Goal: Task Accomplishment & Management: Manage account settings

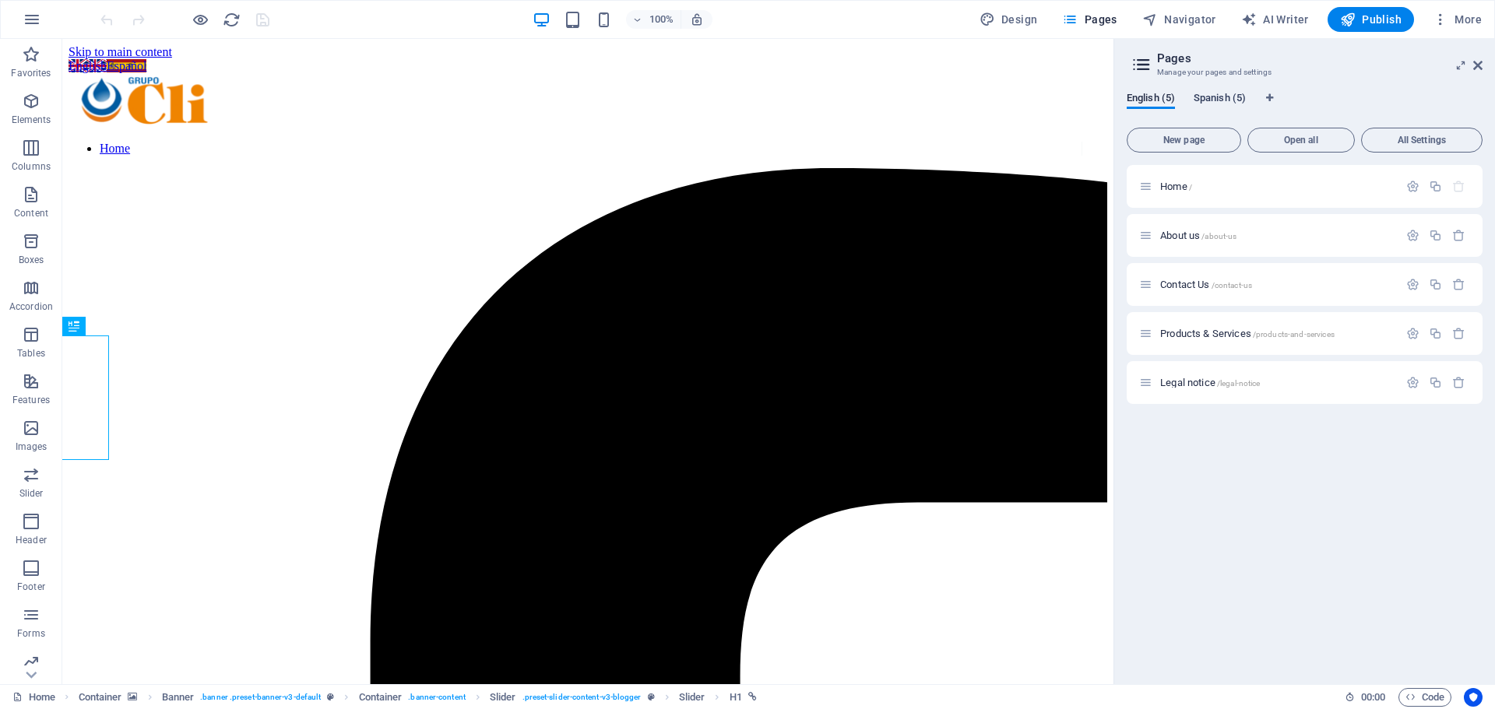
click at [1219, 93] on span "Spanish (5)" at bounding box center [1219, 100] width 52 height 22
click at [1407, 186] on icon "button" at bounding box center [1412, 186] width 13 height 13
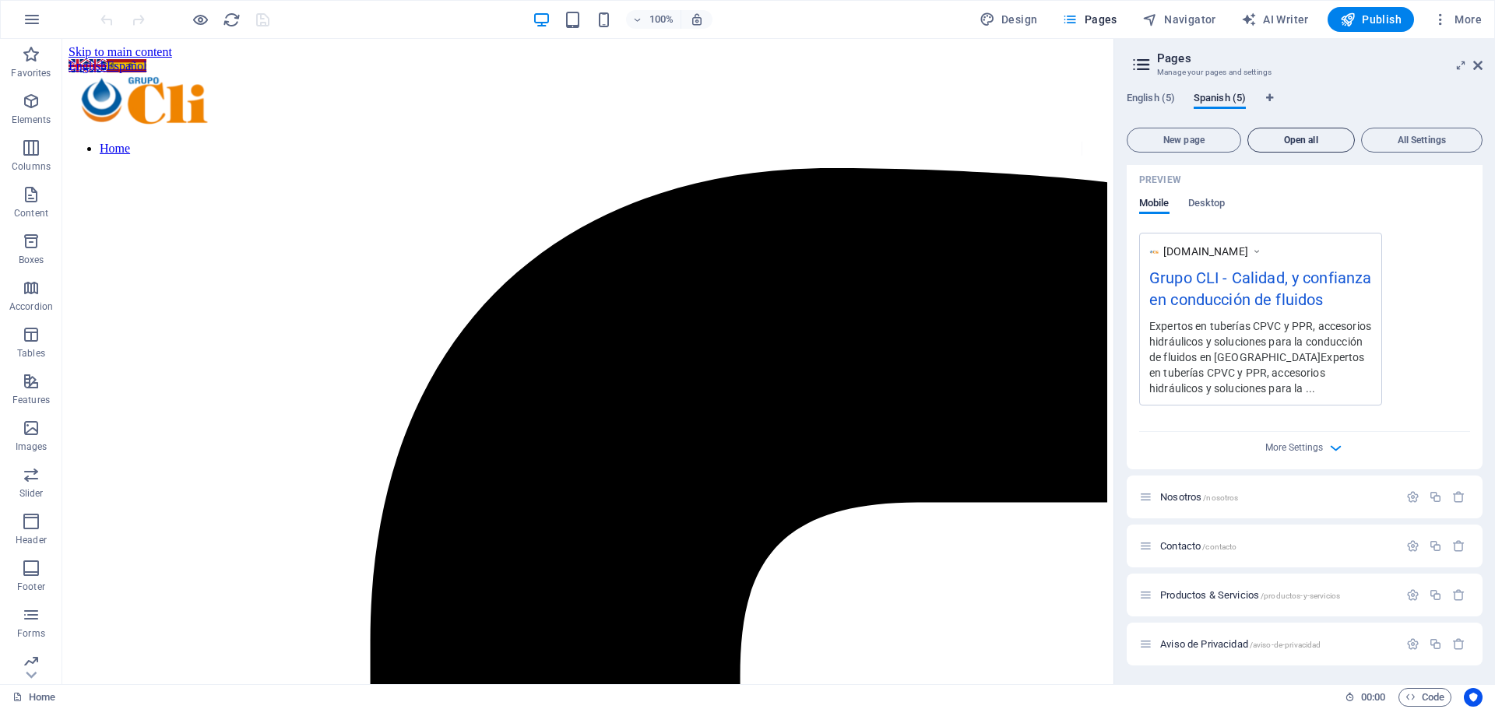
click at [1329, 140] on span "Open all" at bounding box center [1300, 139] width 93 height 9
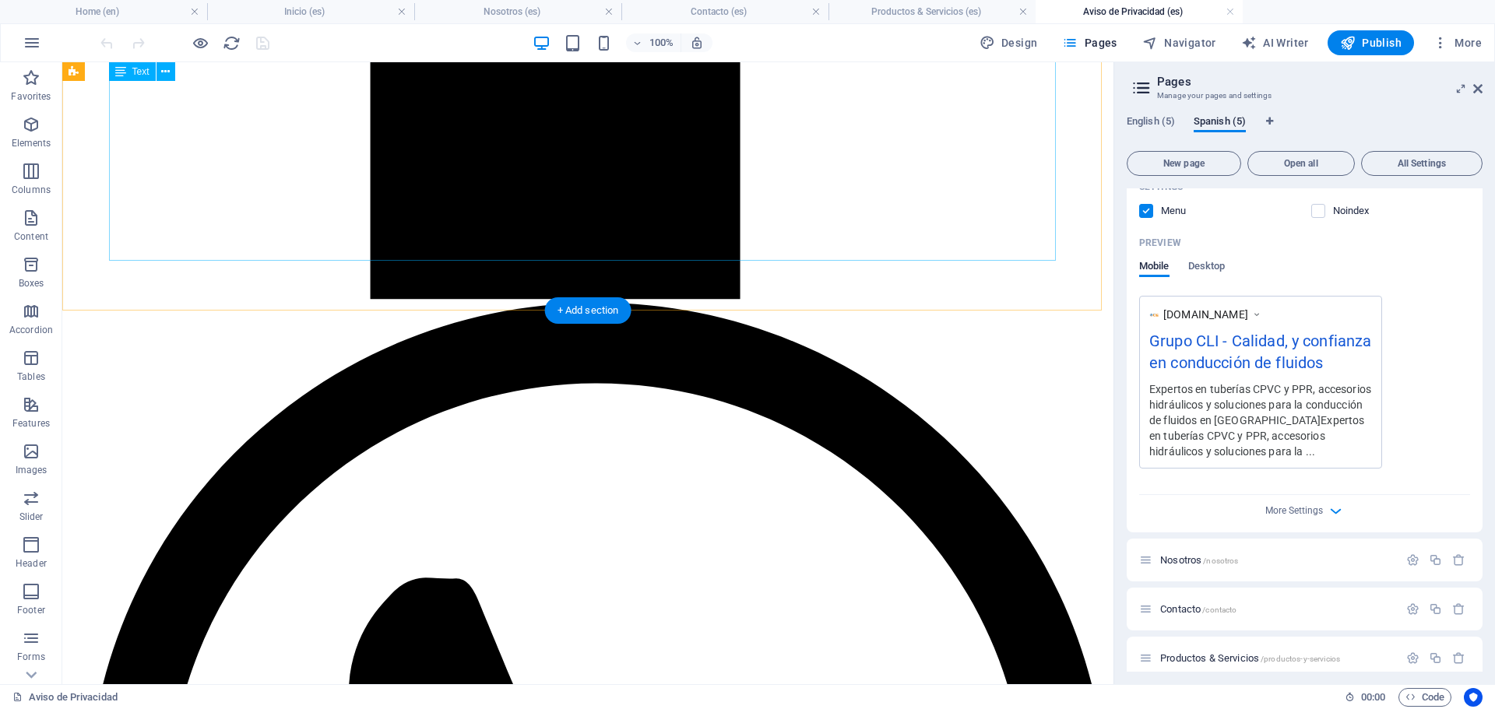
scroll to position [1878, 0]
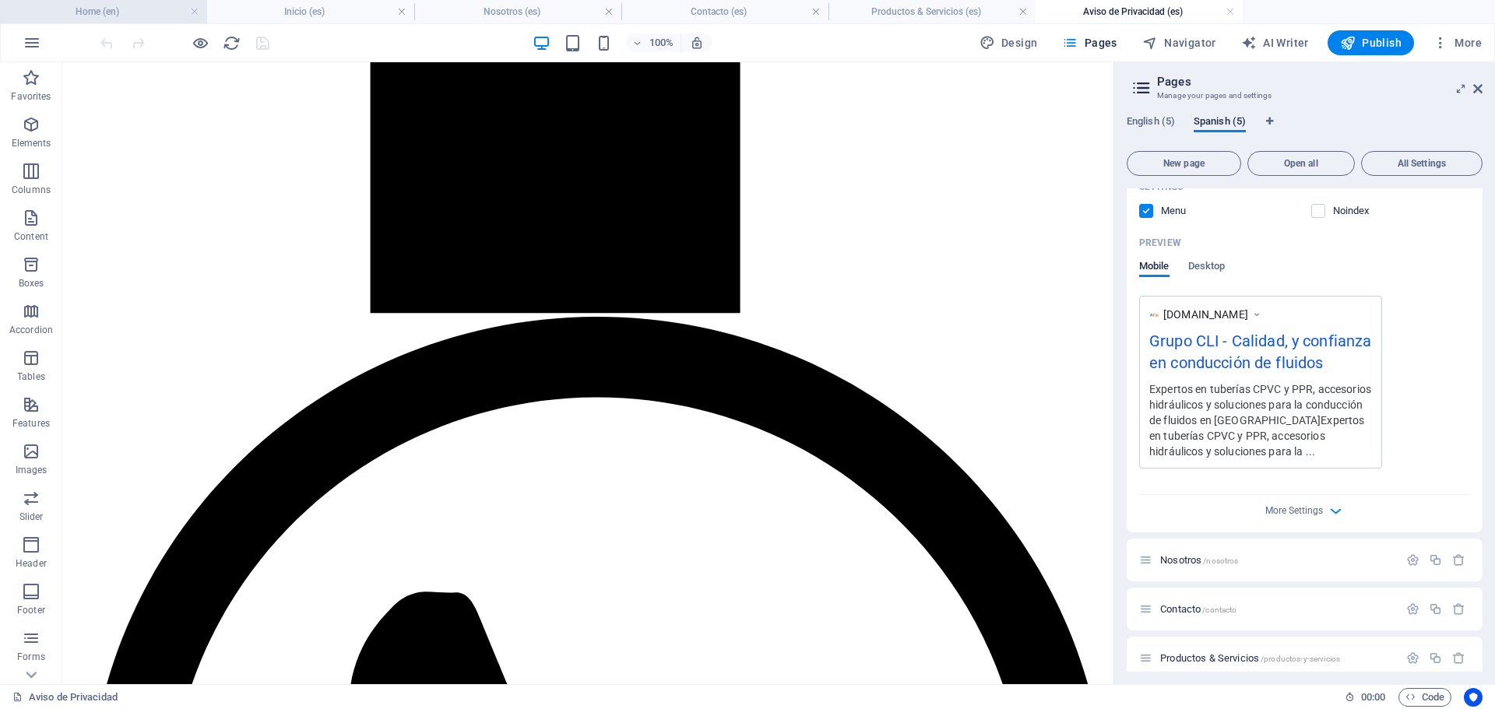
click at [139, 5] on h4 "Home (en)" at bounding box center [103, 11] width 207 height 17
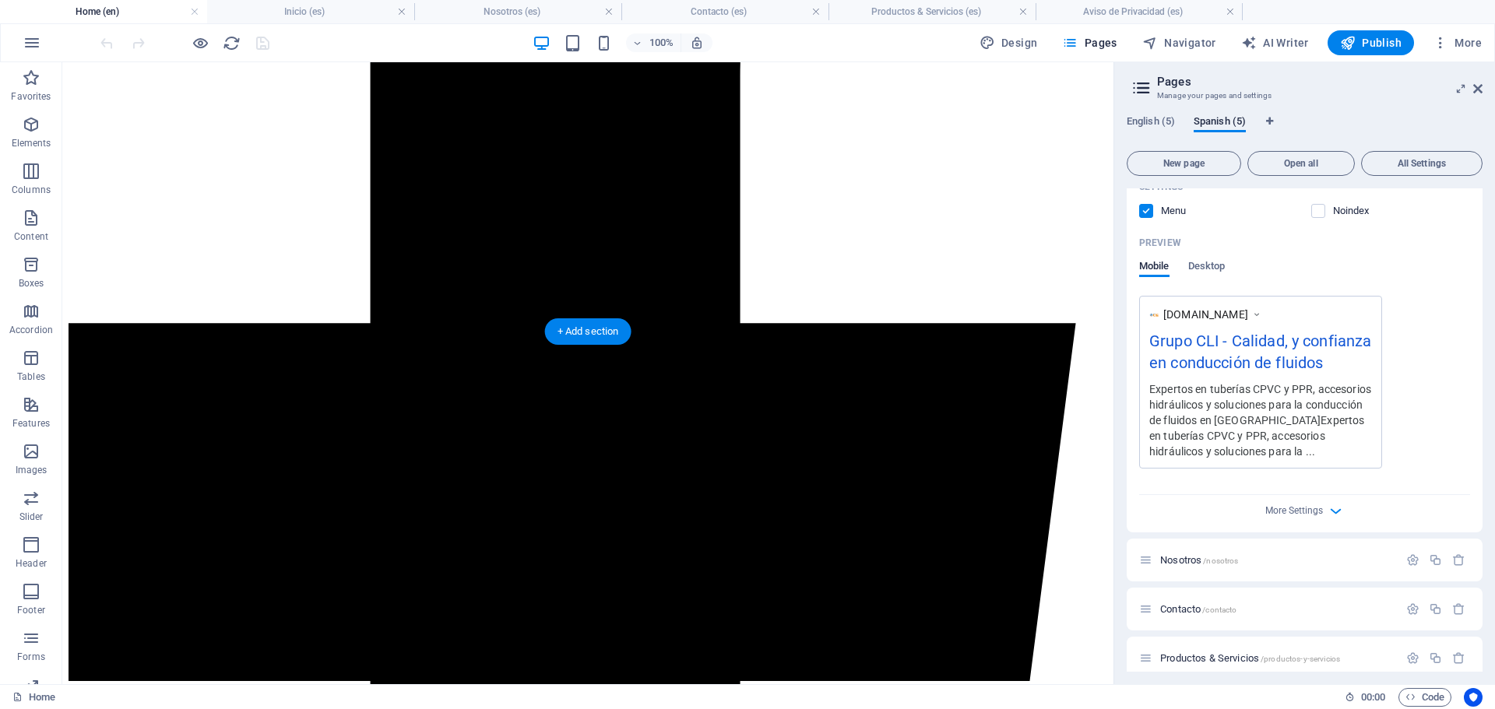
scroll to position [625, 0]
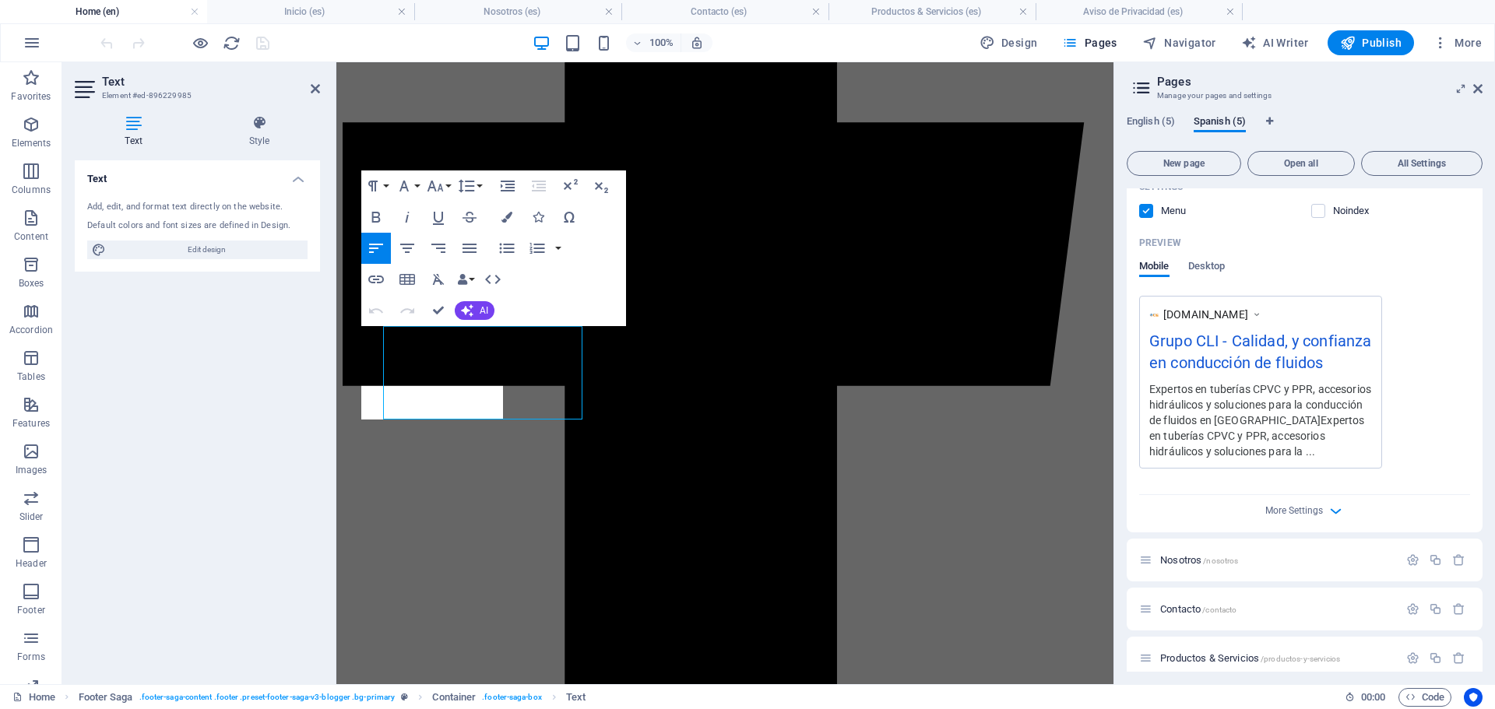
scroll to position [606, 0]
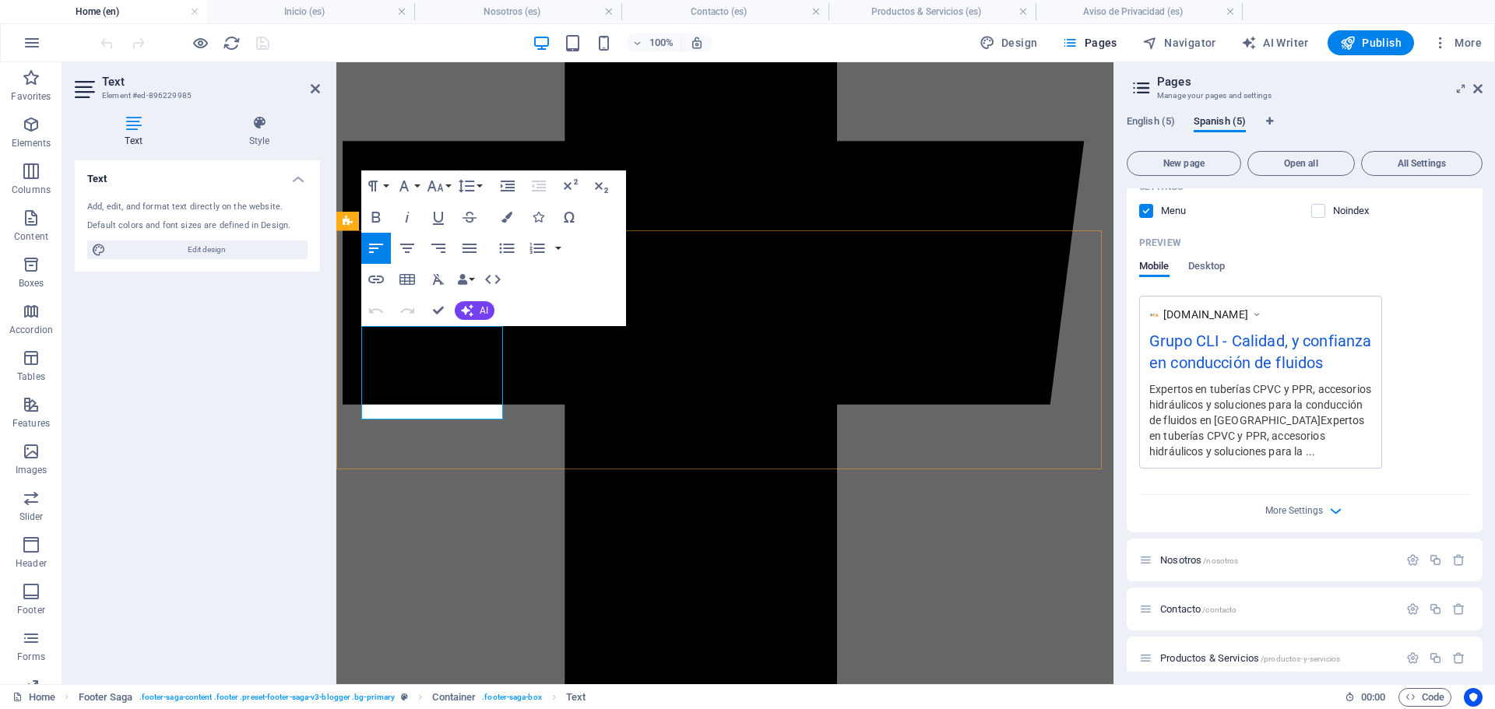
click at [395, 292] on icon "button" at bounding box center [390, 295] width 11 height 11
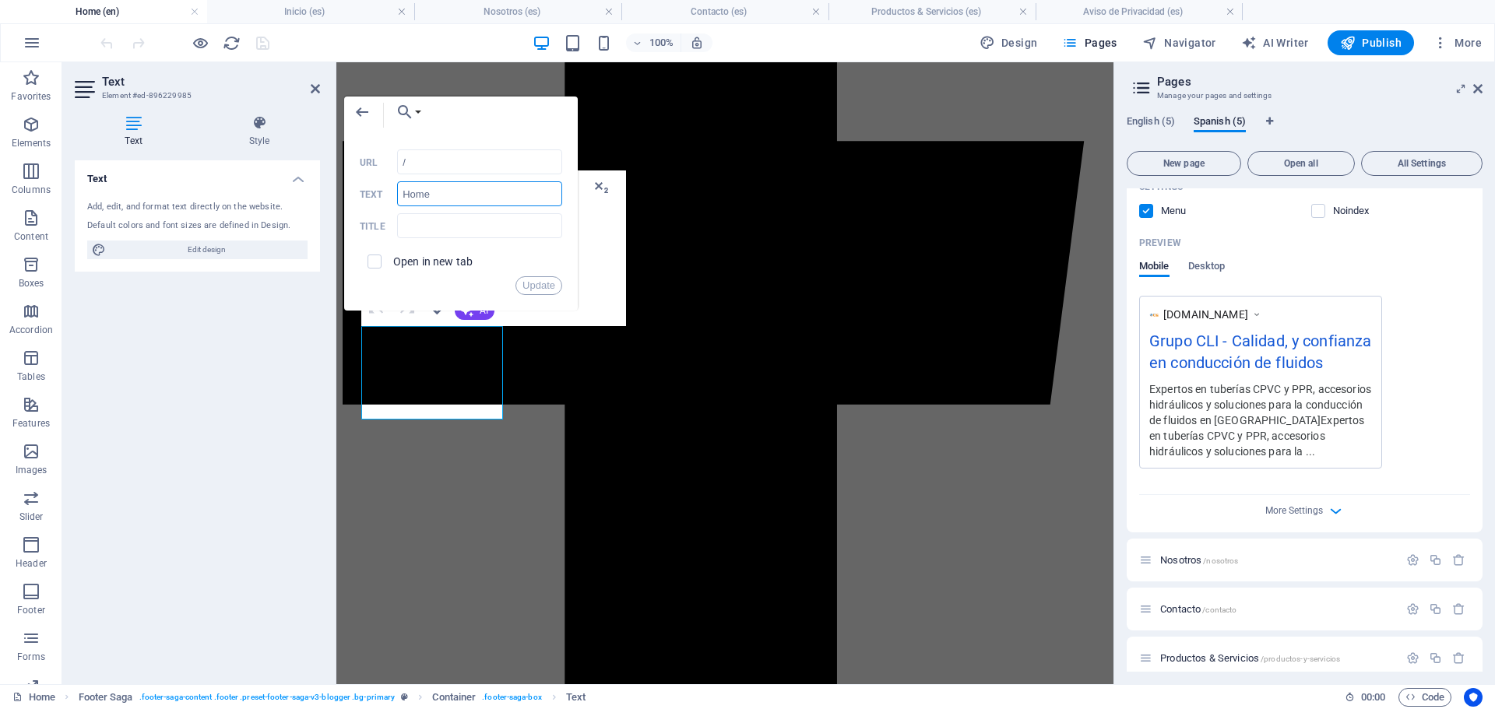
drag, startPoint x: 439, startPoint y: 197, endPoint x: 378, endPoint y: 183, distance: 62.3
click at [378, 183] on div "Home Text" at bounding box center [461, 194] width 202 height 26
type input "Inicio"
click at [530, 285] on button "Update" at bounding box center [538, 285] width 47 height 19
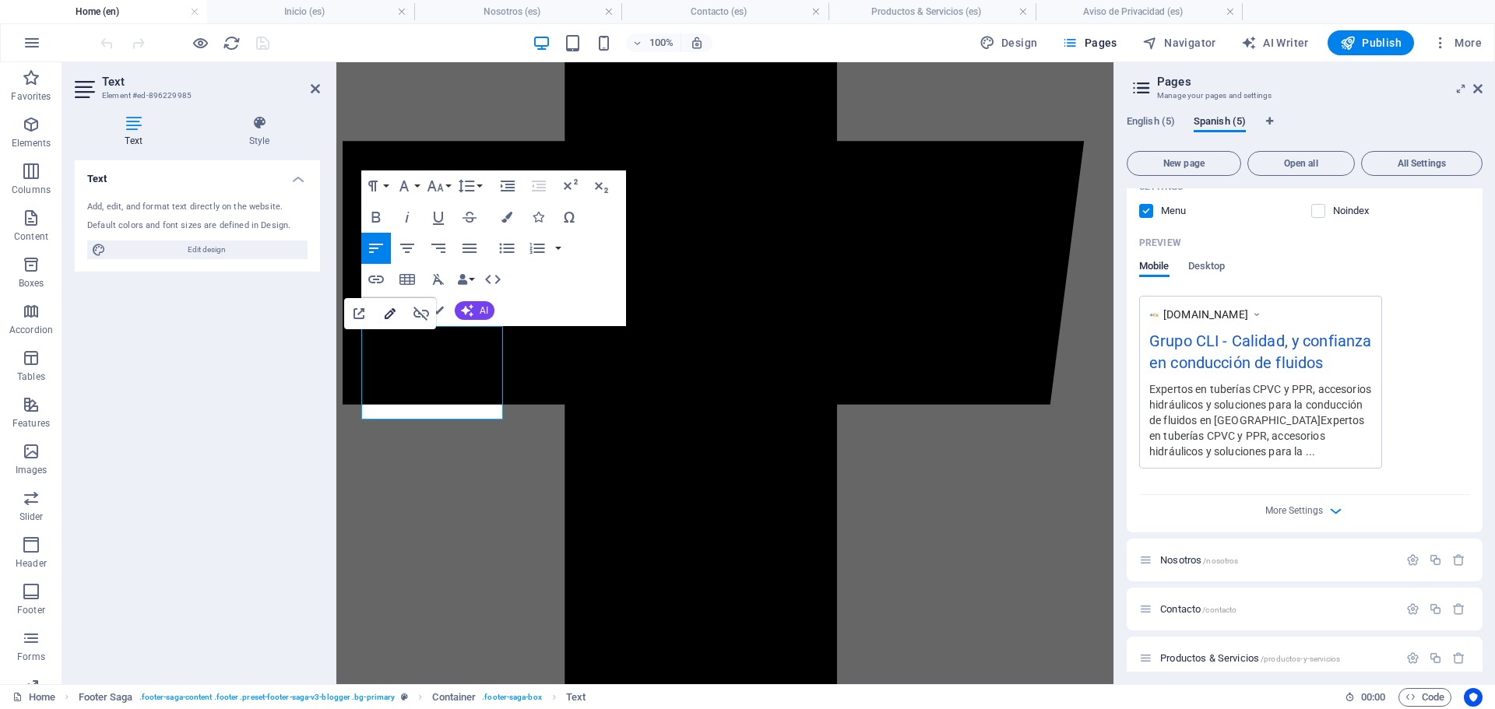
type input "/About-Us"
type input "About Us"
click at [388, 304] on button "Edit Link" at bounding box center [390, 313] width 30 height 31
click at [388, 304] on button "Undo" at bounding box center [376, 310] width 30 height 31
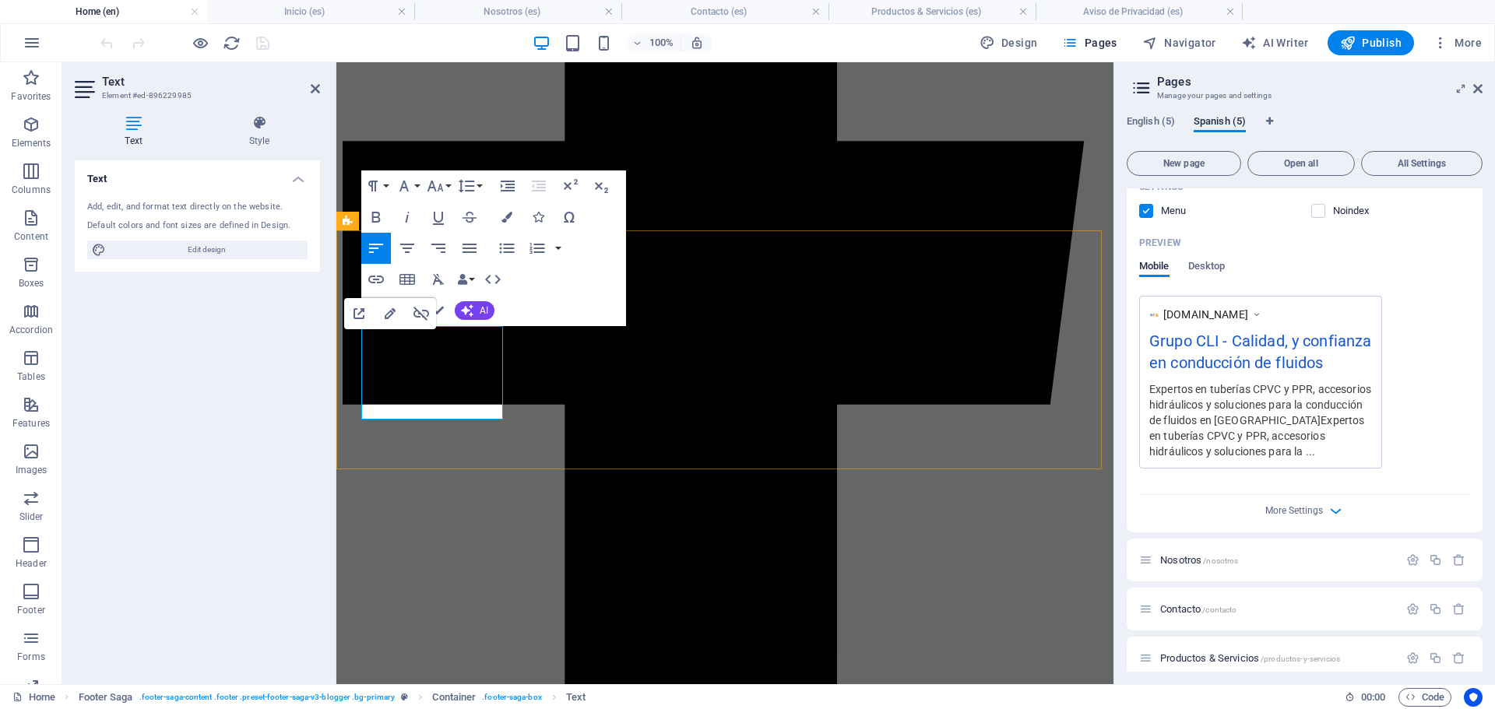
click at [389, 318] on icon "button" at bounding box center [390, 313] width 19 height 19
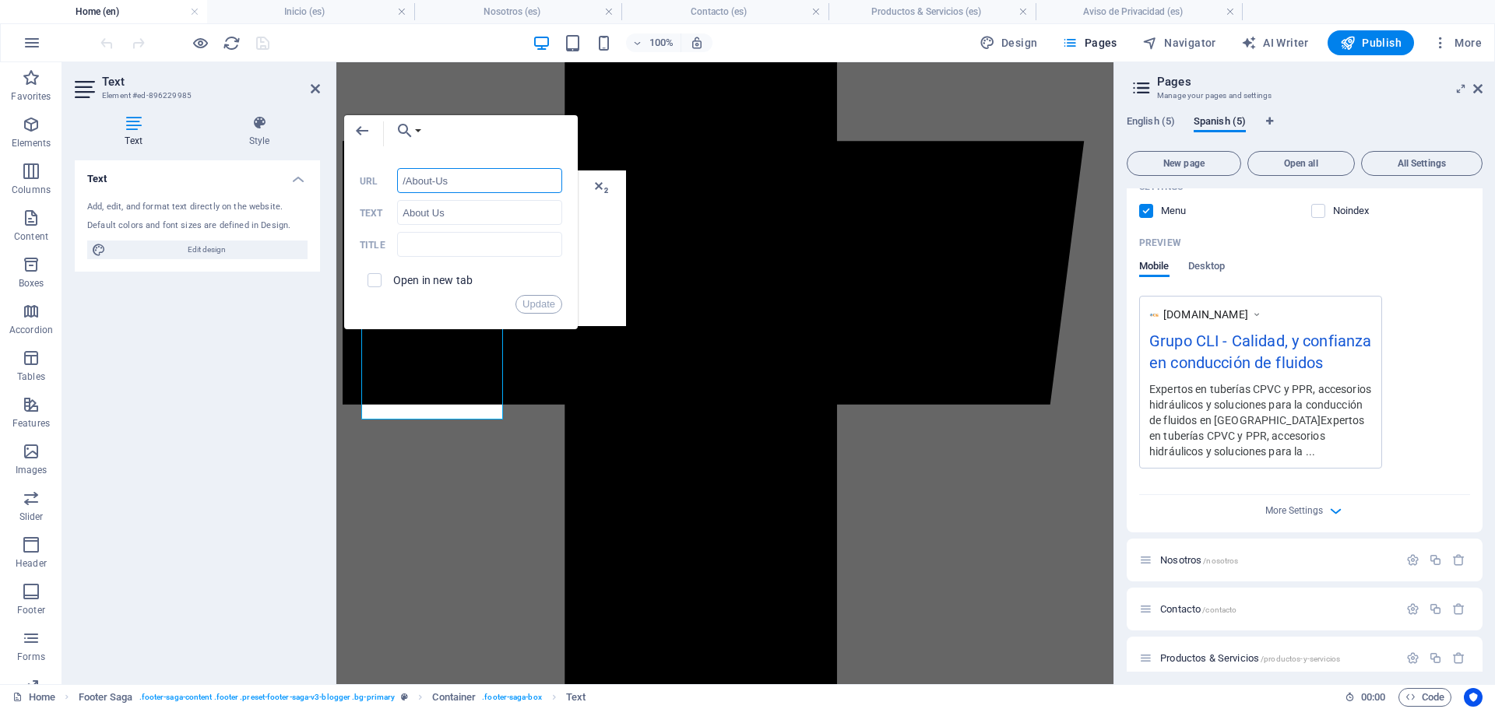
drag, startPoint x: 450, startPoint y: 183, endPoint x: 406, endPoint y: 183, distance: 44.4
click at [406, 183] on input "/About-Us" at bounding box center [479, 180] width 165 height 25
type input "/nosotros"
click at [414, 212] on input "About Us" at bounding box center [479, 212] width 165 height 25
click at [316, 198] on div "Add, edit, and format text directly on the website. Default colors and font siz…" at bounding box center [197, 229] width 245 height 83
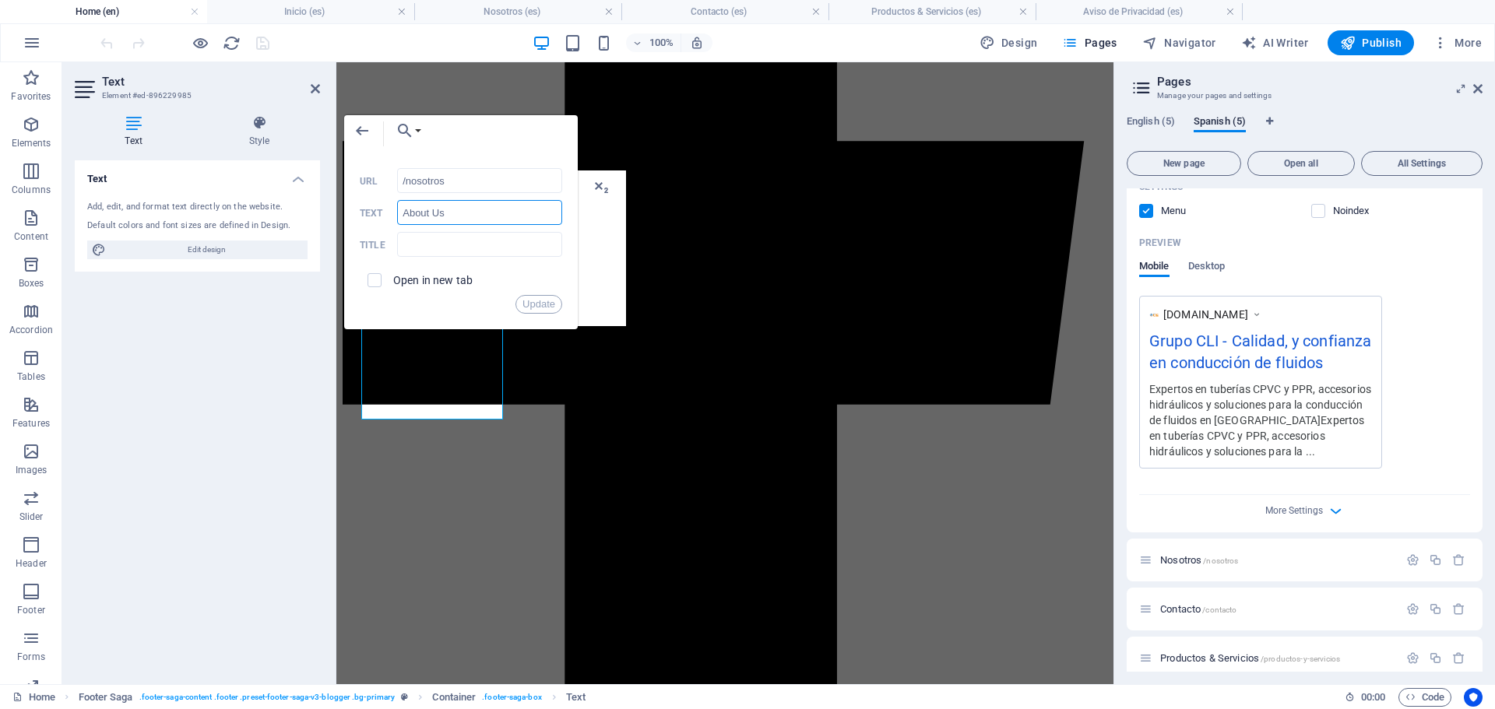
drag, startPoint x: 454, startPoint y: 209, endPoint x: 339, endPoint y: 195, distance: 115.3
click at [344, 195] on div "Back Choose Link Home (en) About us (en) Contact Us (en) Products & Services (e…" at bounding box center [461, 222] width 234 height 214
type input "Nosotros"
click at [536, 304] on button "Update" at bounding box center [538, 304] width 47 height 19
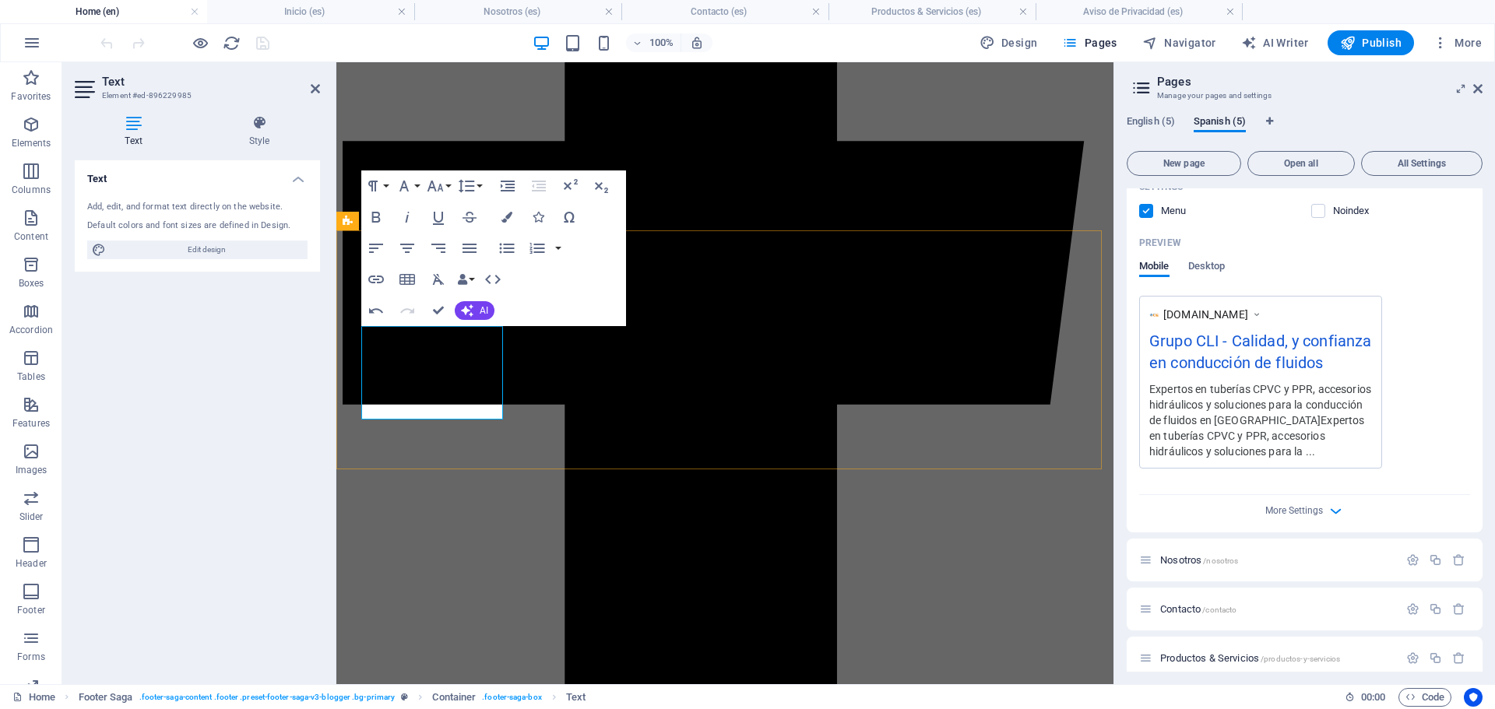
type input "/products-and-services"
type input "Products & Services"
click at [419, 336] on icon "button" at bounding box center [422, 332] width 19 height 19
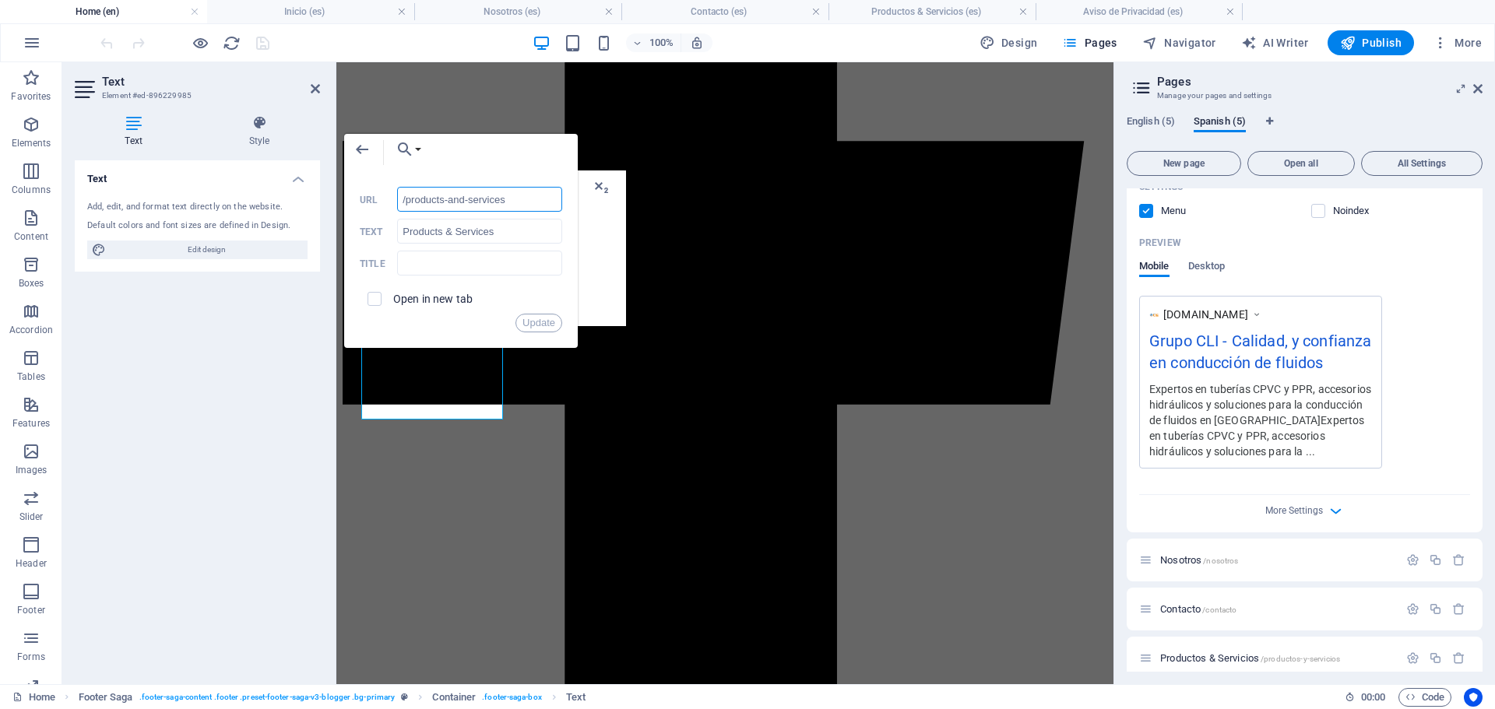
click at [441, 198] on input "/products-and-services" at bounding box center [479, 199] width 165 height 25
drag, startPoint x: 789, startPoint y: 262, endPoint x: 944, endPoint y: 268, distance: 155.0
type input "/productos-y-servicios"
click at [406, 230] on input "Products & Services" at bounding box center [479, 231] width 165 height 25
click at [407, 230] on input "Products & Services" at bounding box center [479, 231] width 165 height 25
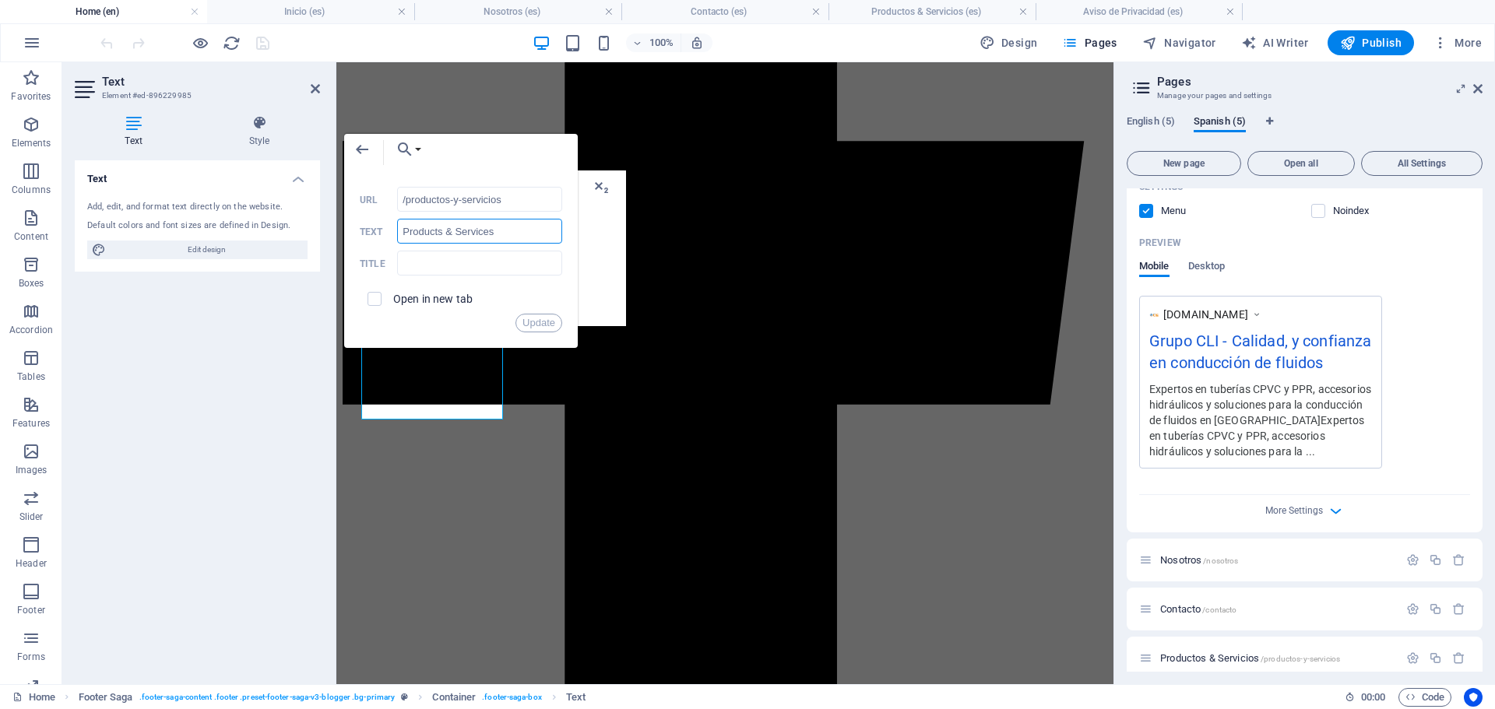
click at [407, 230] on input "Products & Services" at bounding box center [479, 231] width 165 height 25
type input "Productos & Servicios"
drag, startPoint x: 537, startPoint y: 325, endPoint x: 188, endPoint y: 265, distance: 353.7
click at [537, 325] on button "Update" at bounding box center [538, 323] width 47 height 19
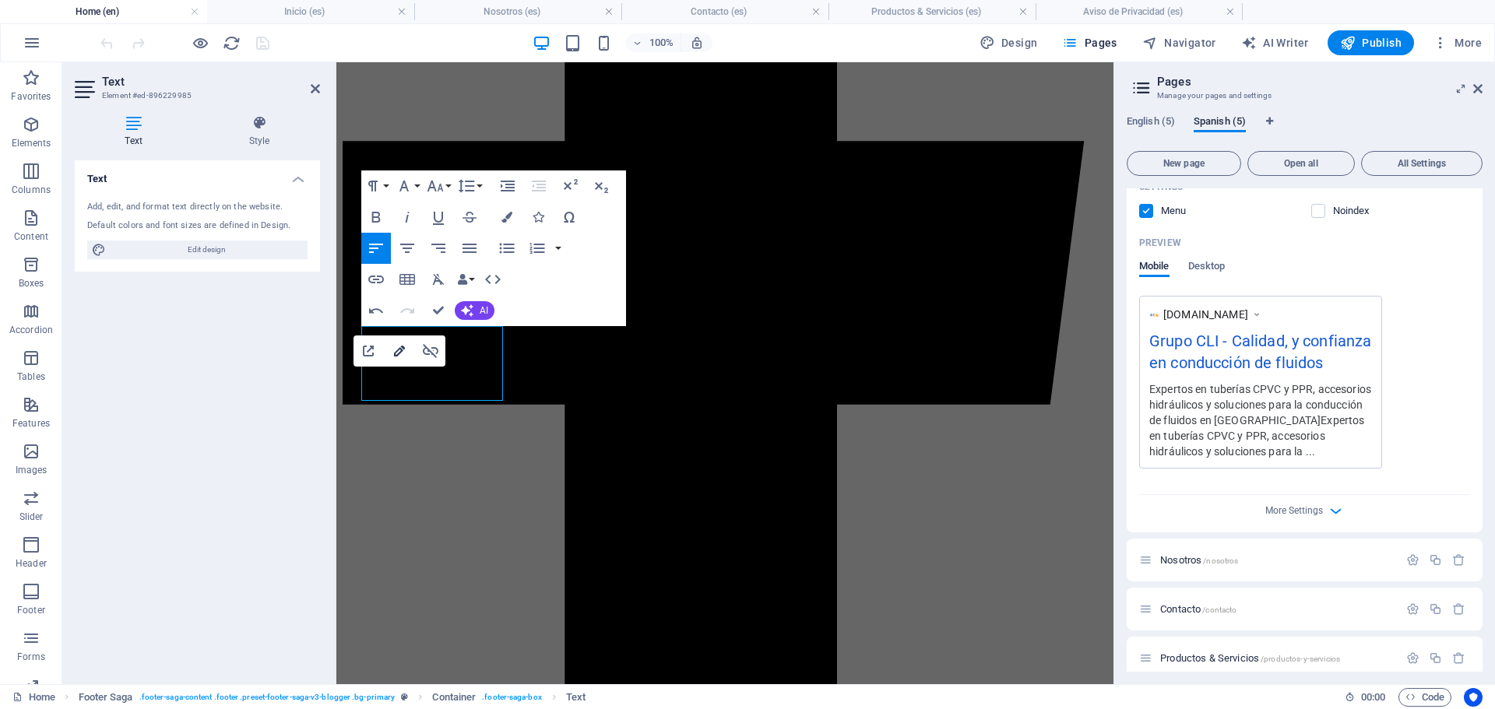
type input "/legal-notice"
click at [394, 353] on icon "button" at bounding box center [399, 351] width 11 height 11
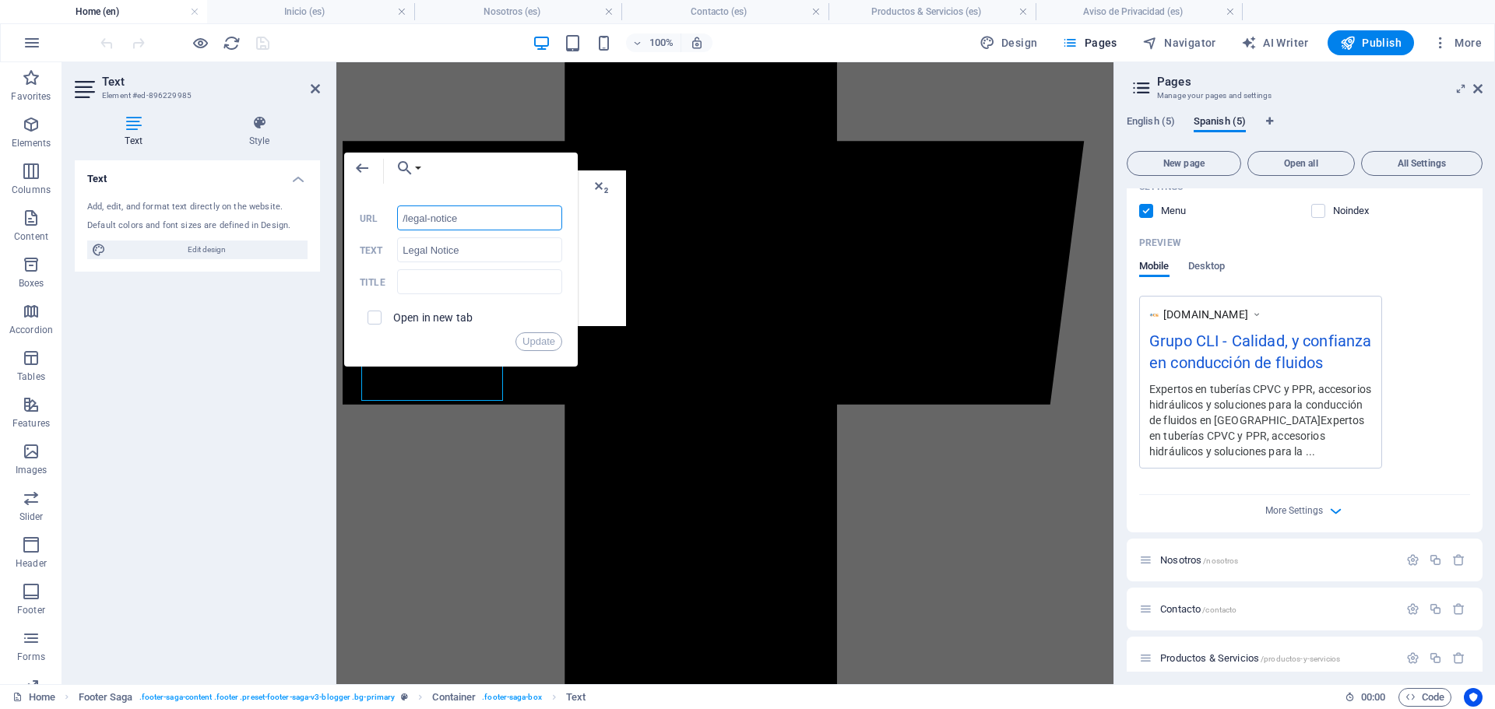
drag, startPoint x: 465, startPoint y: 220, endPoint x: 177, endPoint y: 198, distance: 288.8
click at [177, 198] on div "Text Element #ed-896229985 Text Style Text Add, edit, and format text directly …" at bounding box center [587, 373] width 1051 height 622
drag, startPoint x: 210, startPoint y: 243, endPoint x: 181, endPoint y: 243, distance: 29.6
click at [181, 243] on div "Text Element #ed-896229985 Text Style Text Add, edit, and format text directly …" at bounding box center [587, 373] width 1051 height 622
type input "Aviso de Privacidad"
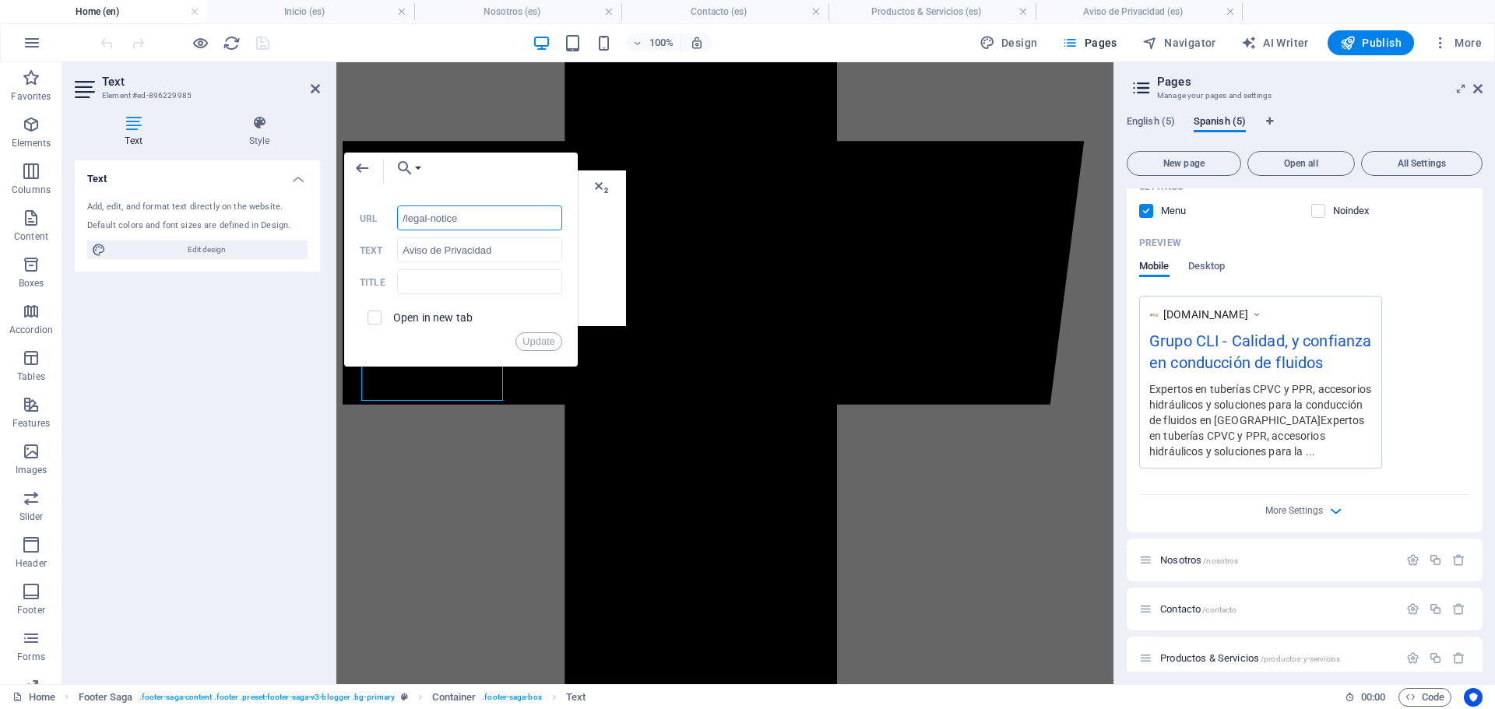
drag, startPoint x: 406, startPoint y: 219, endPoint x: 586, endPoint y: 221, distance: 180.6
click at [578, 221] on div "Back Choose Link Home (en) About us (en) Contact Us (en) Products & Services (e…" at bounding box center [461, 260] width 234 height 214
type input "/aviso-de-privacidad"
click at [543, 348] on button "Update" at bounding box center [538, 341] width 47 height 19
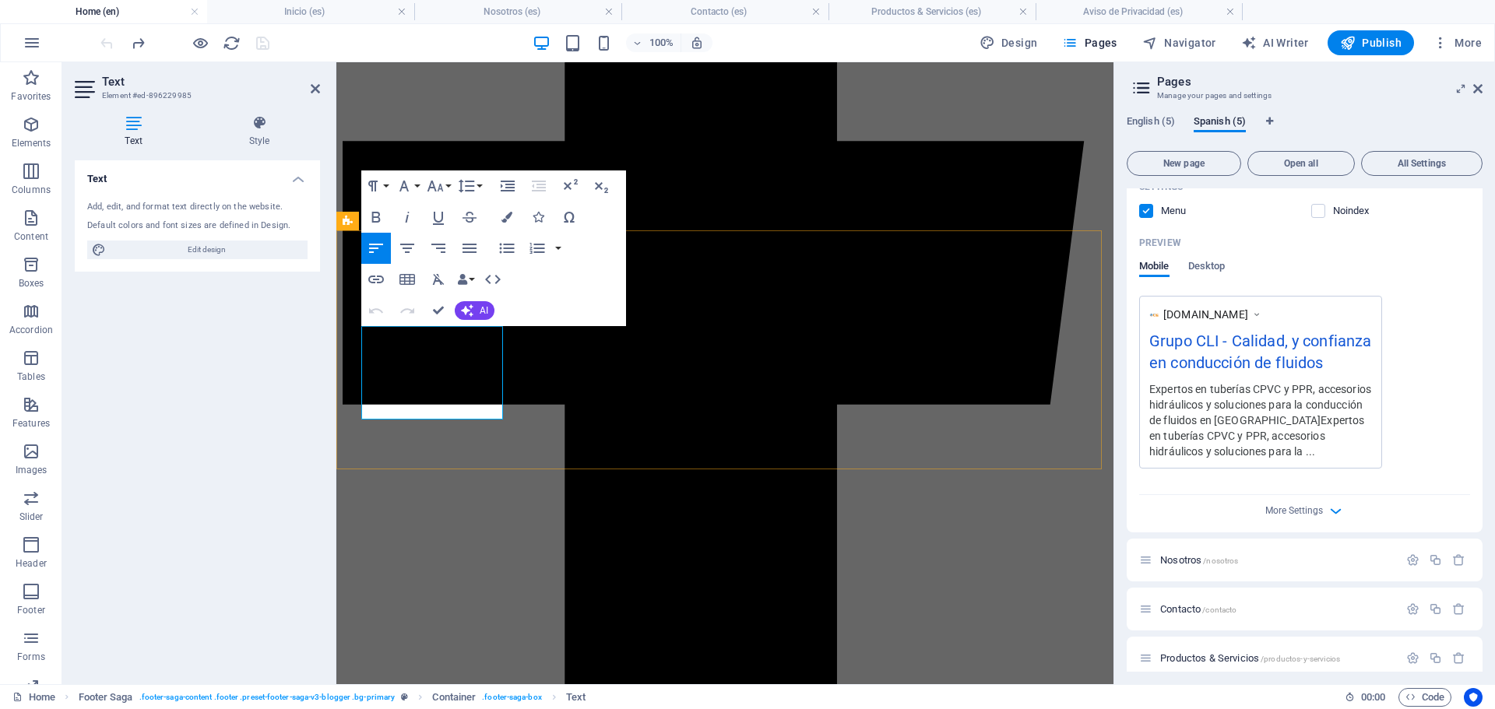
click at [390, 300] on icon "button" at bounding box center [390, 295] width 19 height 19
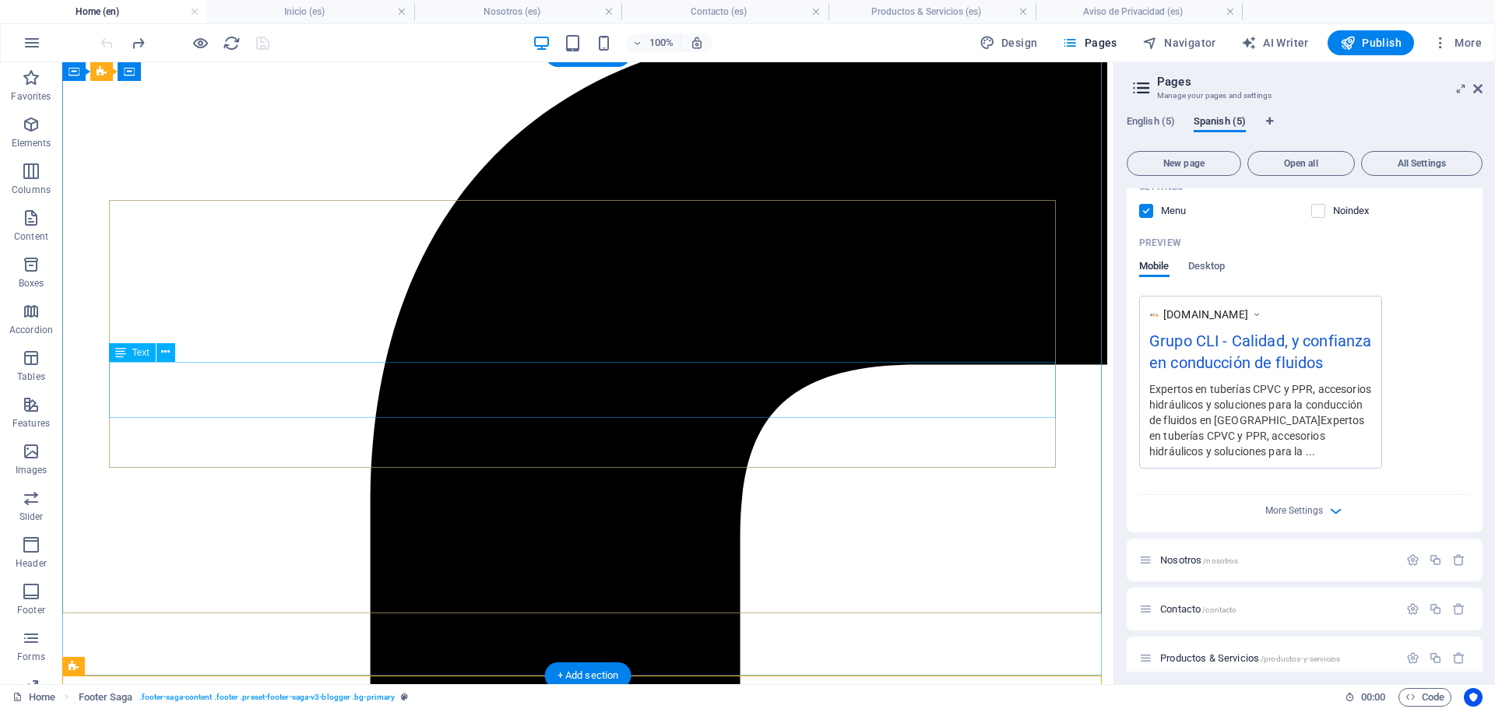
scroll to position [0, 0]
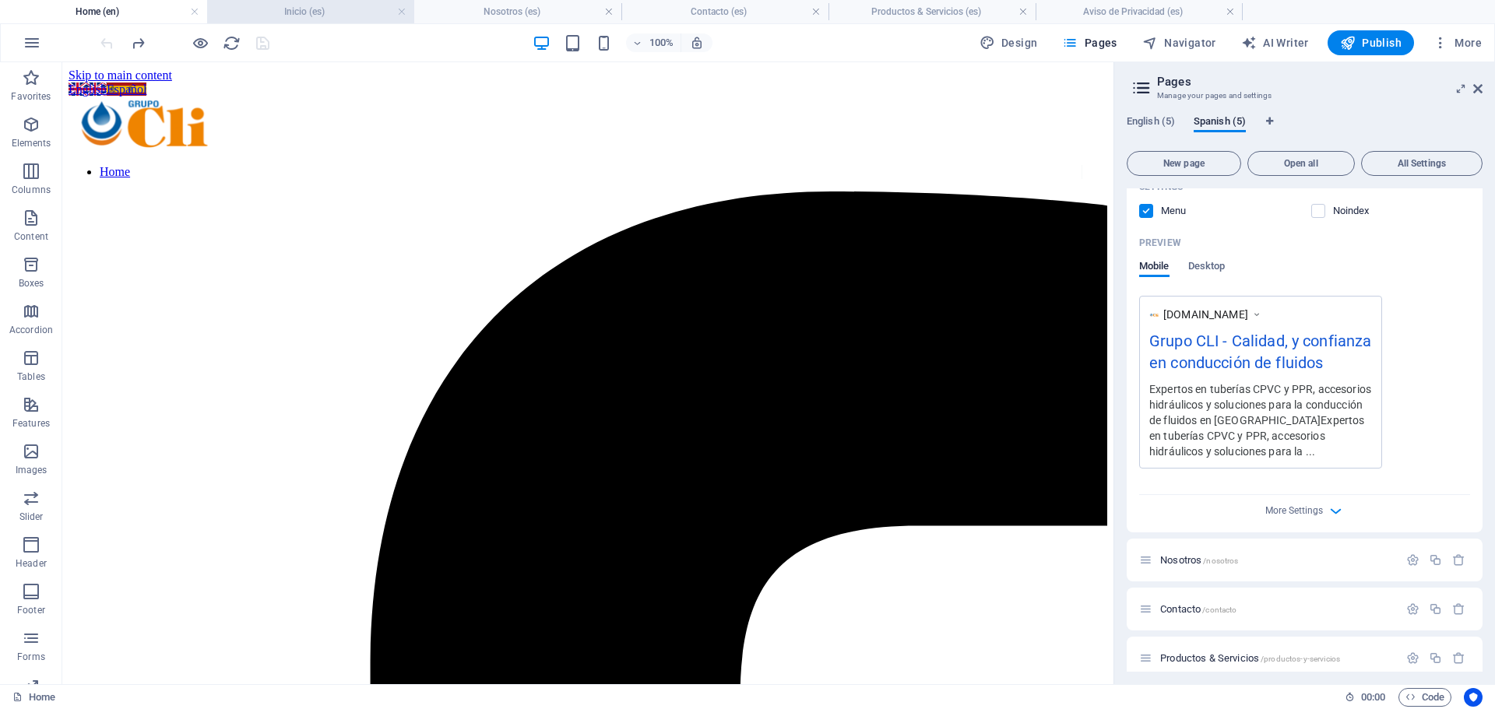
click at [293, 9] on h4 "Inicio (es)" at bounding box center [310, 11] width 207 height 17
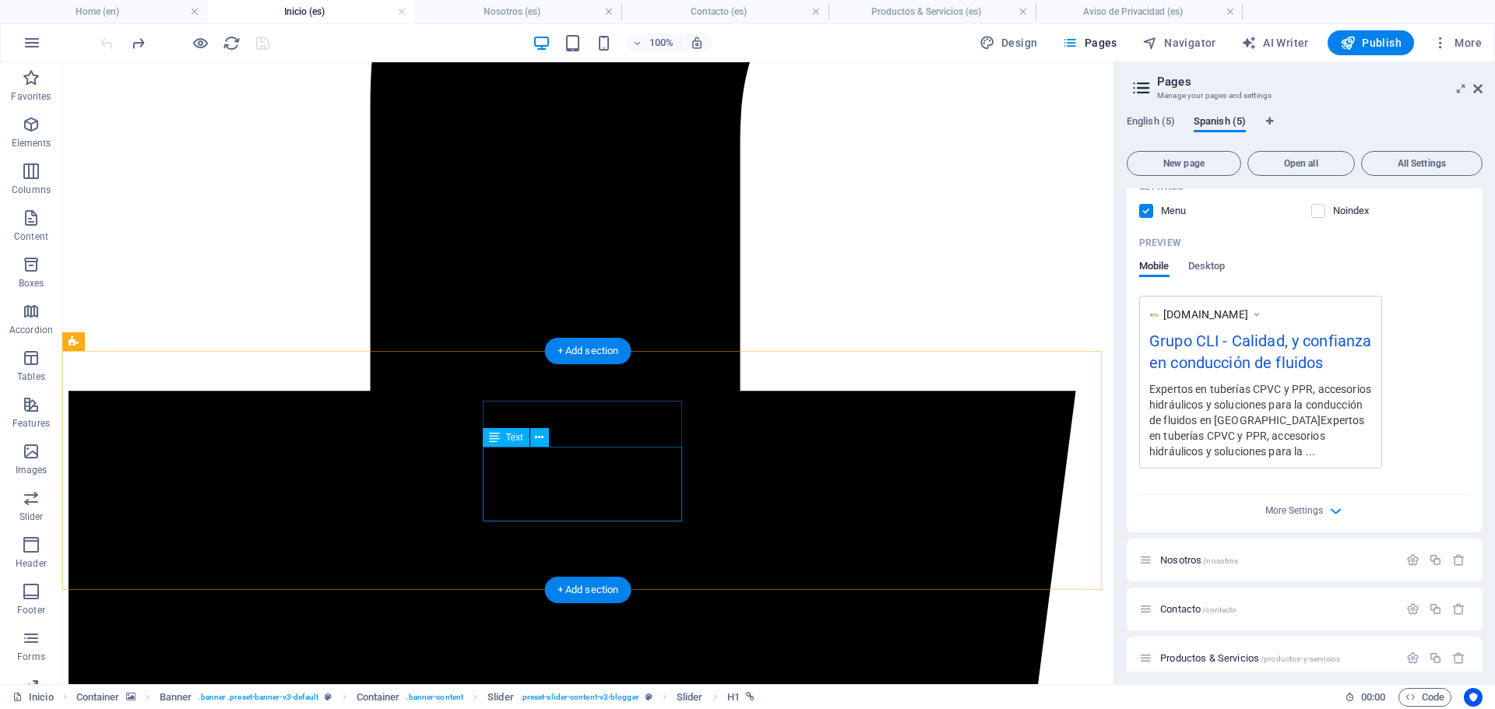
scroll to position [606, 0]
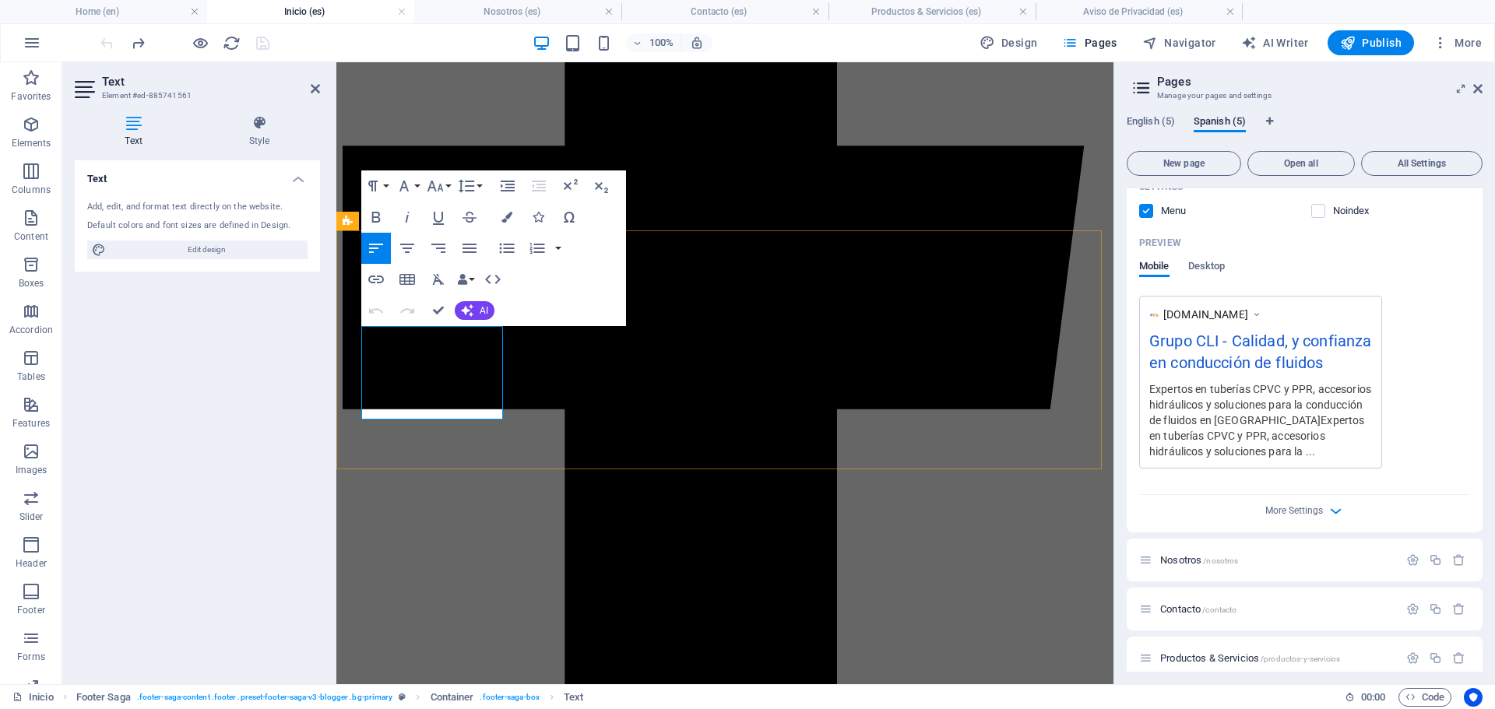
click at [381, 296] on icon "button" at bounding box center [390, 295] width 19 height 19
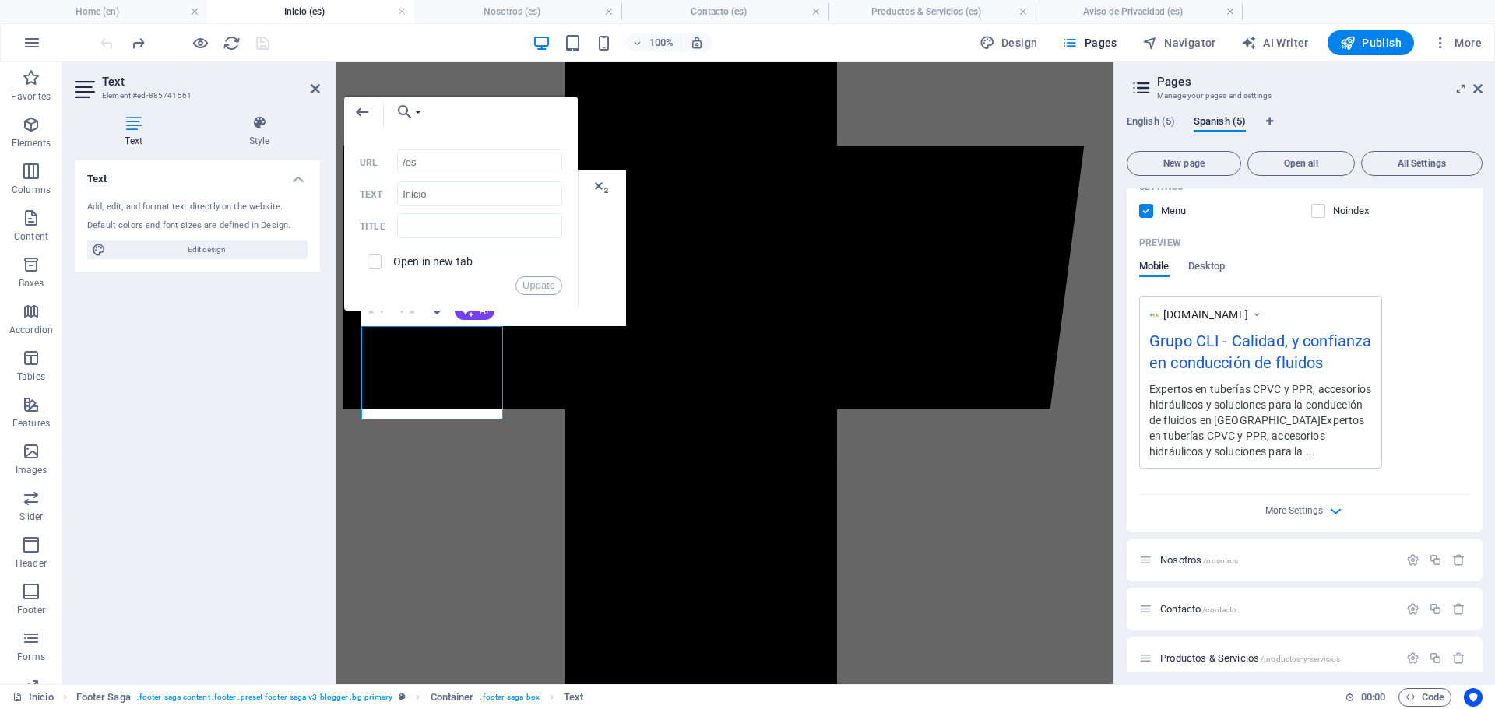
click at [478, 130] on div "Back Choose Link Home (en) About us (en) Contact Us (en) Products & Services (e…" at bounding box center [461, 115] width 234 height 37
click at [531, 286] on button "Update" at bounding box center [538, 285] width 47 height 19
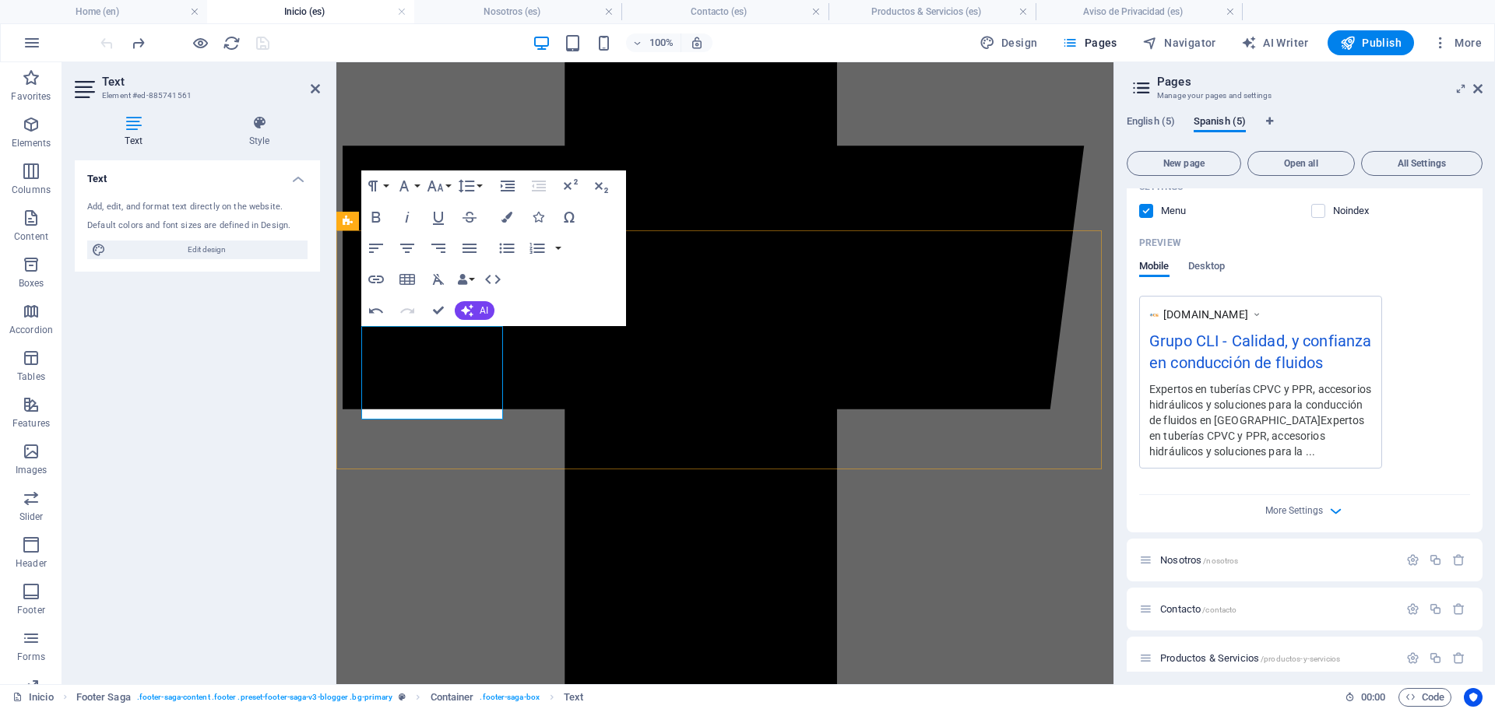
type input "/nosotros"
type input "Nosotros"
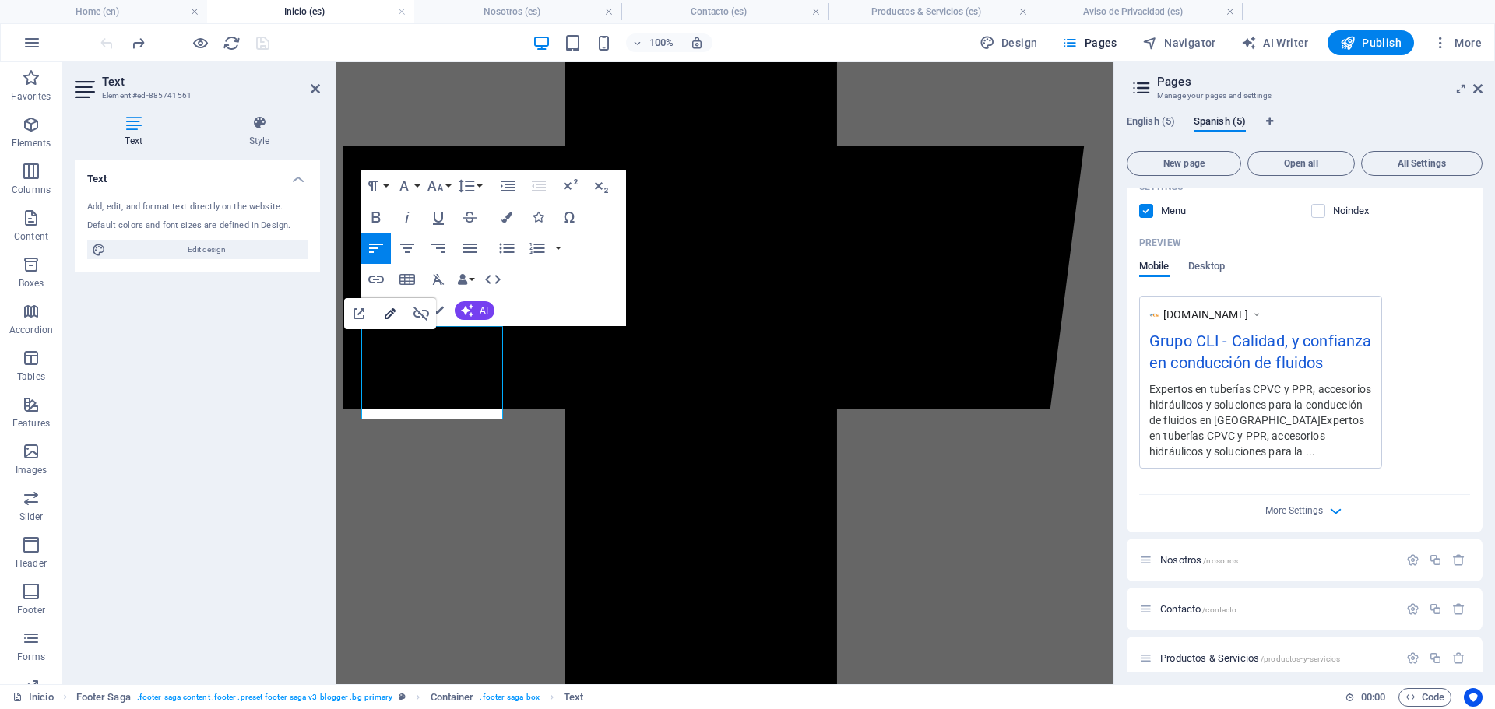
click at [388, 314] on icon "button" at bounding box center [390, 313] width 19 height 19
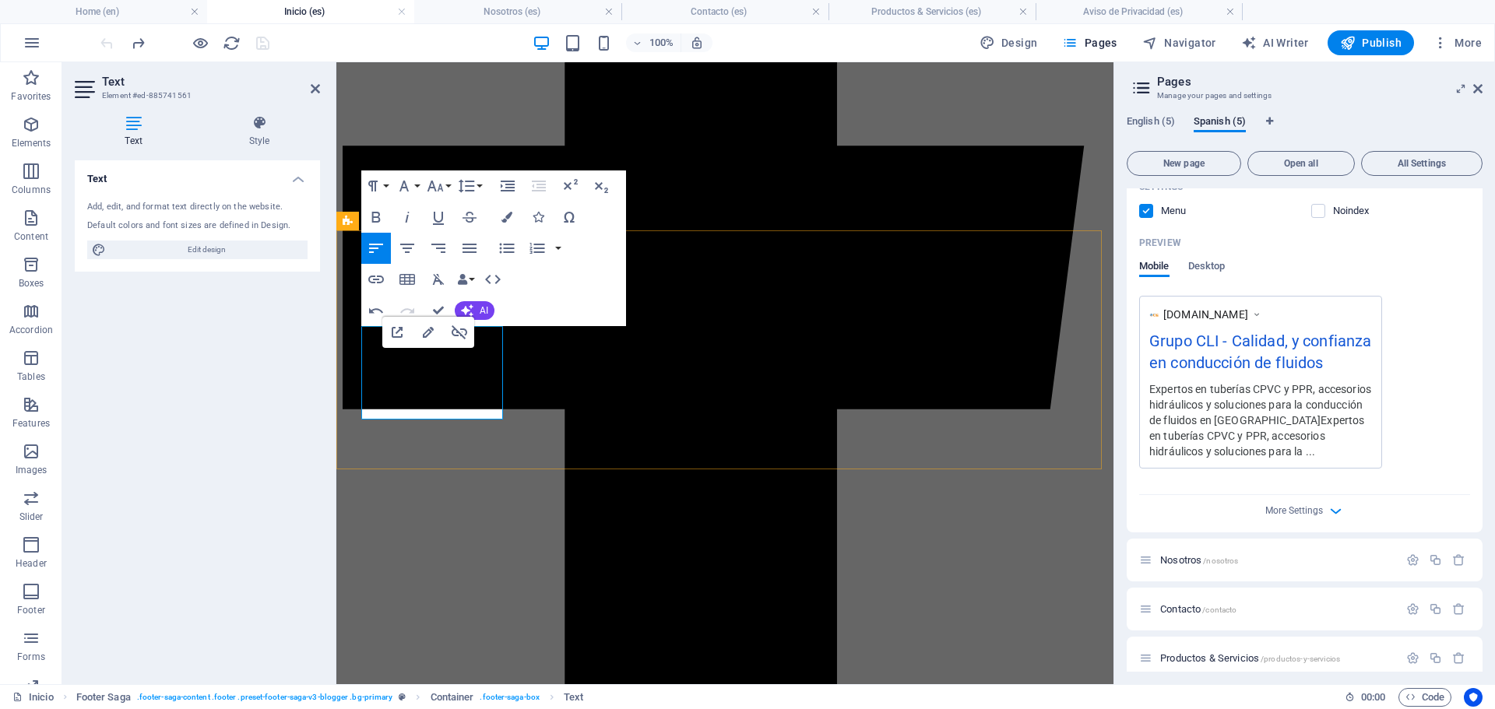
type input "/productos-y-servicios"
type input "Productos & Servicios"
click at [431, 335] on icon "button" at bounding box center [428, 332] width 19 height 19
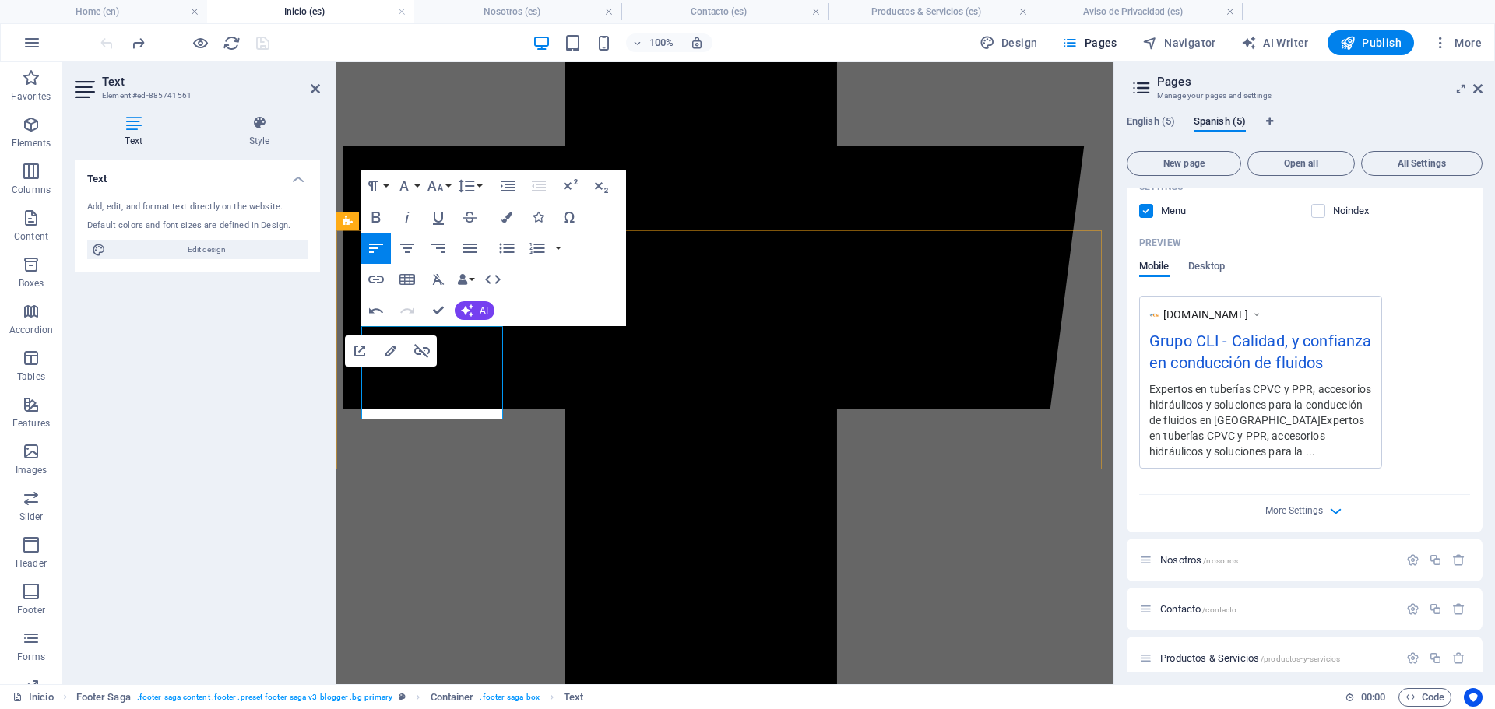
type input "/contactanos"
type input "Contacto"
click at [390, 350] on icon "button" at bounding box center [390, 351] width 11 height 11
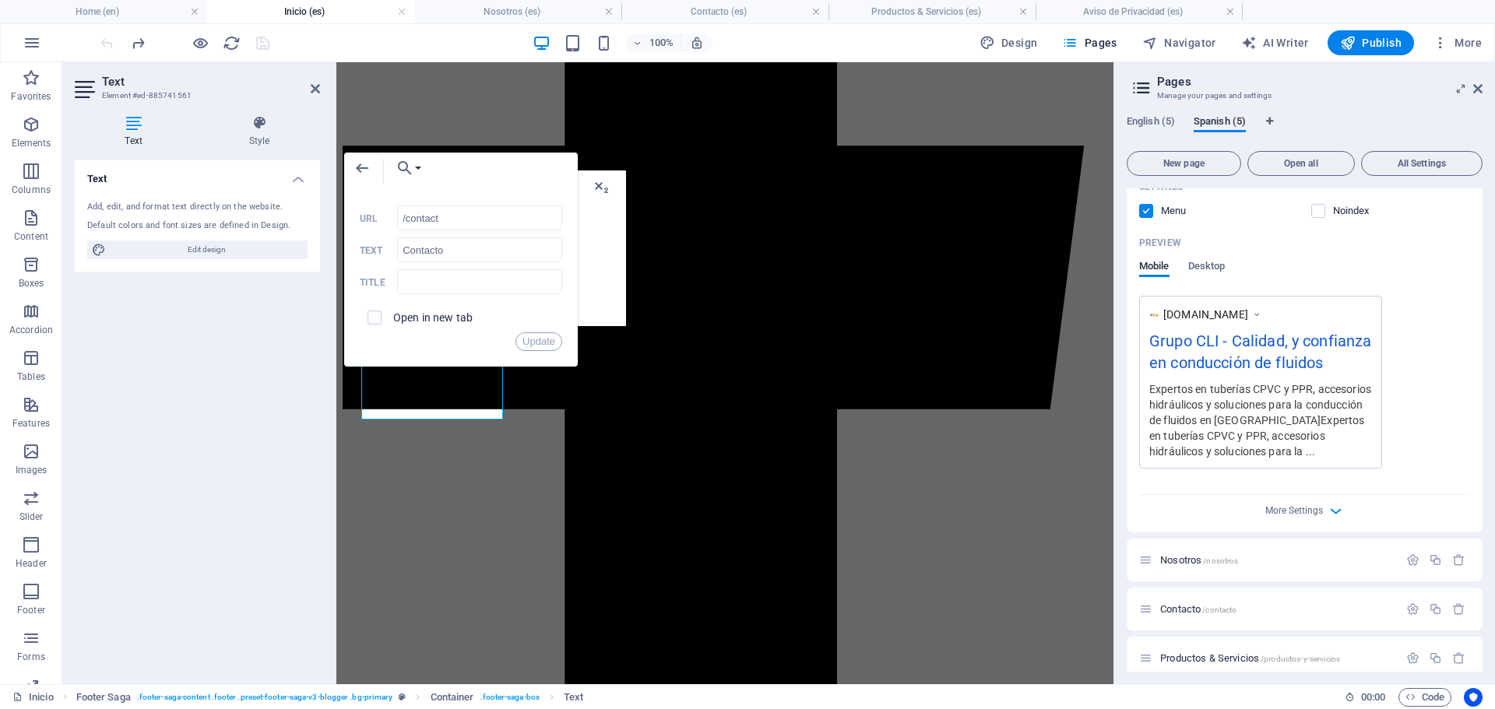
type input "/contacto"
click at [536, 339] on button "Update" at bounding box center [538, 341] width 47 height 19
select select "footer"
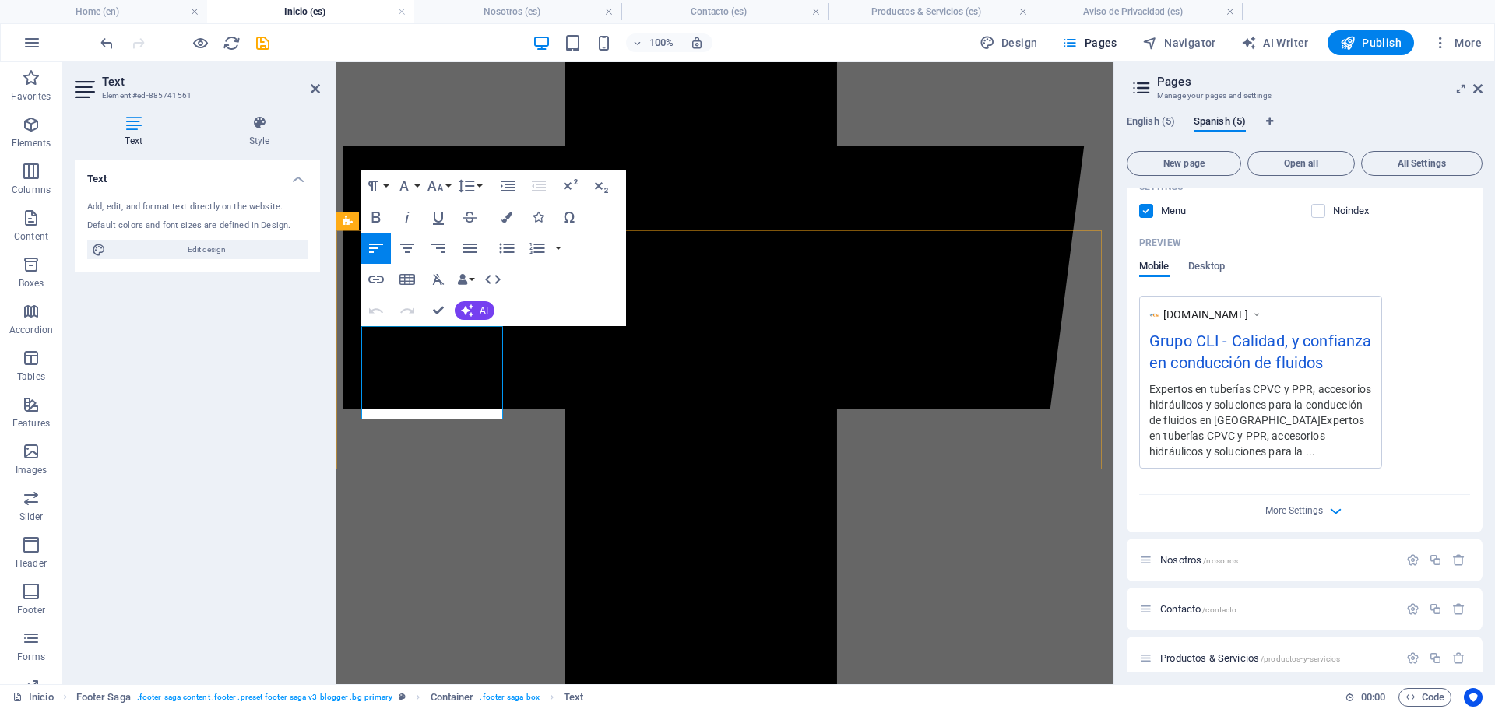
click at [423, 373] on icon "button" at bounding box center [422, 369] width 19 height 19
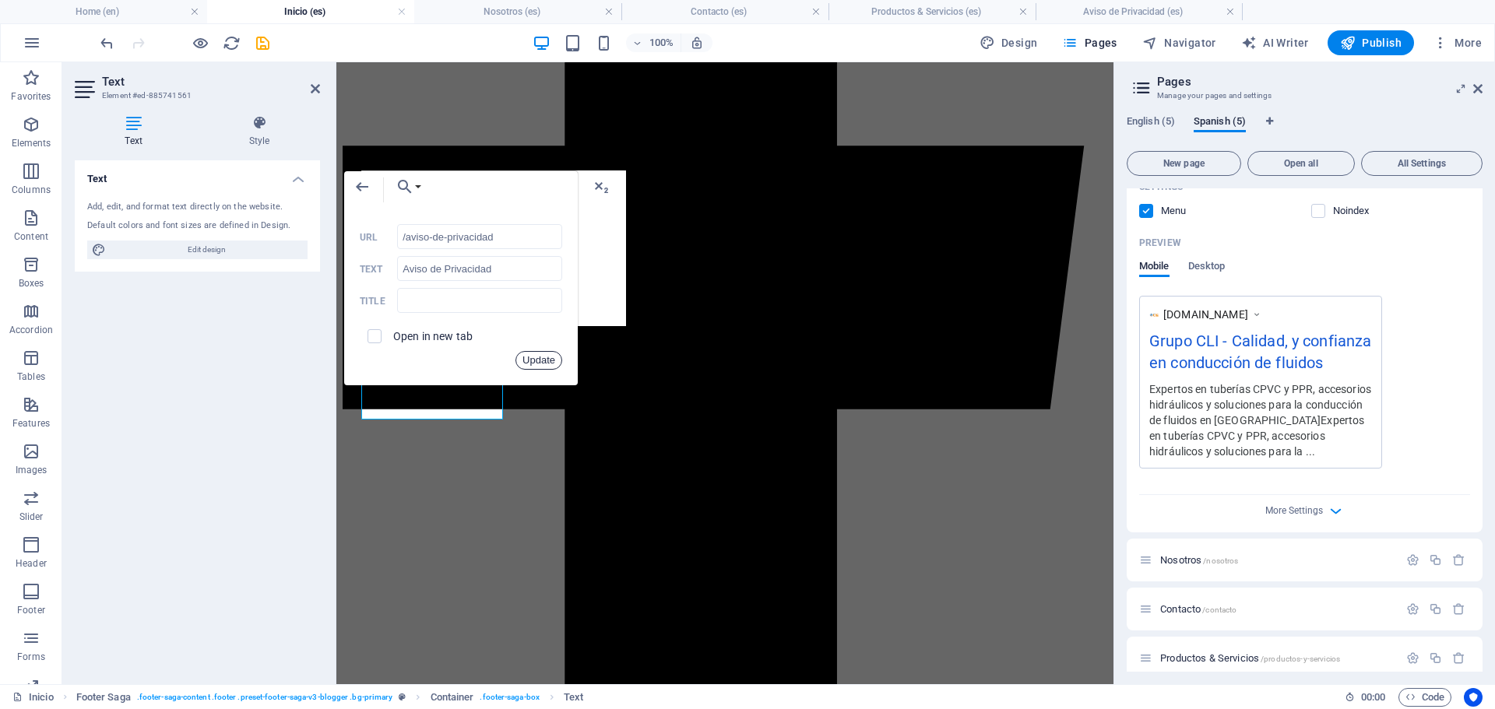
click at [536, 359] on button "Update" at bounding box center [538, 360] width 47 height 19
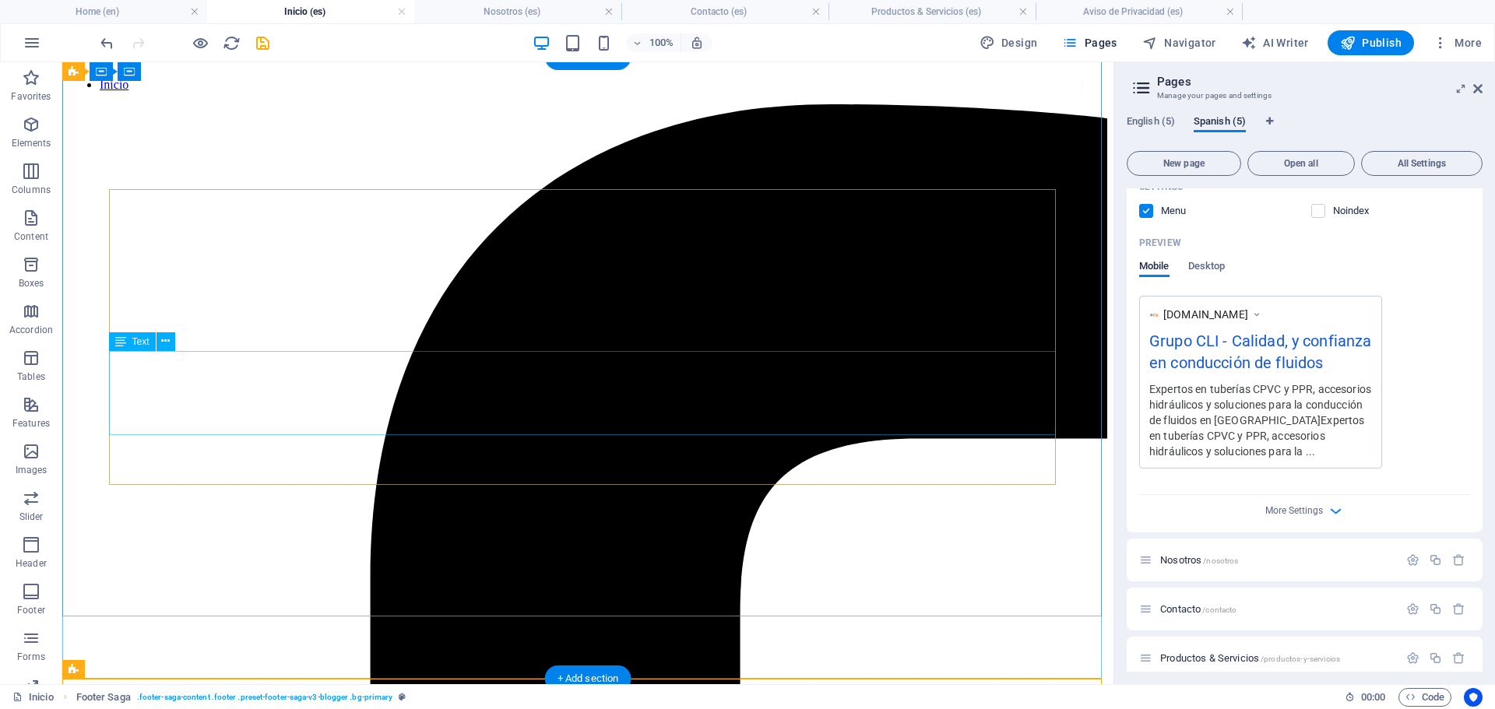
scroll to position [0, 0]
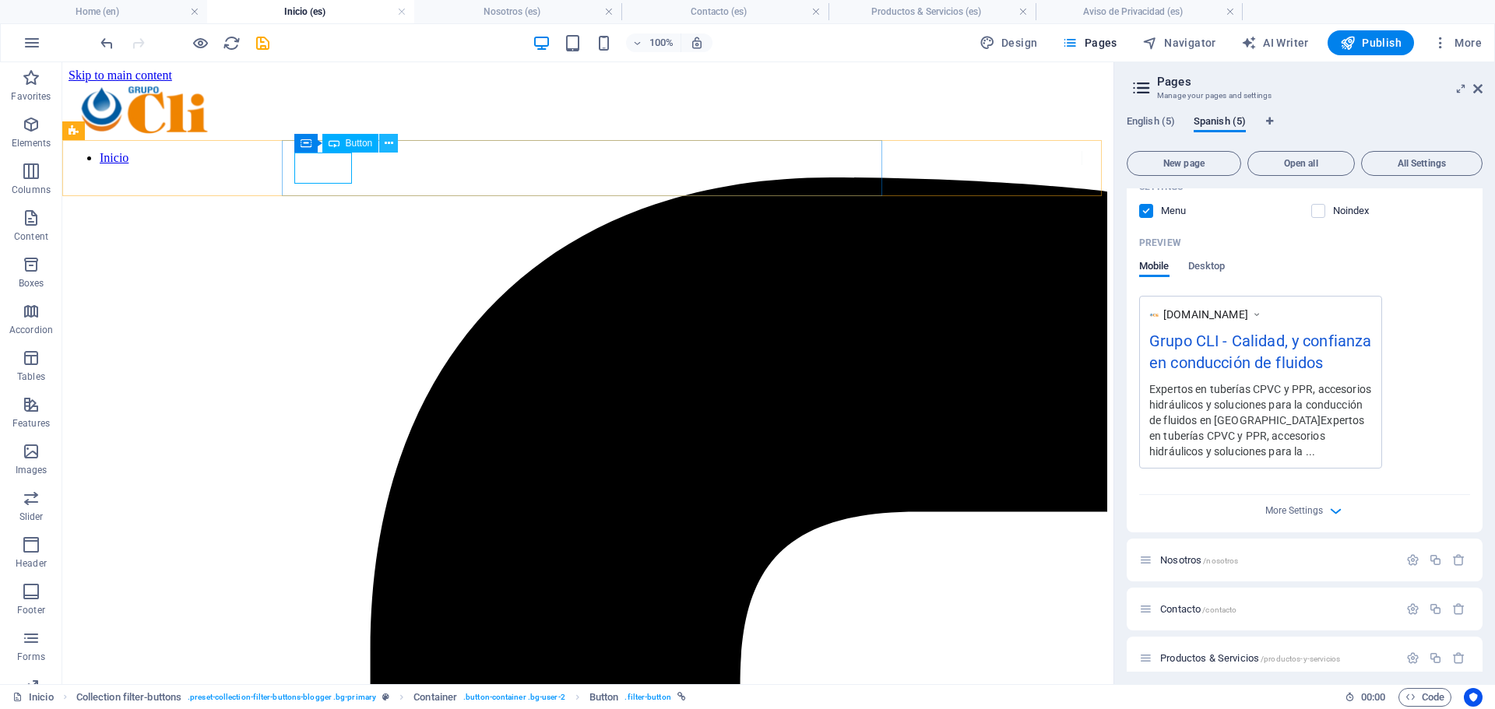
click at [386, 144] on icon at bounding box center [389, 143] width 9 height 16
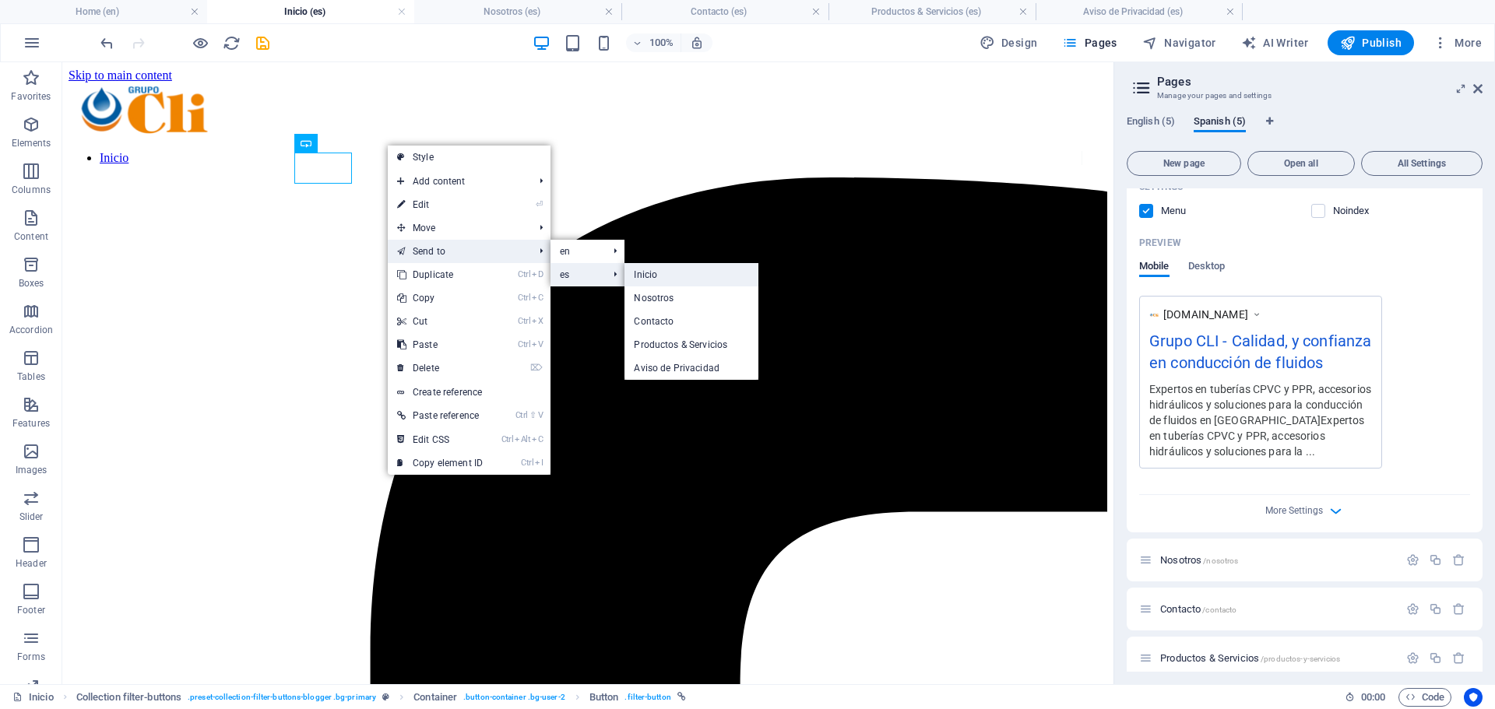
drag, startPoint x: 484, startPoint y: 170, endPoint x: 644, endPoint y: 272, distance: 189.0
click at [644, 272] on link "Inicio" at bounding box center [691, 274] width 134 height 23
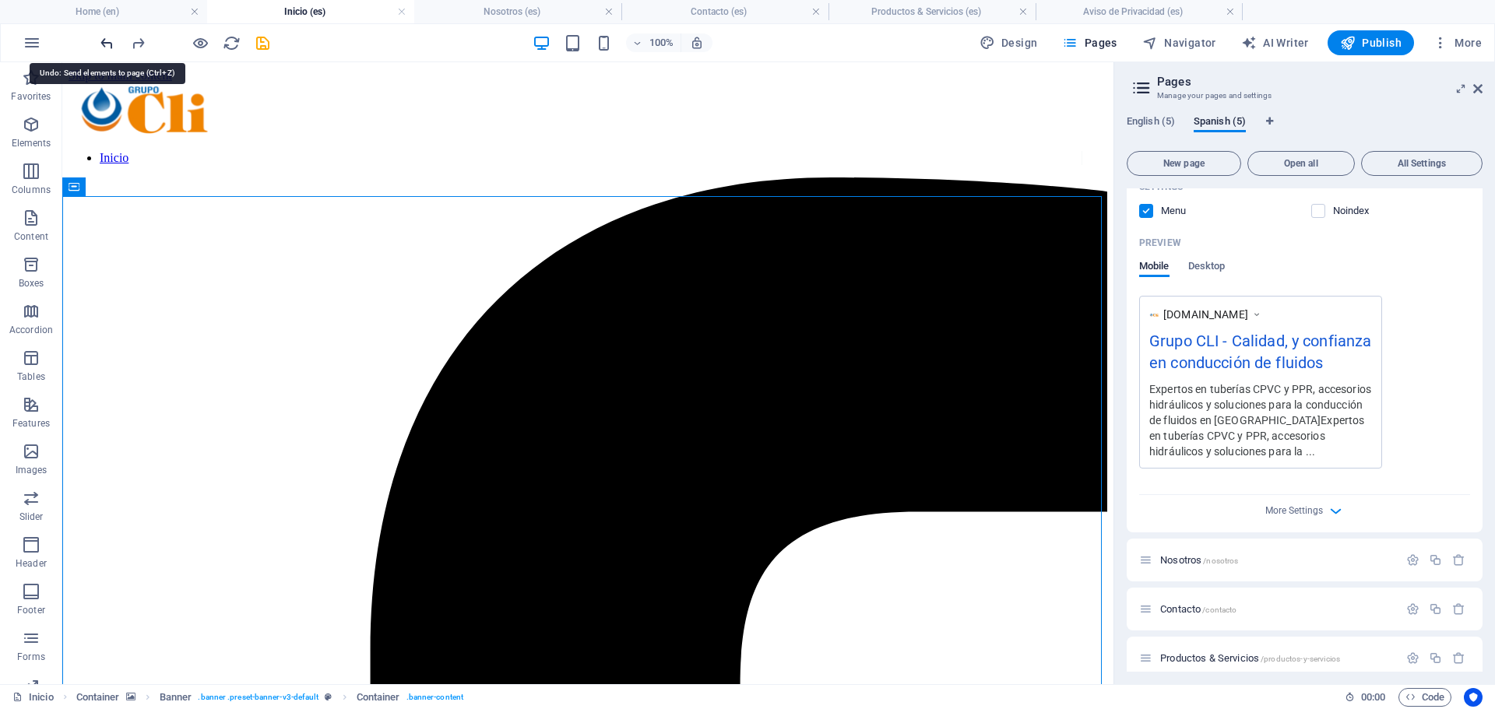
click at [106, 45] on icon "undo" at bounding box center [107, 43] width 18 height 18
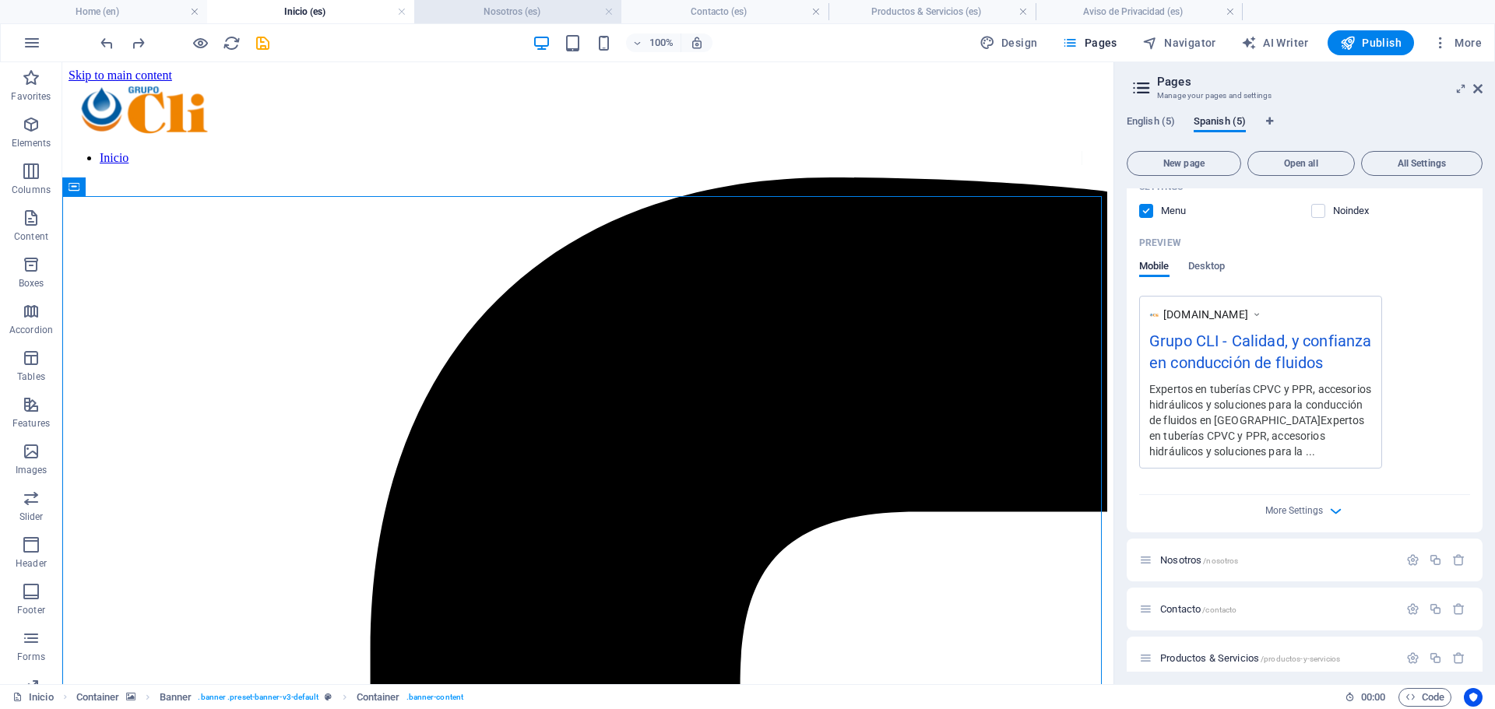
click at [522, 11] on h4 "Nosotros (es)" at bounding box center [517, 11] width 207 height 17
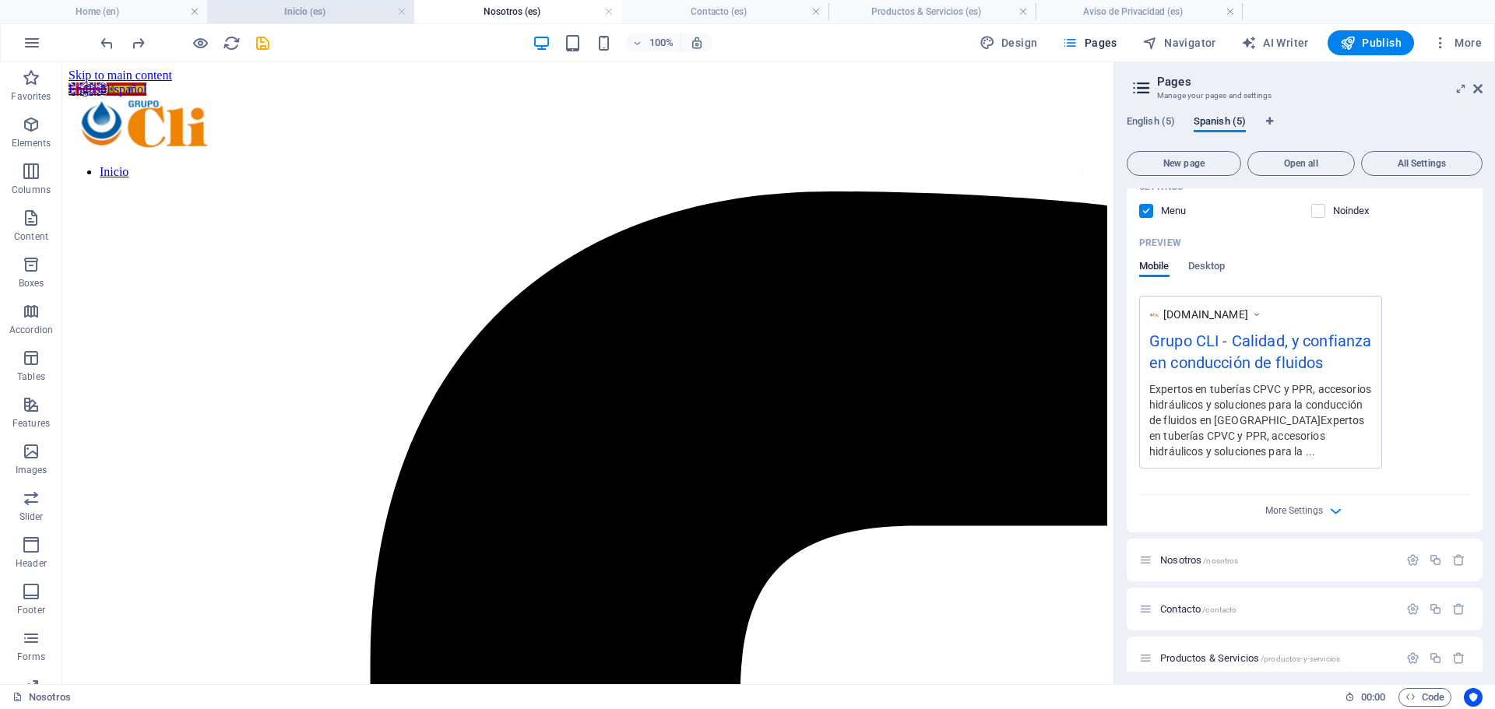
click at [337, 10] on h4 "Inicio (es)" at bounding box center [310, 11] width 207 height 17
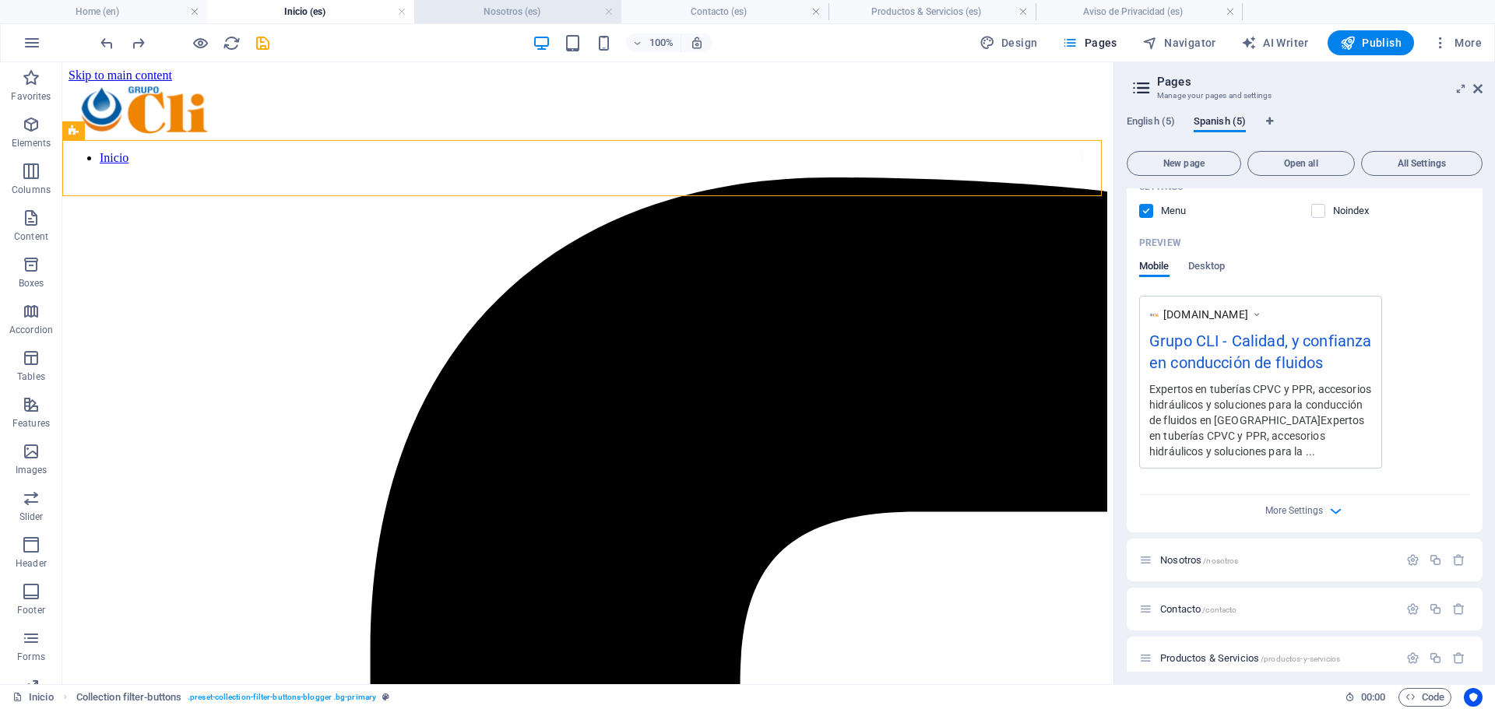
click at [492, 12] on h4 "Nosotros (es)" at bounding box center [517, 11] width 207 height 17
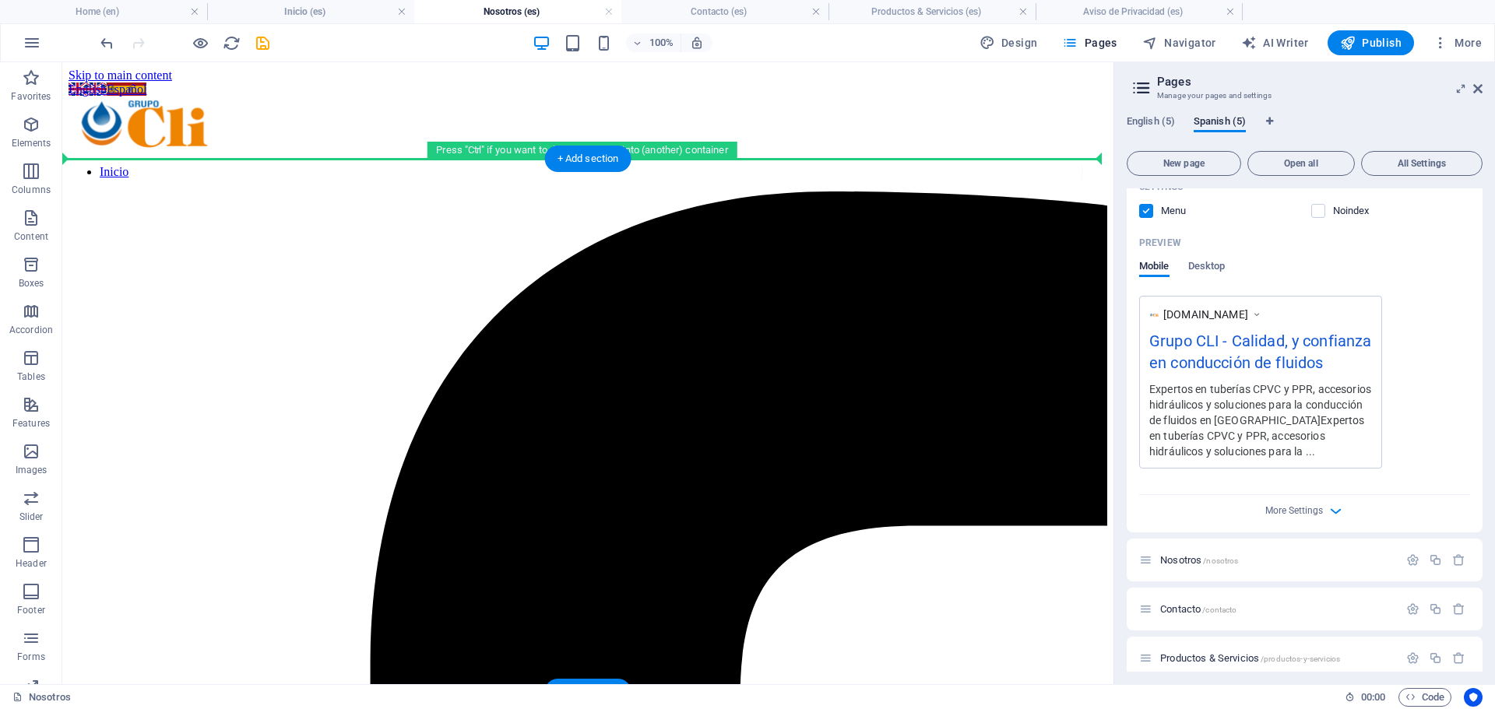
drag, startPoint x: 218, startPoint y: 369, endPoint x: 202, endPoint y: 179, distance: 190.6
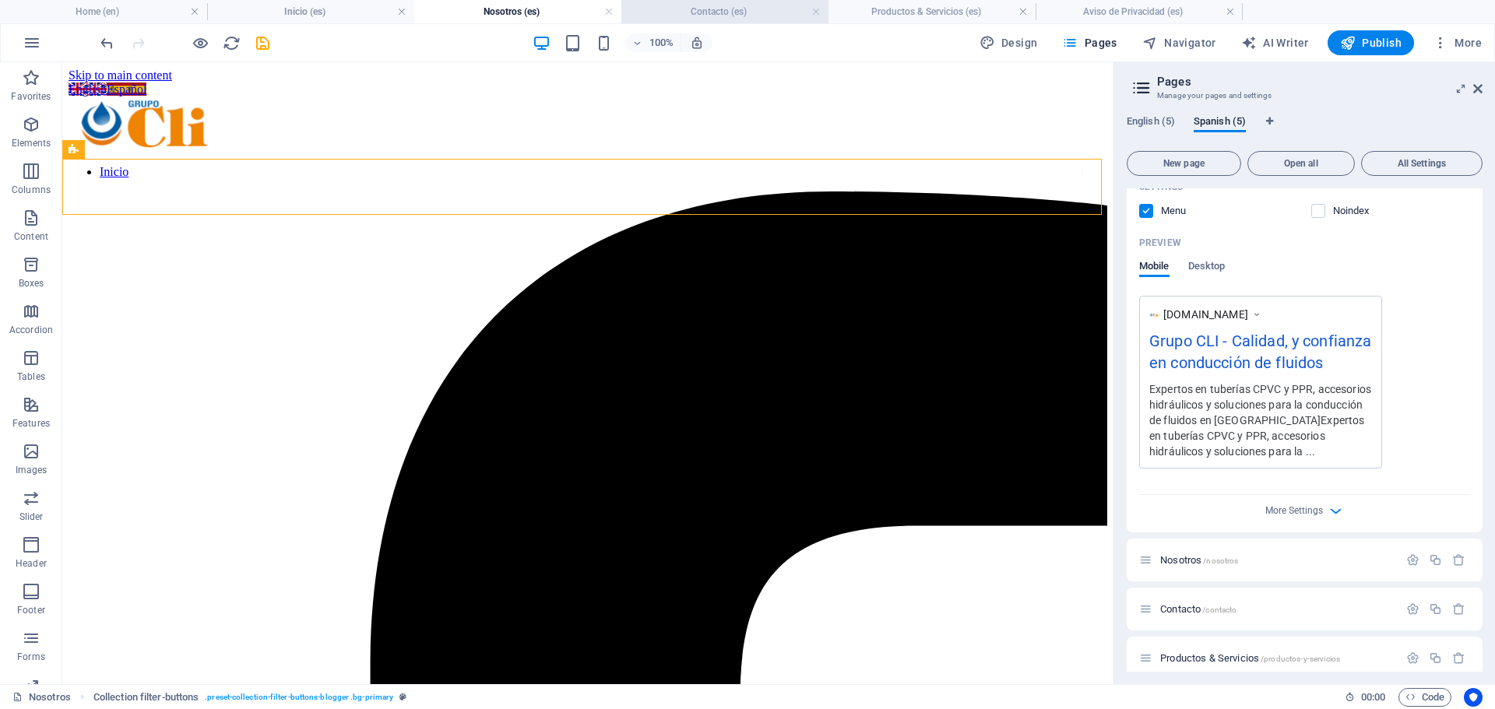
click at [711, 7] on h4 "Contacto (es)" at bounding box center [724, 11] width 207 height 17
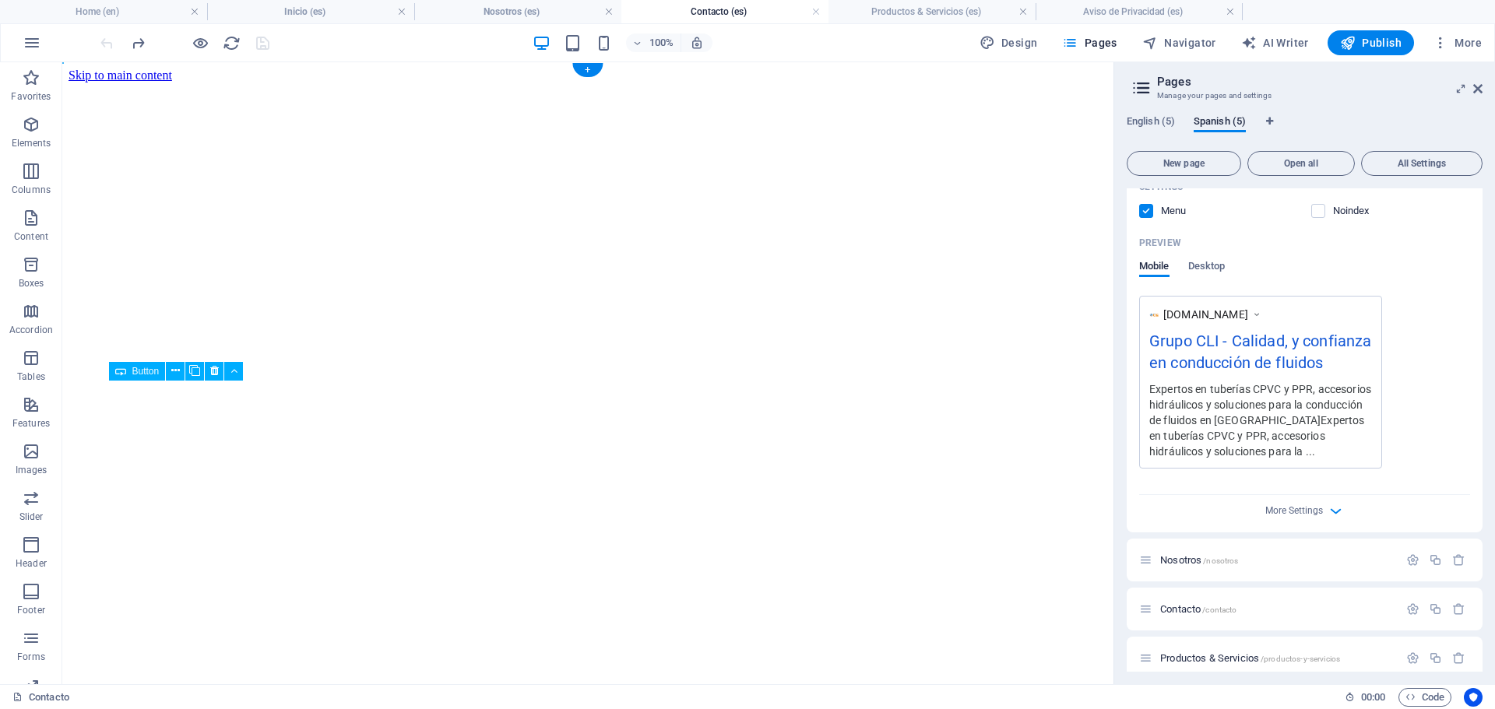
click at [165, 83] on figure at bounding box center [588, 83] width 1038 height 0
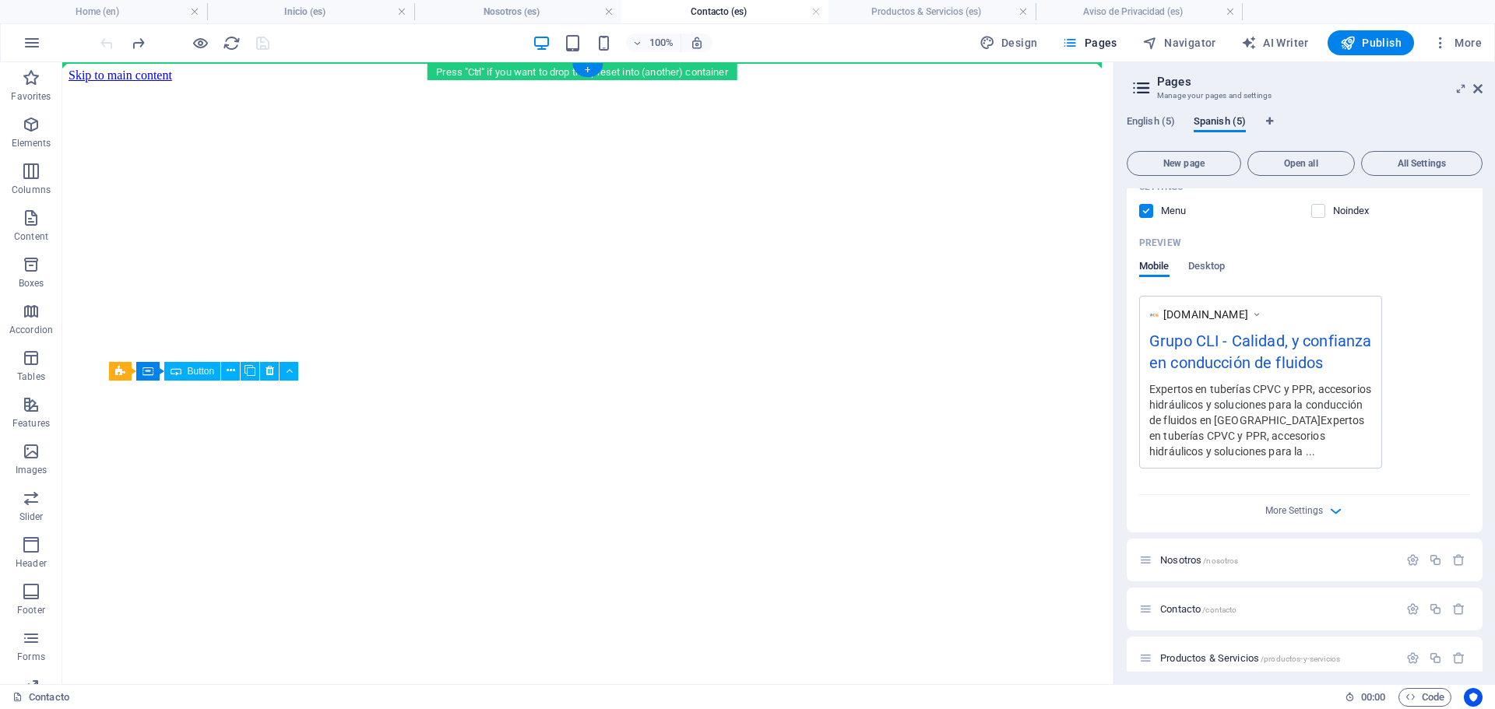
drag, startPoint x: 423, startPoint y: 434, endPoint x: 421, endPoint y: 72, distance: 362.0
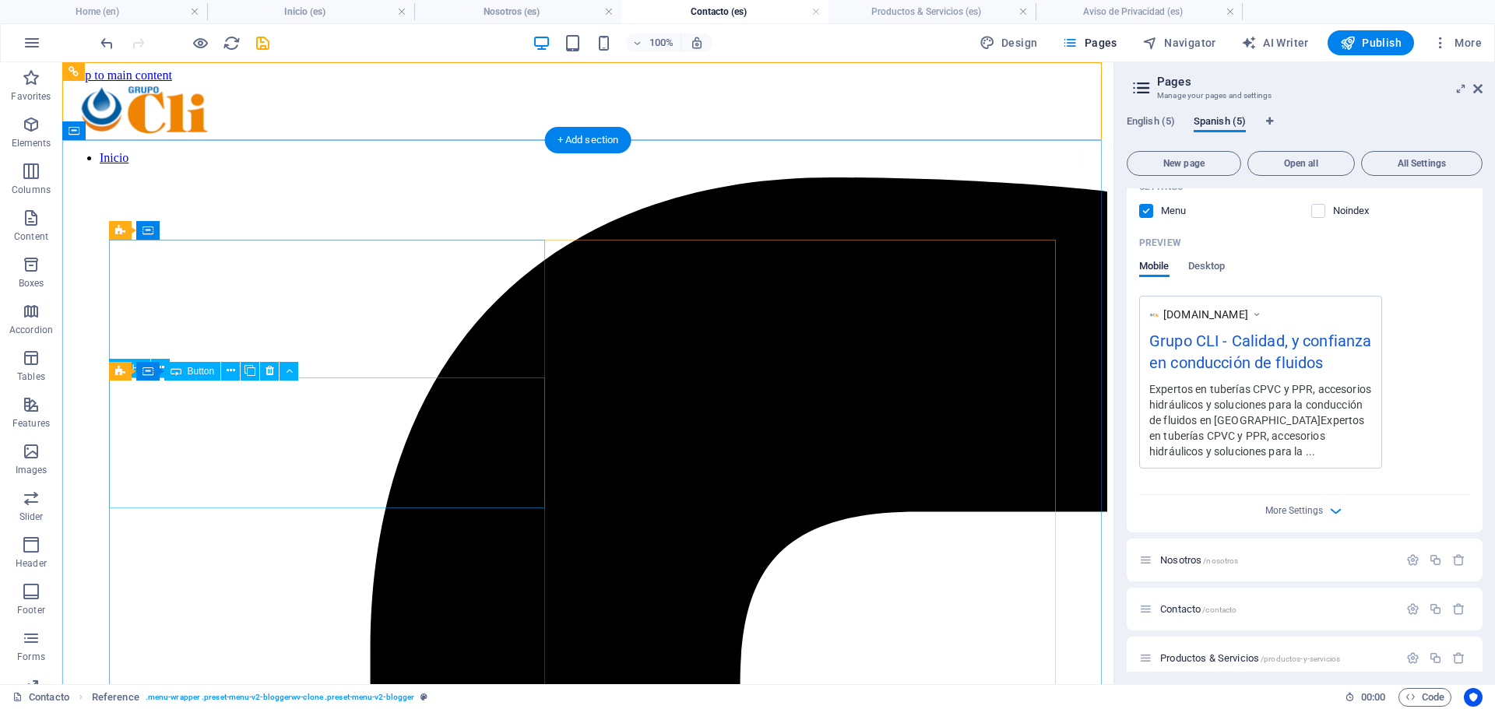
scroll to position [78, 0]
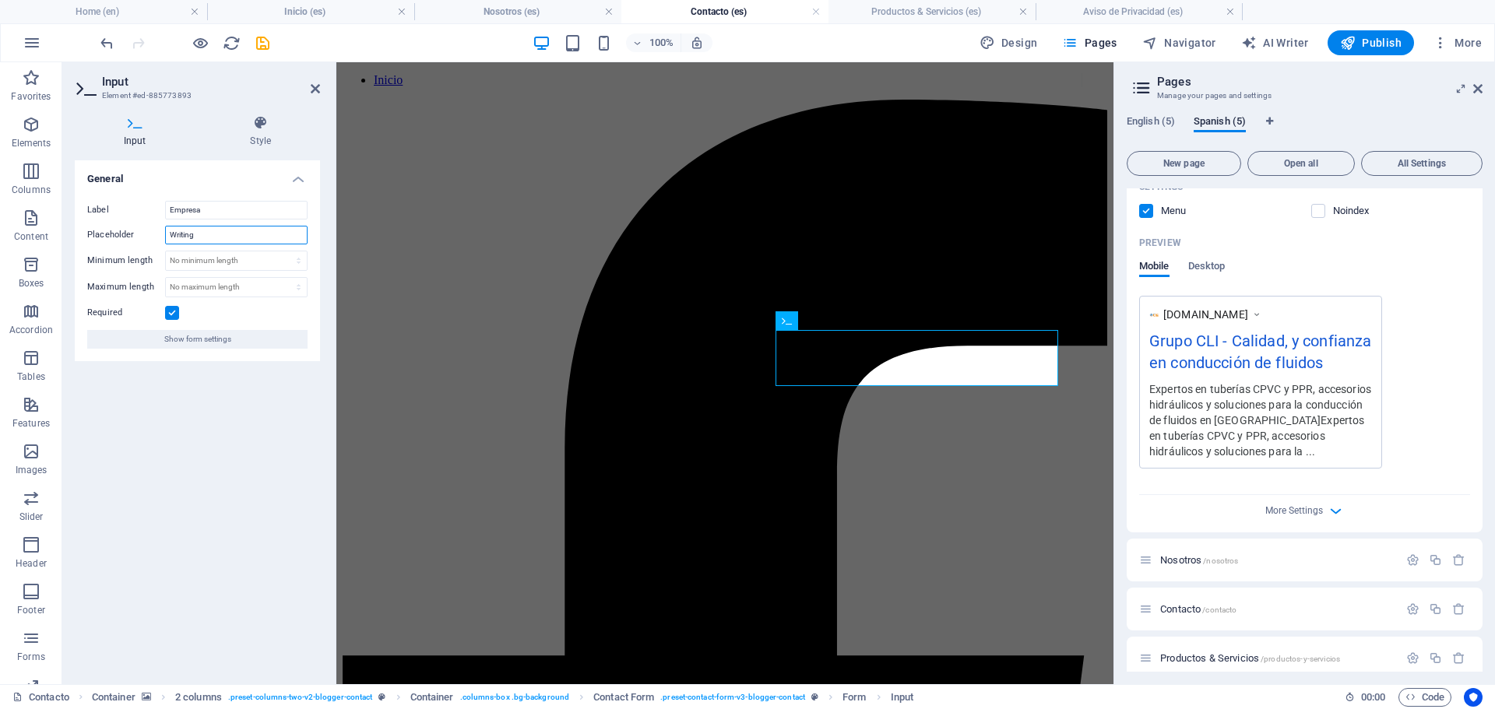
drag, startPoint x: 245, startPoint y: 233, endPoint x: 157, endPoint y: 237, distance: 88.1
click at [157, 237] on div "Placeholder Writing" at bounding box center [197, 235] width 220 height 19
type input "Nombre de la empresa"
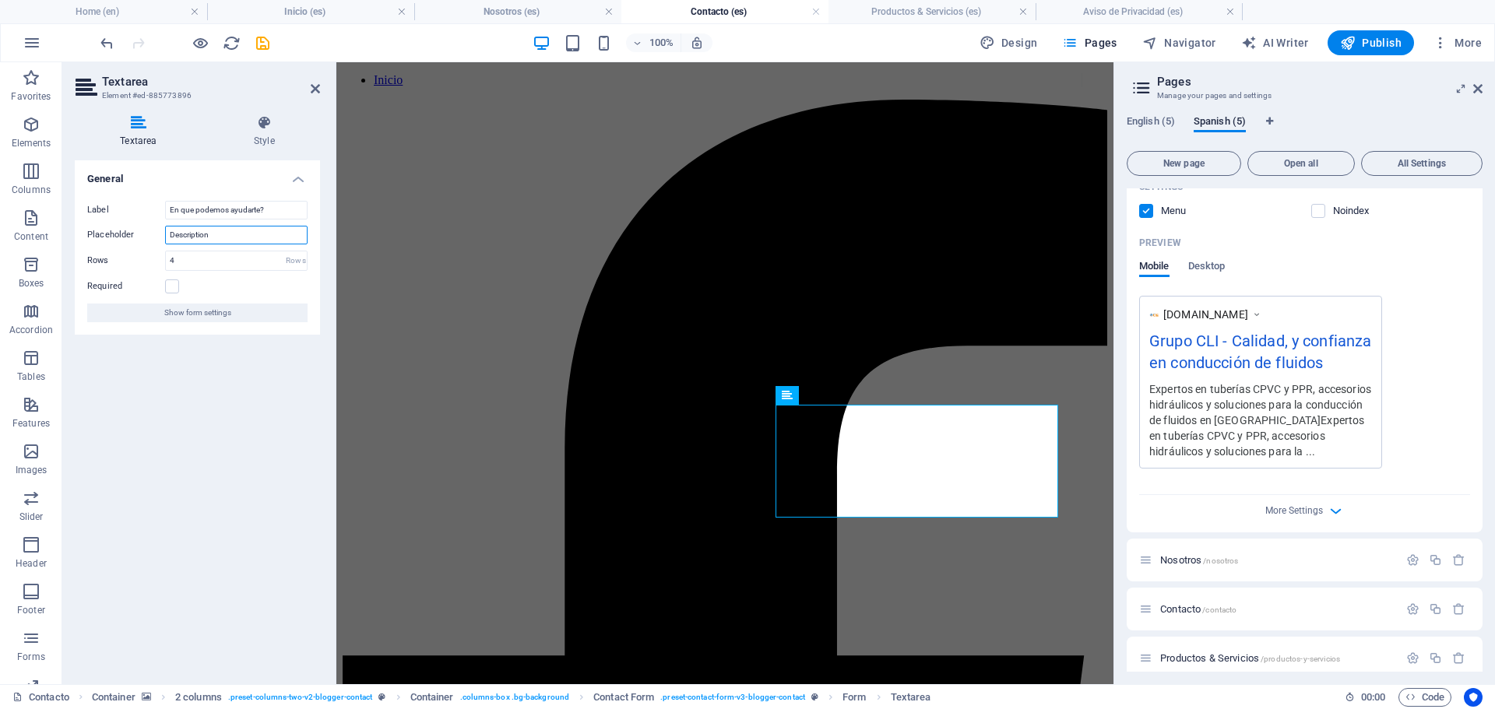
drag, startPoint x: 221, startPoint y: 235, endPoint x: 132, endPoint y: 231, distance: 89.6
click at [132, 231] on div "Placeholder Description" at bounding box center [197, 235] width 220 height 19
type input "D"
type input "Escribenos"
click at [197, 438] on div "General Label En que podemos ayudarte? Placeholder Escribenos Rows 4 Rows Requi…" at bounding box center [197, 415] width 245 height 511
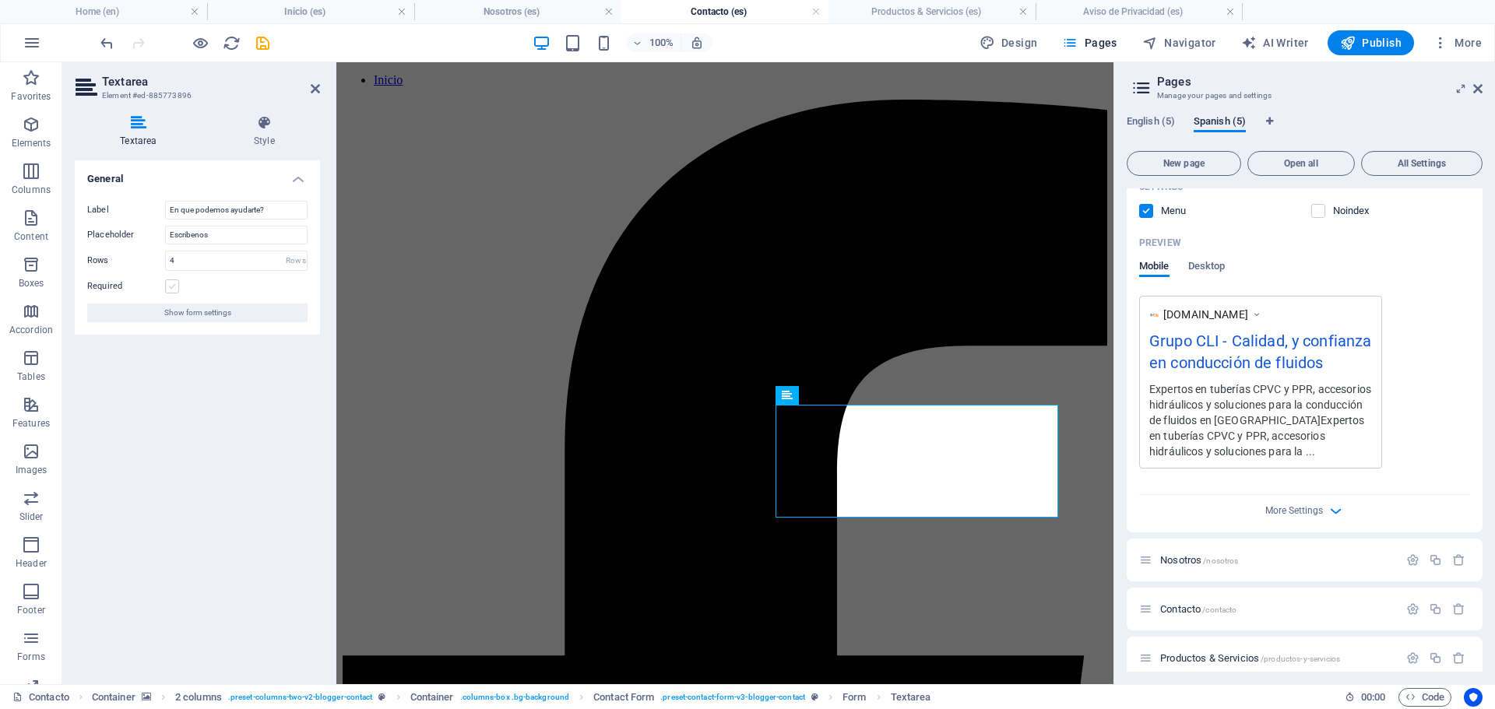
click at [174, 287] on label at bounding box center [172, 286] width 14 height 14
click at [0, 0] on input "Required" at bounding box center [0, 0] width 0 height 0
click at [228, 529] on div "General Label En que podemos ayudarte? Placeholder Escribenos Rows 4 Rows Requi…" at bounding box center [197, 415] width 245 height 511
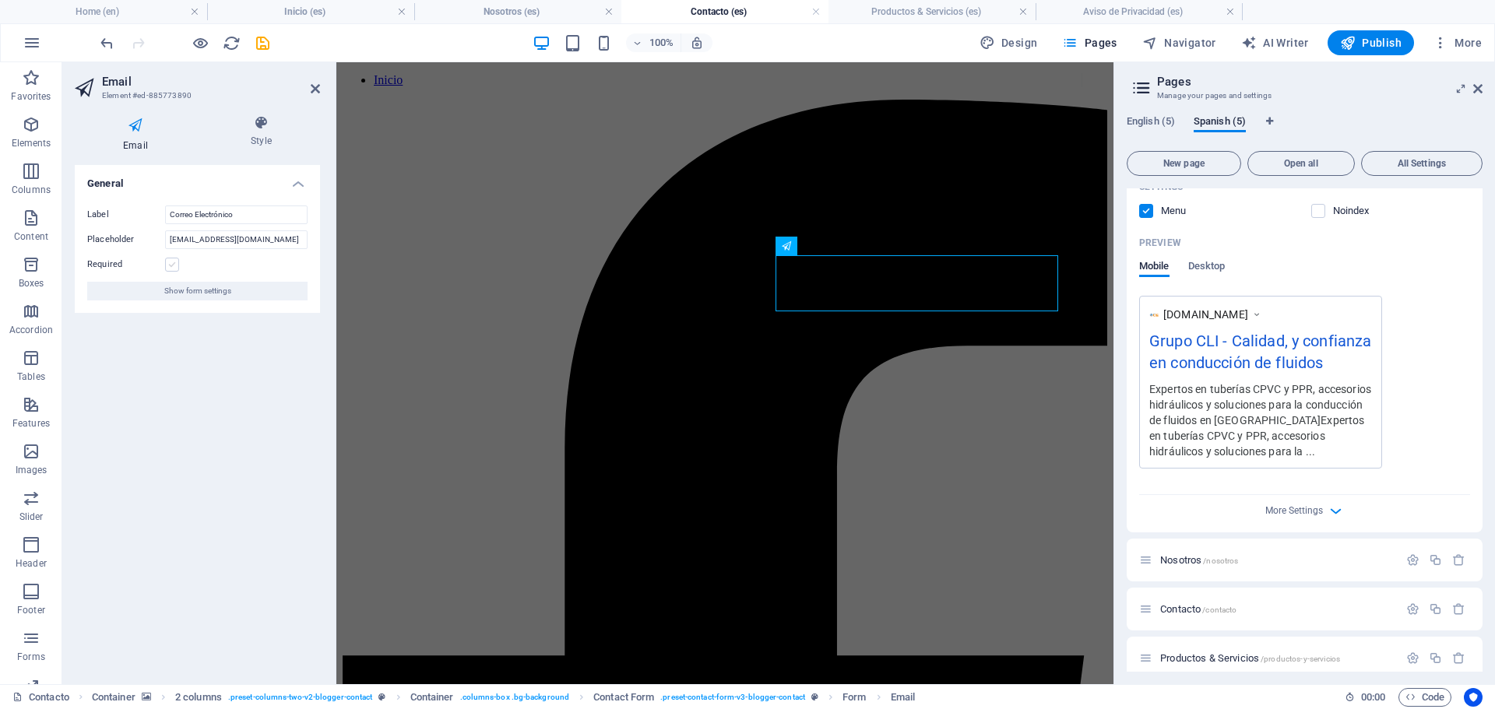
click at [173, 265] on label at bounding box center [172, 265] width 14 height 14
click at [0, 0] on input "Required" at bounding box center [0, 0] width 0 height 0
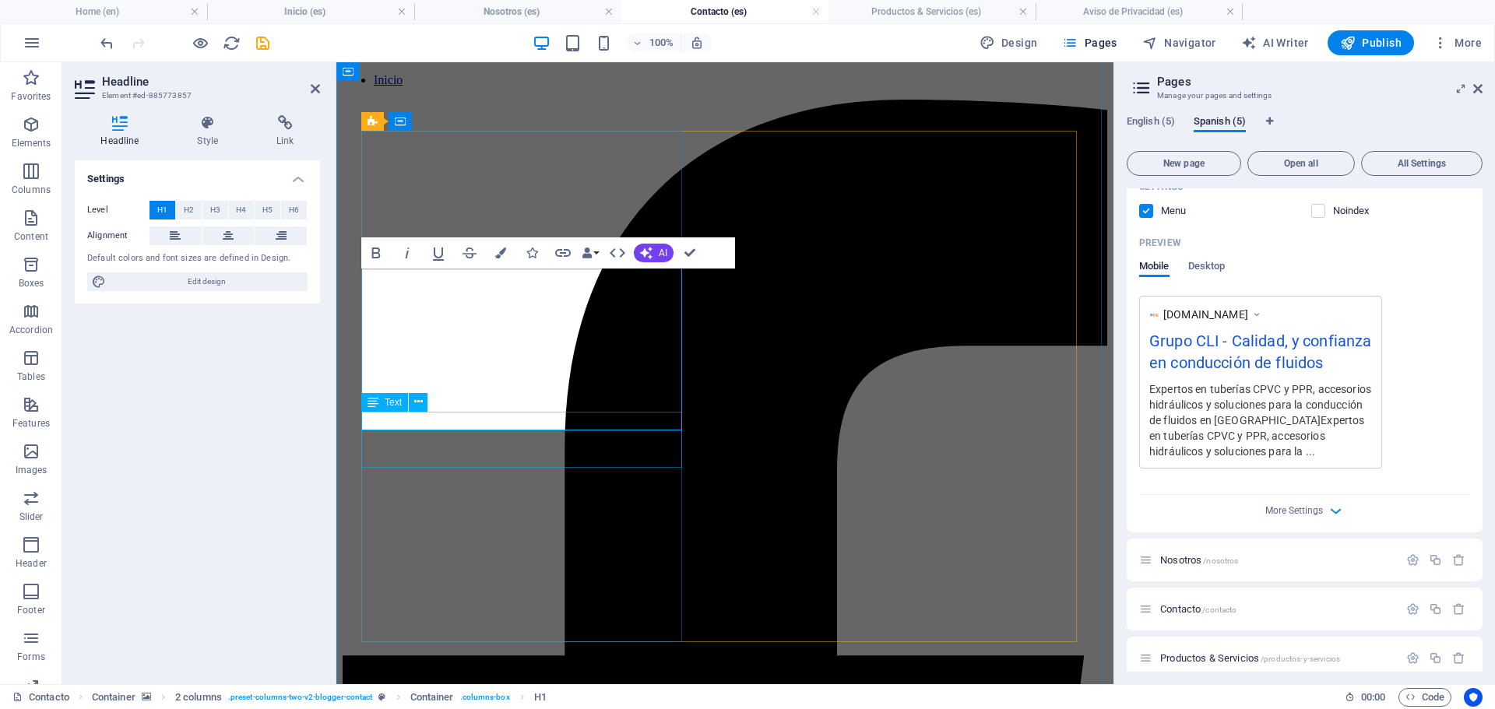
scroll to position [109, 0]
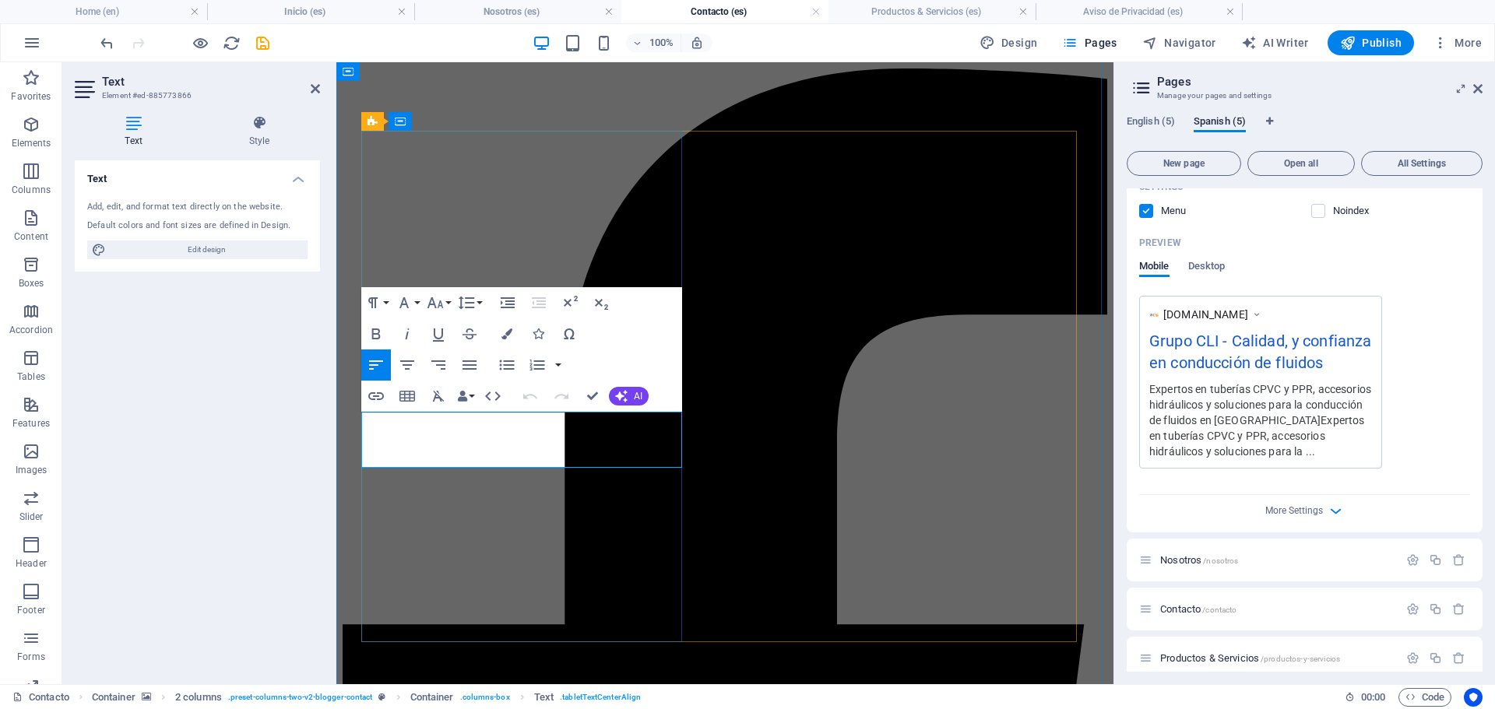
drag, startPoint x: 462, startPoint y: 464, endPoint x: 699, endPoint y: 466, distance: 236.6
copy span "For a quotation for your business please leave us your information and we will …"
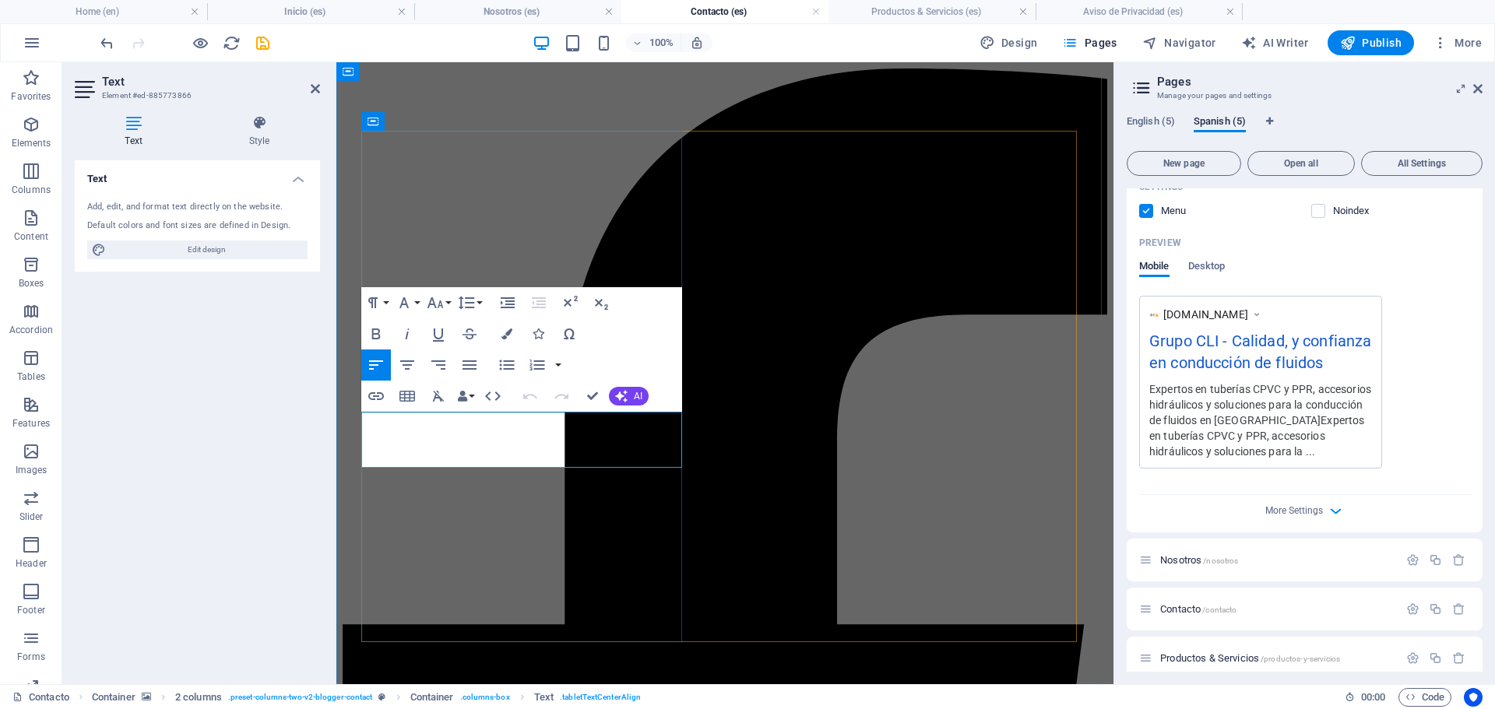
drag, startPoint x: 595, startPoint y: 454, endPoint x: 234, endPoint y: 378, distance: 369.9
click at [511, 332] on icon "button" at bounding box center [506, 333] width 11 height 11
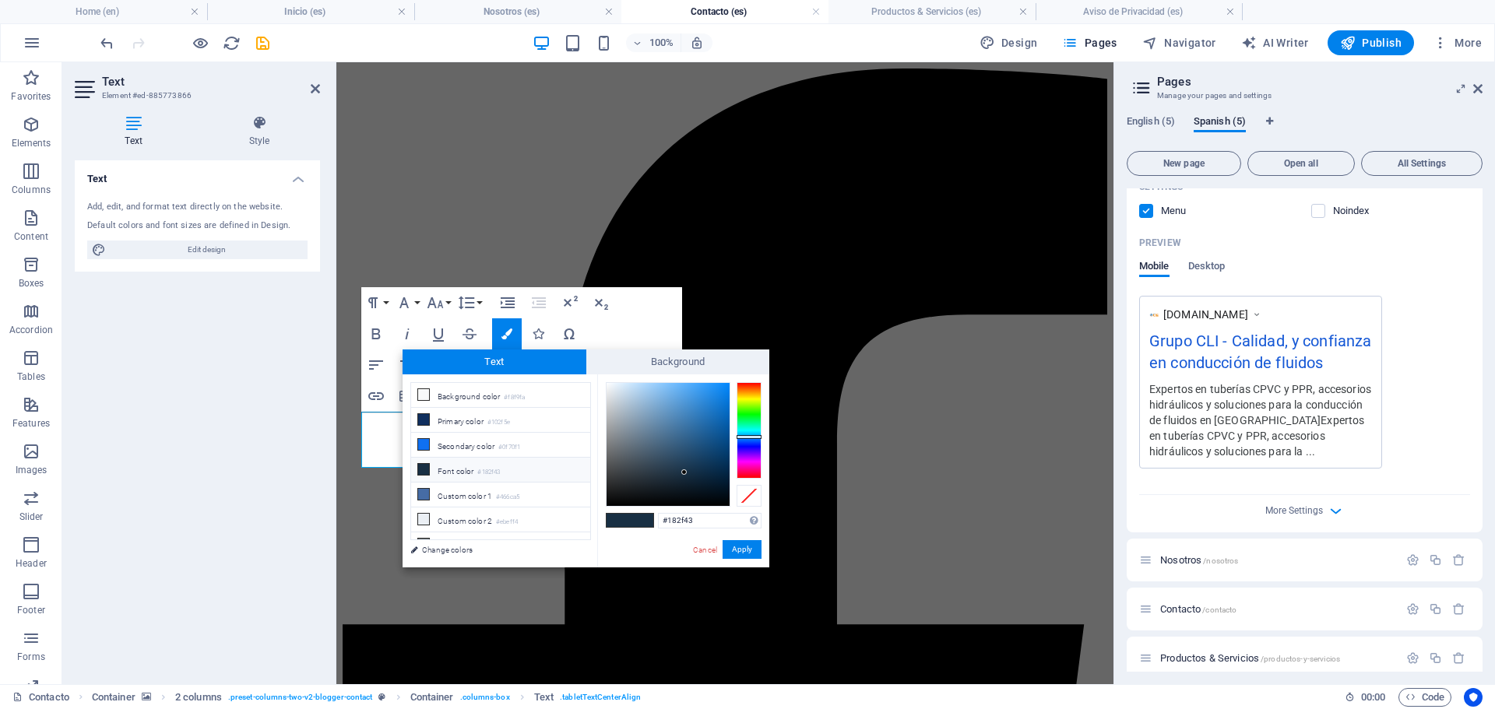
type input "#f5f8fa"
click at [608, 385] on div at bounding box center [667, 444] width 123 height 123
click at [743, 546] on button "Apply" at bounding box center [741, 549] width 39 height 19
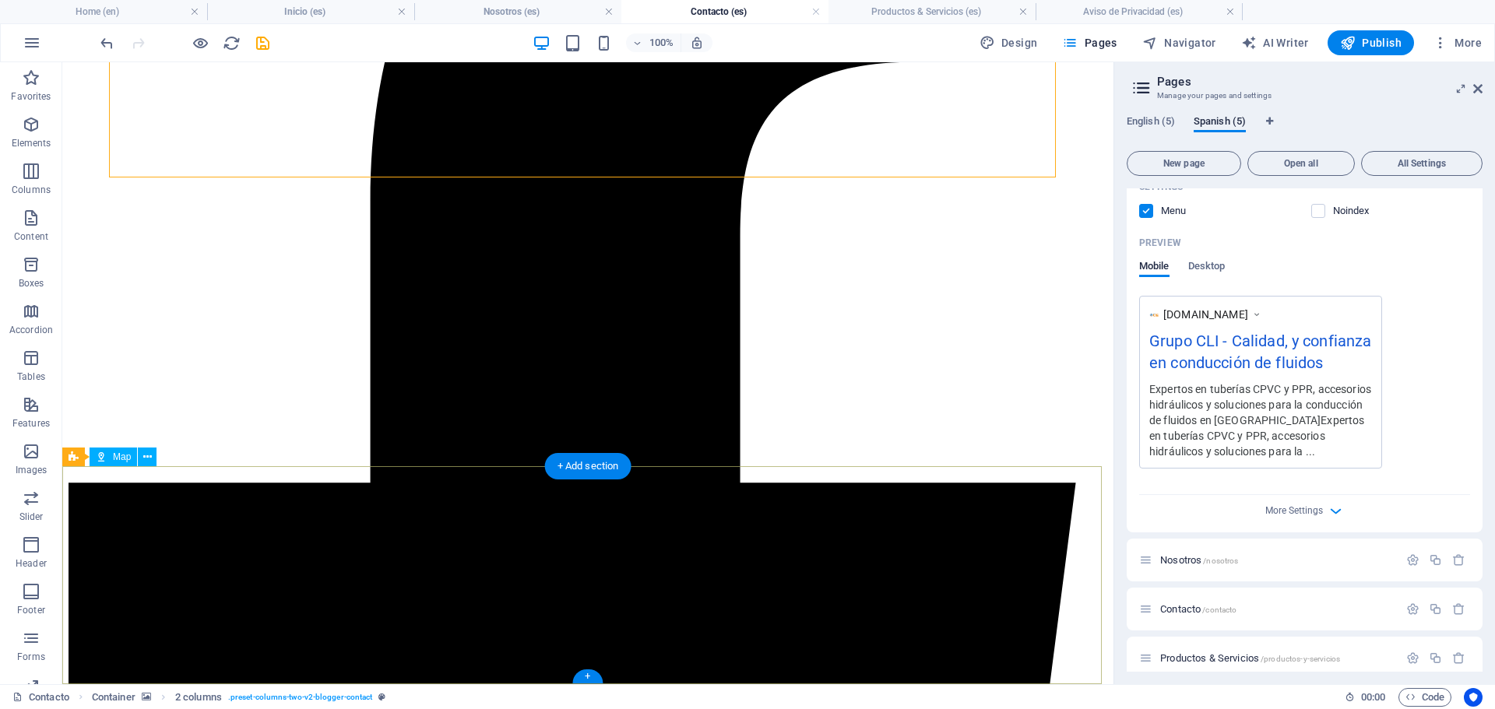
scroll to position [244, 0]
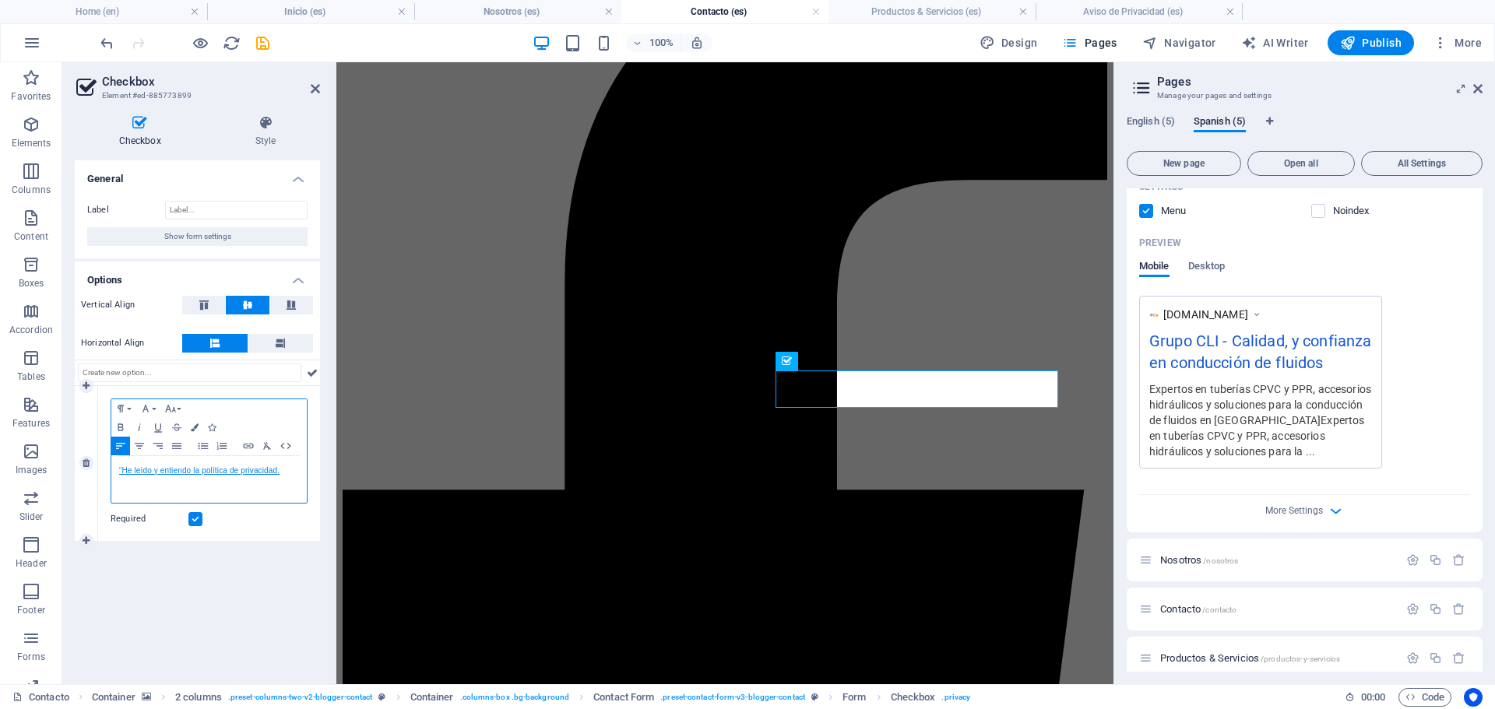
click at [276, 470] on link "“He leído y entiendo la política de privacidad." at bounding box center [199, 470] width 160 height 9
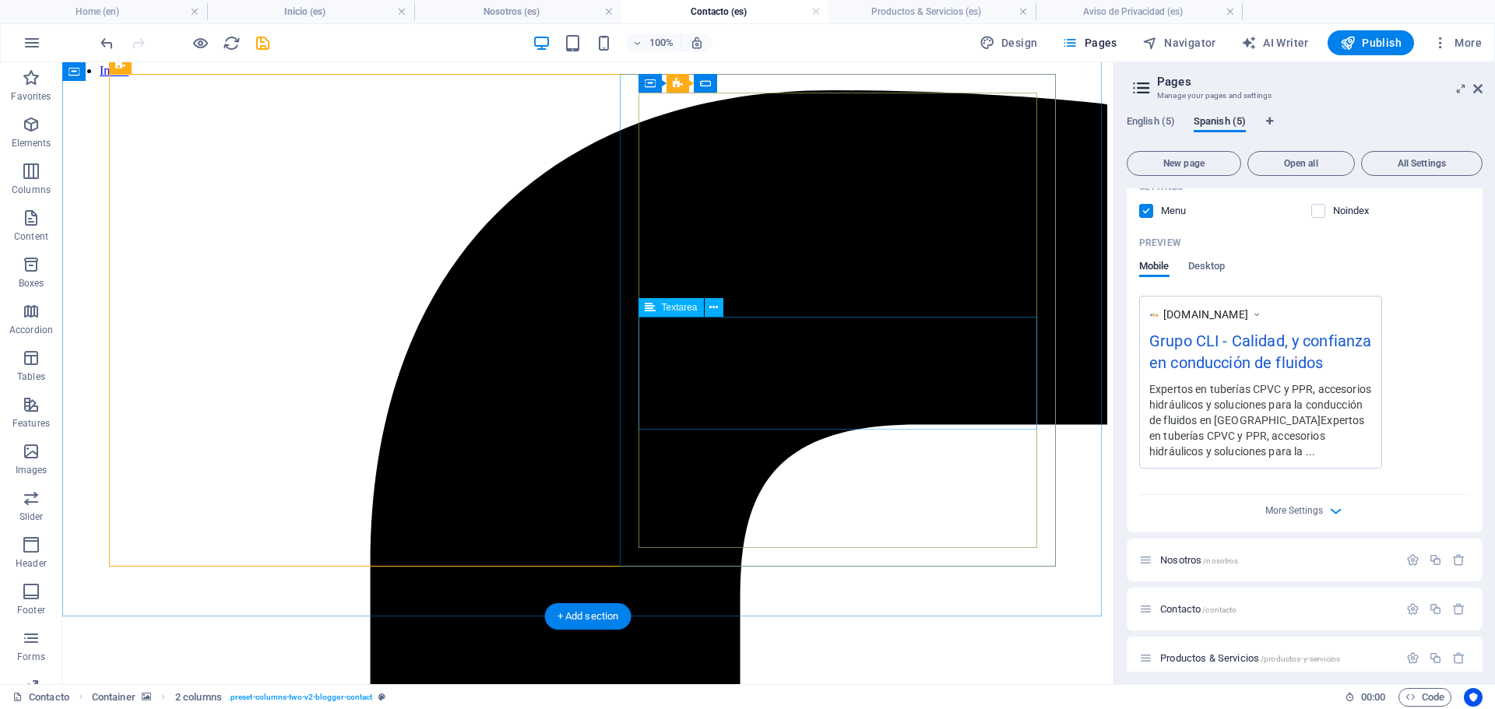
scroll to position [0, 0]
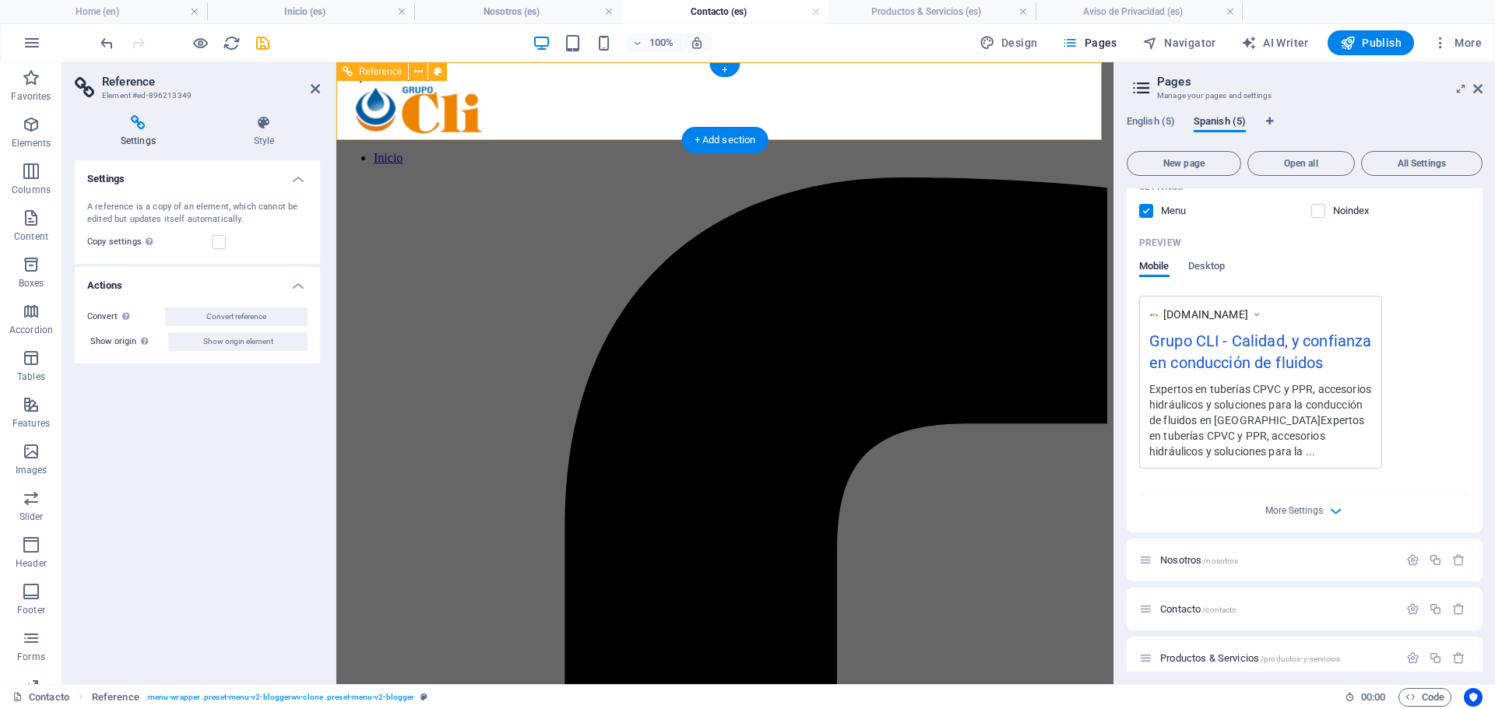
click at [131, 132] on h4 "Settings" at bounding box center [141, 131] width 133 height 33
click at [256, 129] on icon at bounding box center [264, 123] width 112 height 16
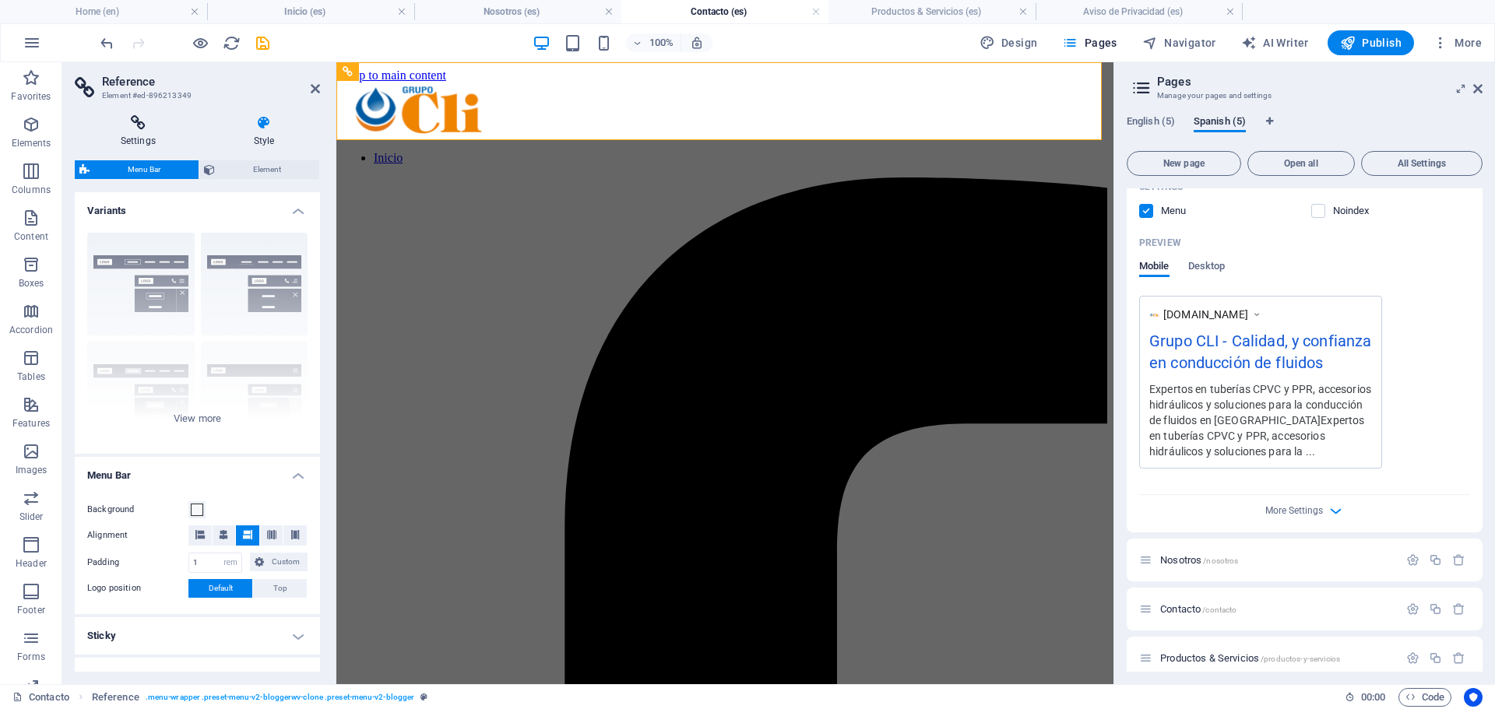
click at [143, 130] on icon at bounding box center [138, 123] width 127 height 16
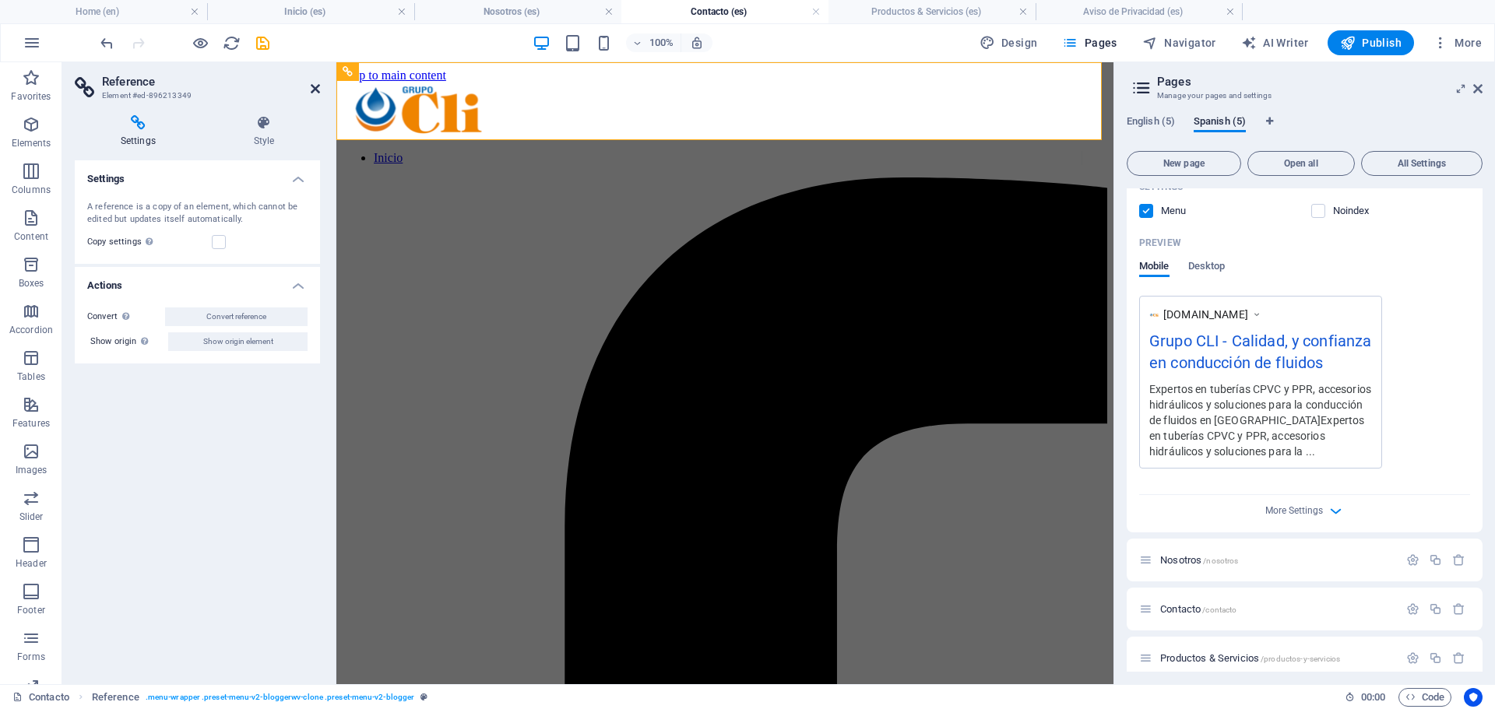
click at [311, 89] on icon at bounding box center [315, 89] width 9 height 12
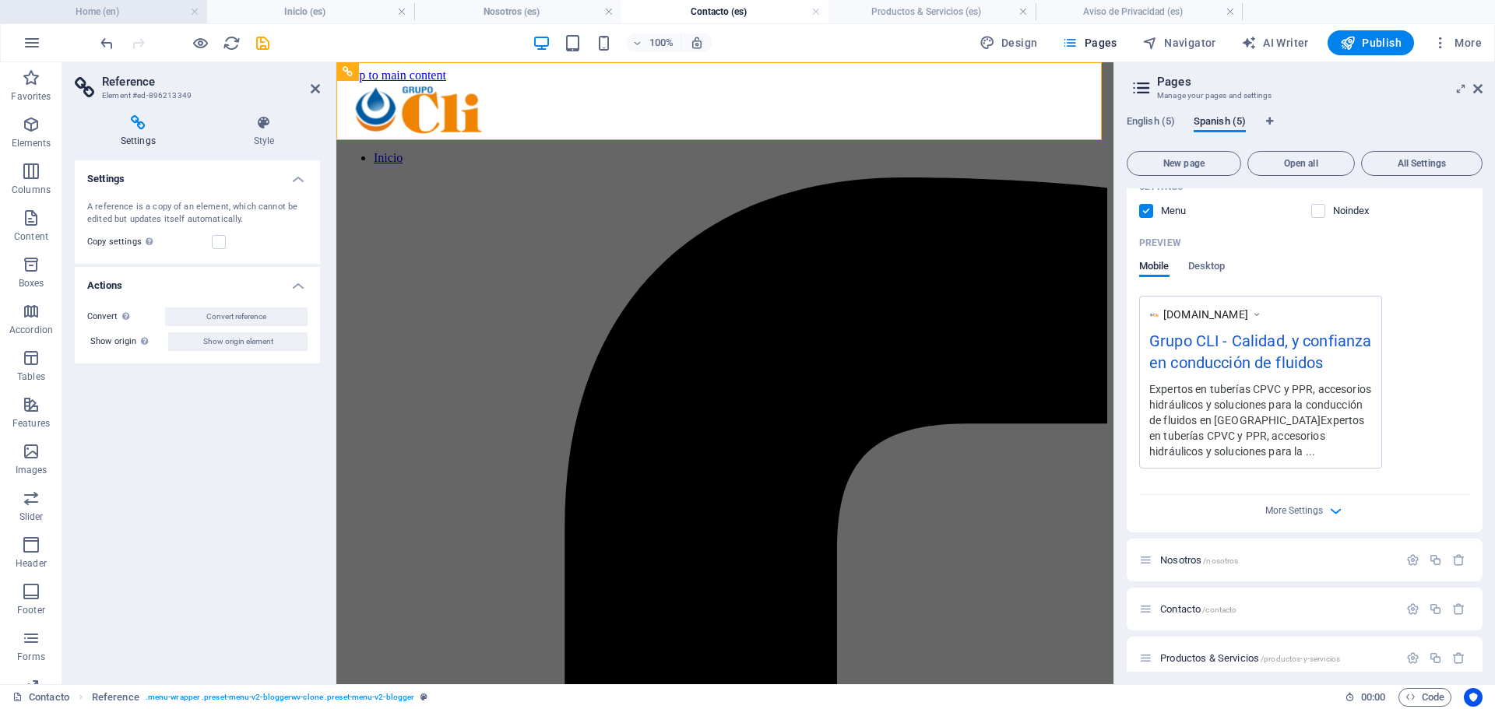
click at [149, 2] on li "Home (en)" at bounding box center [103, 11] width 207 height 23
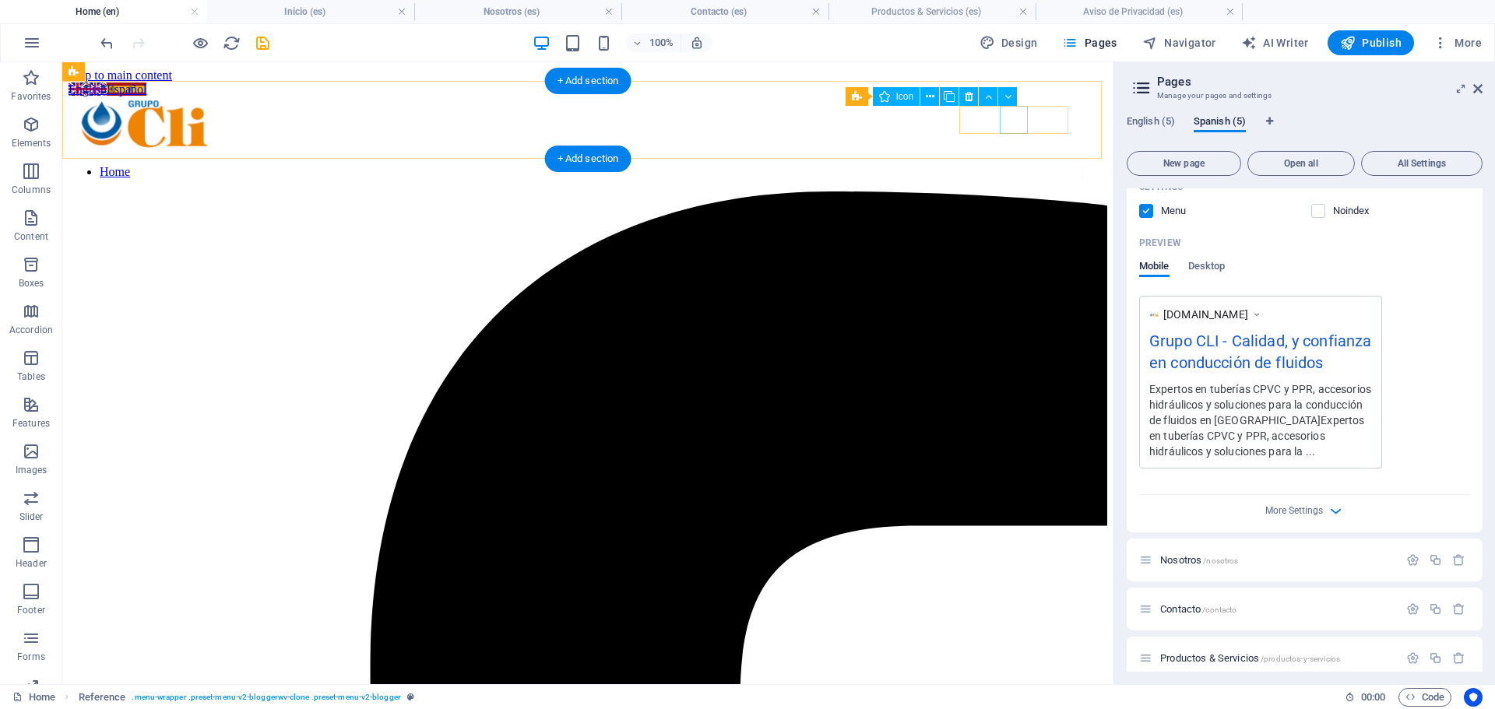
select select "xMidYMid"
select select "px"
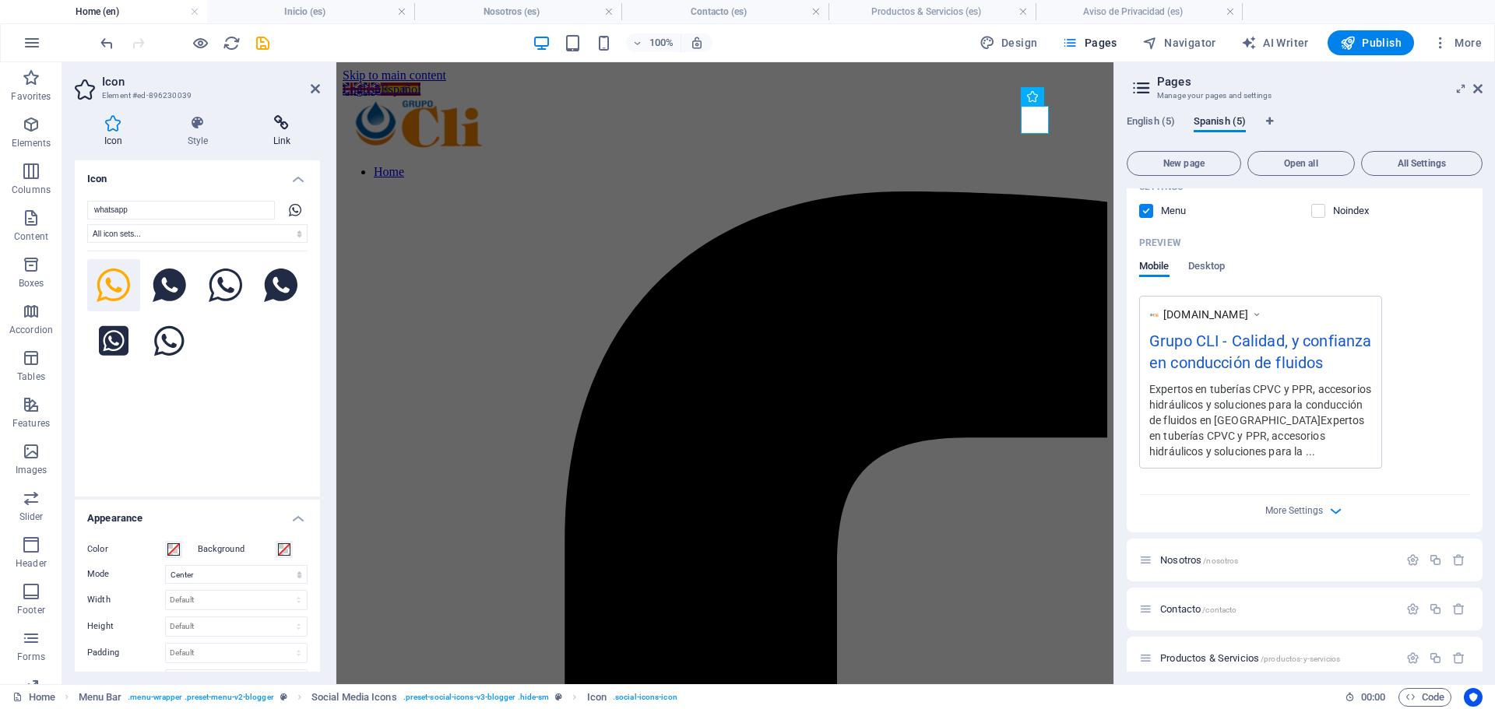
click at [267, 130] on icon at bounding box center [282, 123] width 76 height 16
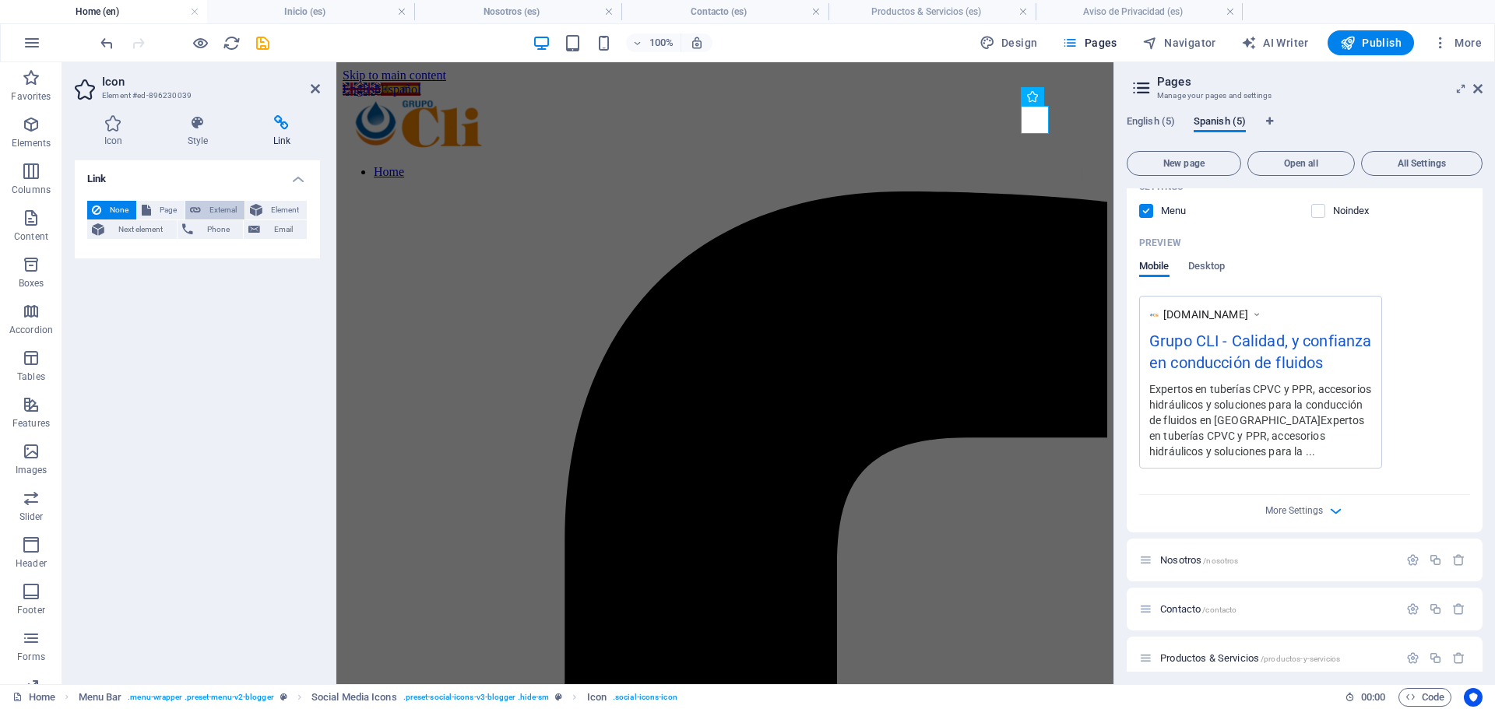
click at [201, 208] on button "External" at bounding box center [214, 210] width 59 height 19
select select "blank"
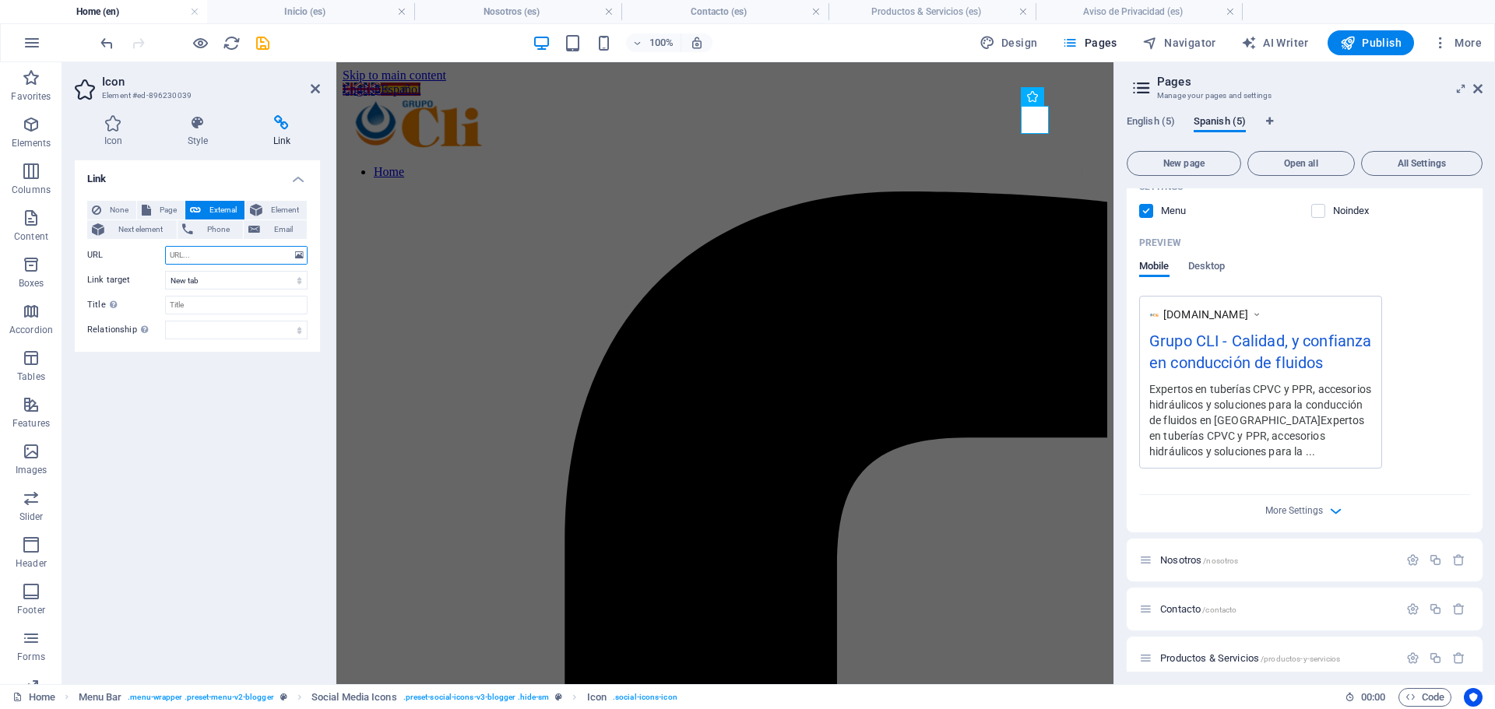
paste input "https://wa.me/528182575359?text=Hola,%20me%20gustaría%20más%20información"
type input "https://wa.me/528182575359?text=Hola,%20me%20gustaría%20más%20información"
click at [227, 277] on select "New tab Same tab Overlay" at bounding box center [236, 280] width 142 height 19
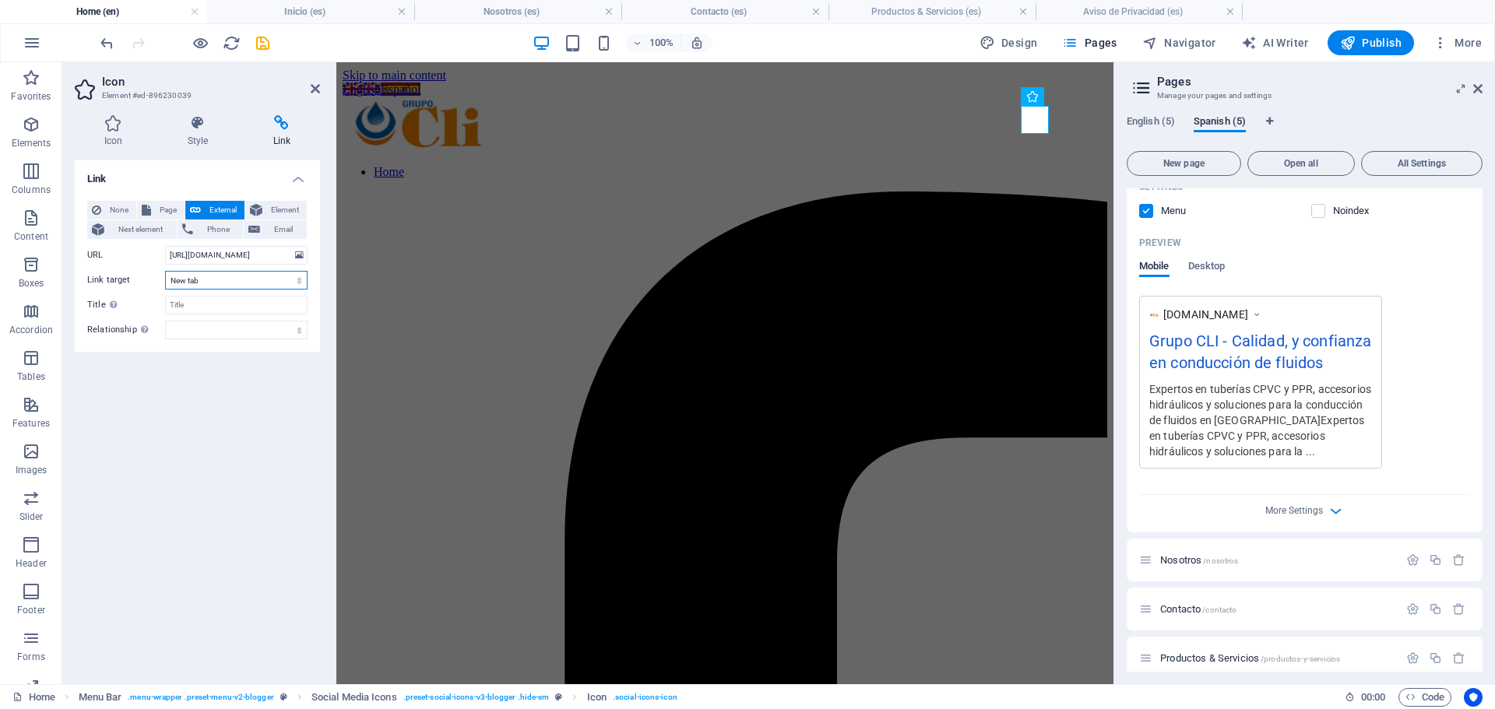
click at [227, 277] on select "New tab Same tab Overlay" at bounding box center [236, 280] width 142 height 19
click at [225, 304] on input "Title Additional link description, should not be the same as the link text. The…" at bounding box center [236, 305] width 142 height 19
type input "Whatsapp"
click at [239, 327] on select "alternate author bookmark external help license next nofollow noreferrer noopen…" at bounding box center [236, 330] width 142 height 19
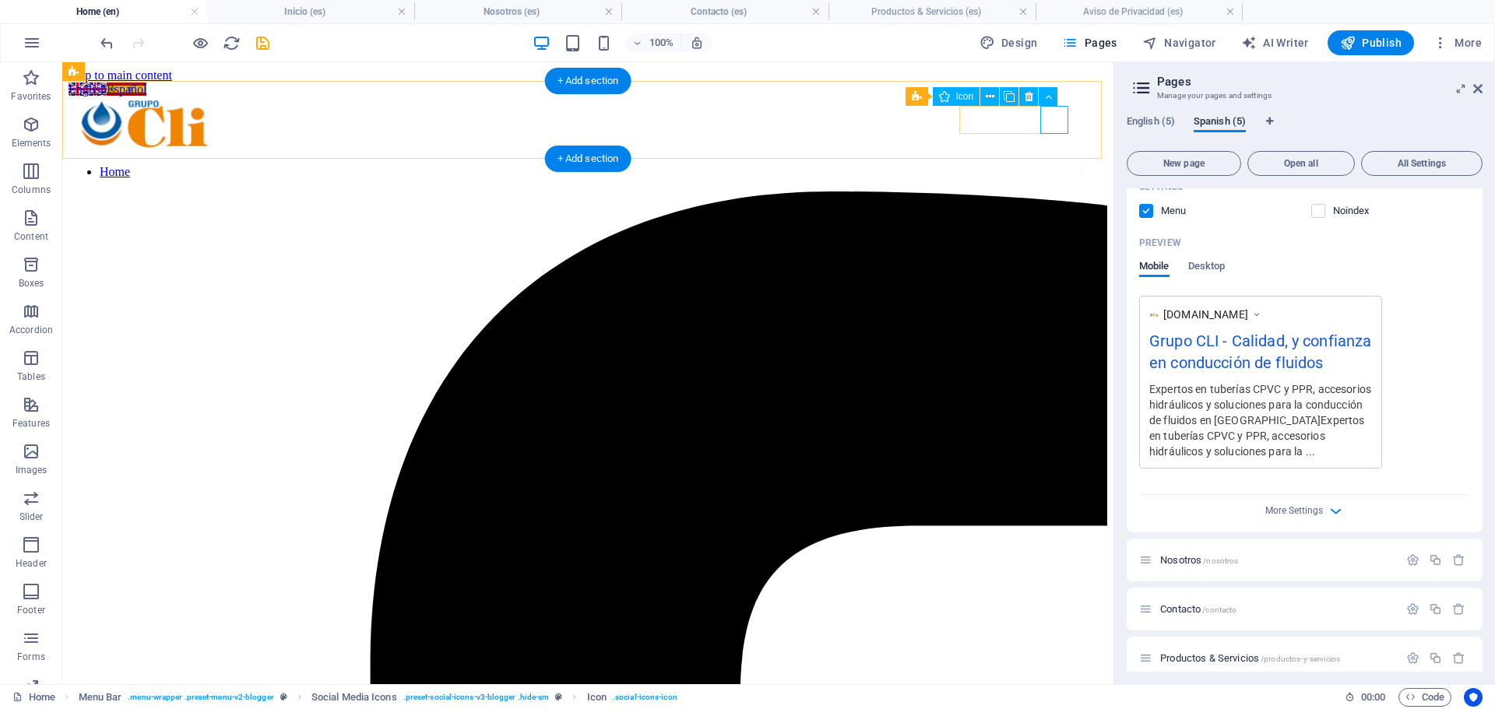
select select "xMidYMid"
select select "px"
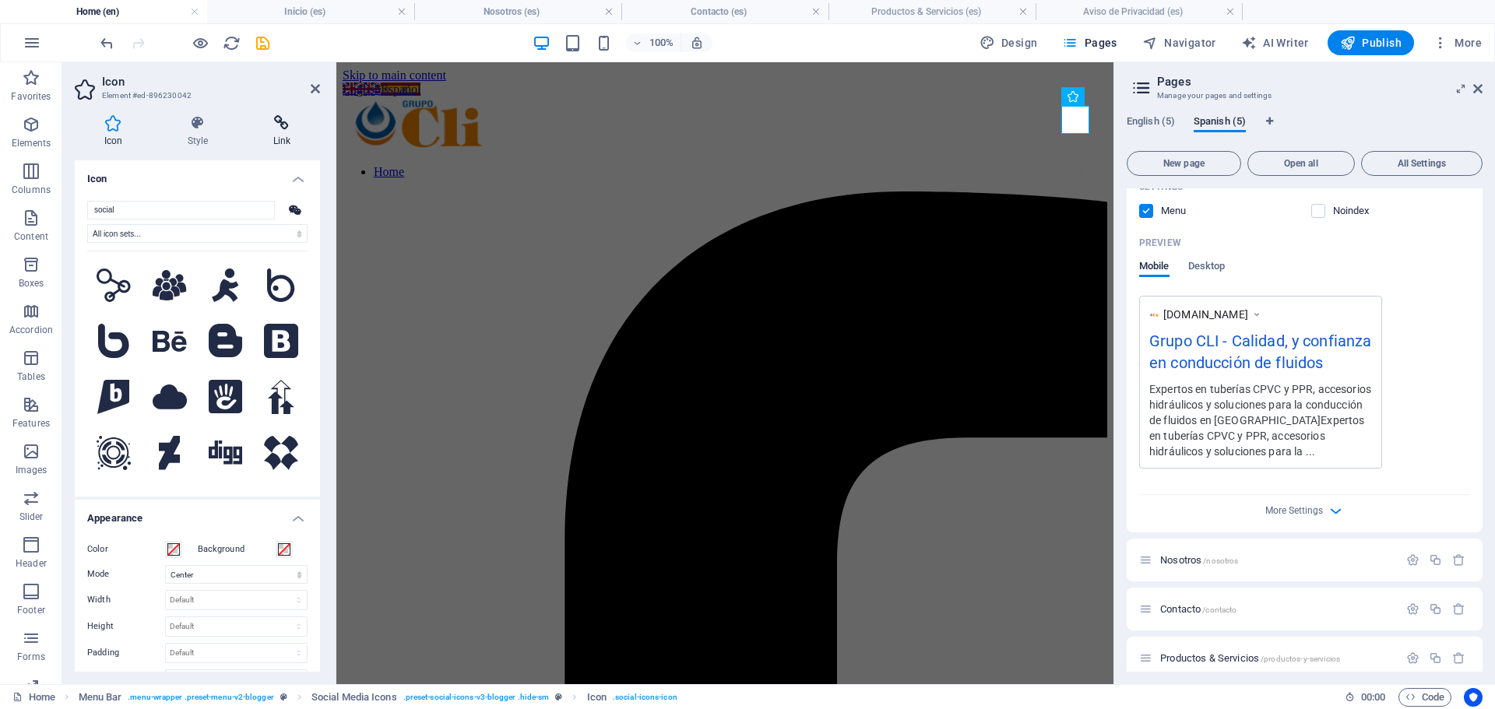
click at [268, 118] on icon at bounding box center [282, 123] width 76 height 16
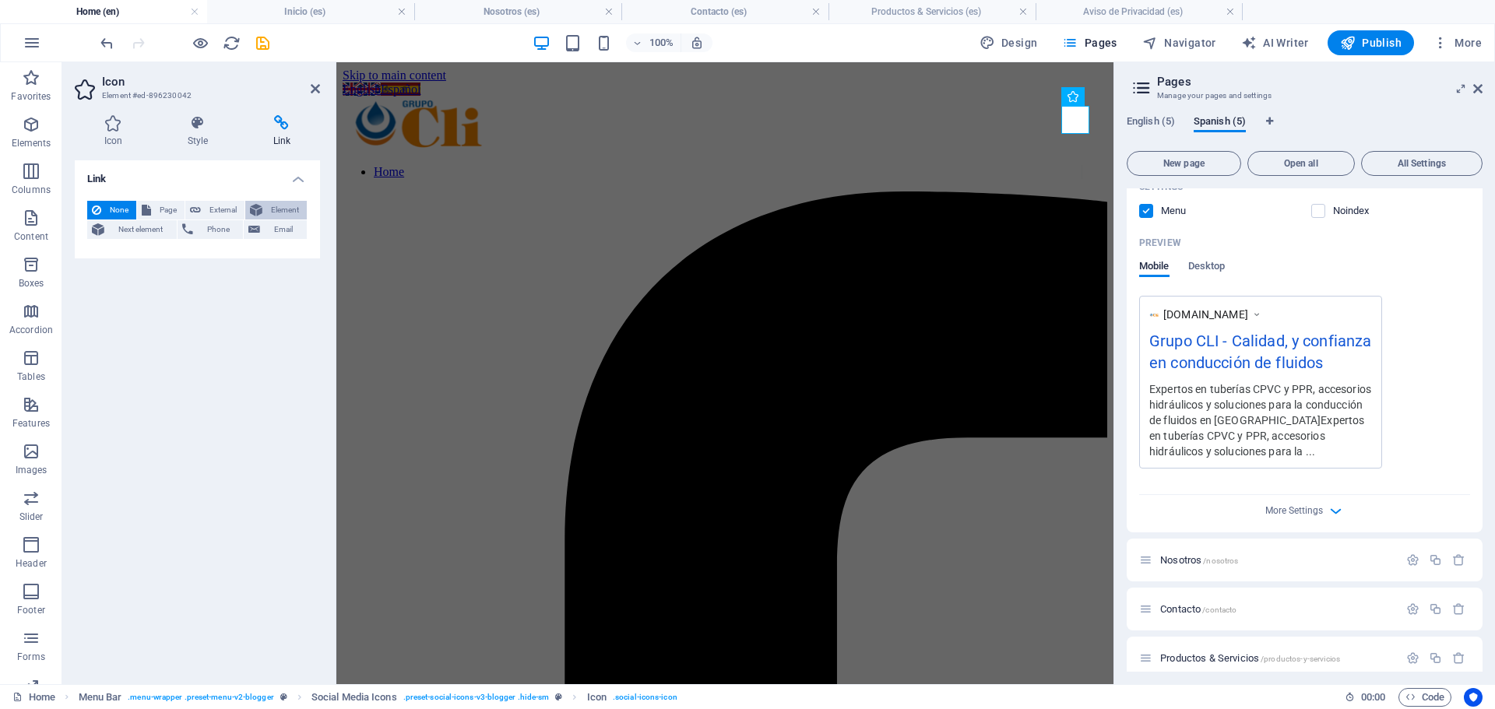
click at [254, 212] on icon at bounding box center [256, 210] width 12 height 19
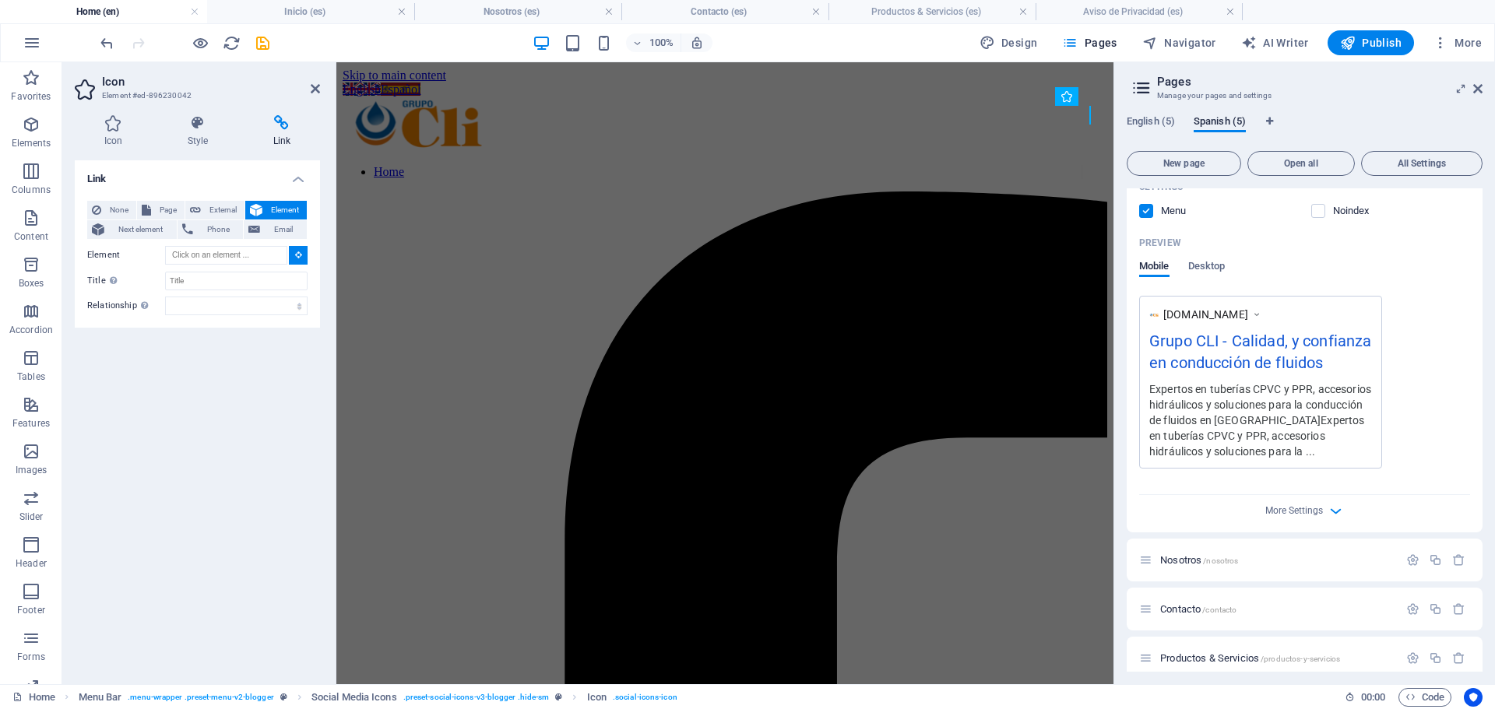
click at [298, 255] on icon at bounding box center [298, 255] width 7 height 8
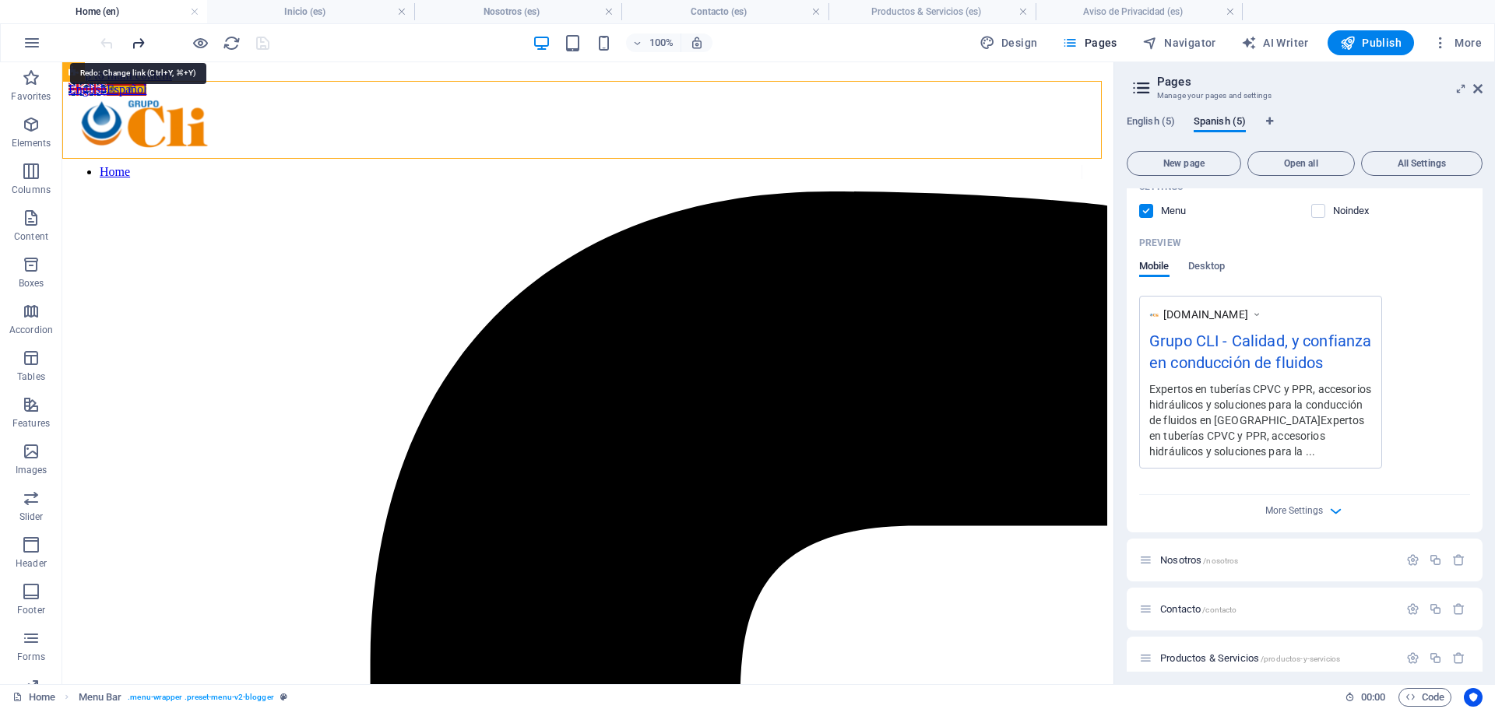
click at [142, 39] on icon "redo" at bounding box center [138, 43] width 18 height 18
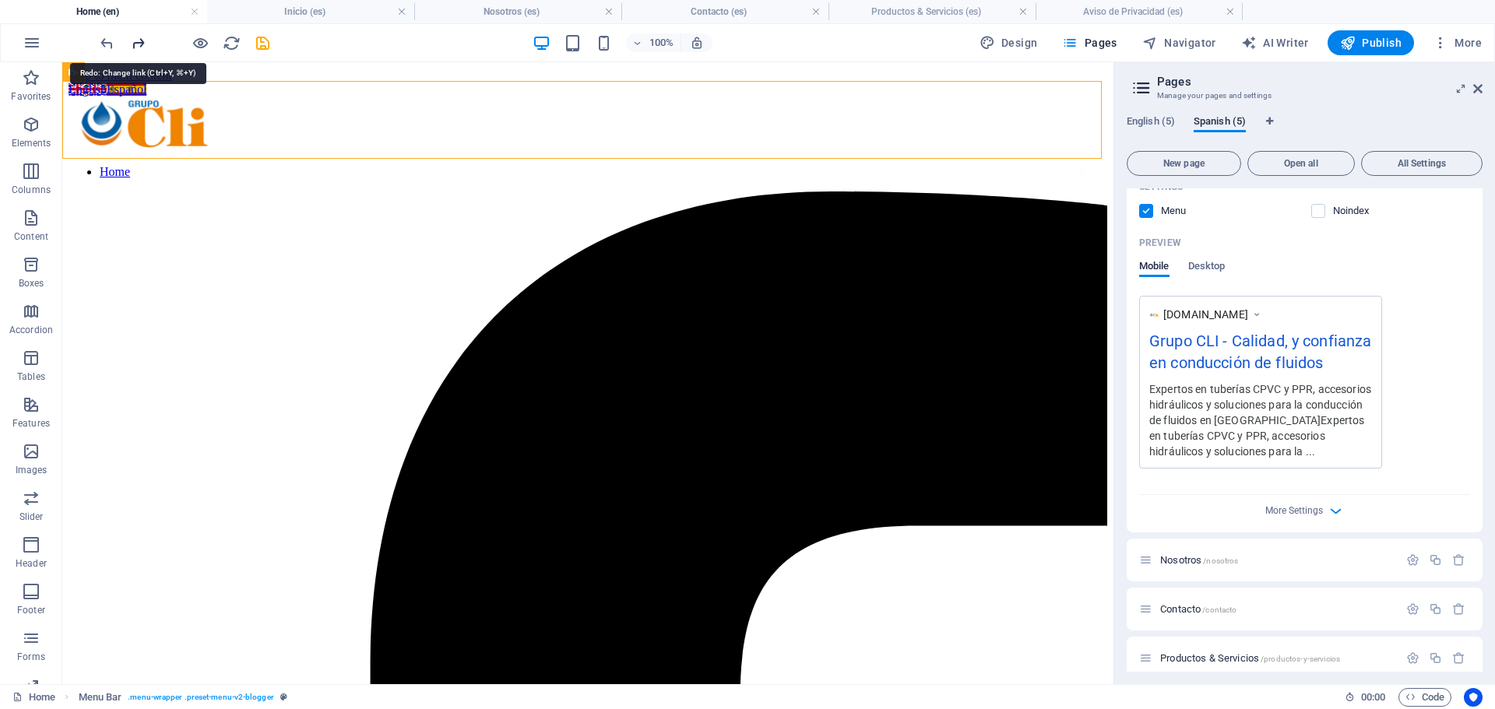
click at [142, 39] on icon "redo" at bounding box center [138, 43] width 18 height 18
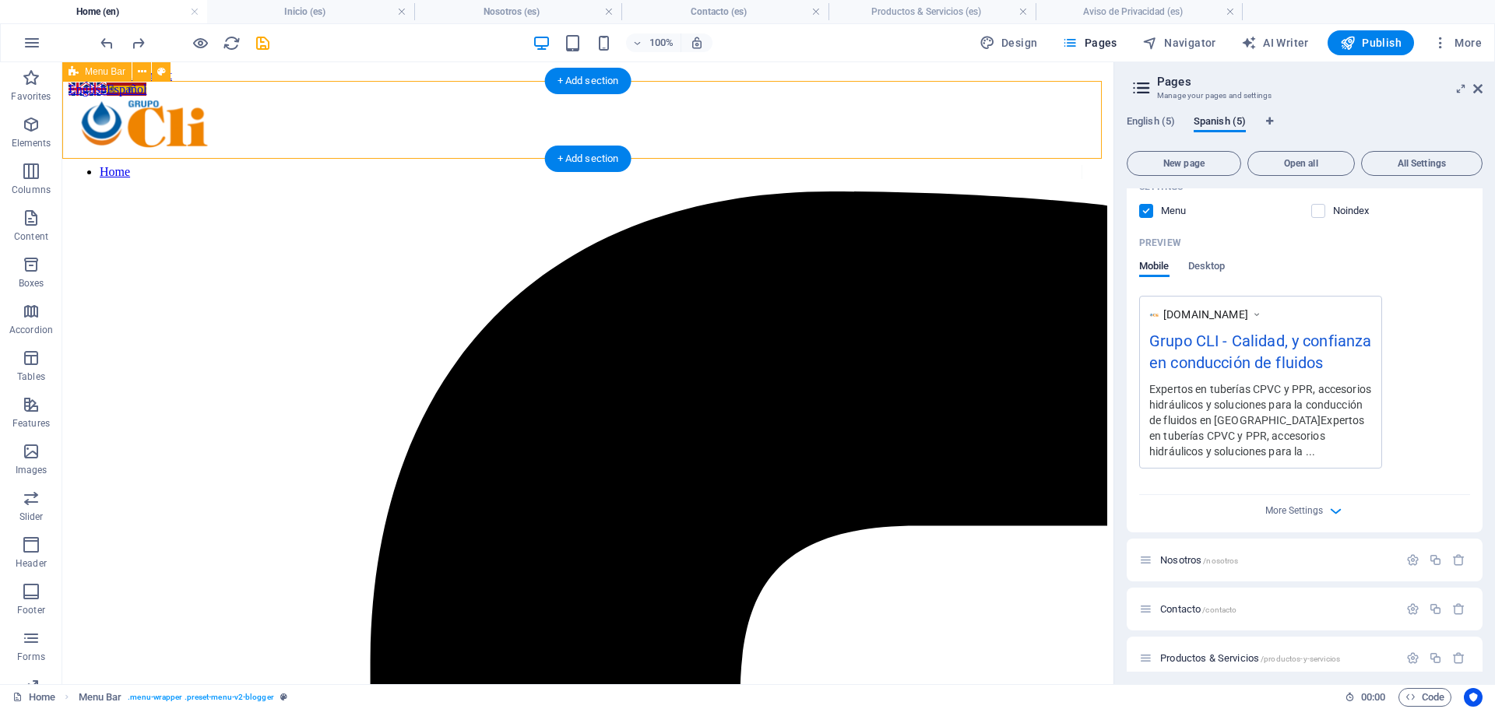
select select "%"
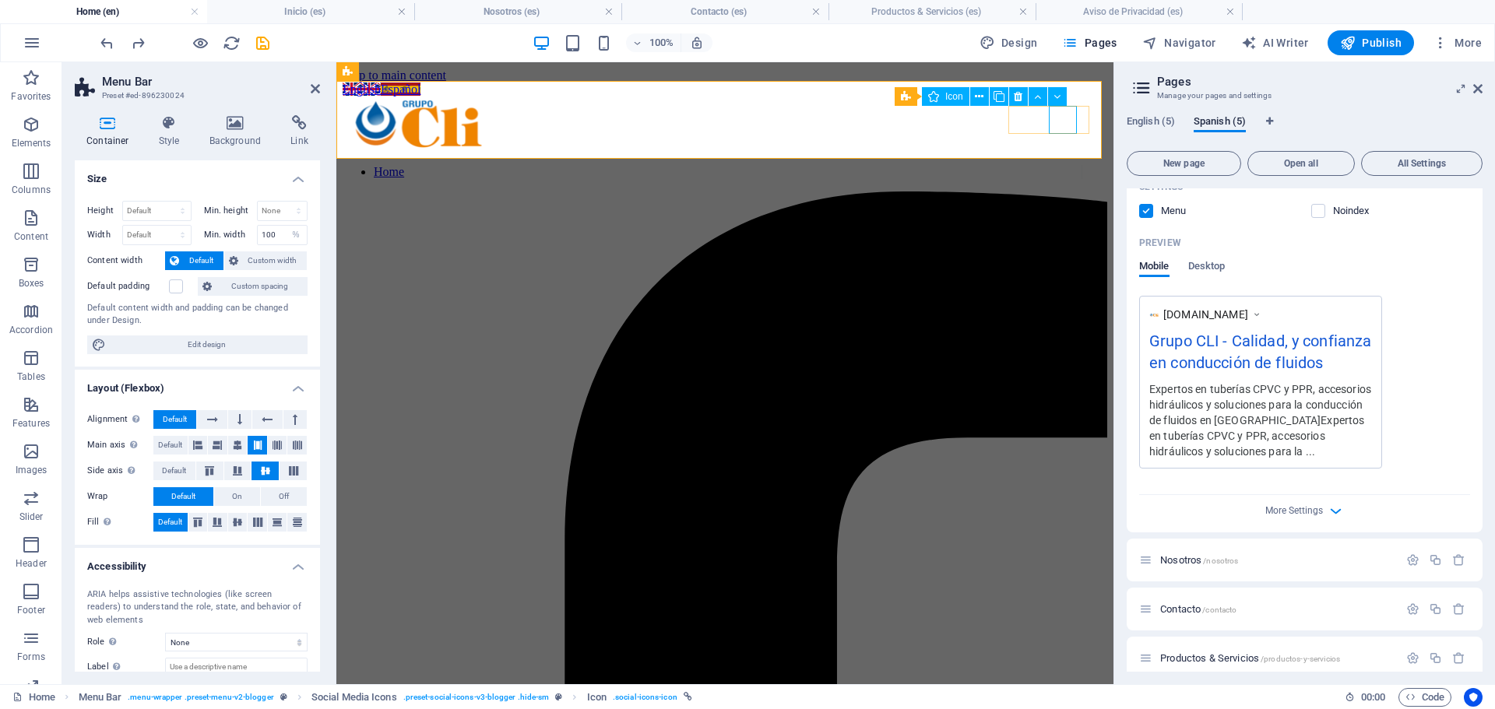
click at [311, 91] on icon at bounding box center [315, 89] width 9 height 12
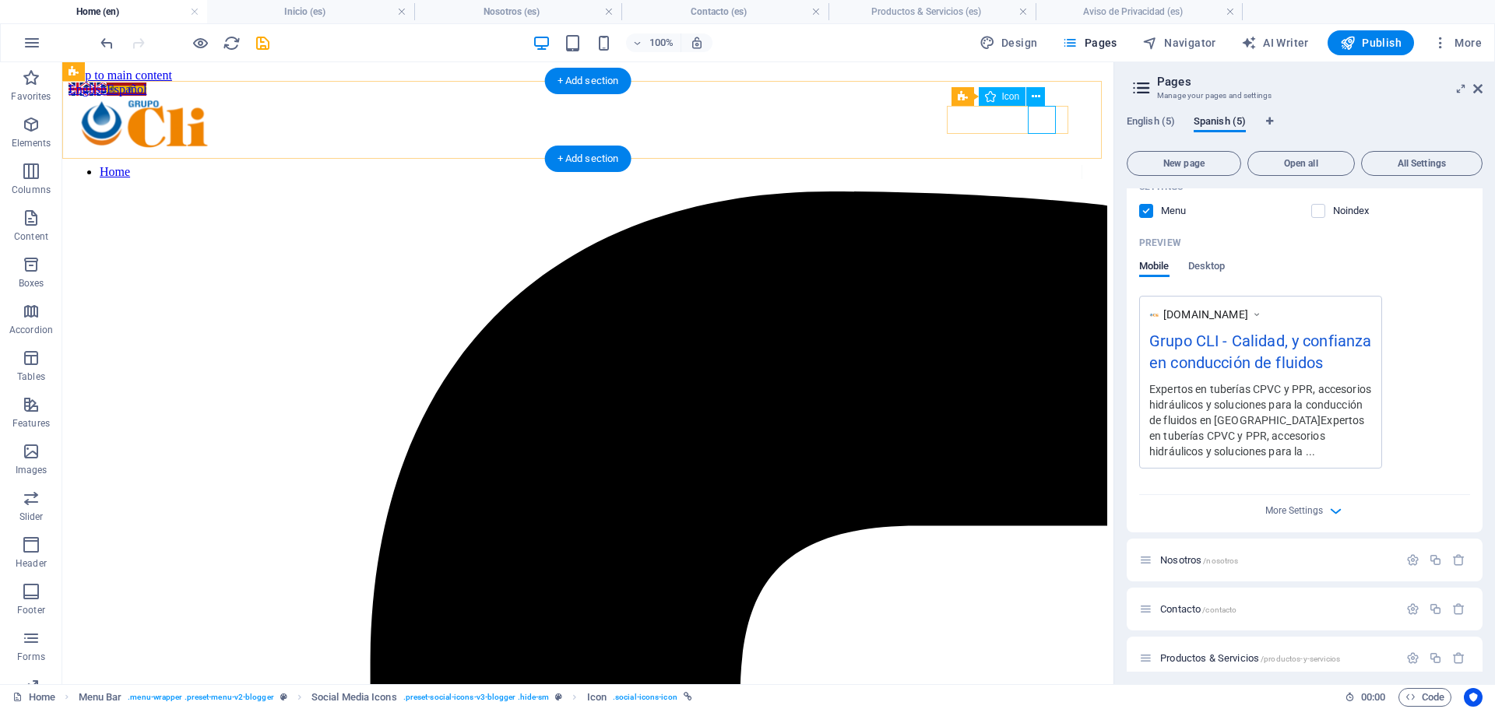
select select "xMidYMid"
select select "px"
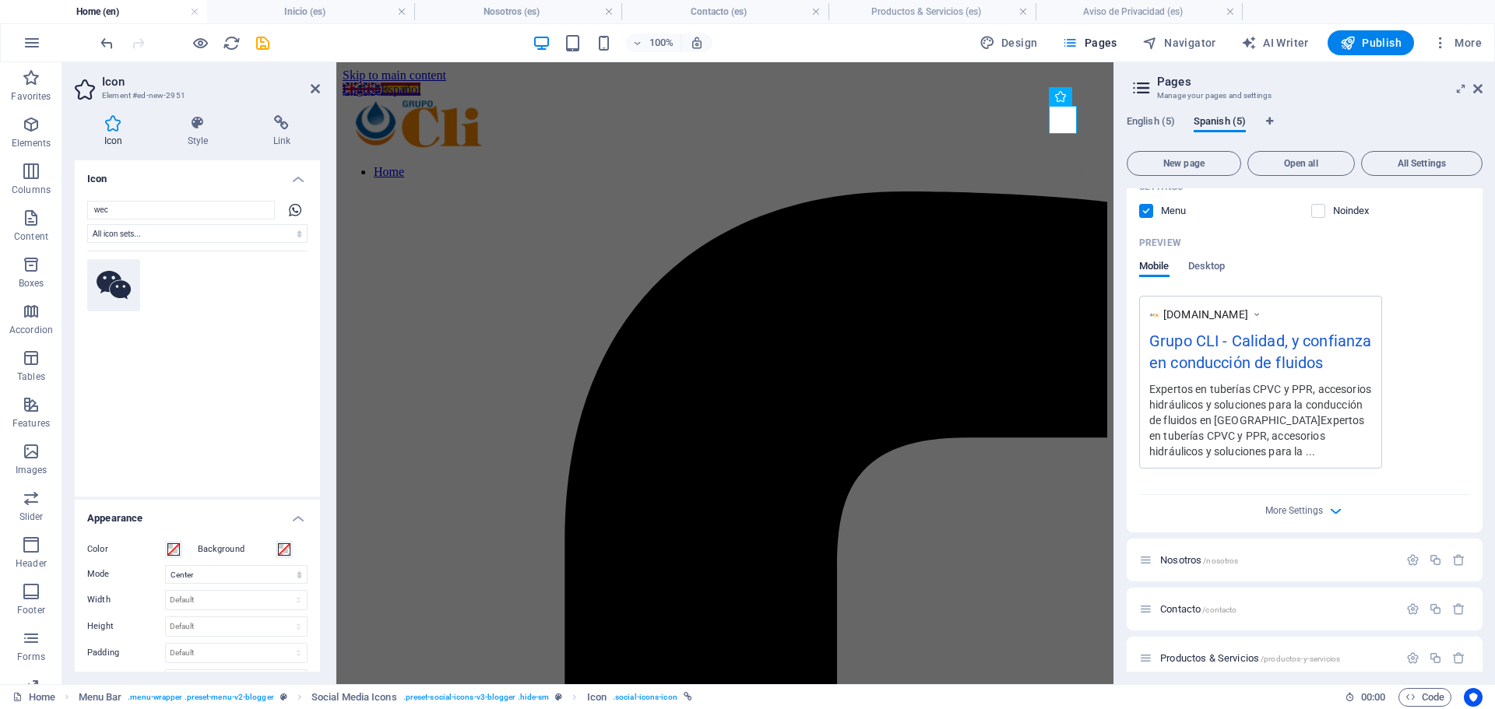
type input "wec"
click at [115, 276] on icon at bounding box center [114, 285] width 34 height 28
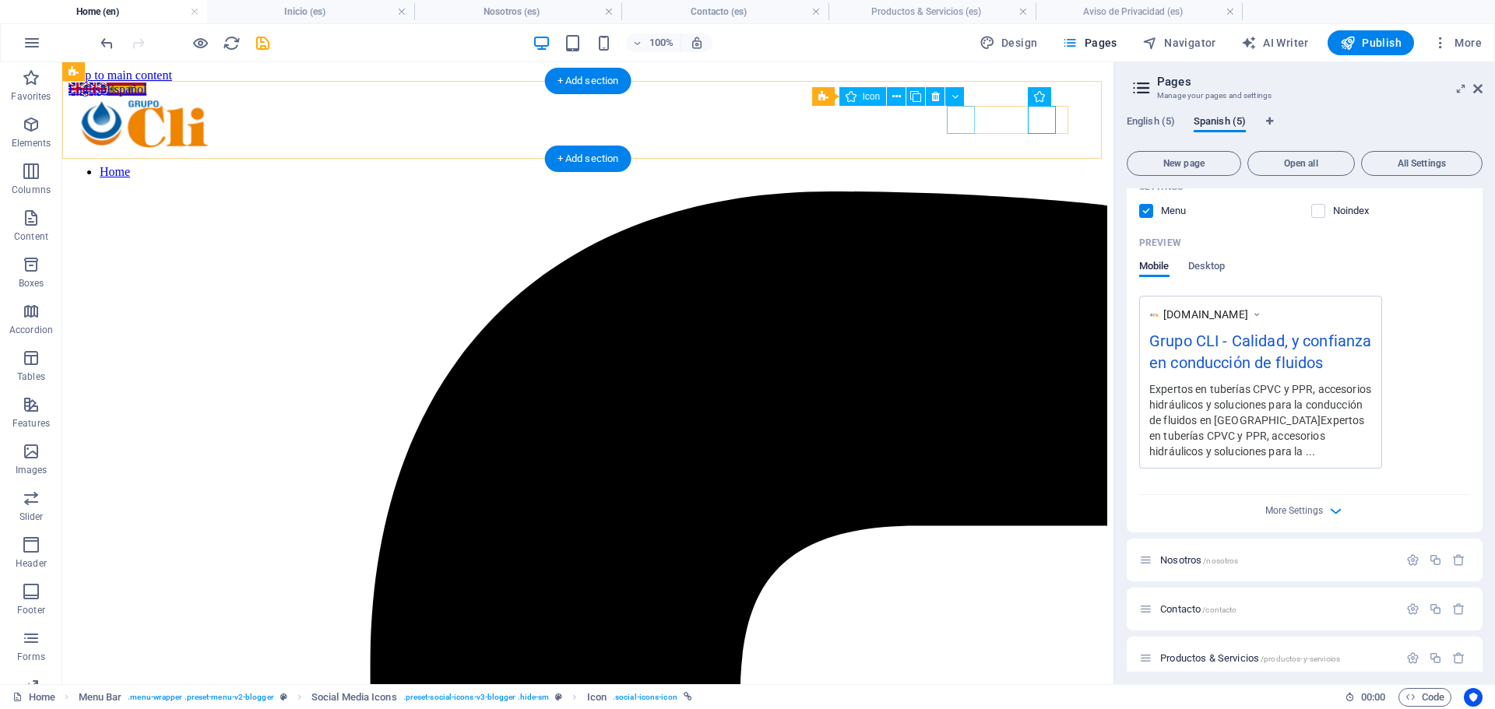
select select "xMidYMid"
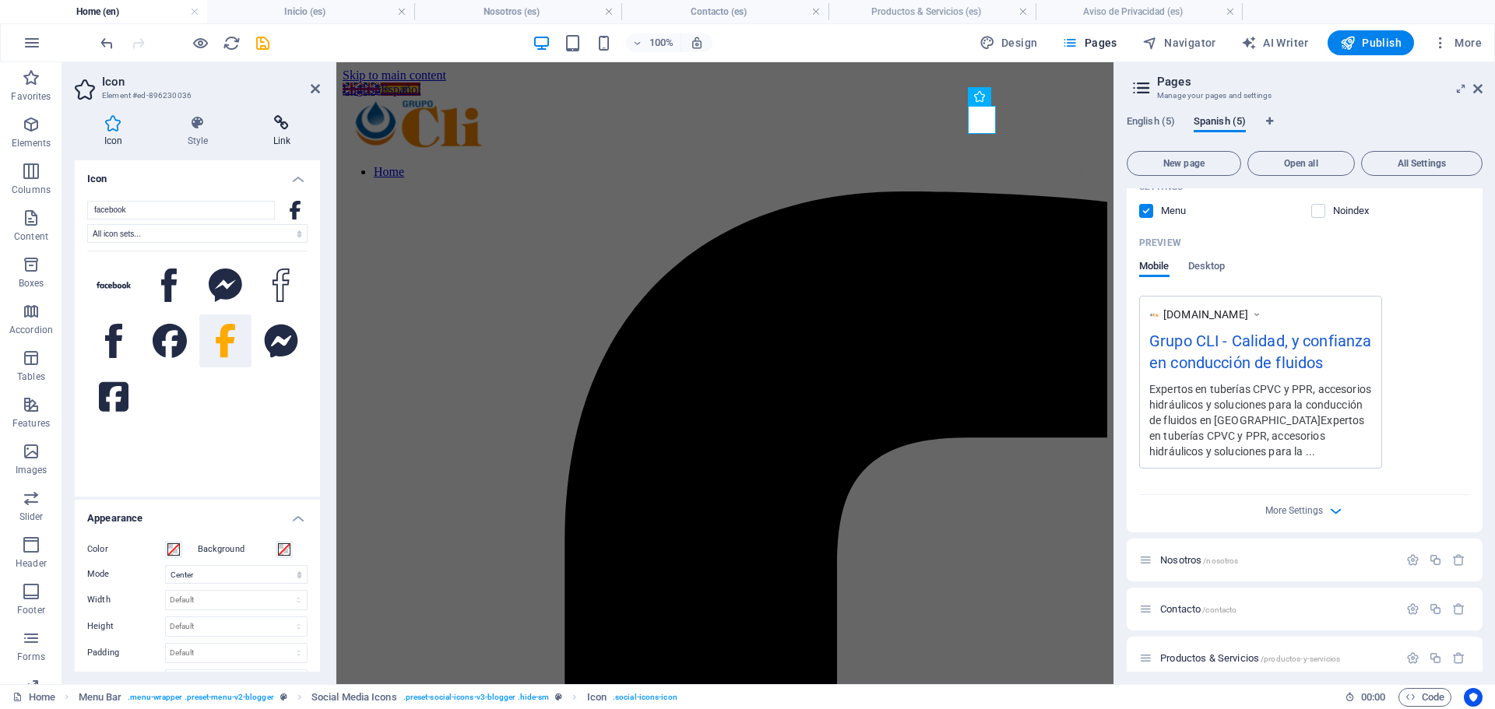
click at [274, 132] on h4 "Link" at bounding box center [282, 131] width 76 height 33
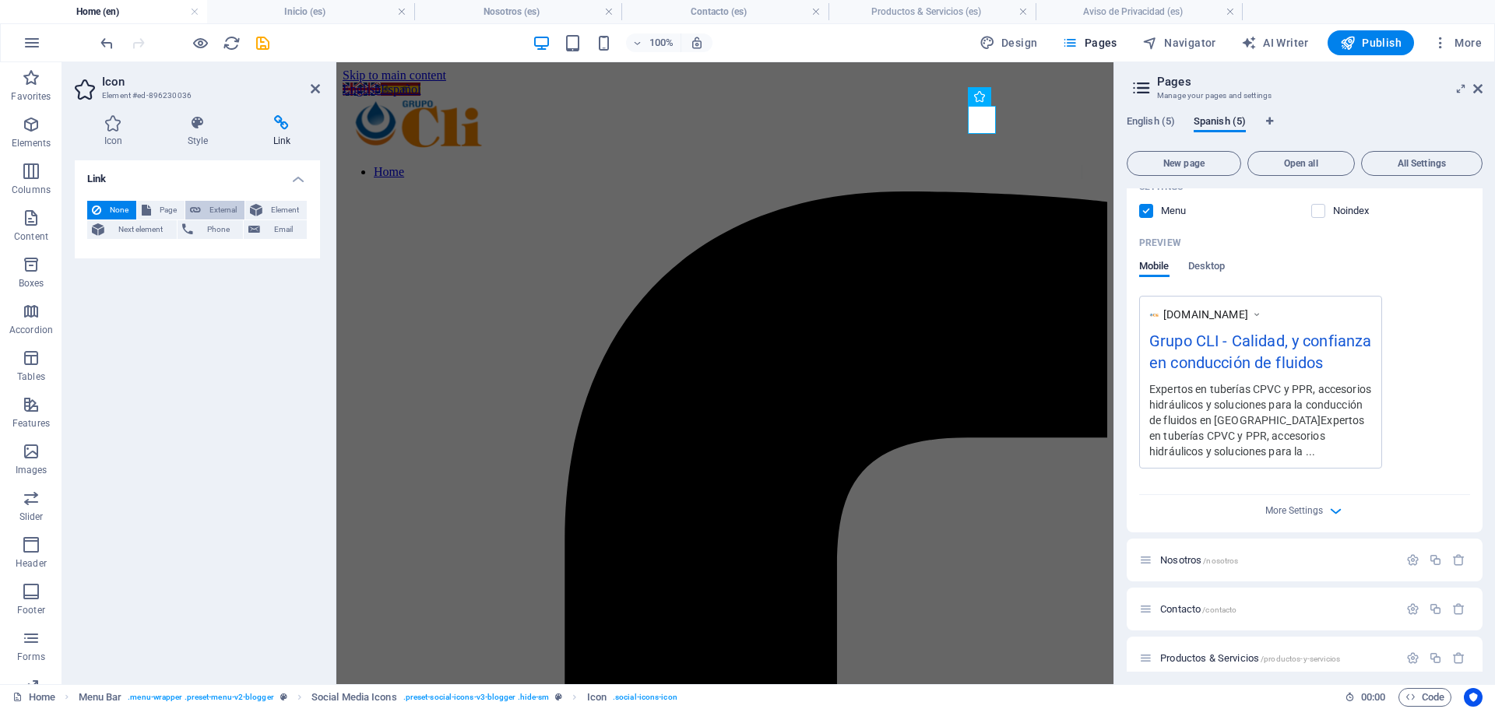
click at [203, 212] on button "External" at bounding box center [214, 210] width 59 height 19
select select "blank"
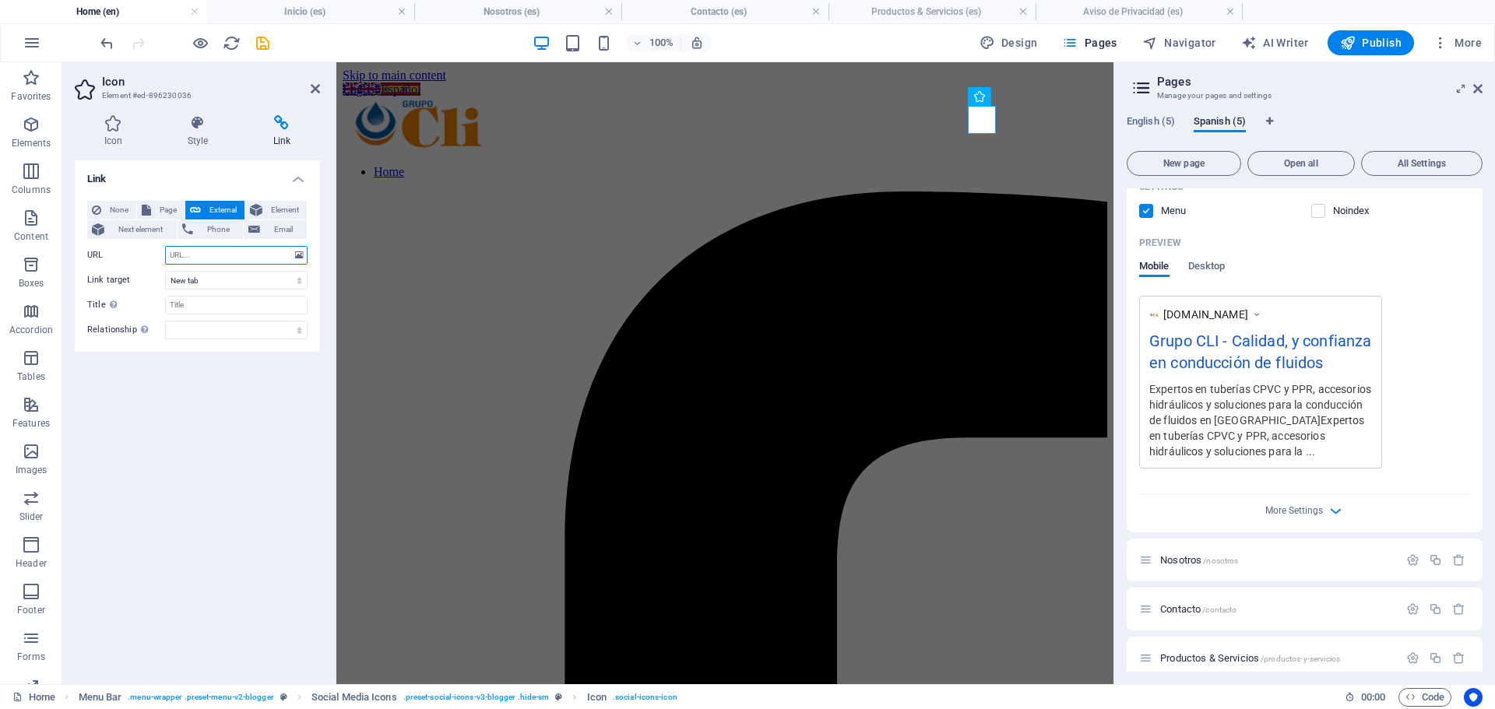
click at [200, 258] on input "URL" at bounding box center [236, 255] width 142 height 19
paste input "https://www.facebook.com/share/1RdLHHVkDj/?mibextid=wwXIfr"
type input "https://www.facebook.com/share/1RdLHHVkDj/?mibextid=wwXIfr"
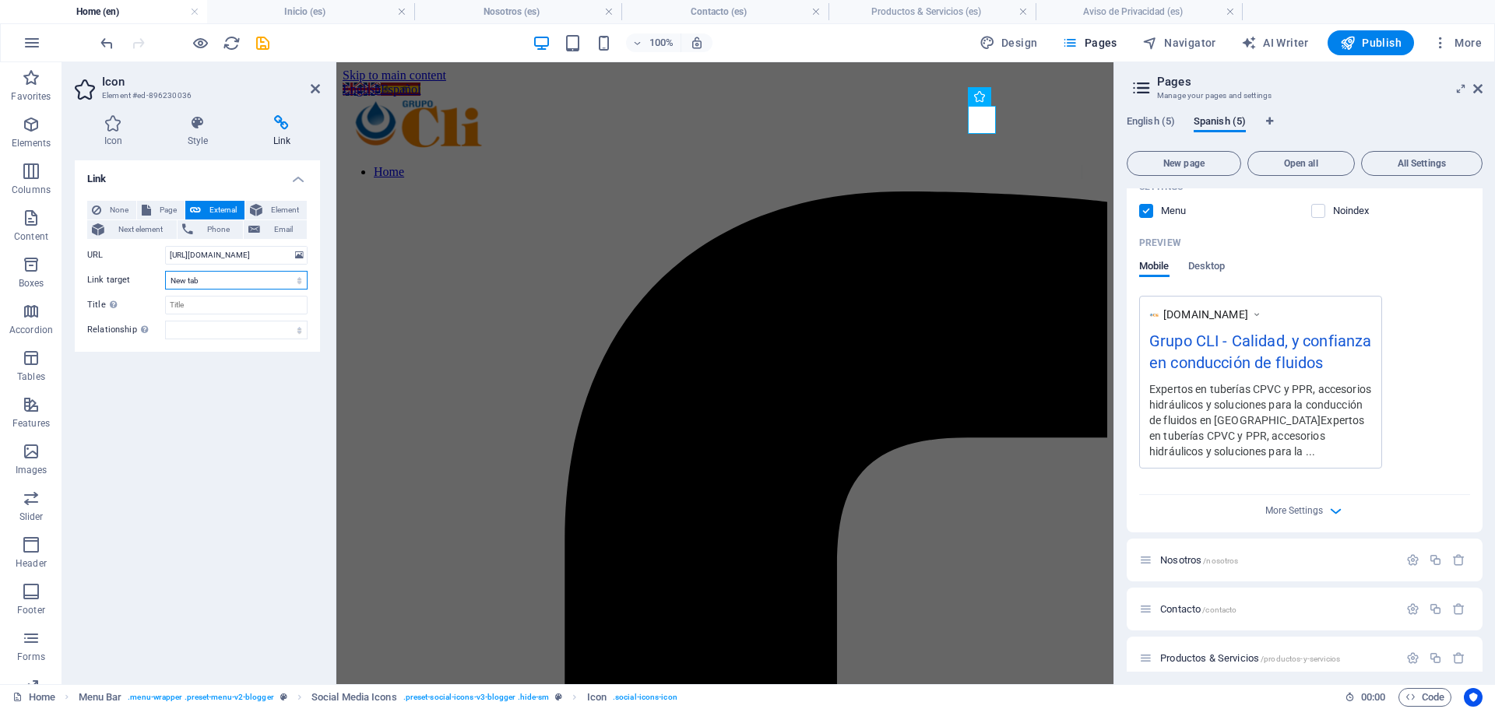
click at [233, 283] on select "New tab Same tab Overlay" at bounding box center [236, 280] width 142 height 19
click at [165, 271] on select "New tab Same tab Overlay" at bounding box center [236, 280] width 142 height 19
click at [218, 305] on input "Title Additional link description, should not be the same as the link text. The…" at bounding box center [236, 305] width 142 height 19
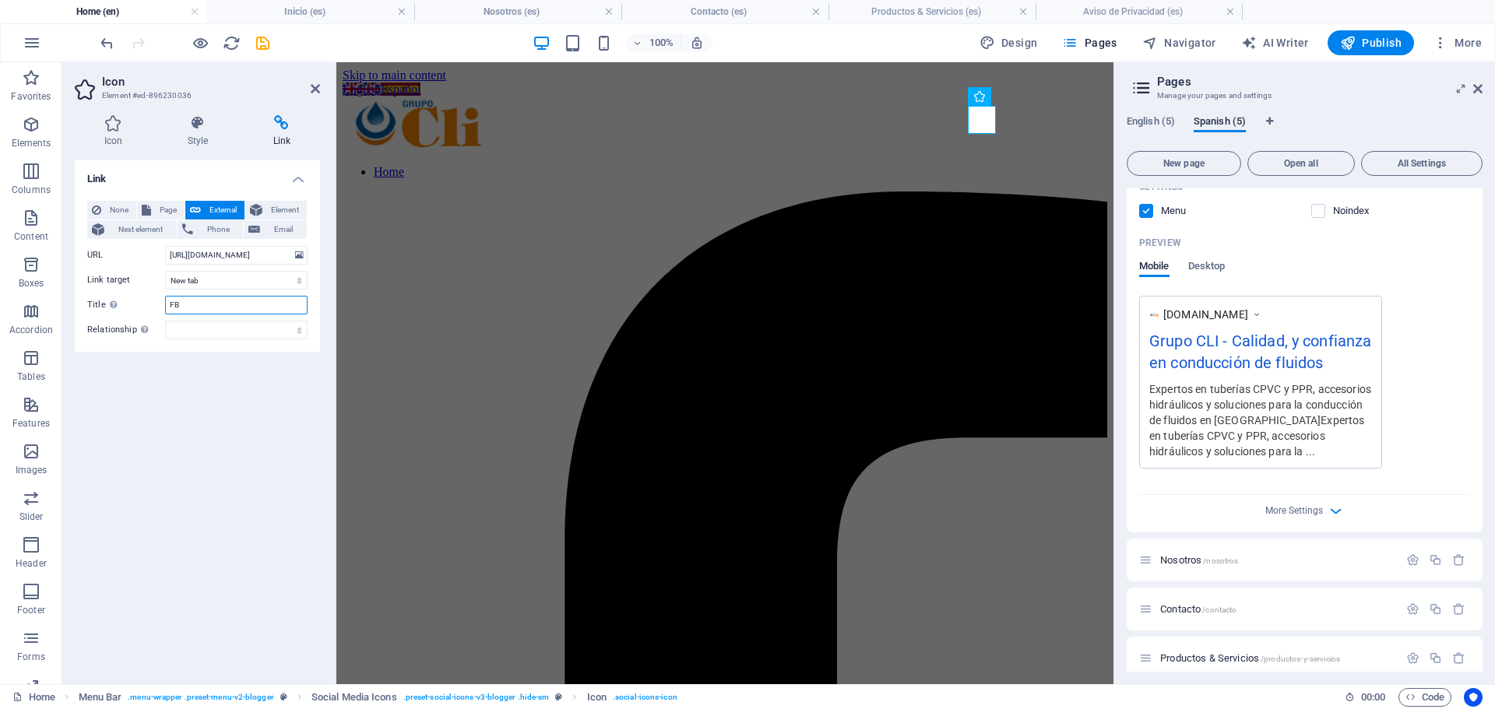
type input "FB"
click at [259, 464] on div "Link None Page External Element Next element Phone Email Page Home About us Con…" at bounding box center [197, 415] width 245 height 511
click at [311, 91] on icon at bounding box center [315, 89] width 9 height 12
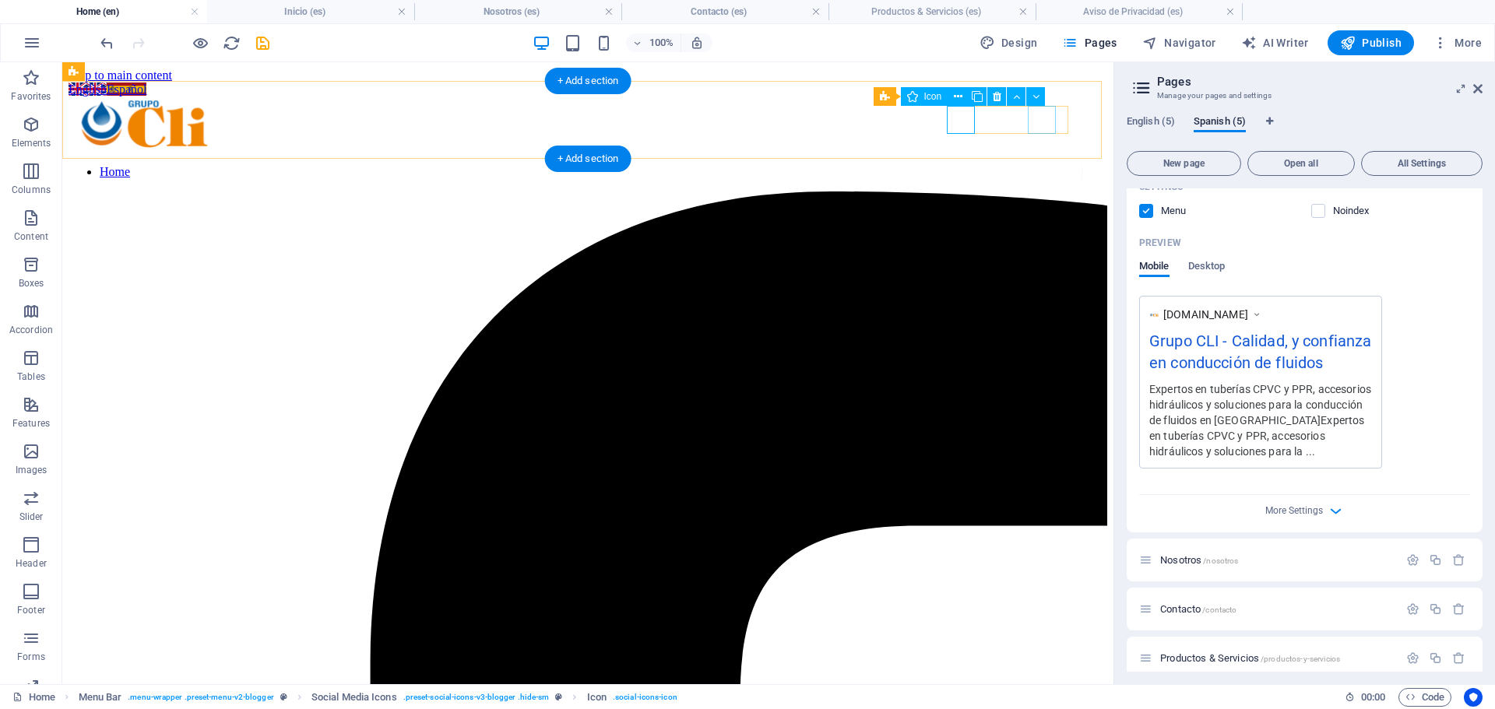
select select "xMidYMid"
select select "px"
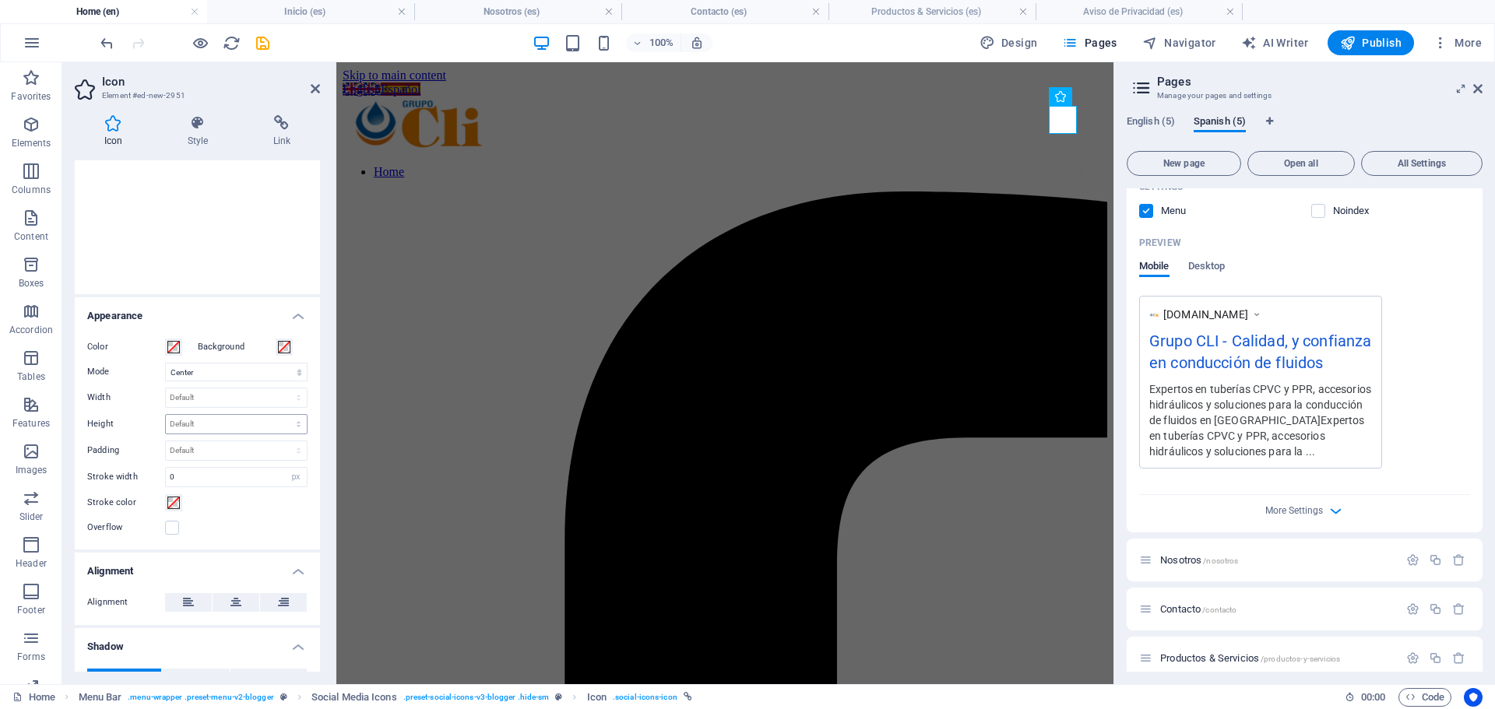
scroll to position [306, 0]
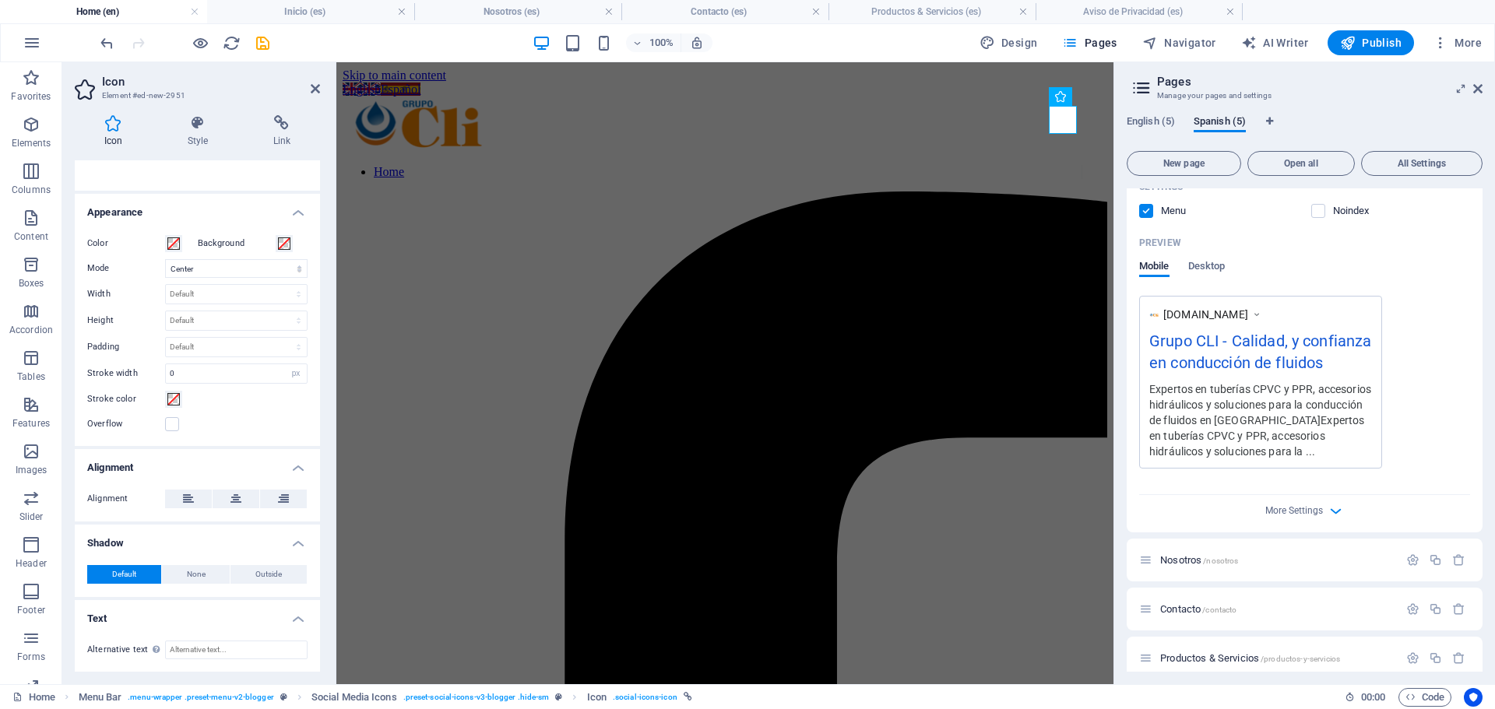
click at [223, 241] on label "Background" at bounding box center [237, 243] width 78 height 19
click at [276, 241] on button "Background" at bounding box center [284, 243] width 17 height 17
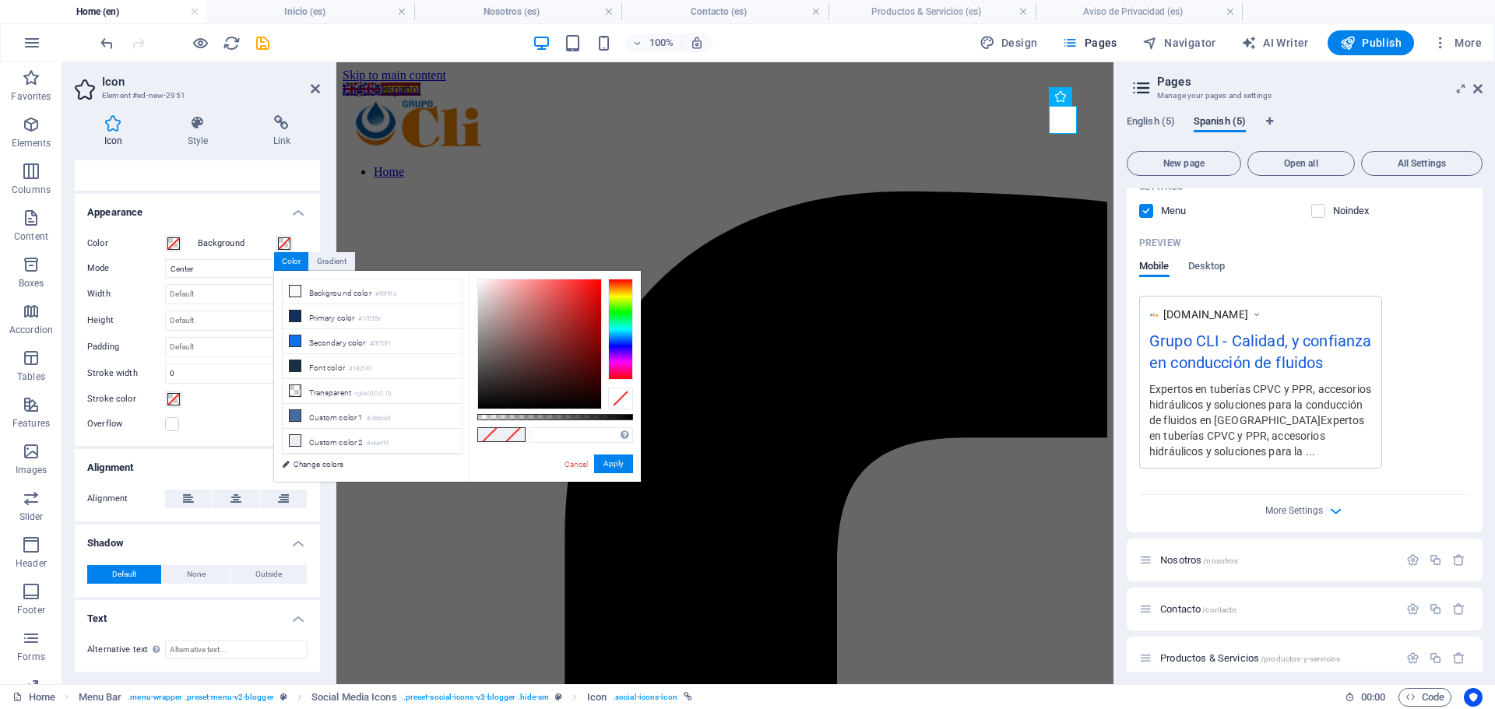
click at [225, 241] on label "Background" at bounding box center [237, 243] width 78 height 19
click at [276, 241] on button "Background" at bounding box center [284, 243] width 17 height 17
click at [151, 469] on h4 "Alignment" at bounding box center [197, 463] width 245 height 28
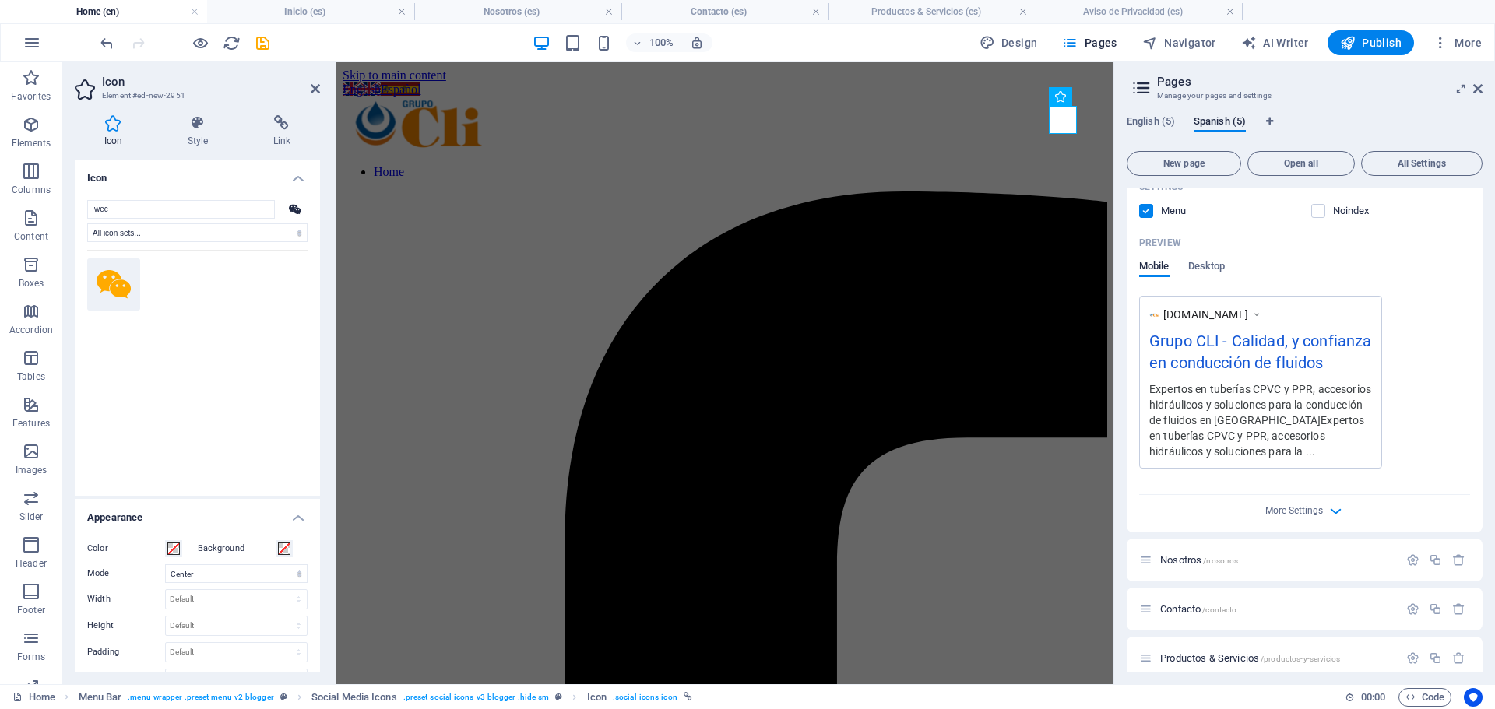
scroll to position [0, 0]
click at [312, 83] on icon at bounding box center [315, 89] width 9 height 12
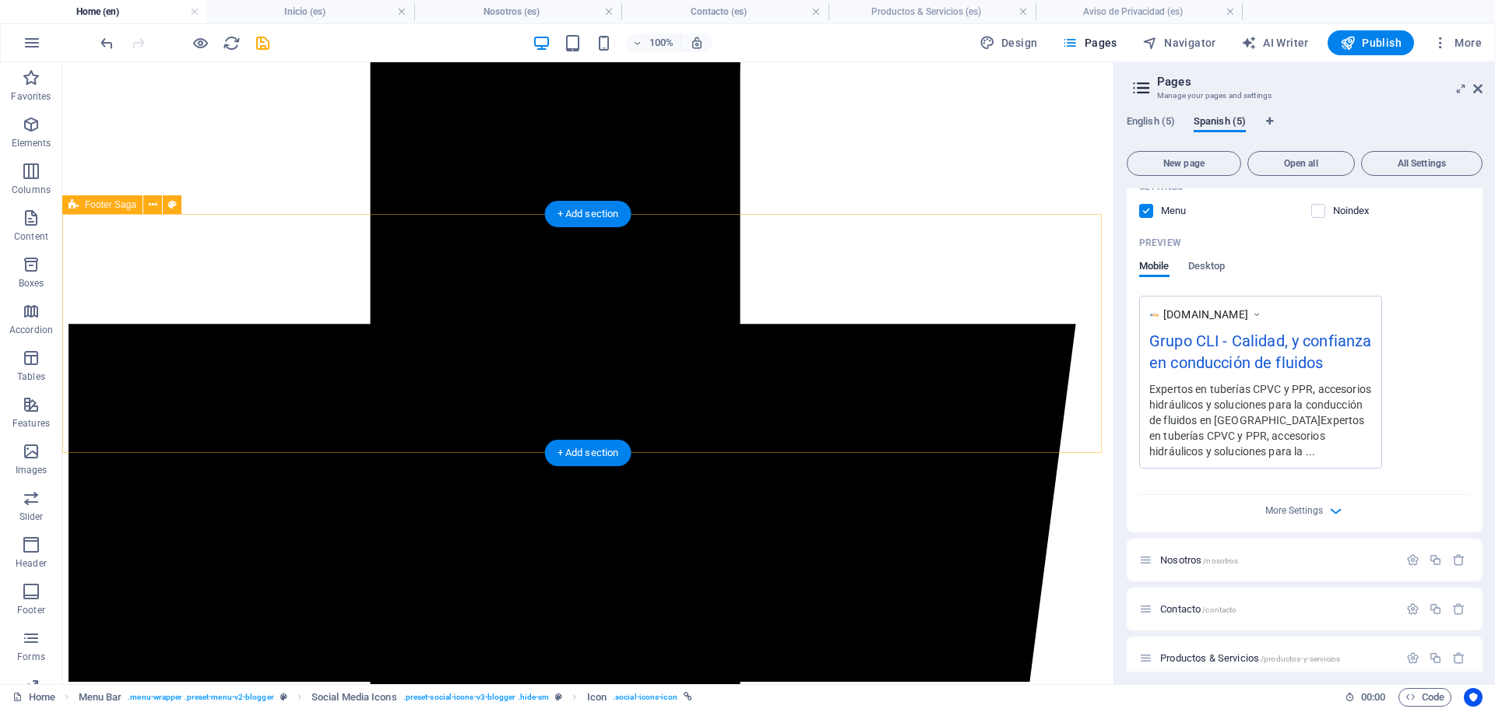
scroll to position [625, 0]
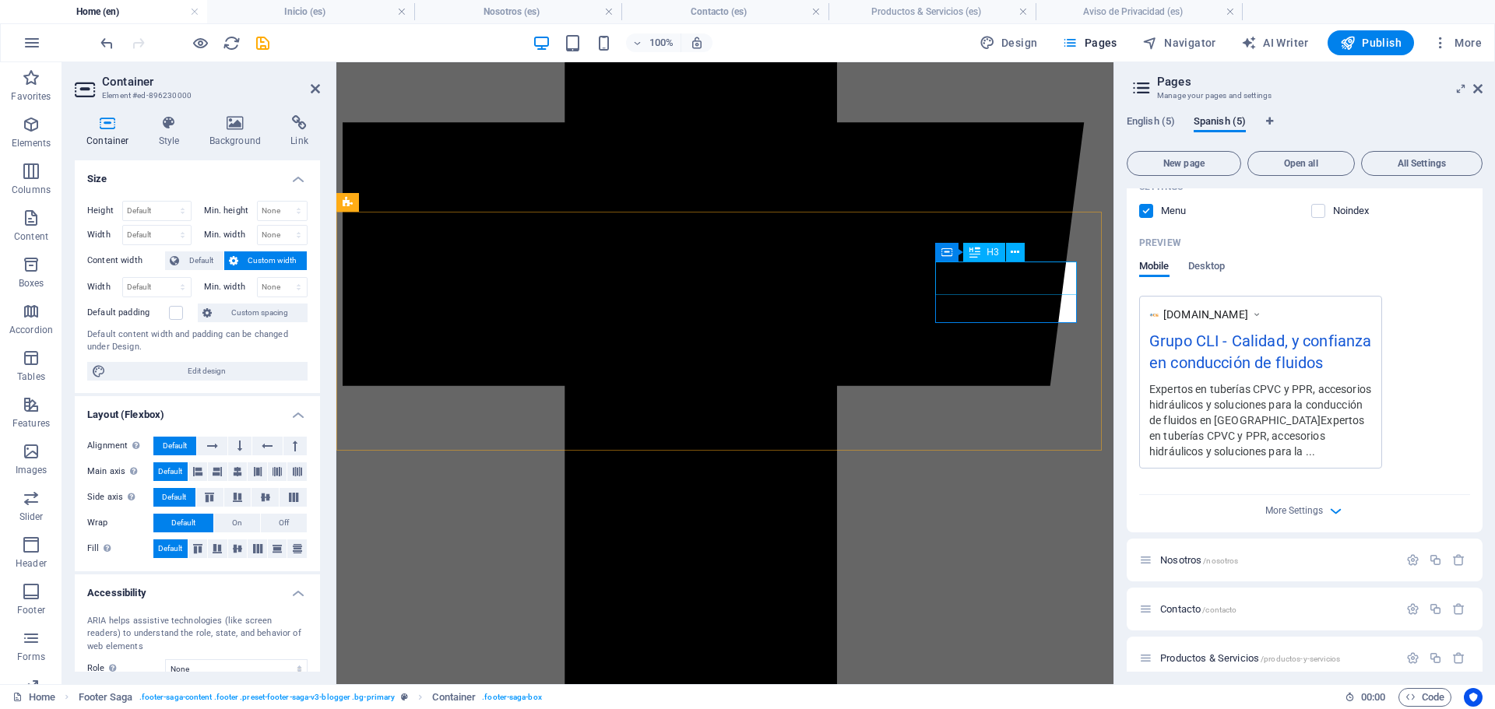
click at [313, 87] on icon at bounding box center [315, 89] width 9 height 12
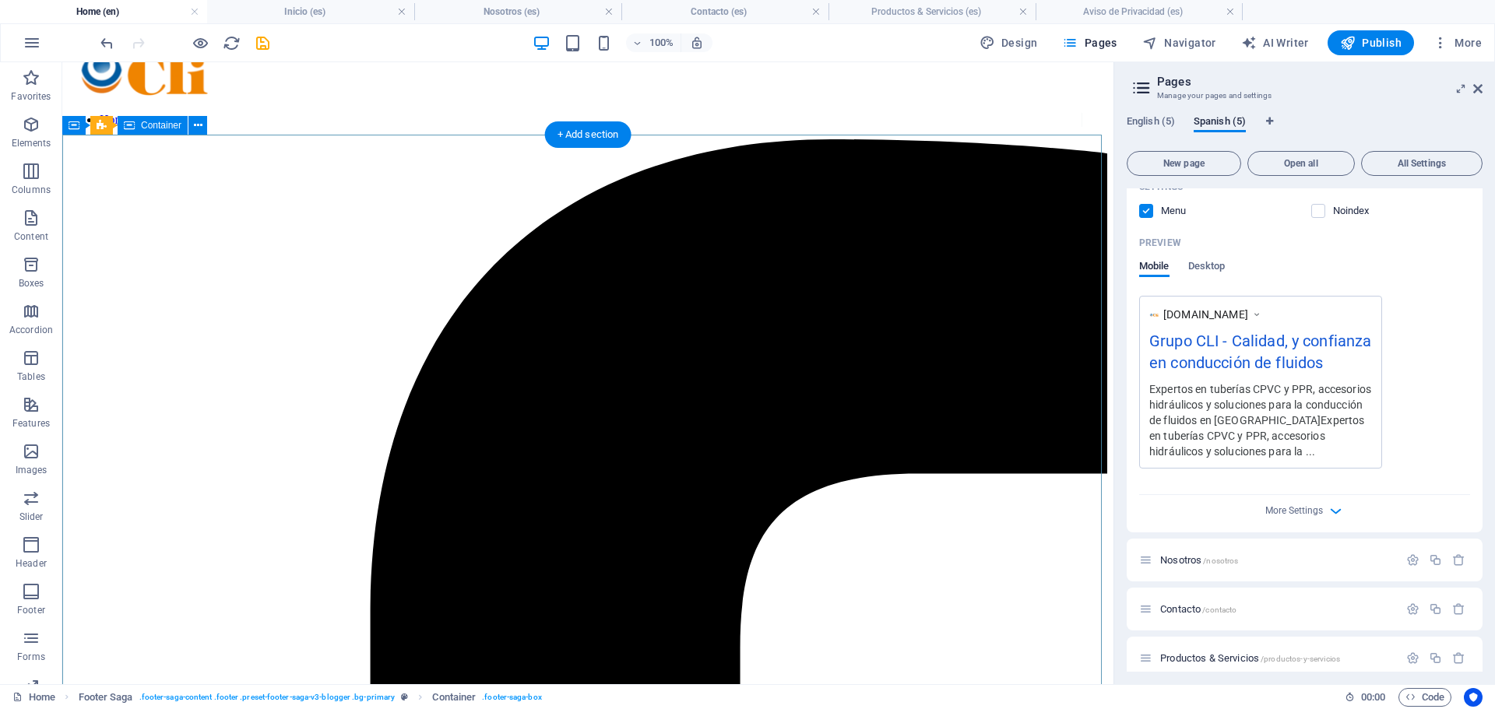
scroll to position [0, 0]
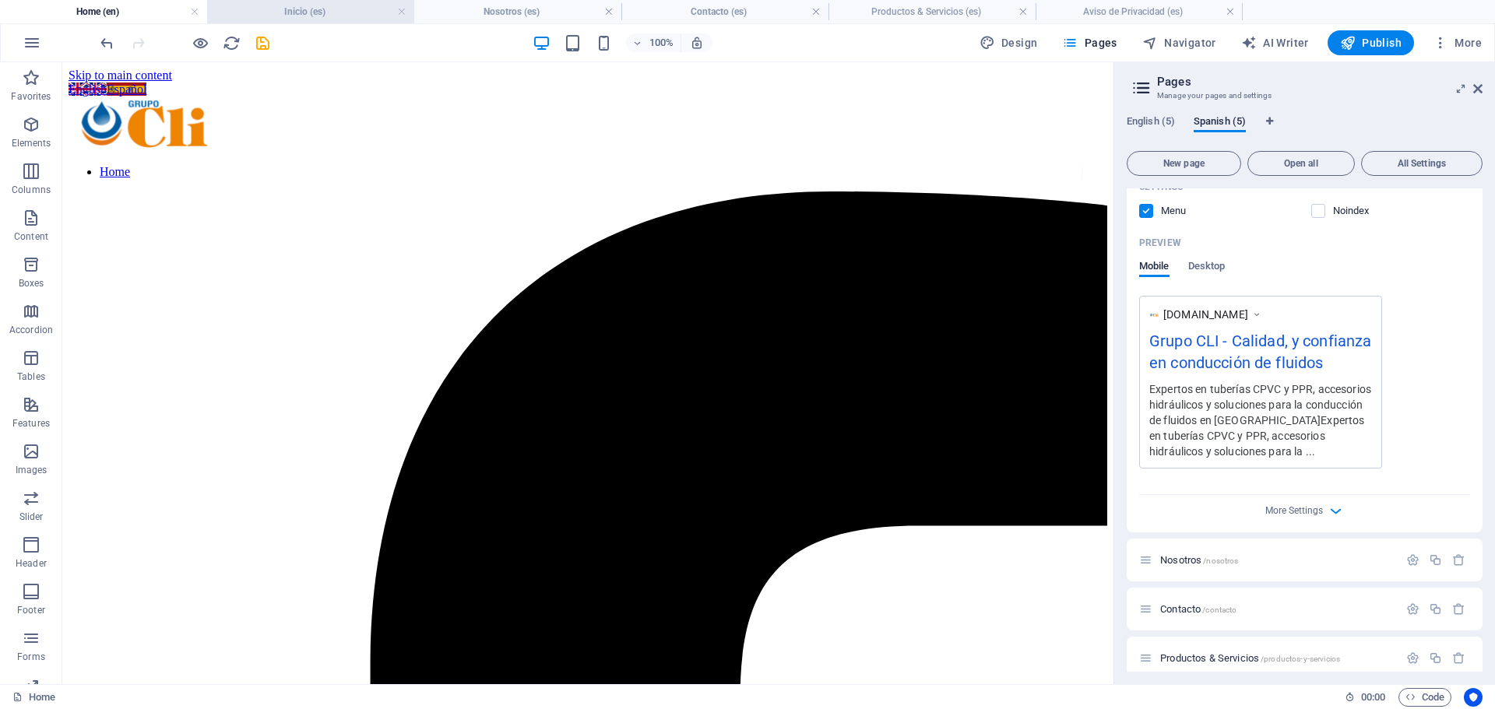
click at [293, 9] on h4 "Inicio (es)" at bounding box center [310, 11] width 207 height 17
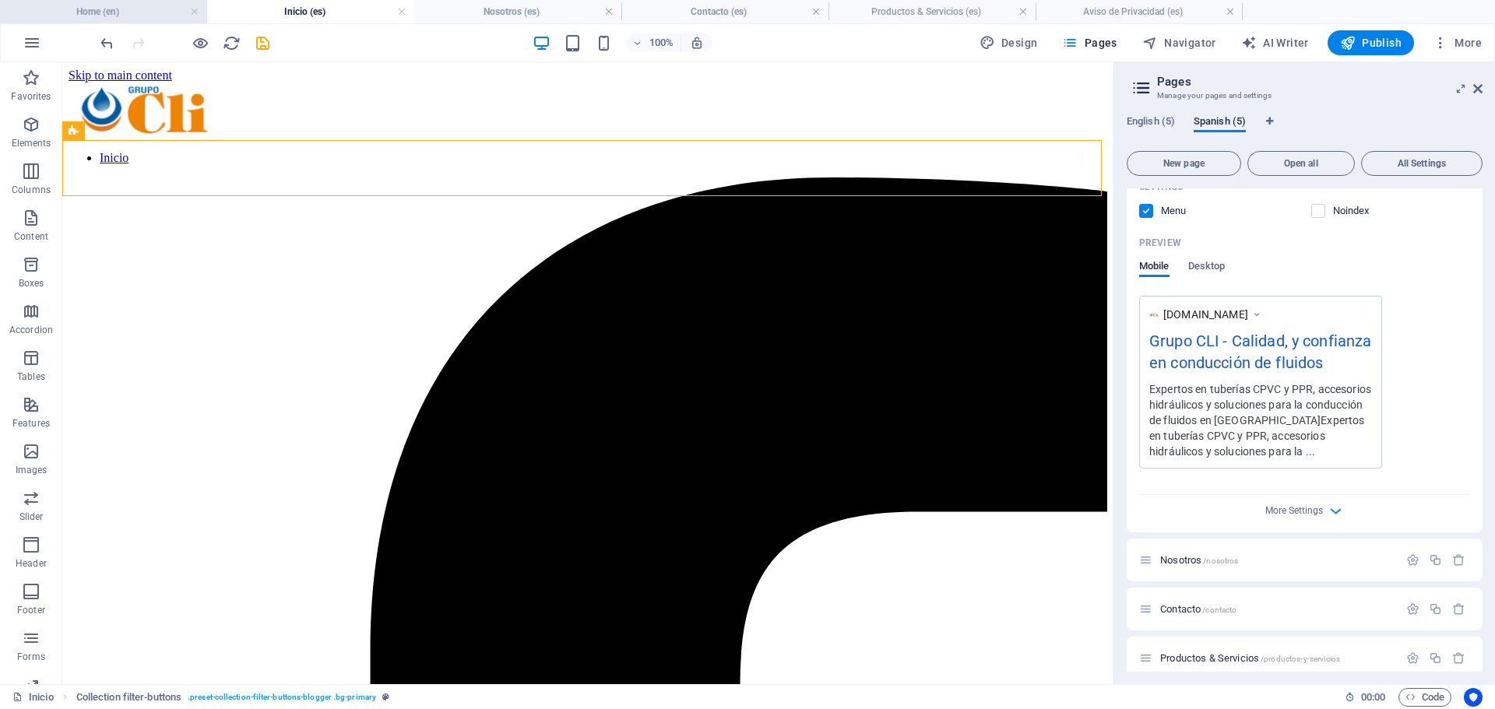
click at [128, 16] on h4 "Home (en)" at bounding box center [103, 11] width 207 height 17
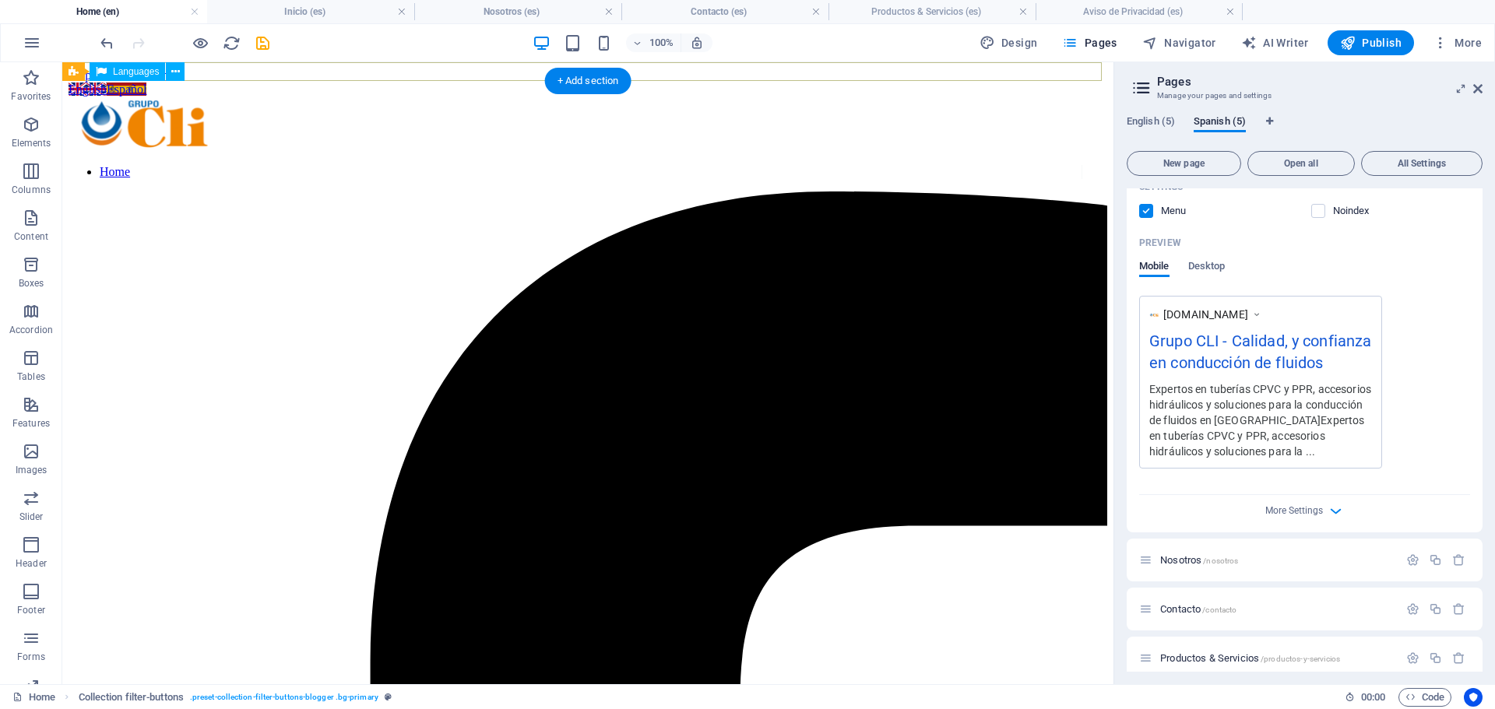
click at [222, 83] on div "English Español" at bounding box center [588, 90] width 1038 height 14
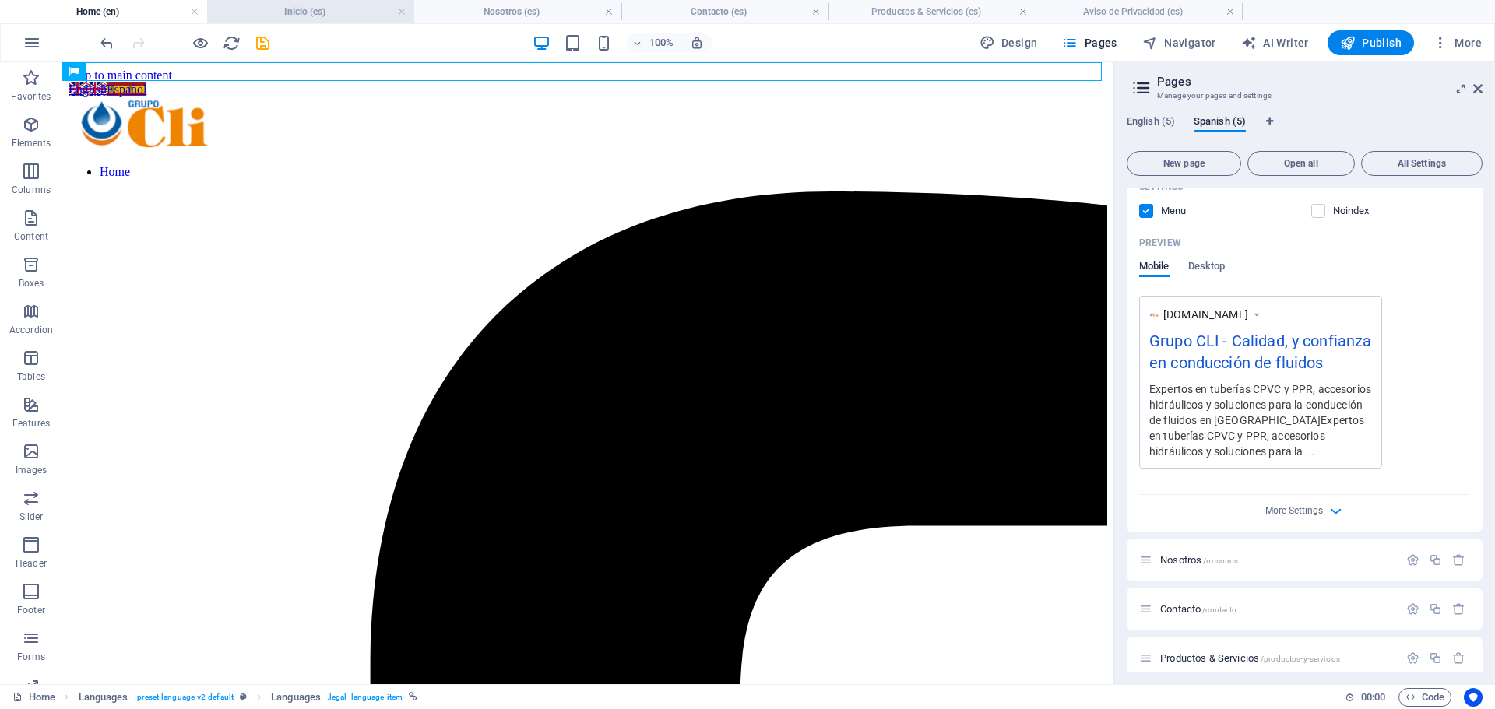
click at [260, 21] on li "Inicio (es)" at bounding box center [310, 11] width 207 height 23
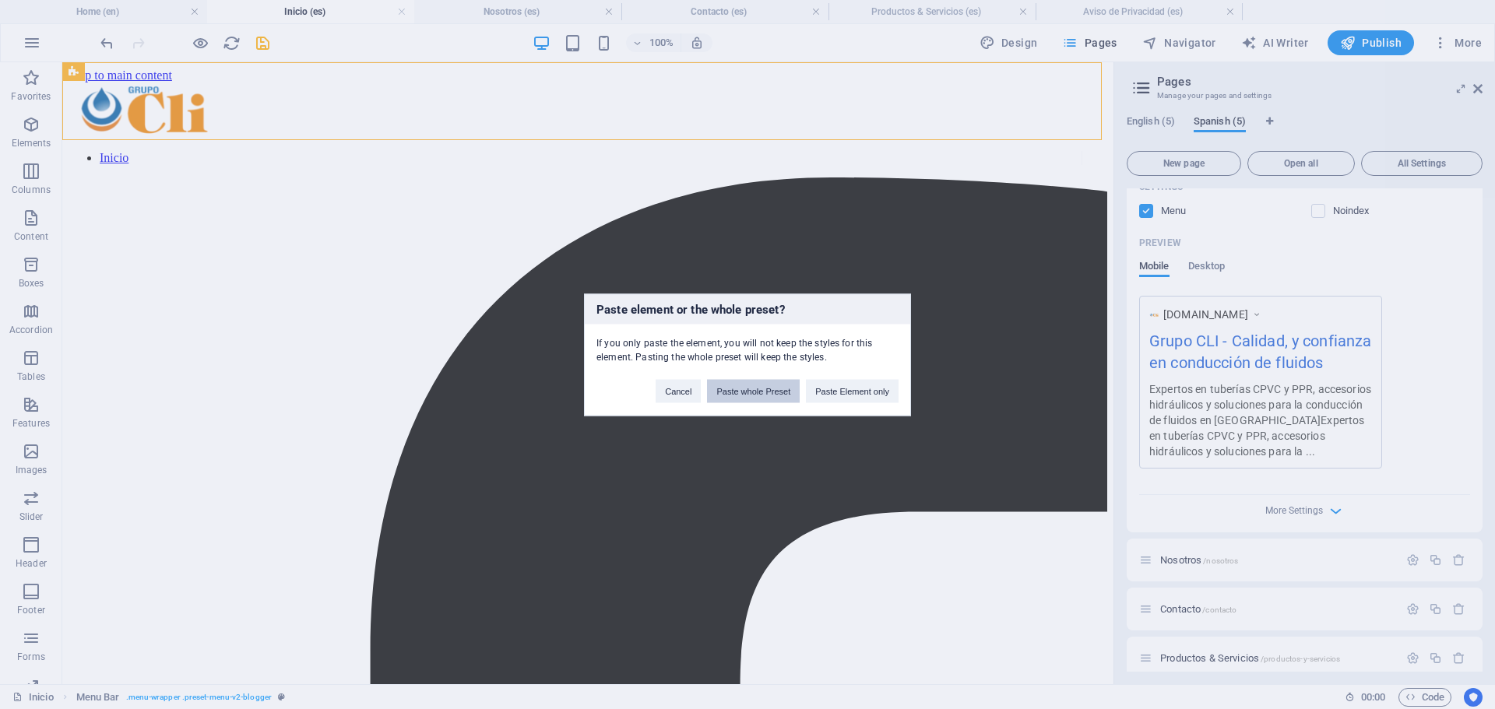
click at [754, 388] on button "Paste whole Preset" at bounding box center [753, 390] width 93 height 23
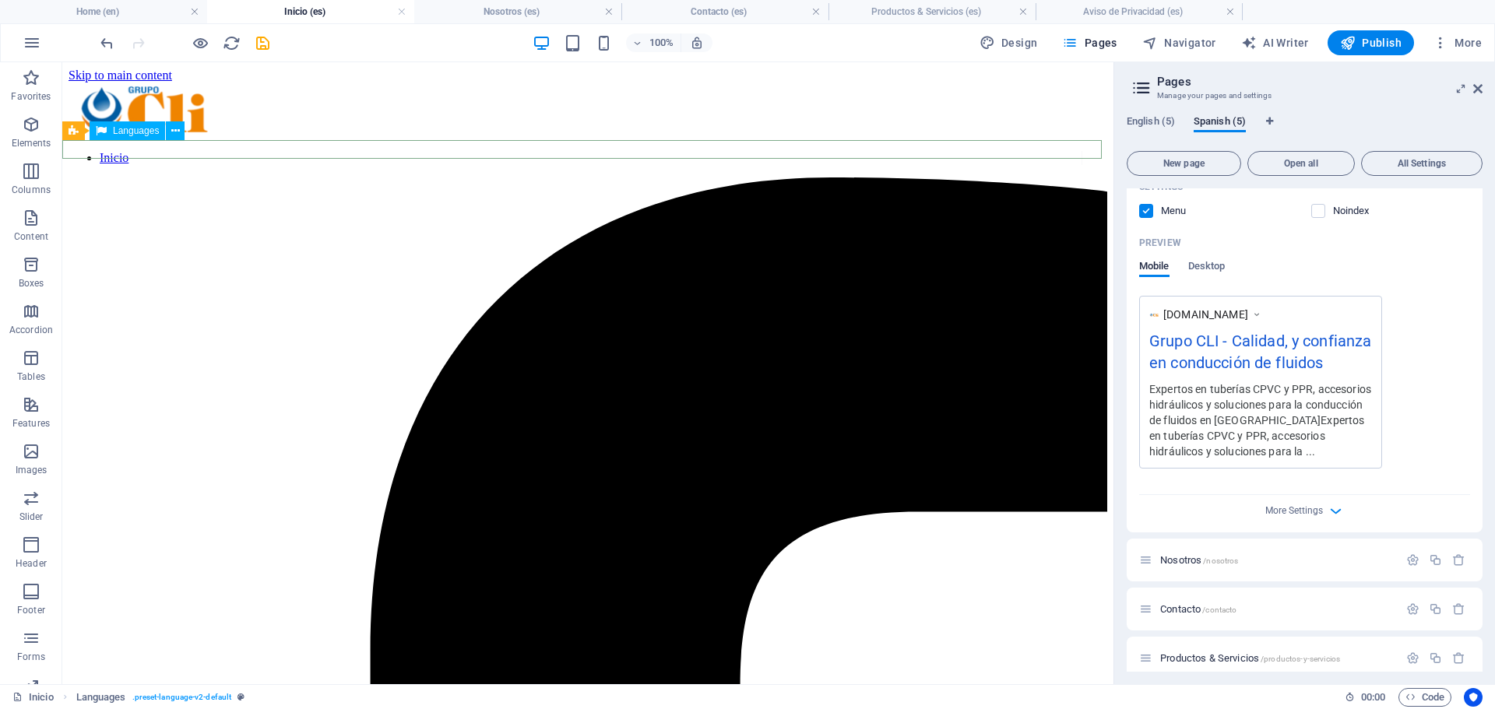
drag, startPoint x: 254, startPoint y: 151, endPoint x: 254, endPoint y: 79, distance: 71.6
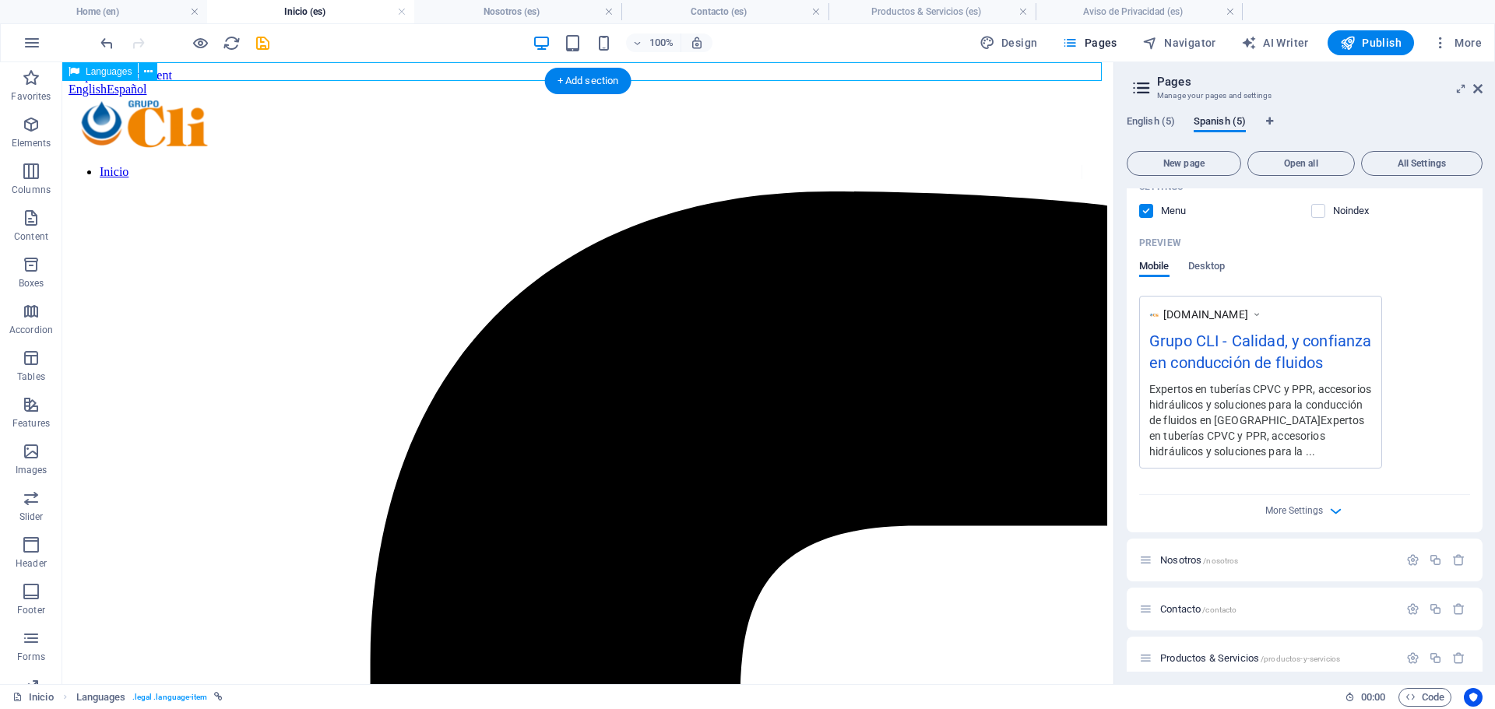
click at [255, 83] on div "English Español" at bounding box center [588, 90] width 1038 height 14
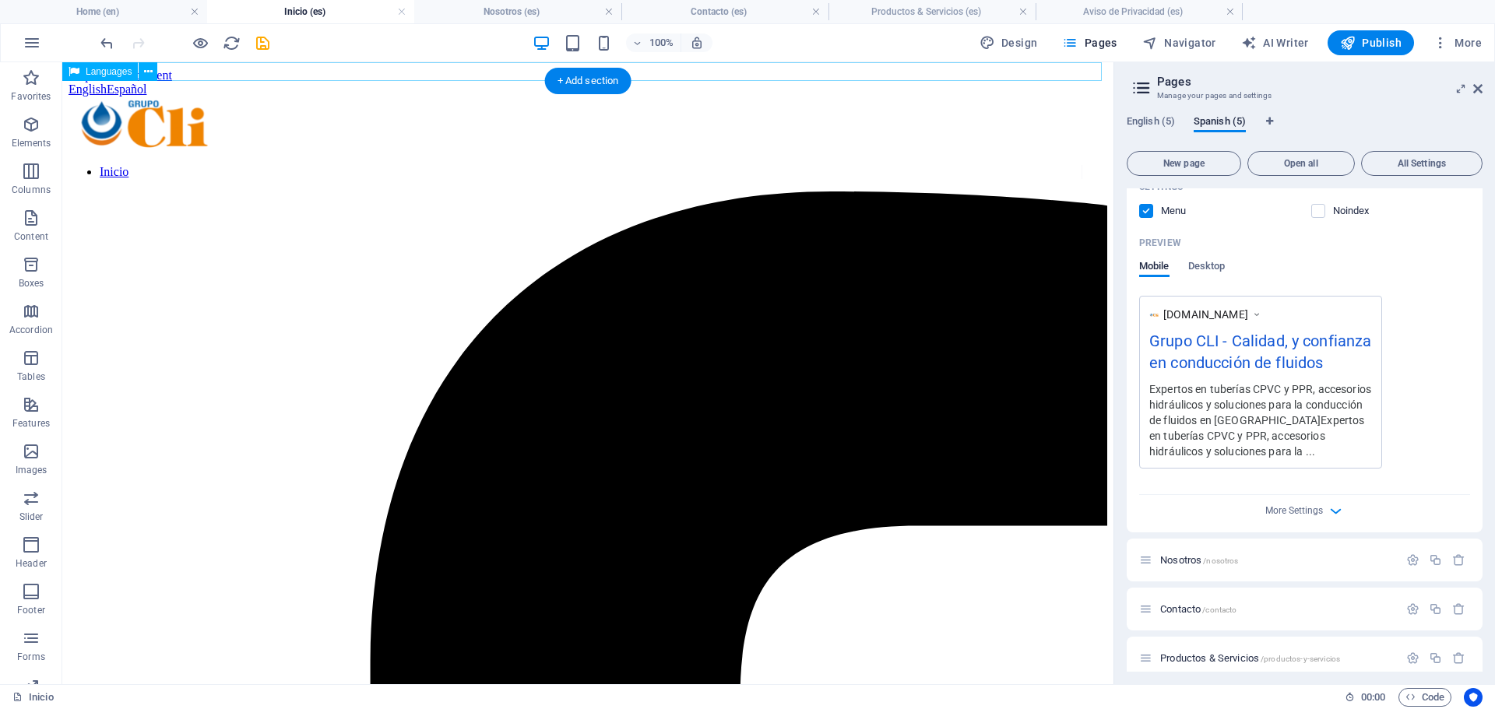
click at [231, 83] on div "English Español" at bounding box center [588, 90] width 1038 height 14
click at [150, 70] on icon at bounding box center [148, 72] width 9 height 16
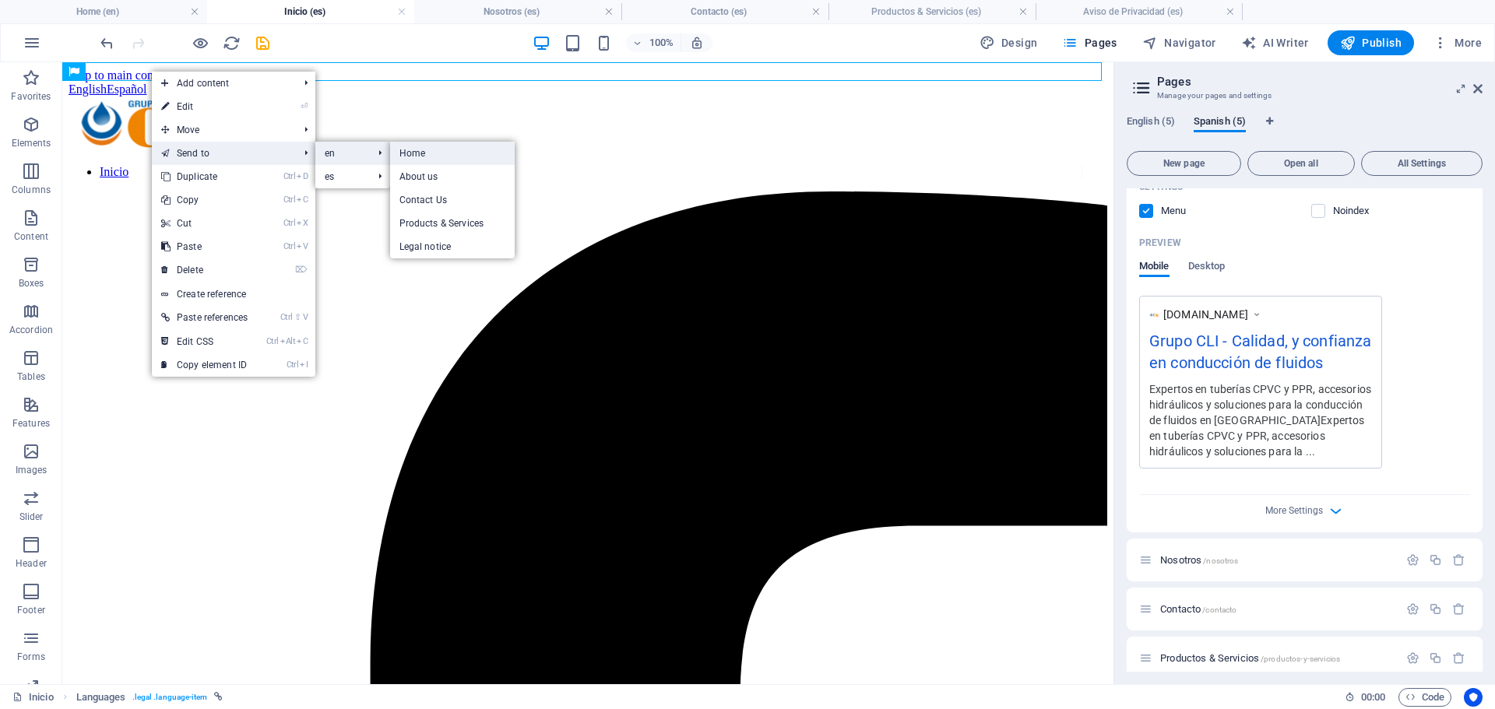
click at [406, 152] on link "Home" at bounding box center [452, 153] width 125 height 23
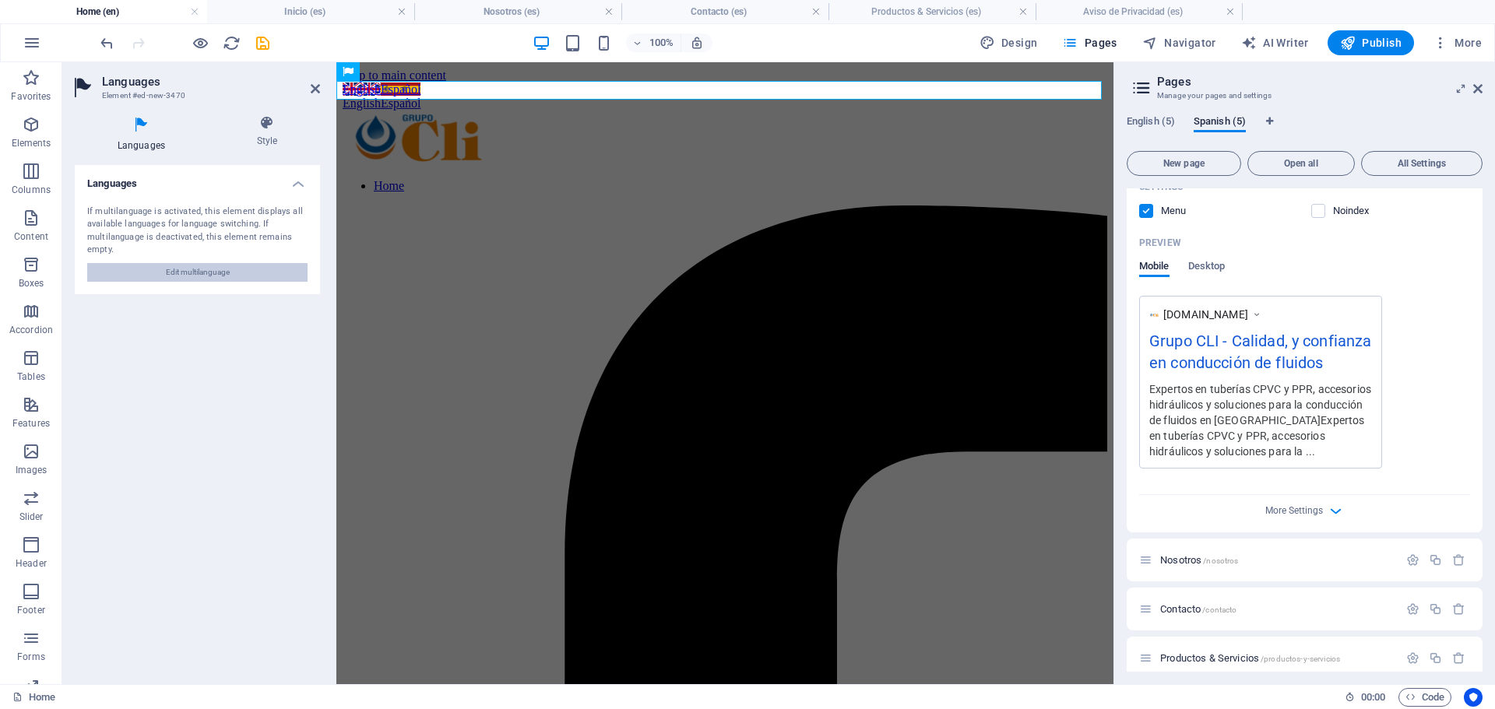
click at [227, 268] on span "Edit multilanguage" at bounding box center [198, 272] width 64 height 19
select select "41"
select select "148"
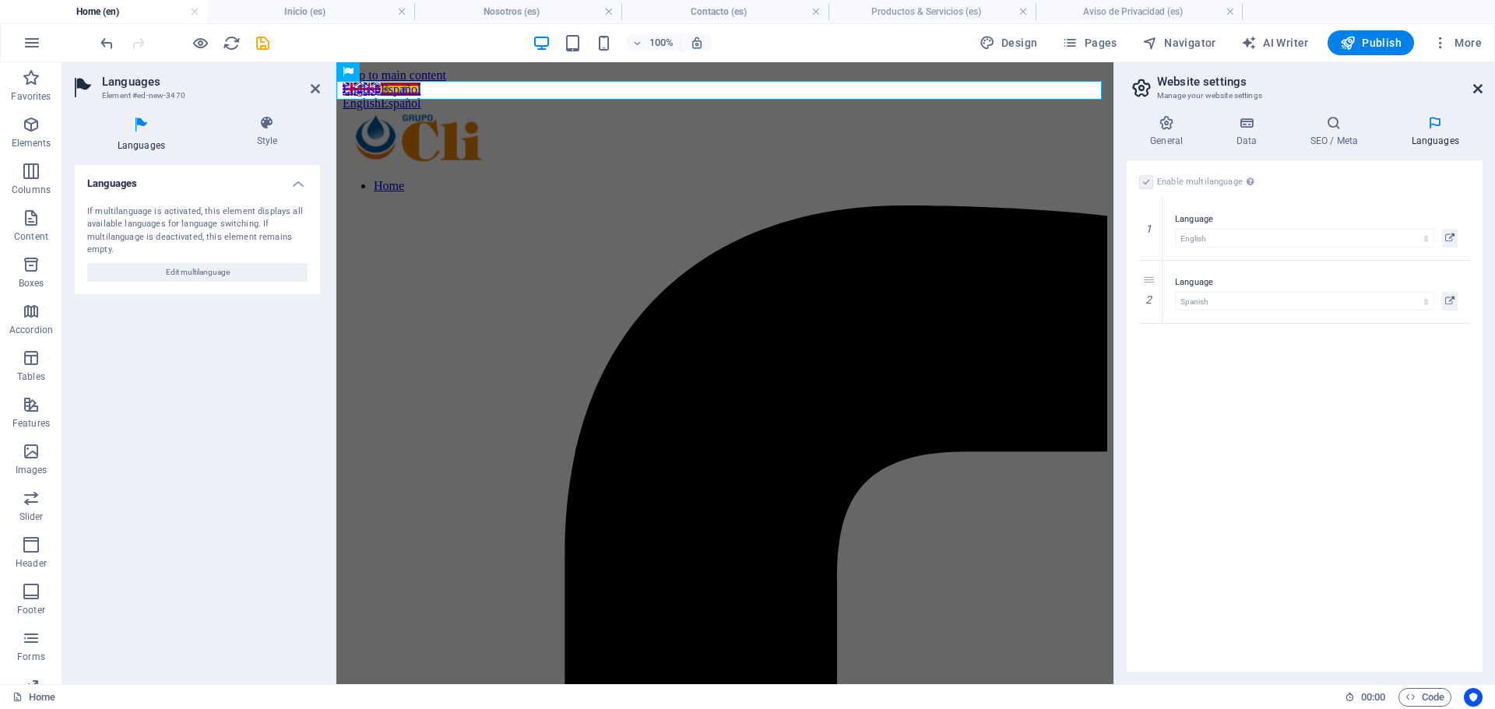
click at [1481, 88] on icon at bounding box center [1477, 89] width 9 height 12
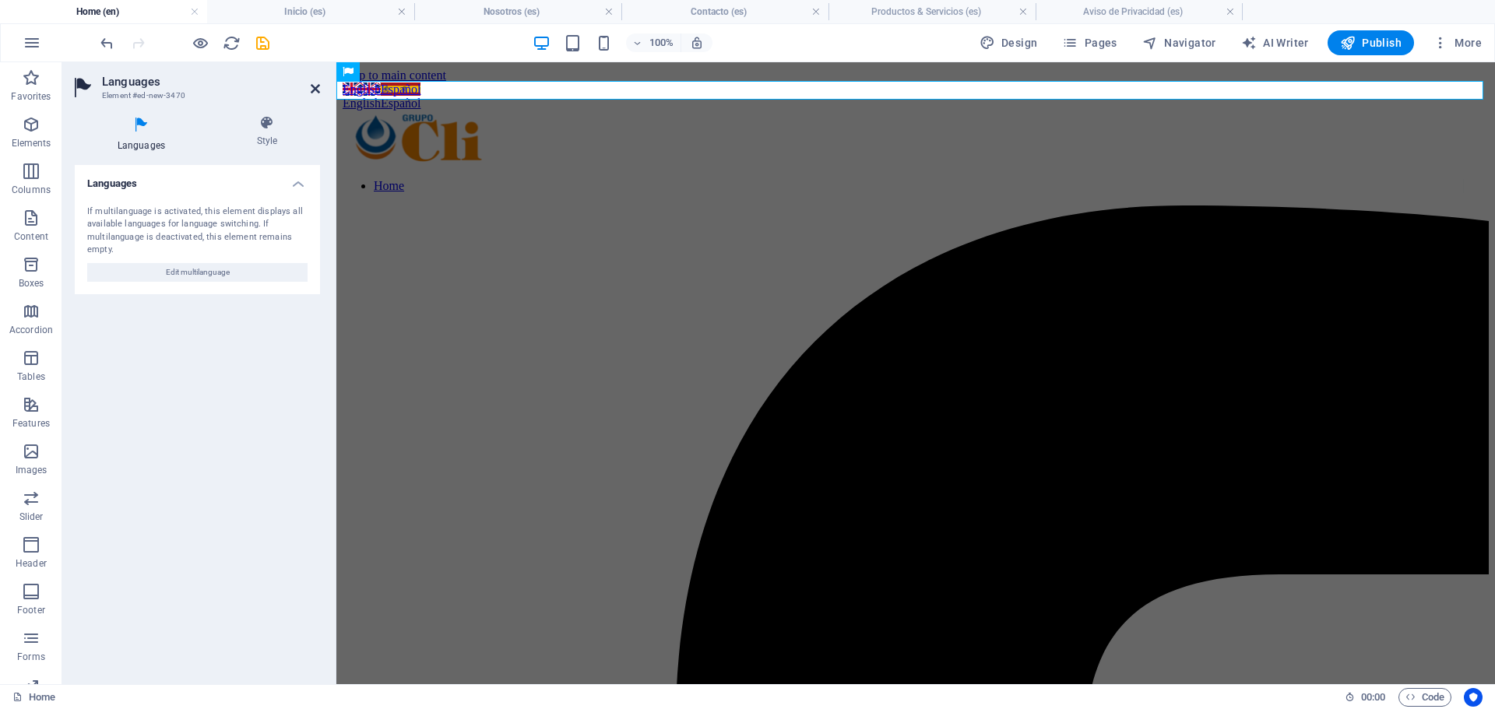
click at [315, 89] on icon at bounding box center [315, 89] width 9 height 12
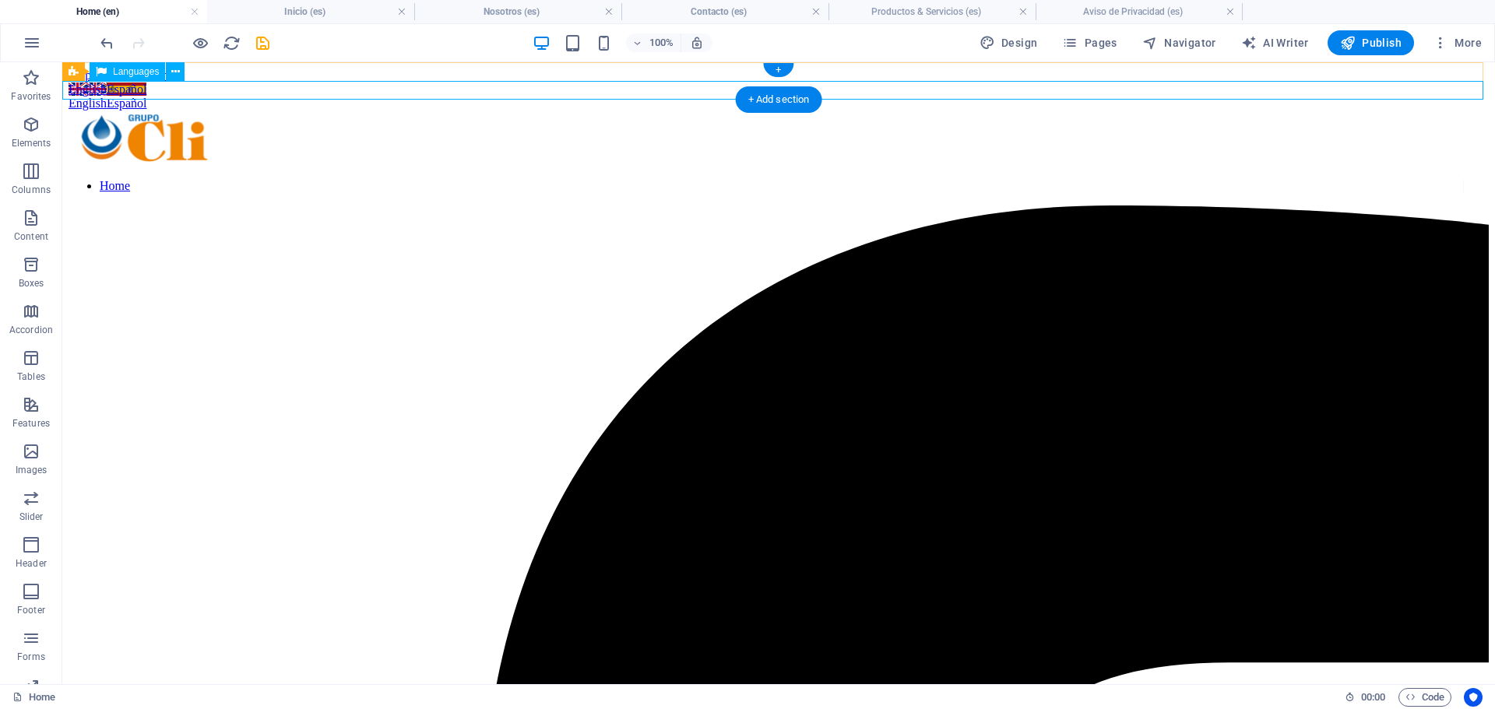
click at [231, 97] on div "English Español" at bounding box center [779, 104] width 1420 height 14
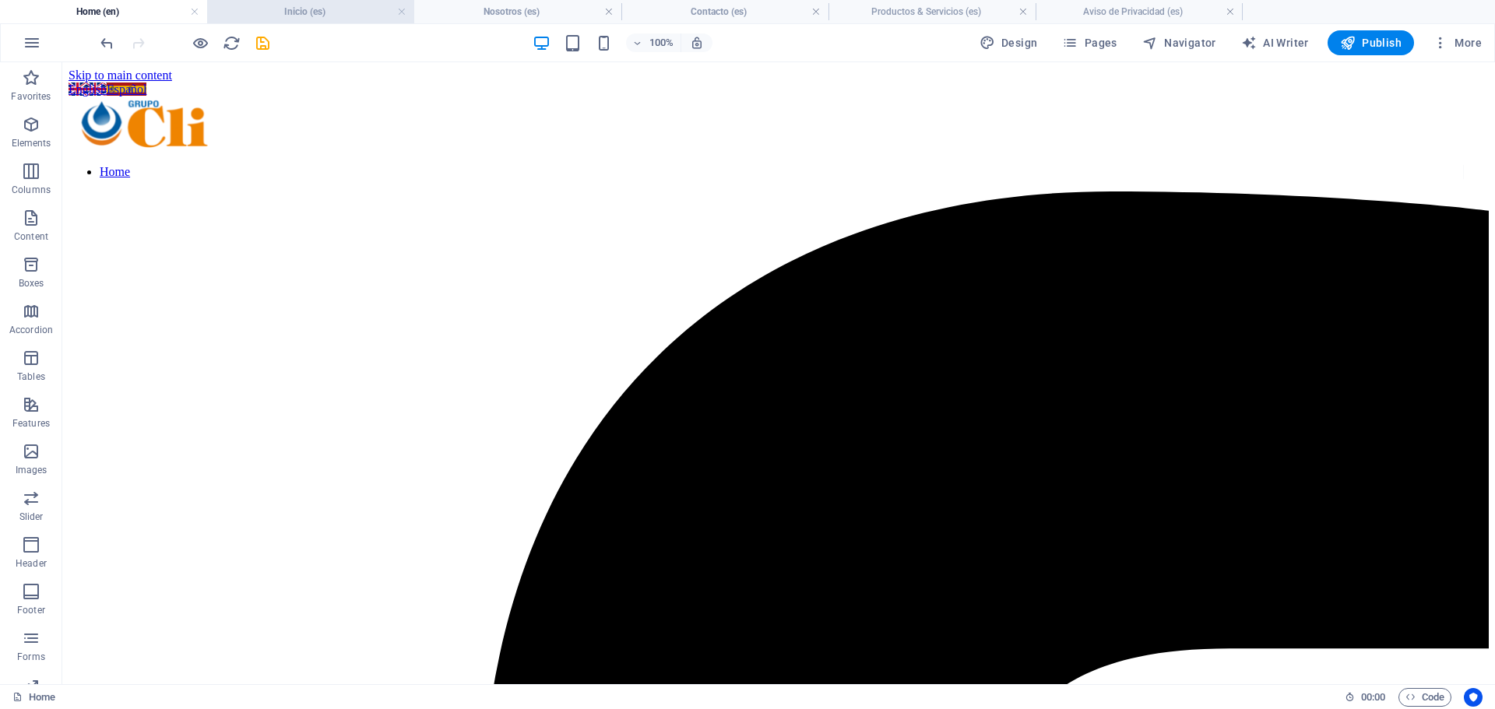
click at [328, 15] on h4 "Inicio (es)" at bounding box center [310, 11] width 207 height 17
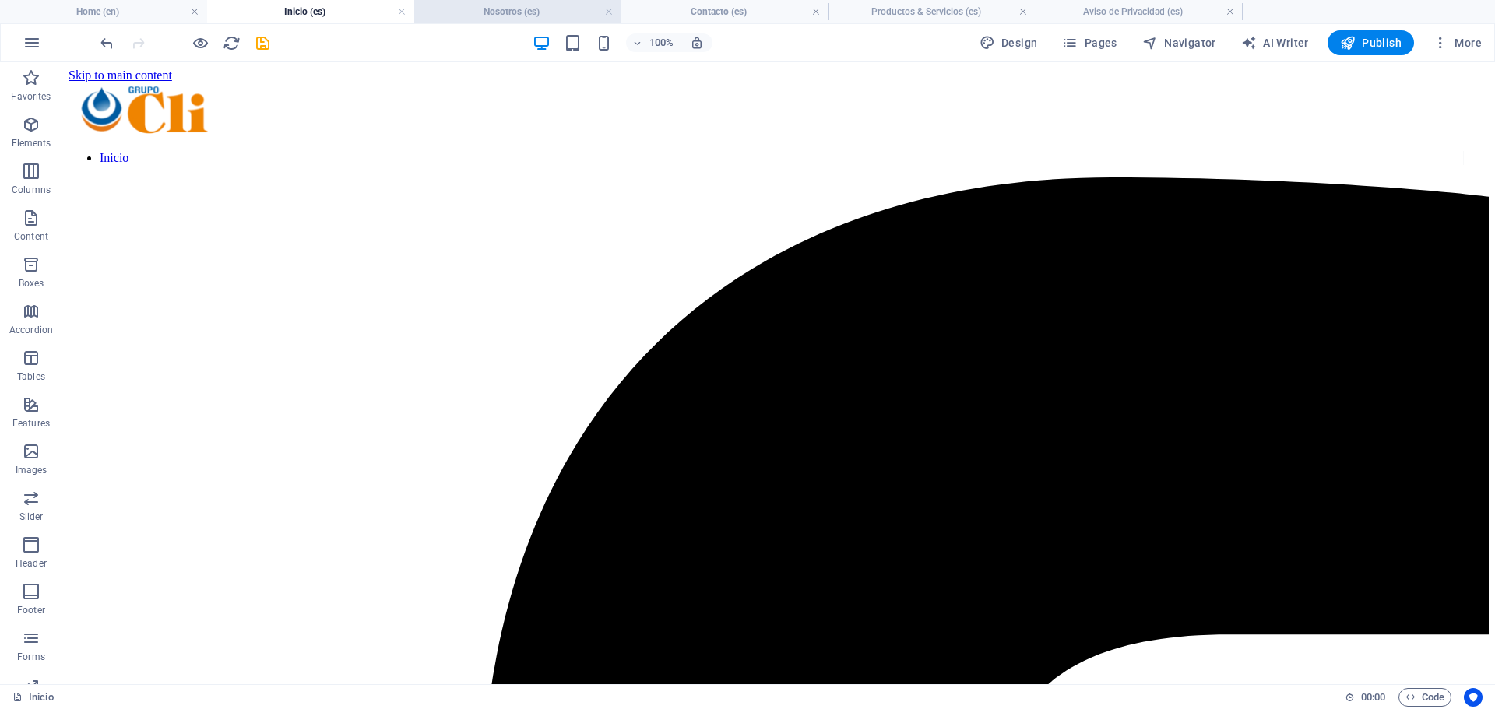
click at [508, 6] on h4 "Nosotros (es)" at bounding box center [517, 11] width 207 height 17
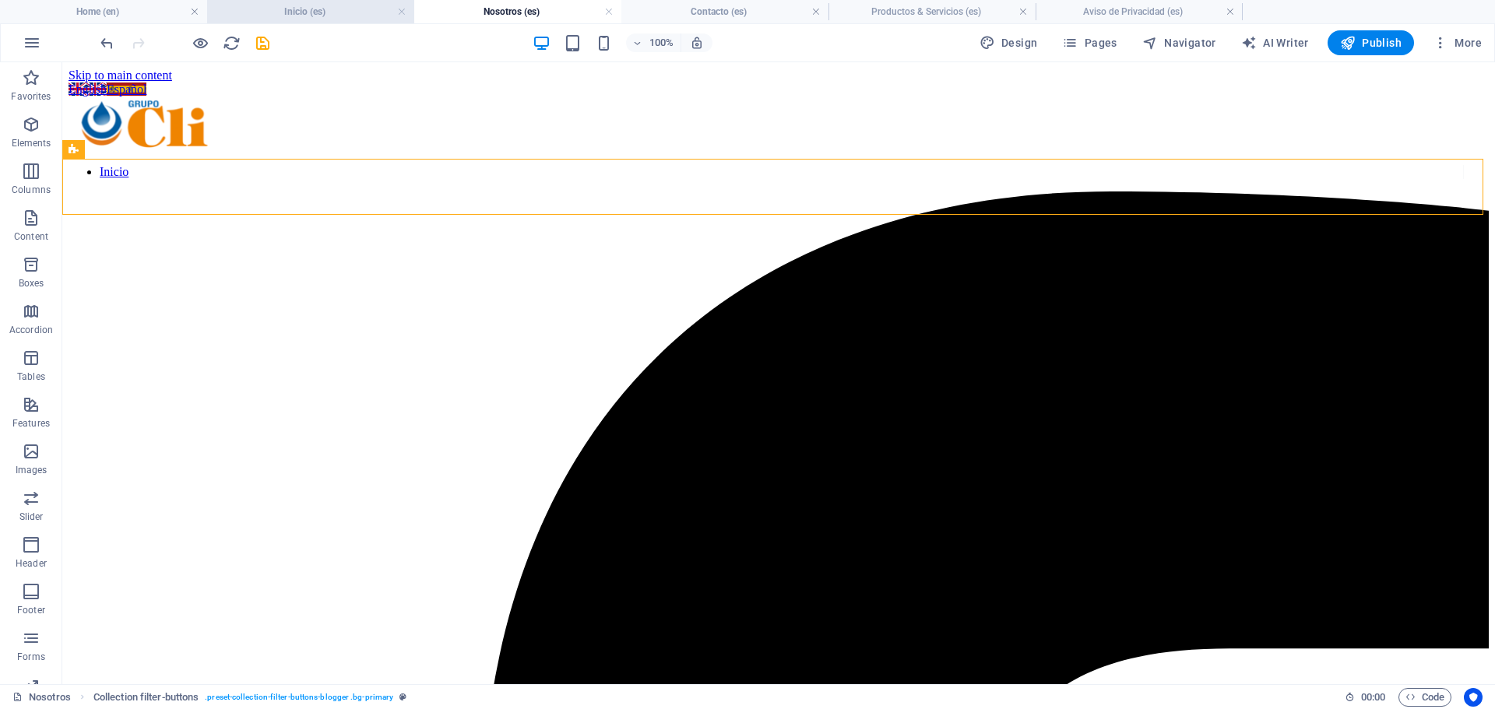
click at [342, 9] on h4 "Inicio (es)" at bounding box center [310, 11] width 207 height 17
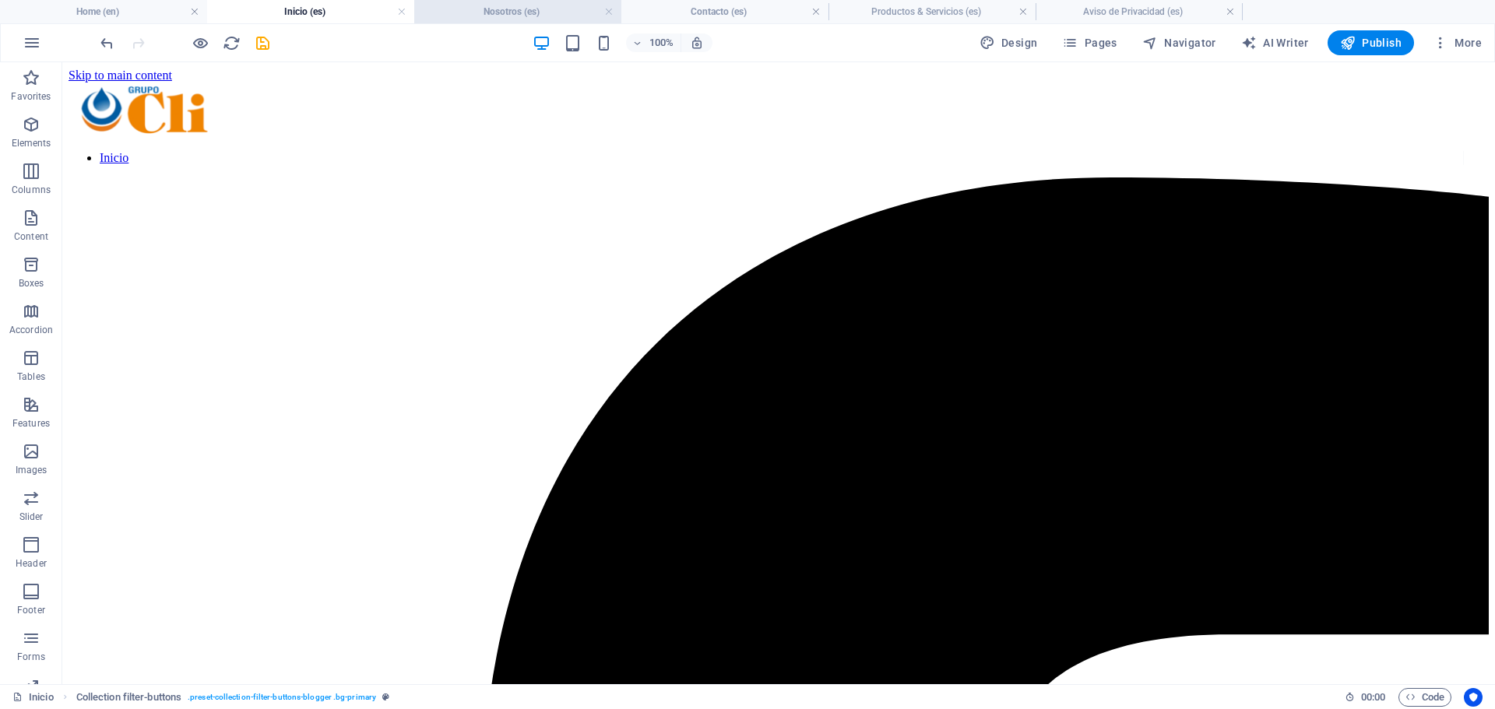
click at [483, 9] on h4 "Nosotros (es)" at bounding box center [517, 11] width 207 height 17
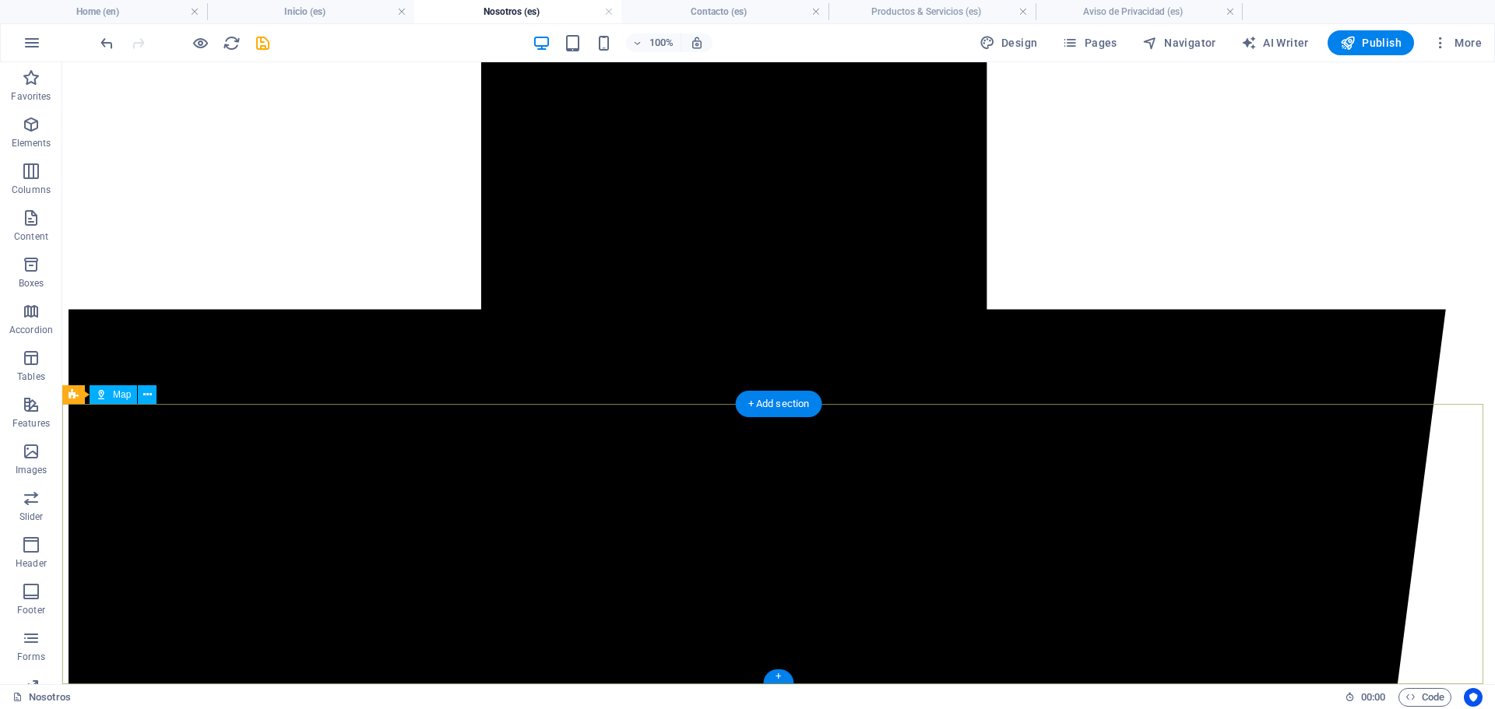
scroll to position [915, 0]
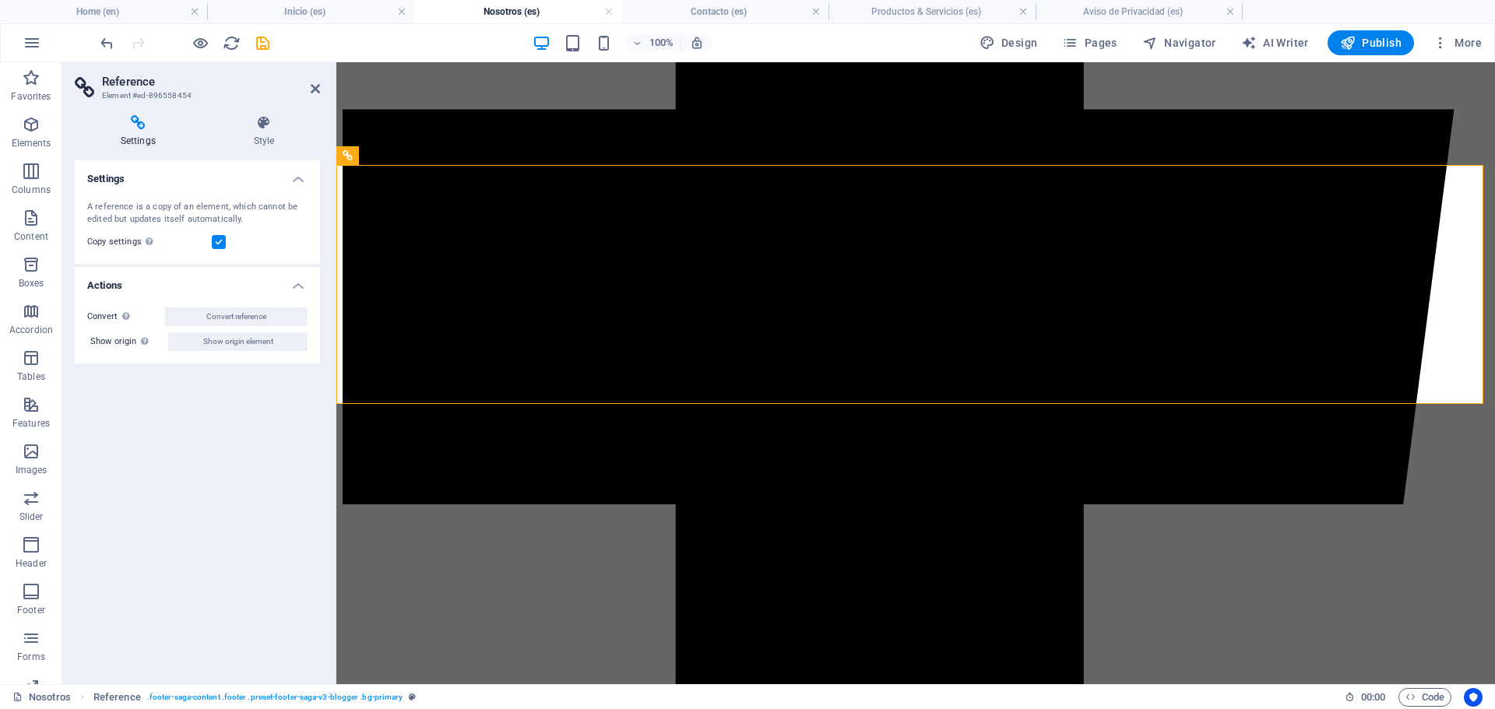
click at [308, 85] on h2 "Reference" at bounding box center [211, 82] width 218 height 14
click at [313, 88] on icon at bounding box center [315, 89] width 9 height 12
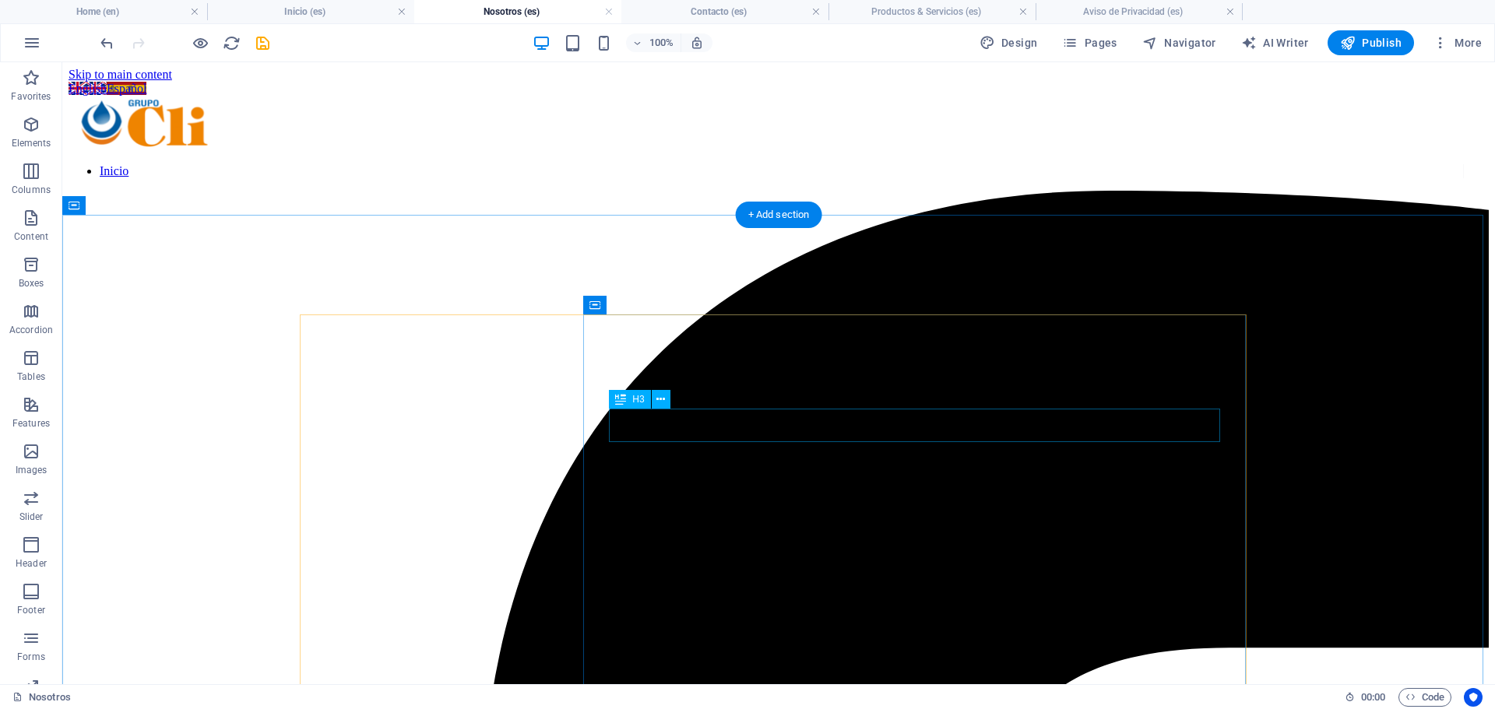
scroll to position [0, 0]
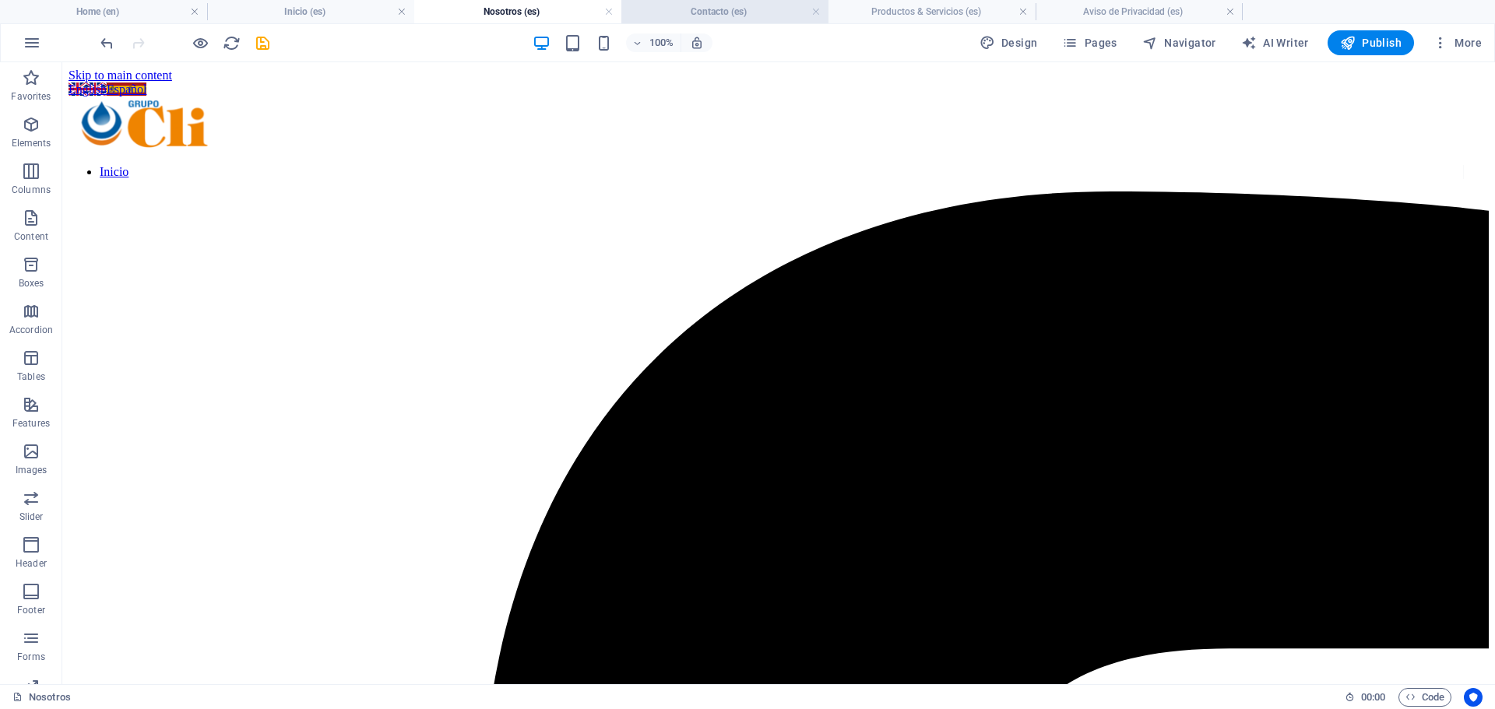
click at [708, 5] on h4 "Contacto (es)" at bounding box center [724, 11] width 207 height 17
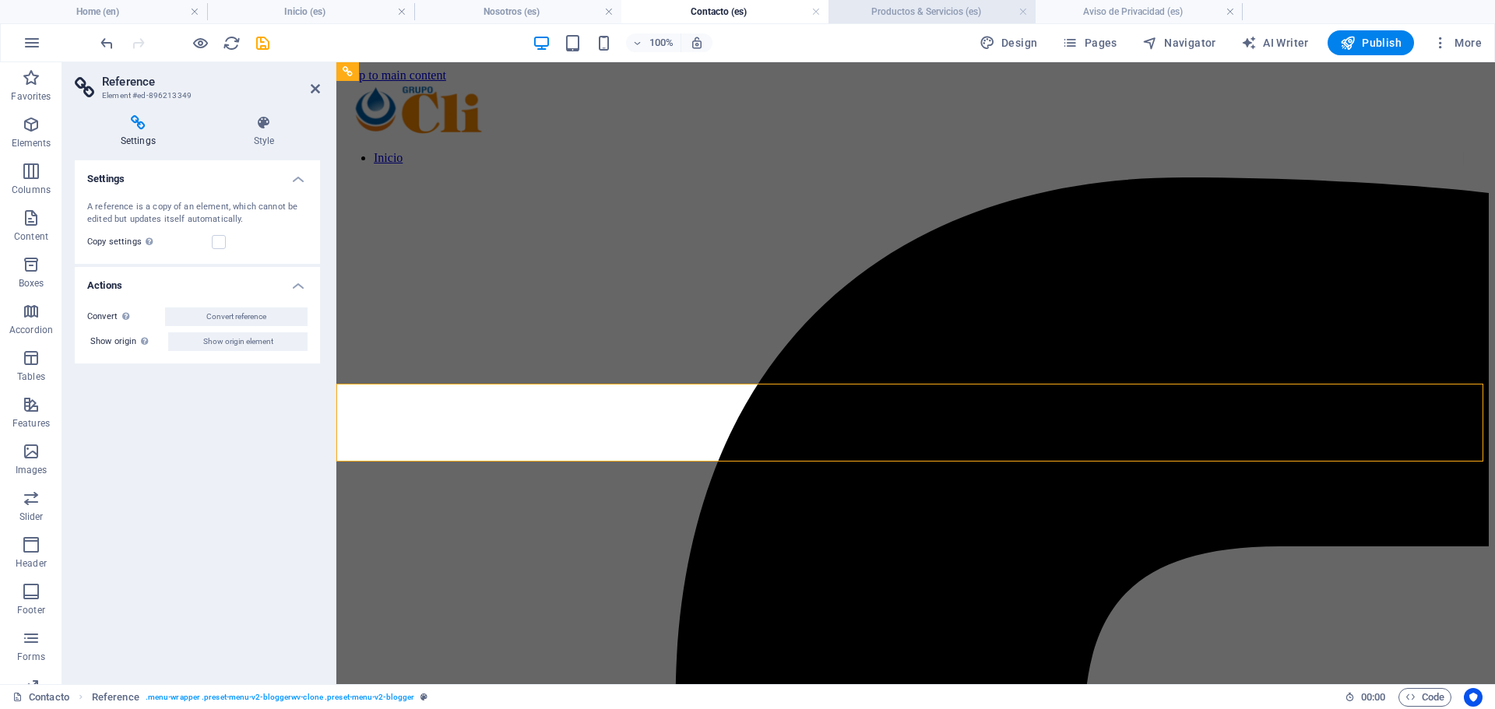
click at [897, 9] on h4 "Productos & Servicios (es)" at bounding box center [931, 11] width 207 height 17
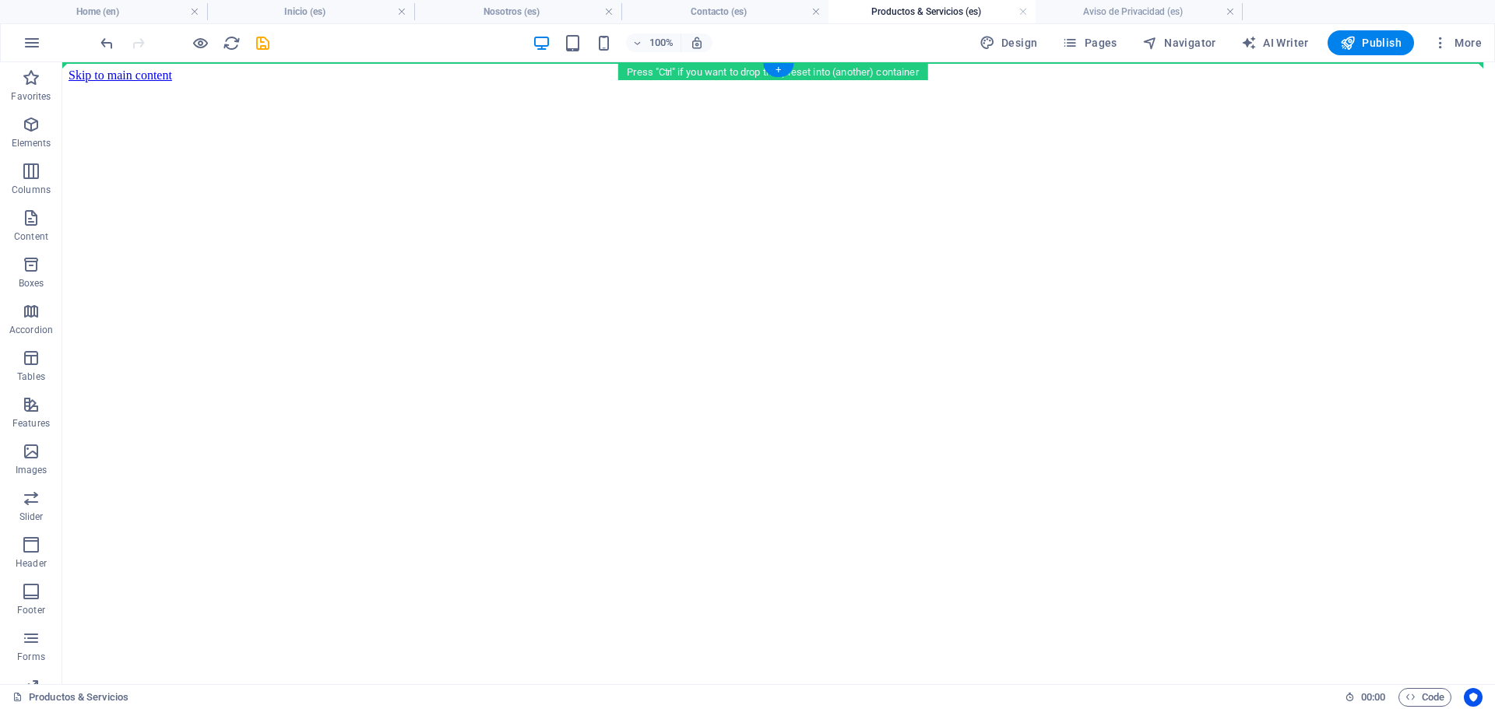
drag, startPoint x: 707, startPoint y: 431, endPoint x: 683, endPoint y: 63, distance: 368.9
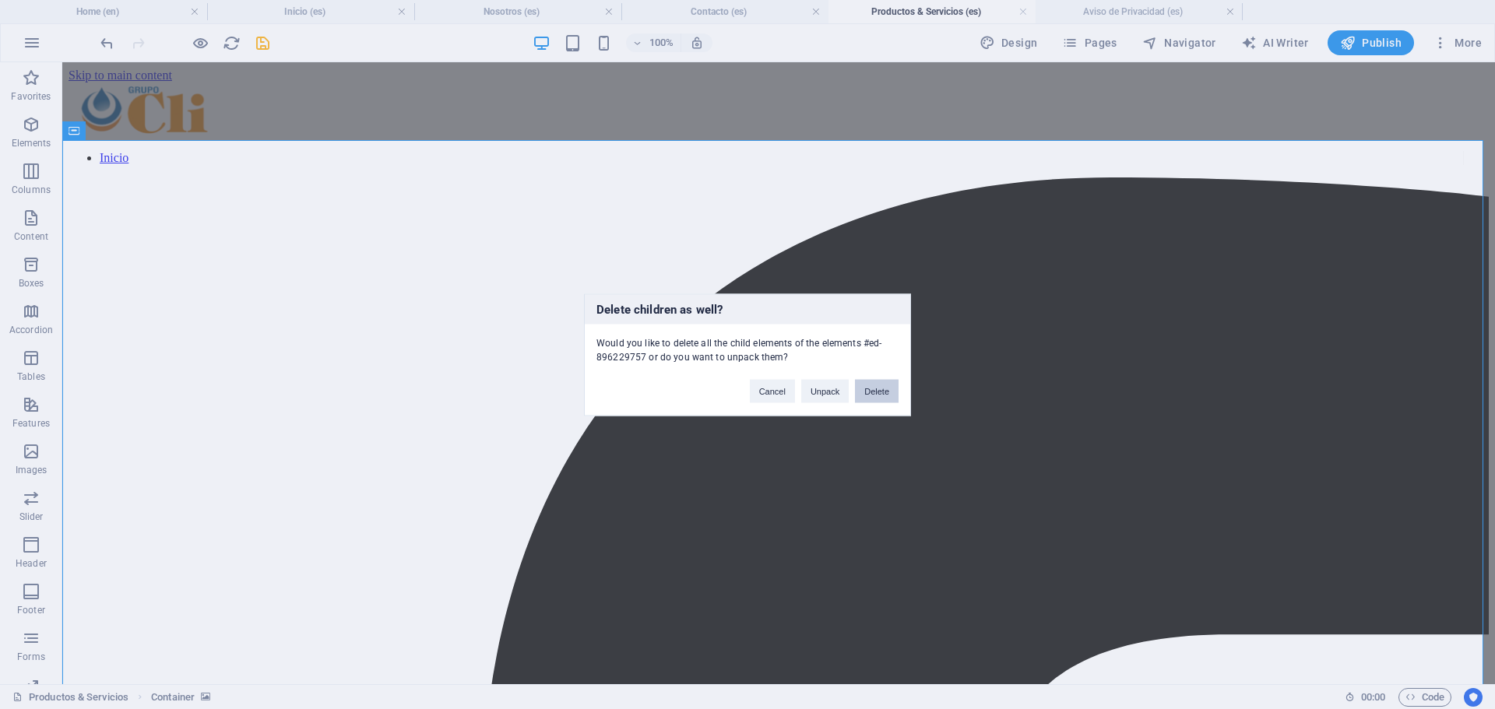
click at [880, 398] on button "Delete" at bounding box center [877, 390] width 44 height 23
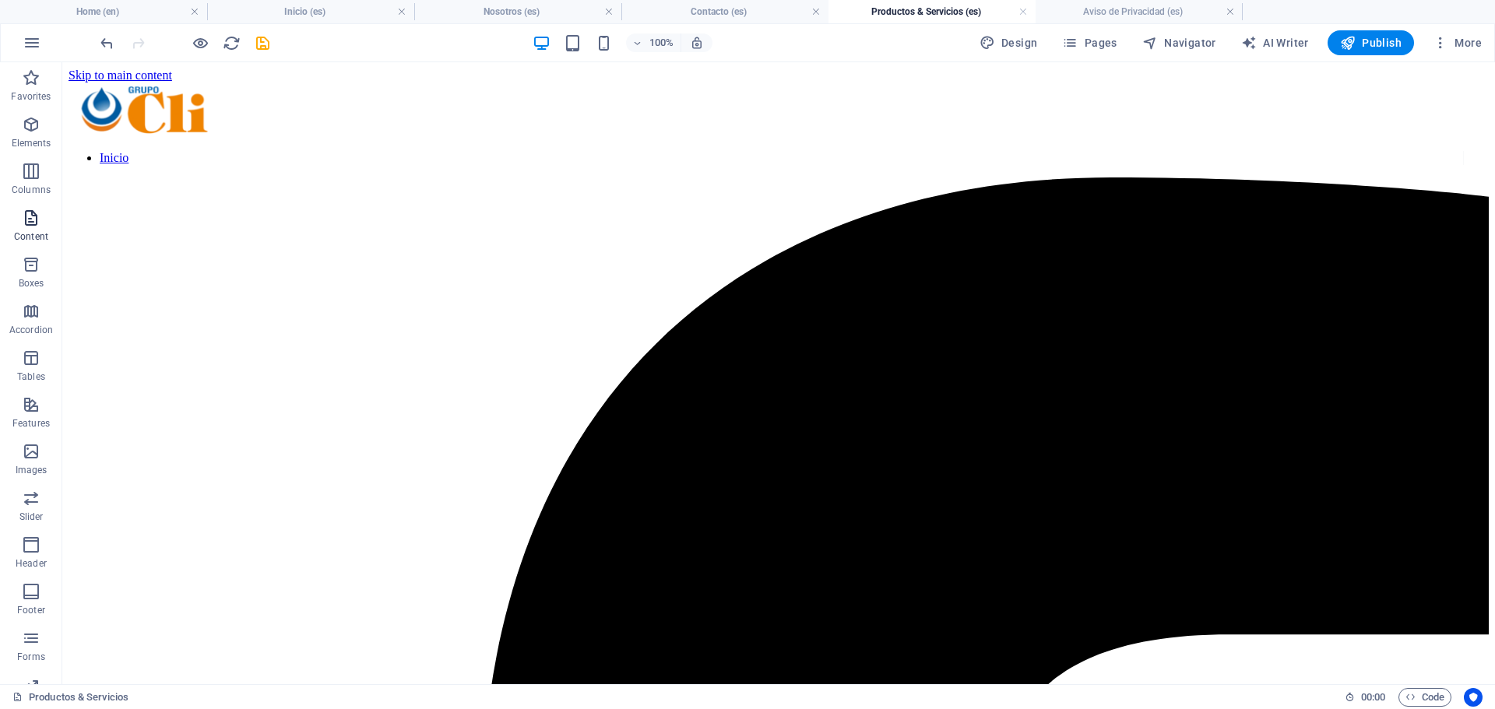
click at [29, 229] on span "Content" at bounding box center [31, 227] width 62 height 37
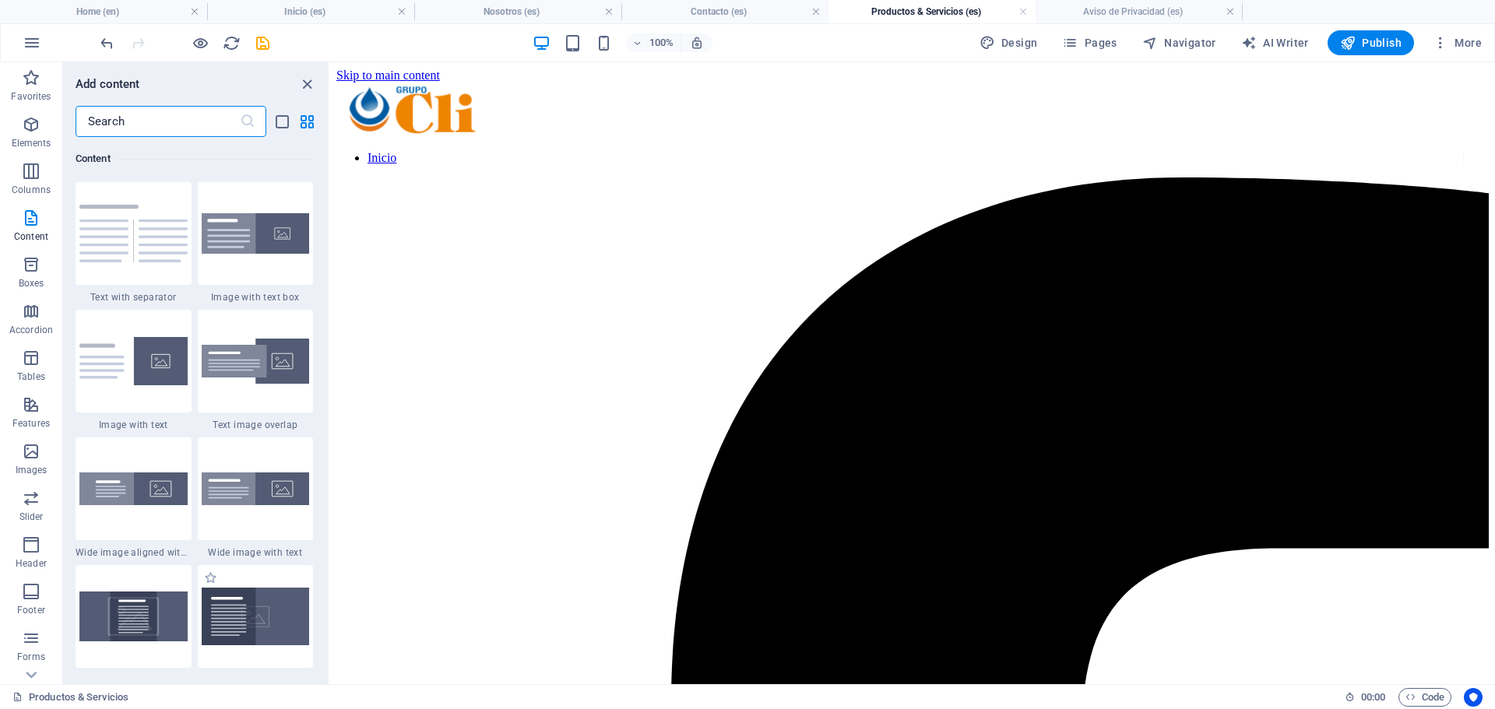
scroll to position [2957, 0]
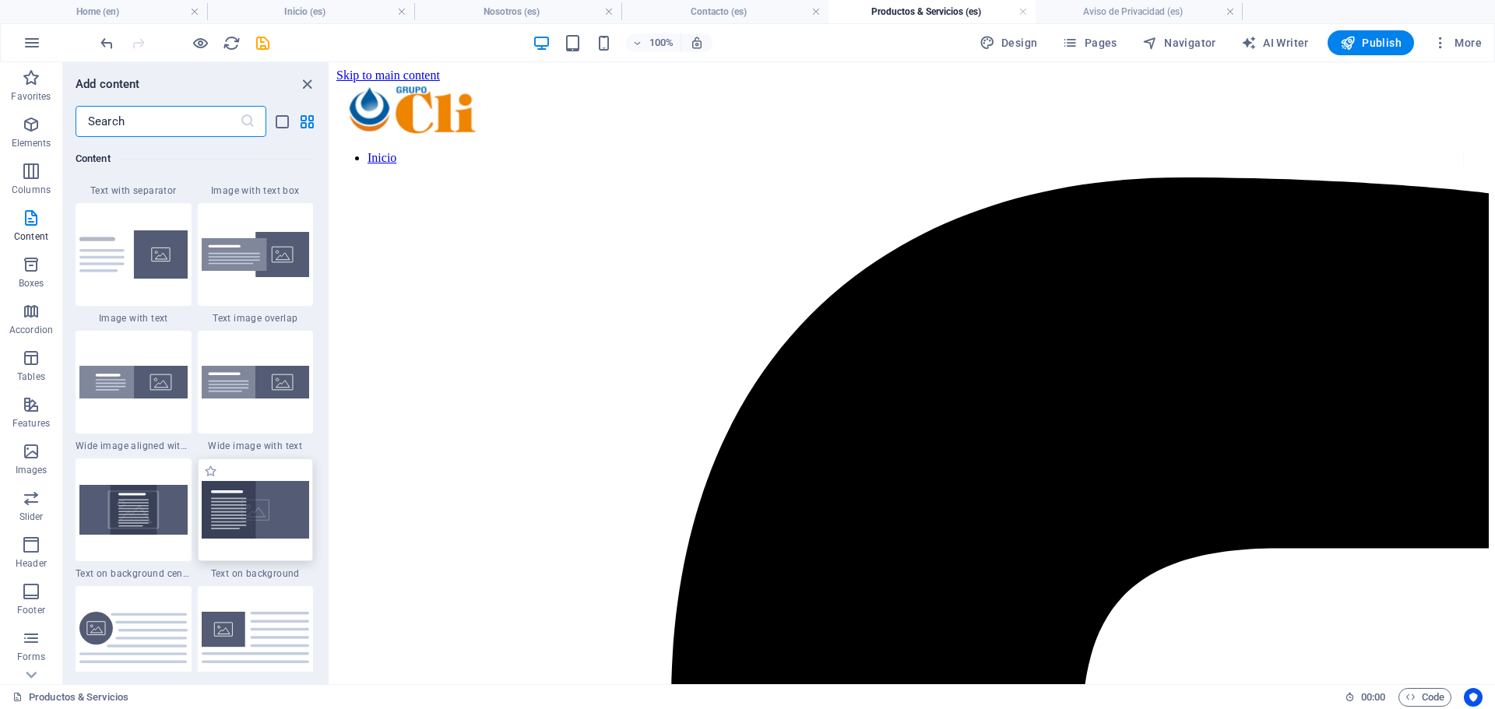
click at [246, 511] on img at bounding box center [256, 510] width 108 height 58
click at [286, 508] on img at bounding box center [256, 510] width 108 height 58
click at [251, 502] on img at bounding box center [256, 510] width 108 height 58
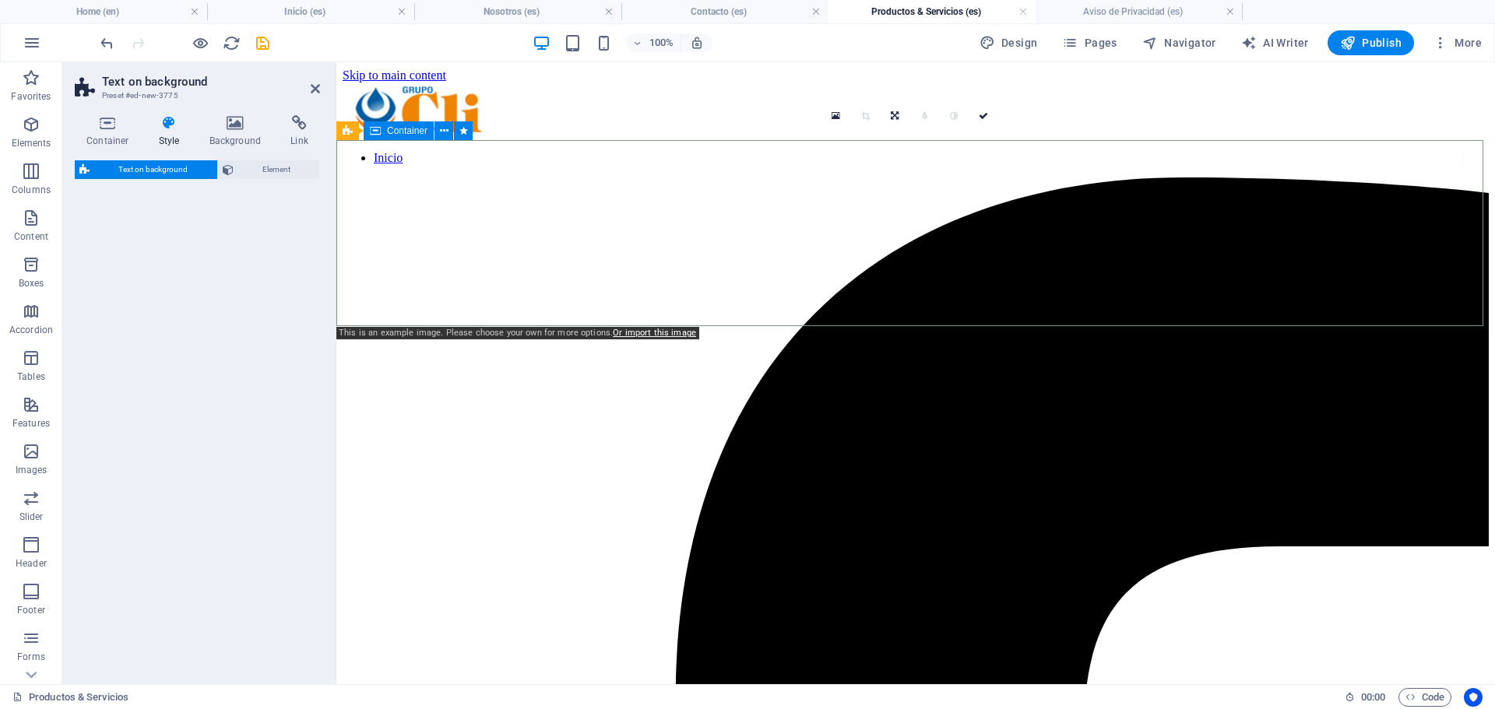
select select "%"
select select "rem"
select select "px"
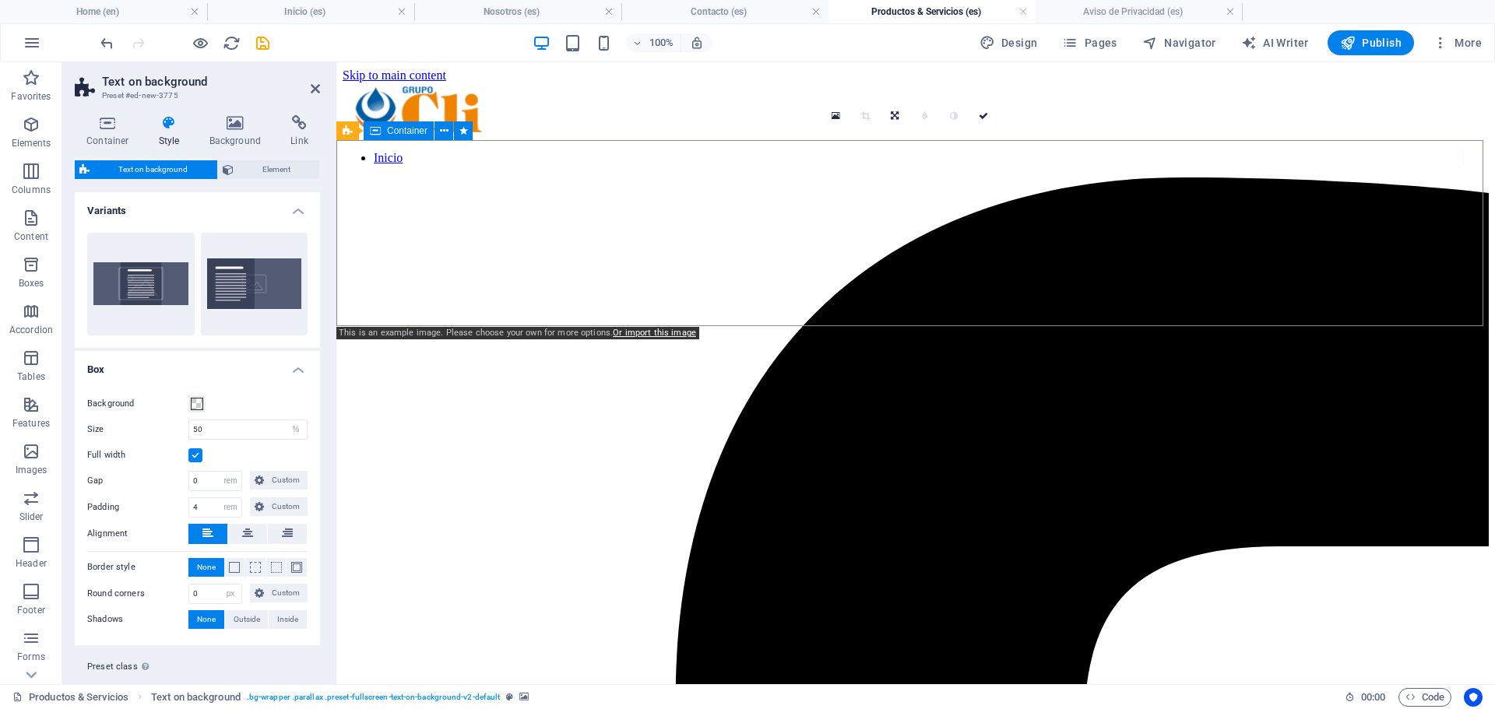
click at [834, 115] on icon at bounding box center [835, 116] width 9 height 11
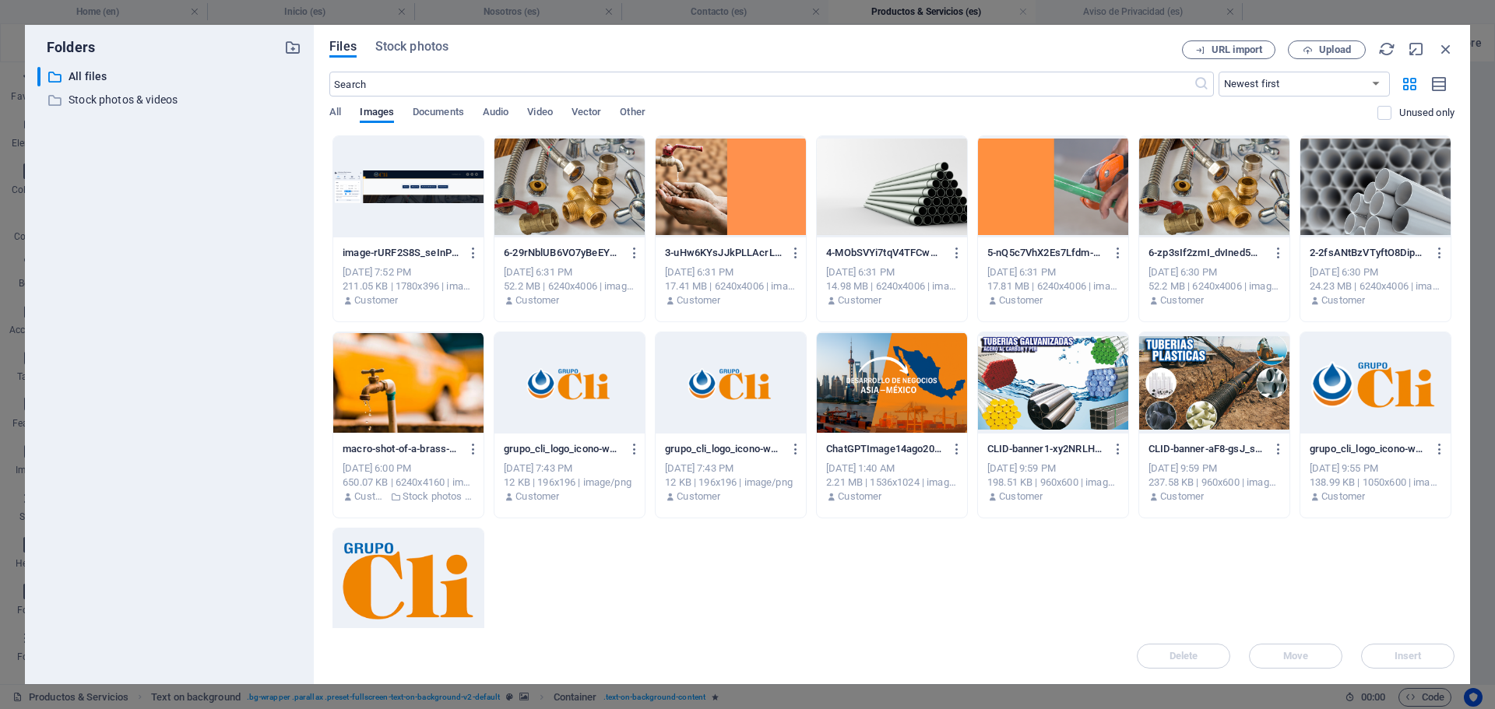
click at [1031, 195] on div at bounding box center [1053, 186] width 150 height 101
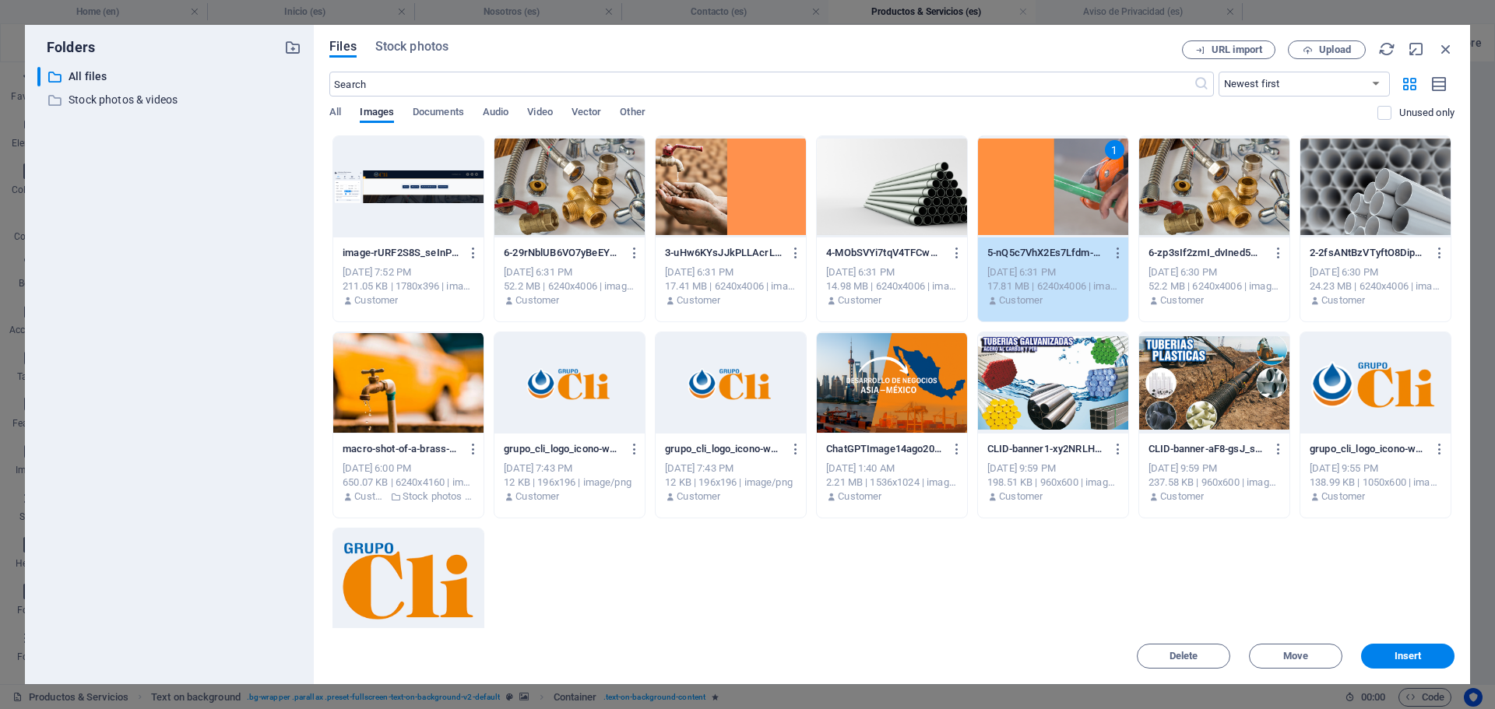
click at [1031, 195] on div "1" at bounding box center [1053, 186] width 150 height 101
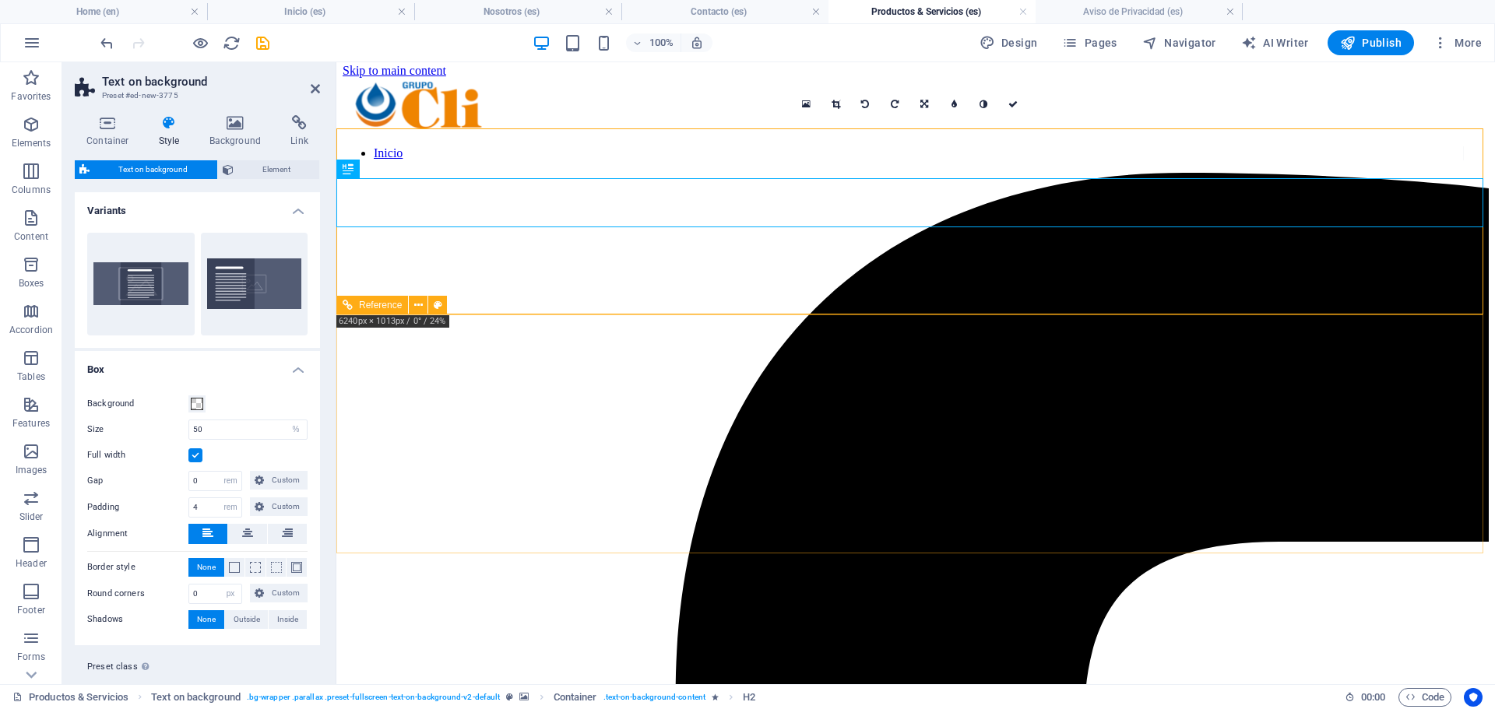
scroll to position [0, 0]
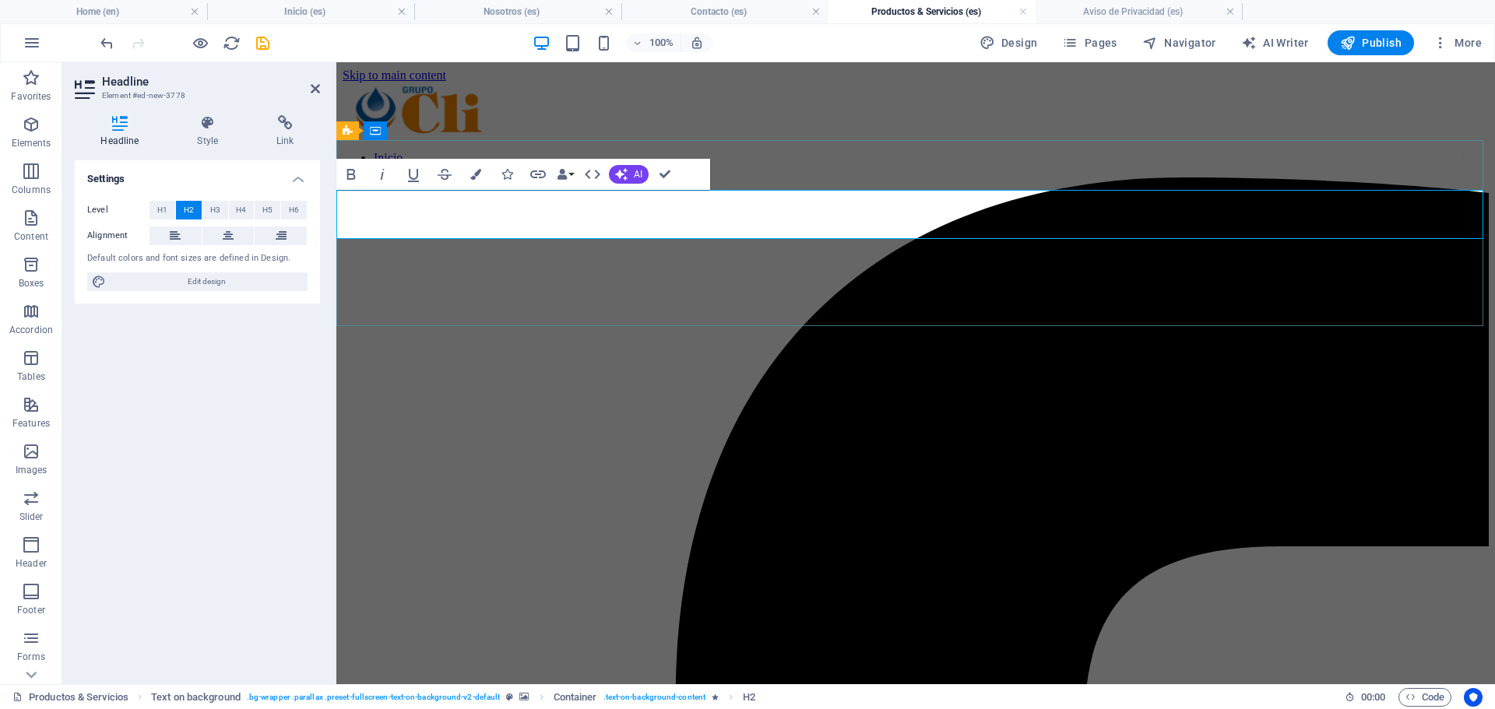
drag, startPoint x: 565, startPoint y: 218, endPoint x: 496, endPoint y: 216, distance: 69.3
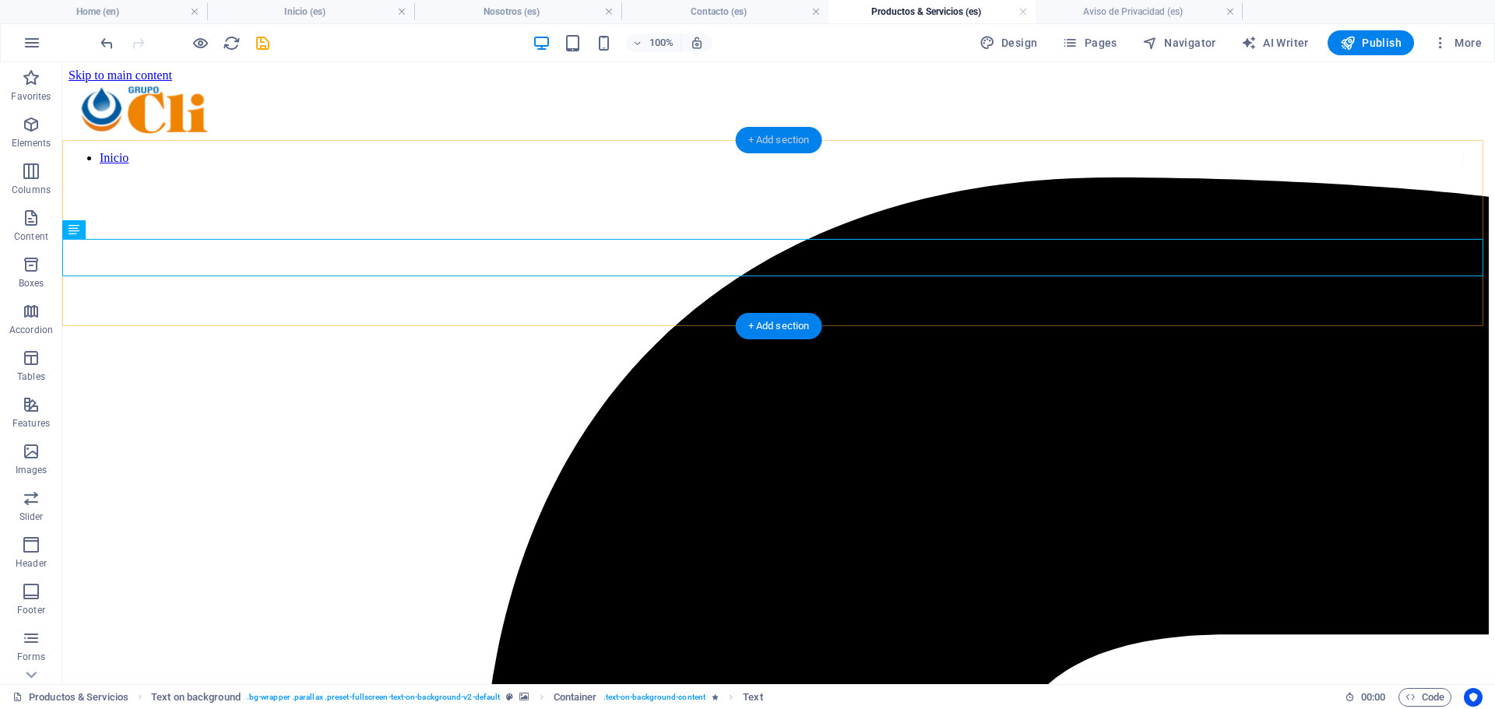
click at [767, 140] on div "+ Add section" at bounding box center [779, 140] width 86 height 26
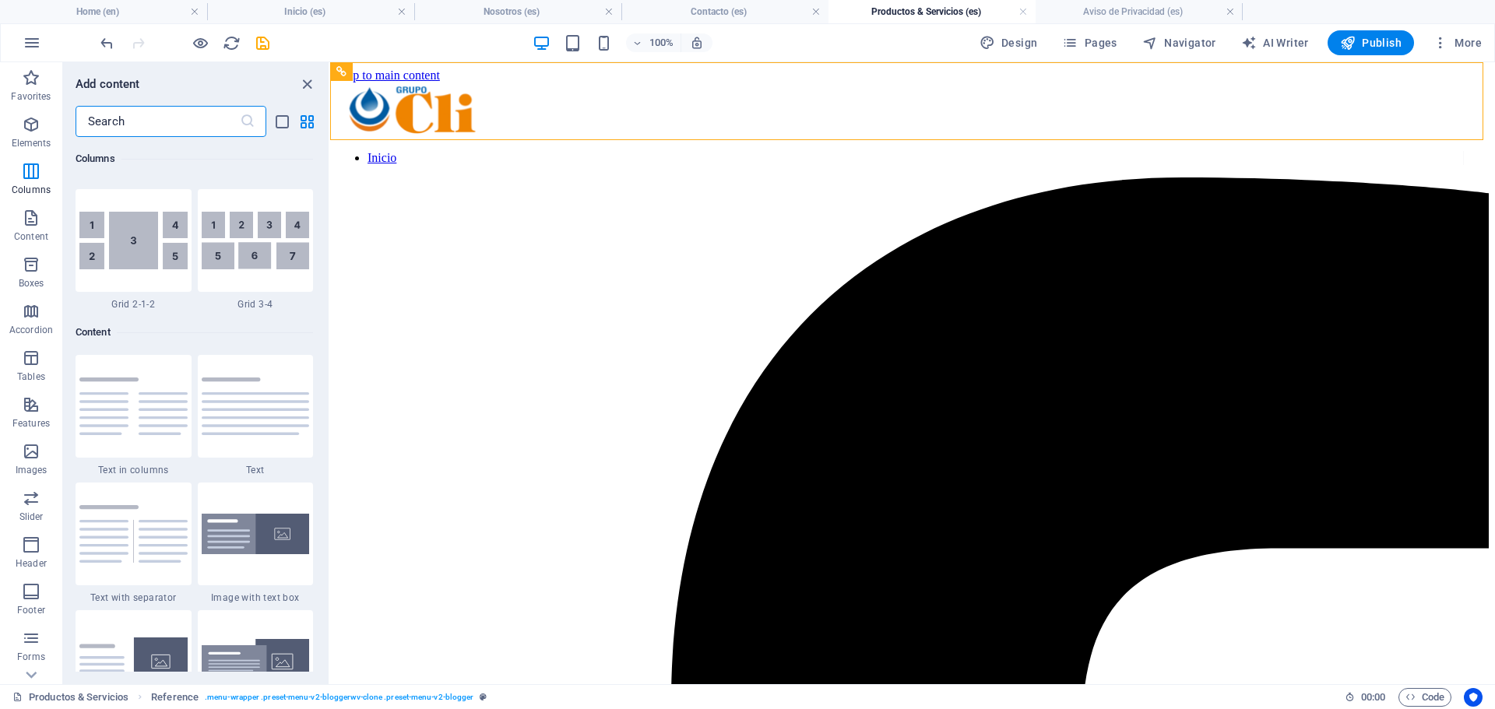
scroll to position [2569, 0]
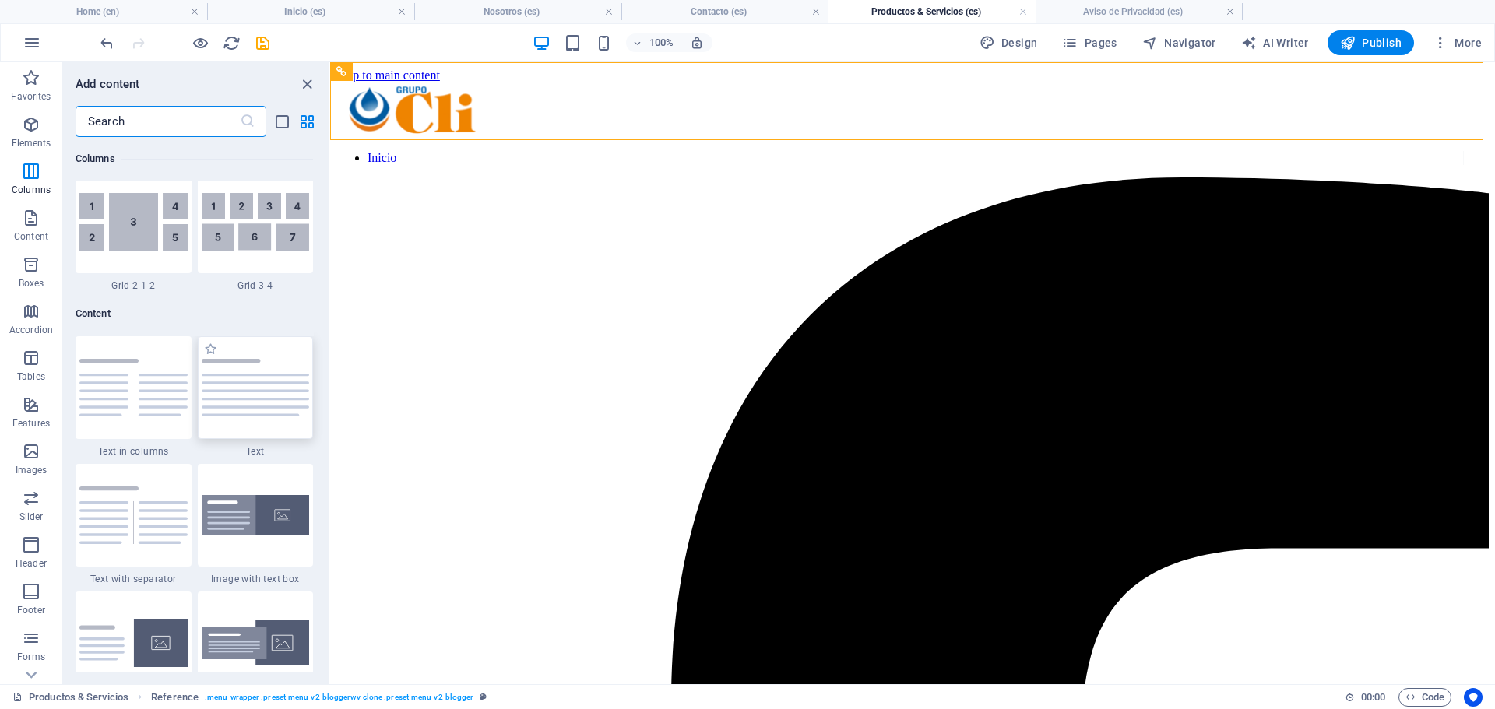
click at [265, 395] on img at bounding box center [256, 388] width 108 height 58
click at [330, 395] on div "H1 Container 2 columns 2 columns Container Container Input Contact Form Contact…" at bounding box center [912, 373] width 1165 height 622
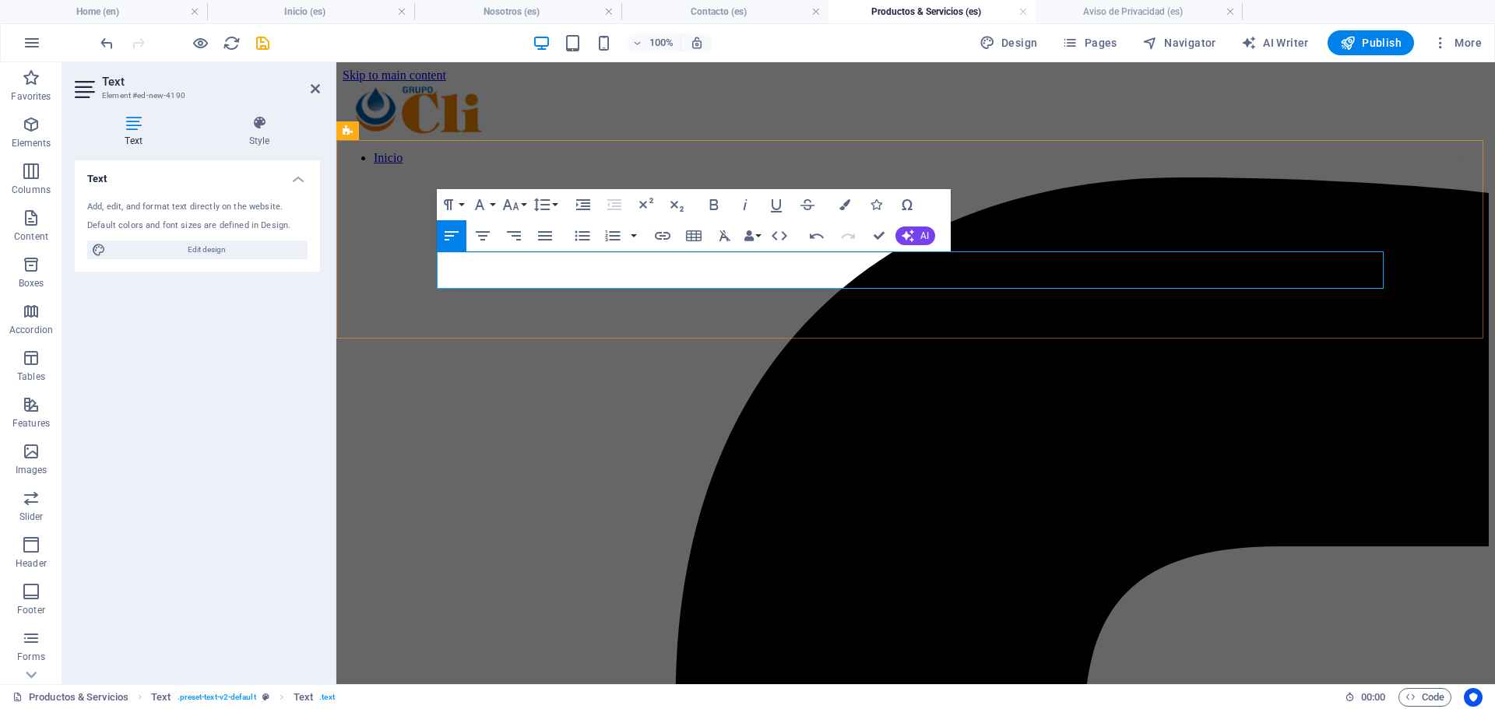
drag, startPoint x: 540, startPoint y: 262, endPoint x: 457, endPoint y: 259, distance: 83.3
drag, startPoint x: 516, startPoint y: 258, endPoint x: 455, endPoint y: 265, distance: 61.1
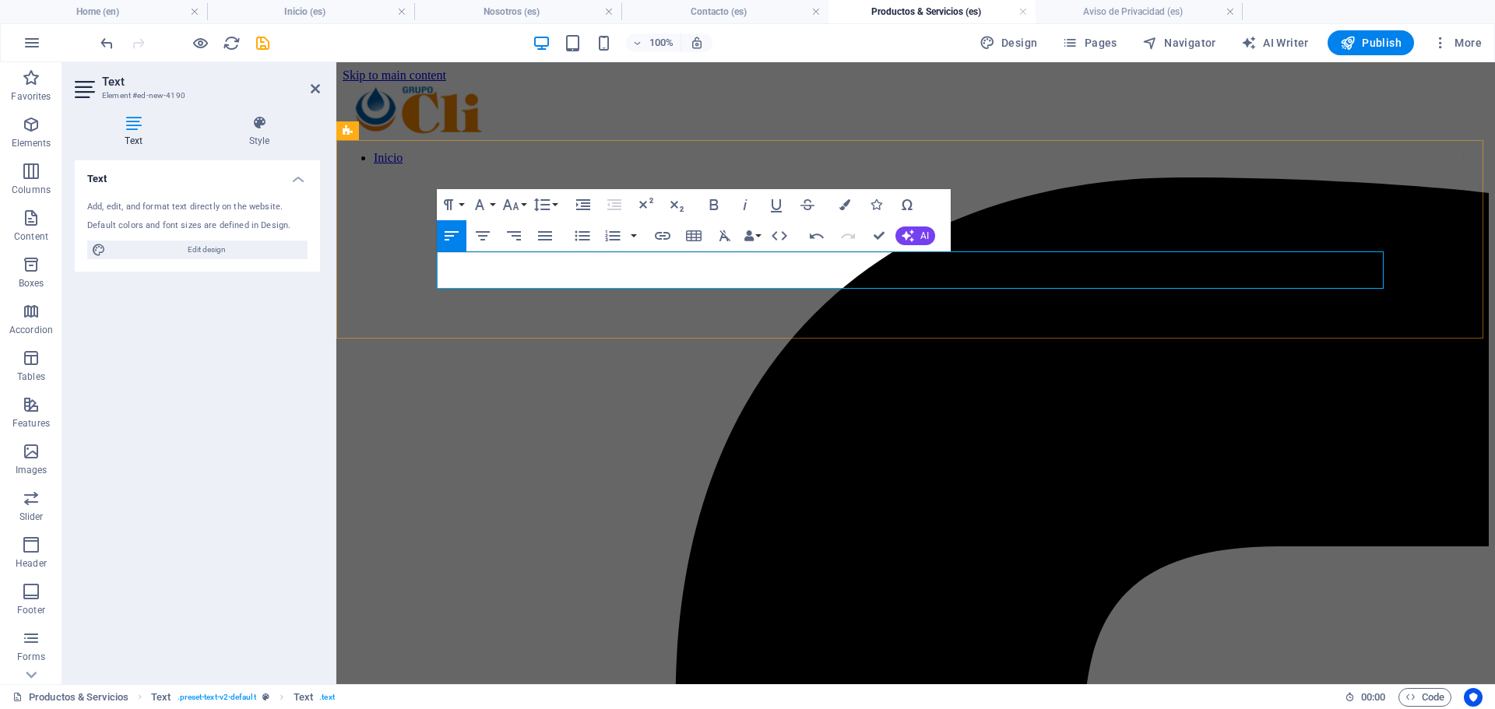
drag, startPoint x: 522, startPoint y: 259, endPoint x: 457, endPoint y: 262, distance: 65.5
click at [710, 204] on icon "button" at bounding box center [713, 204] width 9 height 11
drag, startPoint x: 669, startPoint y: 279, endPoint x: 411, endPoint y: 248, distance: 260.4
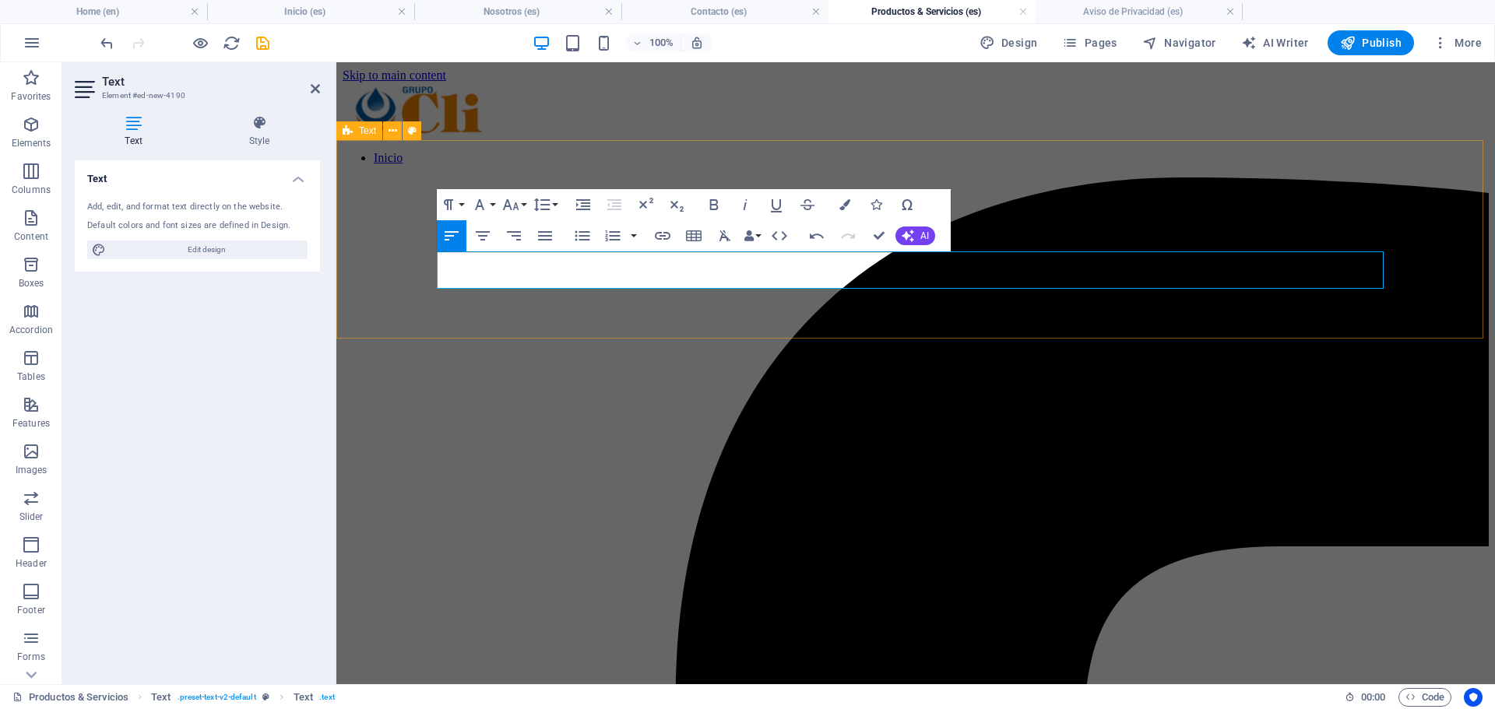
click at [518, 198] on icon "button" at bounding box center [510, 204] width 19 height 19
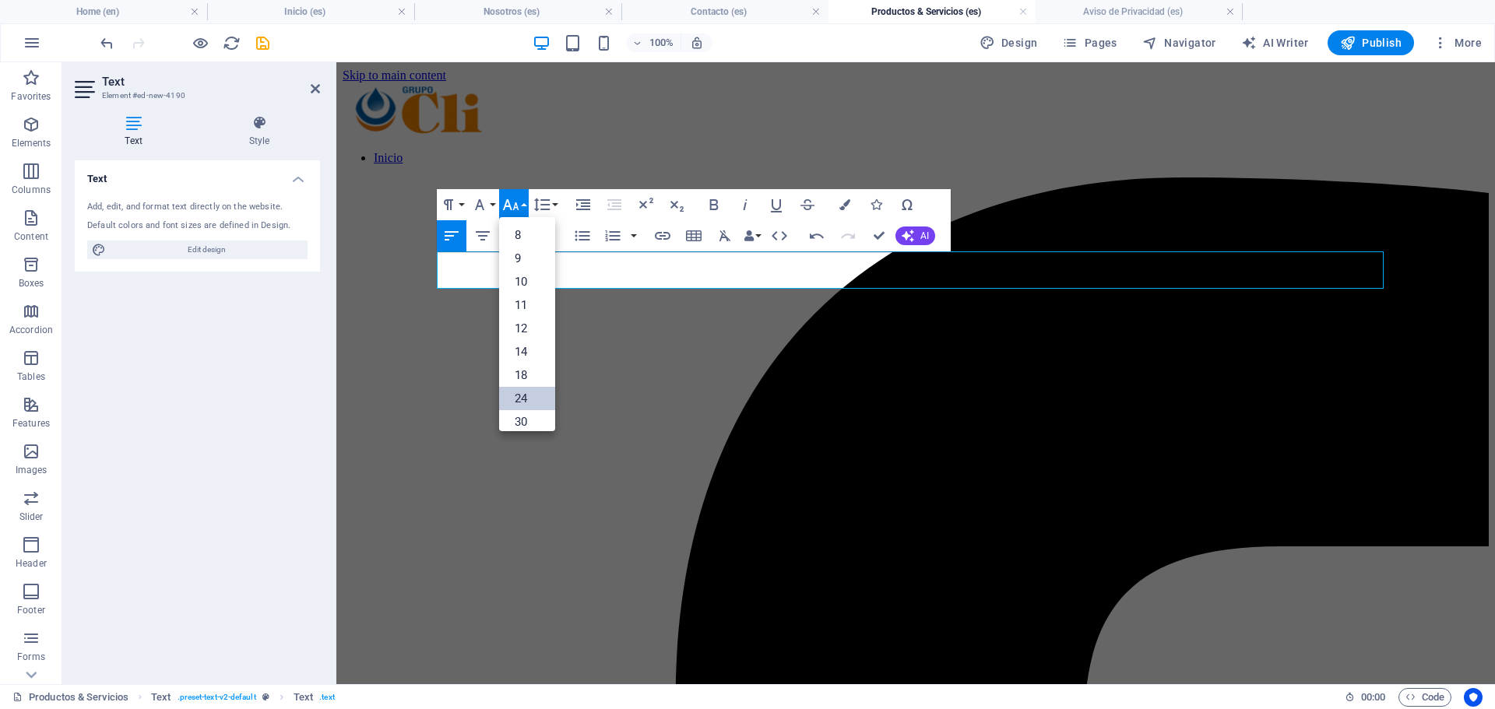
click at [529, 395] on link "24" at bounding box center [527, 398] width 56 height 23
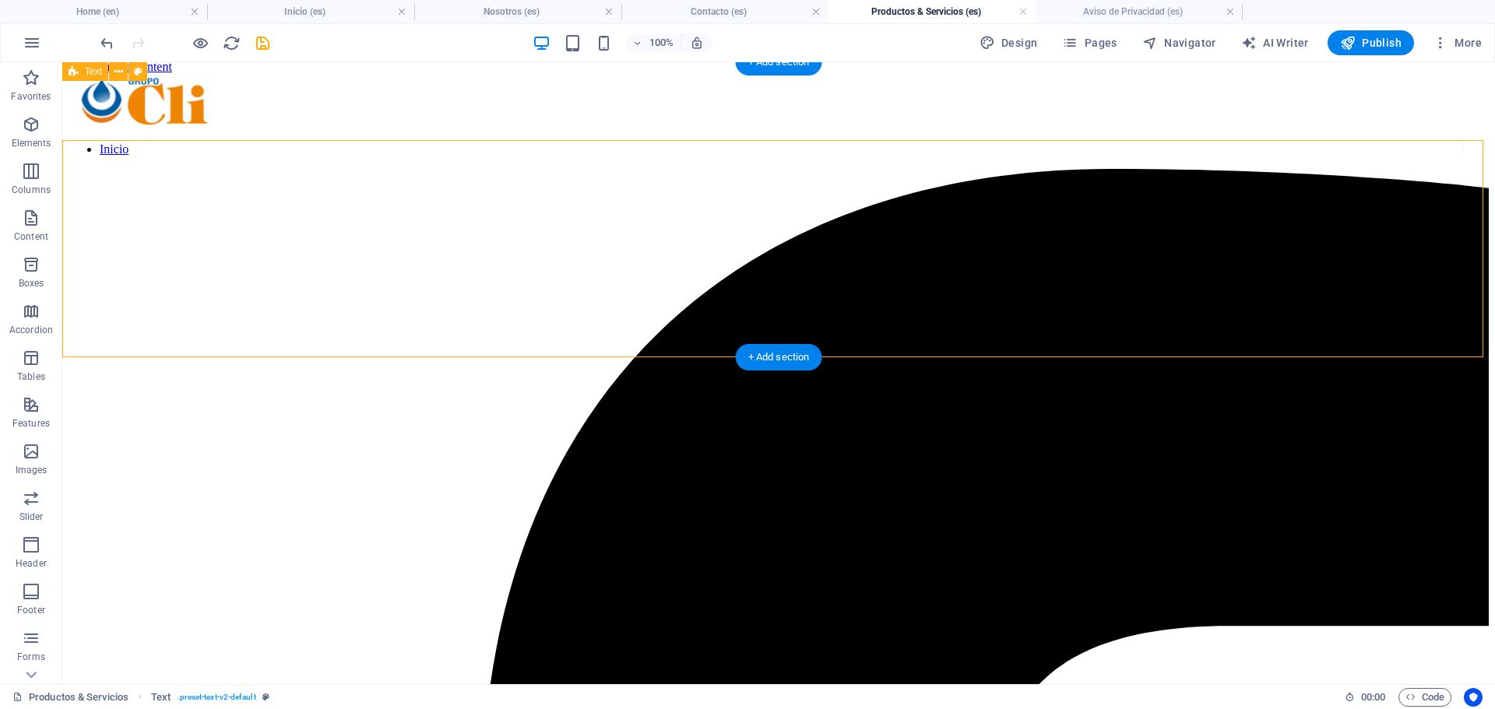
scroll to position [0, 0]
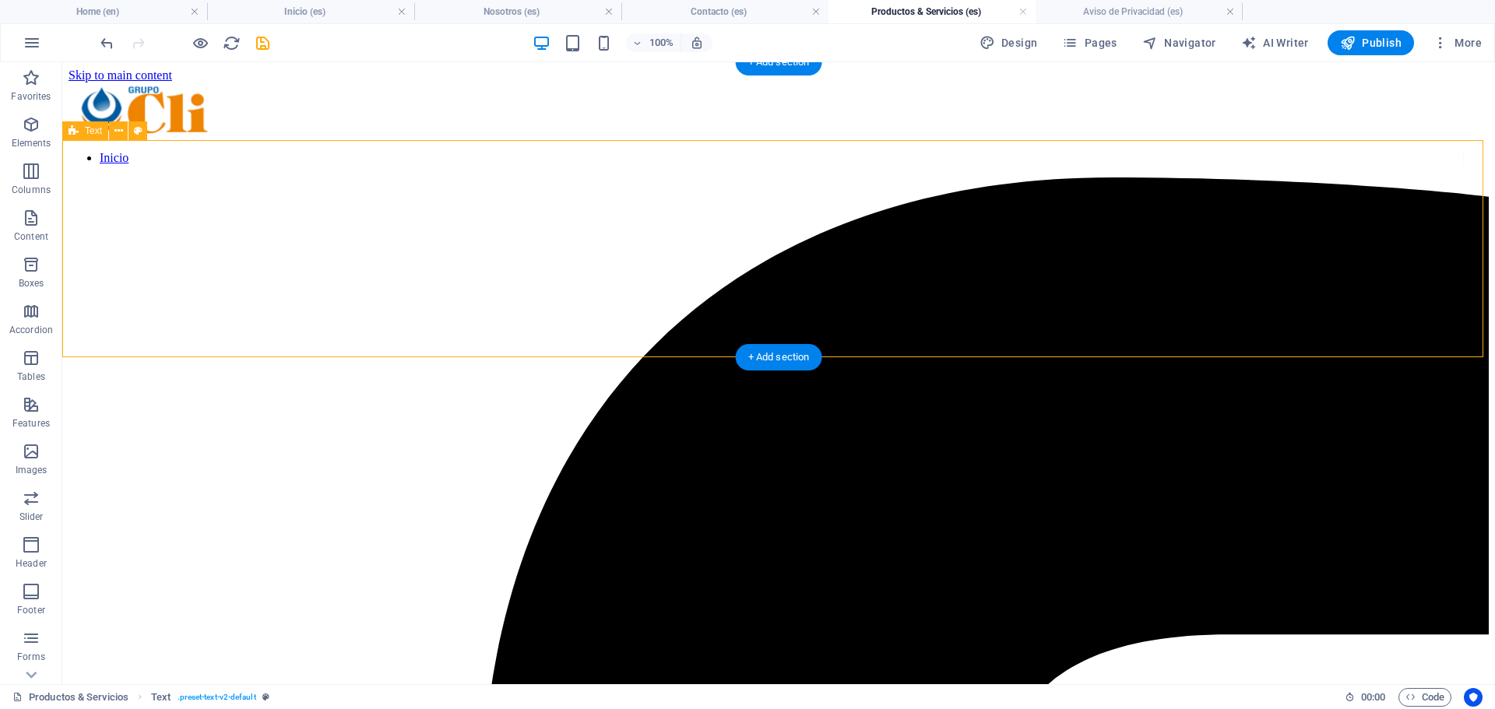
click at [137, 131] on icon at bounding box center [138, 131] width 9 height 16
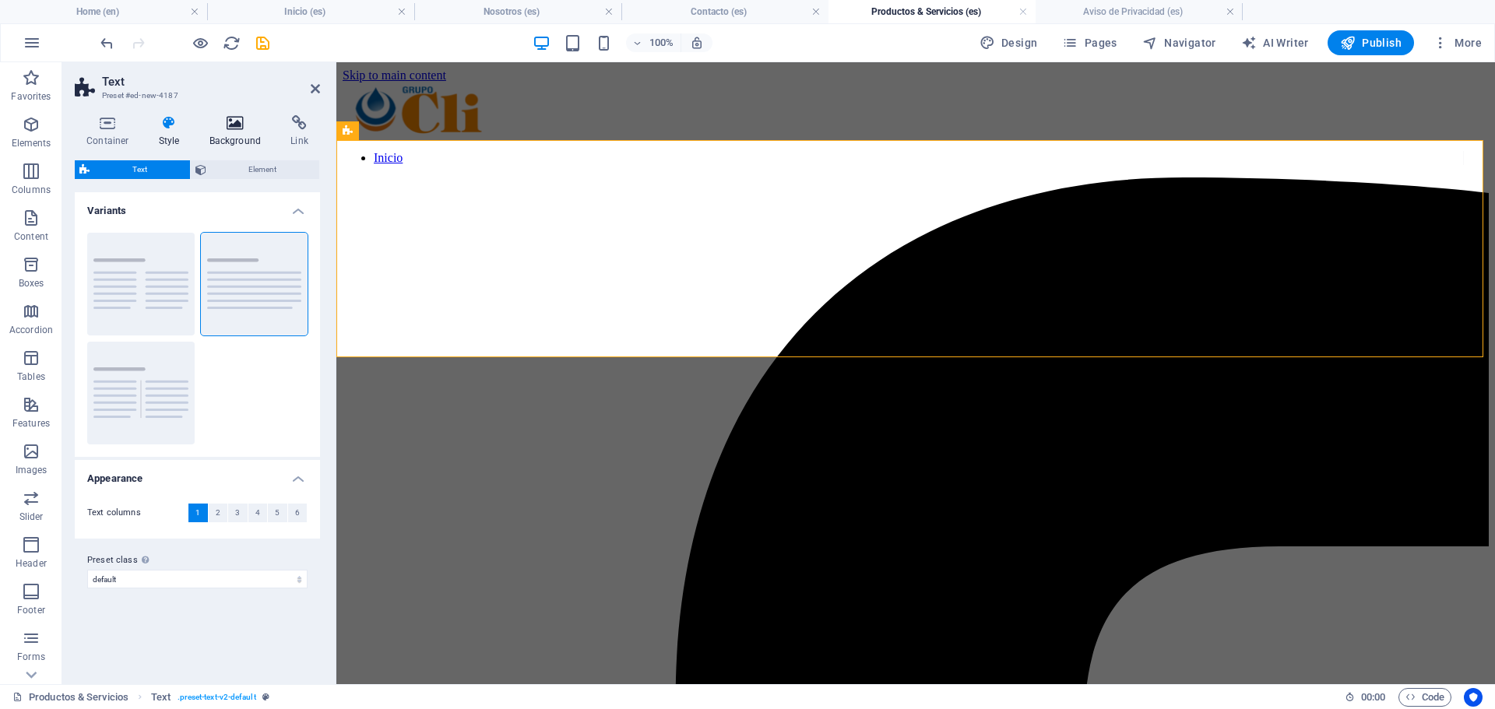
click at [239, 125] on icon at bounding box center [236, 123] width 76 height 16
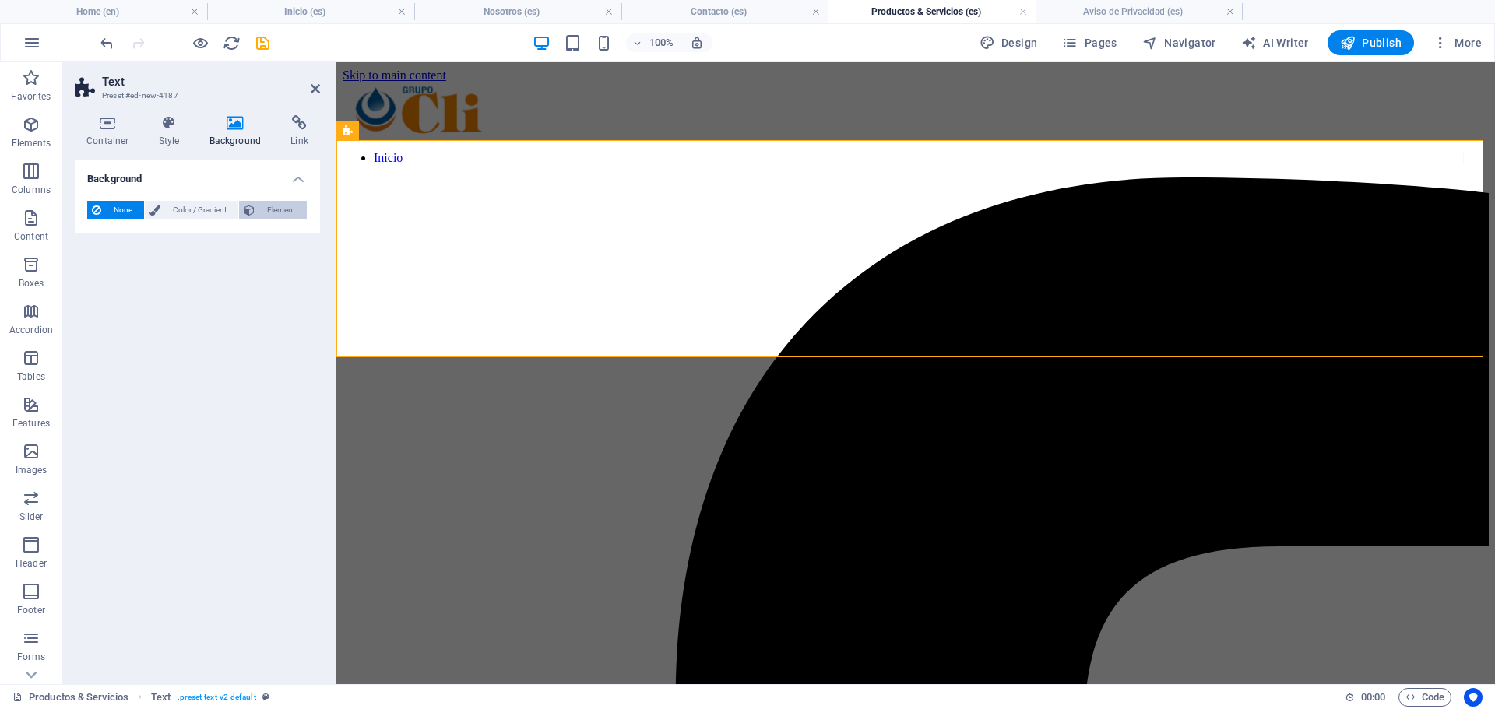
click at [269, 213] on span "Element" at bounding box center [280, 210] width 43 height 19
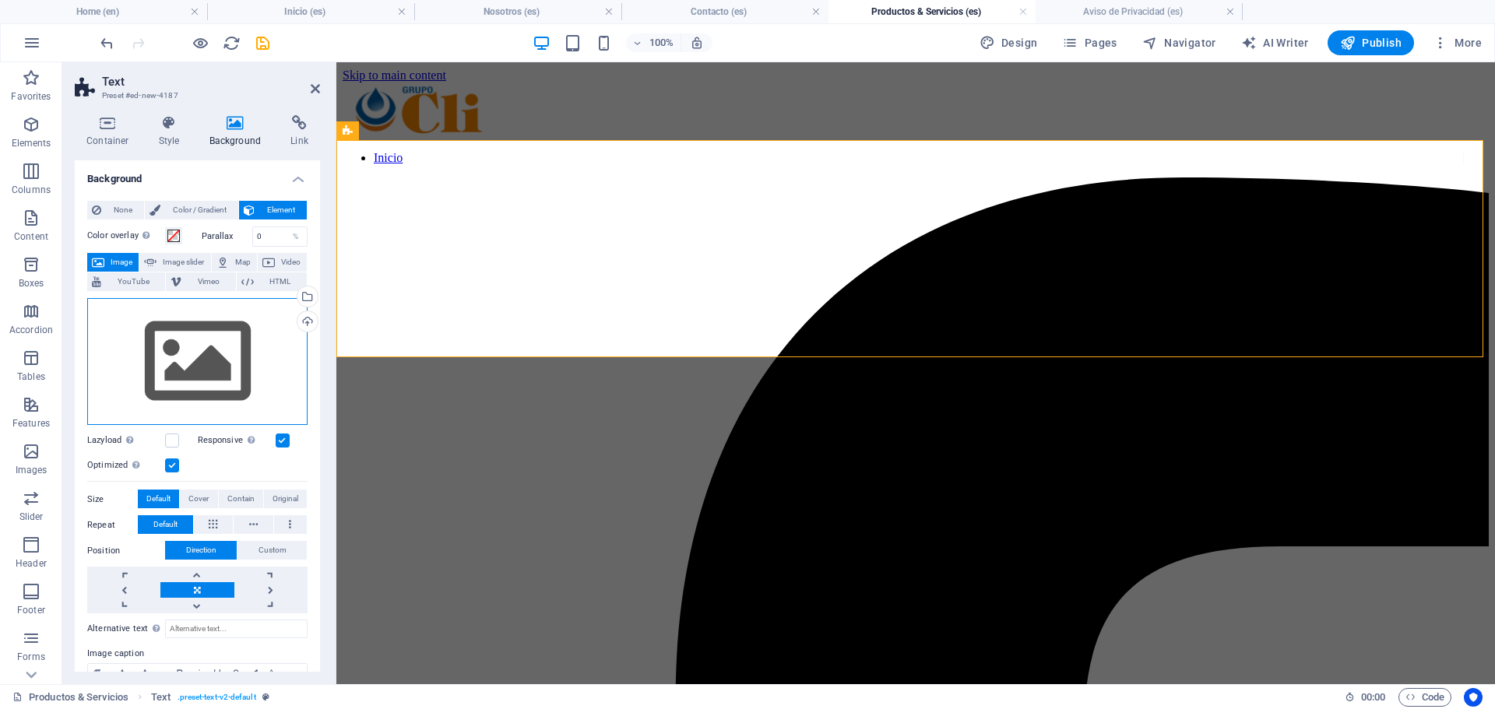
click at [174, 359] on div "Drag files here, click to choose files or select files from Files or our free s…" at bounding box center [197, 362] width 220 height 128
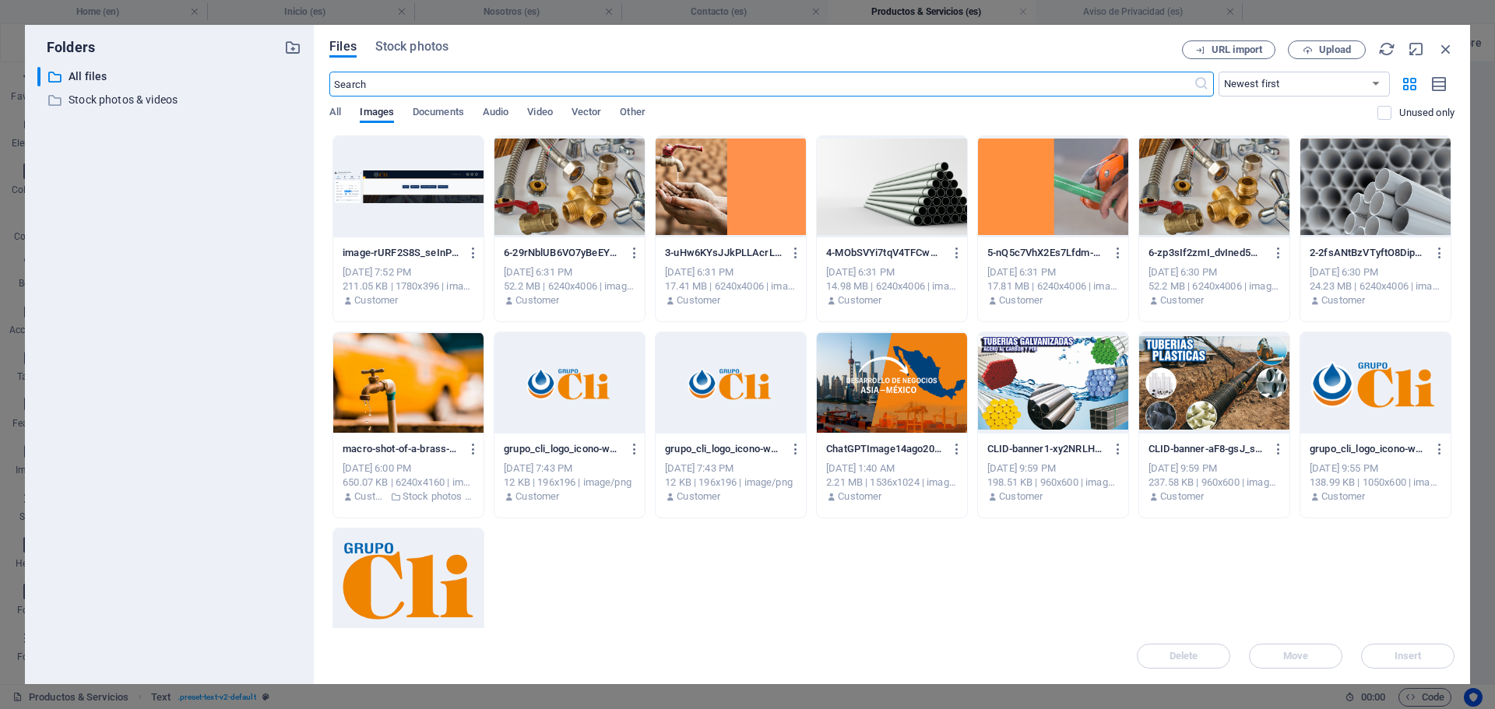
click at [911, 195] on div at bounding box center [892, 186] width 150 height 101
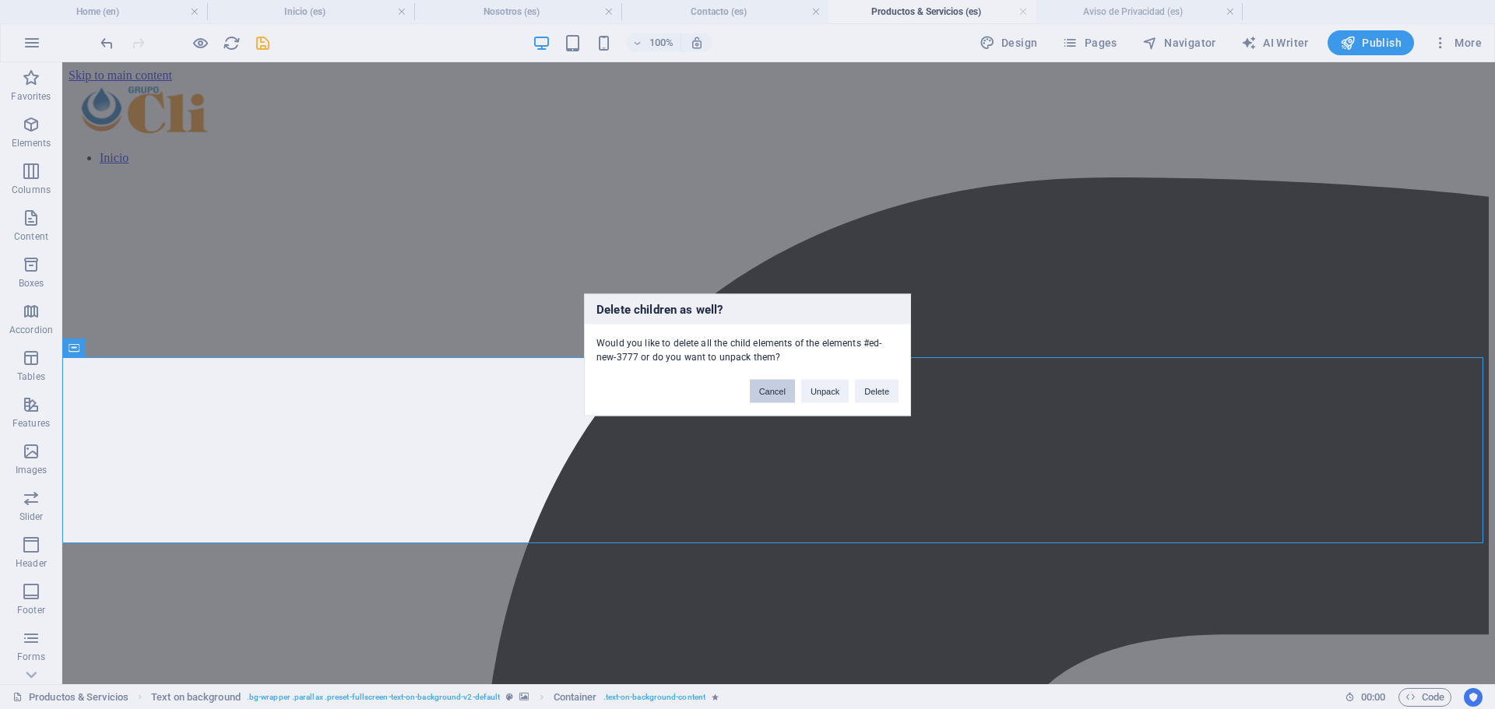
click at [769, 396] on button "Cancel" at bounding box center [772, 390] width 45 height 23
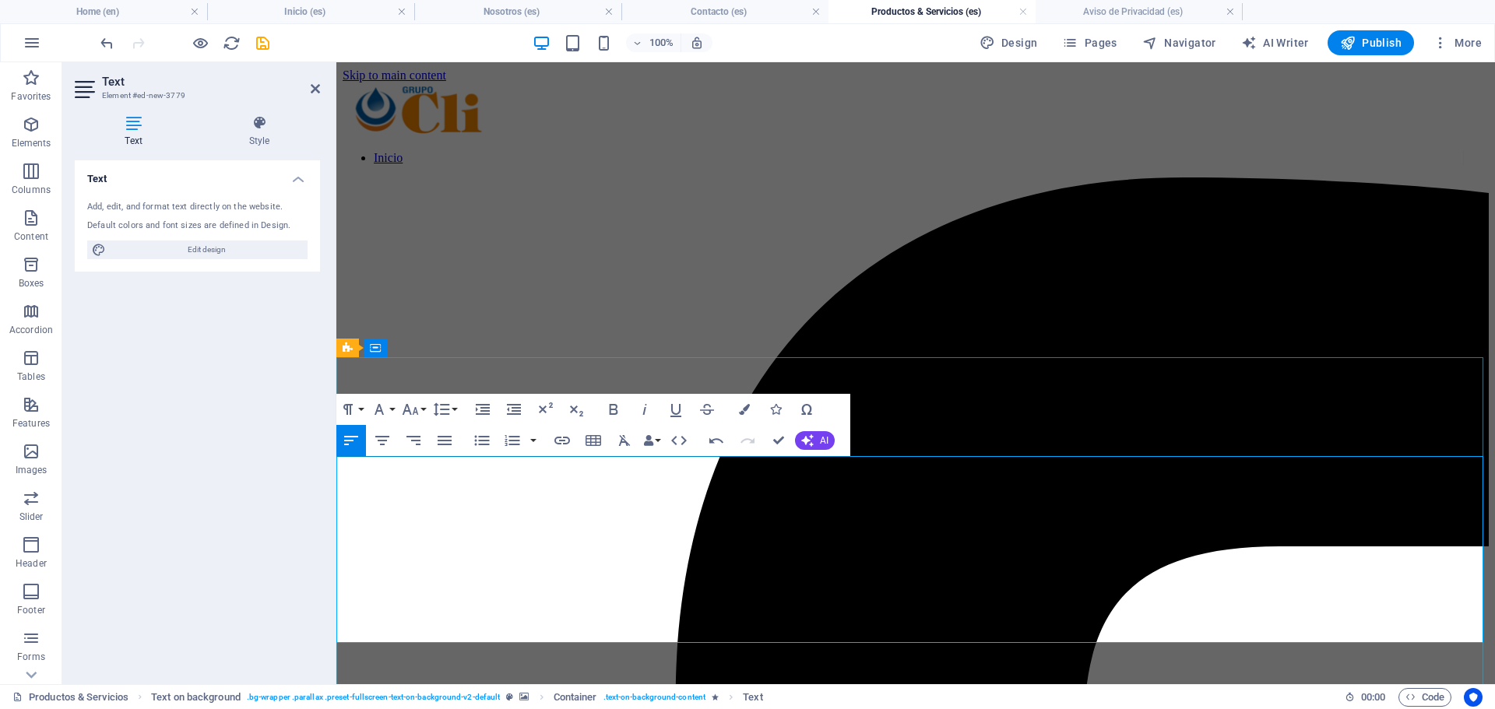
drag, startPoint x: 379, startPoint y: 483, endPoint x: 898, endPoint y: 501, distance: 518.7
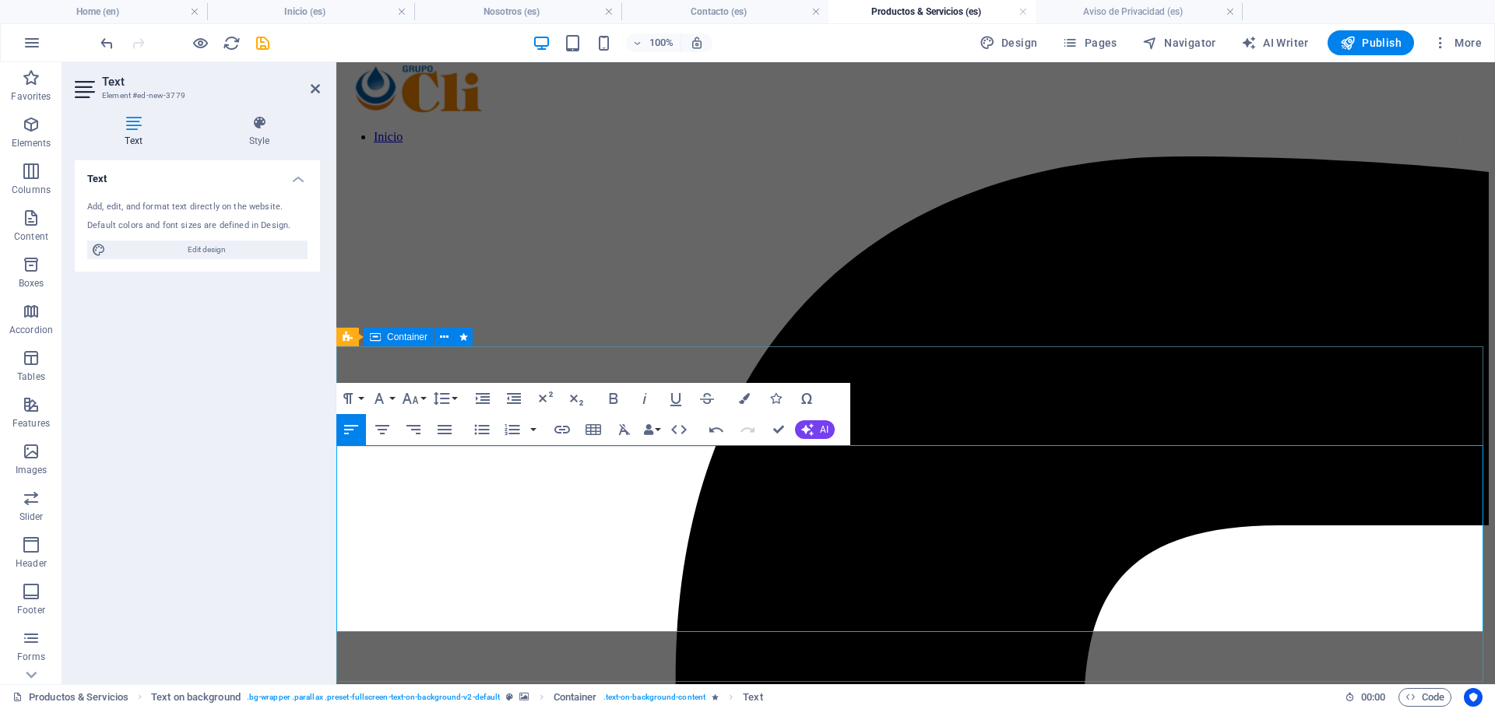
scroll to position [79, 0]
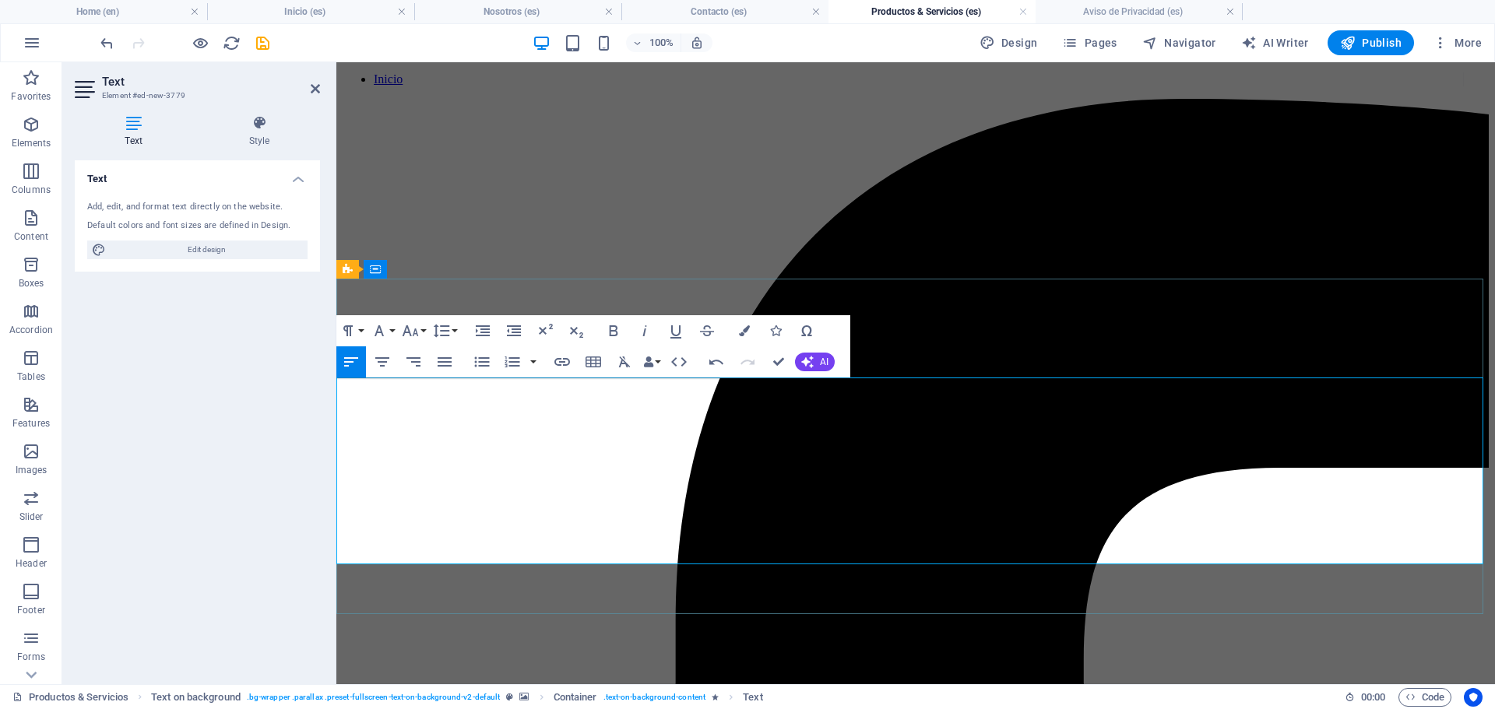
drag, startPoint x: 344, startPoint y: 464, endPoint x: 1238, endPoint y: 562, distance: 899.8
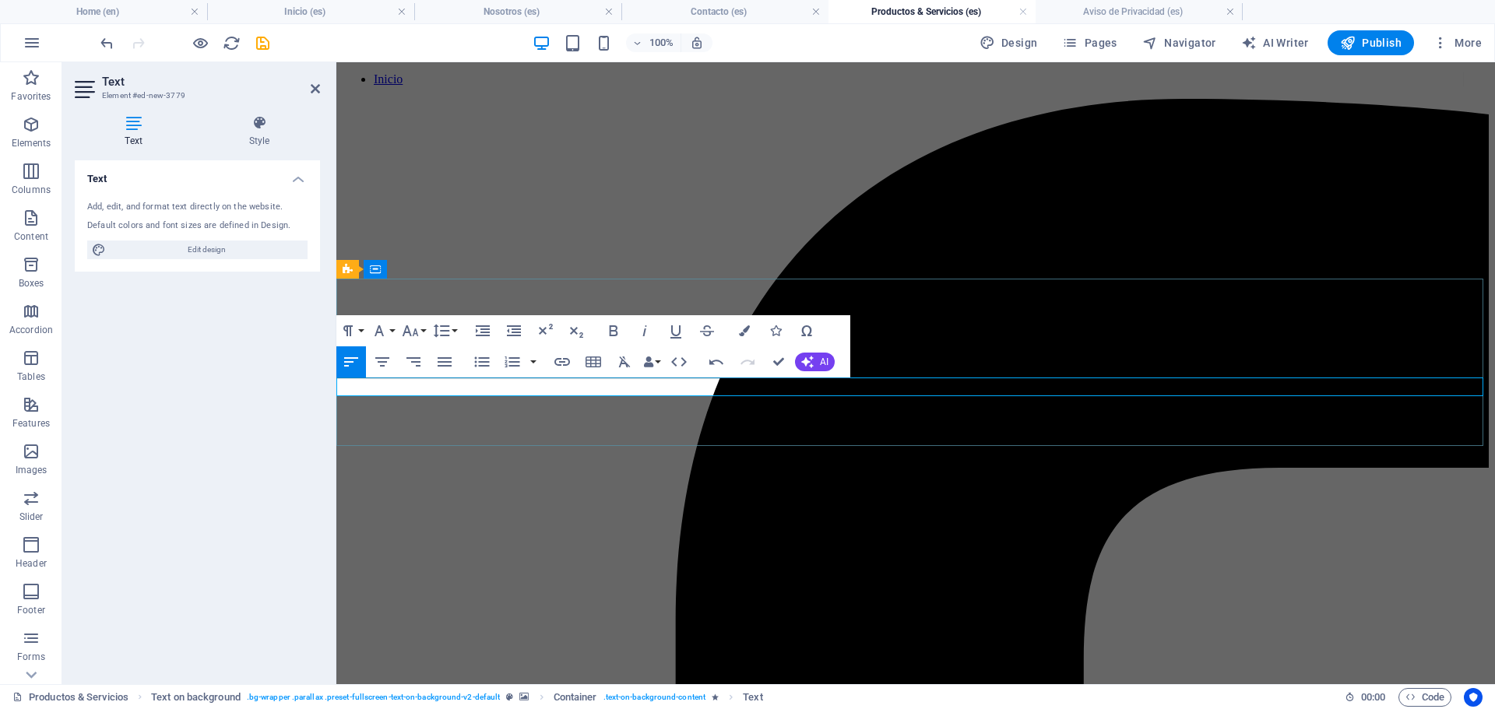
drag, startPoint x: 367, startPoint y: 389, endPoint x: 659, endPoint y: 446, distance: 297.4
click at [484, 362] on icon "button" at bounding box center [482, 362] width 15 height 10
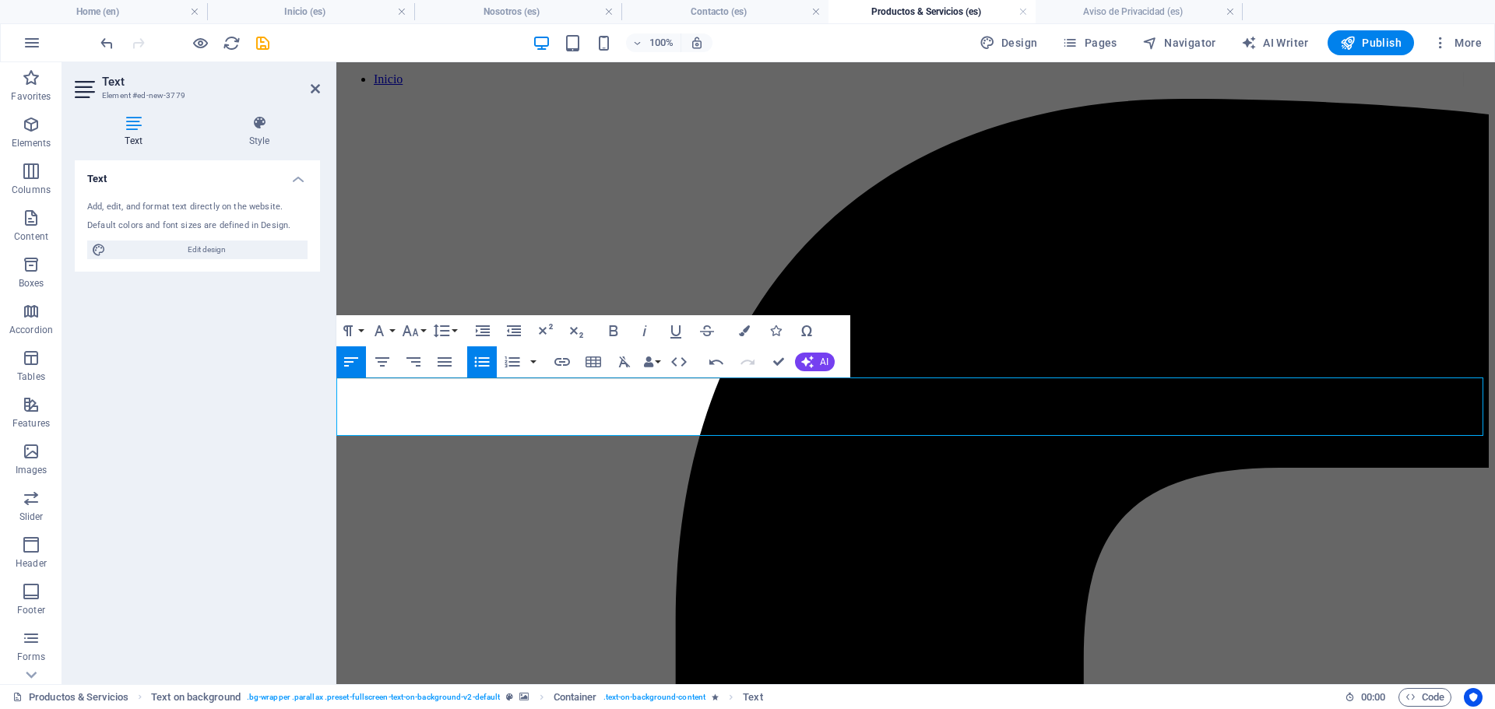
drag, startPoint x: 451, startPoint y: 425, endPoint x: 302, endPoint y: 287, distance: 202.7
click at [739, 328] on icon "button" at bounding box center [744, 330] width 11 height 11
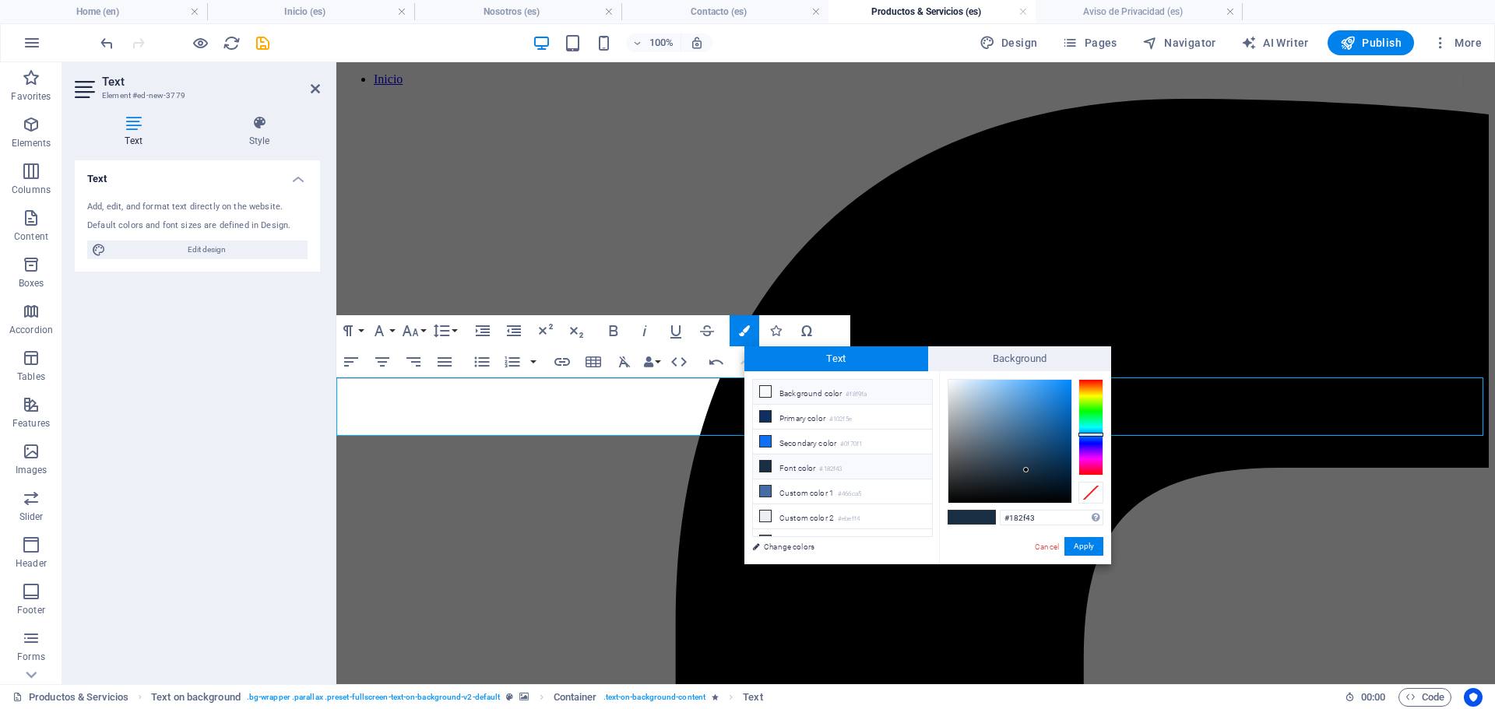
click at [792, 391] on li "Background color #f8f9fa" at bounding box center [842, 392] width 179 height 25
type input "#fcfdfe"
click at [948, 380] on div at bounding box center [947, 380] width 5 height 5
click at [1077, 545] on button "Apply" at bounding box center [1083, 546] width 39 height 19
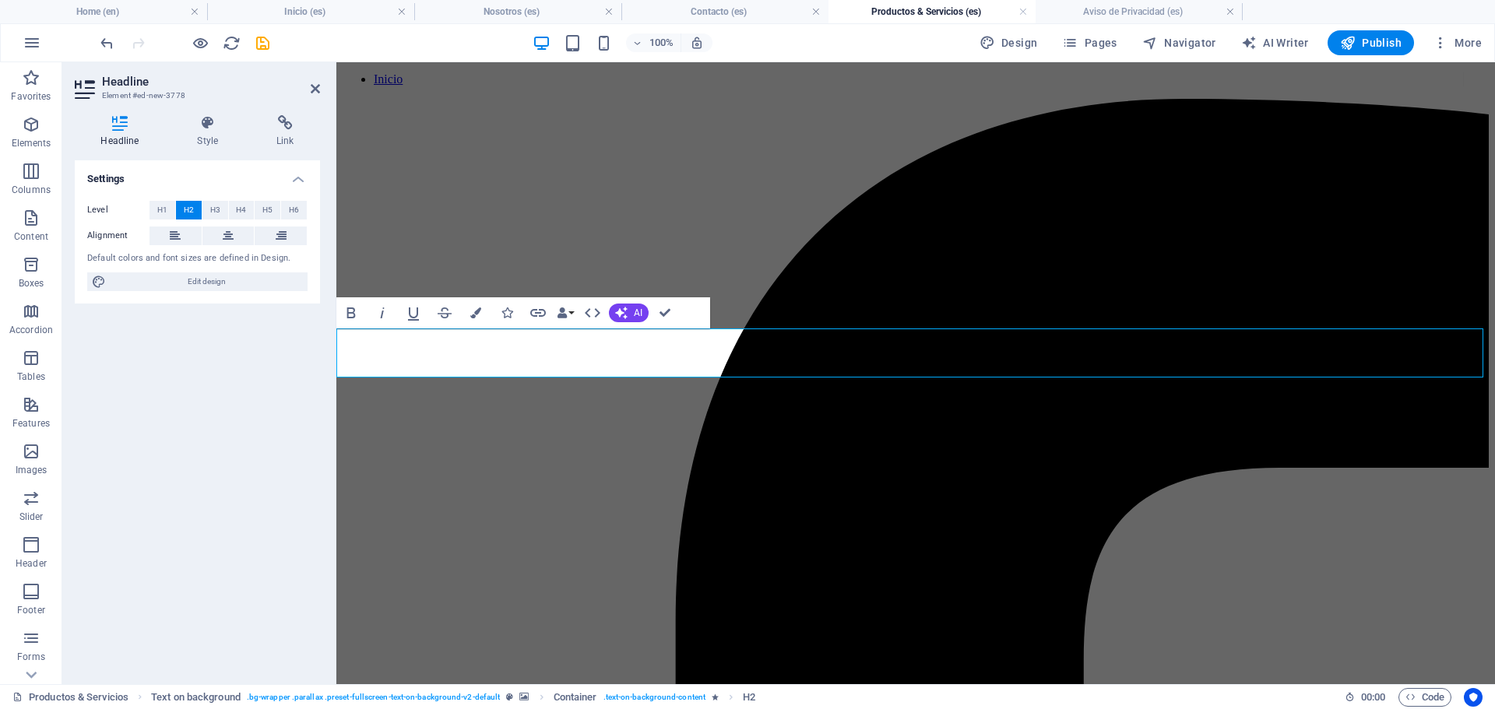
click at [189, 353] on div "Settings Level H1 H2 H3 H4 H5 H6 Alignment Default colors and font sizes are de…" at bounding box center [197, 415] width 245 height 511
click at [469, 314] on button "Colors" at bounding box center [476, 312] width 30 height 31
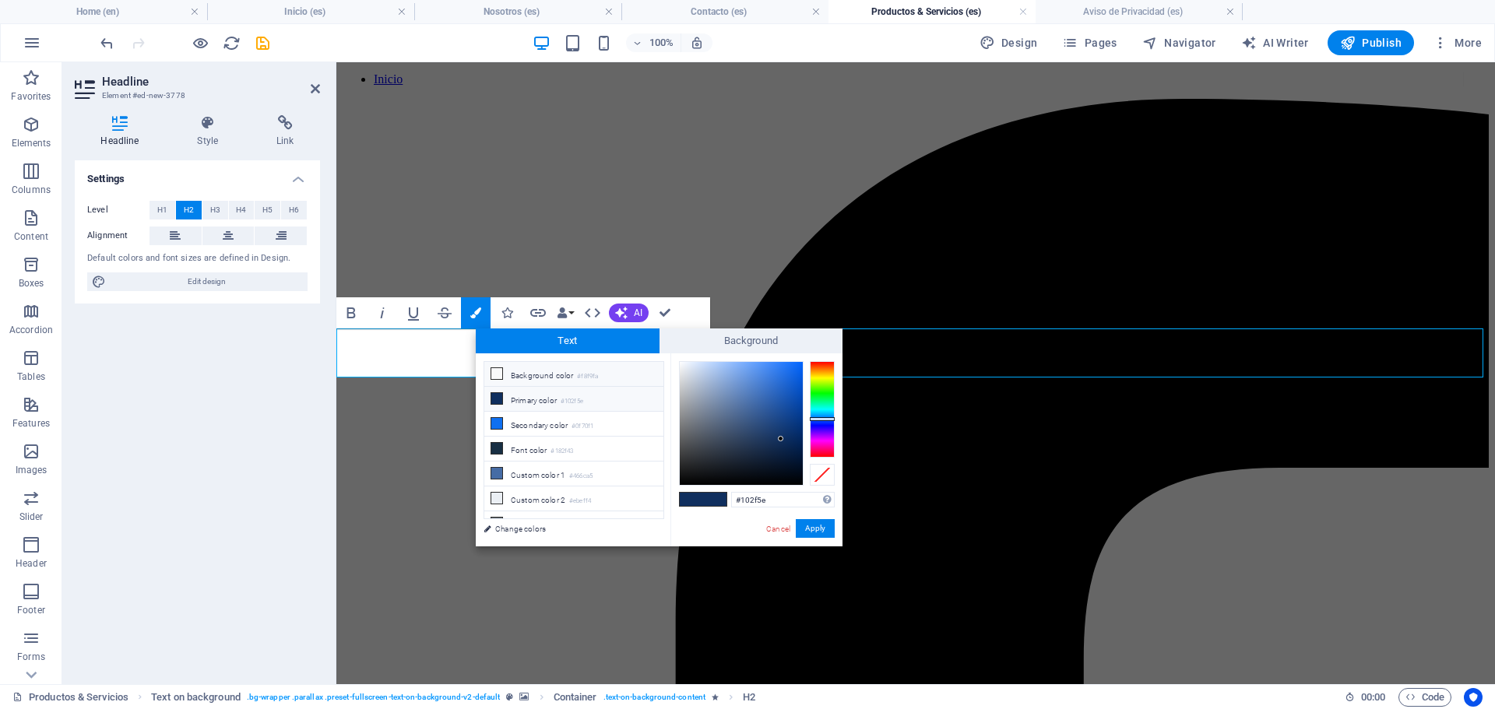
click at [616, 374] on li "Background color #f8f9fa" at bounding box center [573, 374] width 179 height 25
type input "#f8f9fa"
click at [815, 529] on button "Apply" at bounding box center [815, 528] width 39 height 19
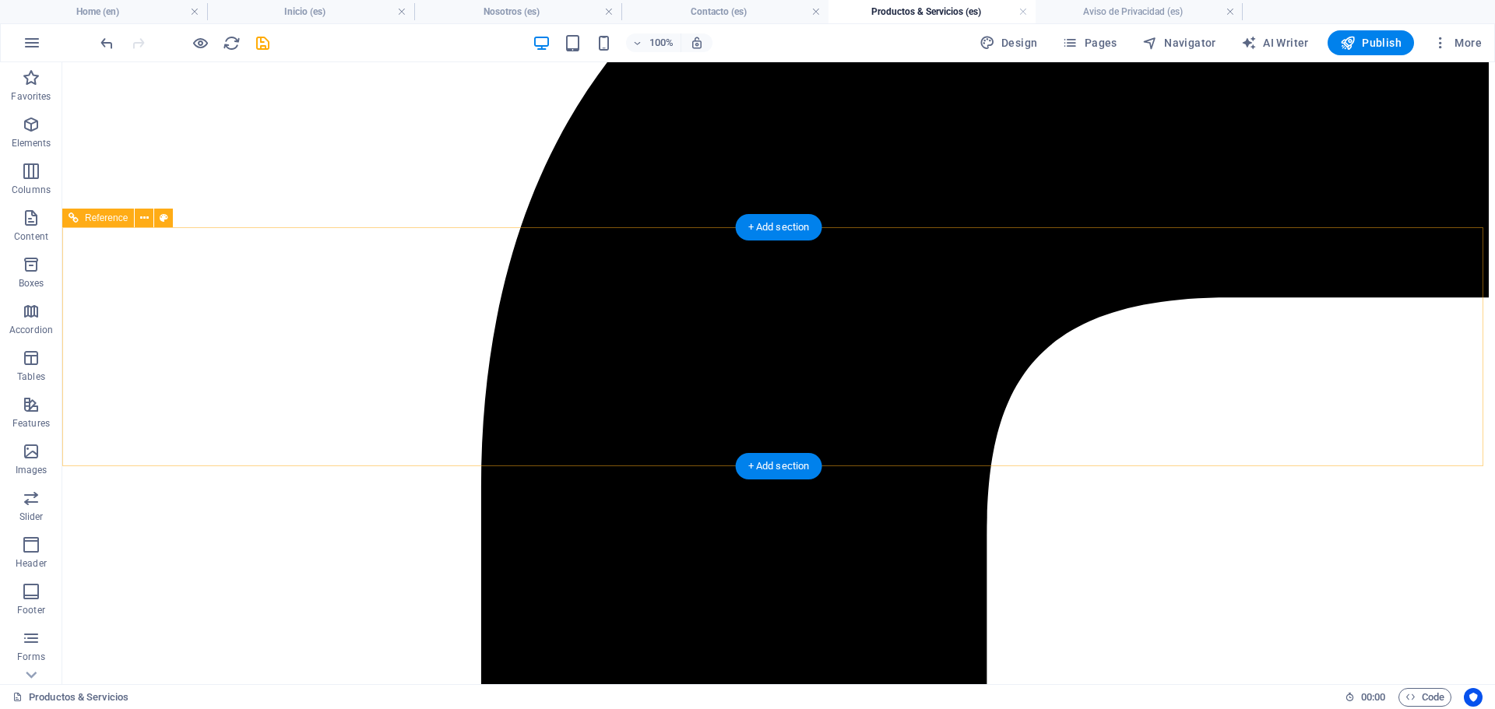
scroll to position [0, 0]
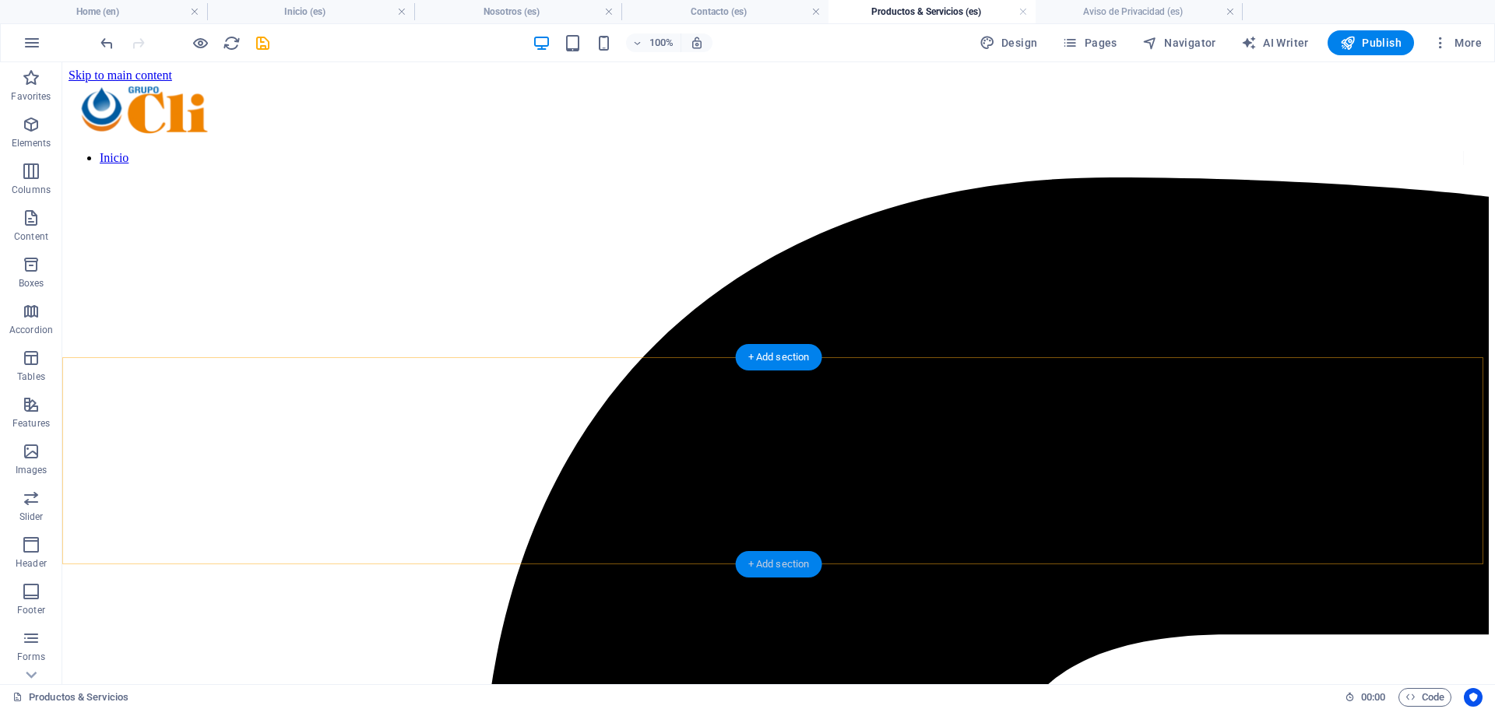
click at [778, 559] on div "+ Add section" at bounding box center [779, 564] width 86 height 26
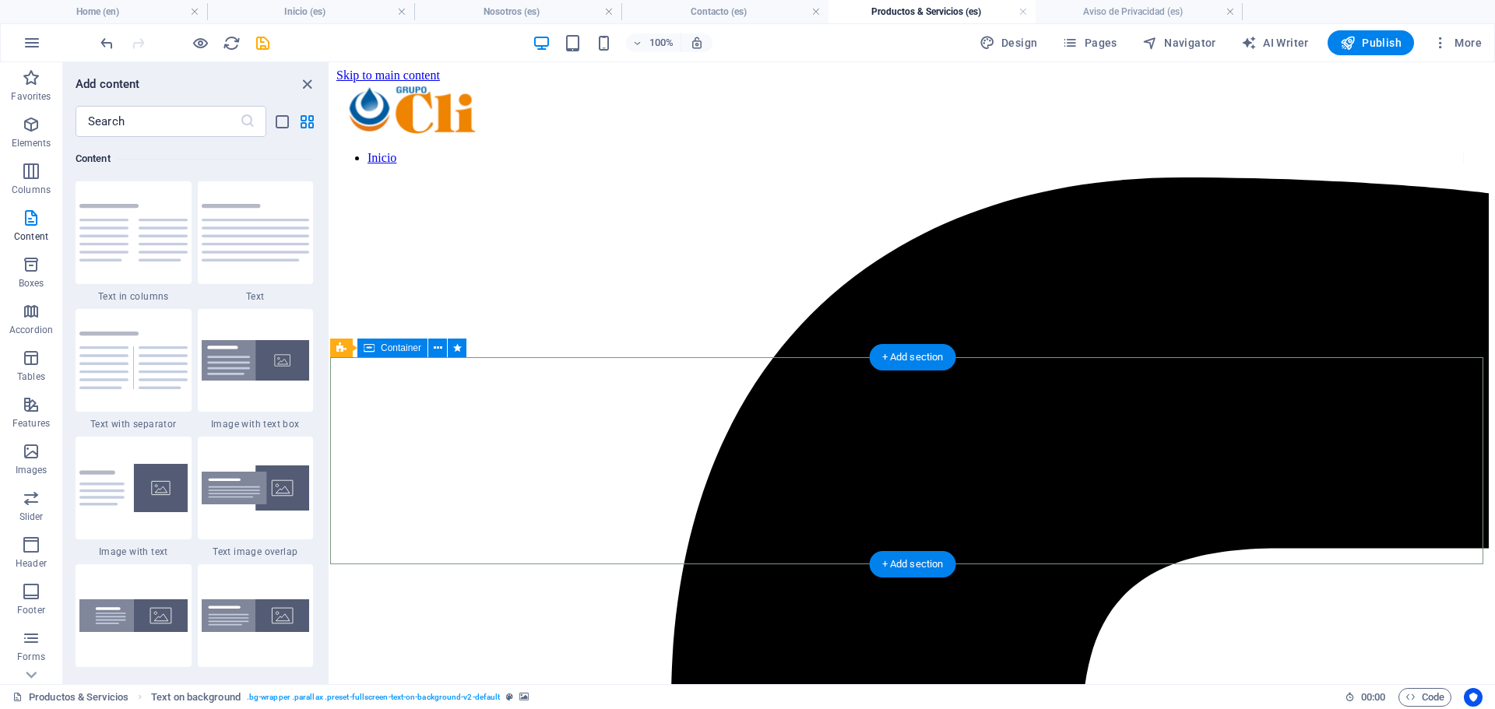
scroll to position [337, 0]
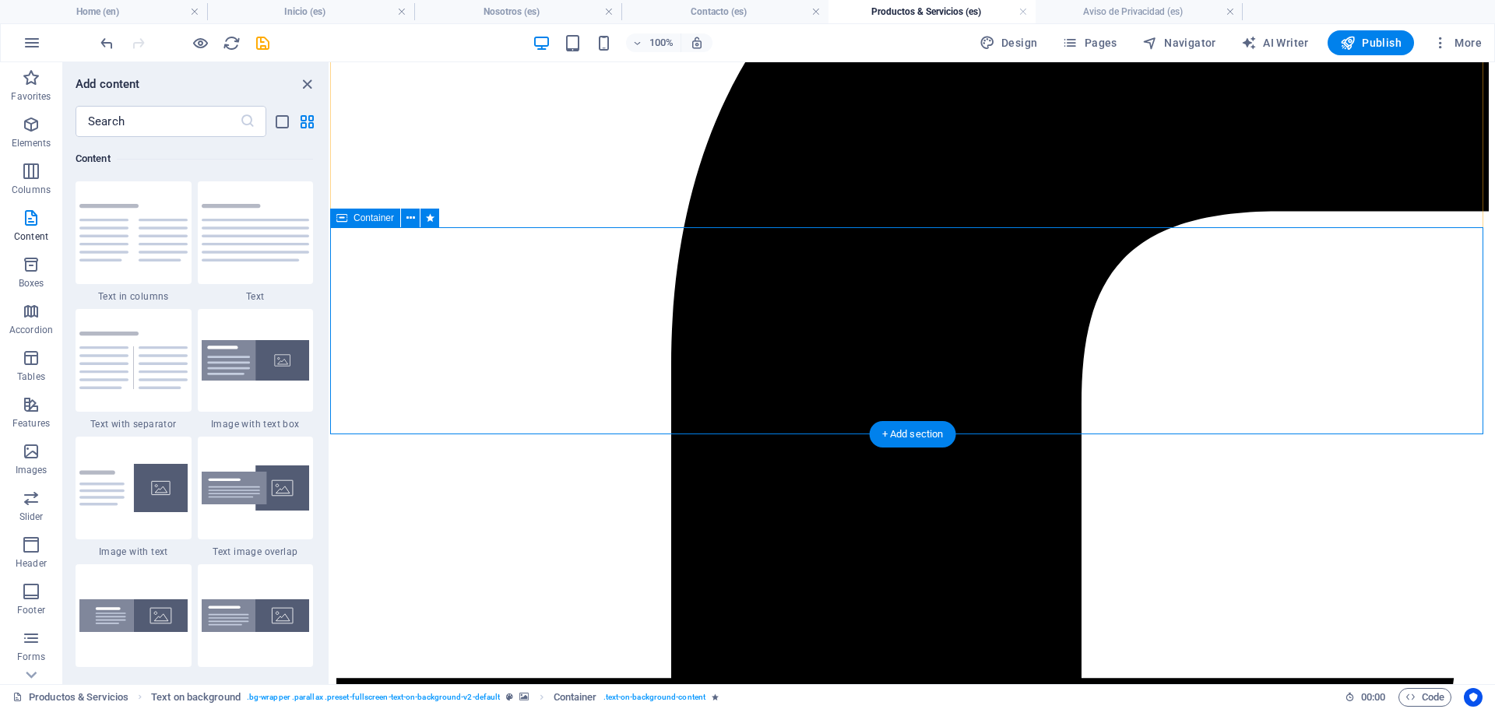
click at [411, 223] on icon at bounding box center [410, 218] width 9 height 16
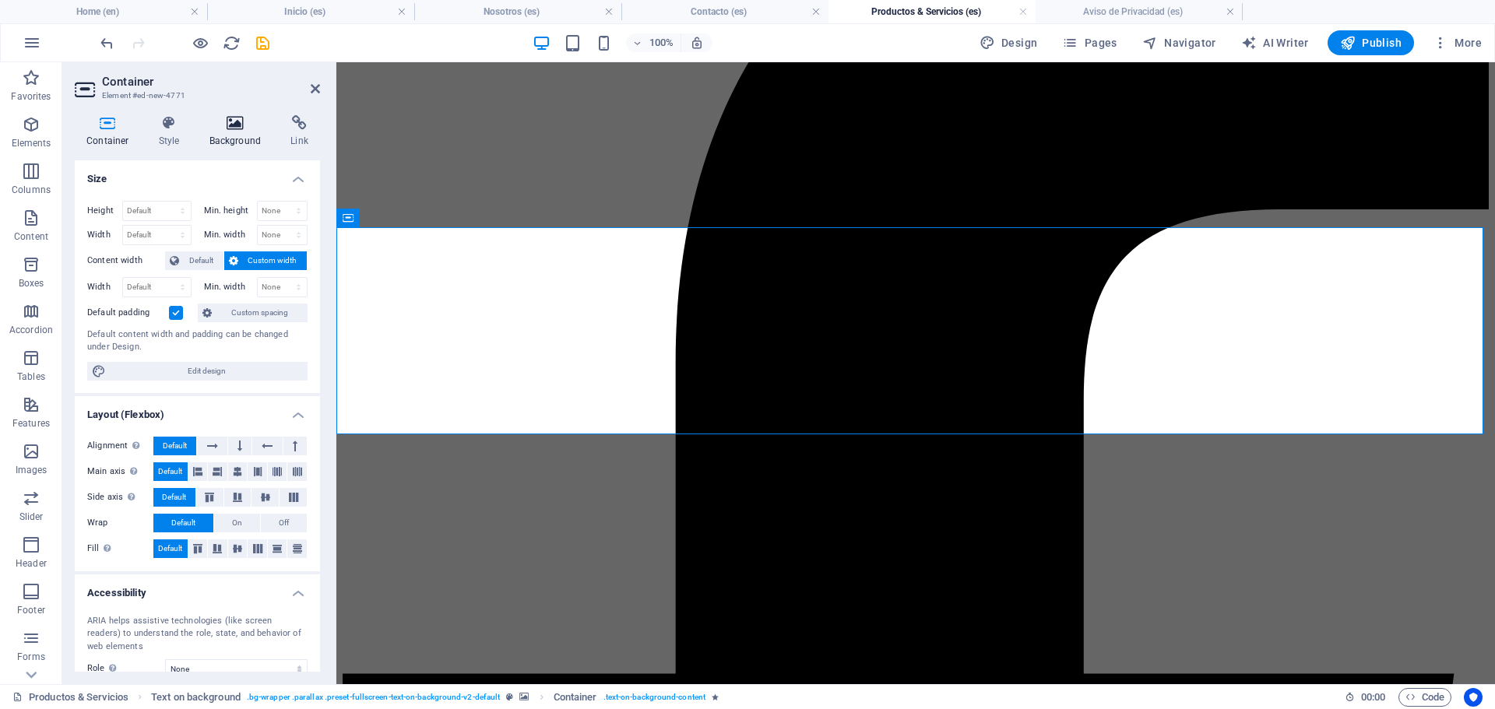
click at [230, 139] on h4 "Background" at bounding box center [239, 131] width 82 height 33
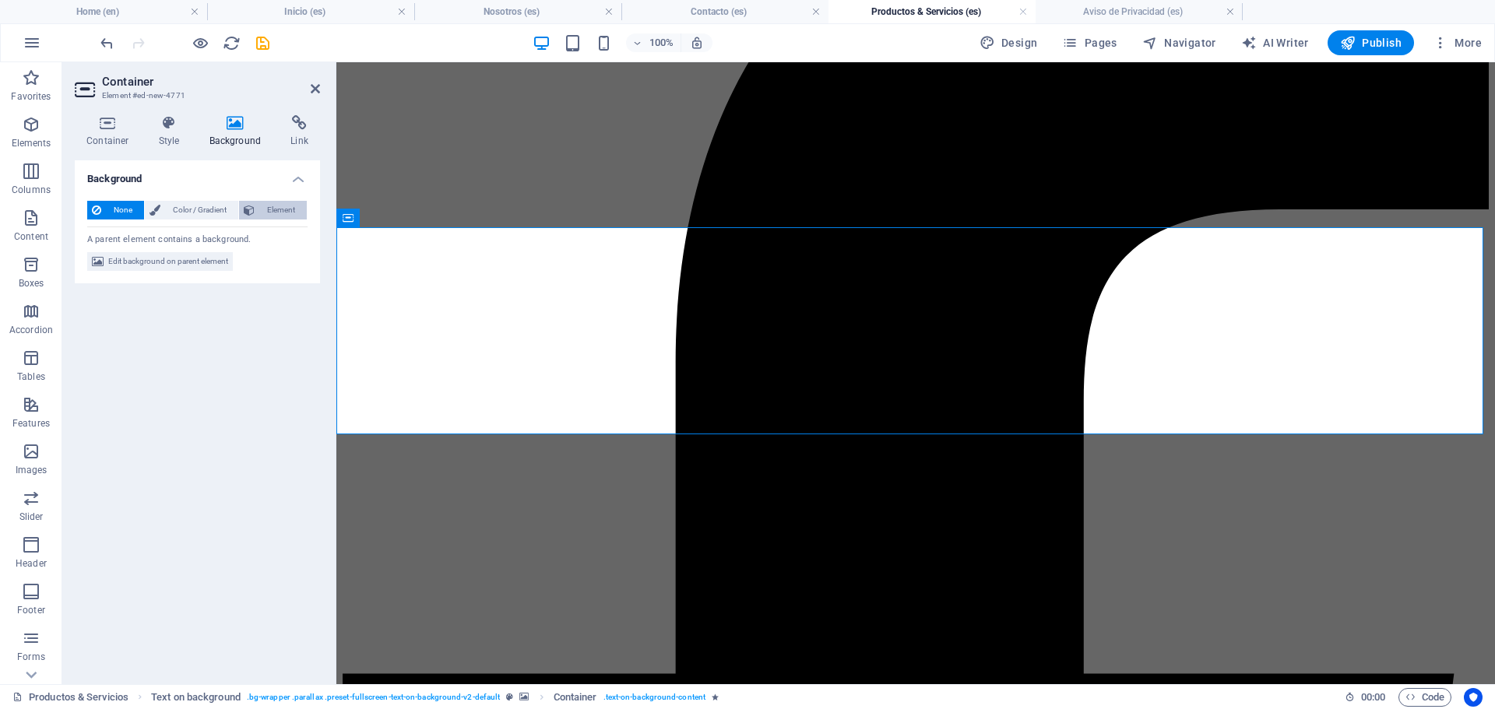
click at [266, 202] on span "Element" at bounding box center [280, 210] width 43 height 19
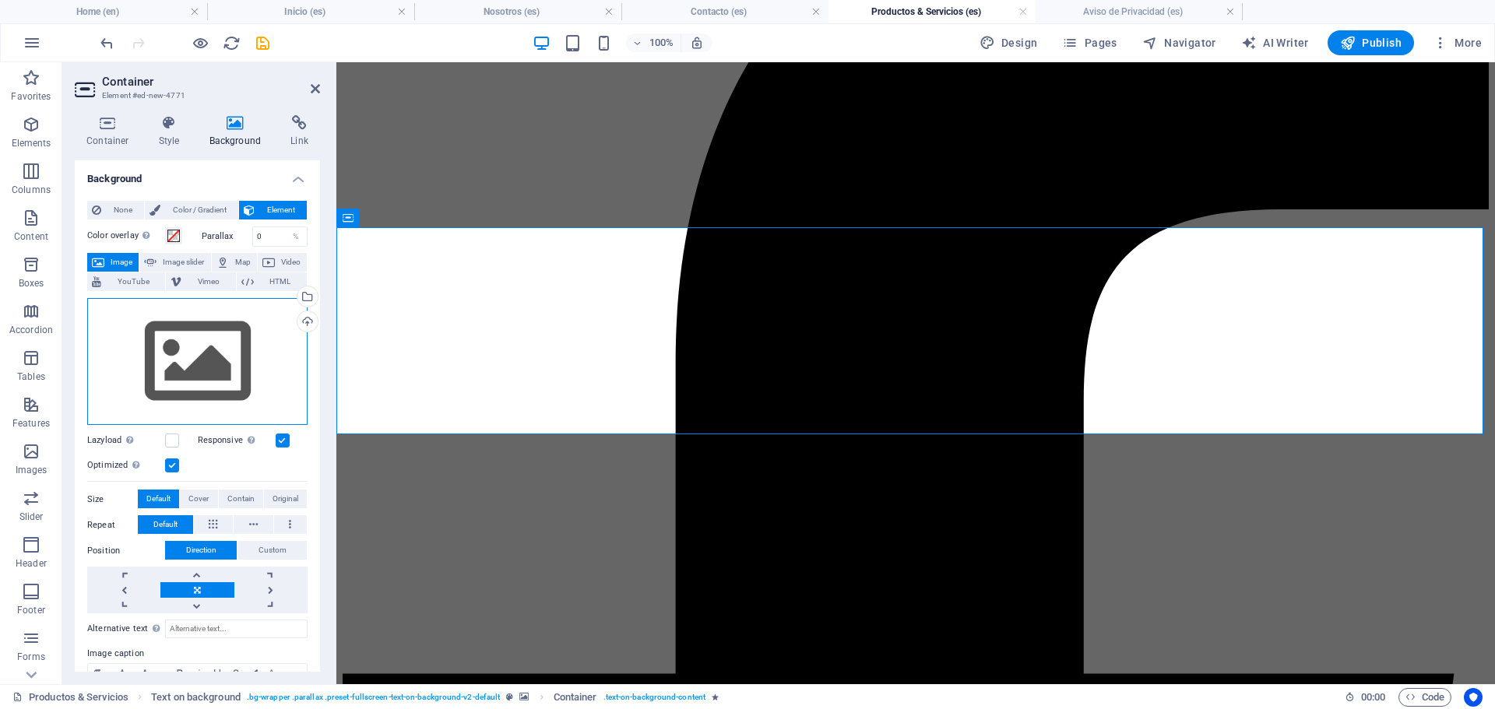
click at [178, 346] on div "Drag files here, click to choose files or select files from Files or our free s…" at bounding box center [197, 362] width 220 height 128
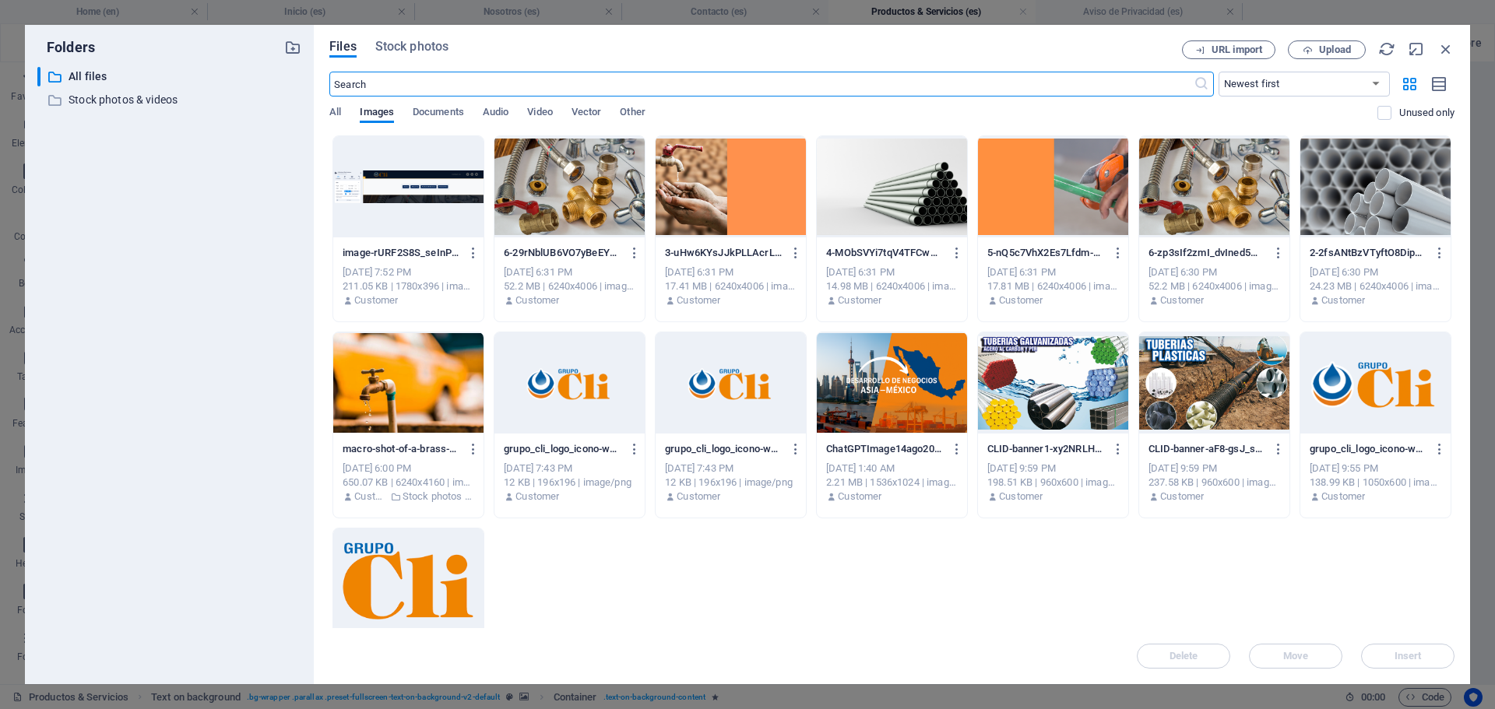
click at [727, 174] on div at bounding box center [730, 186] width 150 height 101
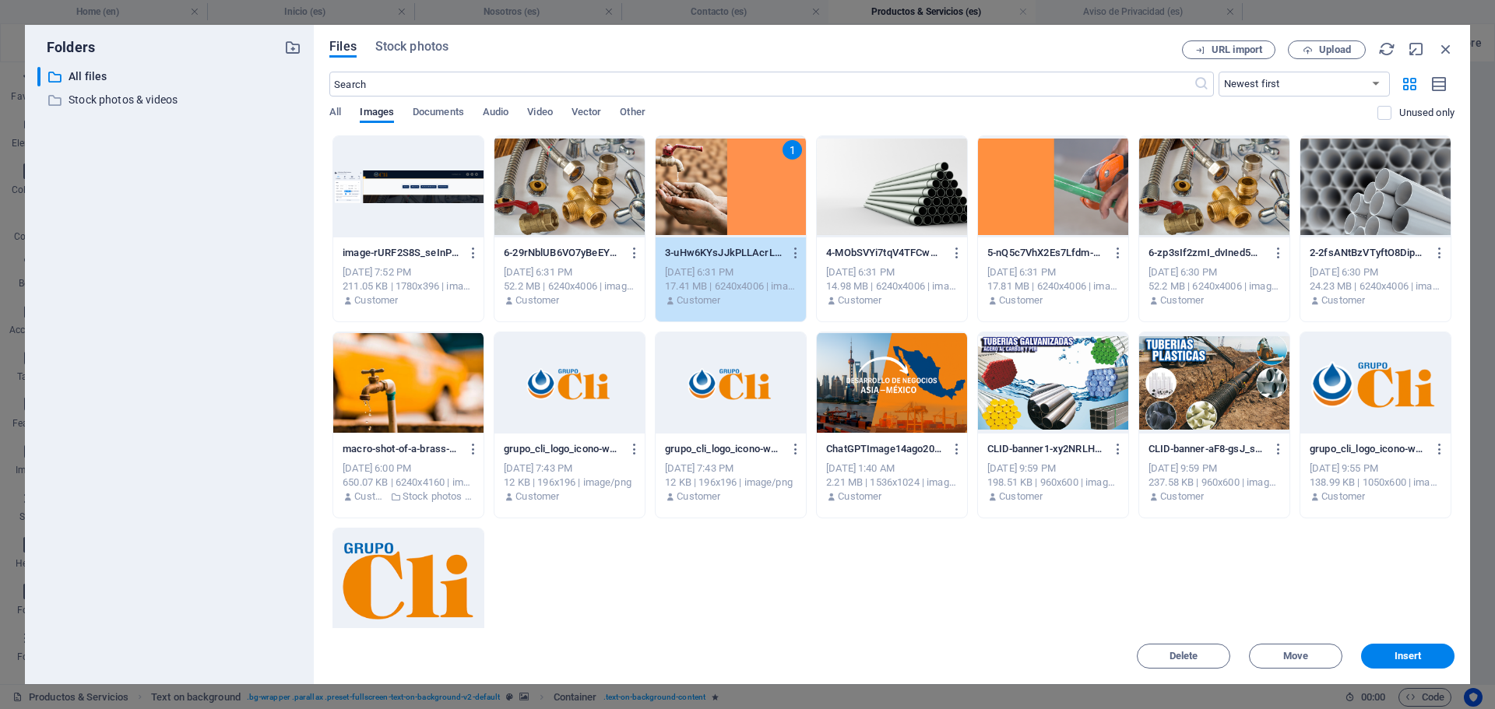
click at [727, 174] on div "1" at bounding box center [730, 186] width 150 height 101
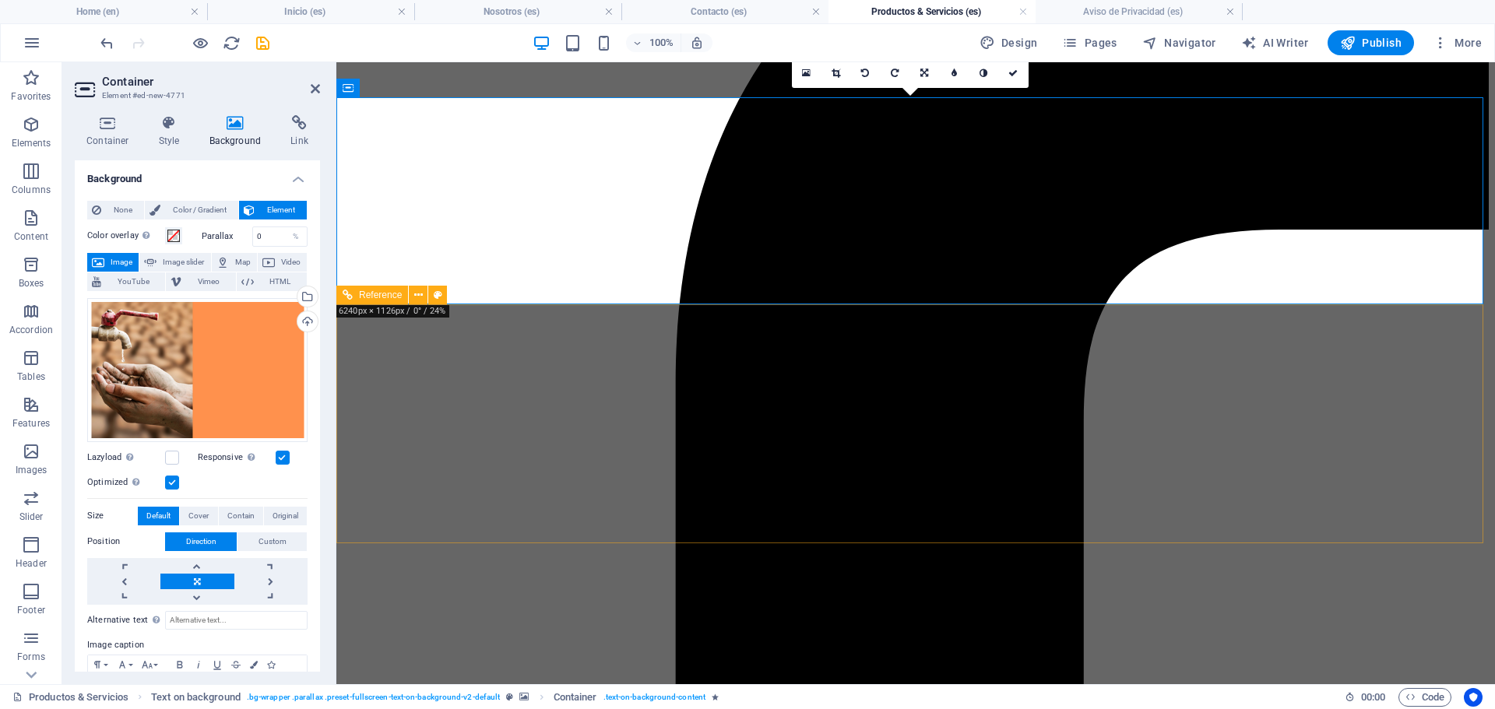
scroll to position [156, 0]
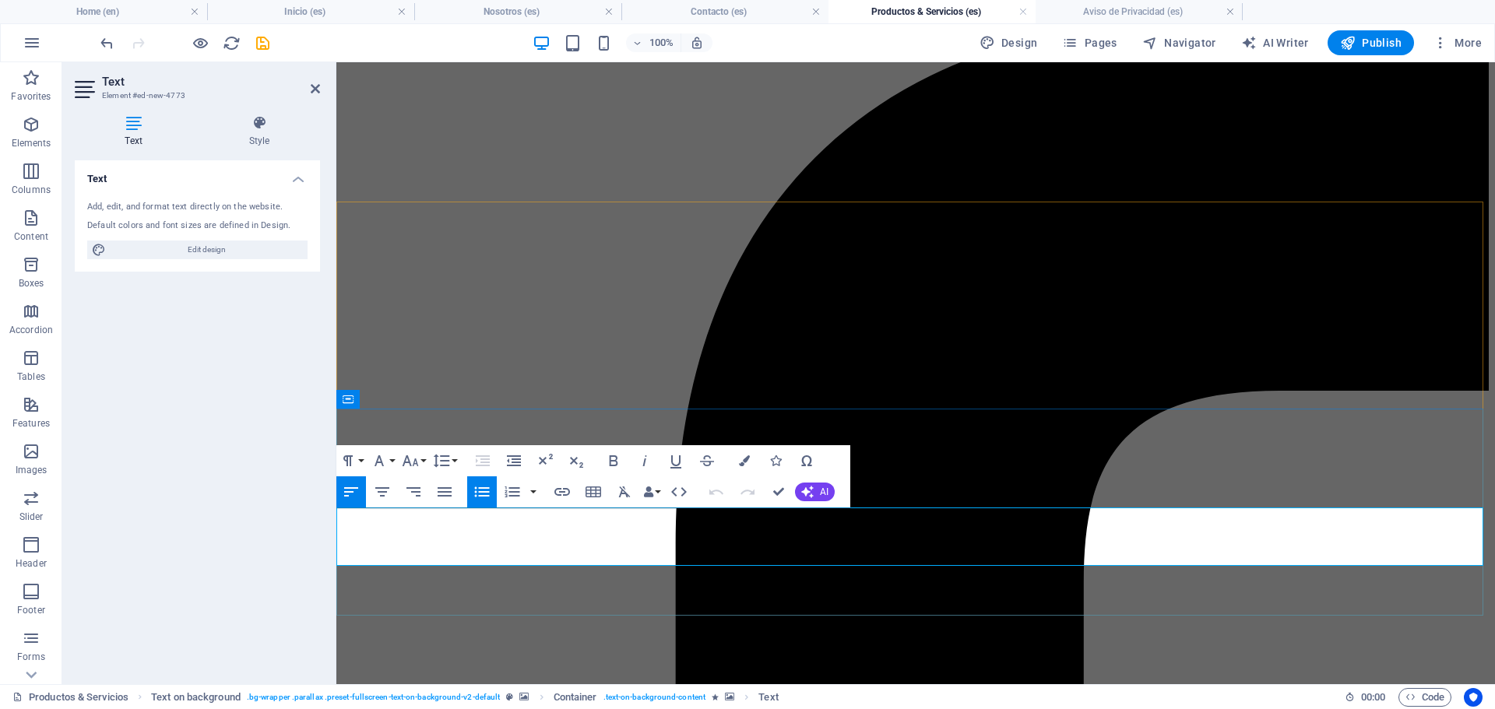
drag, startPoint x: 549, startPoint y: 550, endPoint x: 395, endPoint y: 432, distance: 193.2
click at [416, 491] on icon "button" at bounding box center [413, 492] width 19 height 19
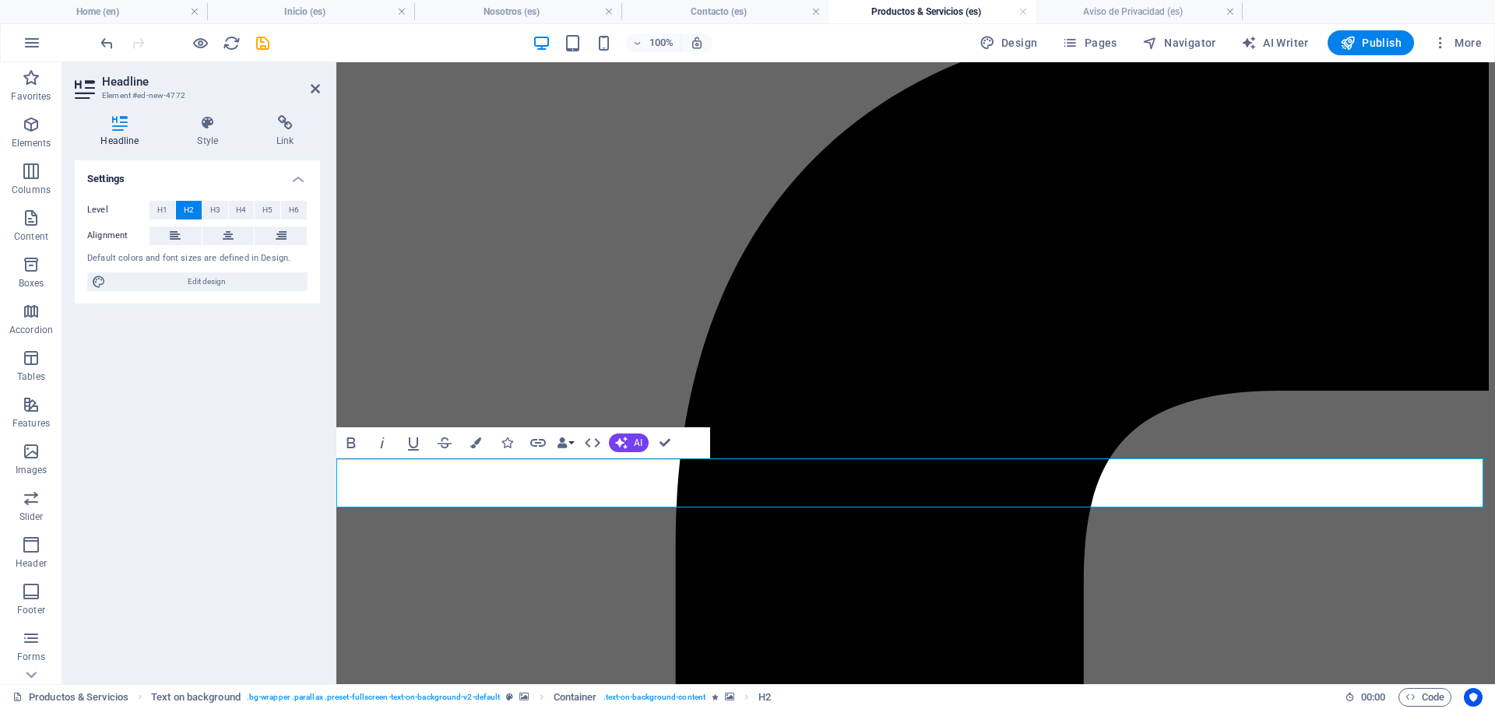
click at [237, 481] on div "Settings Level H1 H2 H3 H4 H5 H6 Alignment Default colors and font sizes are de…" at bounding box center [197, 415] width 245 height 511
click at [283, 232] on icon at bounding box center [281, 236] width 11 height 19
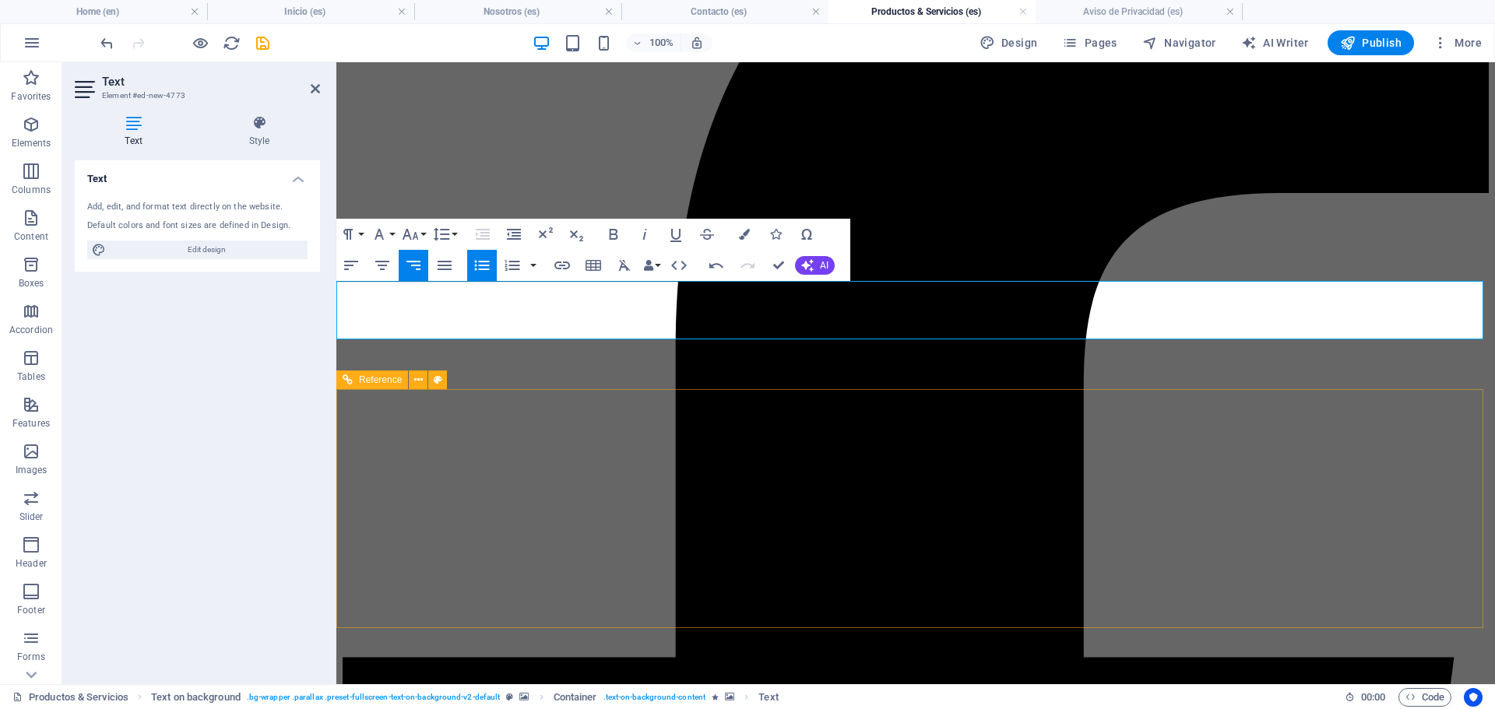
scroll to position [311, 0]
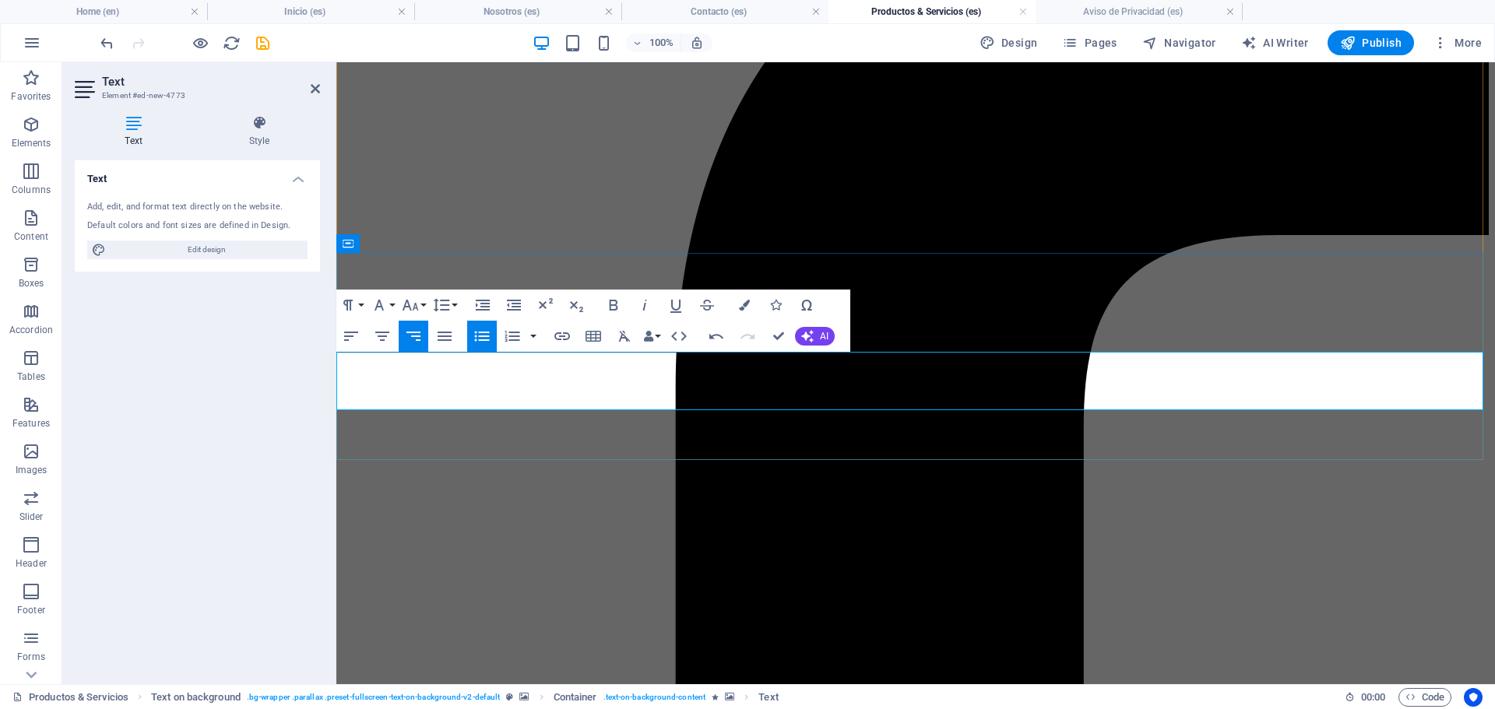
drag, startPoint x: 1460, startPoint y: 399, endPoint x: 1337, endPoint y: 367, distance: 126.3
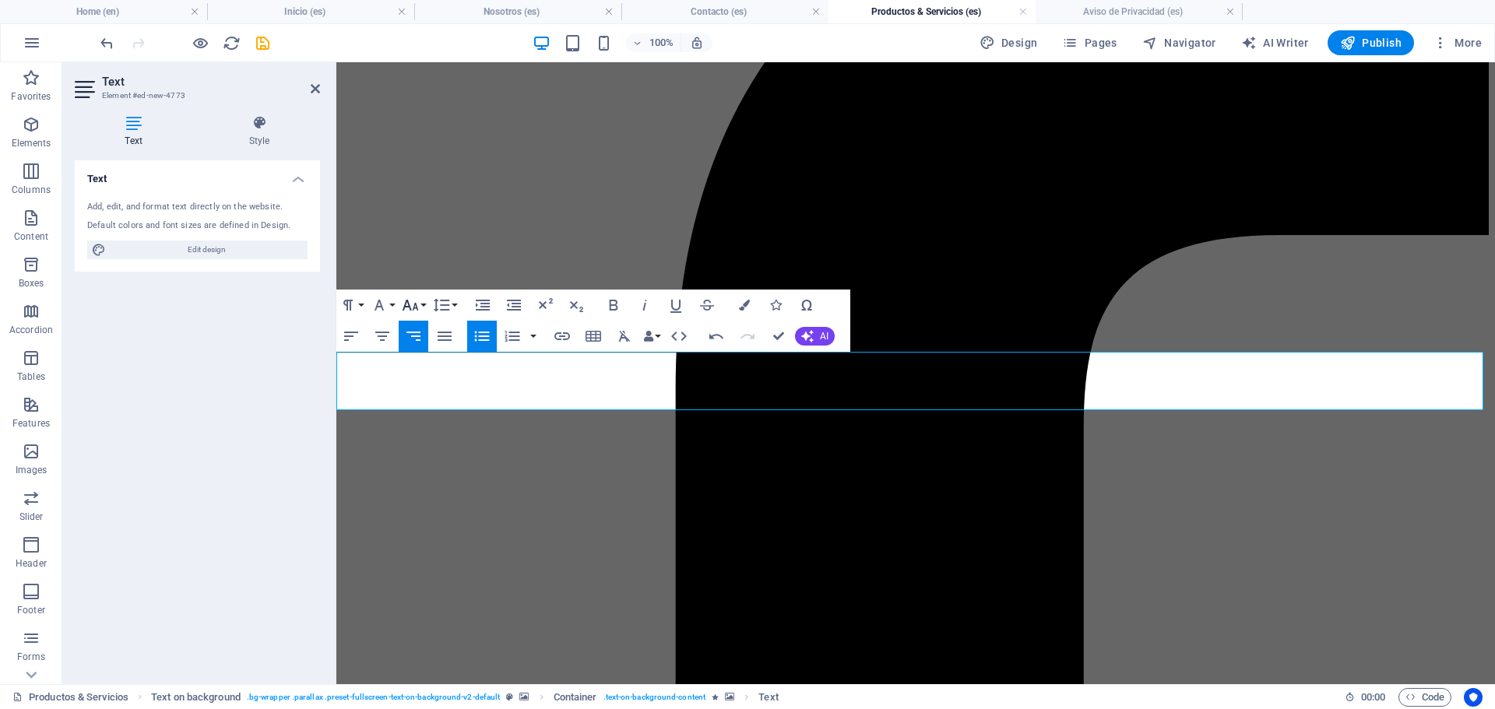
click at [412, 301] on icon "button" at bounding box center [410, 305] width 19 height 19
click at [425, 504] on link "24" at bounding box center [427, 498] width 56 height 23
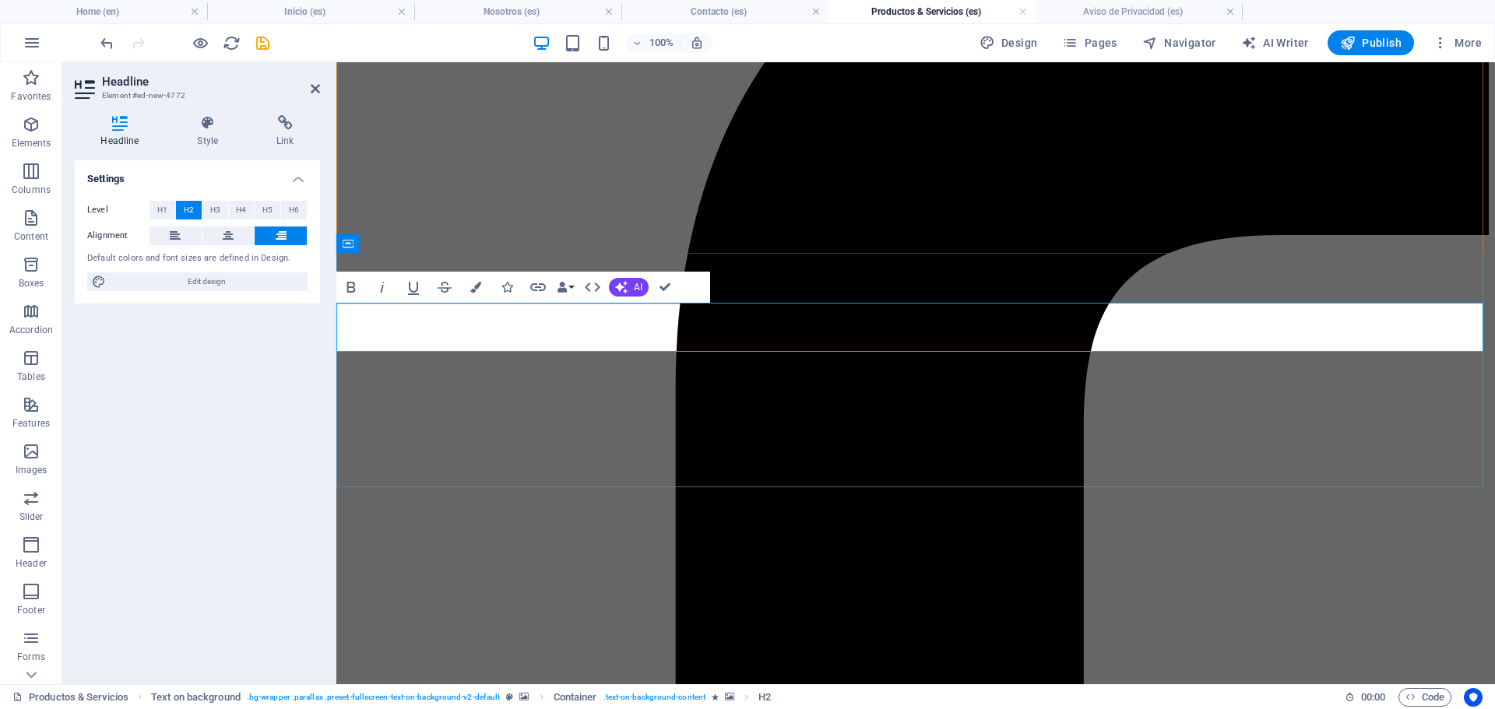
drag, startPoint x: 1347, startPoint y: 331, endPoint x: 1207, endPoint y: 329, distance: 140.9
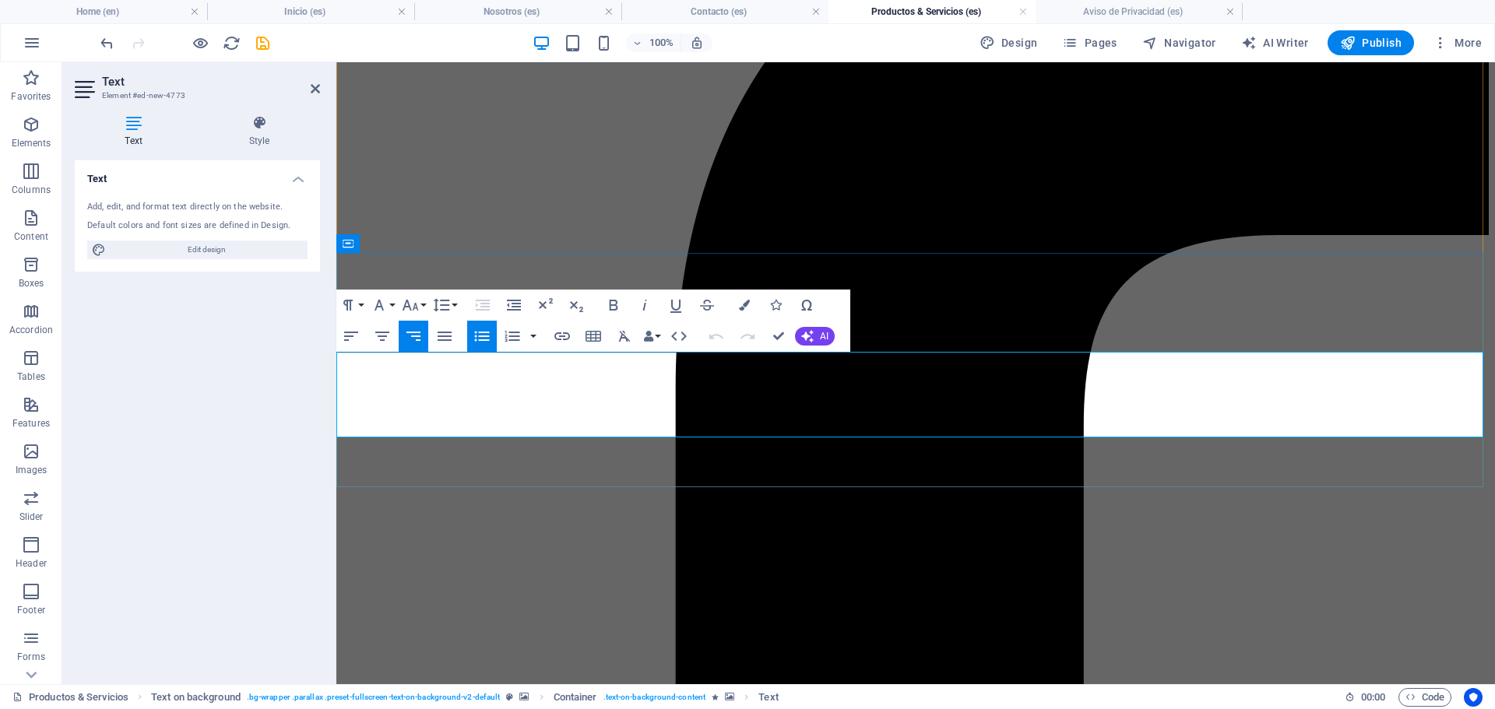
drag, startPoint x: 1430, startPoint y: 424, endPoint x: 1319, endPoint y: 415, distance: 110.9
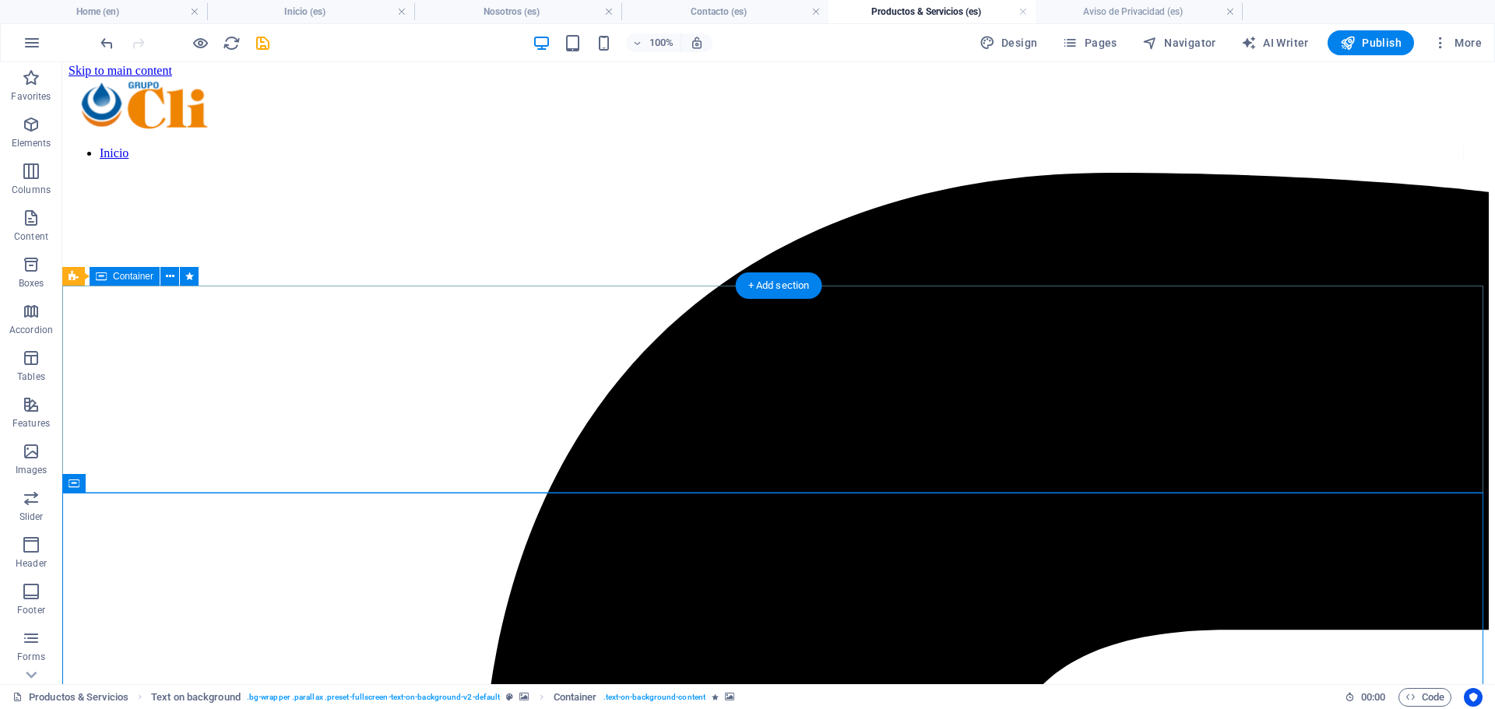
scroll to position [0, 0]
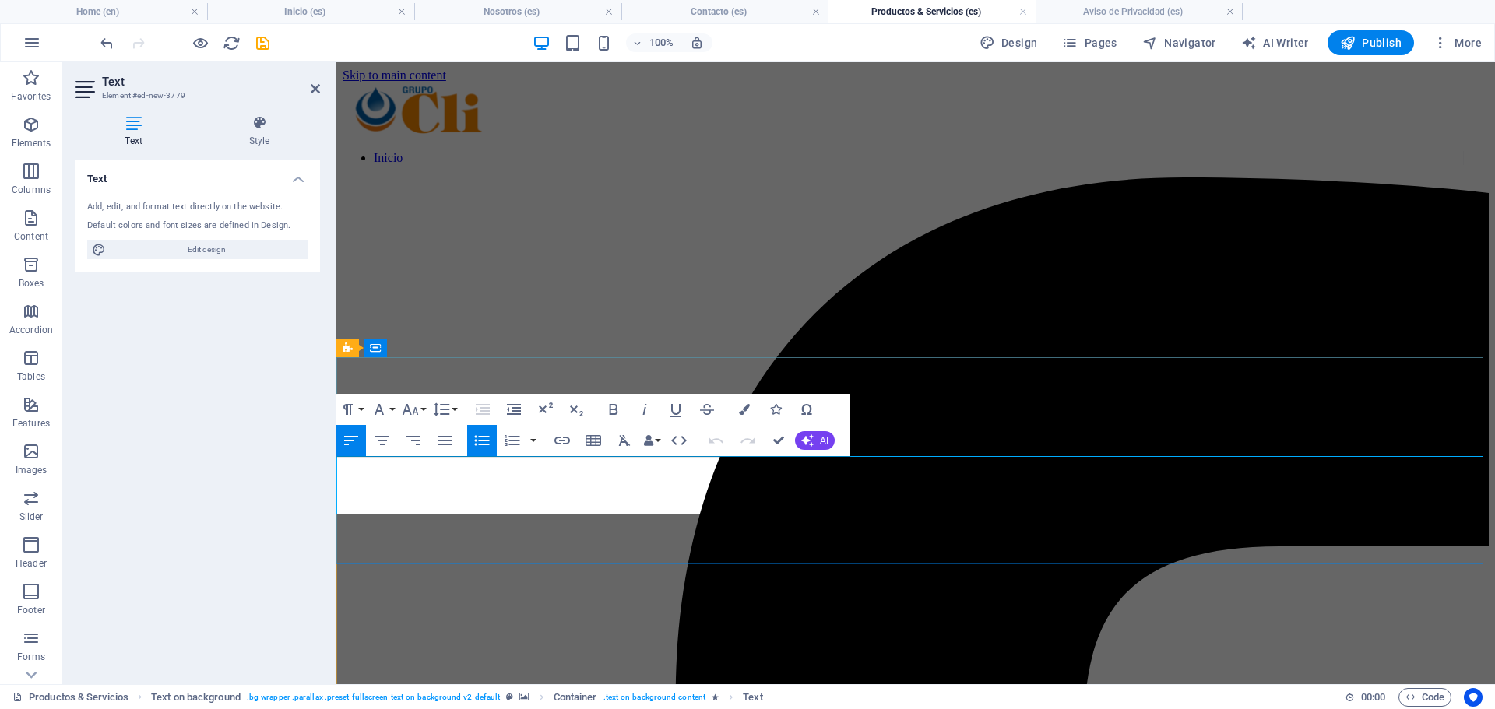
drag, startPoint x: 497, startPoint y: 464, endPoint x: 465, endPoint y: 467, distance: 32.8
drag, startPoint x: 482, startPoint y: 482, endPoint x: 460, endPoint y: 483, distance: 21.9
click at [613, 409] on icon "button" at bounding box center [613, 409] width 19 height 19
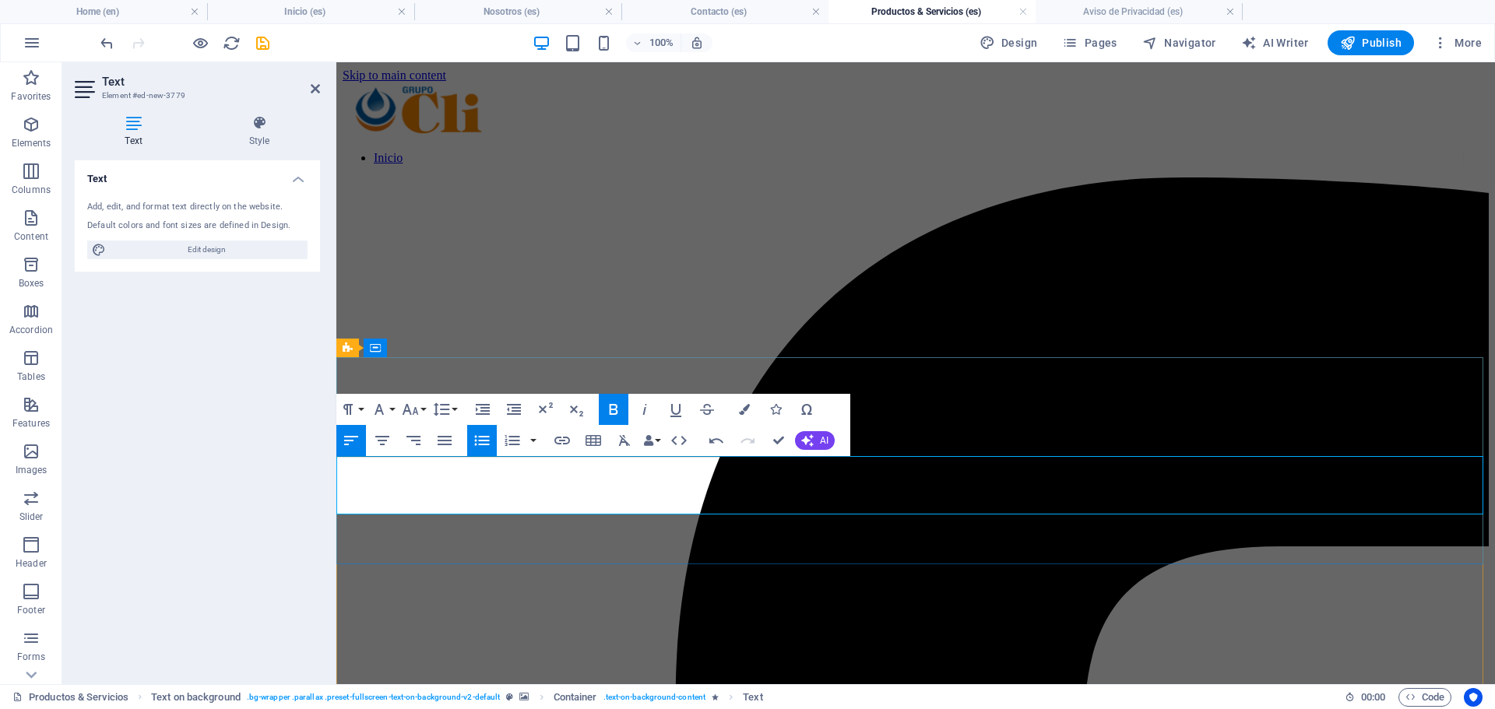
drag, startPoint x: 500, startPoint y: 468, endPoint x: 455, endPoint y: 466, distance: 44.4
click at [613, 407] on icon "button" at bounding box center [613, 409] width 19 height 19
drag, startPoint x: 507, startPoint y: 465, endPoint x: 764, endPoint y: 463, distance: 256.9
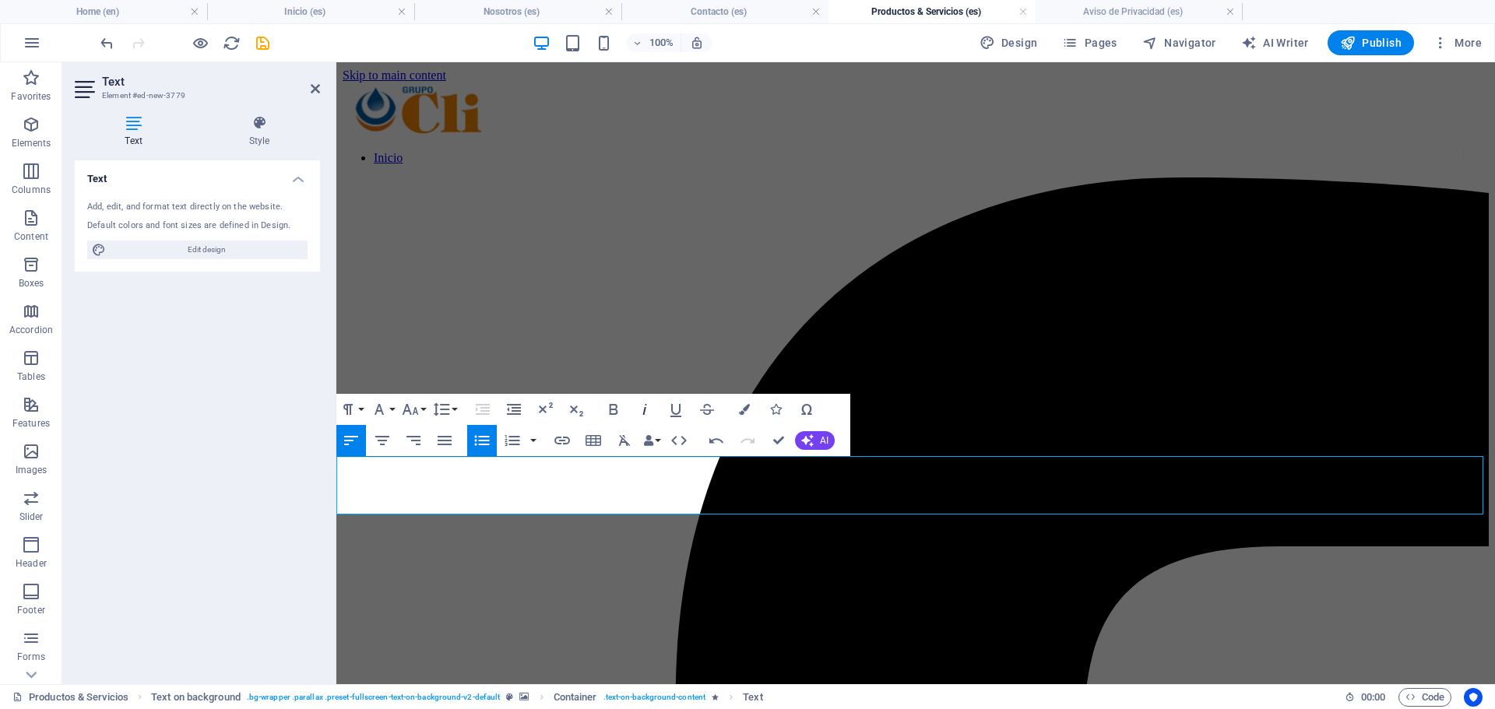
click at [646, 413] on icon "button" at bounding box center [644, 409] width 19 height 19
drag, startPoint x: 701, startPoint y: 489, endPoint x: 501, endPoint y: 487, distance: 200.1
click at [644, 409] on icon "button" at bounding box center [644, 409] width 19 height 19
drag, startPoint x: 544, startPoint y: 510, endPoint x: 460, endPoint y: 511, distance: 84.1
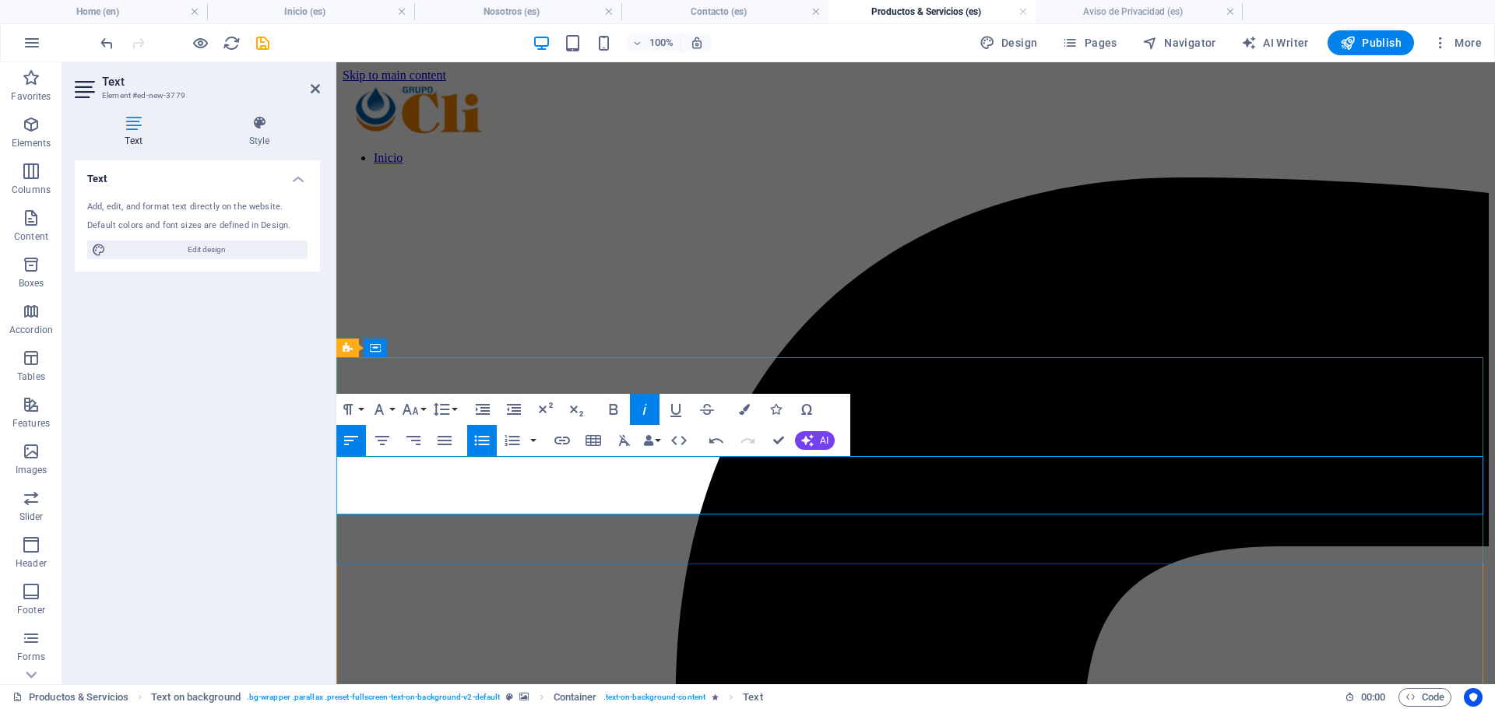
click at [611, 407] on icon "button" at bounding box center [613, 409] width 19 height 19
drag, startPoint x: 556, startPoint y: 508, endPoint x: 415, endPoint y: 459, distance: 148.9
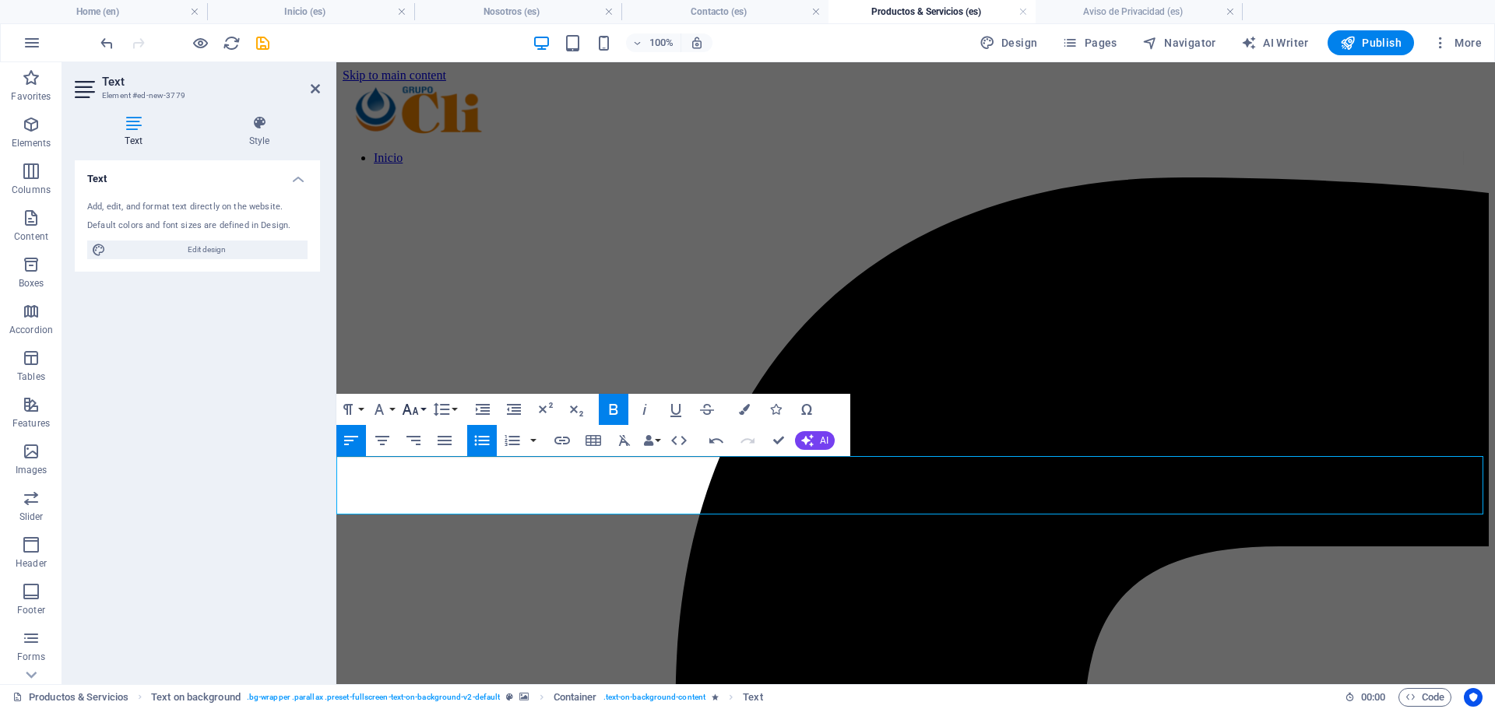
click at [409, 409] on icon "button" at bounding box center [410, 409] width 16 height 11
click at [426, 622] on ul "8 9 10 11 12 14 18 24 30 36 48 60 72 96" at bounding box center [427, 591] width 56 height 339
click at [425, 624] on link "30" at bounding box center [427, 626] width 56 height 23
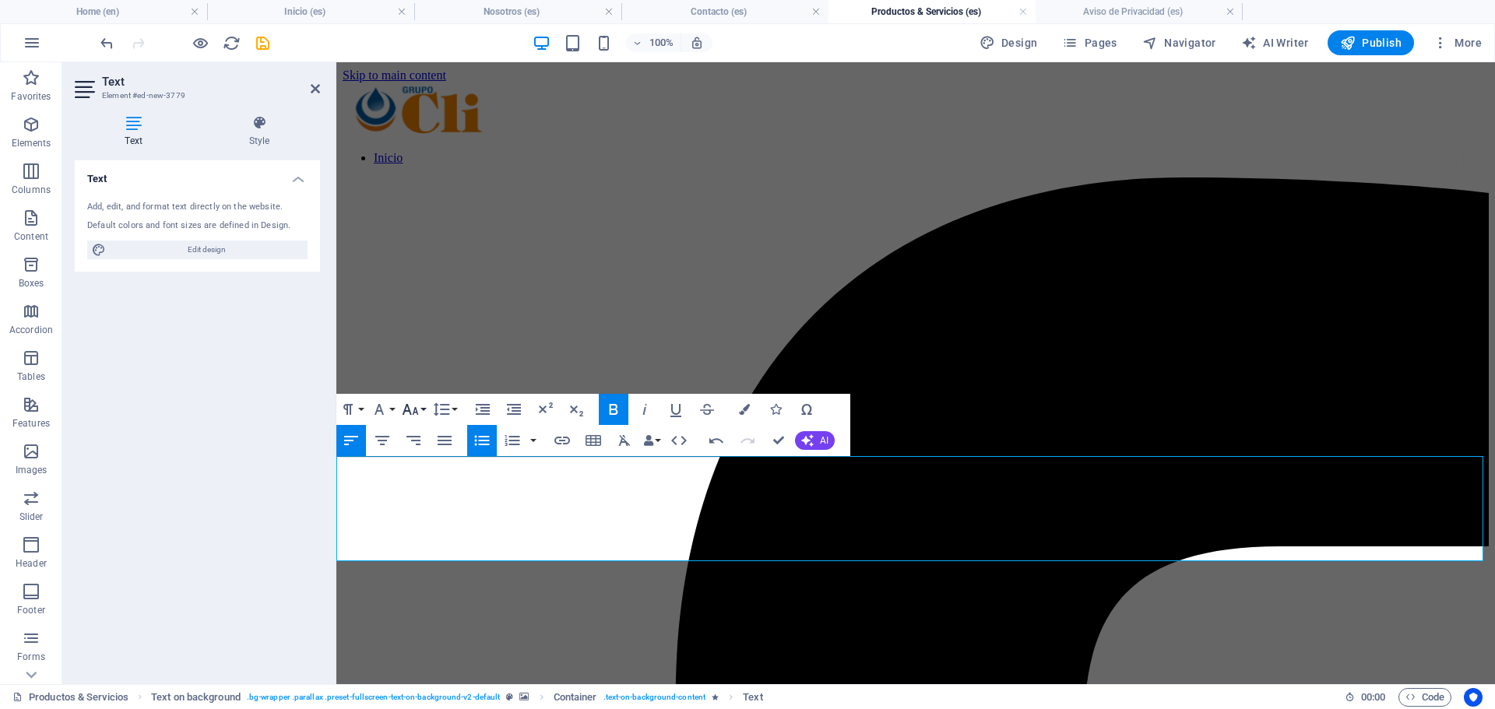
click at [413, 408] on icon "button" at bounding box center [410, 409] width 19 height 19
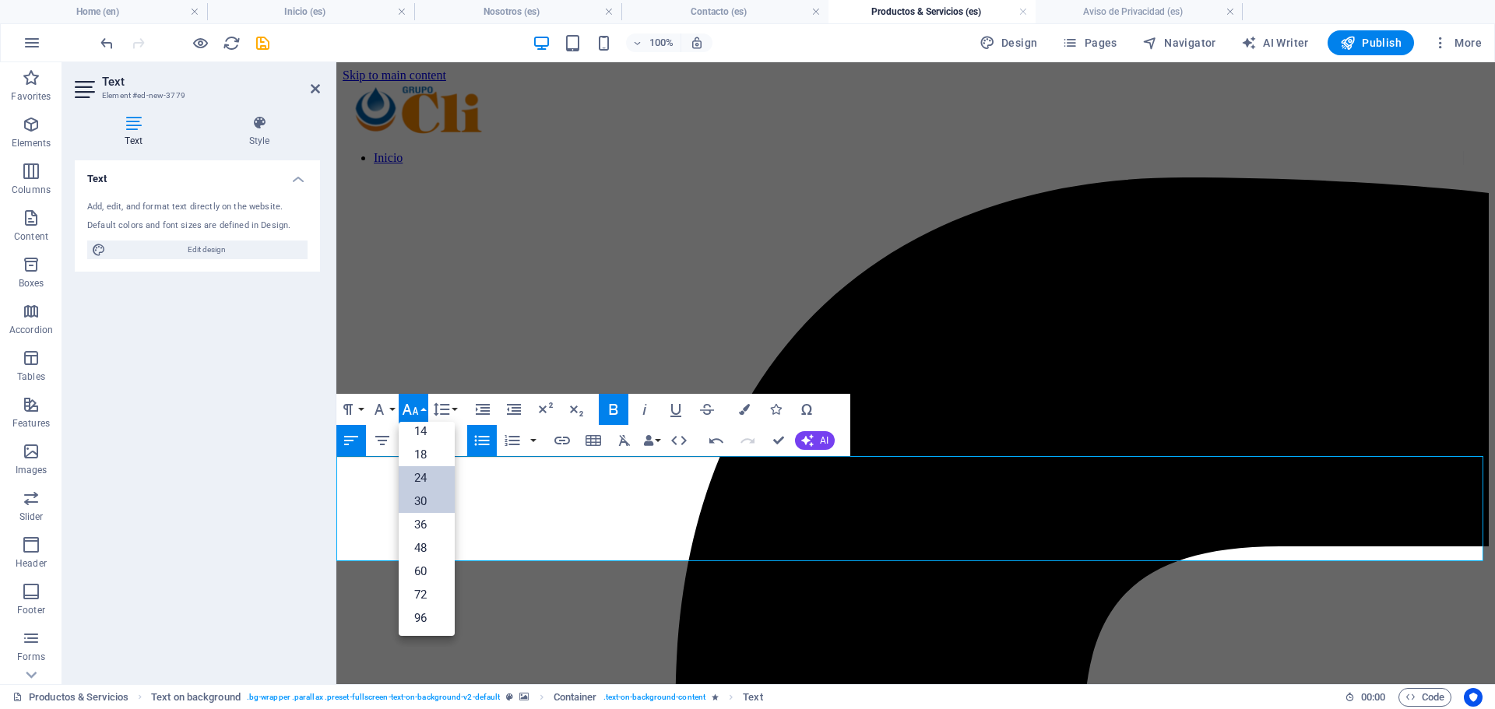
click at [428, 483] on link "24" at bounding box center [427, 477] width 56 height 23
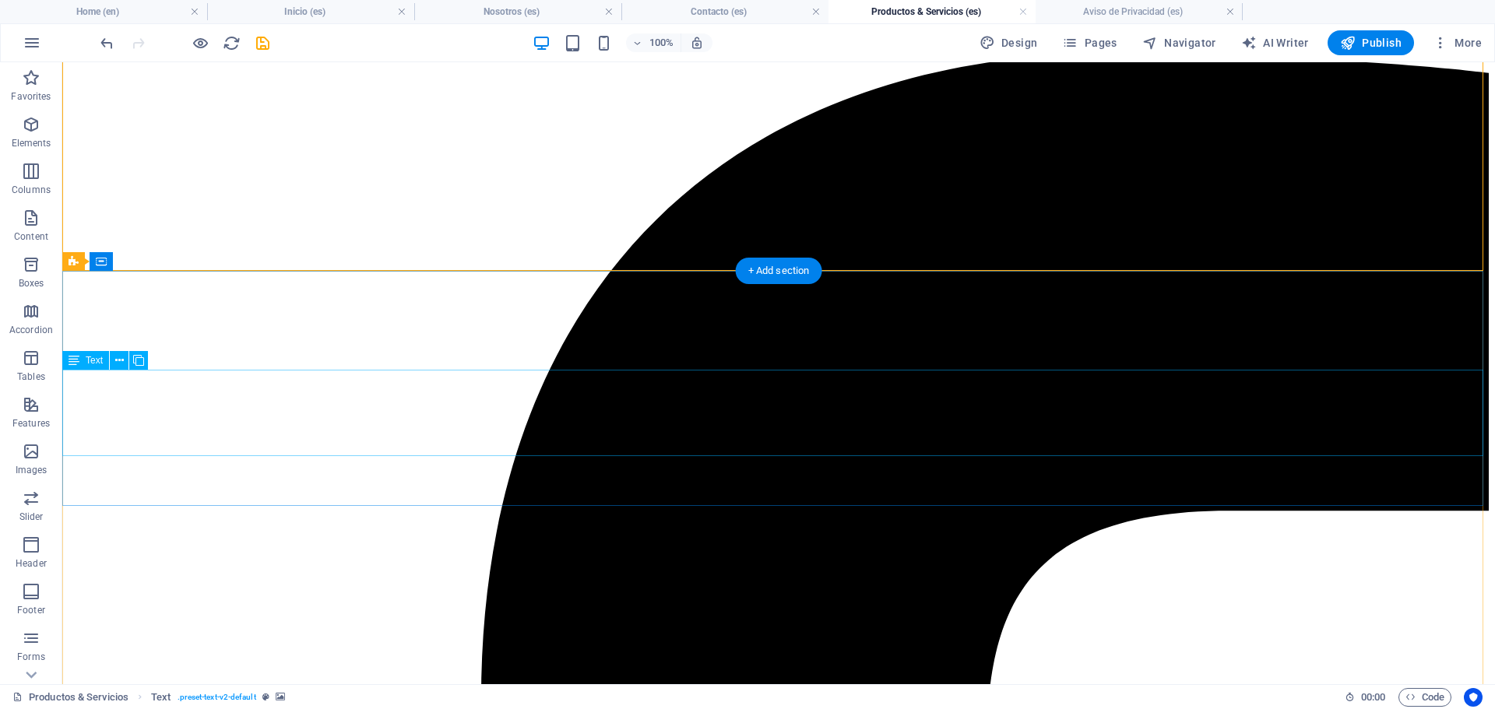
scroll to position [156, 0]
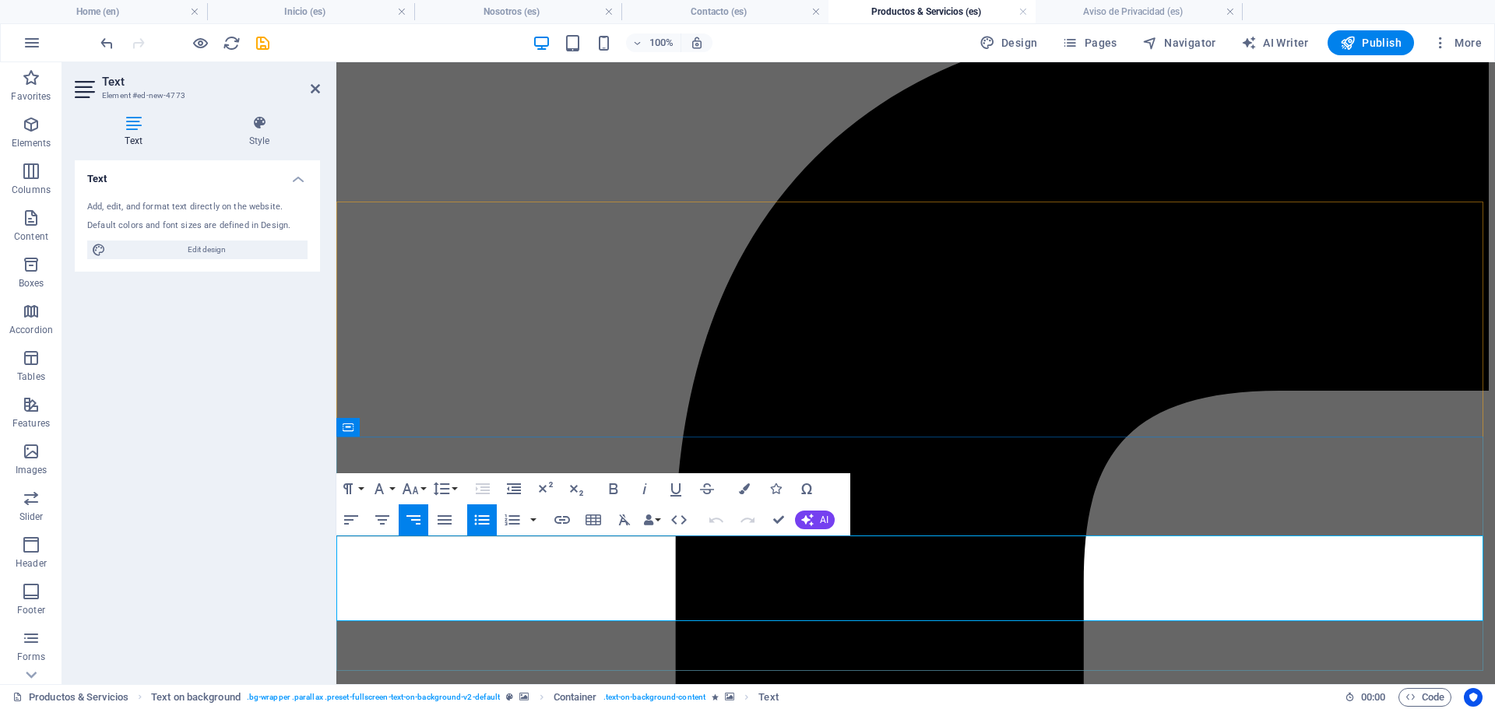
drag, startPoint x: 1286, startPoint y: 551, endPoint x: 1363, endPoint y: 617, distance: 101.1
drag, startPoint x: 1361, startPoint y: 609, endPoint x: 1216, endPoint y: 536, distance: 162.2
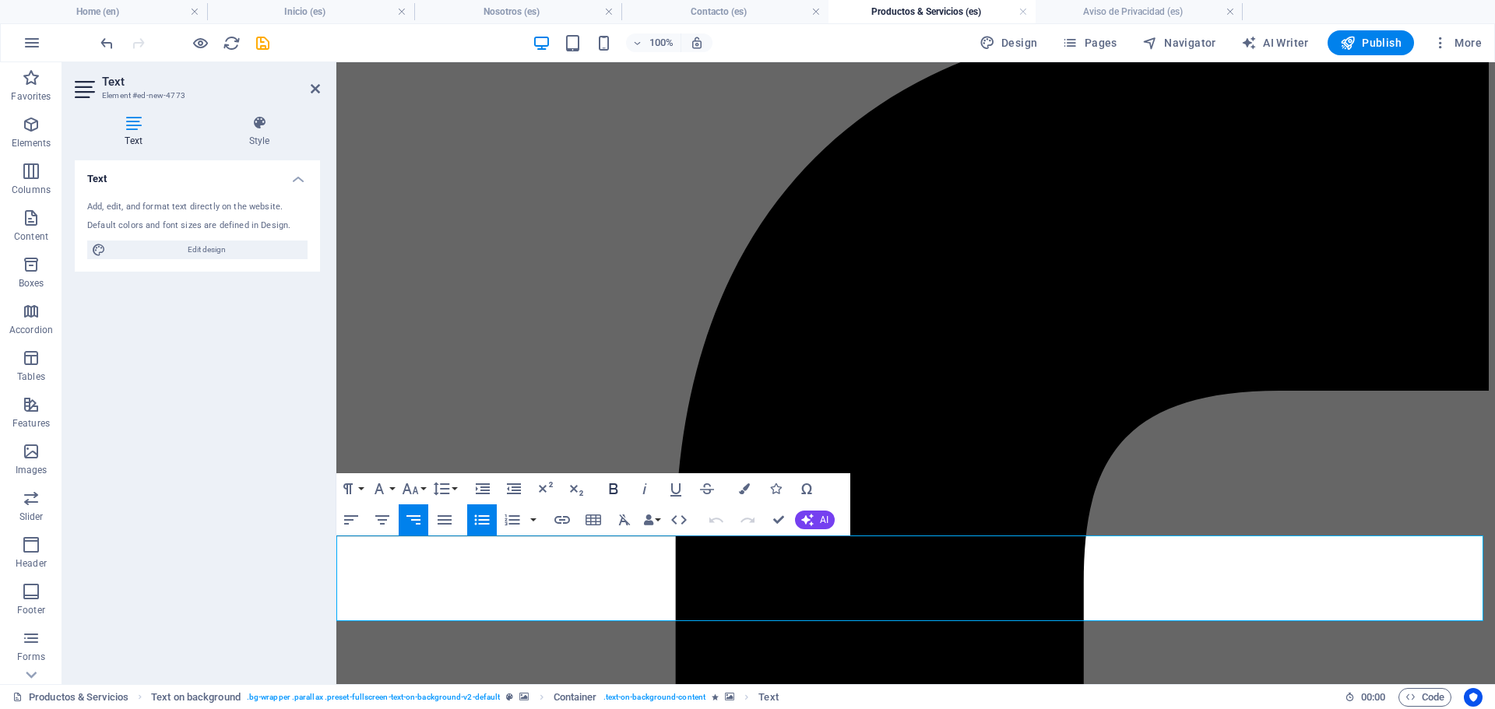
click at [606, 485] on icon "button" at bounding box center [613, 489] width 19 height 19
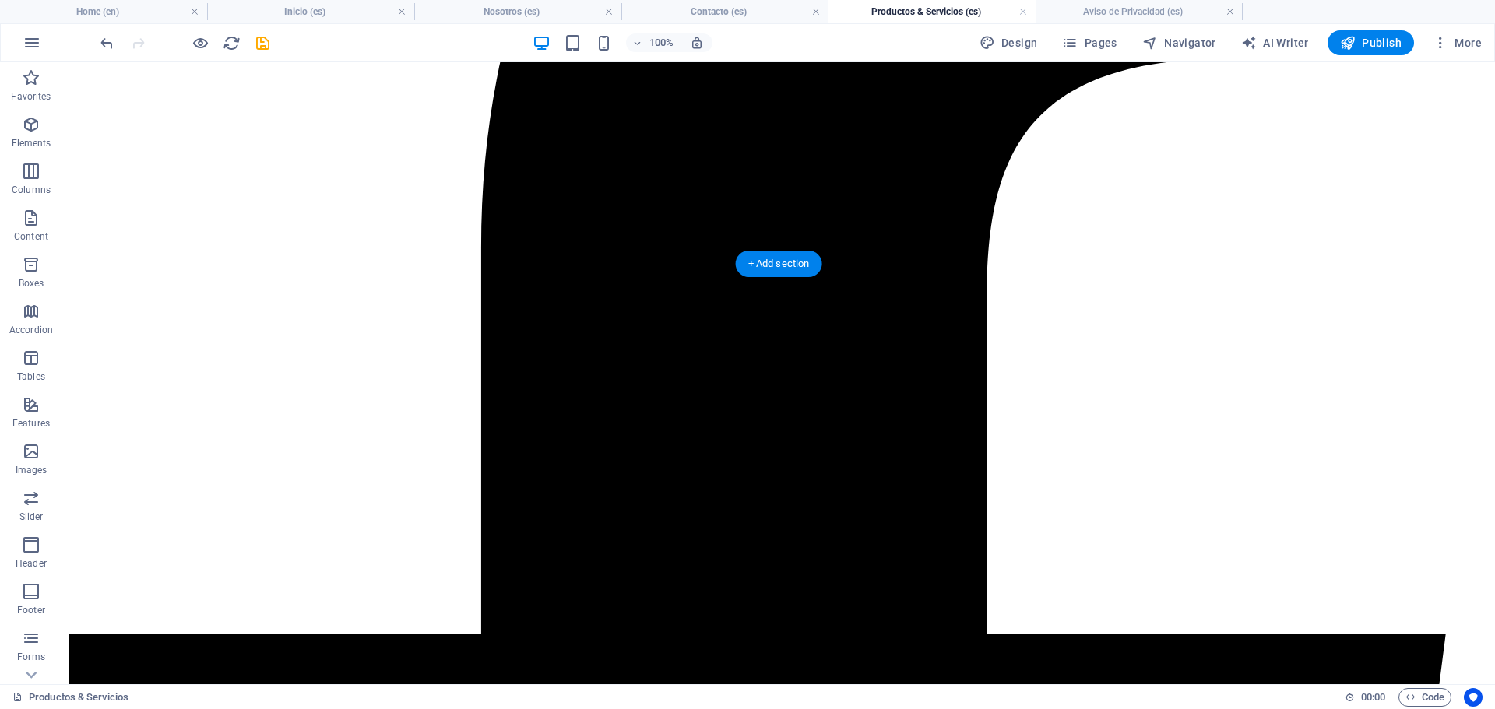
scroll to position [600, 0]
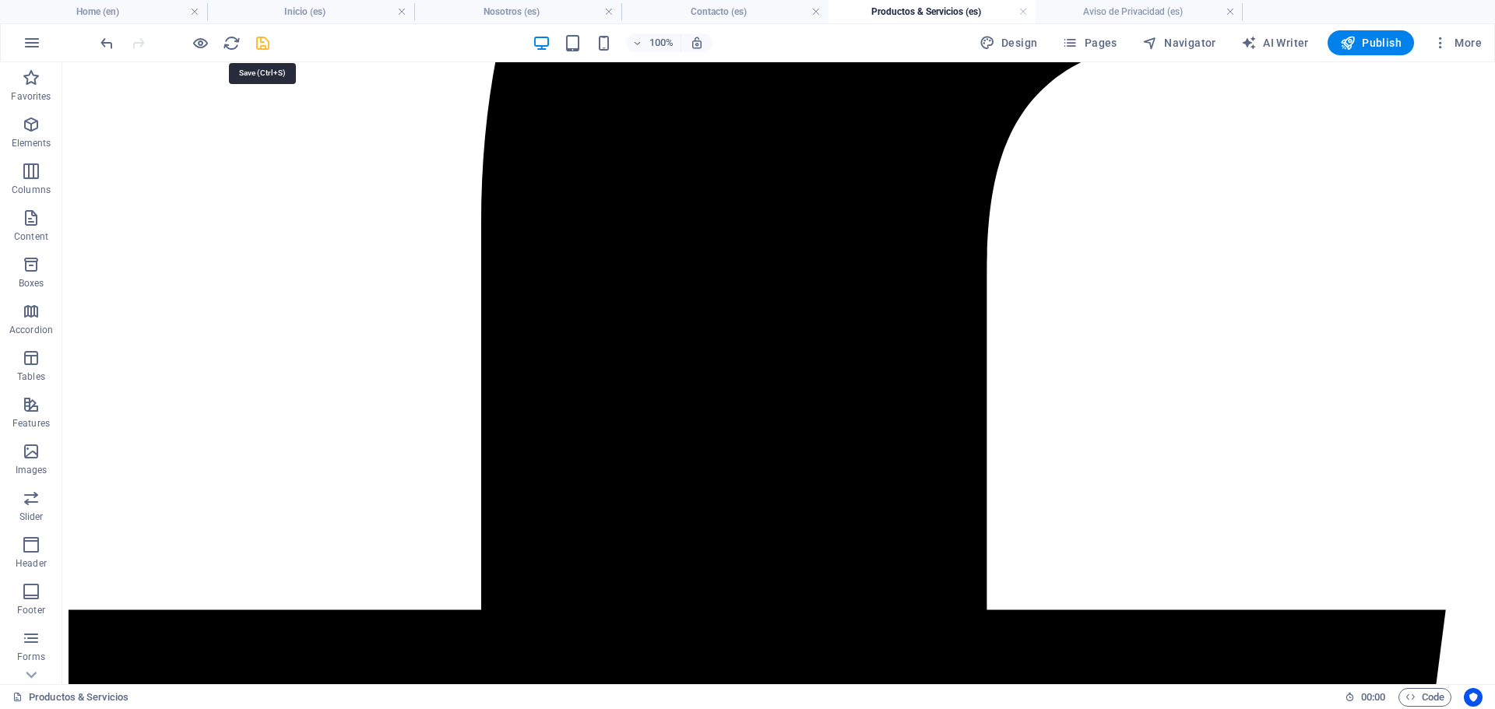
click at [267, 49] on icon "save" at bounding box center [263, 43] width 18 height 18
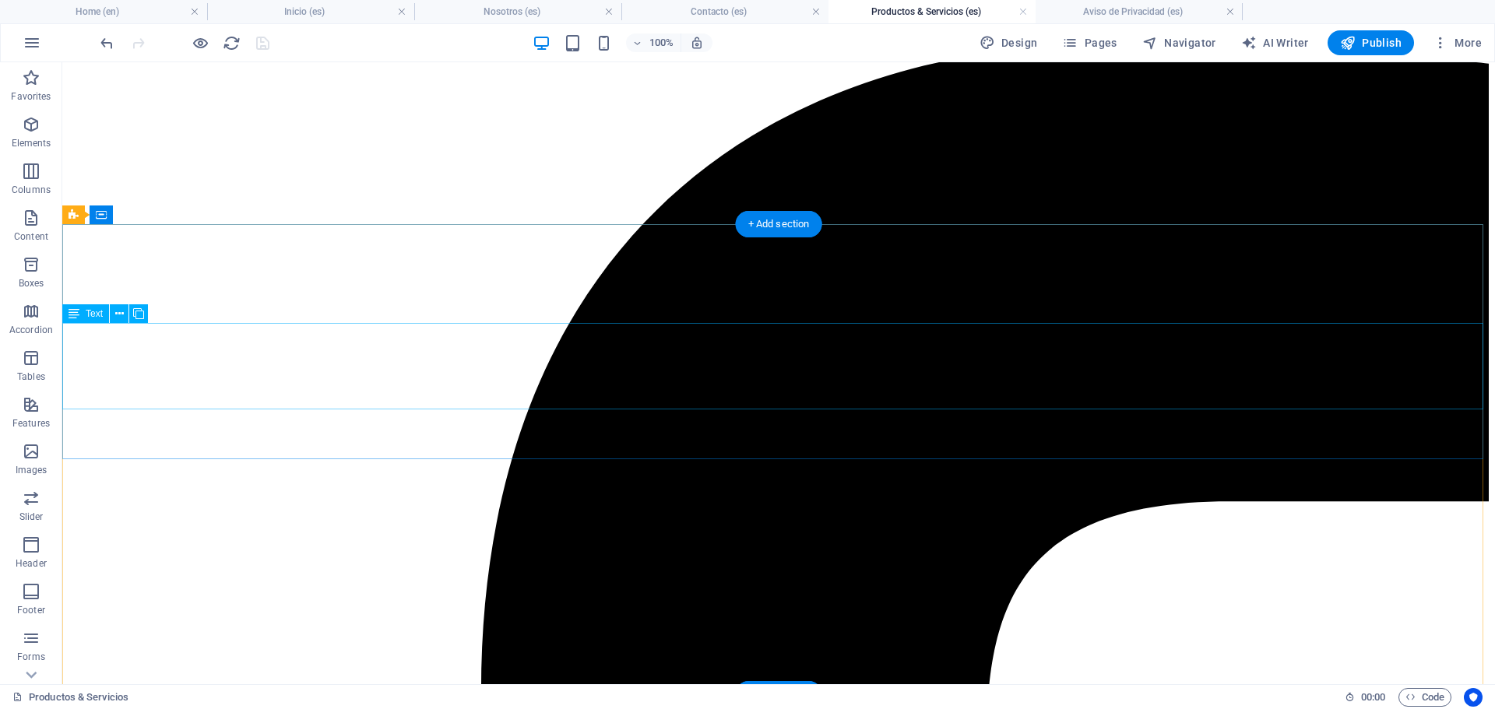
scroll to position [0, 0]
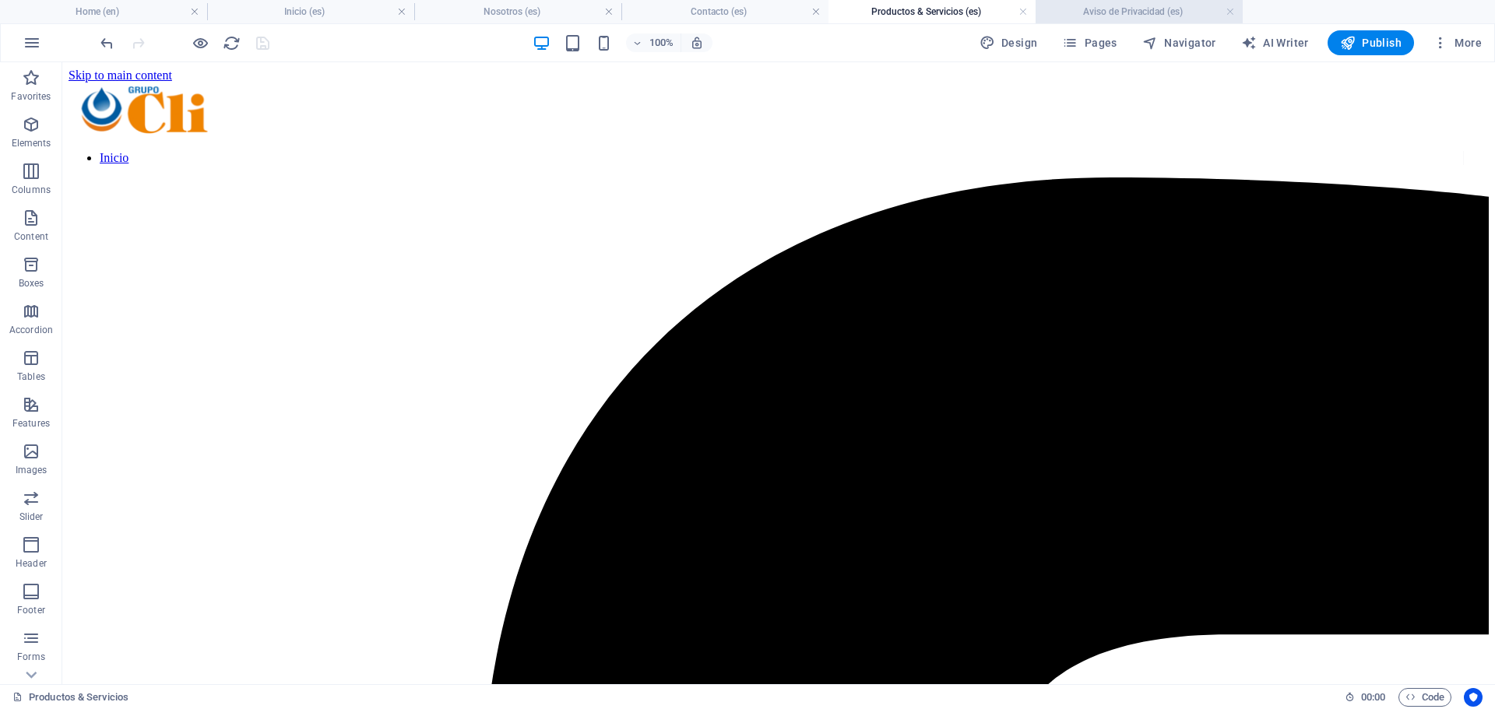
click at [1126, 14] on h4 "Aviso de Privacidad (es)" at bounding box center [1138, 11] width 207 height 17
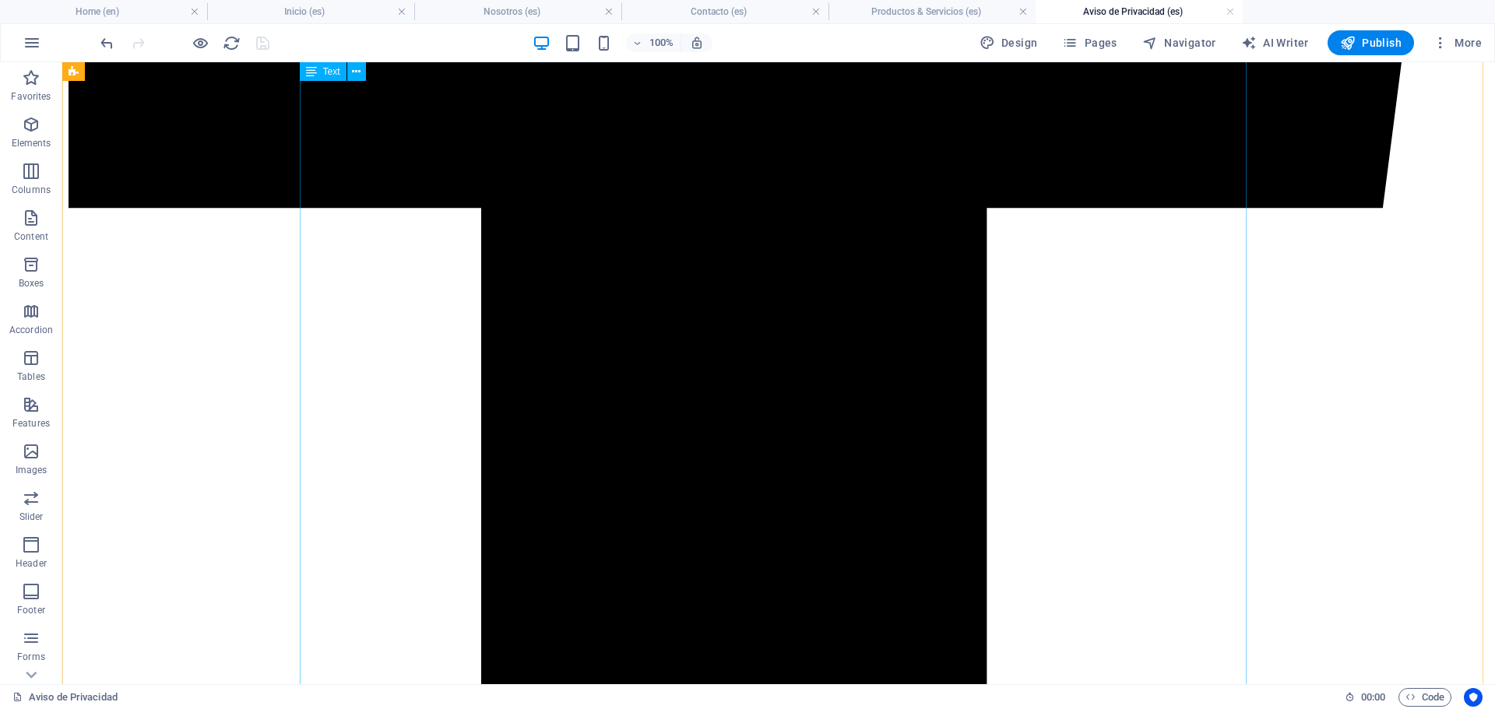
scroll to position [1489, 0]
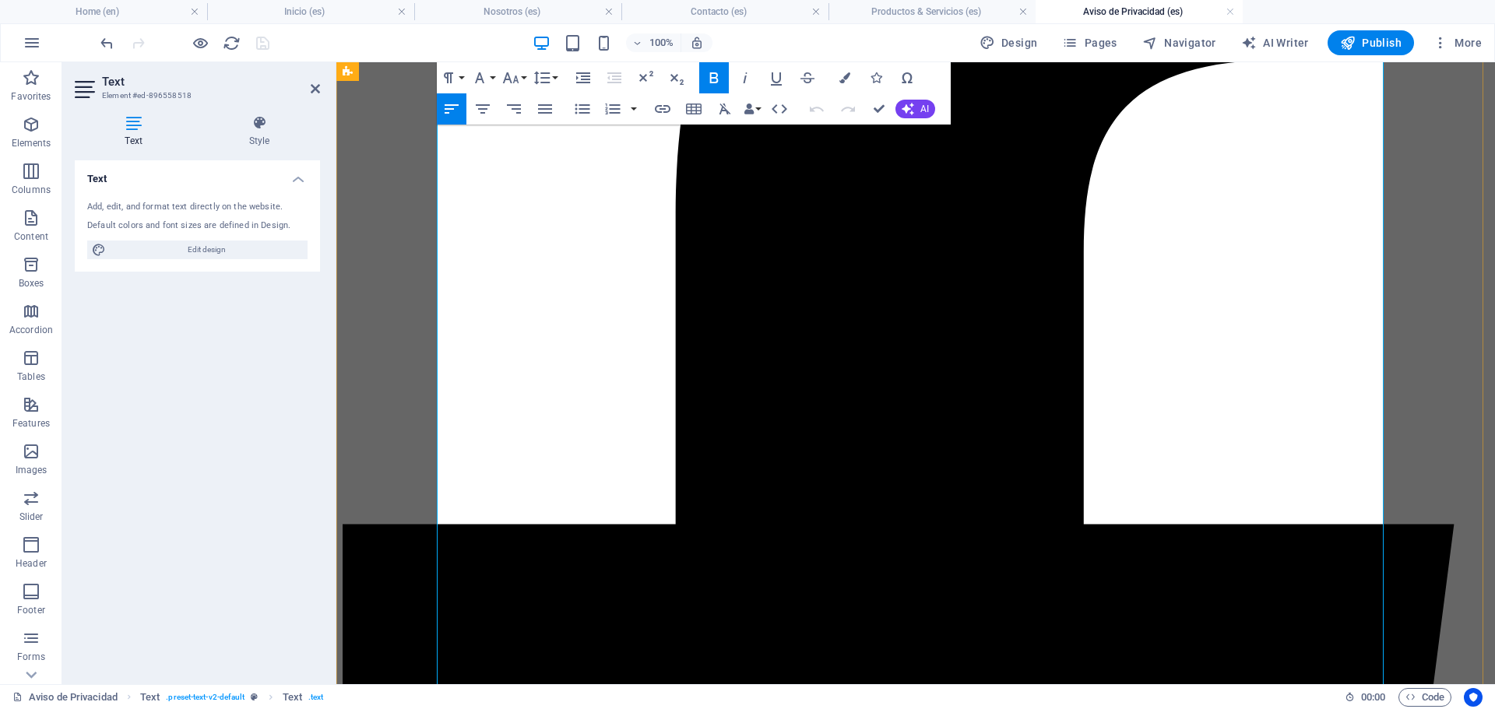
scroll to position [520, 0]
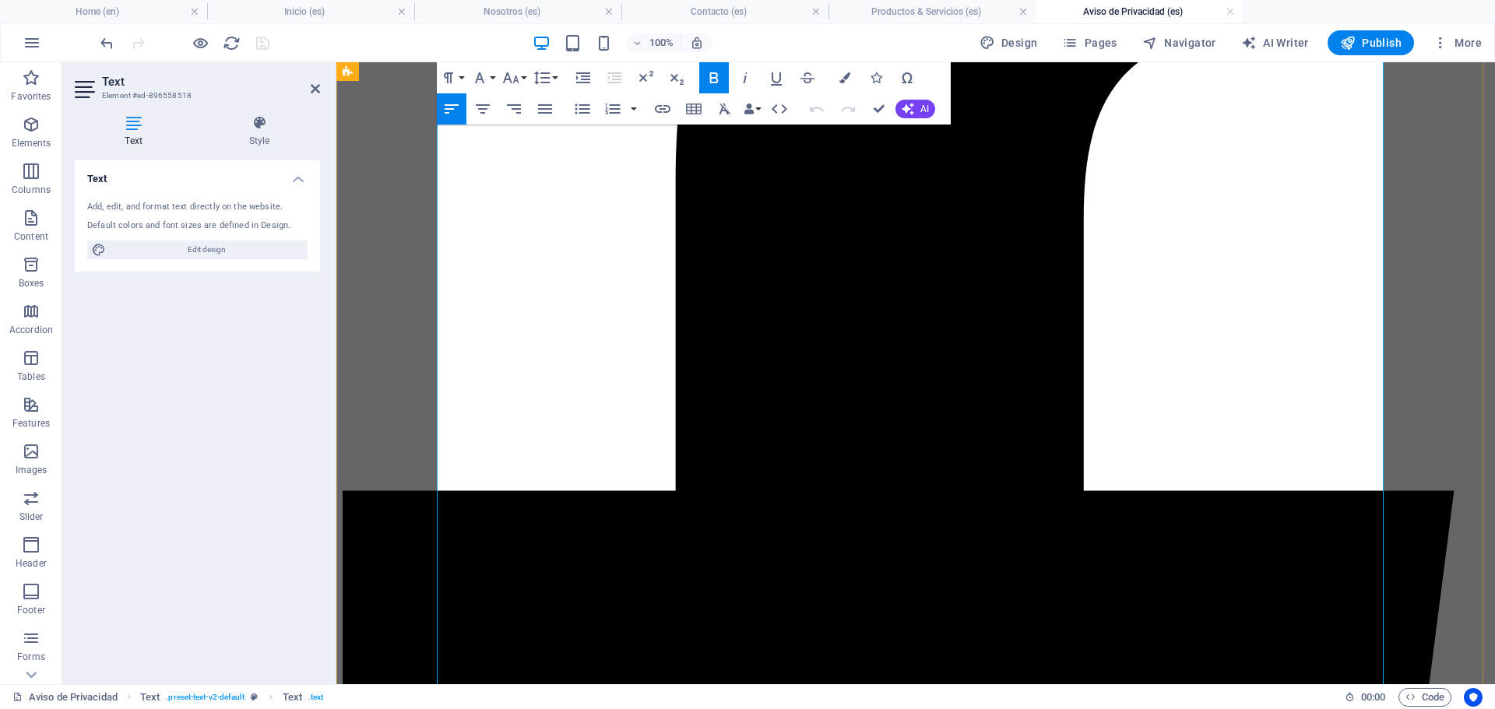
drag, startPoint x: 437, startPoint y: 346, endPoint x: 1234, endPoint y: 370, distance: 796.7
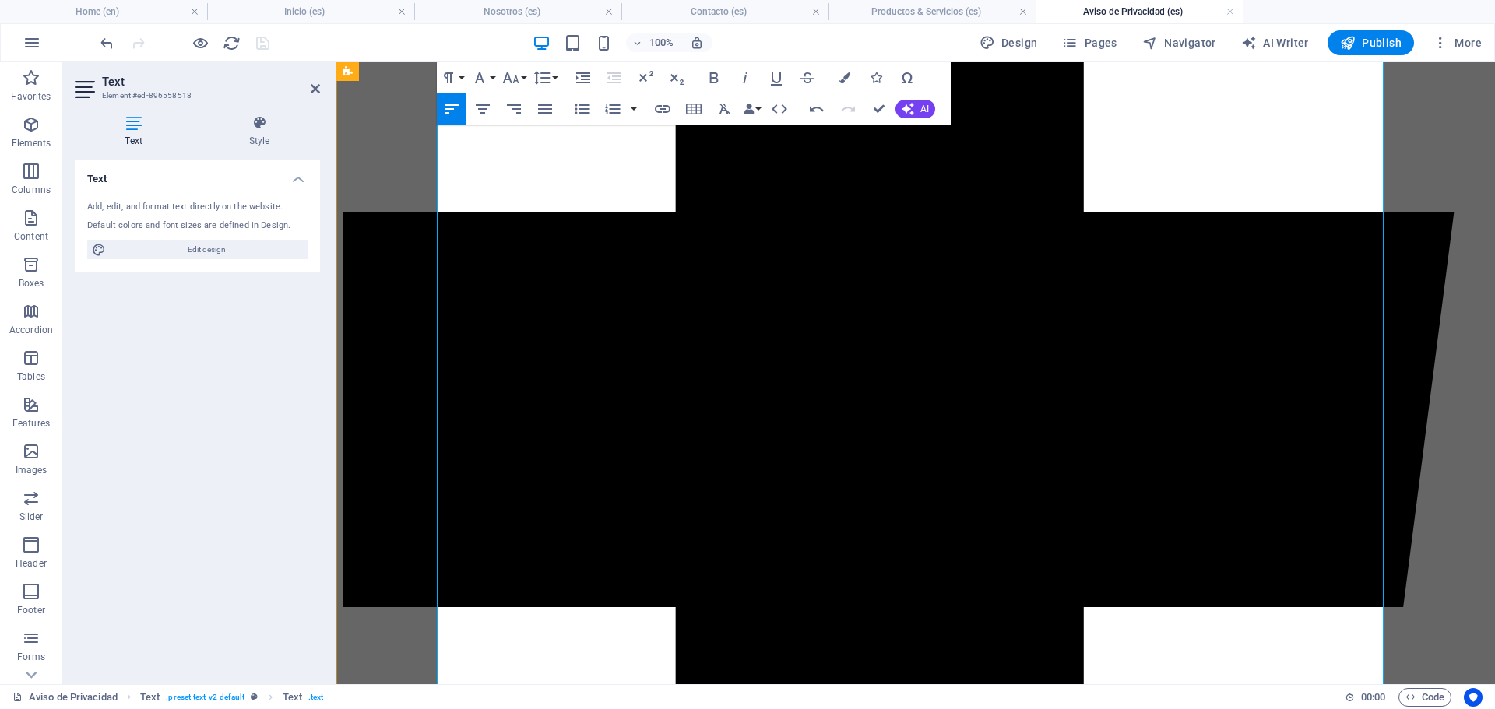
scroll to position [831, 0]
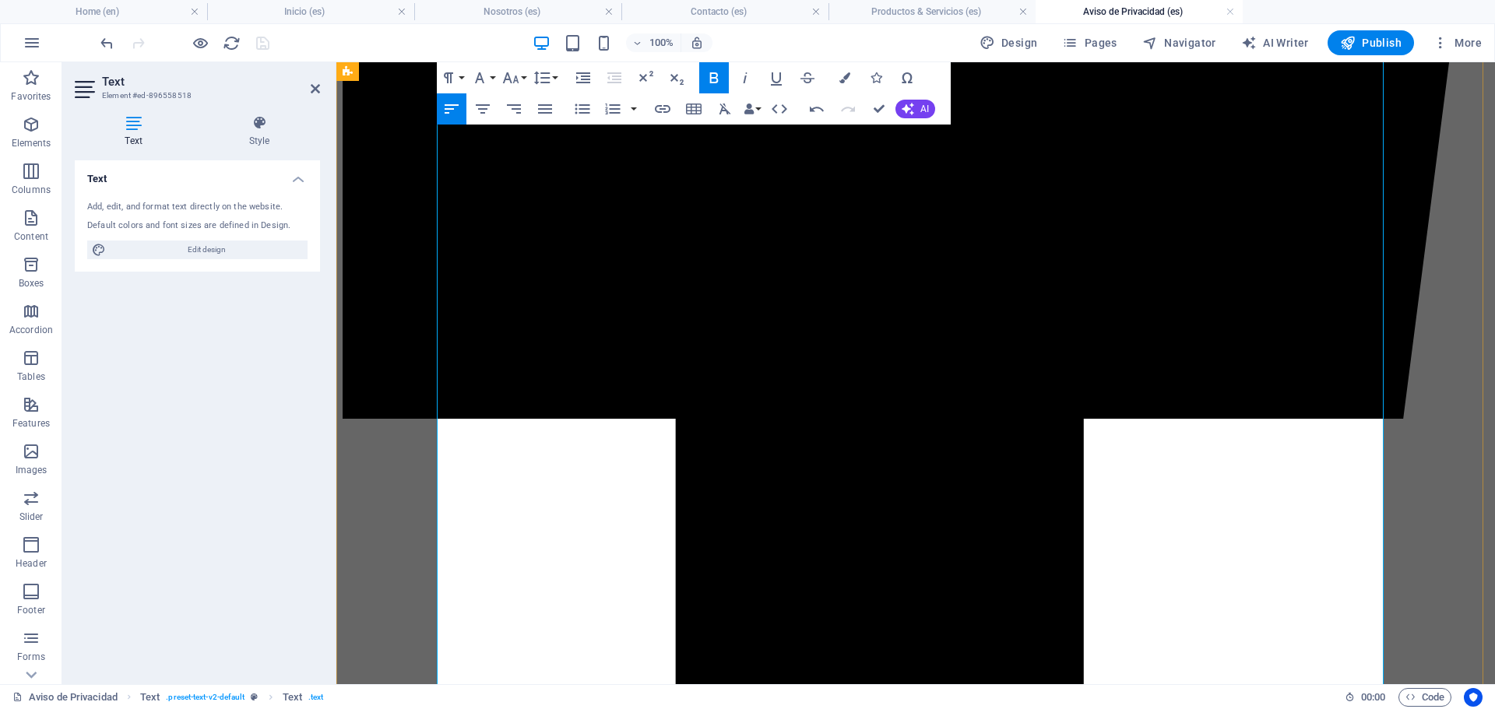
scroll to position [1065, 0]
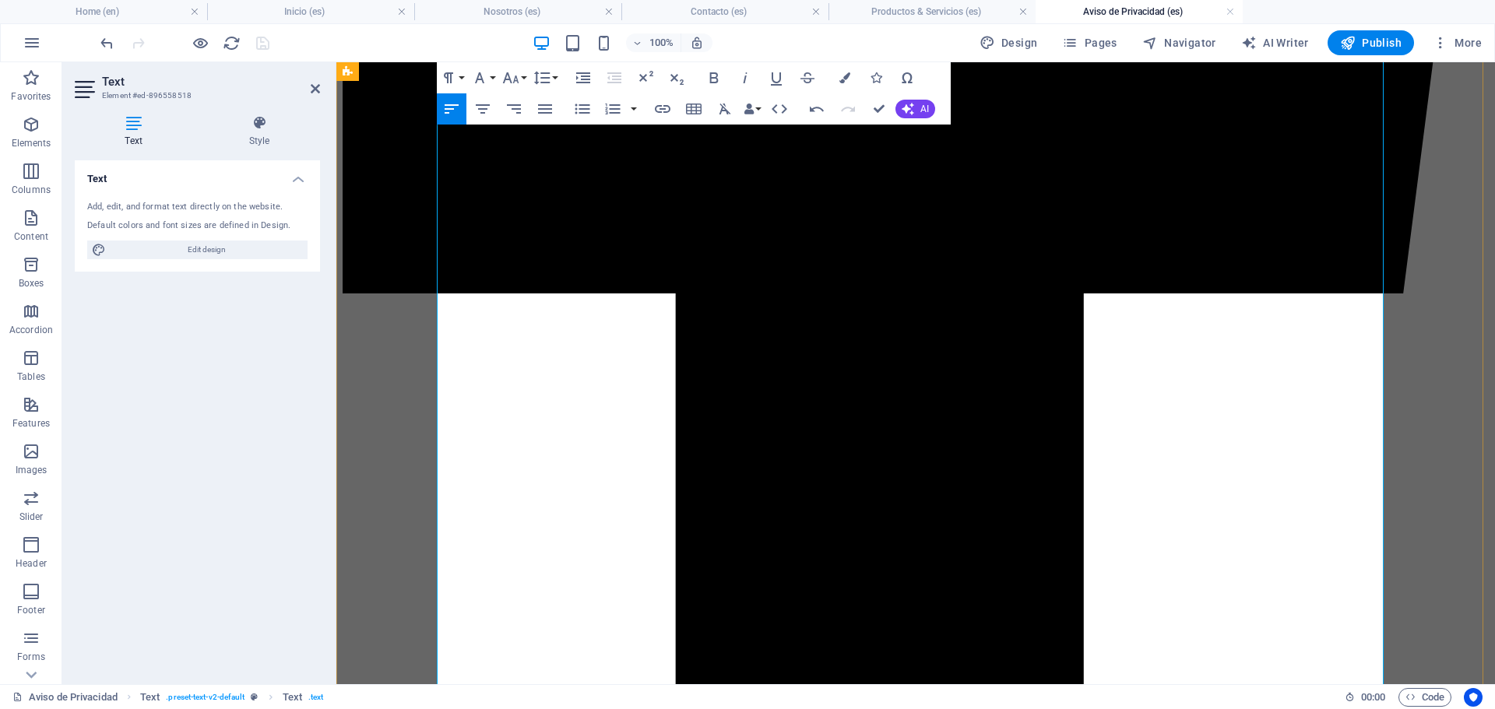
scroll to position [1143, 0]
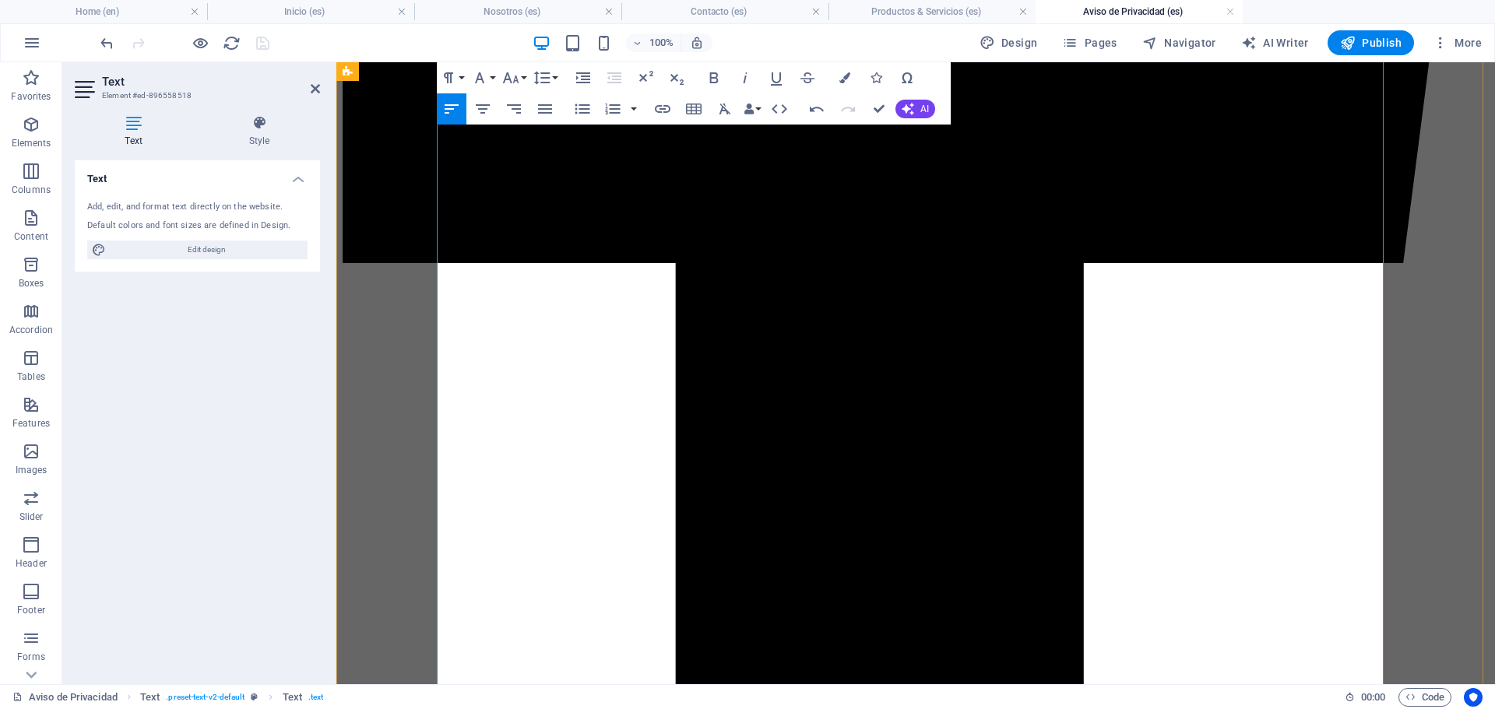
drag, startPoint x: 1111, startPoint y: 590, endPoint x: 434, endPoint y: 531, distance: 679.0
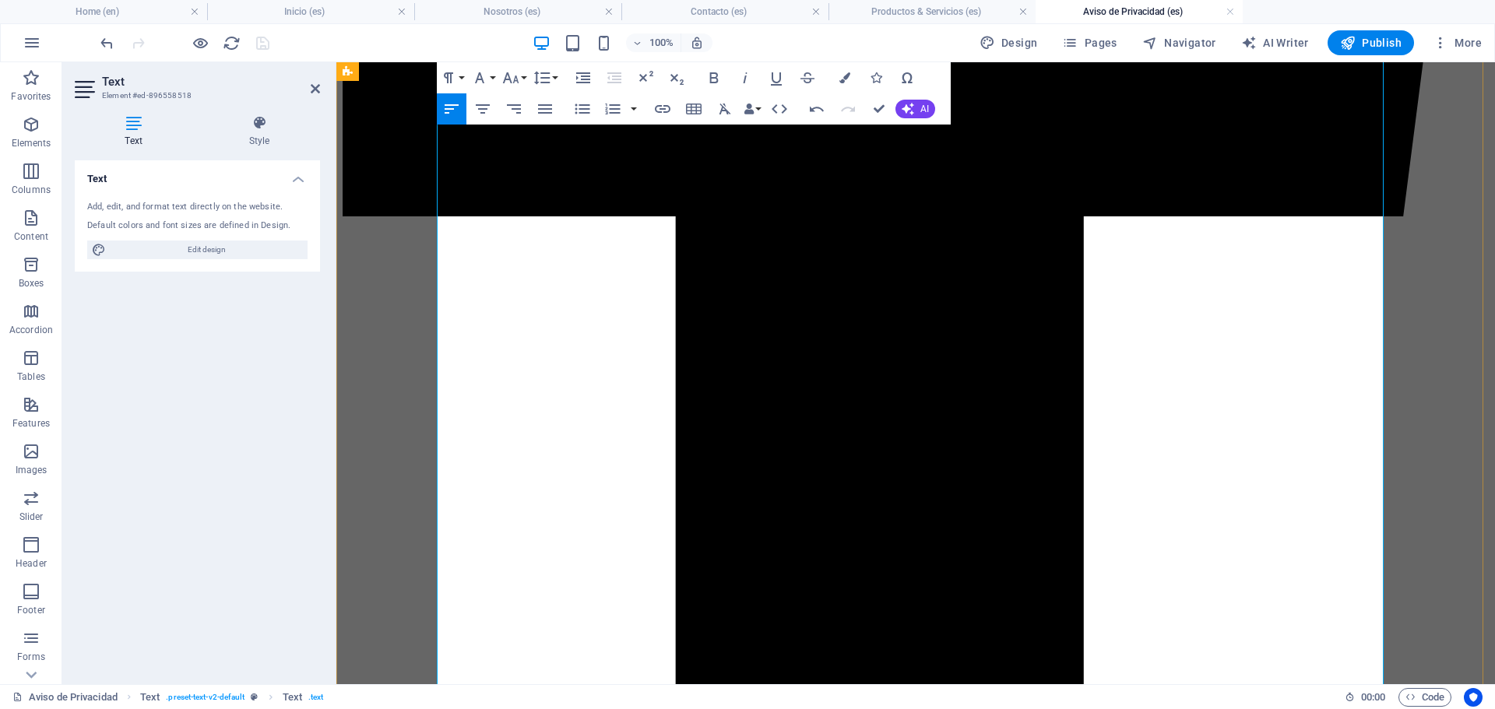
scroll to position [1221, 0]
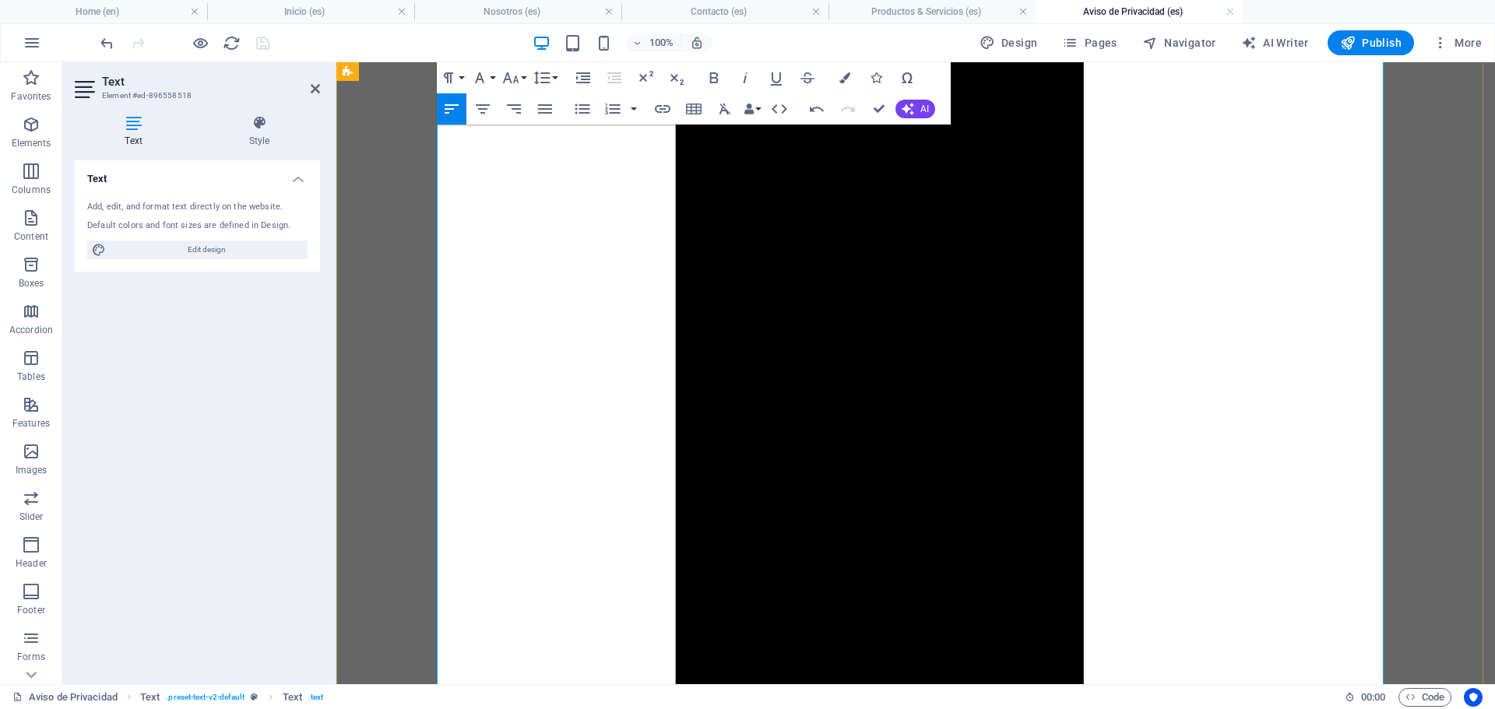
scroll to position [1376, 0]
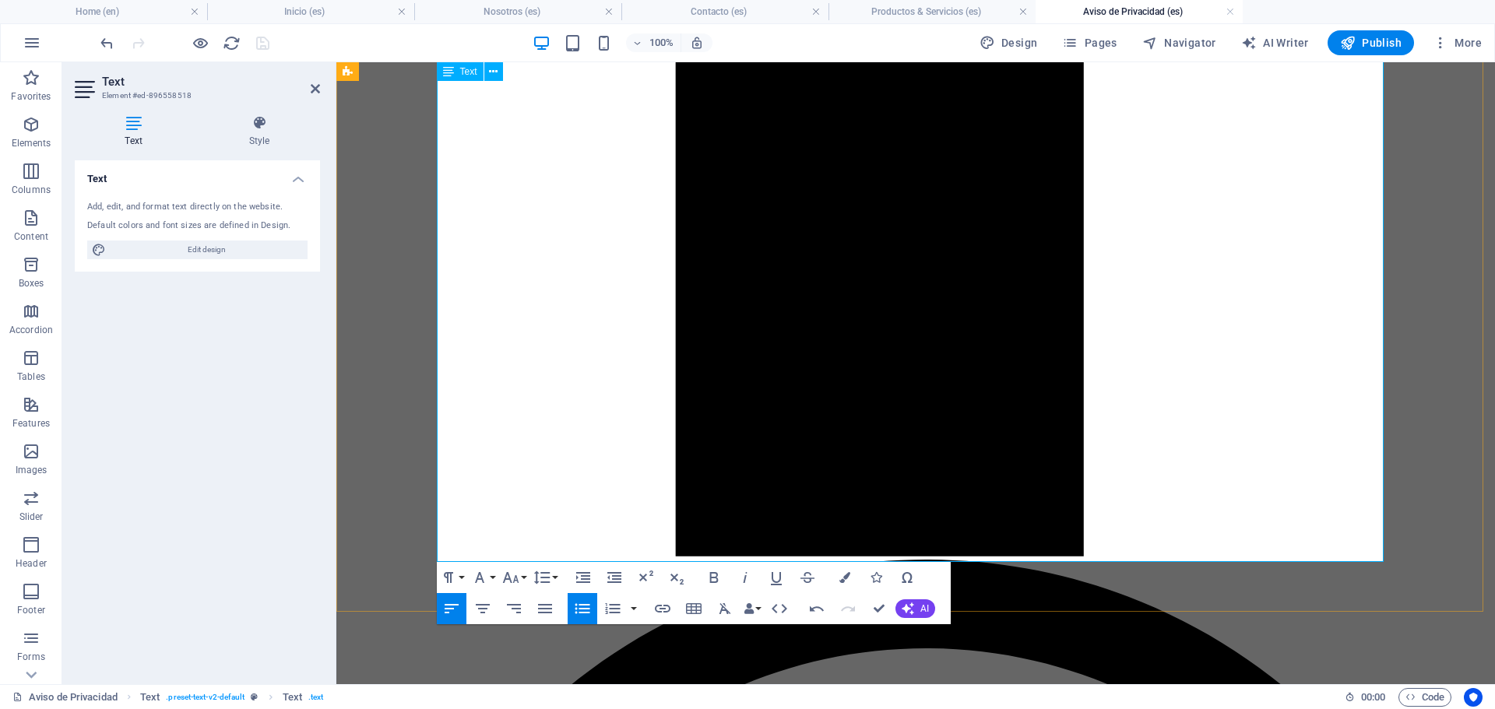
scroll to position [1921, 0]
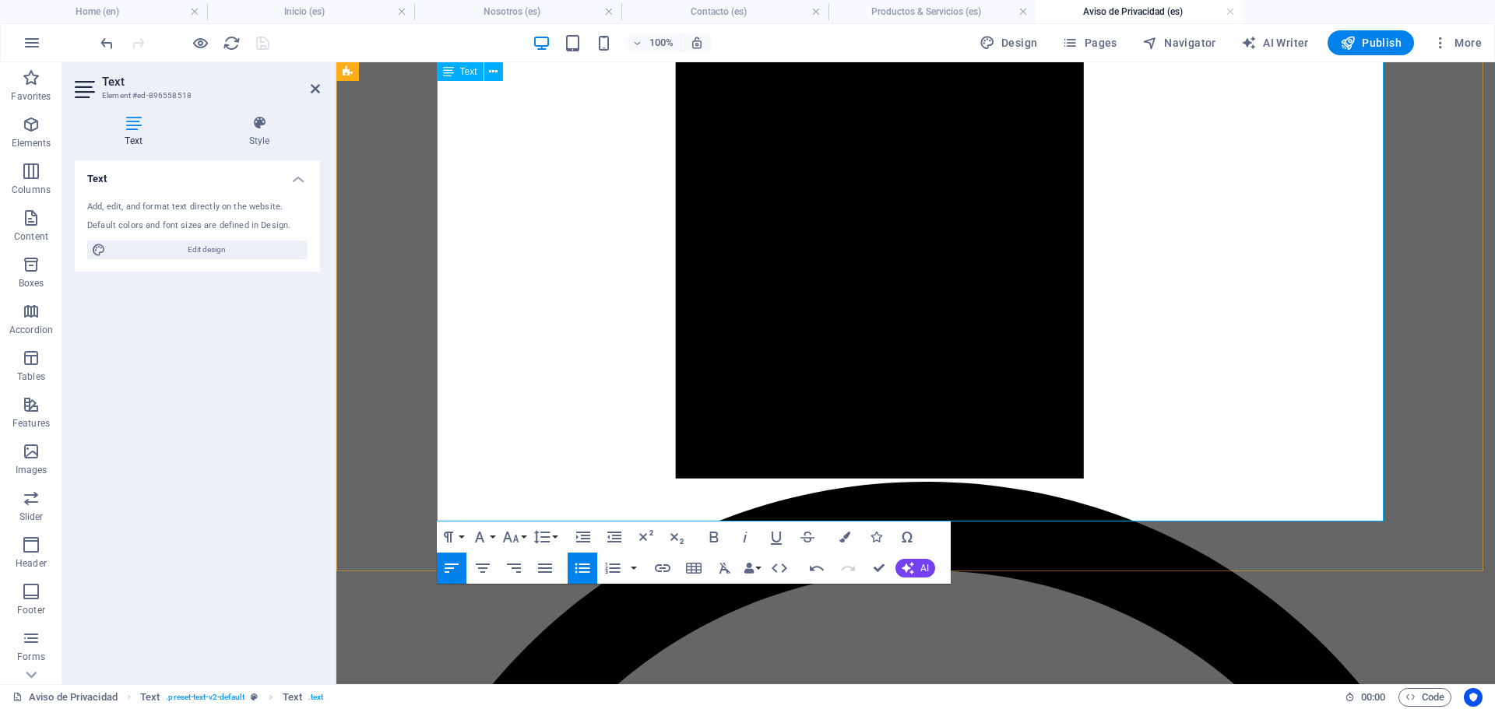
drag, startPoint x: 710, startPoint y: 473, endPoint x: 643, endPoint y: 480, distance: 67.2
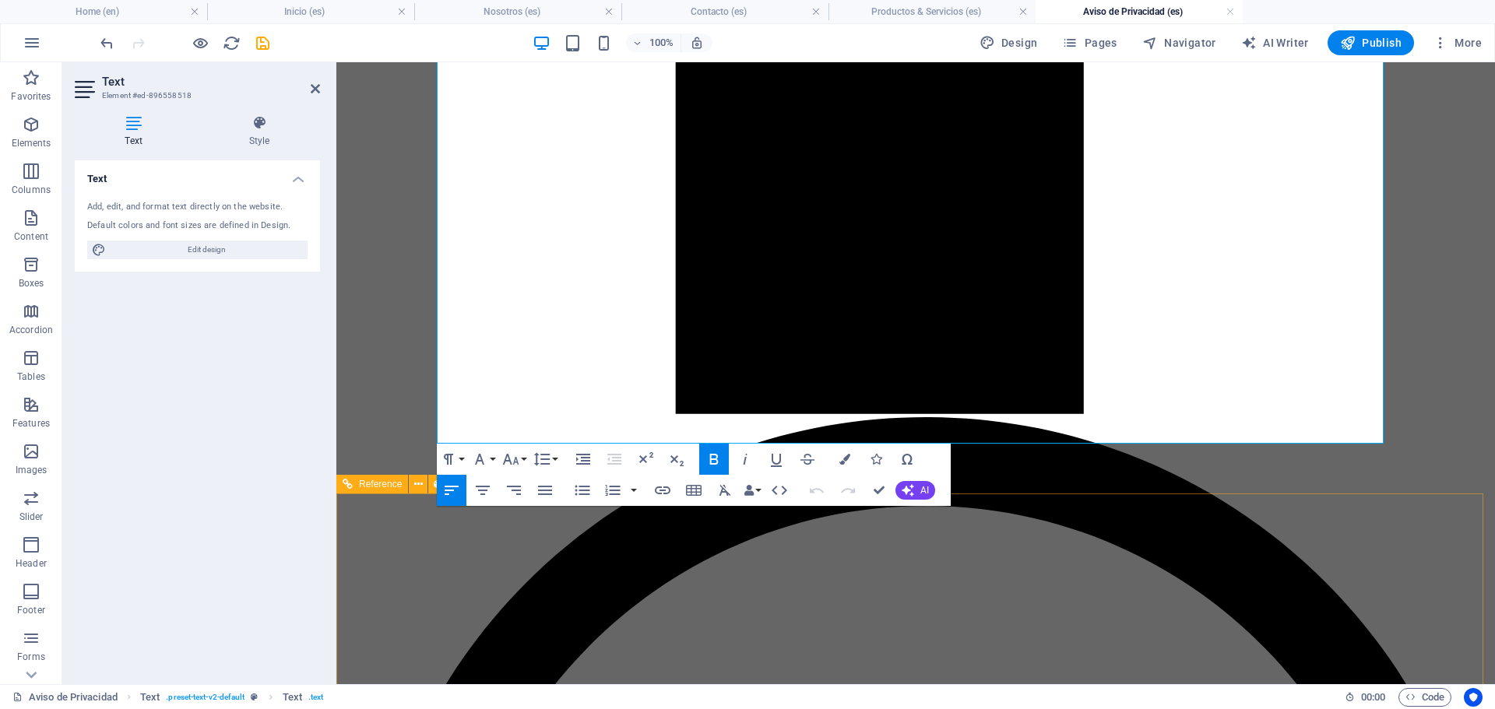
scroll to position [1999, 0]
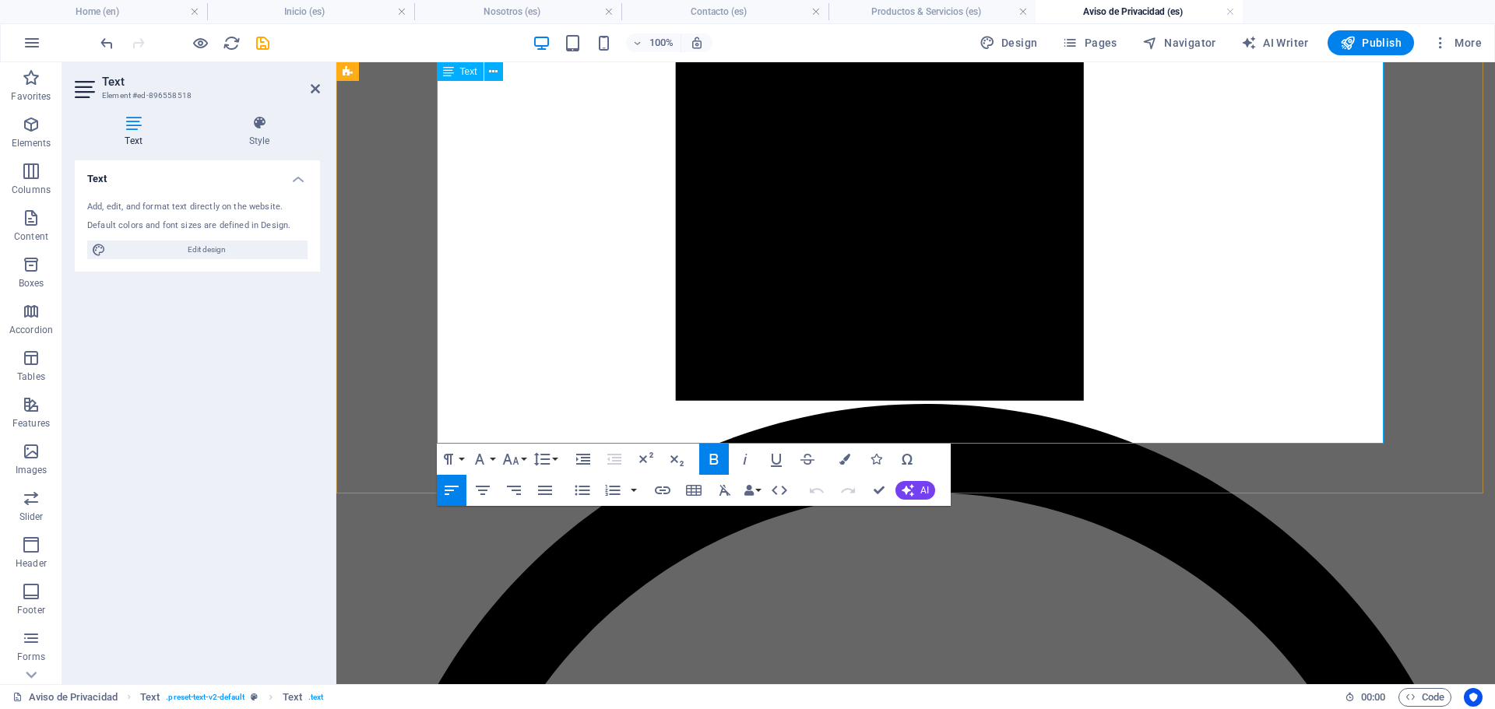
drag, startPoint x: 635, startPoint y: 428, endPoint x: 489, endPoint y: 425, distance: 146.4
drag, startPoint x: 604, startPoint y: 434, endPoint x: 424, endPoint y: 436, distance: 179.8
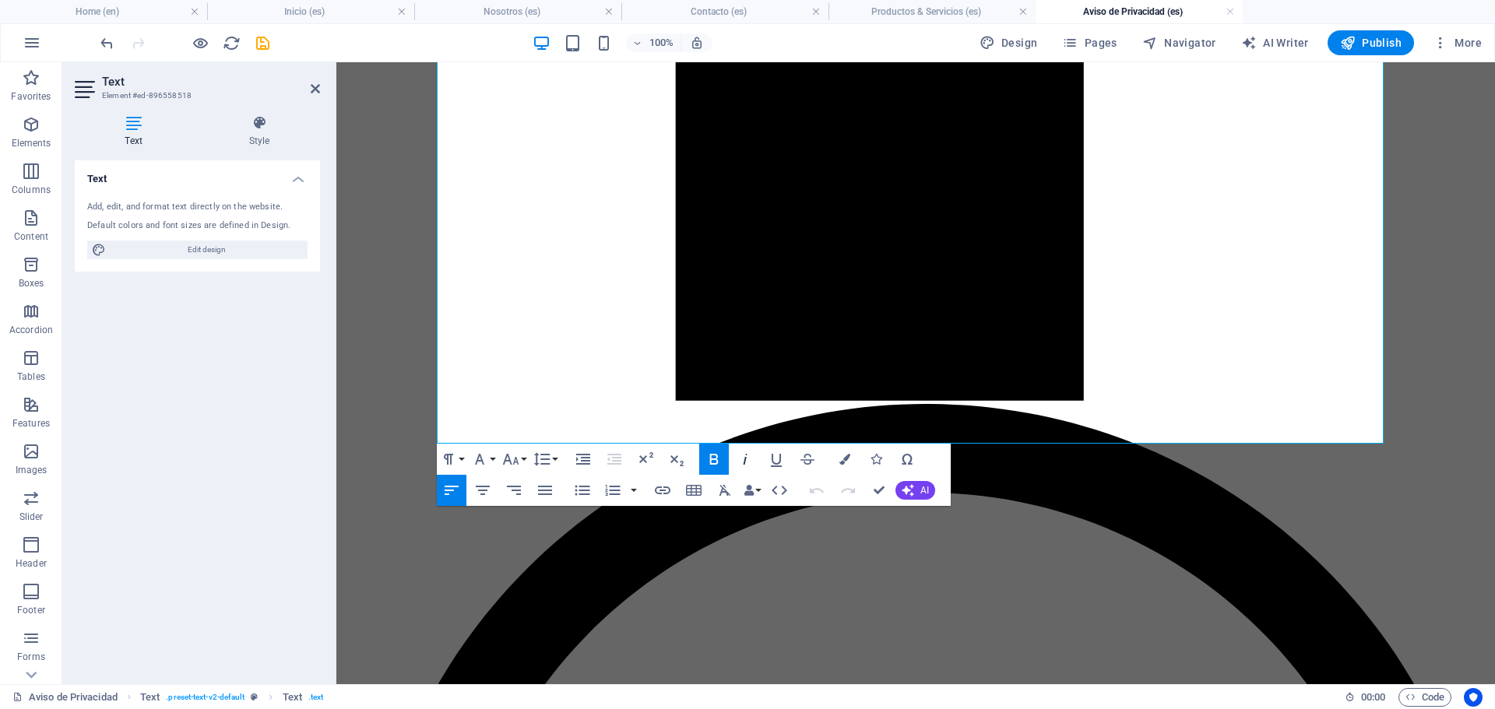
click at [742, 458] on icon "button" at bounding box center [745, 459] width 19 height 19
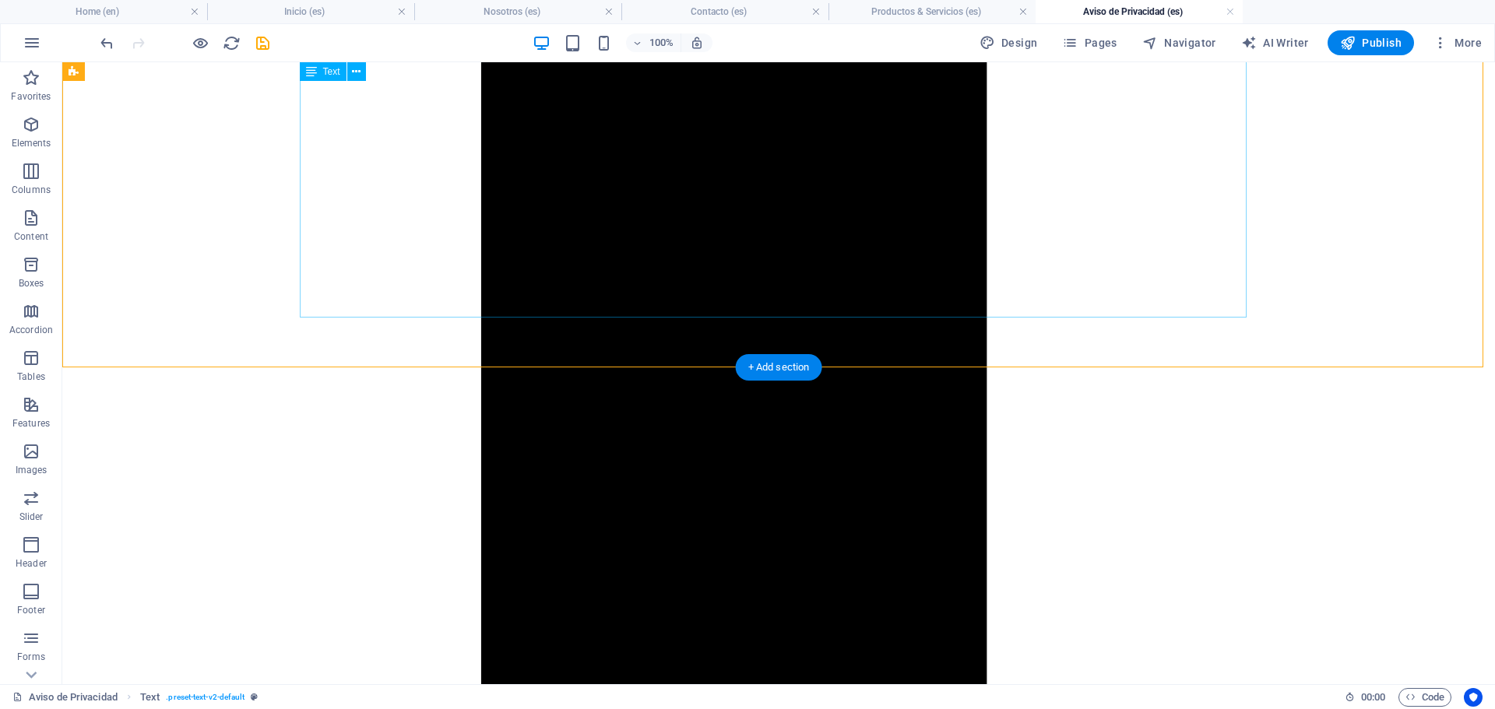
scroll to position [1580, 0]
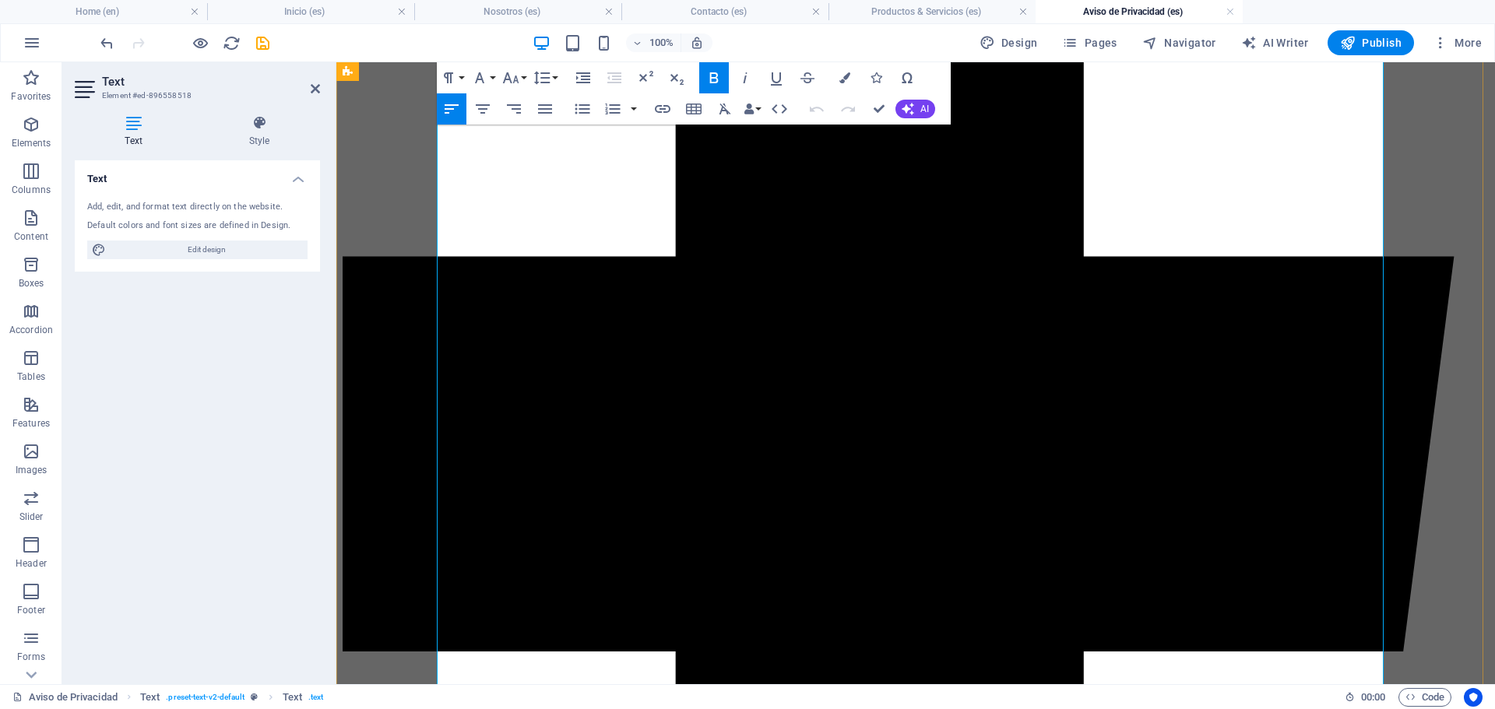
scroll to position [1298, 0]
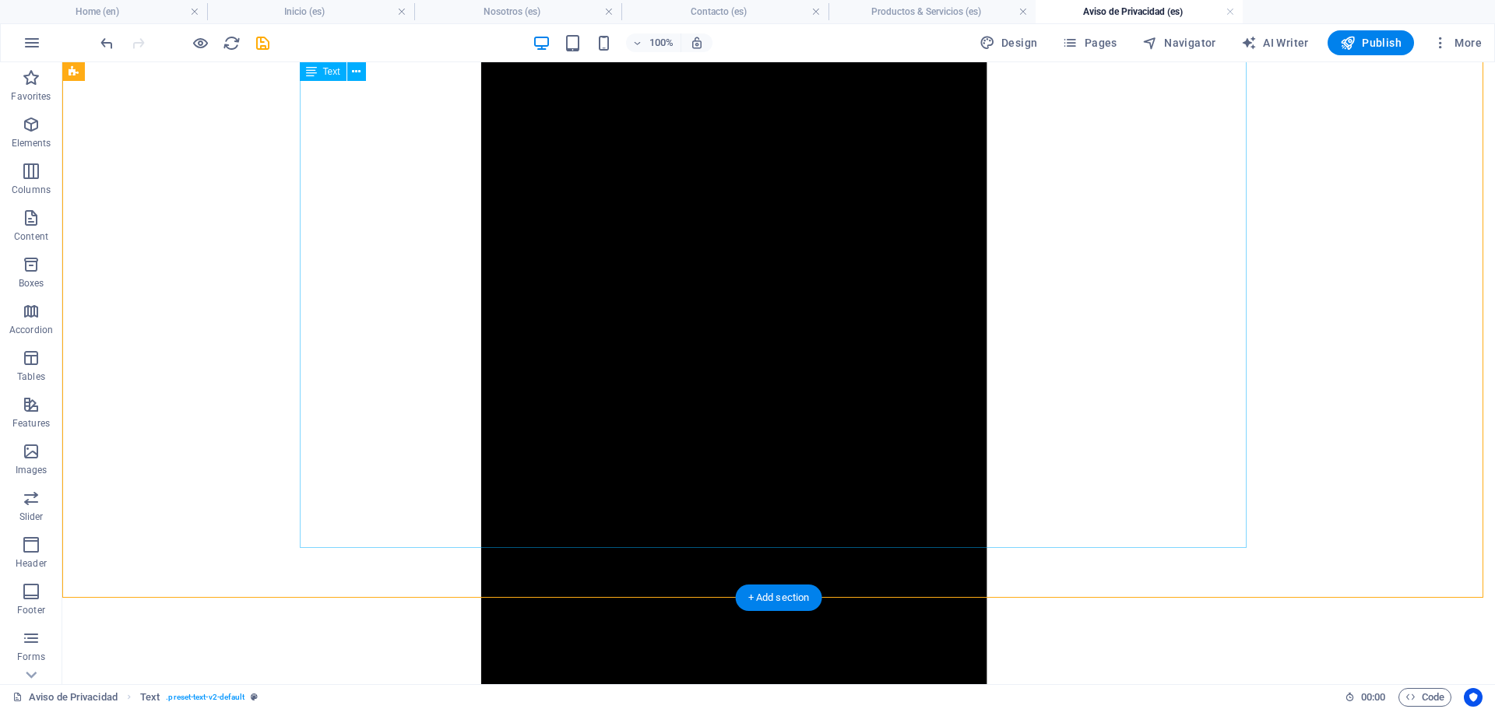
scroll to position [2203, 0]
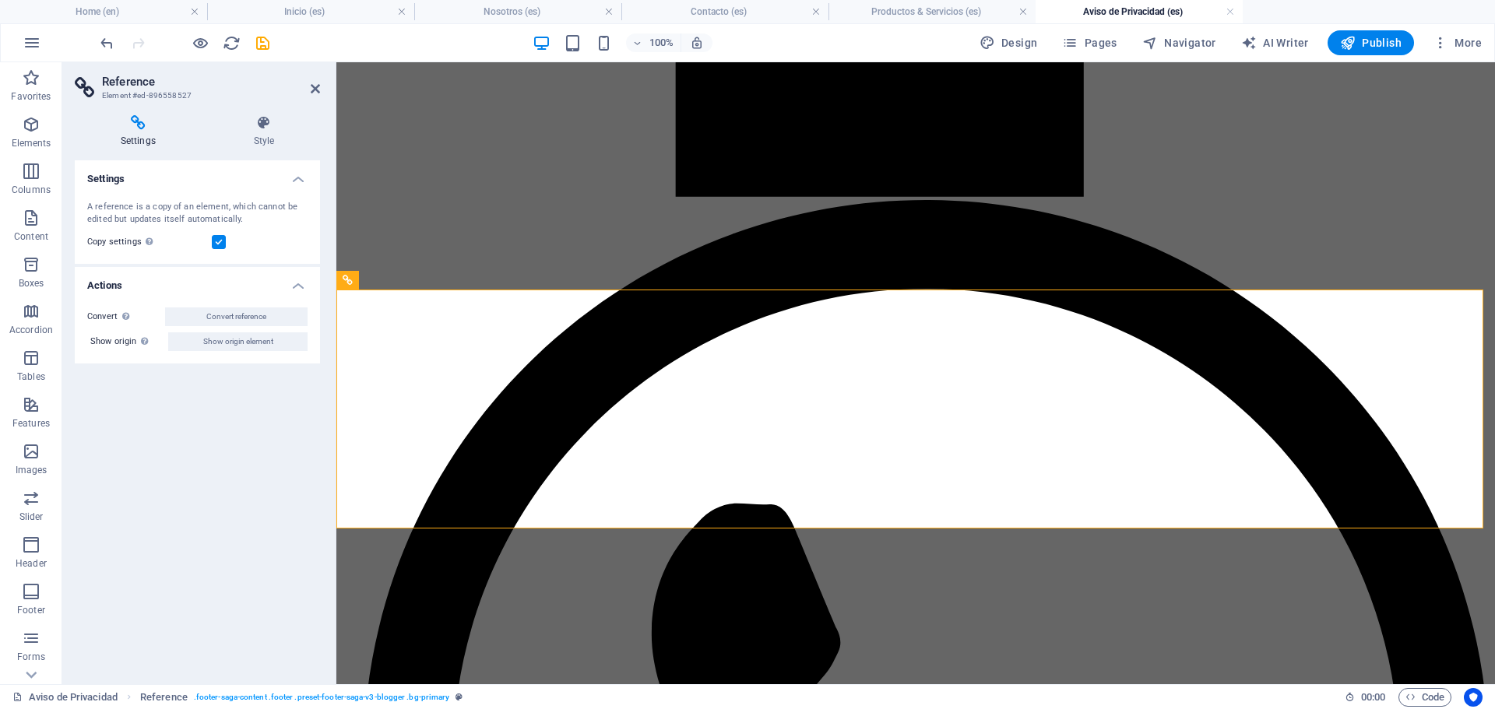
click at [303, 90] on header "Reference Element #ed-896558527" at bounding box center [197, 82] width 245 height 40
click at [311, 90] on icon at bounding box center [315, 89] width 9 height 12
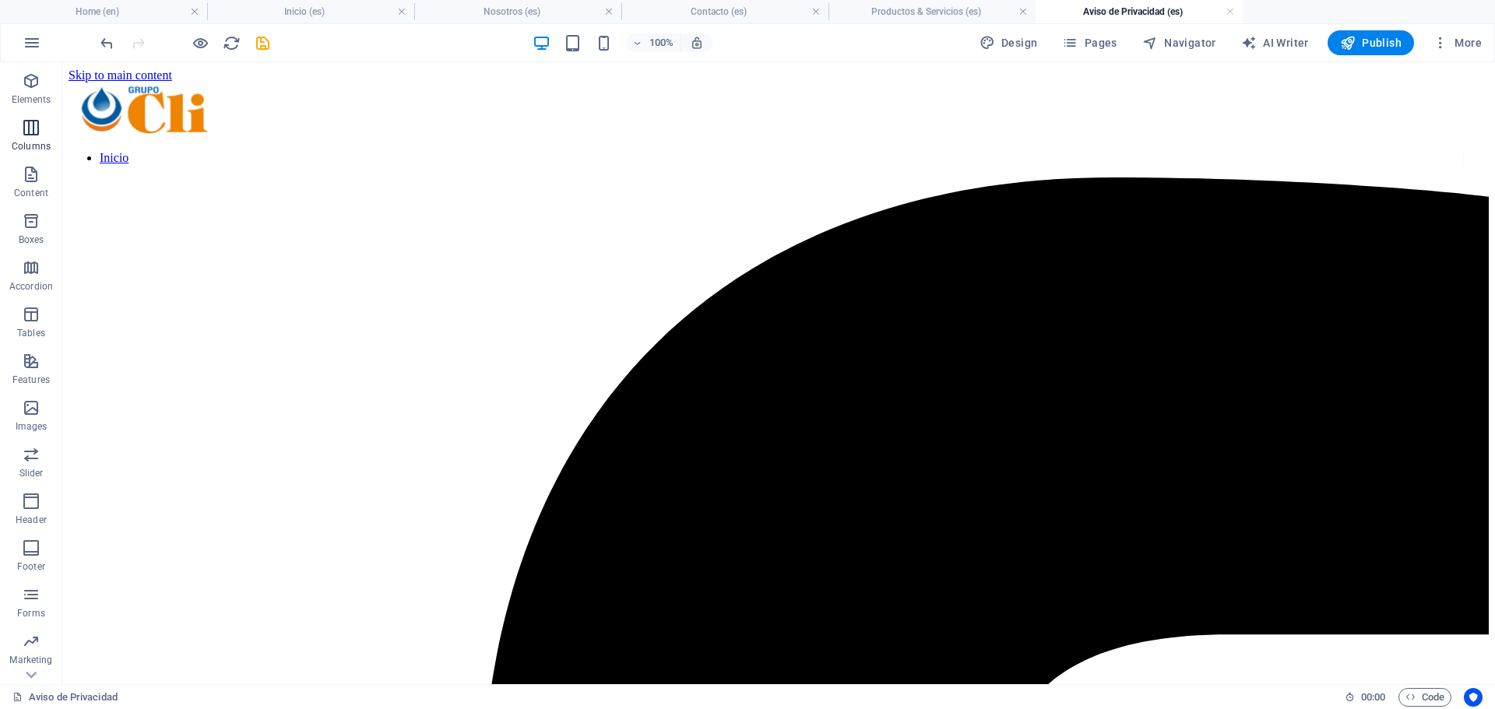
scroll to position [0, 0]
click at [23, 124] on icon "button" at bounding box center [31, 124] width 19 height 19
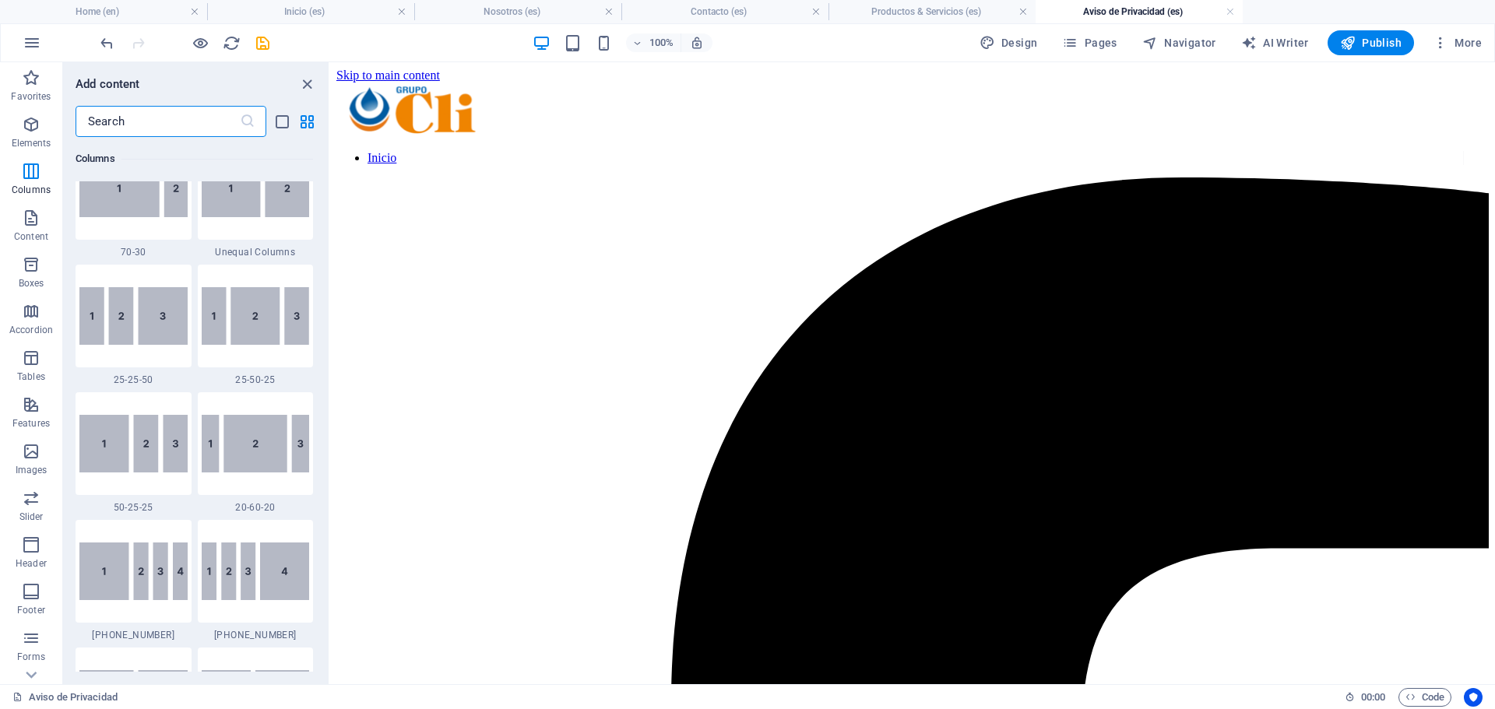
scroll to position [1489, 0]
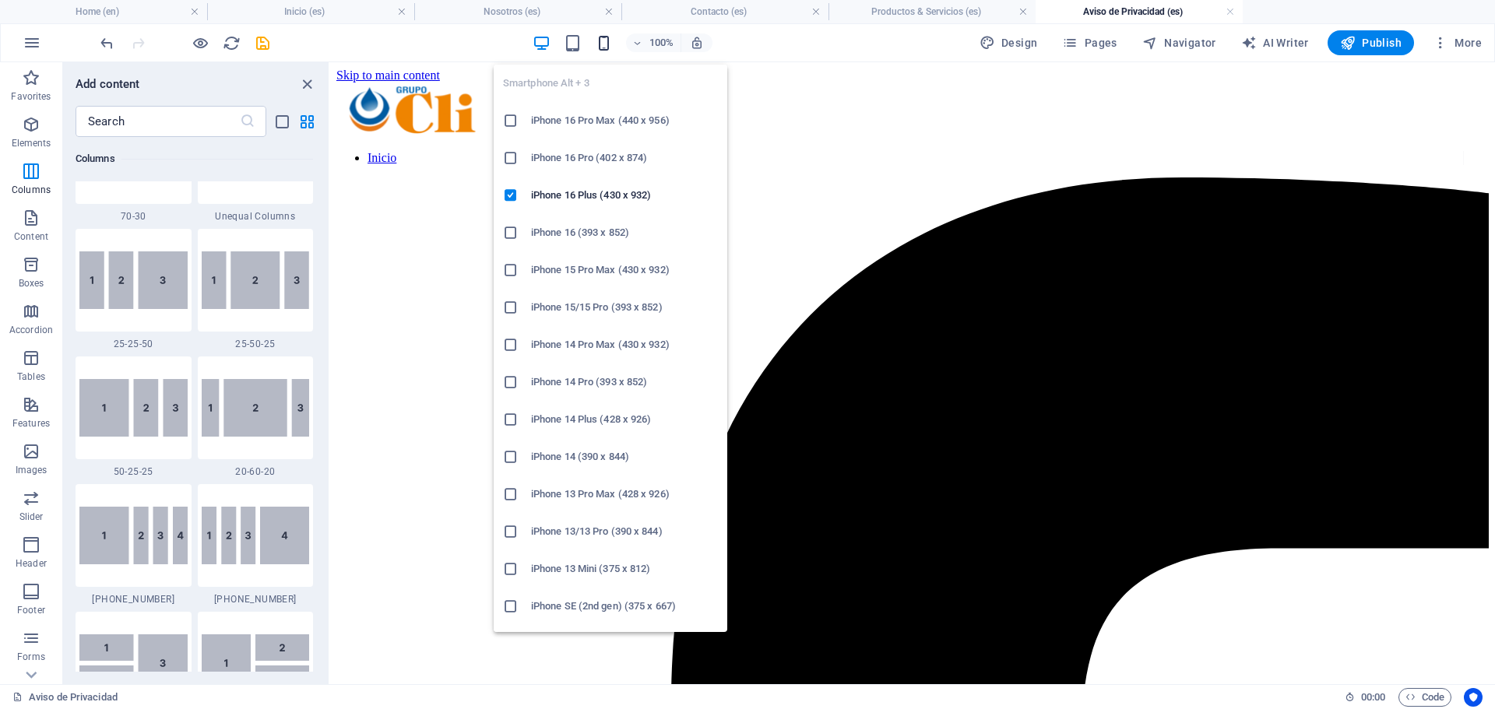
click at [604, 44] on icon "button" at bounding box center [604, 43] width 18 height 18
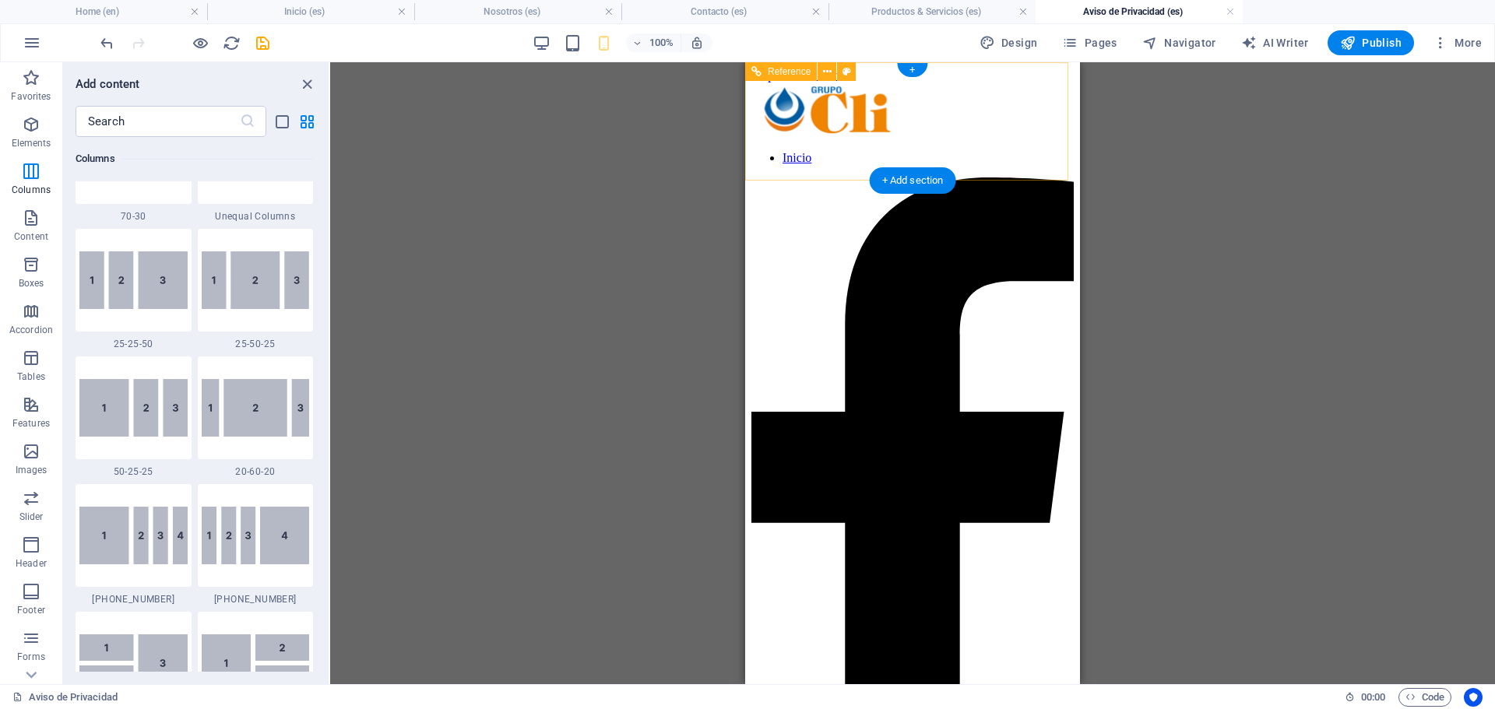
click at [905, 165] on nav "Inicio" at bounding box center [912, 158] width 322 height 14
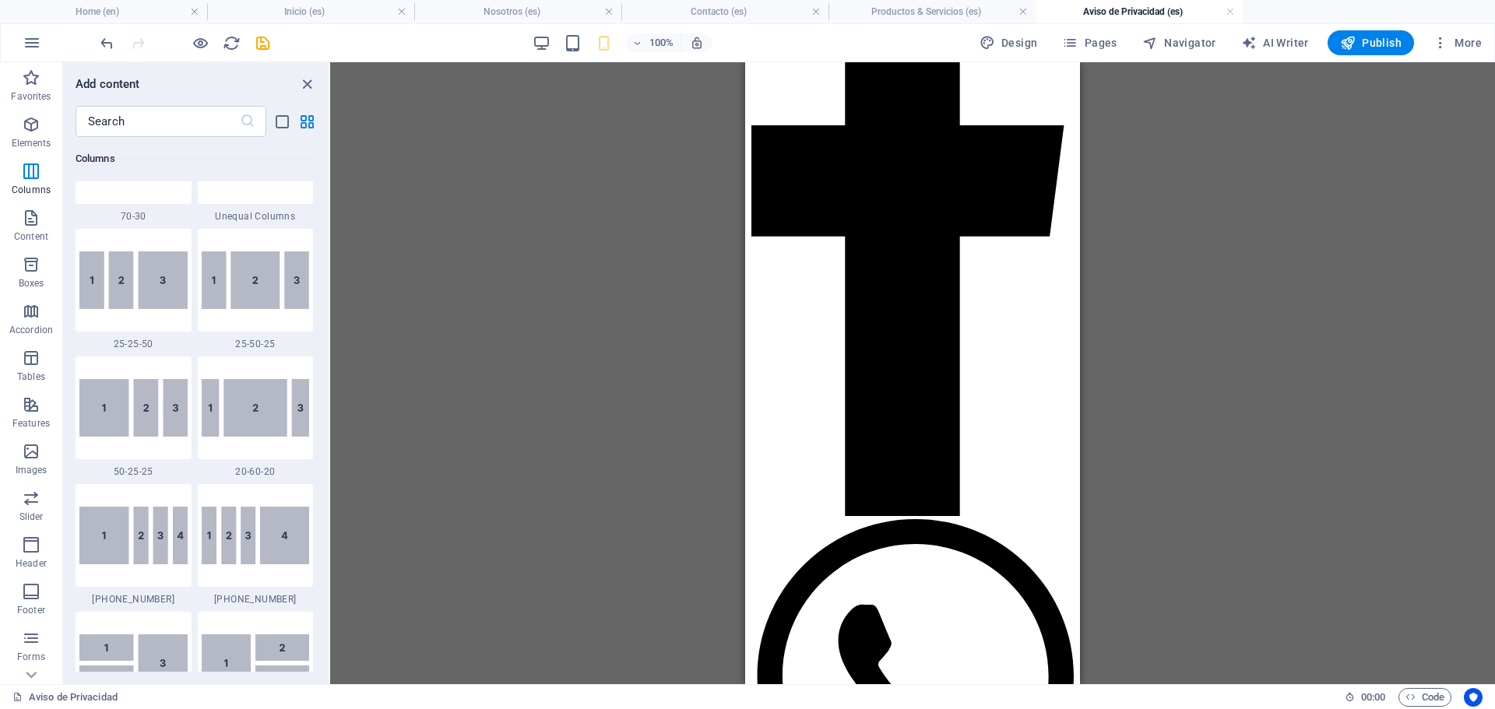
scroll to position [0, 0]
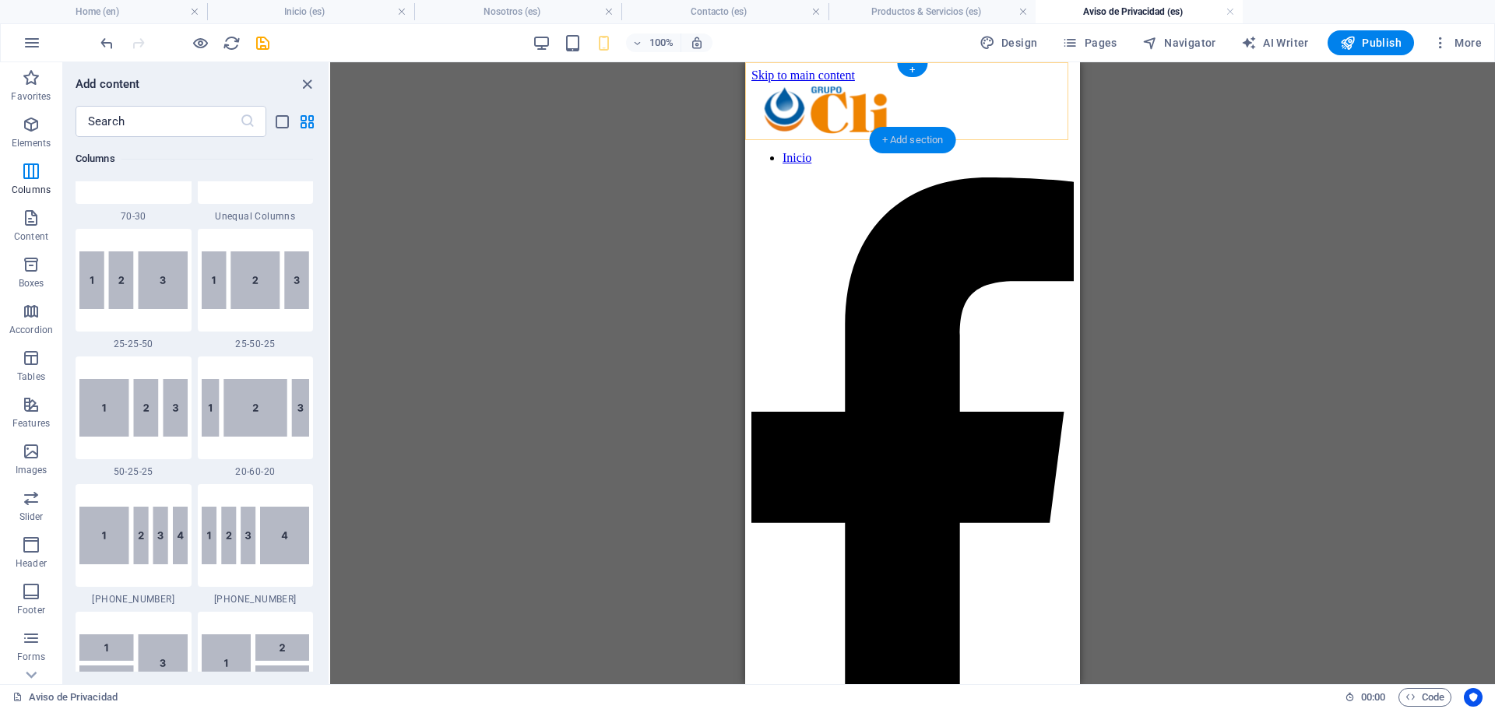
click at [926, 142] on div "+ Add section" at bounding box center [912, 140] width 86 height 26
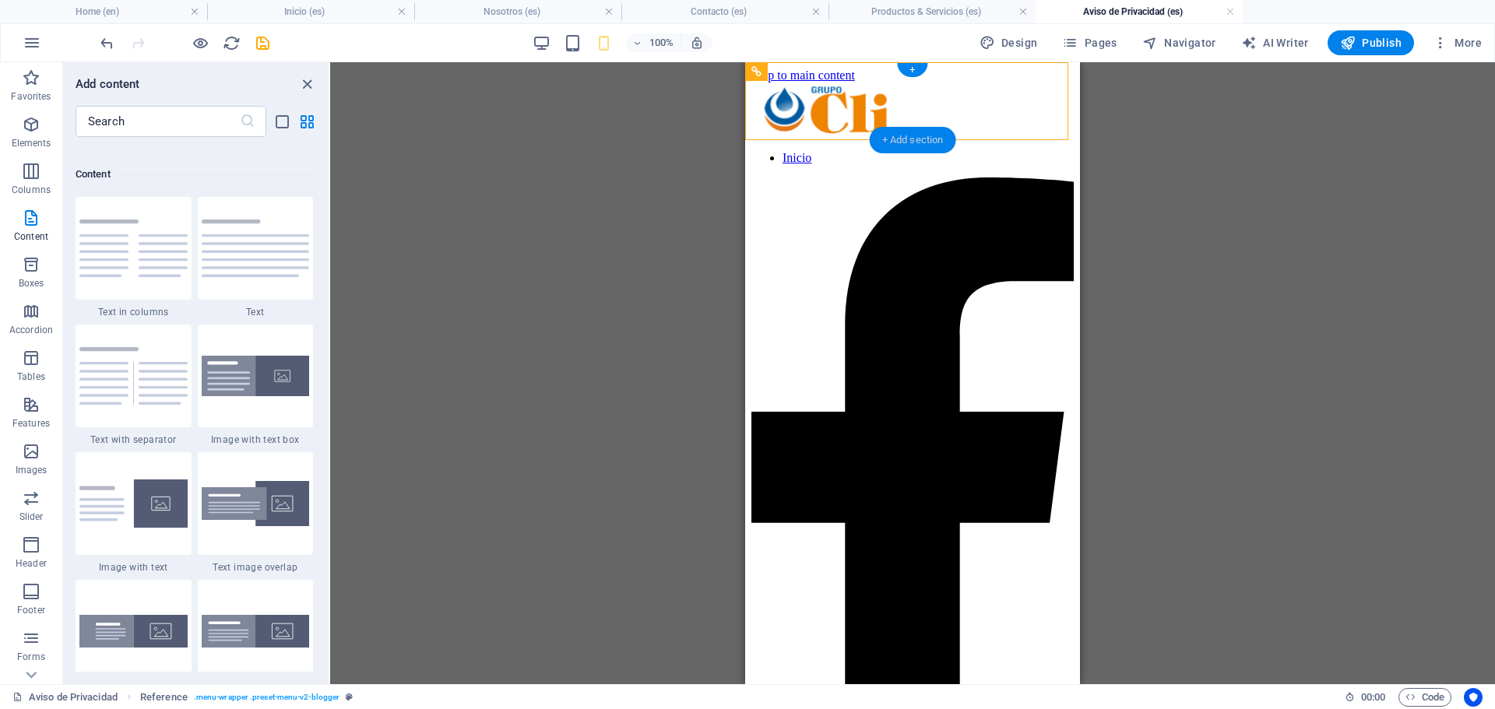
scroll to position [2724, 0]
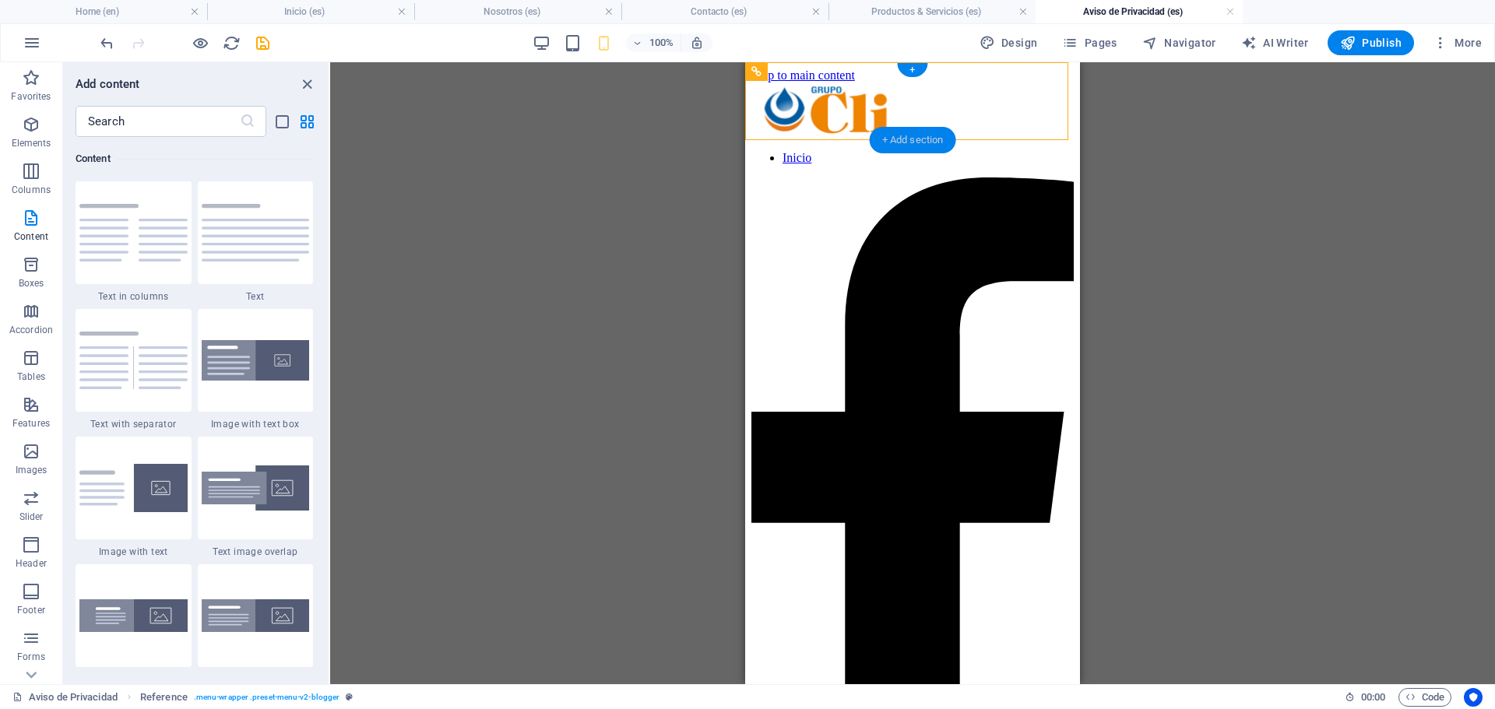
click at [892, 135] on div "+ Add section" at bounding box center [912, 140] width 86 height 26
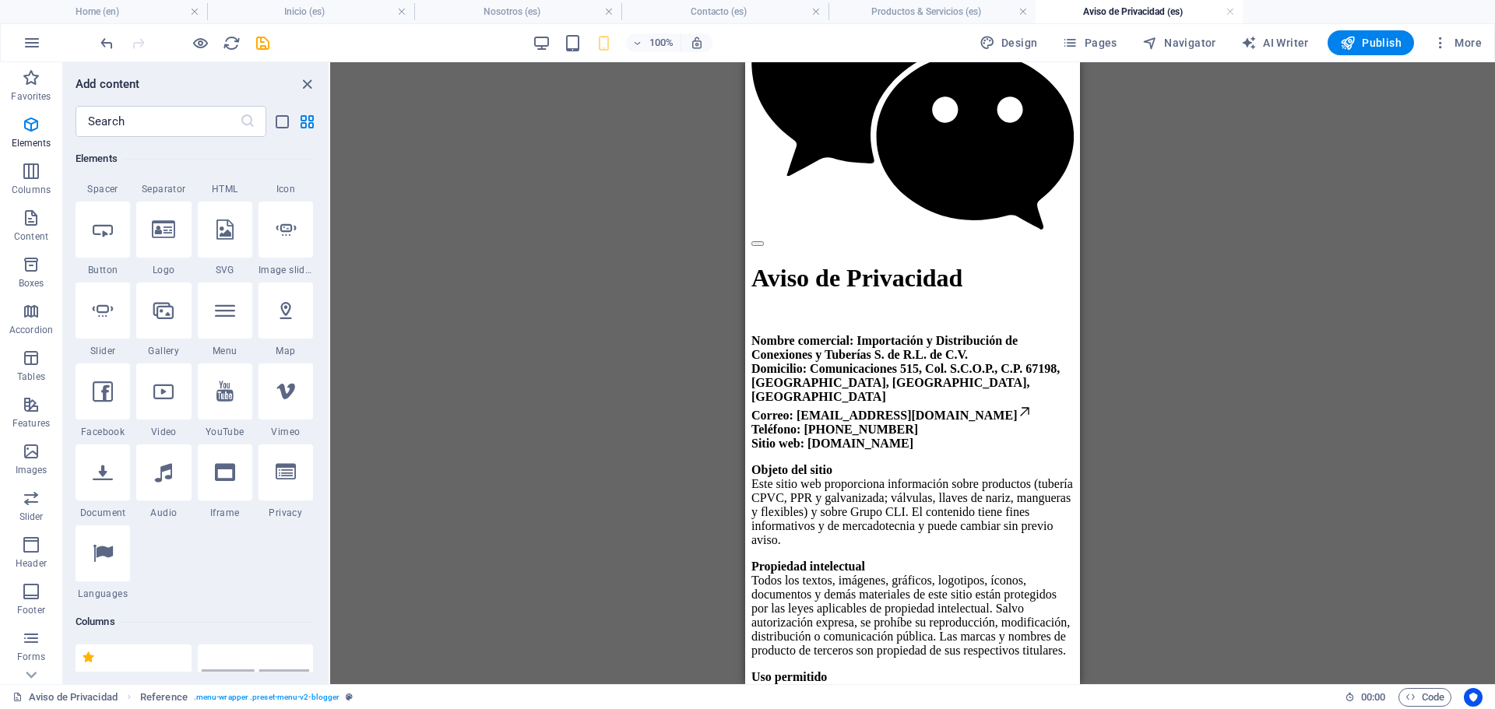
scroll to position [311, 0]
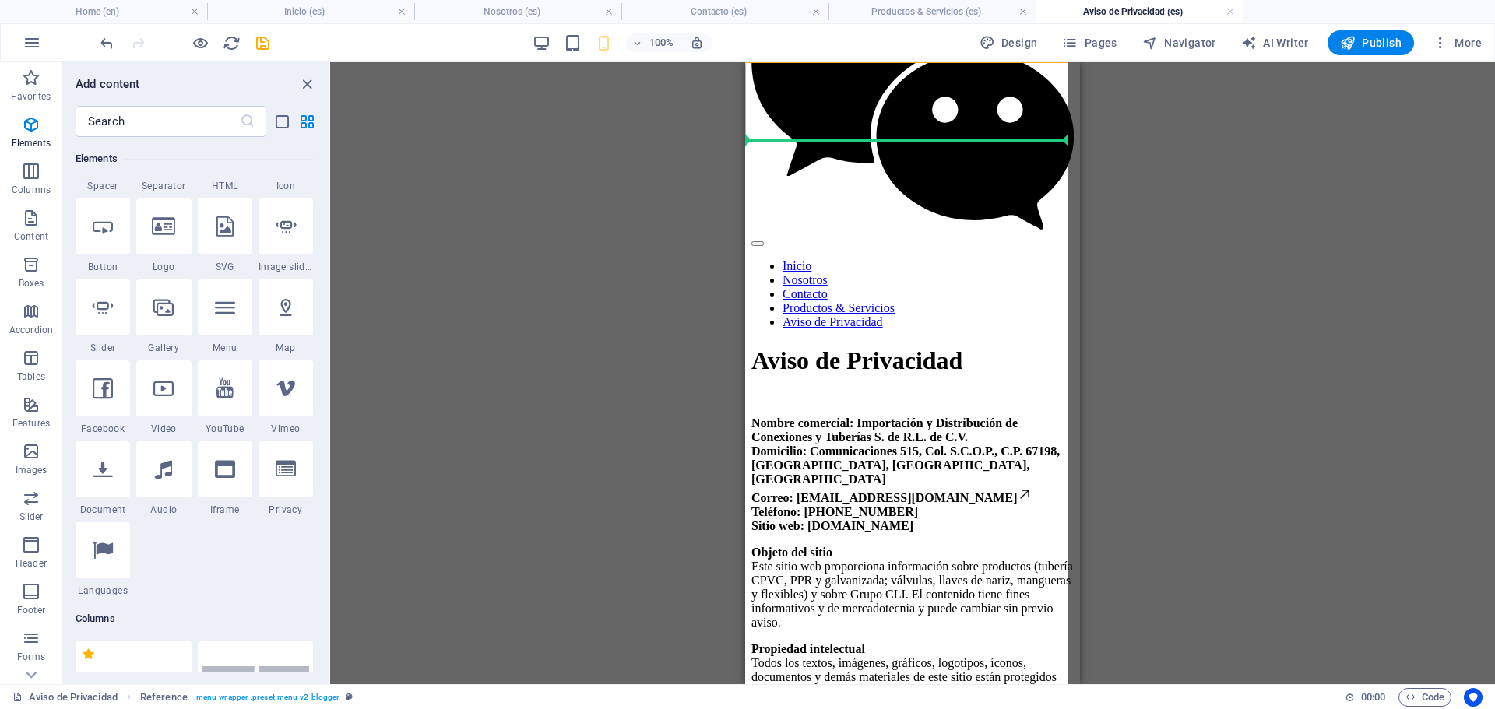
select select "5"
select select
select select "6"
select select
select select "7"
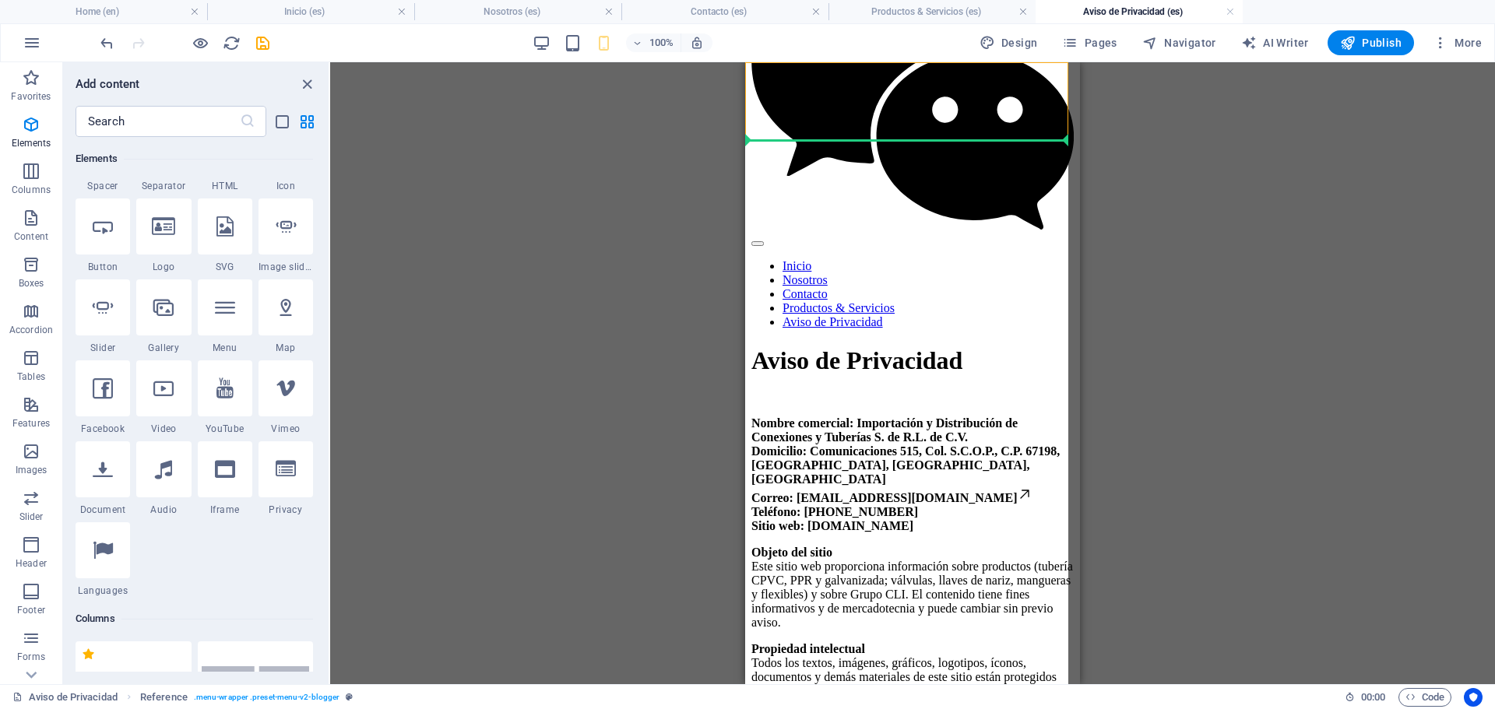
select select
select select "8"
select select
select select "9"
select select
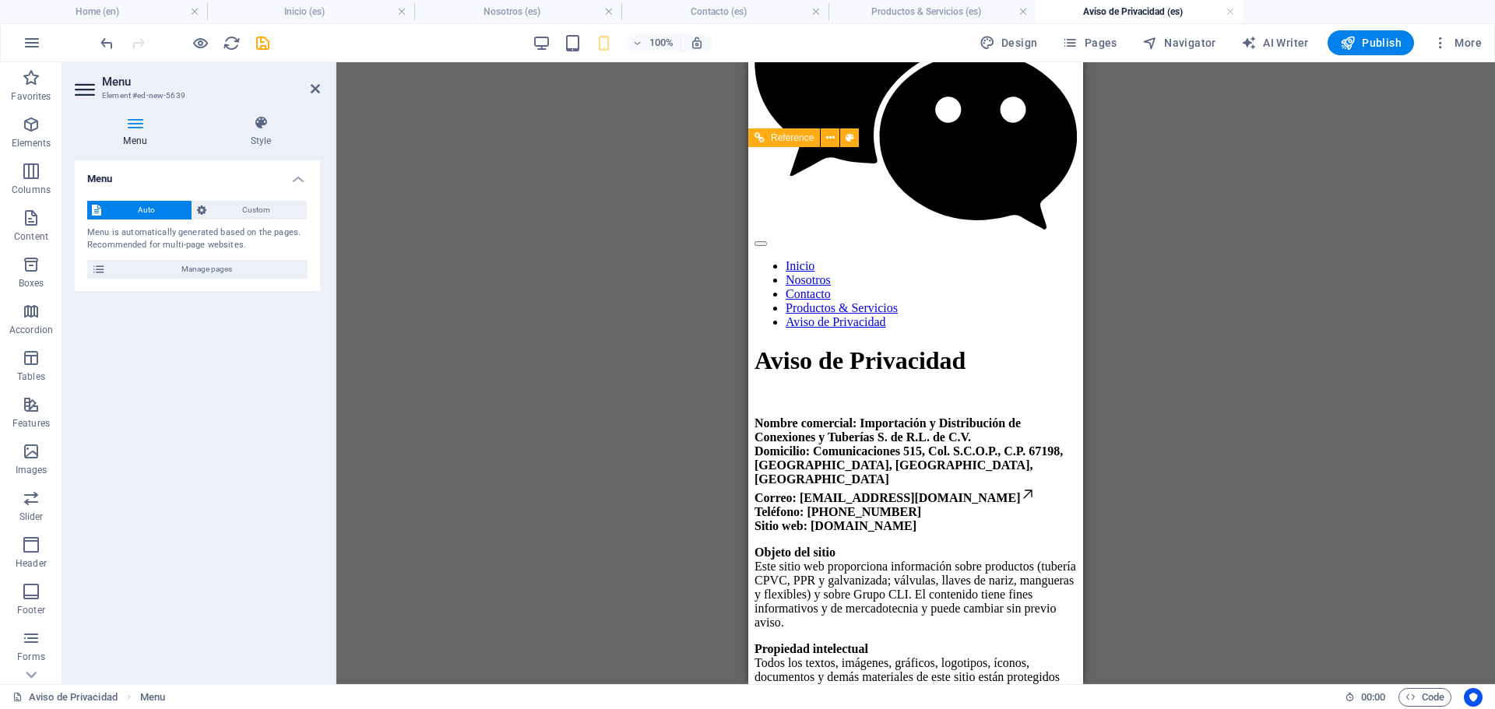
scroll to position [0, 0]
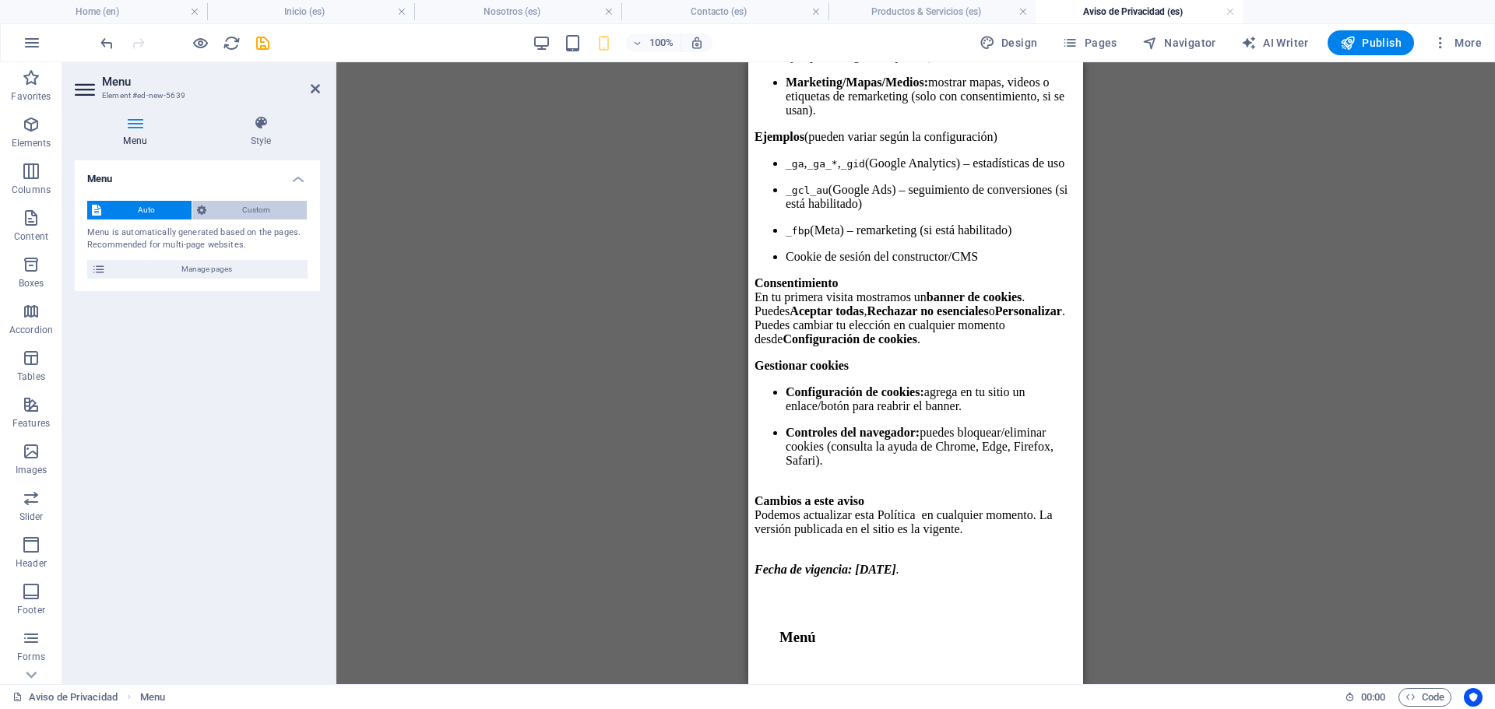
click at [265, 216] on span "Custom" at bounding box center [257, 210] width 92 height 19
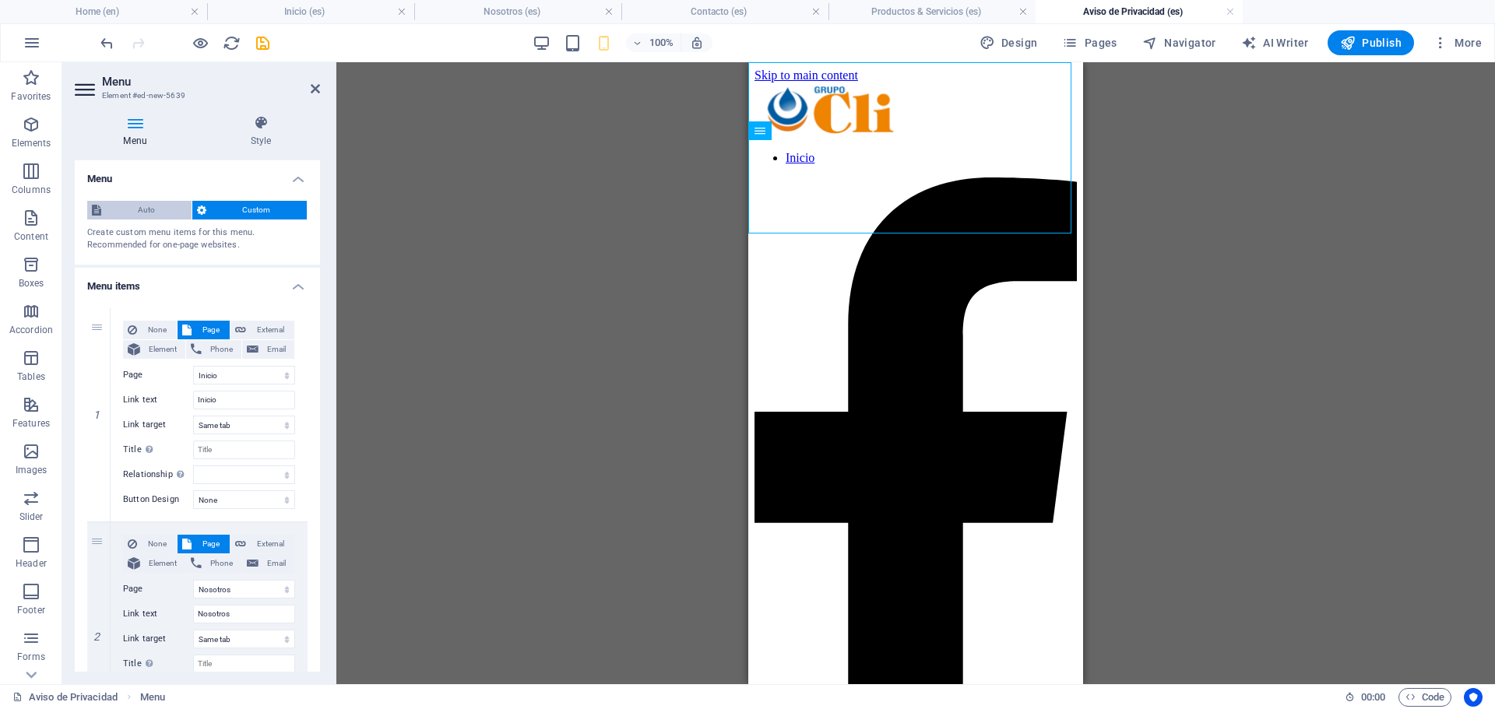
click at [160, 205] on span "Auto" at bounding box center [146, 210] width 81 height 19
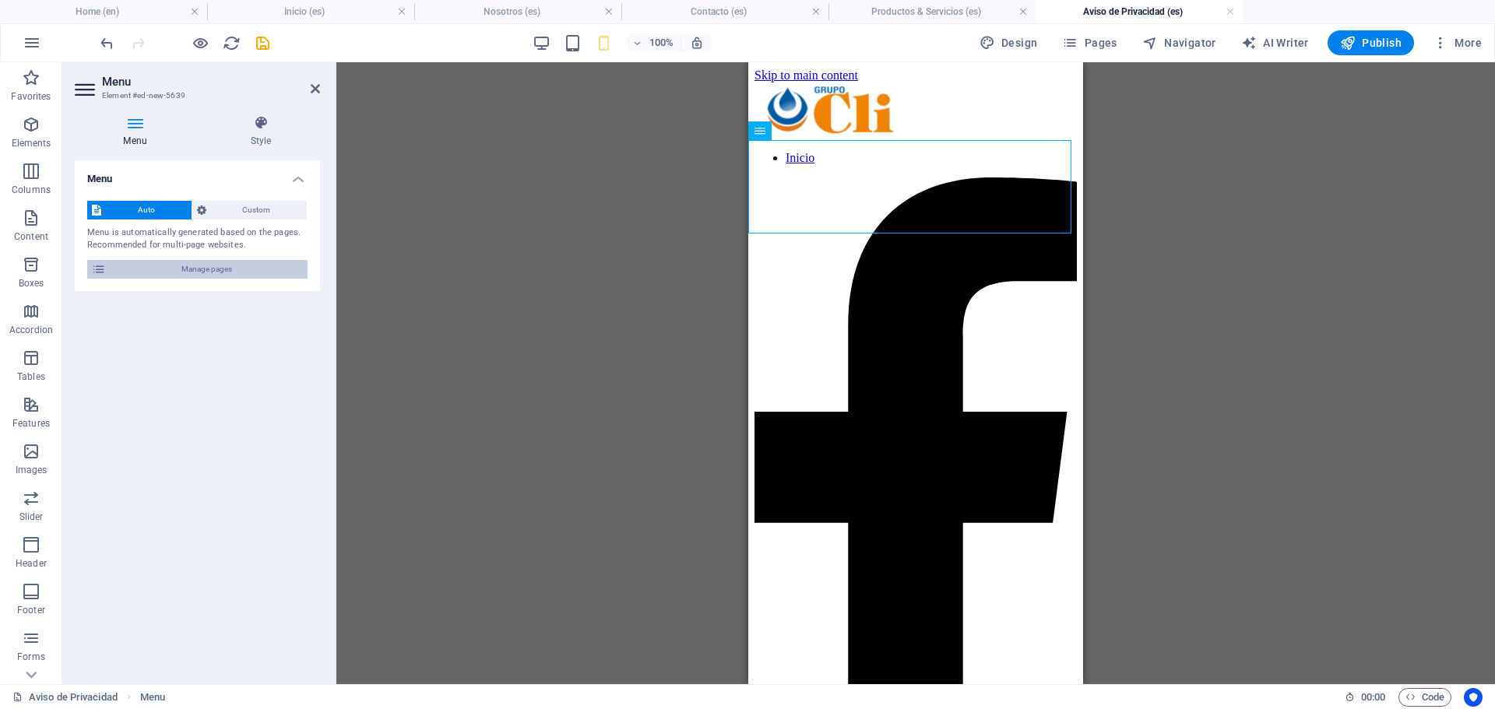
click at [176, 270] on span "Manage pages" at bounding box center [207, 269] width 192 height 19
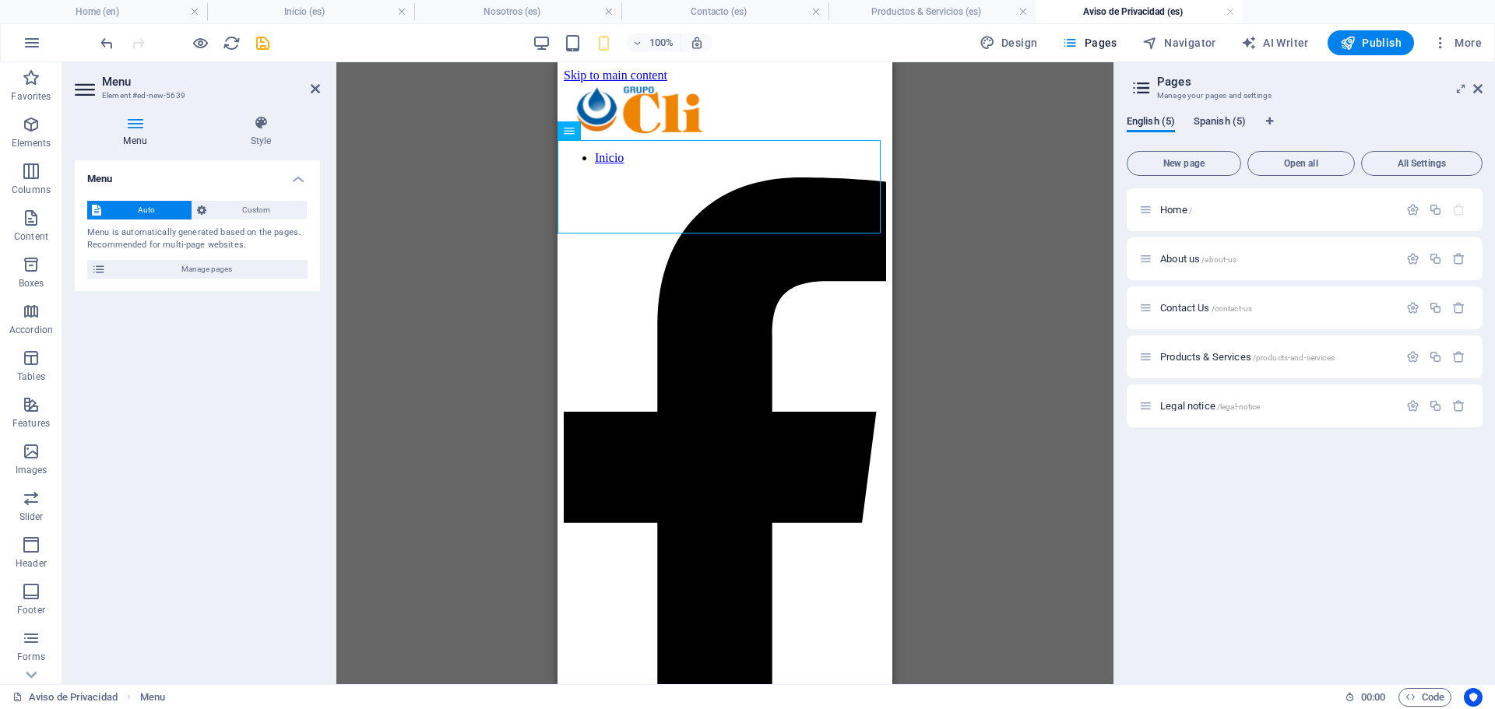
click at [1210, 119] on span "Spanish (5)" at bounding box center [1219, 123] width 52 height 22
click at [1245, 206] on p "Inicio /" at bounding box center [1277, 210] width 234 height 10
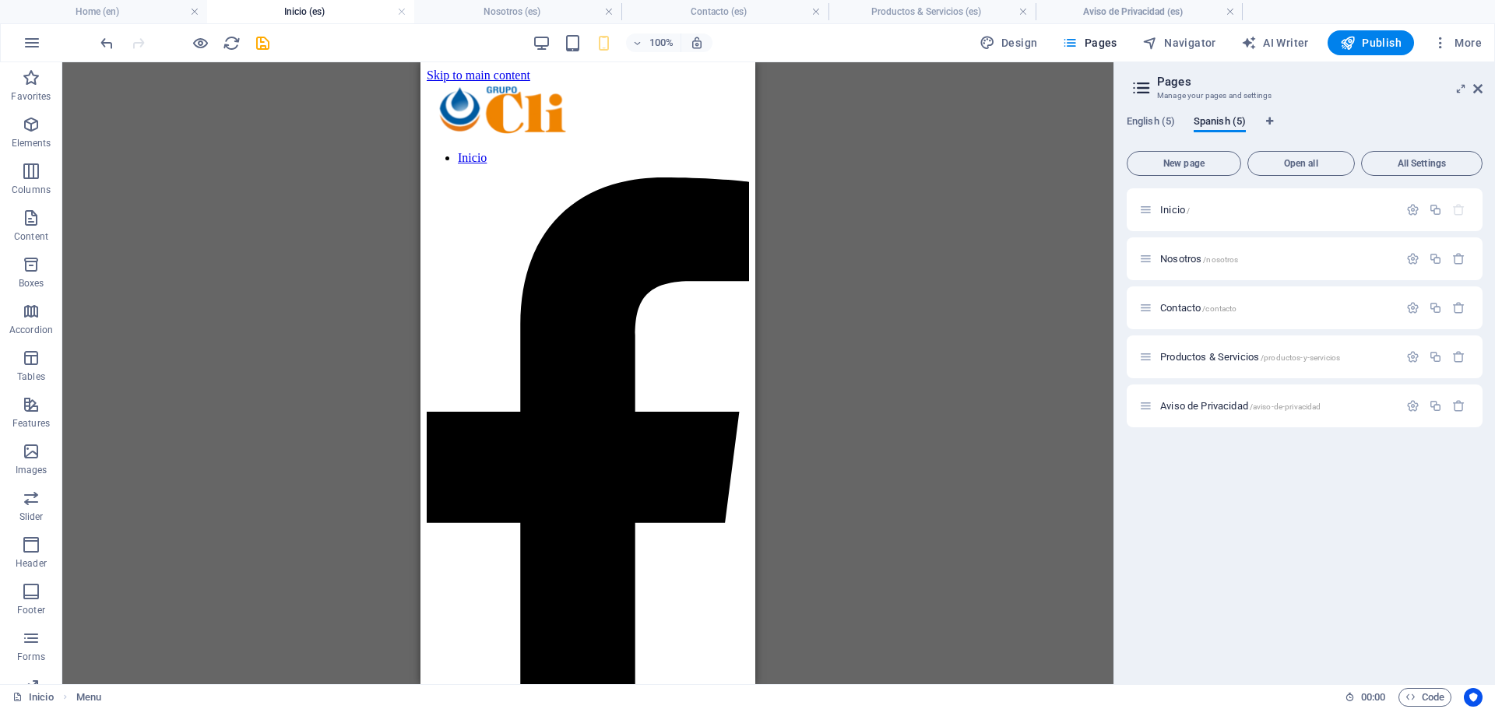
click at [929, 217] on div "Slider Slider H1 Container Container Banner Banner Container Container Slider S…" at bounding box center [587, 373] width 1051 height 622
click at [1237, 261] on span "/nosotros" at bounding box center [1220, 259] width 35 height 9
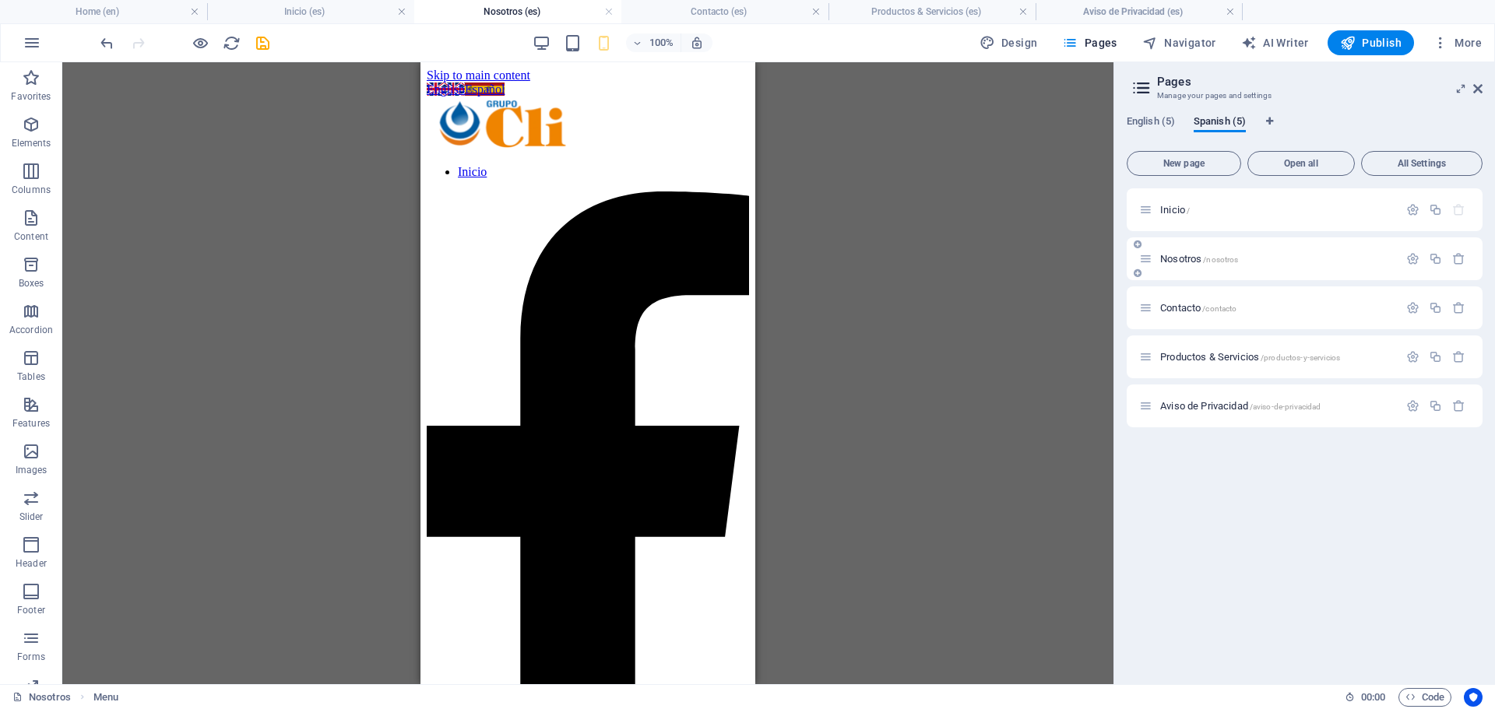
click at [1238, 268] on div "Nosotros /nosotros" at bounding box center [1304, 258] width 356 height 43
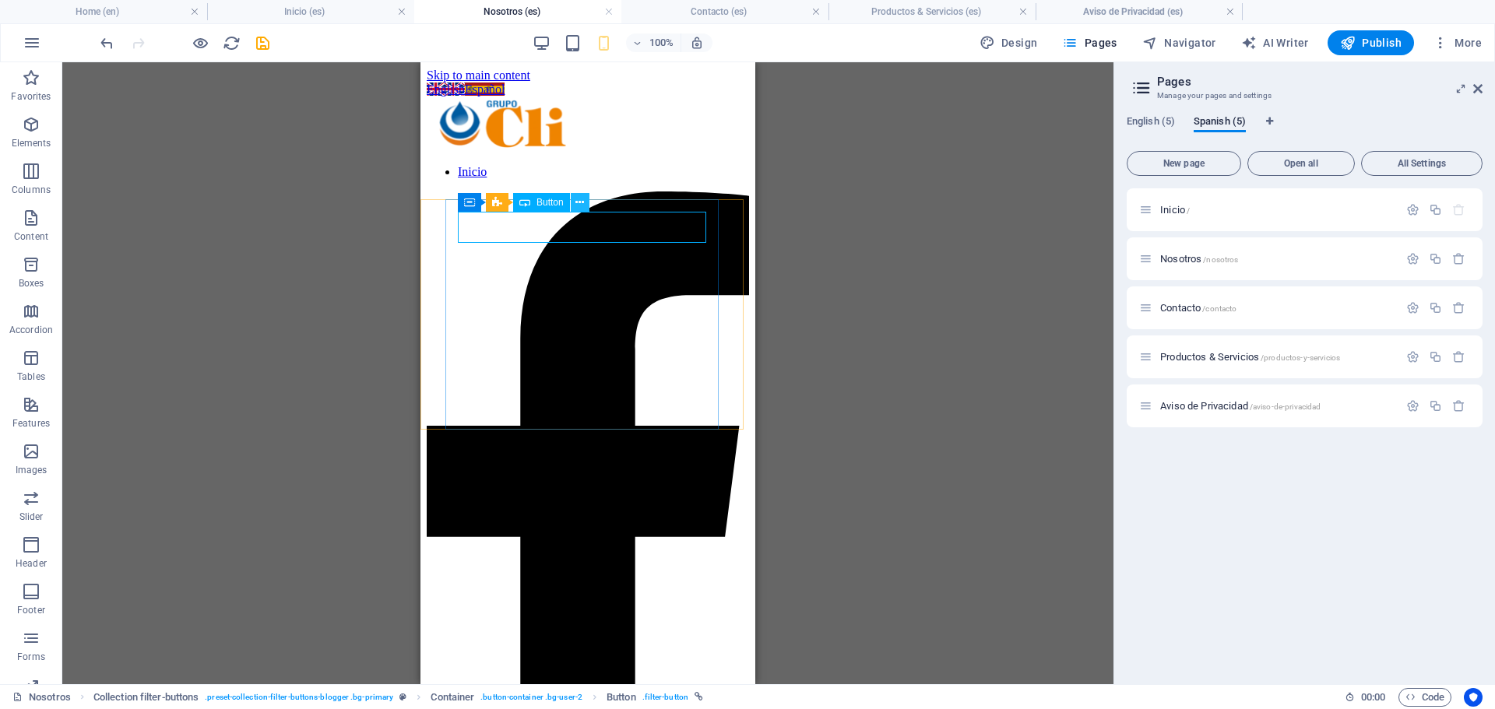
click at [578, 201] on icon at bounding box center [579, 203] width 9 height 16
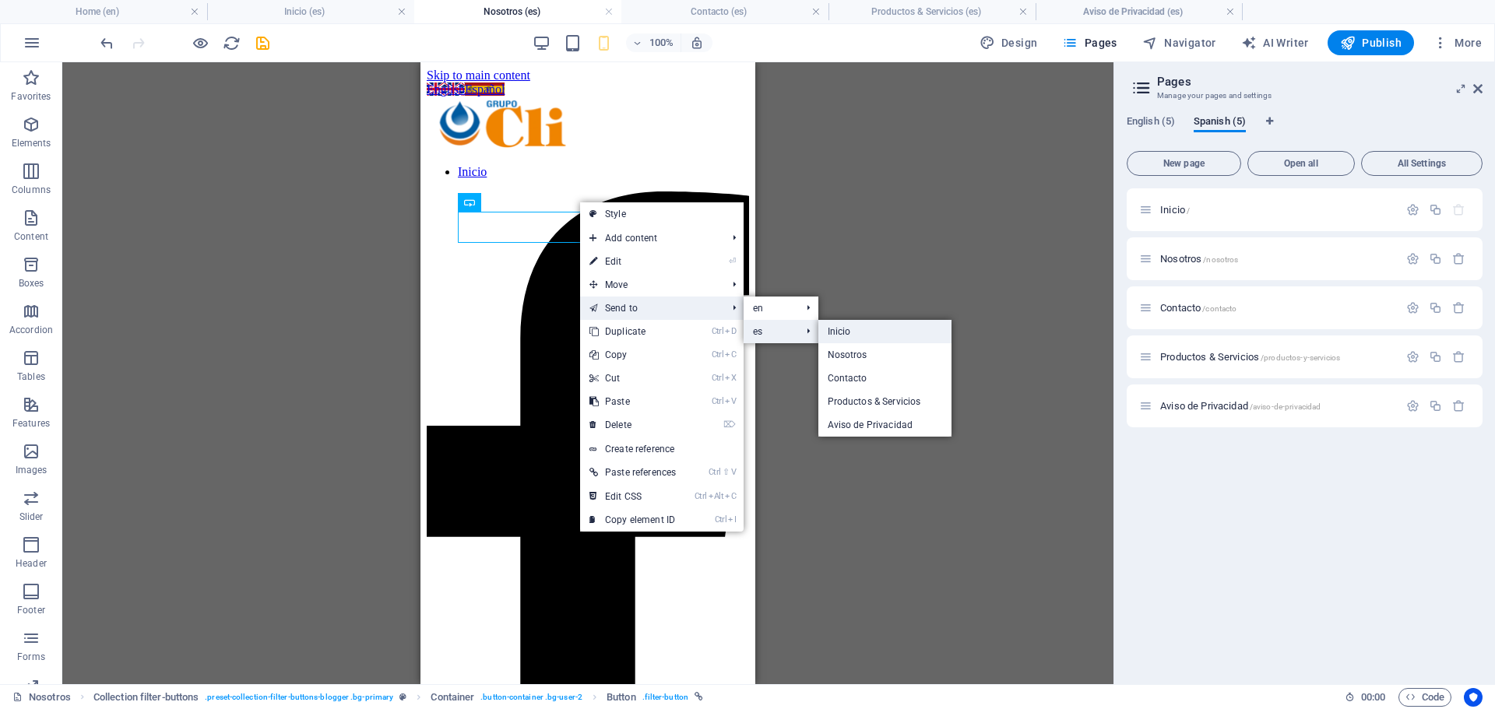
click at [863, 336] on link "Inicio" at bounding box center [885, 331] width 134 height 23
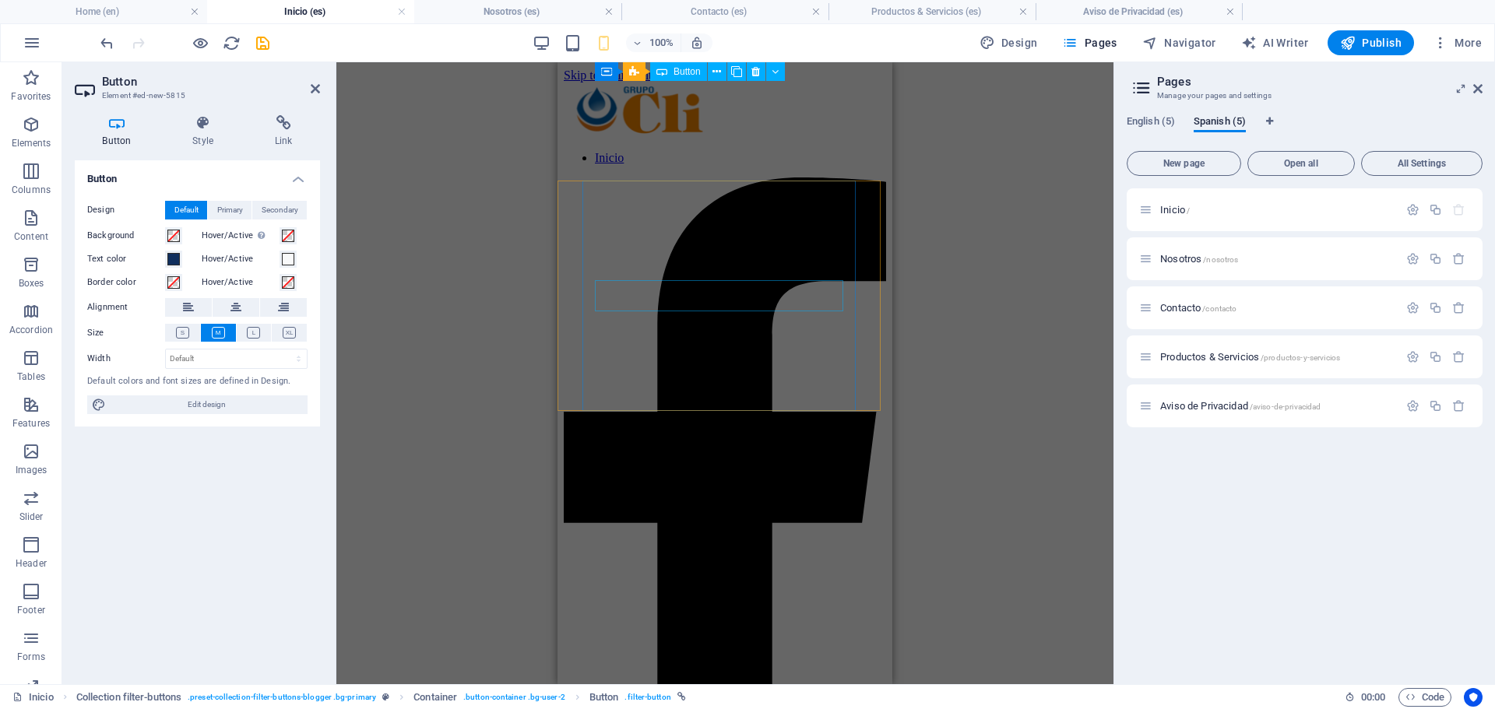
scroll to position [983, 0]
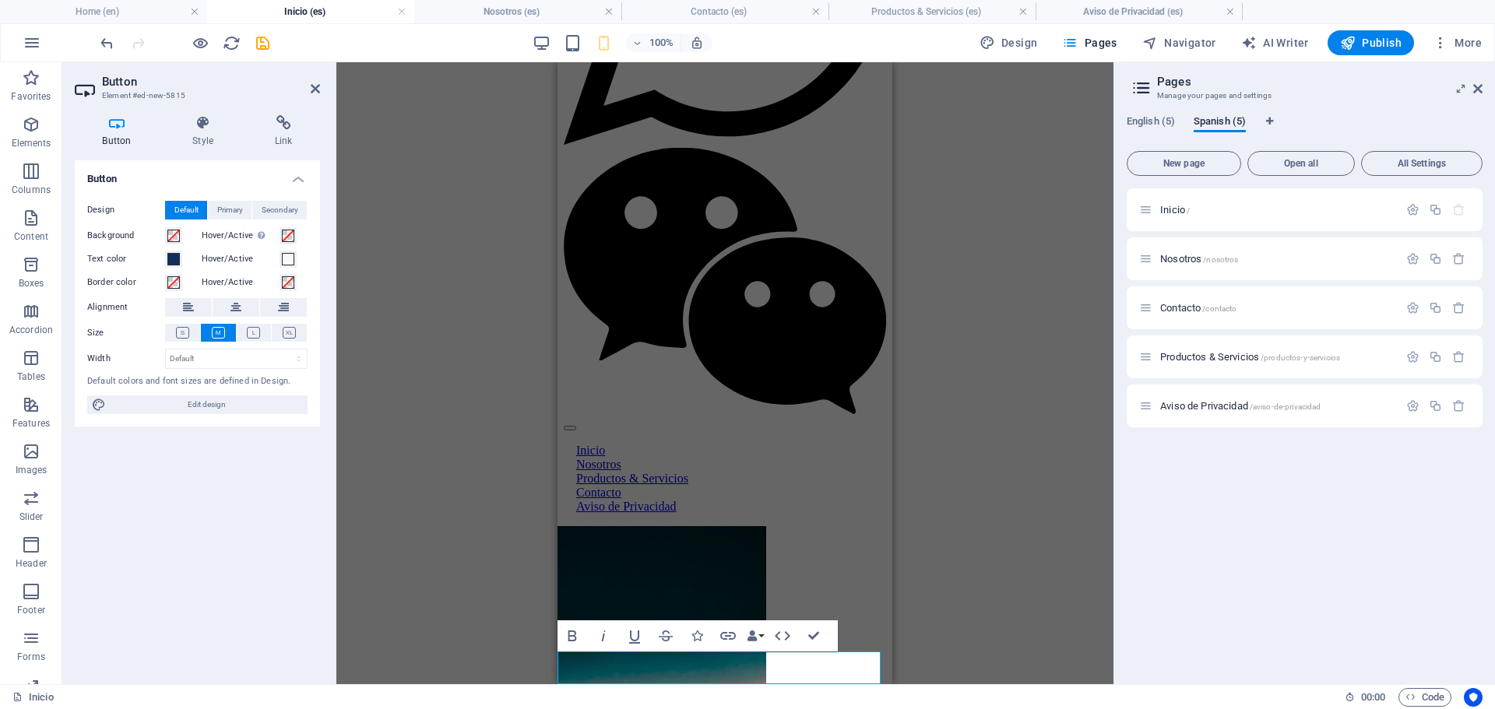
click at [982, 398] on div "Slider Slider H1 Container Container Banner Banner Container Container Slider S…" at bounding box center [724, 373] width 777 height 622
click at [952, 416] on div "Slider Slider H1 Container Container Banner Banner Container Container Slider S…" at bounding box center [724, 373] width 777 height 622
click at [989, 484] on div "Slider Slider H1 Container Container Banner Banner Container Container Slider S…" at bounding box center [724, 373] width 777 height 622
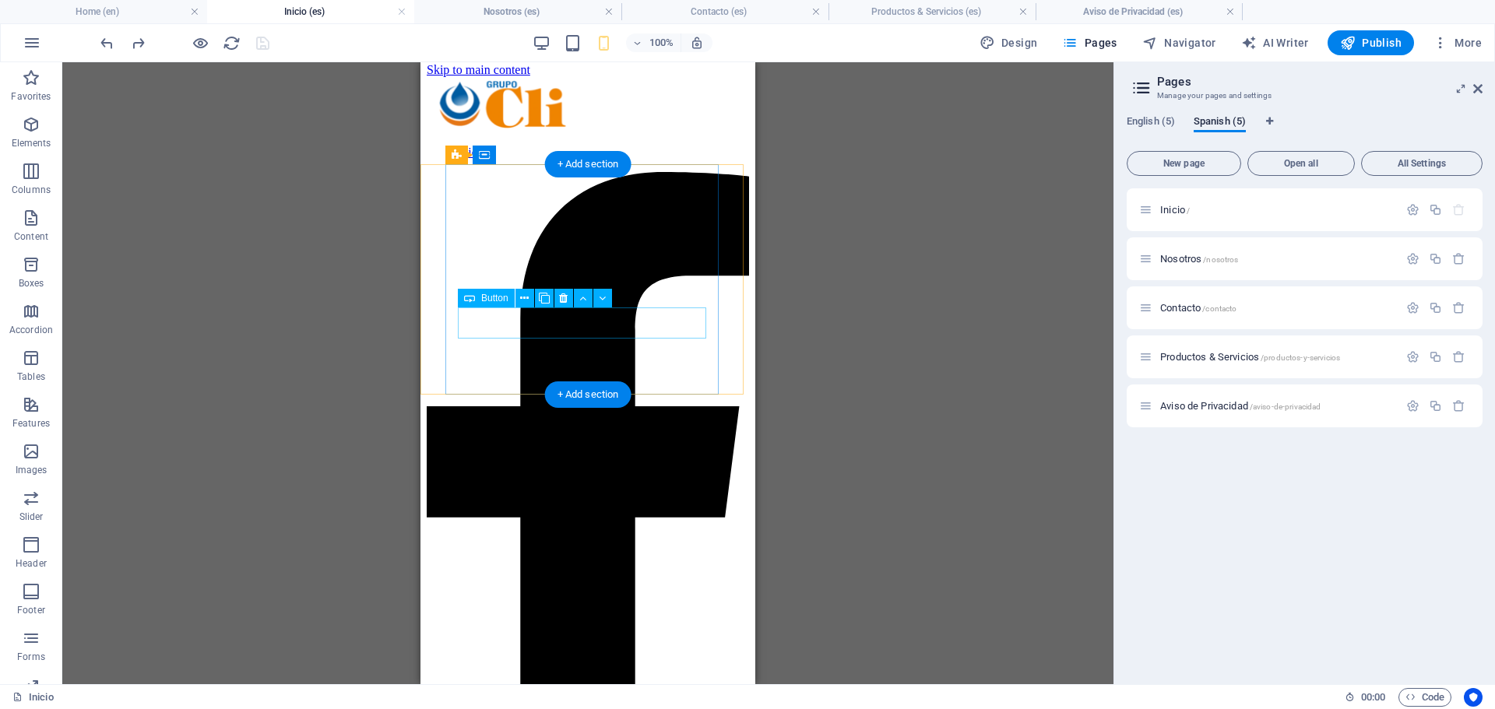
scroll to position [0, 0]
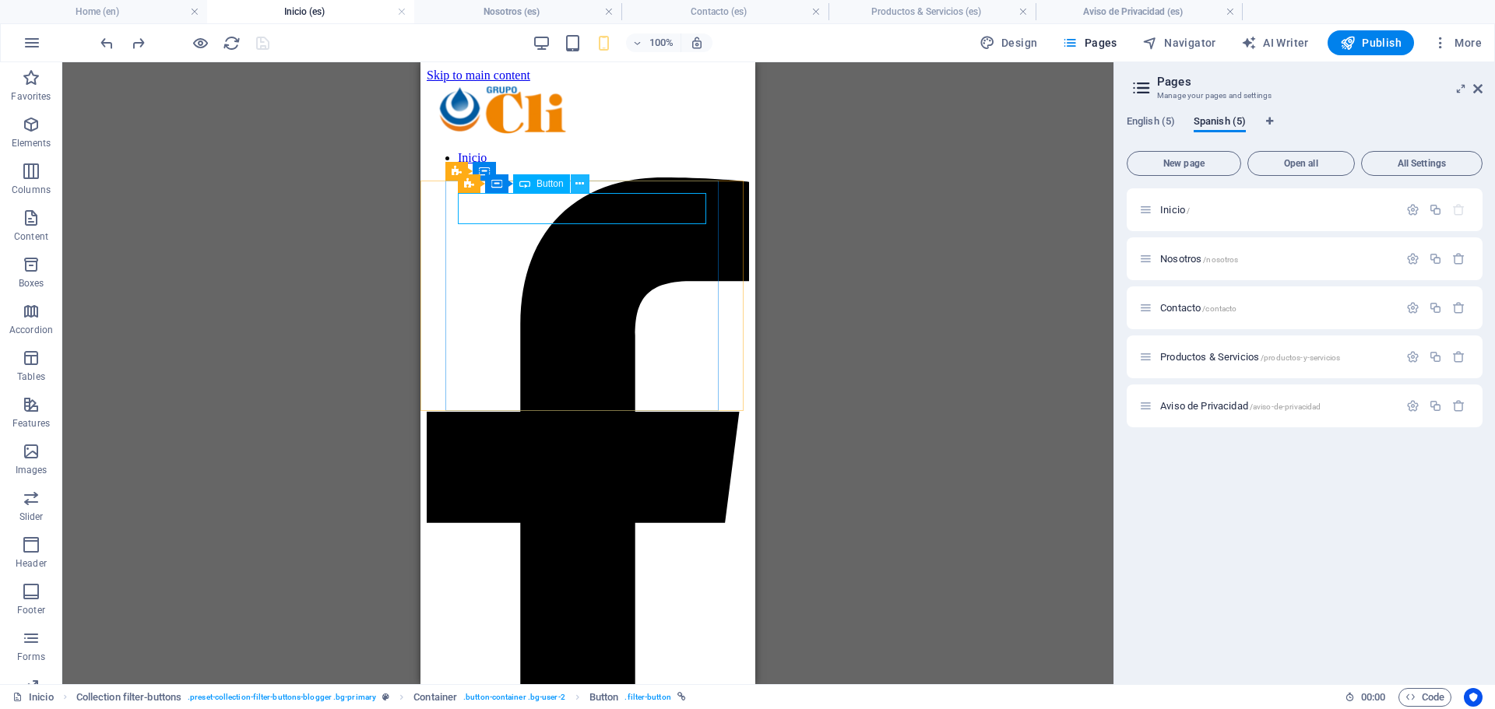
click at [579, 187] on icon at bounding box center [579, 184] width 9 height 16
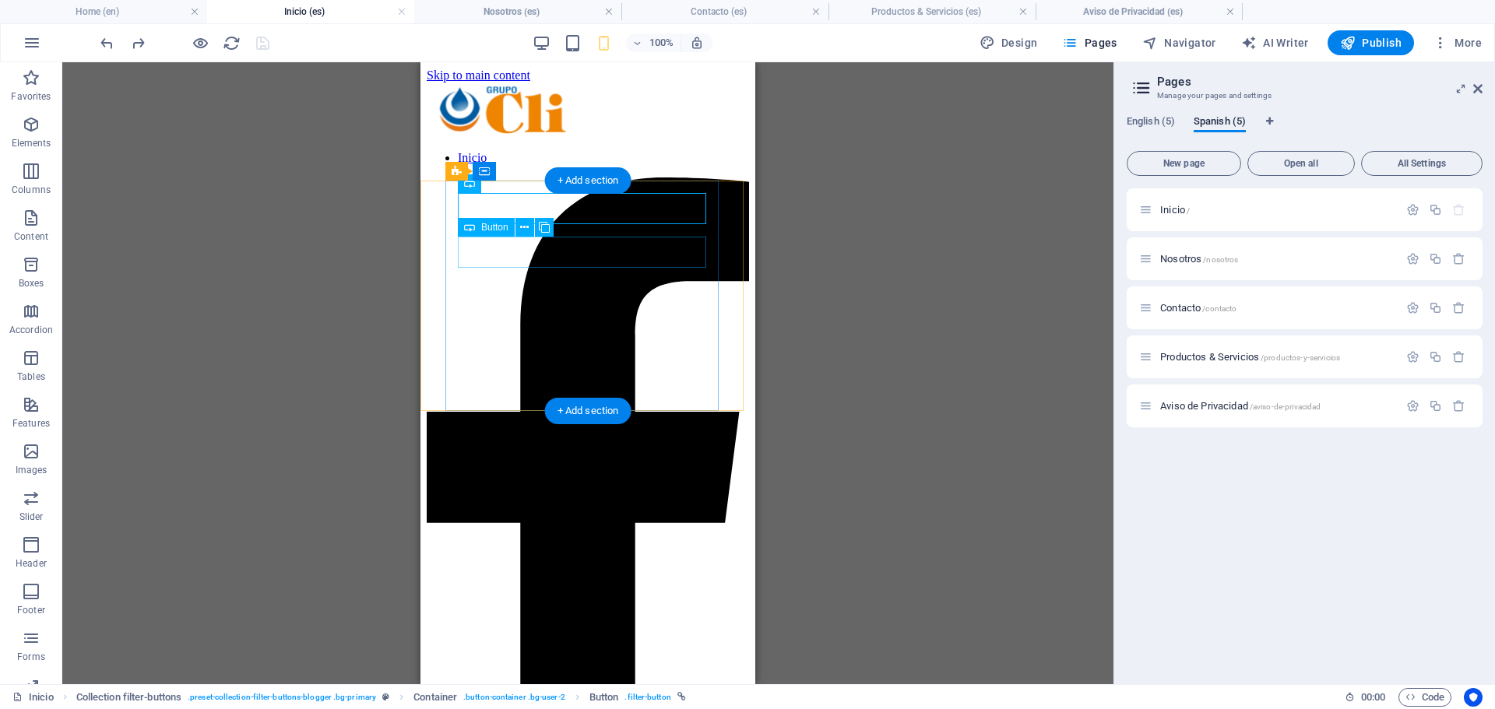
click at [494, 230] on span "Button" at bounding box center [494, 227] width 27 height 9
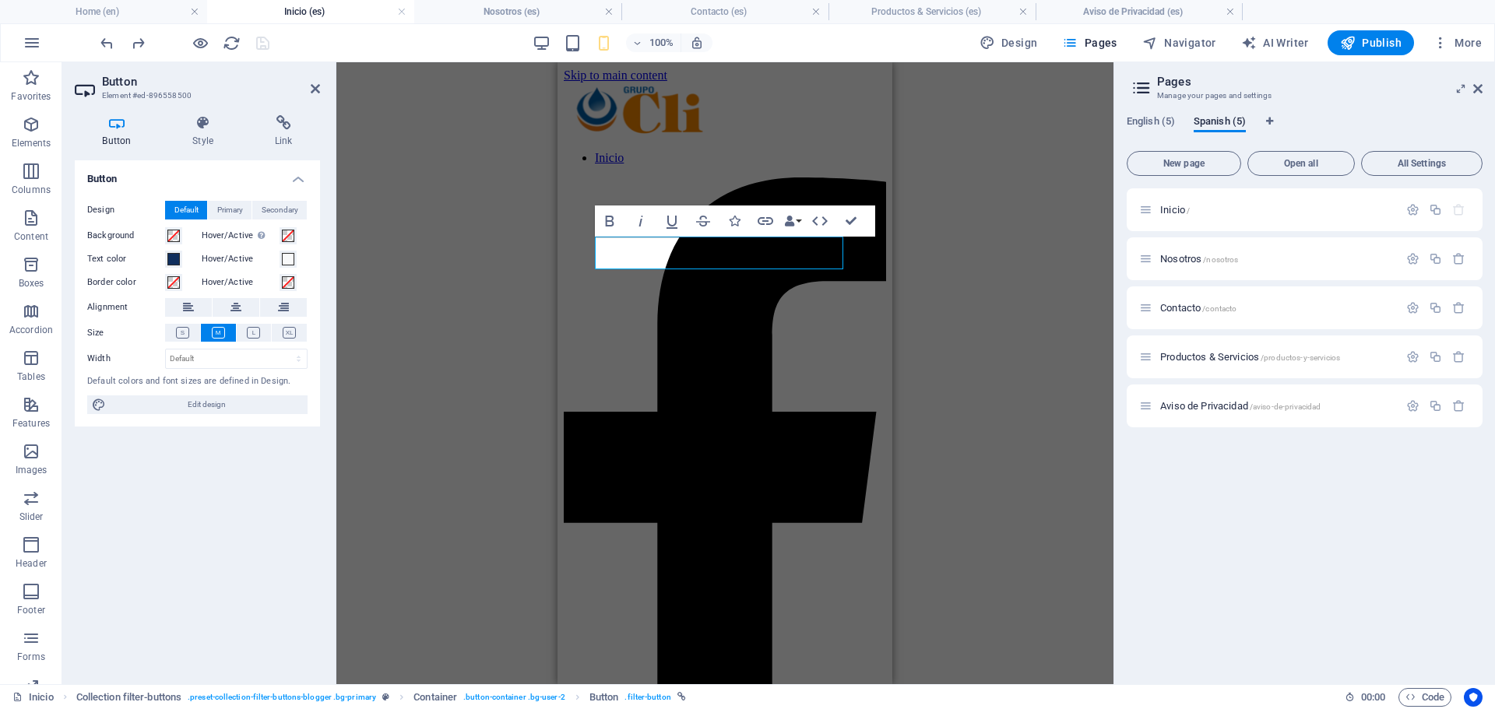
click at [393, 233] on div "Slider Slider H1 Container Container Banner Banner Container Slider Slider Slid…" at bounding box center [724, 373] width 777 height 622
click at [1024, 234] on div "Slider Slider H1 Container Container Banner Banner Container Slider Slider Slid…" at bounding box center [724, 373] width 777 height 622
click at [1036, 181] on div "Slider Slider H1 Container Container Banner Banner Container Slider Slider Slid…" at bounding box center [724, 373] width 777 height 622
click at [715, 313] on button at bounding box center [720, 316] width 19 height 19
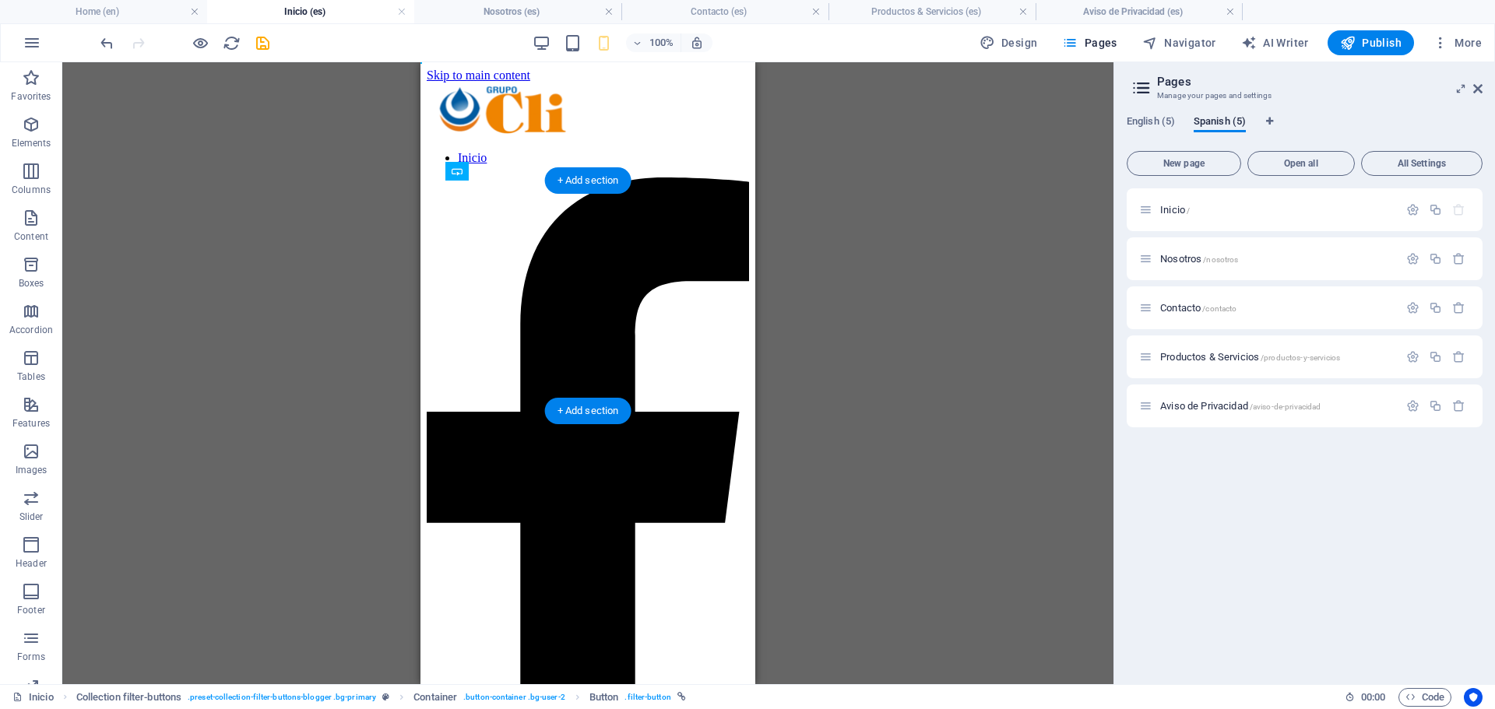
drag, startPoint x: 578, startPoint y: 290, endPoint x: 572, endPoint y: 339, distance: 50.1
select select "5"
select select
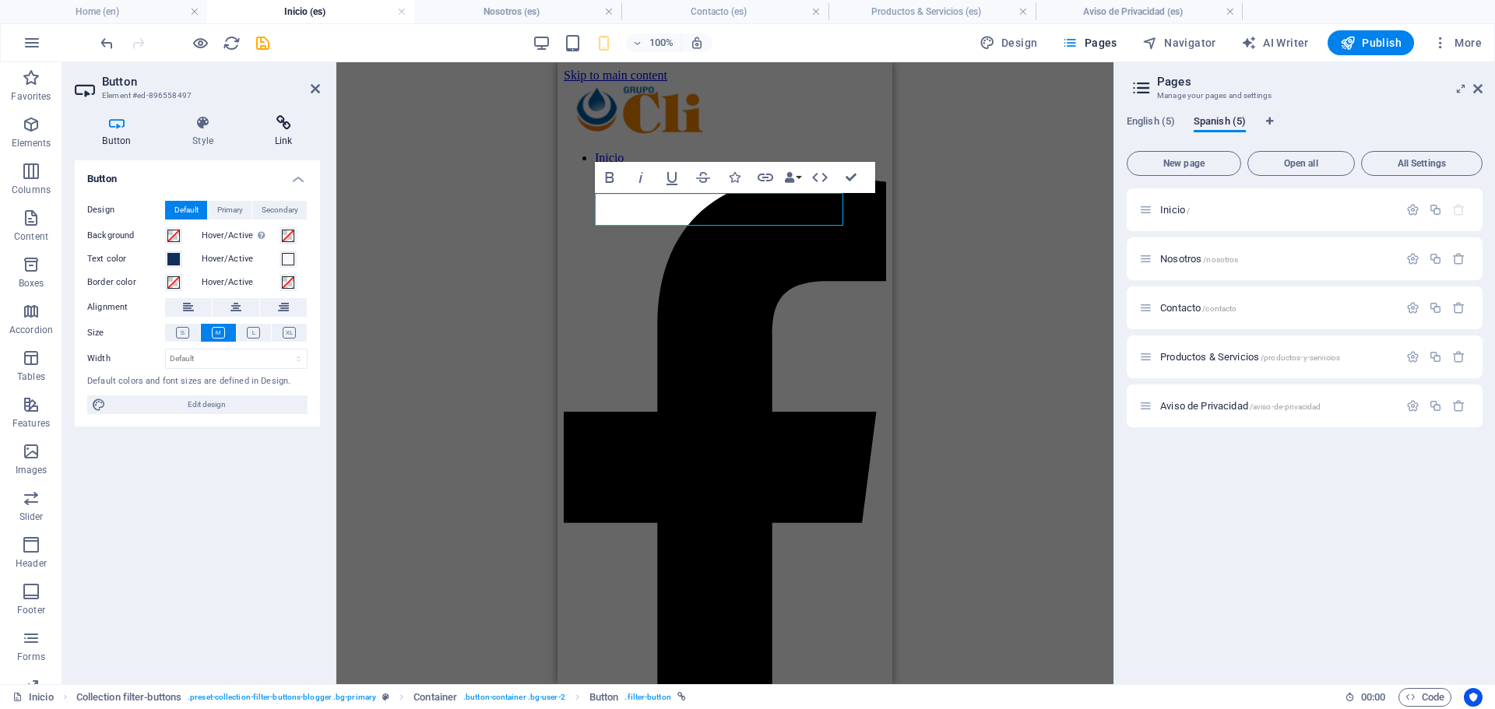
click at [281, 125] on icon at bounding box center [283, 123] width 73 height 16
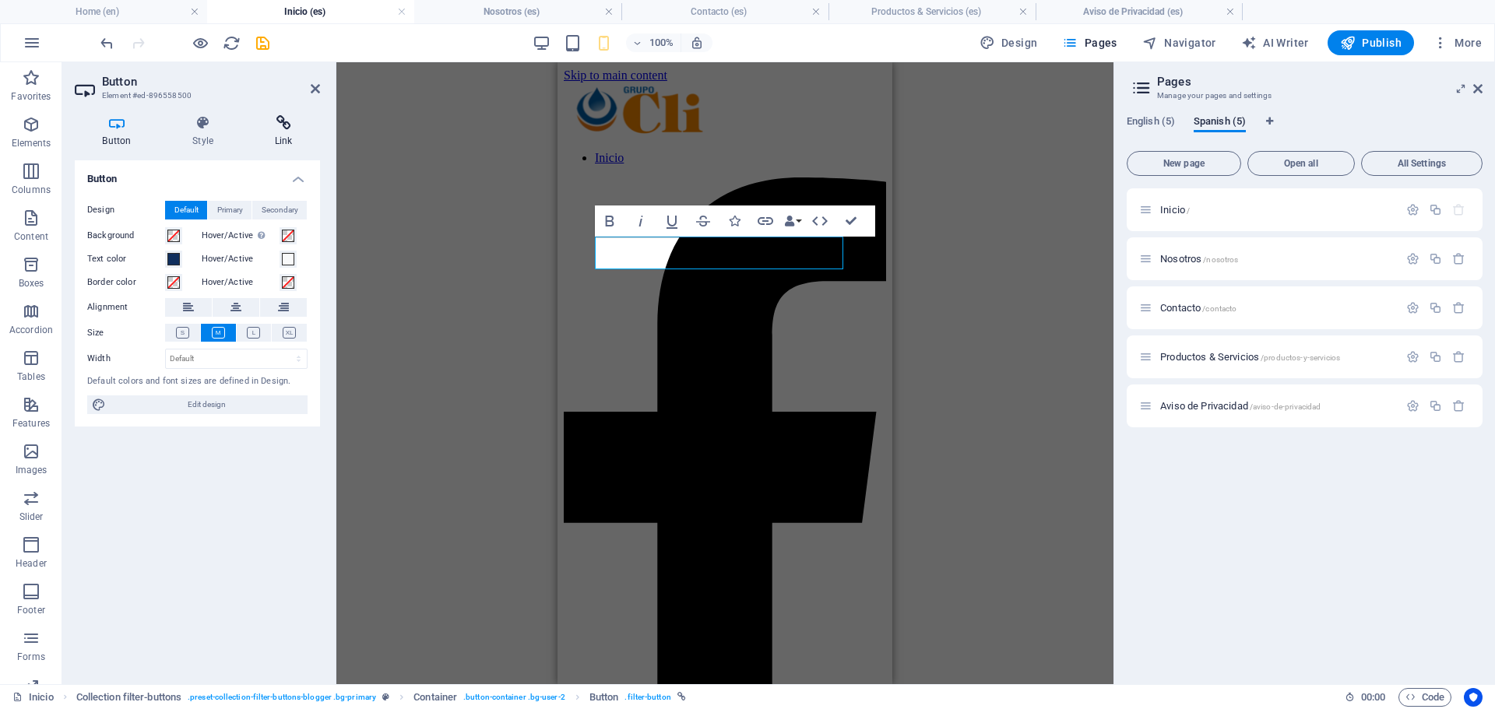
click at [272, 136] on h4 "Link" at bounding box center [283, 131] width 73 height 33
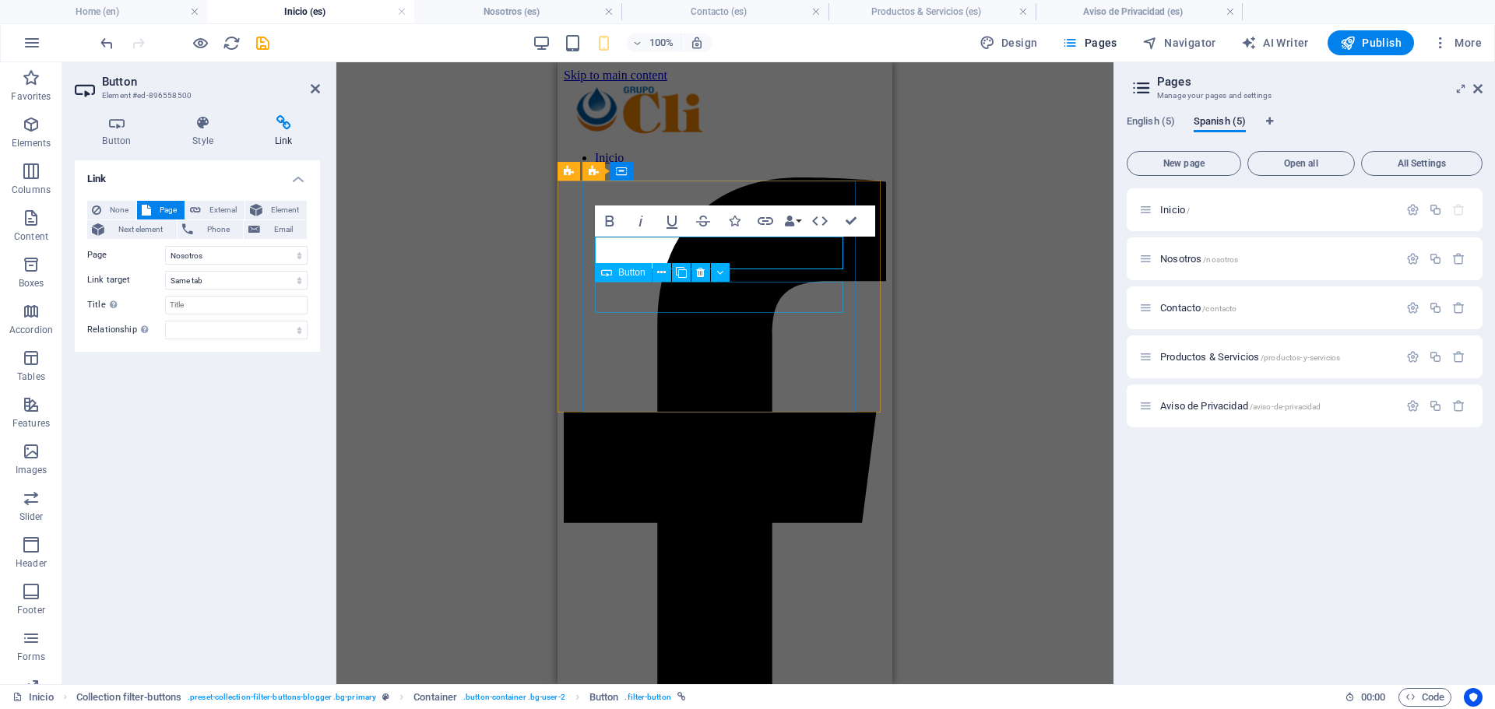
select select "8"
select select
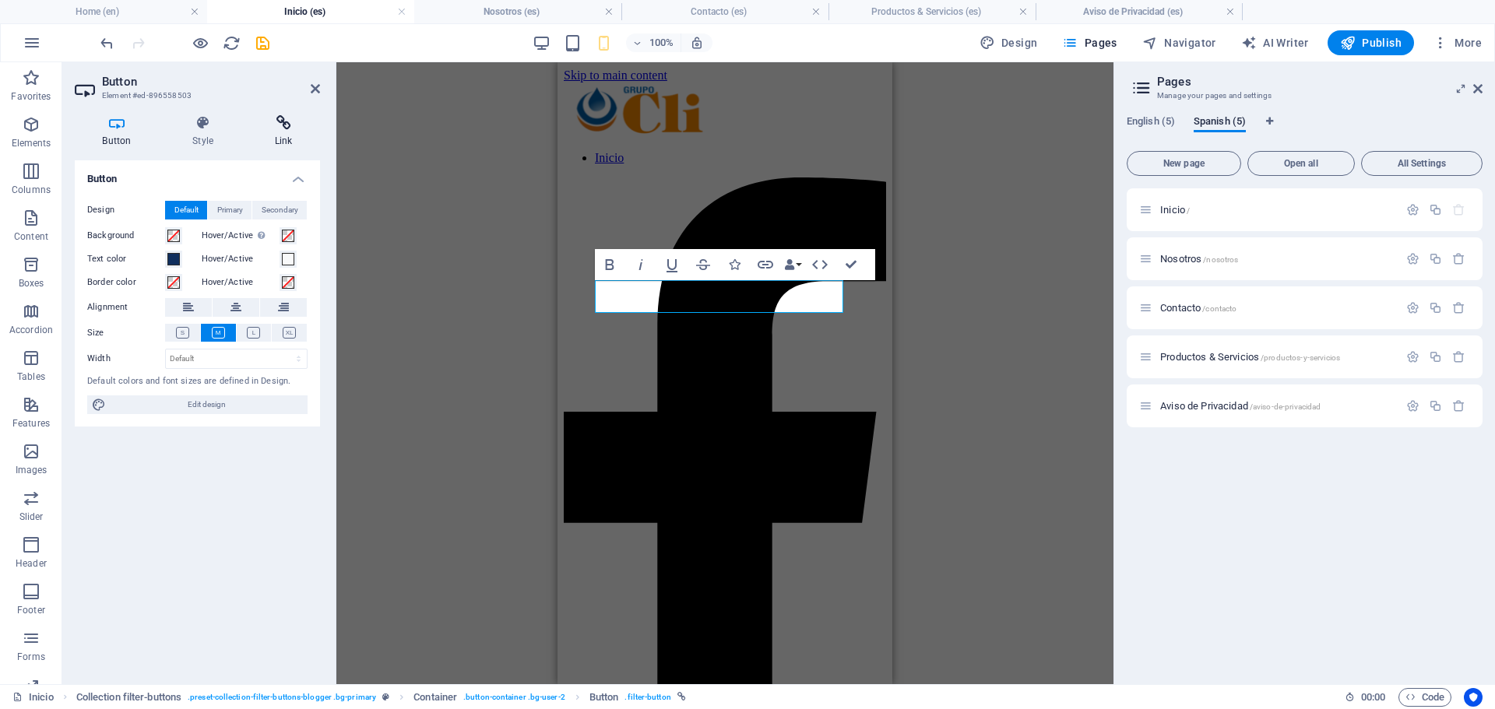
click at [283, 128] on icon at bounding box center [283, 123] width 73 height 16
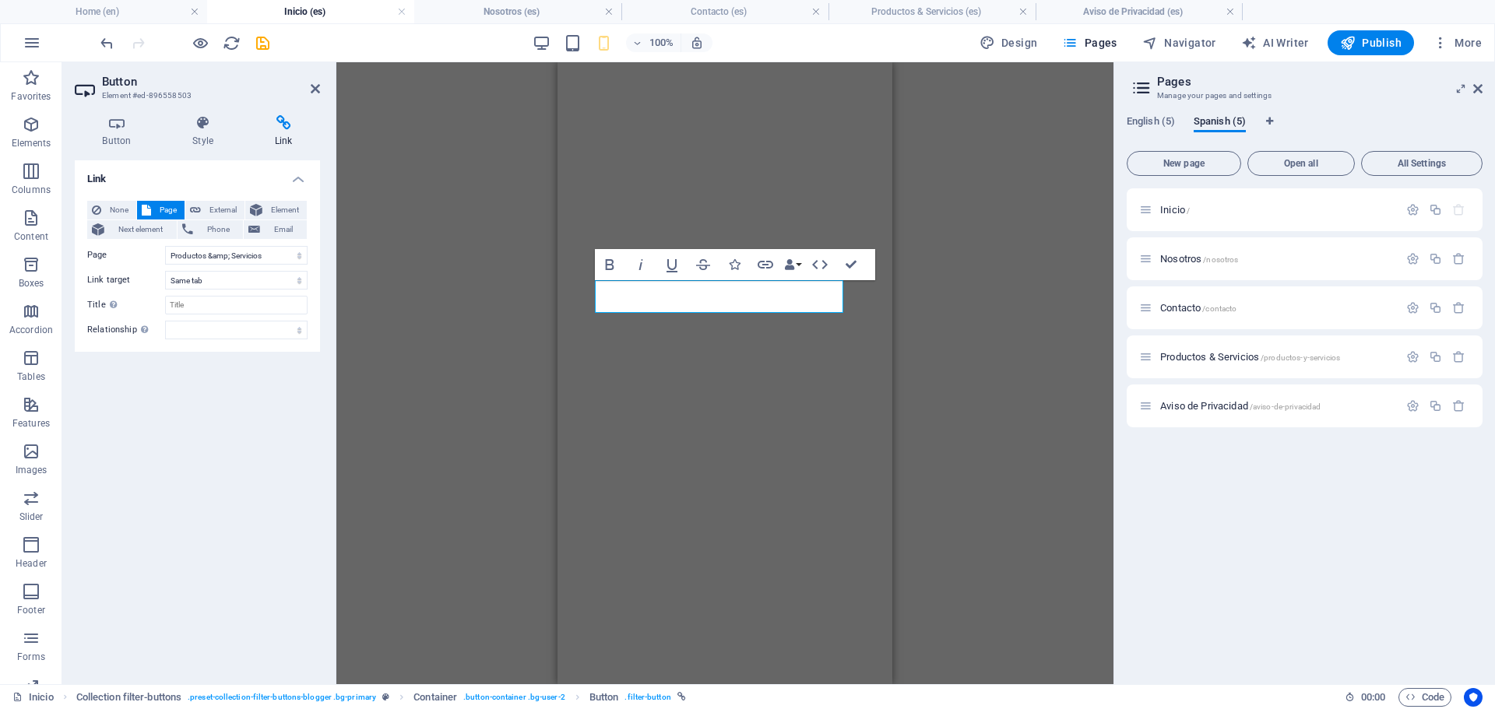
select select "8"
select select
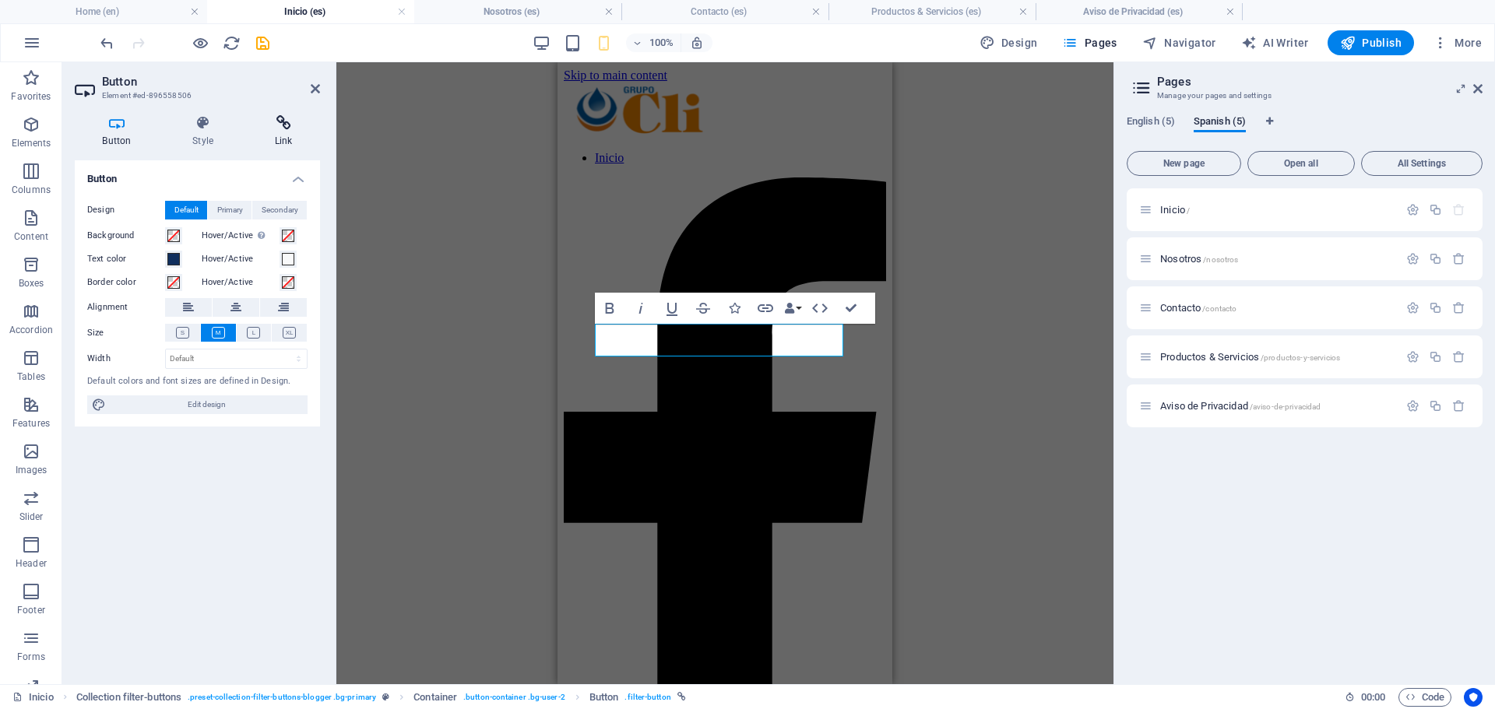
click at [290, 135] on h4 "Link" at bounding box center [283, 131] width 73 height 33
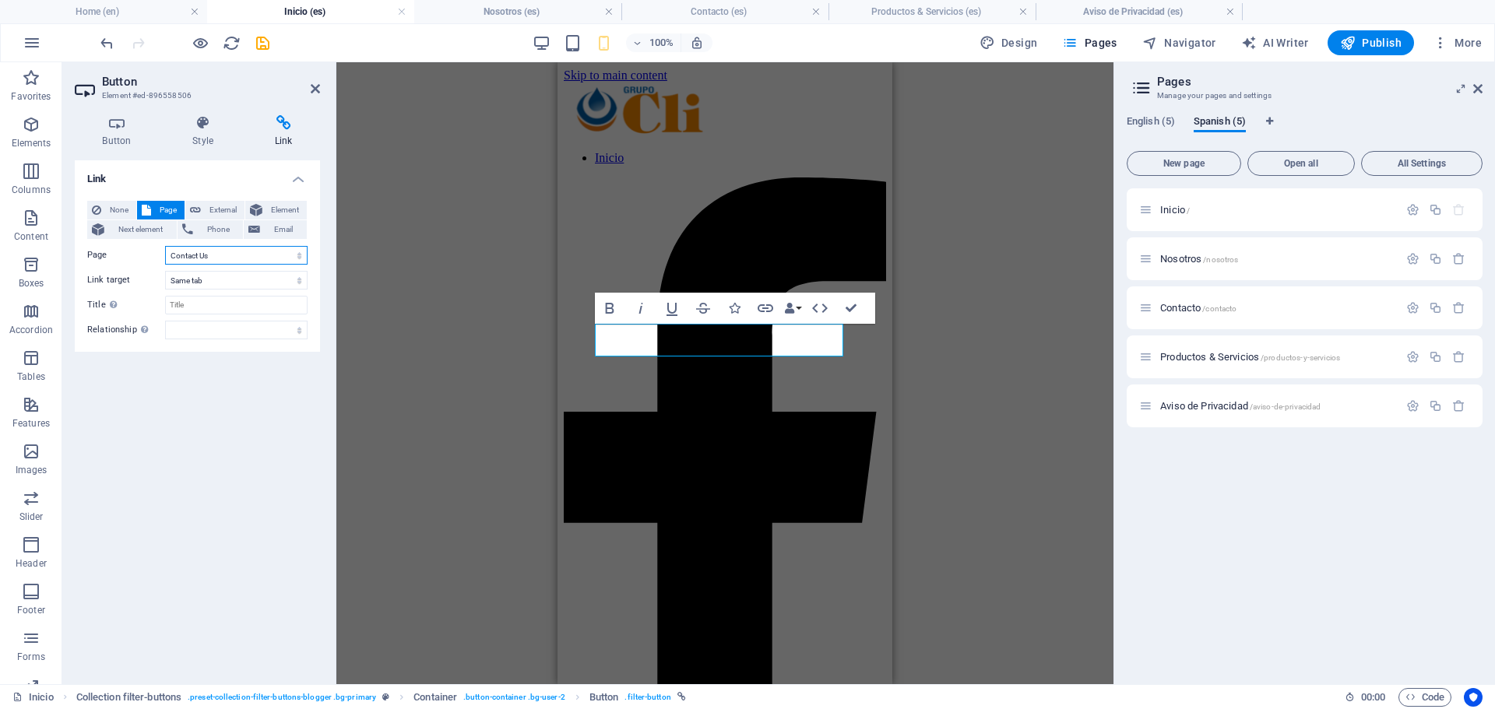
click at [264, 251] on select "Home About us Contact Us Products &amp; Services Legal notice Inicio Nosotros C…" at bounding box center [236, 255] width 142 height 19
select select "7"
click at [165, 246] on select "Home About us Contact Us Products &amp; Services Legal notice Inicio Nosotros C…" at bounding box center [236, 255] width 142 height 19
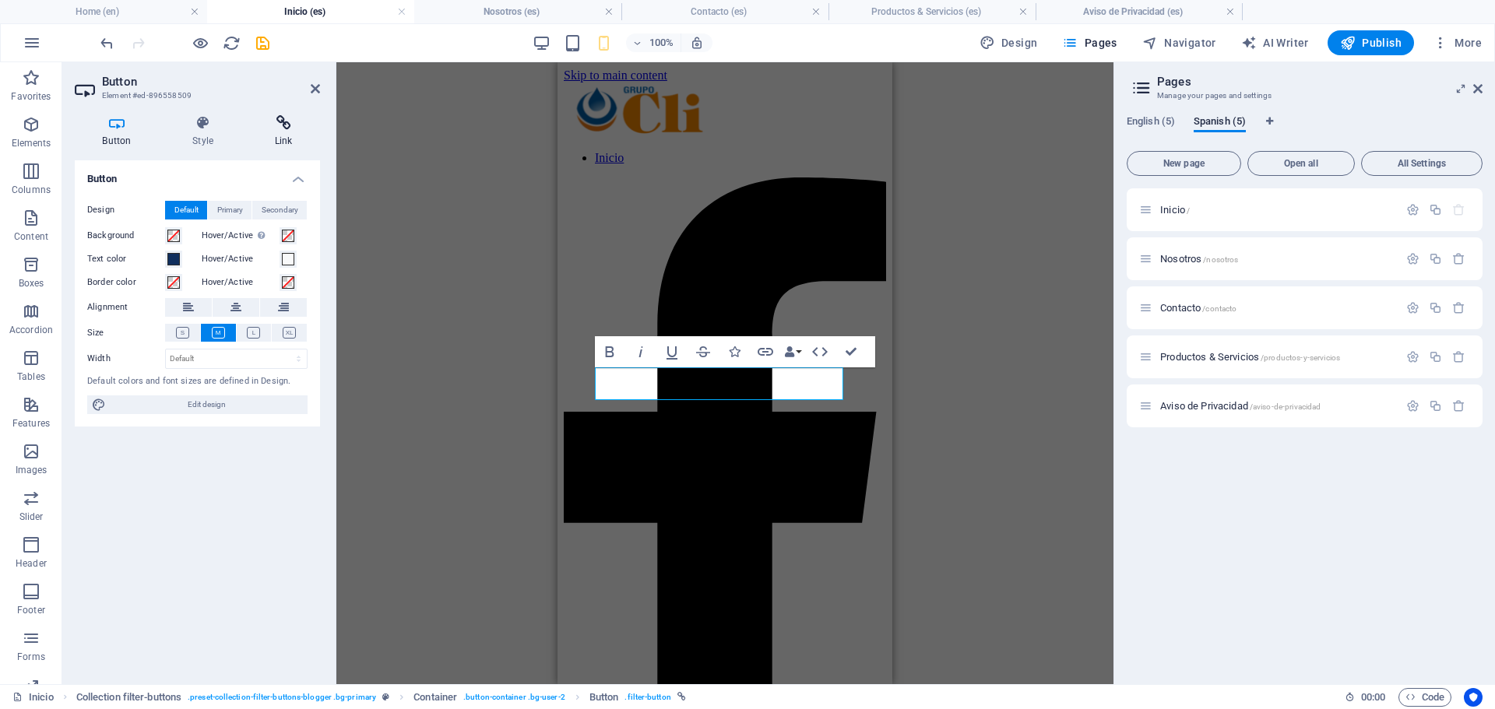
click at [283, 127] on icon at bounding box center [283, 123] width 73 height 16
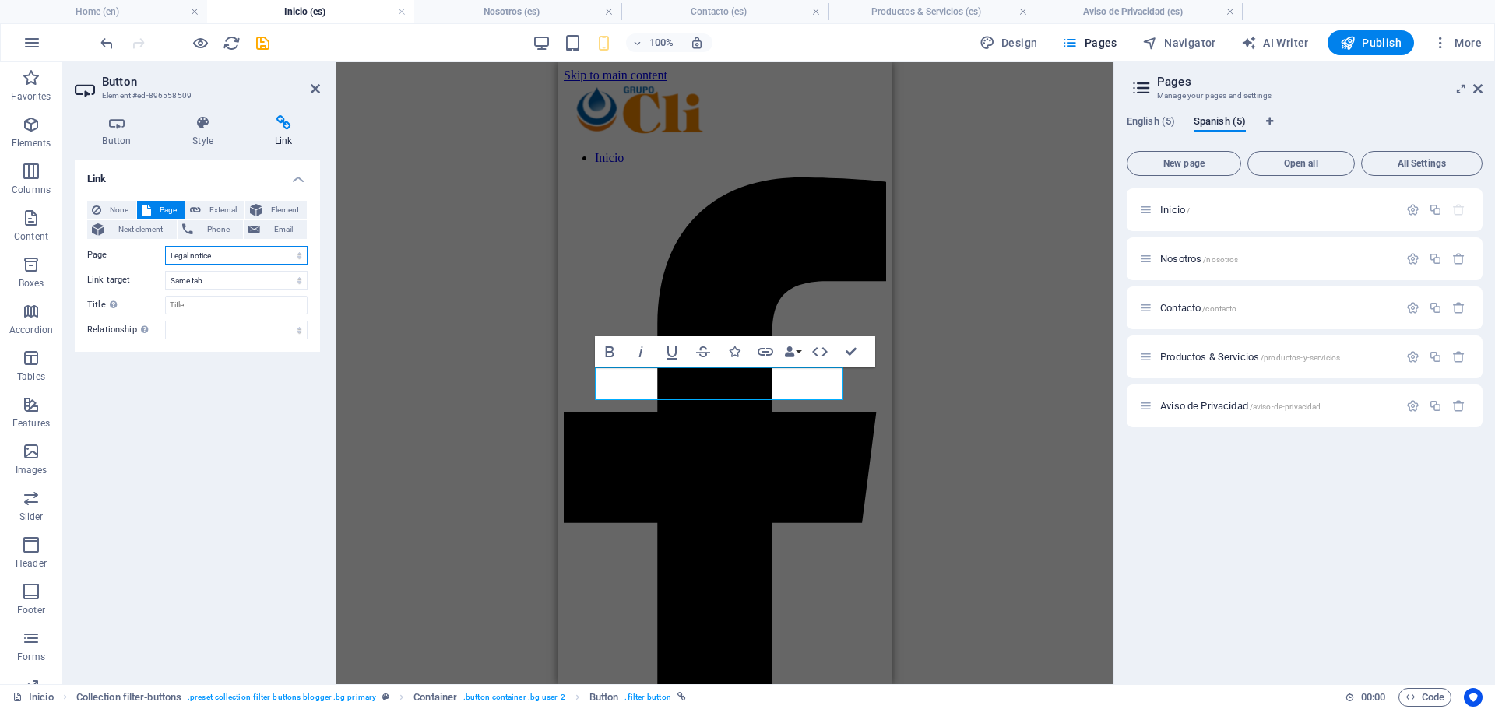
click at [257, 251] on select "Home About us Contact Us Products &amp; Services Legal notice Inicio Nosotros C…" at bounding box center [236, 255] width 142 height 19
select select "9"
click at [165, 246] on select "Home About us Contact Us Products &amp; Services Legal notice Inicio Nosotros C…" at bounding box center [236, 255] width 142 height 19
click at [280, 431] on div "Link None Page External Element Next element Phone Email Page Home About us Con…" at bounding box center [197, 415] width 245 height 511
click at [431, 353] on div "Slider Slider H1 Container Container Banner Banner Container Container Slider S…" at bounding box center [724, 373] width 777 height 622
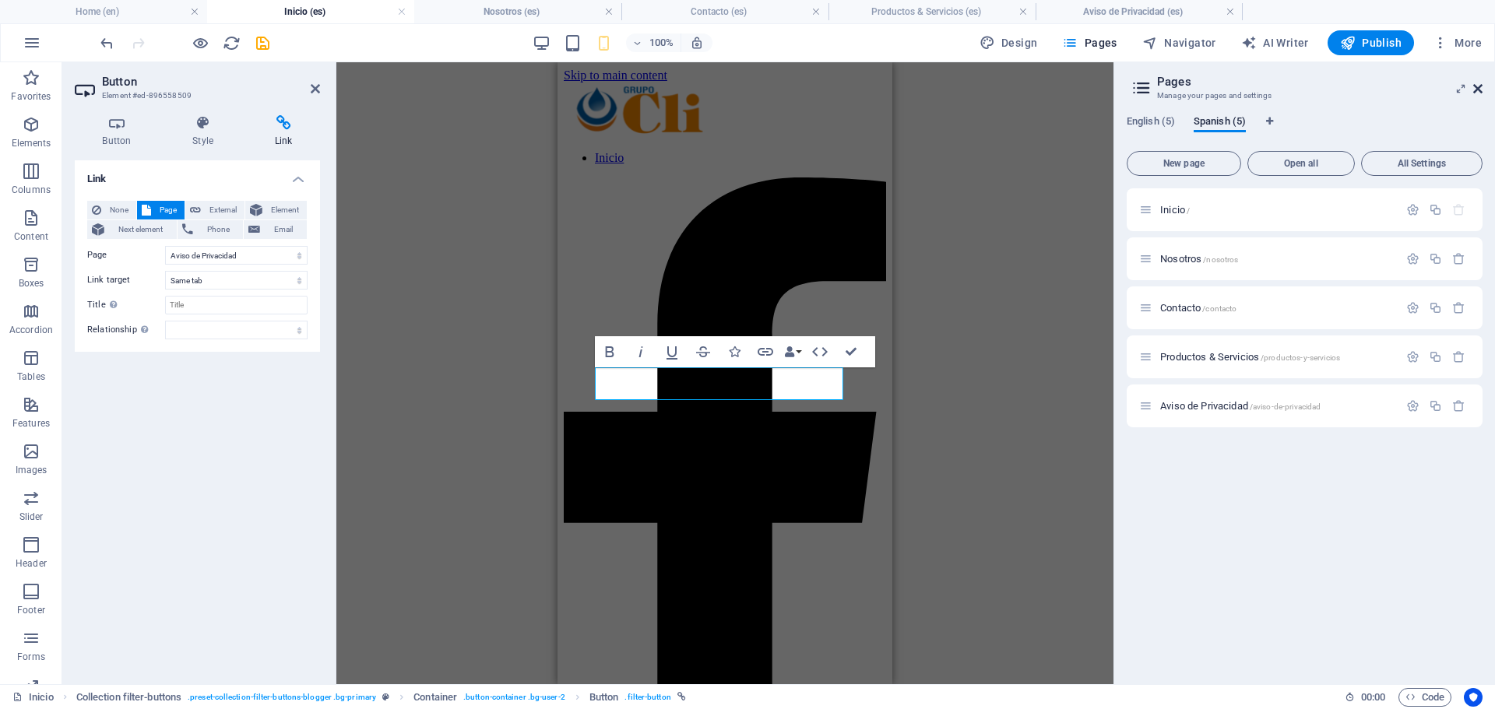
click at [1481, 83] on icon at bounding box center [1477, 89] width 9 height 12
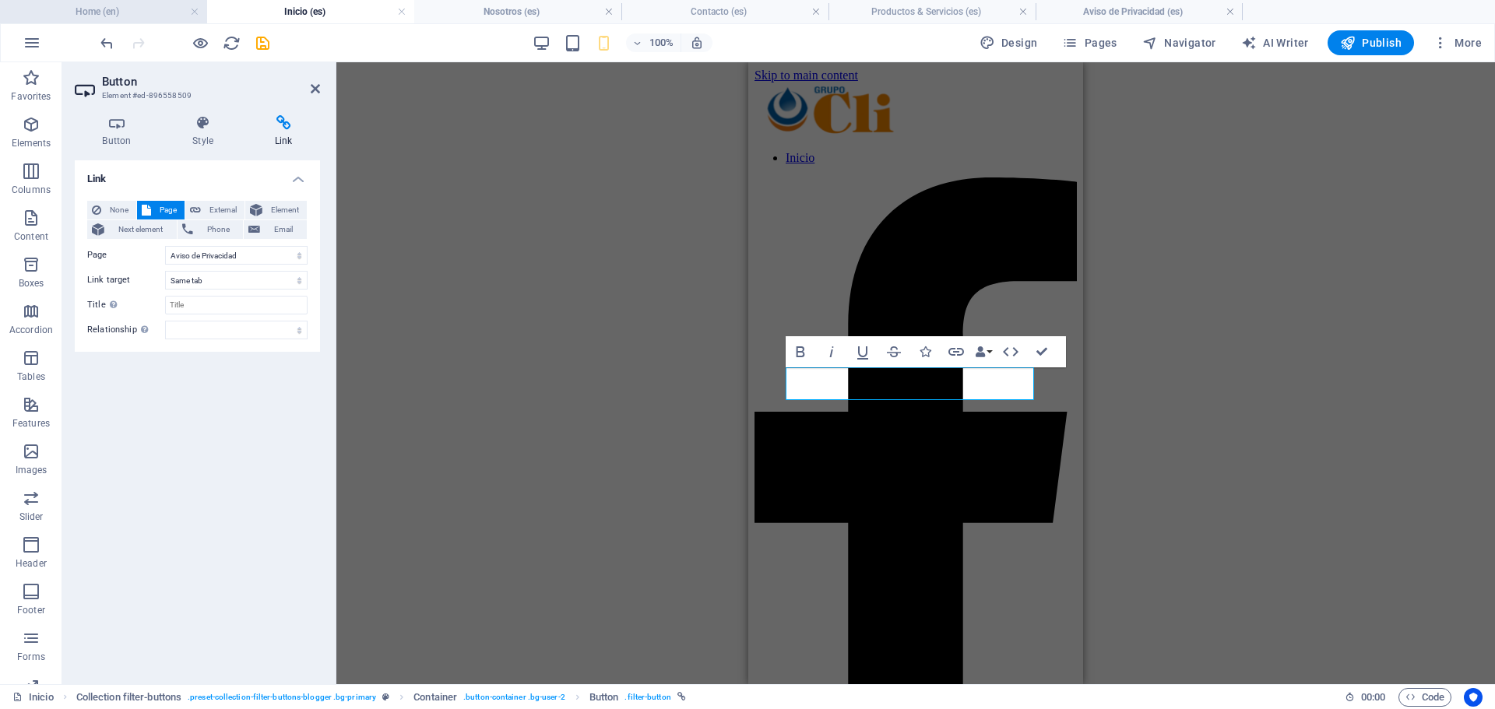
click at [173, 18] on h4 "Home (en)" at bounding box center [103, 11] width 207 height 17
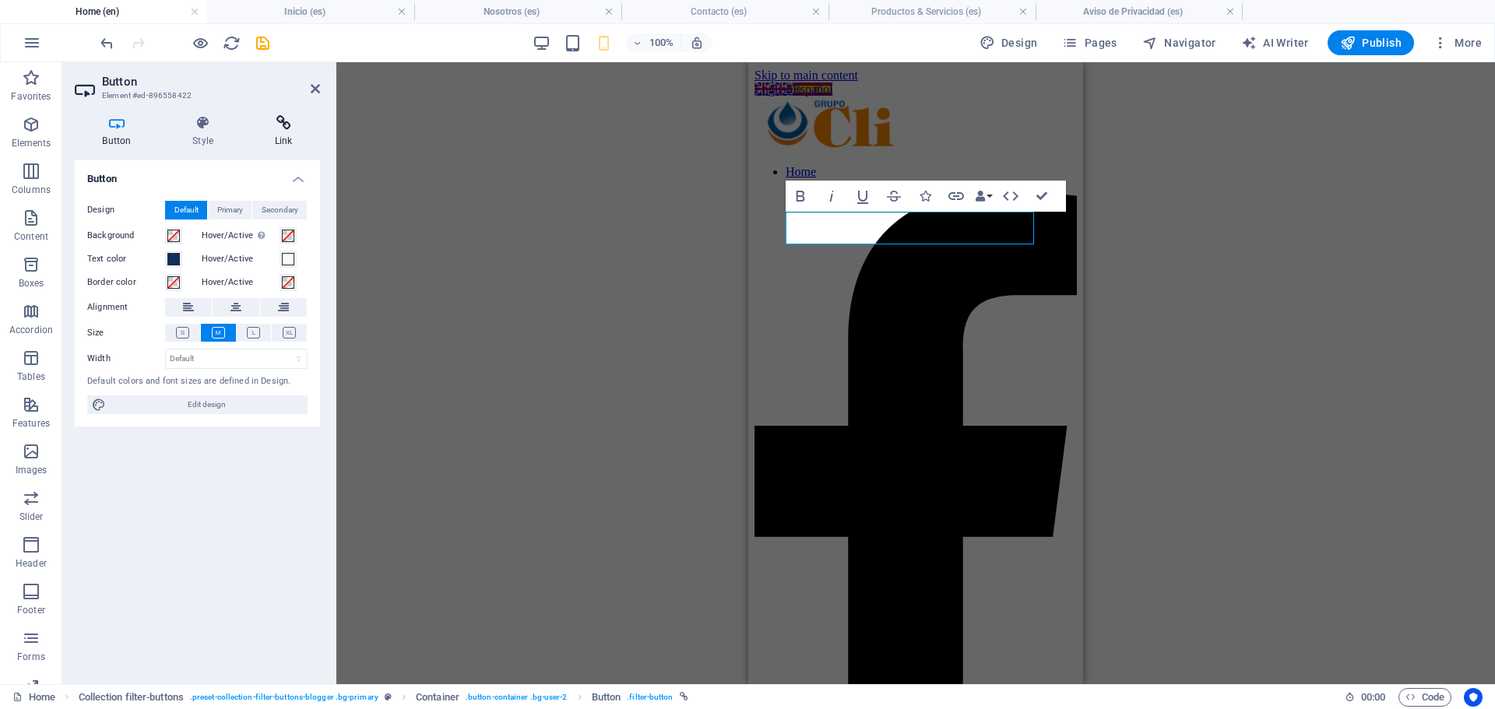
click at [282, 123] on icon at bounding box center [283, 123] width 73 height 16
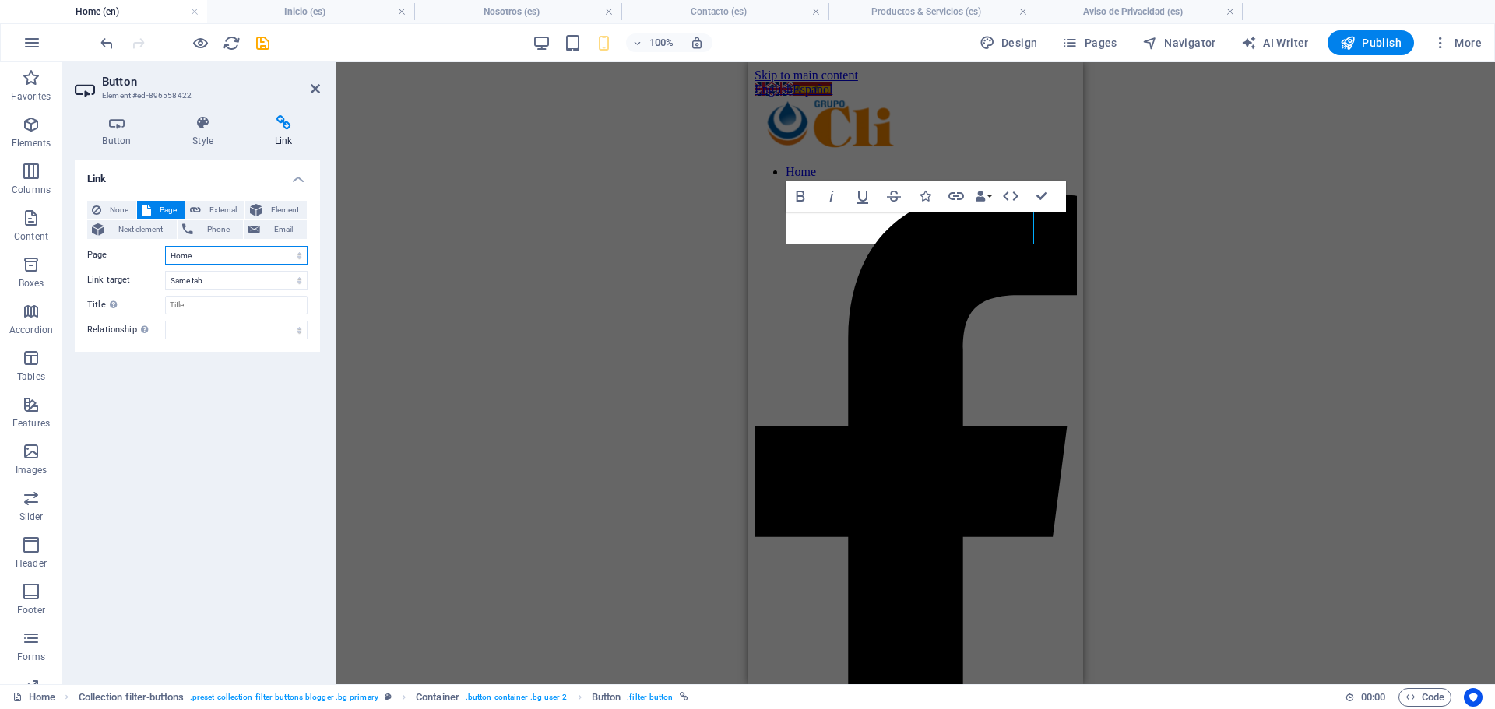
click at [223, 258] on select "Home About us Contact Us Products &amp; Services Legal notice Inicio Nosotros C…" at bounding box center [236, 255] width 142 height 19
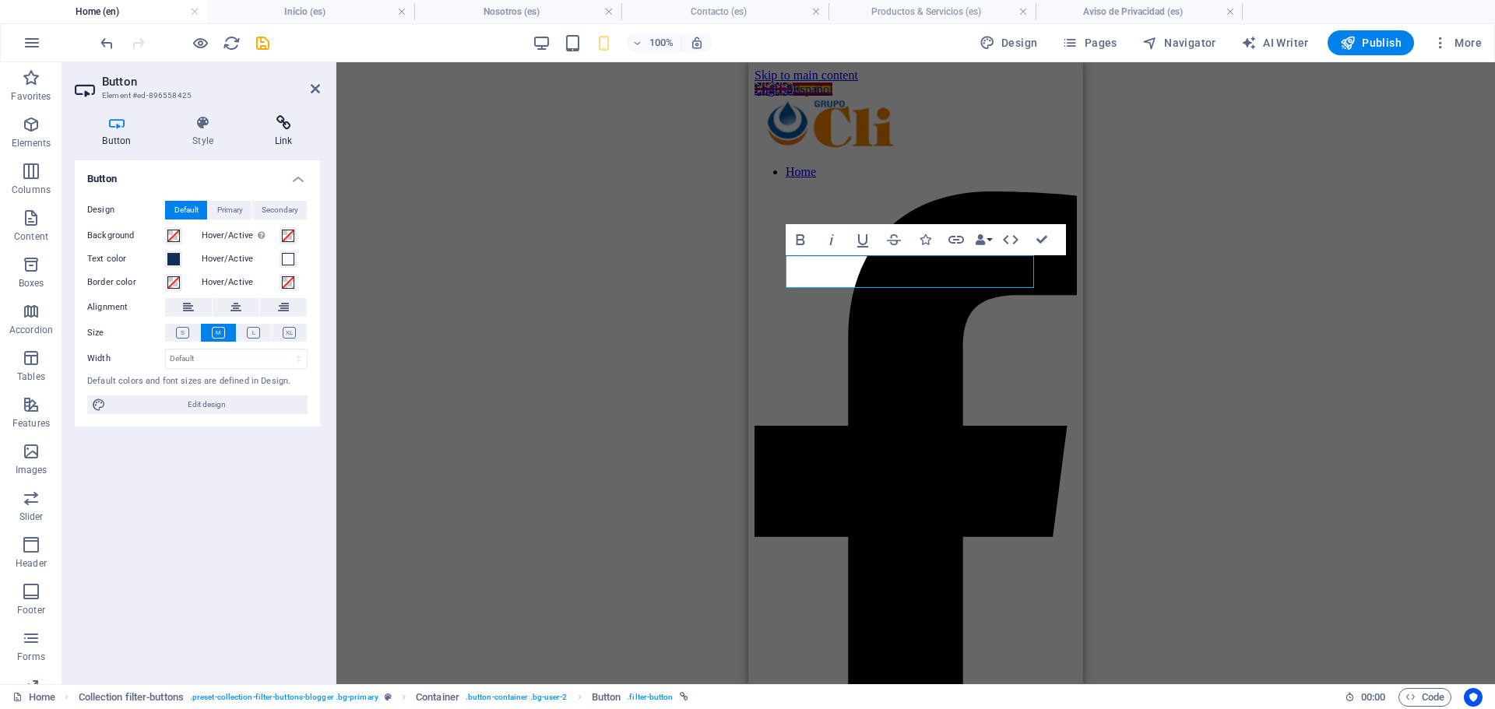
click at [268, 134] on h4 "Link" at bounding box center [283, 131] width 73 height 33
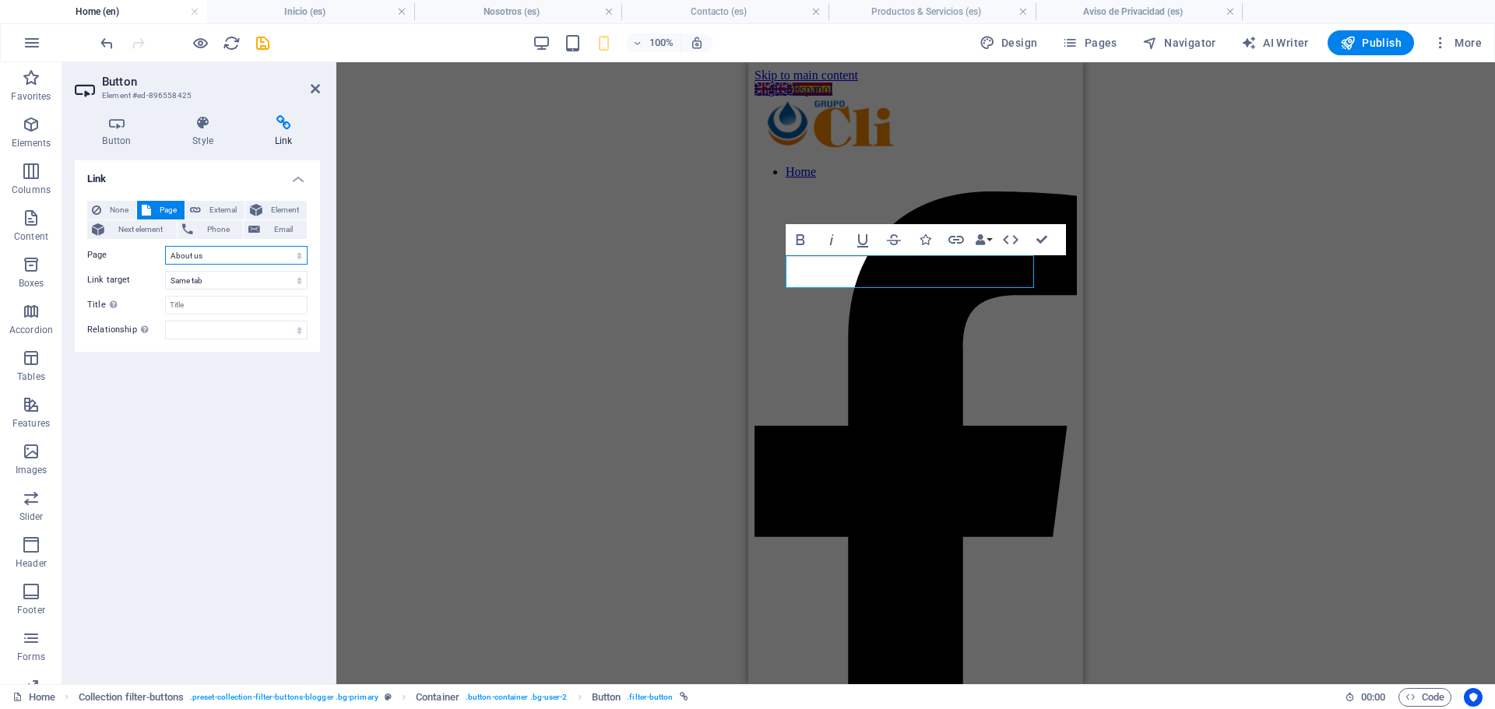
click at [226, 258] on select "Home About us Contact Us Products &amp; Services Legal notice Inicio Nosotros C…" at bounding box center [236, 255] width 142 height 19
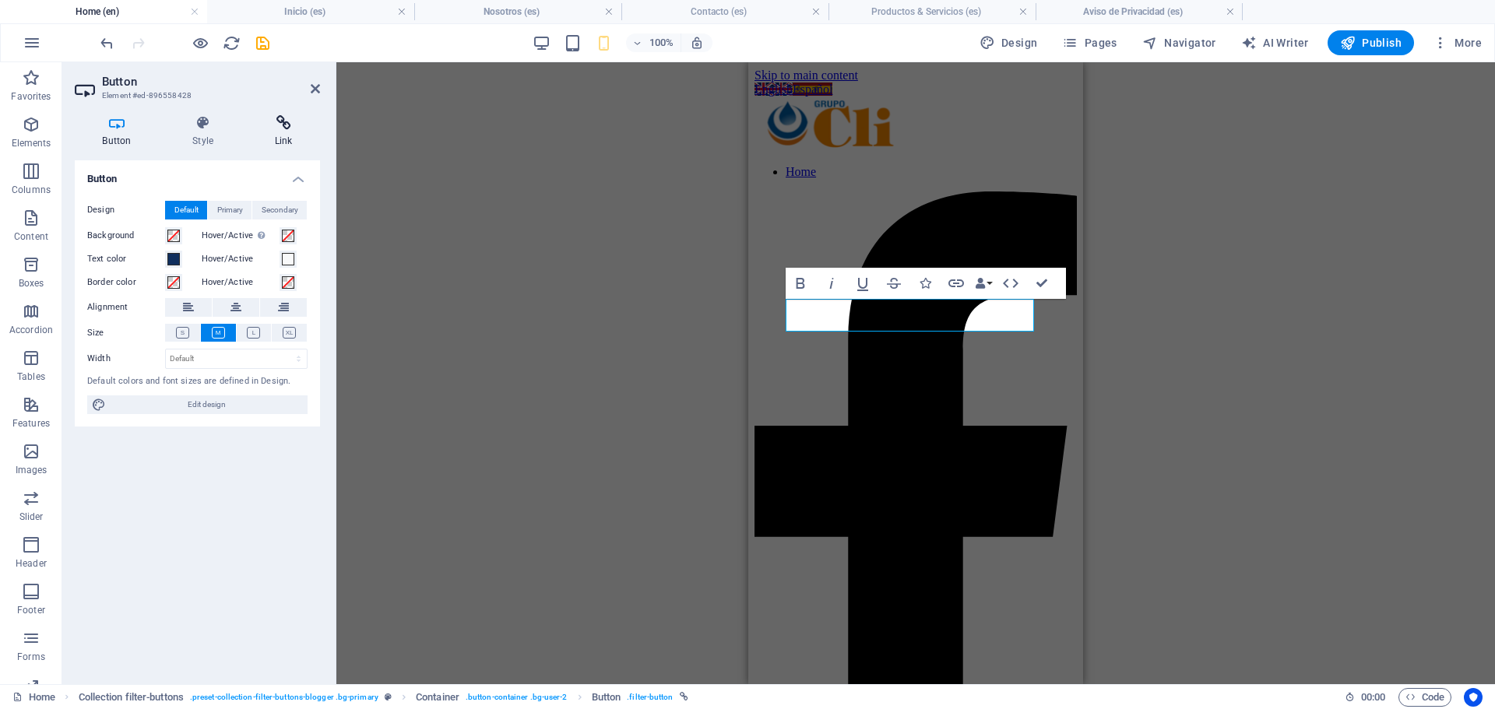
click at [288, 140] on h4 "Link" at bounding box center [283, 131] width 73 height 33
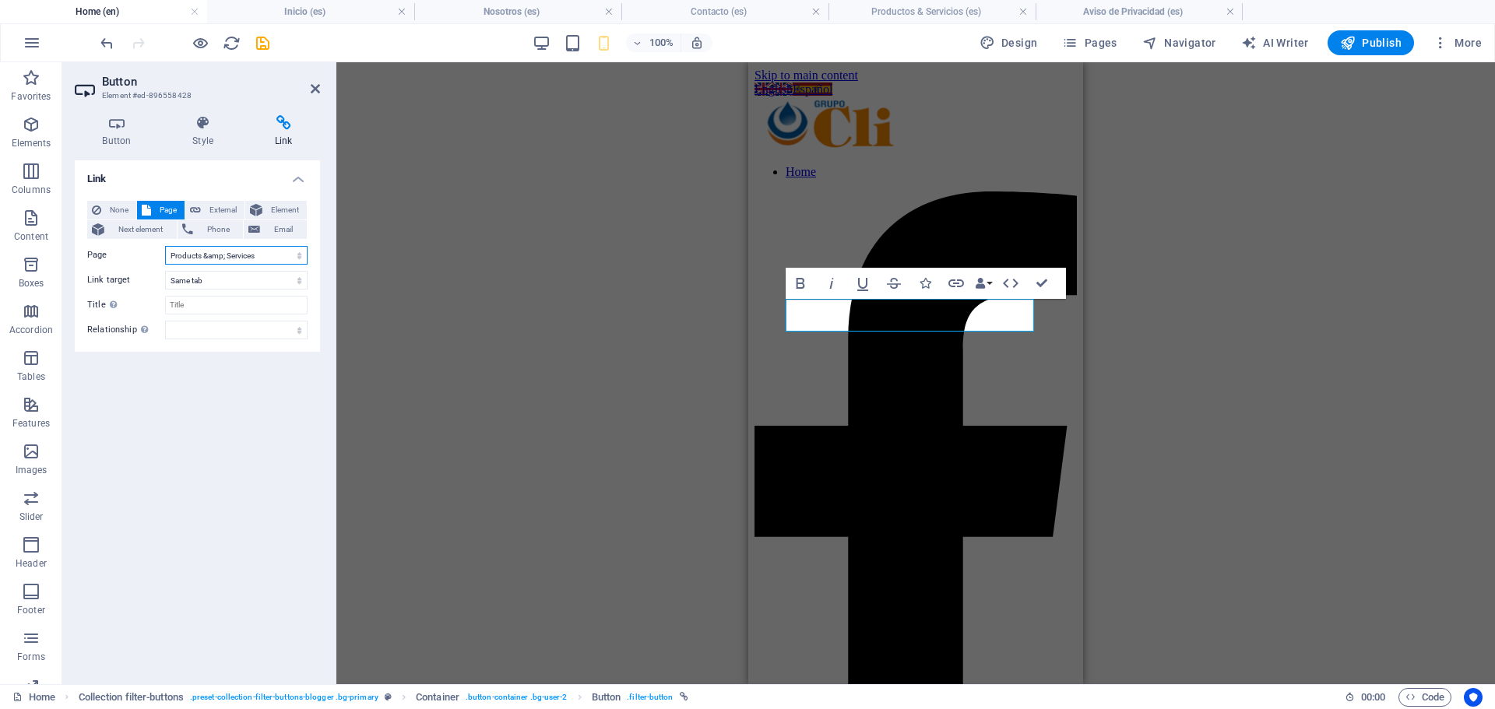
click at [273, 260] on select "Home About us Contact Us Products &amp; Services Legal notice Inicio Nosotros C…" at bounding box center [236, 255] width 142 height 19
select select "2"
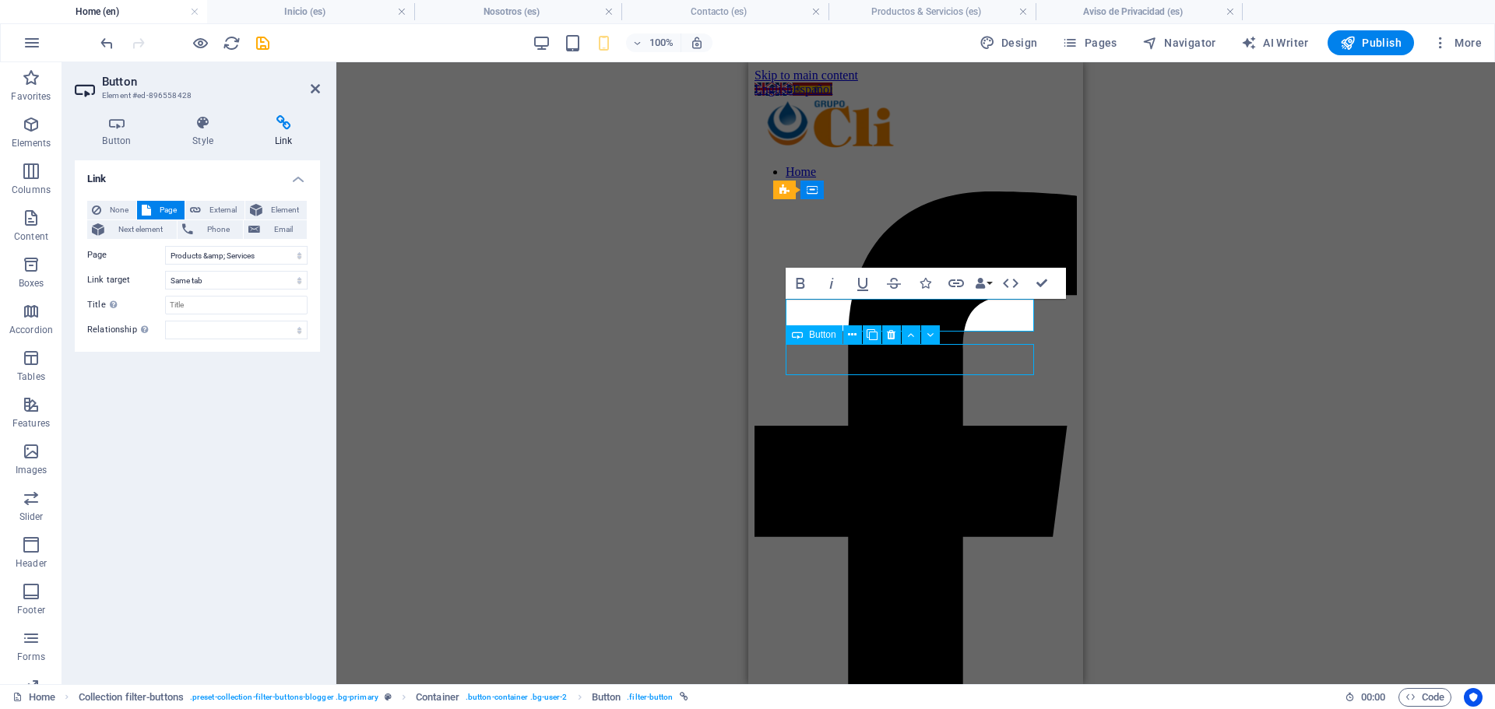
select select
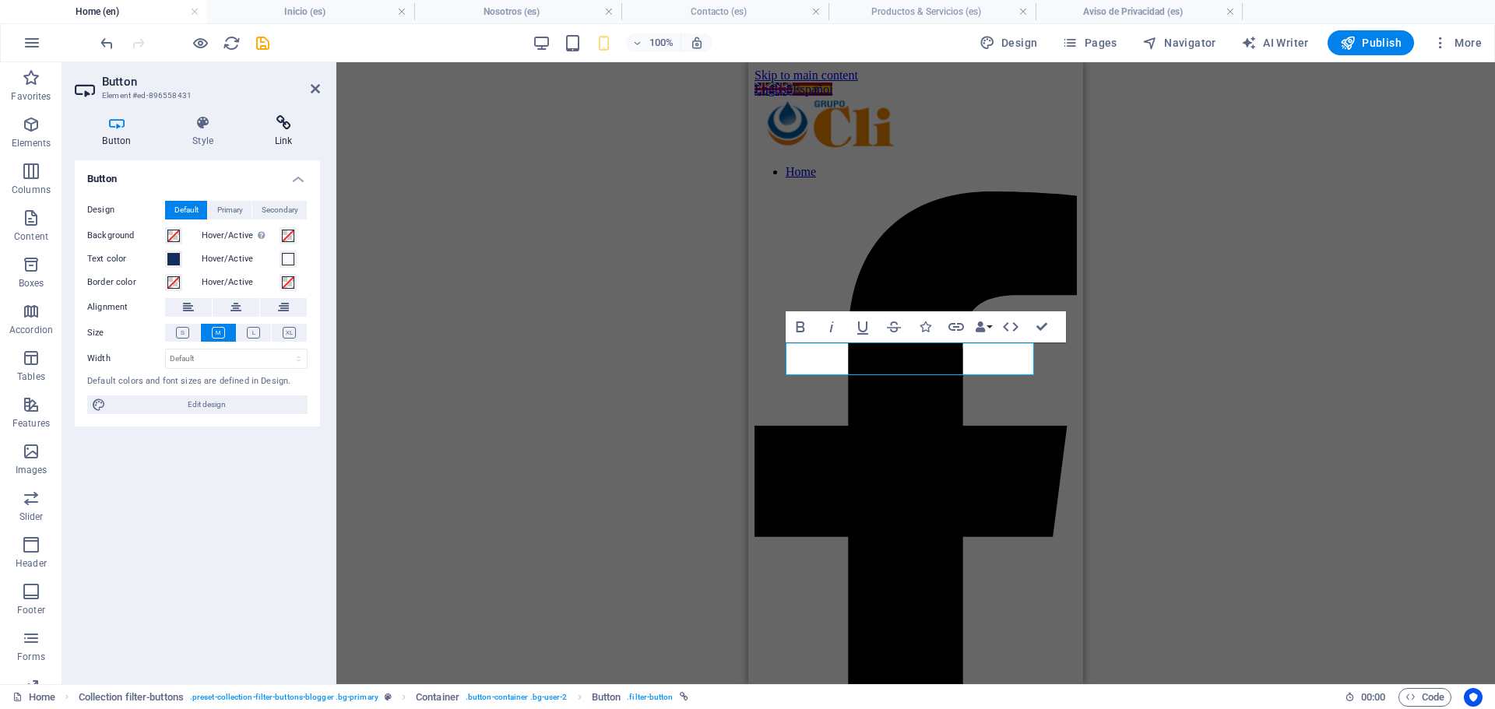
click at [290, 137] on h4 "Link" at bounding box center [283, 131] width 73 height 33
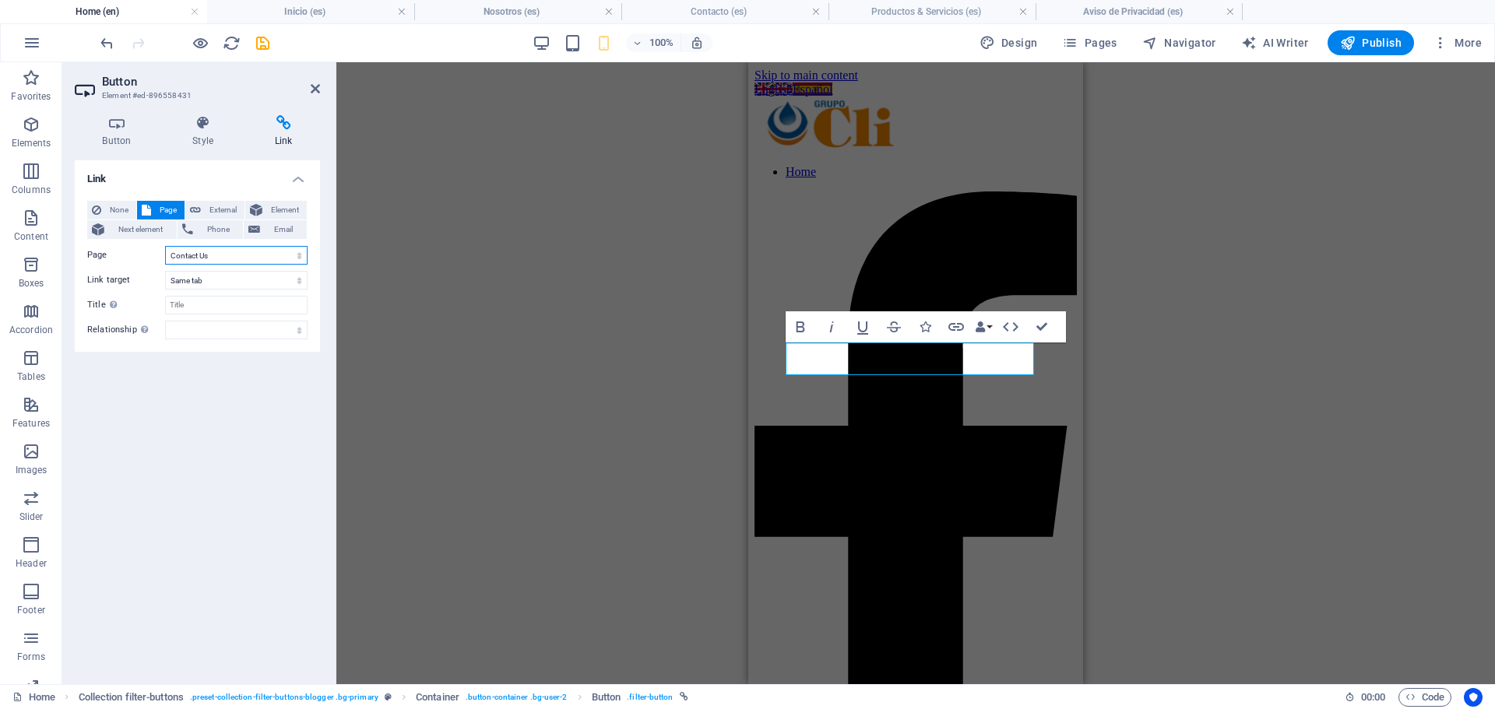
click at [234, 256] on select "Home About us Contact Us Products &amp; Services Legal notice Inicio Nosotros C…" at bounding box center [236, 255] width 142 height 19
click at [165, 246] on select "Home About us Contact Us Products &amp; Services Legal notice Inicio Nosotros C…" at bounding box center [236, 255] width 142 height 19
select select "4"
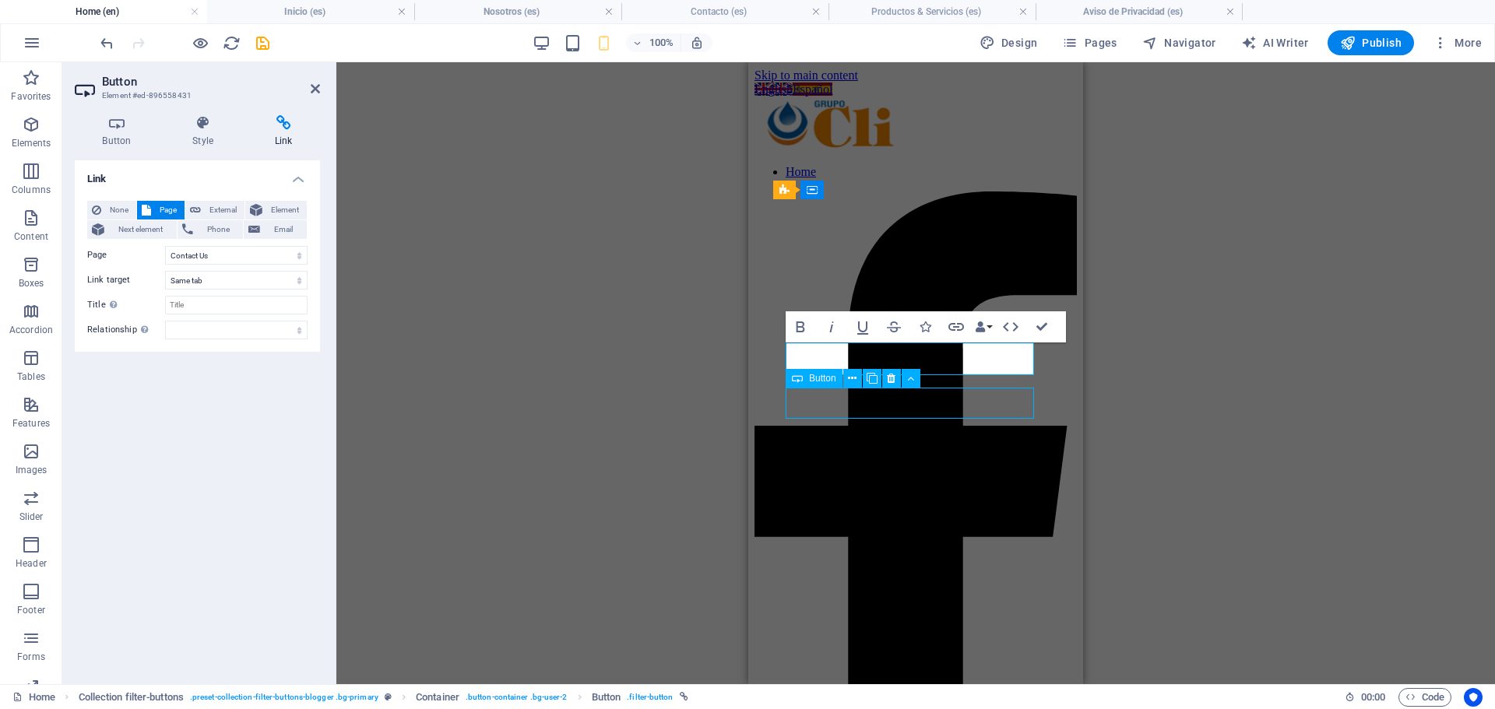
select select
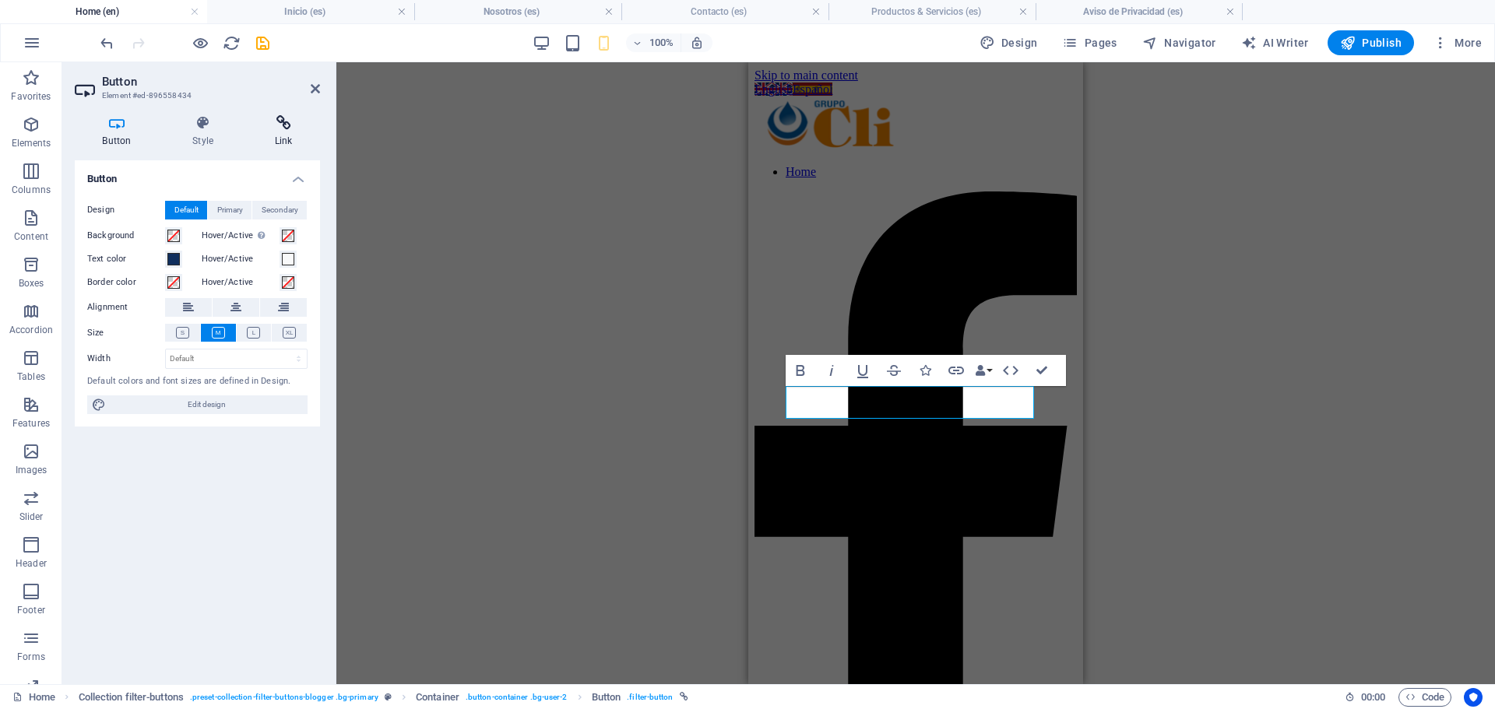
click at [279, 131] on h4 "Link" at bounding box center [283, 131] width 73 height 33
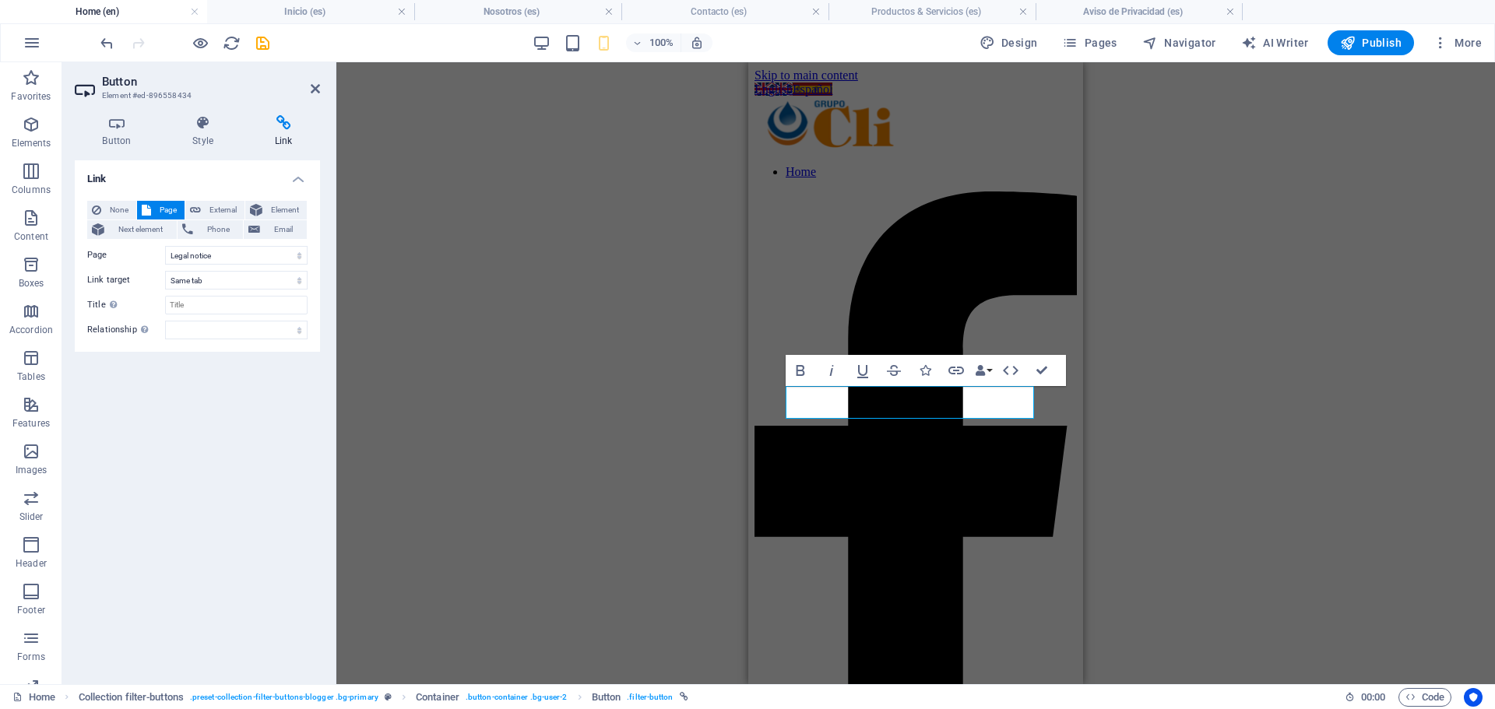
click at [253, 427] on div "Link None Page External Element Next element Phone Email Page Home About us Con…" at bounding box center [197, 415] width 245 height 511
click at [315, 91] on icon at bounding box center [315, 89] width 9 height 12
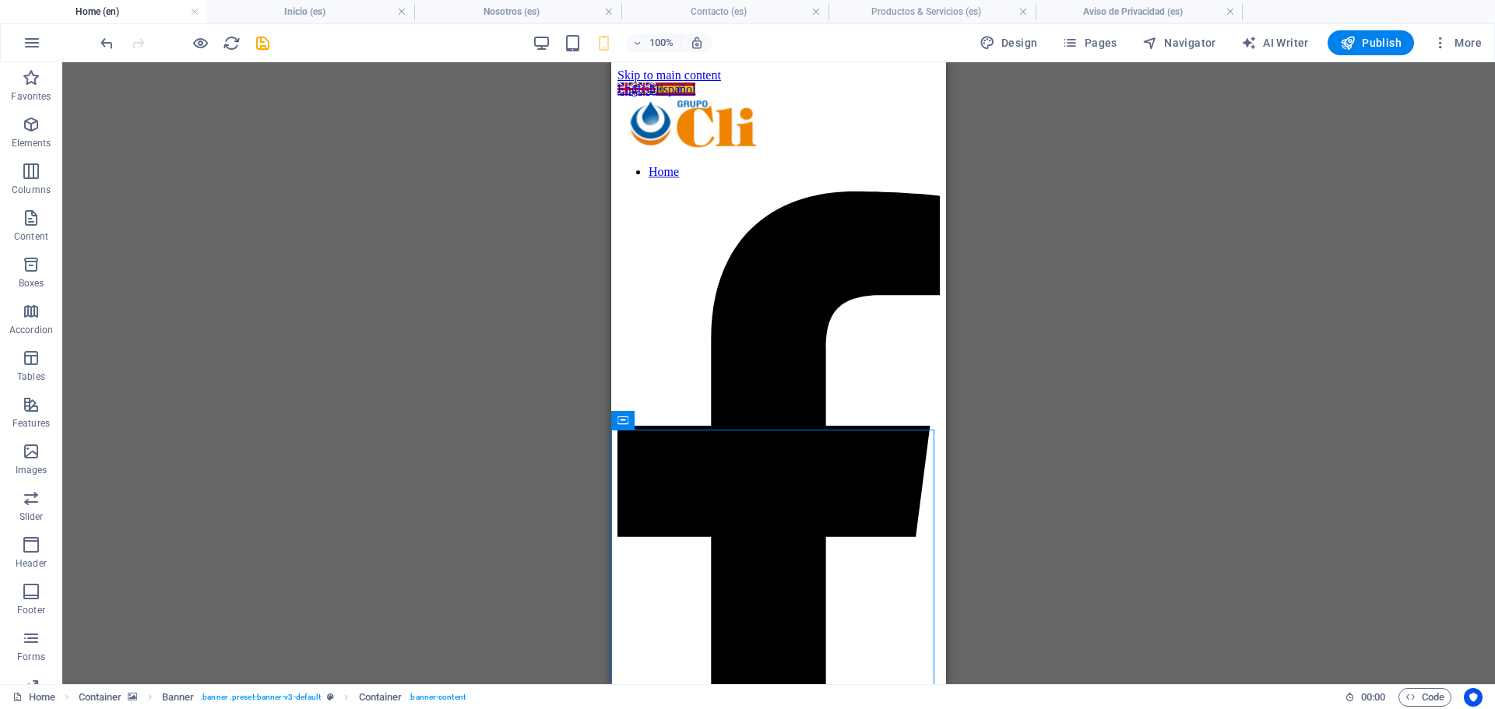
click at [393, 299] on div "Slider Slider H1 Container Container Banner Container Banner Container Slider S…" at bounding box center [778, 373] width 1432 height 622
click at [911, 107] on button at bounding box center [902, 101] width 19 height 19
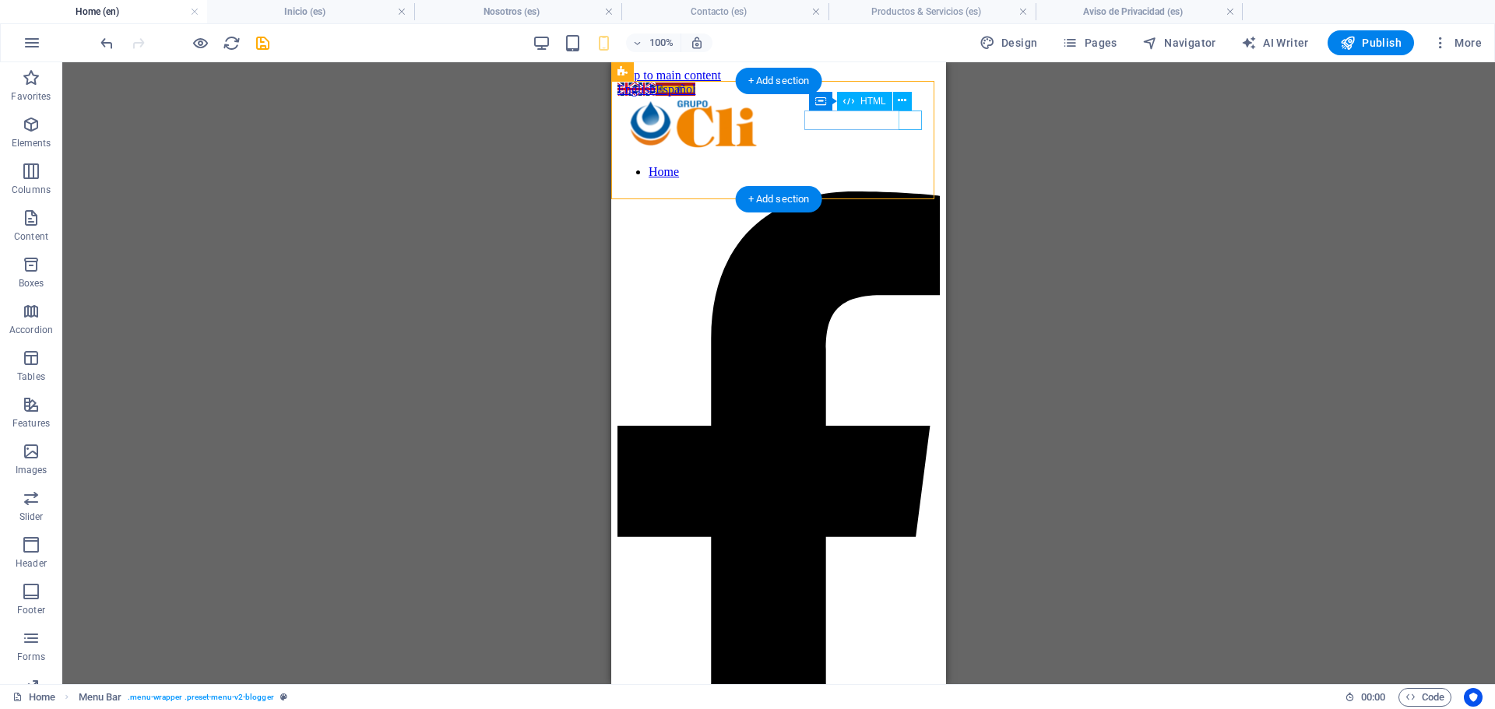
click at [756, 179] on nav "Home" at bounding box center [778, 172] width 322 height 14
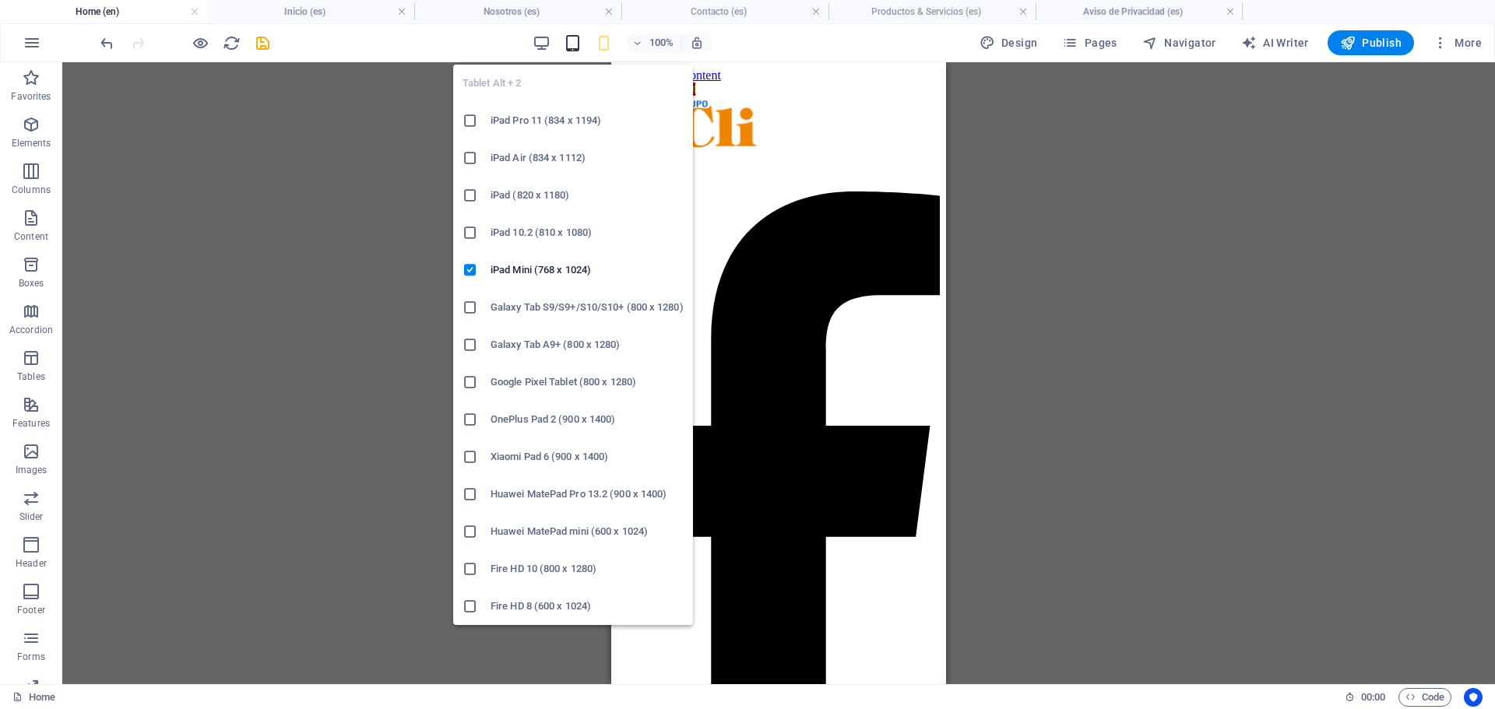
click at [574, 51] on icon "button" at bounding box center [573, 43] width 18 height 18
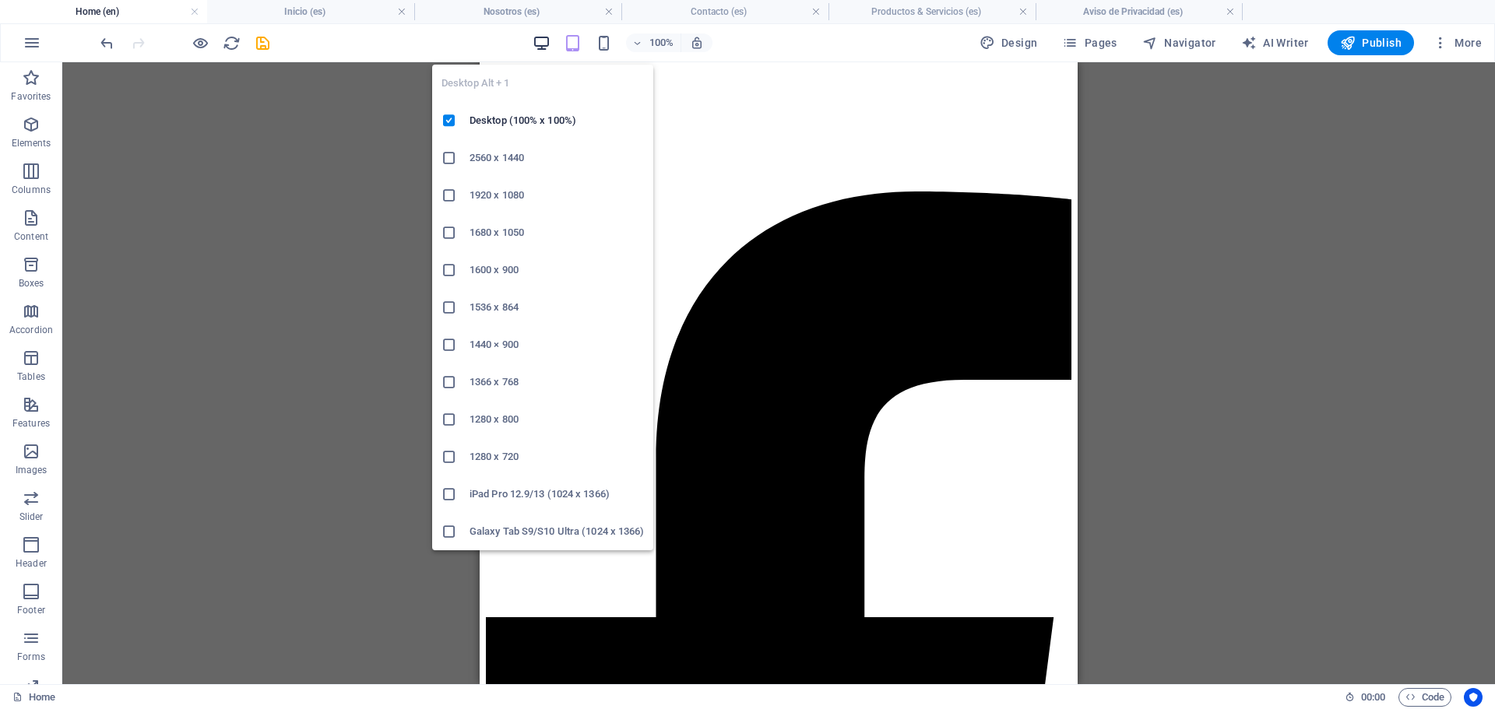
click at [539, 41] on icon "button" at bounding box center [541, 43] width 18 height 18
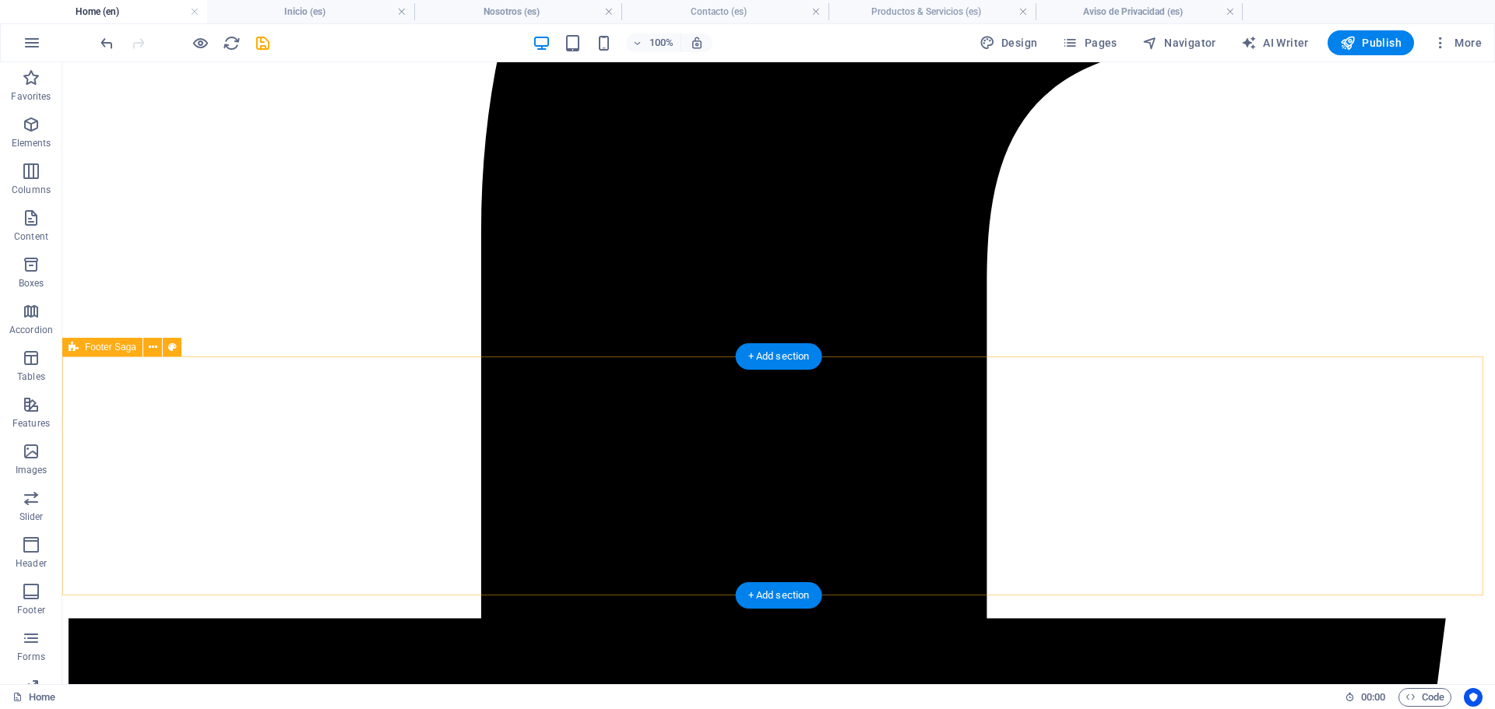
scroll to position [625, 0]
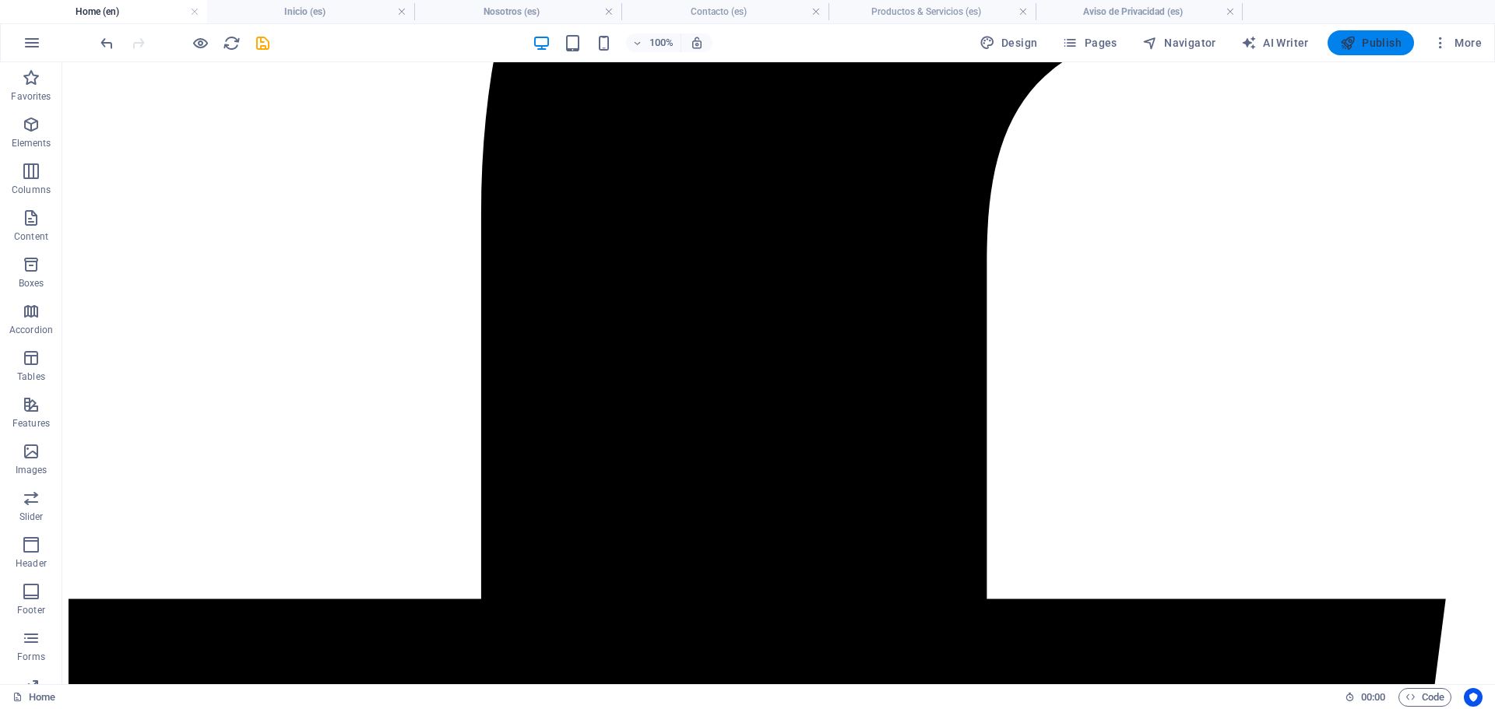
click at [1370, 45] on span "Publish" at bounding box center [1370, 43] width 61 height 16
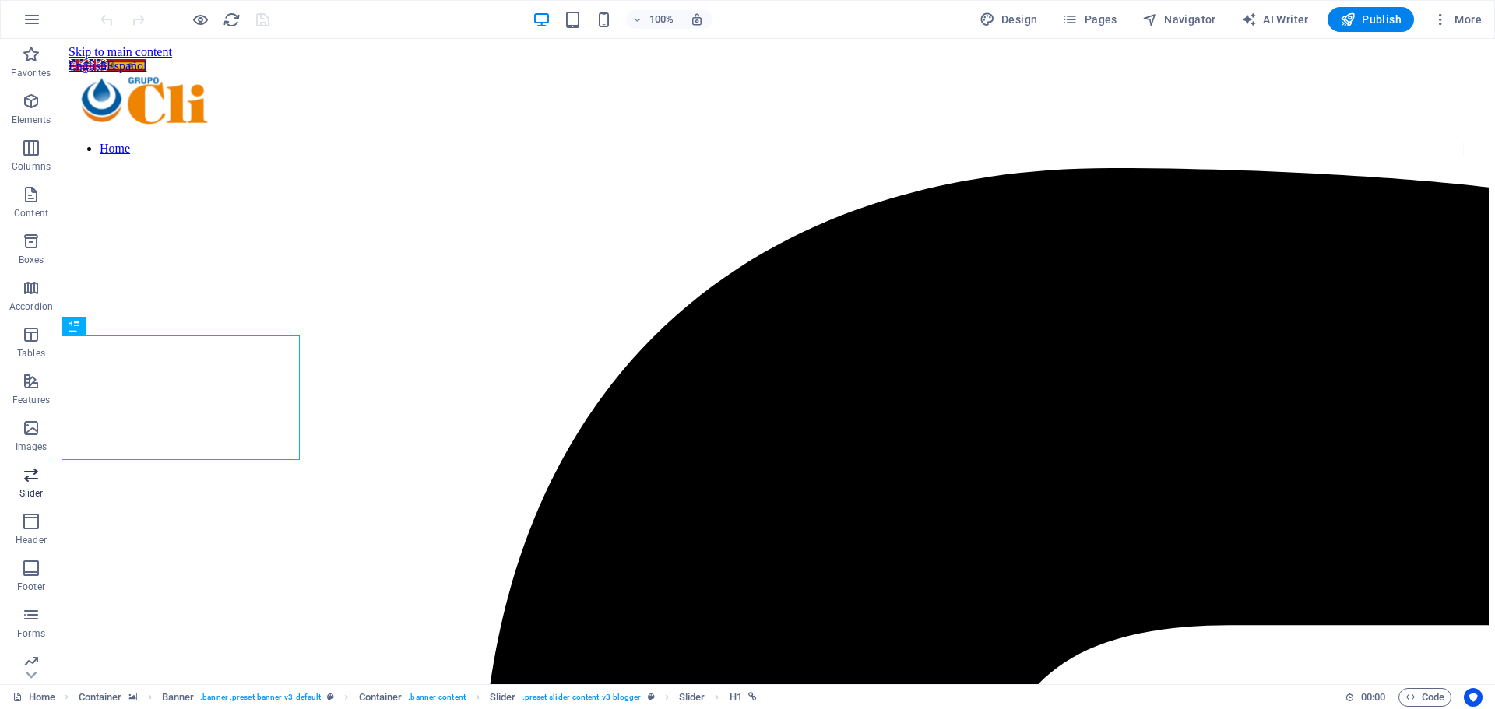
click at [33, 477] on icon "button" at bounding box center [31, 474] width 19 height 19
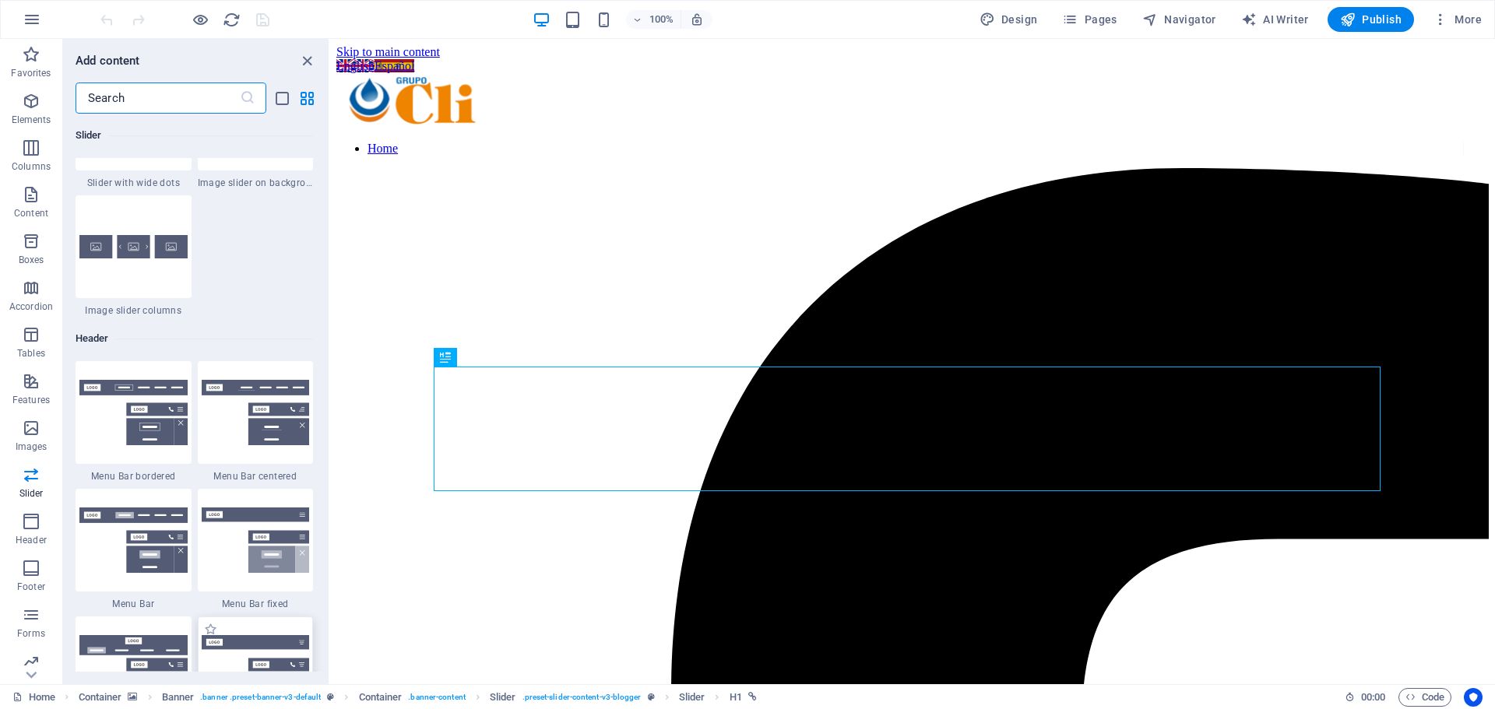
scroll to position [9136, 0]
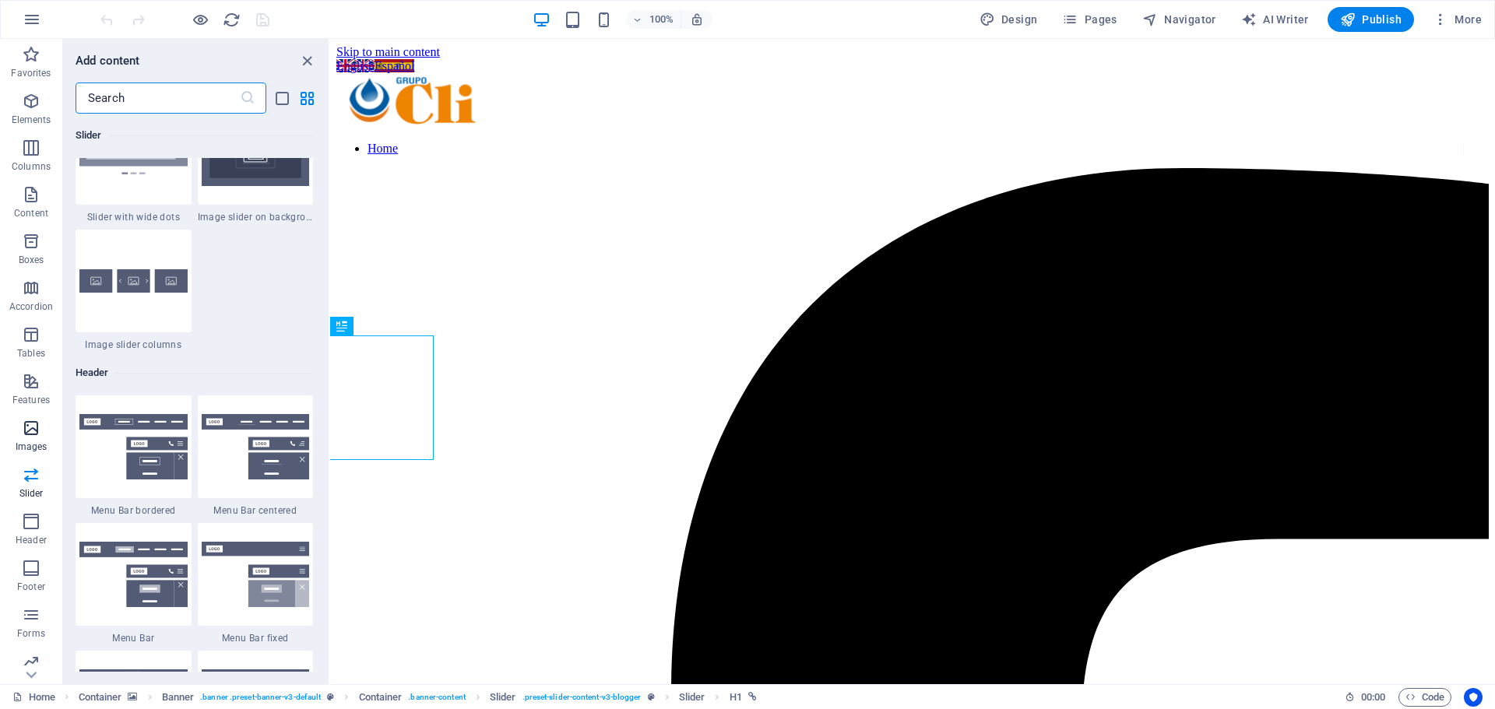
click at [35, 439] on span "Images" at bounding box center [31, 437] width 62 height 37
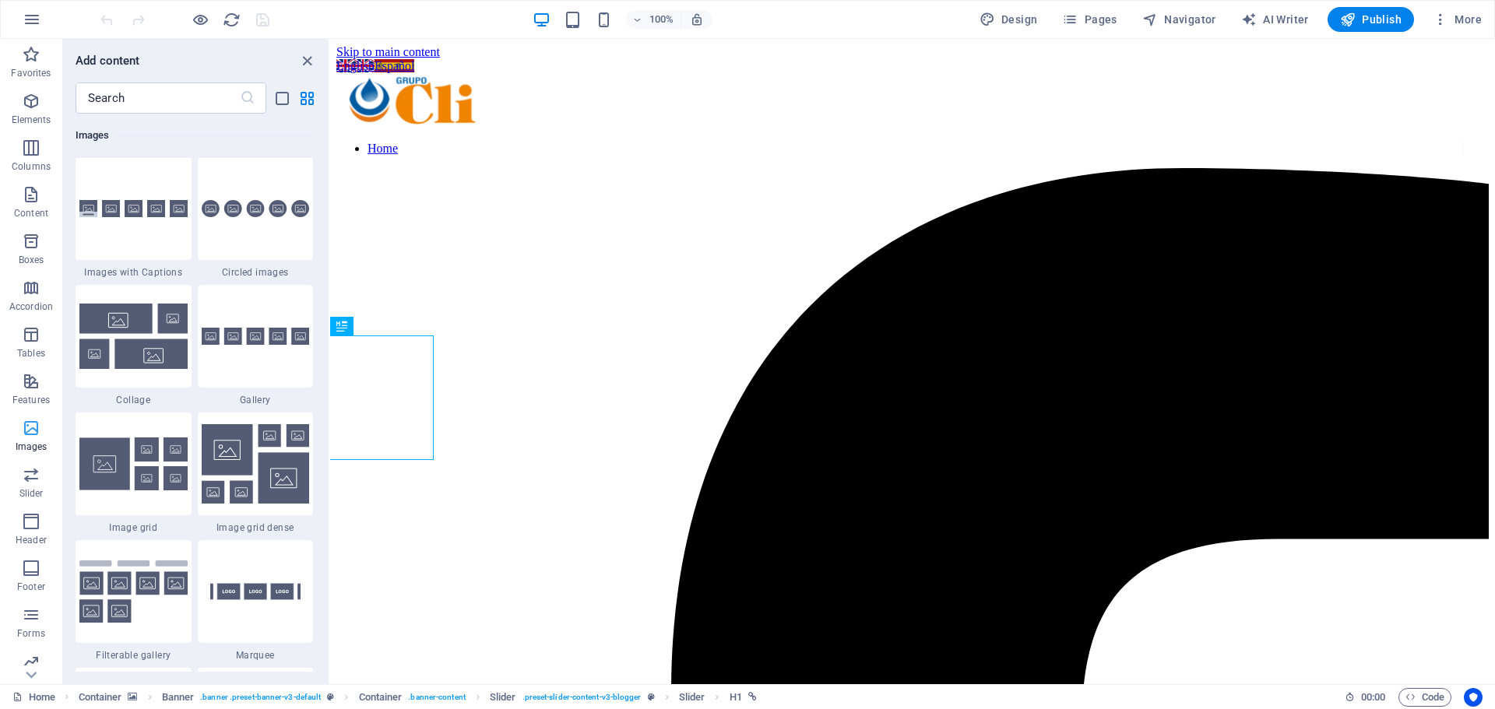
scroll to position [7893, 0]
click at [35, 439] on span "Images" at bounding box center [31, 437] width 62 height 37
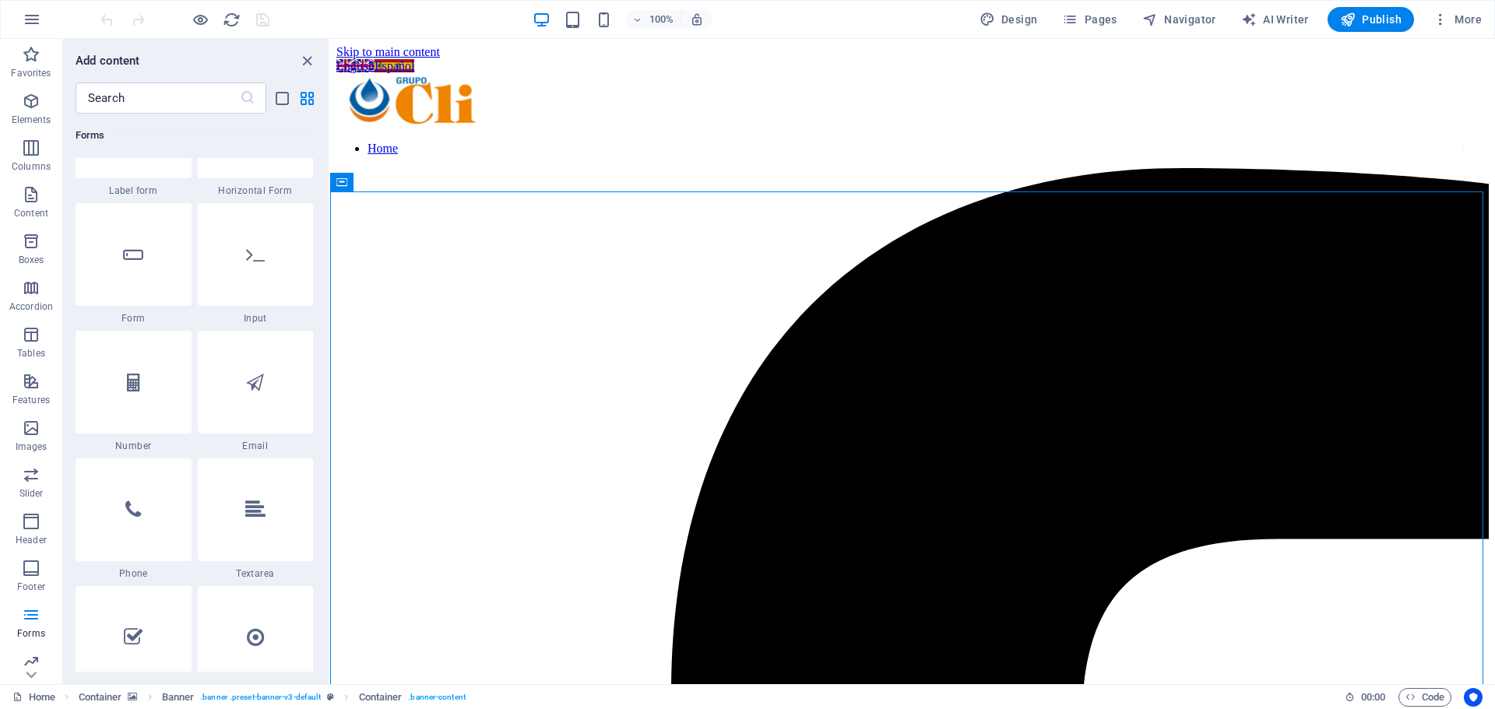
scroll to position [11707, 0]
click at [37, 286] on icon "button" at bounding box center [31, 288] width 19 height 19
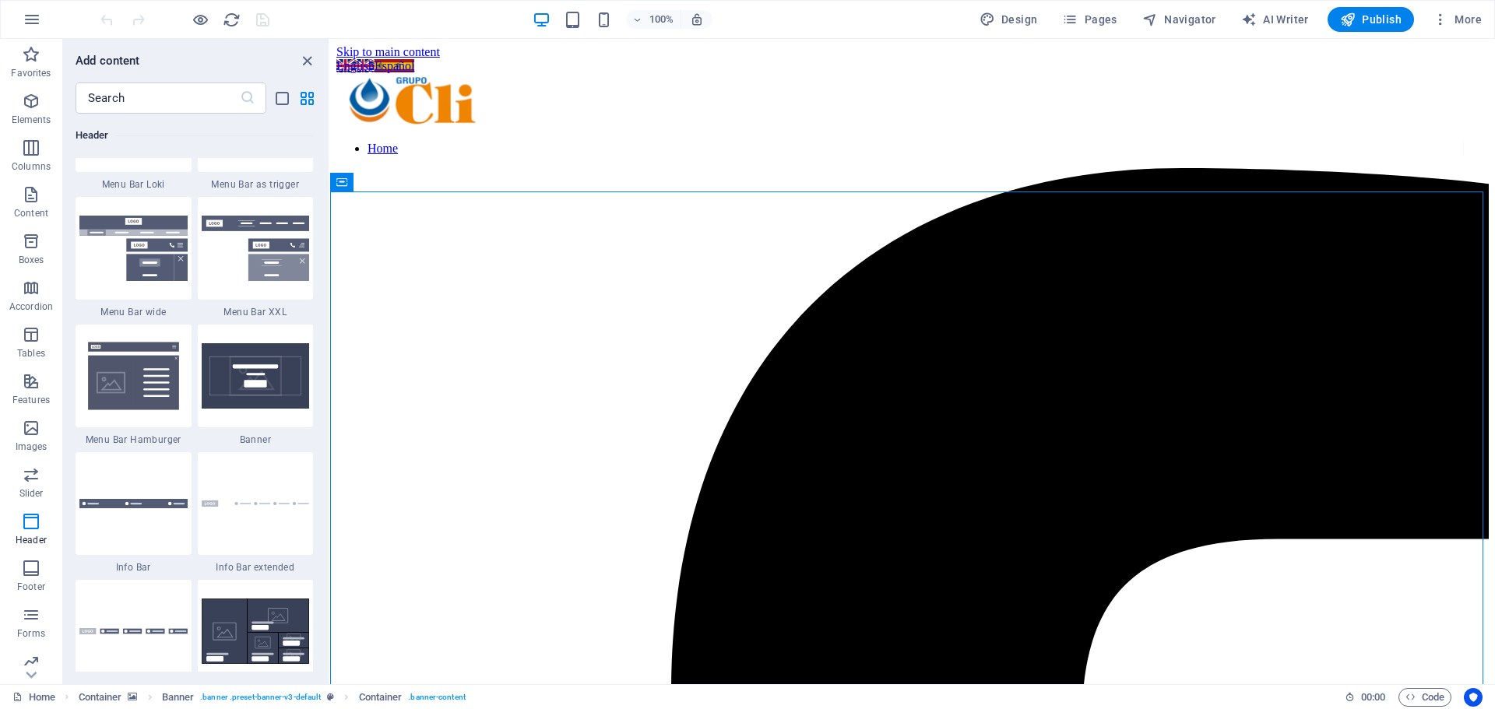
scroll to position [9719, 0]
click at [280, 106] on icon "list-view" at bounding box center [282, 99] width 18 height 18
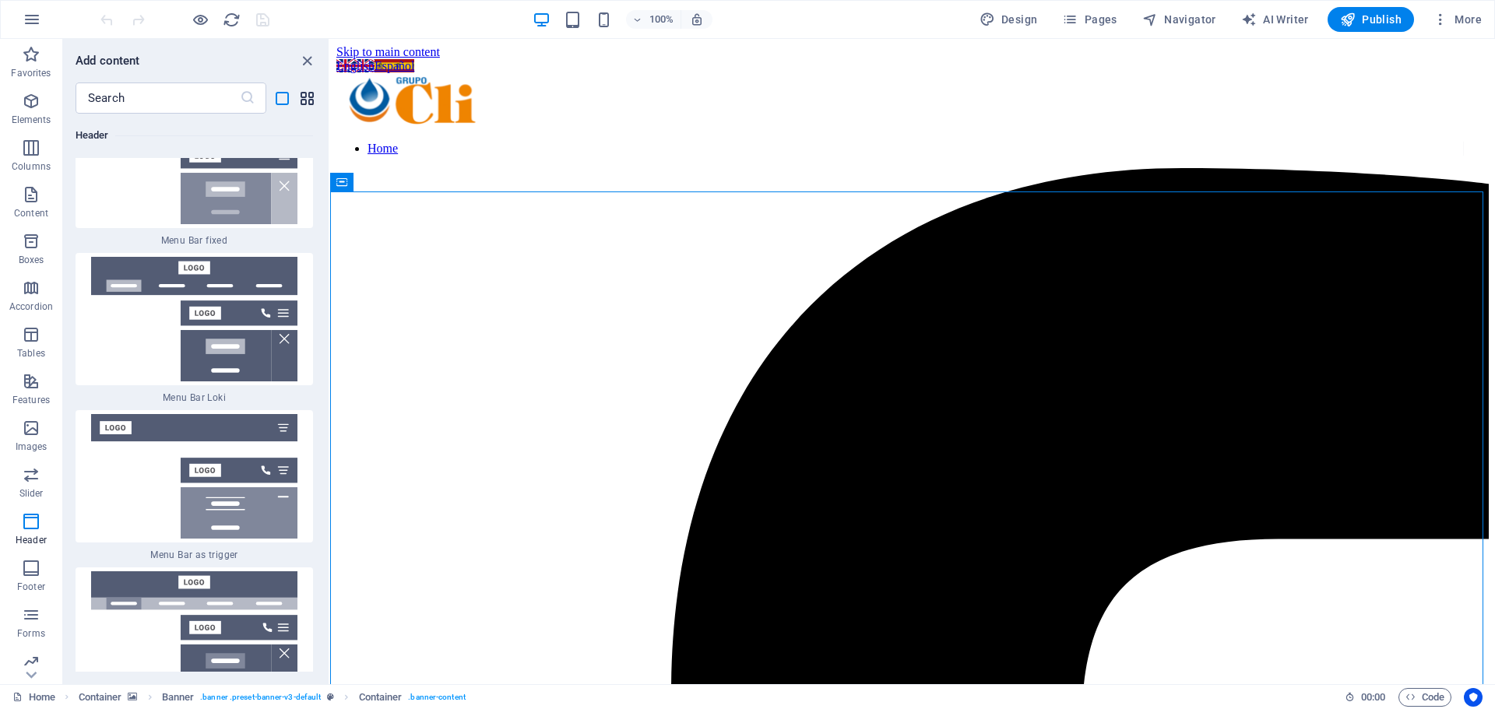
click at [310, 100] on icon "grid-view" at bounding box center [307, 99] width 18 height 18
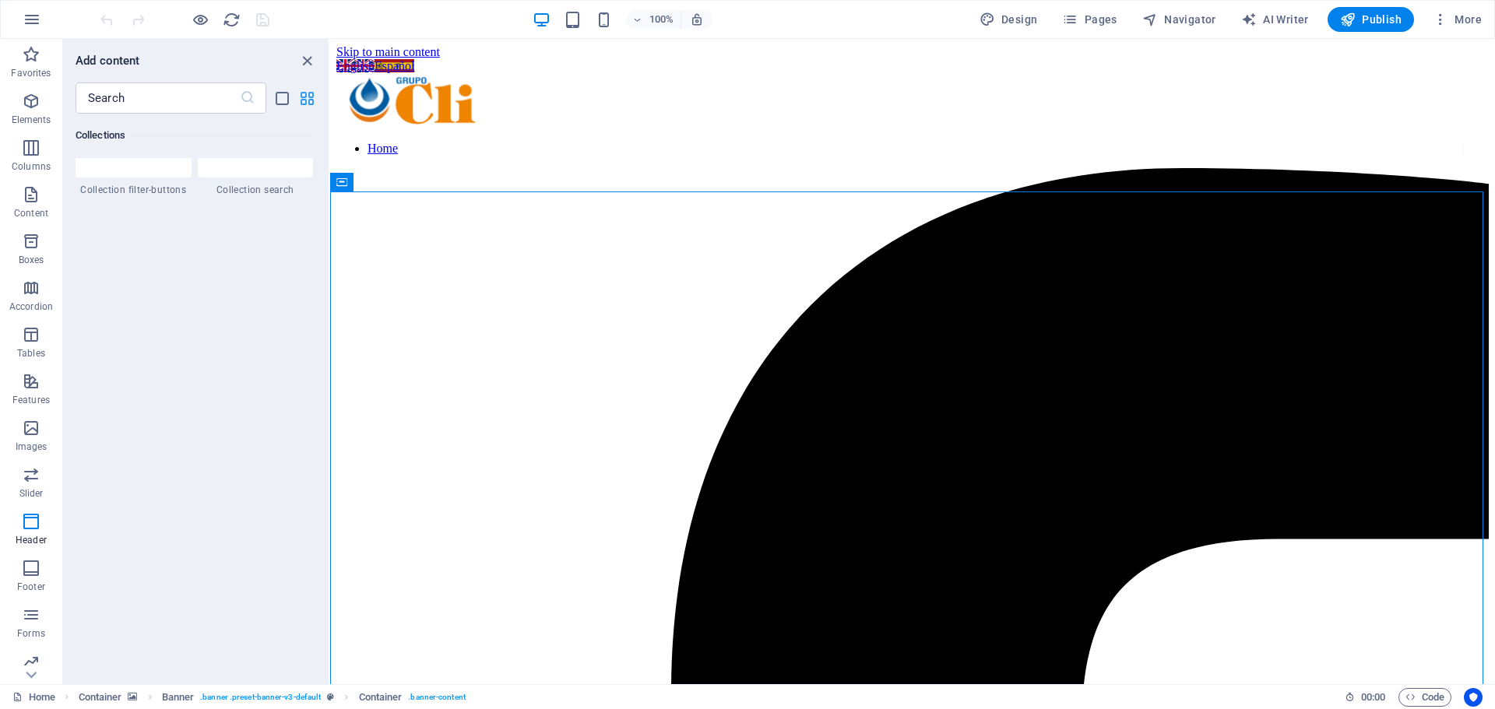
scroll to position [9719, 0]
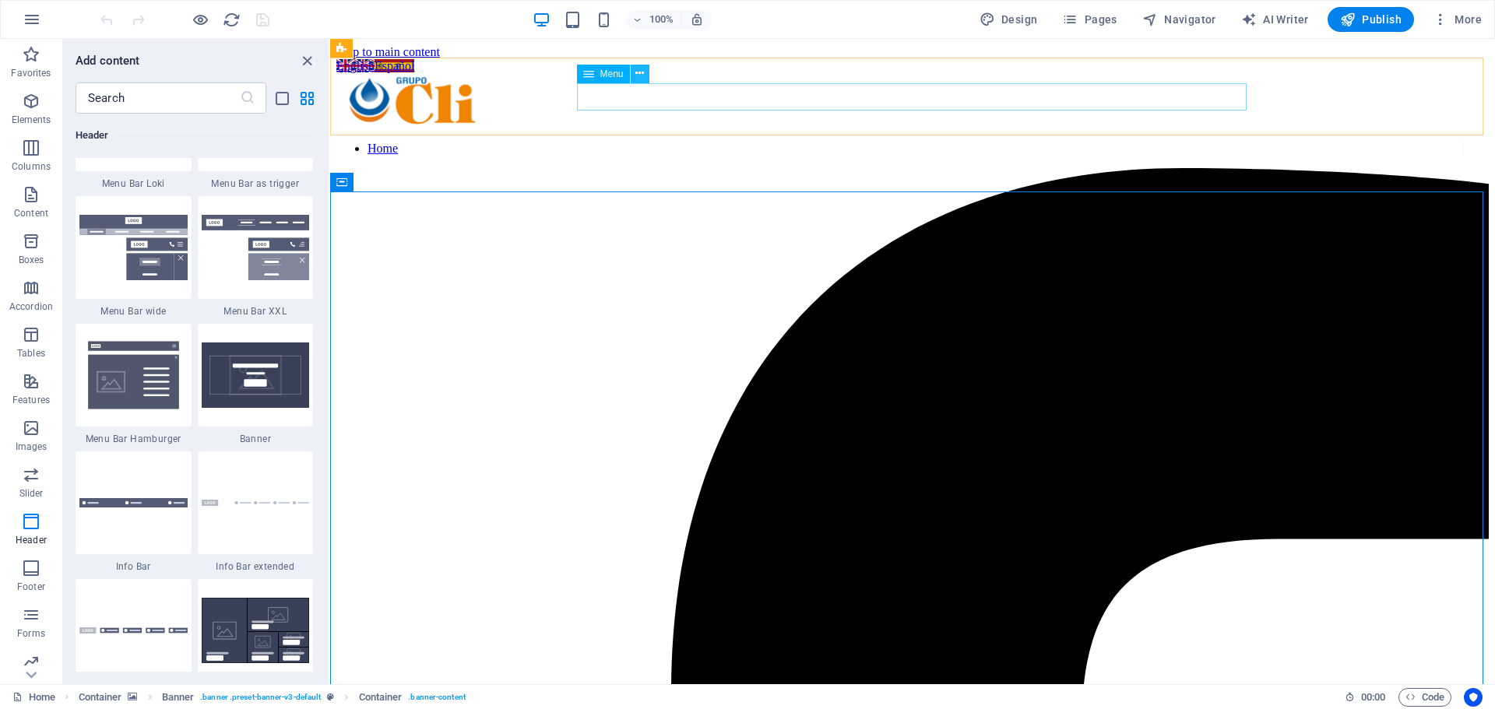
click at [638, 73] on icon at bounding box center [639, 73] width 9 height 16
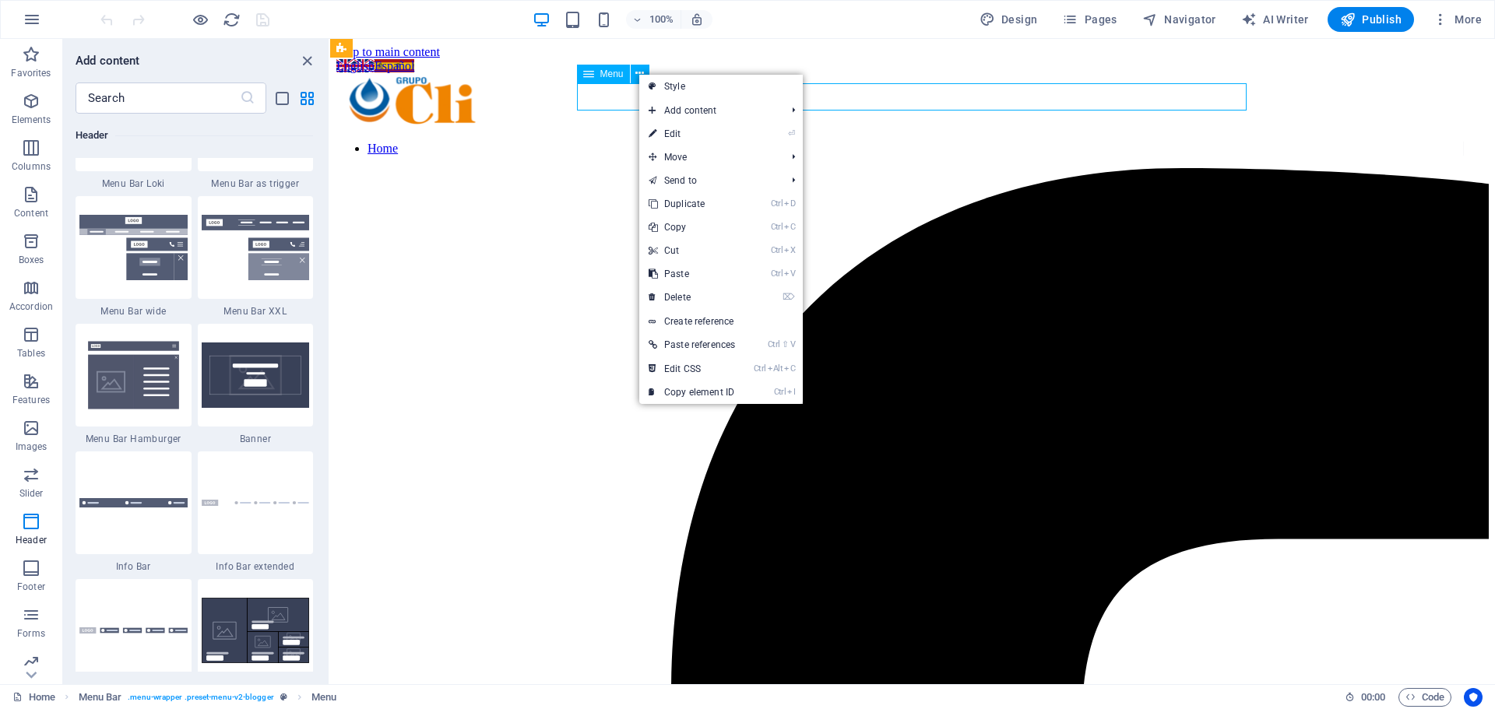
click at [596, 82] on div "Menu" at bounding box center [603, 74] width 53 height 19
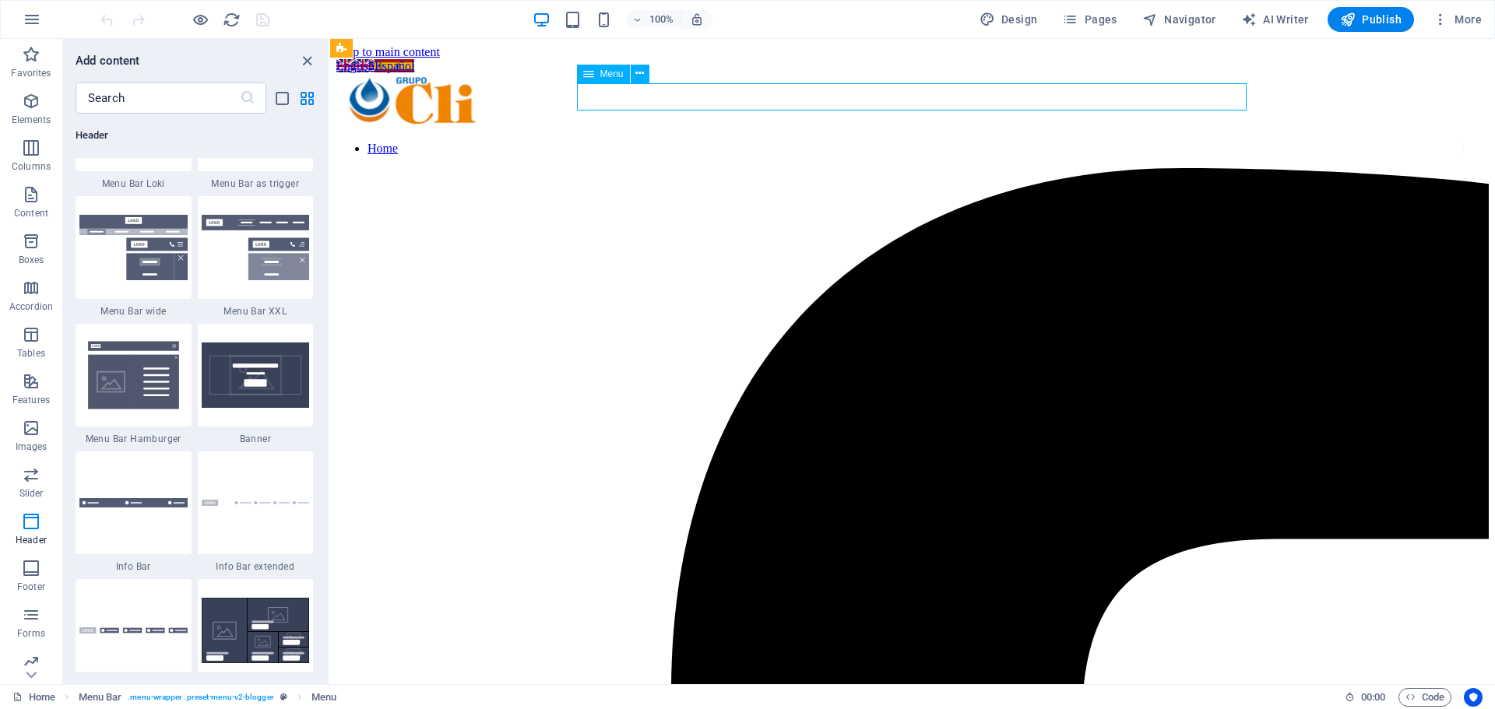
click at [597, 74] on div "Menu" at bounding box center [603, 74] width 53 height 19
select select
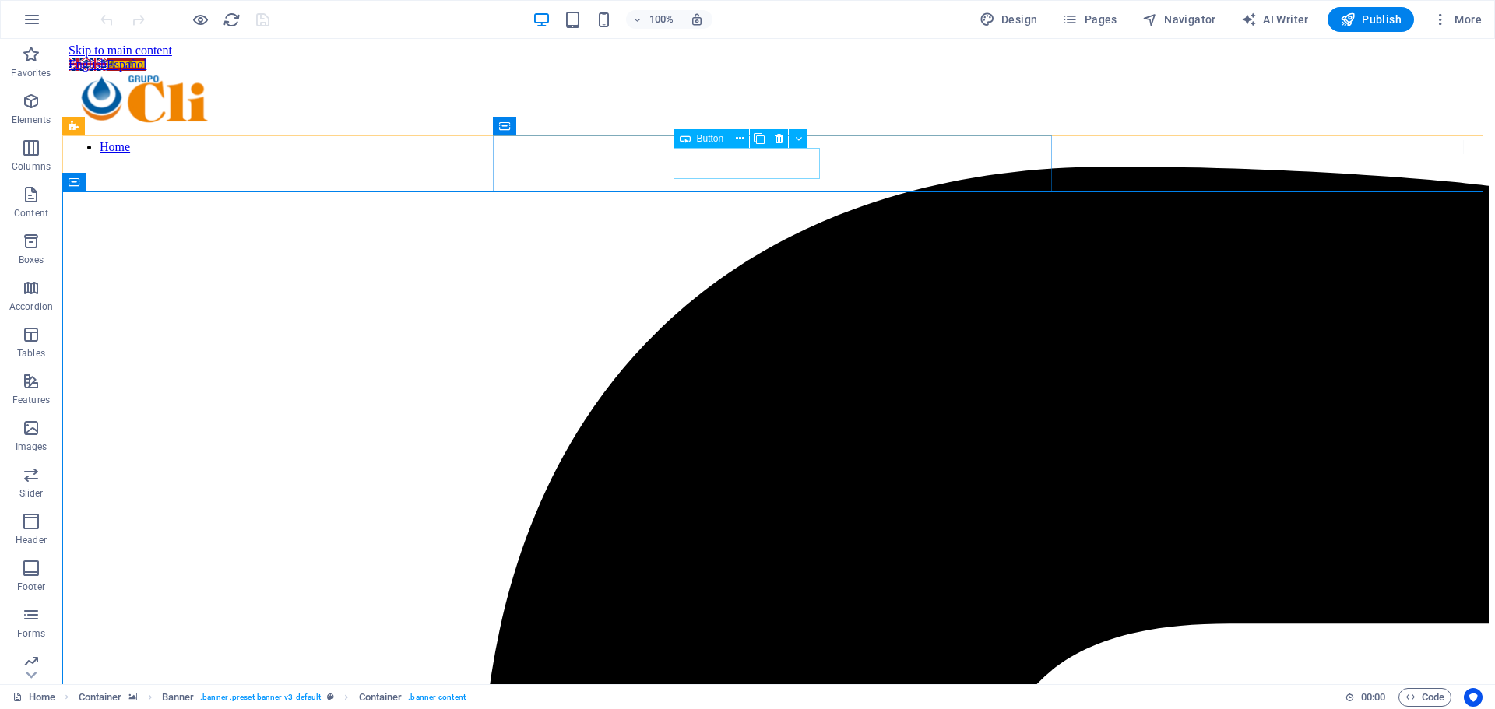
scroll to position [0, 0]
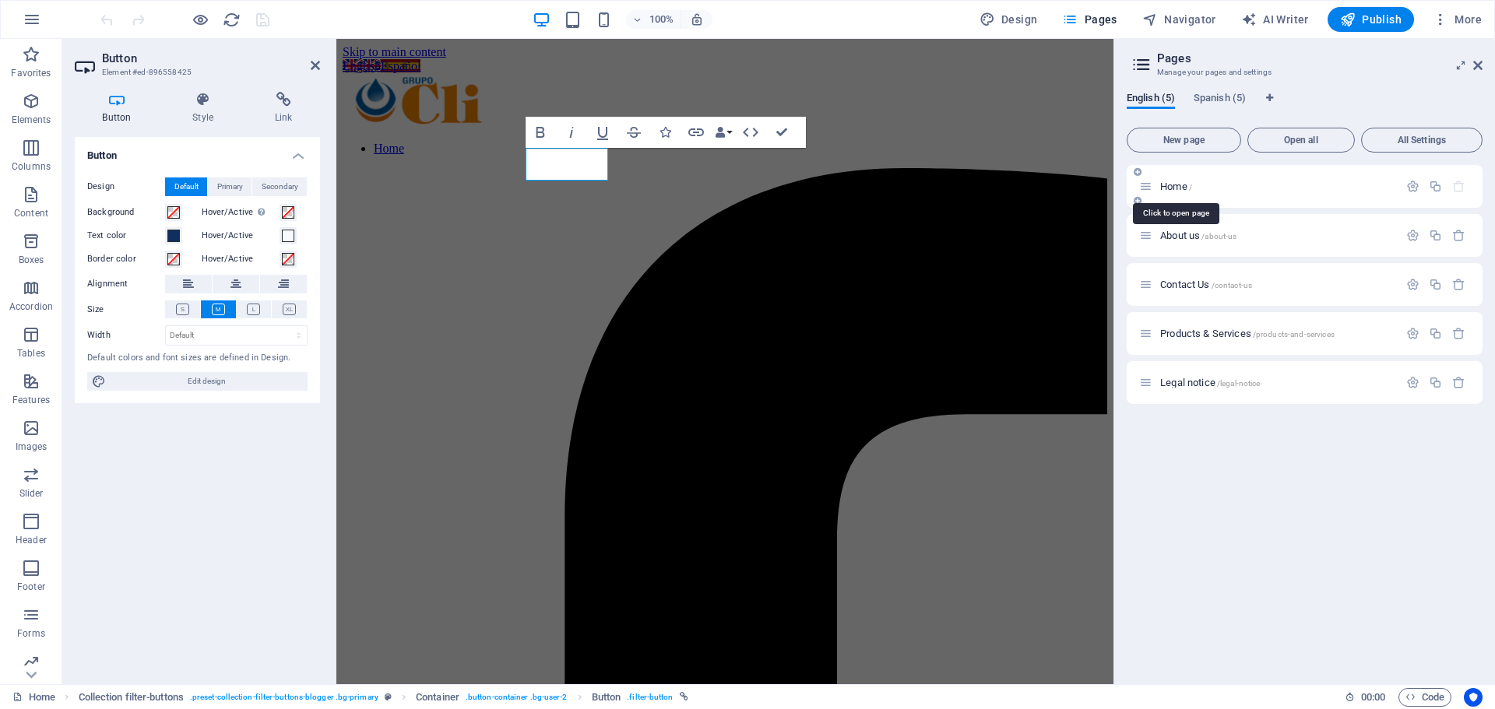
click at [1181, 191] on span "Home /" at bounding box center [1176, 187] width 32 height 12
click at [1406, 183] on icon "button" at bounding box center [1412, 186] width 13 height 13
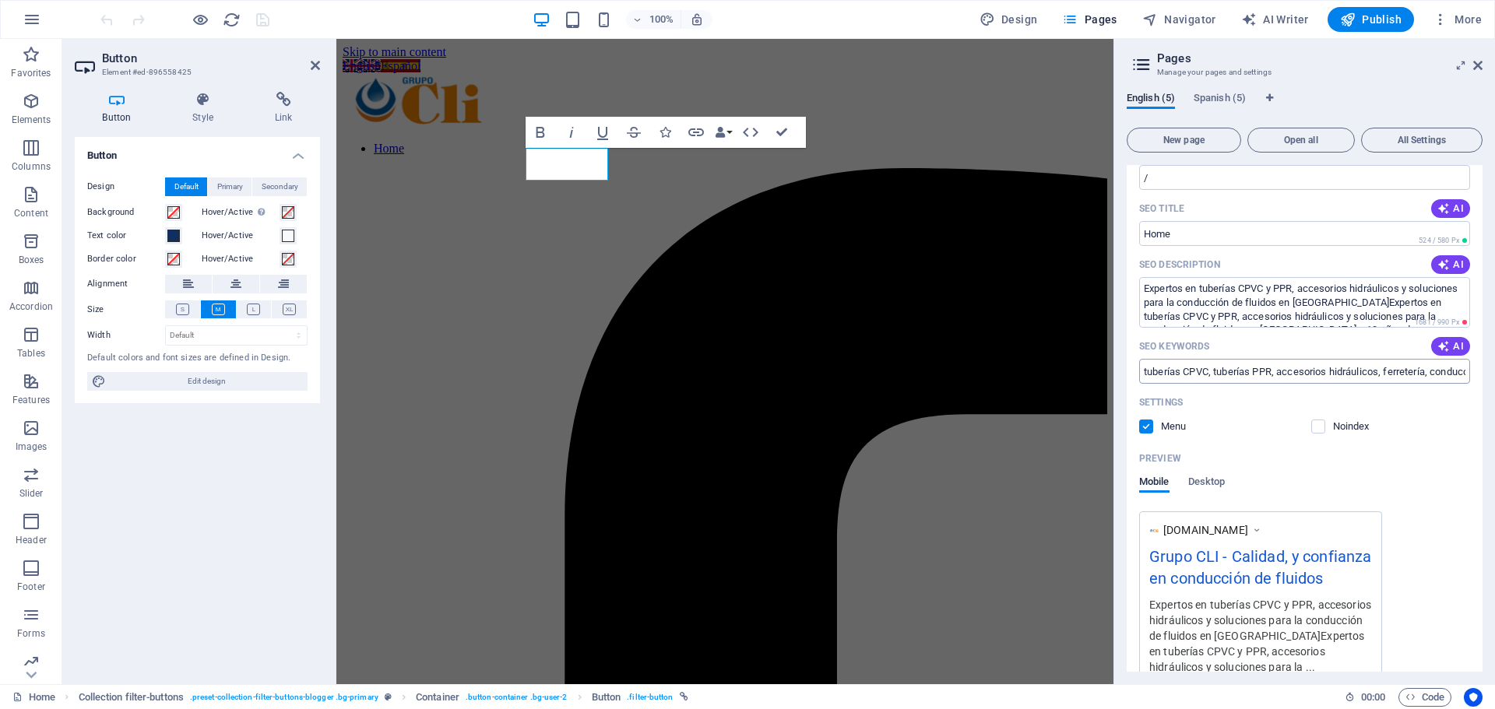
scroll to position [402, 0]
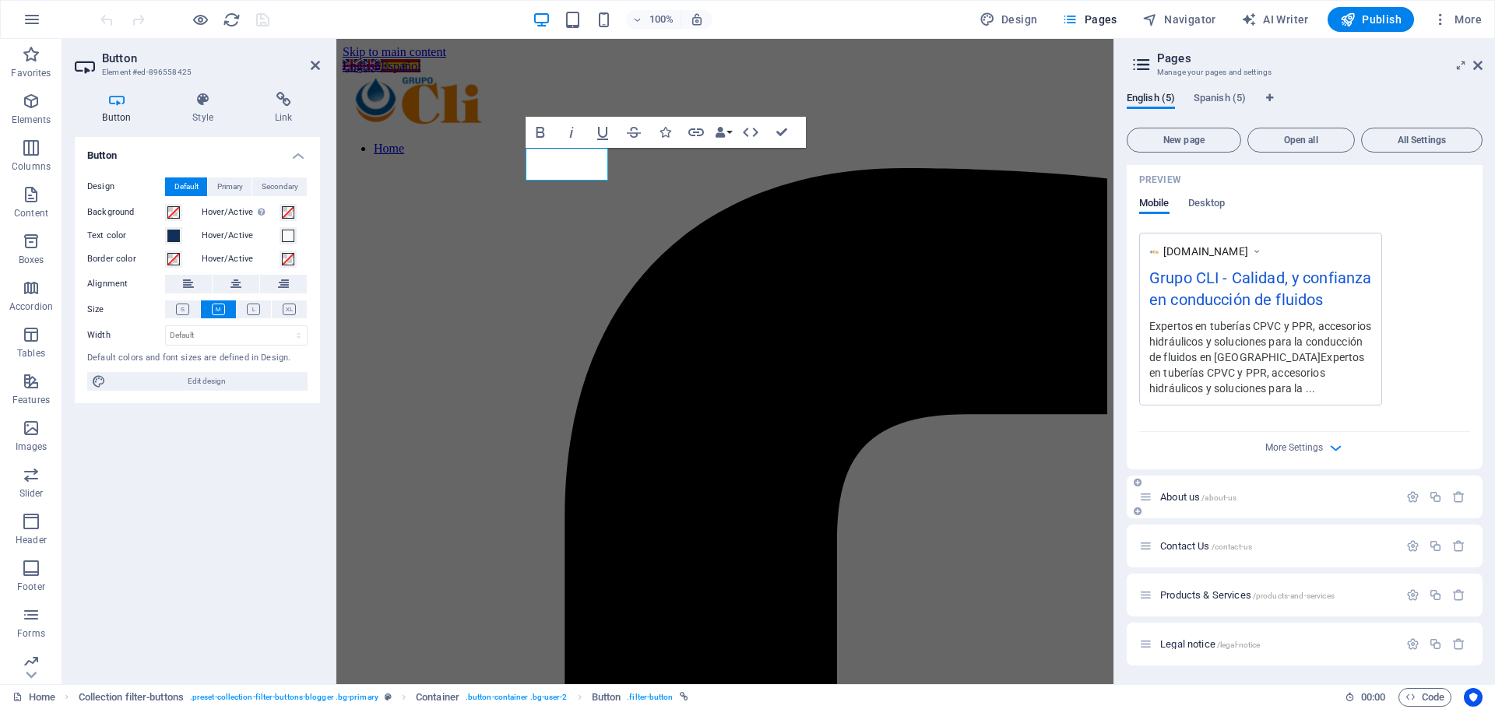
click at [1311, 489] on div "About us /about-us" at bounding box center [1268, 497] width 259 height 18
click at [1328, 500] on p "About us /about-us" at bounding box center [1277, 497] width 234 height 10
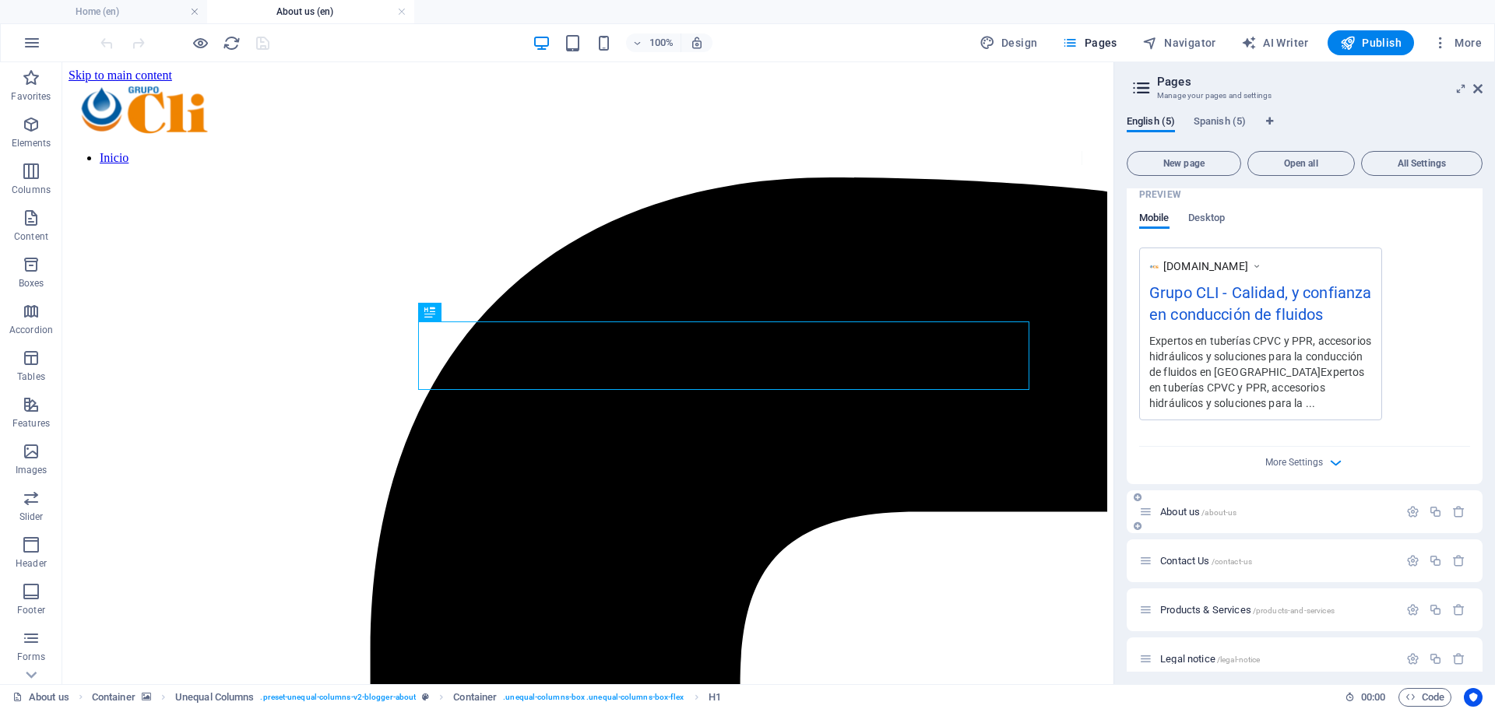
scroll to position [426, 0]
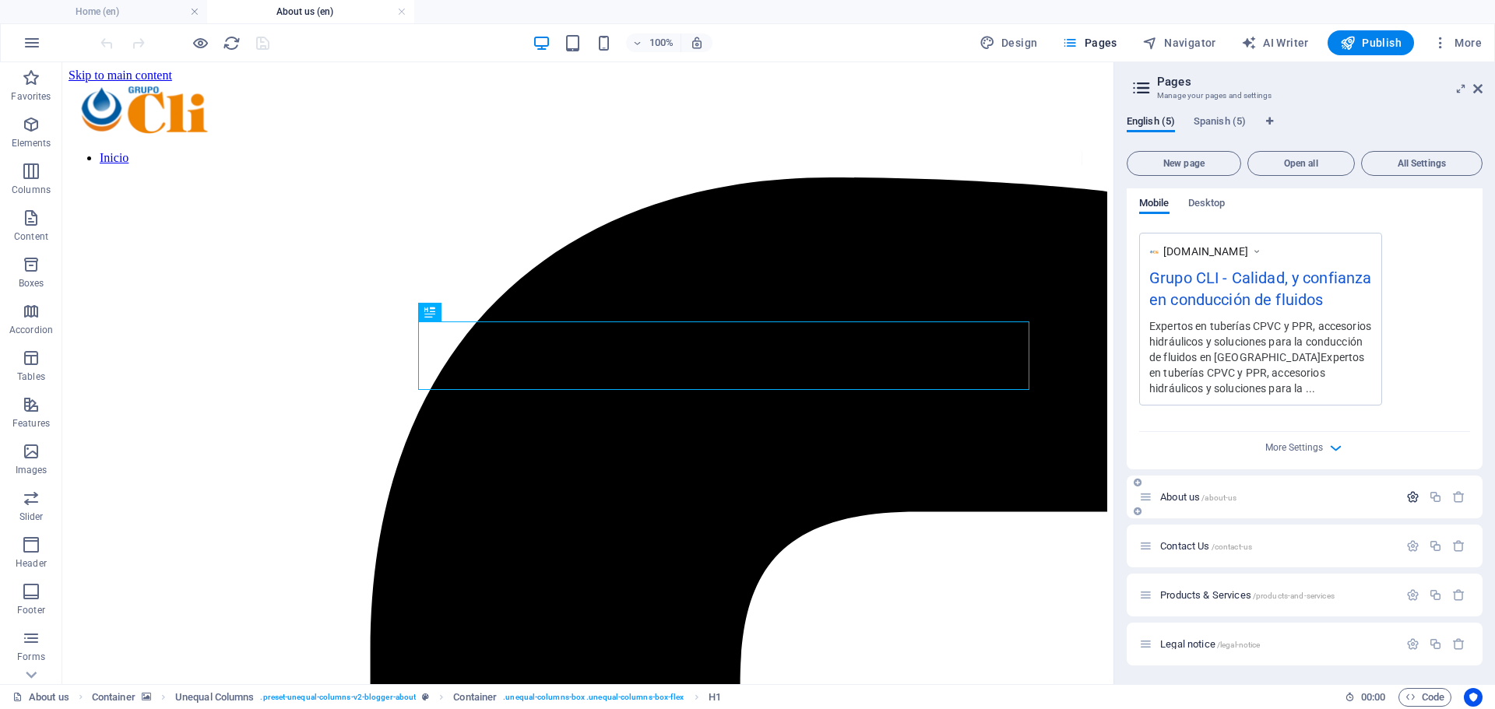
click at [1407, 496] on icon "button" at bounding box center [1412, 496] width 13 height 13
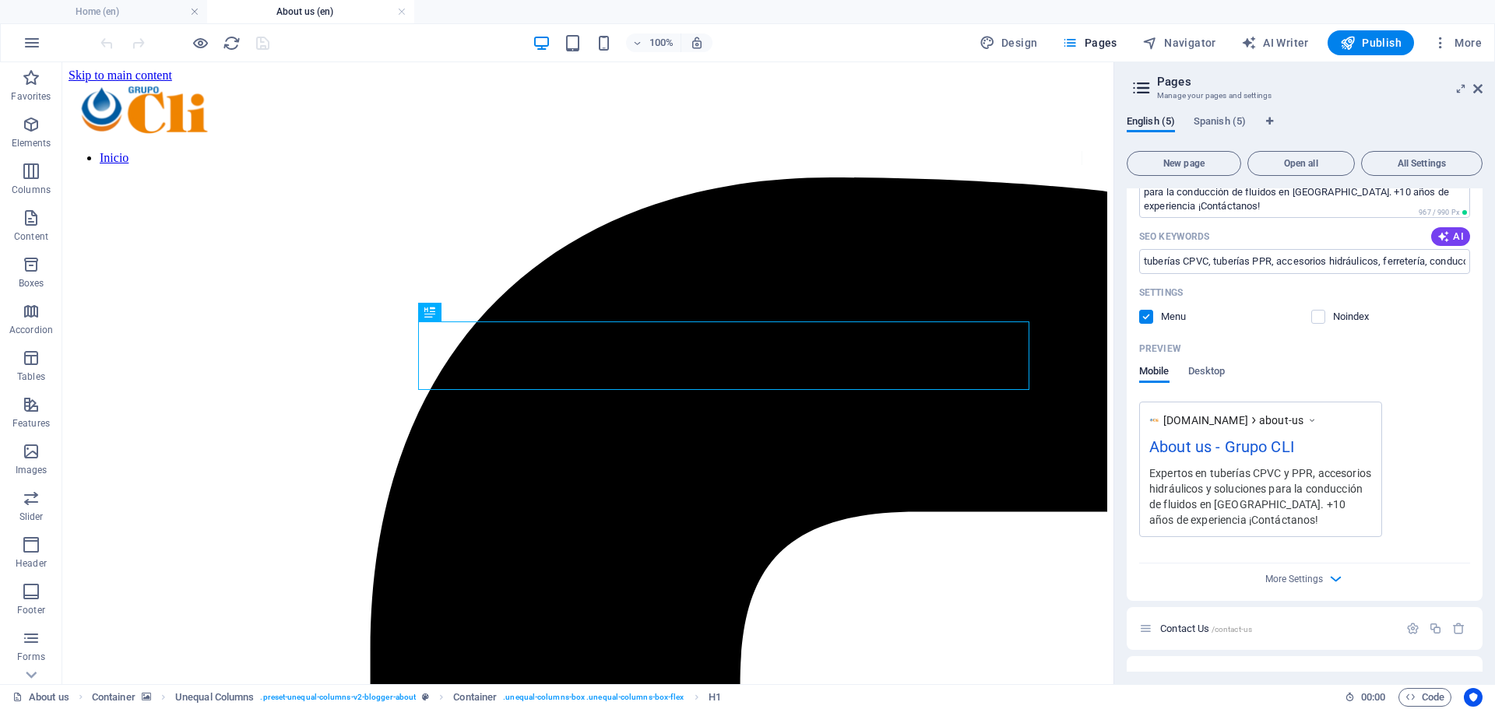
scroll to position [893, 0]
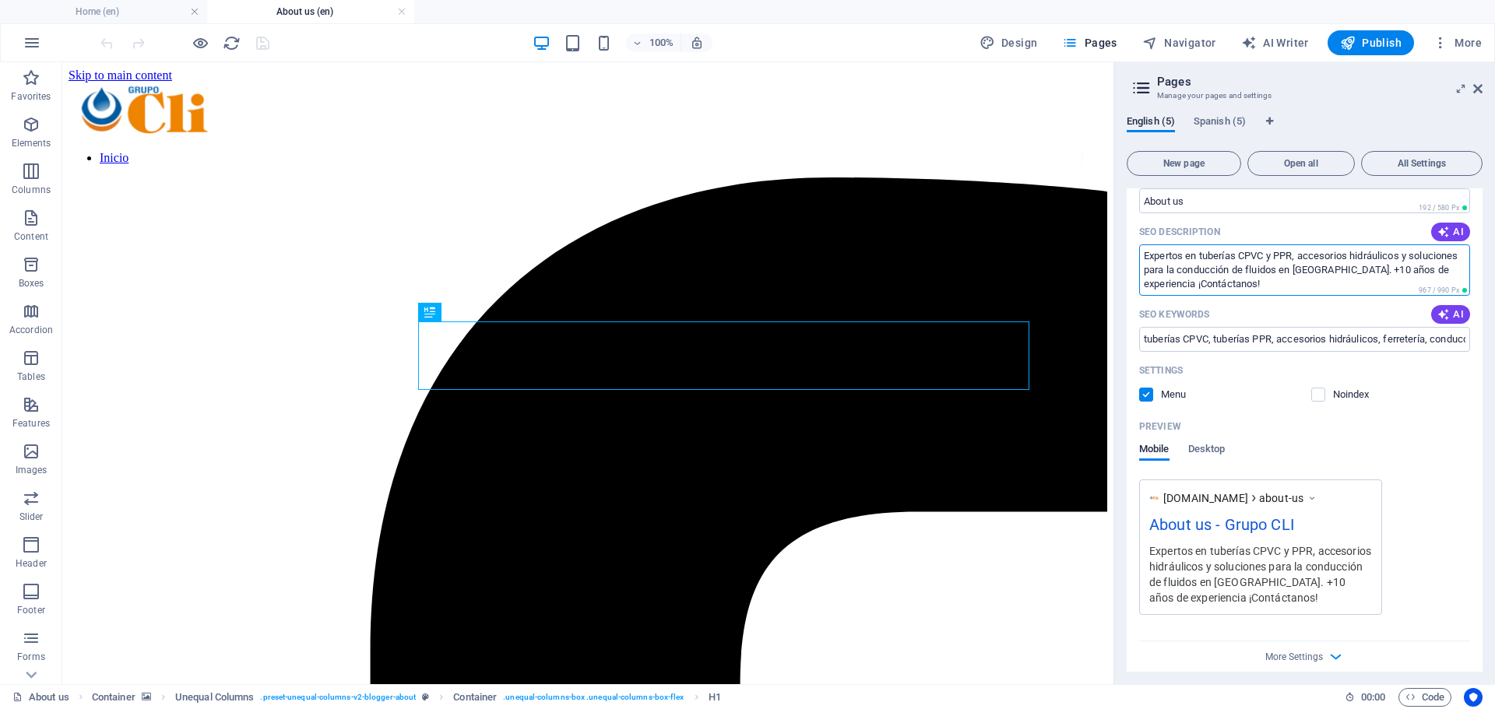
drag, startPoint x: 1282, startPoint y: 285, endPoint x: 1122, endPoint y: 243, distance: 165.0
click at [1122, 243] on div "English (5) Spanish (5) New page Open all All Settings Home / Name Home ​ URL S…" at bounding box center [1304, 393] width 381 height 581
click at [1200, 122] on span "Spanish (5)" at bounding box center [1219, 123] width 52 height 22
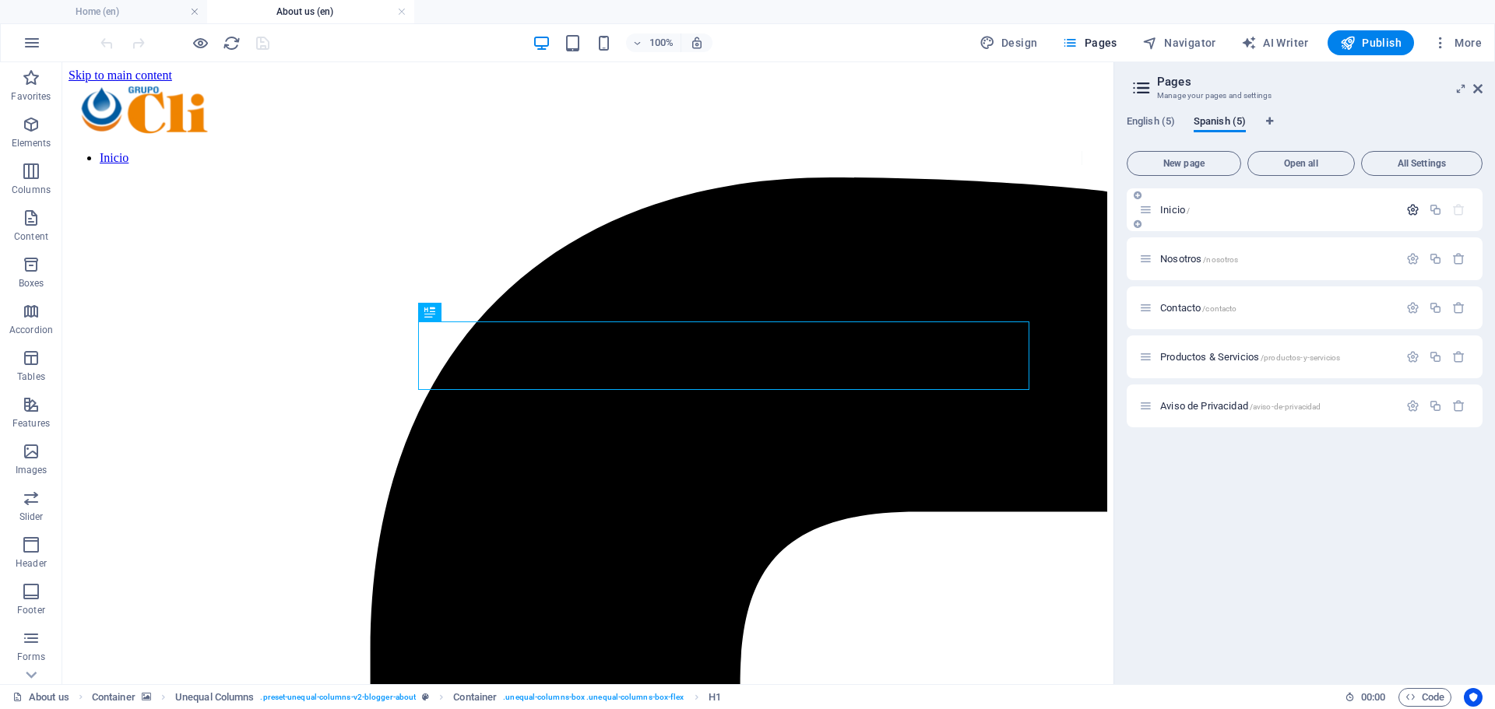
click at [1409, 207] on icon "button" at bounding box center [1412, 209] width 13 height 13
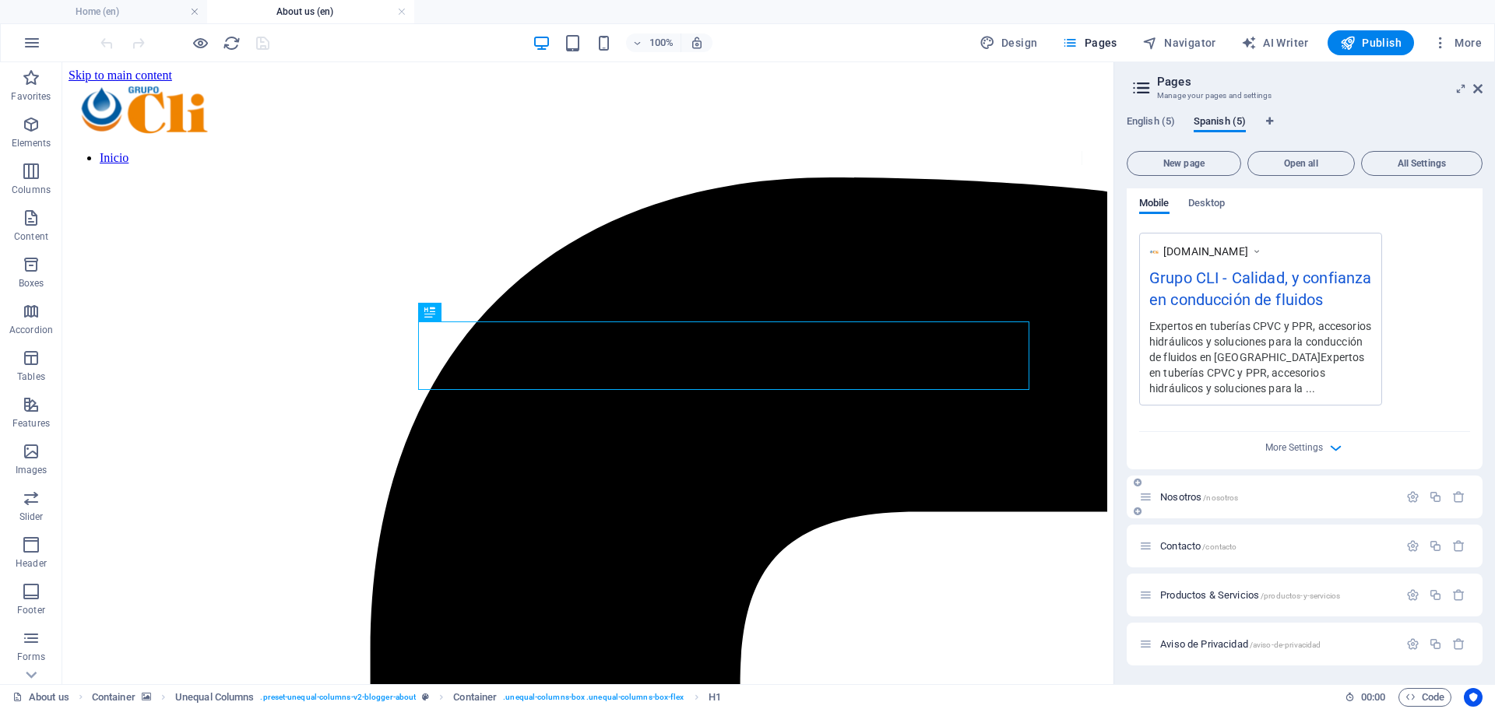
click at [1384, 494] on p "Nosotros /nosotros" at bounding box center [1277, 497] width 234 height 10
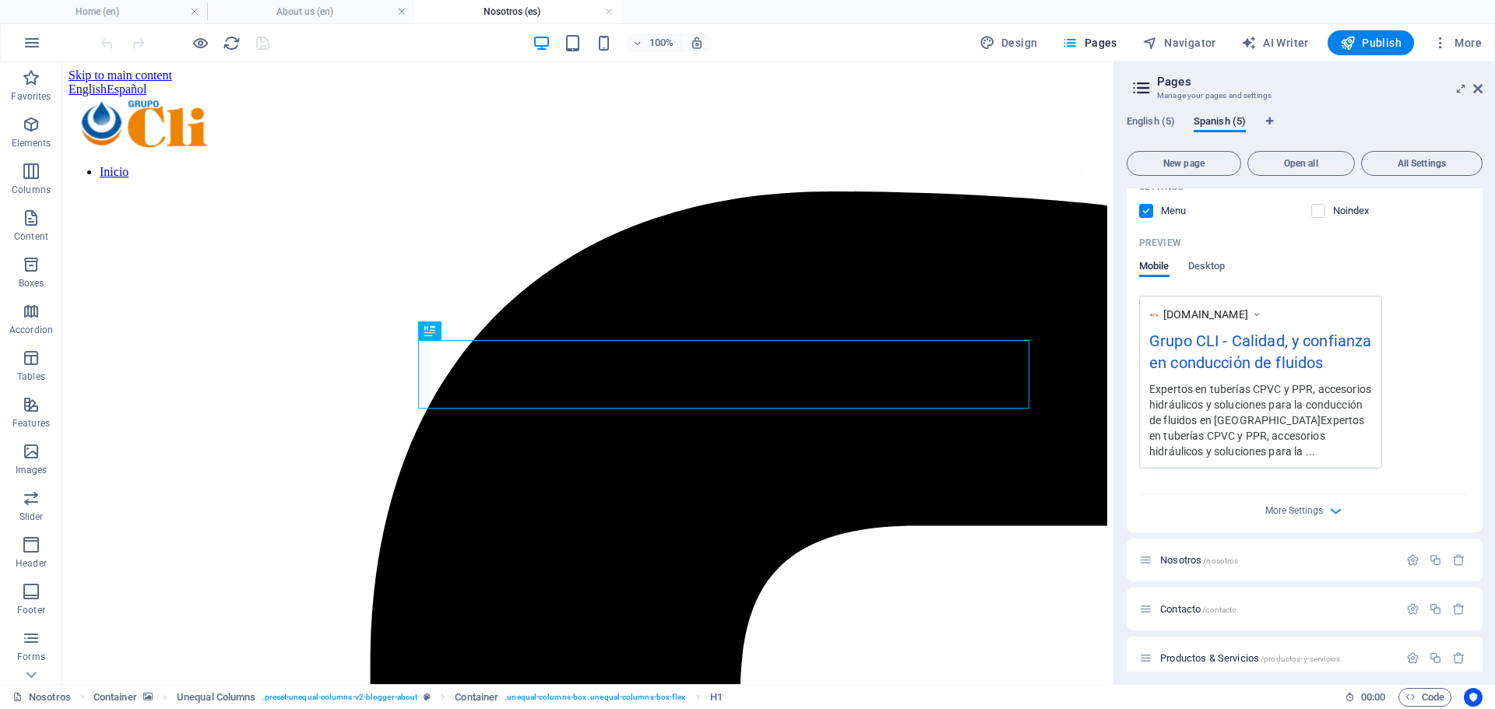
scroll to position [0, 0]
click at [1408, 558] on icon "button" at bounding box center [1412, 559] width 13 height 13
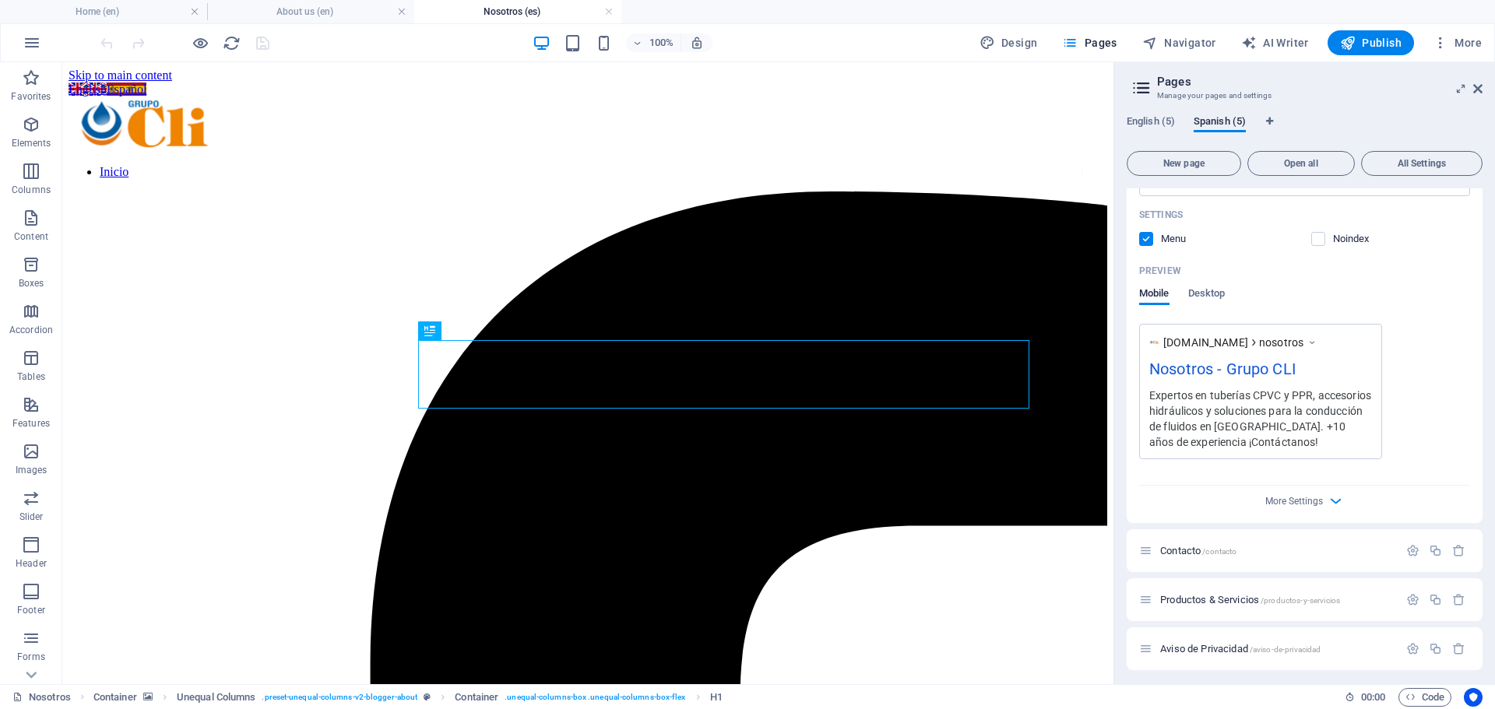
scroll to position [1053, 0]
click at [1408, 547] on icon "button" at bounding box center [1412, 545] width 13 height 13
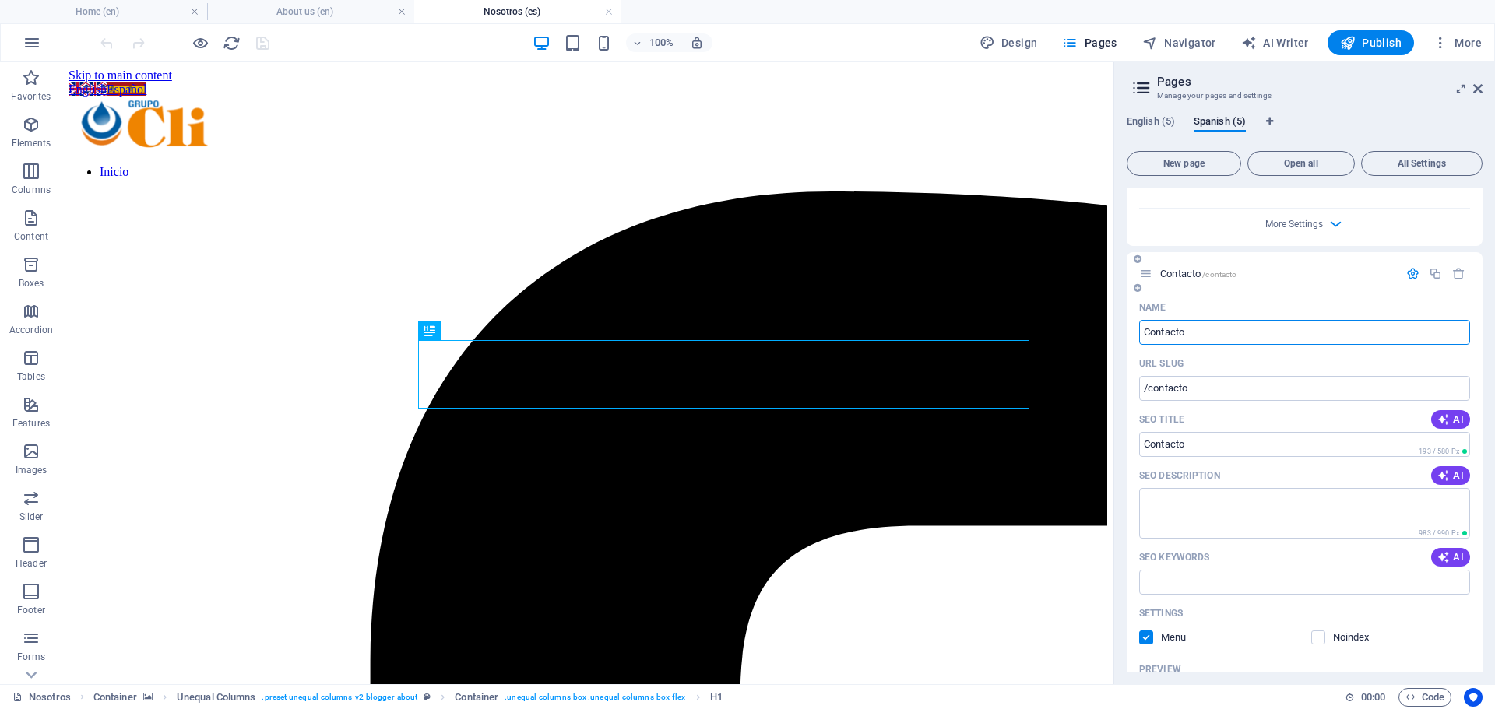
scroll to position [1442, 0]
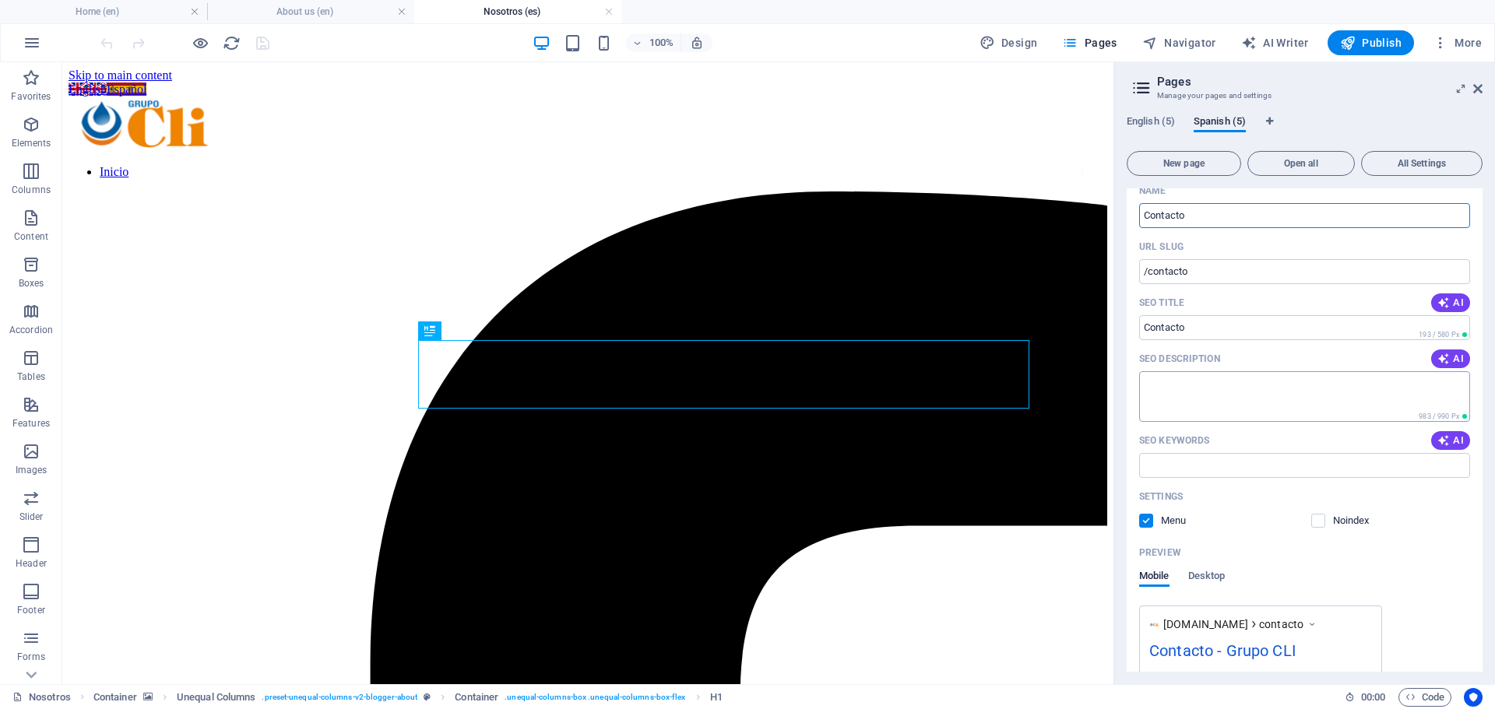
click at [1268, 381] on textarea "SEO Description" at bounding box center [1304, 396] width 331 height 51
paste textarea "Expertos en tuberías CPVC y PPR, accesorios hidráulicos y soluciones para la co…"
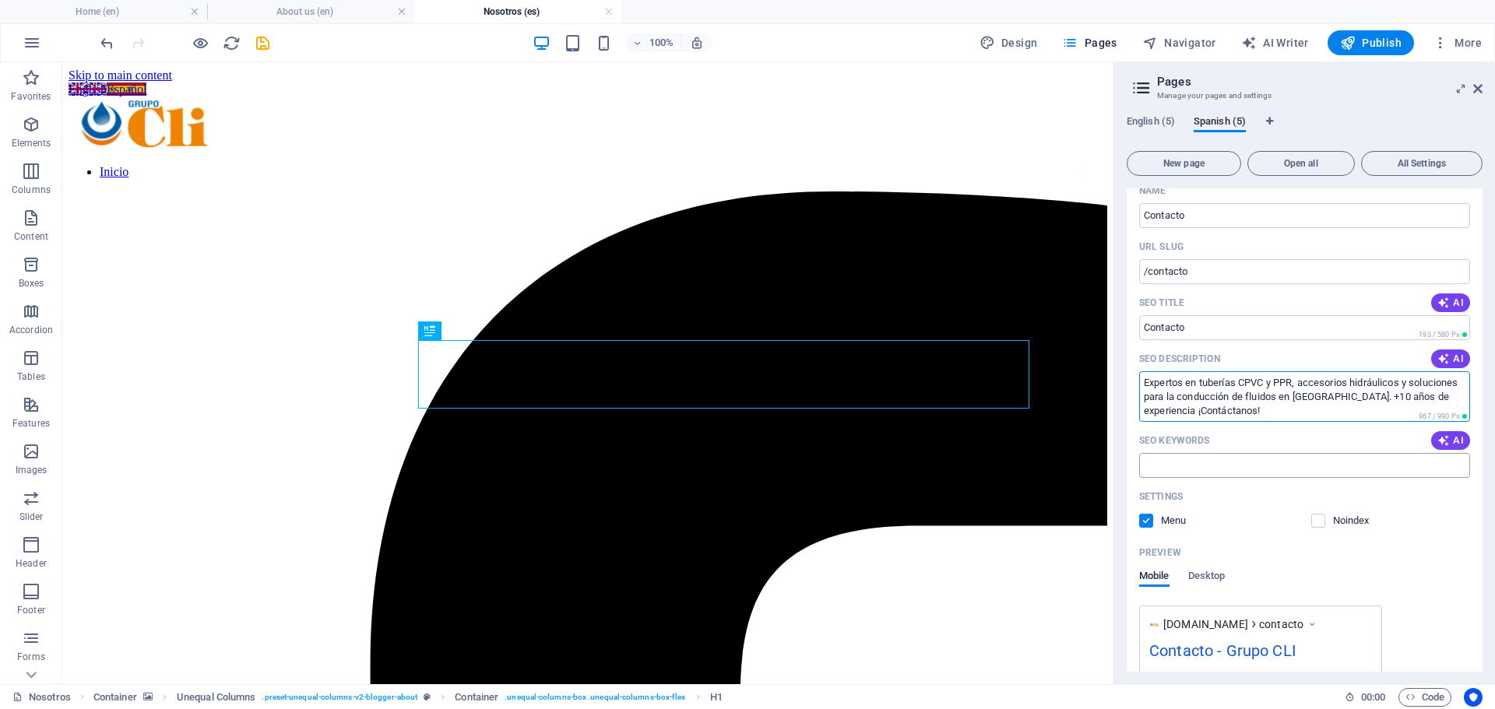
type textarea "Expertos en tuberías CPVC y PPR, accesorios hidráulicos y soluciones para la co…"
click at [1255, 455] on input "SEO Keywords" at bounding box center [1304, 465] width 331 height 25
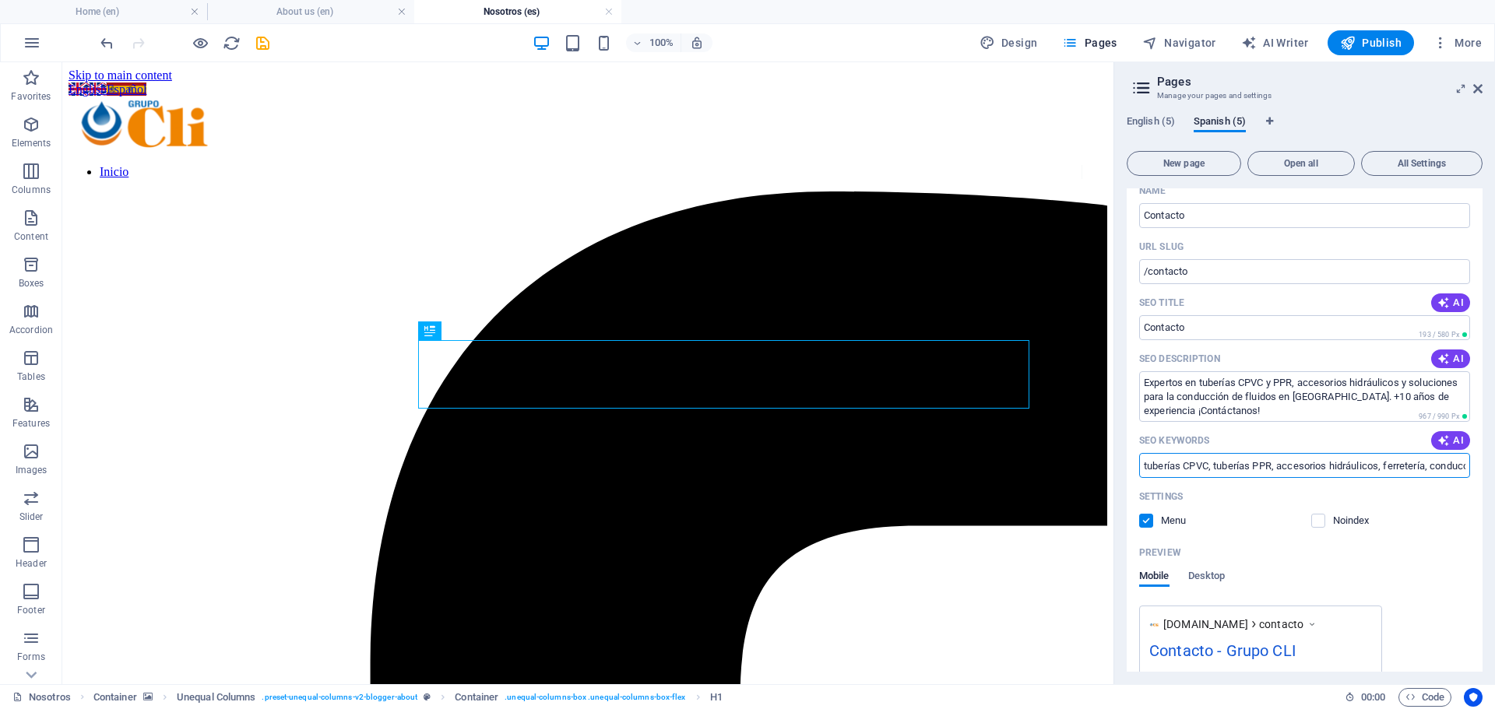
type input "tuberías CPVC, tuberías PPR, accesorios hidráulicos, ferretería, conducción de …"
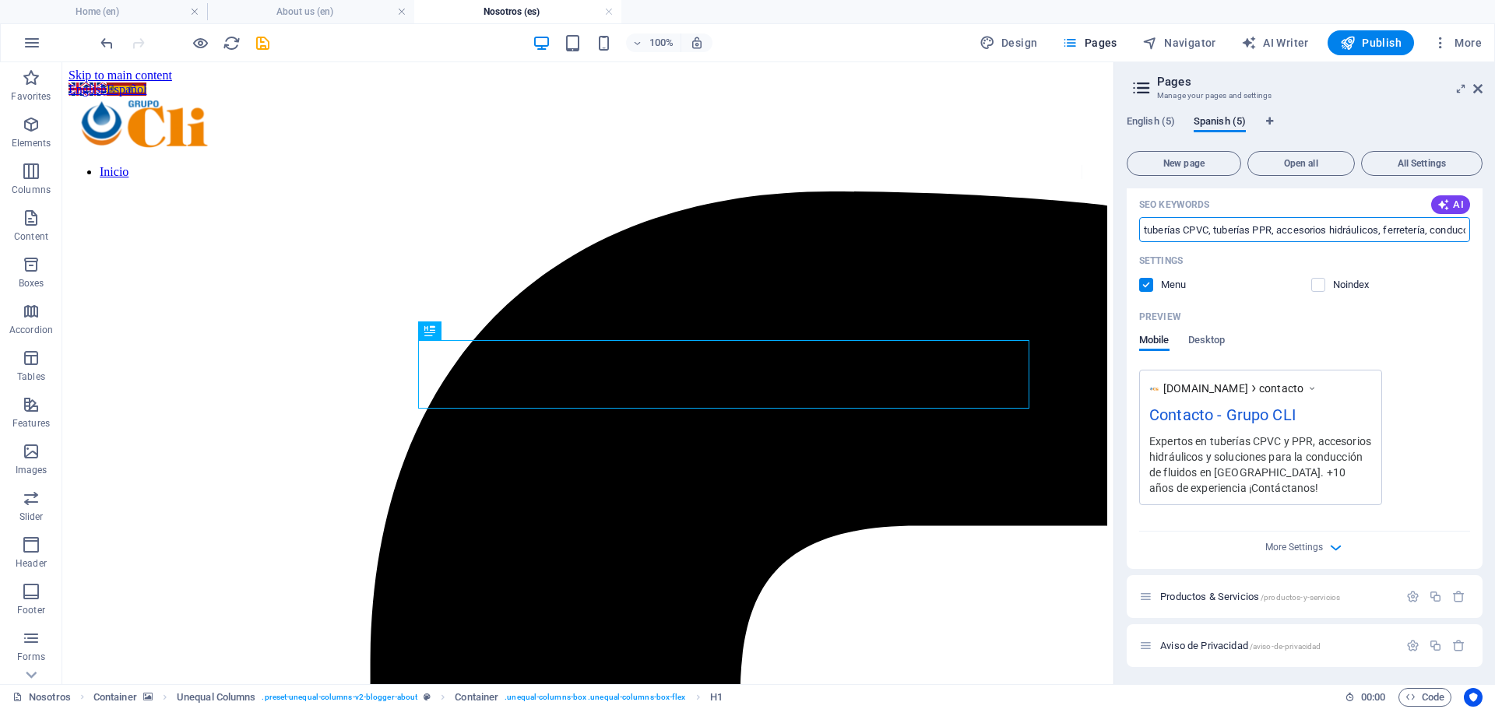
scroll to position [1680, 0]
click at [1407, 589] on icon "button" at bounding box center [1412, 594] width 13 height 13
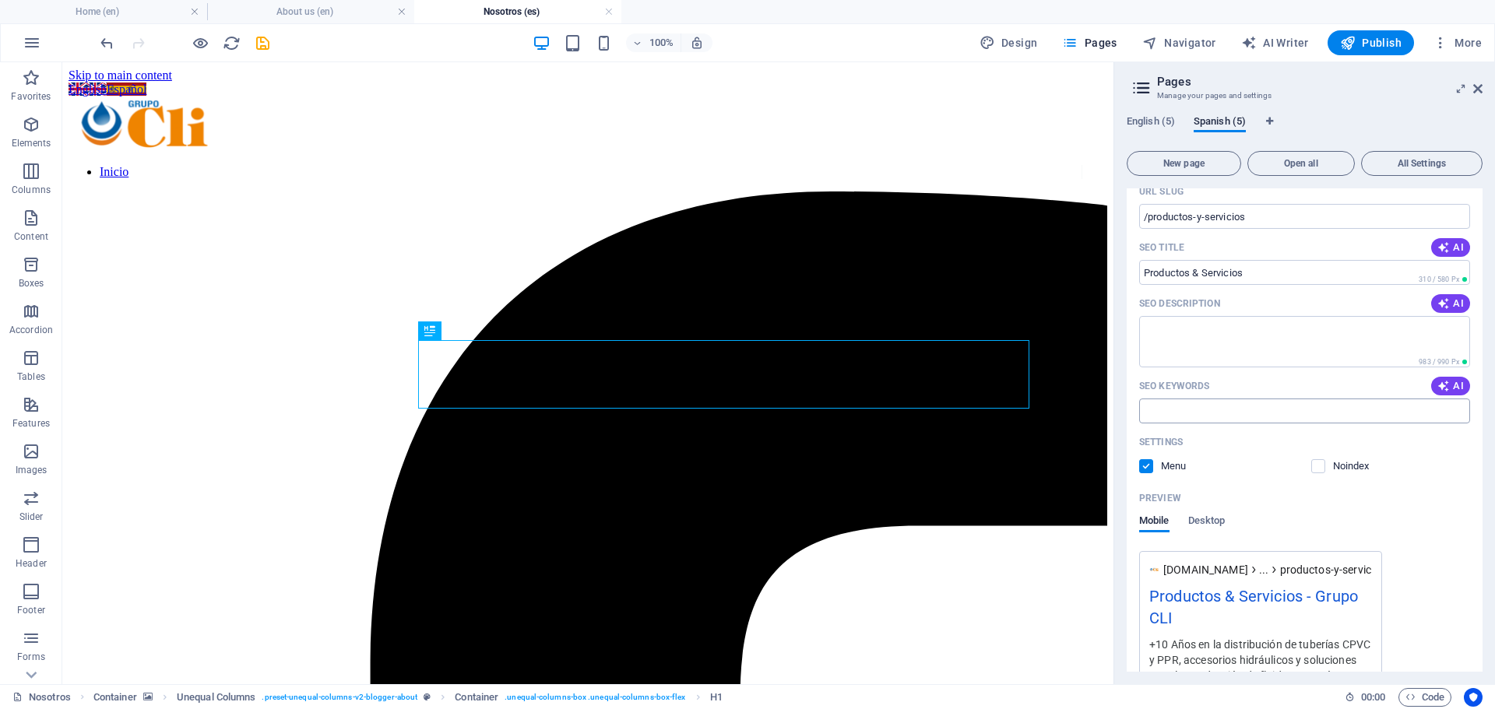
scroll to position [2225, 0]
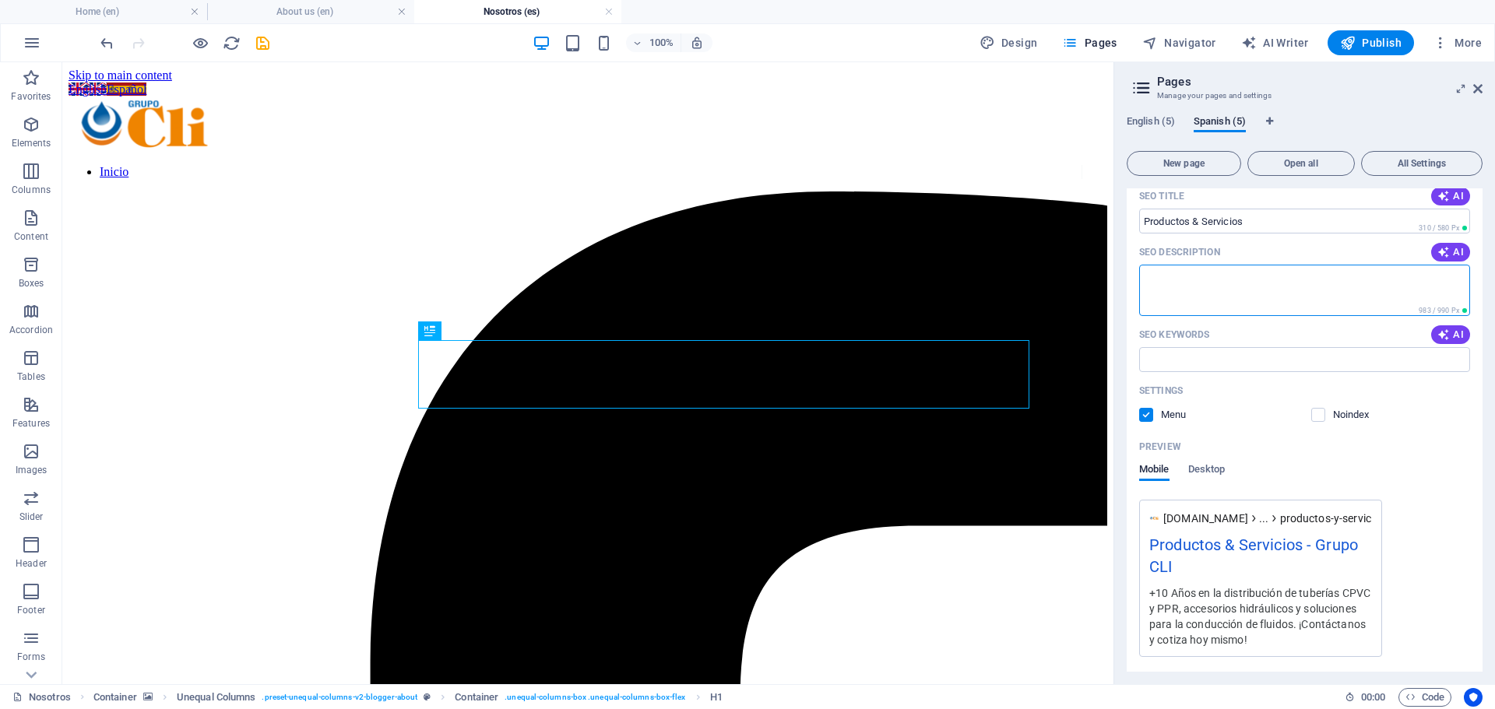
click at [1219, 277] on textarea "SEO Description" at bounding box center [1304, 290] width 331 height 51
paste textarea "Expertos en tuberías CPVC y PPR, accesorios hidráulicos y soluciones para la co…"
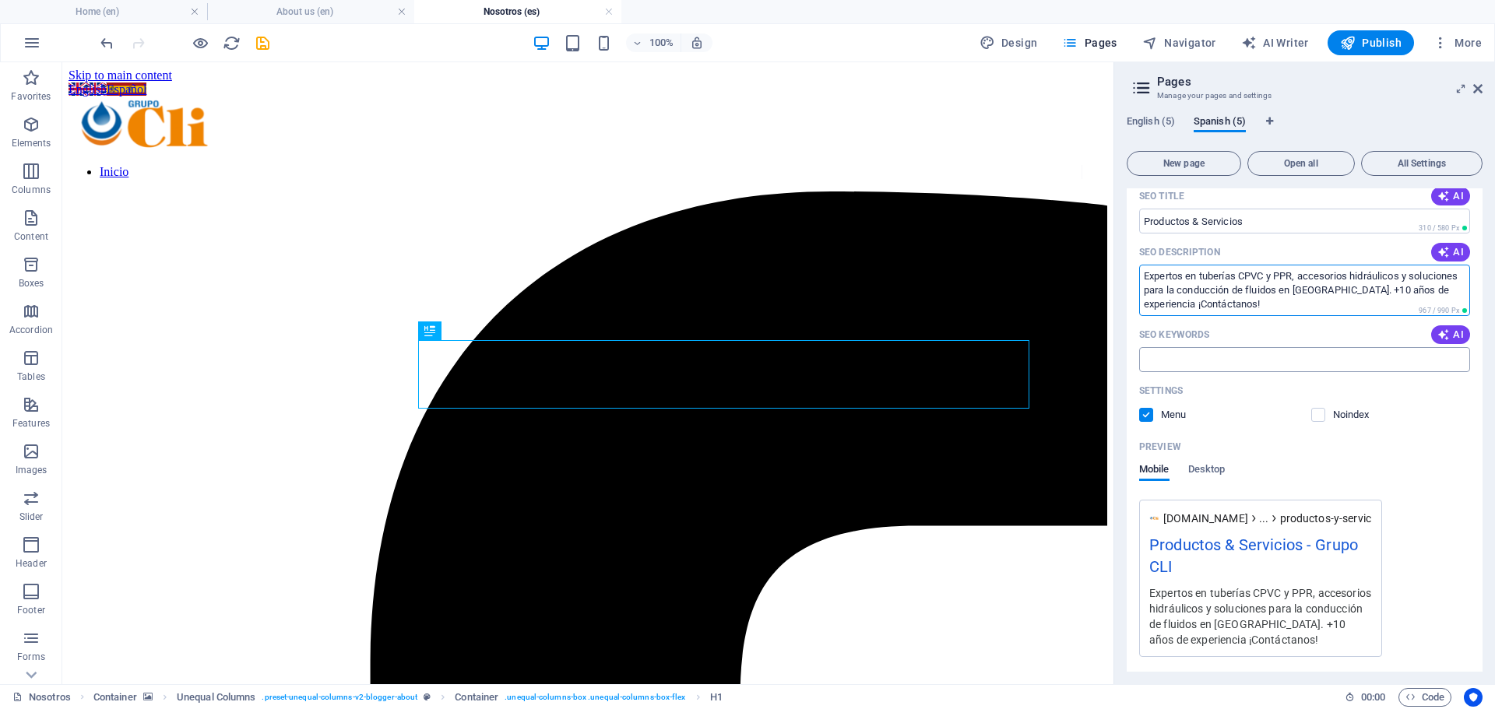
click at [1244, 366] on input "SEO Keywords" at bounding box center [1304, 359] width 331 height 25
type textarea "Expertos en tuberías CPVC y PPR, accesorios hidráulicos y soluciones para la co…"
type input "tuberías CPVC, tuberías PPR, accesorios hidráulicos, ferretería, conducción de …"
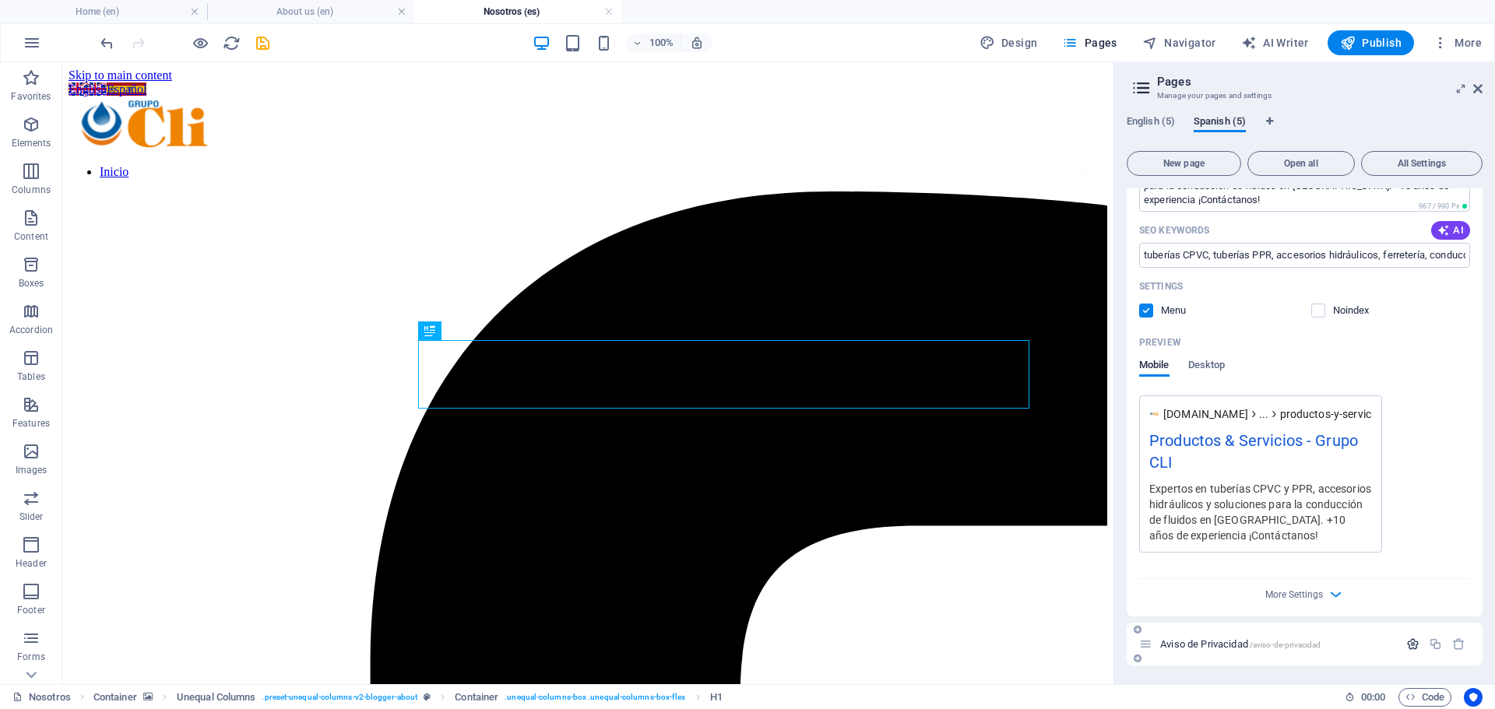
click at [1407, 640] on icon "button" at bounding box center [1412, 644] width 13 height 13
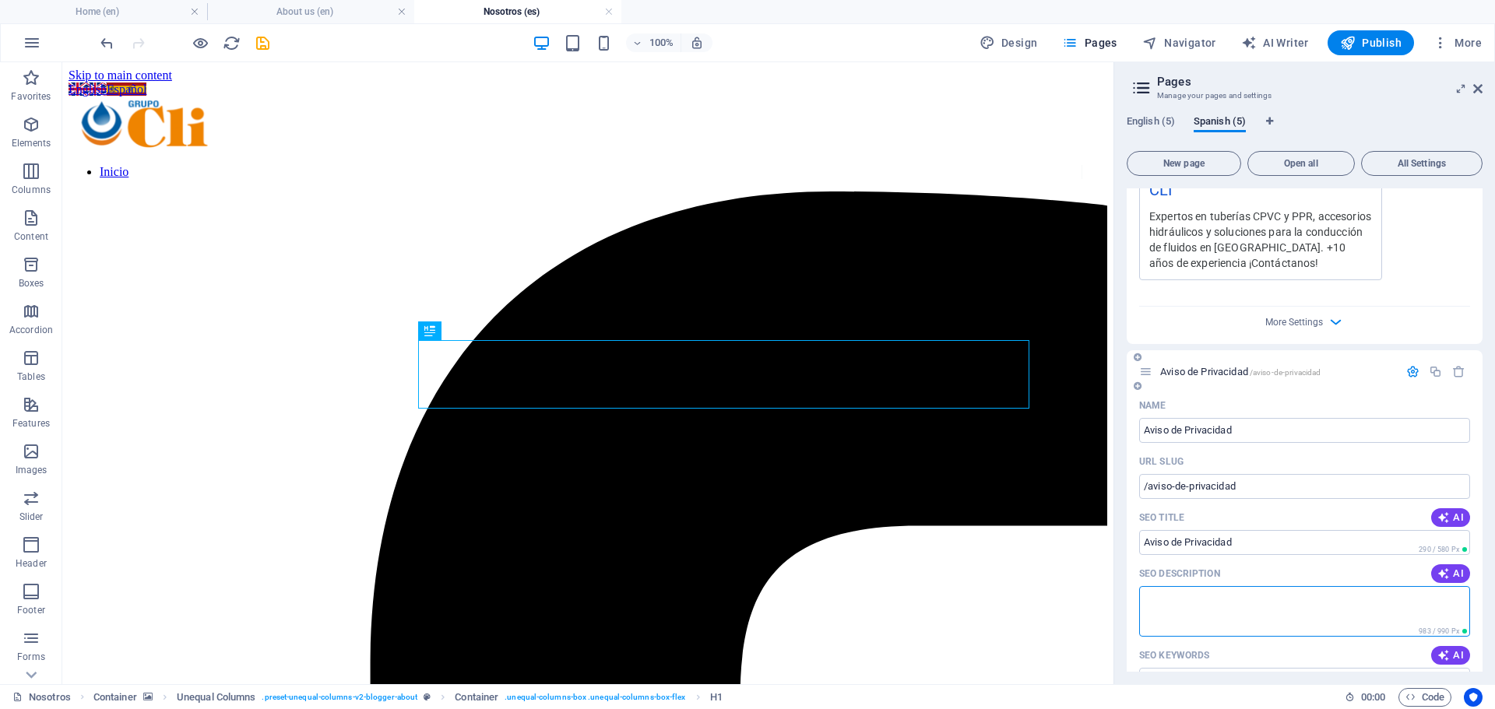
click at [1259, 604] on textarea "SEO Description" at bounding box center [1304, 611] width 331 height 51
paste textarea "Expertos en tuberías CPVC y PPR, accesorios hidráulicos y soluciones para la co…"
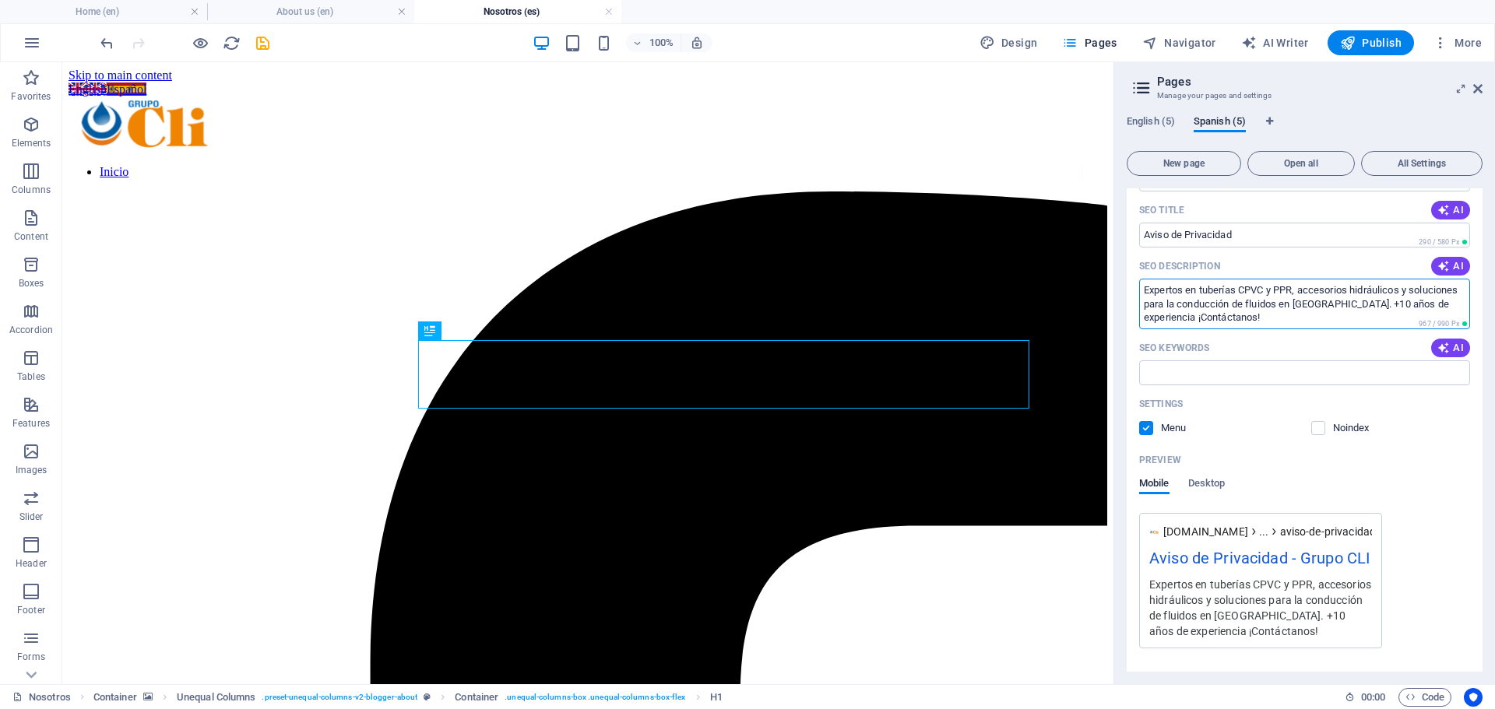
scroll to position [2913, 0]
type textarea "Expertos en tuberías CPVC y PPR, accesorios hidráulicos y soluciones para la co…"
click at [1228, 366] on input "SEO Keywords" at bounding box center [1304, 369] width 331 height 25
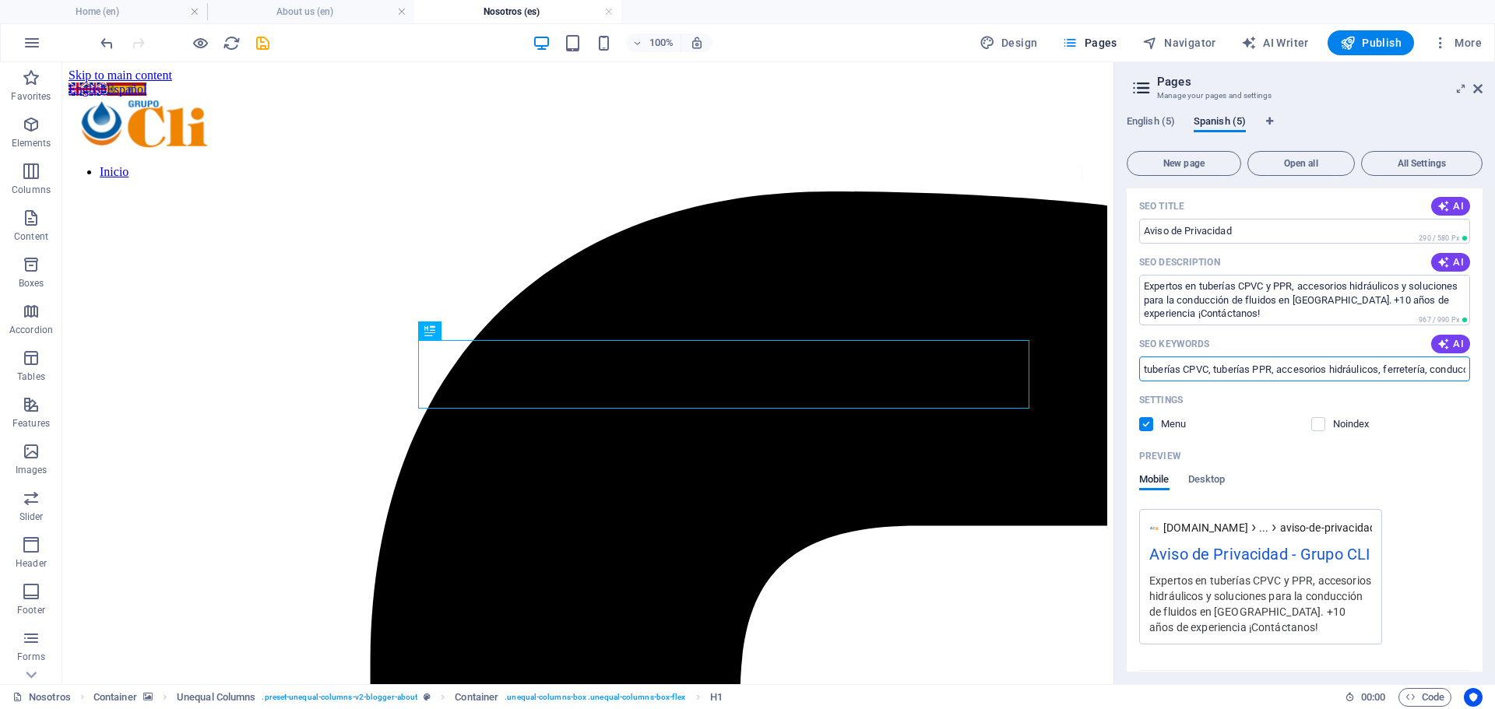
type input "tuberías CPVC, tuberías PPR, accesorios hidráulicos, ferretería, conducción de …"
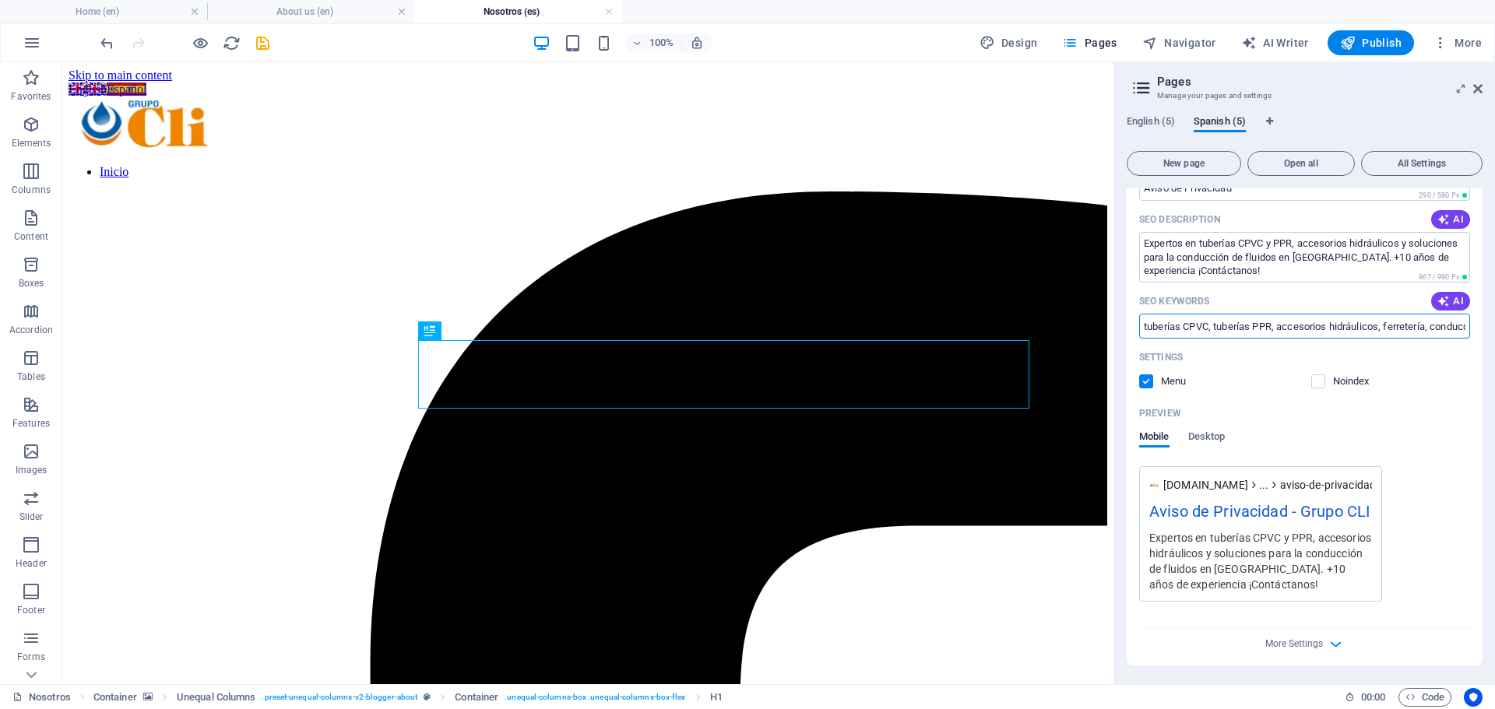
click at [1139, 114] on div "English (5) Spanish (5) New page Open all All Settings Inicio / Name Inicio ​ U…" at bounding box center [1304, 393] width 381 height 581
click at [1148, 121] on span "English (5)" at bounding box center [1150, 123] width 48 height 22
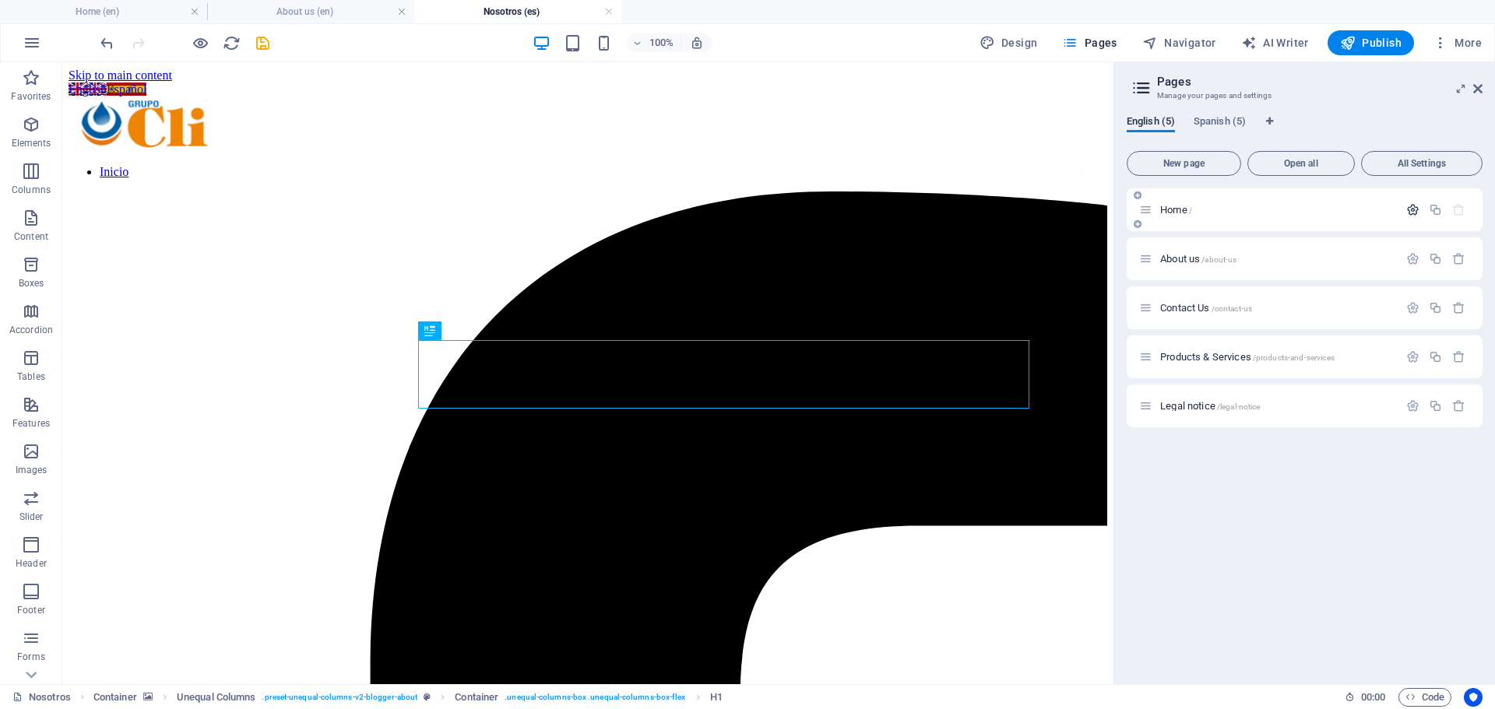
click at [1410, 211] on icon "button" at bounding box center [1412, 209] width 13 height 13
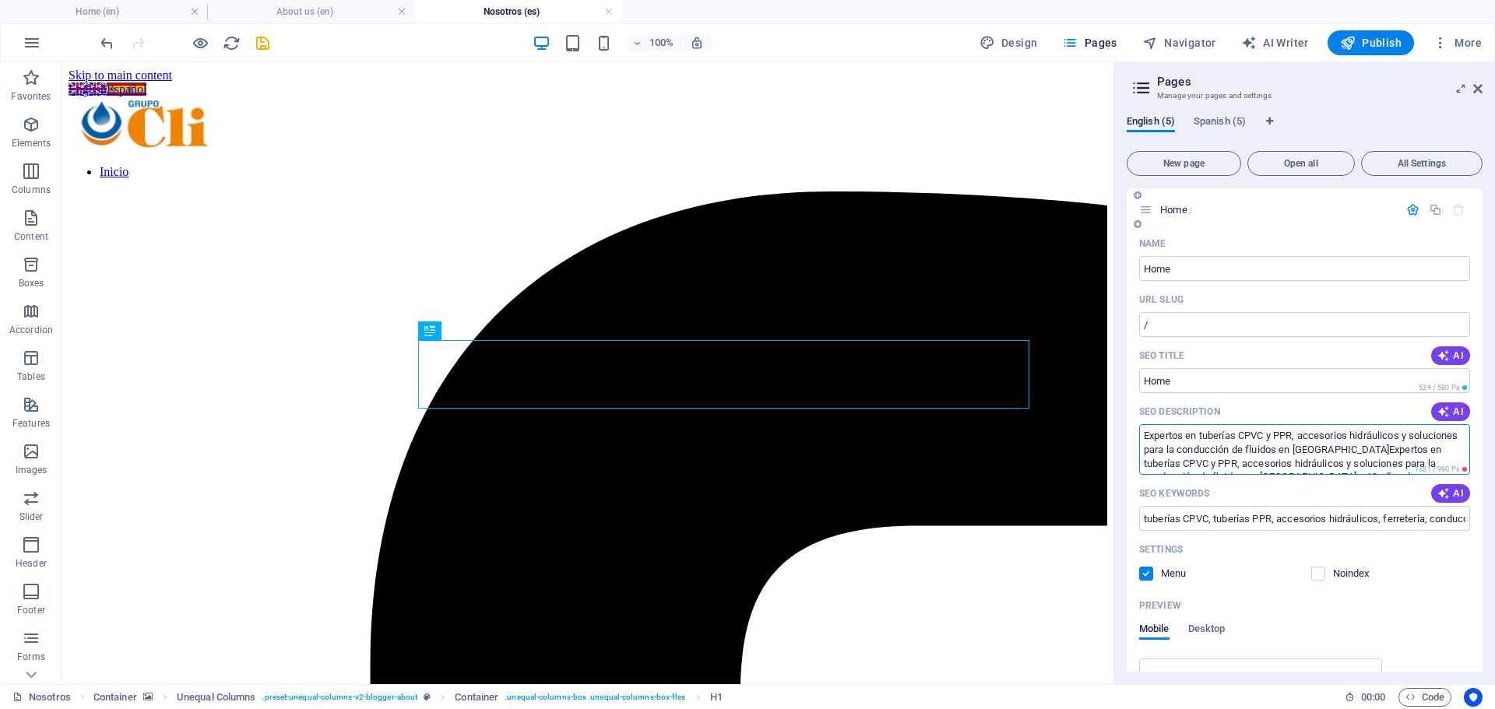
click at [1238, 441] on textarea "Expertos en tuberías CPVC y PPR, accesorios hidráulicos y soluciones para la co…" at bounding box center [1304, 449] width 331 height 51
drag, startPoint x: 1143, startPoint y: 432, endPoint x: 1481, endPoint y: 633, distance: 393.0
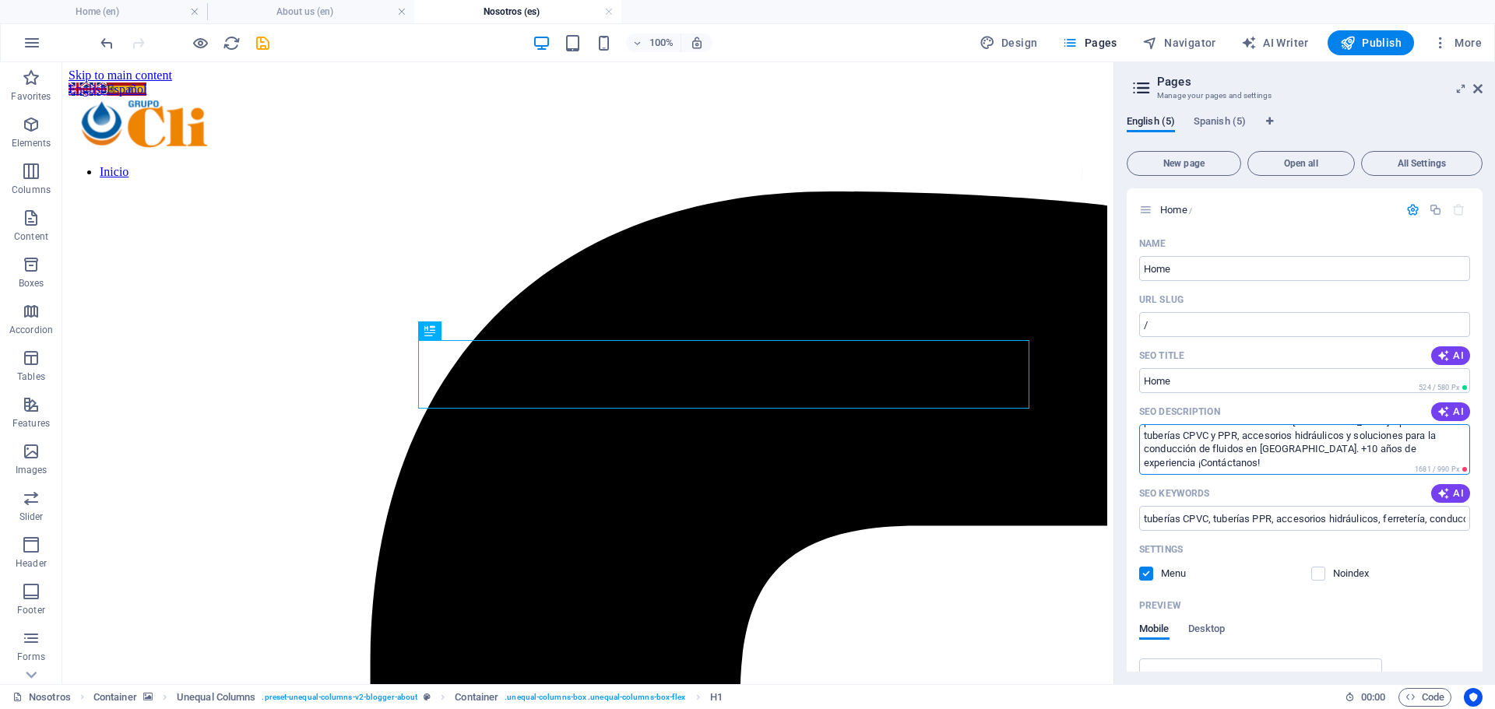
click at [1481, 633] on div "Home / Name Home ​ URL SLUG / ​ SEO Title AI ​ 524 / 580 Px SEO Description AI …" at bounding box center [1304, 429] width 356 height 483
paste textarea "s in CPVC and PPR pipes, hydraulic fittings, and fluid handling solutions in Me…"
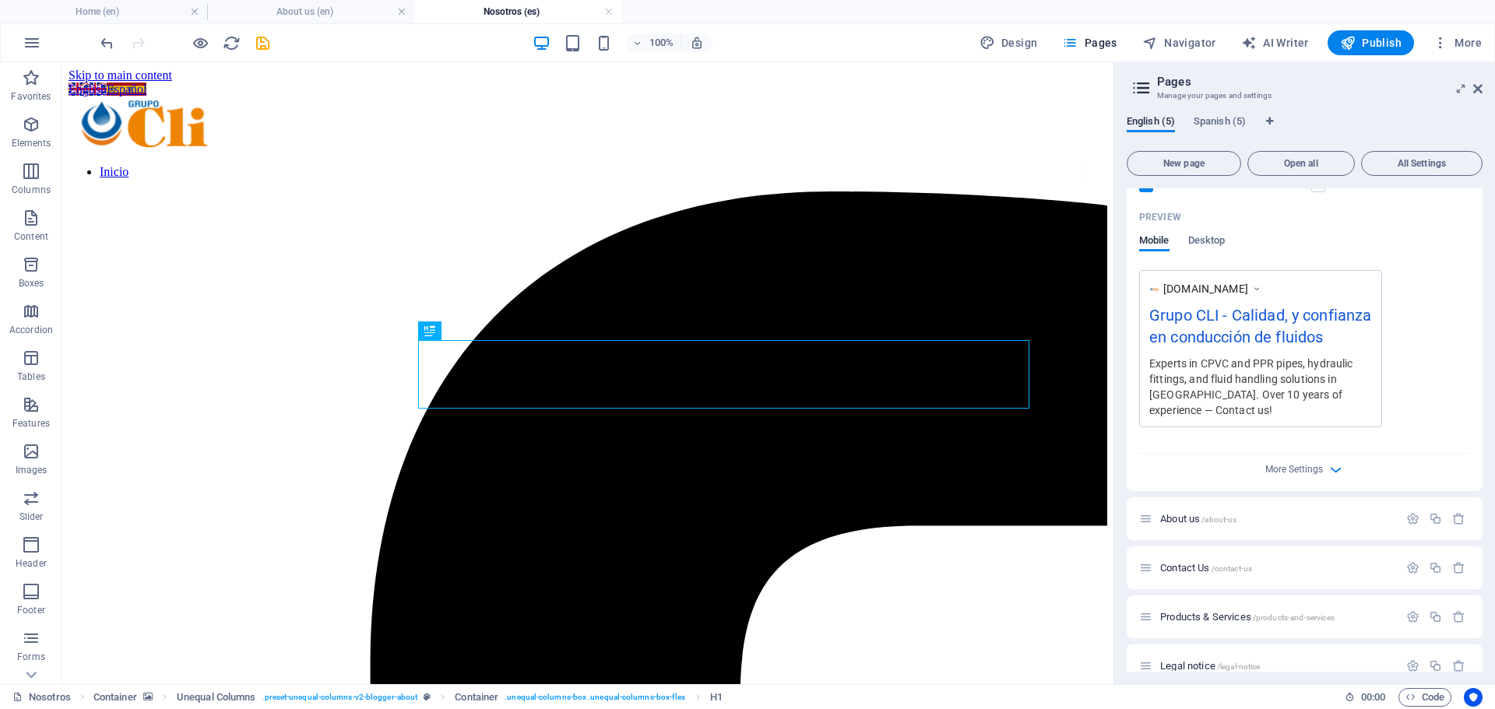
scroll to position [389, 0]
type textarea "Experts in CPVC and PPR pipes, hydraulic fittings, and fluid handling solutions…"
click at [1268, 518] on p "About us /about-us" at bounding box center [1277, 518] width 234 height 10
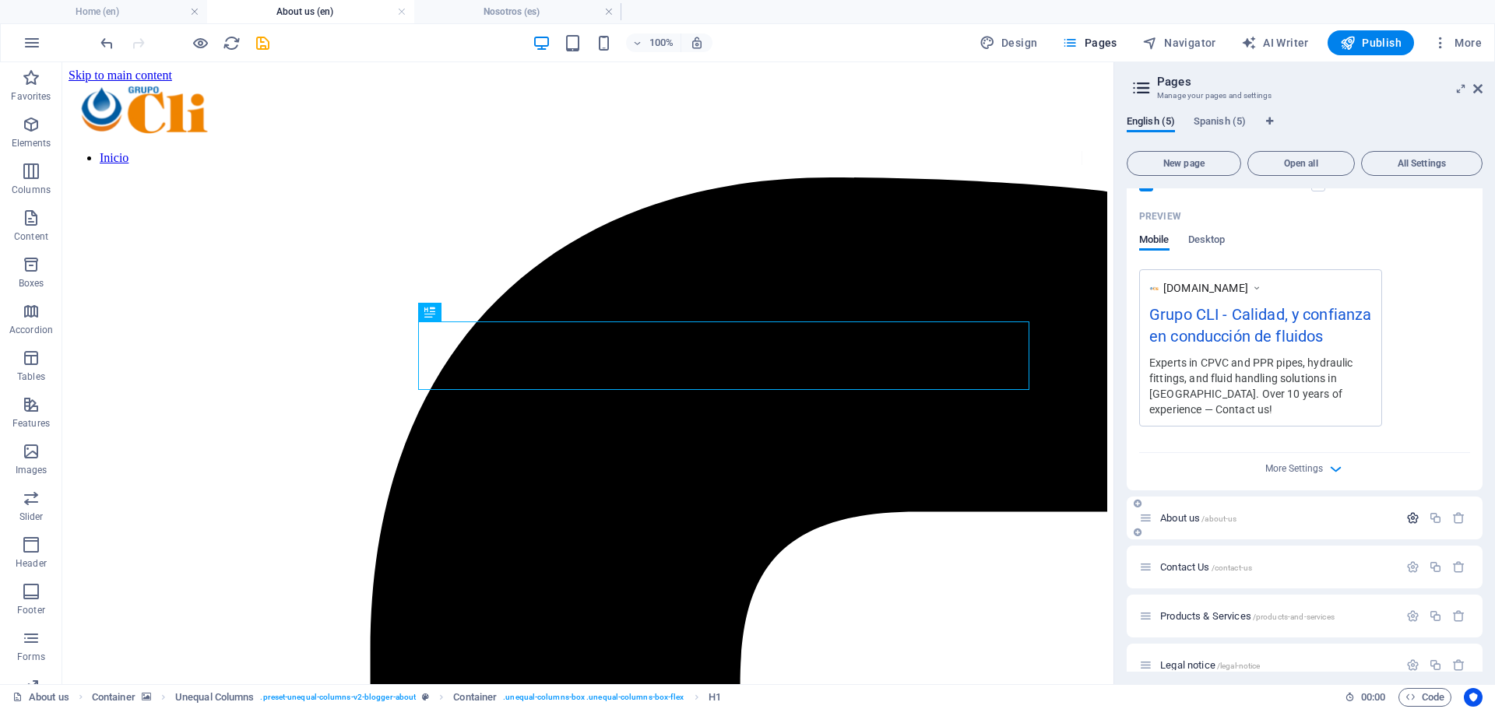
click at [1410, 515] on icon "button" at bounding box center [1412, 517] width 13 height 13
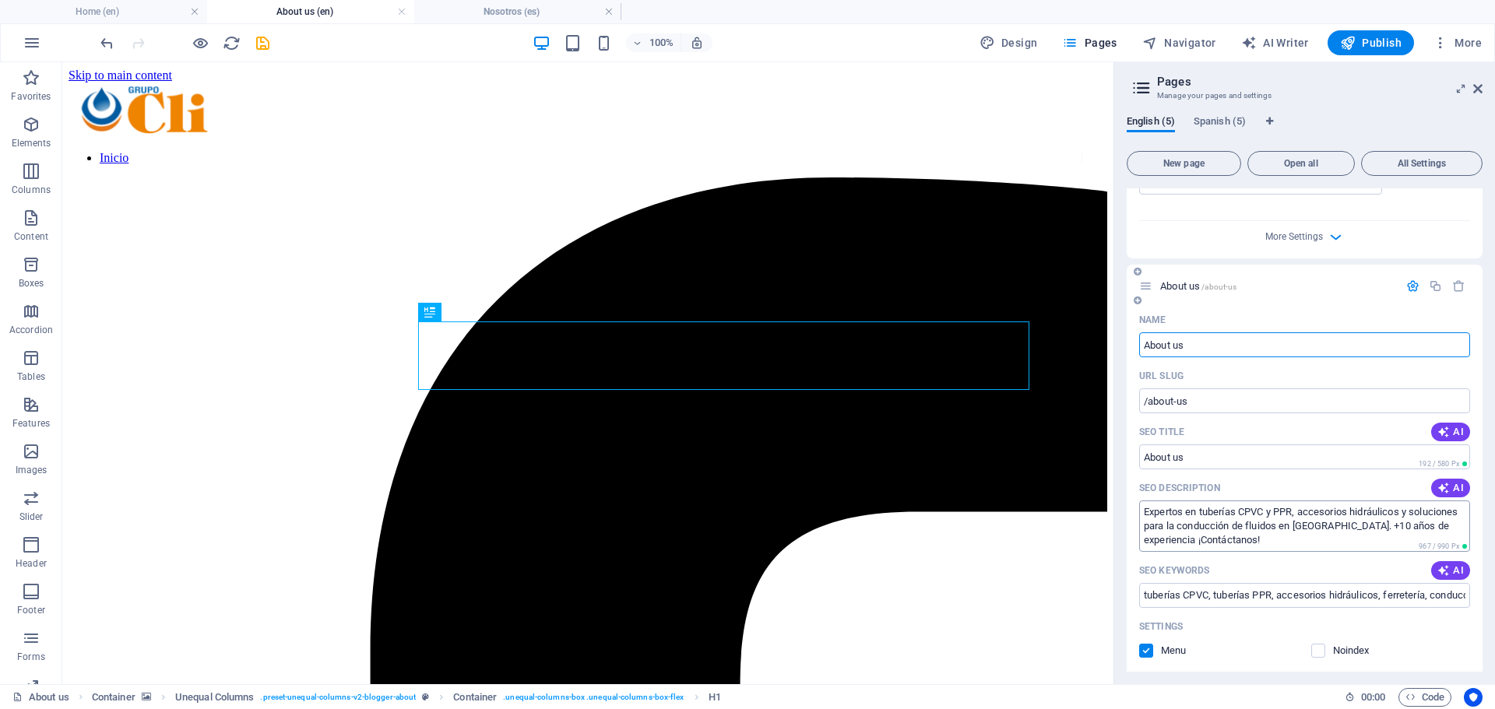
scroll to position [623, 0]
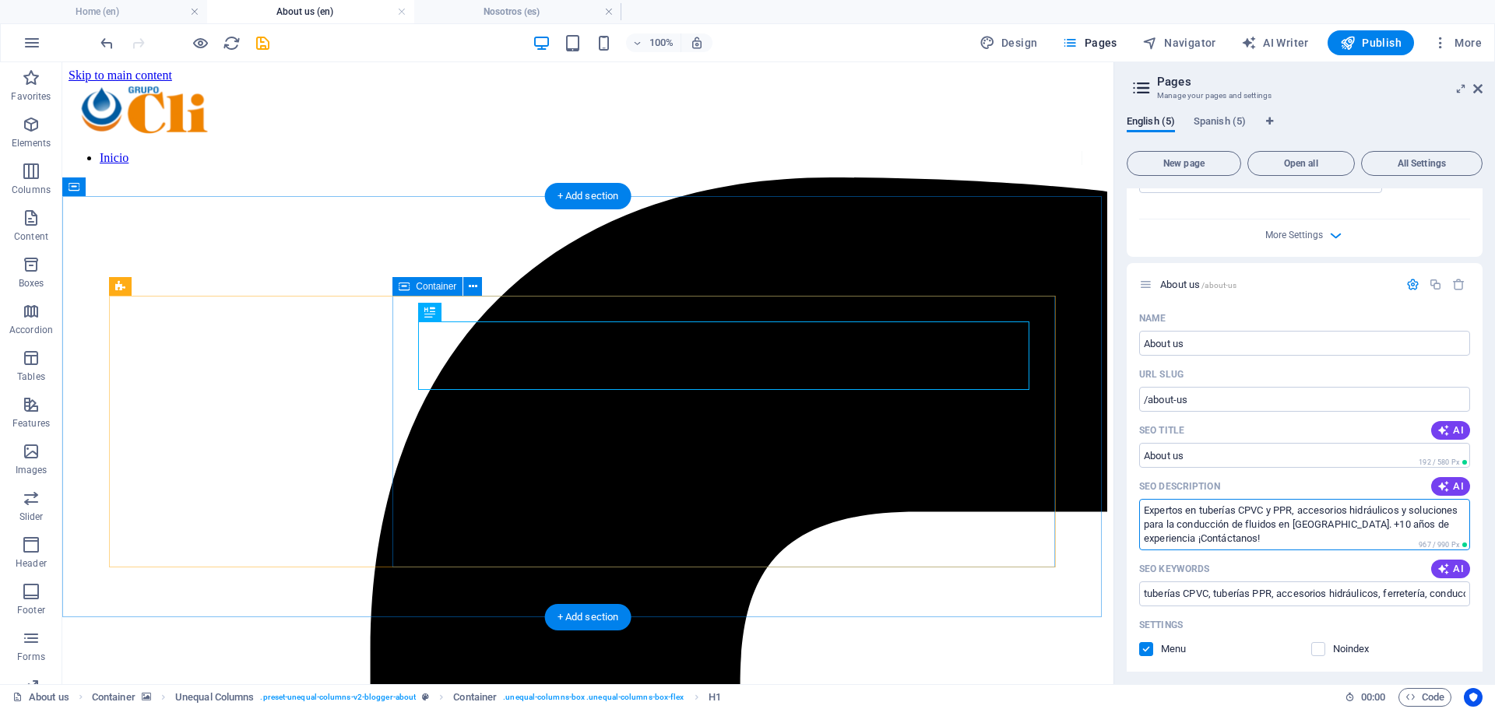
drag, startPoint x: 1358, startPoint y: 600, endPoint x: 1039, endPoint y: 471, distance: 343.6
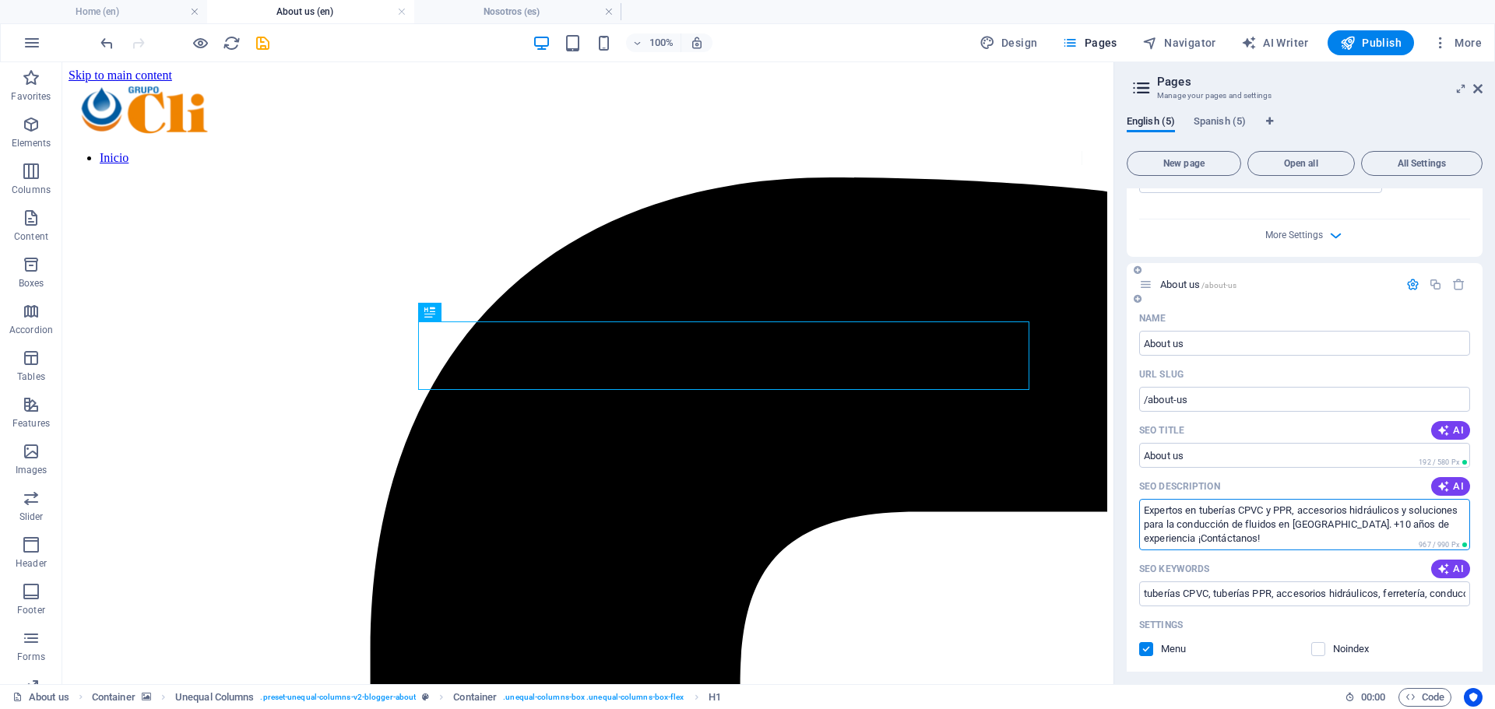
paste textarea "s in CPVC and PPR pipes, hydraulic fittings, and fluid handling solutions in Me…"
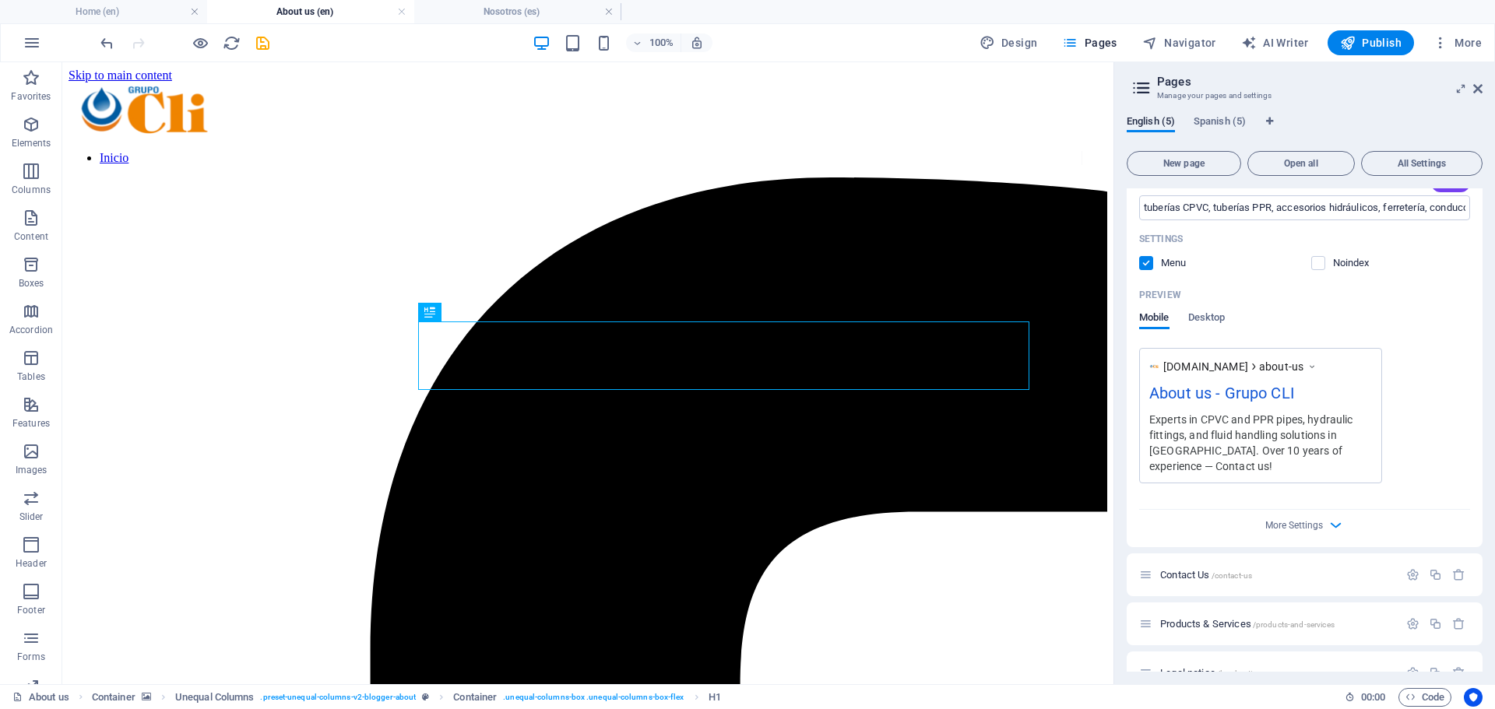
scroll to position [1012, 0]
type textarea "Experts in CPVC and PPR pipes, hydraulic fittings, and fluid handling solutions…"
click at [1406, 569] on icon "button" at bounding box center [1412, 571] width 13 height 13
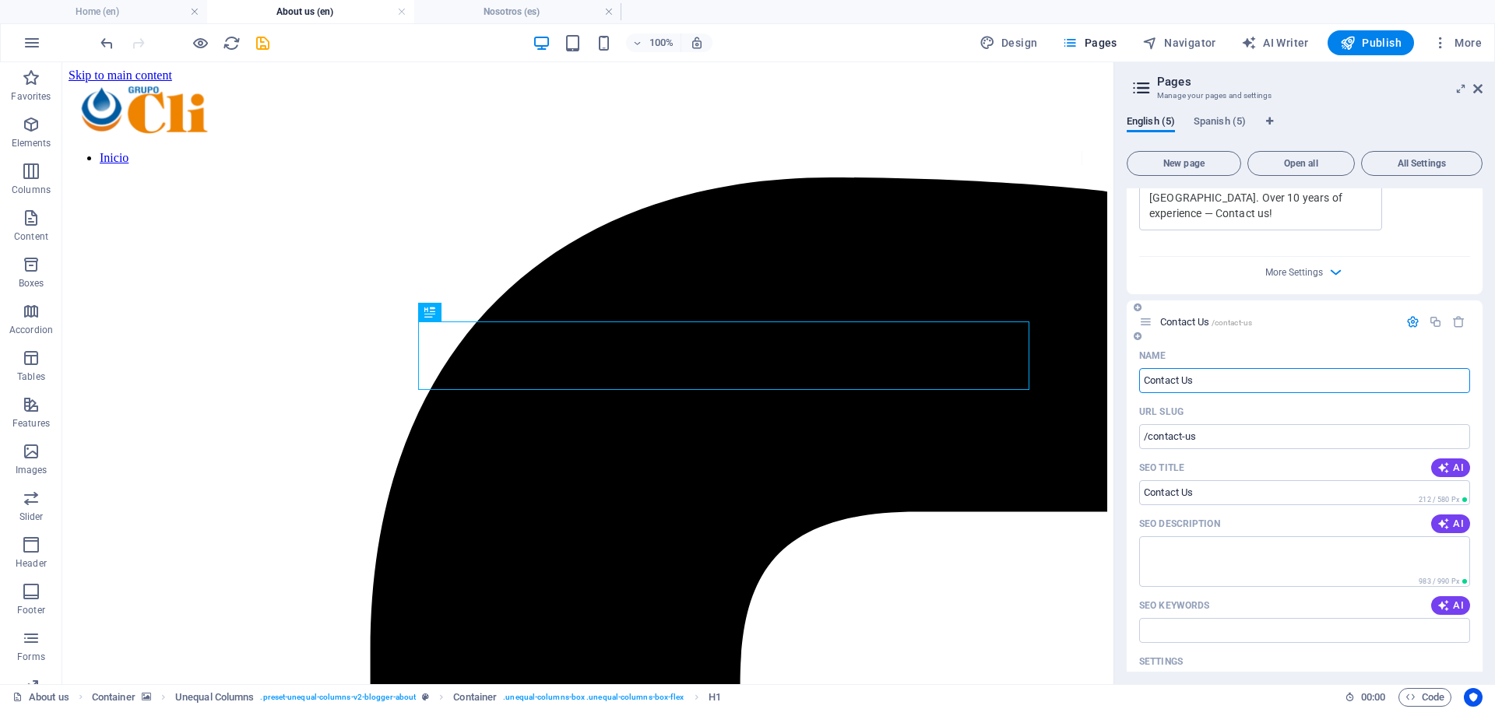
scroll to position [1323, 0]
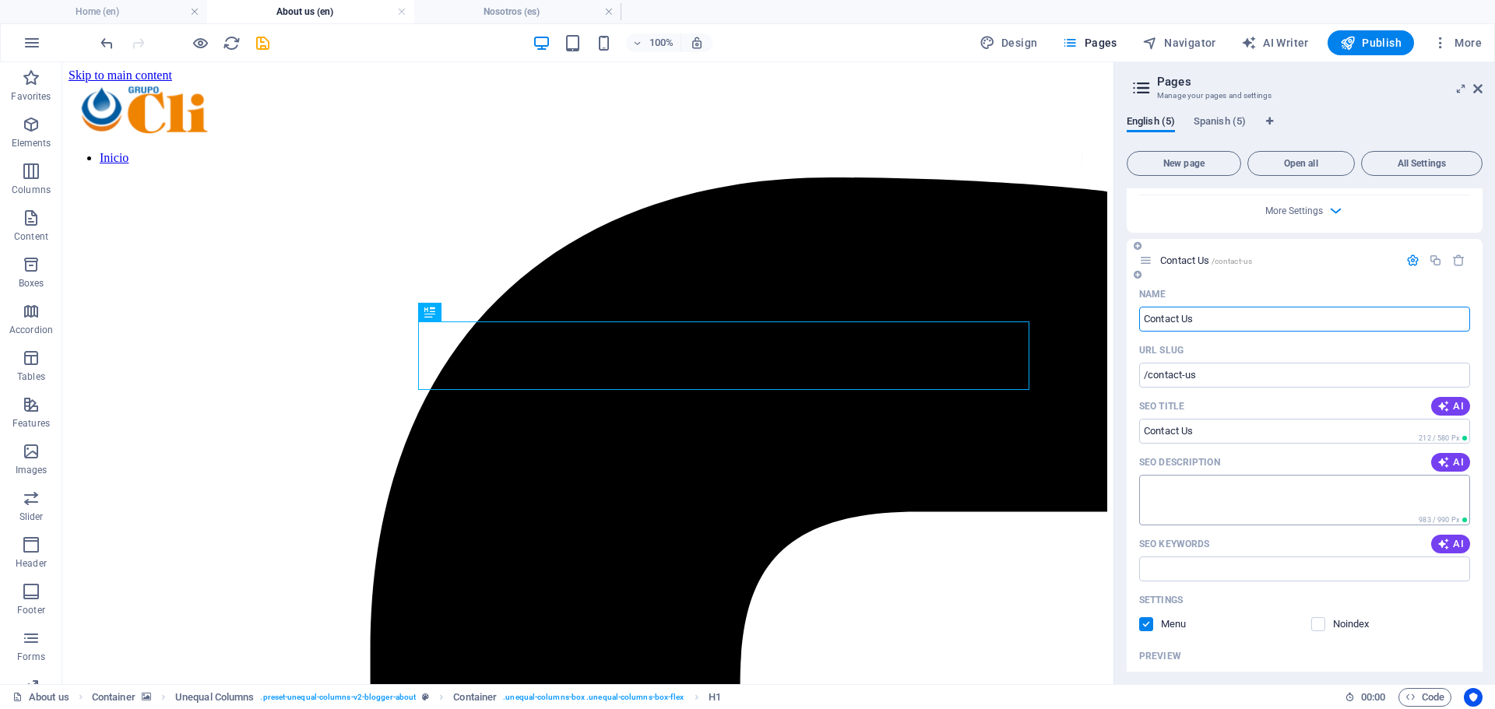
click at [1243, 493] on textarea "SEO Description" at bounding box center [1304, 500] width 331 height 51
paste textarea "Experts in CPVC and PPR pipes, hydraulic fittings, and fluid handling solutions…"
type textarea "Experts in CPVC and PPR pipes, hydraulic fittings, and fluid handling solutions…"
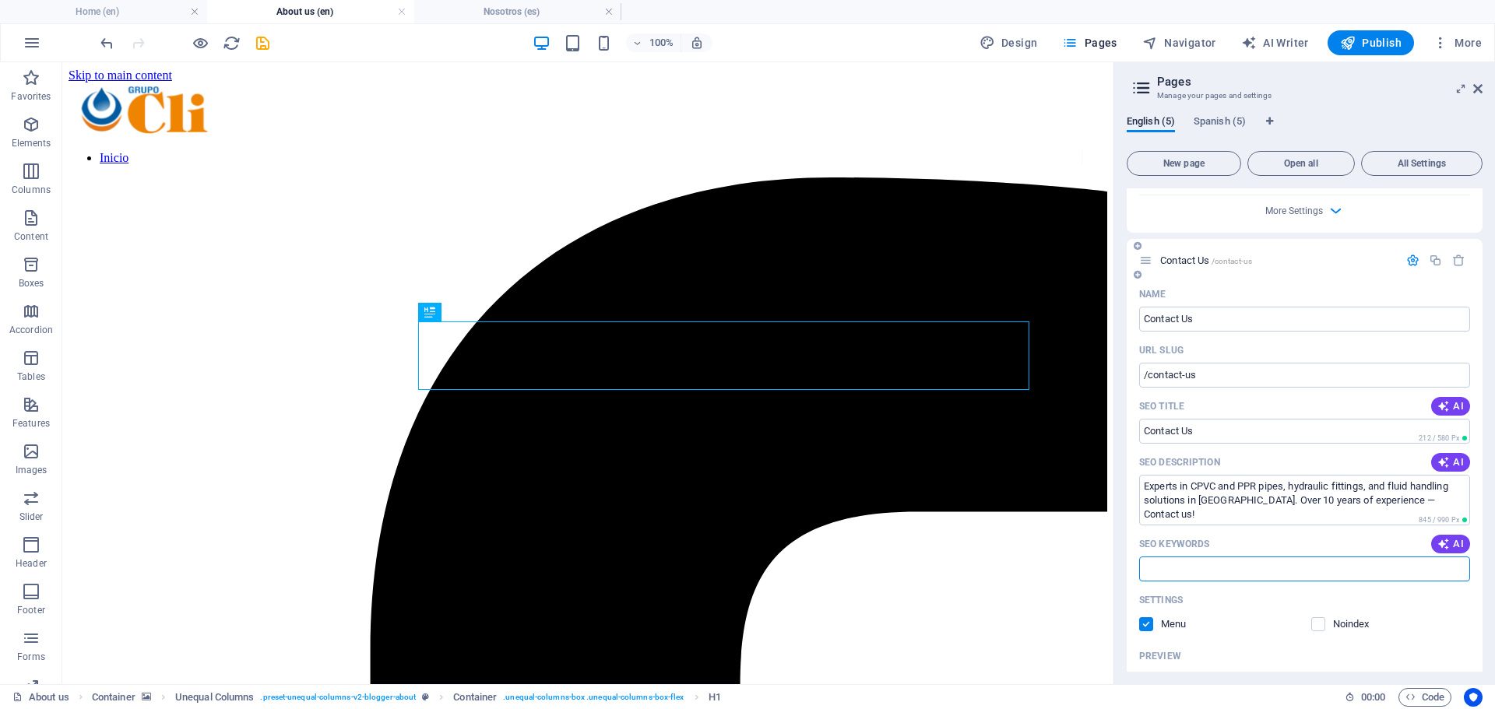
click at [1219, 567] on input "SEO Keywords" at bounding box center [1304, 569] width 331 height 25
type input "tuberías CPVC, tuberías PPR, accesorios hidráulicos, ferretería, conducción de …"
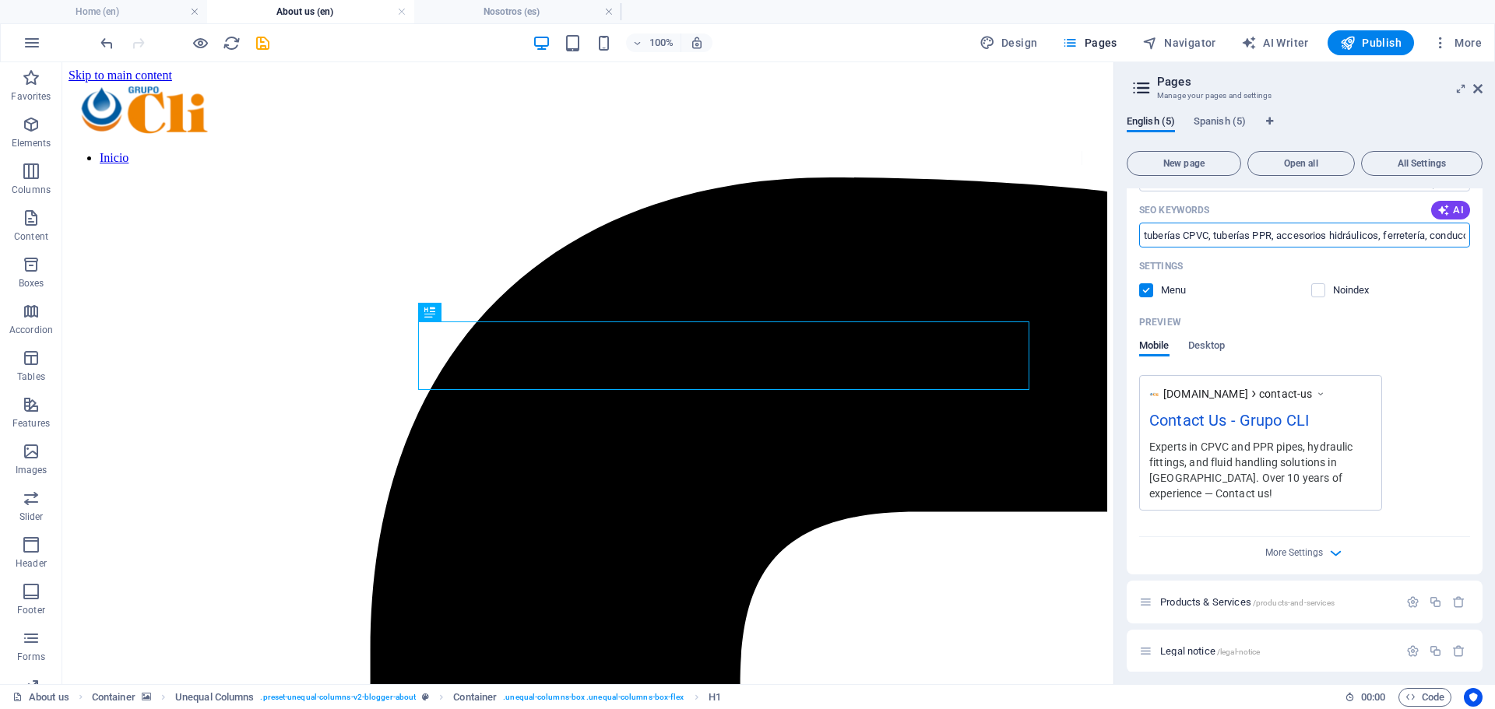
scroll to position [1664, 0]
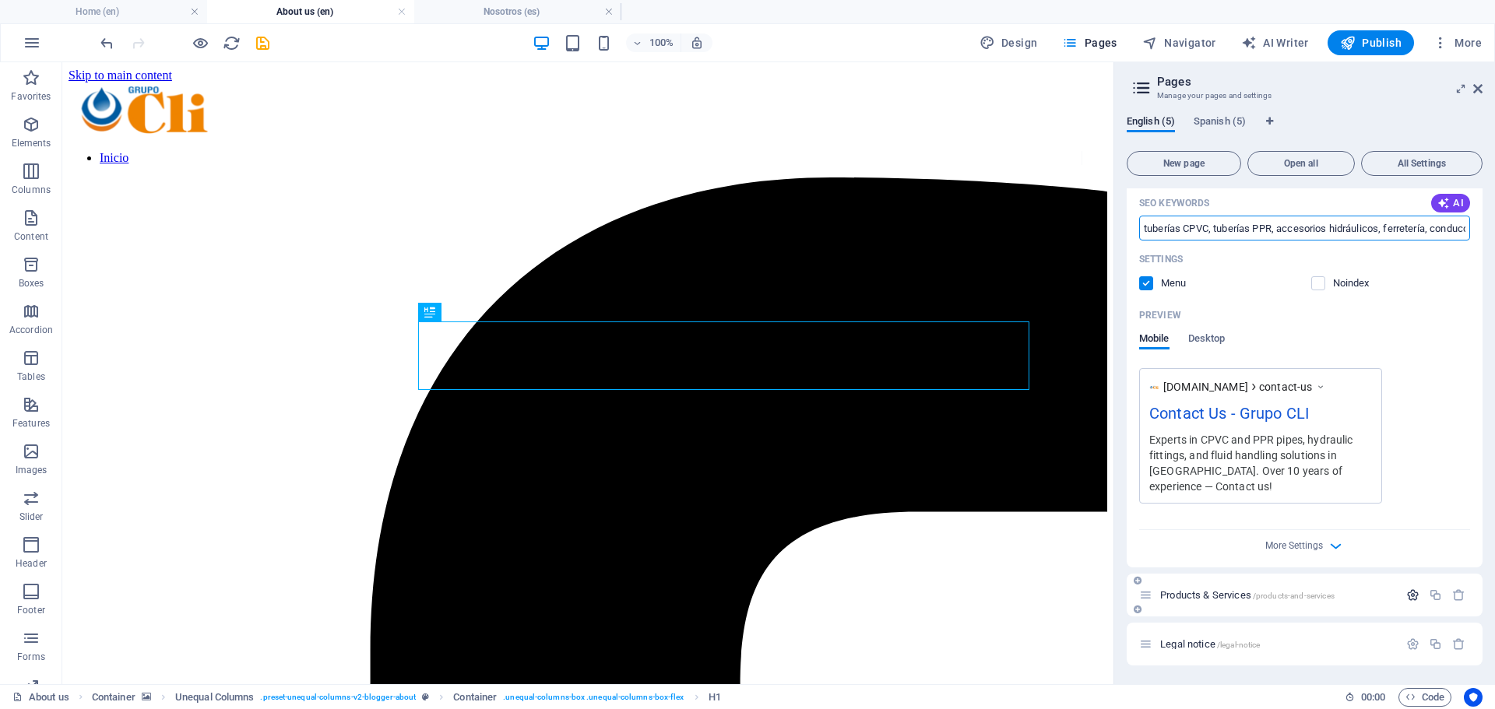
click at [1407, 596] on icon "button" at bounding box center [1412, 594] width 13 height 13
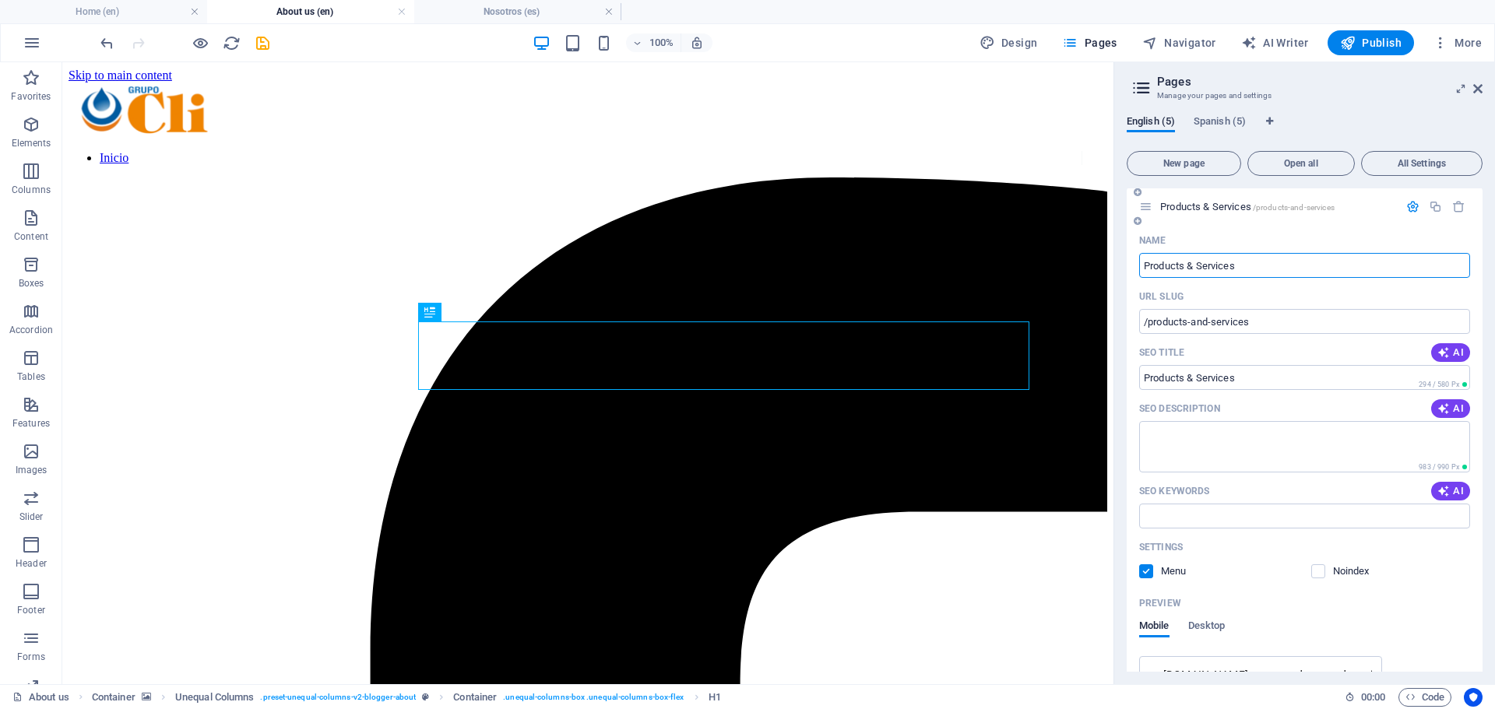
scroll to position [2131, 0]
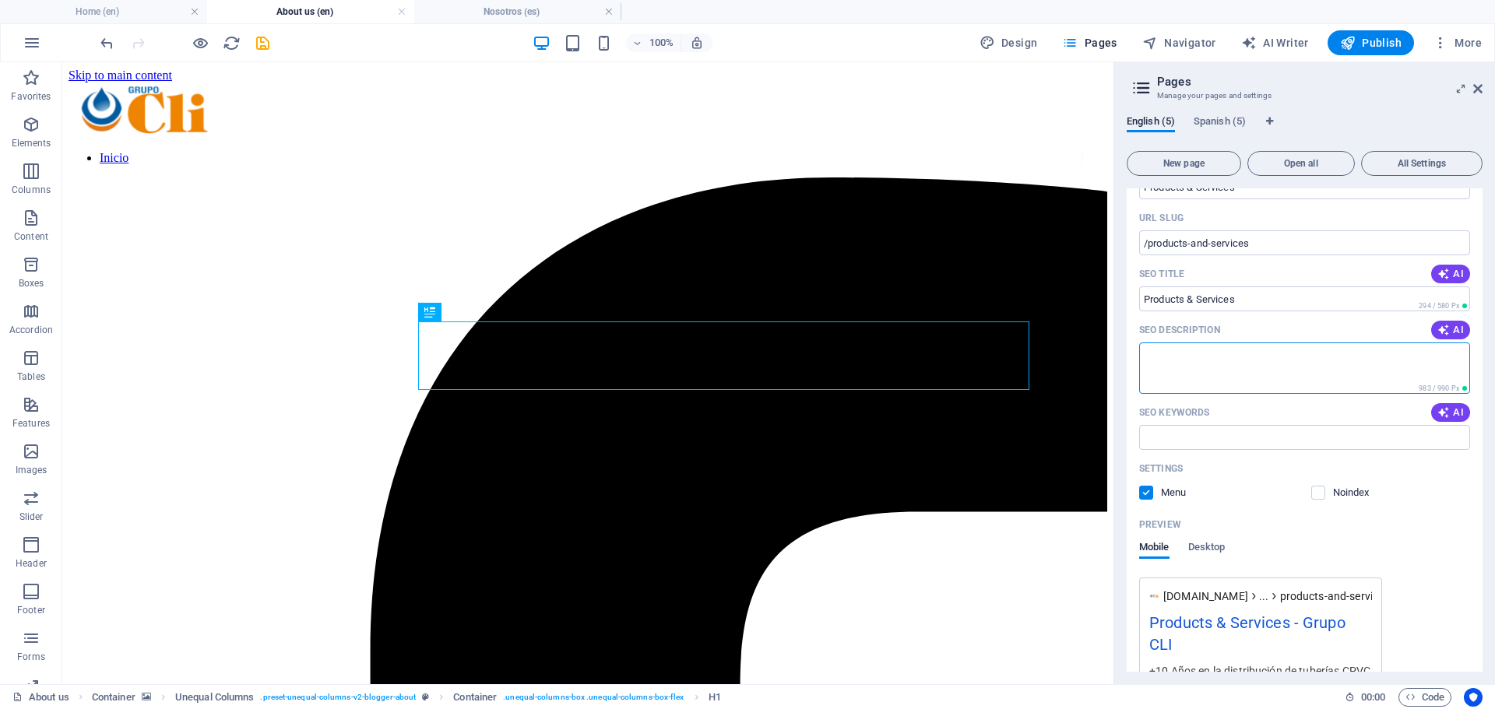
click at [1199, 347] on textarea "SEO Description" at bounding box center [1304, 368] width 331 height 51
paste textarea "Experts in CPVC and PPR pipes, hydraulic fittings, and fluid handling solutions…"
type textarea "Experts in CPVC and PPR pipes, hydraulic fittings, and fluid handling solutions…"
click at [1235, 434] on input "SEO Keywords" at bounding box center [1304, 437] width 331 height 25
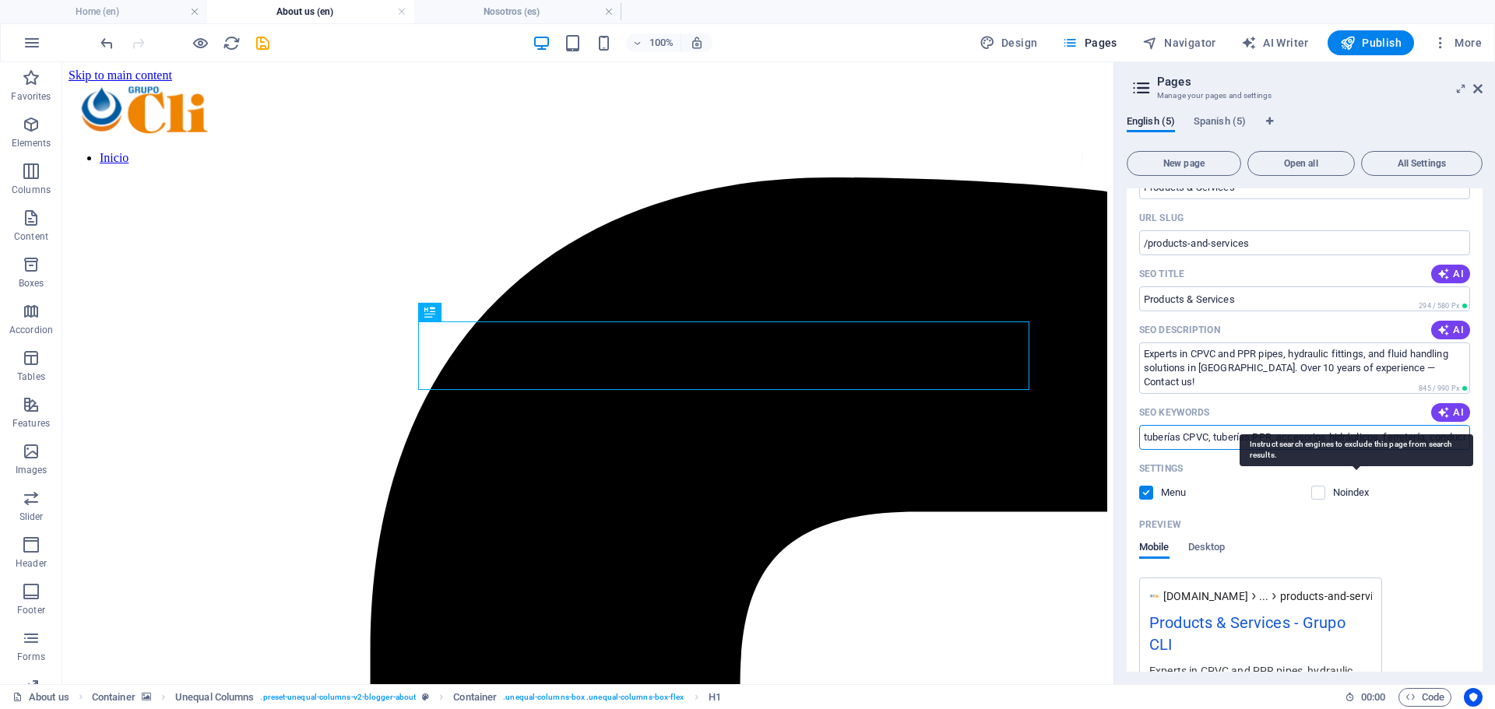
type input "tuberías CPVC, tuberías PPR, accesorios hidráulicos, ferretería, conducción de …"
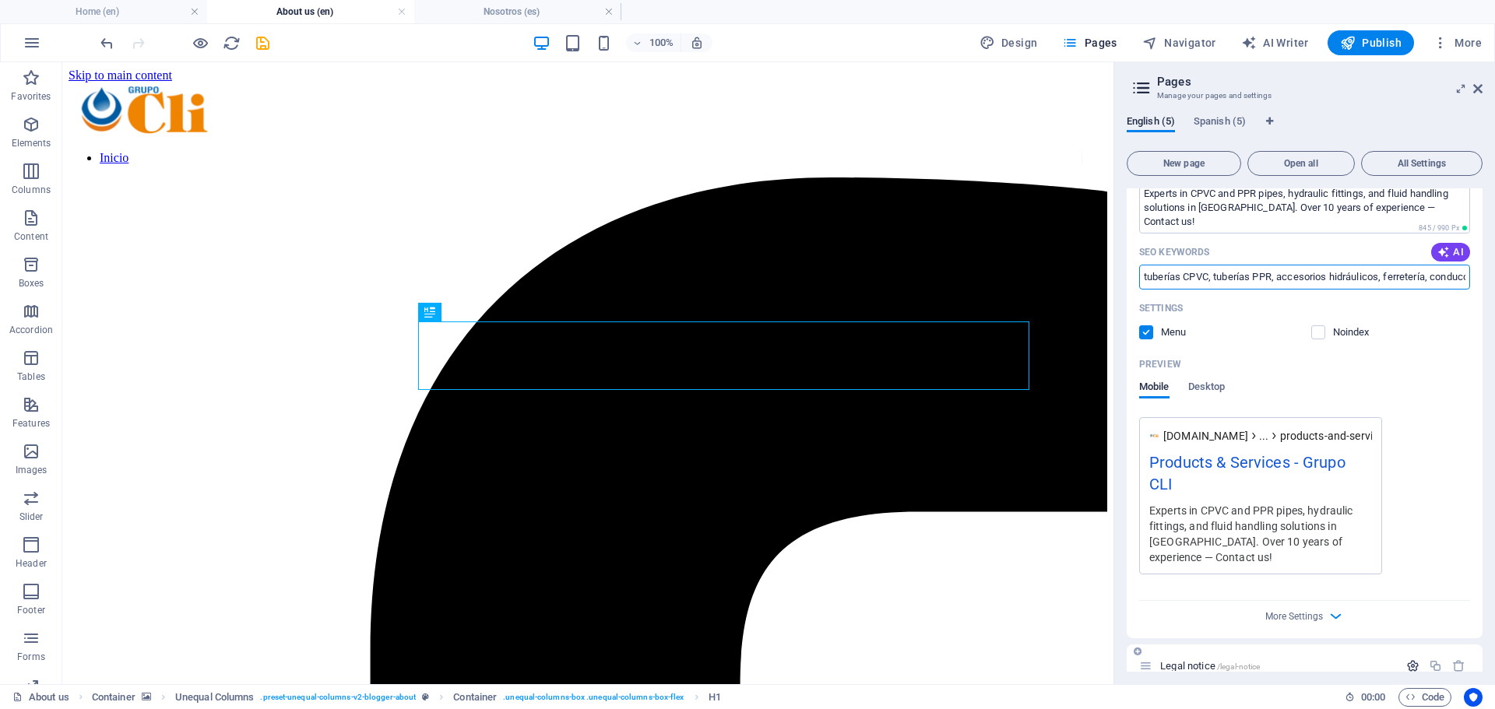
click at [1406, 659] on icon "button" at bounding box center [1412, 665] width 13 height 13
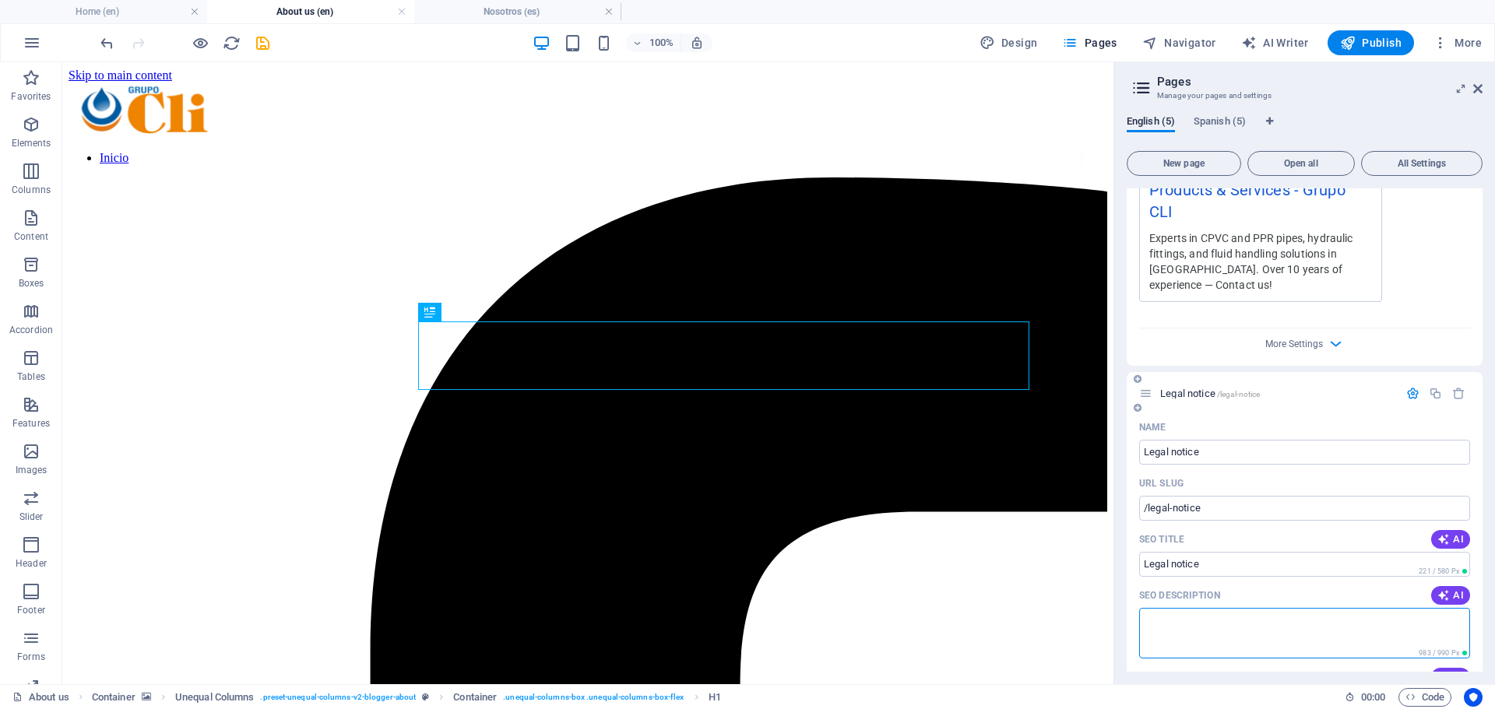
click at [1248, 618] on textarea "SEO Description" at bounding box center [1304, 633] width 331 height 51
paste textarea "Experts in CPVC and PPR pipes, hydraulic fittings, and fluid handling solutions…"
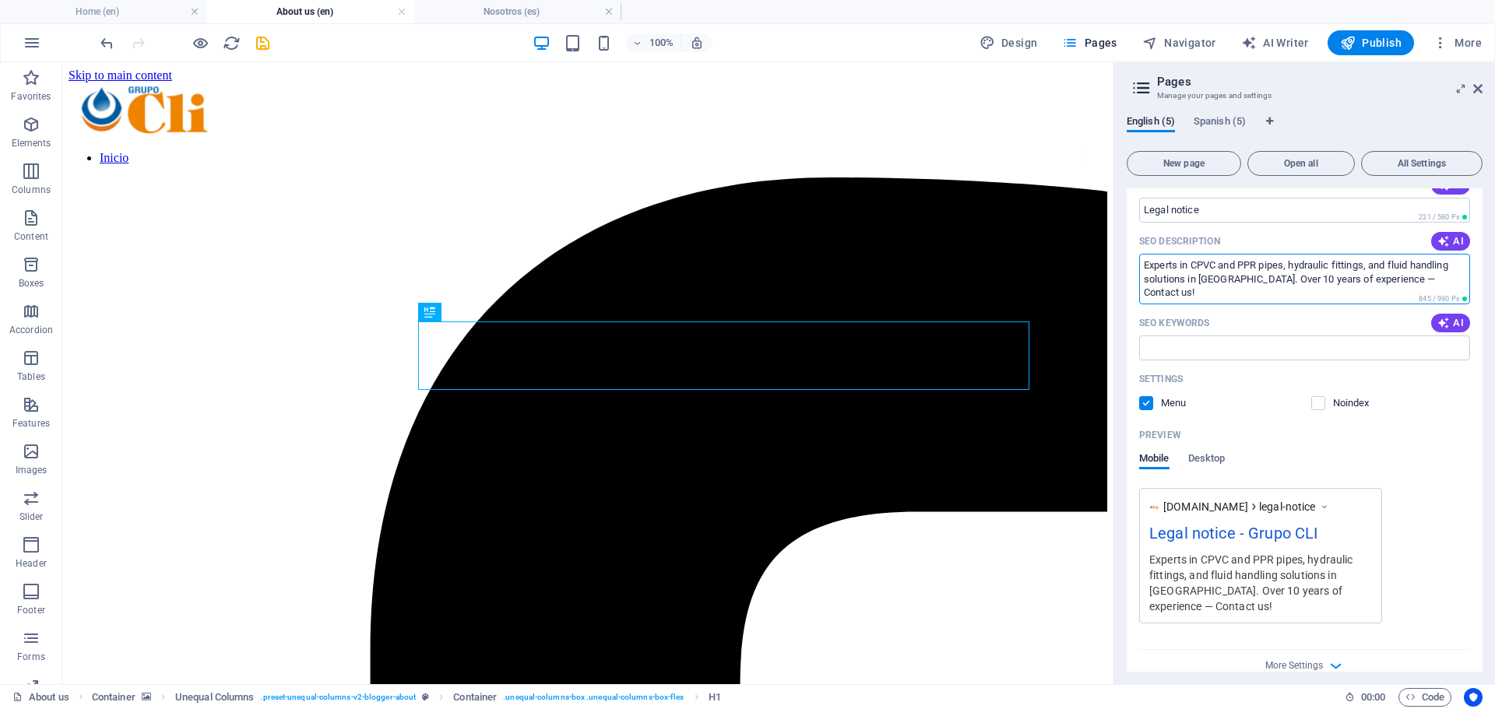
type textarea "Experts in CPVC and PPR pipes, hydraulic fittings, and fluid handling solutions…"
click at [1323, 650] on div "More Settings" at bounding box center [1304, 662] width 331 height 25
click at [1278, 335] on input "SEO Keywords" at bounding box center [1304, 347] width 331 height 25
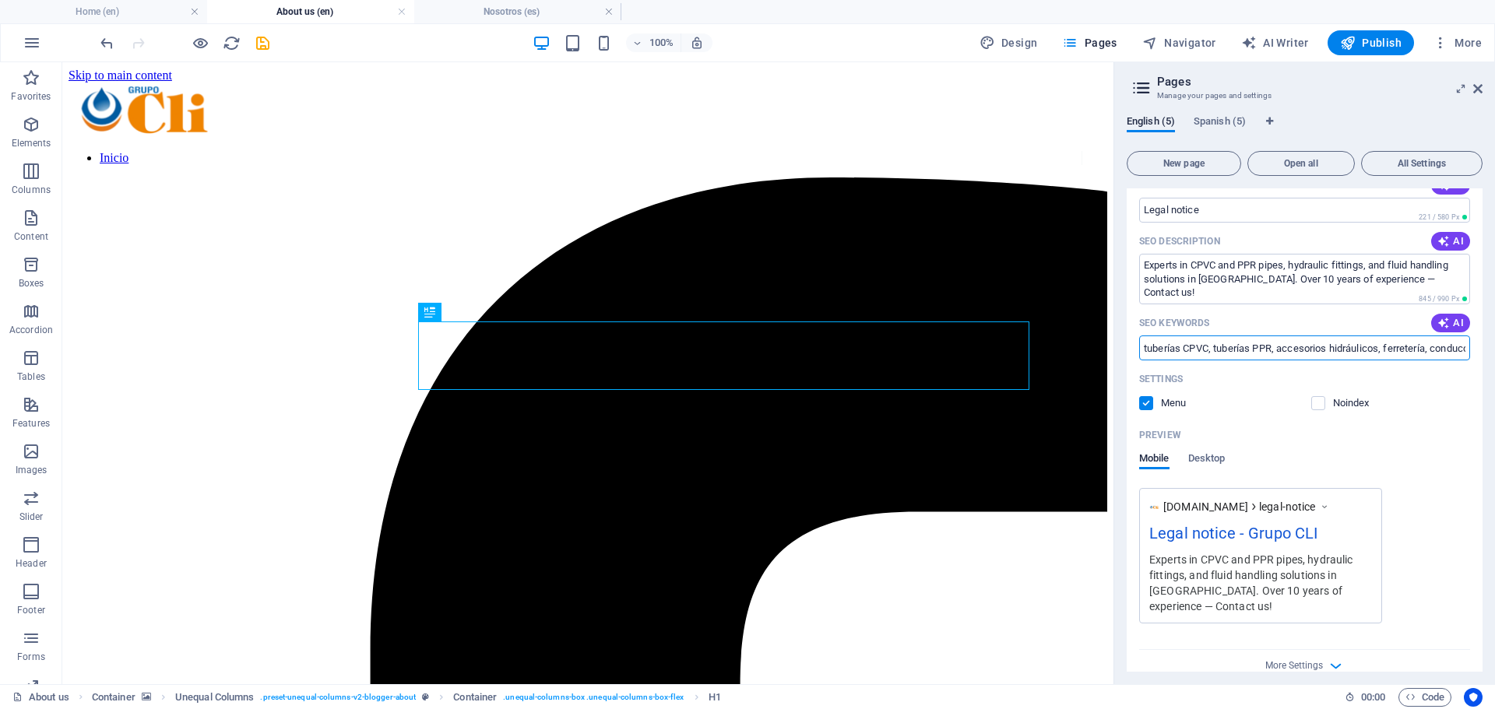
type input "tuberías CPVC, tuberías PPR, accesorios hidráulicos, ferretería, conducción de …"
click at [1417, 459] on div "Mobile Desktop" at bounding box center [1304, 467] width 331 height 30
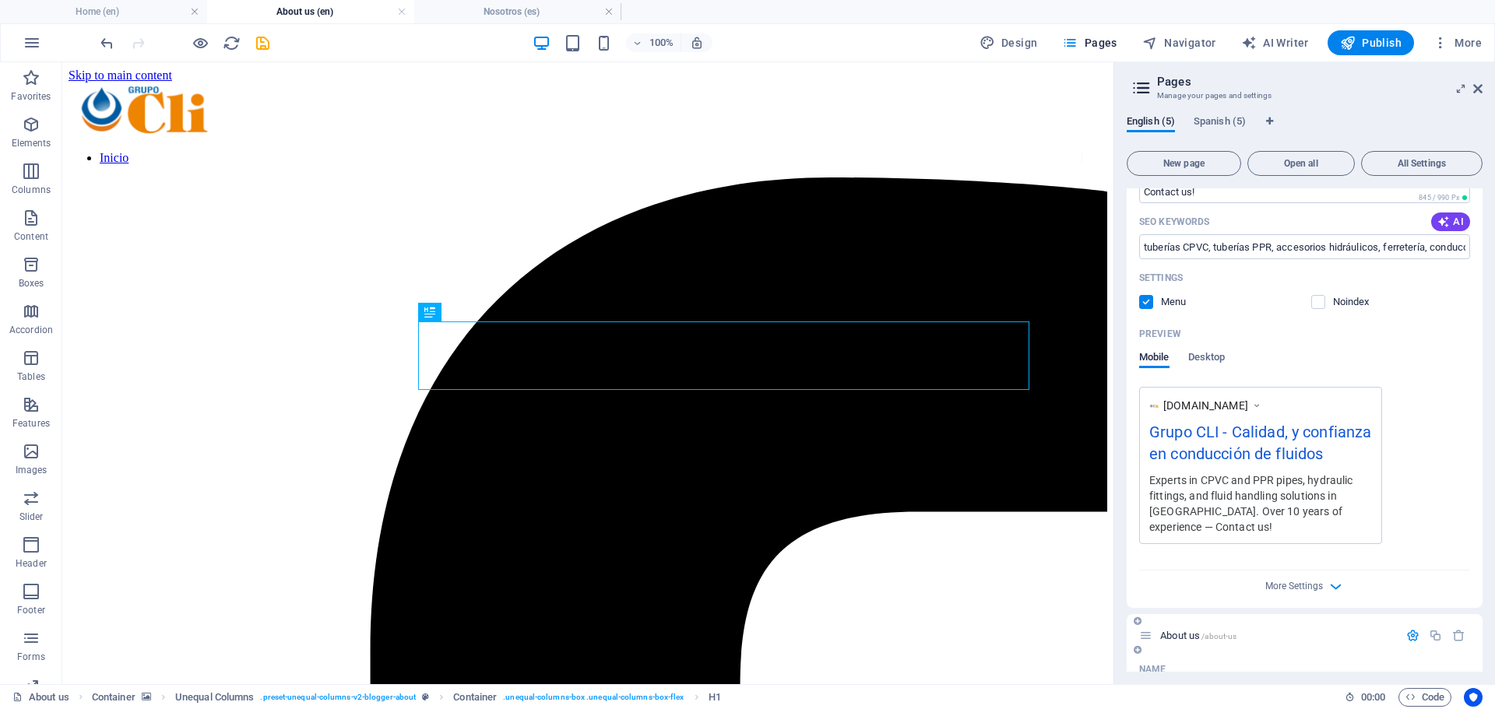
scroll to position [0, 0]
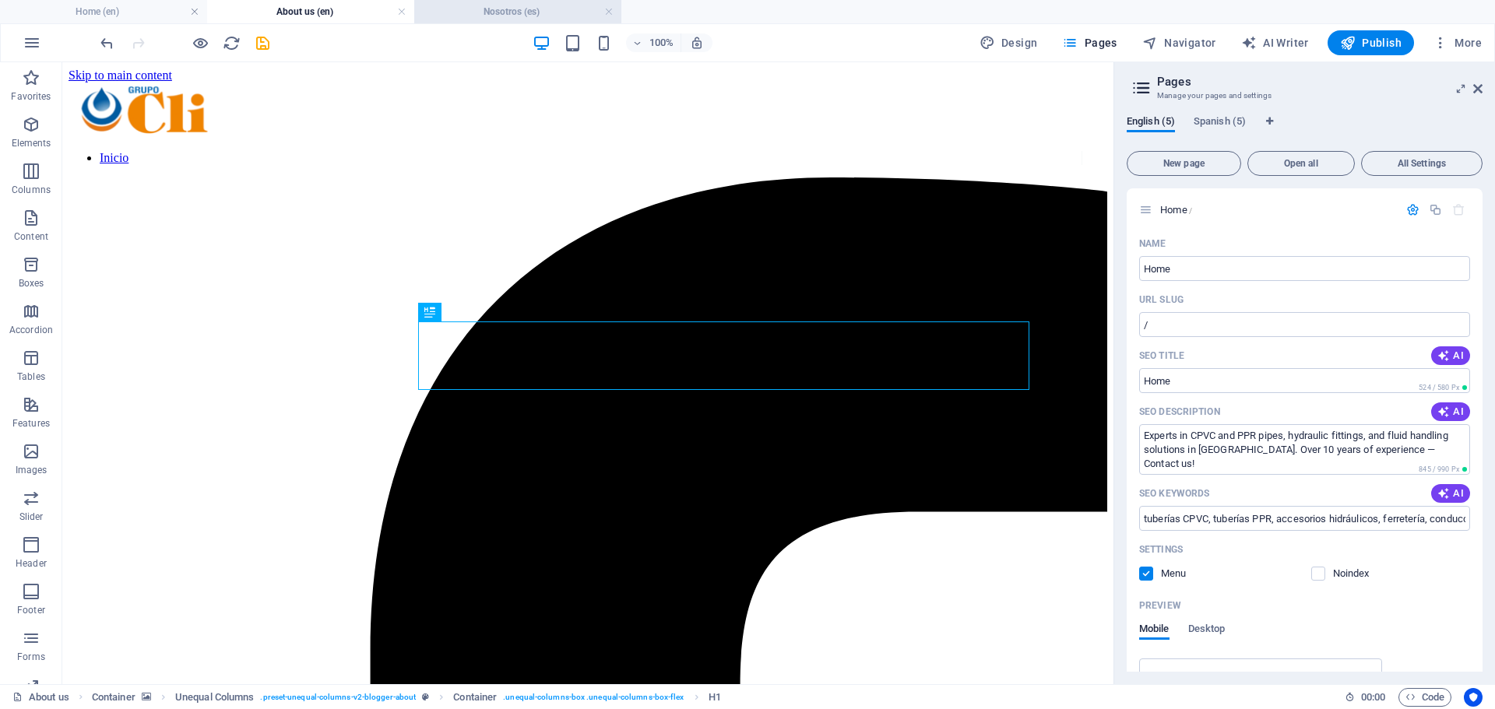
click at [529, 16] on h4 "Nosotros (es)" at bounding box center [517, 11] width 207 height 17
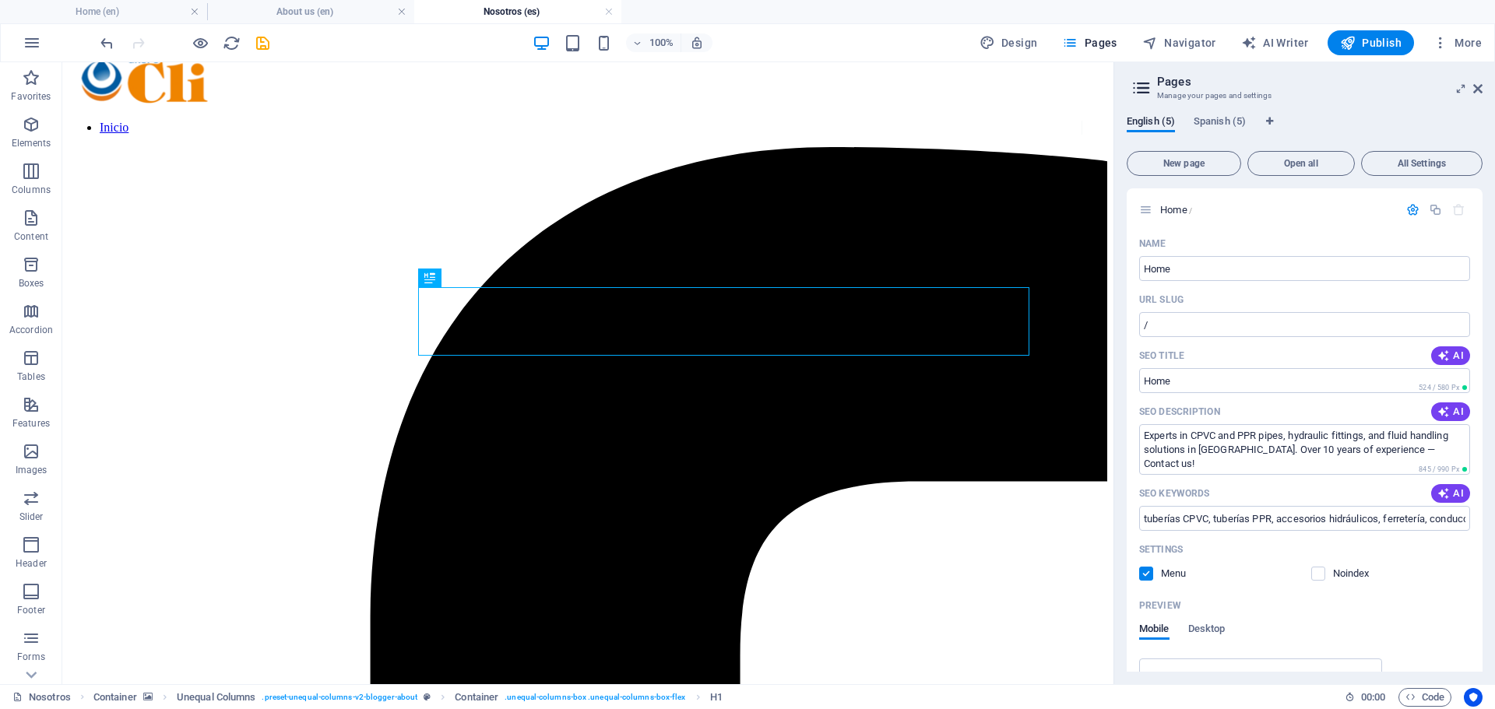
scroll to position [78, 0]
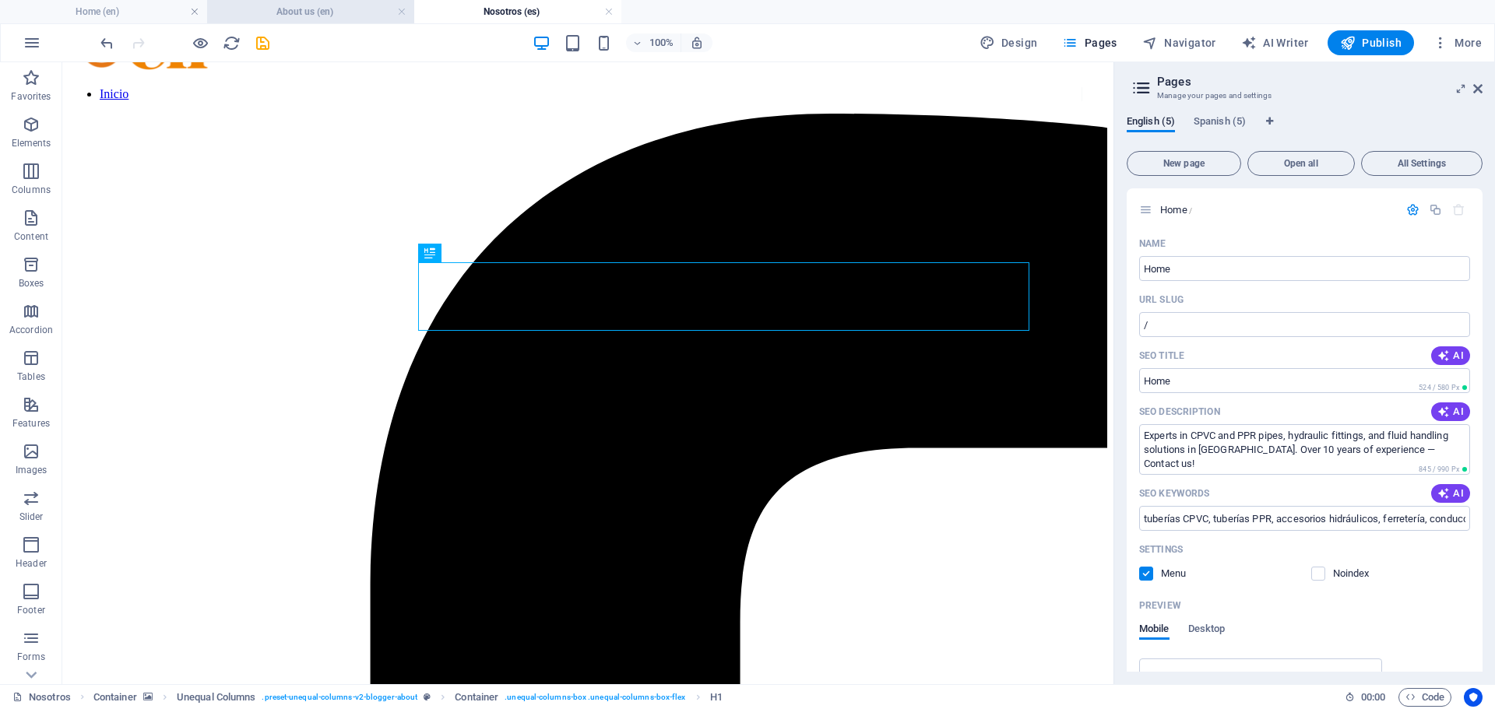
click at [346, 14] on h4 "About us (en)" at bounding box center [310, 11] width 207 height 17
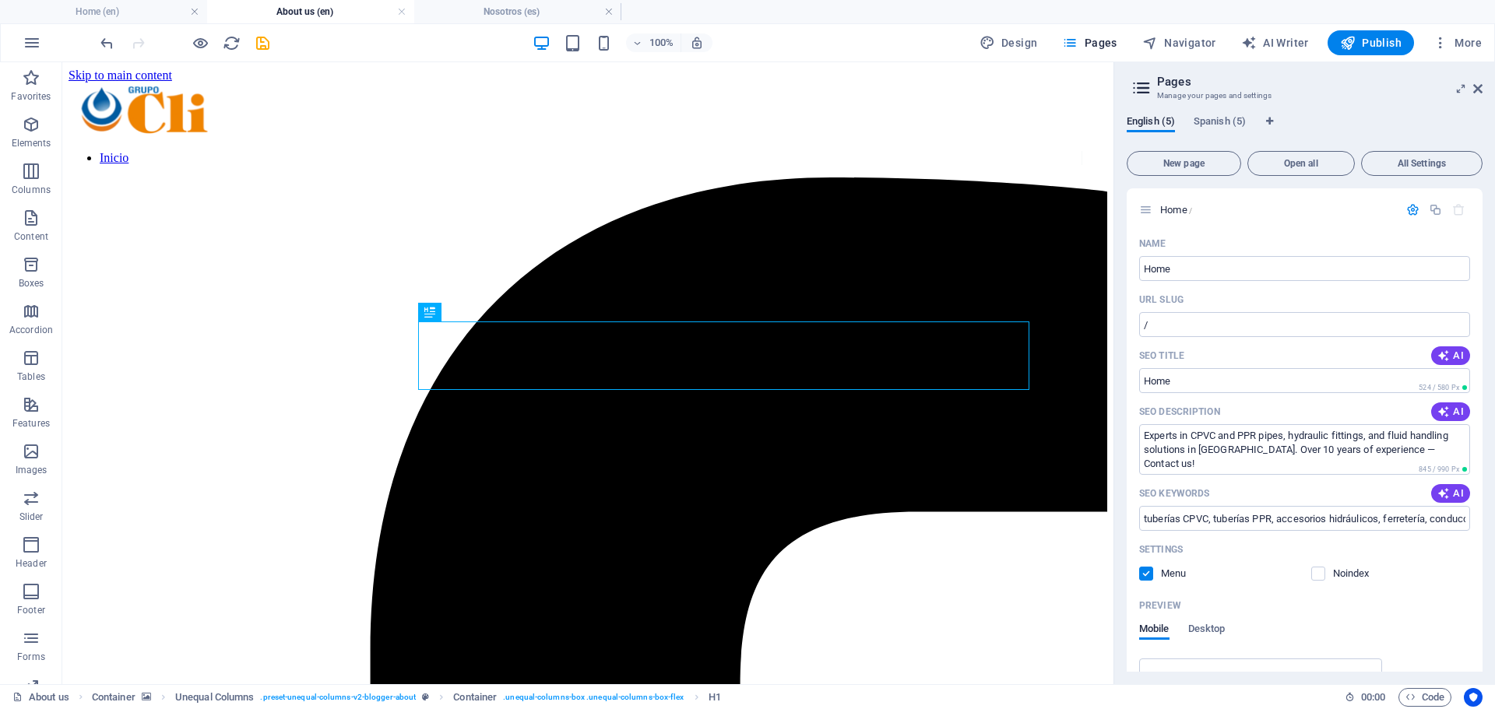
scroll to position [0, 0]
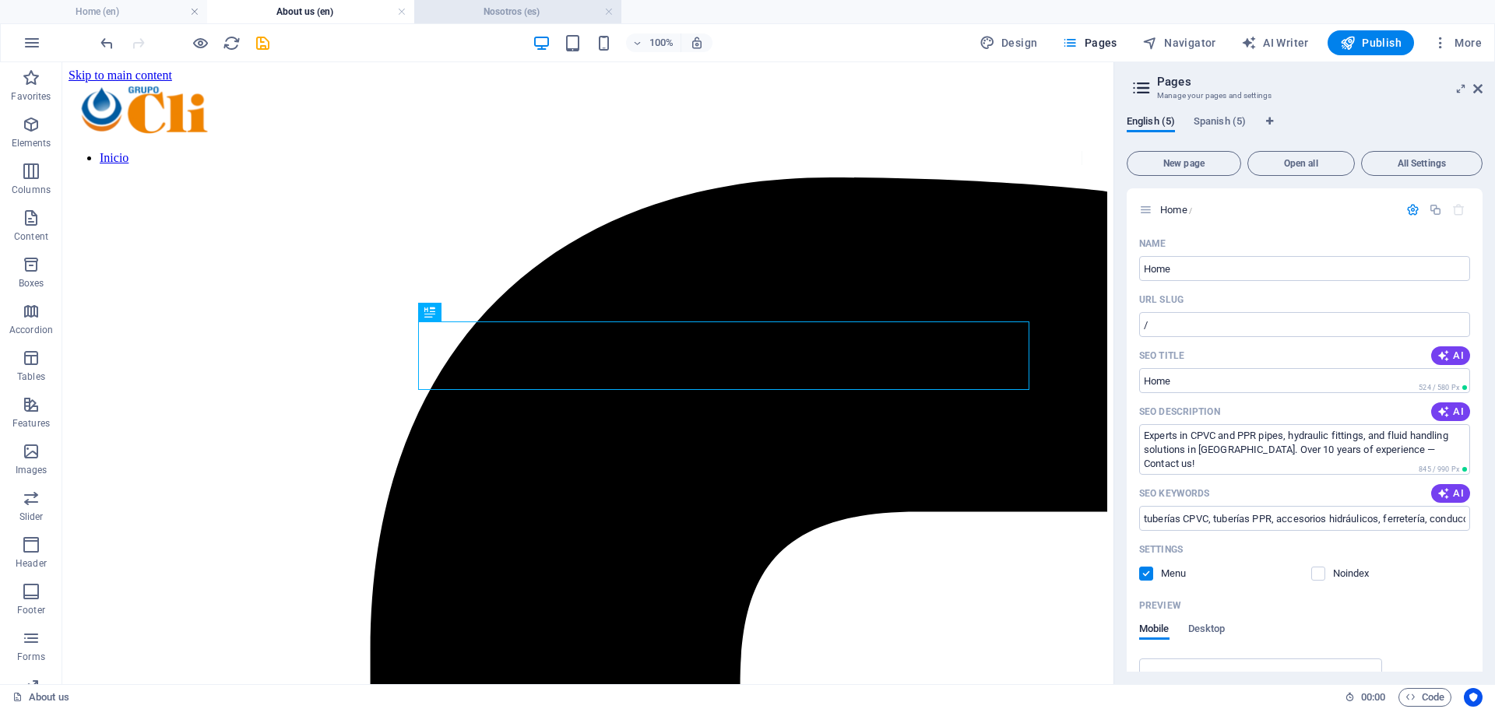
click at [516, 10] on h4 "Nosotros (es)" at bounding box center [517, 11] width 207 height 17
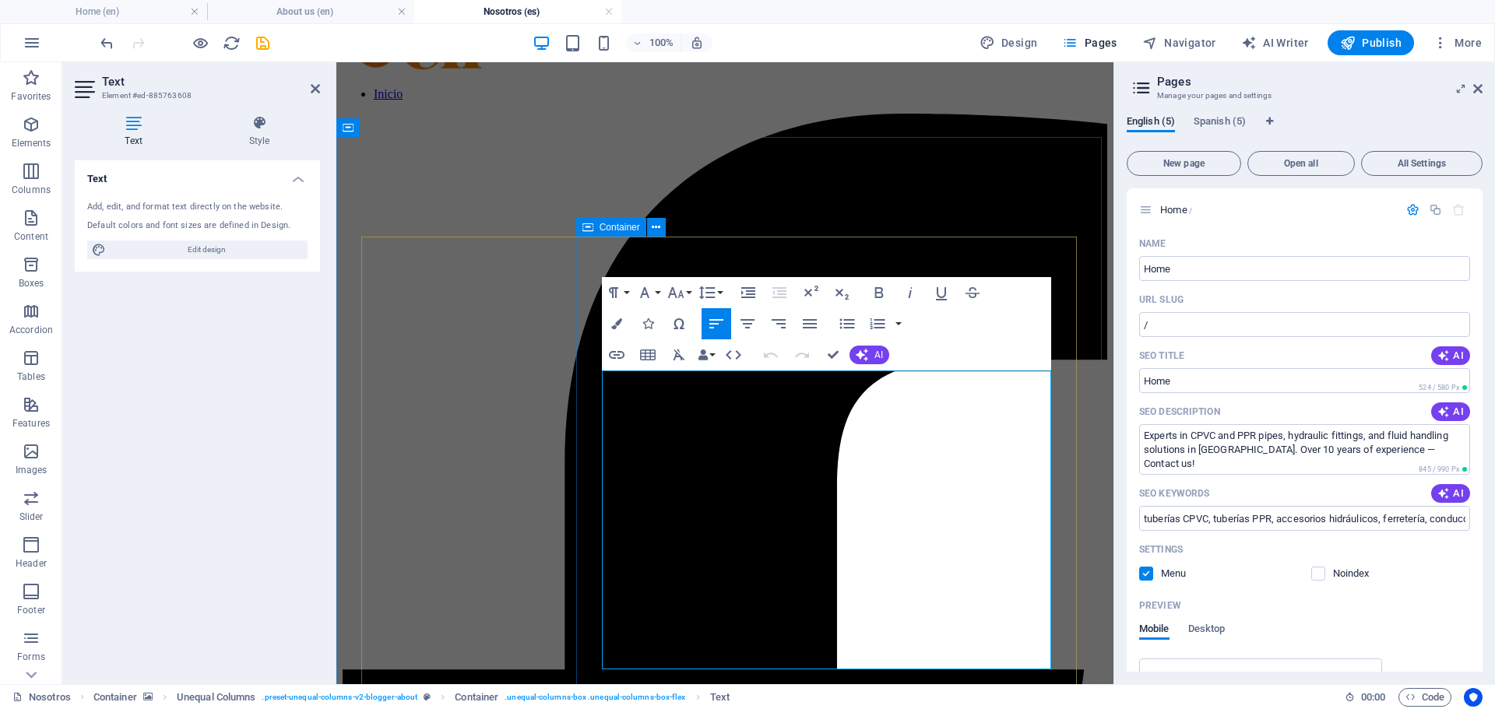
drag, startPoint x: 671, startPoint y: 656, endPoint x: 579, endPoint y: 380, distance: 291.2
copy div "En CLI Mexicana somos una empresa familiar con más de 10 años de experiencia en…"
drag, startPoint x: 700, startPoint y: 381, endPoint x: 616, endPoint y: 382, distance: 84.1
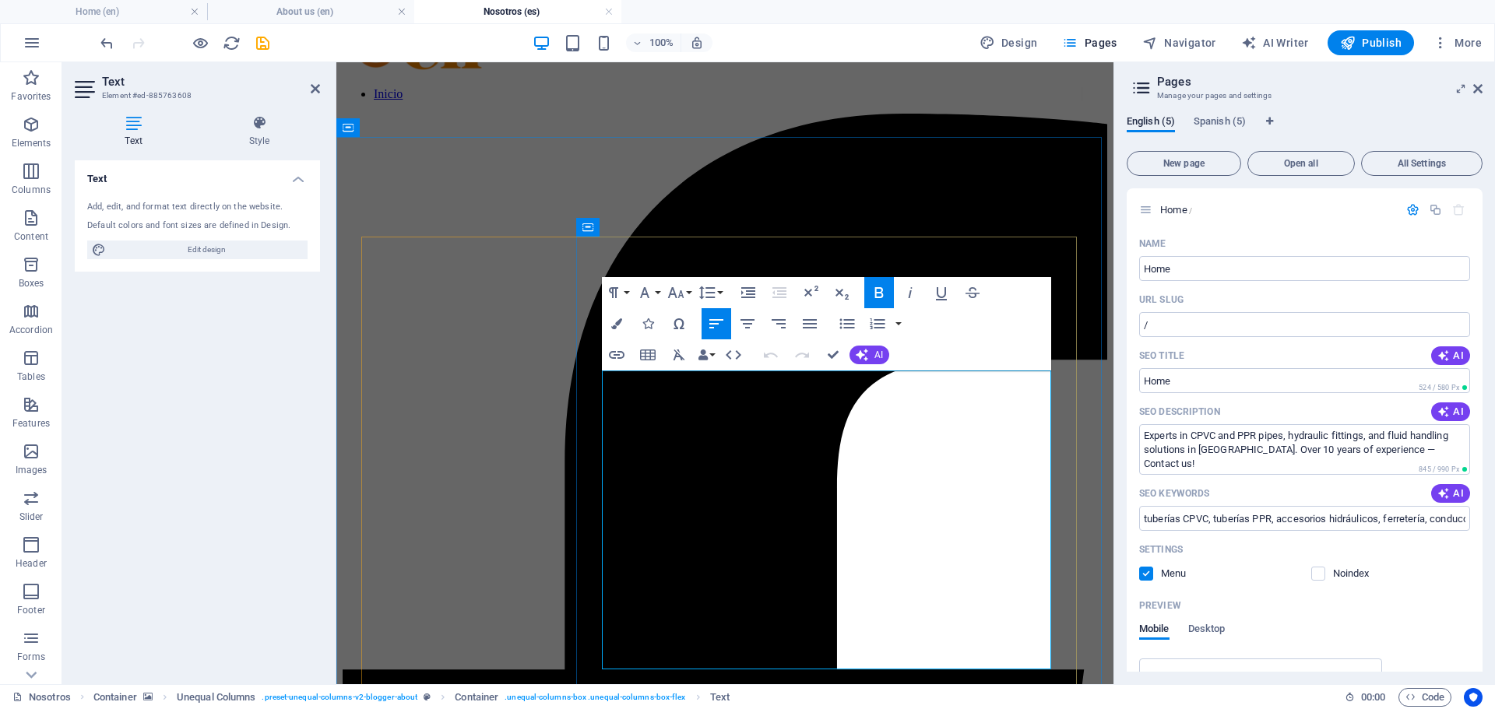
drag, startPoint x: 624, startPoint y: 381, endPoint x: 701, endPoint y: 381, distance: 77.1
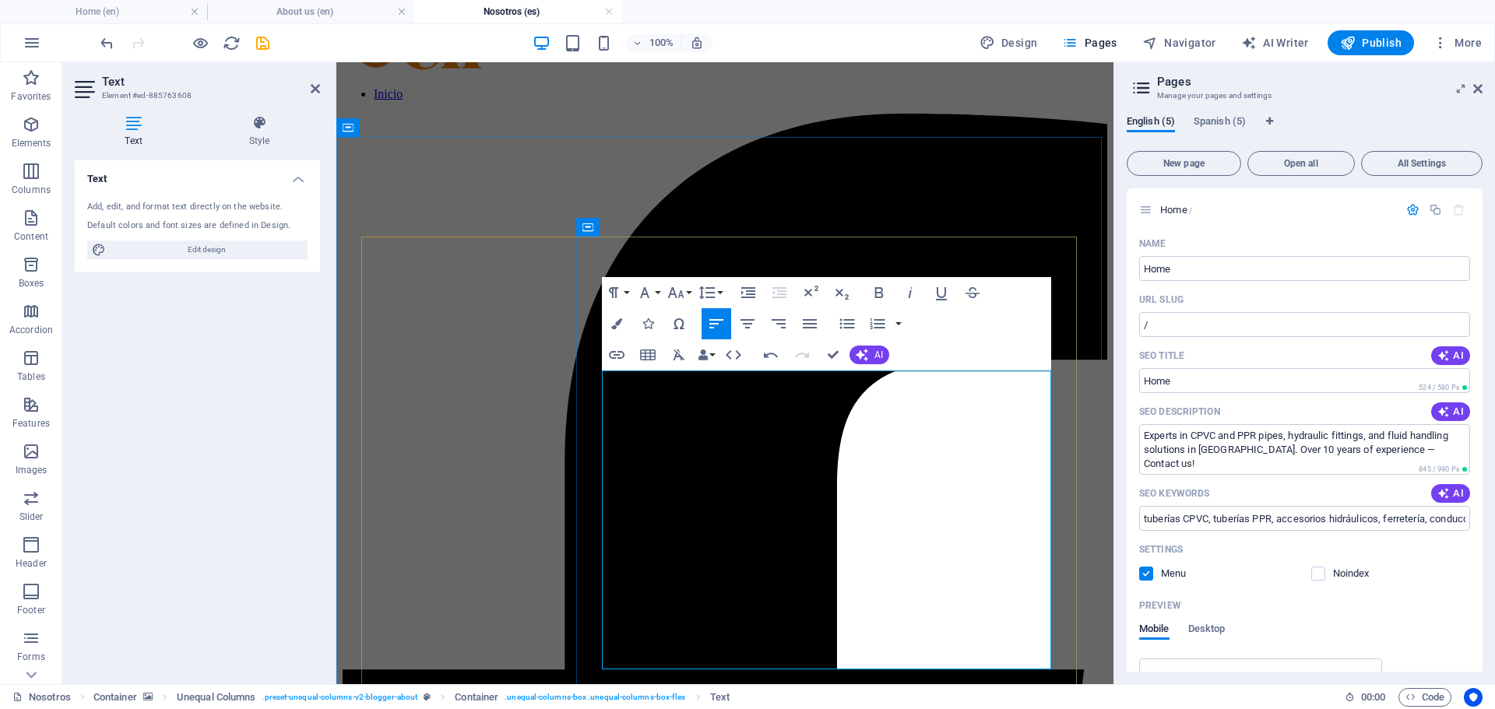
drag, startPoint x: 681, startPoint y: 376, endPoint x: 621, endPoint y: 376, distance: 59.9
click at [878, 287] on icon "button" at bounding box center [878, 292] width 19 height 19
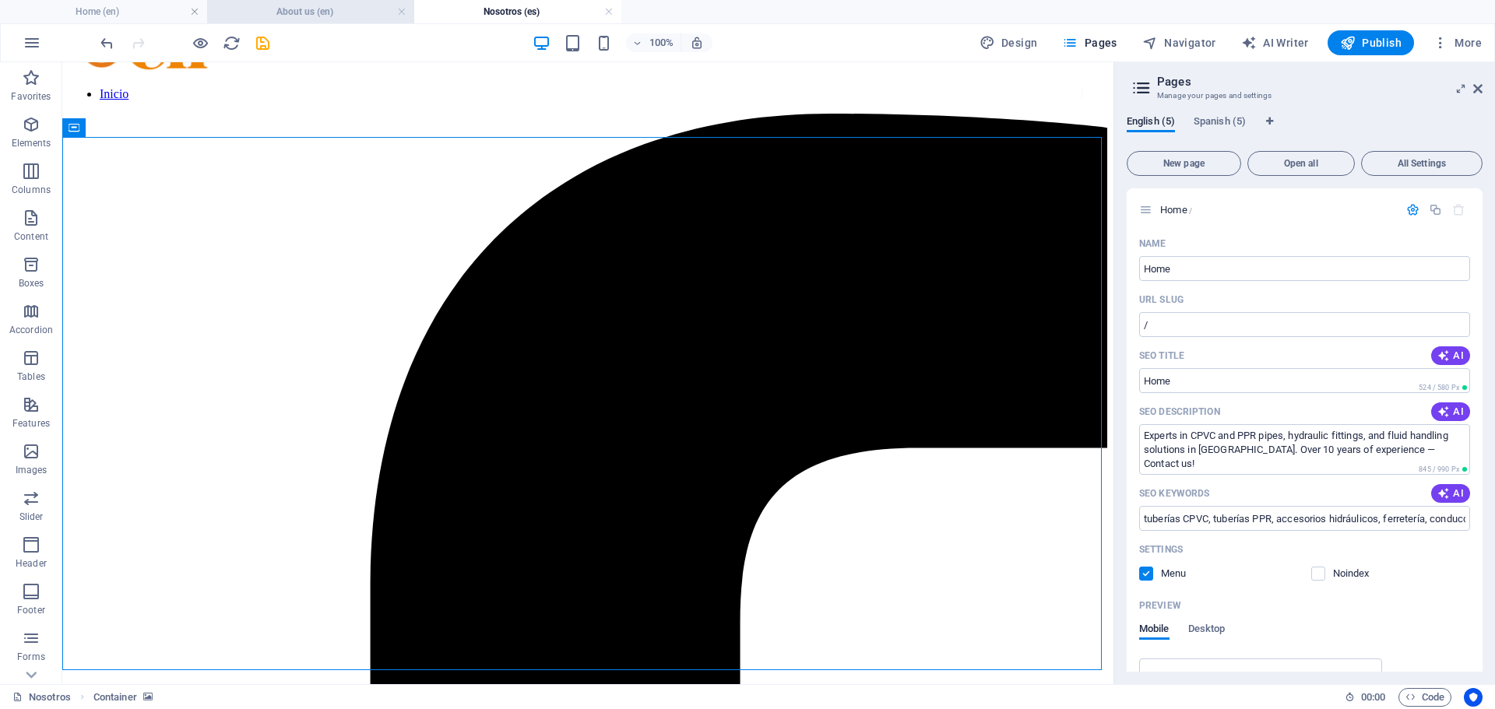
click at [300, 17] on h4 "About us (en)" at bounding box center [310, 11] width 207 height 17
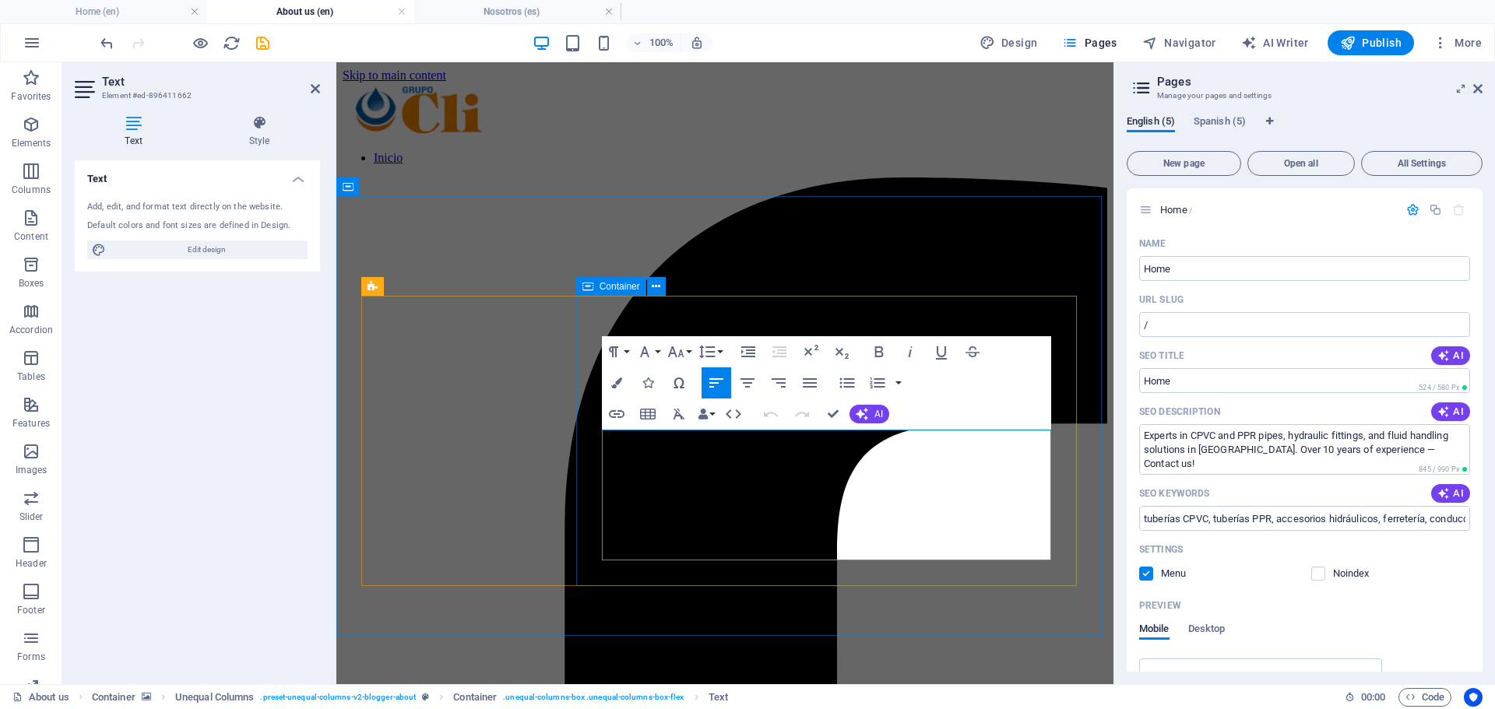
drag, startPoint x: 1045, startPoint y: 553, endPoint x: 596, endPoint y: 423, distance: 467.6
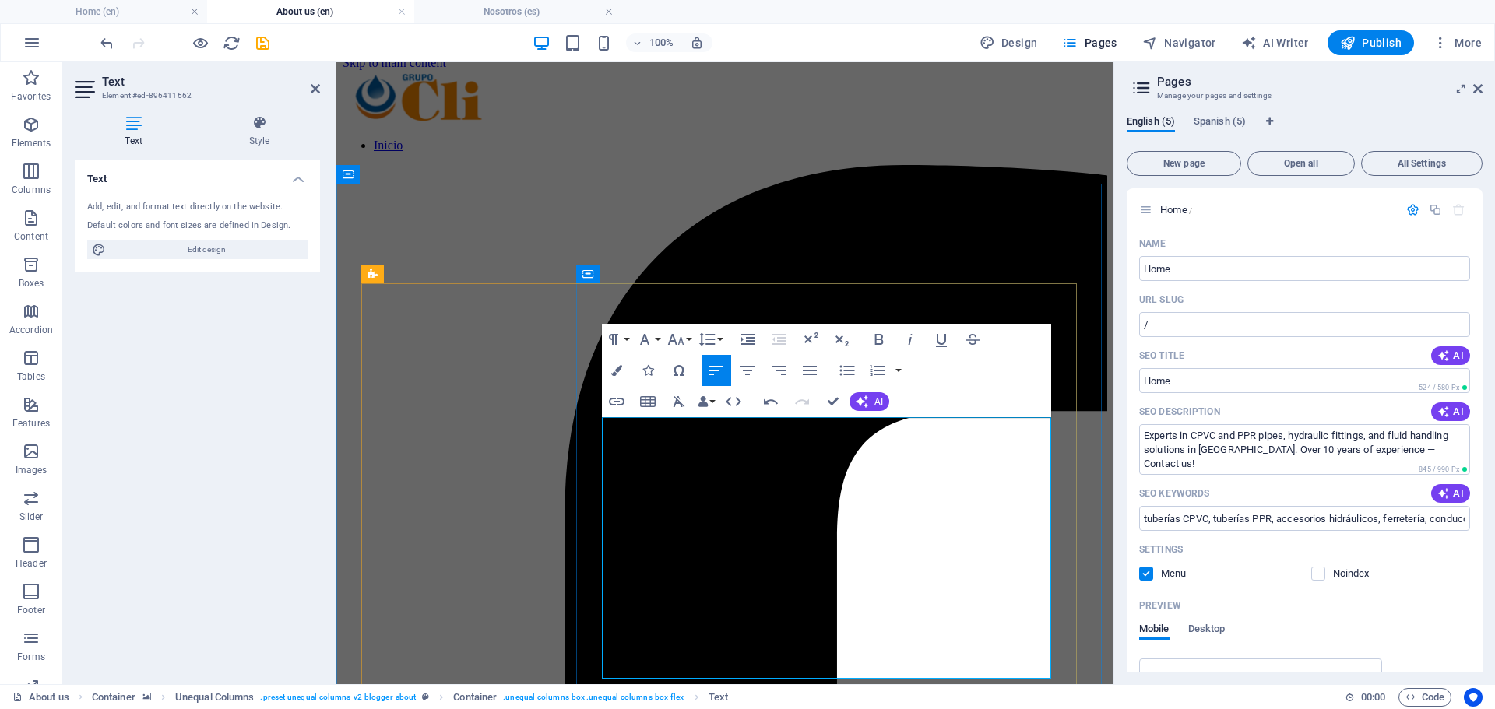
scroll to position [78, 0]
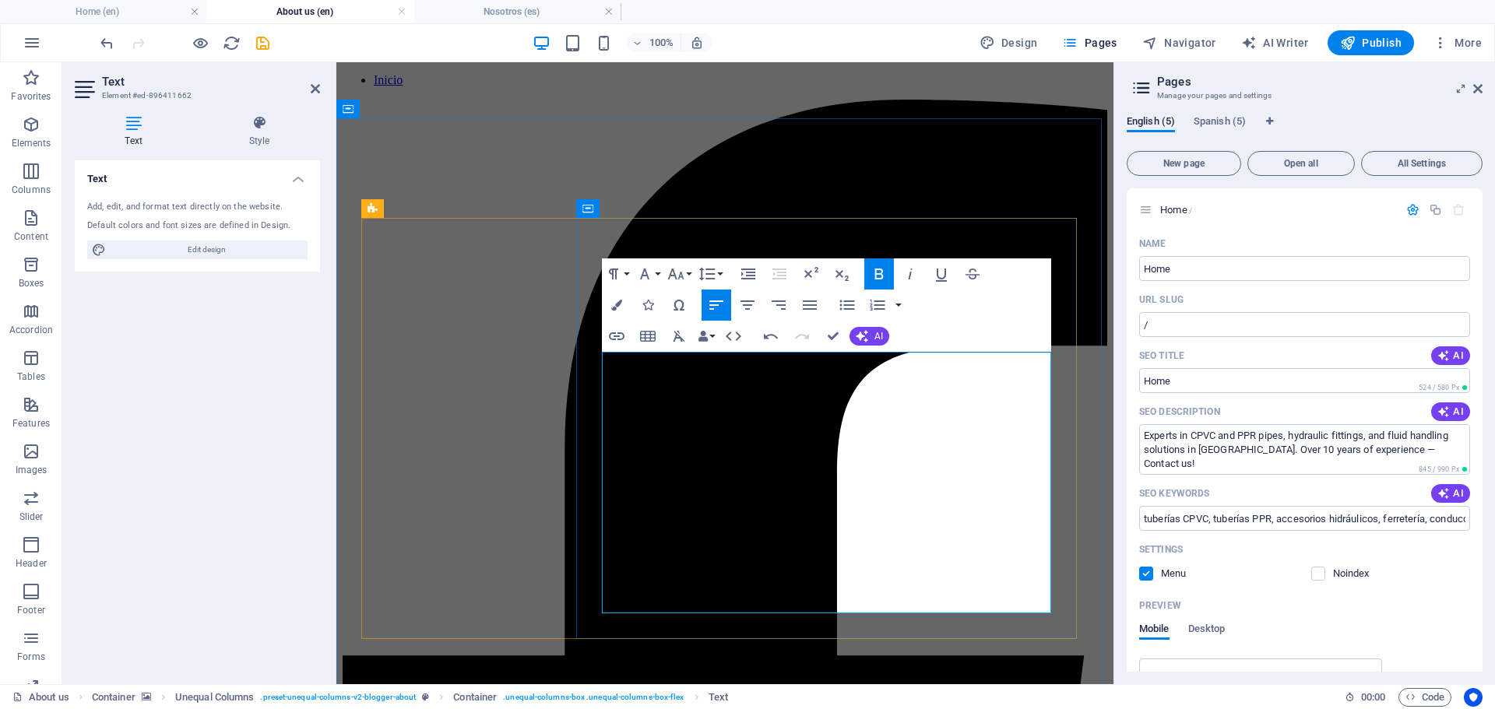
drag, startPoint x: 701, startPoint y: 360, endPoint x: 622, endPoint y: 360, distance: 79.4
drag, startPoint x: 622, startPoint y: 360, endPoint x: 679, endPoint y: 361, distance: 56.8
click at [876, 276] on icon "button" at bounding box center [878, 274] width 9 height 11
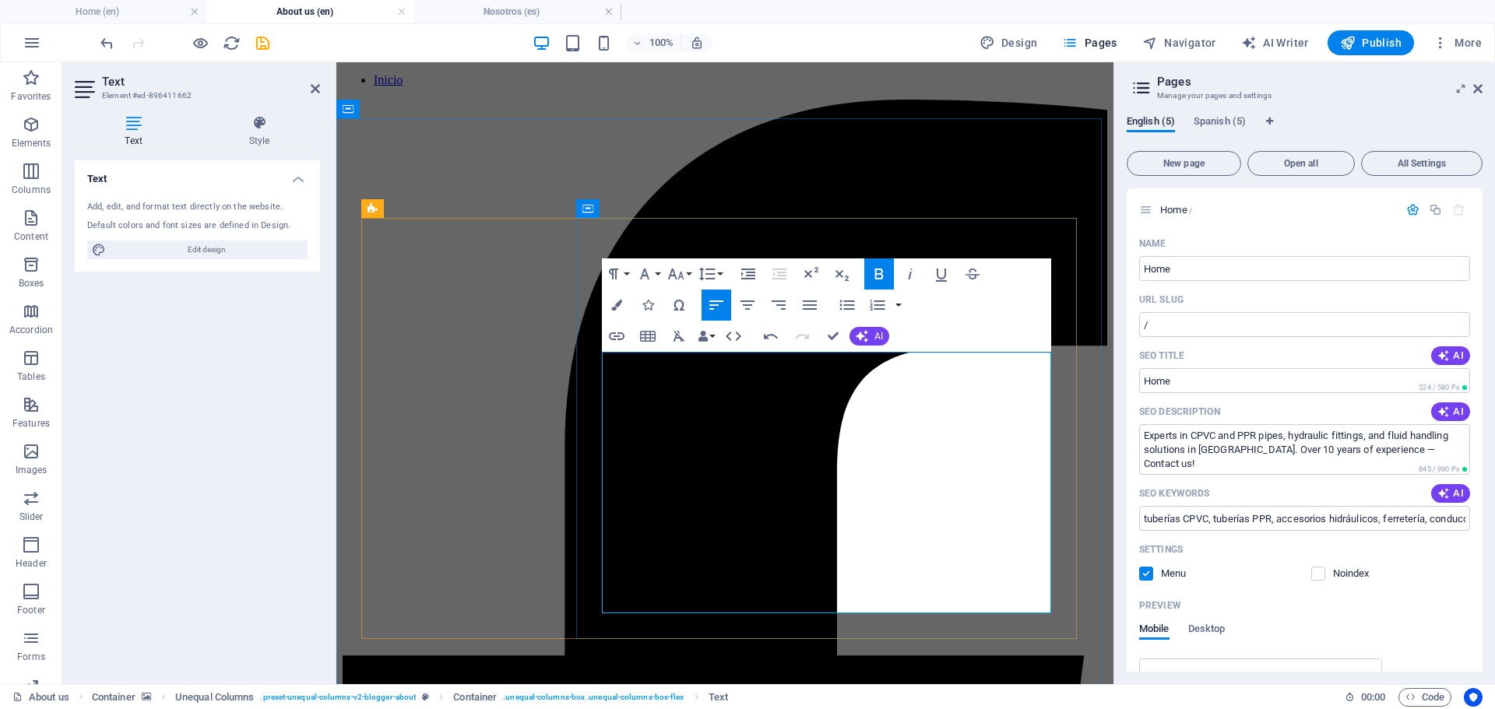
drag, startPoint x: 926, startPoint y: 358, endPoint x: 682, endPoint y: 381, distance: 245.5
click at [887, 272] on icon "button" at bounding box center [878, 274] width 19 height 19
click at [908, 273] on icon "button" at bounding box center [910, 274] width 19 height 19
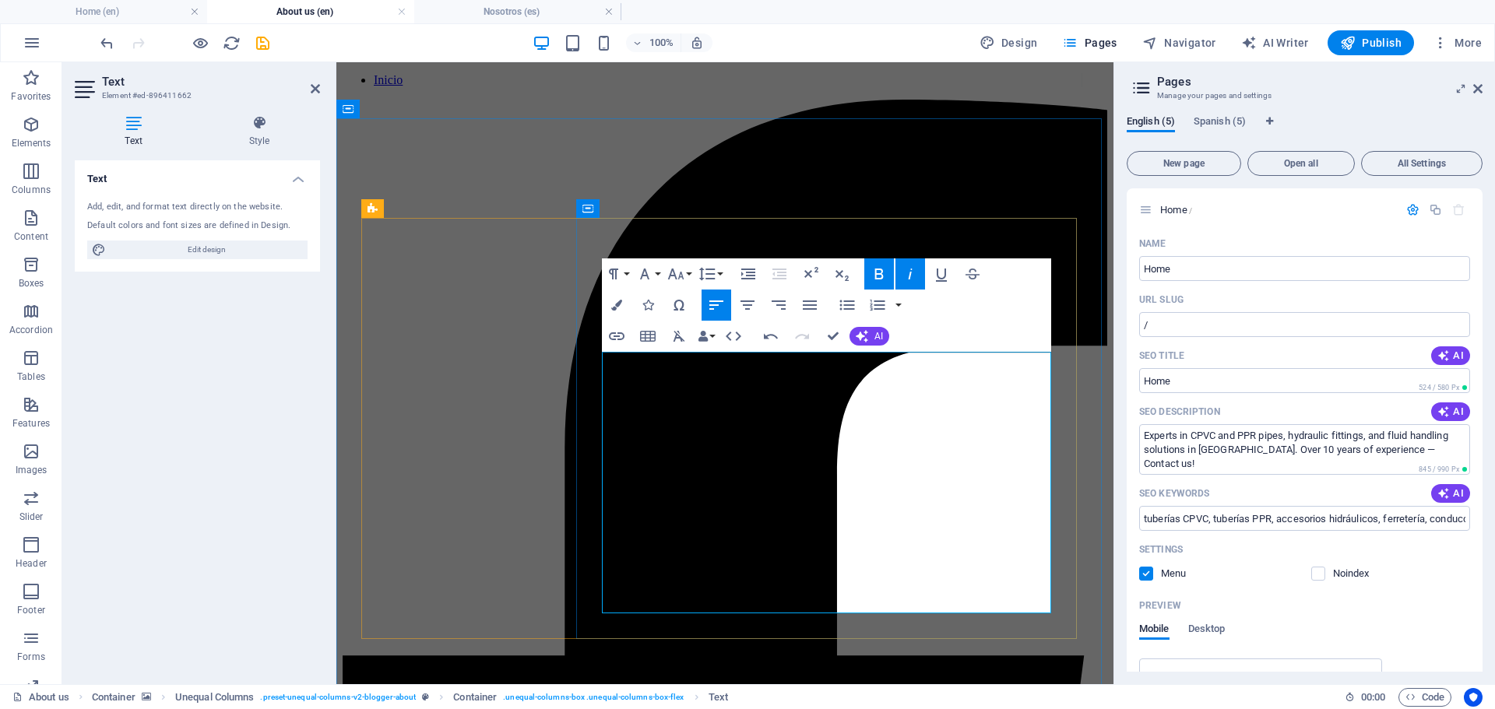
drag, startPoint x: 814, startPoint y: 396, endPoint x: 809, endPoint y: 423, distance: 27.8
click at [876, 274] on icon "button" at bounding box center [878, 274] width 9 height 11
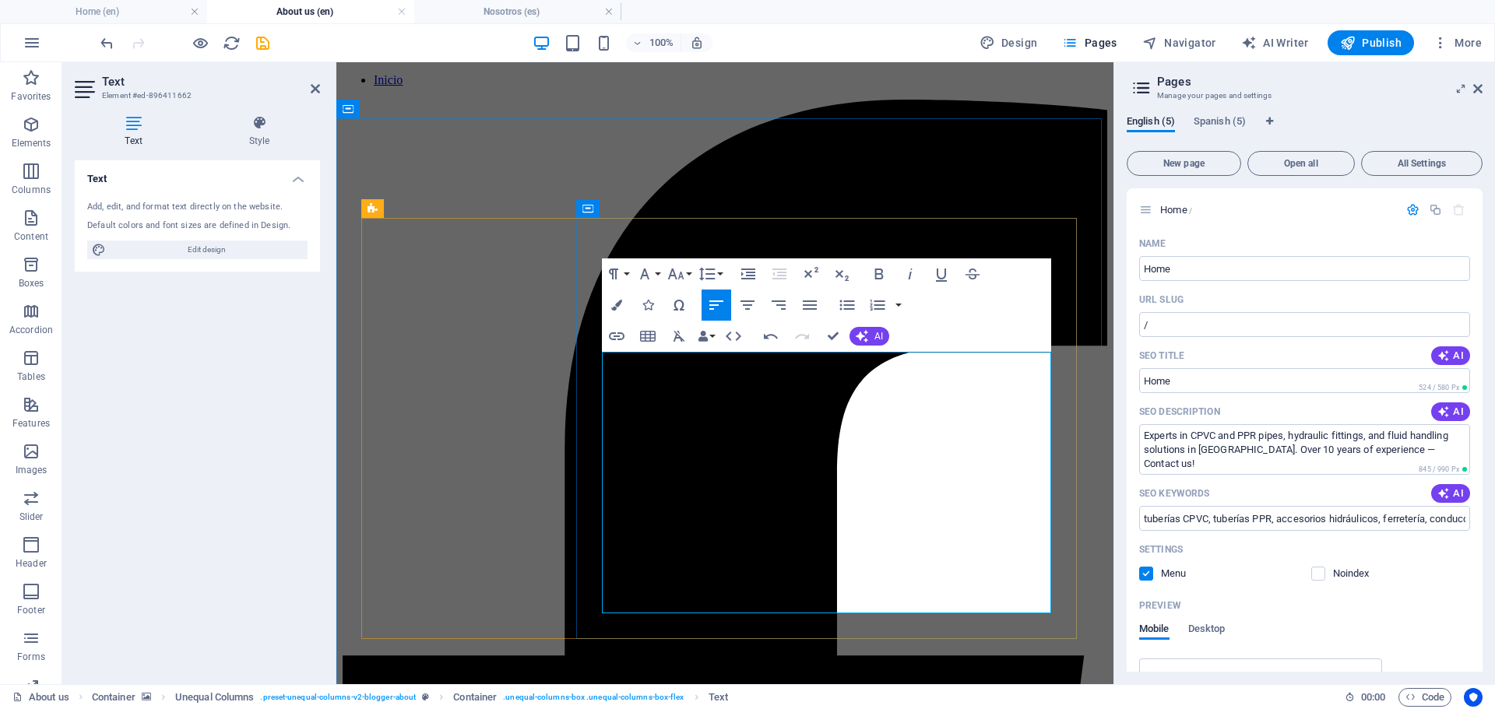
drag, startPoint x: 937, startPoint y: 416, endPoint x: 680, endPoint y: 437, distance: 257.7
click at [883, 267] on icon "button" at bounding box center [878, 274] width 19 height 19
drag, startPoint x: 862, startPoint y: 381, endPoint x: 673, endPoint y: 397, distance: 189.9
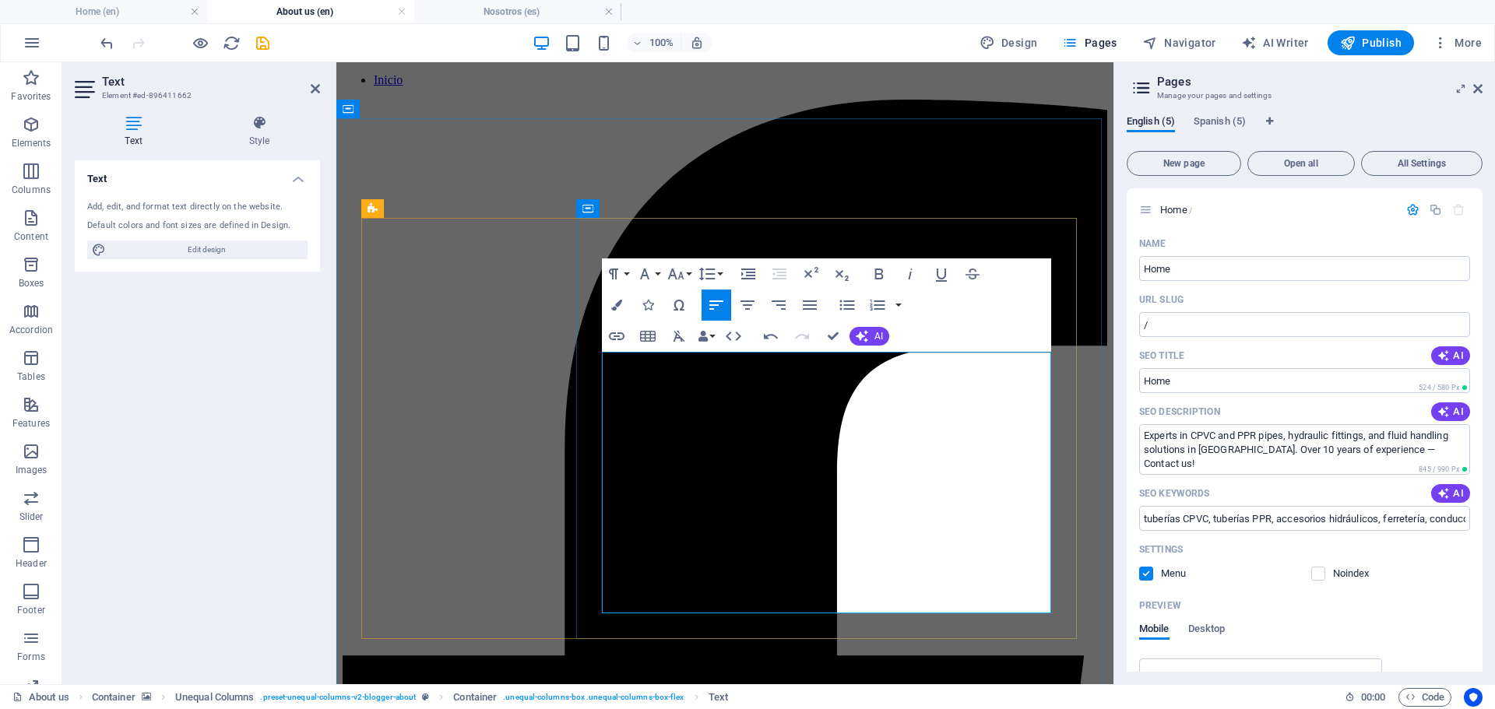
click at [881, 272] on icon "button" at bounding box center [878, 274] width 9 height 11
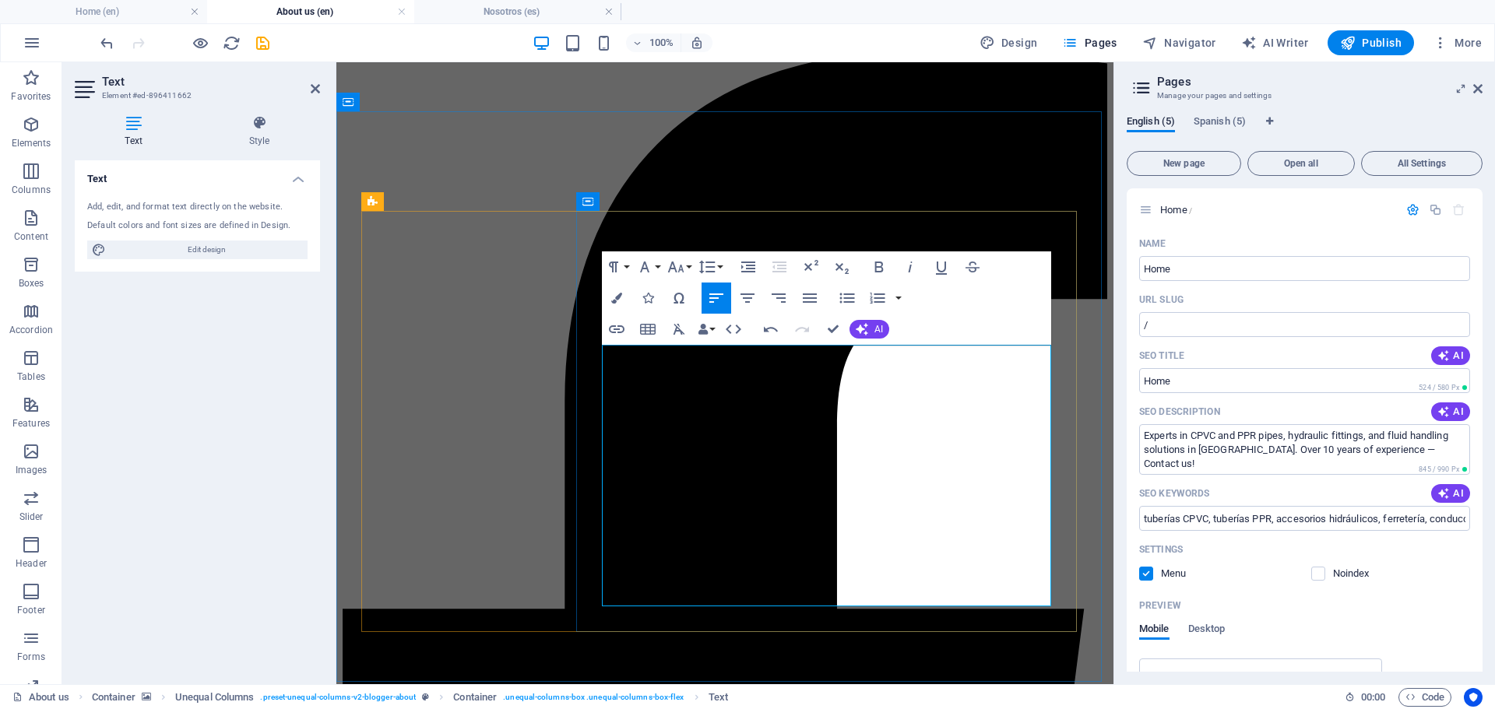
scroll to position [156, 0]
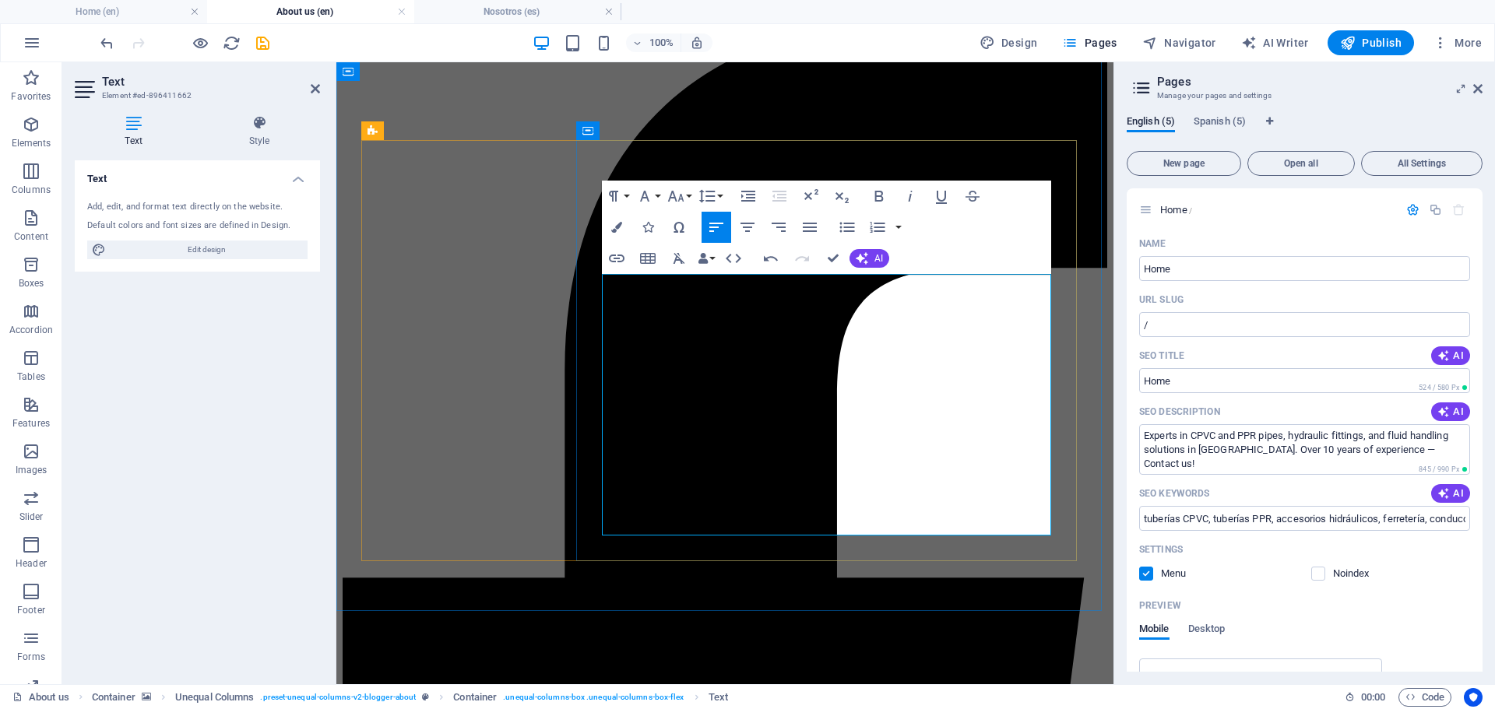
drag, startPoint x: 896, startPoint y: 395, endPoint x: 712, endPoint y: 415, distance: 184.7
click at [876, 197] on icon "button" at bounding box center [878, 196] width 9 height 11
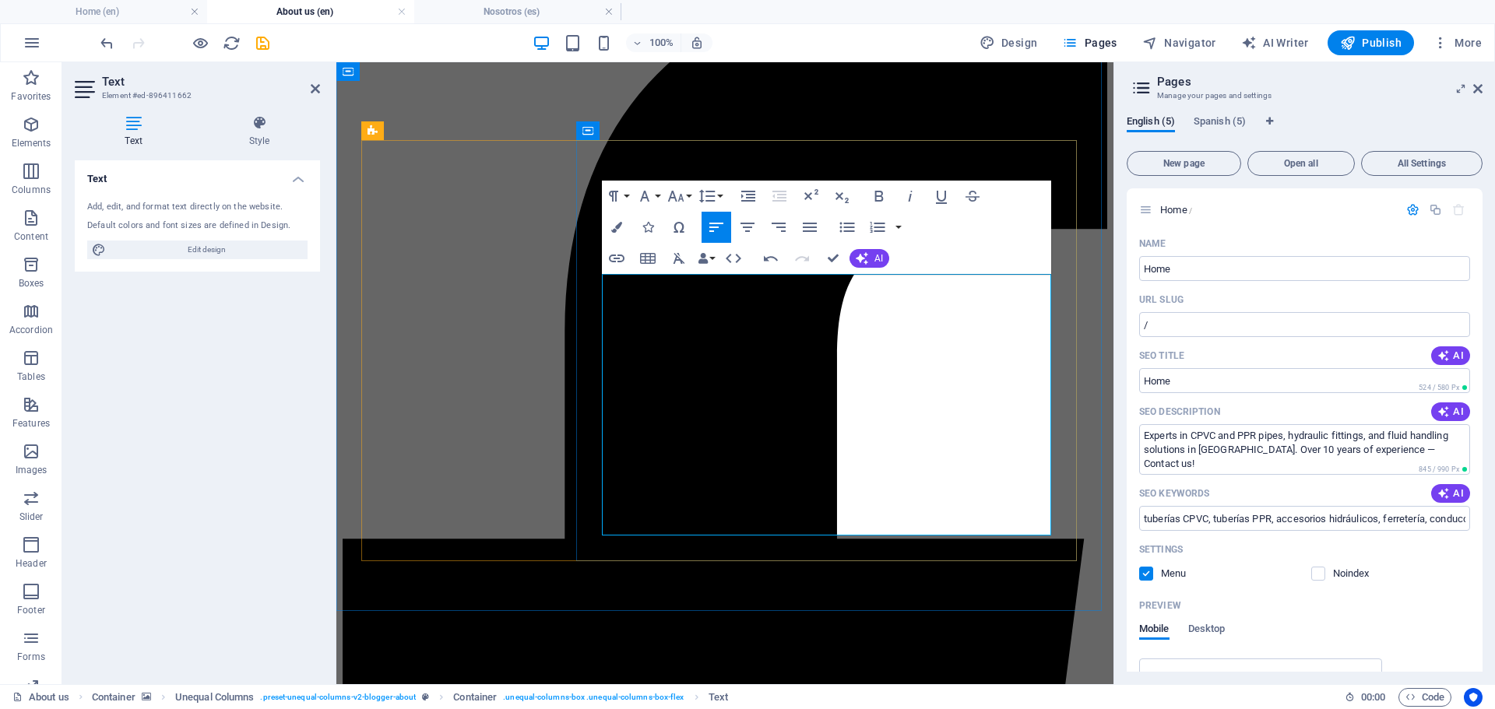
scroll to position [234, 0]
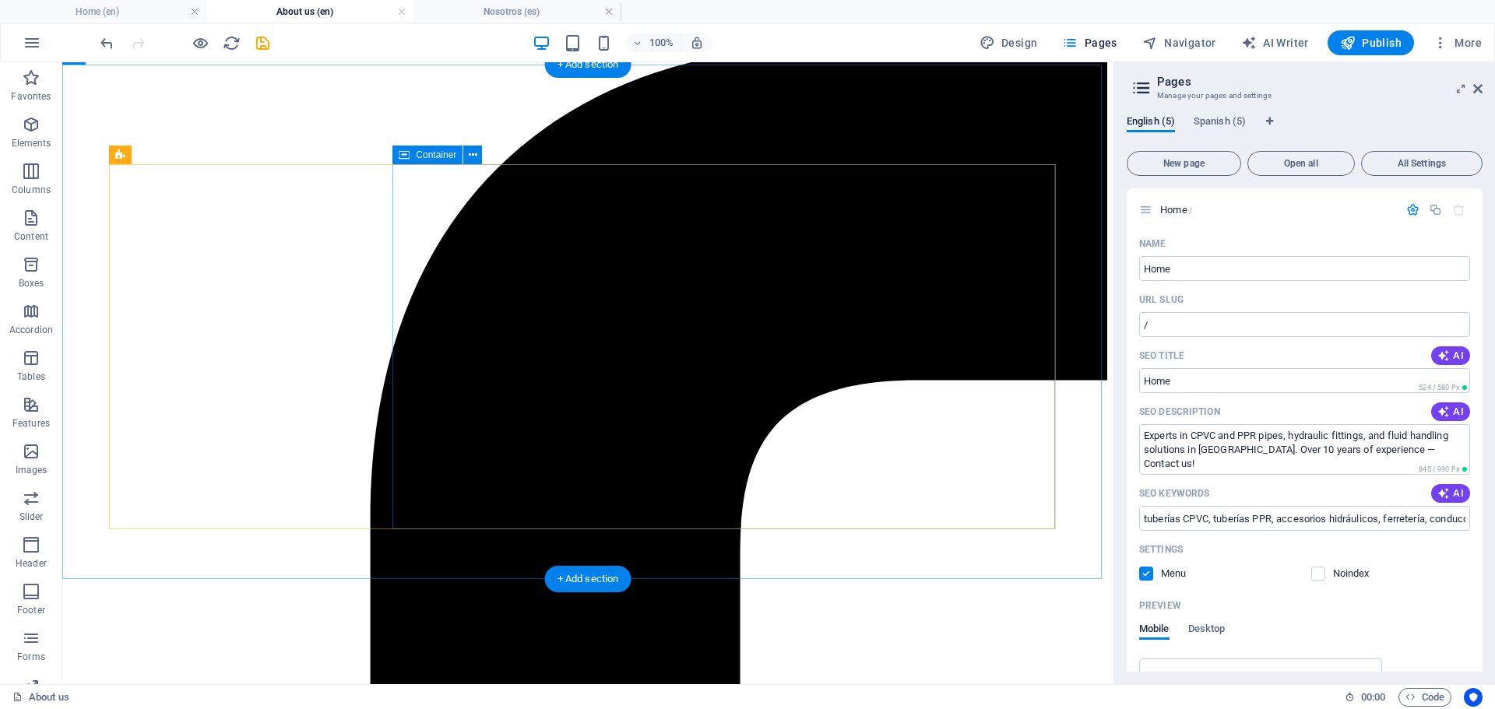
scroll to position [0, 0]
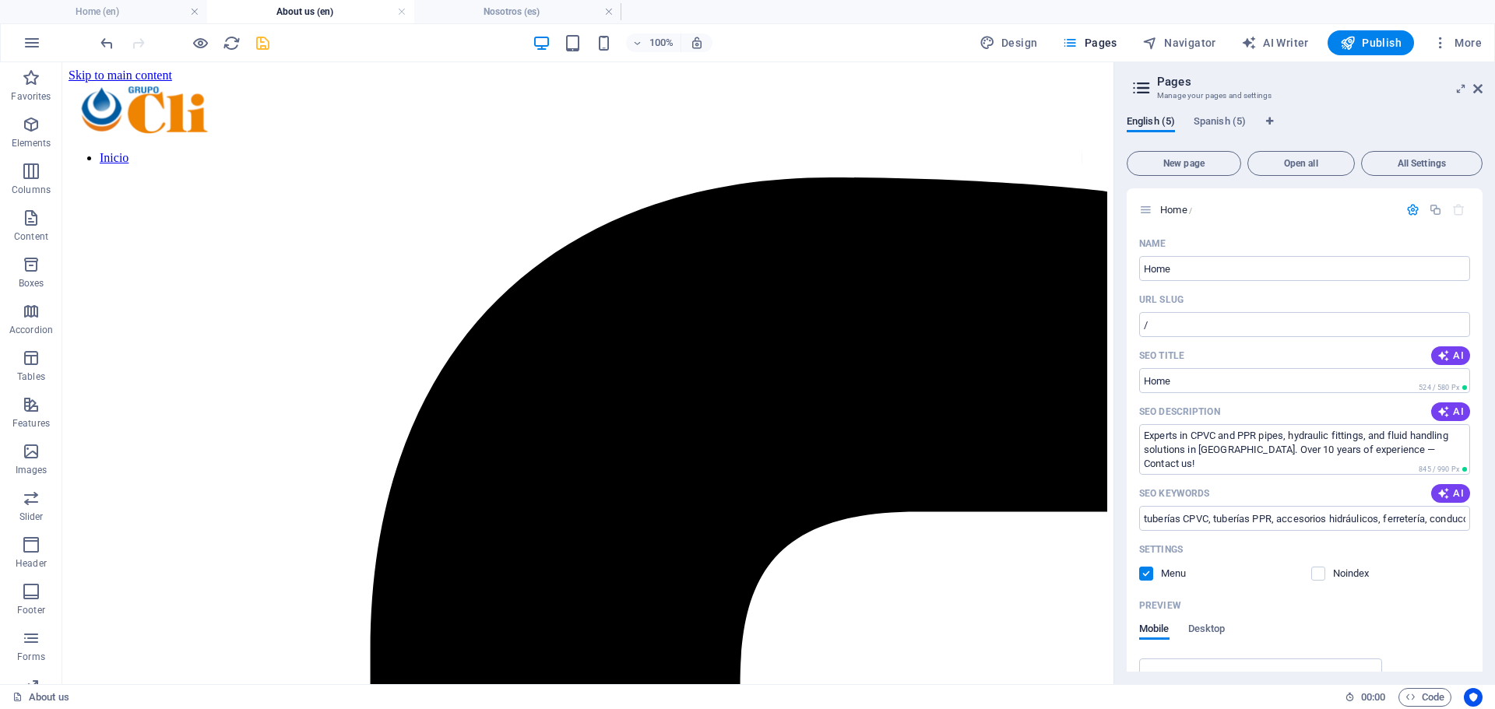
click at [267, 38] on icon "save" at bounding box center [263, 43] width 18 height 18
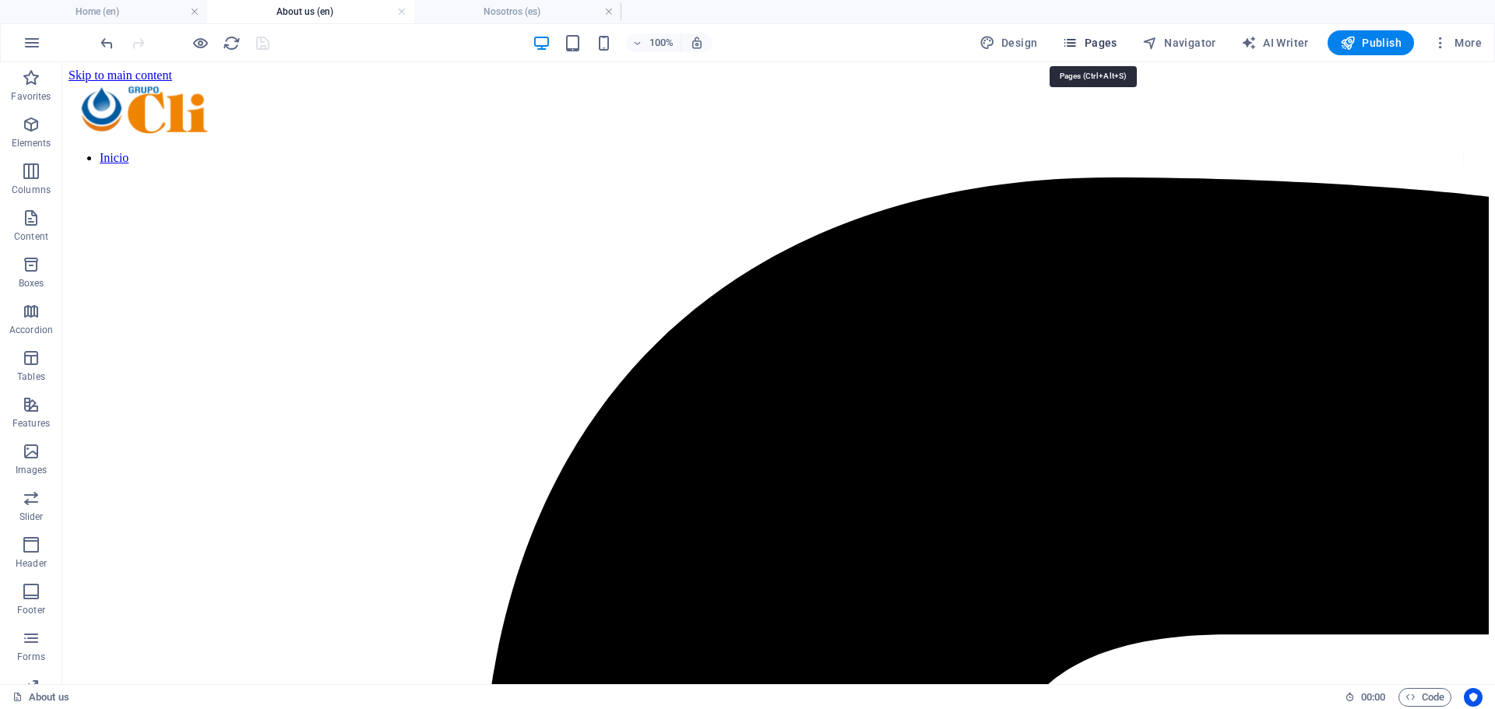
click at [1101, 42] on span "Pages" at bounding box center [1089, 43] width 54 height 16
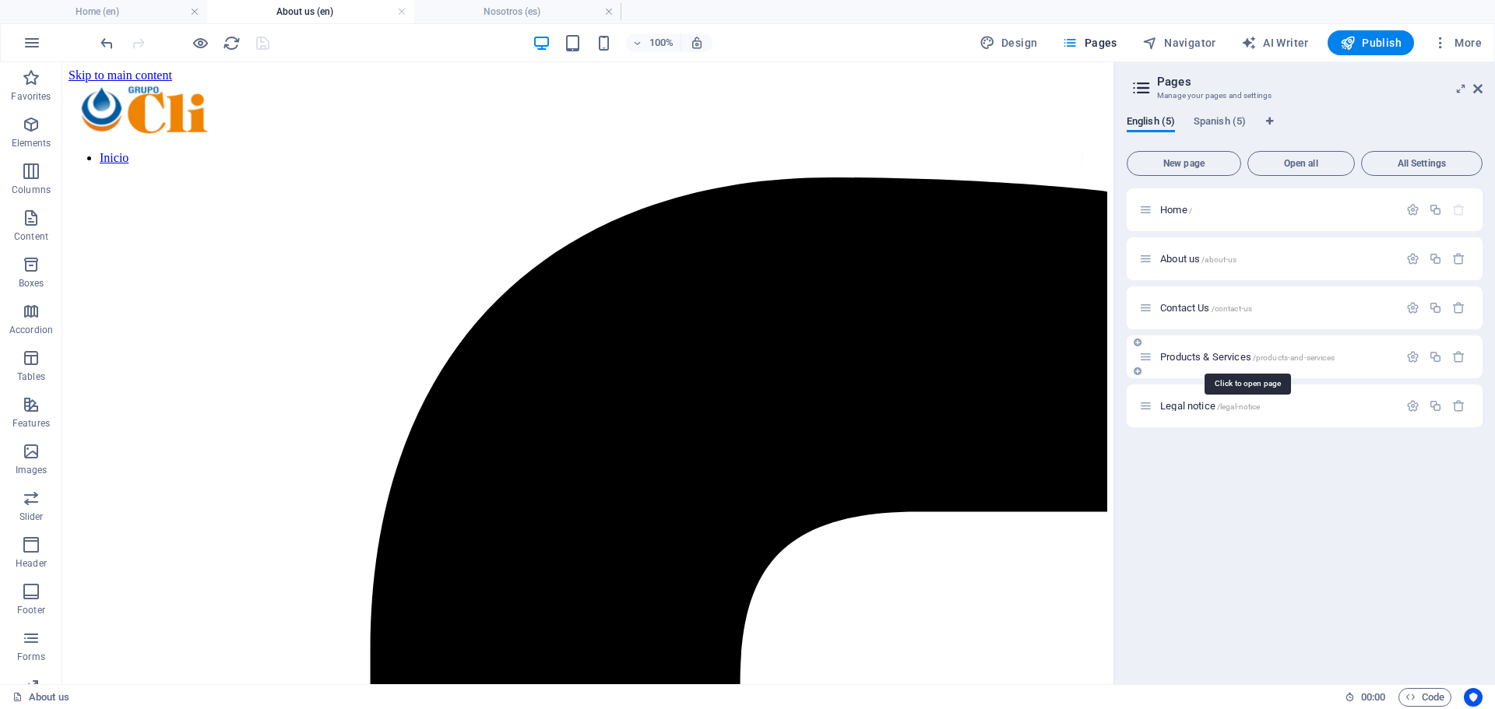
click at [1218, 357] on span "Products & Services /products-and-services" at bounding box center [1247, 357] width 174 height 12
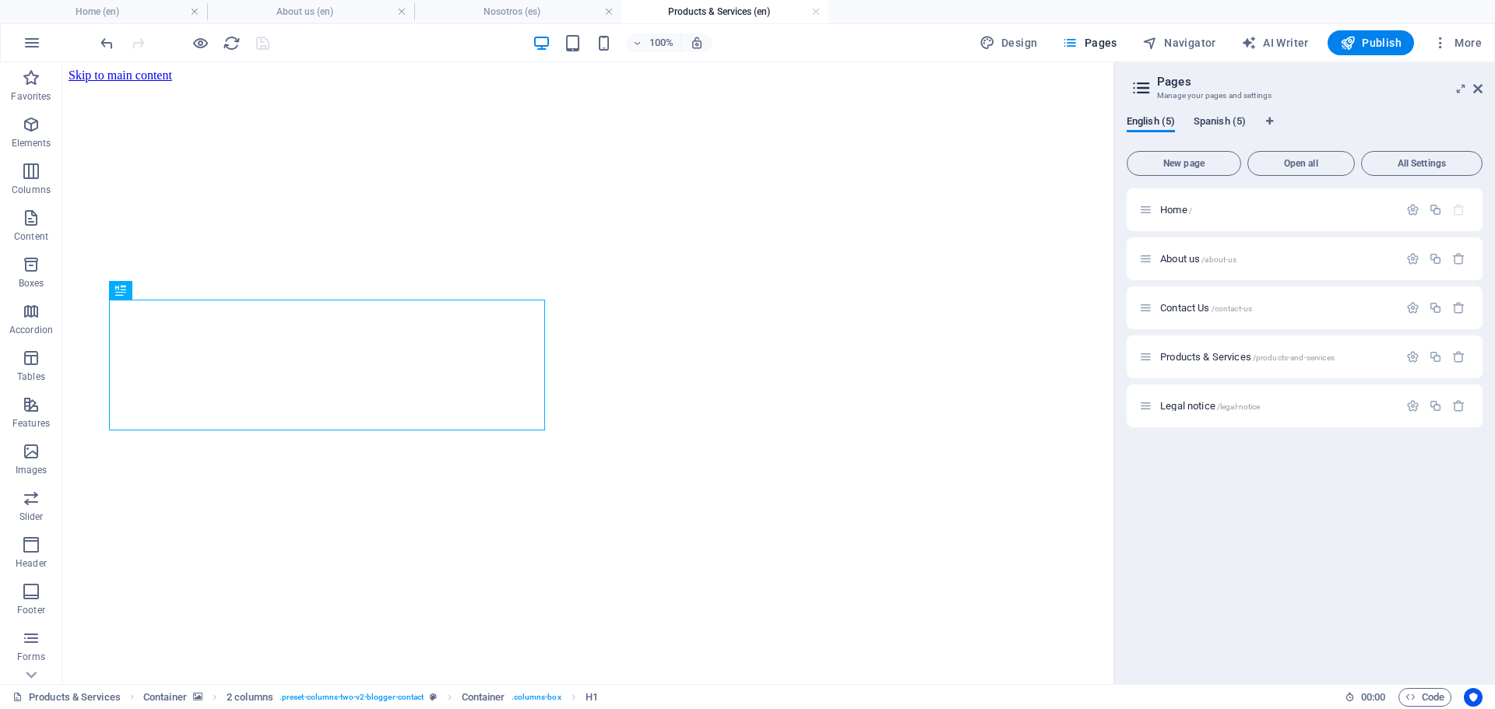
click at [1222, 123] on span "Spanish (5)" at bounding box center [1219, 123] width 52 height 22
click at [1226, 356] on span "Productos & Servicios /productos-y-servicios" at bounding box center [1250, 357] width 180 height 12
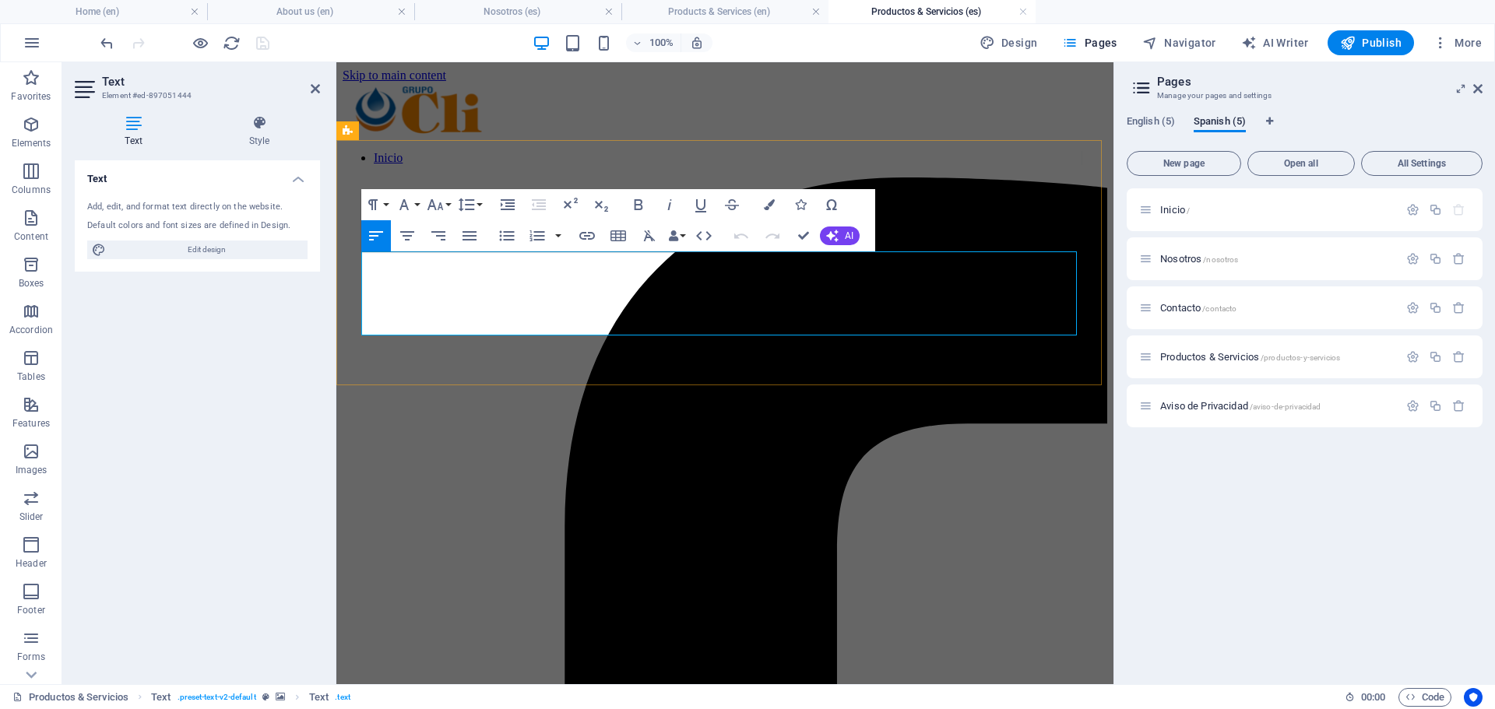
click at [761, 206] on button "Colors" at bounding box center [769, 204] width 30 height 31
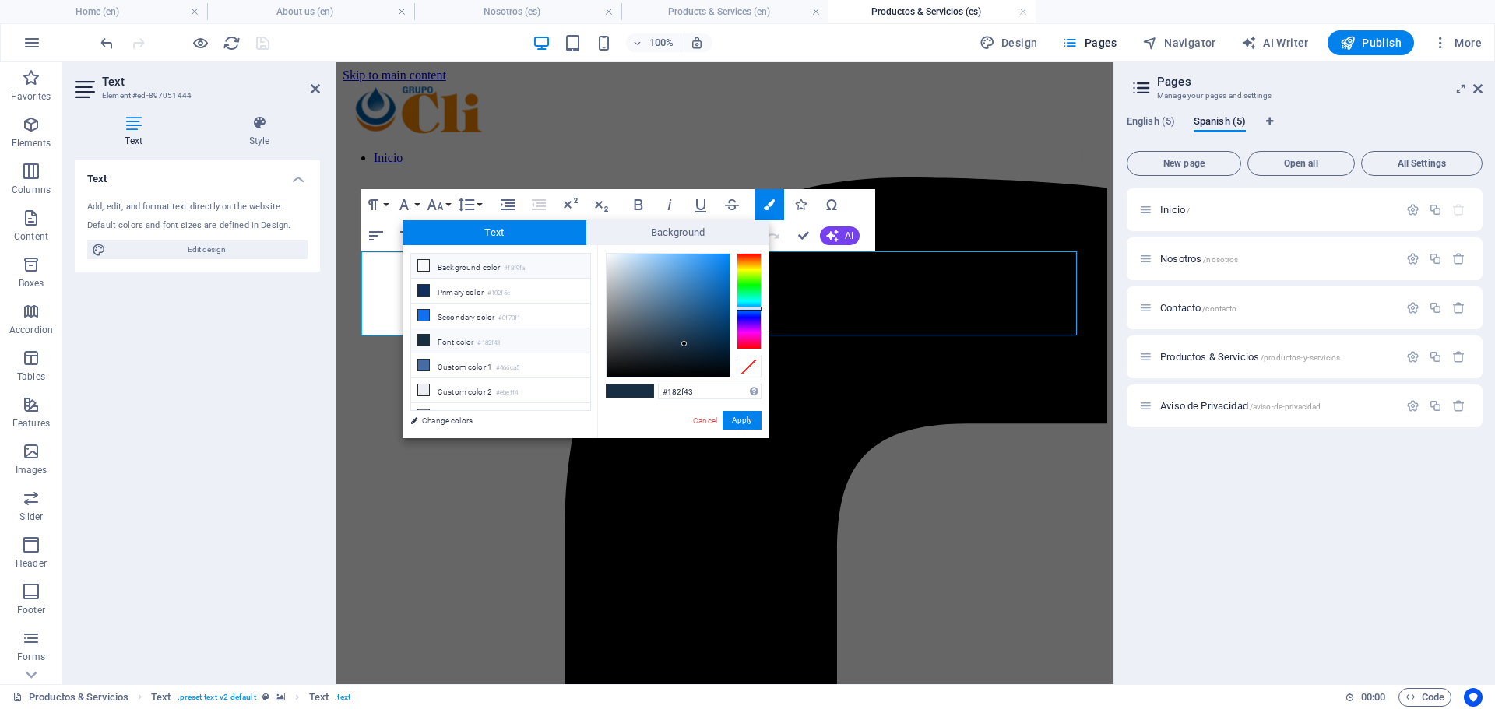
click at [460, 268] on li "Background color #f8f9fa" at bounding box center [500, 266] width 179 height 25
type input "#f8f9fa"
click at [741, 421] on button "Apply" at bounding box center [741, 420] width 39 height 19
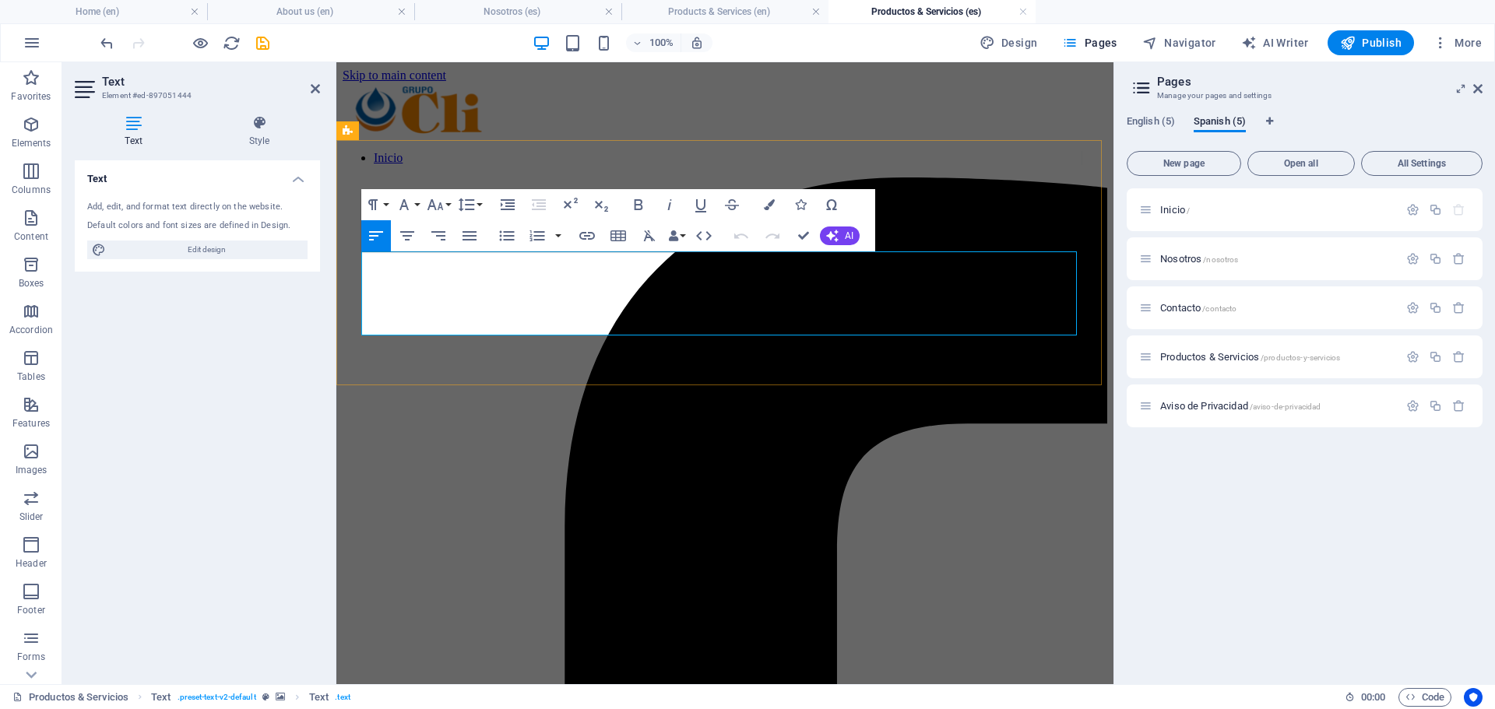
click at [764, 202] on icon "button" at bounding box center [769, 204] width 11 height 11
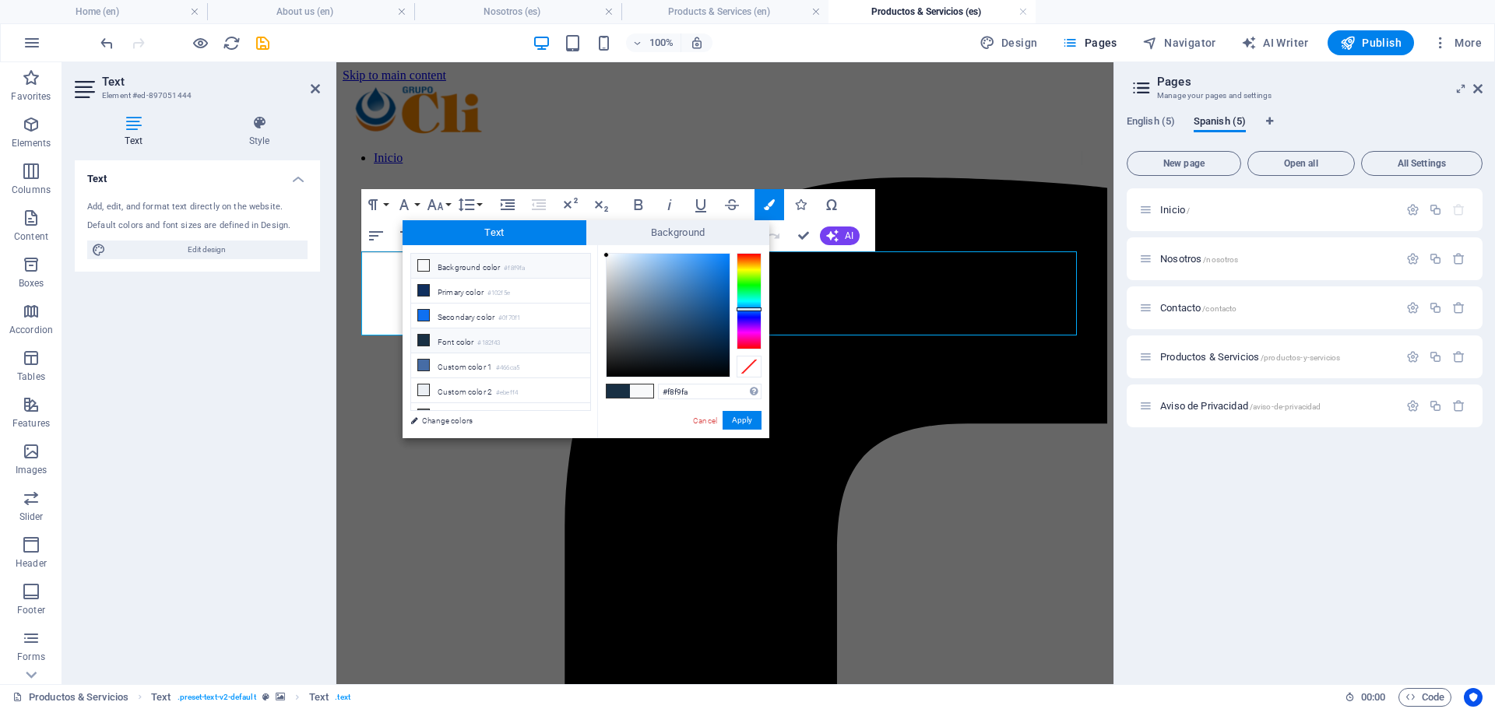
click at [420, 266] on icon at bounding box center [423, 265] width 11 height 11
drag, startPoint x: 603, startPoint y: 253, endPoint x: 718, endPoint y: 343, distance: 145.8
click at [718, 343] on div at bounding box center [717, 342] width 5 height 5
drag, startPoint x: 695, startPoint y: 391, endPoint x: 667, endPoint y: 391, distance: 28.0
click at [667, 391] on input "#062544" at bounding box center [710, 392] width 104 height 16
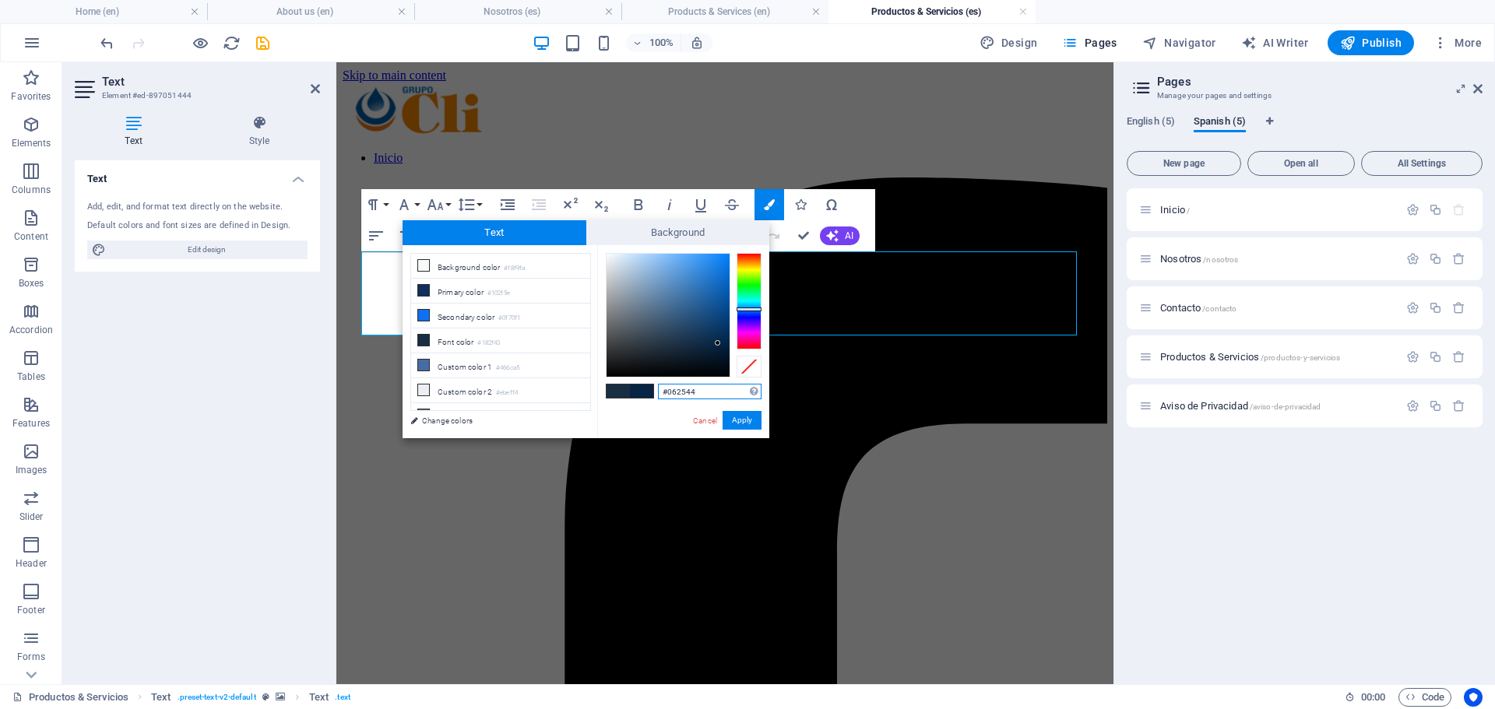
click at [667, 391] on input "#062544" at bounding box center [710, 392] width 104 height 16
type input "#466ca5"
click at [759, 418] on button "Apply" at bounding box center [741, 420] width 39 height 19
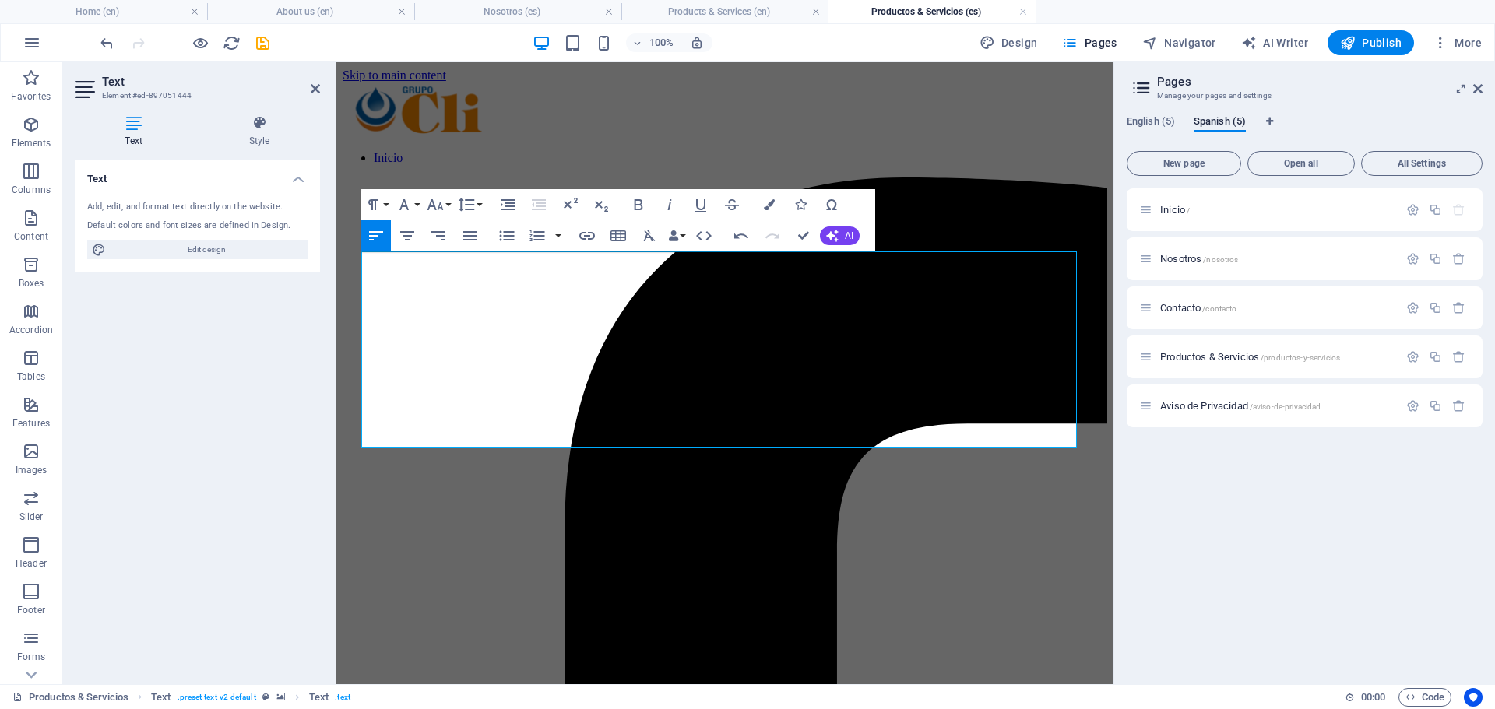
drag, startPoint x: 535, startPoint y: 435, endPoint x: 308, endPoint y: 210, distance: 319.2
click at [766, 203] on icon "button" at bounding box center [769, 204] width 11 height 11
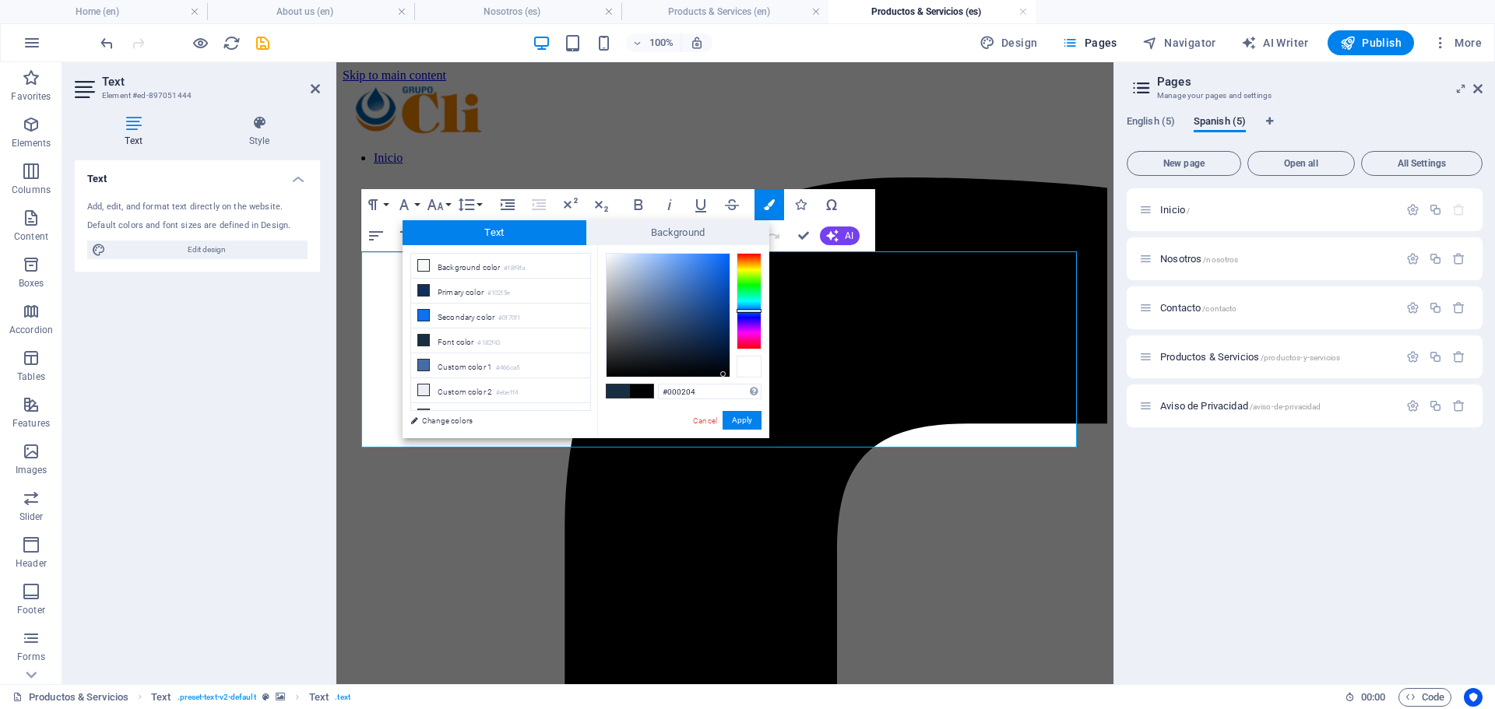
type input "#000205"
drag, startPoint x: 675, startPoint y: 295, endPoint x: 736, endPoint y: 374, distance: 99.8
click at [736, 374] on div at bounding box center [684, 315] width 156 height 125
click at [736, 374] on div at bounding box center [748, 367] width 25 height 22
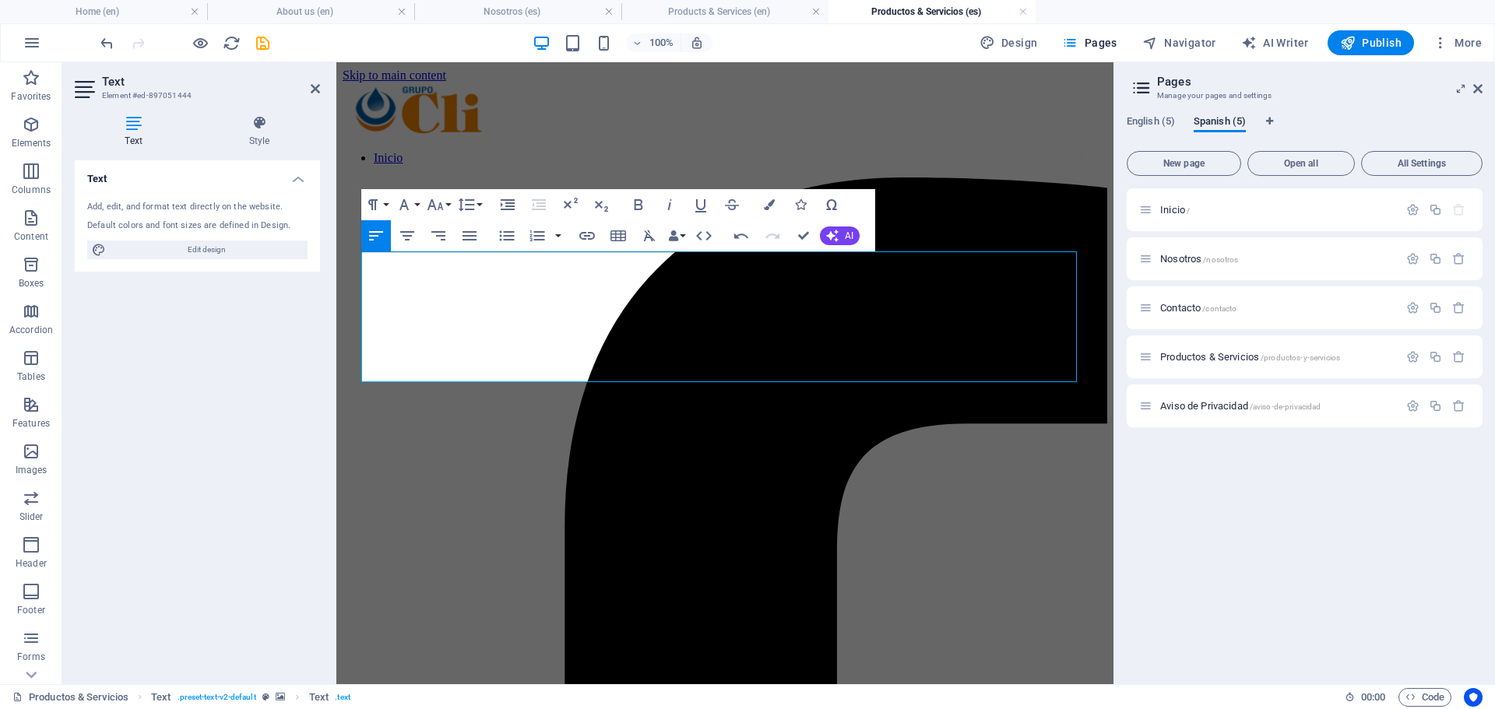
click at [491, 312] on div "Drag here to replace the existing content. Press “Ctrl” if you want to create a…" at bounding box center [724, 373] width 777 height 622
drag, startPoint x: 482, startPoint y: 376, endPoint x: 346, endPoint y: 249, distance: 185.6
click at [443, 204] on icon "button" at bounding box center [435, 204] width 19 height 19
click at [449, 393] on link "24" at bounding box center [451, 398] width 56 height 23
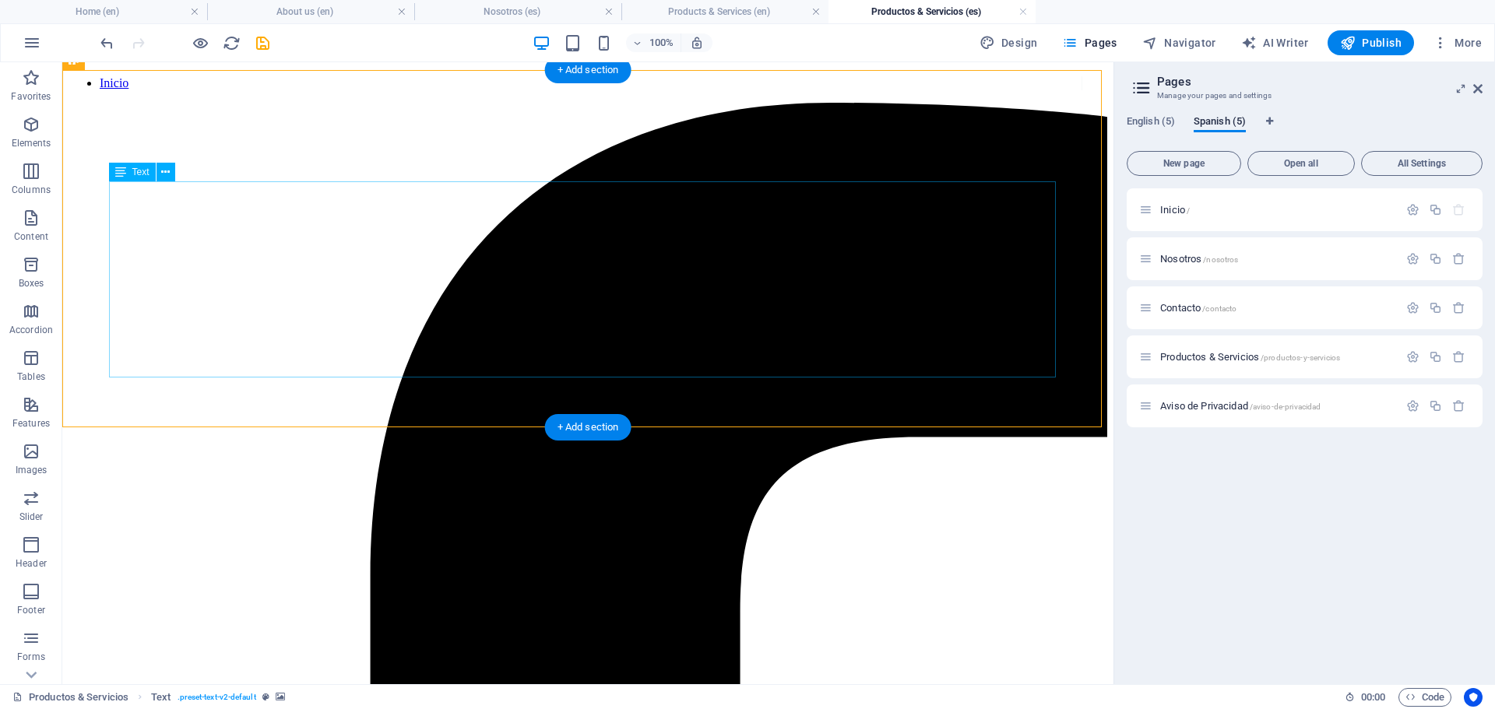
scroll to position [78, 0]
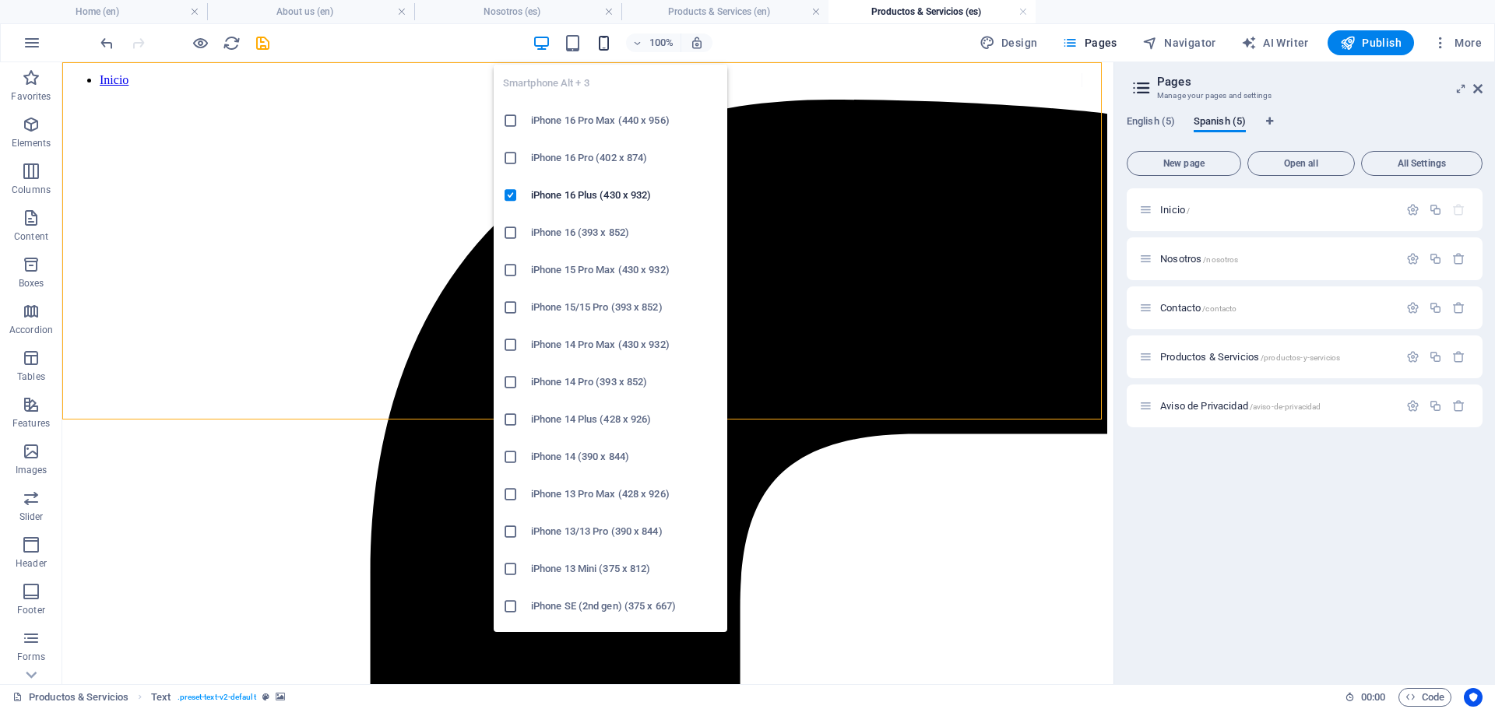
click at [609, 43] on icon "button" at bounding box center [604, 43] width 18 height 18
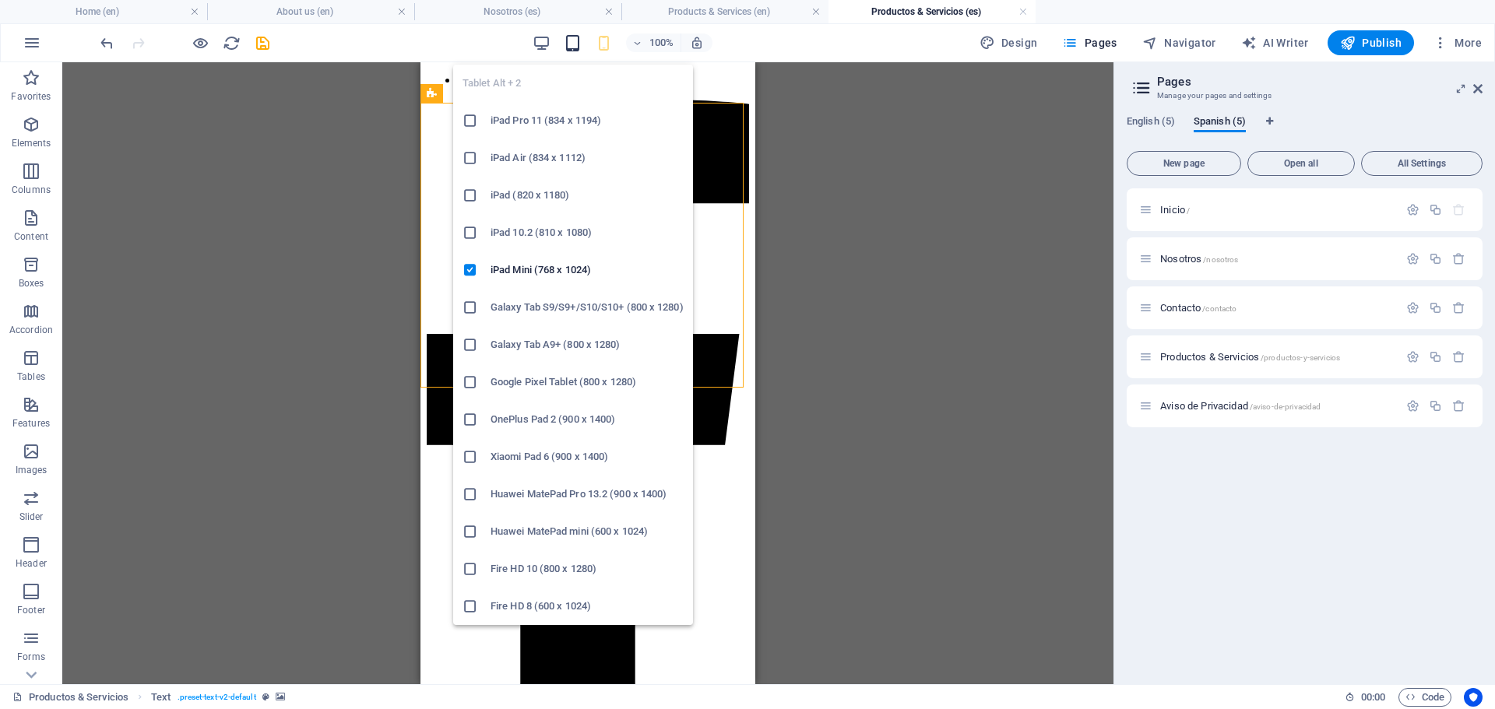
click at [579, 42] on icon "button" at bounding box center [573, 43] width 18 height 18
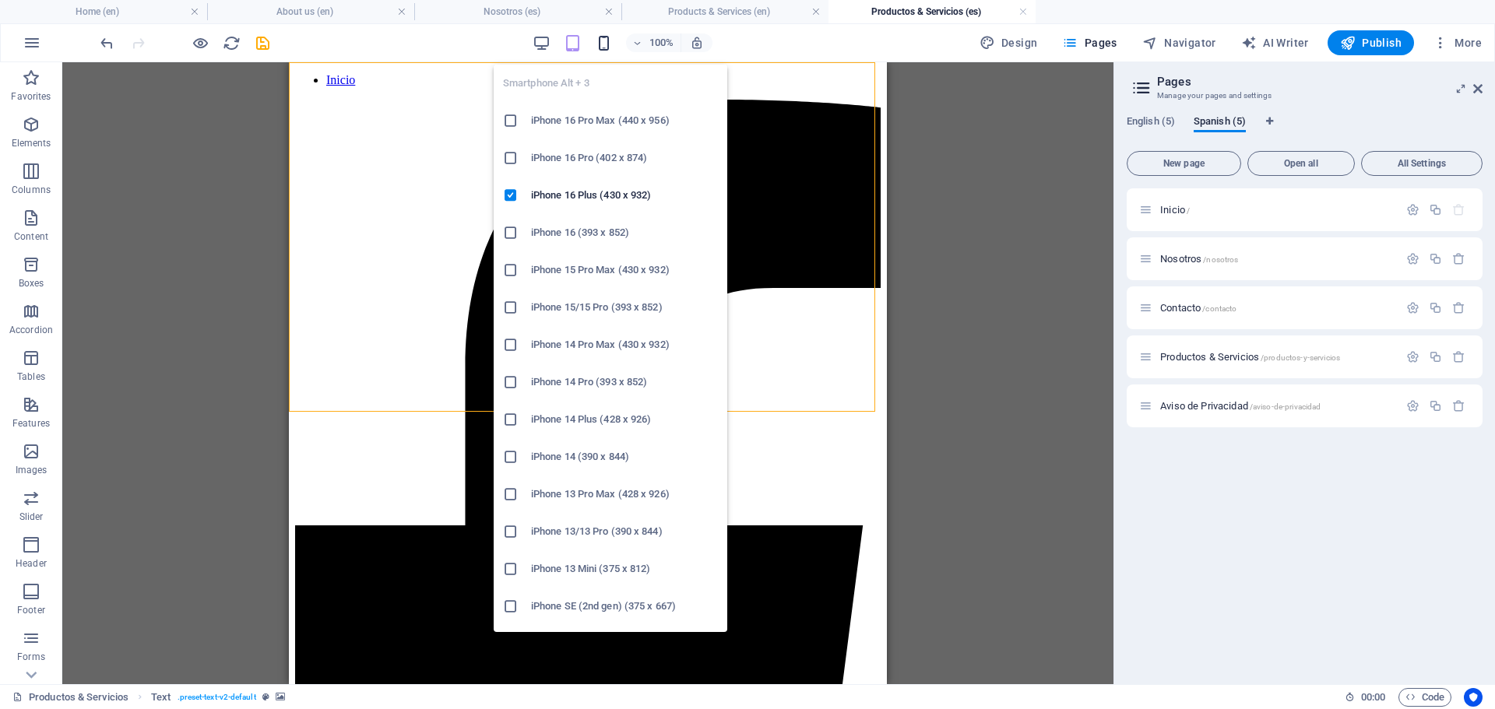
click at [603, 44] on icon "button" at bounding box center [604, 43] width 18 height 18
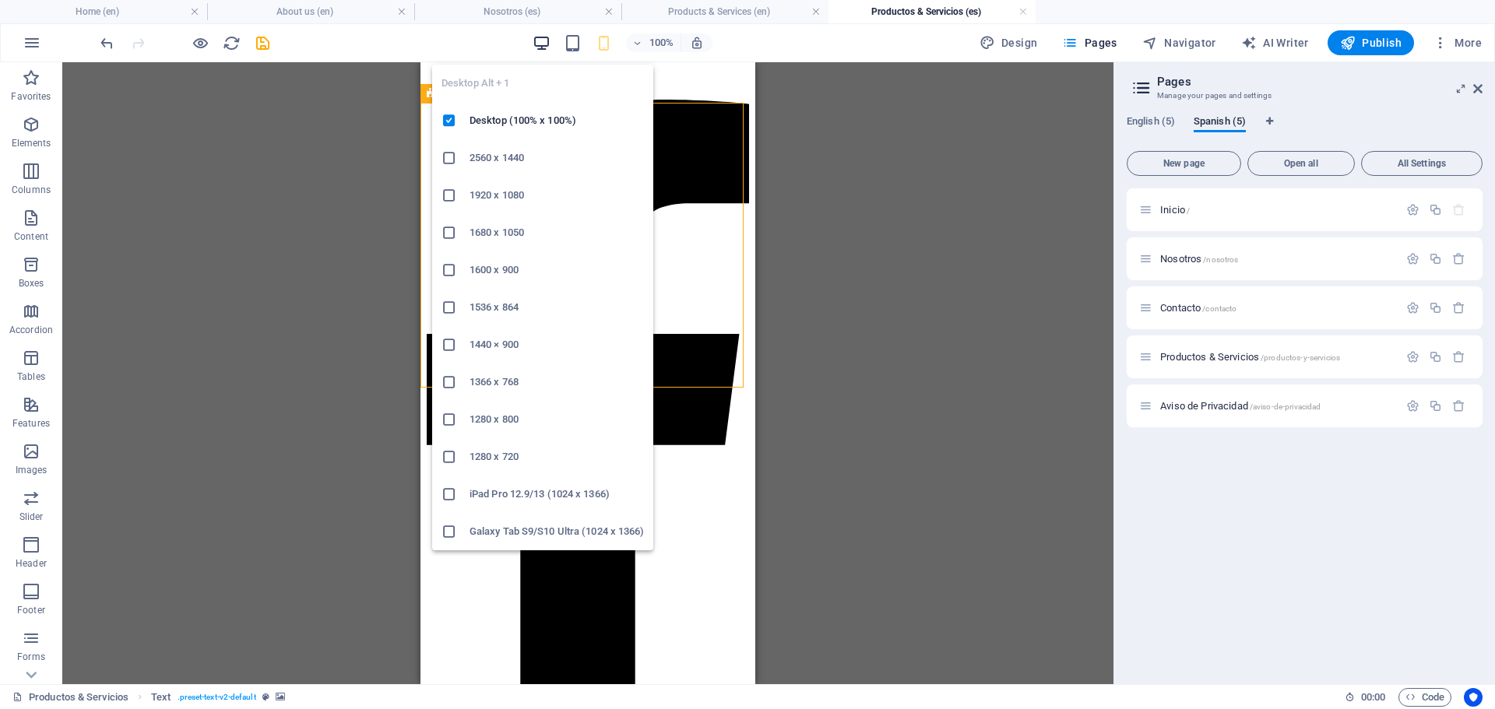
click at [539, 46] on icon "button" at bounding box center [541, 43] width 18 height 18
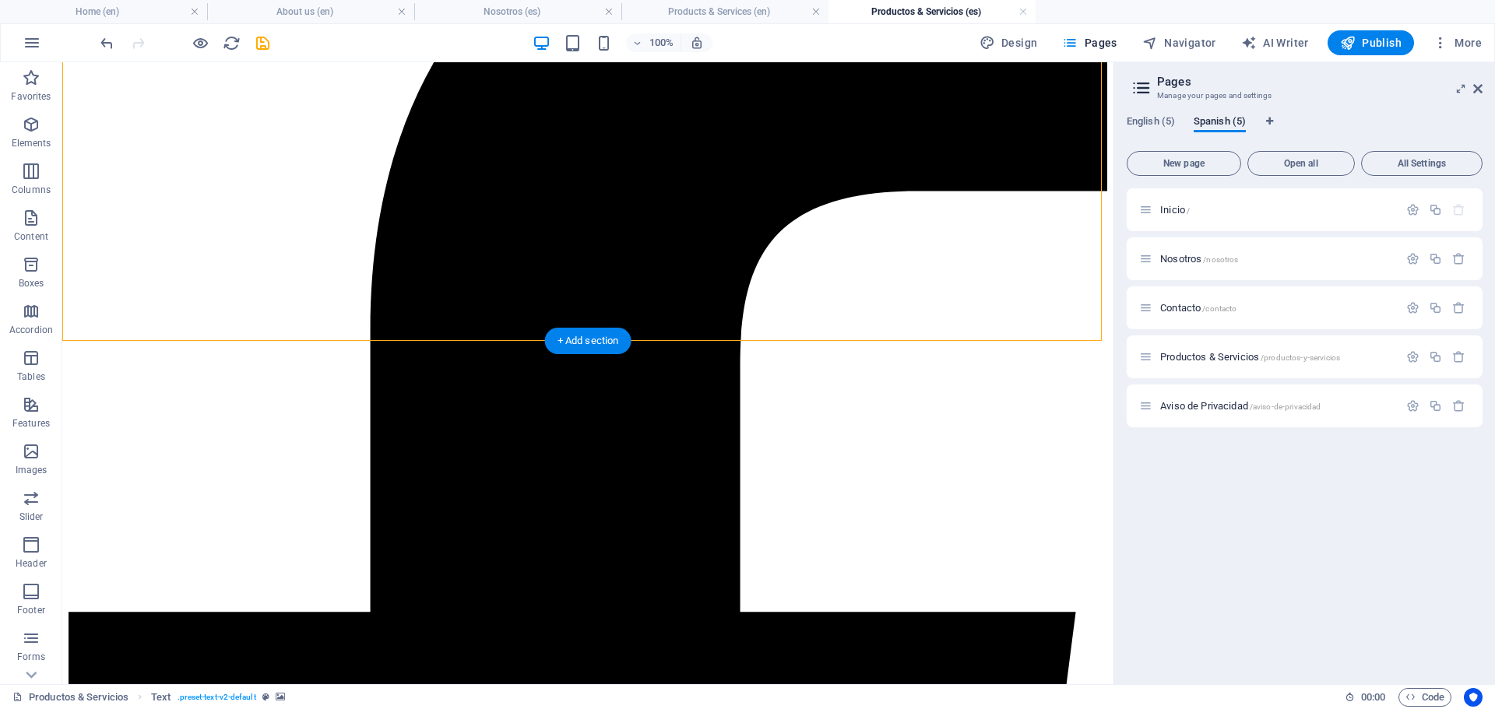
scroll to position [389, 0]
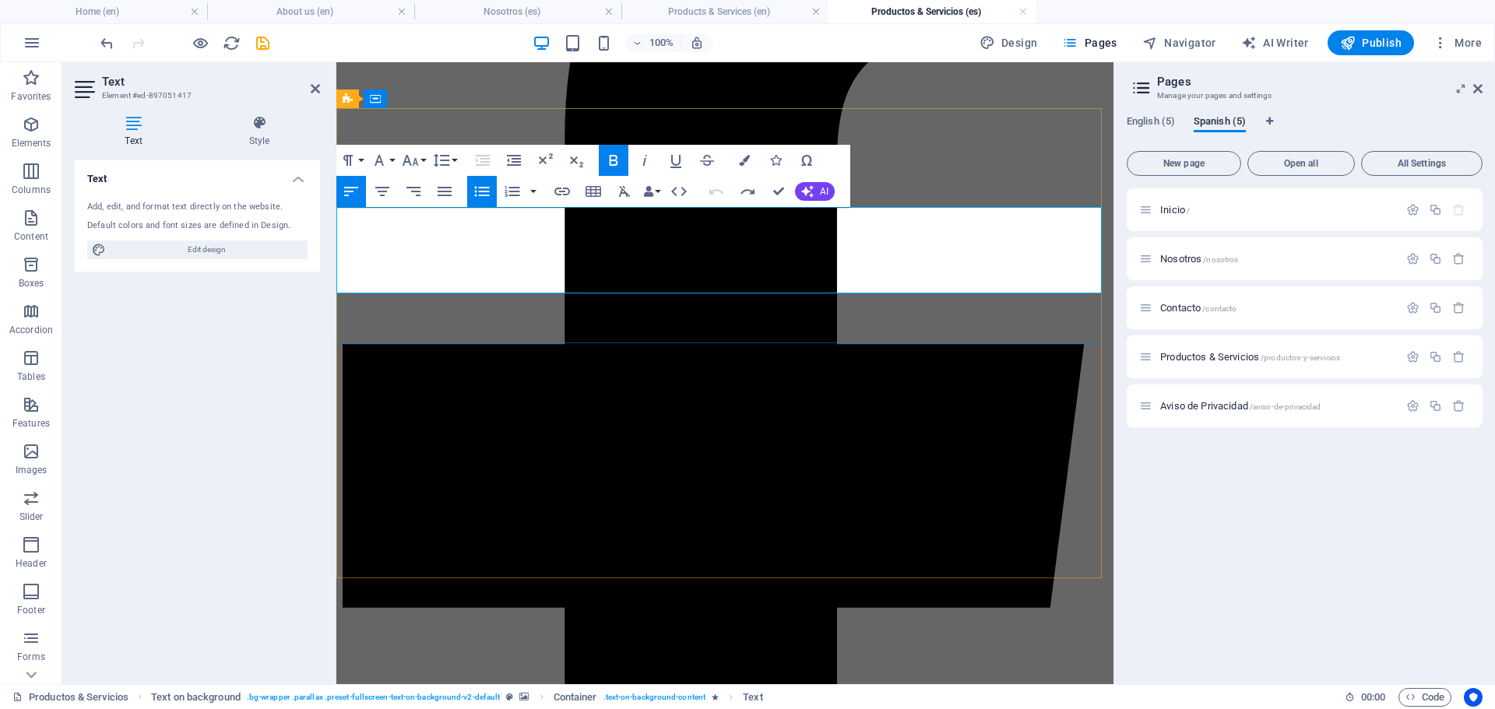
drag, startPoint x: 666, startPoint y: 280, endPoint x: 449, endPoint y: 166, distance: 245.5
click at [674, 190] on icon "button" at bounding box center [679, 191] width 16 height 9
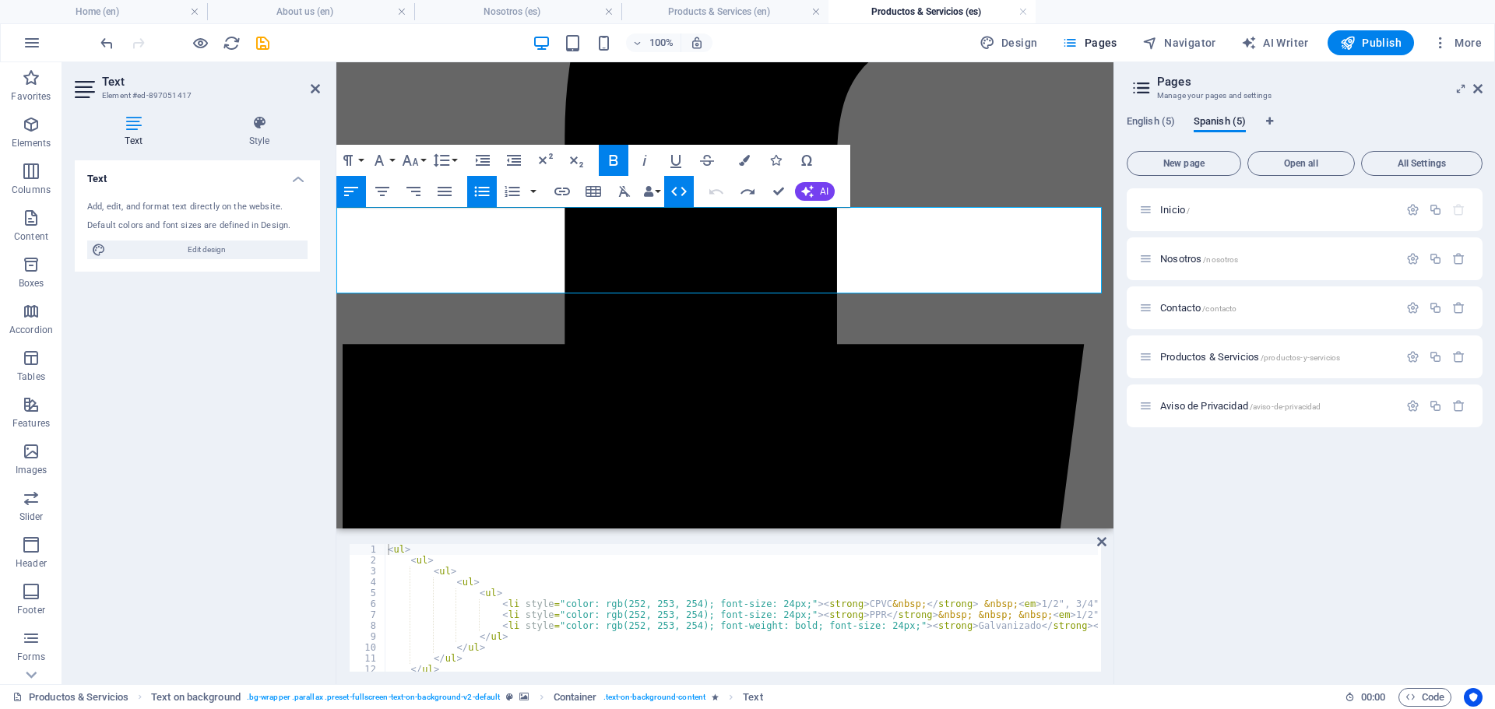
click at [674, 190] on icon "button" at bounding box center [679, 191] width 16 height 9
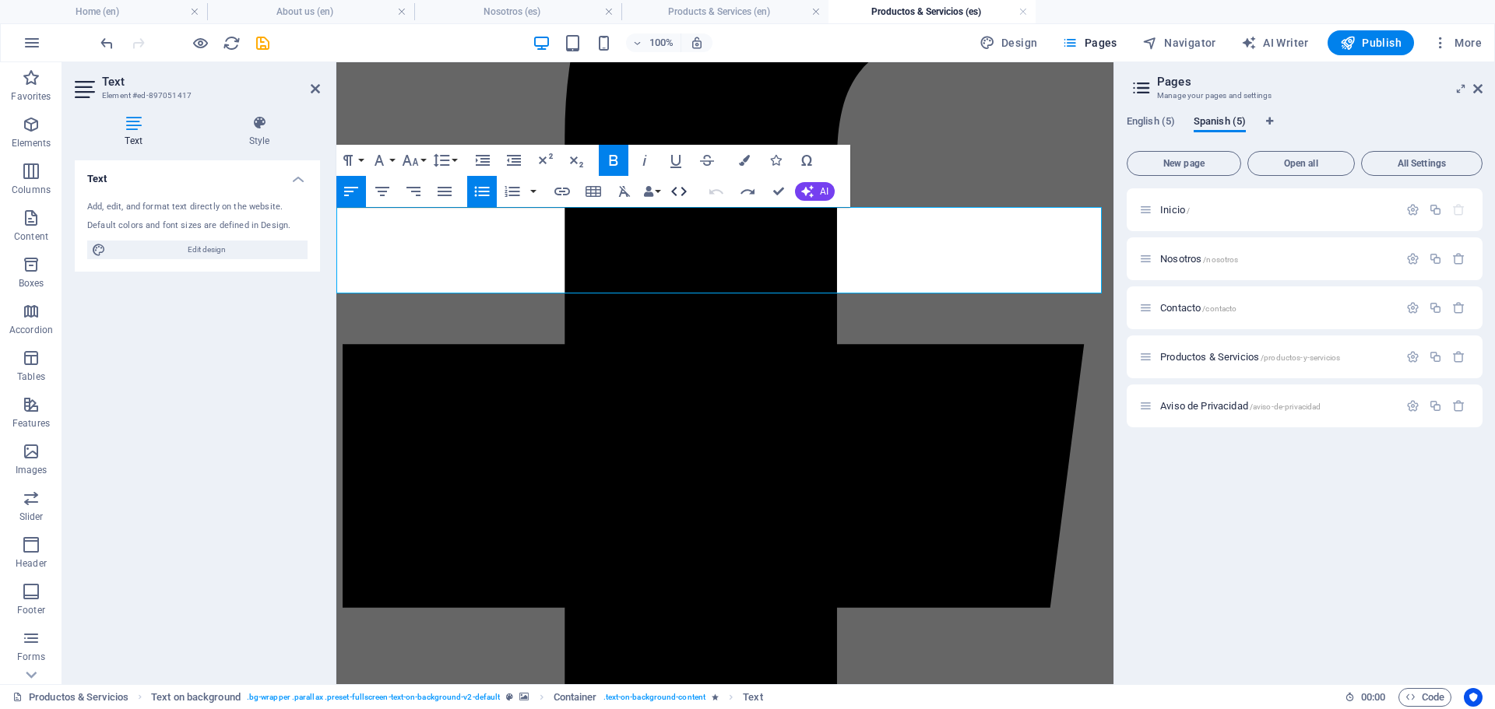
click at [674, 190] on icon "button" at bounding box center [679, 191] width 16 height 9
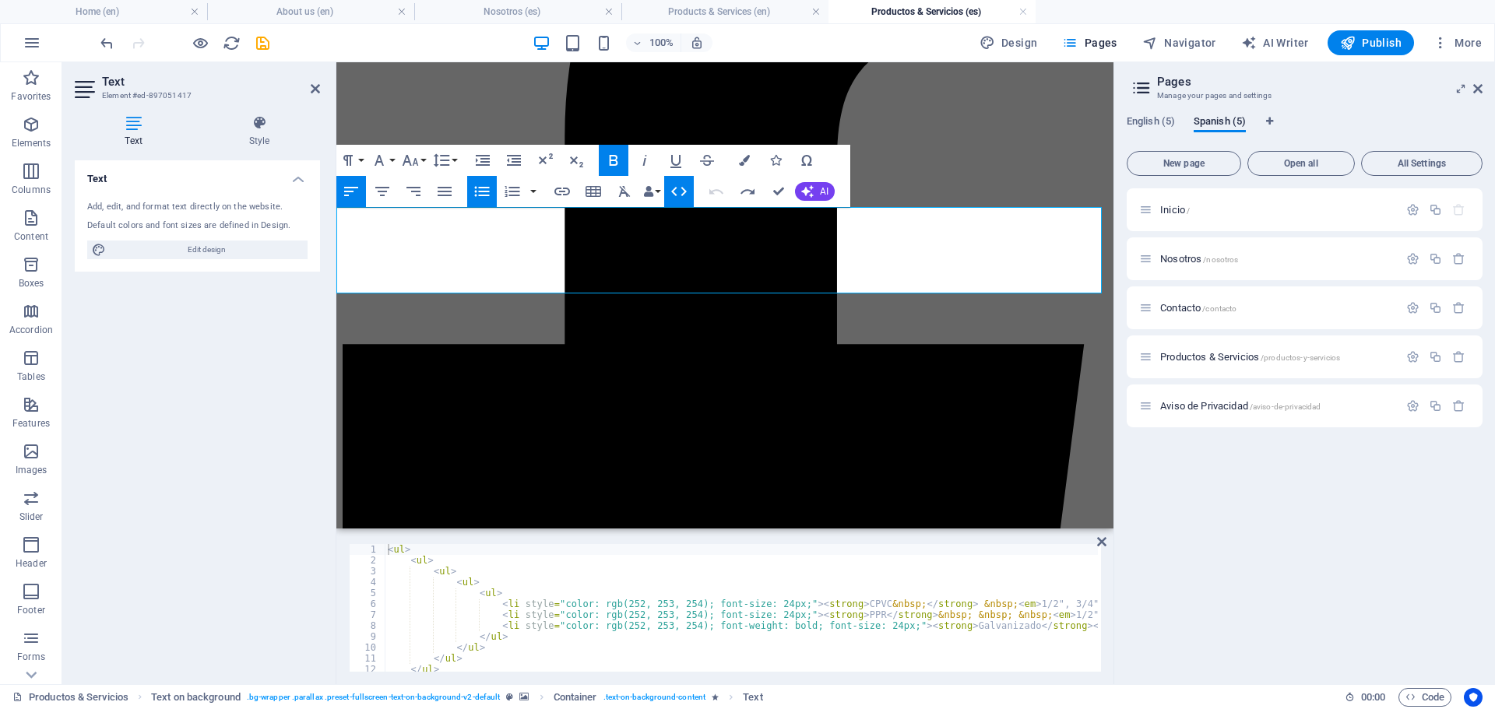
click at [674, 190] on icon "button" at bounding box center [679, 191] width 16 height 9
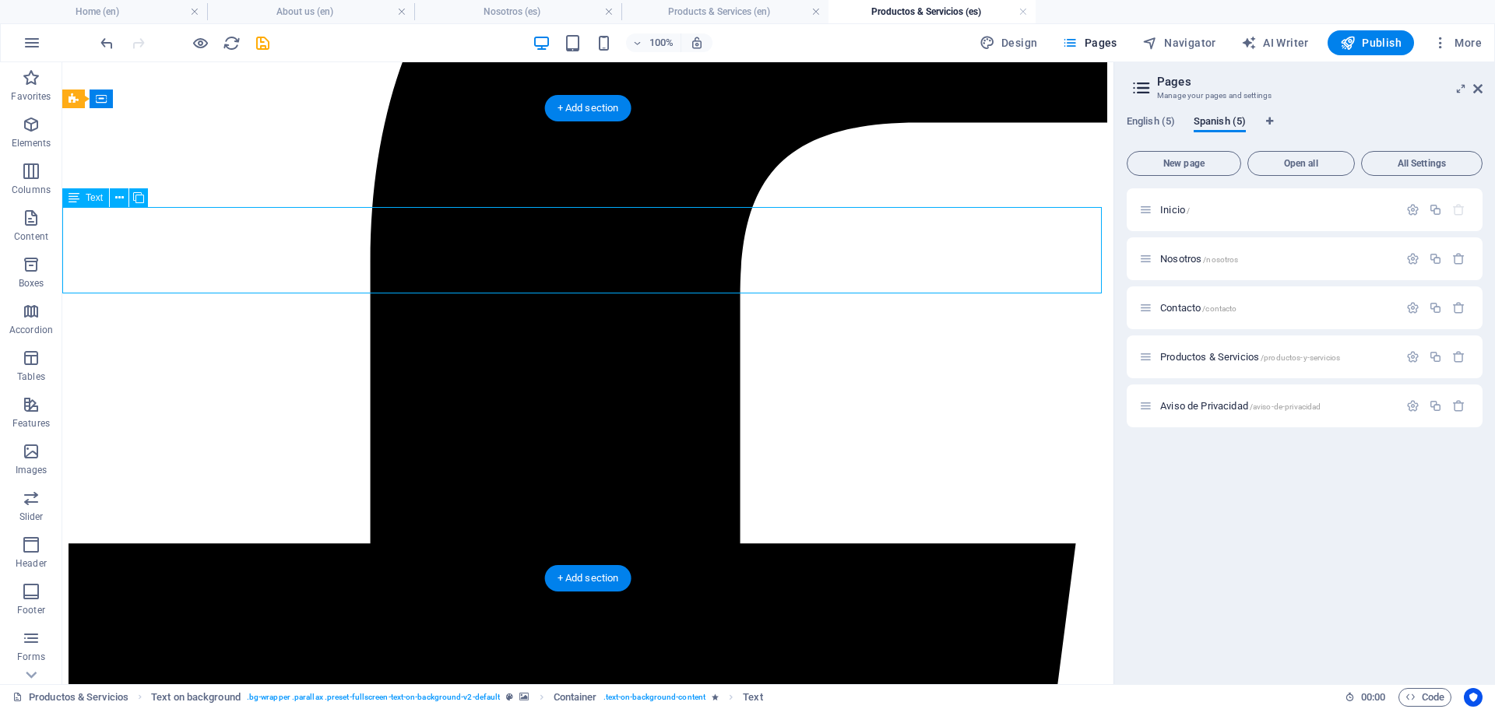
drag, startPoint x: 431, startPoint y: 255, endPoint x: 334, endPoint y: 254, distance: 97.3
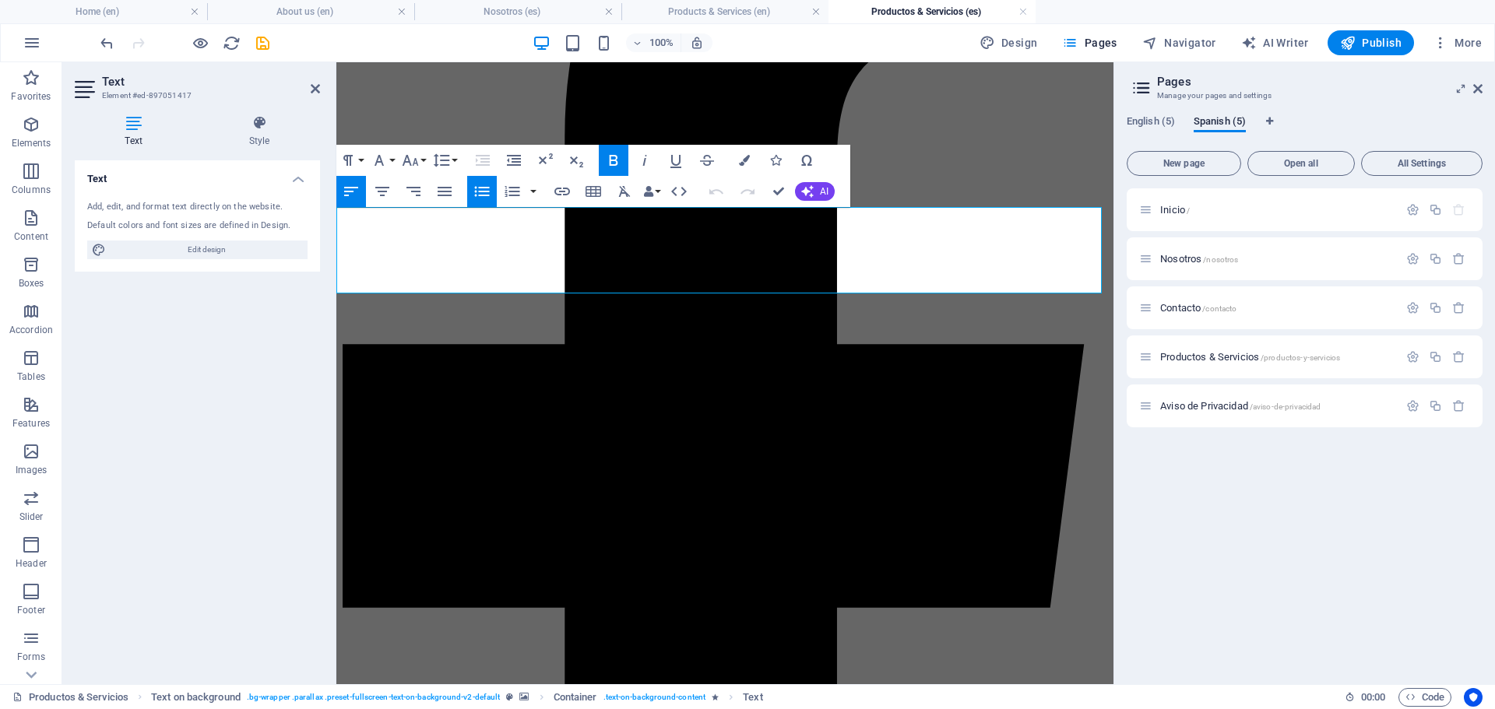
click at [258, 243] on span "Edit design" at bounding box center [207, 250] width 192 height 19
select select "px"
select select "400"
select select "px"
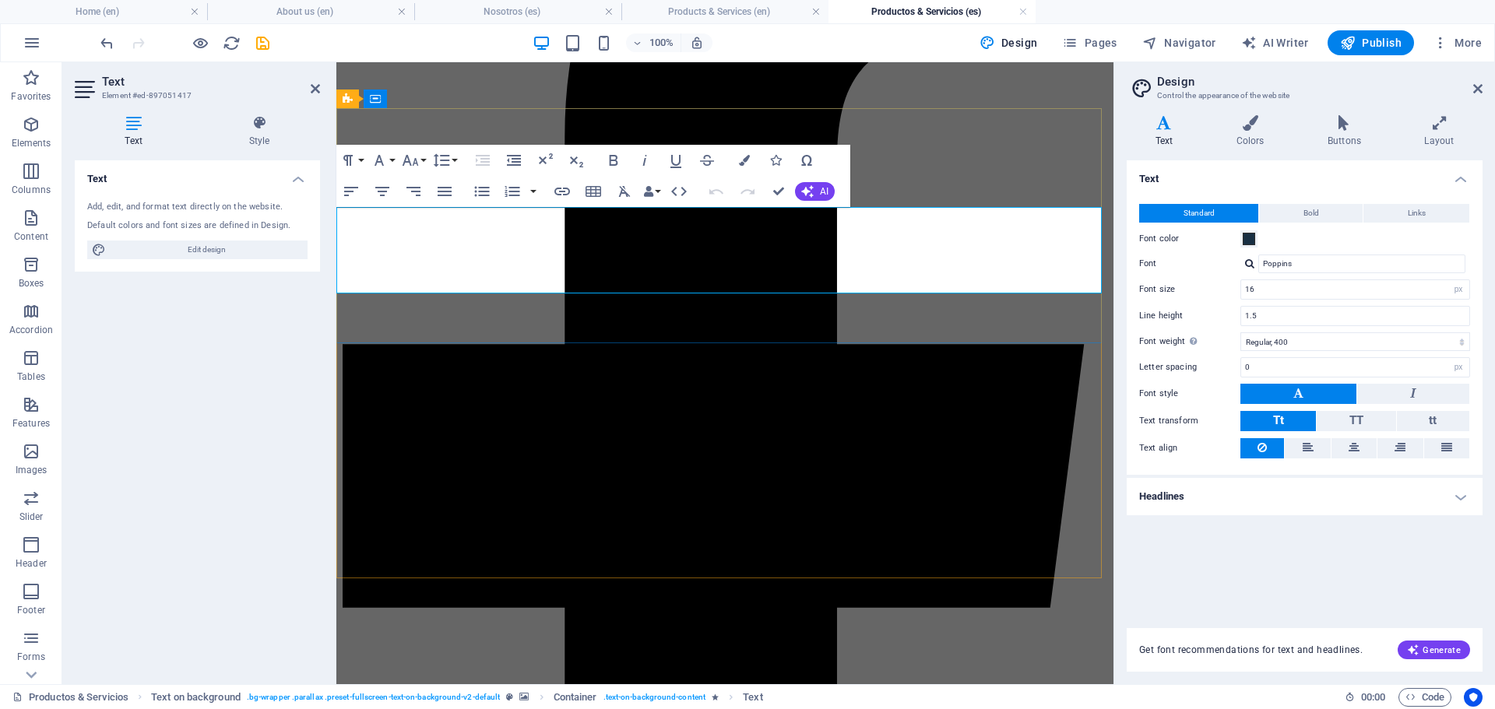
drag, startPoint x: 631, startPoint y: 282, endPoint x: 432, endPoint y: 201, distance: 214.4
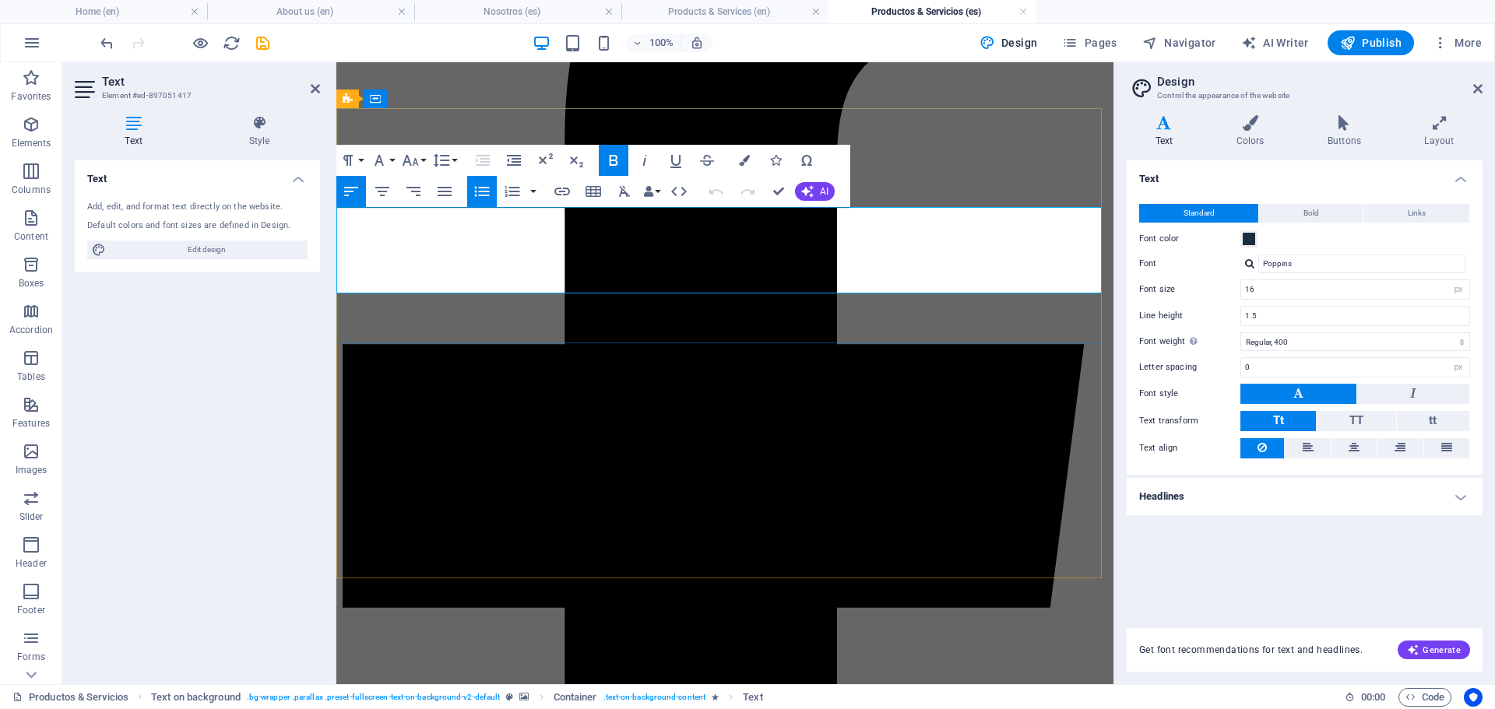
drag, startPoint x: 611, startPoint y: 277, endPoint x: 452, endPoint y: 201, distance: 176.2
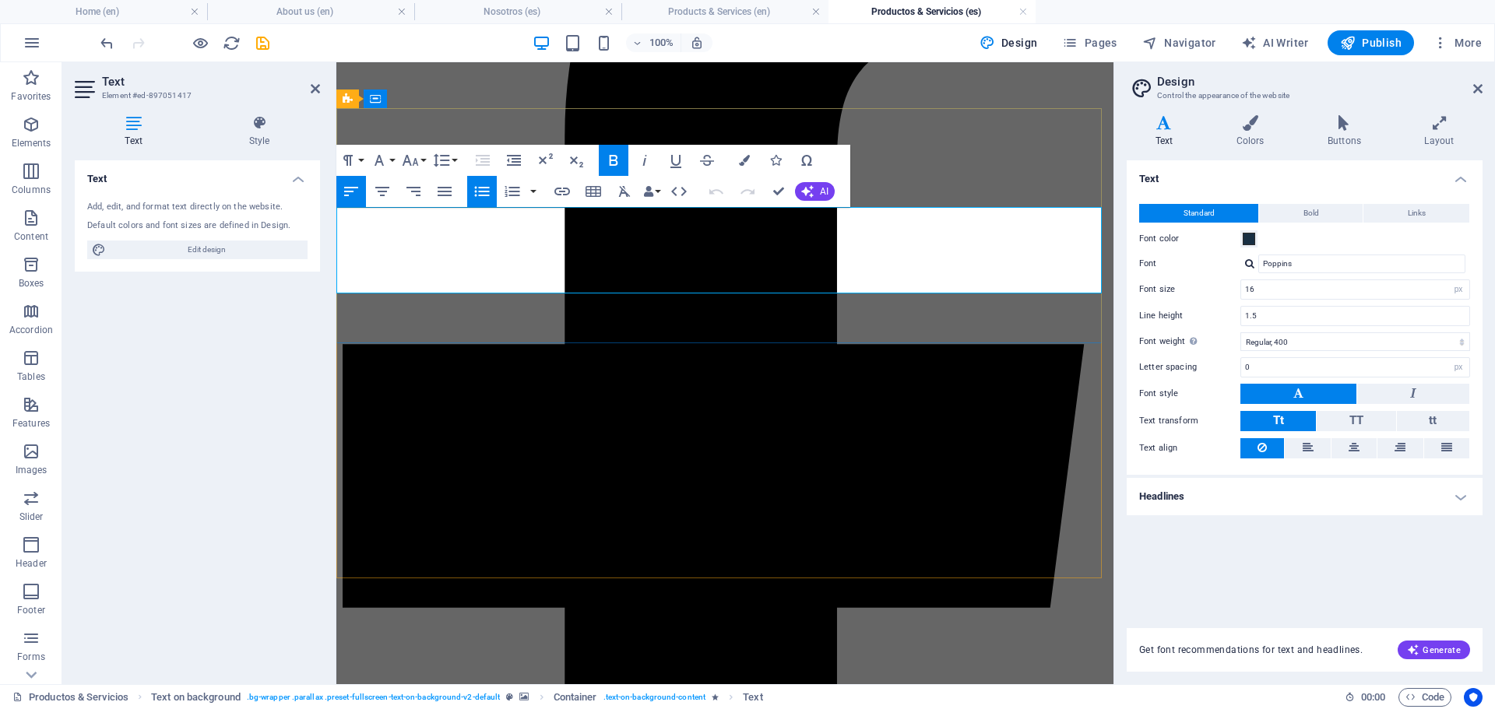
drag, startPoint x: 673, startPoint y: 228, endPoint x: 642, endPoint y: 219, distance: 32.5
drag, startPoint x: 741, startPoint y: 225, endPoint x: 714, endPoint y: 226, distance: 27.3
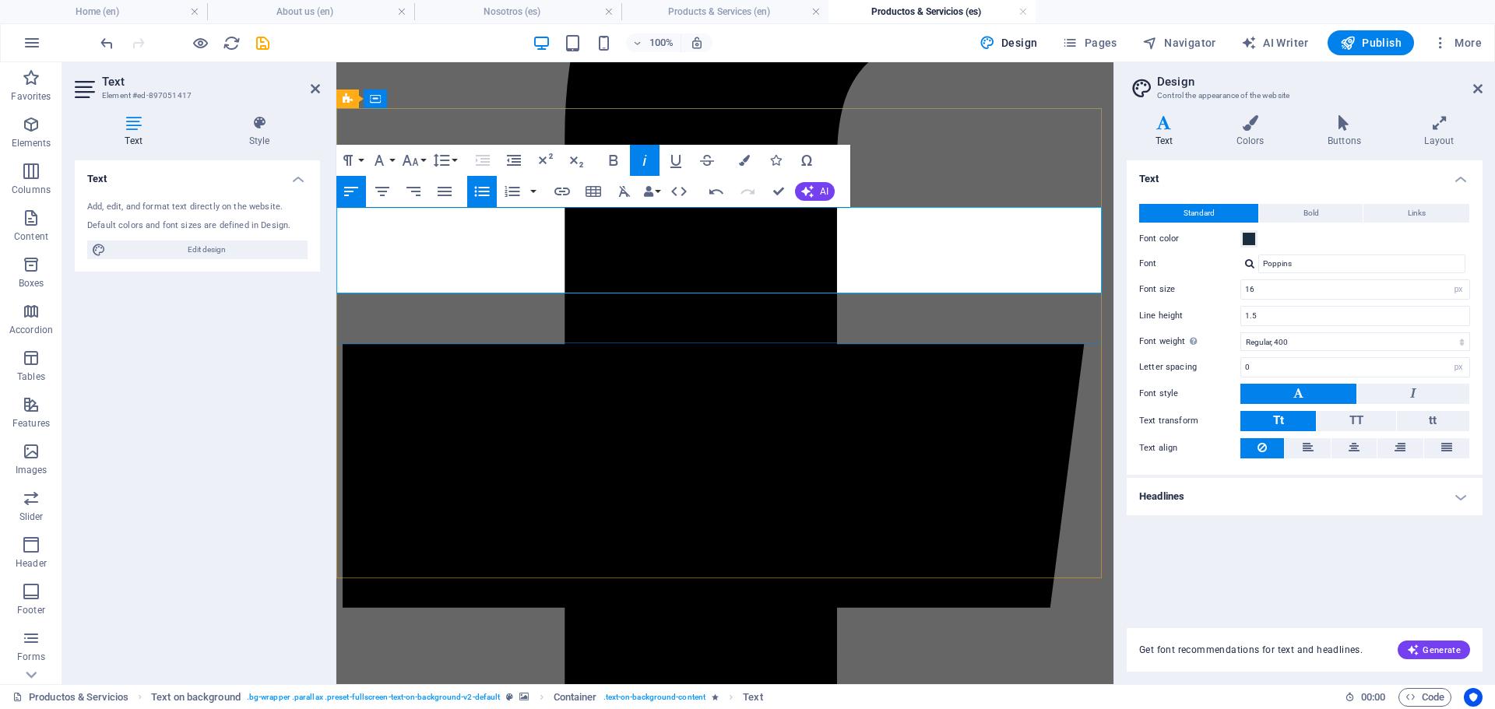
drag, startPoint x: 738, startPoint y: 250, endPoint x: 708, endPoint y: 250, distance: 29.6
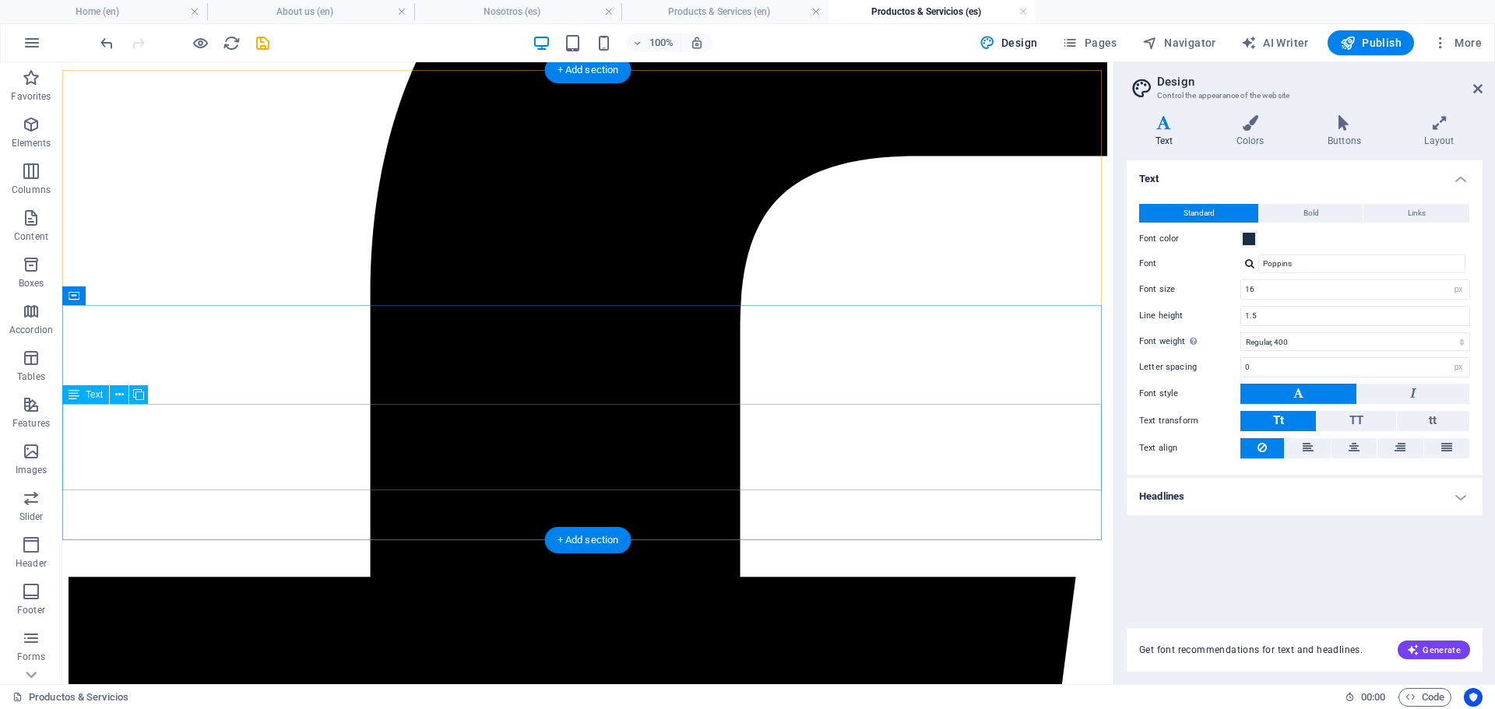
scroll to position [351, 0]
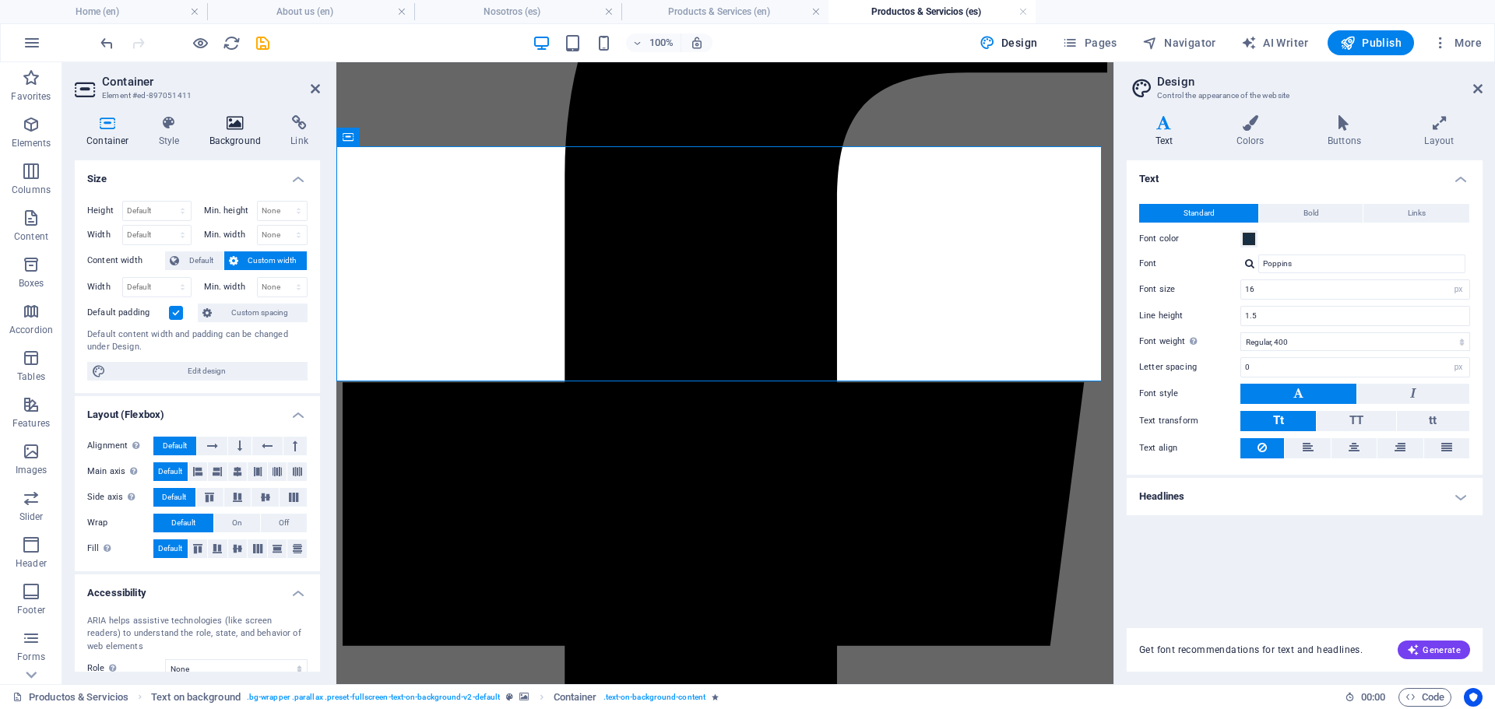
click at [245, 131] on h4 "Background" at bounding box center [239, 131] width 82 height 33
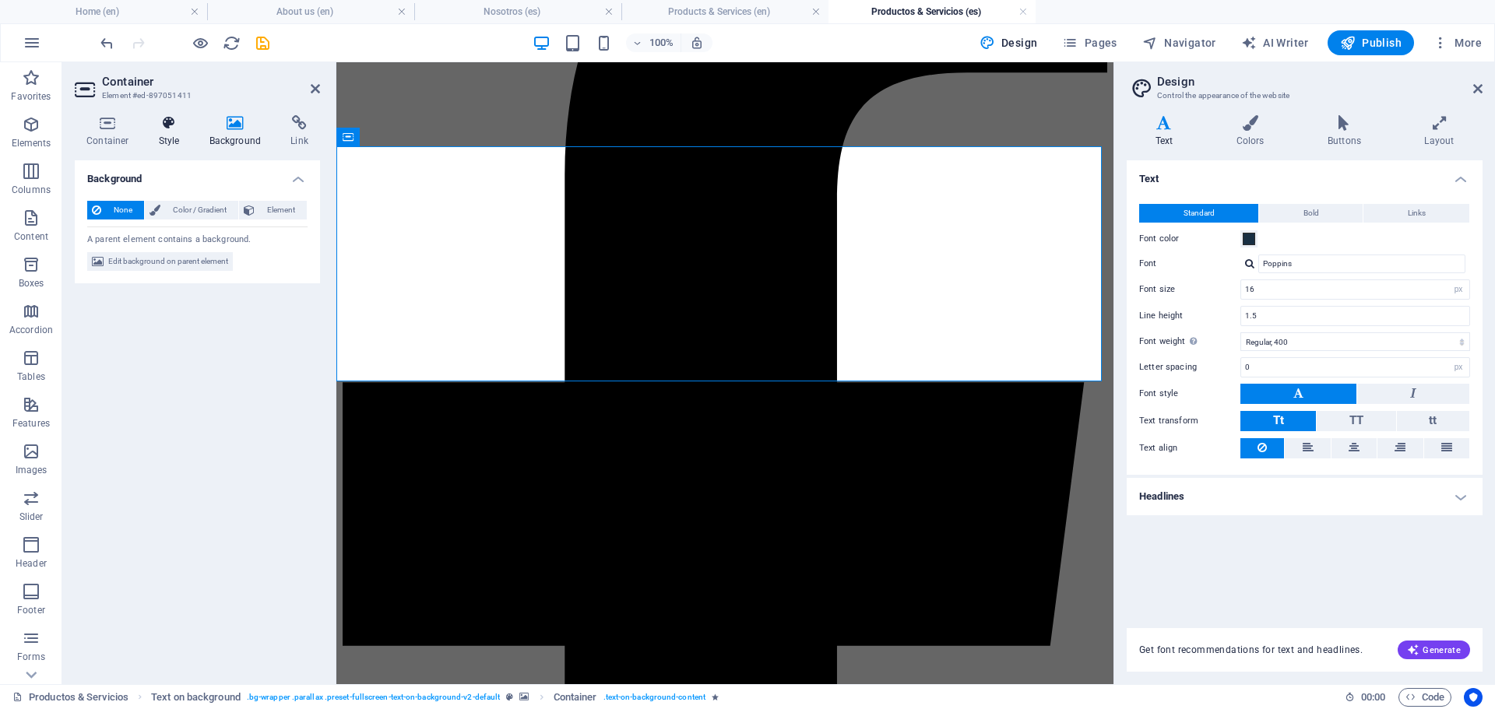
click at [177, 120] on icon at bounding box center [169, 123] width 44 height 16
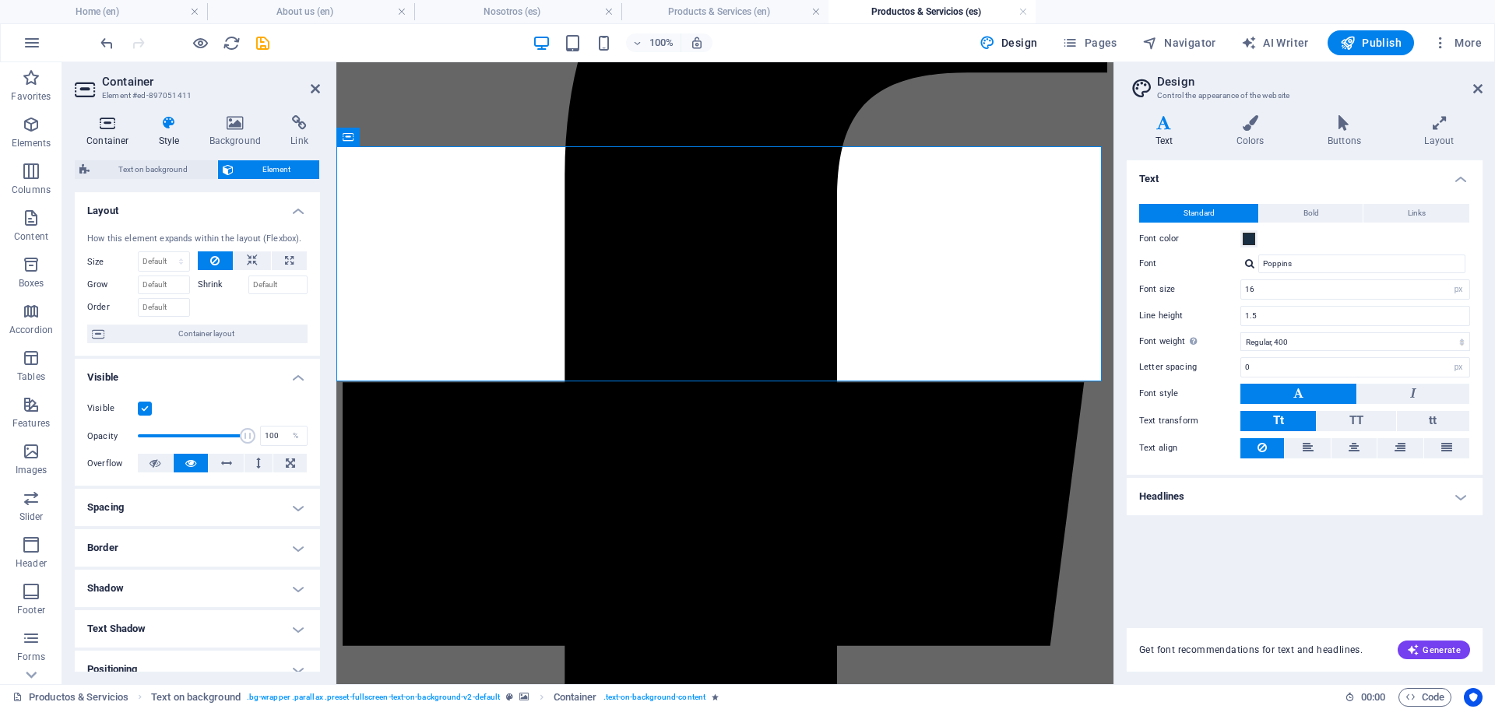
click at [119, 136] on h4 "Container" at bounding box center [111, 131] width 72 height 33
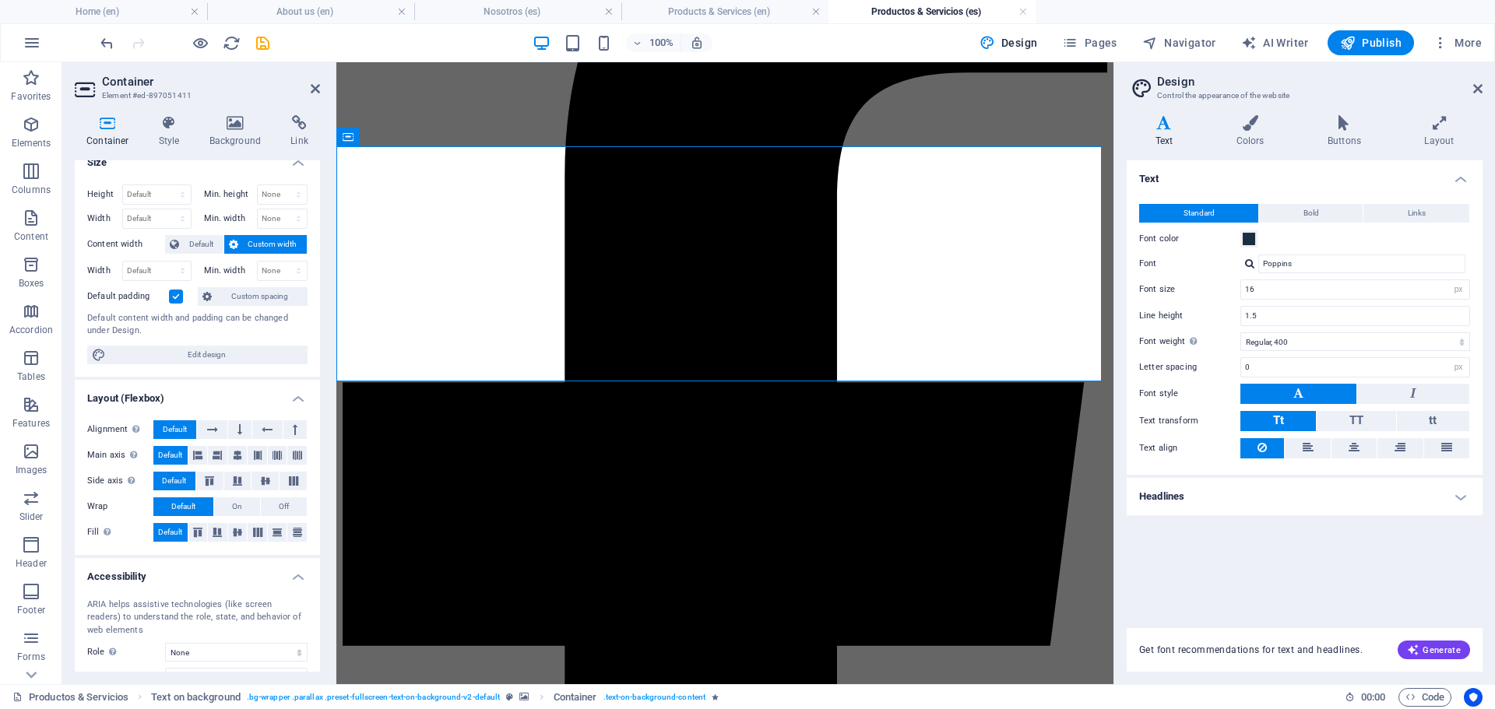
scroll to position [0, 0]
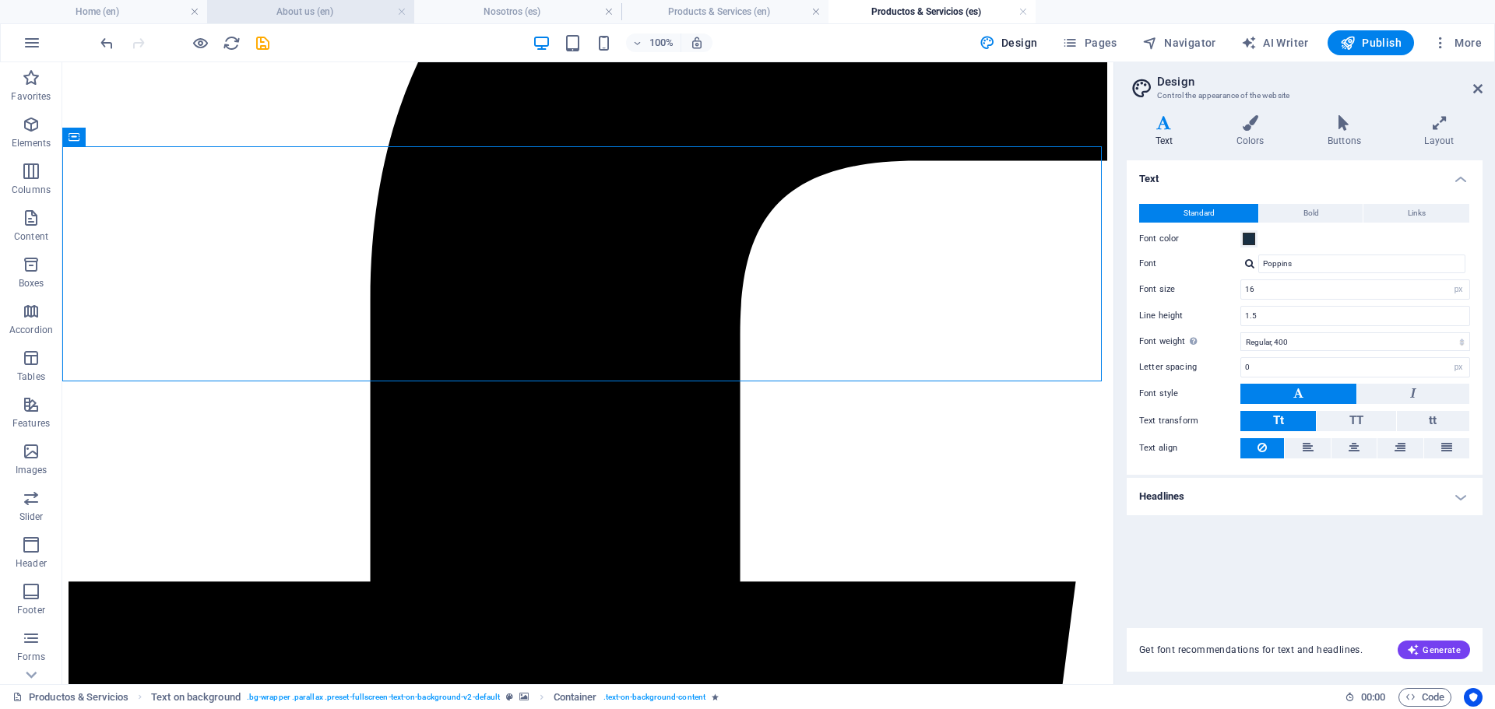
click at [293, 10] on h4 "About us (en)" at bounding box center [310, 11] width 207 height 17
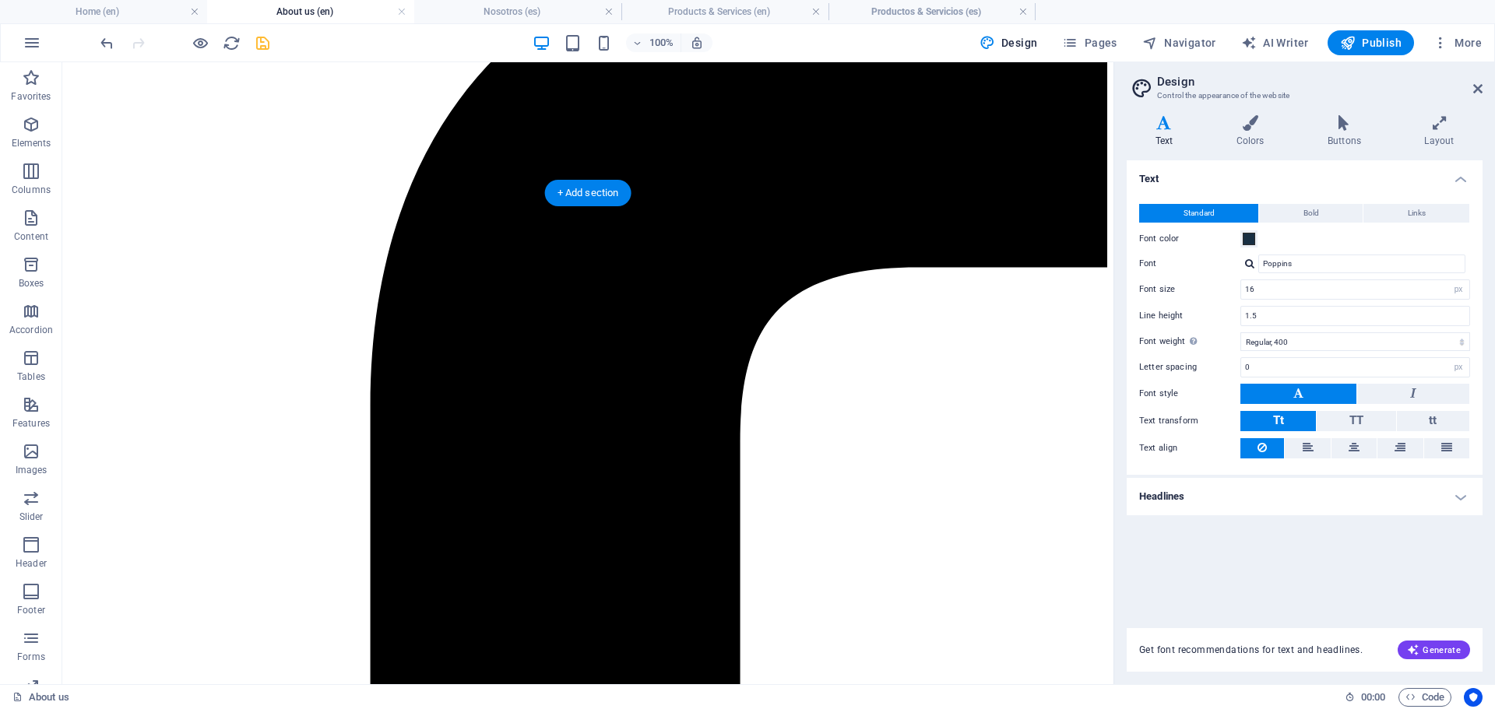
scroll to position [467, 0]
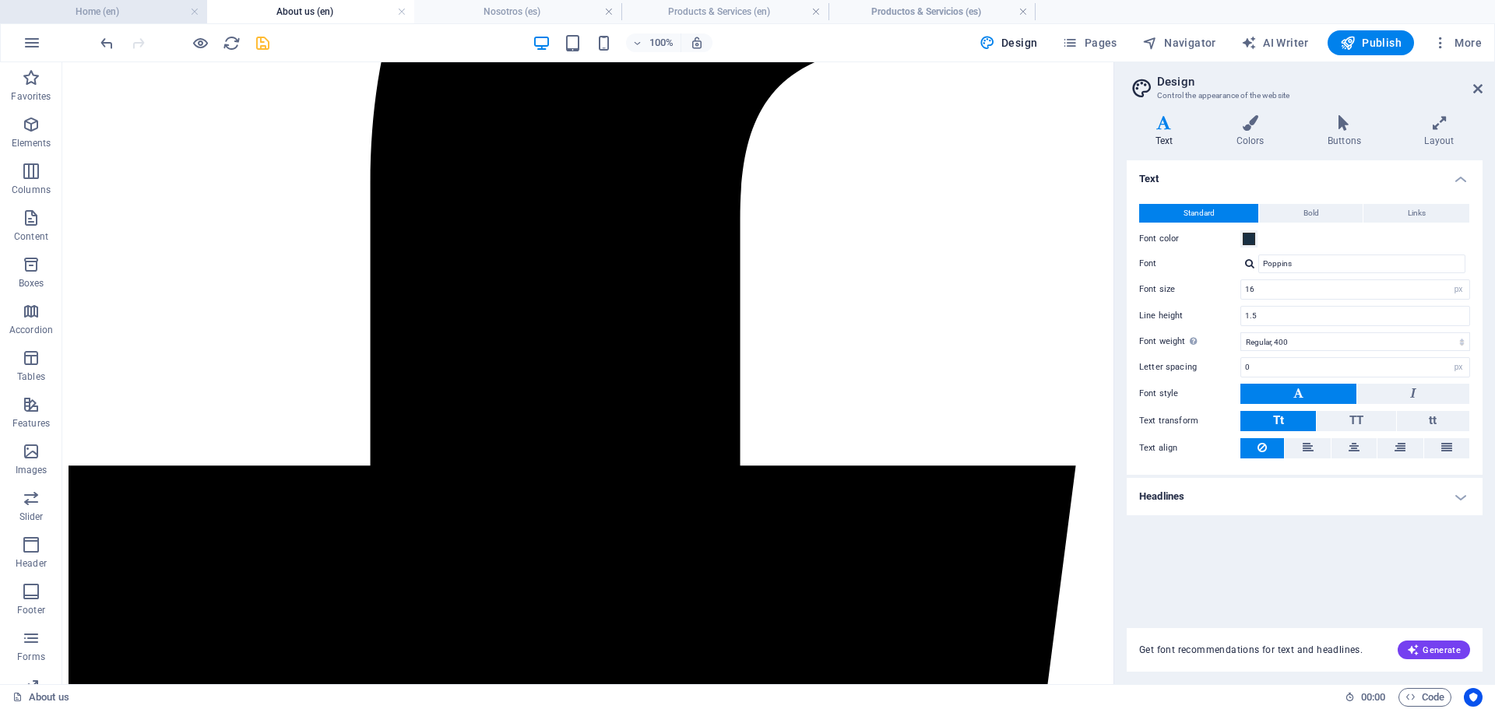
drag, startPoint x: 137, startPoint y: 5, endPoint x: 170, endPoint y: 5, distance: 32.7
click at [137, 5] on h4 "Home (en)" at bounding box center [103, 11] width 207 height 17
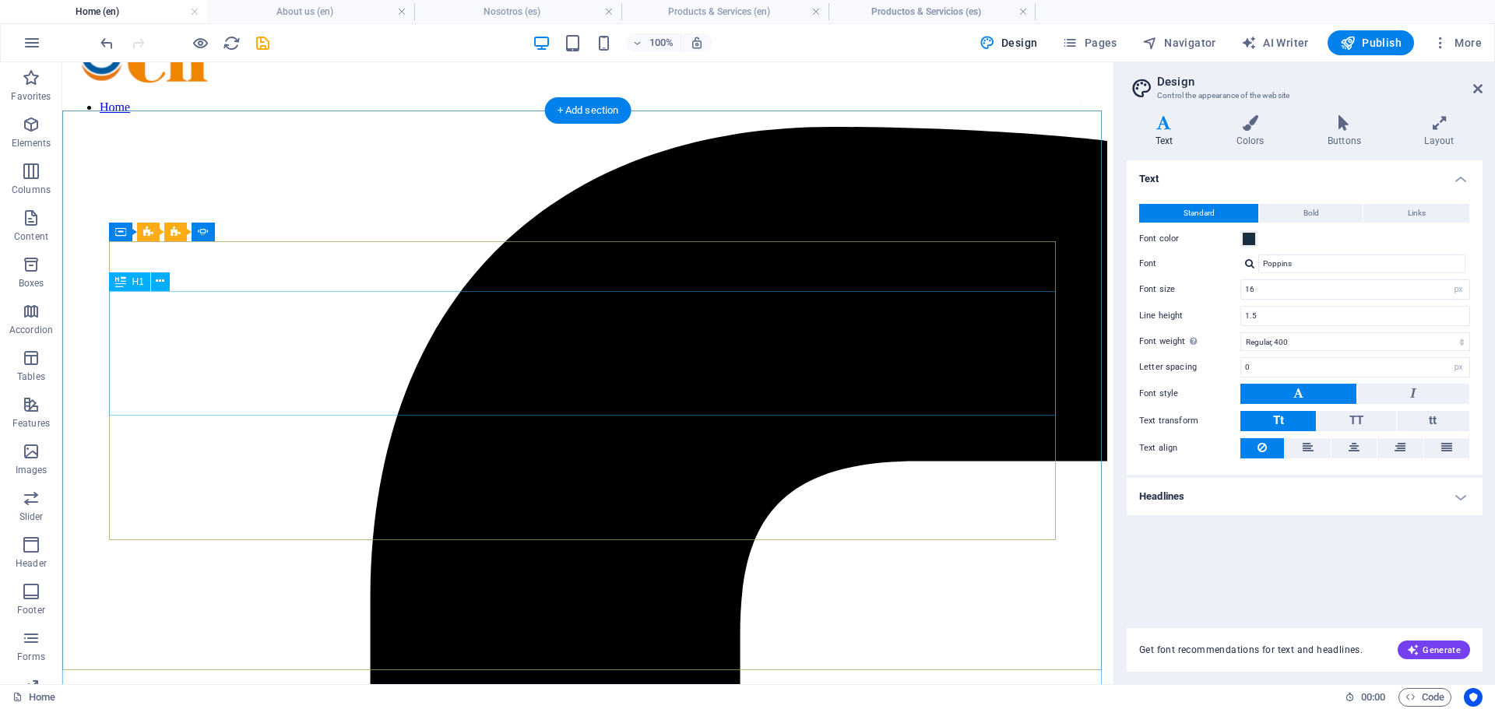
scroll to position [0, 0]
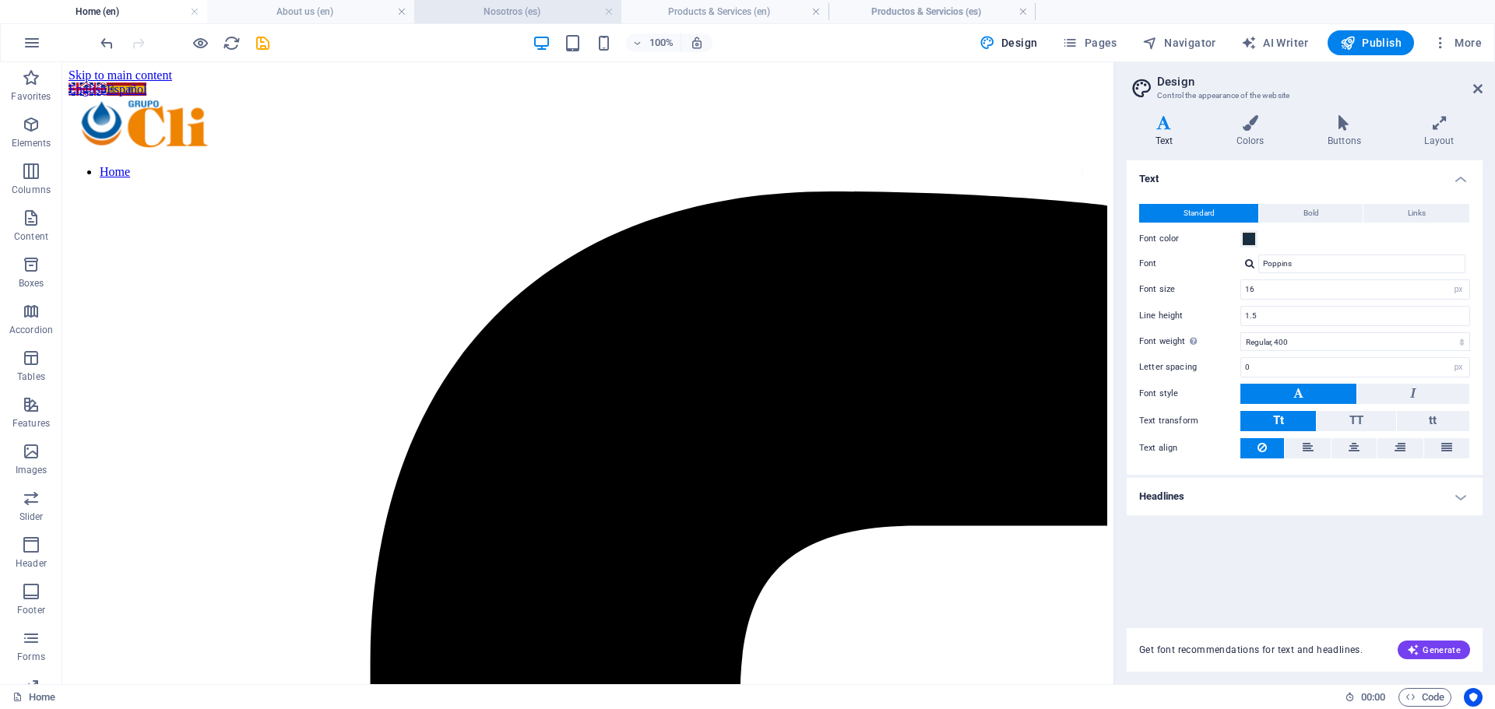
click at [521, 17] on h4 "Nosotros (es)" at bounding box center [517, 11] width 207 height 17
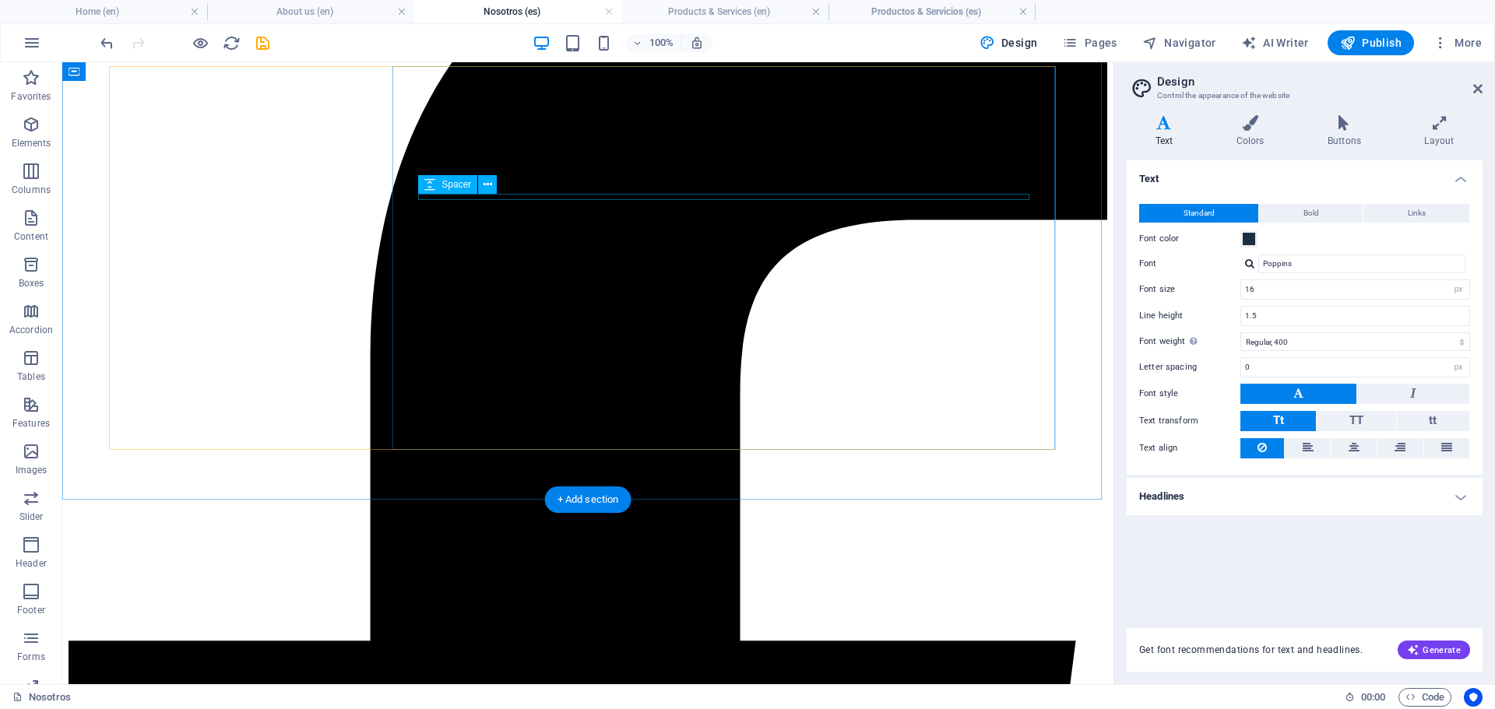
scroll to position [59, 0]
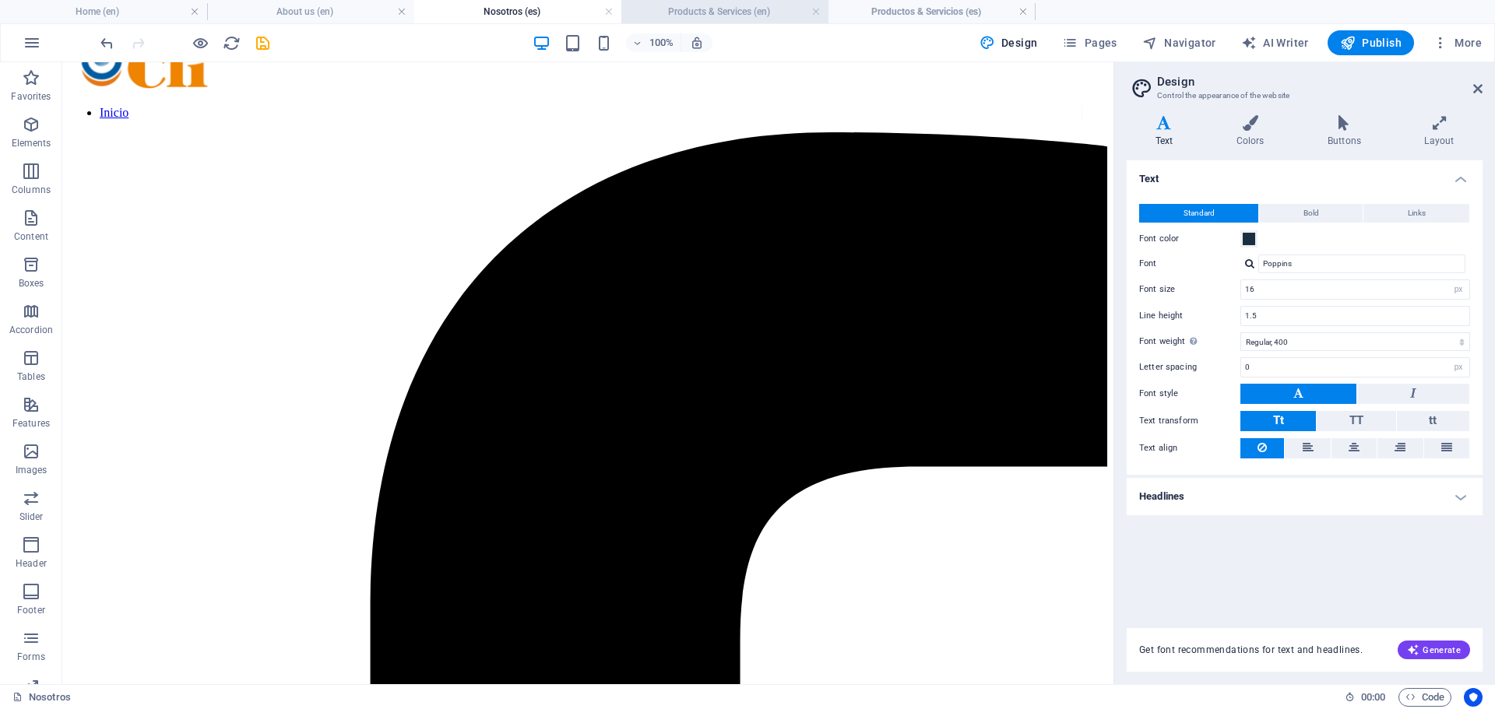
click at [748, 7] on h4 "Products & Services (en)" at bounding box center [724, 11] width 207 height 17
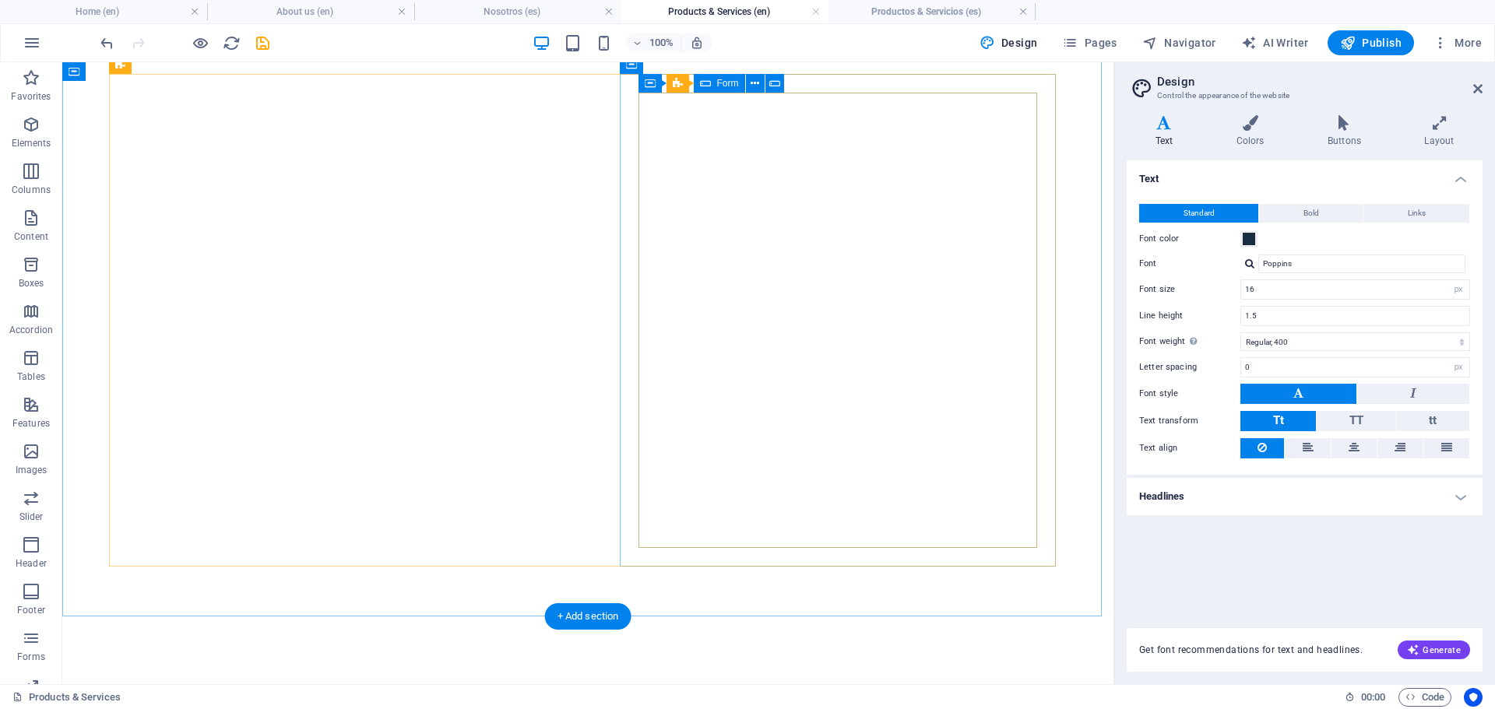
scroll to position [0, 0]
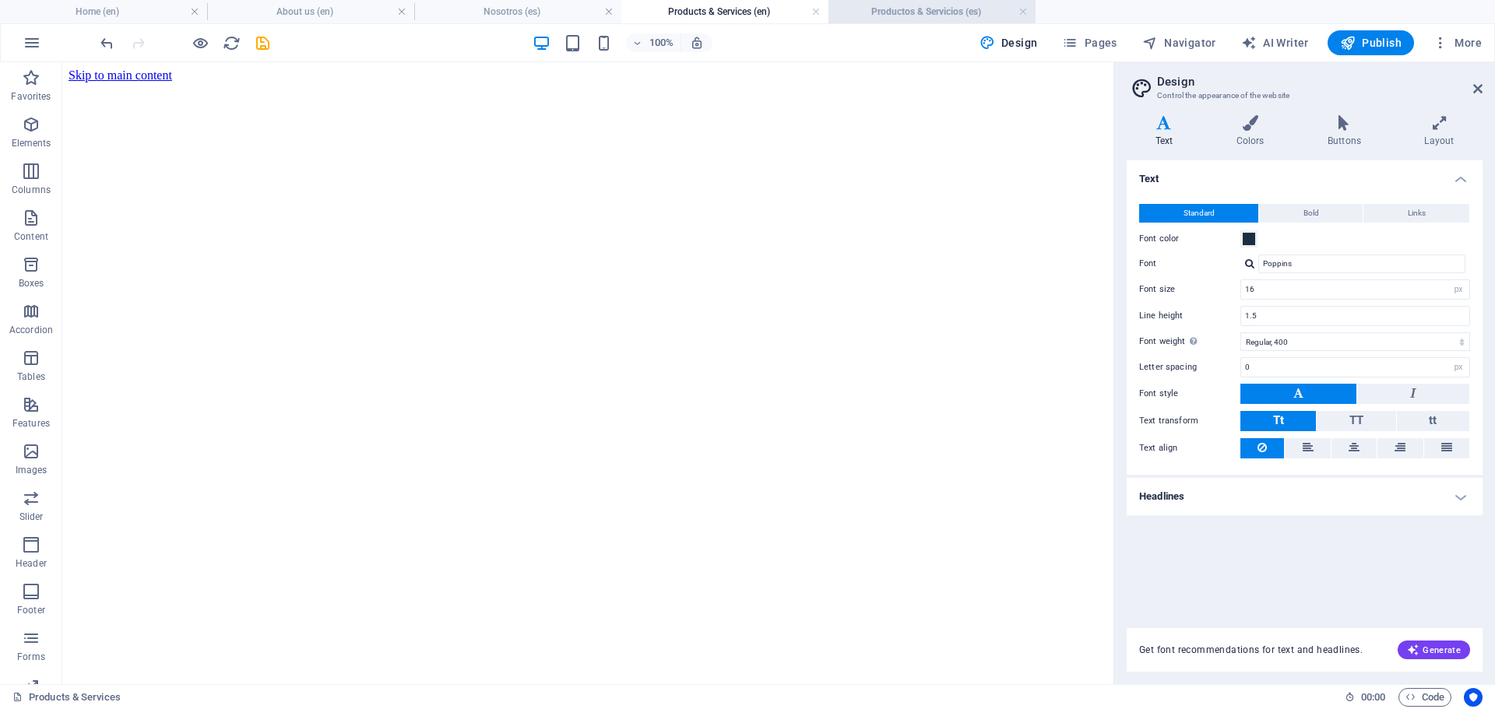
click at [914, 16] on h4 "Productos & Servicios (es)" at bounding box center [931, 11] width 207 height 17
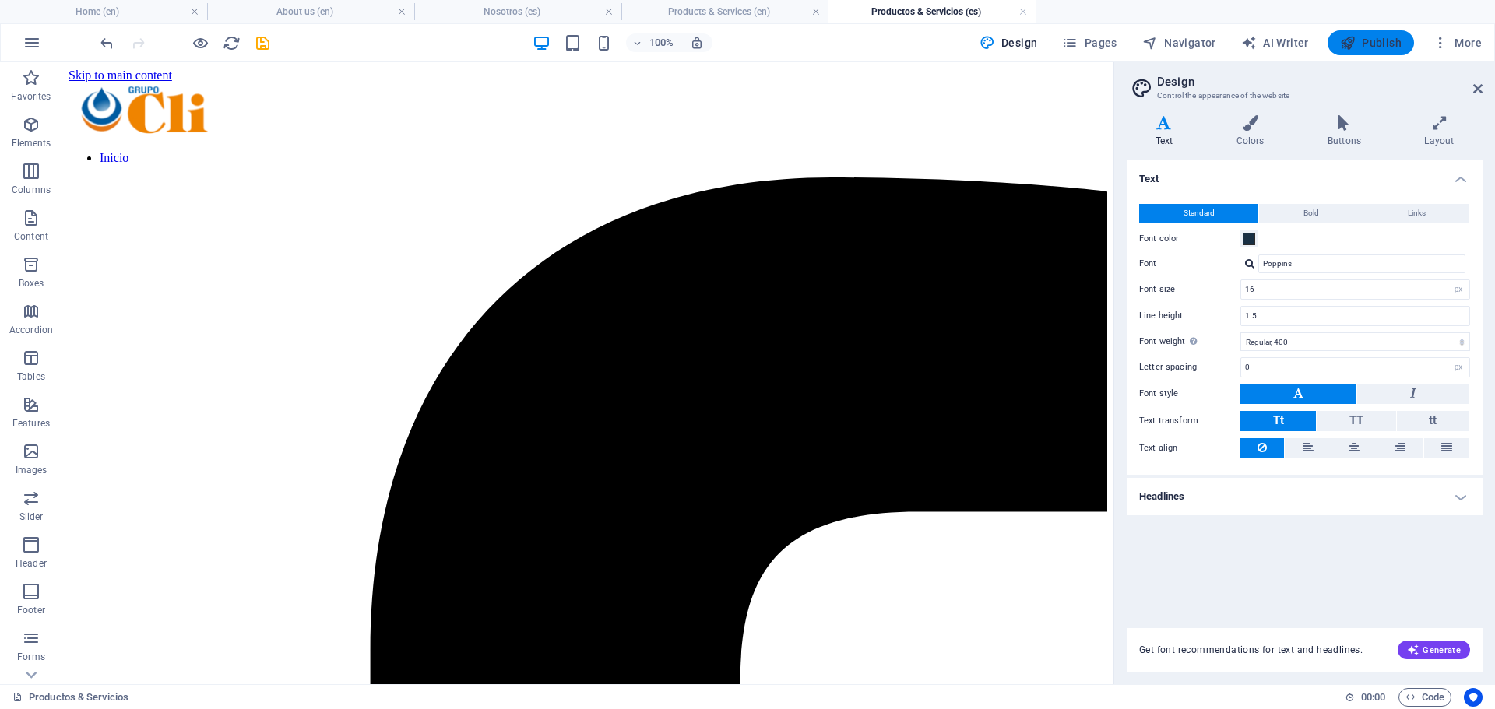
click at [1391, 43] on span "Publish" at bounding box center [1370, 43] width 61 height 16
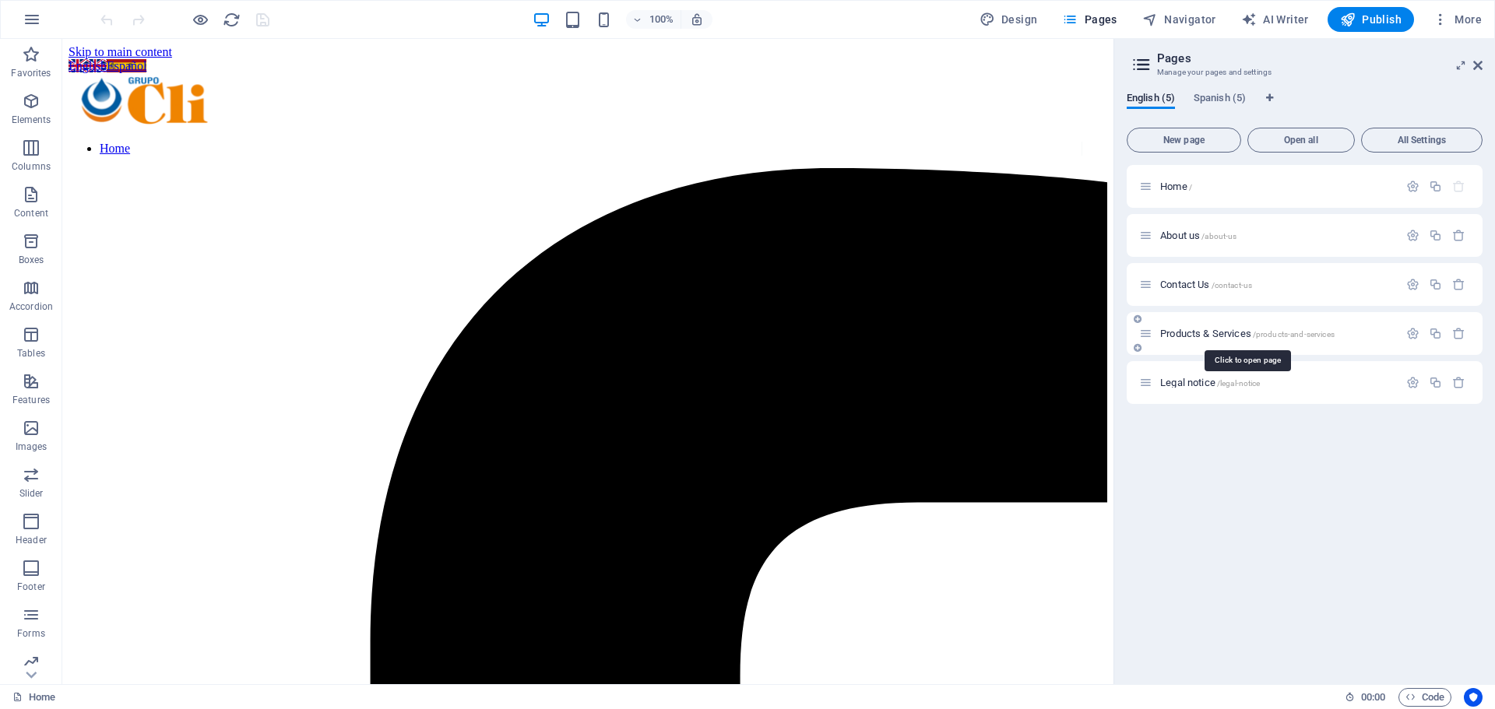
click at [1195, 335] on span "Products & Services /products-and-services" at bounding box center [1247, 334] width 174 height 12
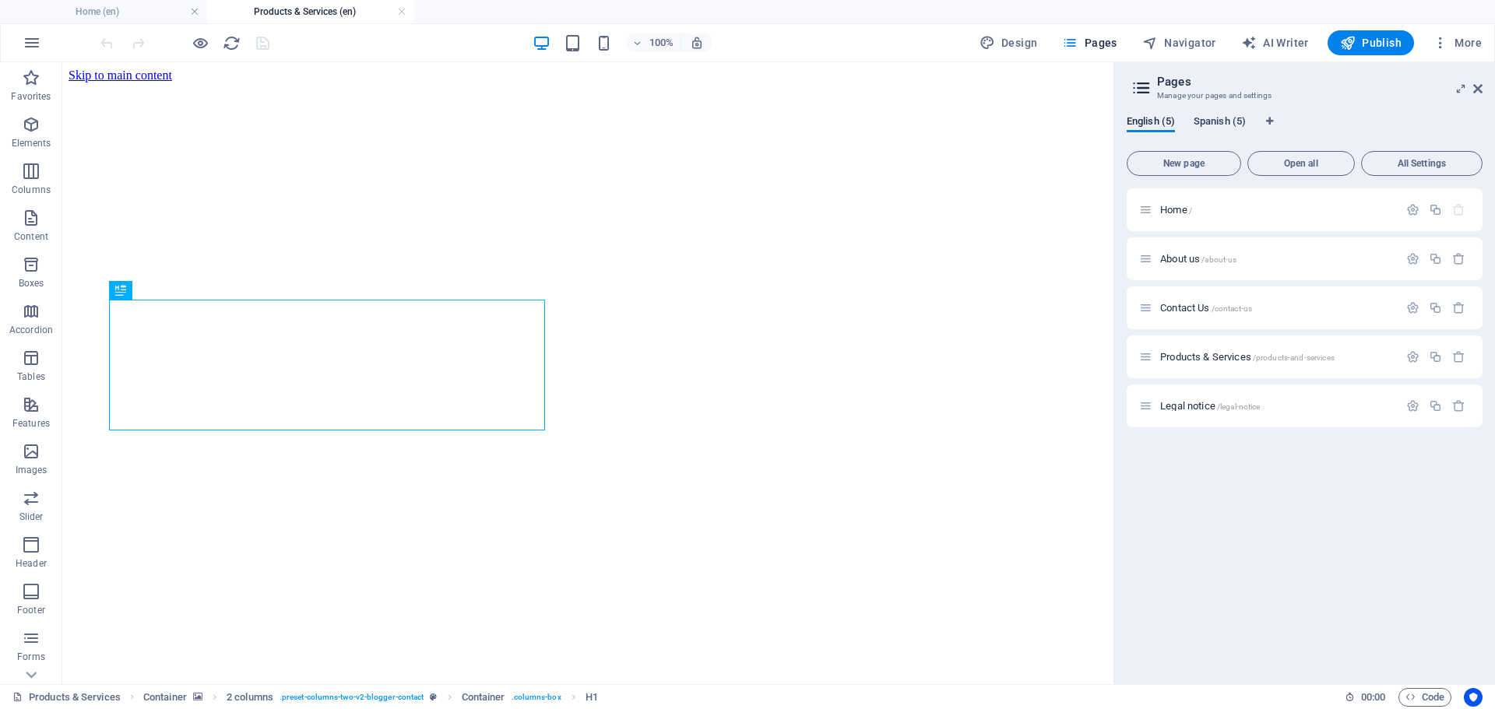
click at [1203, 117] on span "Spanish (5)" at bounding box center [1219, 123] width 52 height 22
drag, startPoint x: 1144, startPoint y: 306, endPoint x: 1140, endPoint y: 364, distance: 57.7
click at [1140, 364] on div "Inicio / Nosotros /nosotros Contacto /contacto Productos & Servicios /productos…" at bounding box center [1304, 307] width 356 height 239
click at [1293, 301] on div "Productos & Servicios /productos-y-servicios" at bounding box center [1268, 308] width 259 height 18
drag, startPoint x: 1293, startPoint y: 301, endPoint x: 1413, endPoint y: 311, distance: 120.2
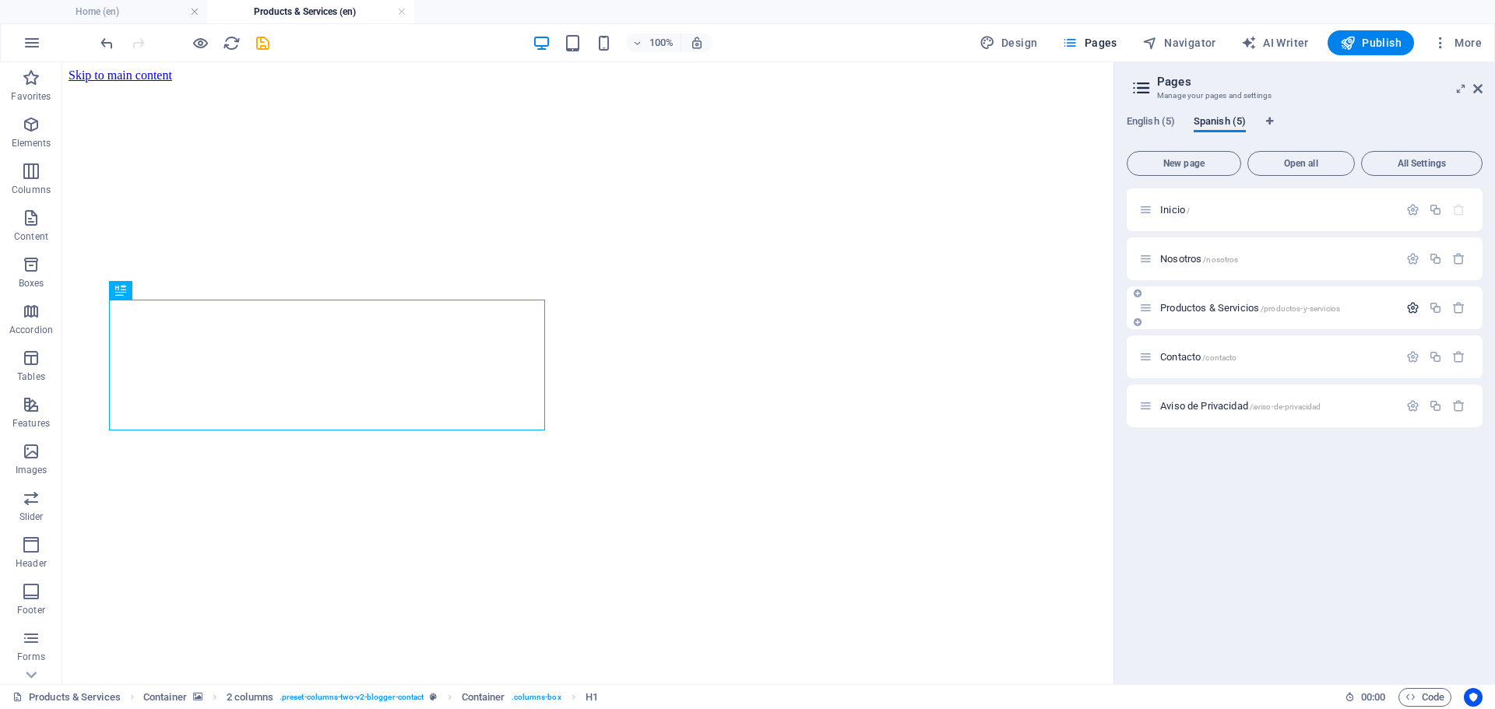
click at [1413, 311] on icon "button" at bounding box center [1412, 307] width 13 height 13
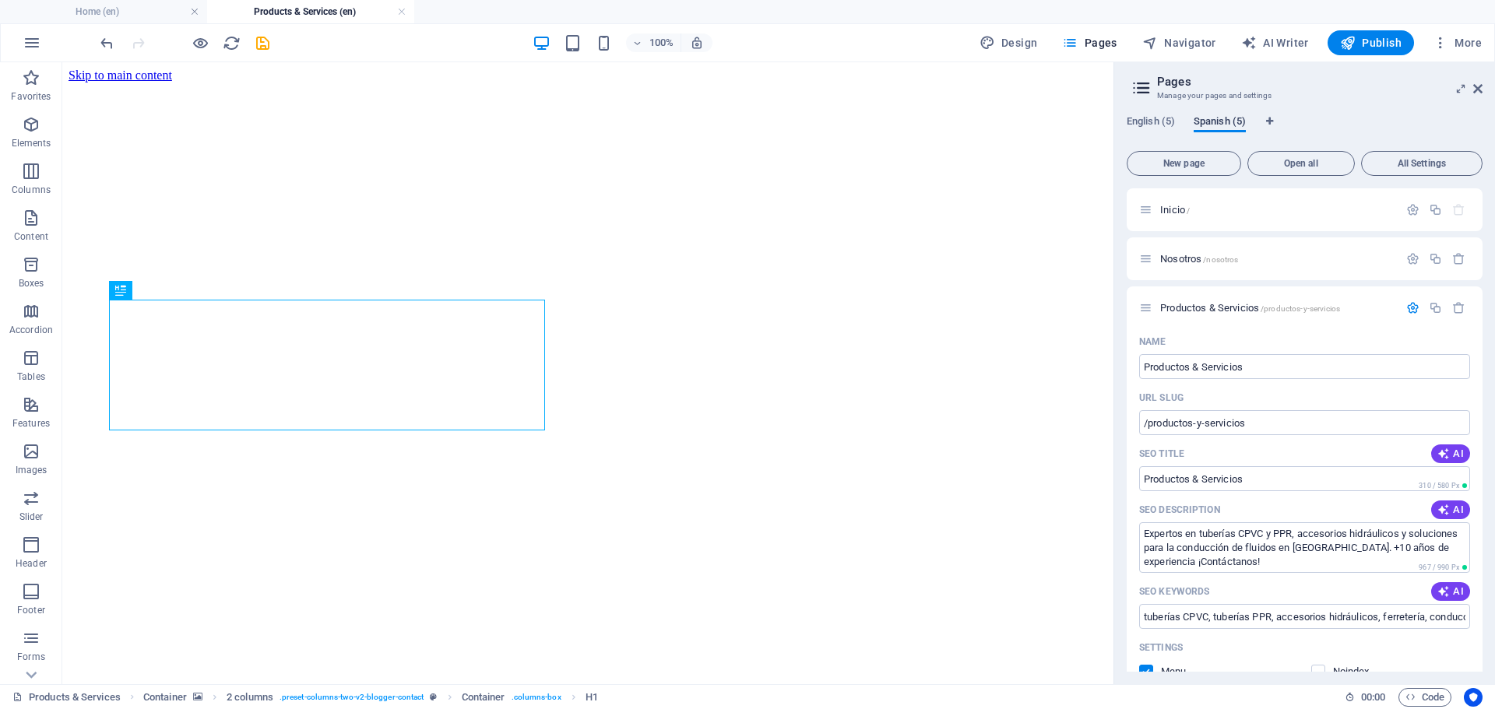
click at [1227, 121] on span "Spanish (5)" at bounding box center [1219, 123] width 52 height 22
click at [1307, 310] on span "/productos-y-servicios" at bounding box center [1299, 308] width 79 height 9
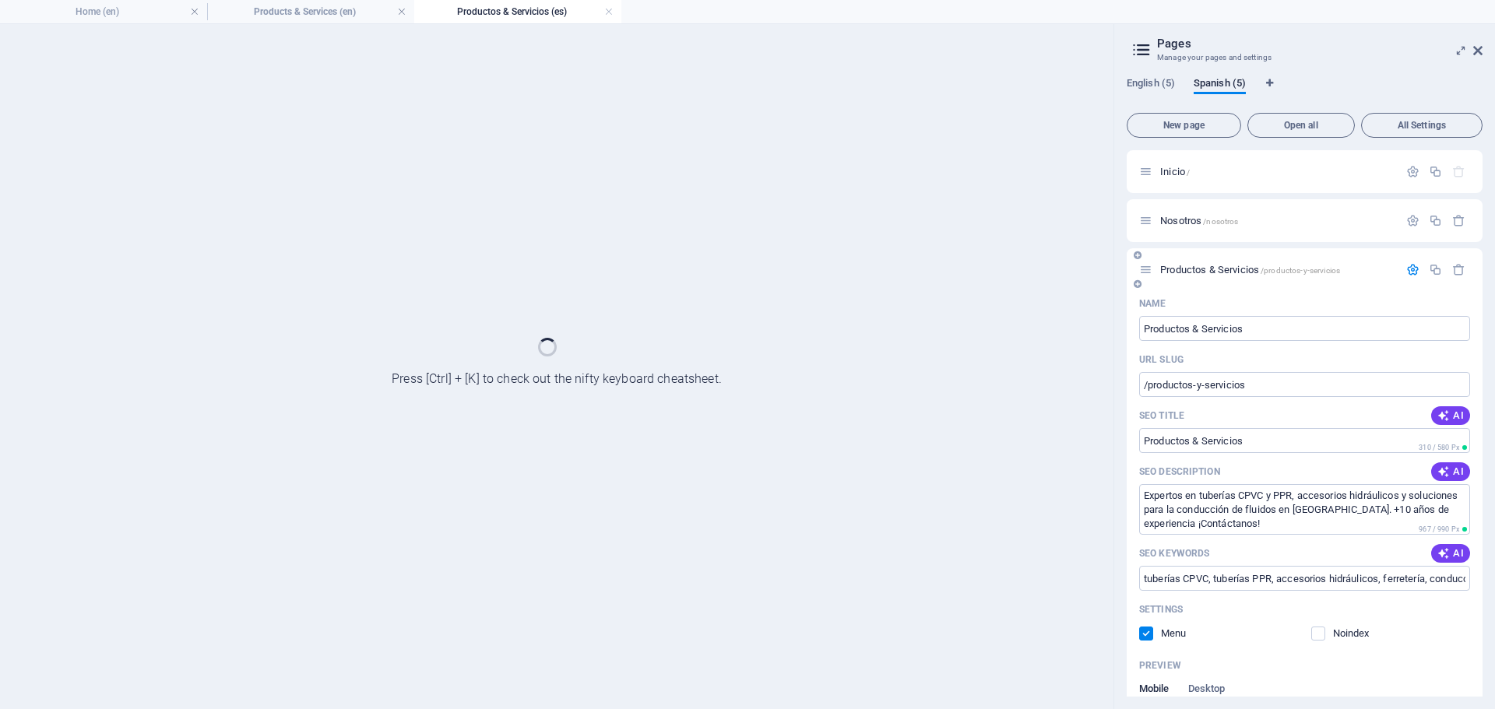
click at [1307, 310] on div "Name" at bounding box center [1304, 303] width 331 height 25
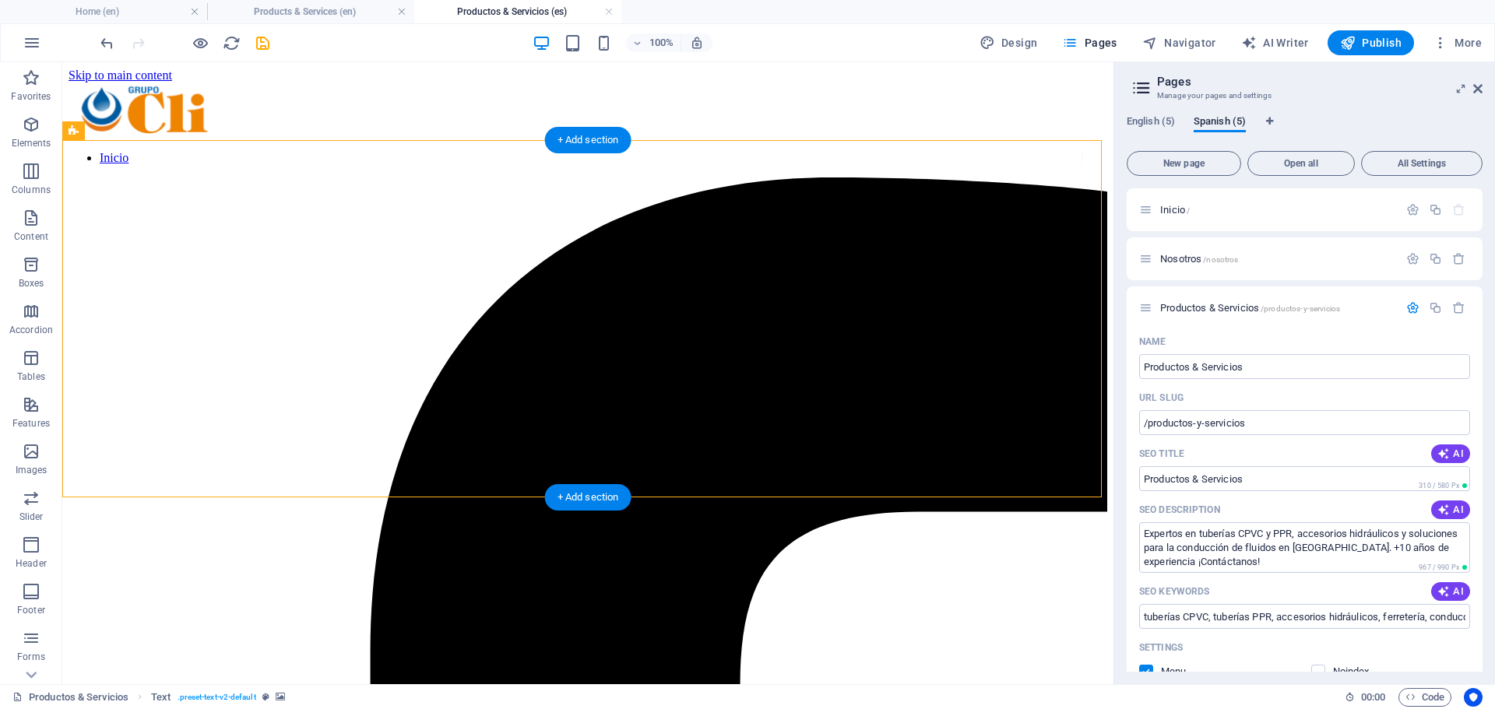
click at [311, 12] on h4 "Products & Services (en)" at bounding box center [310, 11] width 207 height 17
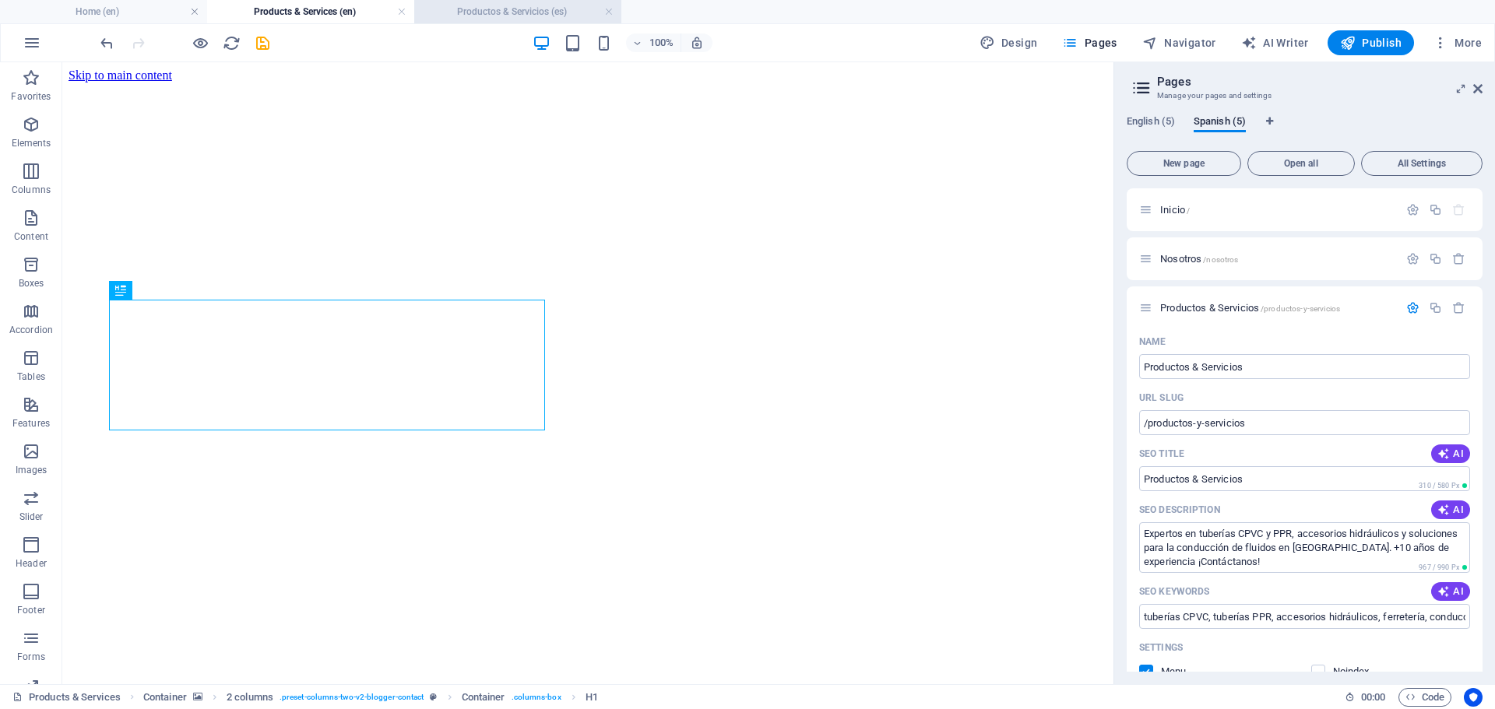
click at [503, 12] on h4 "Productos & Servicios (es)" at bounding box center [517, 11] width 207 height 17
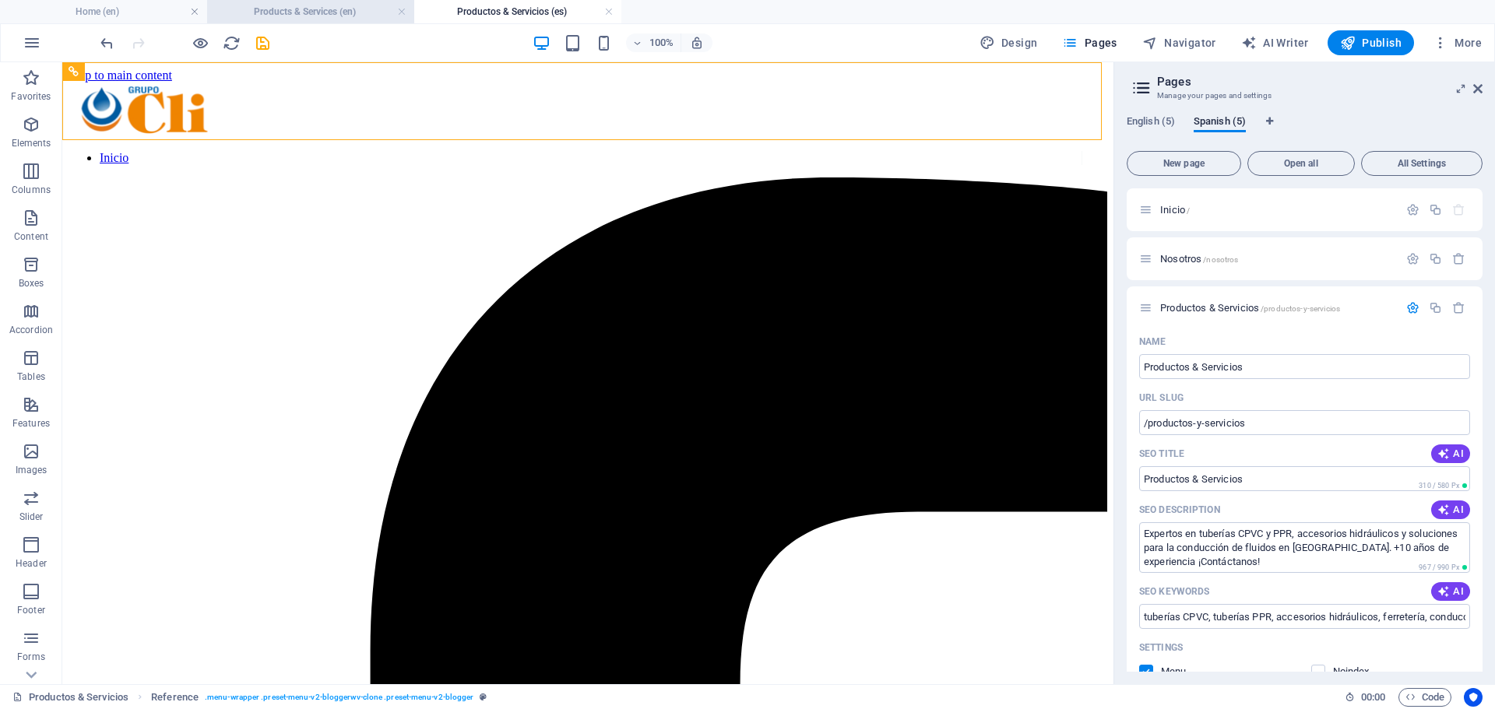
click at [351, 10] on h4 "Products & Services (en)" at bounding box center [310, 11] width 207 height 17
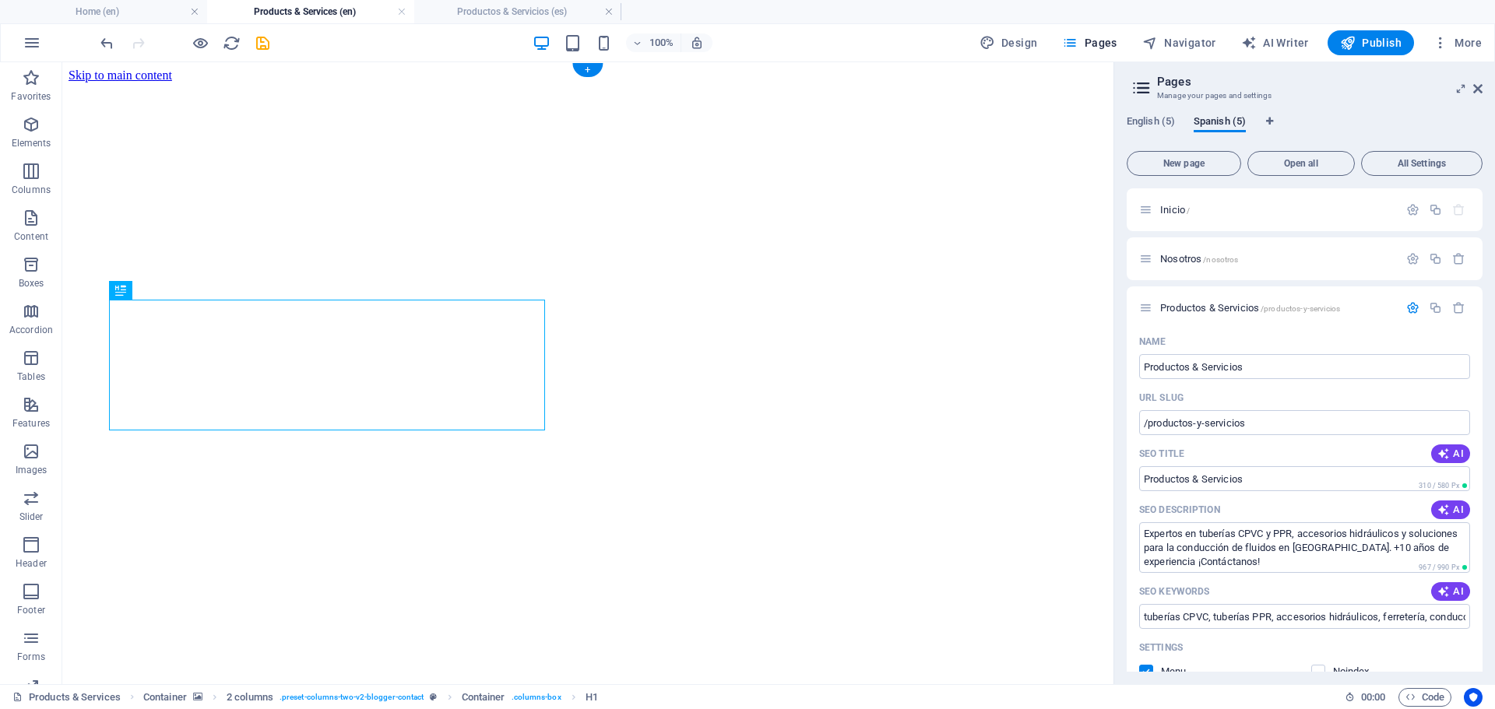
click at [360, 83] on figure at bounding box center [588, 83] width 1038 height 0
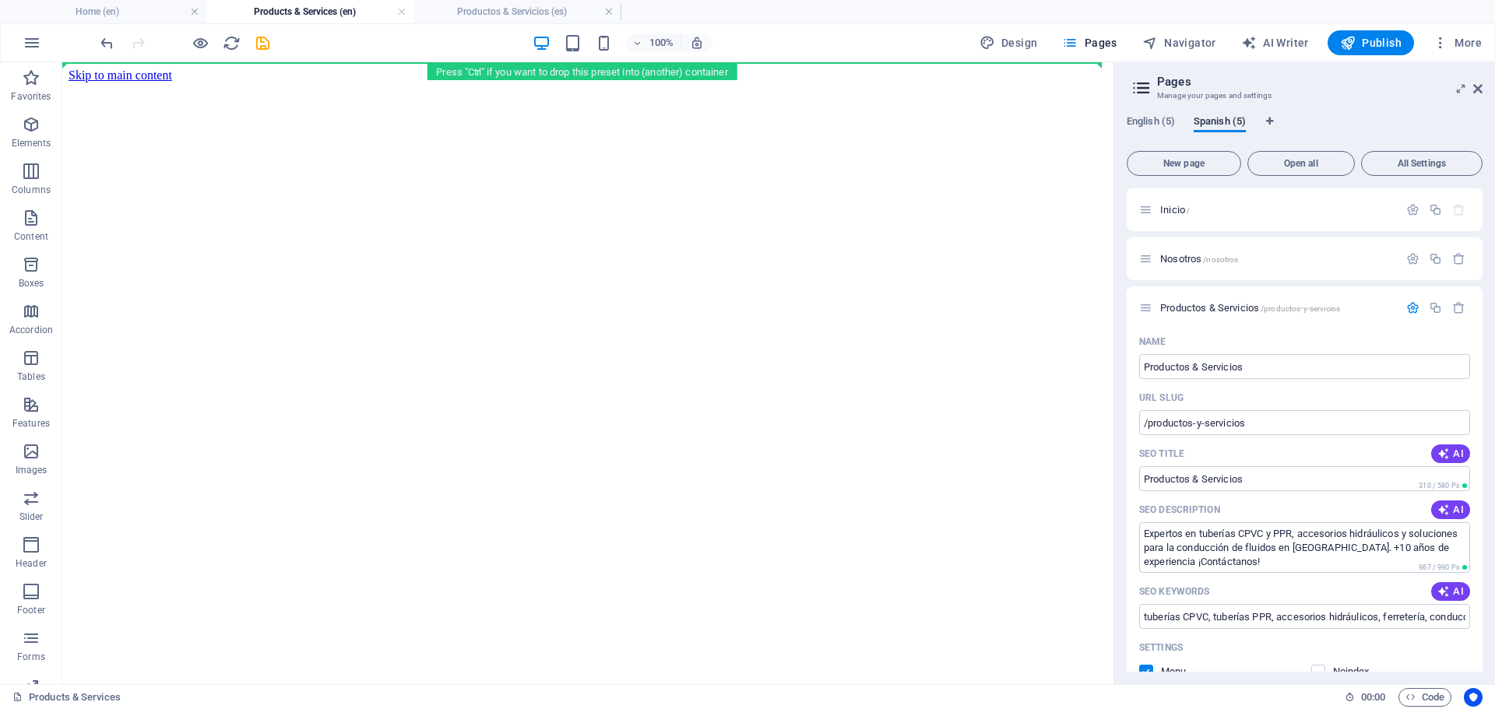
drag, startPoint x: 427, startPoint y: 385, endPoint x: 458, endPoint y: 124, distance: 263.4
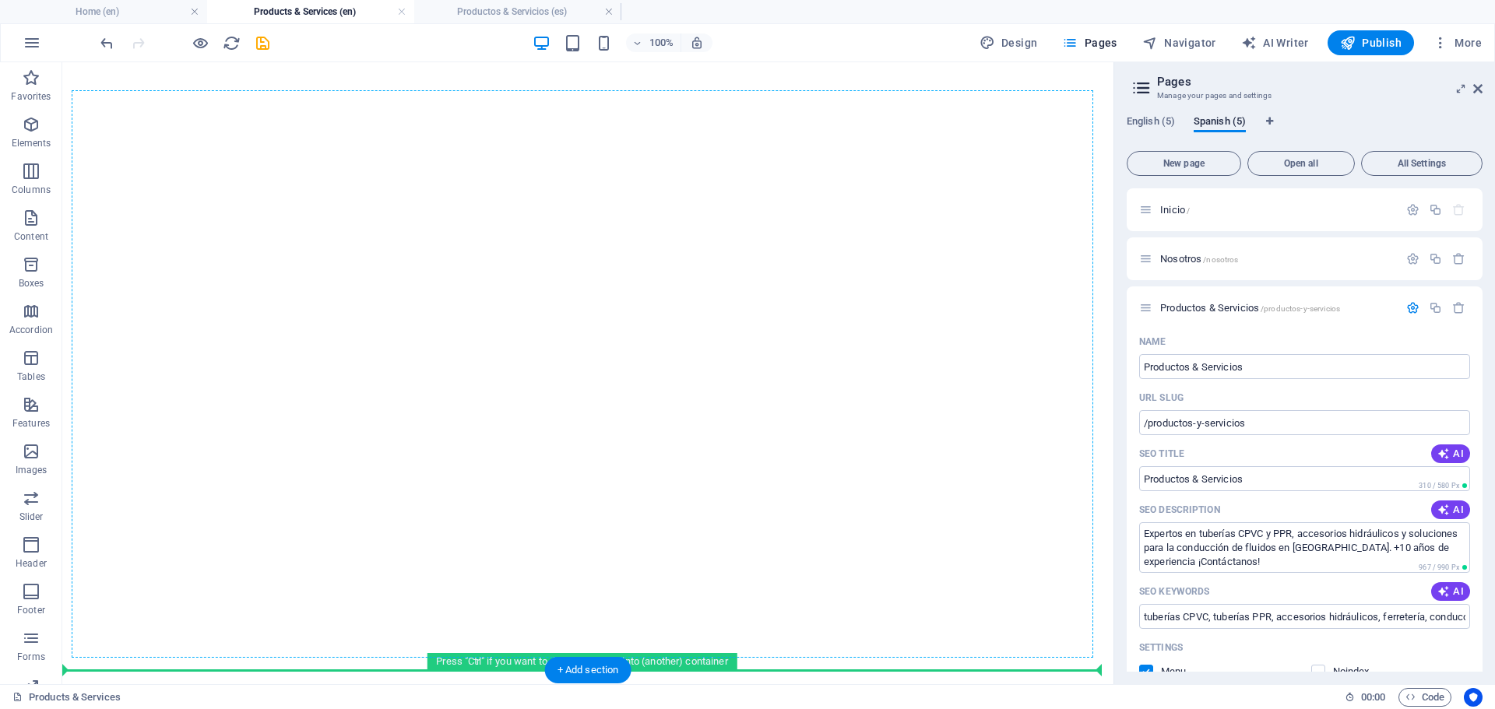
scroll to position [234, 0]
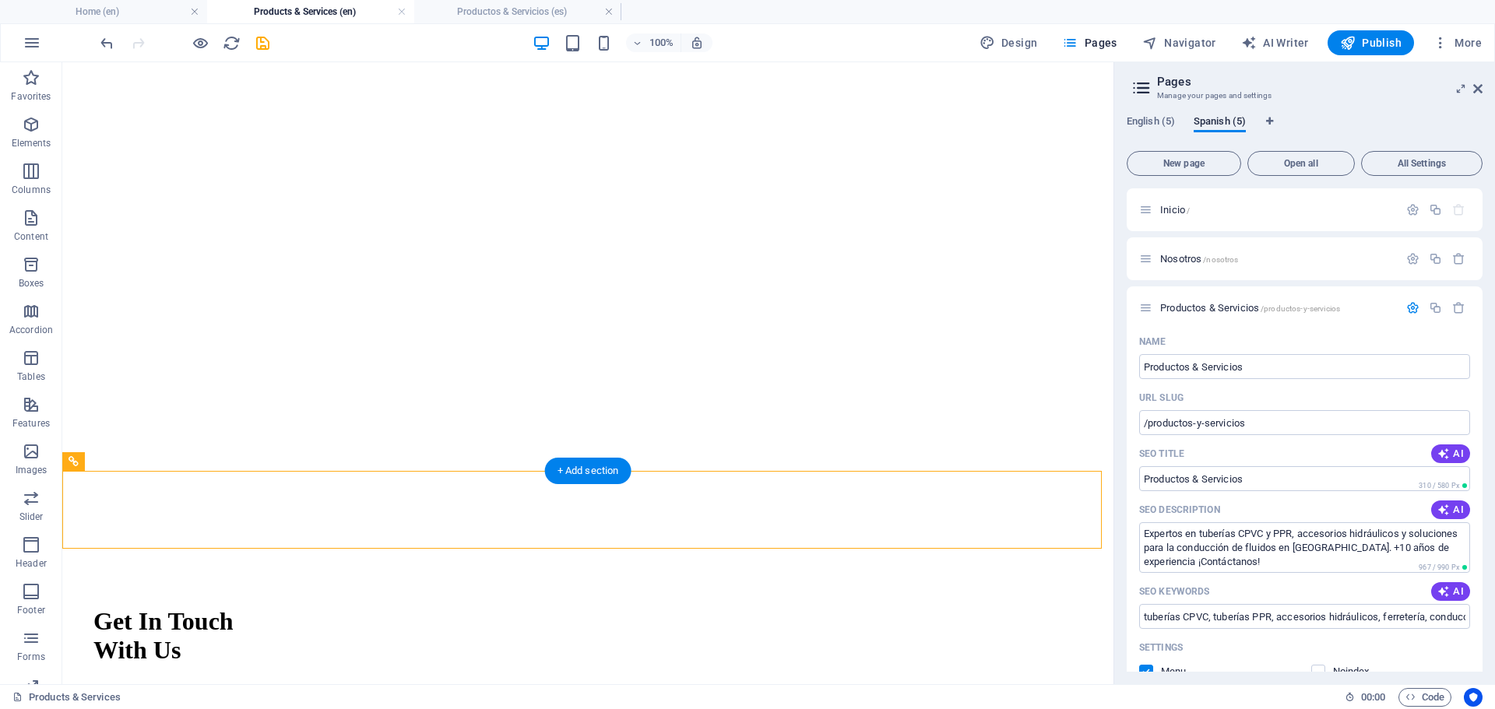
click at [410, 591] on div "Get In Touch With Us For a quotation for your business please leave us your inf…" at bounding box center [587, 681] width 989 height 180
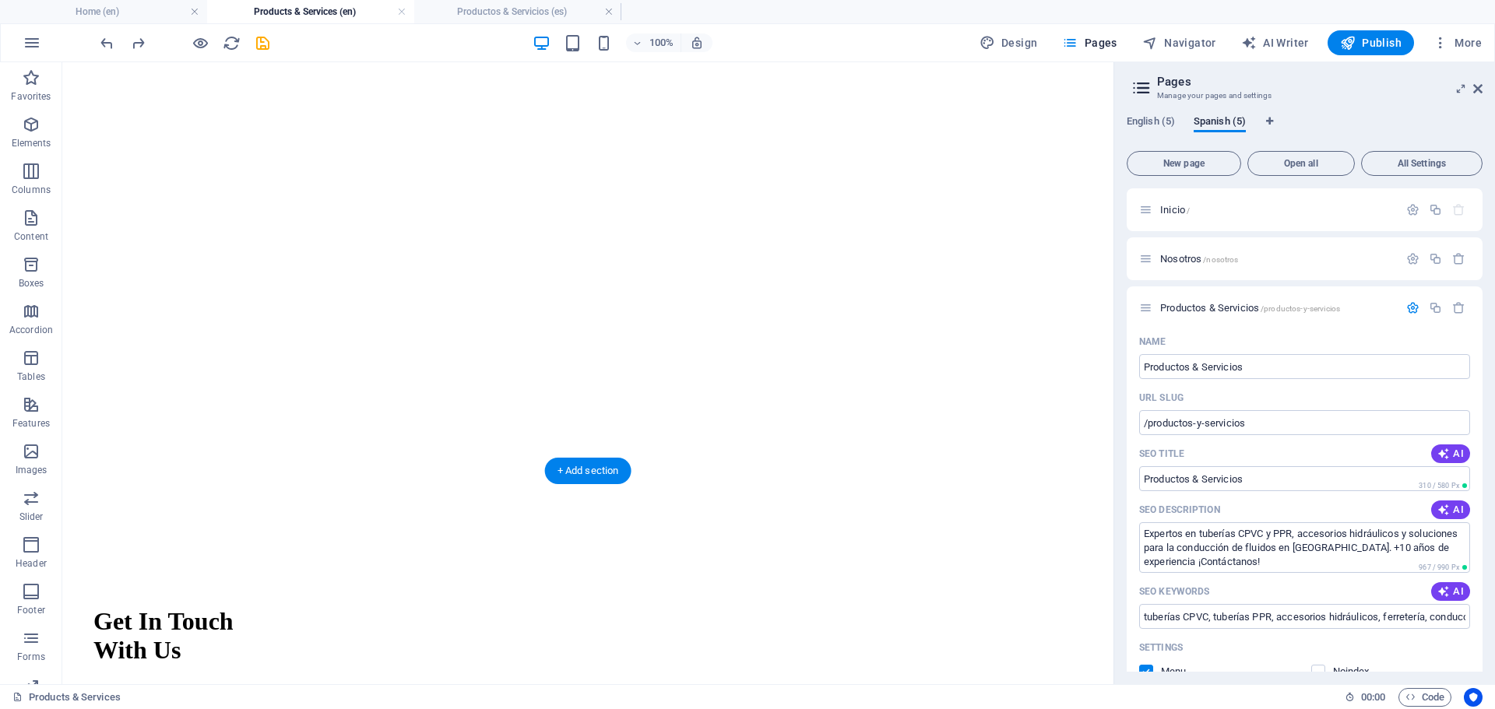
click at [427, 591] on div "Get In Touch With Us For a quotation for your business please leave us your inf…" at bounding box center [587, 681] width 989 height 180
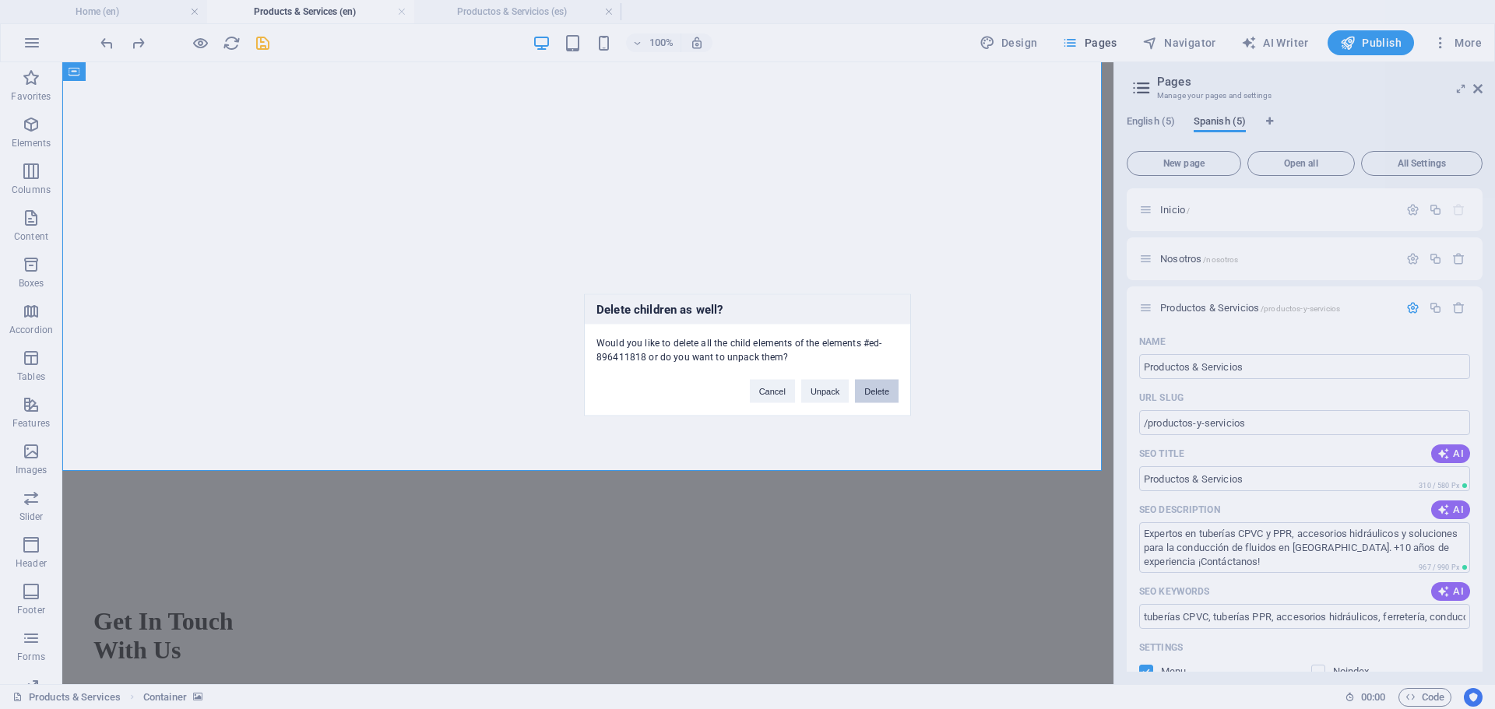
click at [880, 390] on button "Delete" at bounding box center [877, 390] width 44 height 23
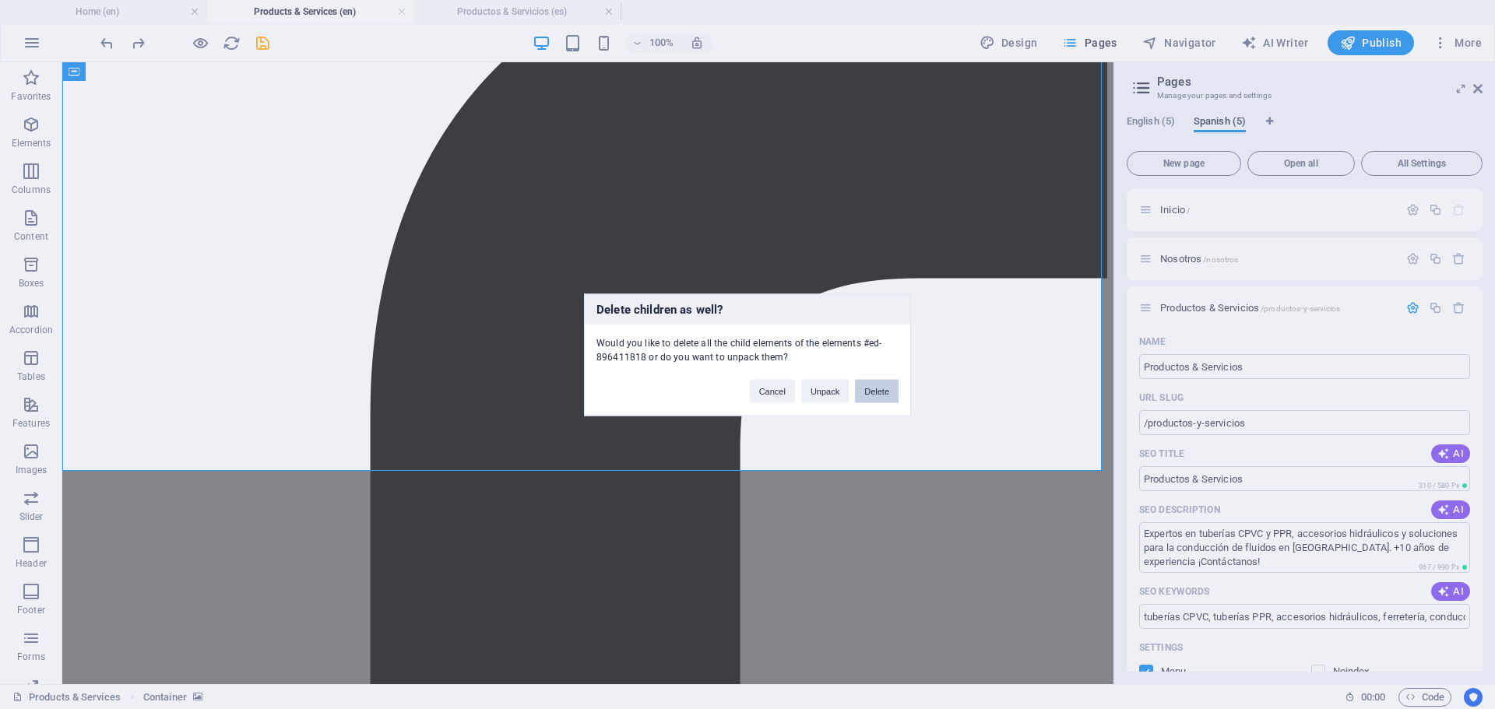
scroll to position [0, 0]
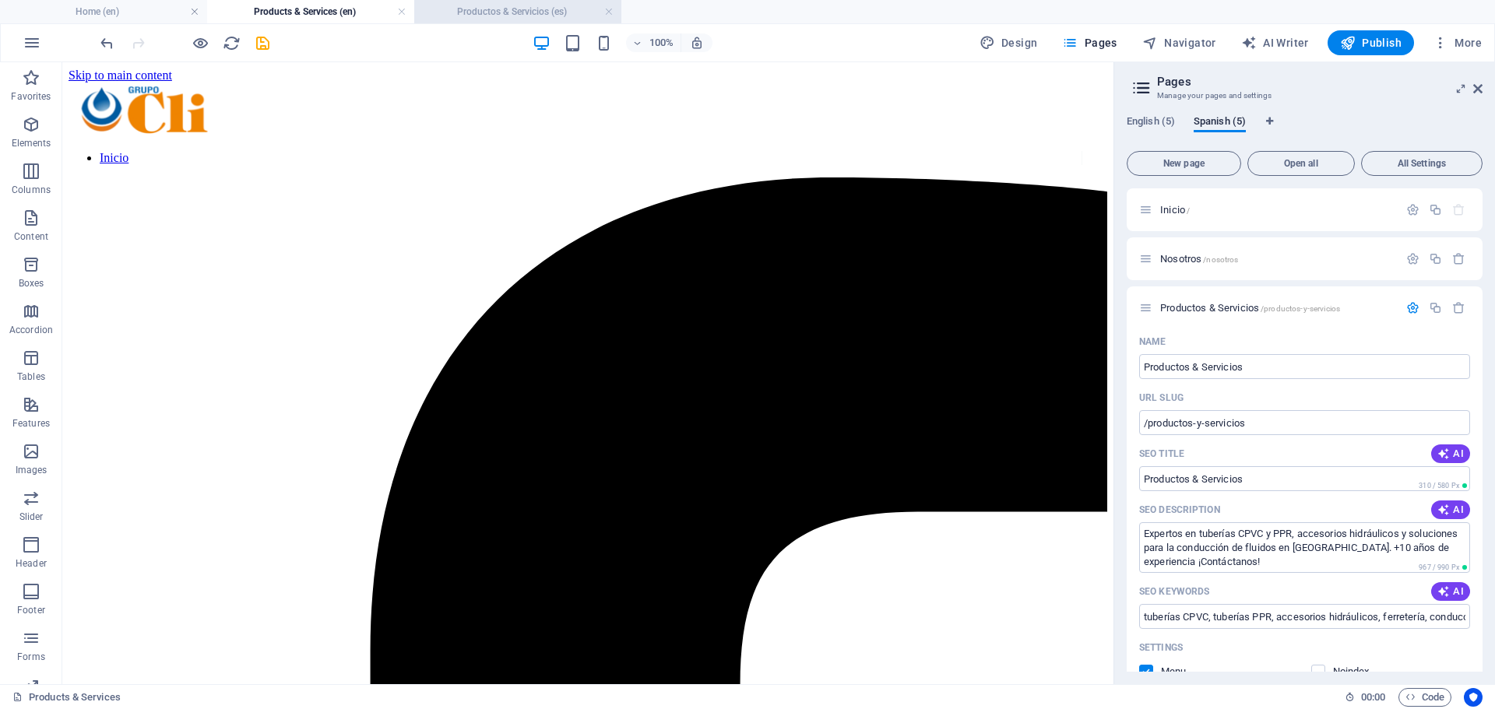
click at [483, 11] on h4 "Productos & Servicios (es)" at bounding box center [517, 11] width 207 height 17
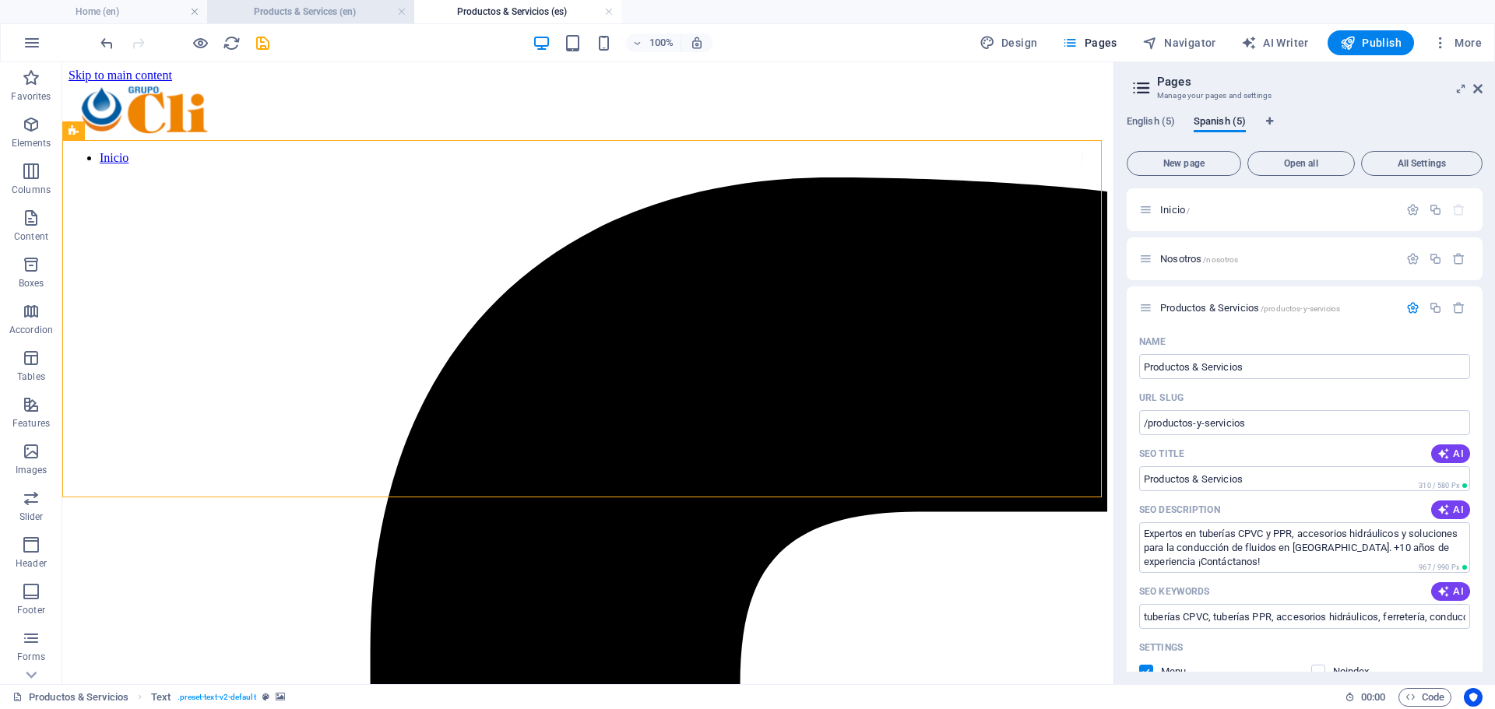
click at [310, 22] on li "Products & Services (en)" at bounding box center [310, 11] width 207 height 23
click at [490, 19] on h4 "Productos & Servicios (es)" at bounding box center [517, 11] width 207 height 17
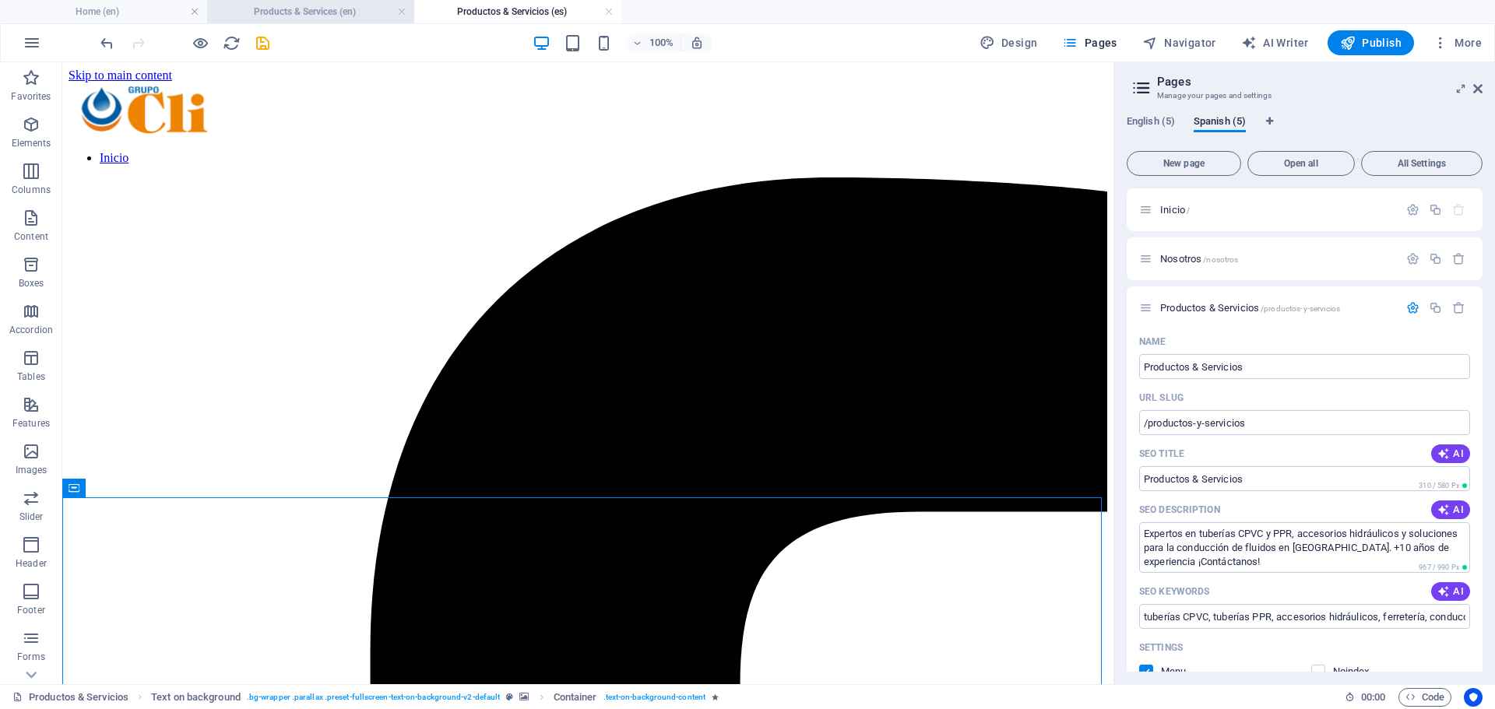
click at [328, 15] on h4 "Products & Services (en)" at bounding box center [310, 11] width 207 height 17
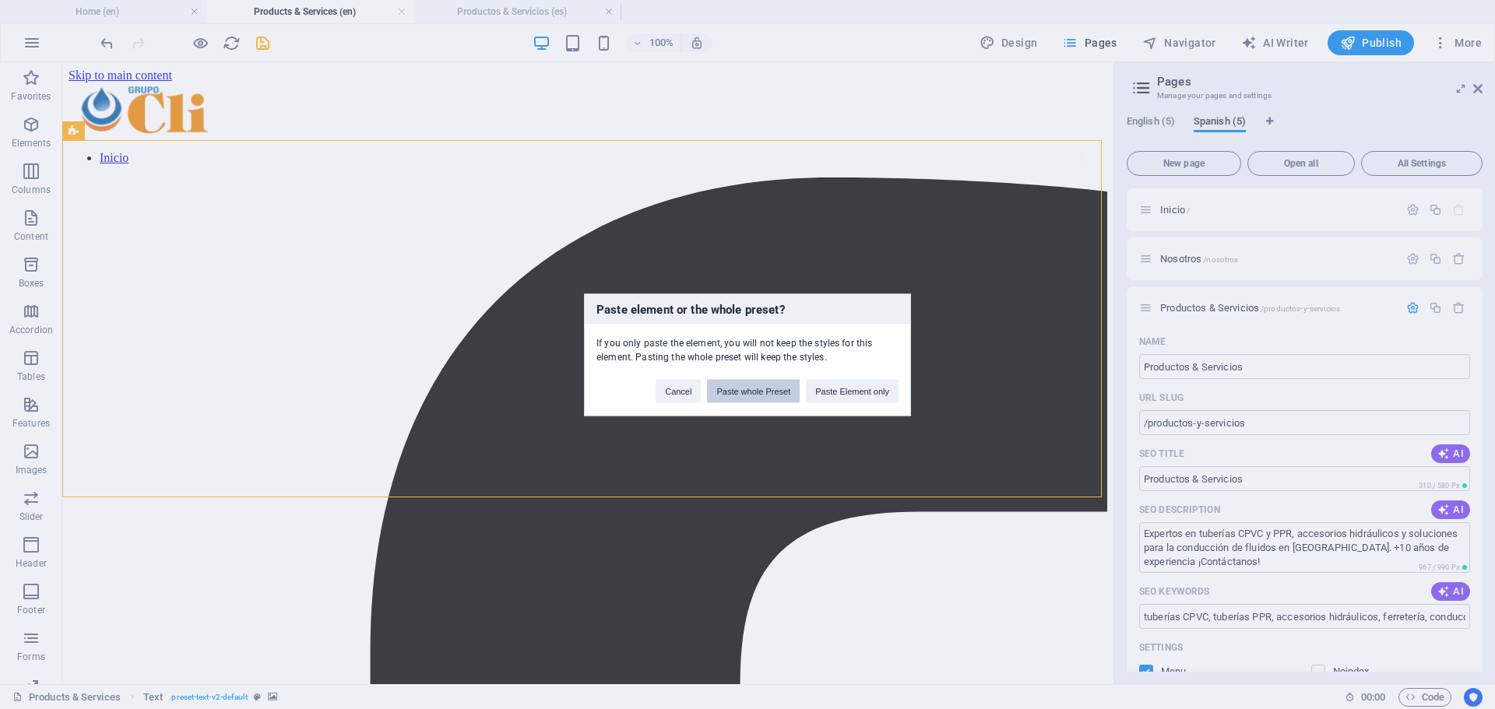
click at [781, 392] on button "Paste whole Preset" at bounding box center [753, 390] width 93 height 23
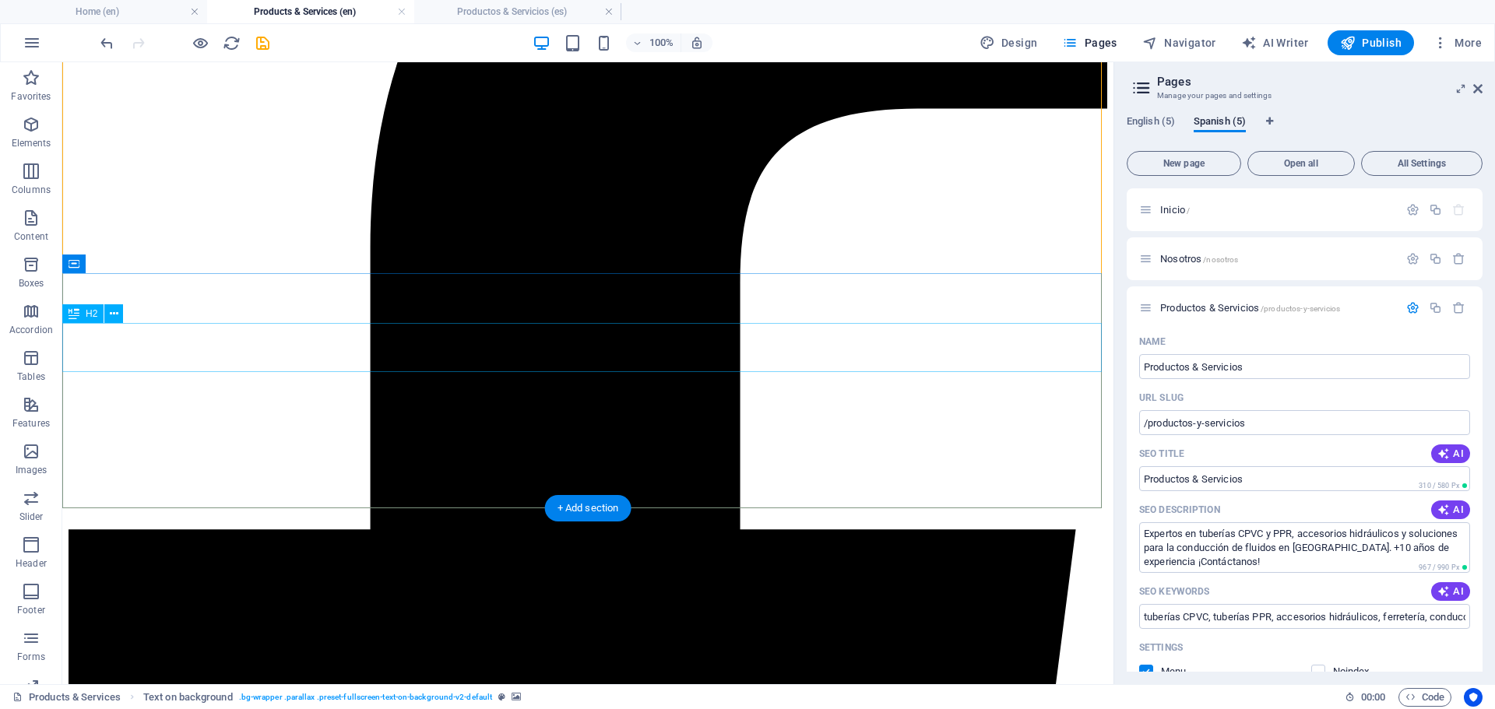
scroll to position [467, 0]
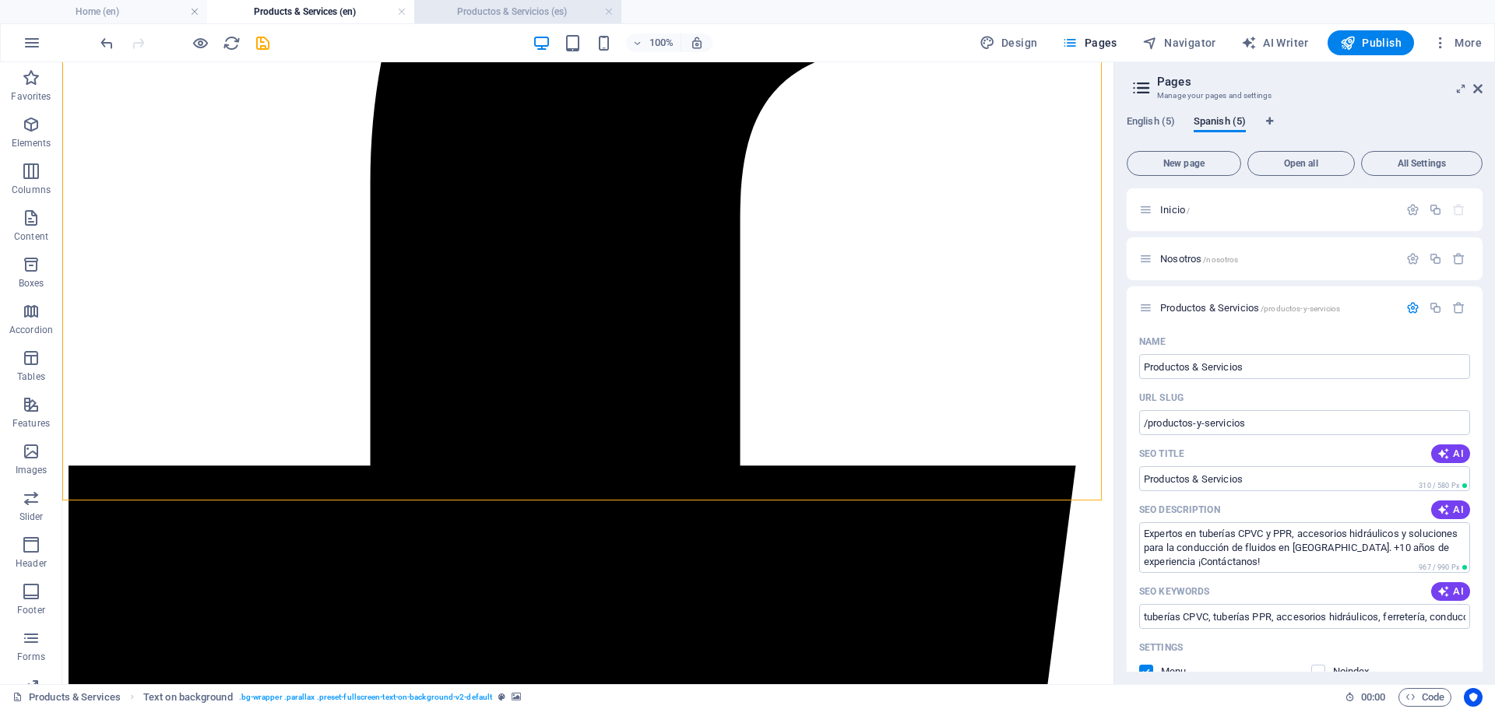
click at [489, 6] on h4 "Productos & Servicios (es)" at bounding box center [517, 11] width 207 height 17
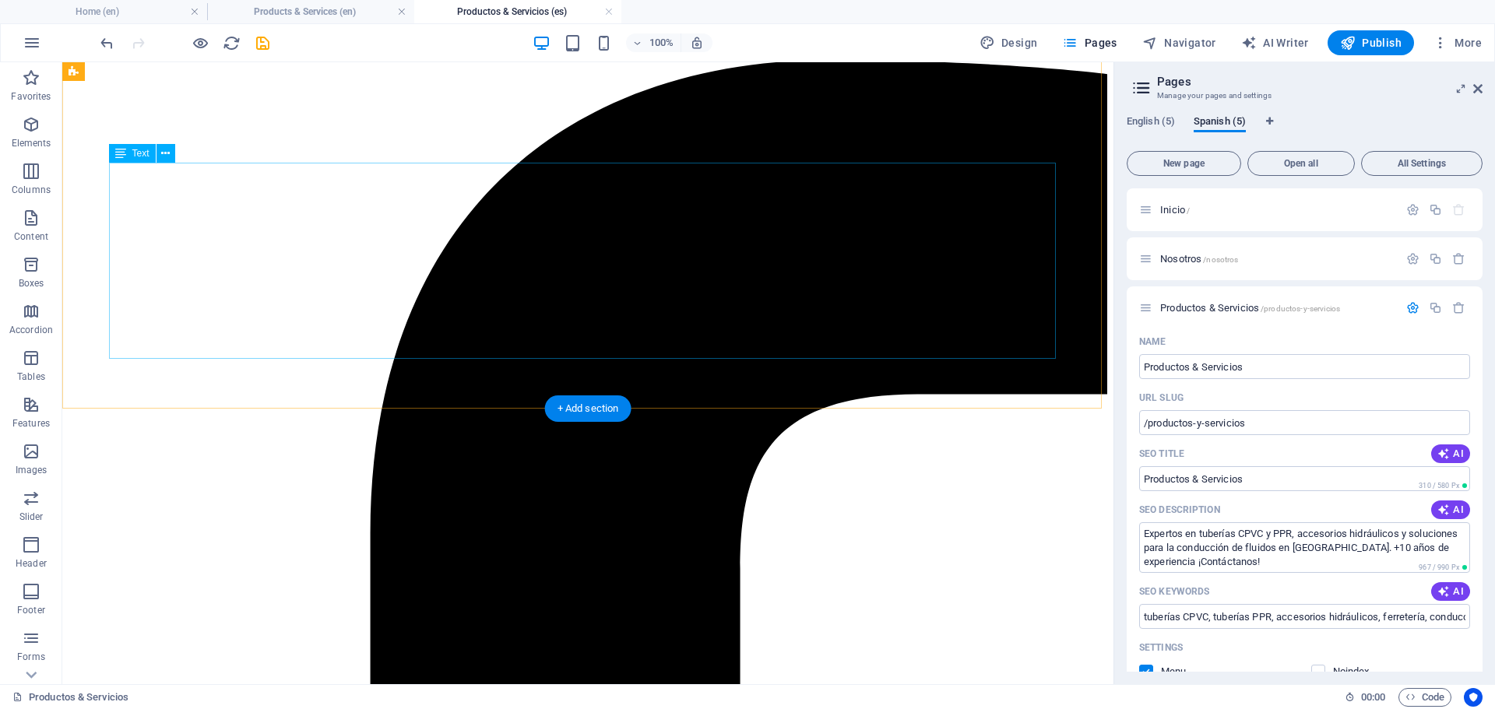
scroll to position [0, 0]
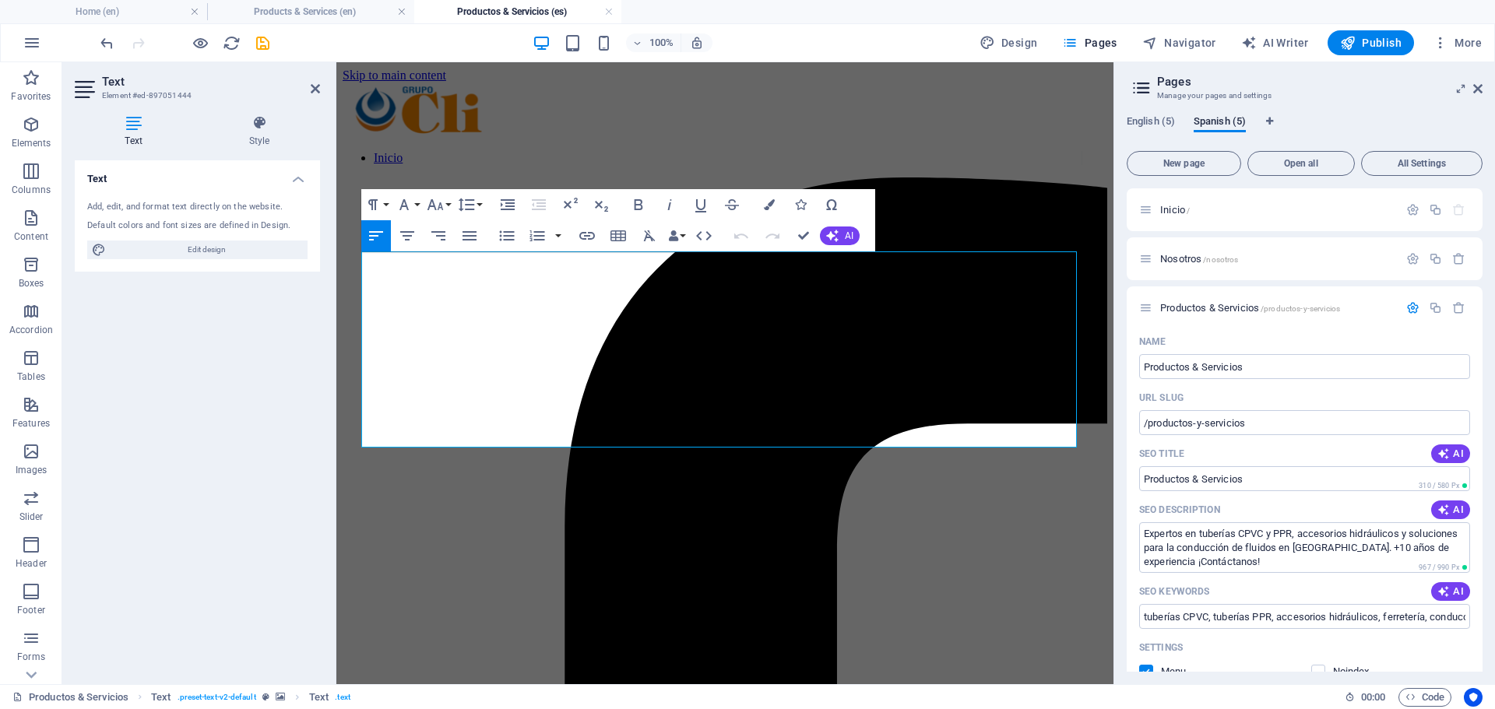
drag, startPoint x: 550, startPoint y: 437, endPoint x: 648, endPoint y: 307, distance: 162.8
copy span "En GRUPO CLI ofrecemos un portafolio completo de soluciones para la conducción …"
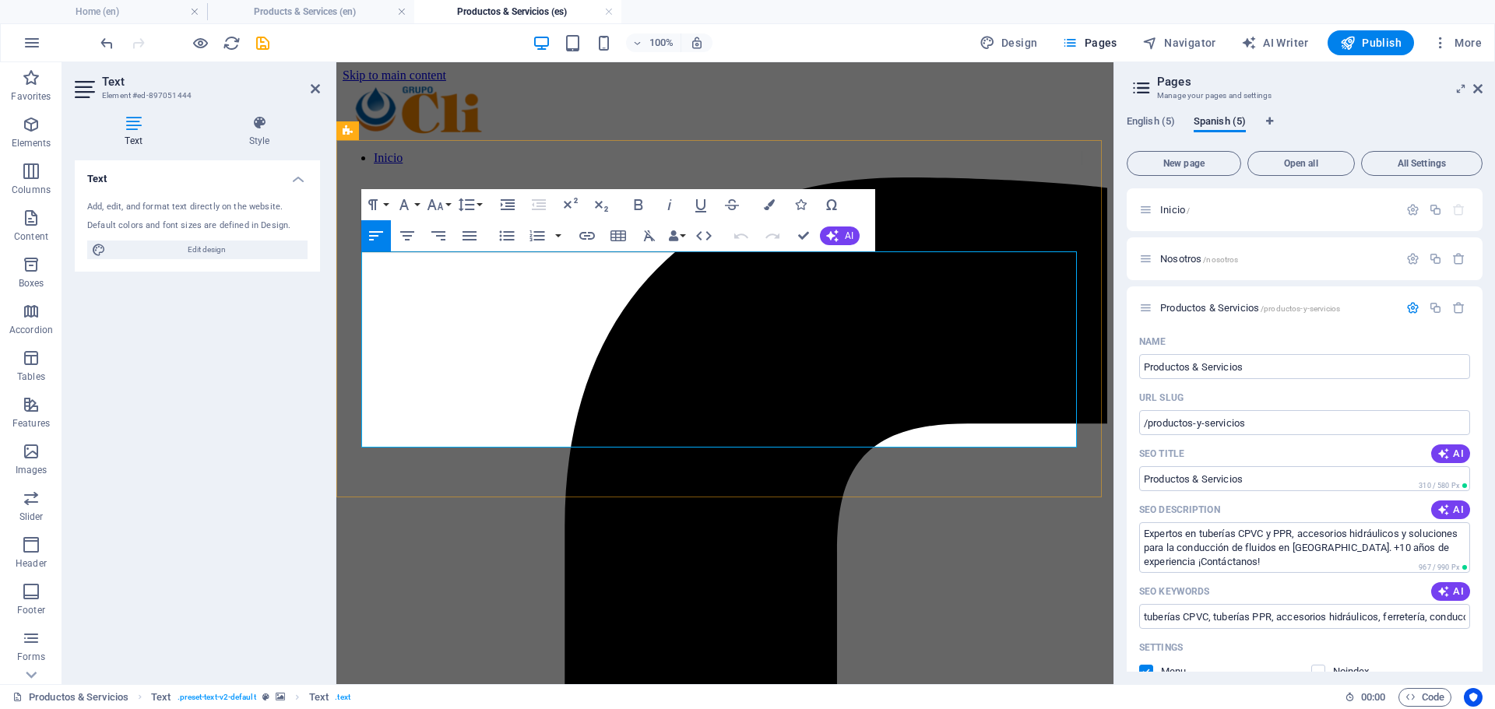
drag, startPoint x: 532, startPoint y: 434, endPoint x: 353, endPoint y: 254, distance: 253.8
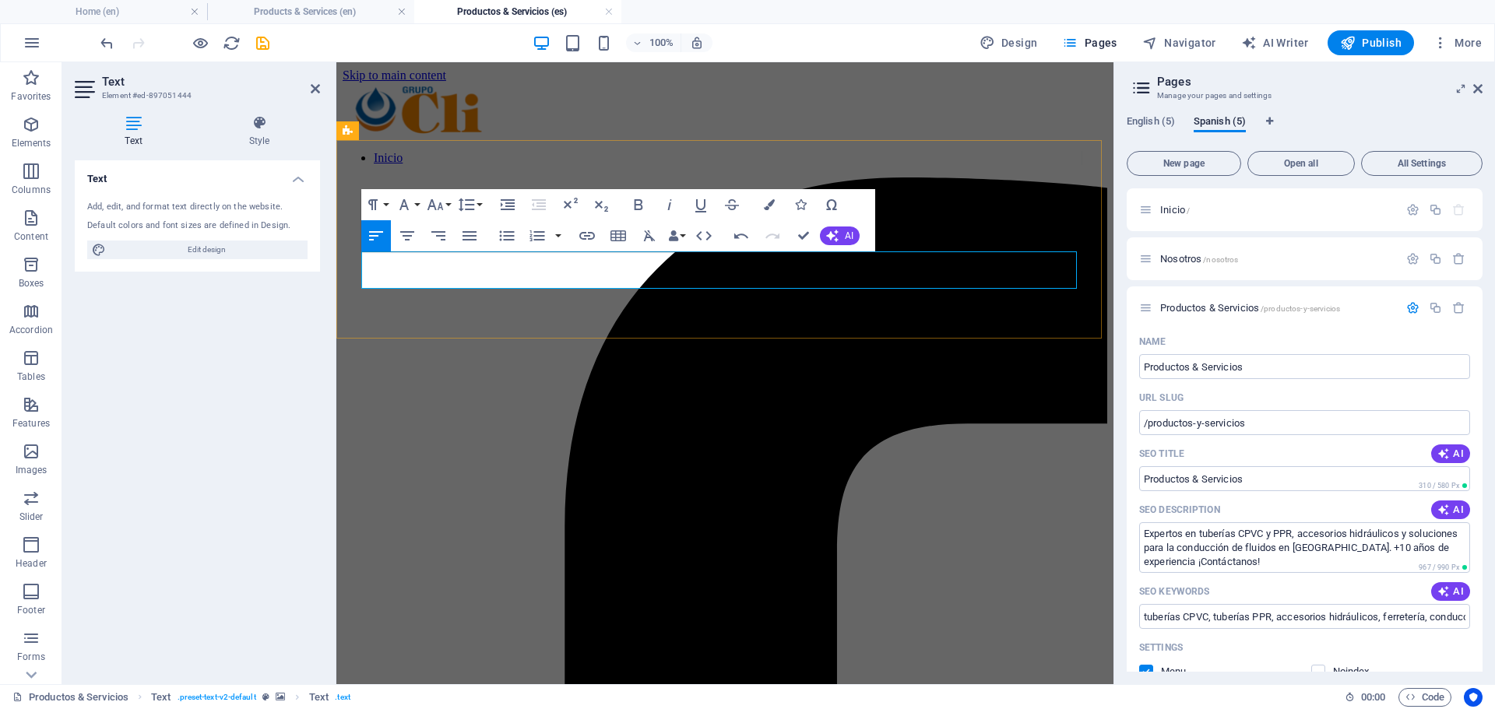
drag, startPoint x: 444, startPoint y: 265, endPoint x: 381, endPoint y: 262, distance: 63.1
click at [642, 206] on icon "button" at bounding box center [638, 204] width 19 height 19
drag, startPoint x: 538, startPoint y: 283, endPoint x: 303, endPoint y: 245, distance: 238.0
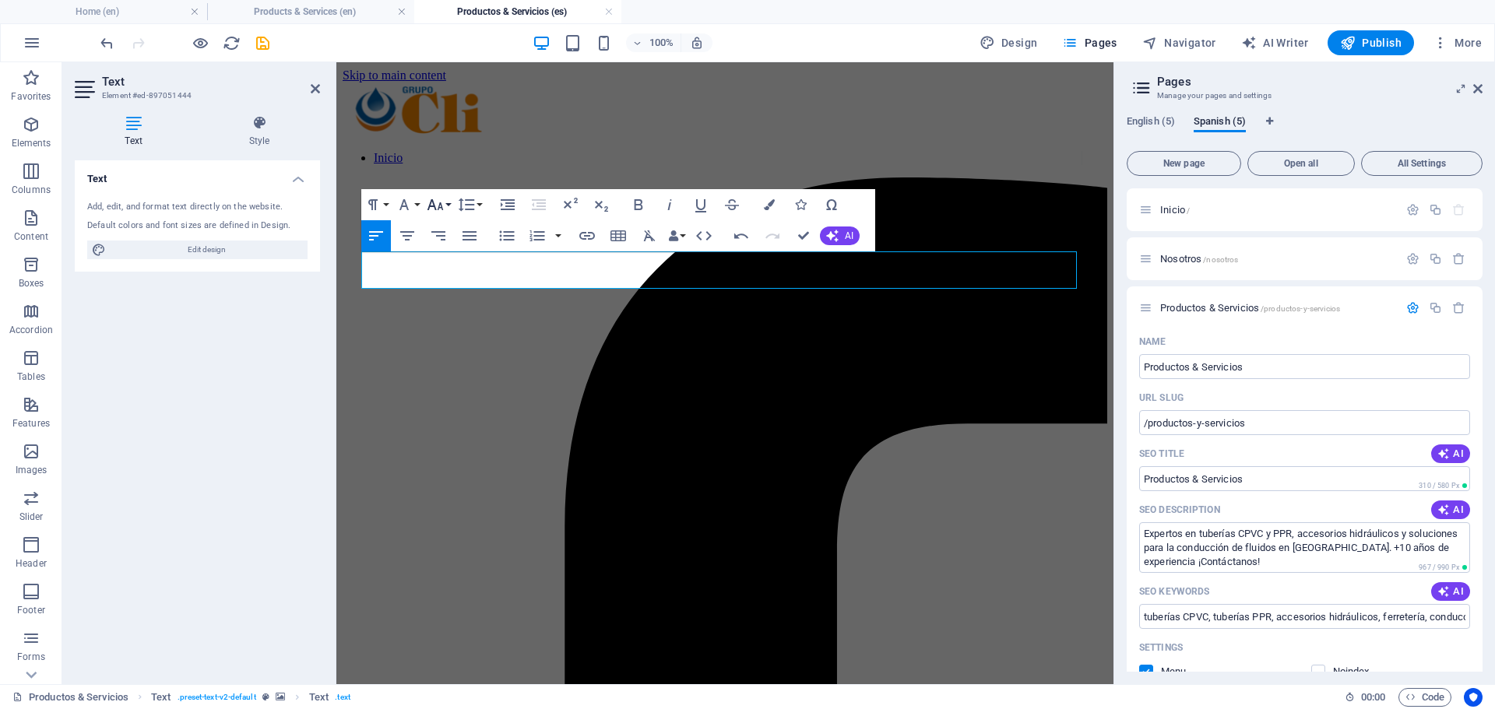
click at [434, 206] on icon "button" at bounding box center [435, 204] width 16 height 11
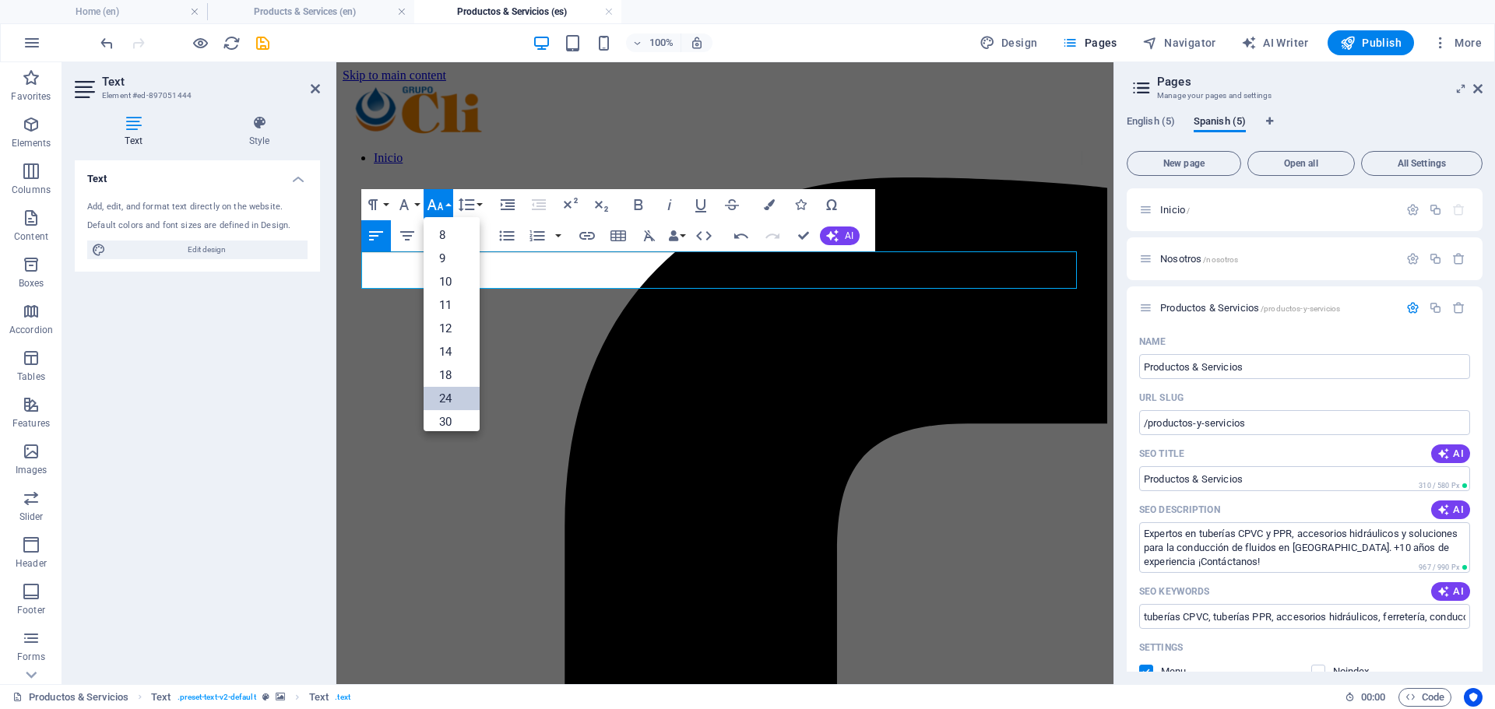
click at [452, 395] on link "24" at bounding box center [451, 398] width 56 height 23
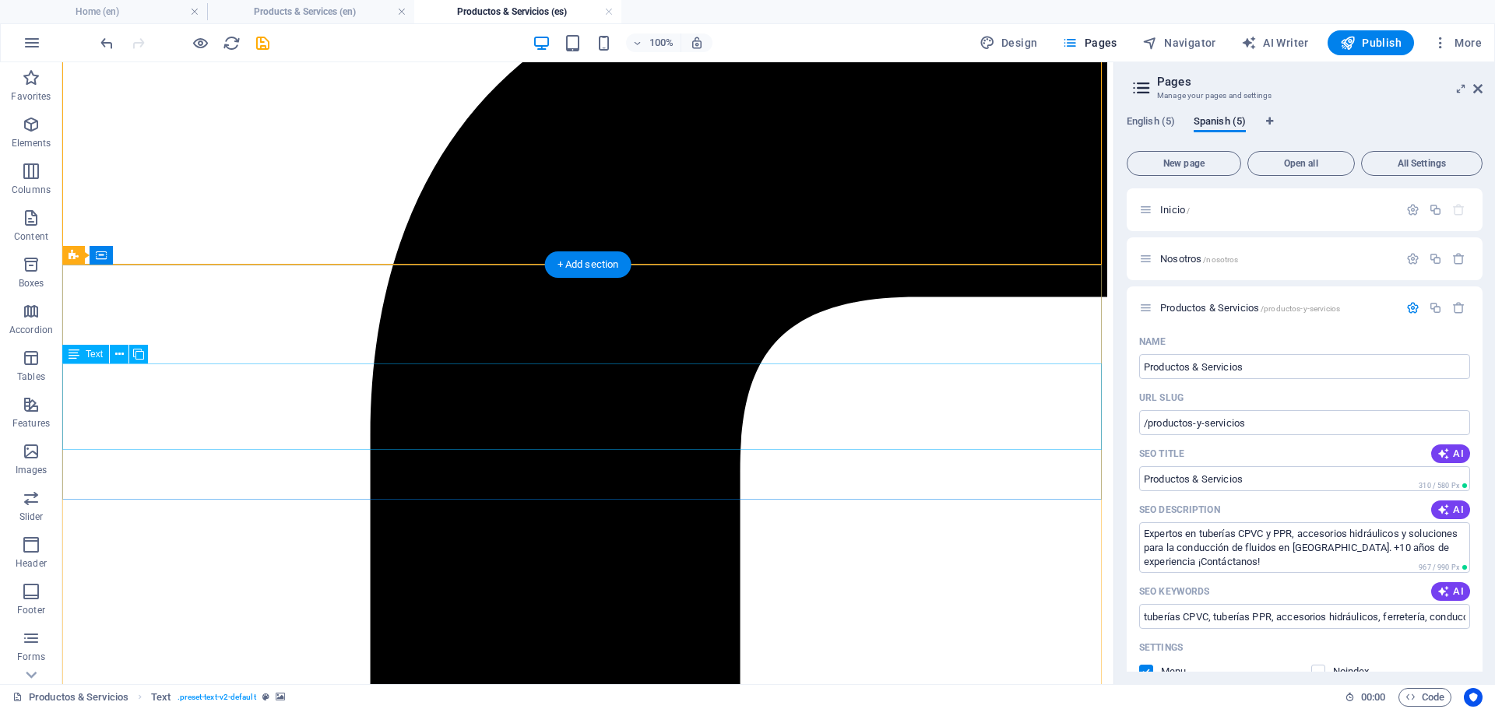
scroll to position [234, 0]
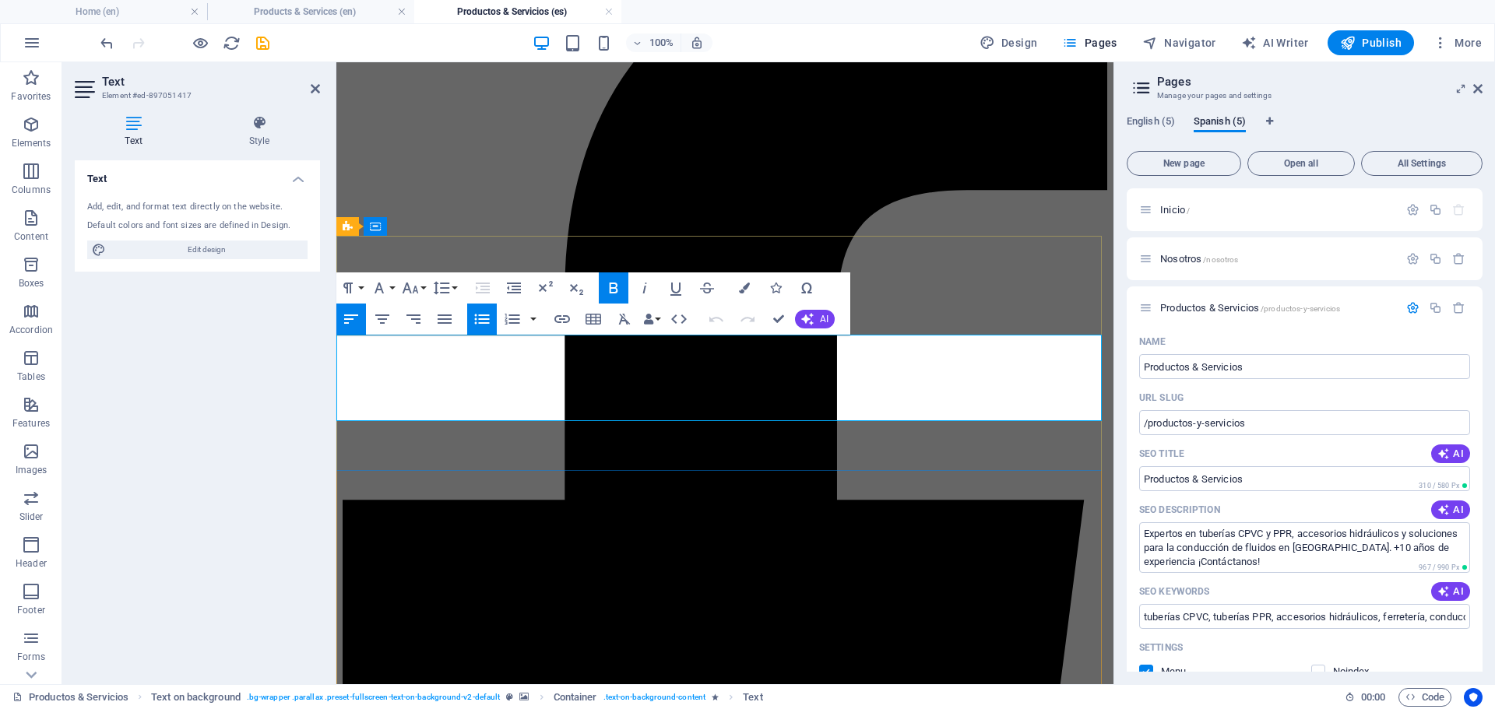
drag, startPoint x: 718, startPoint y: 351, endPoint x: 707, endPoint y: 351, distance: 10.9
drag, startPoint x: 704, startPoint y: 350, endPoint x: 640, endPoint y: 350, distance: 63.8
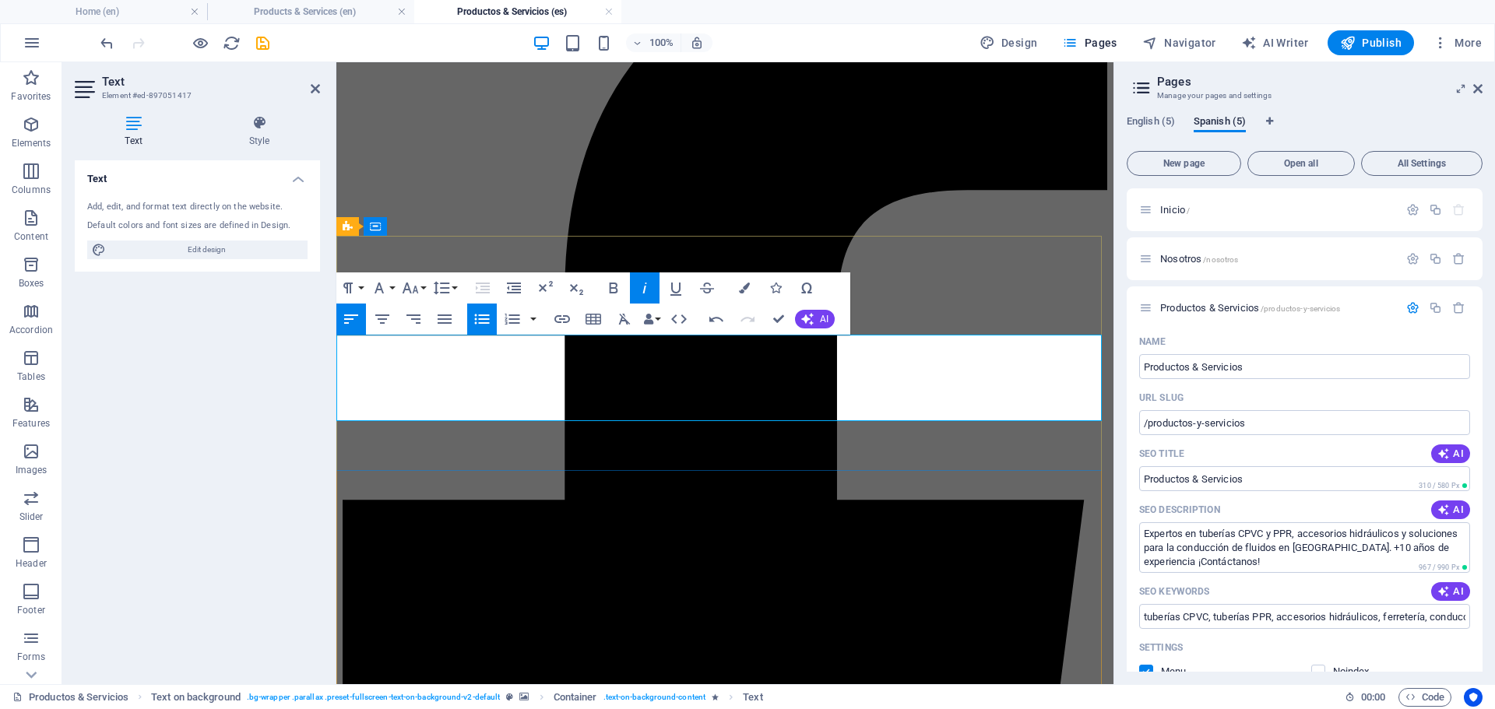
drag, startPoint x: 704, startPoint y: 376, endPoint x: 636, endPoint y: 381, distance: 67.9
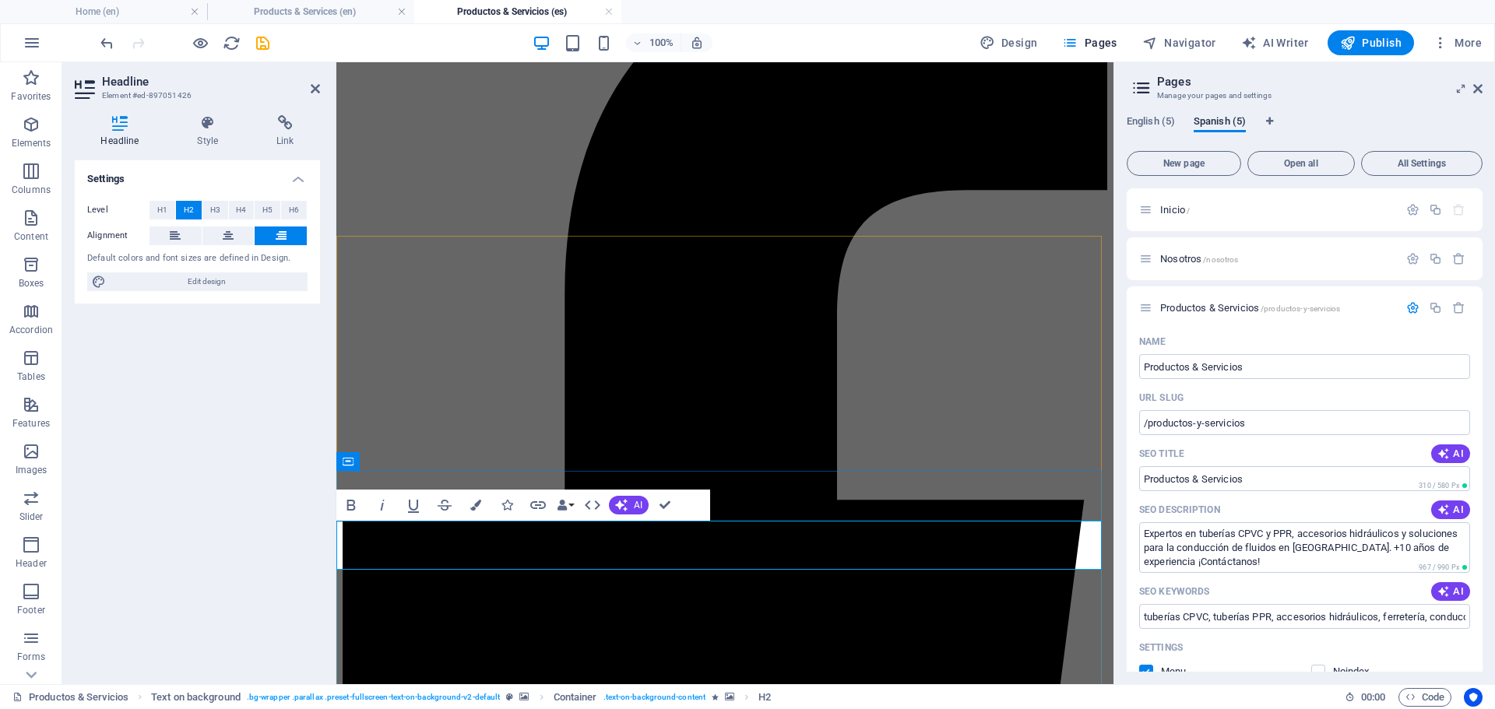
drag, startPoint x: 1114, startPoint y: 546, endPoint x: 840, endPoint y: 546, distance: 274.0
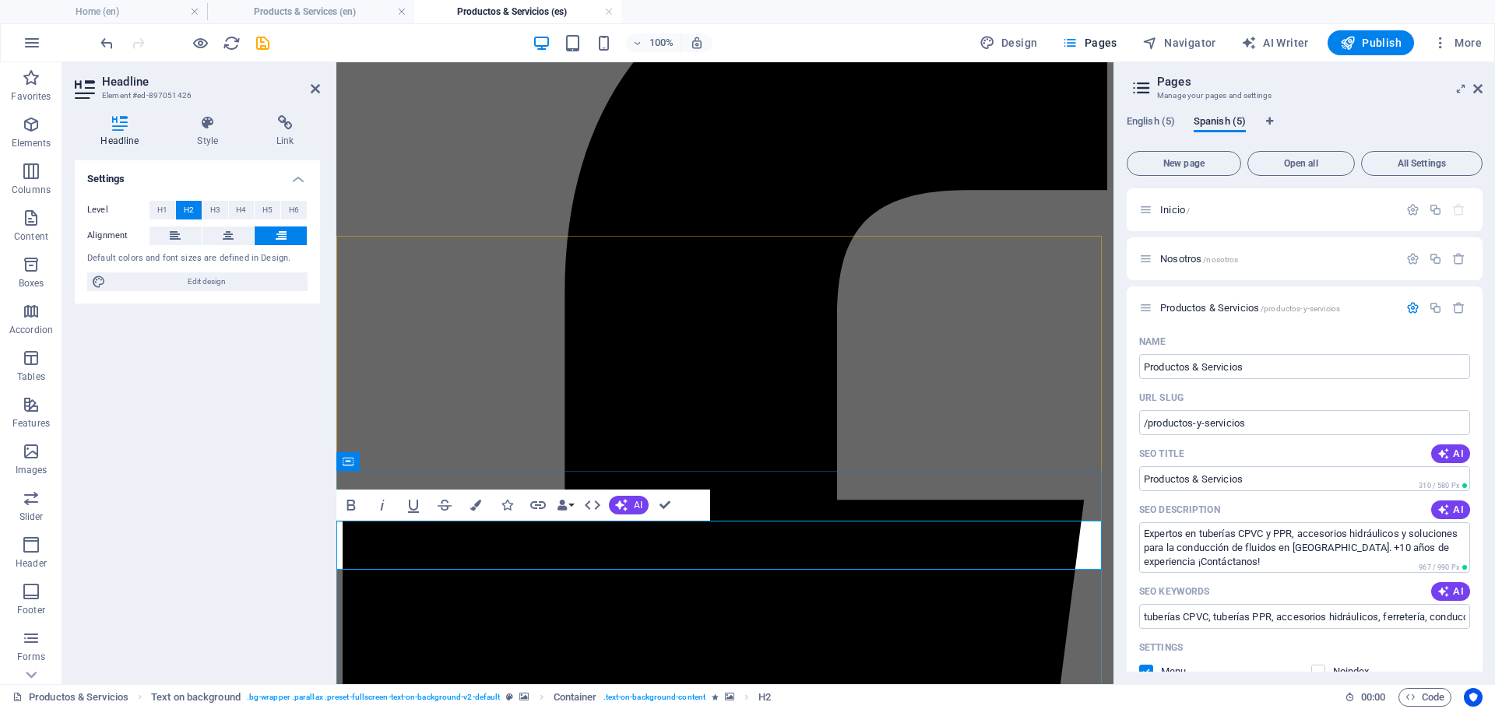
drag, startPoint x: 955, startPoint y: 546, endPoint x: 855, endPoint y: 606, distance: 115.9
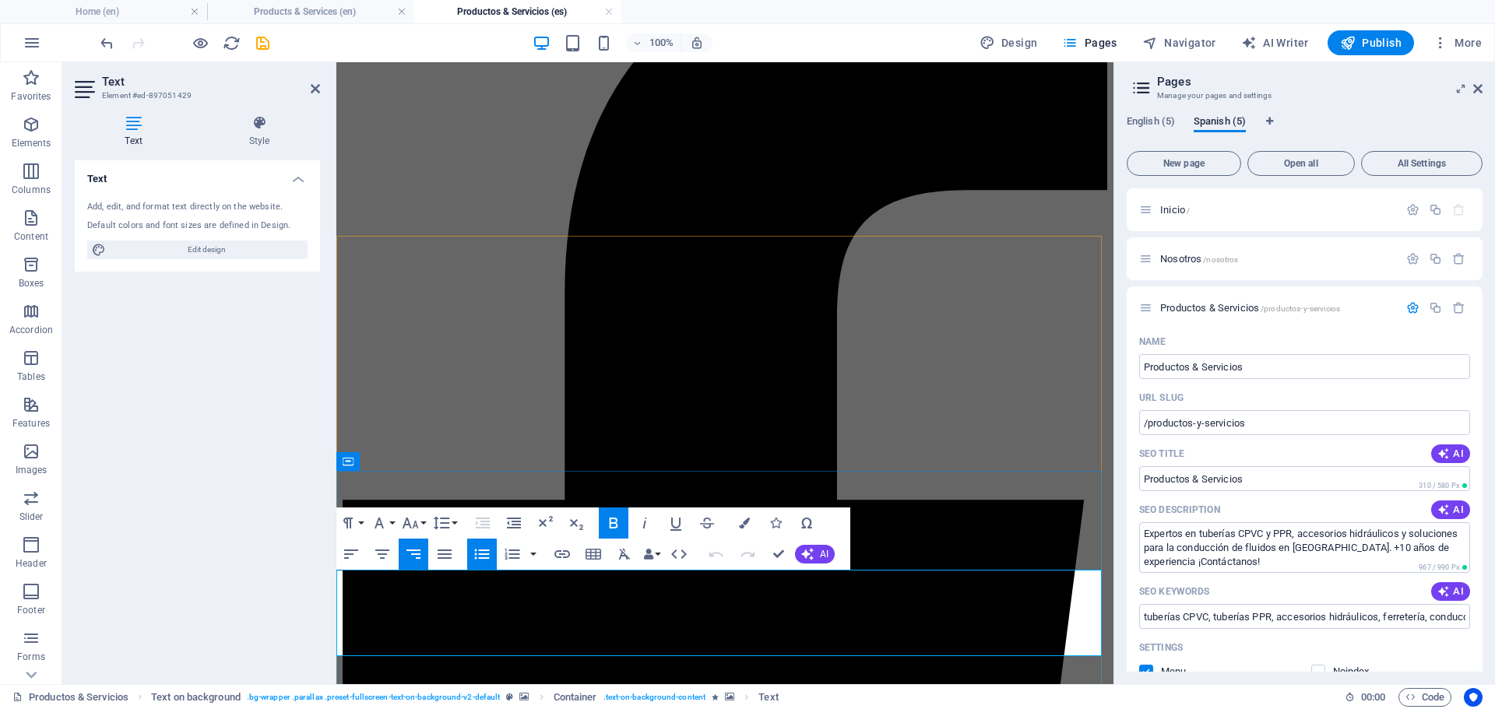
drag, startPoint x: 971, startPoint y: 643, endPoint x: 879, endPoint y: 581, distance: 111.6
copy ul "Válvulas Llaves Nariz Flexicos"
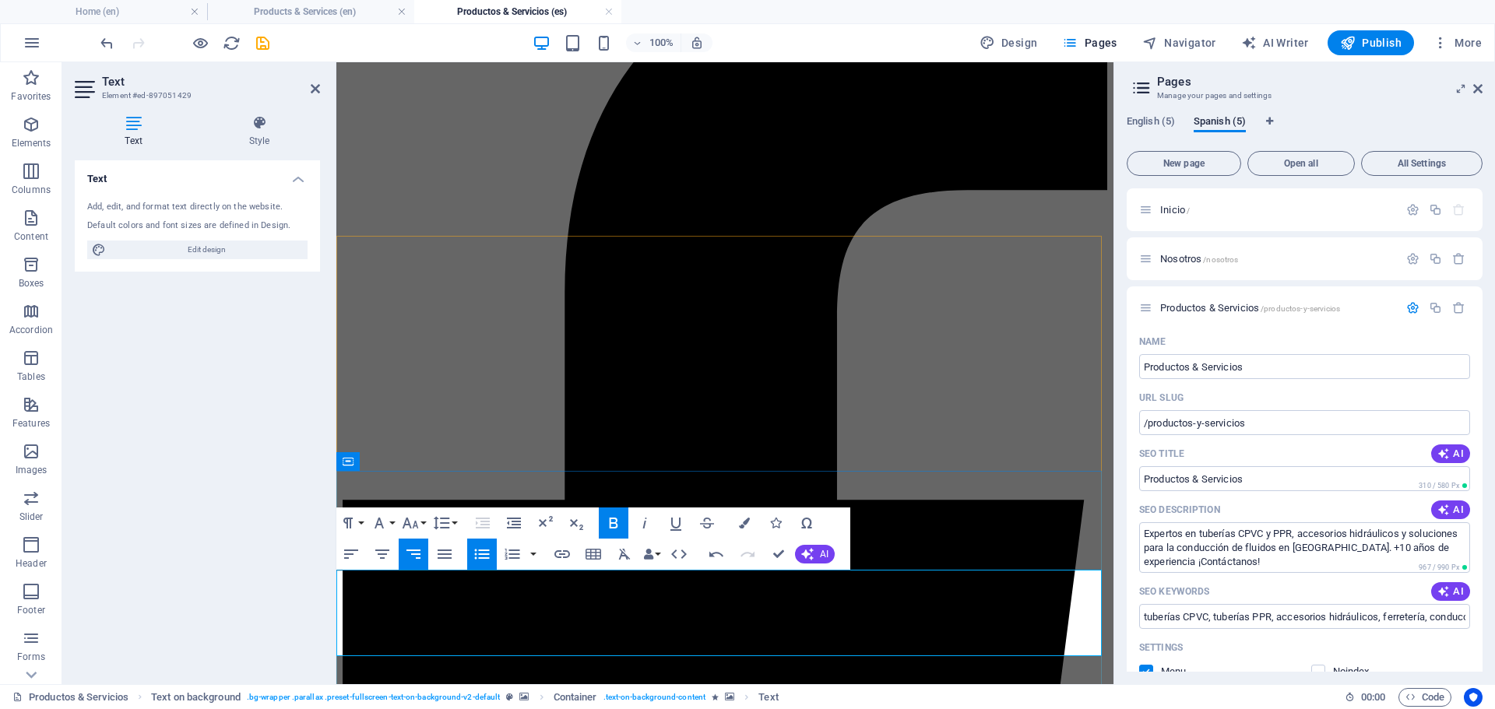
drag, startPoint x: 944, startPoint y: 588, endPoint x: 901, endPoint y: 597, distance: 43.7
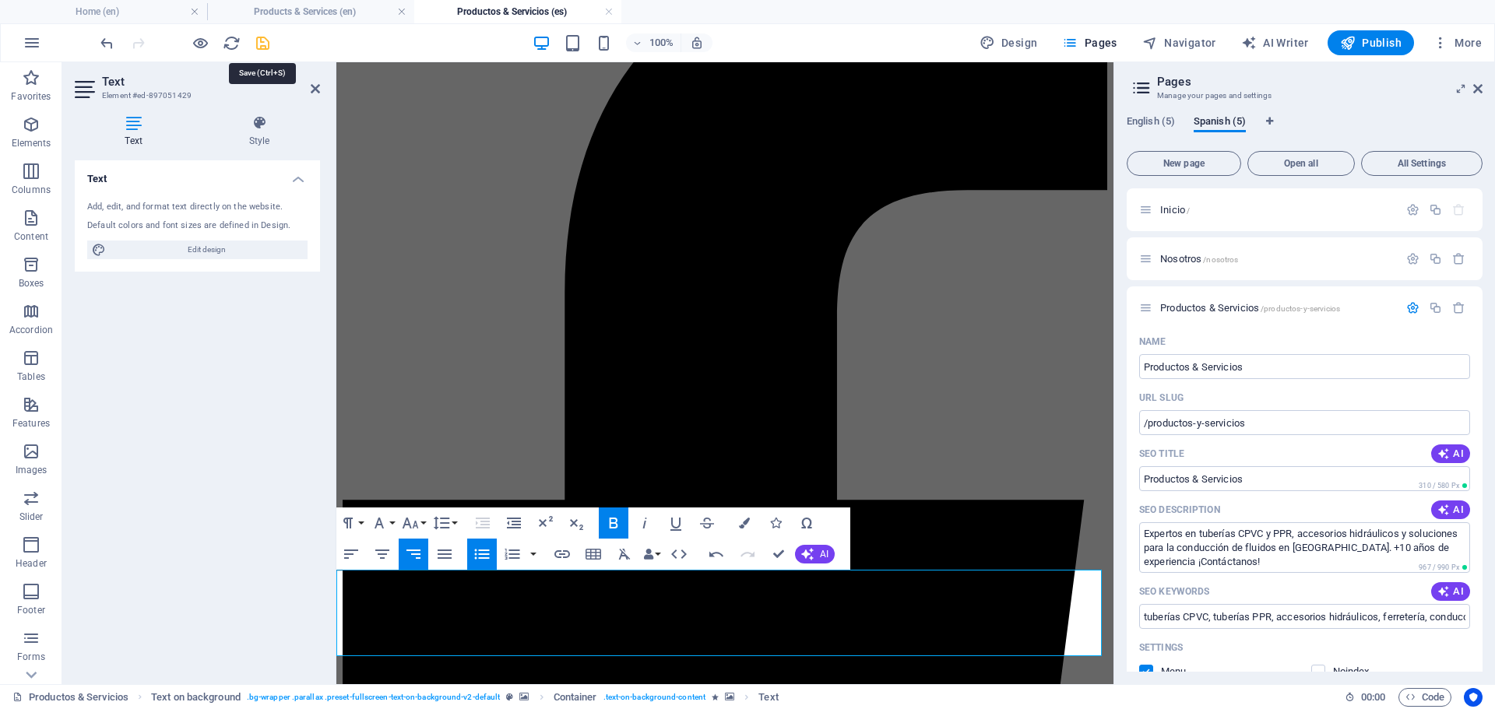
click at [264, 44] on icon "save" at bounding box center [263, 43] width 18 height 18
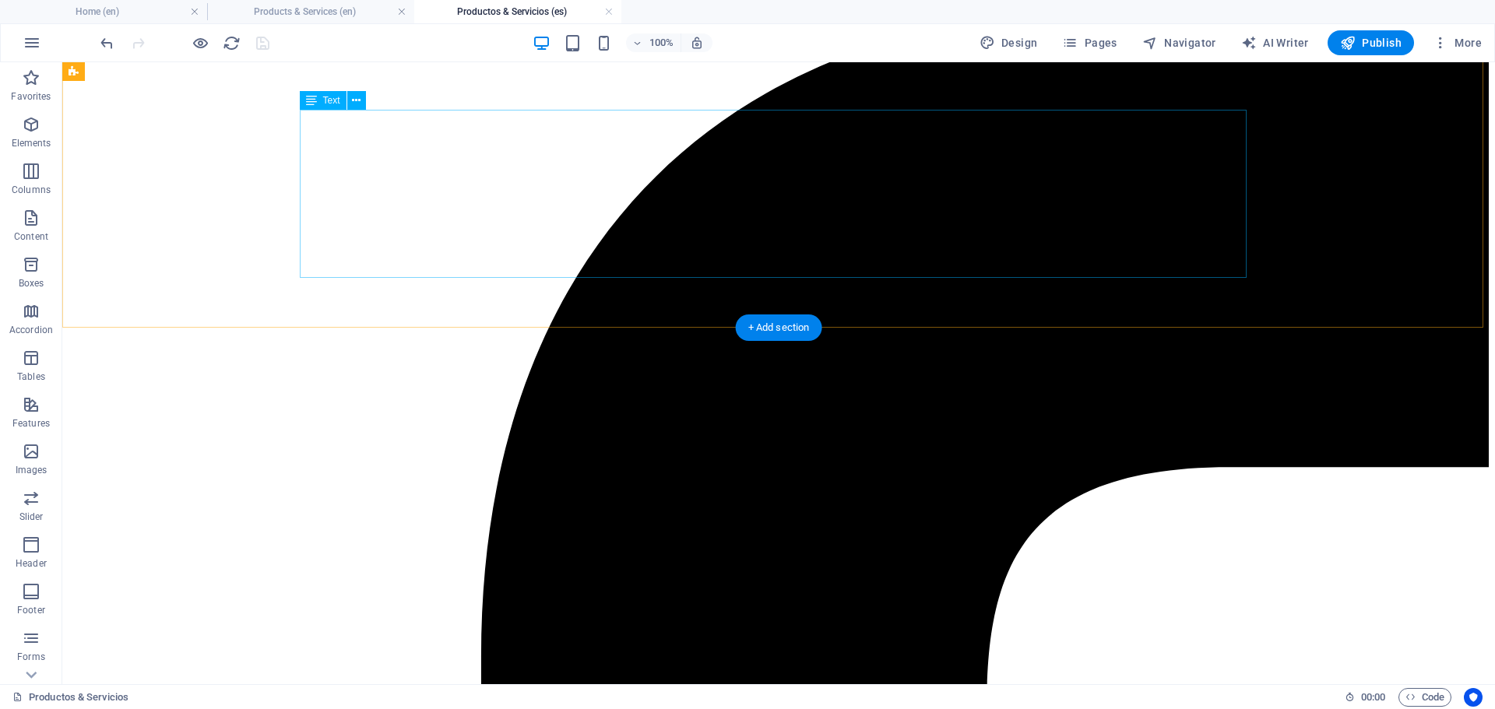
scroll to position [0, 0]
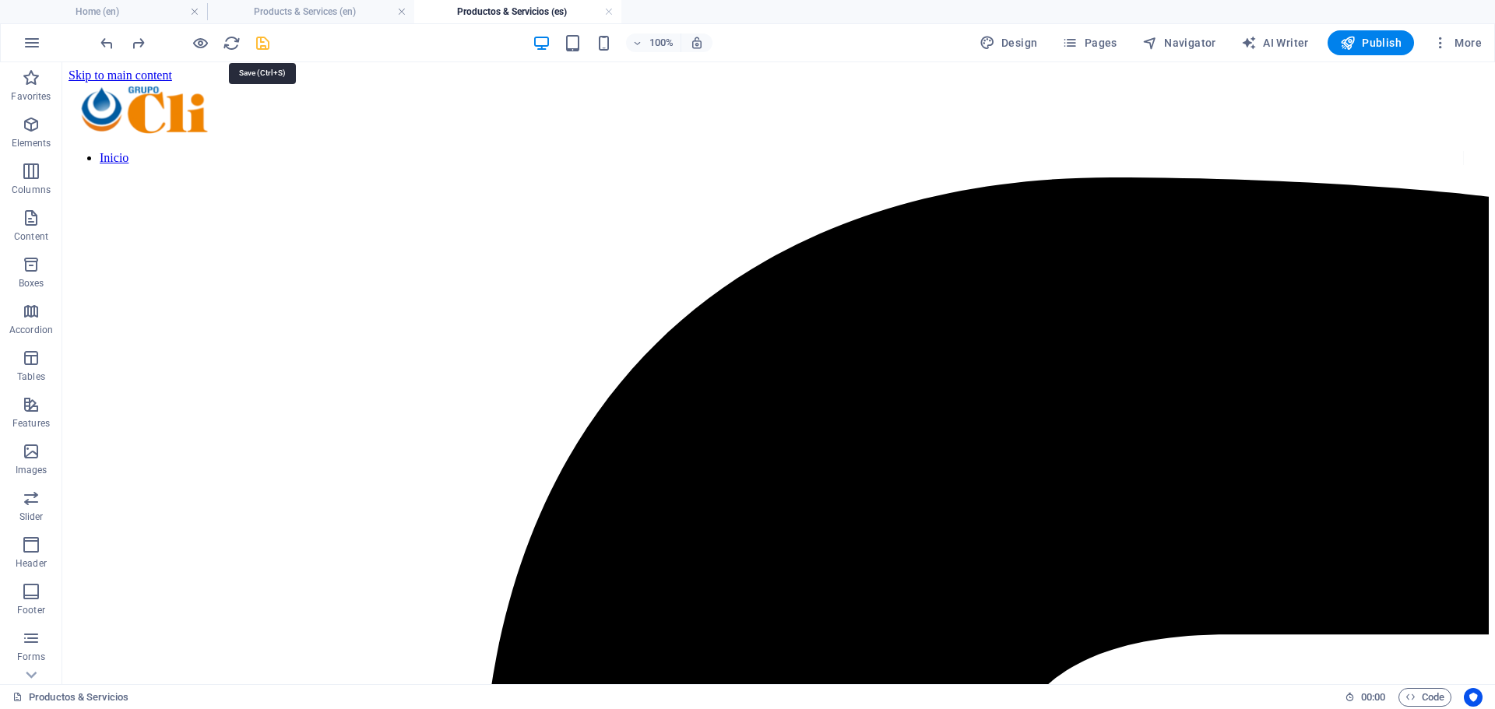
click at [265, 47] on icon "save" at bounding box center [263, 43] width 18 height 18
click at [311, 12] on h4 "Products & Services (en)" at bounding box center [310, 11] width 207 height 17
click at [480, 10] on h4 "Productos & Servicios (es)" at bounding box center [517, 11] width 207 height 17
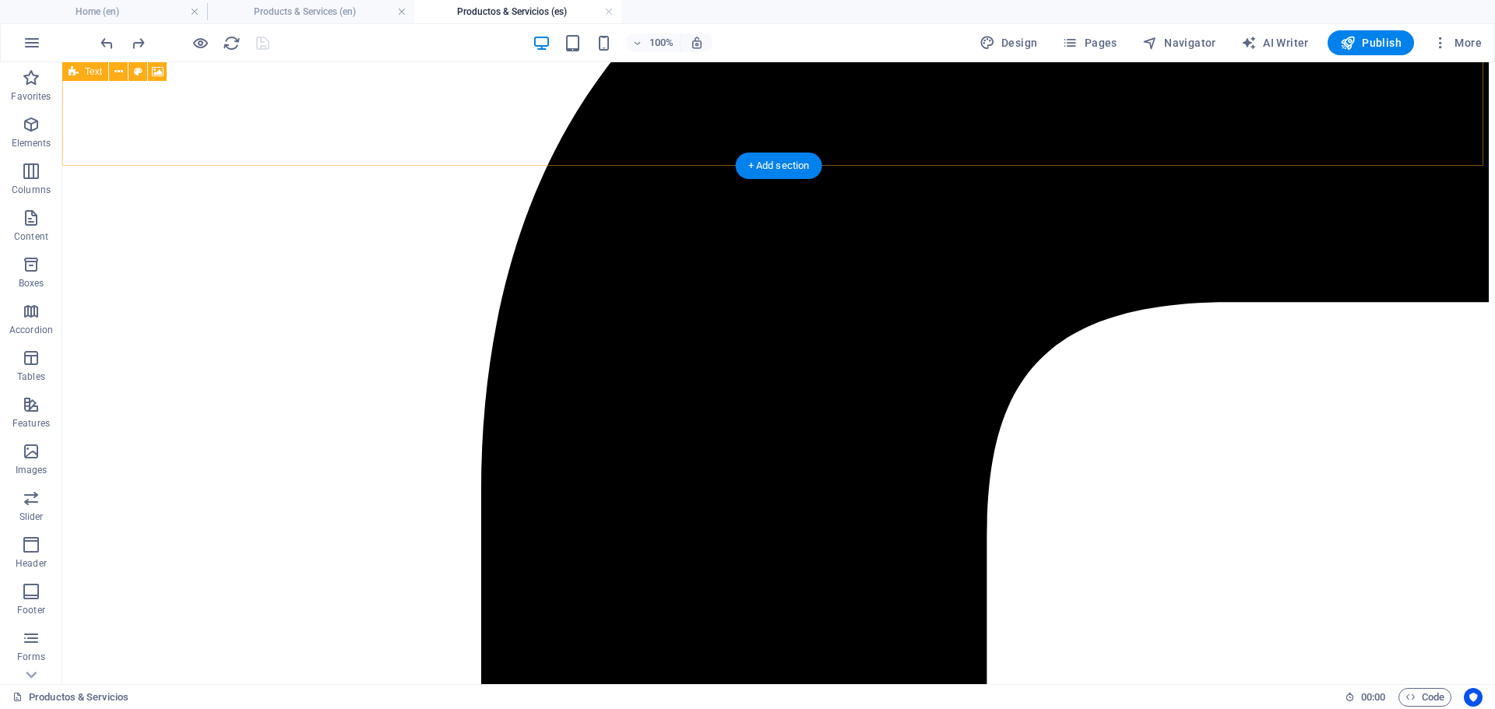
scroll to position [234, 0]
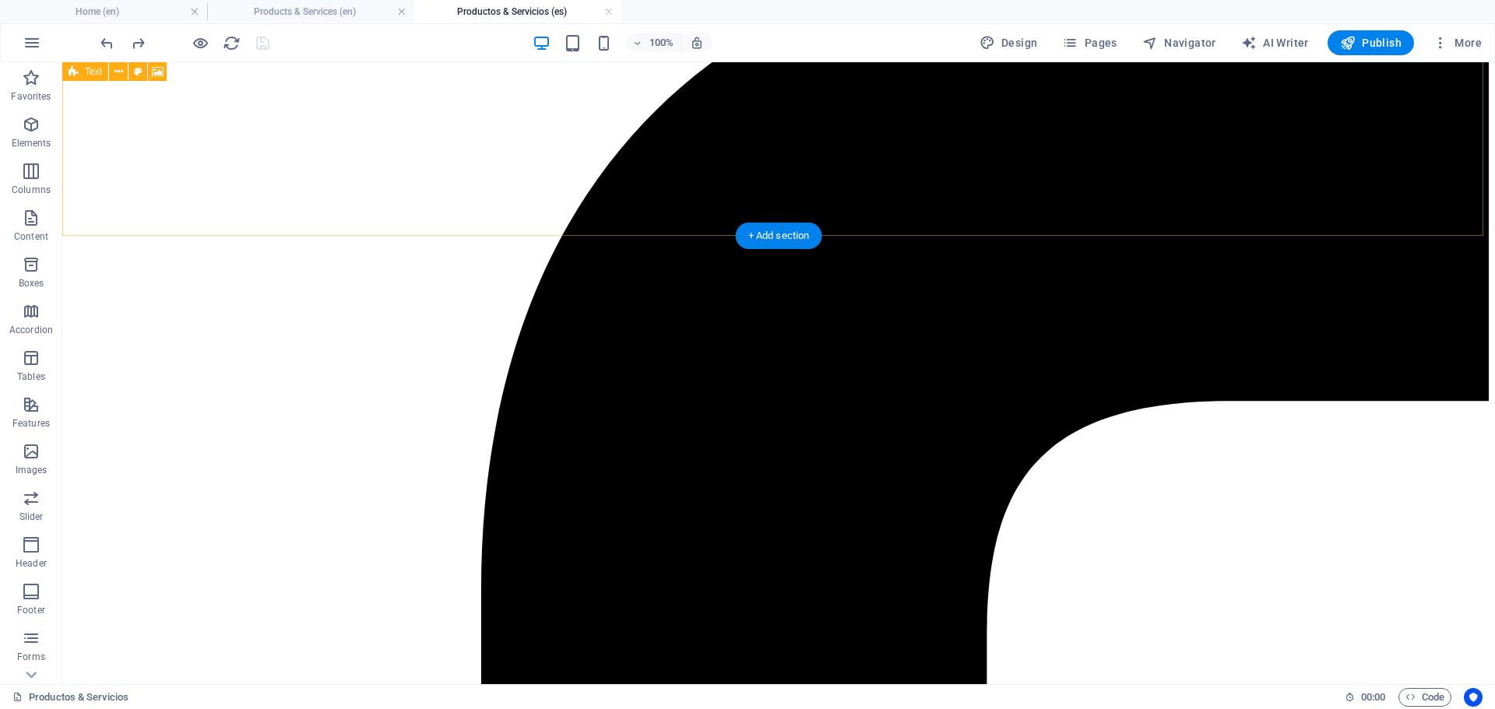
click at [269, 12] on h4 "Products & Services (en)" at bounding box center [310, 11] width 207 height 17
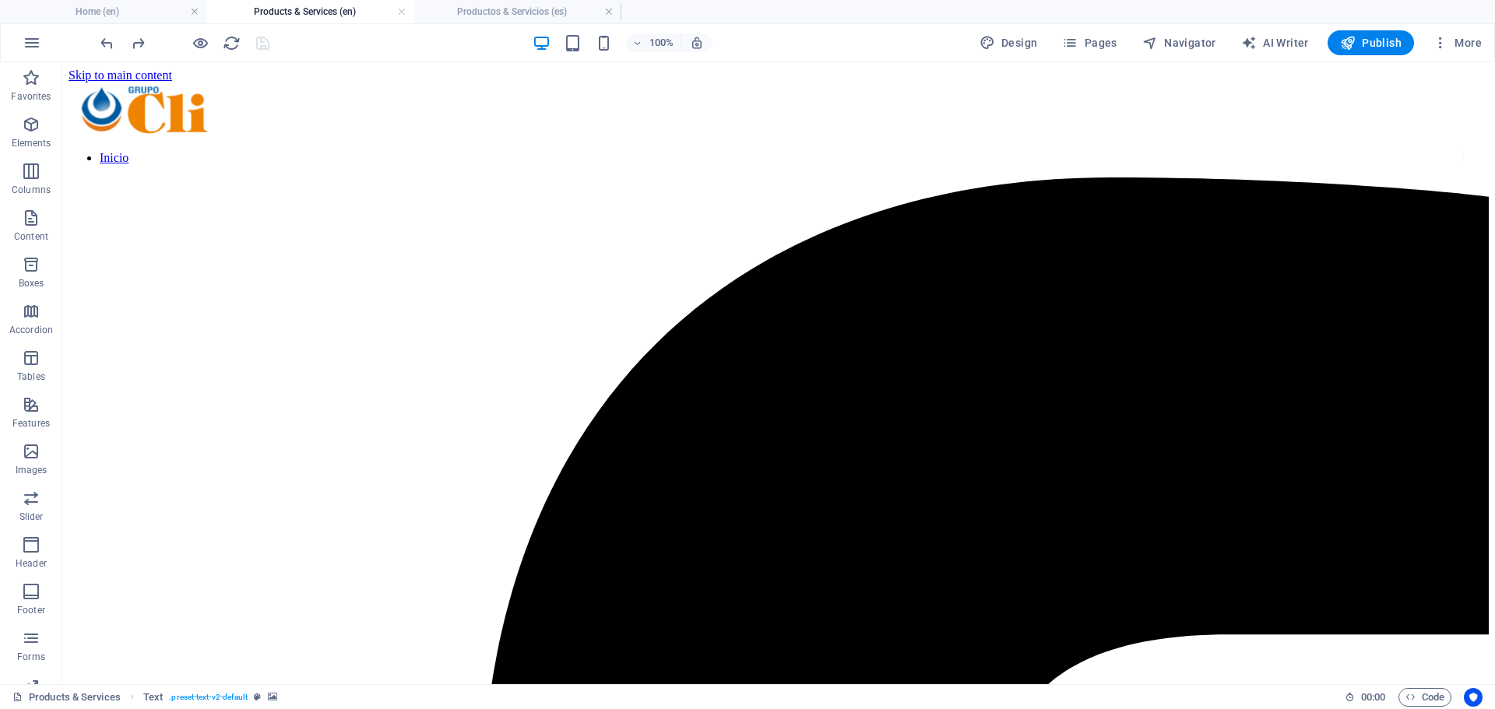
scroll to position [0, 0]
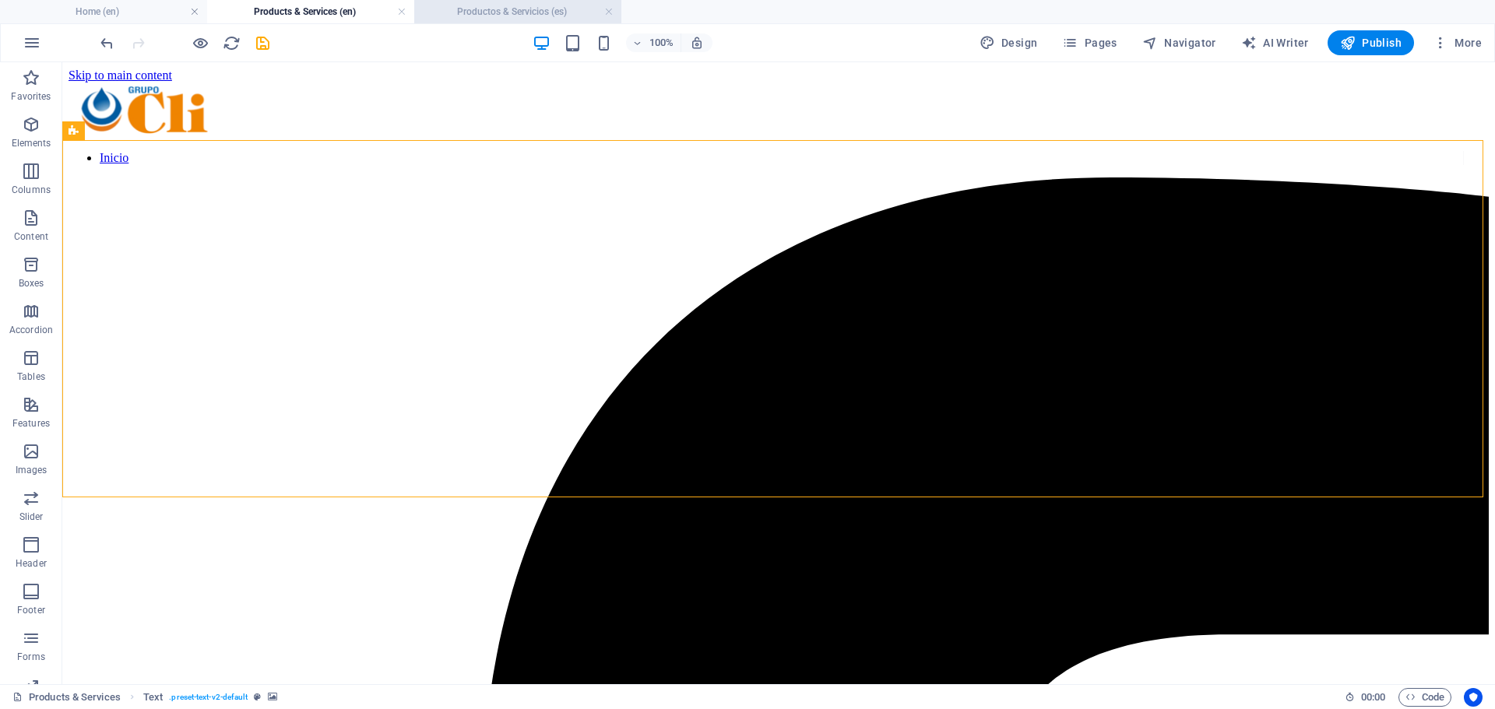
click at [492, 3] on h4 "Productos & Servicios (es)" at bounding box center [517, 11] width 207 height 17
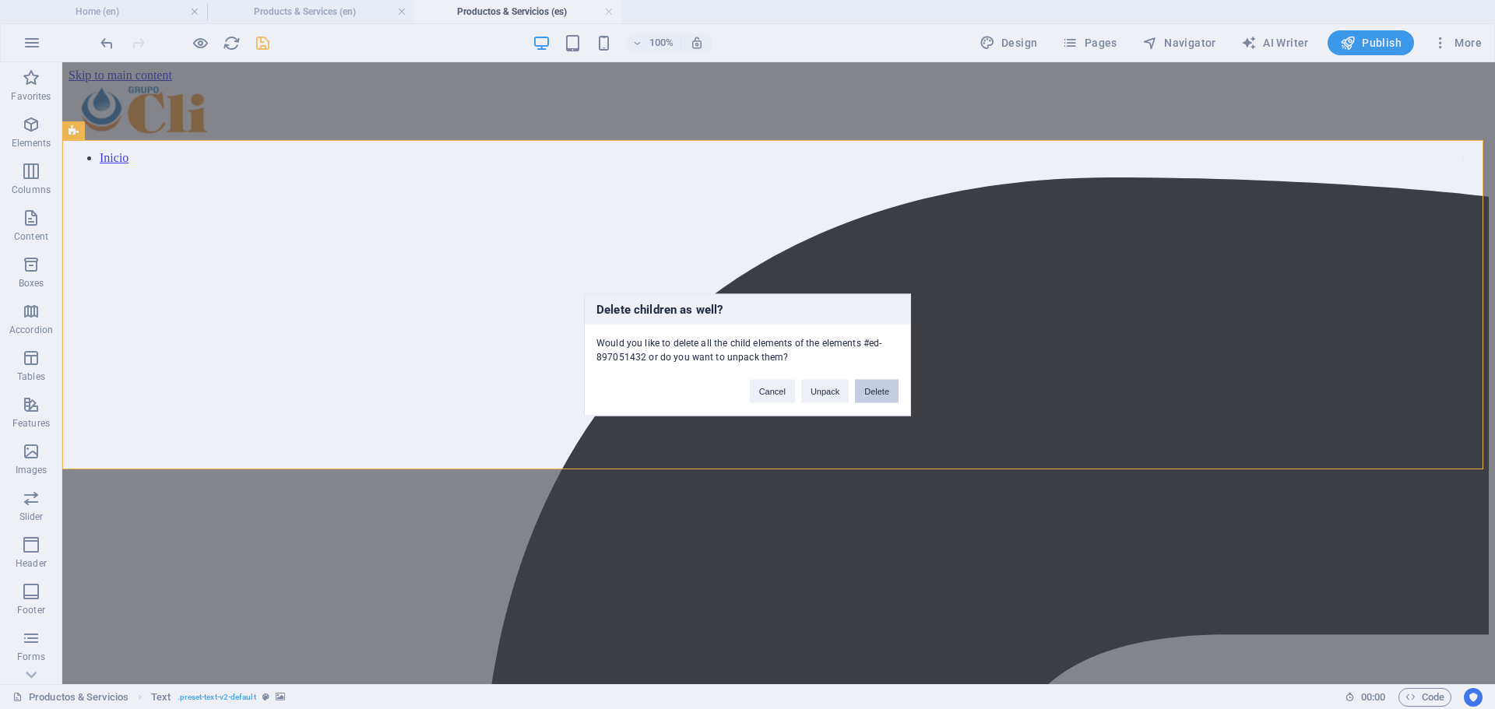
click at [869, 392] on button "Delete" at bounding box center [877, 390] width 44 height 23
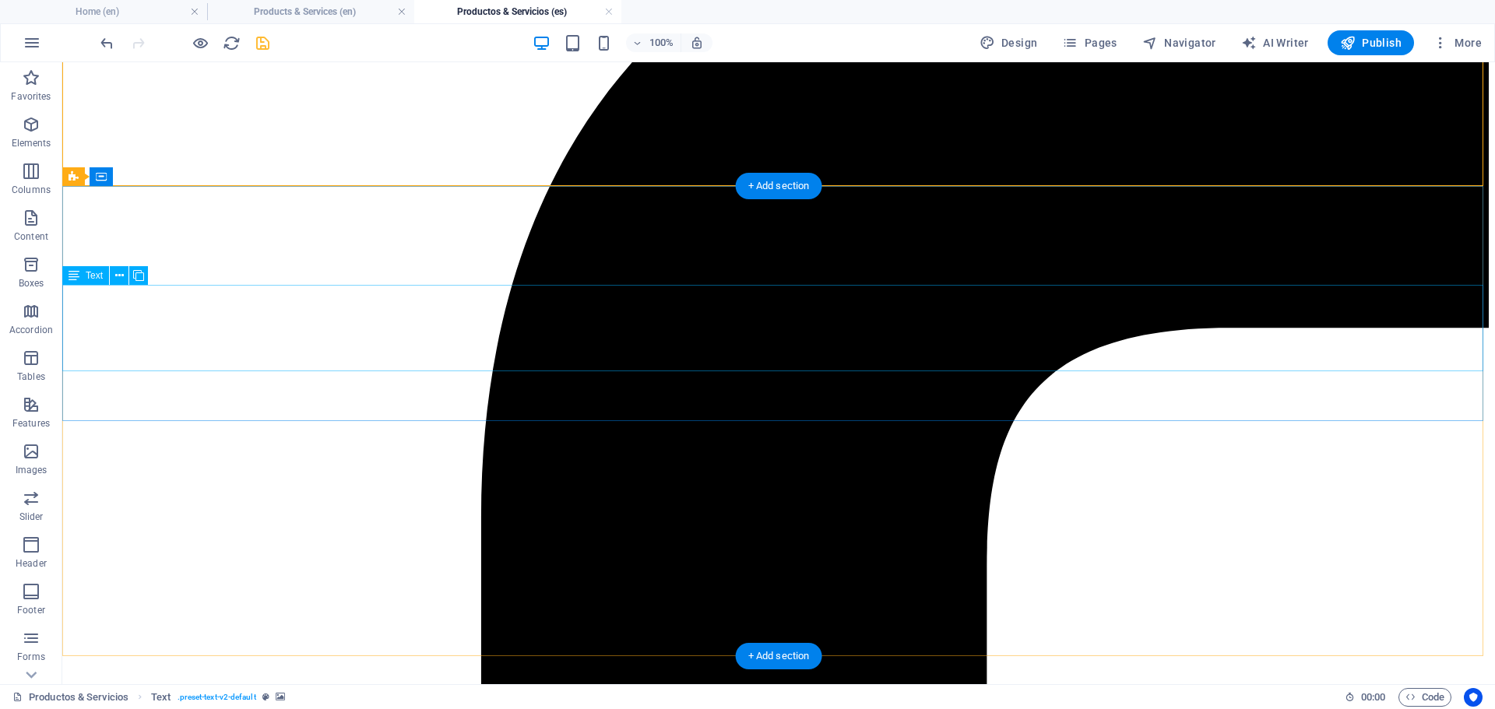
scroll to position [311, 0]
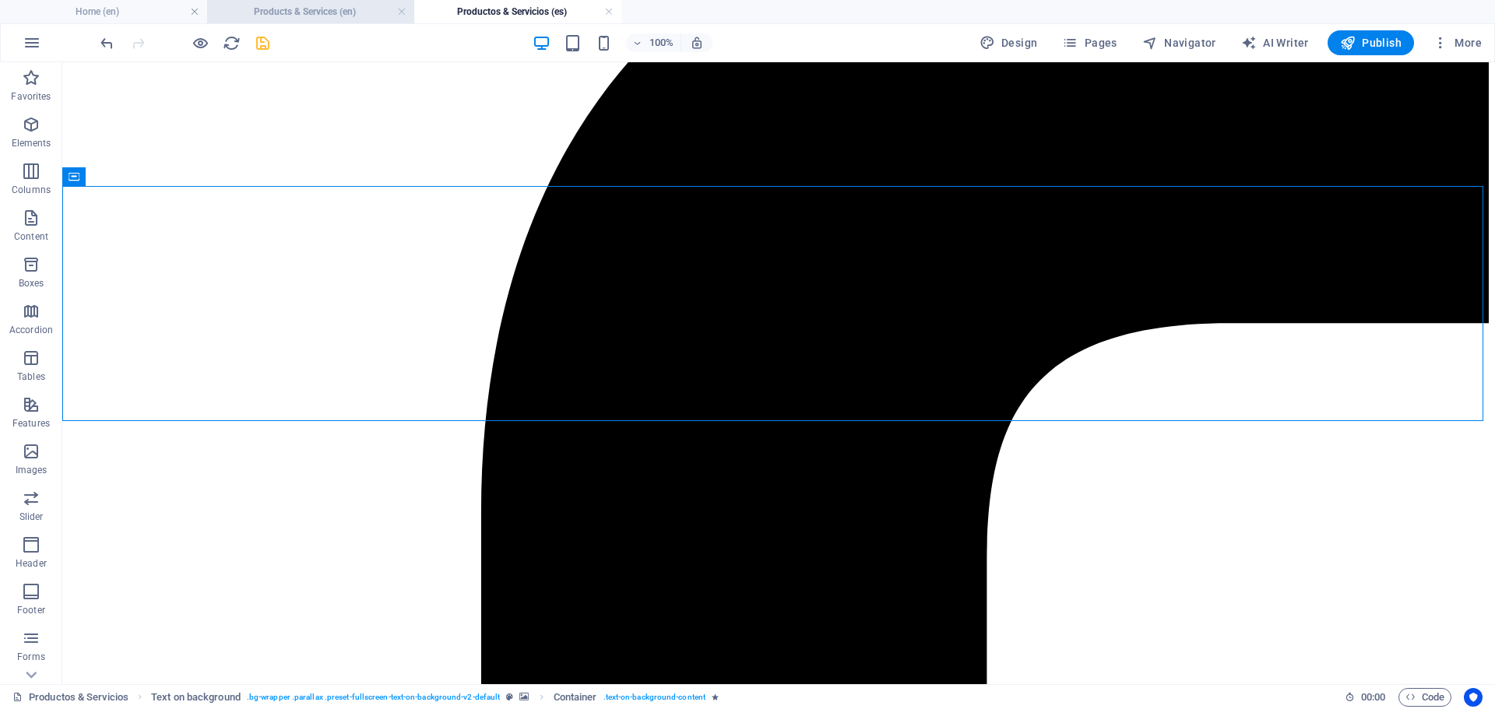
click at [297, 16] on h4 "Products & Services (en)" at bounding box center [310, 11] width 207 height 17
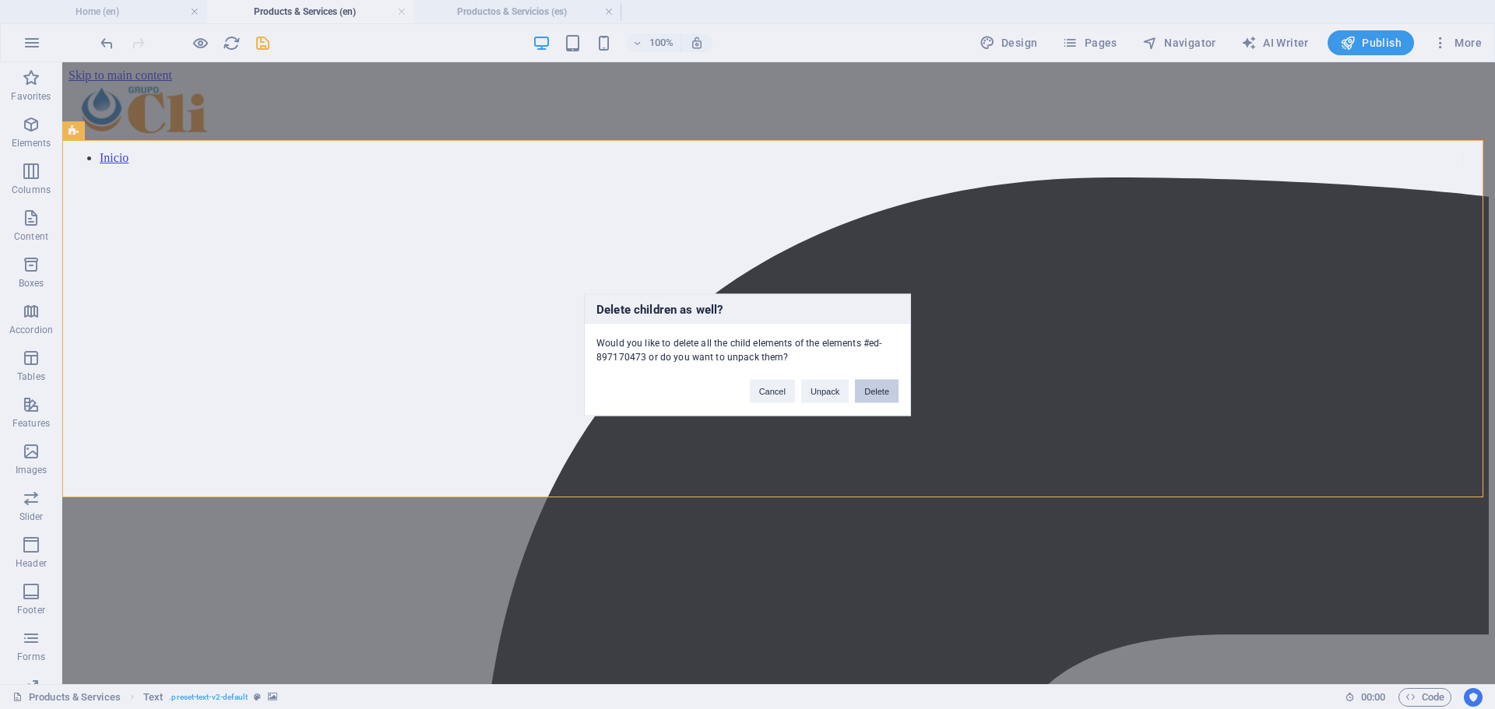
click at [880, 386] on button "Delete" at bounding box center [877, 390] width 44 height 23
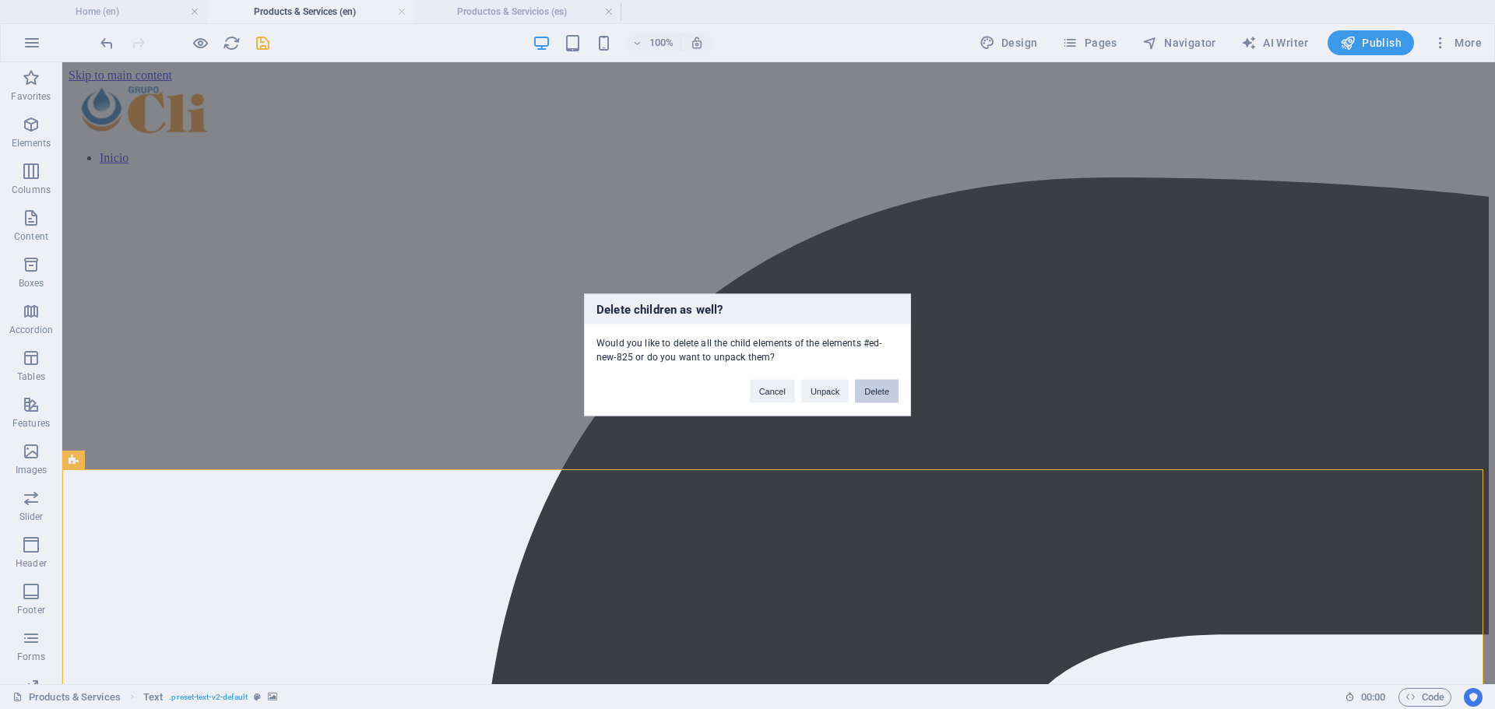
click at [887, 388] on button "Delete" at bounding box center [877, 390] width 44 height 23
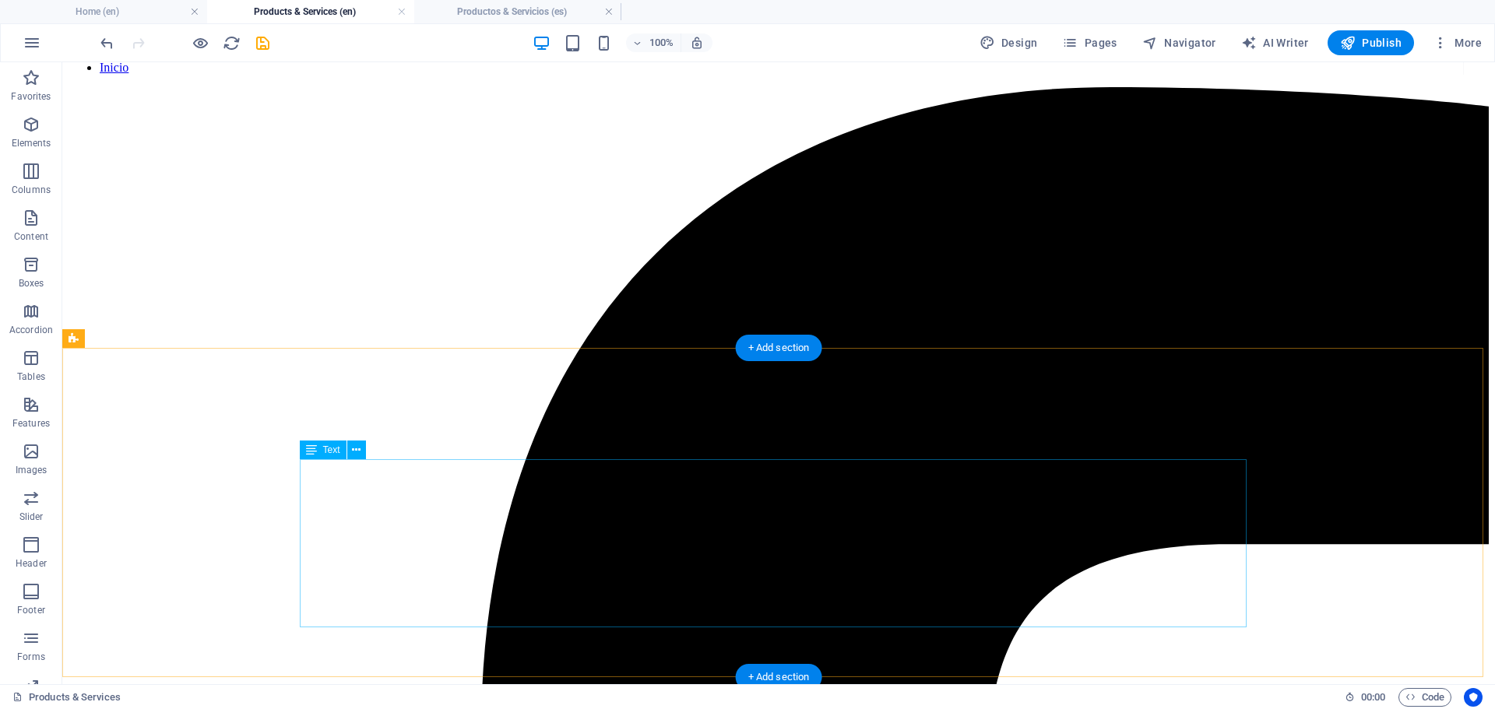
scroll to position [156, 0]
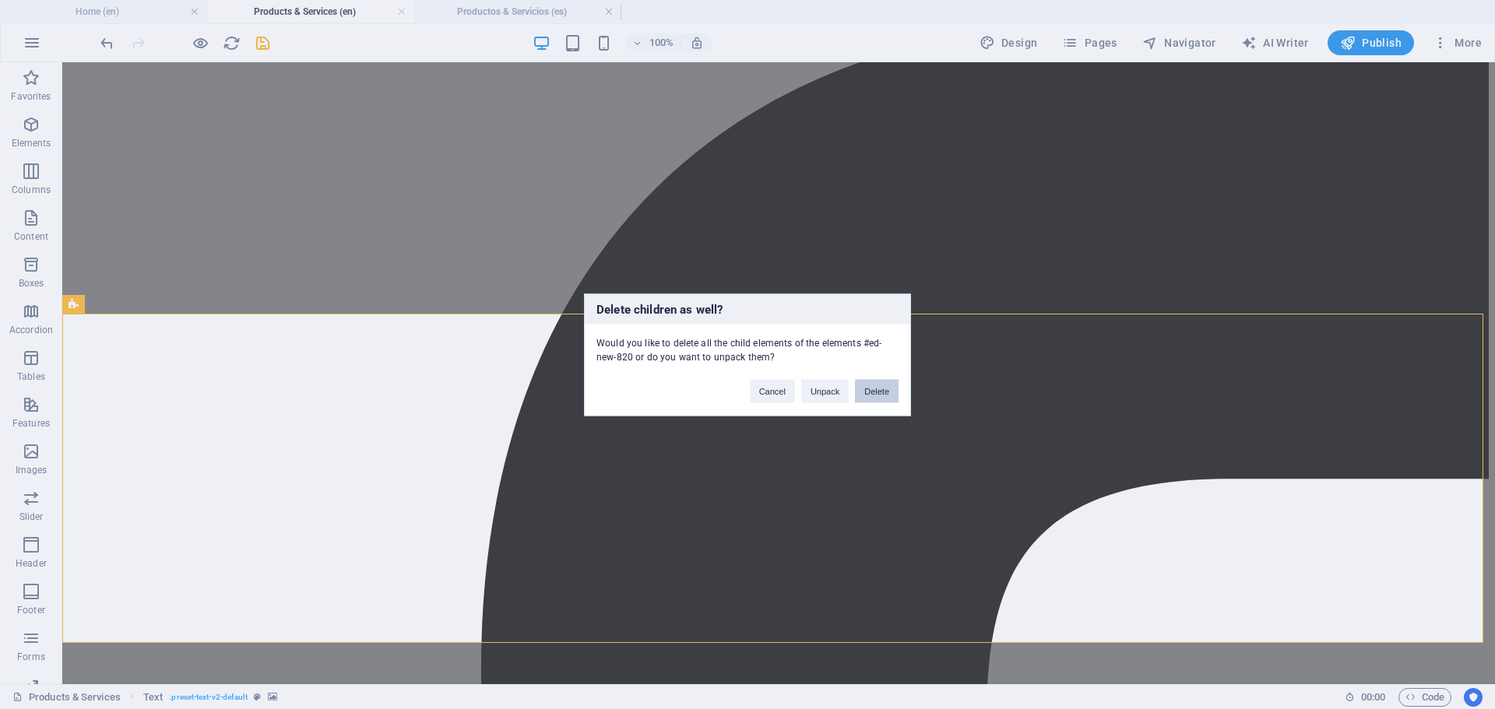
click at [882, 390] on button "Delete" at bounding box center [877, 390] width 44 height 23
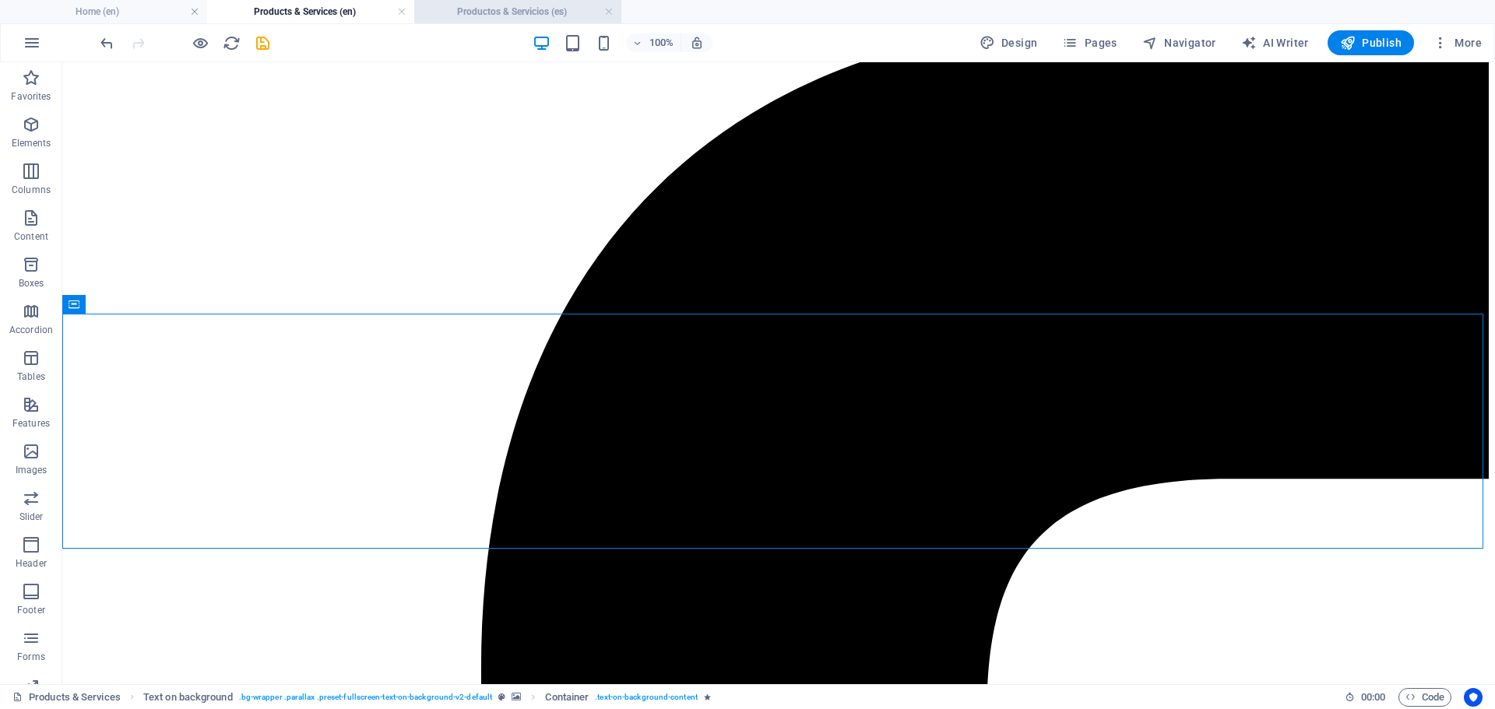
click at [498, 15] on h4 "Productos & Servicios (es)" at bounding box center [517, 11] width 207 height 17
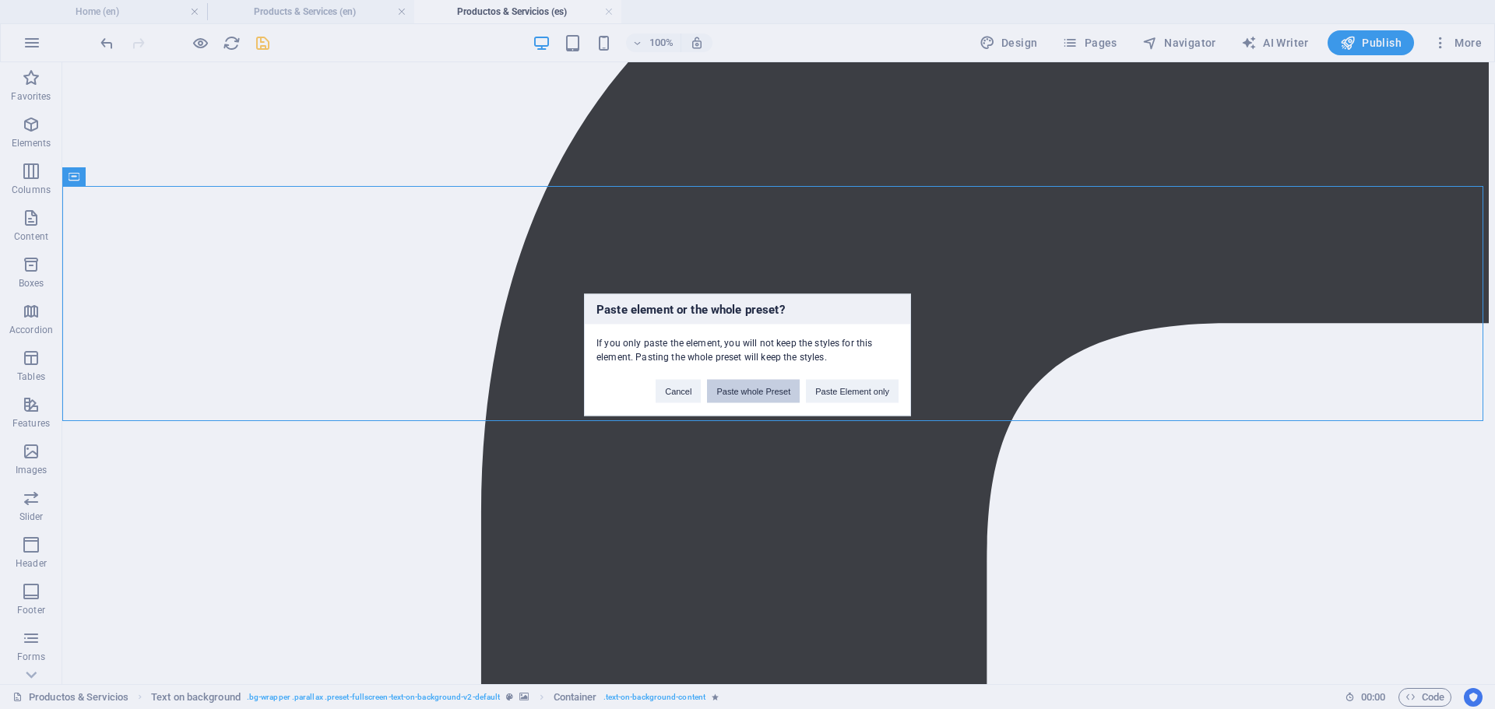
click at [776, 393] on button "Paste whole Preset" at bounding box center [753, 390] width 93 height 23
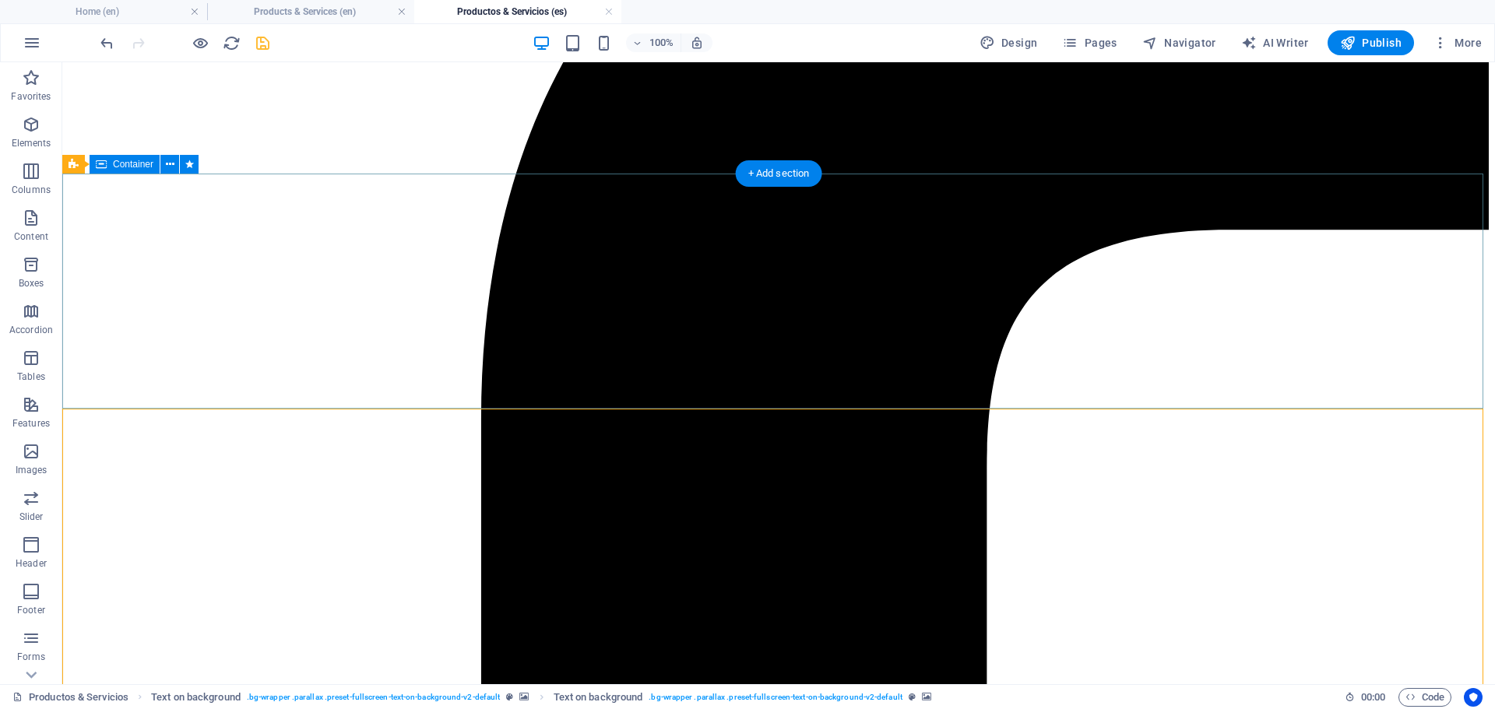
scroll to position [311, 0]
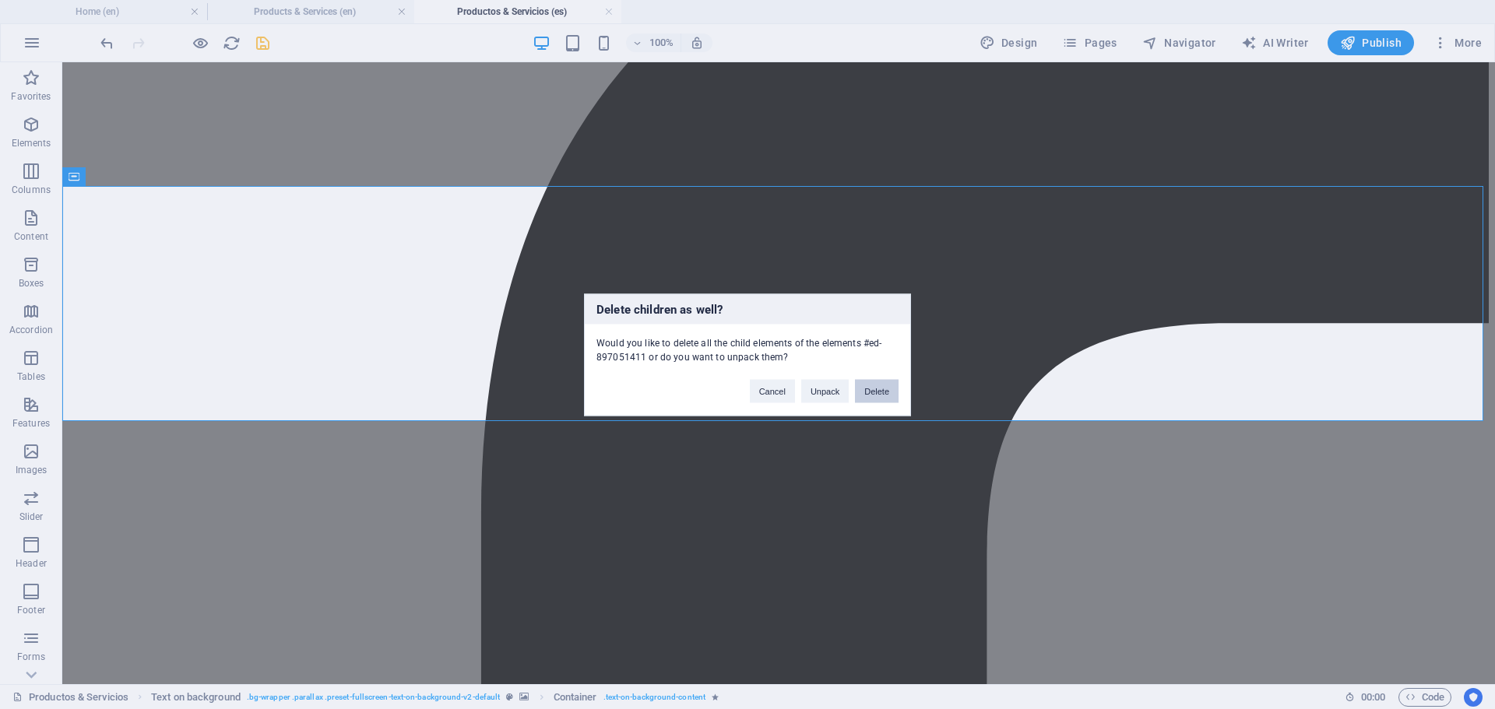
click at [878, 393] on button "Delete" at bounding box center [877, 390] width 44 height 23
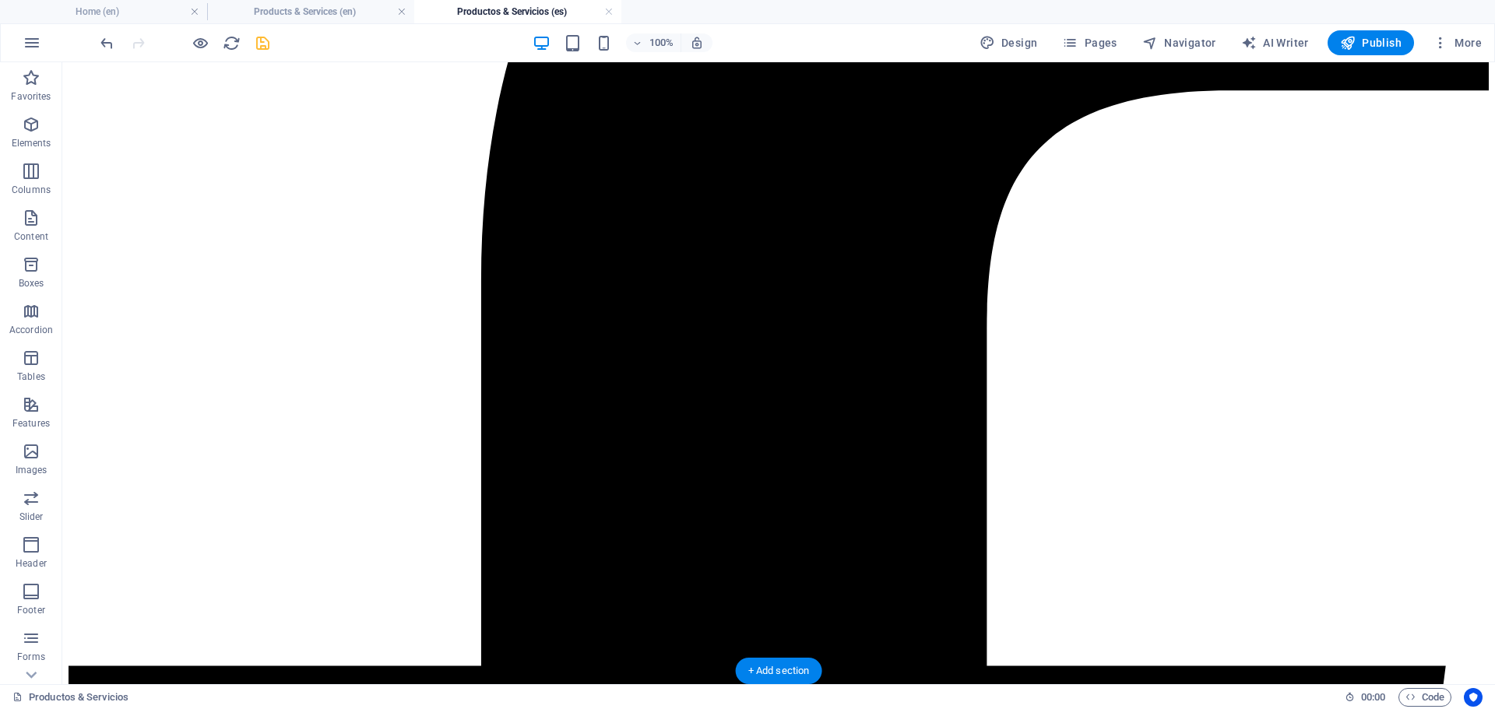
scroll to position [545, 0]
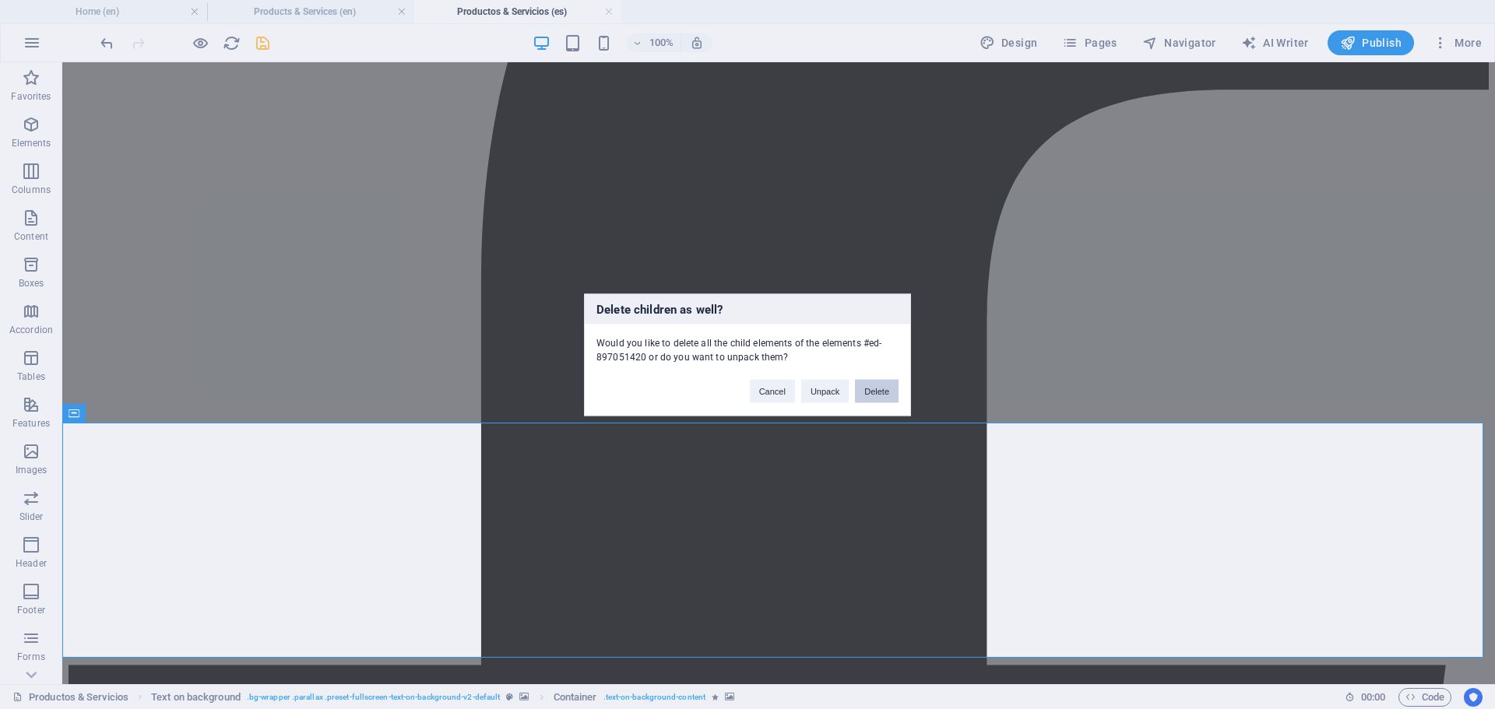
click at [876, 395] on button "Delete" at bounding box center [877, 390] width 44 height 23
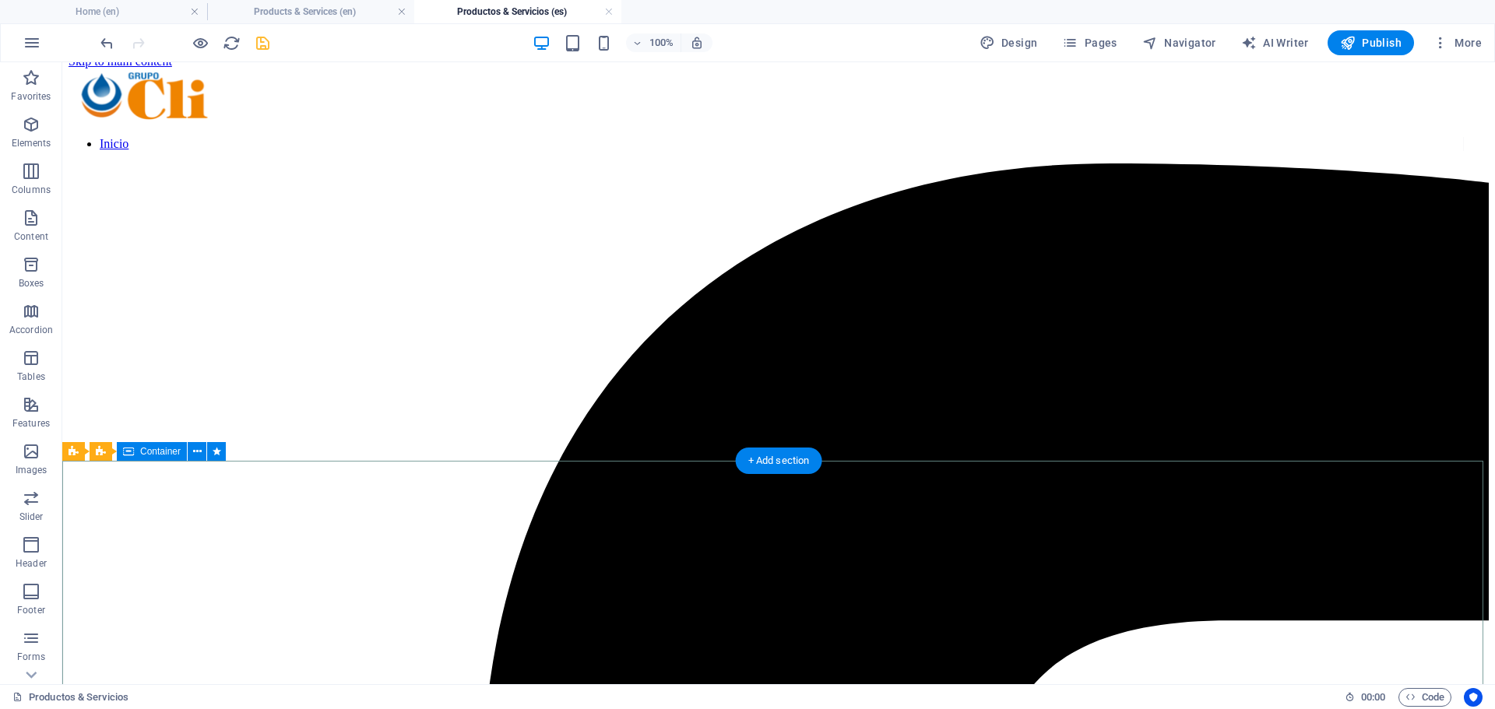
scroll to position [0, 0]
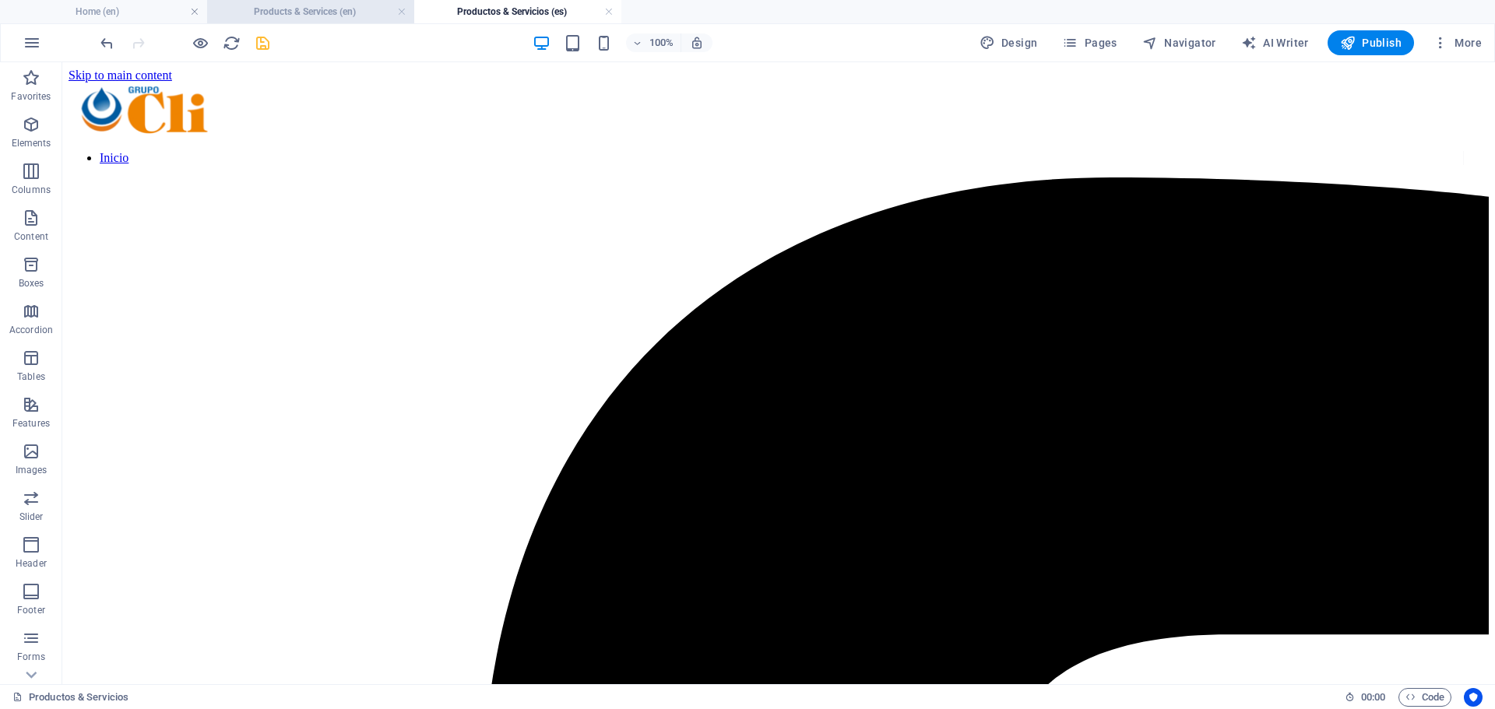
click at [325, 16] on h4 "Products & Services (en)" at bounding box center [310, 11] width 207 height 17
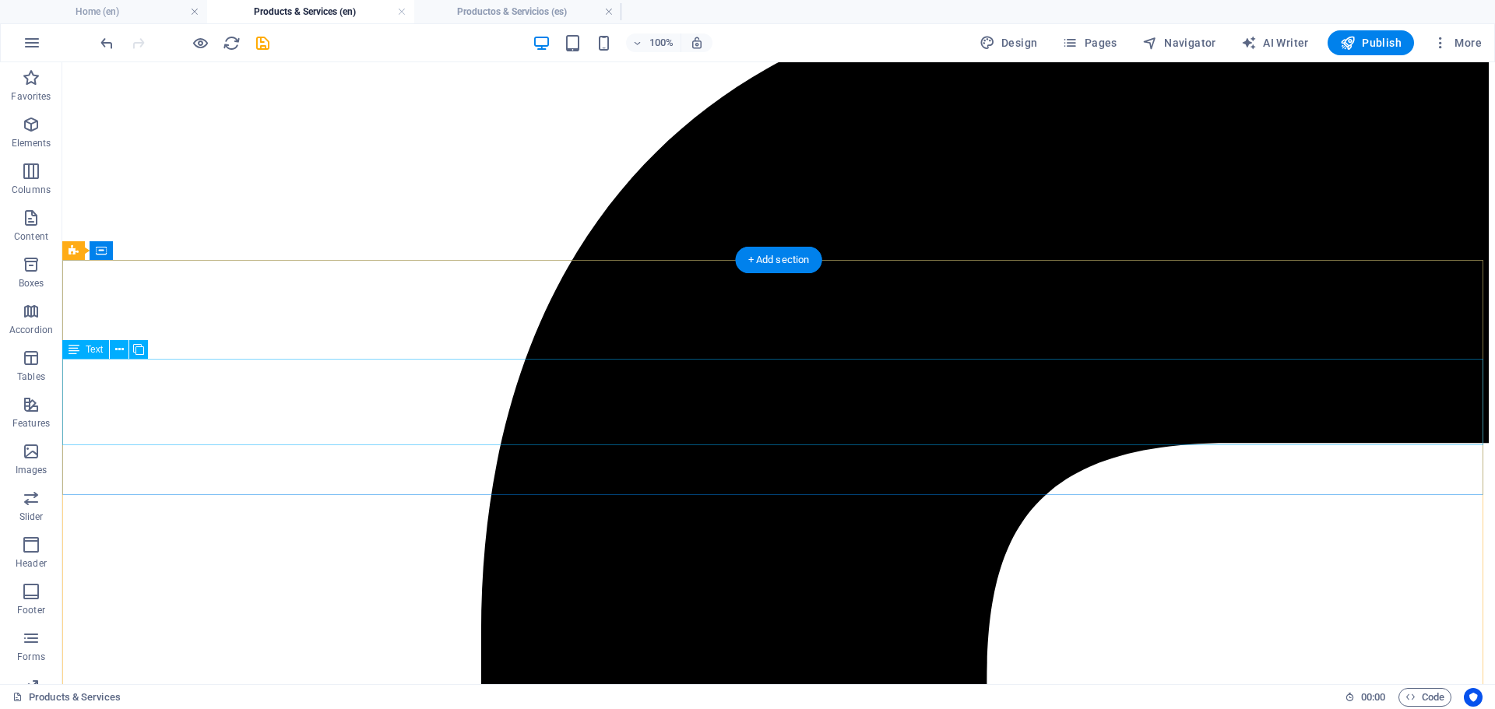
scroll to position [234, 0]
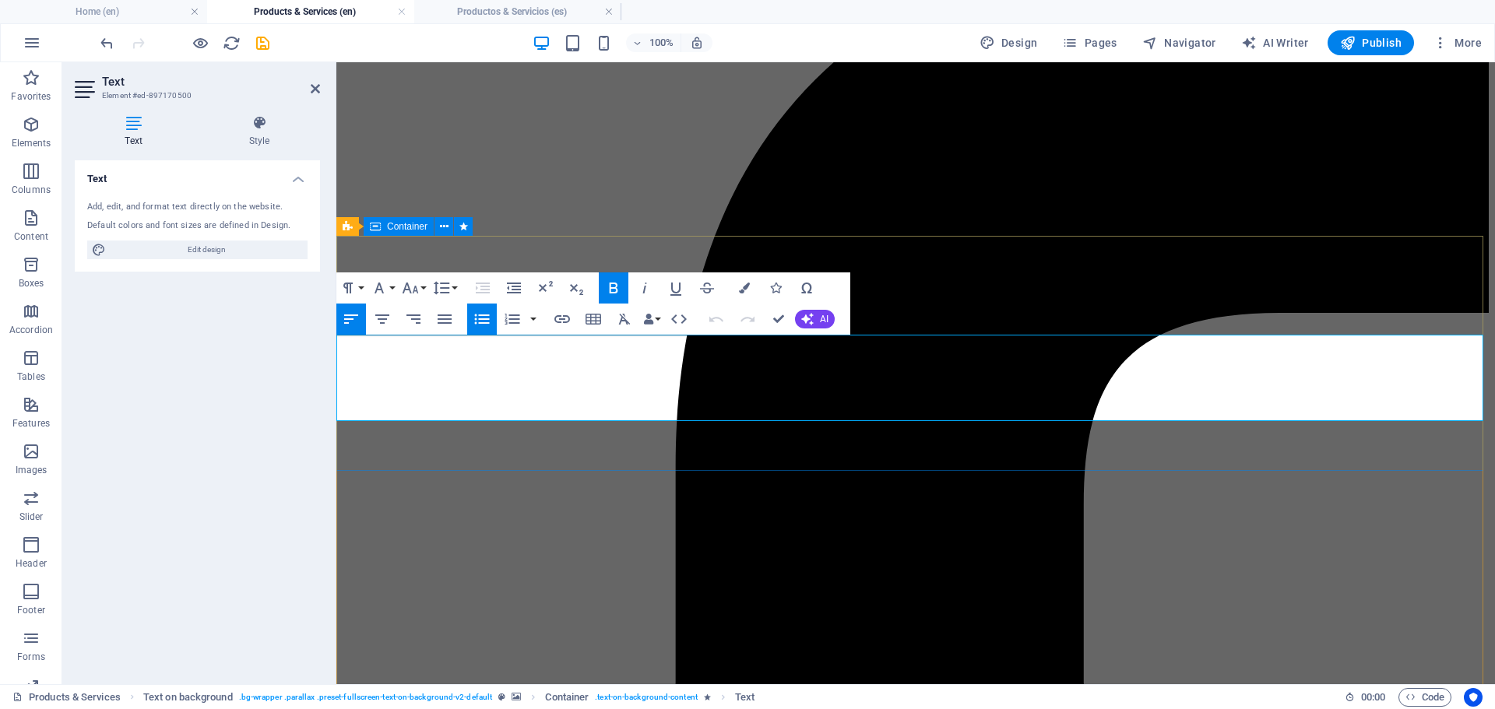
drag, startPoint x: 641, startPoint y: 346, endPoint x: 707, endPoint y: 348, distance: 65.4
drag, startPoint x: 638, startPoint y: 379, endPoint x: 681, endPoint y: 375, distance: 43.8
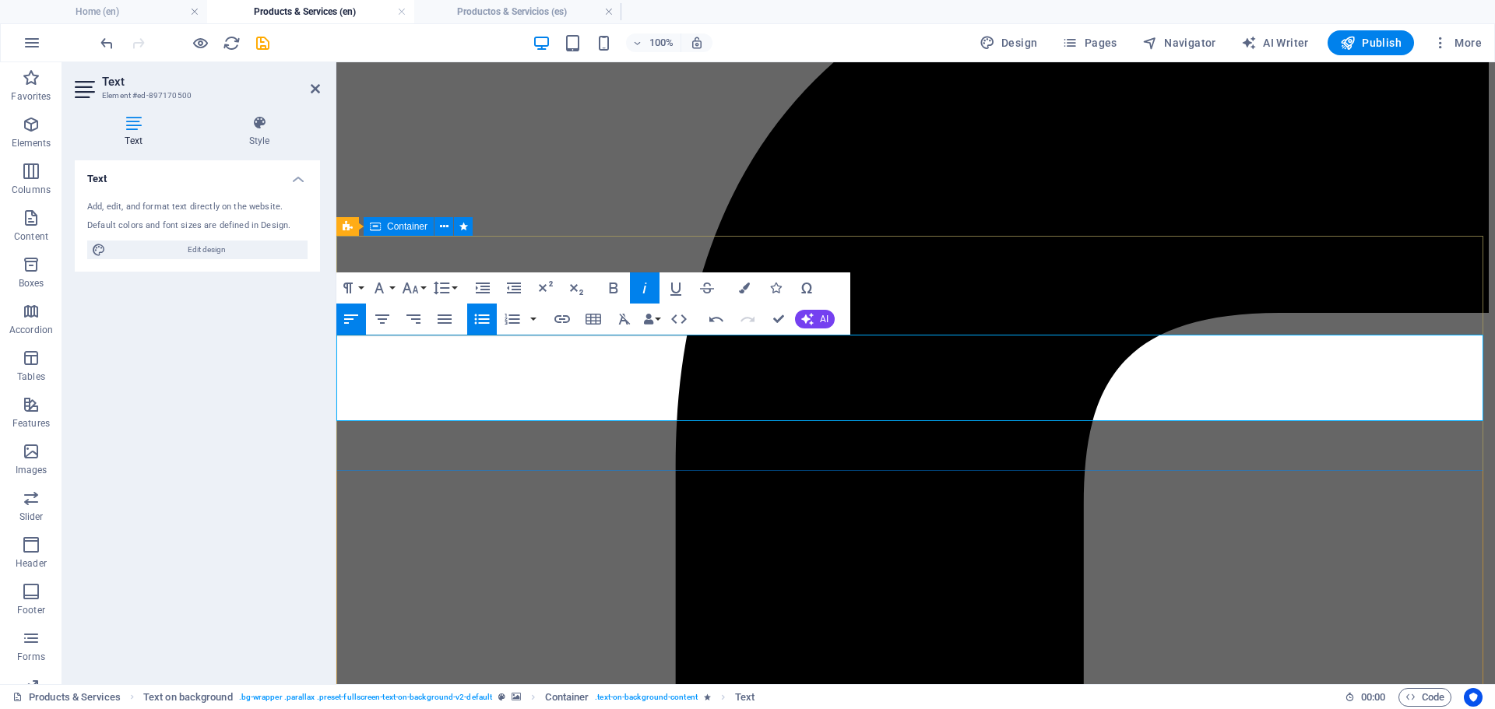
drag, startPoint x: 683, startPoint y: 377, endPoint x: 634, endPoint y: 380, distance: 49.1
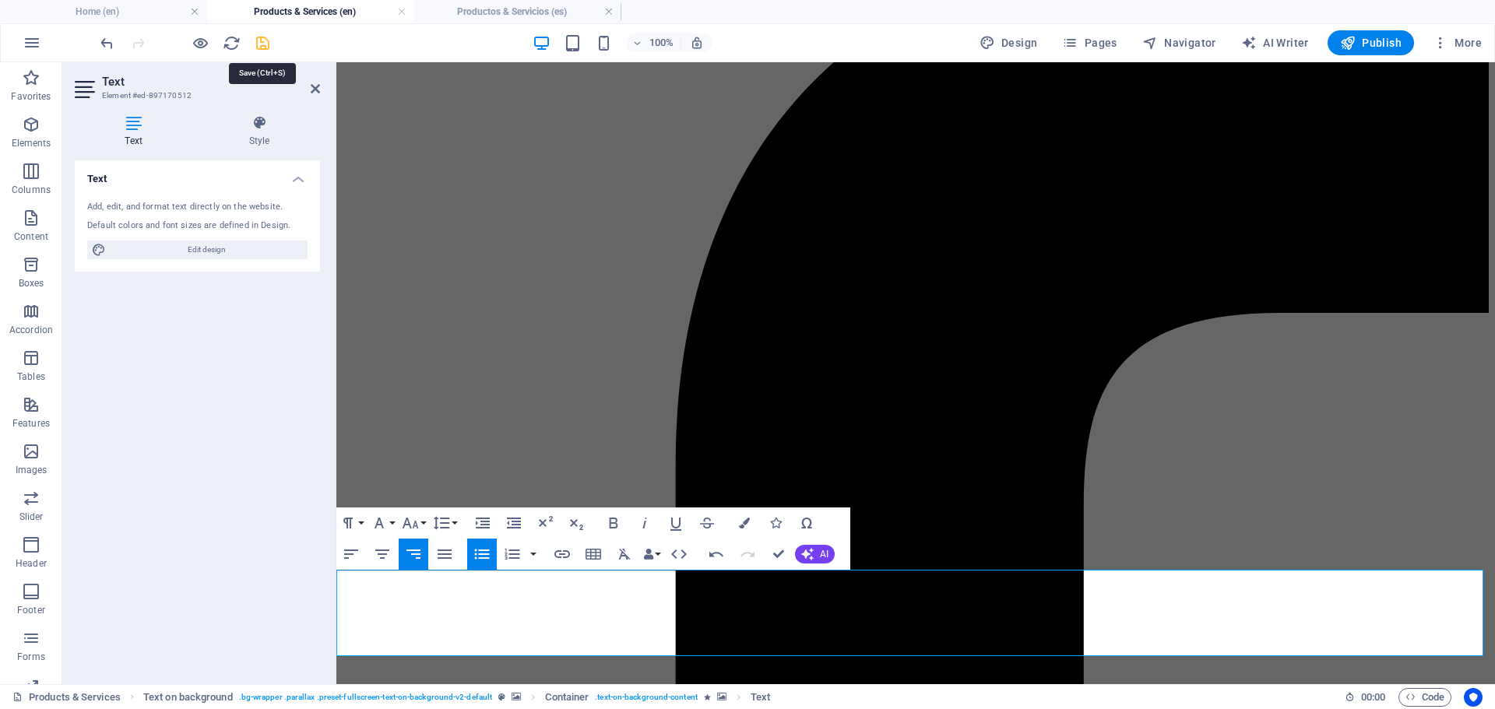
click at [262, 50] on icon "save" at bounding box center [263, 43] width 18 height 18
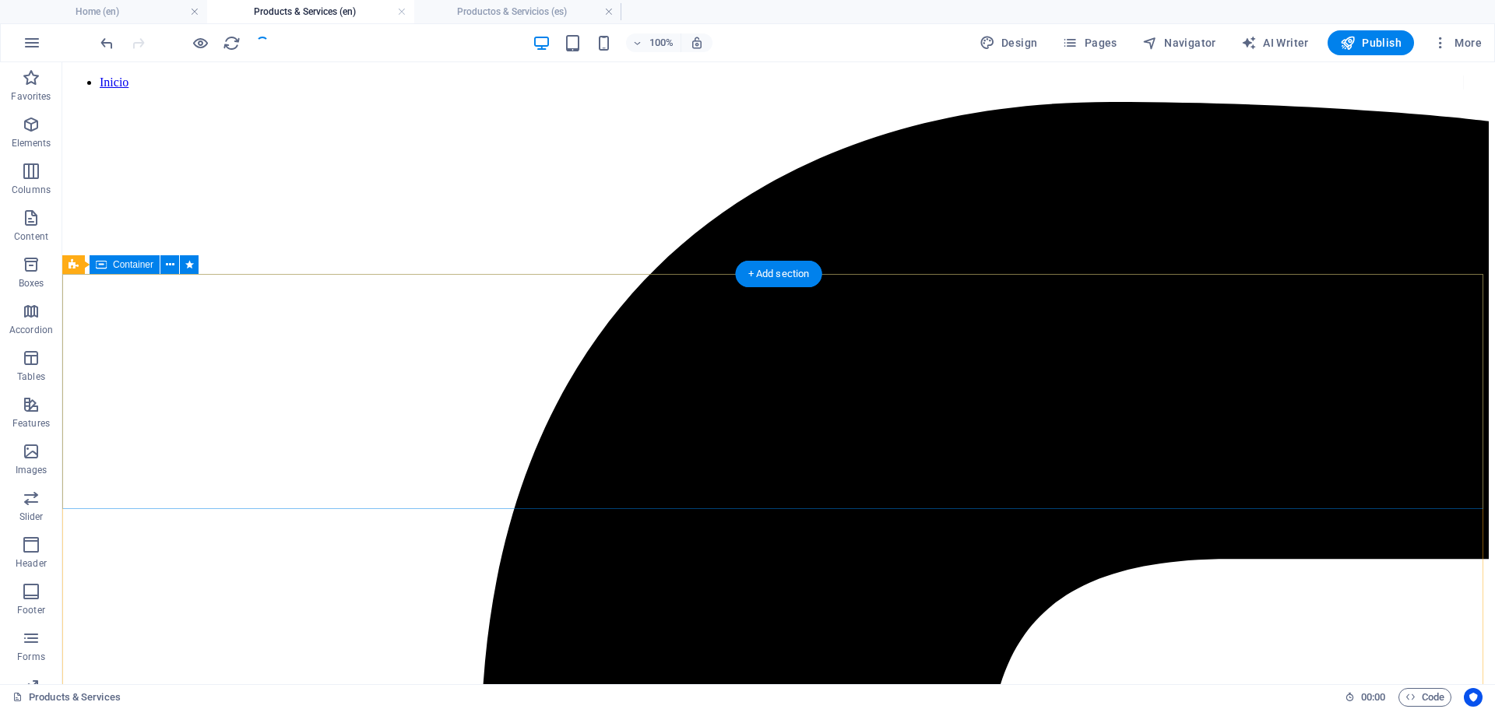
scroll to position [0, 0]
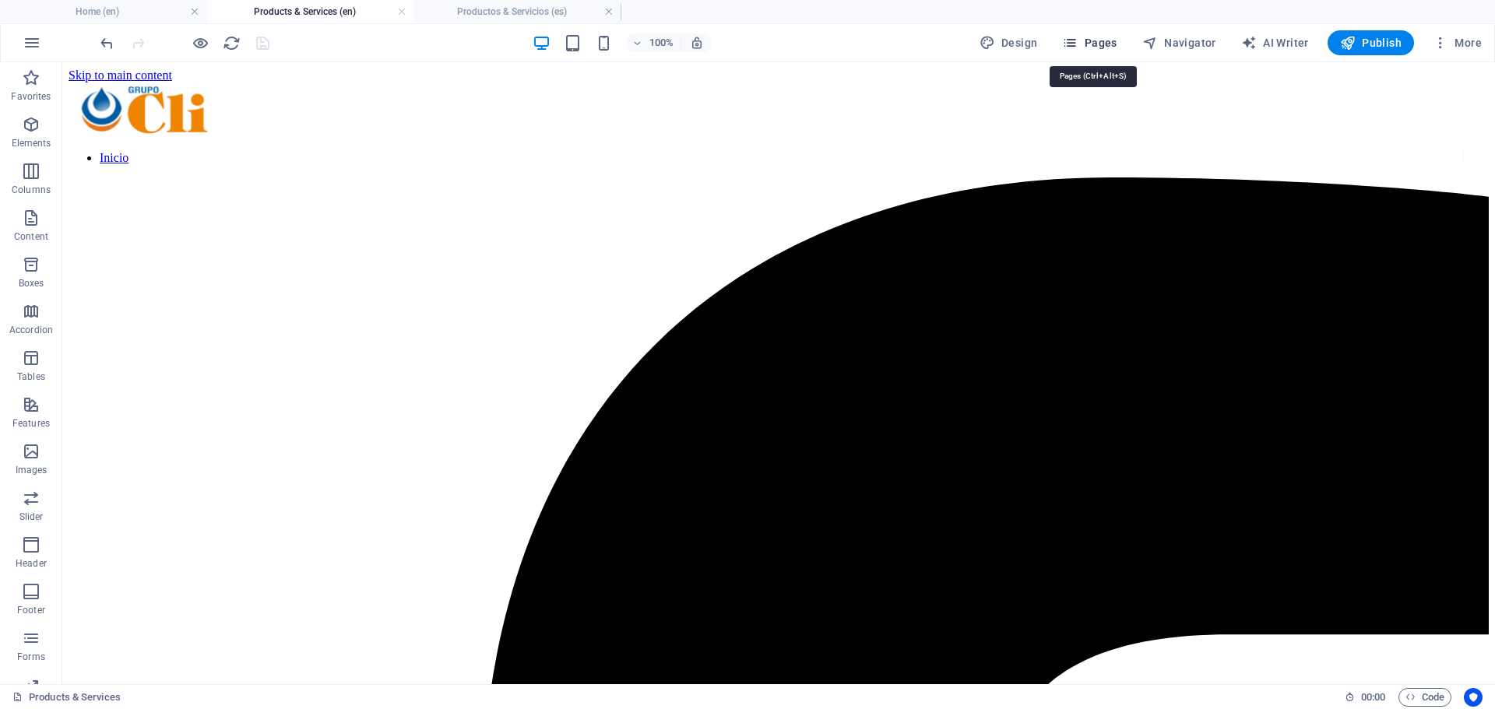
click at [1074, 45] on icon "button" at bounding box center [1070, 43] width 16 height 16
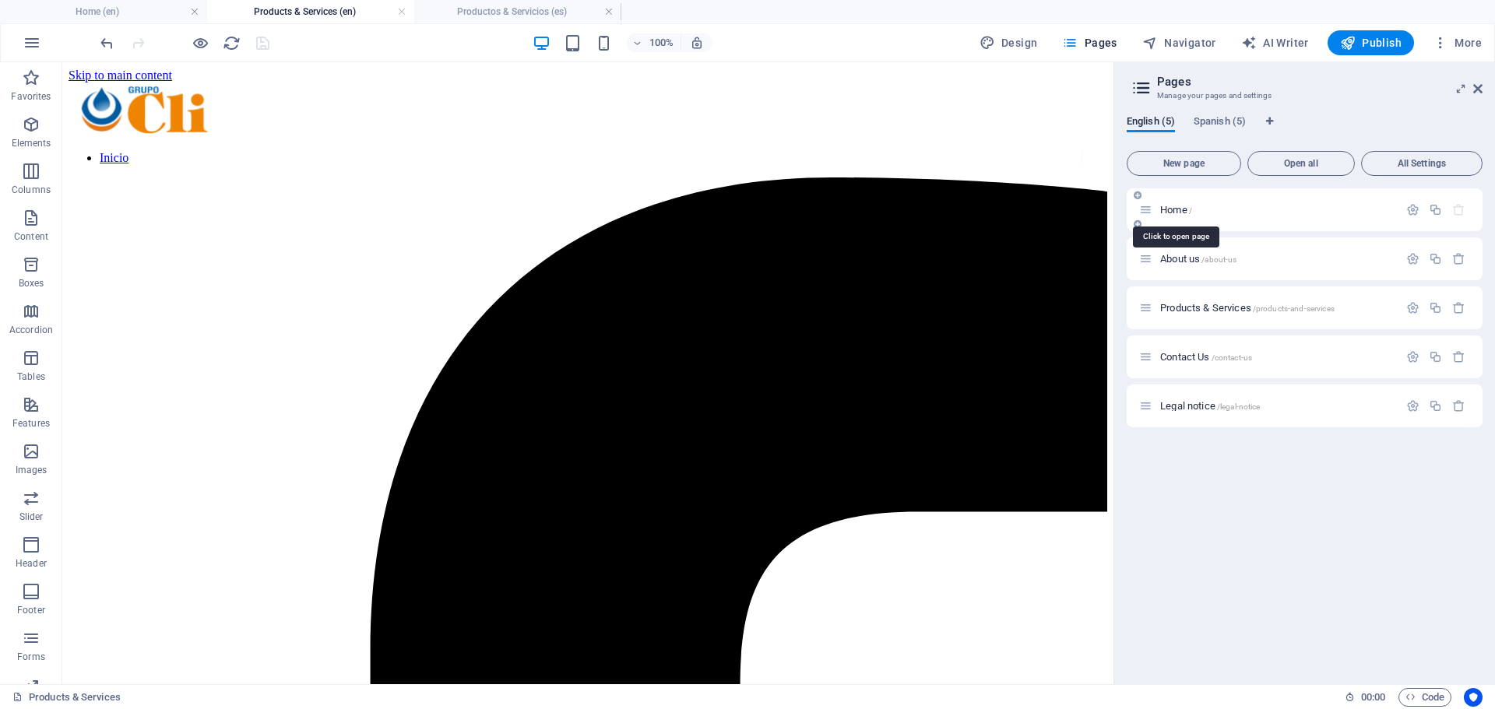
click at [1170, 210] on span "Home /" at bounding box center [1176, 210] width 32 height 12
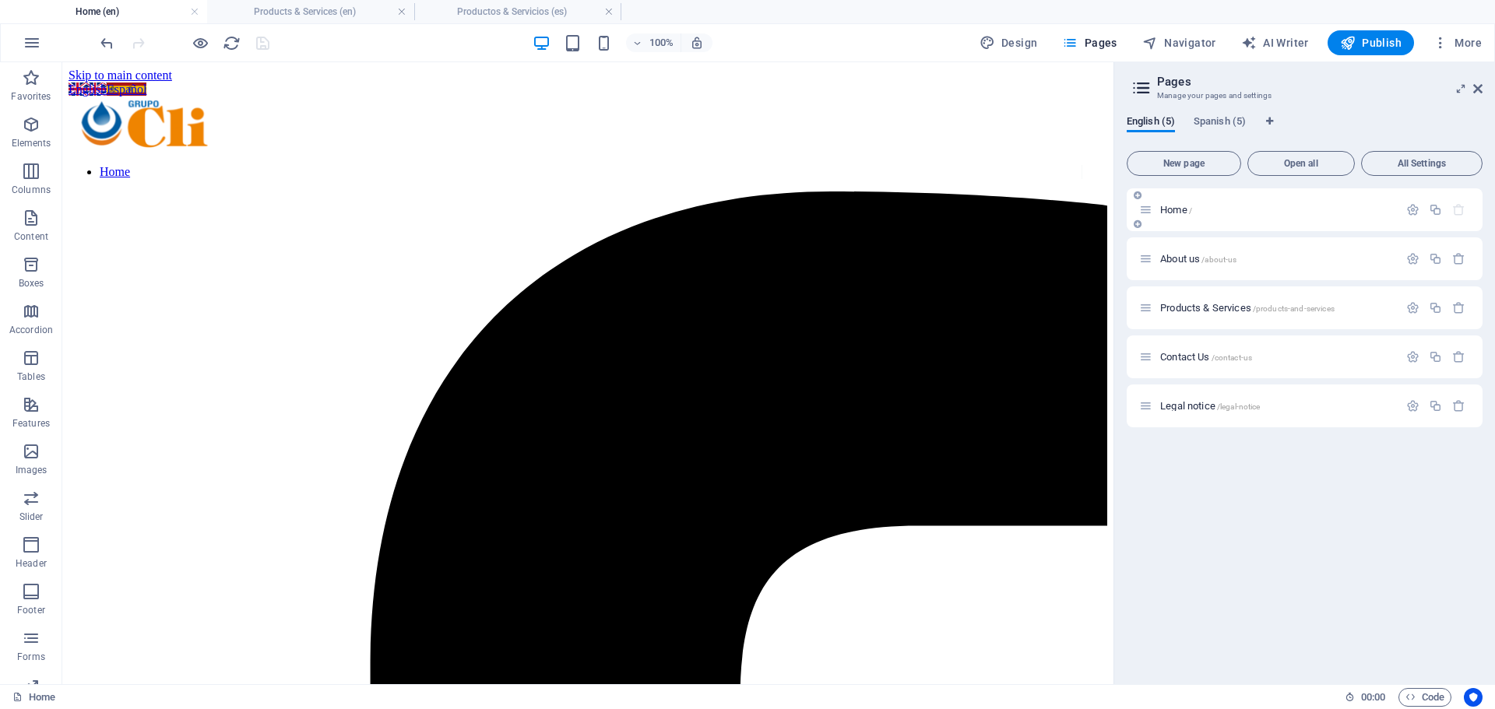
click at [1235, 206] on p "Home /" at bounding box center [1277, 210] width 234 height 10
click at [1412, 213] on icon "button" at bounding box center [1412, 209] width 13 height 13
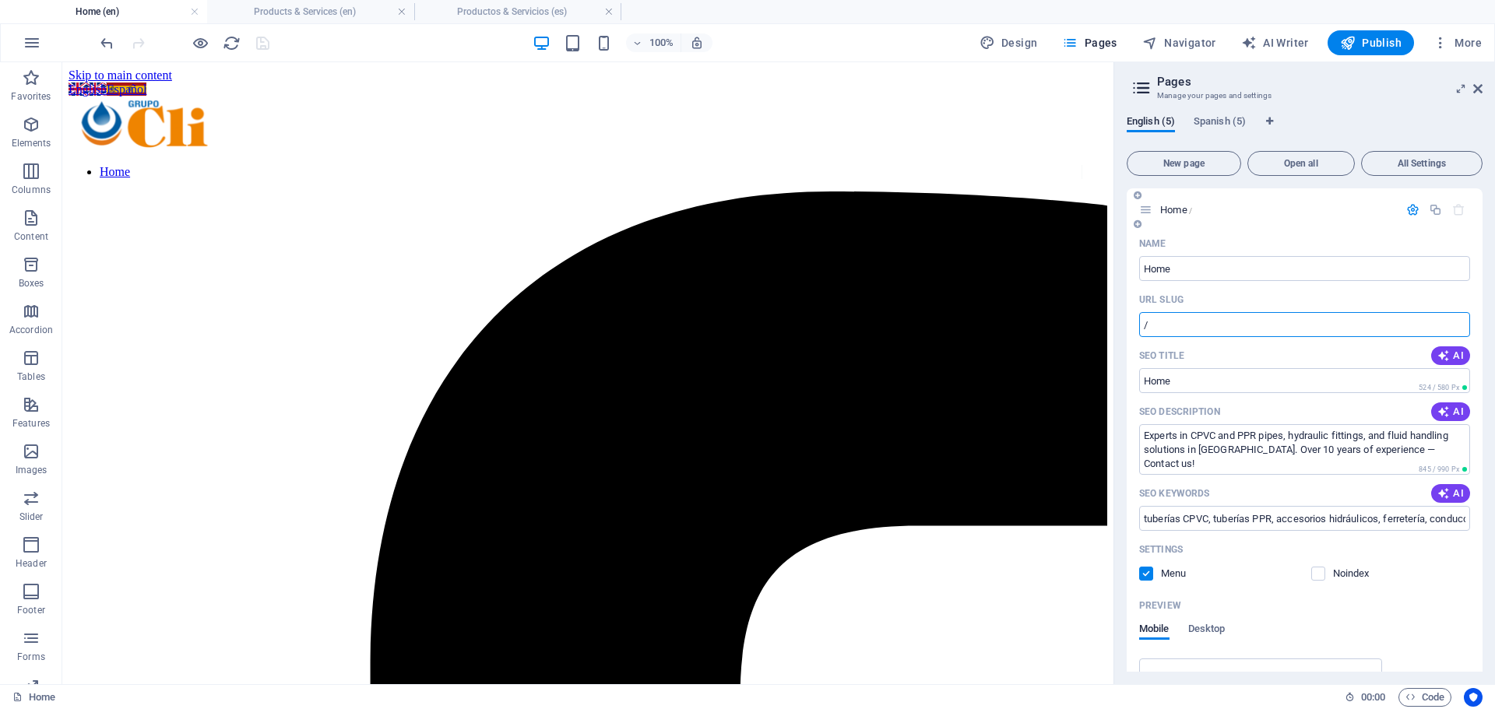
click at [1208, 321] on input "/" at bounding box center [1304, 324] width 331 height 25
click at [263, 40] on icon "save" at bounding box center [263, 43] width 18 height 18
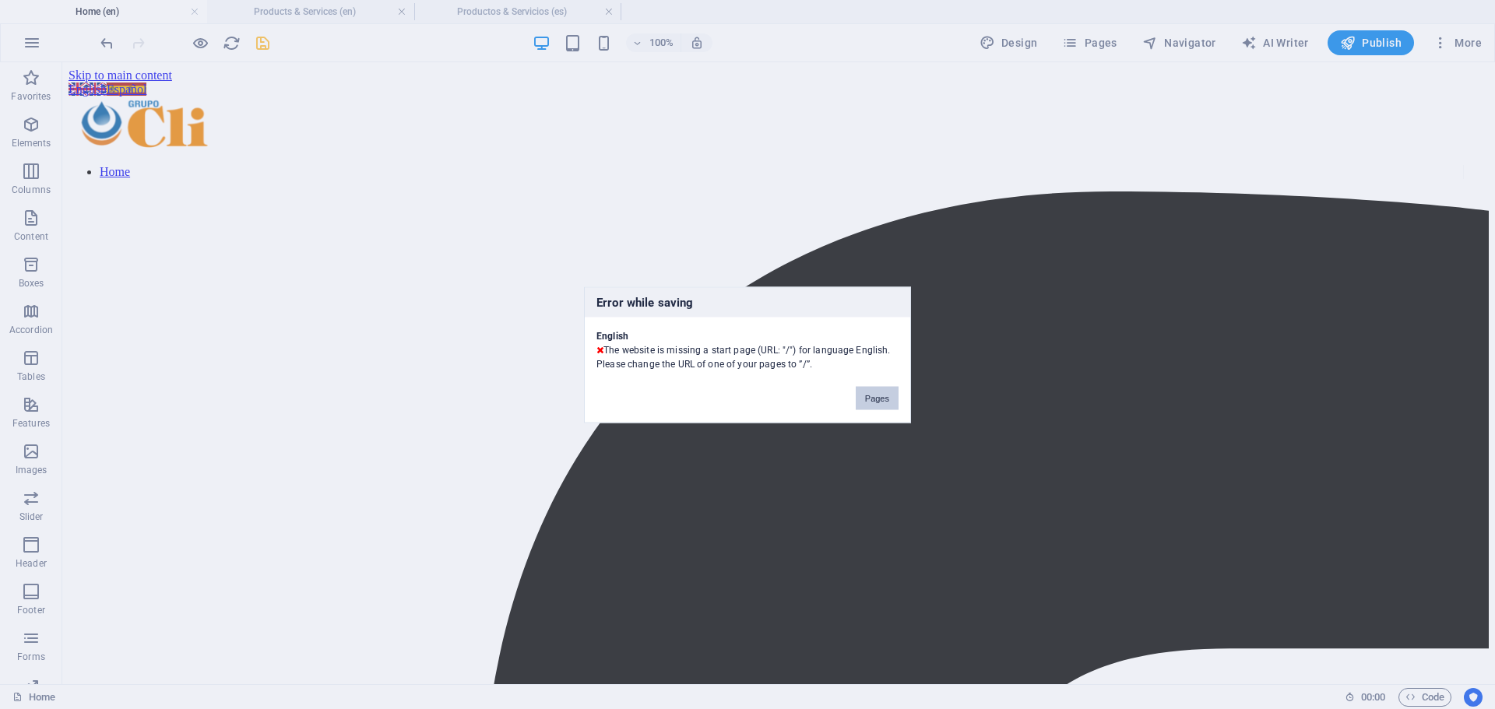
click at [871, 397] on button "Pages" at bounding box center [876, 397] width 43 height 23
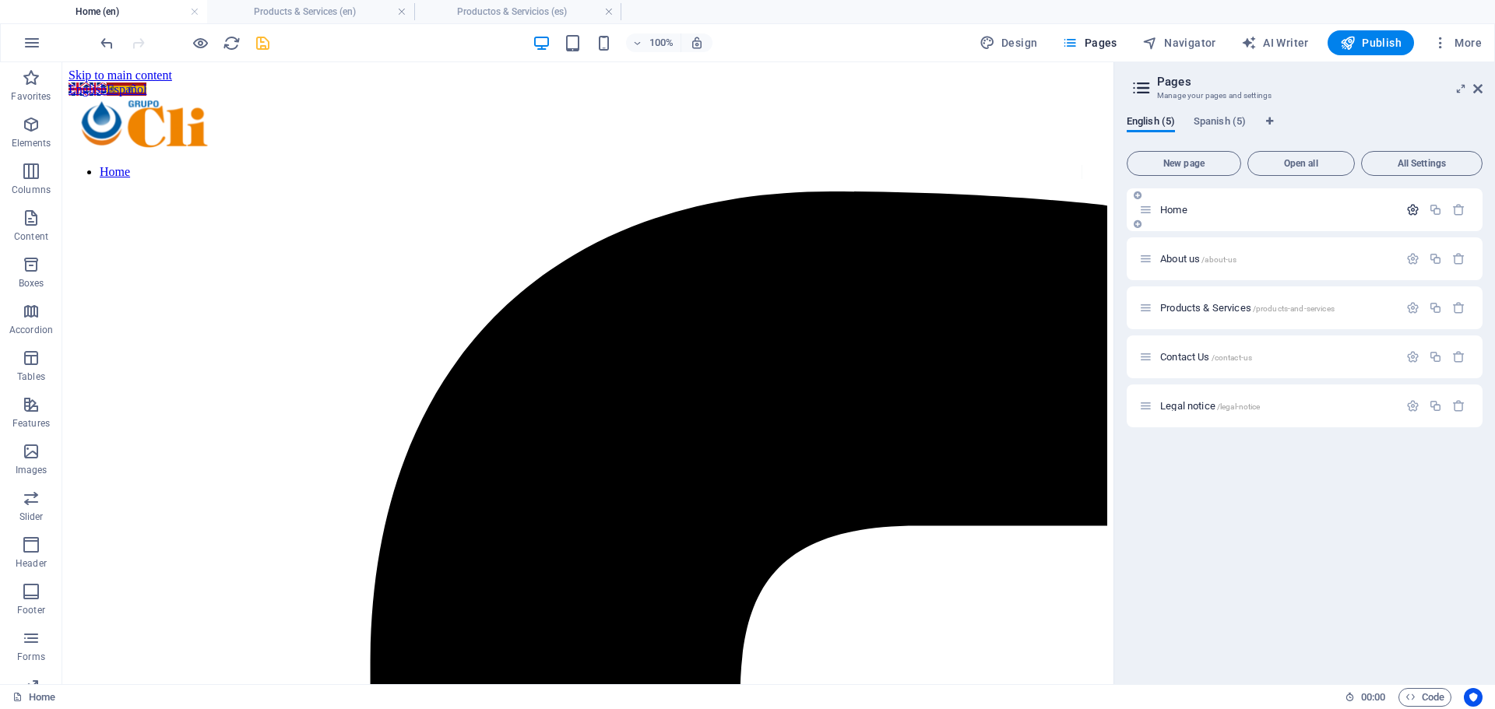
click at [1410, 205] on icon "button" at bounding box center [1412, 209] width 13 height 13
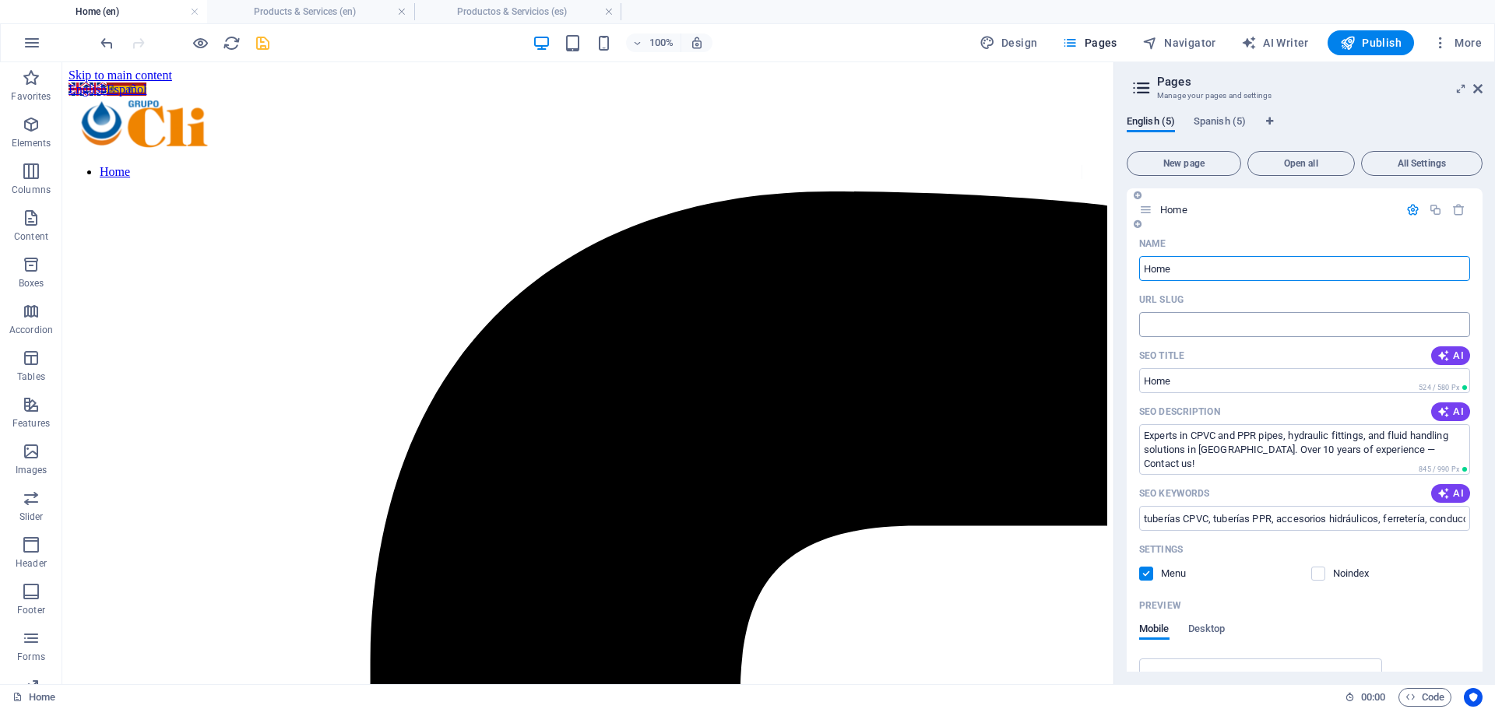
click at [1224, 331] on input "URL SLUG" at bounding box center [1304, 324] width 331 height 25
type input "/"
click at [255, 51] on icon "save" at bounding box center [263, 43] width 18 height 18
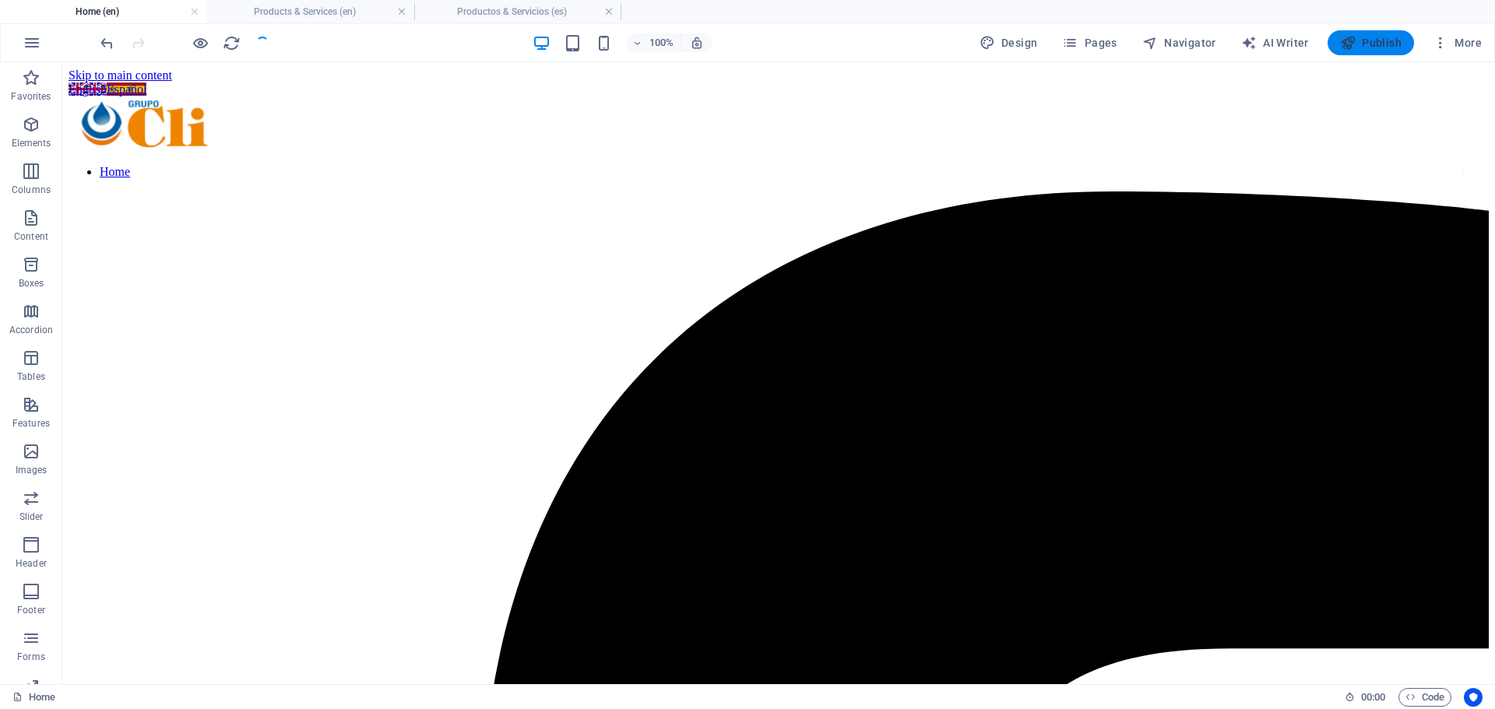
click at [1361, 45] on span "Publish" at bounding box center [1370, 43] width 61 height 16
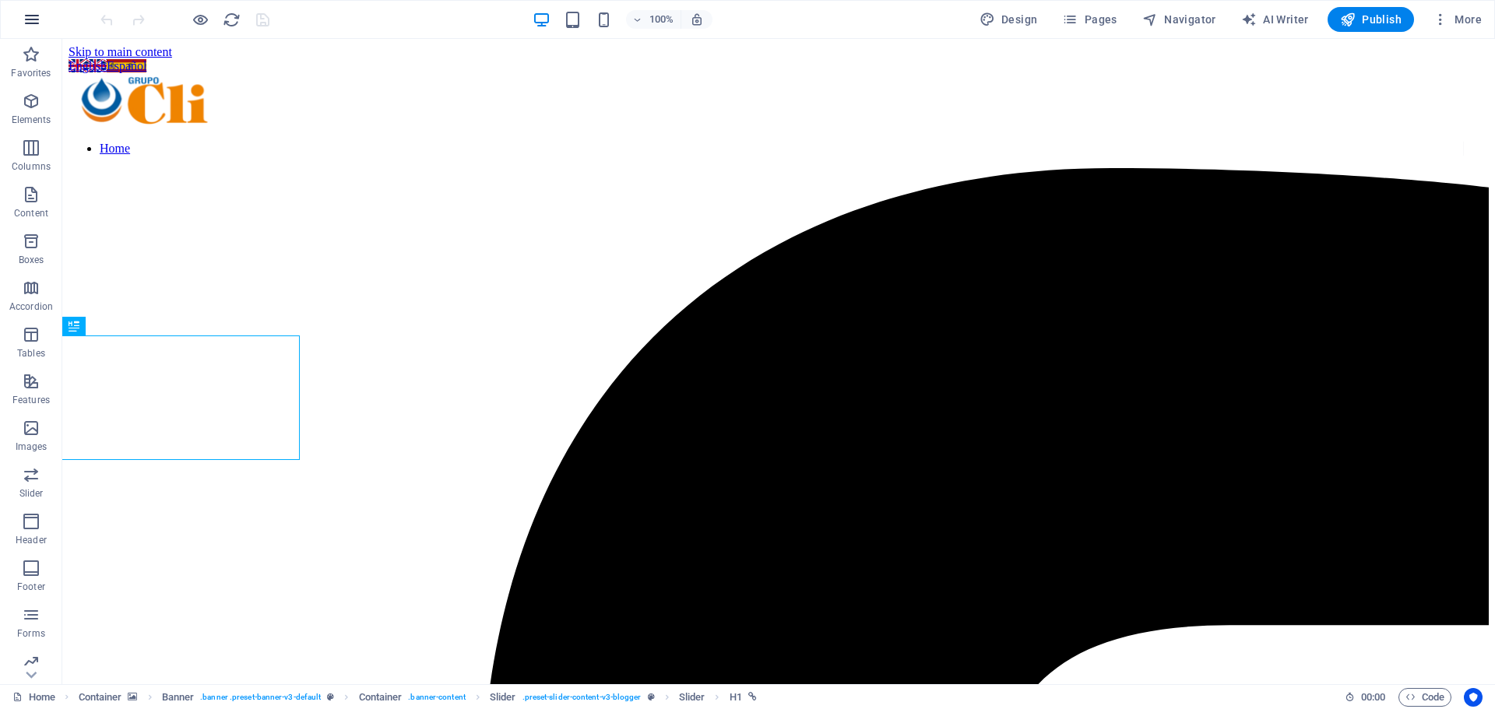
click at [0, 0] on icon "button" at bounding box center [0, 0] width 0 height 0
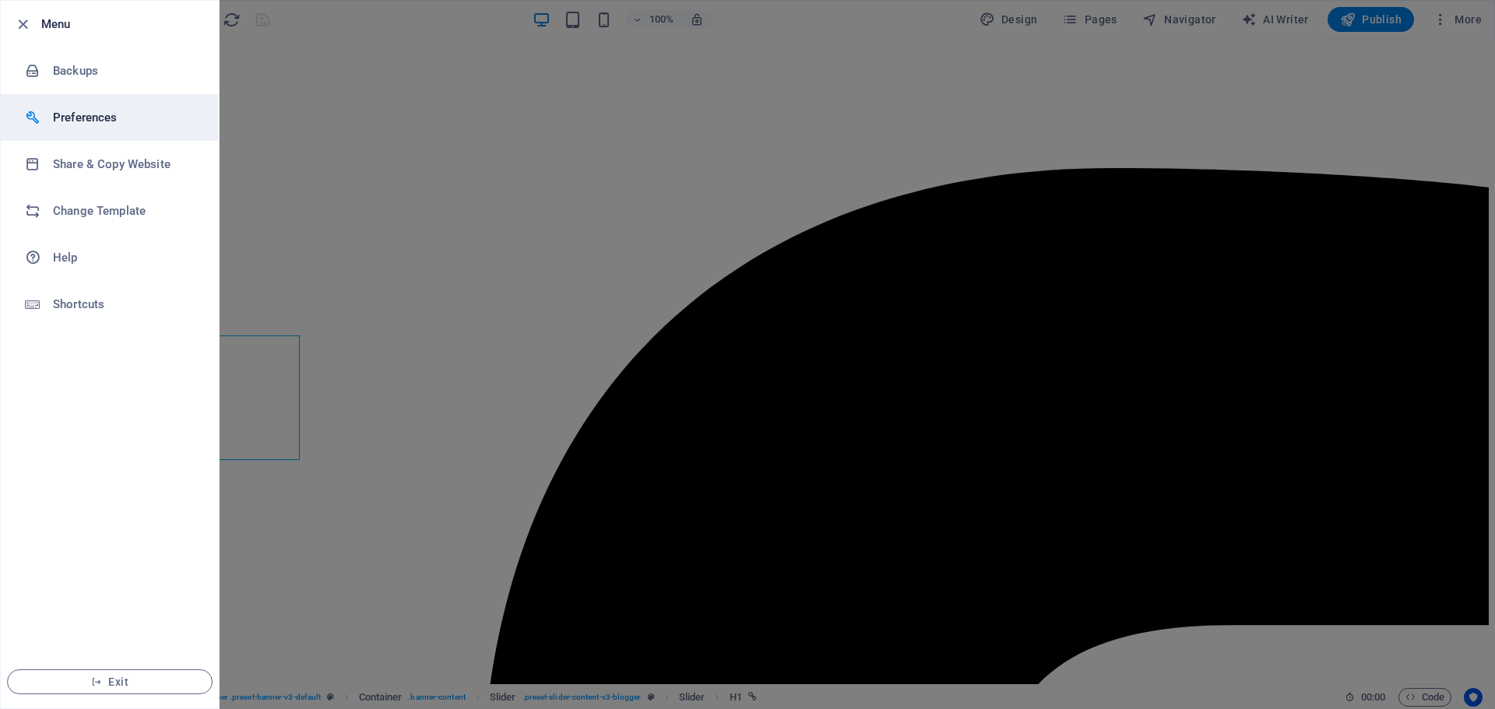
click at [55, 118] on h6 "Preferences" at bounding box center [125, 117] width 144 height 19
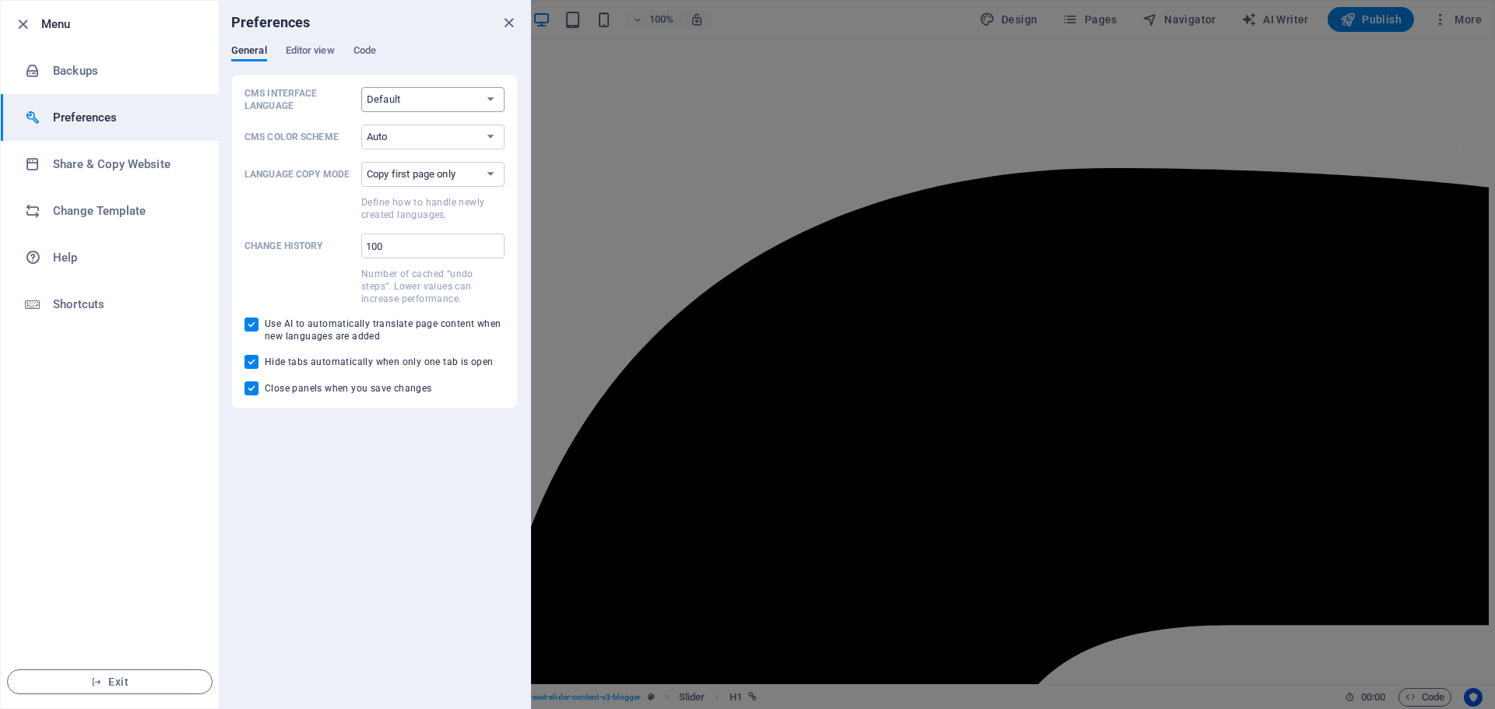
click at [388, 104] on select "Default Deutsch English Español Français Magyar Italiano Nederlands Polski Port…" at bounding box center [432, 99] width 143 height 25
select select "es"
click at [361, 87] on select "Default Deutsch English Español Français Magyar Italiano Nederlands Polski Port…" at bounding box center [432, 99] width 143 height 25
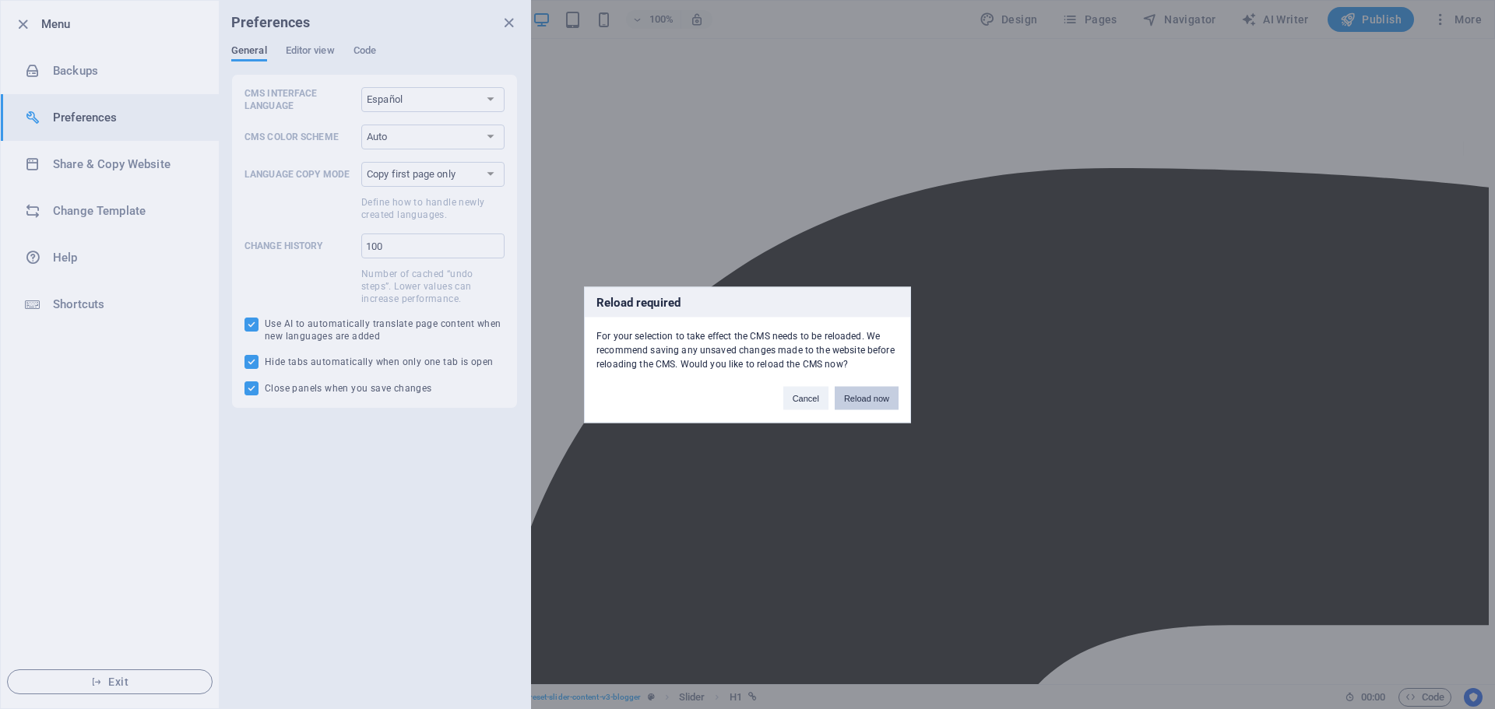
click at [858, 396] on button "Reload now" at bounding box center [866, 397] width 64 height 23
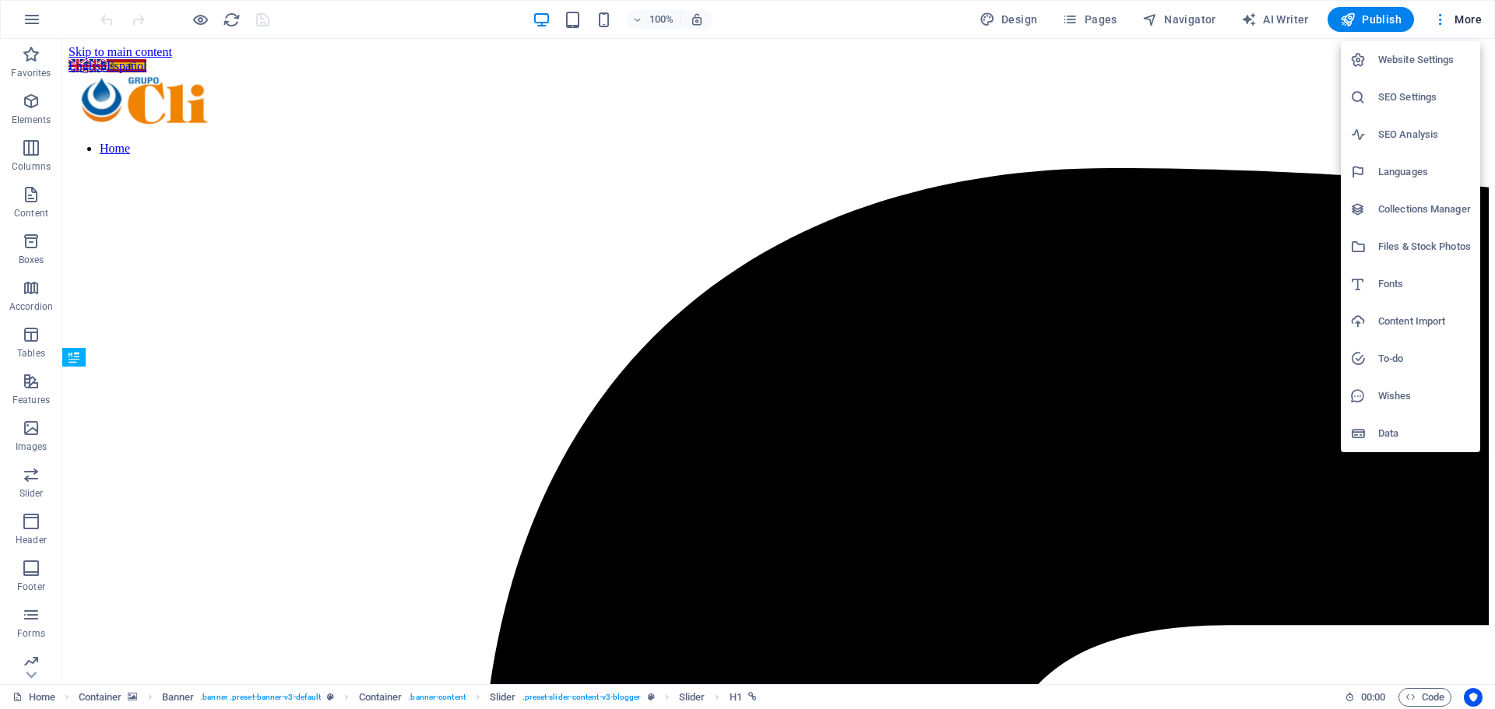
click at [1429, 57] on h6 "Website Settings" at bounding box center [1424, 60] width 93 height 19
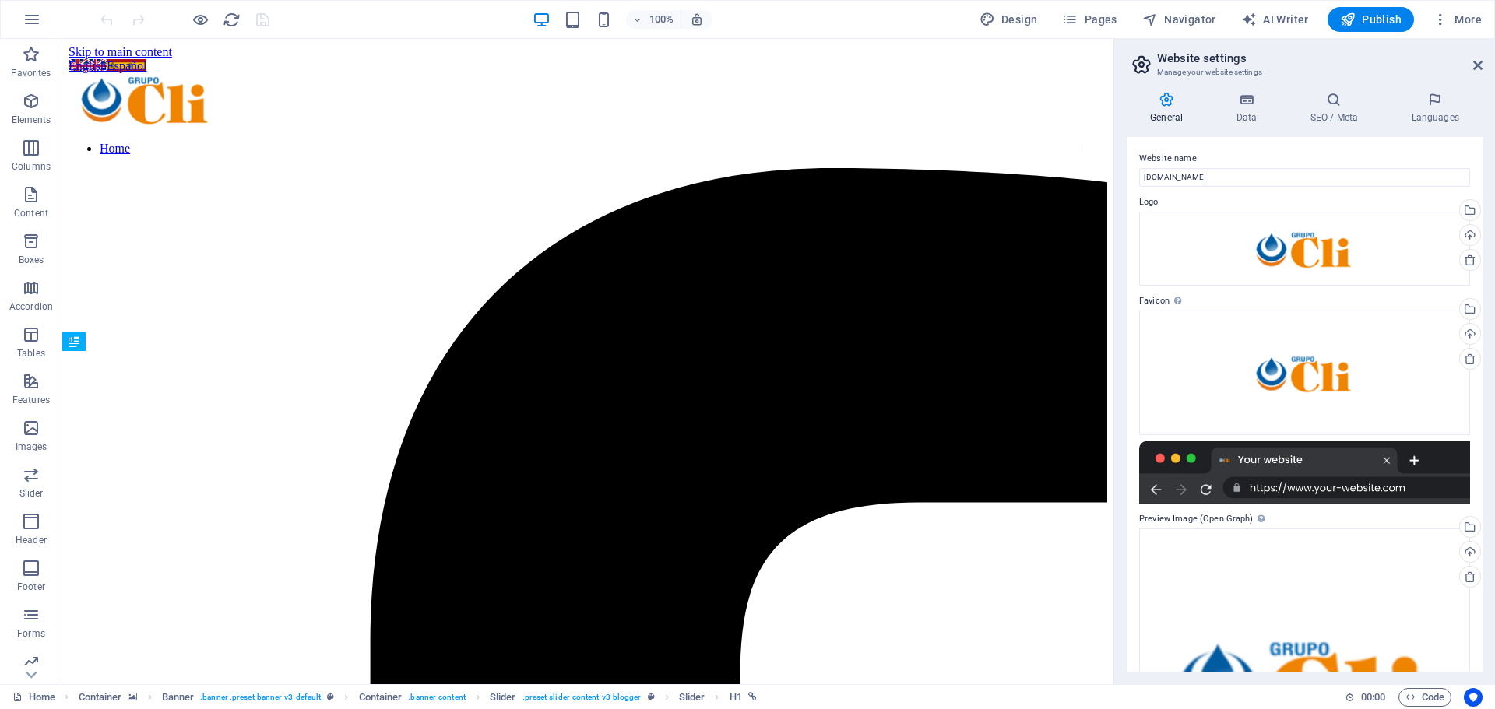
click at [1143, 65] on icon at bounding box center [1140, 65] width 23 height 22
click at [29, 19] on icon "button" at bounding box center [32, 19] width 19 height 19
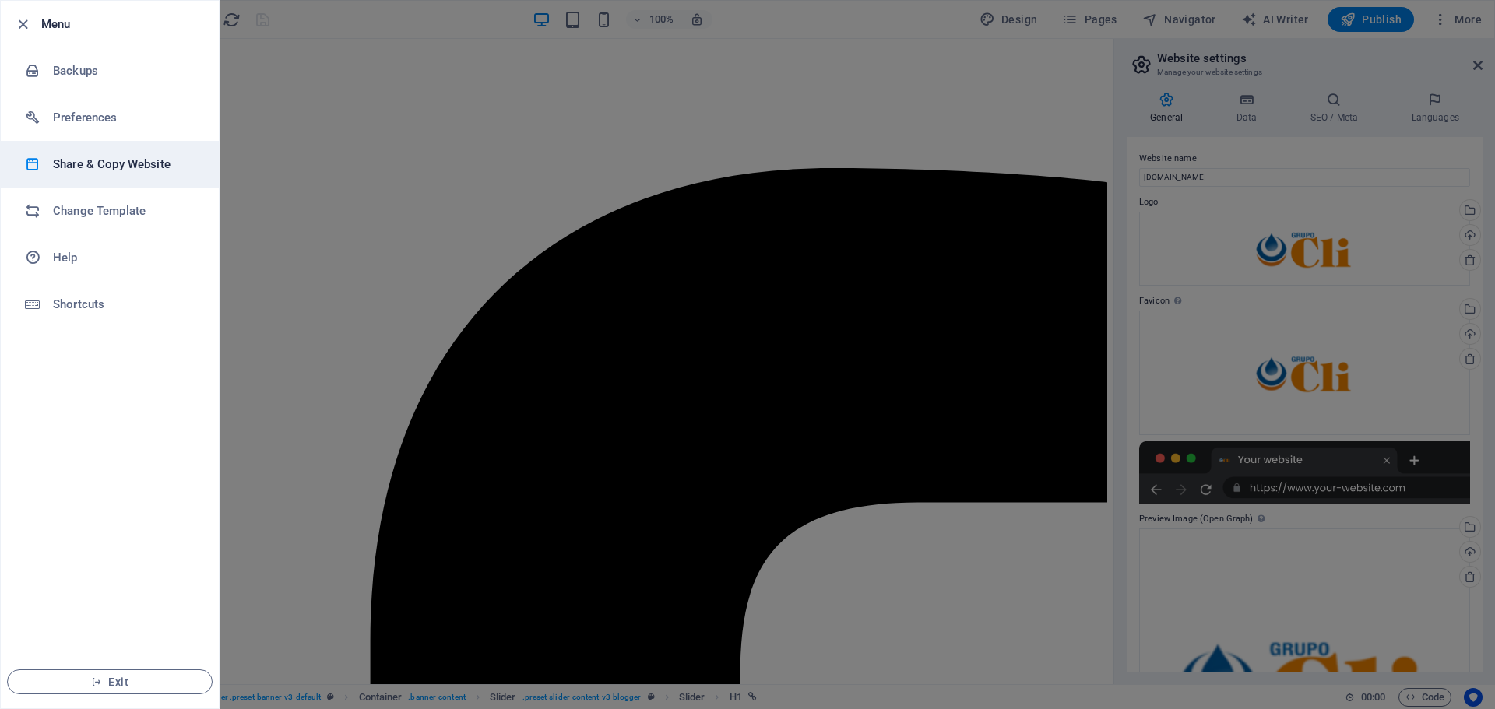
click at [136, 172] on h6 "Share & Copy Website" at bounding box center [125, 164] width 144 height 19
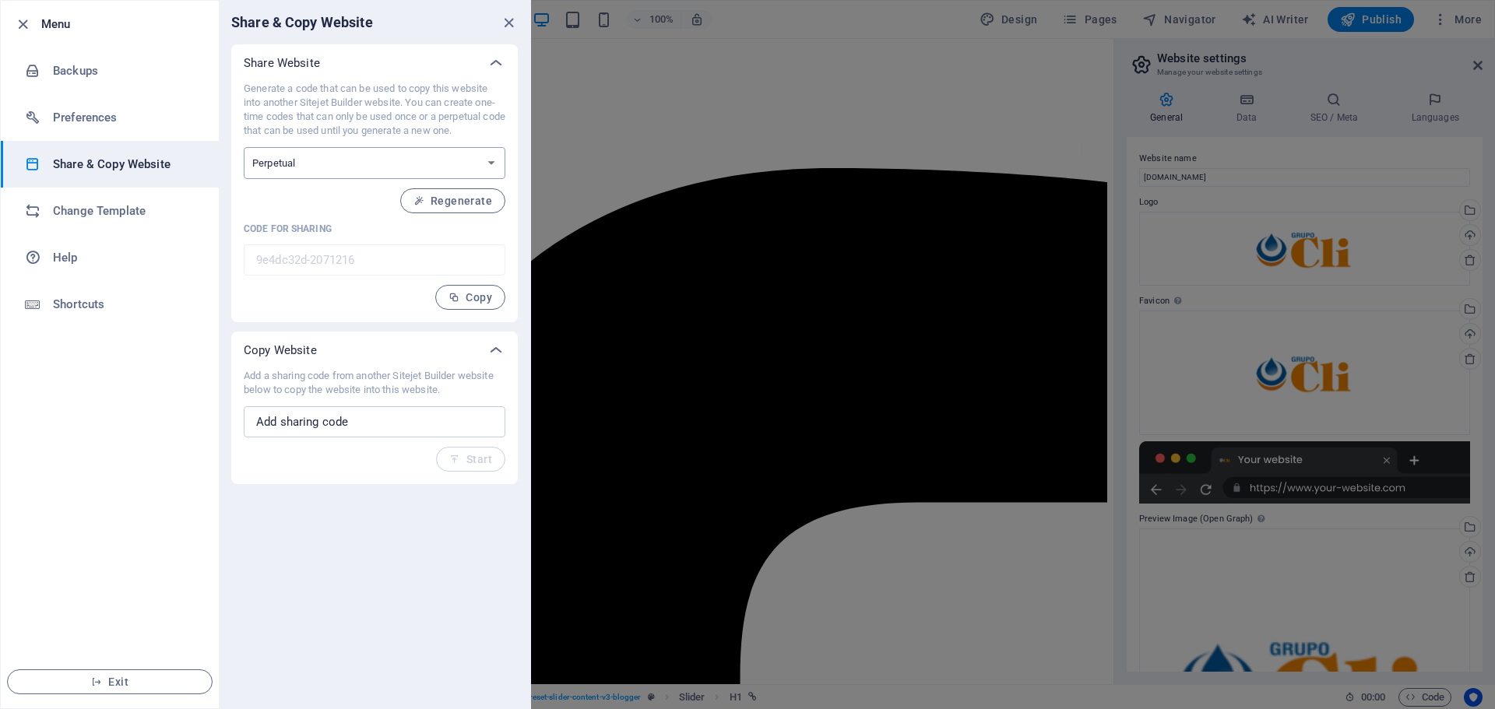
click at [494, 155] on select "One-time Perpetual" at bounding box center [375, 163] width 262 height 32
click at [105, 118] on h6 "Preferences" at bounding box center [125, 117] width 144 height 19
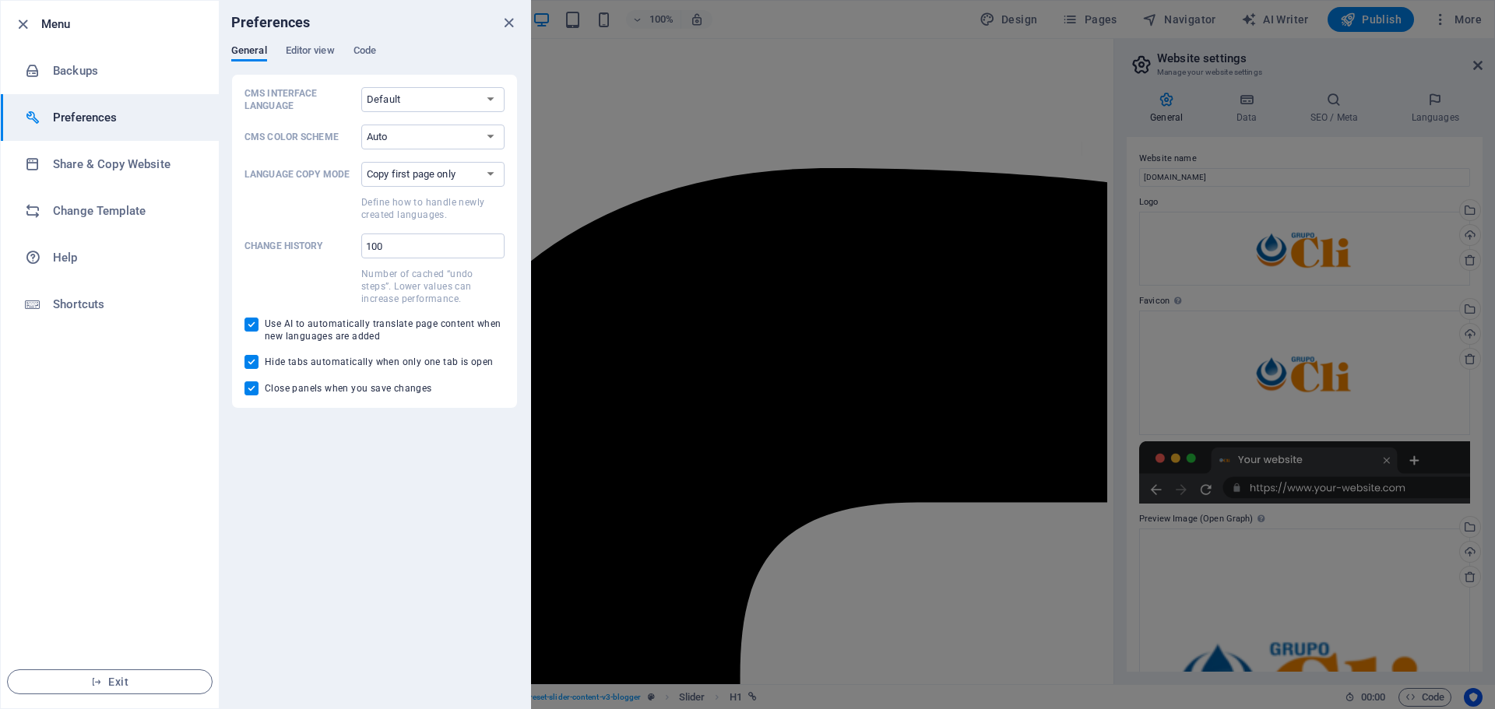
click at [177, 472] on ul "Menu Backups Preferences Share & Copy Website Change Template Help Shortcuts Ex…" at bounding box center [110, 355] width 218 height 708
click at [509, 19] on icon "close" at bounding box center [509, 23] width 18 height 18
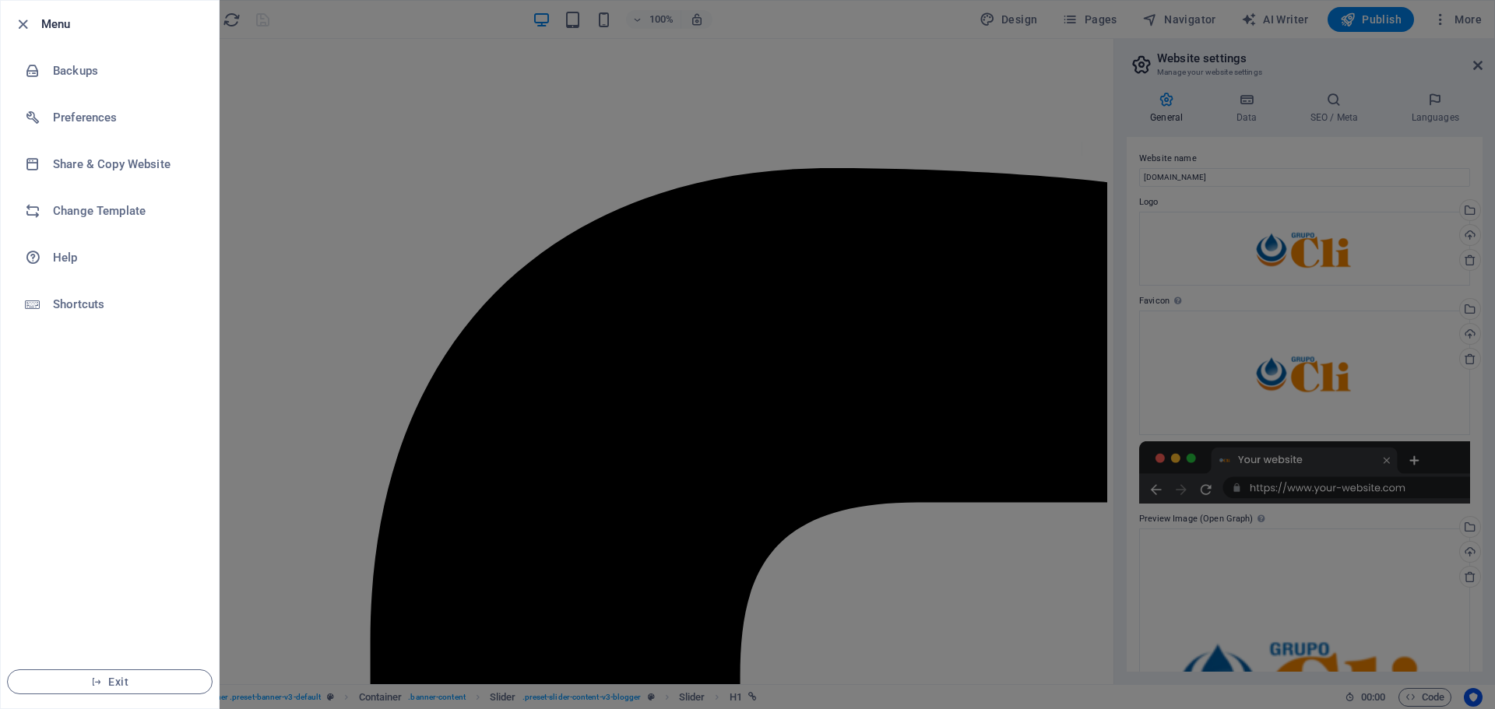
click at [1108, 61] on div at bounding box center [747, 354] width 1495 height 709
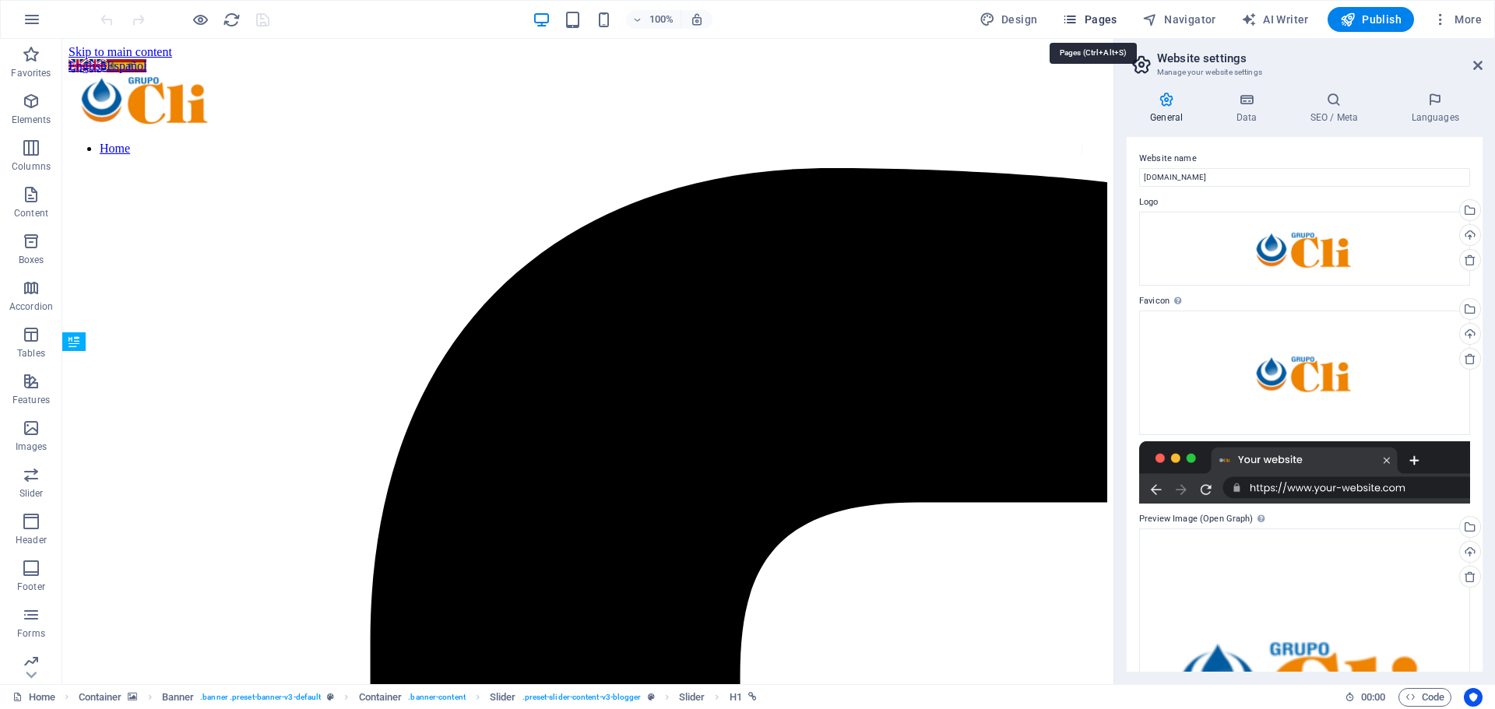
click at [1091, 11] on button "Pages" at bounding box center [1089, 19] width 67 height 25
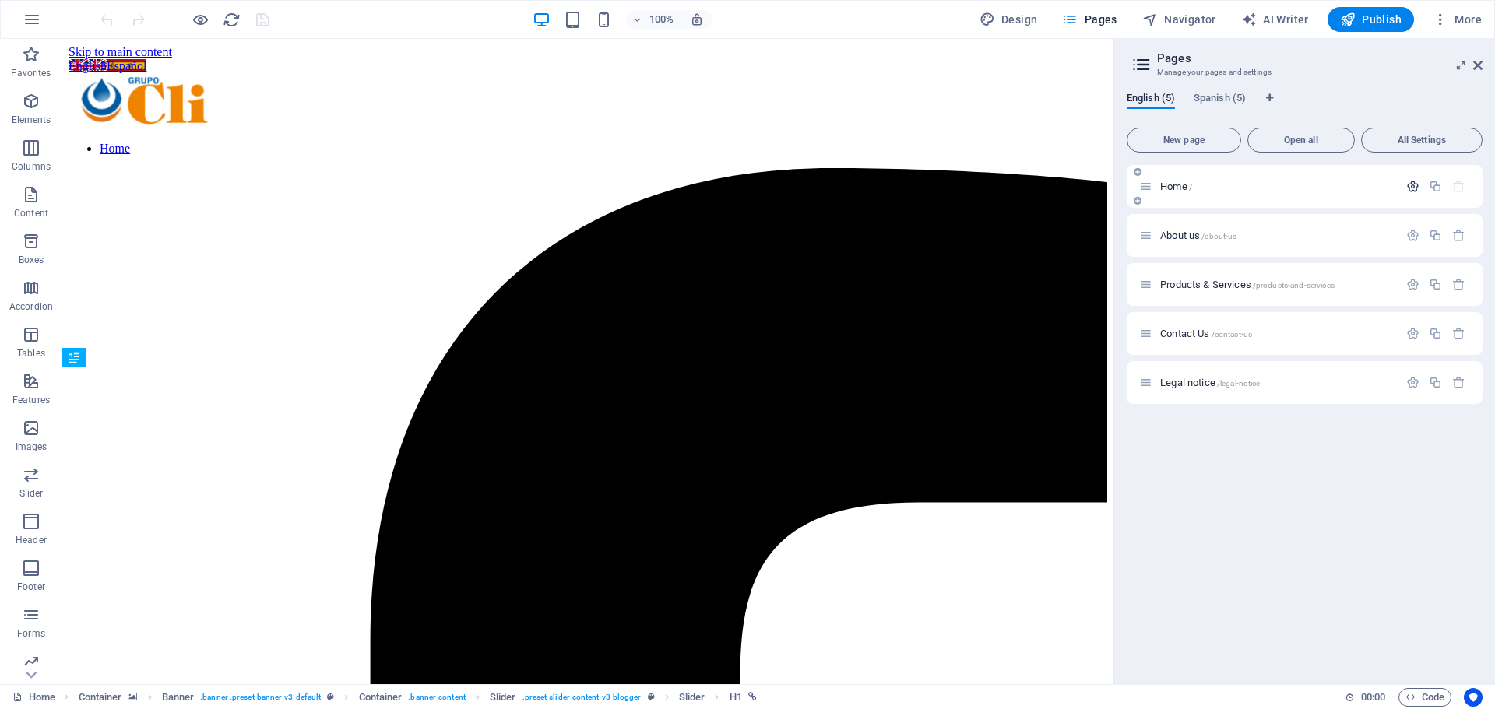
click at [1407, 186] on icon "button" at bounding box center [1412, 186] width 13 height 13
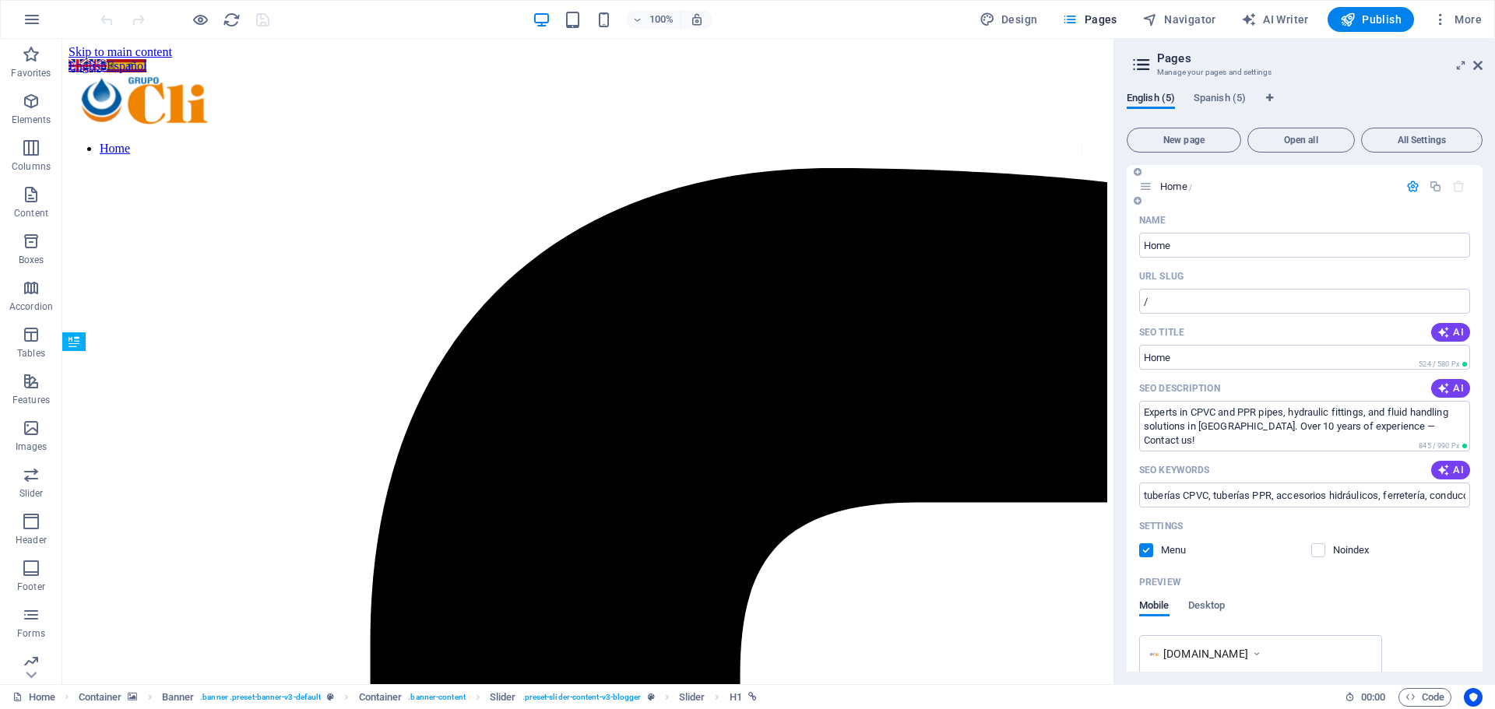
click at [1277, 520] on div "Settings" at bounding box center [1304, 526] width 331 height 25
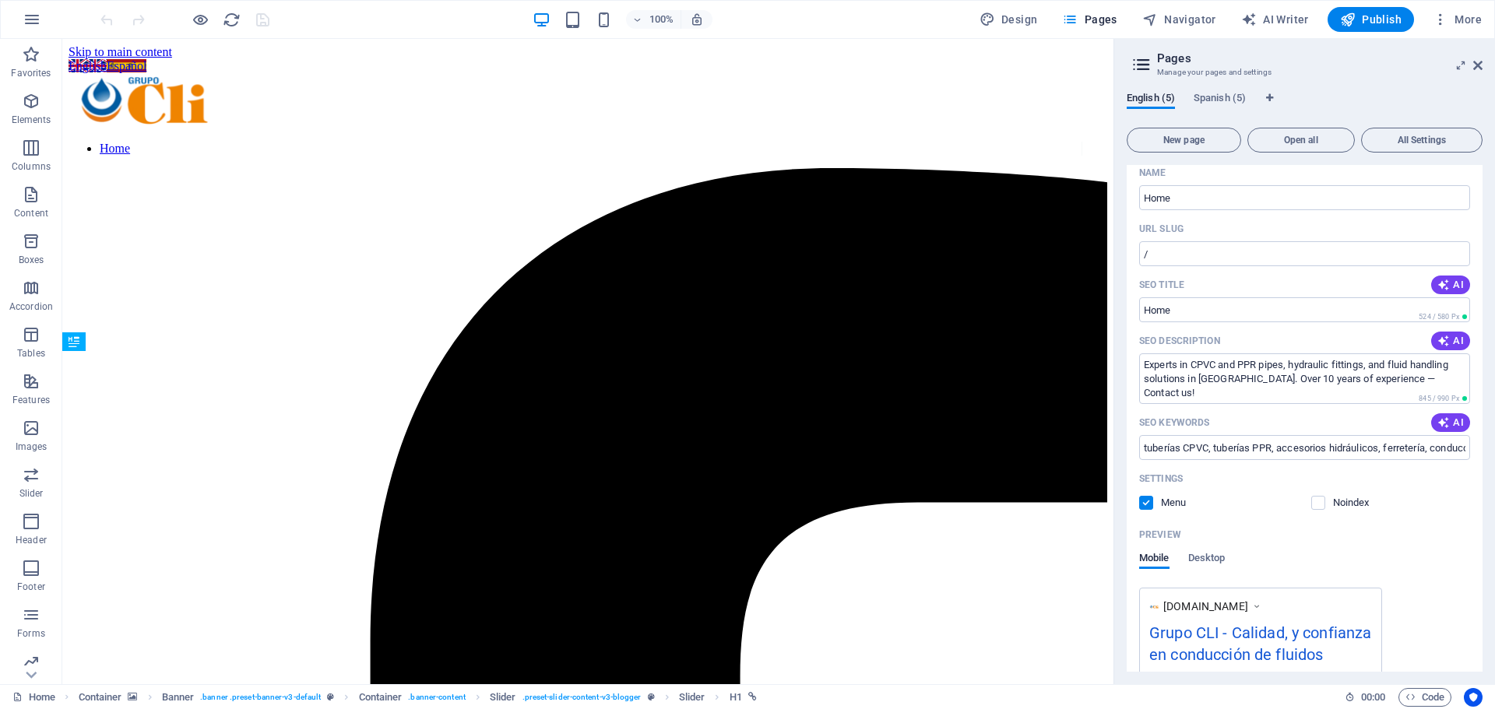
scroll to position [387, 0]
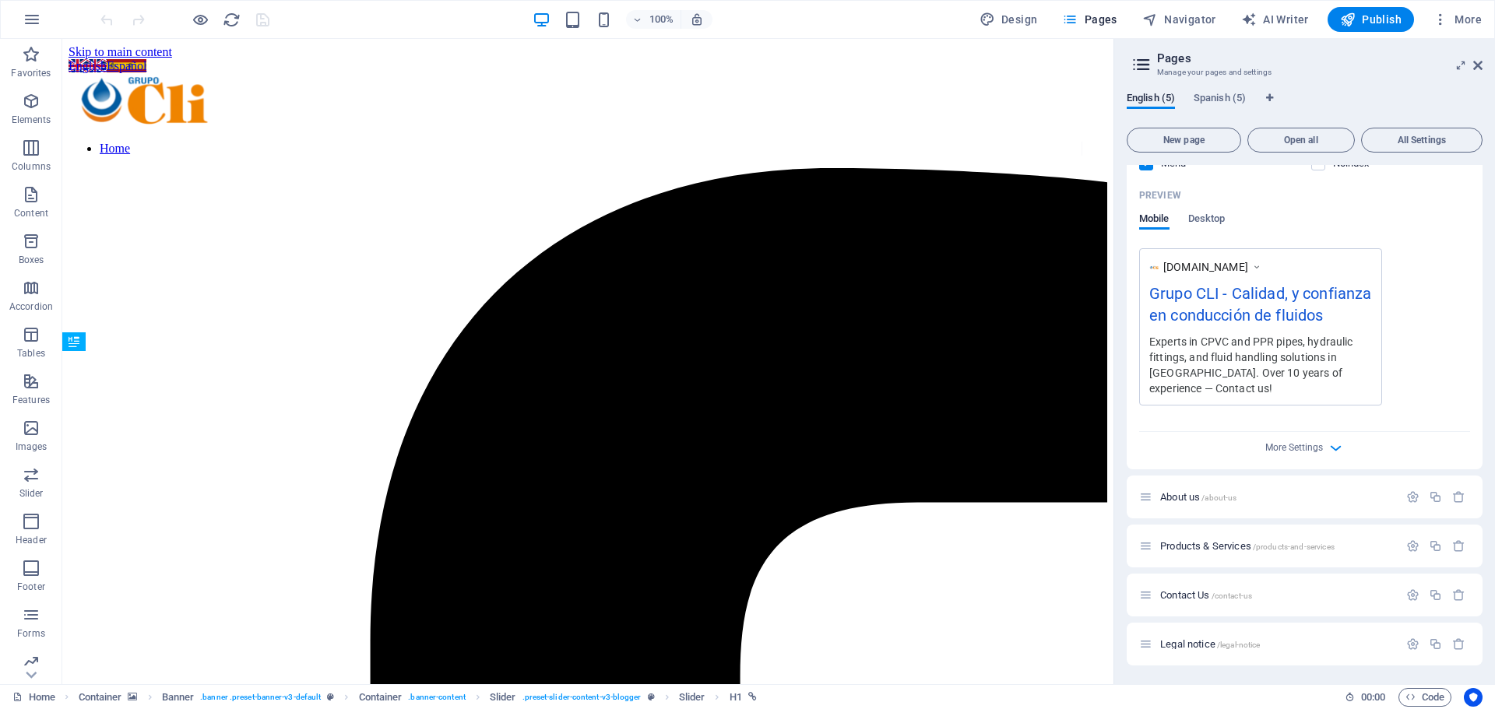
click at [1273, 198] on div "Preview" at bounding box center [1304, 195] width 331 height 25
click at [1215, 102] on span "Spanish (5)" at bounding box center [1219, 100] width 52 height 22
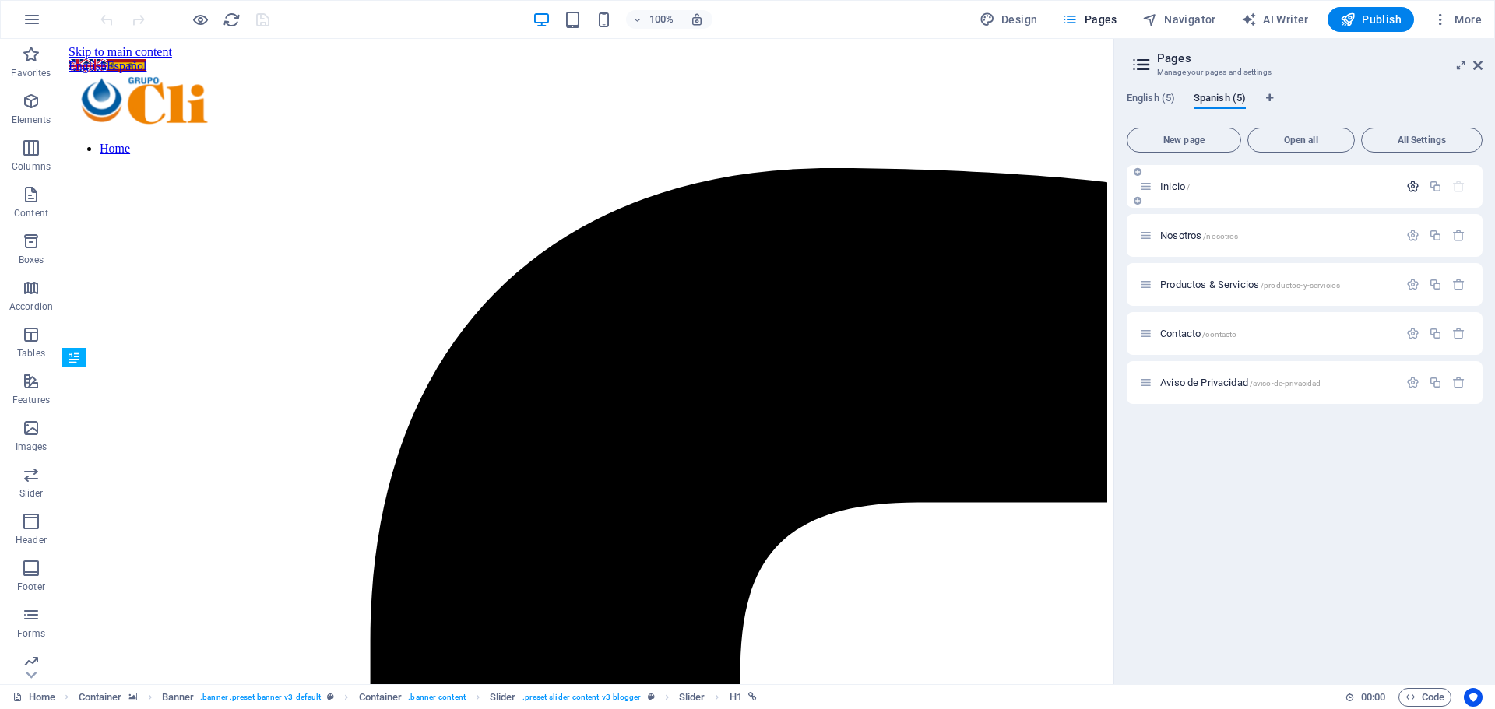
click at [1416, 188] on icon "button" at bounding box center [1412, 186] width 13 height 13
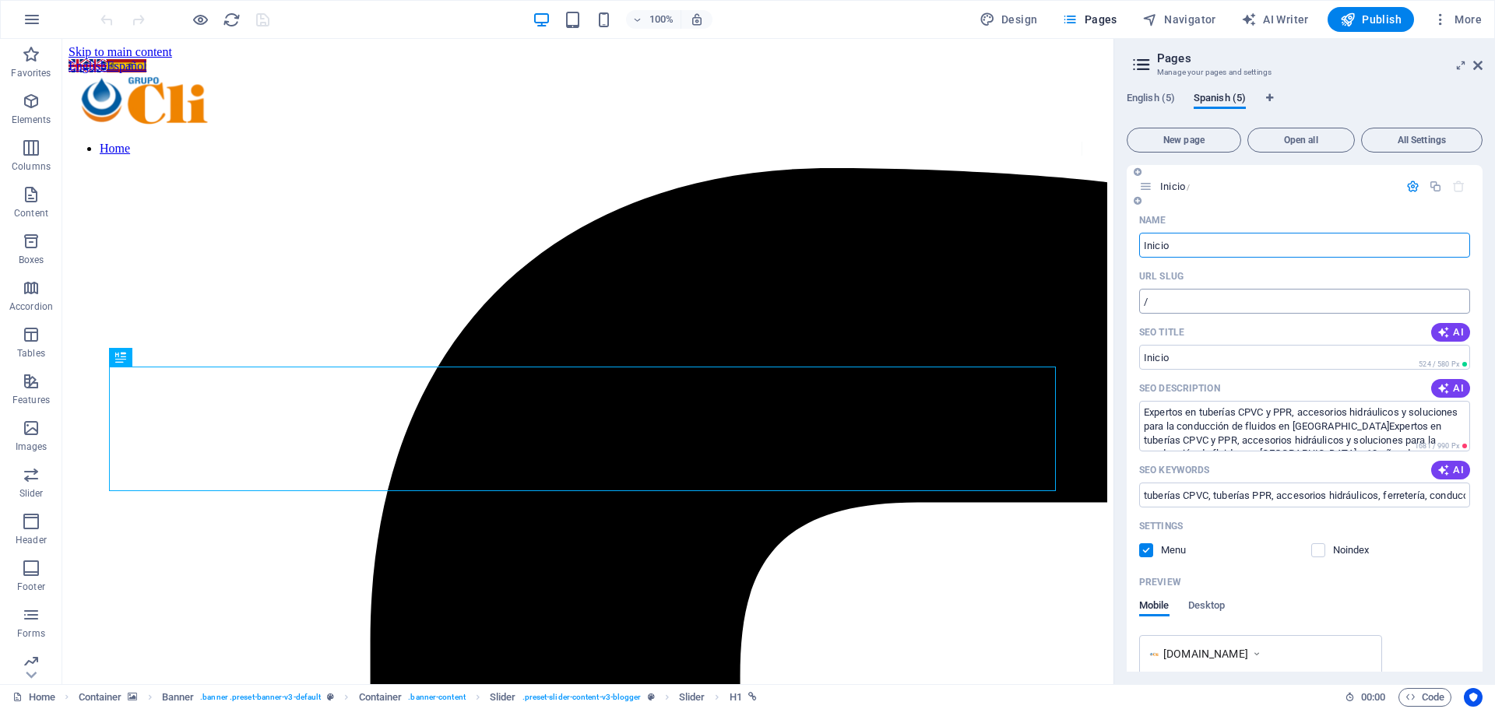
click at [1201, 303] on input "/" at bounding box center [1304, 301] width 331 height 25
click at [1210, 272] on div "URL SLUG" at bounding box center [1304, 276] width 331 height 25
click at [1315, 202] on div "Inicio /" at bounding box center [1304, 186] width 356 height 43
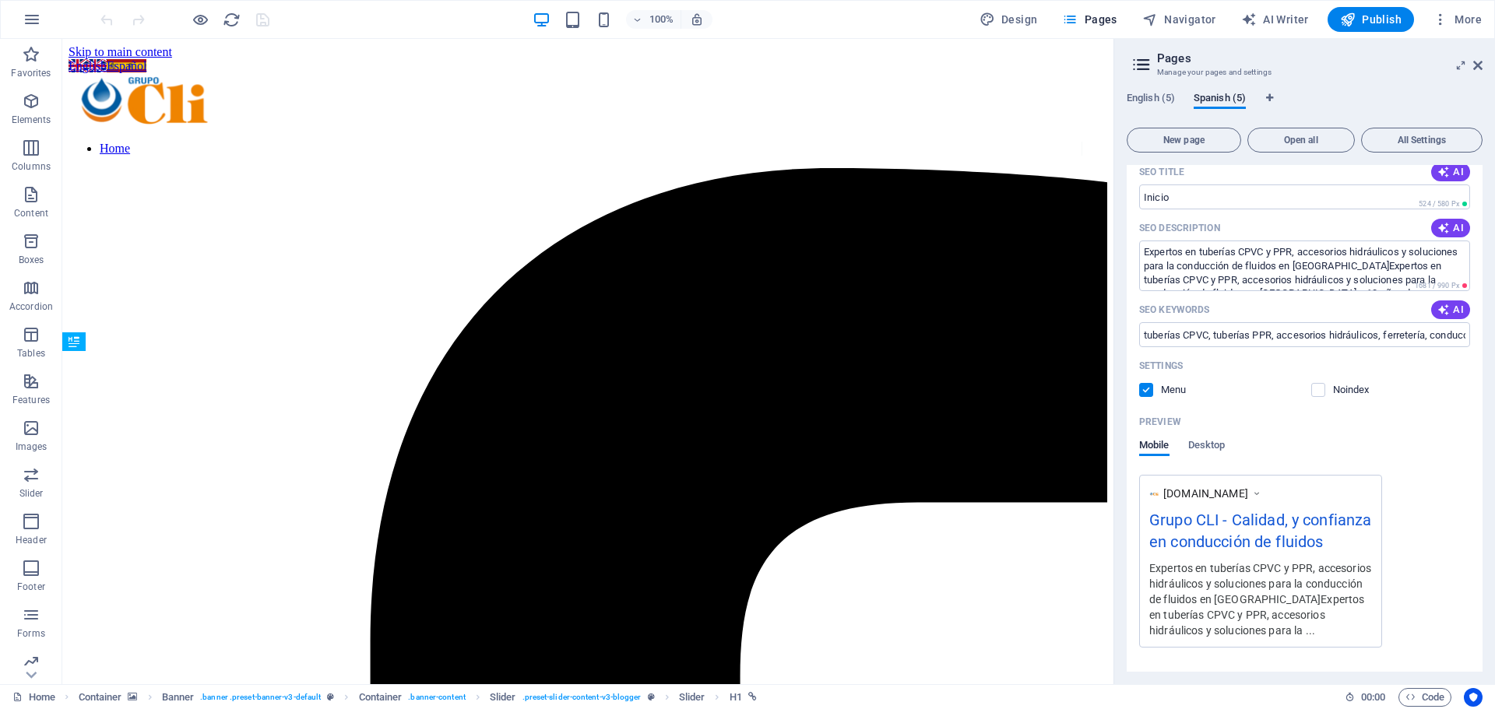
scroll to position [402, 0]
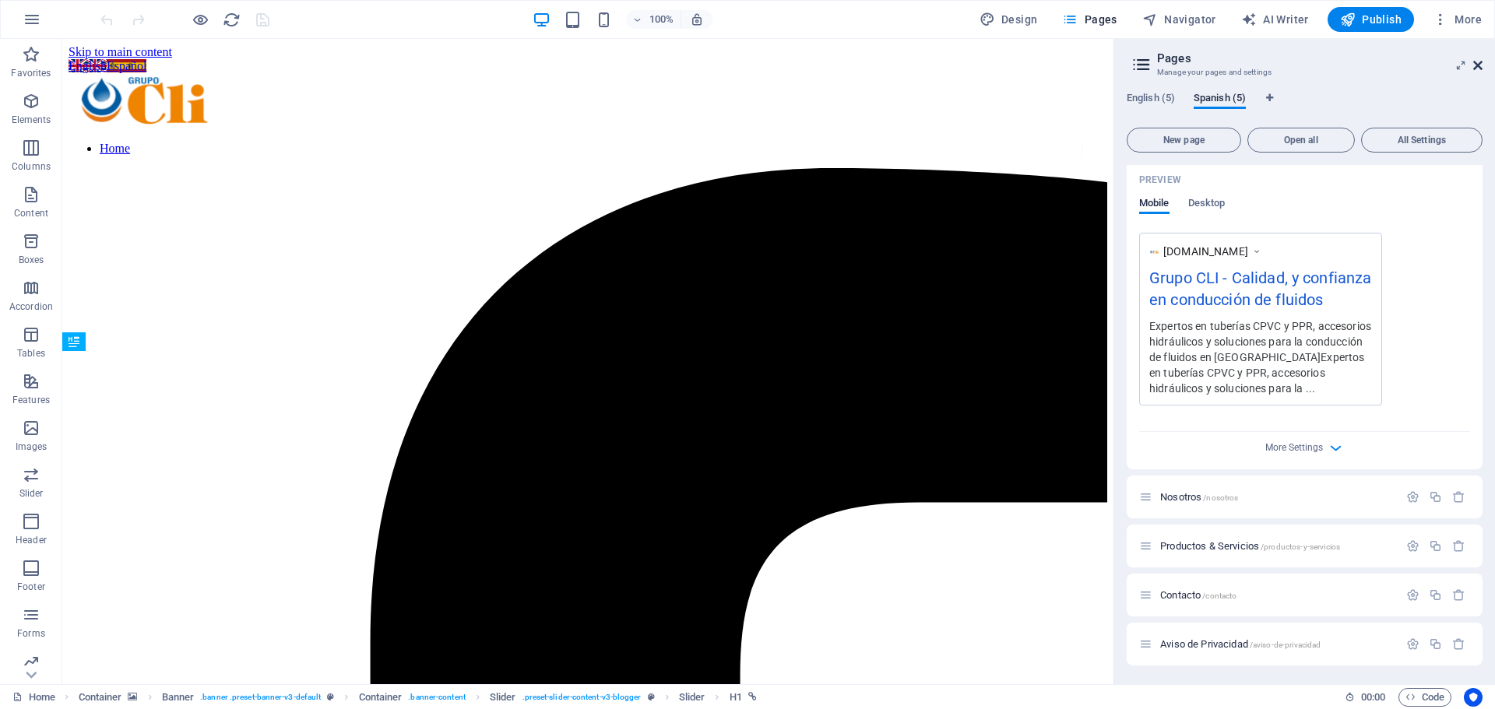
click at [1480, 64] on icon at bounding box center [1477, 65] width 9 height 12
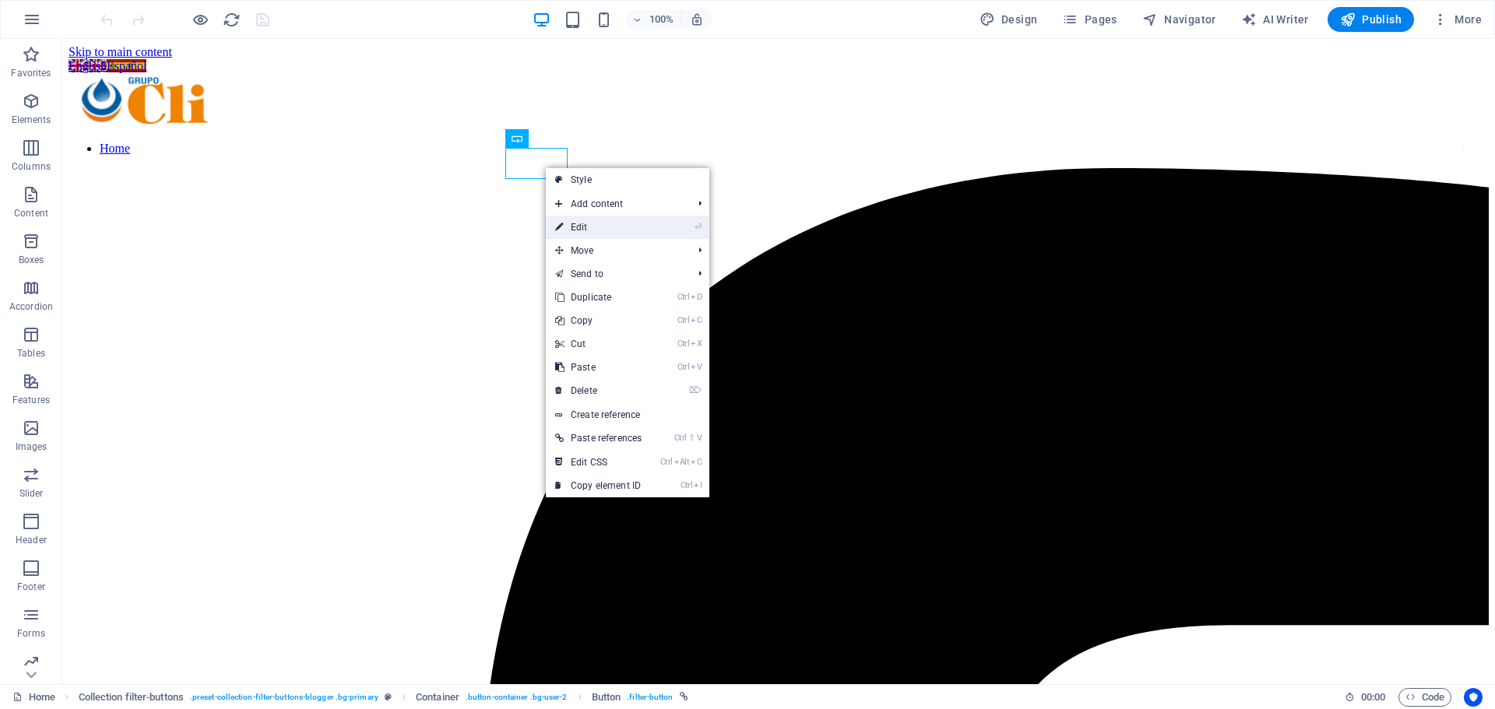
click at [599, 228] on link "⏎ Edit" at bounding box center [598, 227] width 105 height 23
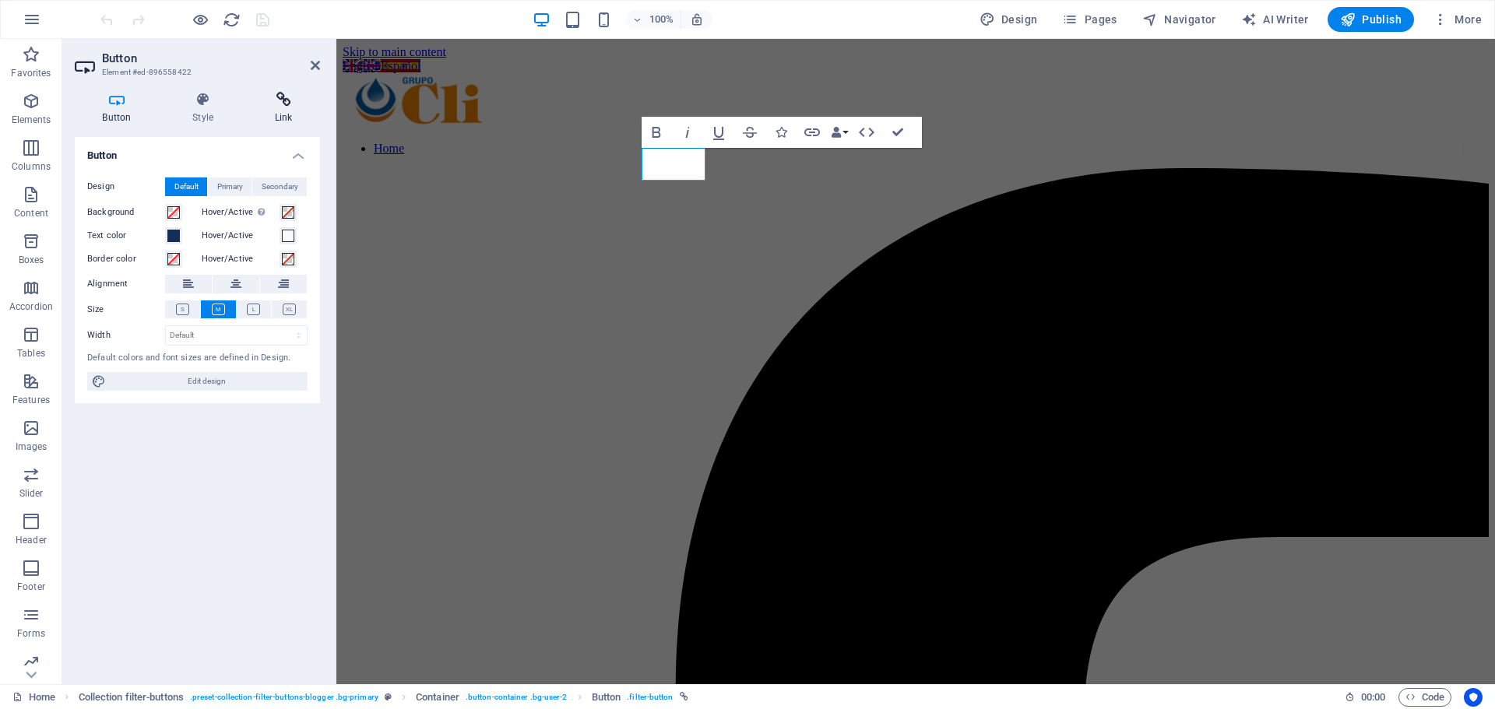
click at [271, 107] on h4 "Link" at bounding box center [283, 108] width 73 height 33
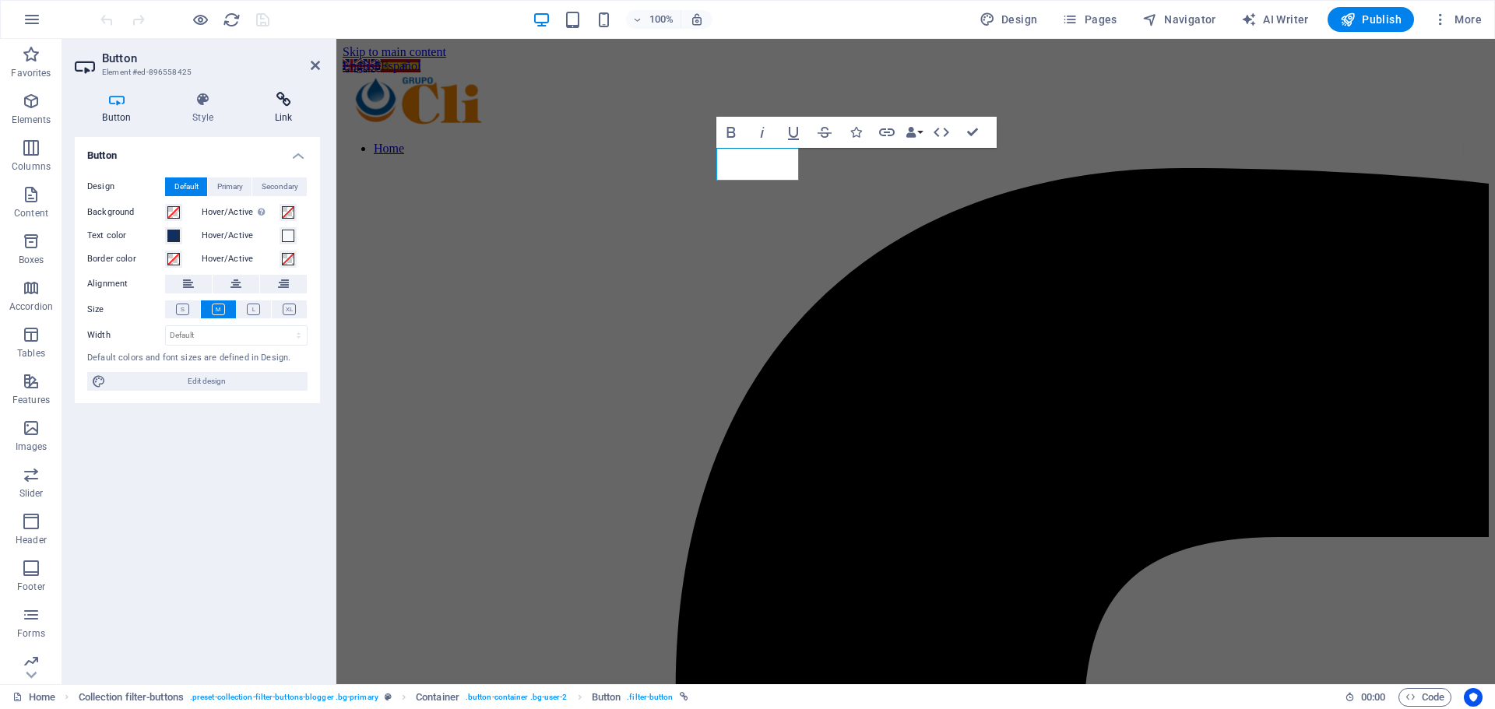
click at [272, 104] on icon at bounding box center [283, 100] width 73 height 16
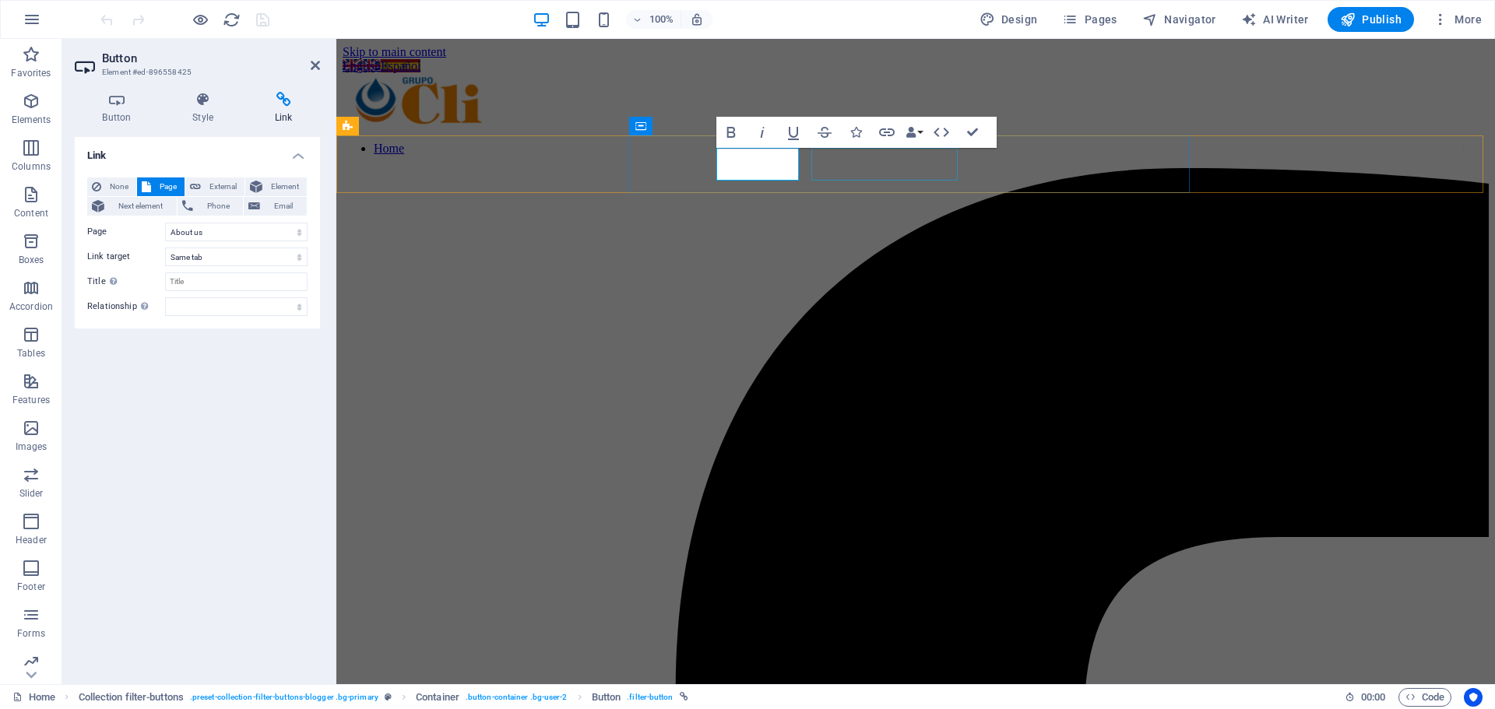
select select "2"
select select
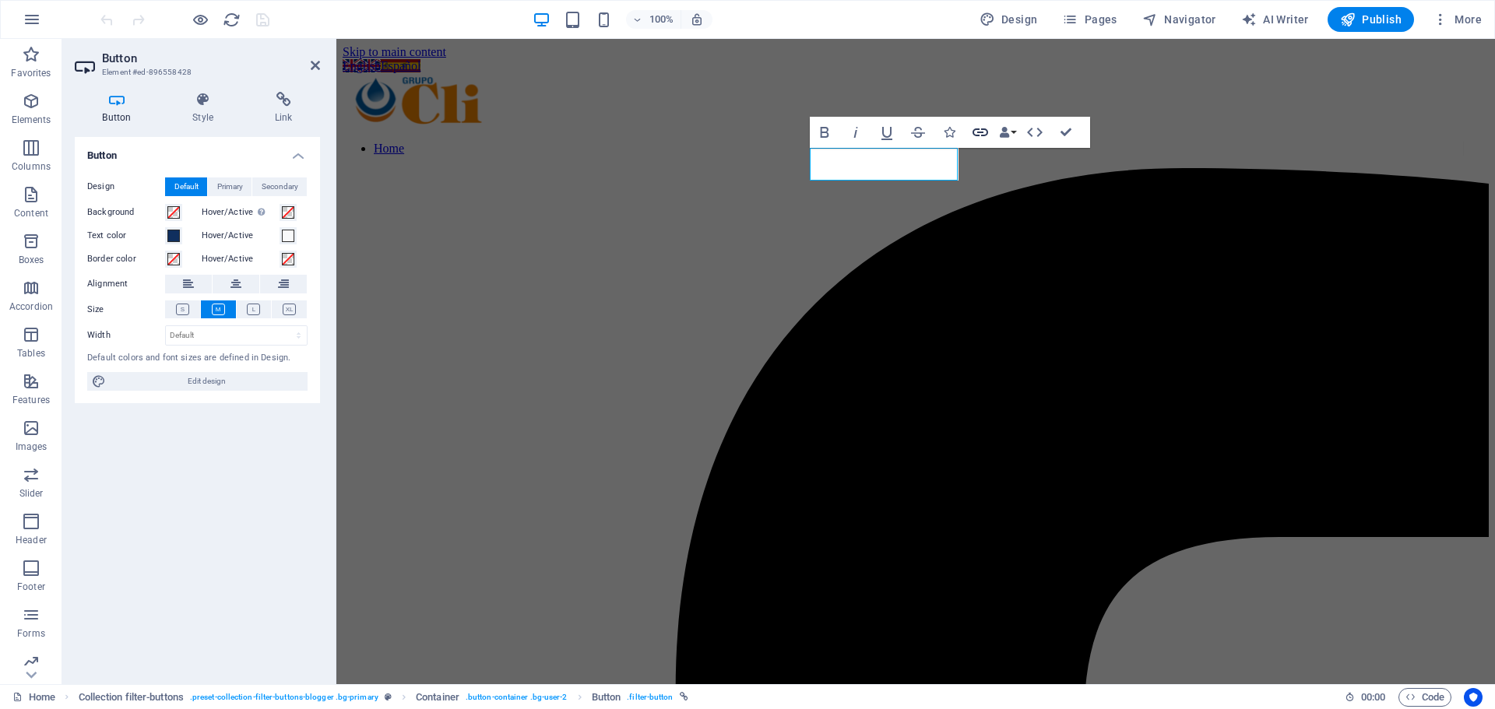
click at [982, 132] on icon "button" at bounding box center [980, 132] width 16 height 8
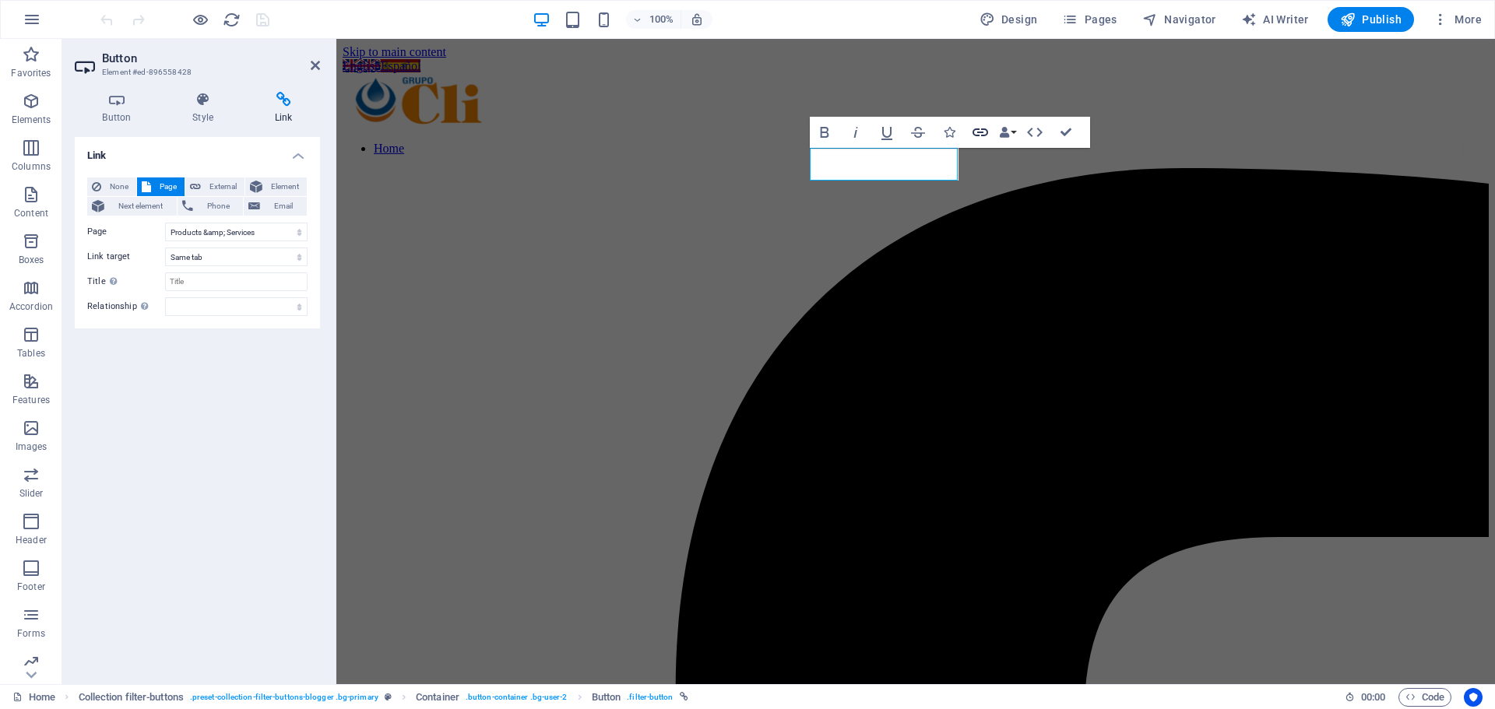
click at [982, 132] on icon "button" at bounding box center [980, 132] width 16 height 8
select select "3"
select select
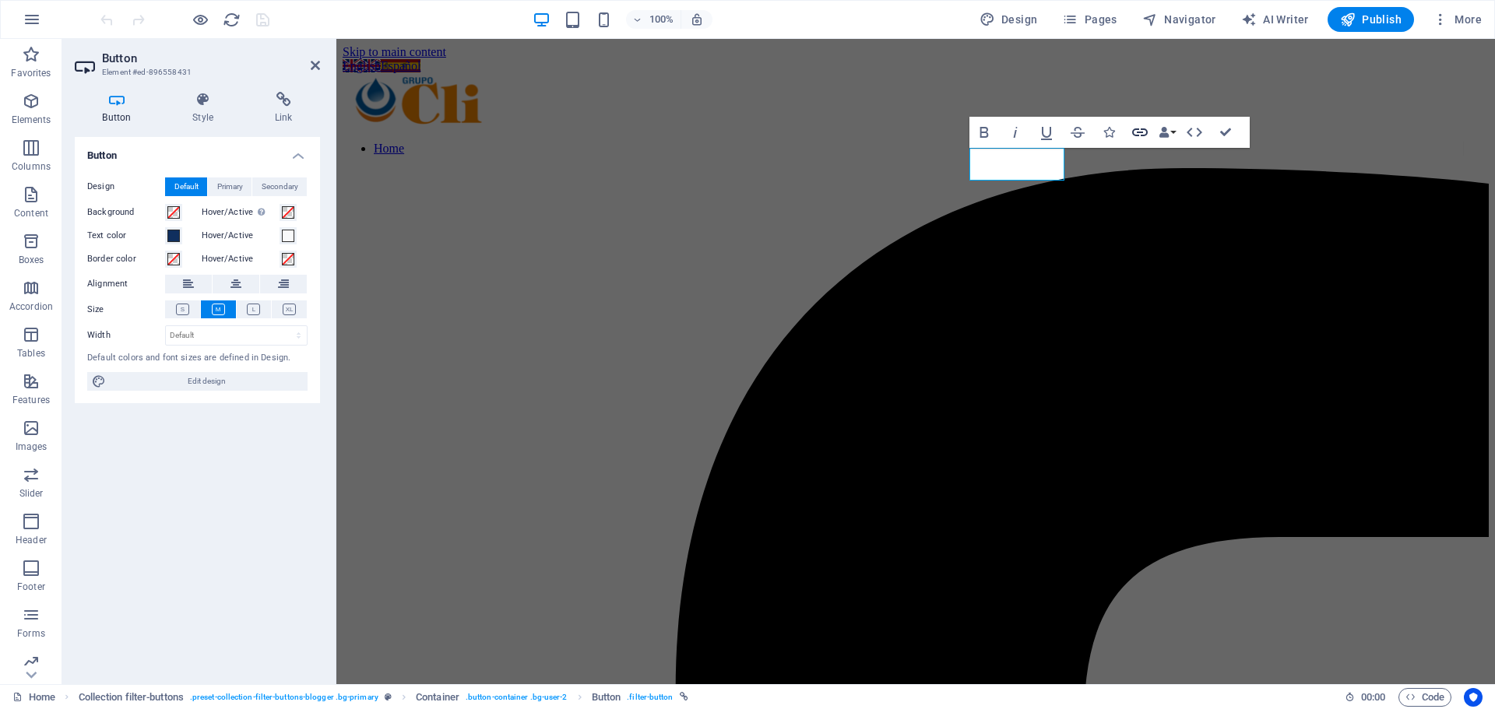
click at [1138, 131] on icon "button" at bounding box center [1139, 132] width 19 height 19
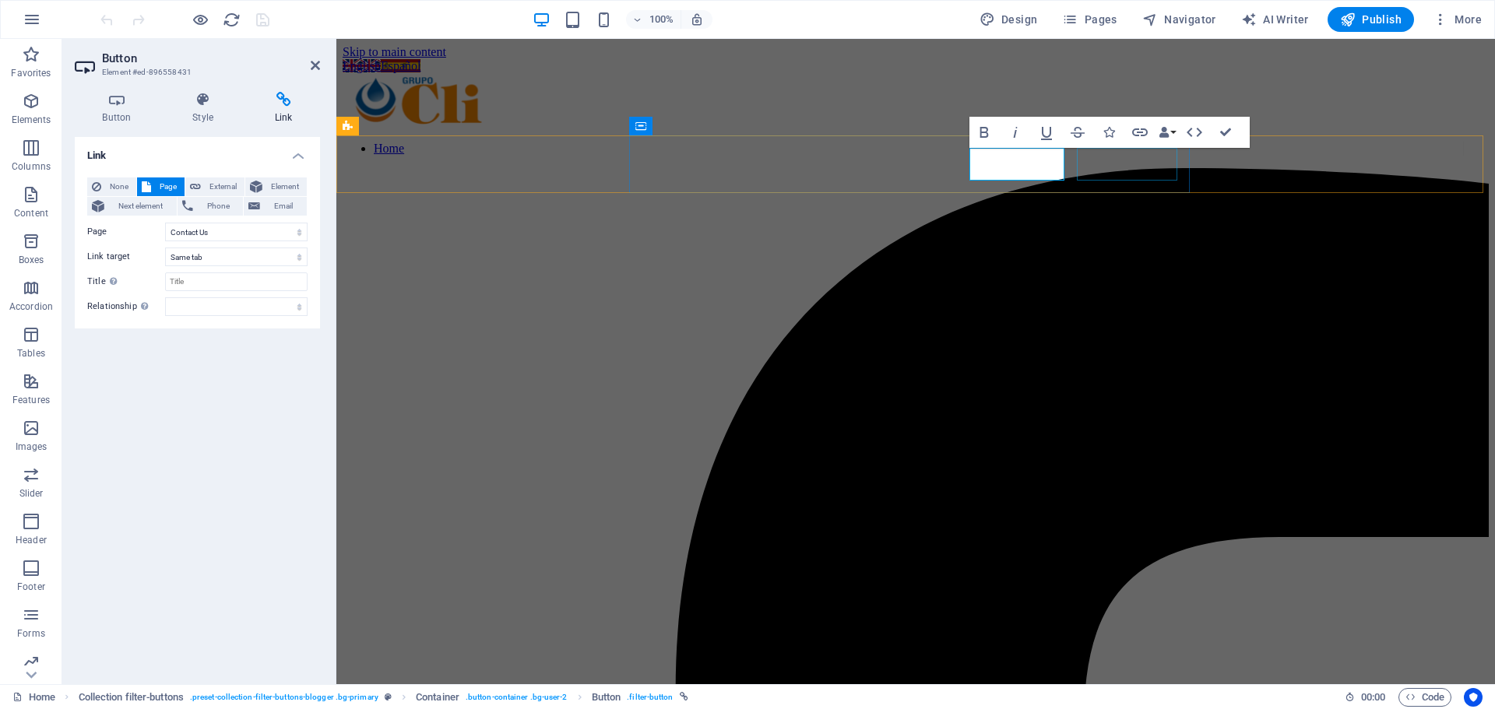
select select "4"
select select
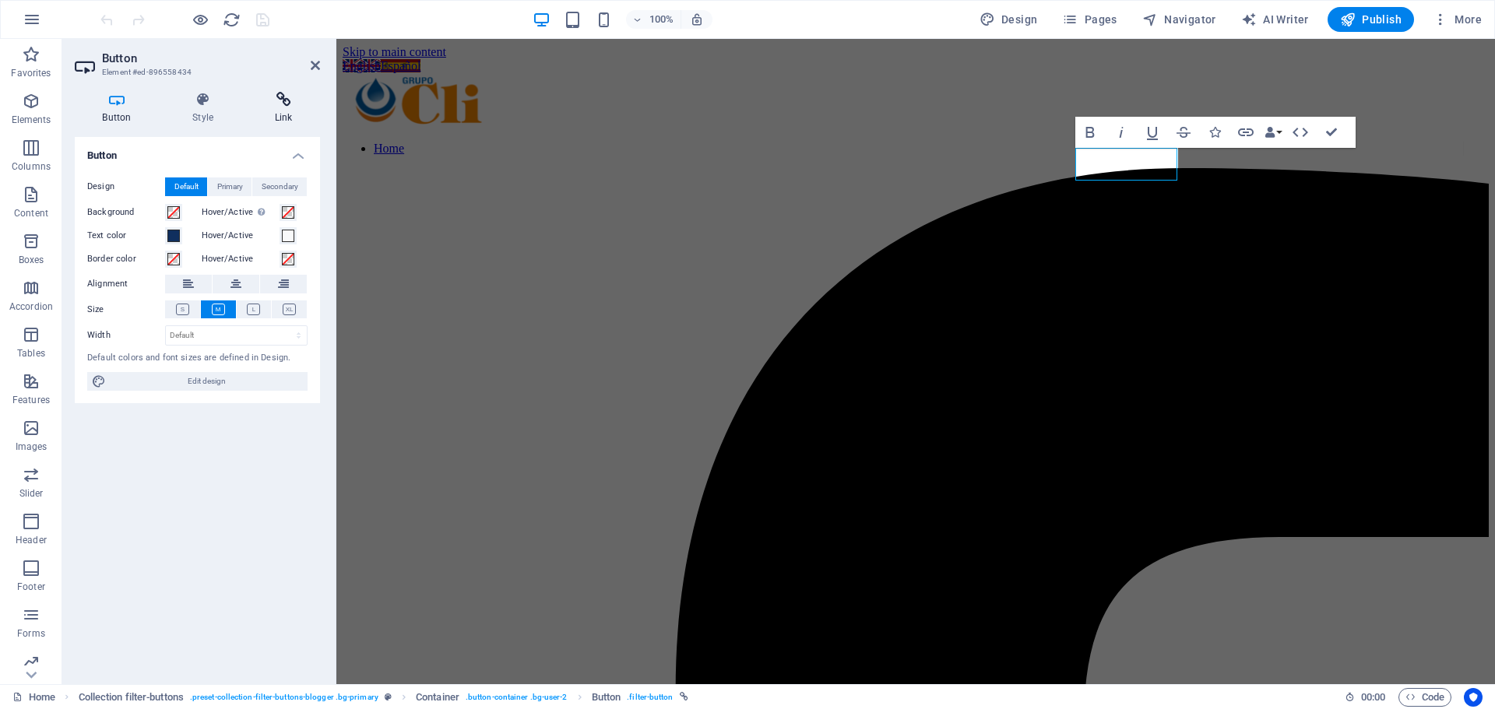
click at [289, 104] on icon at bounding box center [283, 100] width 73 height 16
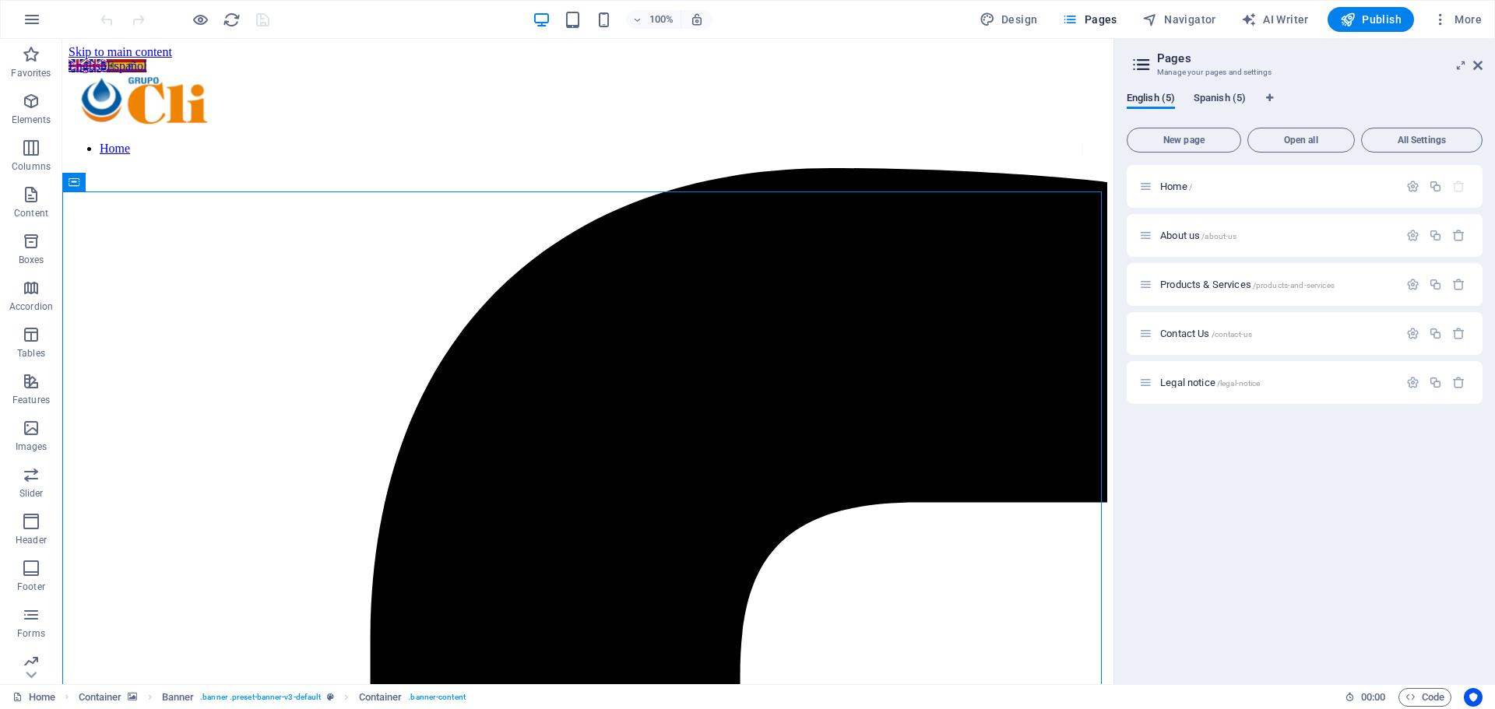
click at [1227, 101] on span "Spanish (5)" at bounding box center [1219, 100] width 52 height 22
click at [1225, 184] on p "Inicio /" at bounding box center [1277, 186] width 234 height 10
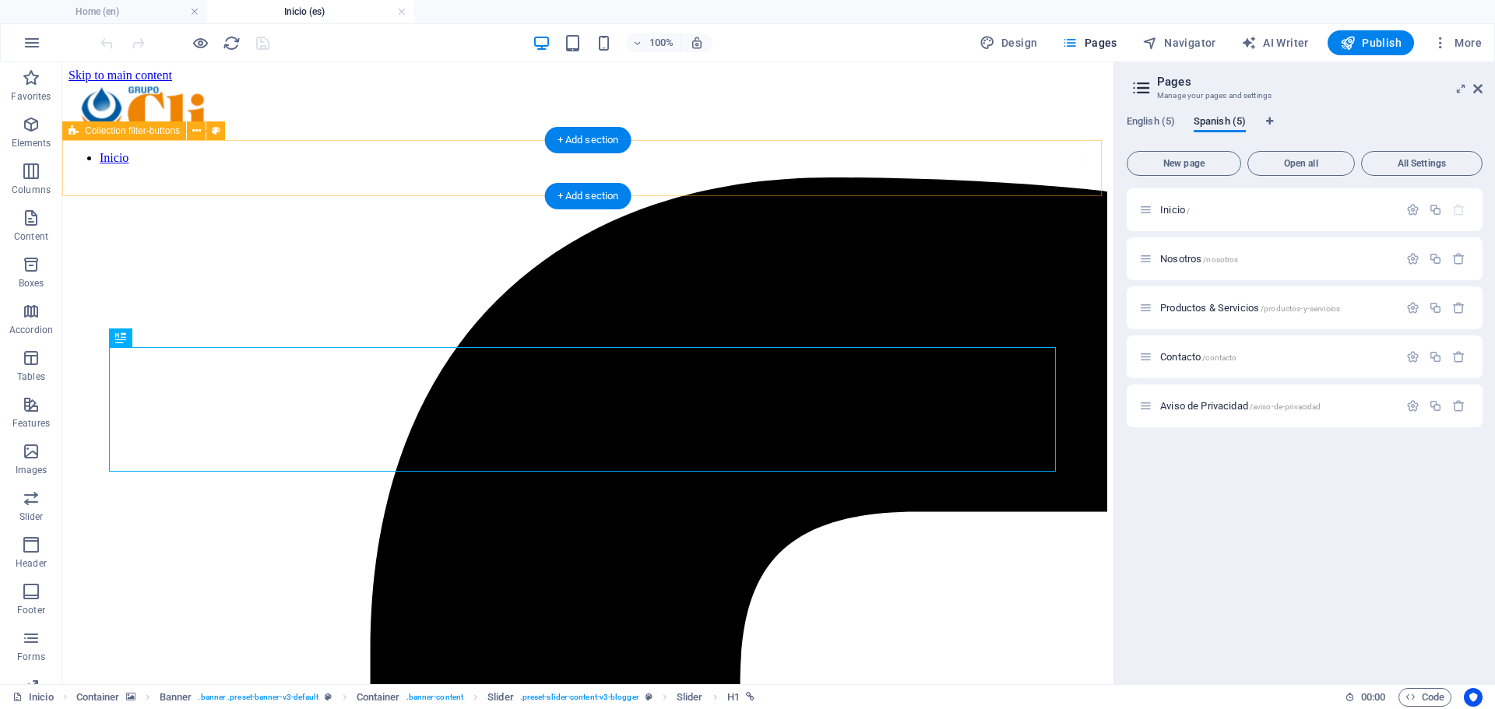
scroll to position [0, 0]
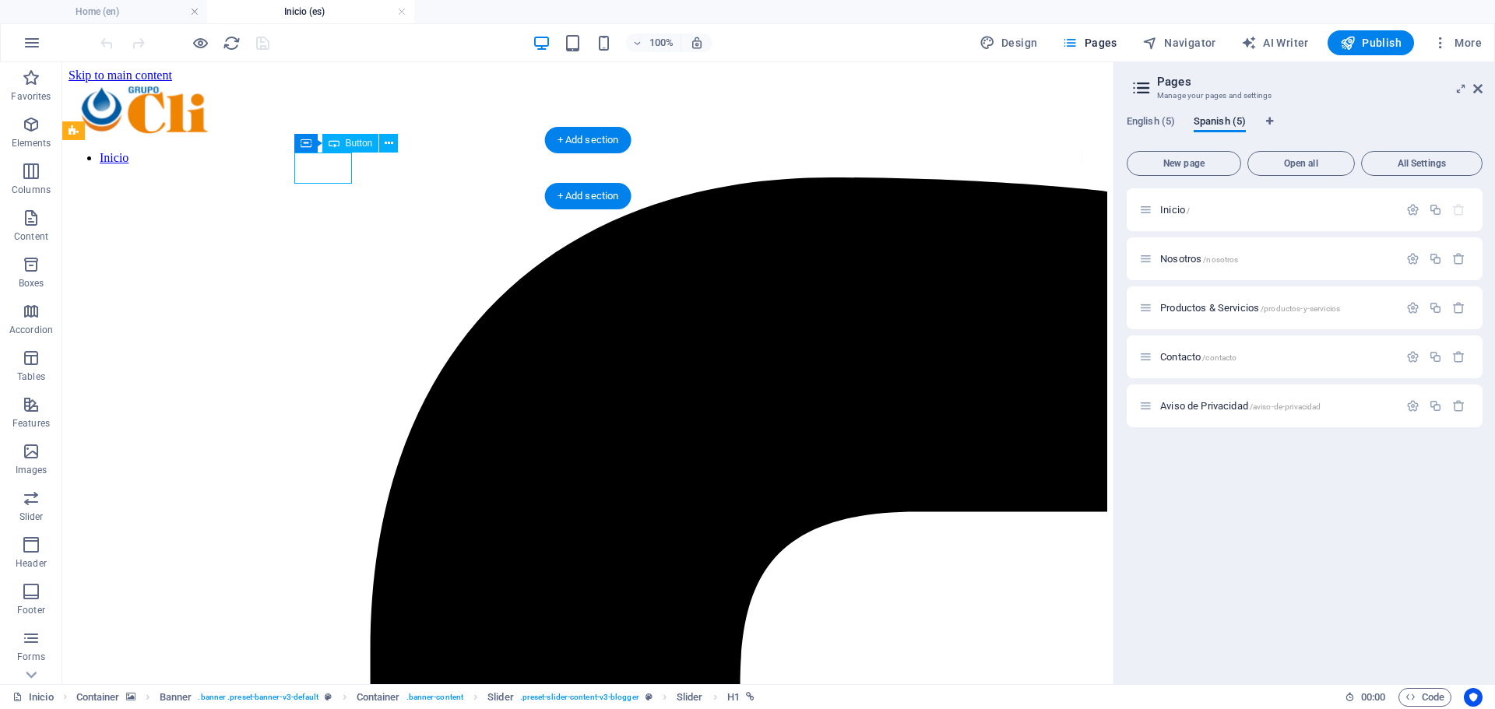
select select "5"
select select
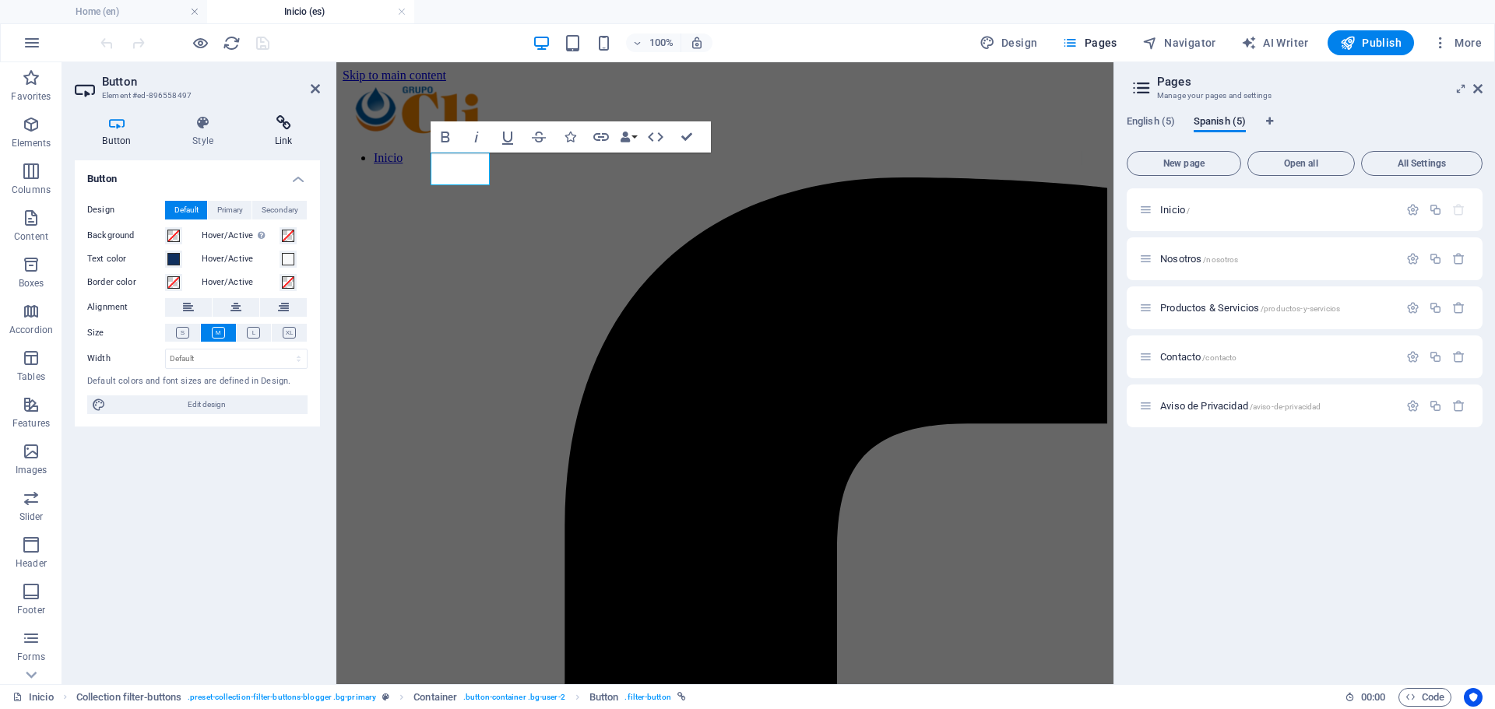
click at [262, 125] on icon at bounding box center [283, 123] width 73 height 16
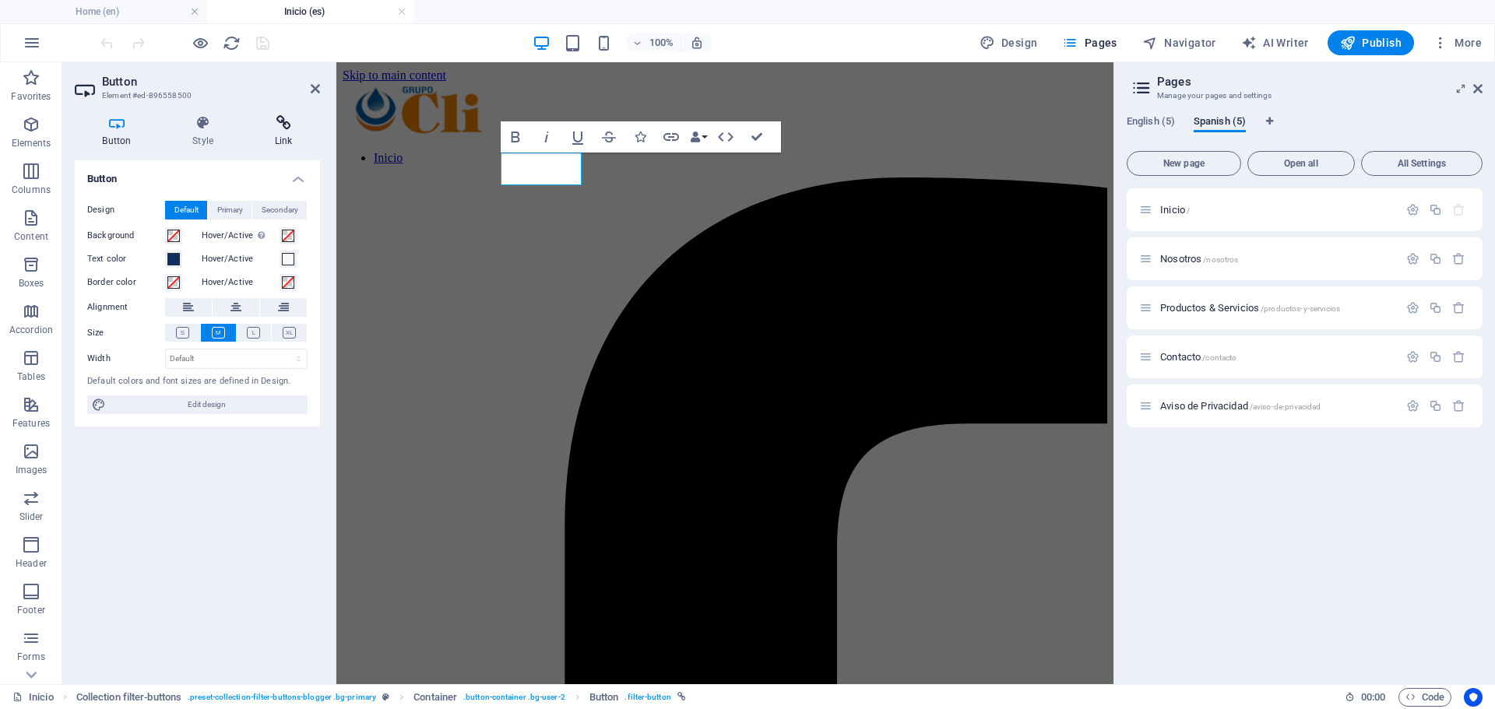
click at [276, 132] on h4 "Link" at bounding box center [283, 131] width 73 height 33
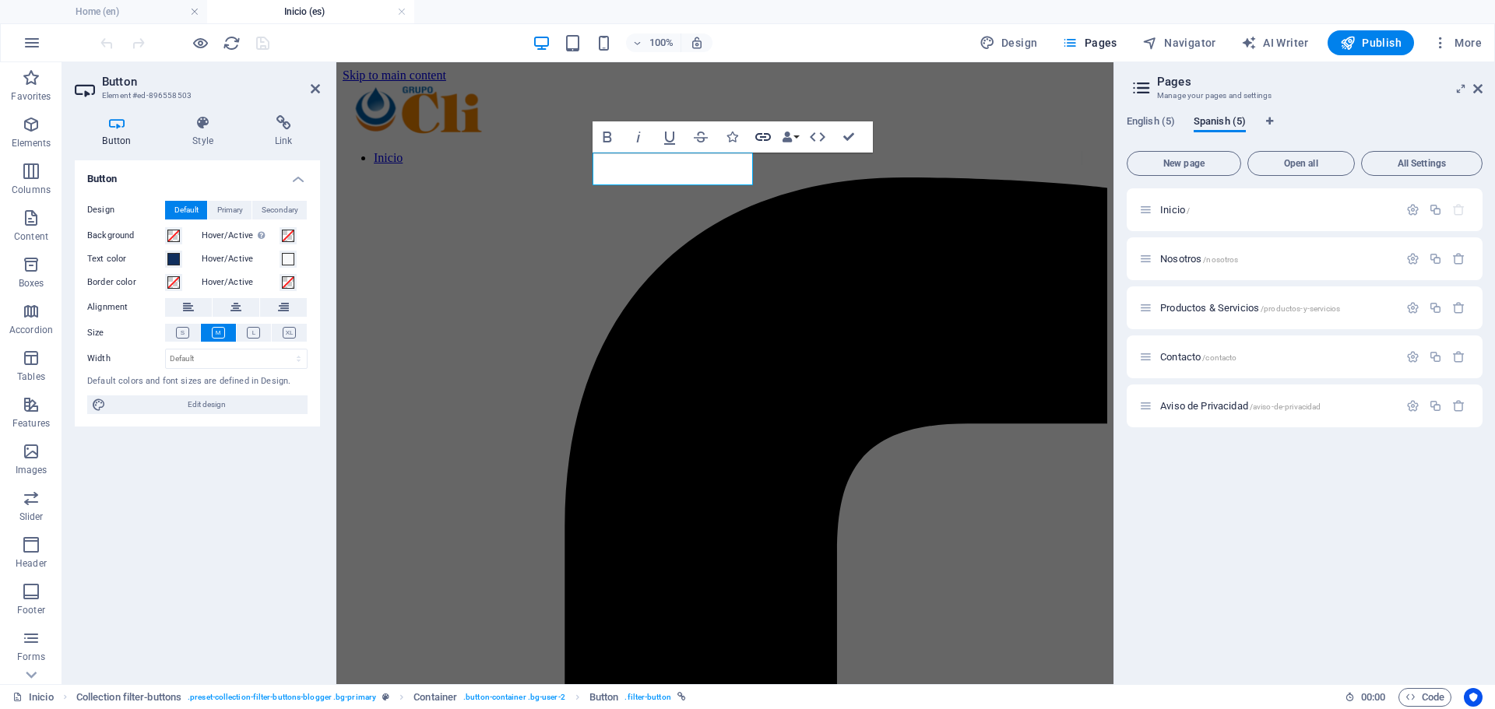
click at [754, 135] on icon "button" at bounding box center [763, 137] width 19 height 19
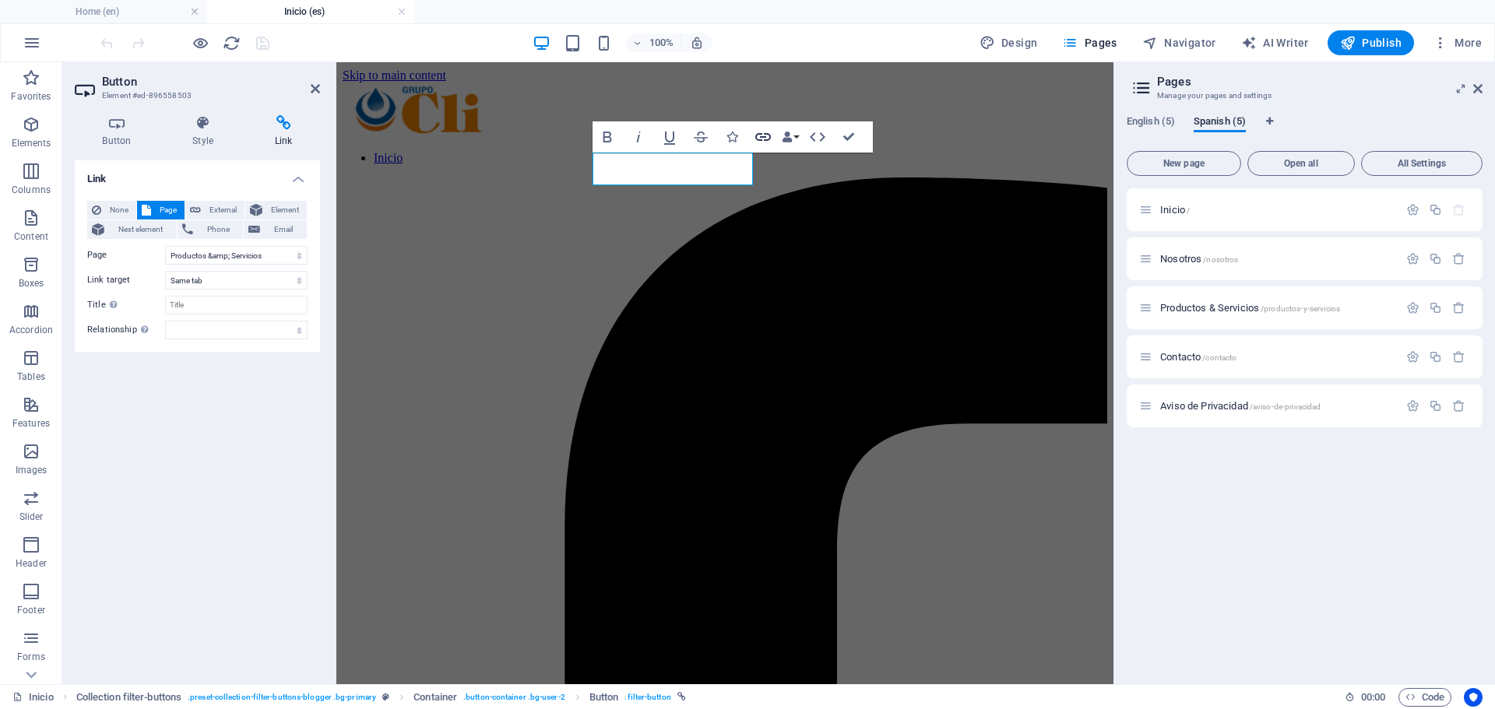
click at [761, 135] on icon "button" at bounding box center [763, 137] width 16 height 8
select select "8"
select select
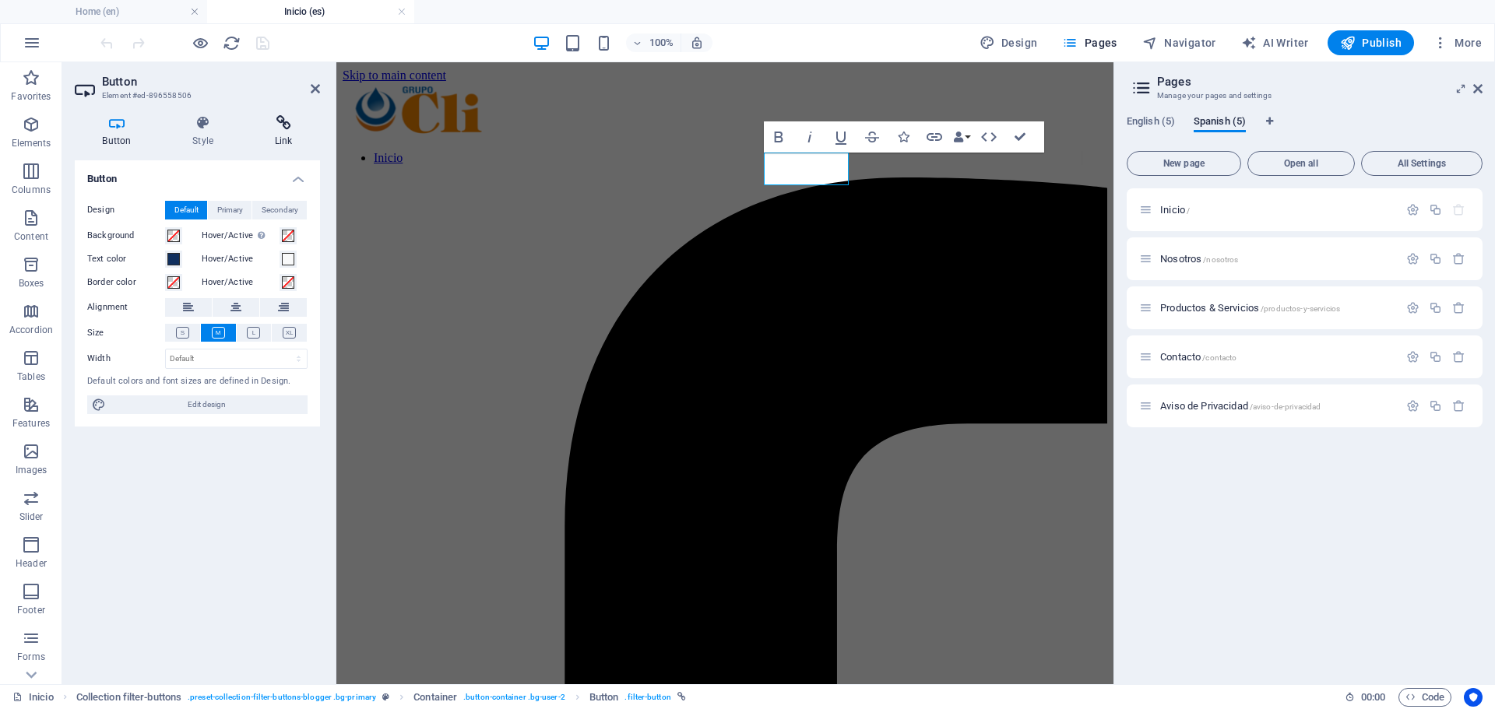
click at [287, 140] on h4 "Link" at bounding box center [283, 131] width 73 height 33
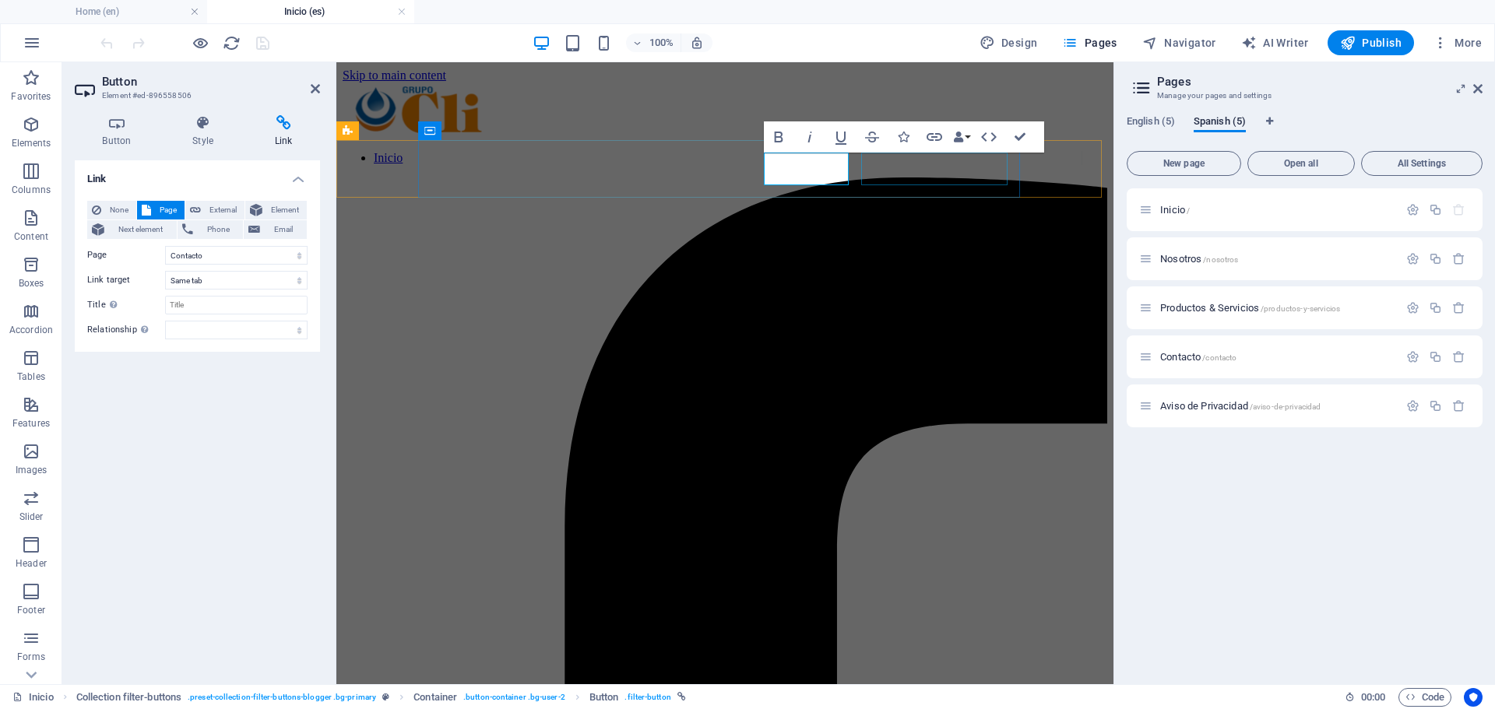
select select "9"
select select
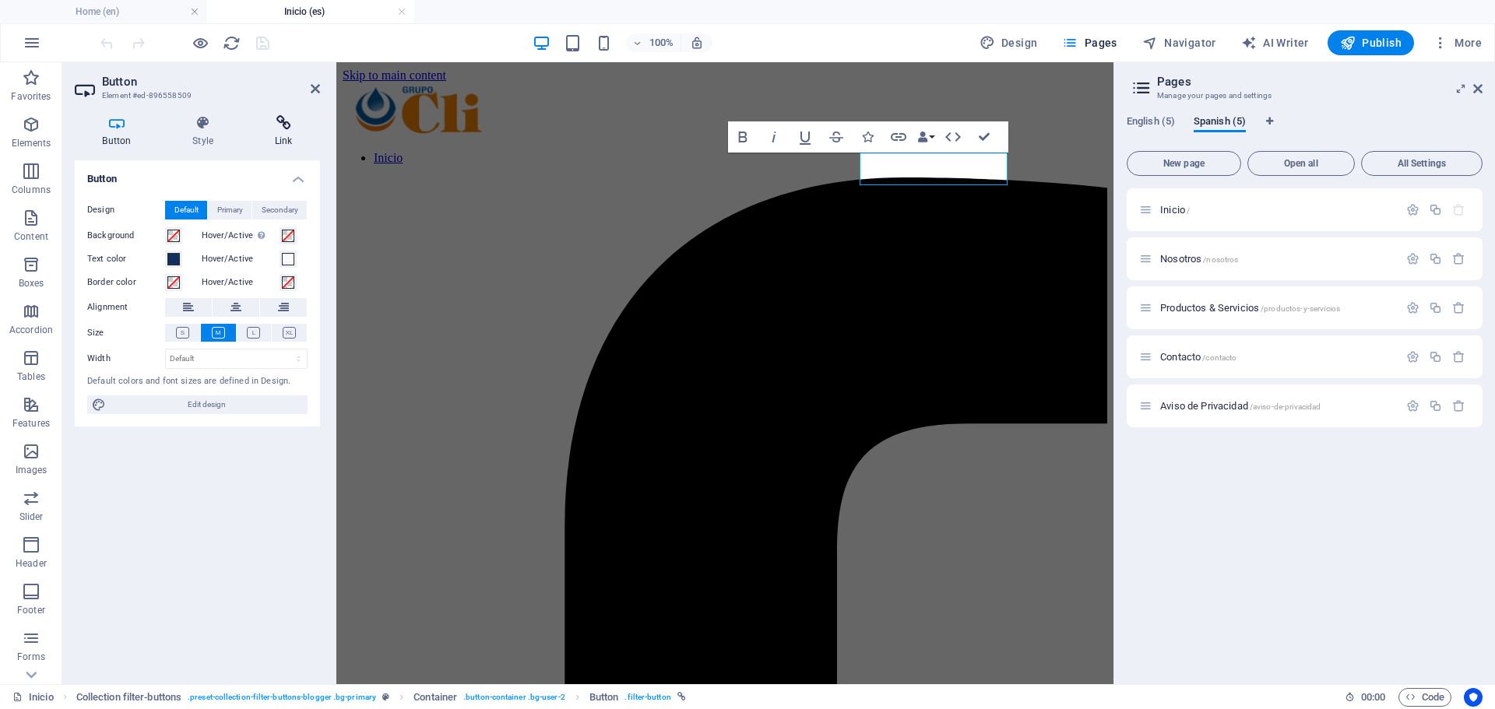
click at [287, 126] on icon at bounding box center [283, 123] width 73 height 16
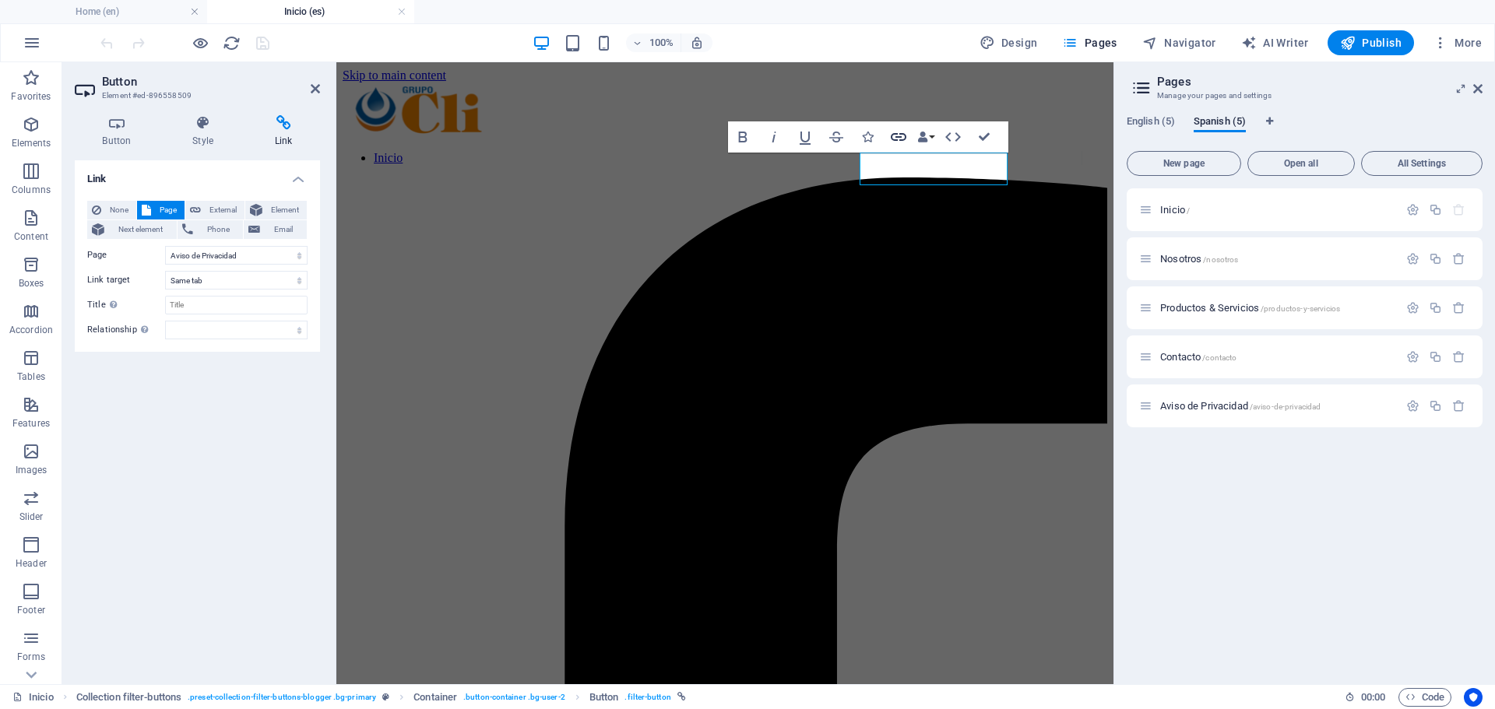
click at [893, 137] on icon "button" at bounding box center [898, 137] width 19 height 19
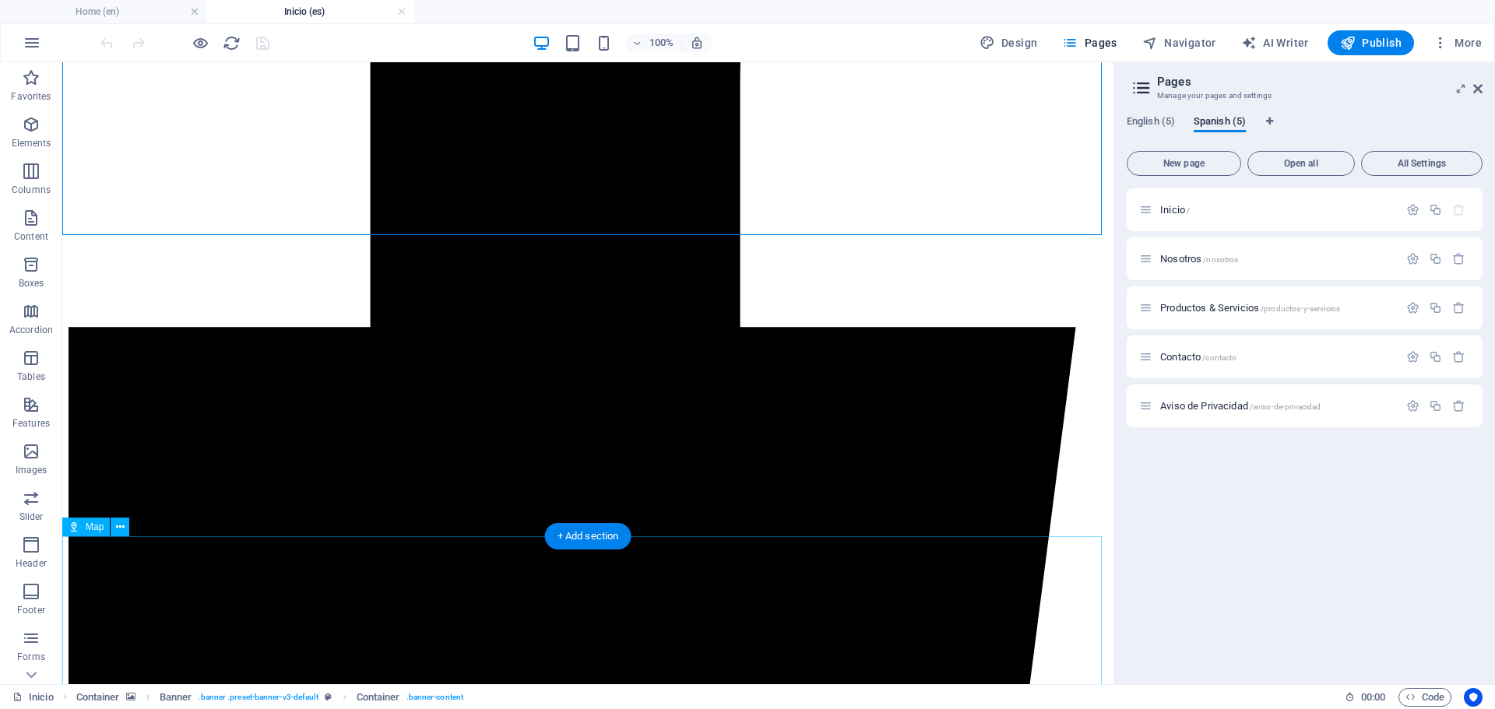
scroll to position [606, 0]
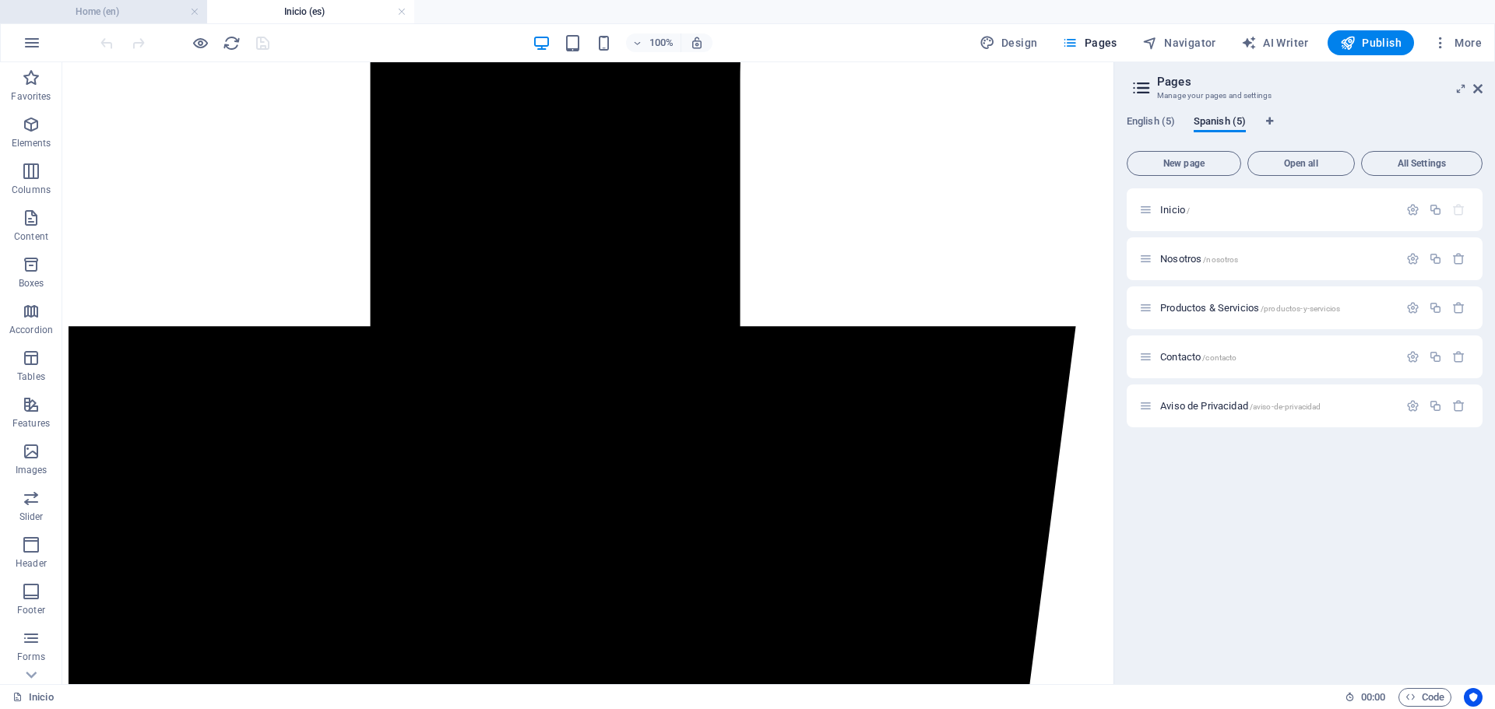
click at [142, 12] on h4 "Home (en)" at bounding box center [103, 11] width 207 height 17
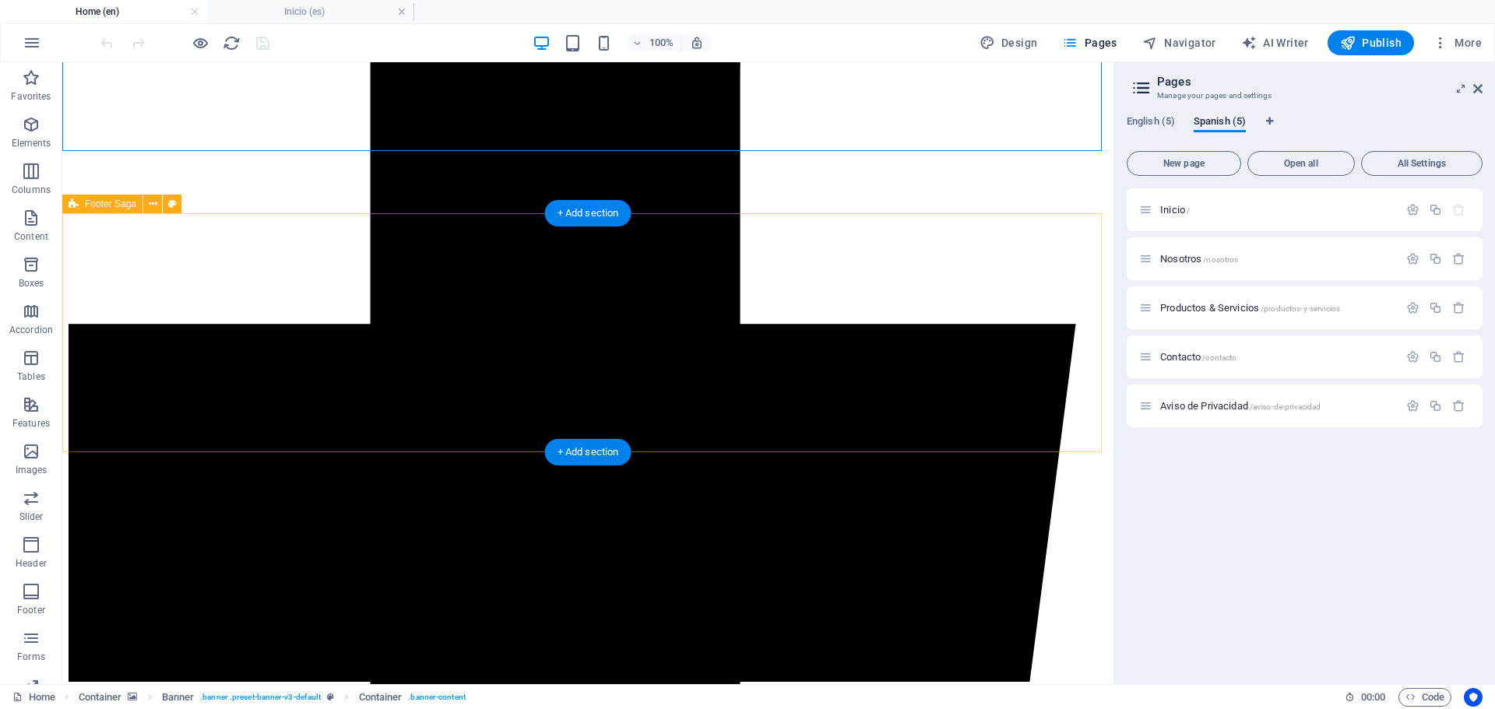
scroll to position [625, 0]
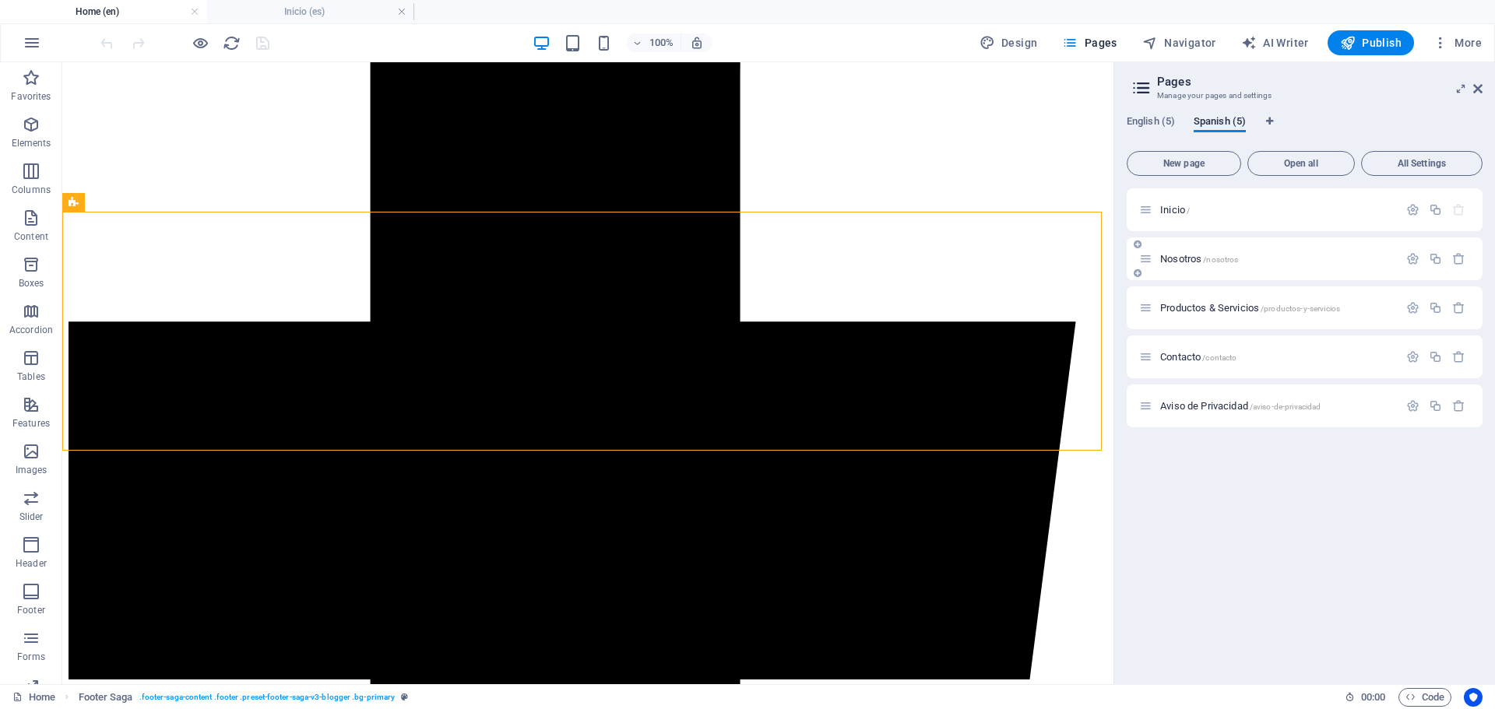
click at [1220, 258] on span "/nosotros" at bounding box center [1220, 259] width 35 height 9
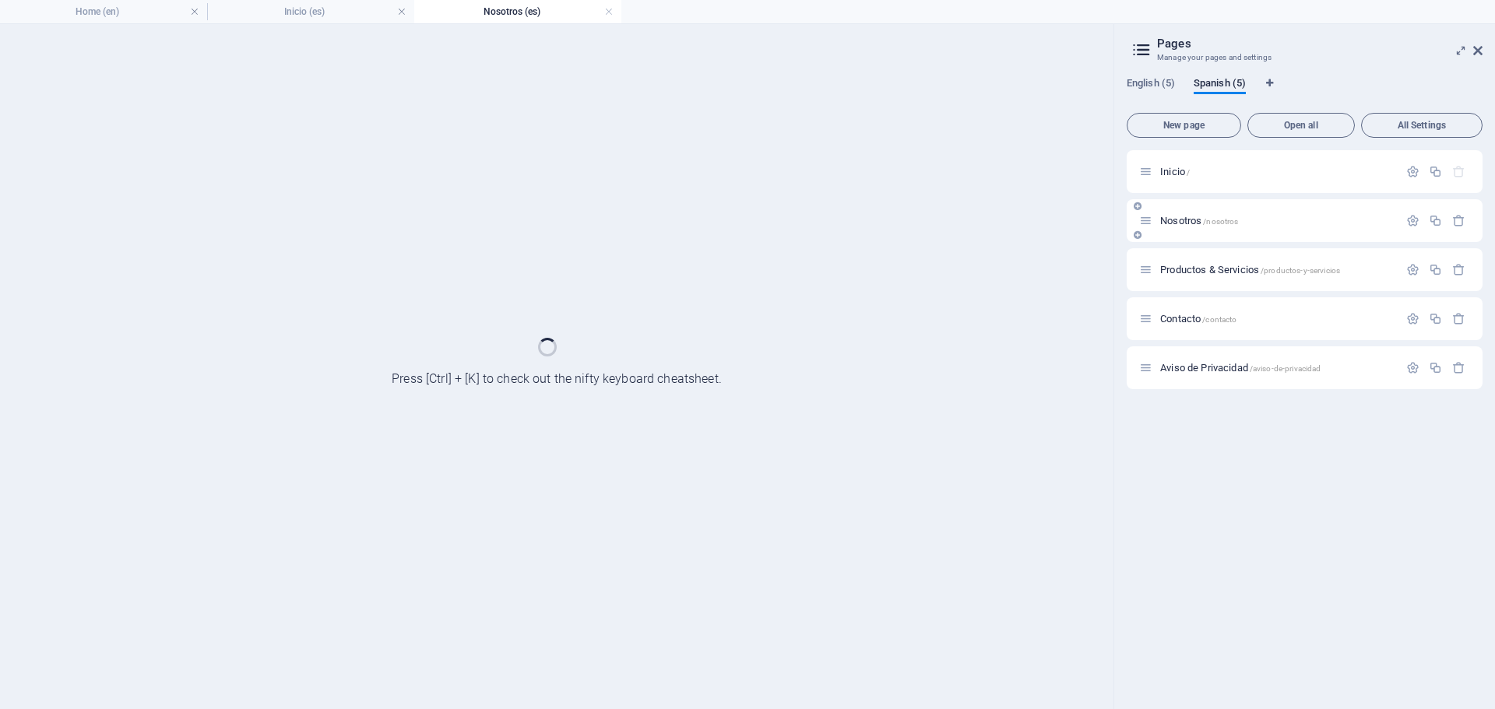
click at [1220, 258] on div "Productos & Servicios /productos-y-servicios" at bounding box center [1304, 269] width 356 height 43
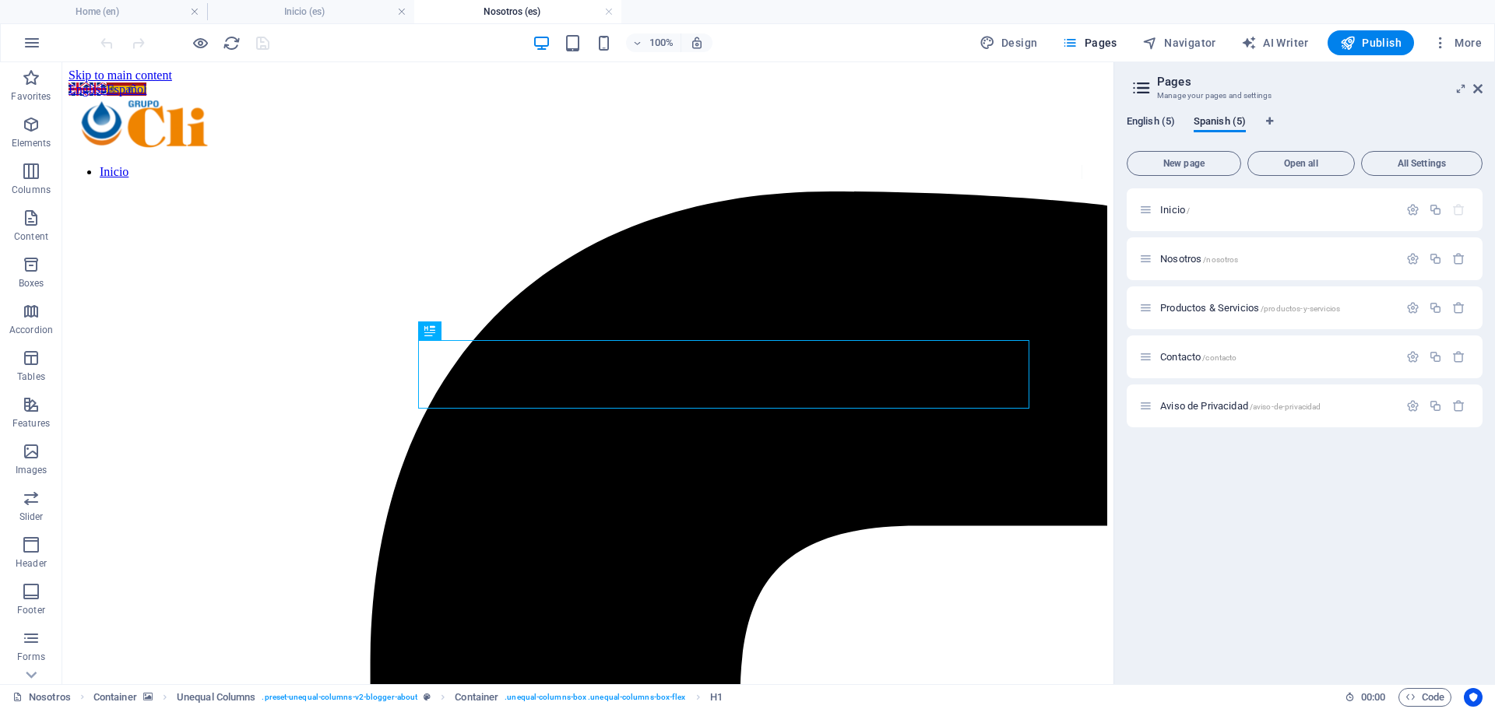
click at [1147, 118] on span "English (5)" at bounding box center [1150, 123] width 48 height 22
click at [1210, 255] on span "/about-us" at bounding box center [1218, 259] width 35 height 9
click at [1210, 286] on div "Products & Services /products-and-services" at bounding box center [1304, 307] width 356 height 43
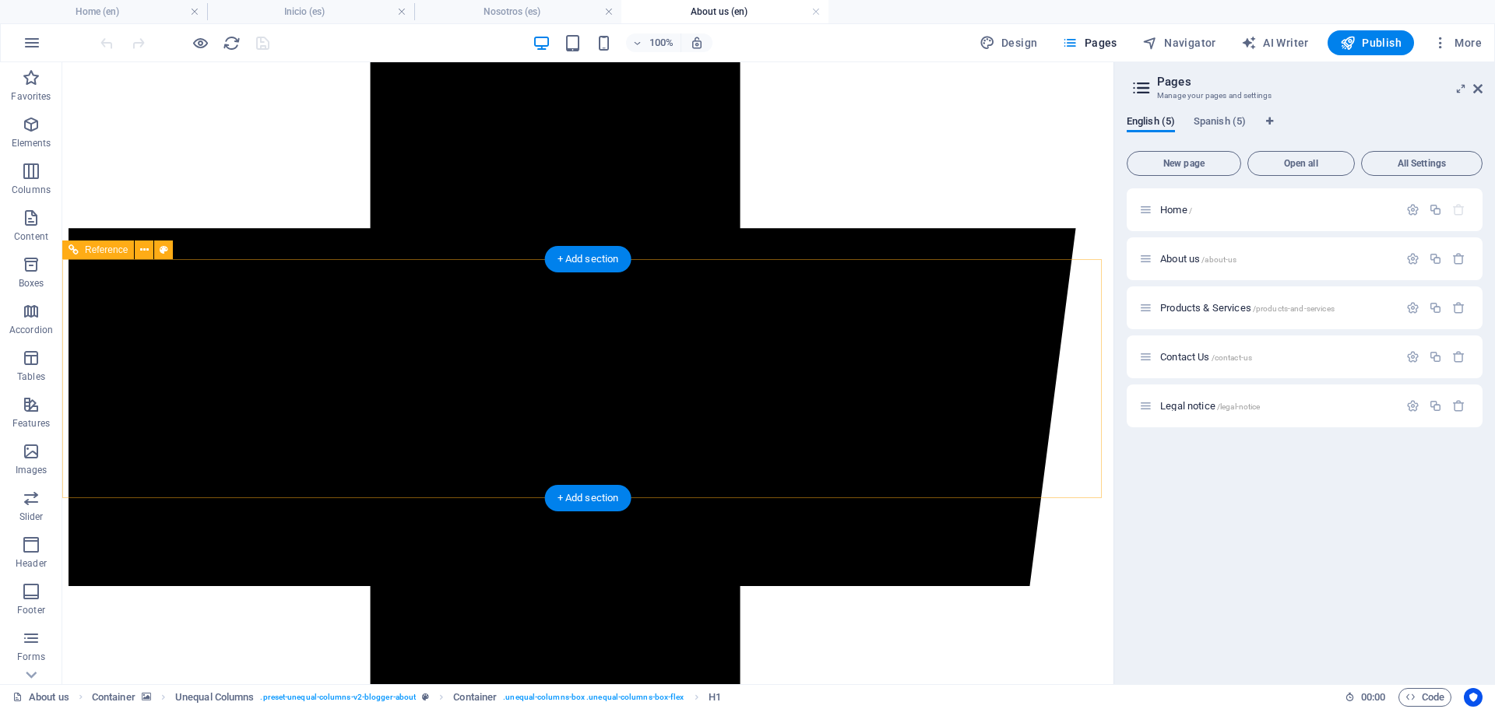
scroll to position [833, 0]
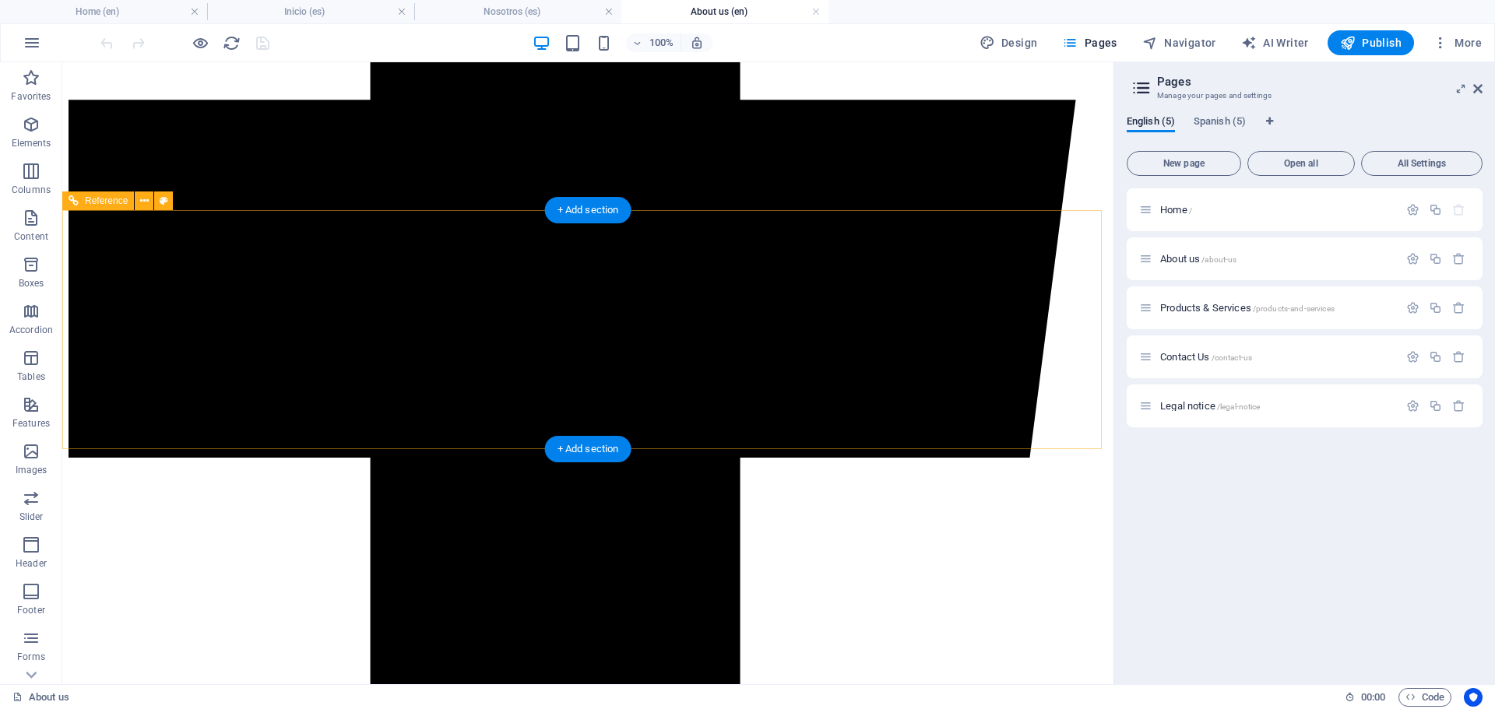
click at [1214, 310] on span "Products & Services /products-and-services" at bounding box center [1247, 308] width 174 height 12
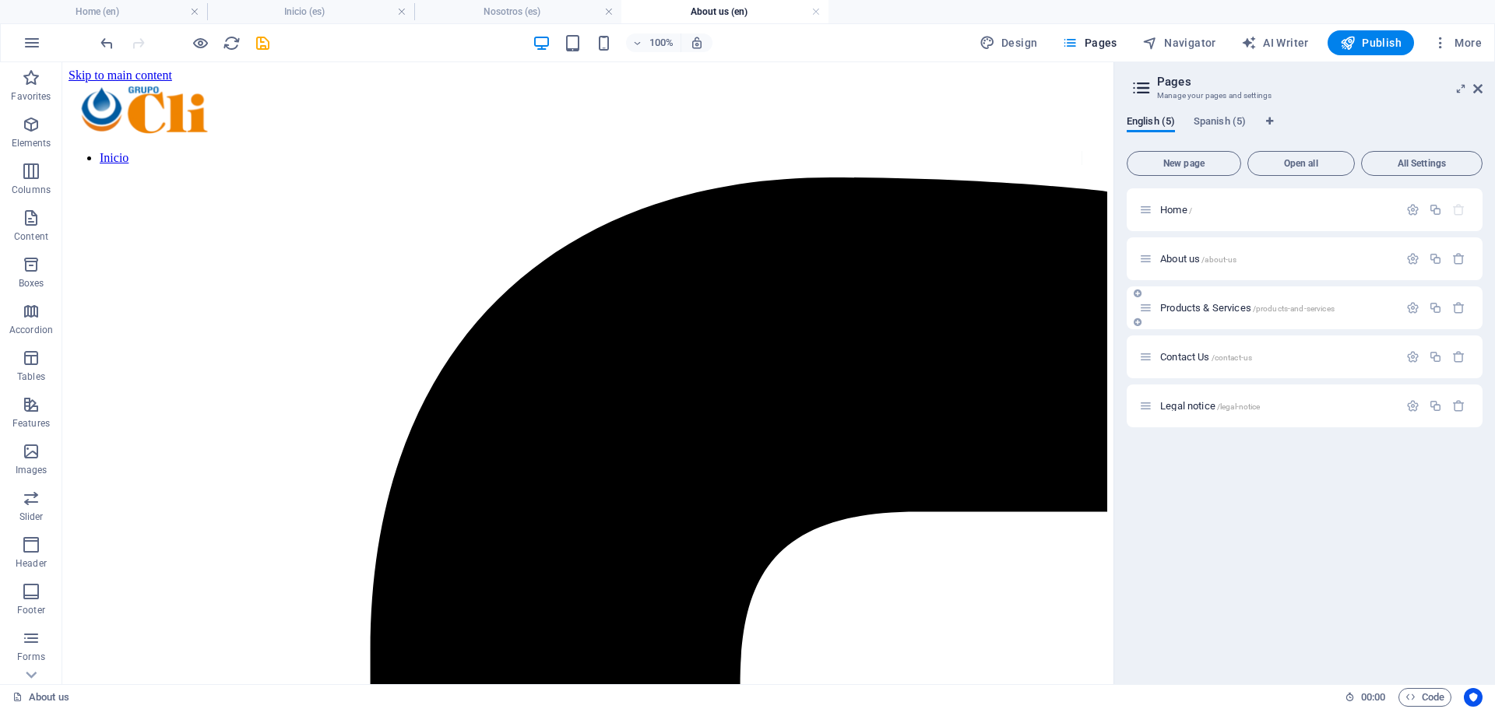
click at [1214, 348] on div "Contact Us /contact-us" at bounding box center [1268, 357] width 259 height 18
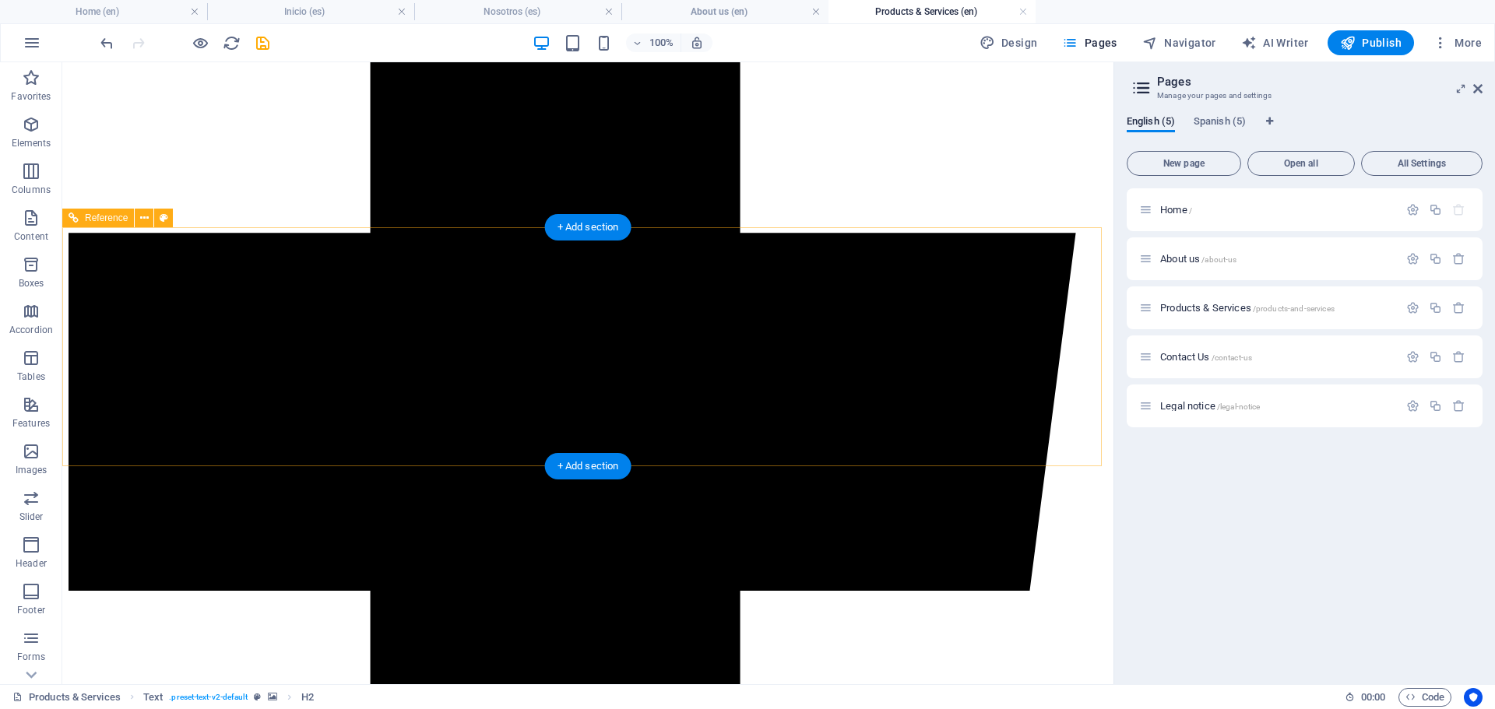
scroll to position [712, 0]
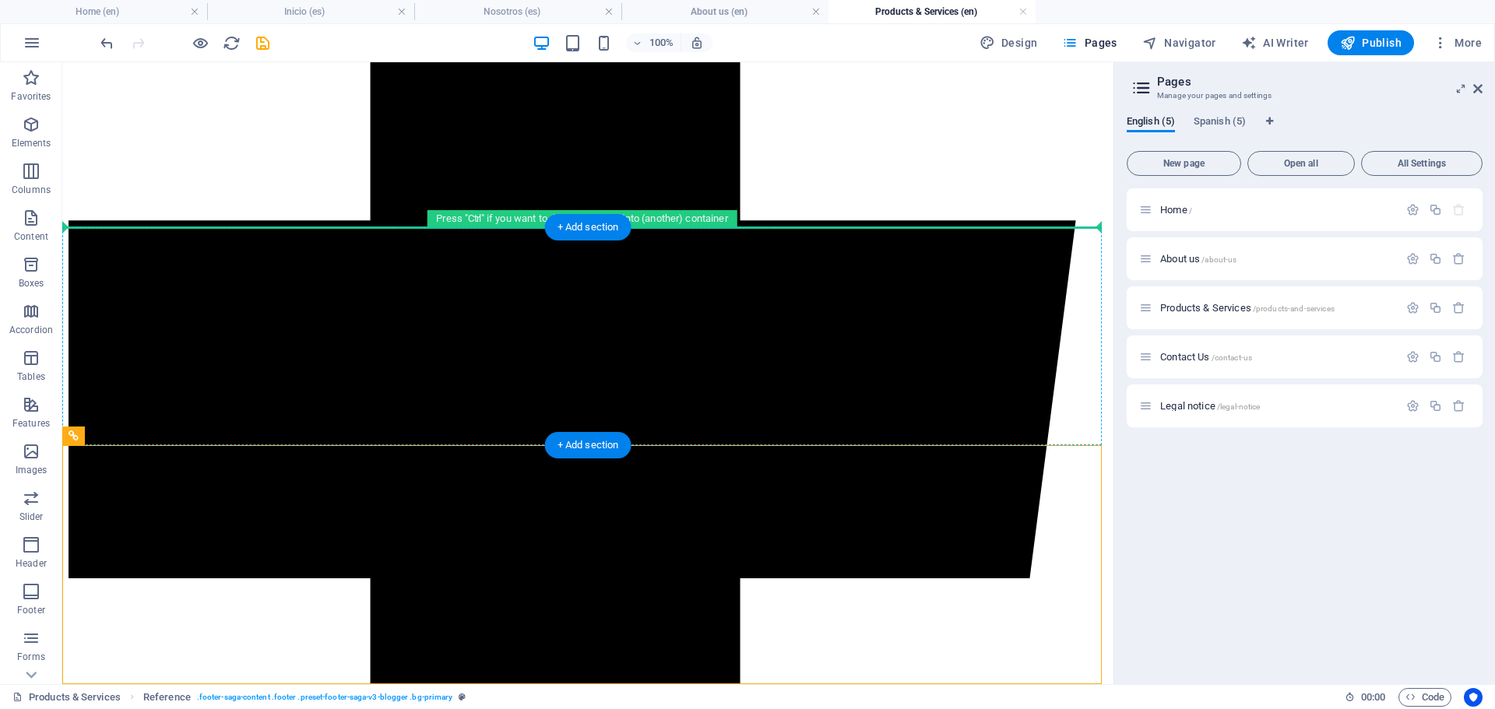
drag, startPoint x: 332, startPoint y: 574, endPoint x: 325, endPoint y: 271, distance: 303.7
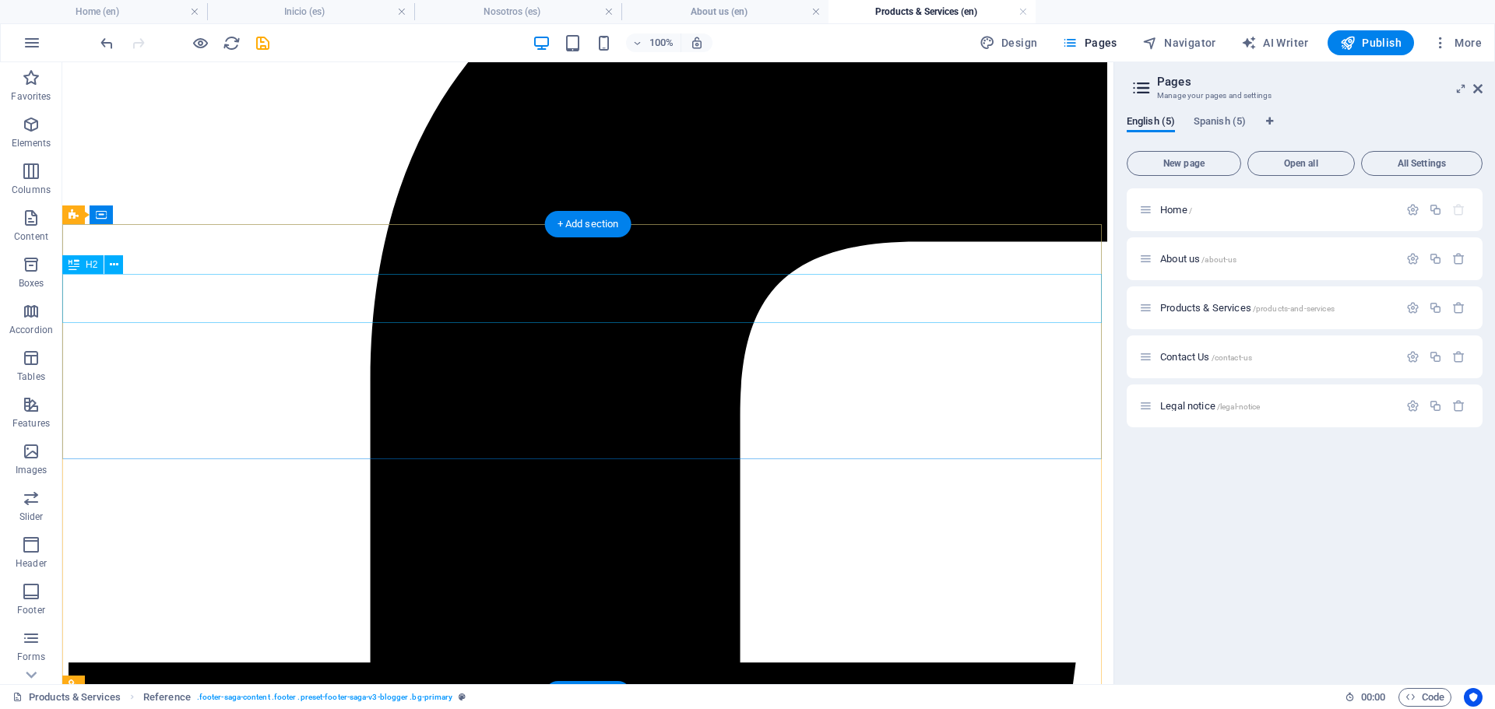
scroll to position [245, 0]
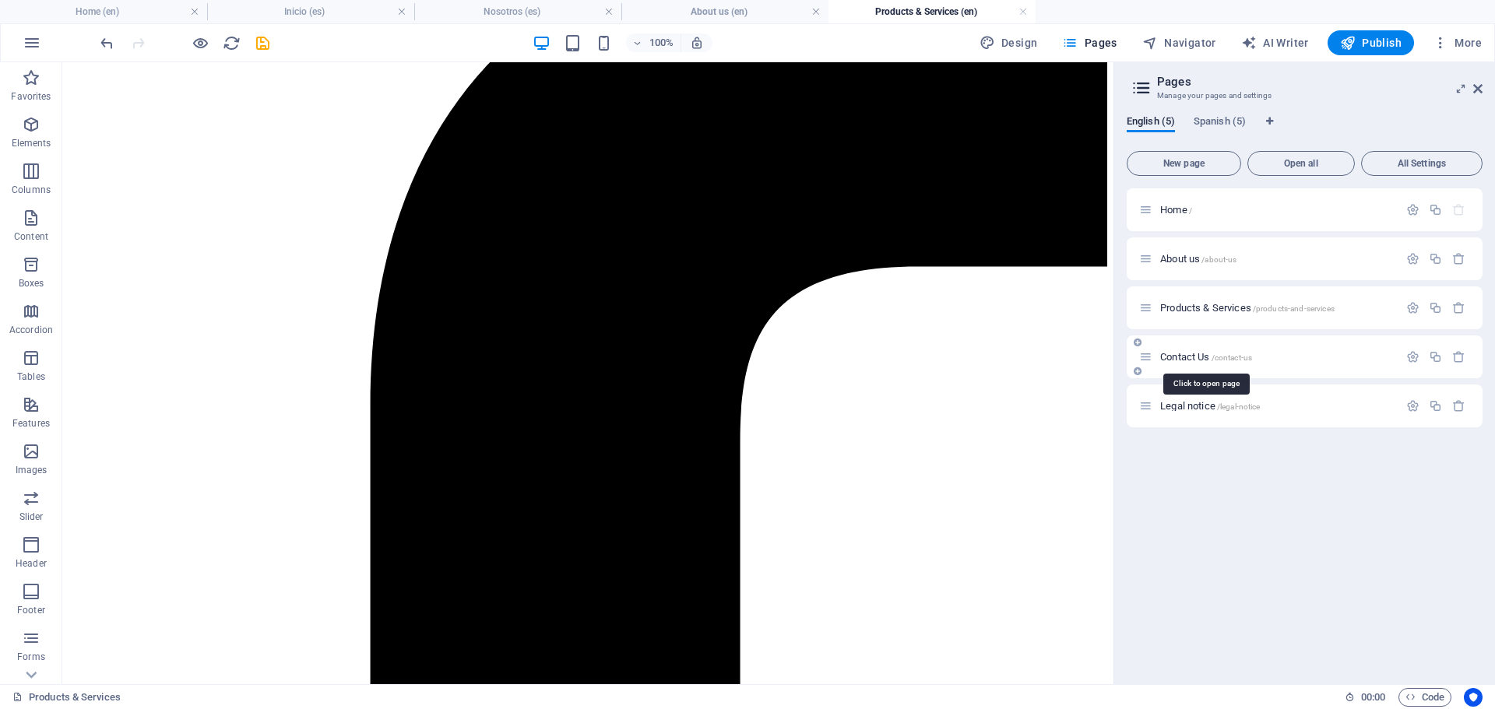
click at [1193, 360] on span "Contact Us /contact-us" at bounding box center [1206, 357] width 92 height 12
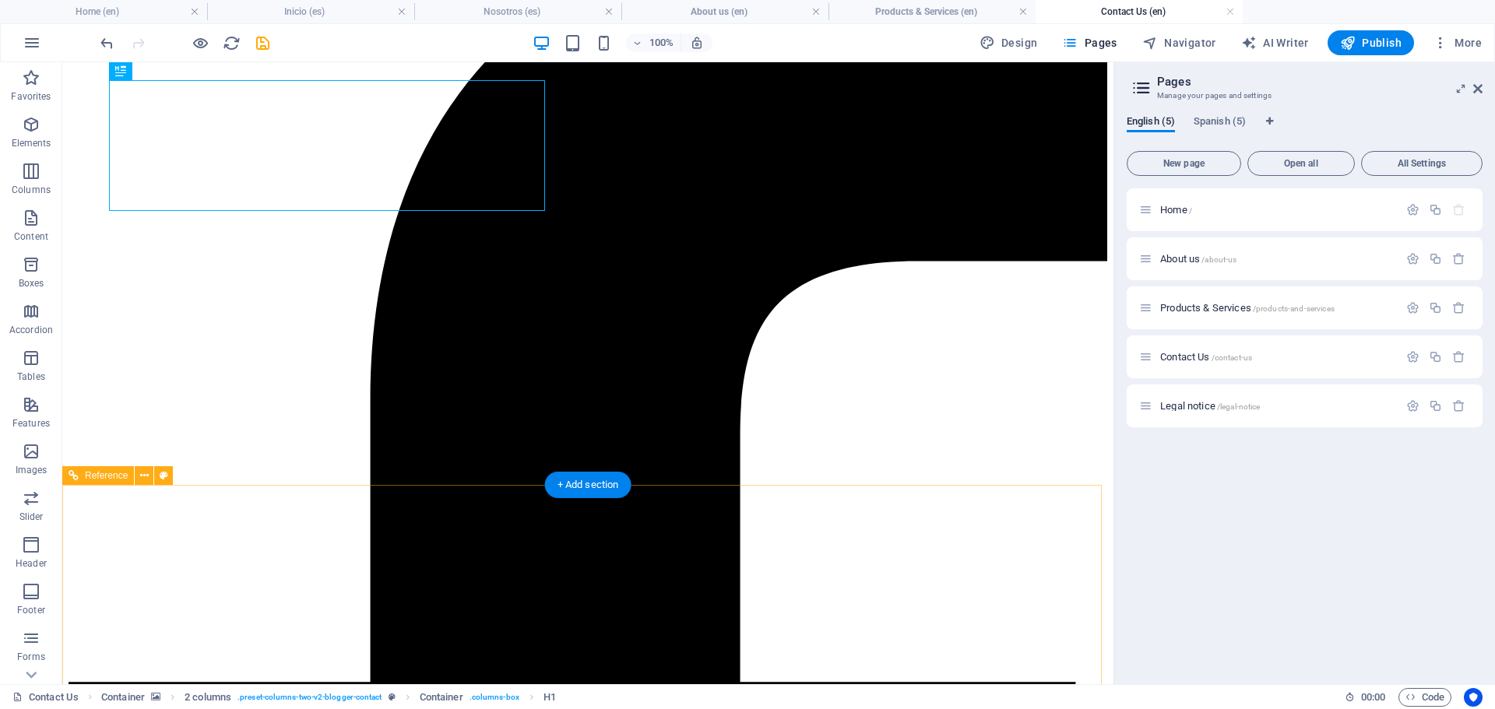
scroll to position [555, 0]
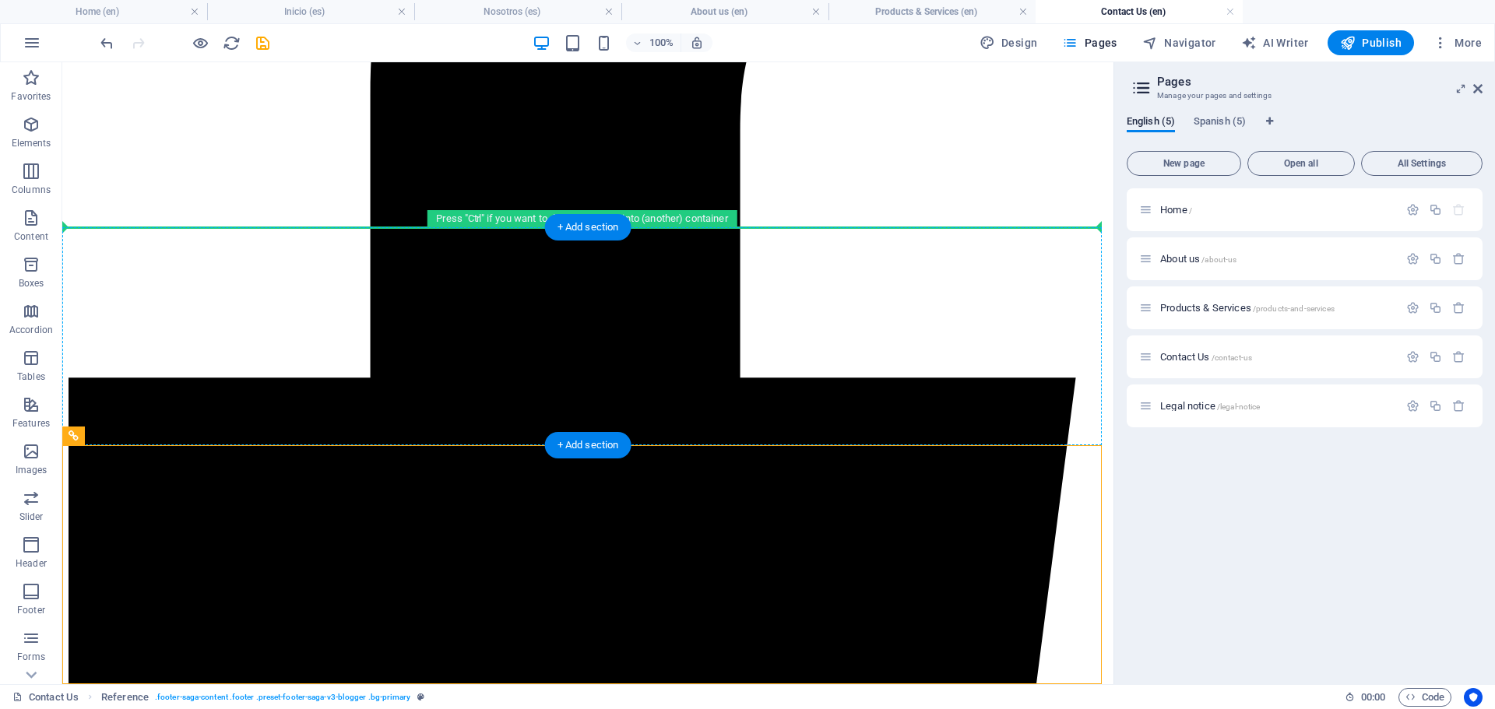
drag, startPoint x: 428, startPoint y: 571, endPoint x: 395, endPoint y: 272, distance: 301.5
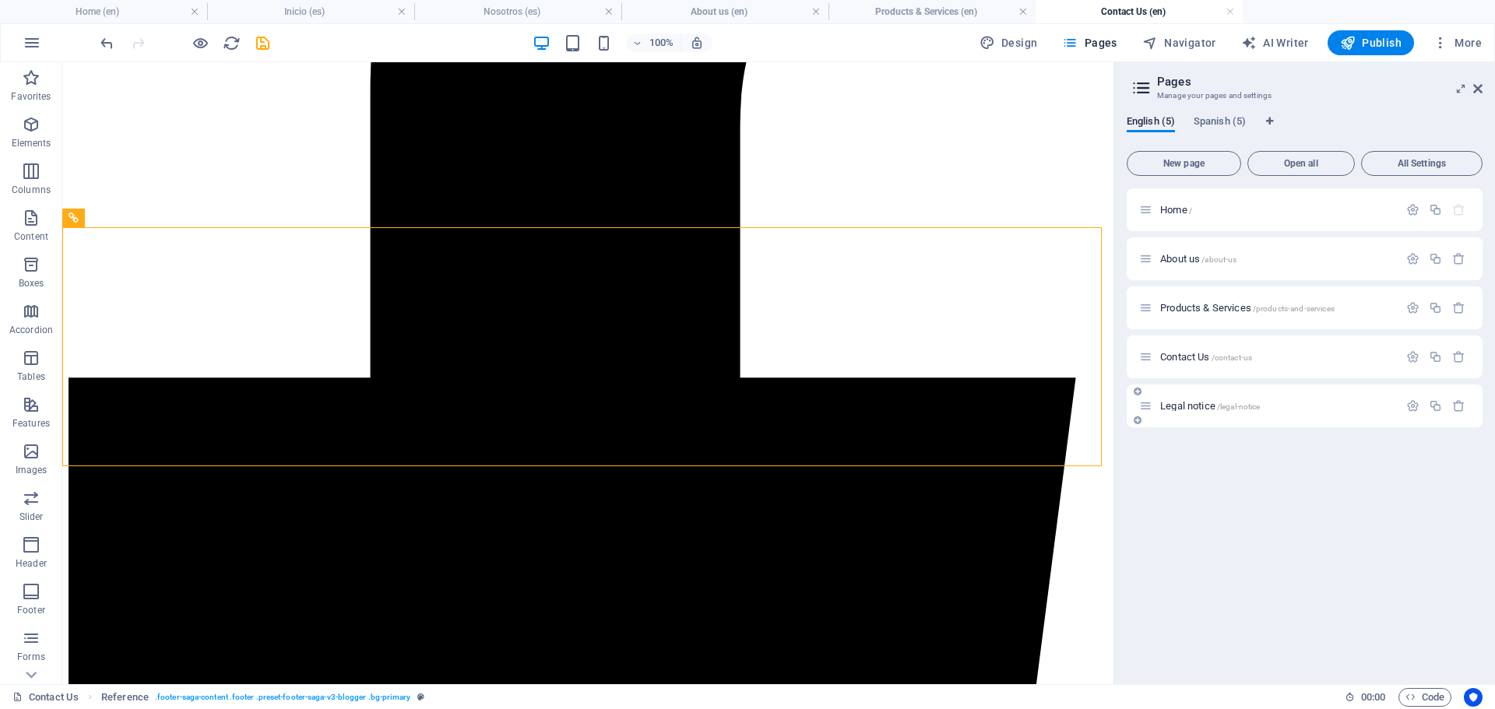
click at [1187, 411] on div "Legal notice /legal-notice" at bounding box center [1268, 406] width 259 height 18
click at [1221, 409] on span "/legal-notice" at bounding box center [1239, 406] width 44 height 9
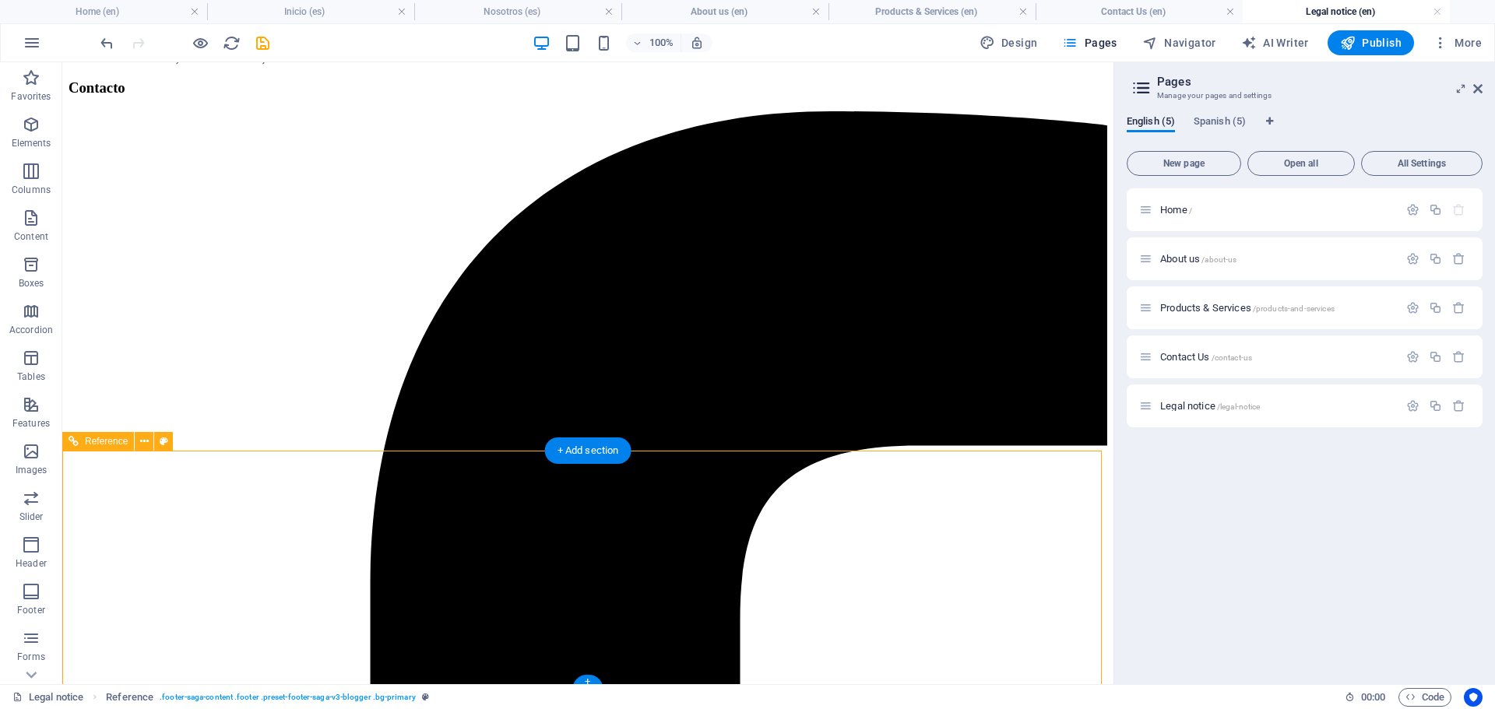
scroll to position [2074, 0]
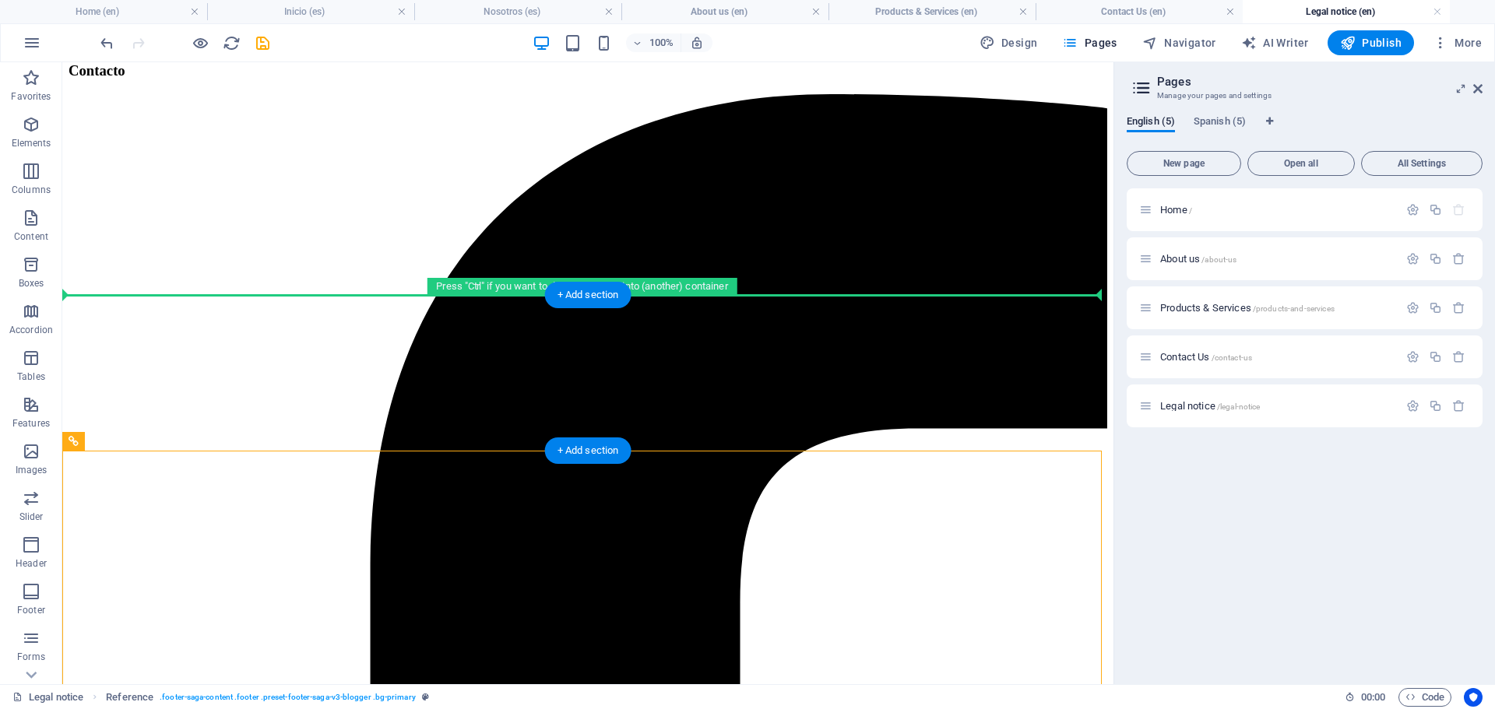
drag, startPoint x: 429, startPoint y: 577, endPoint x: 416, endPoint y: 306, distance: 271.2
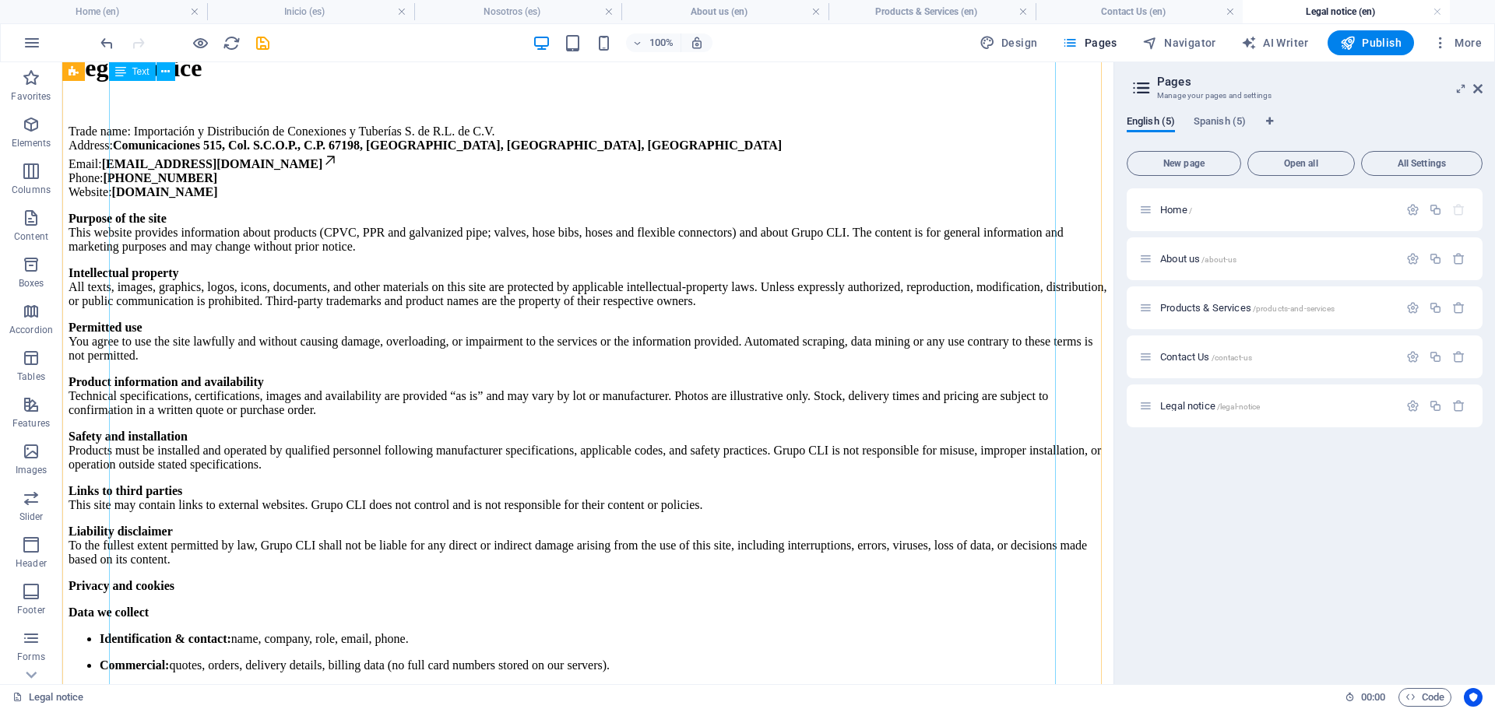
scroll to position [0, 0]
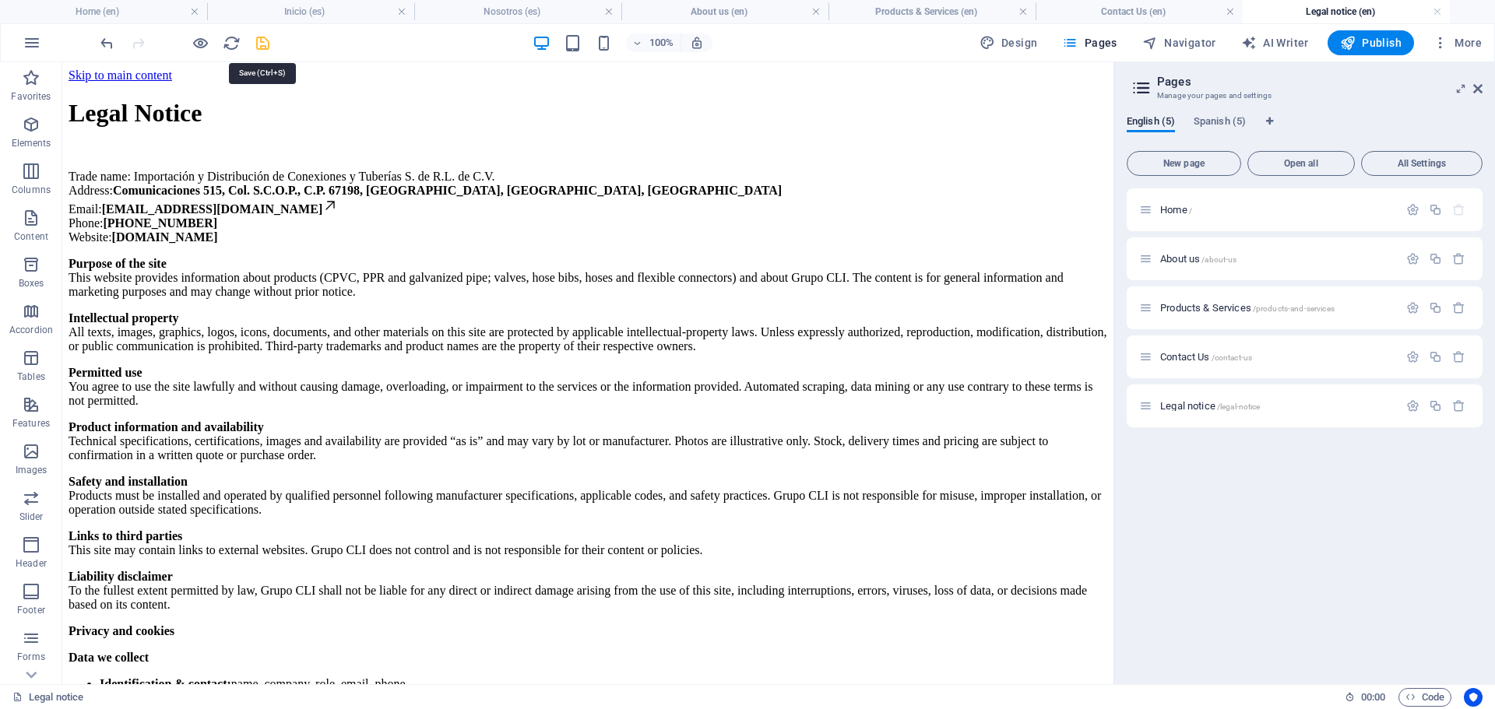
click at [261, 43] on icon "save" at bounding box center [263, 43] width 18 height 18
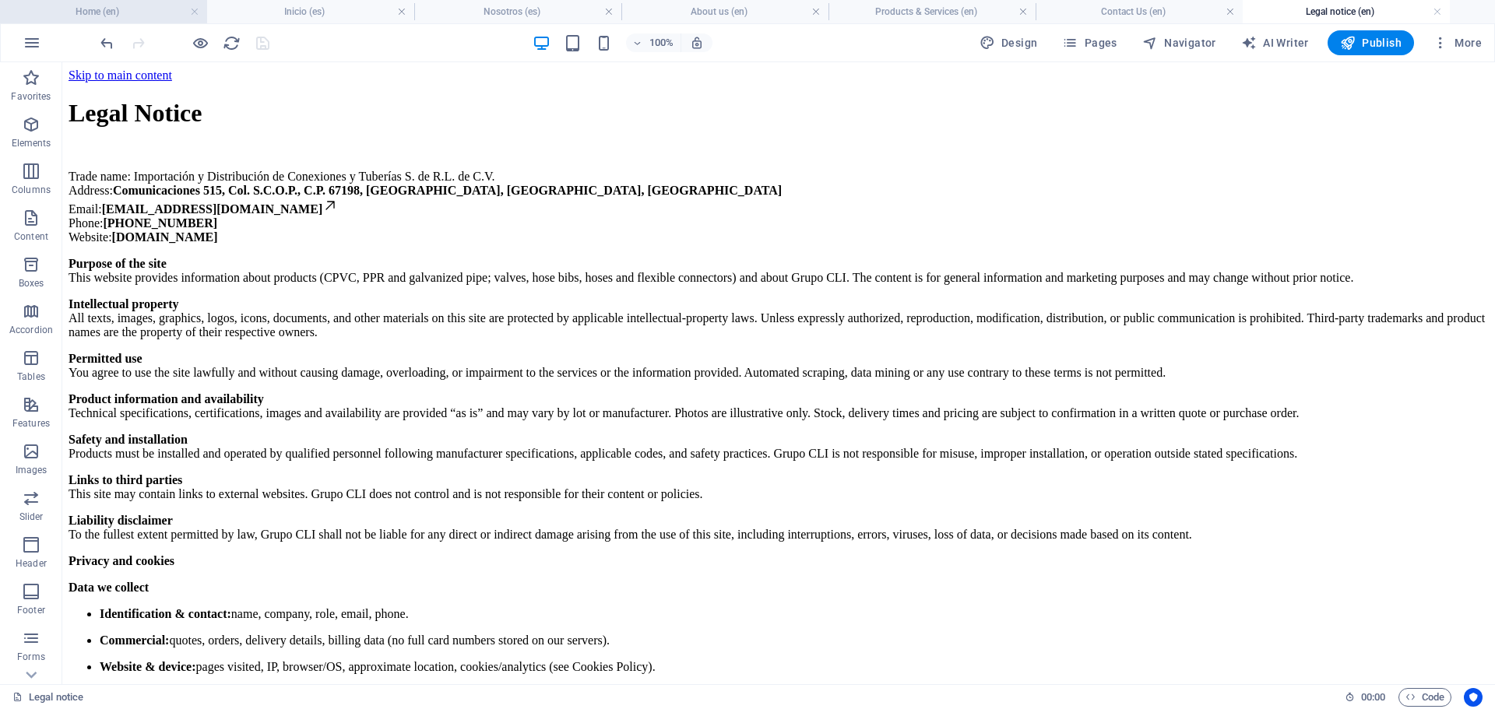
click at [147, 17] on h4 "Home (en)" at bounding box center [103, 11] width 207 height 17
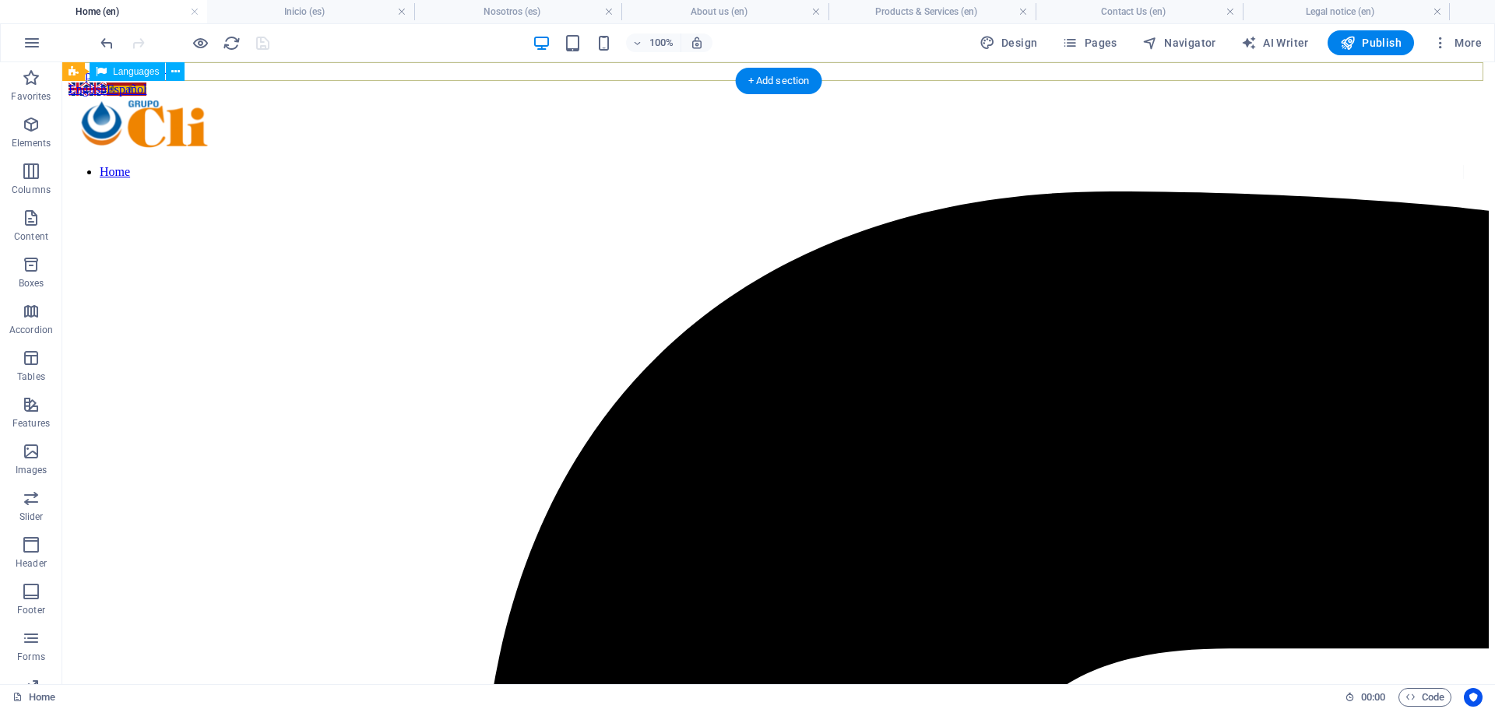
click at [198, 83] on div "English Español" at bounding box center [779, 90] width 1420 height 14
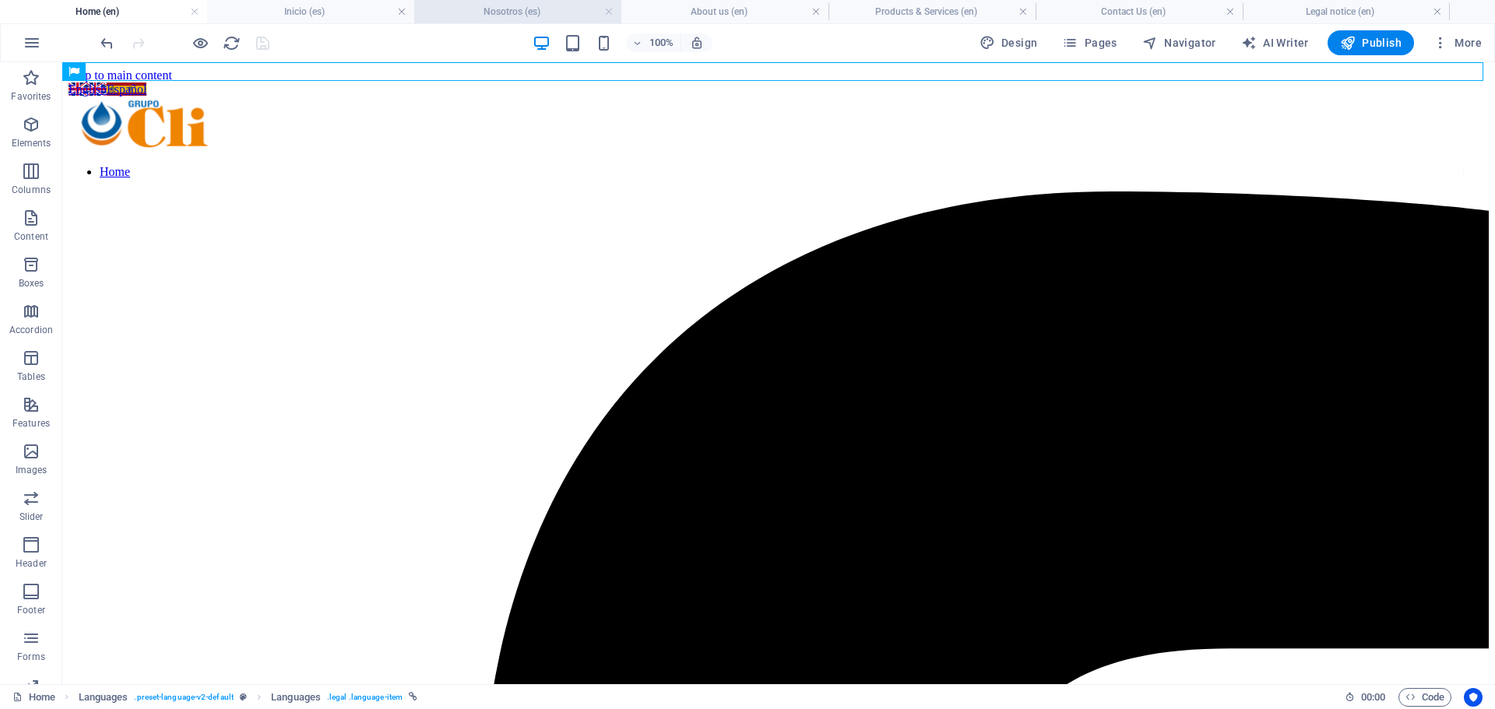
click at [491, 4] on h4 "Nosotros (es)" at bounding box center [517, 11] width 207 height 17
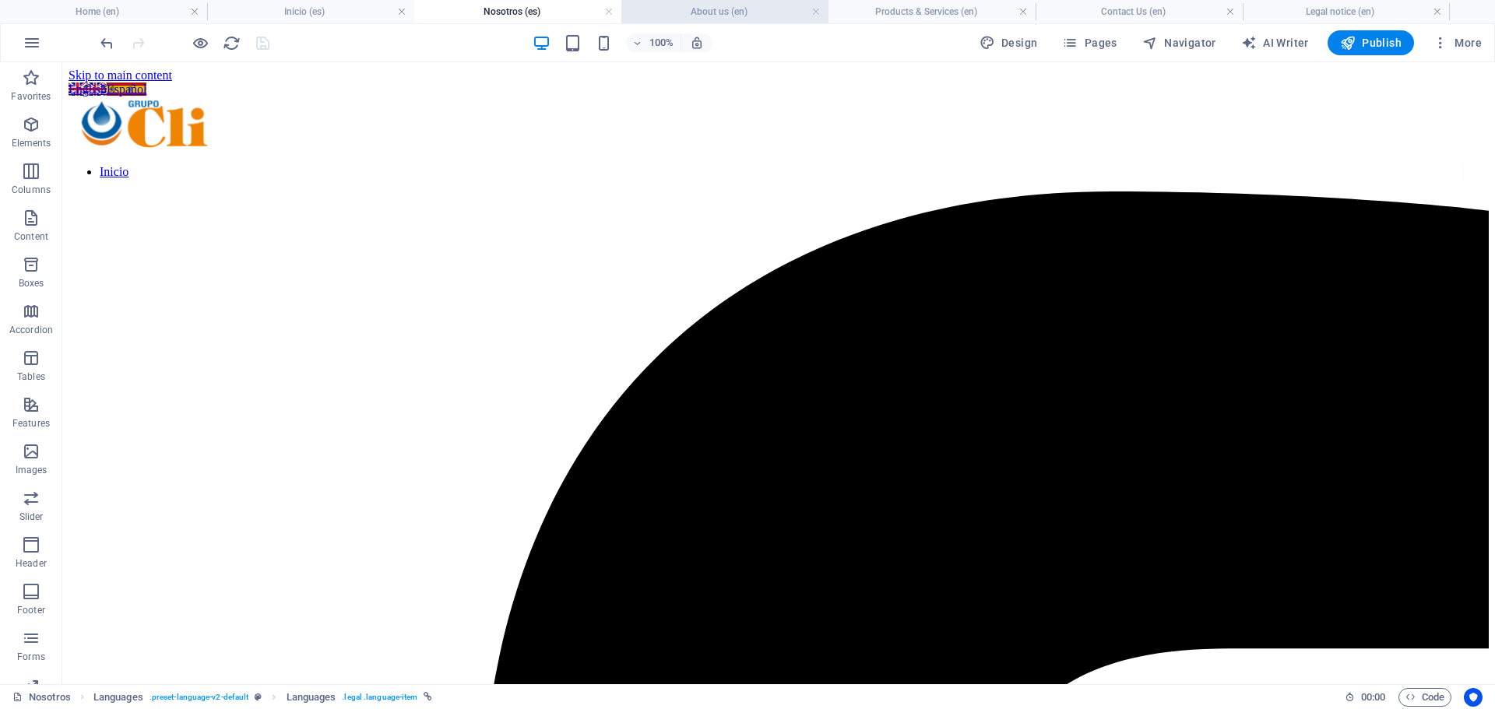
click at [681, 9] on h4 "About us (en)" at bounding box center [724, 11] width 207 height 17
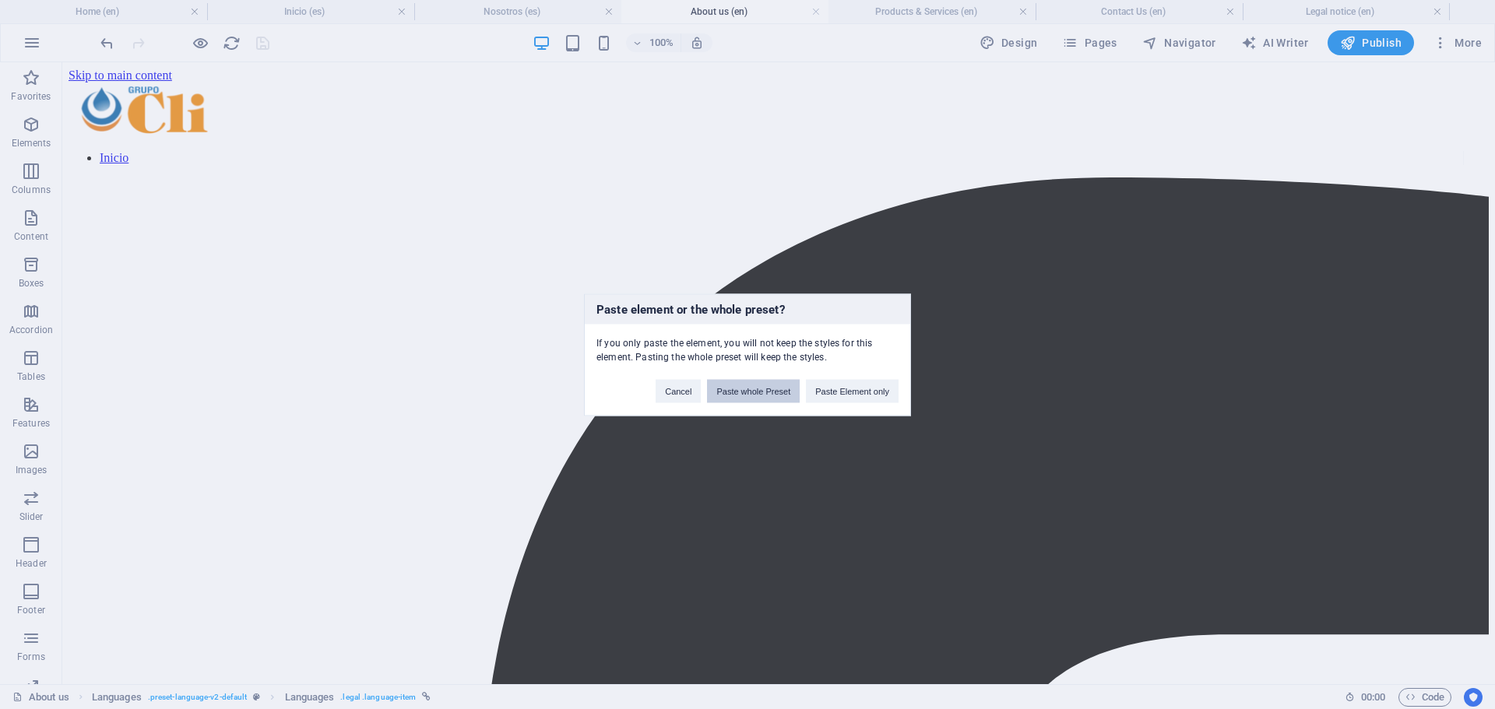
click at [777, 399] on button "Paste whole Preset" at bounding box center [753, 390] width 93 height 23
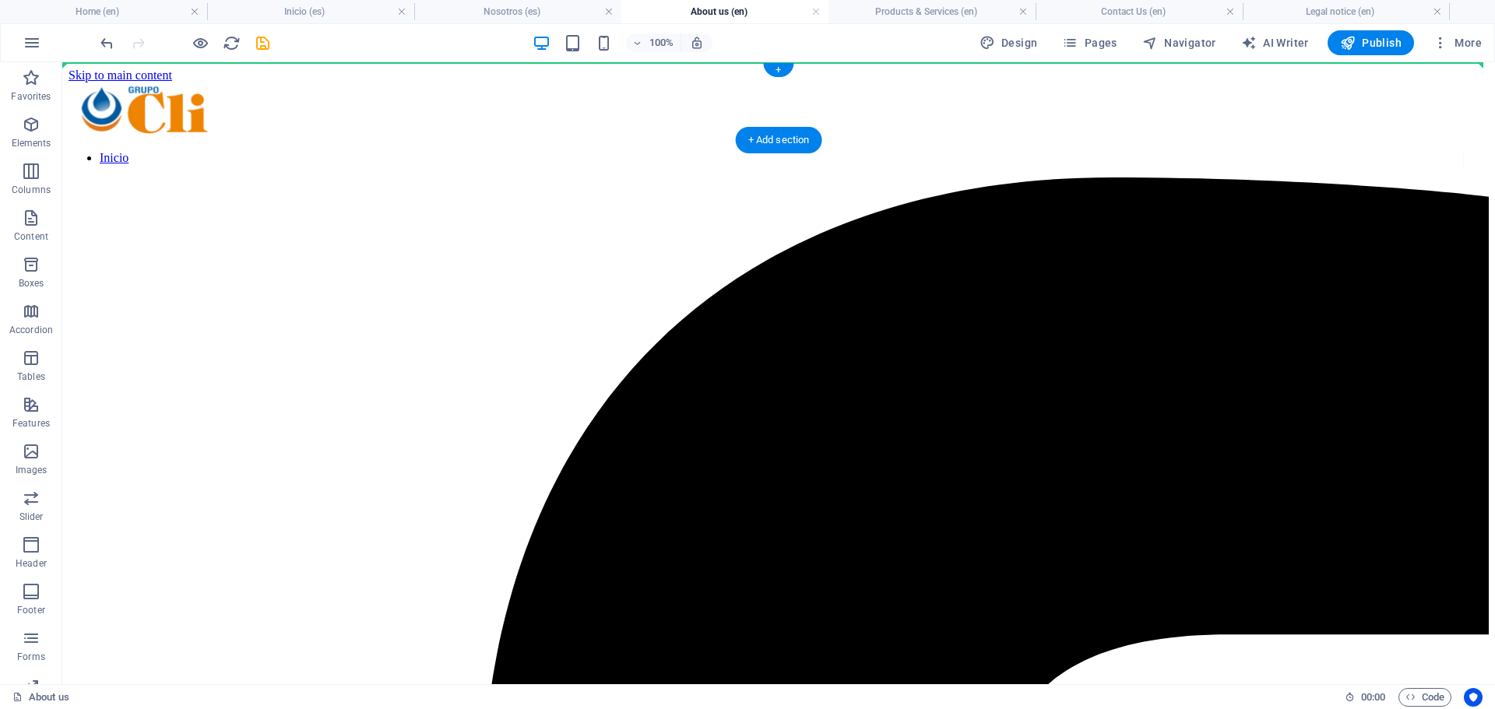
drag, startPoint x: 425, startPoint y: 375, endPoint x: 414, endPoint y: 64, distance: 311.6
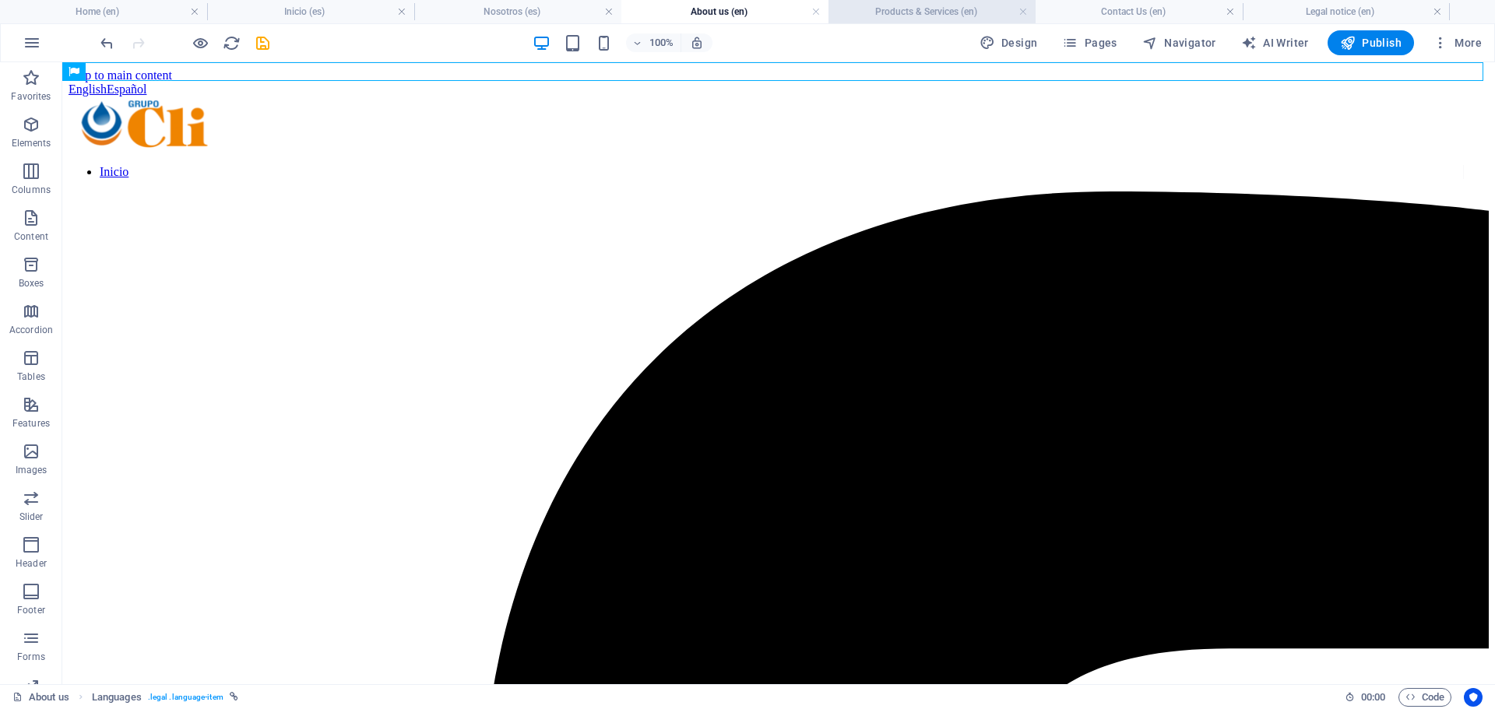
click at [891, 16] on h4 "Products & Services (en)" at bounding box center [931, 11] width 207 height 17
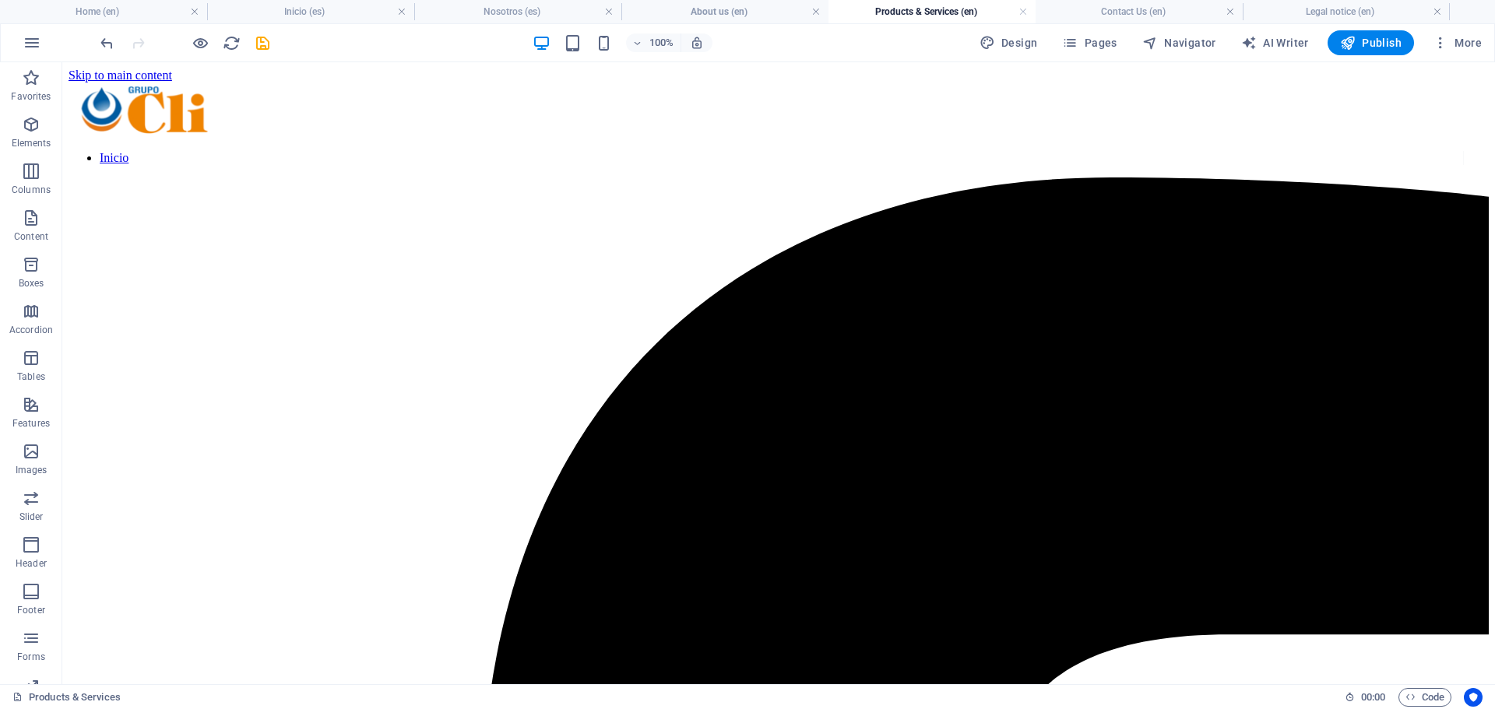
drag, startPoint x: 536, startPoint y: 455, endPoint x: 530, endPoint y: 66, distance: 388.5
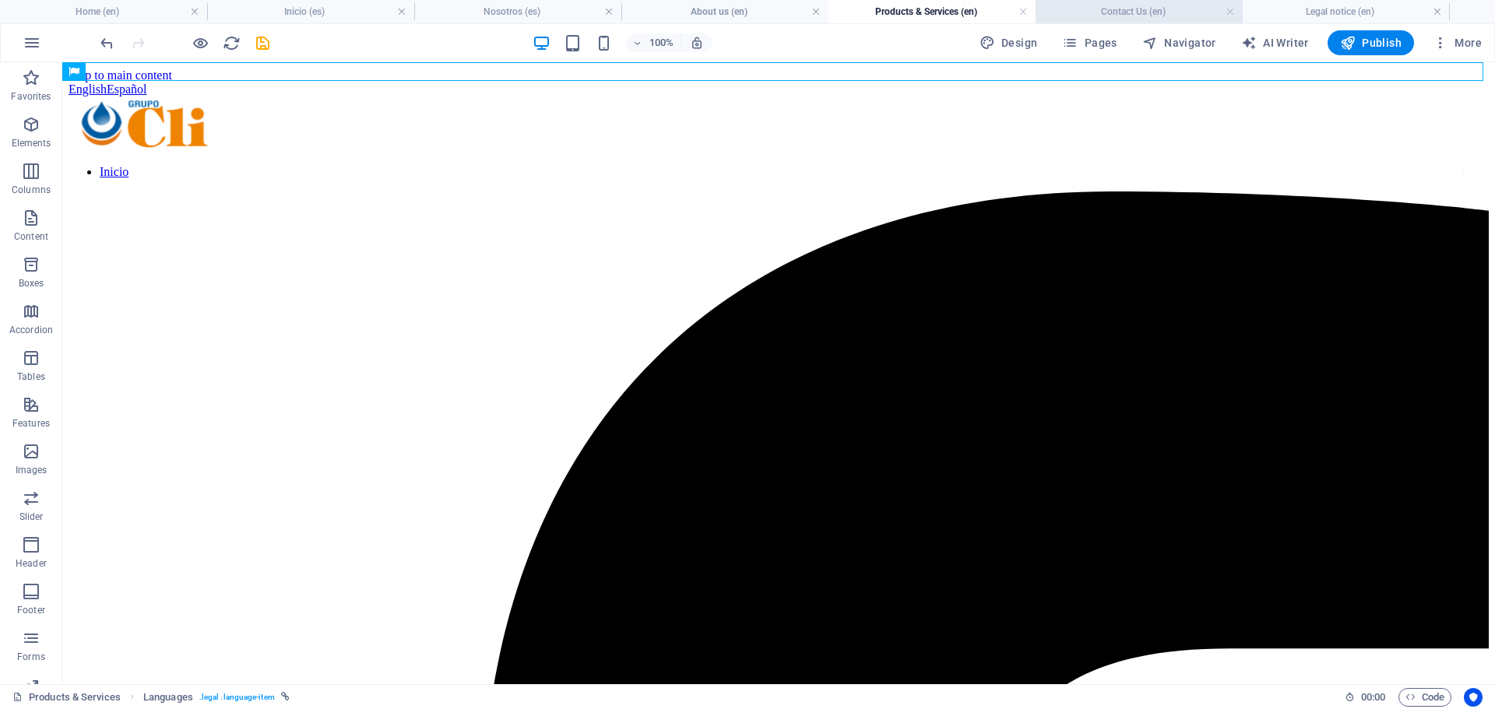
click at [1094, 8] on h4 "Contact Us (en)" at bounding box center [1138, 11] width 207 height 17
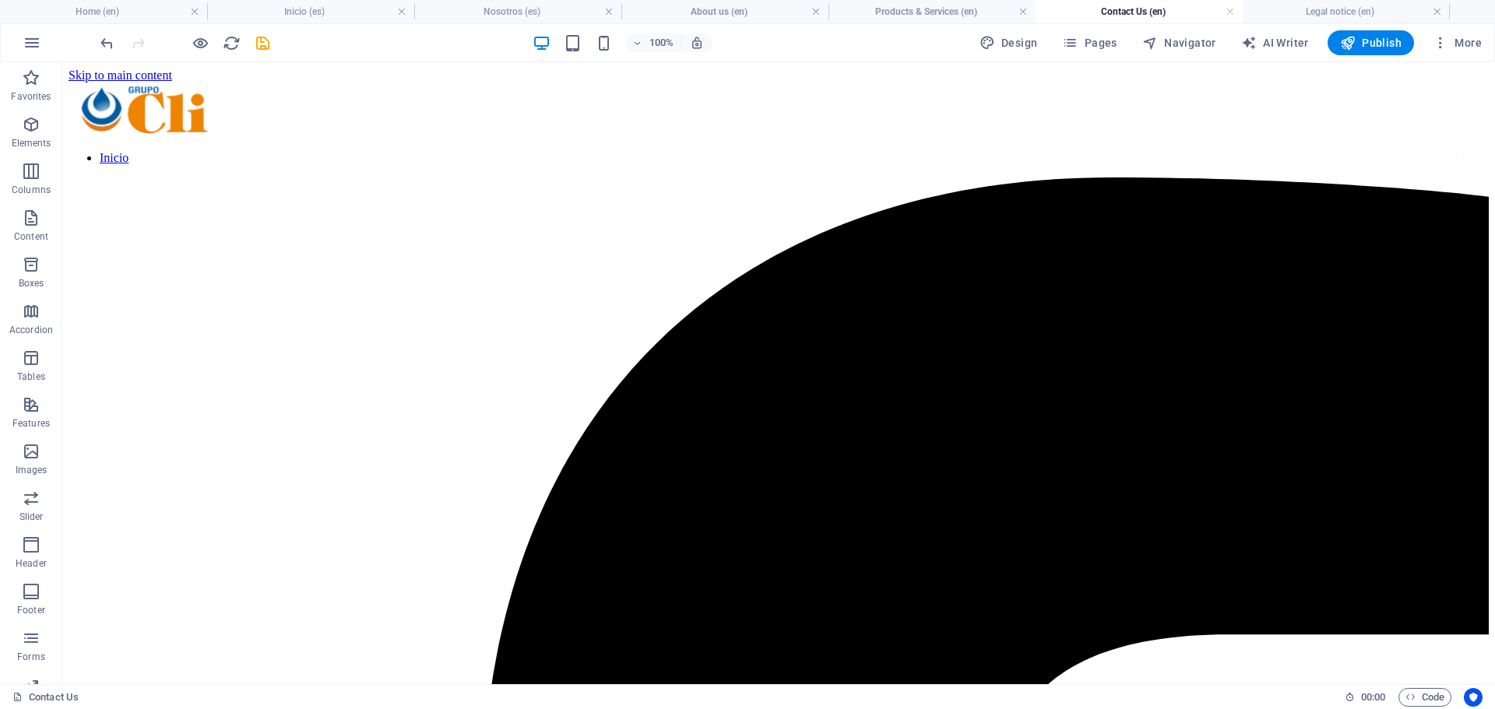
drag, startPoint x: 564, startPoint y: 539, endPoint x: 384, endPoint y: 63, distance: 508.5
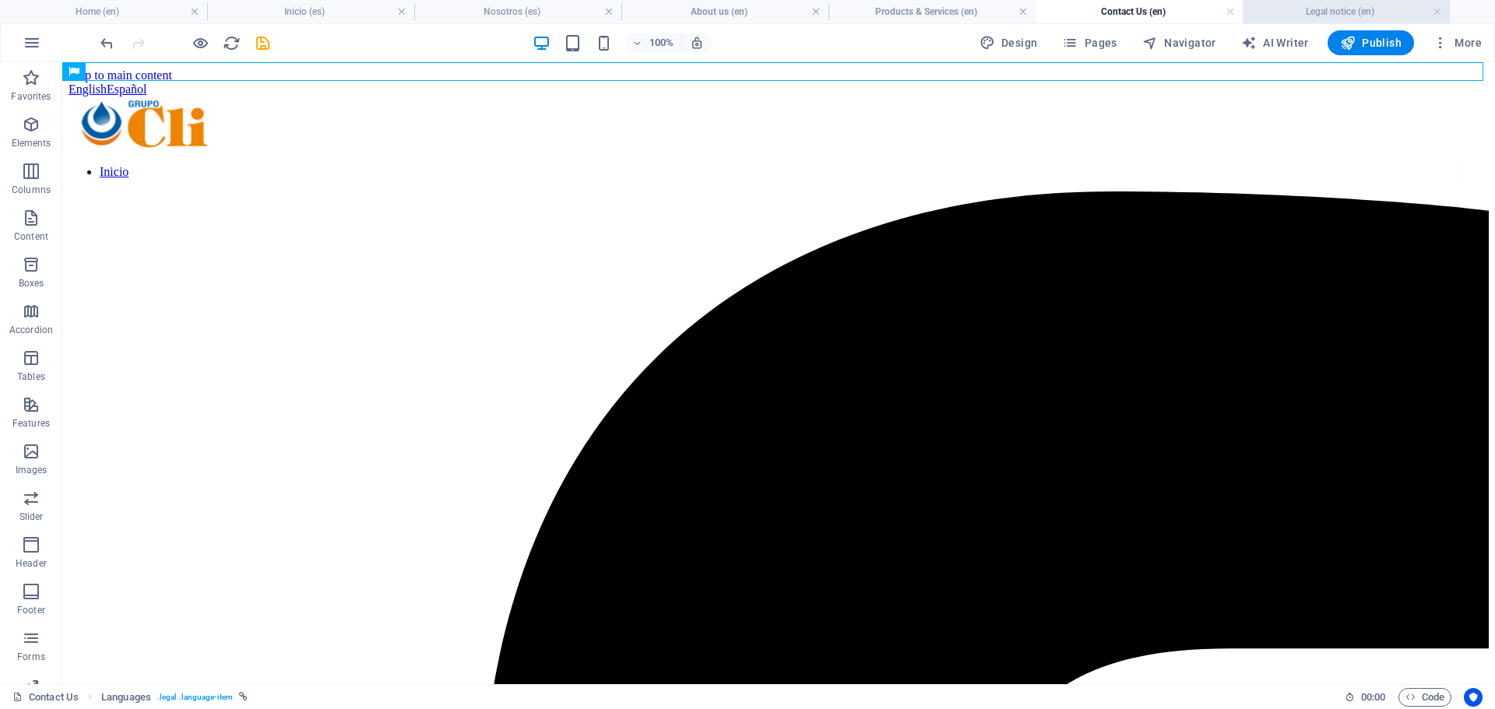
click at [1287, 9] on h4 "Legal notice (en)" at bounding box center [1345, 11] width 207 height 17
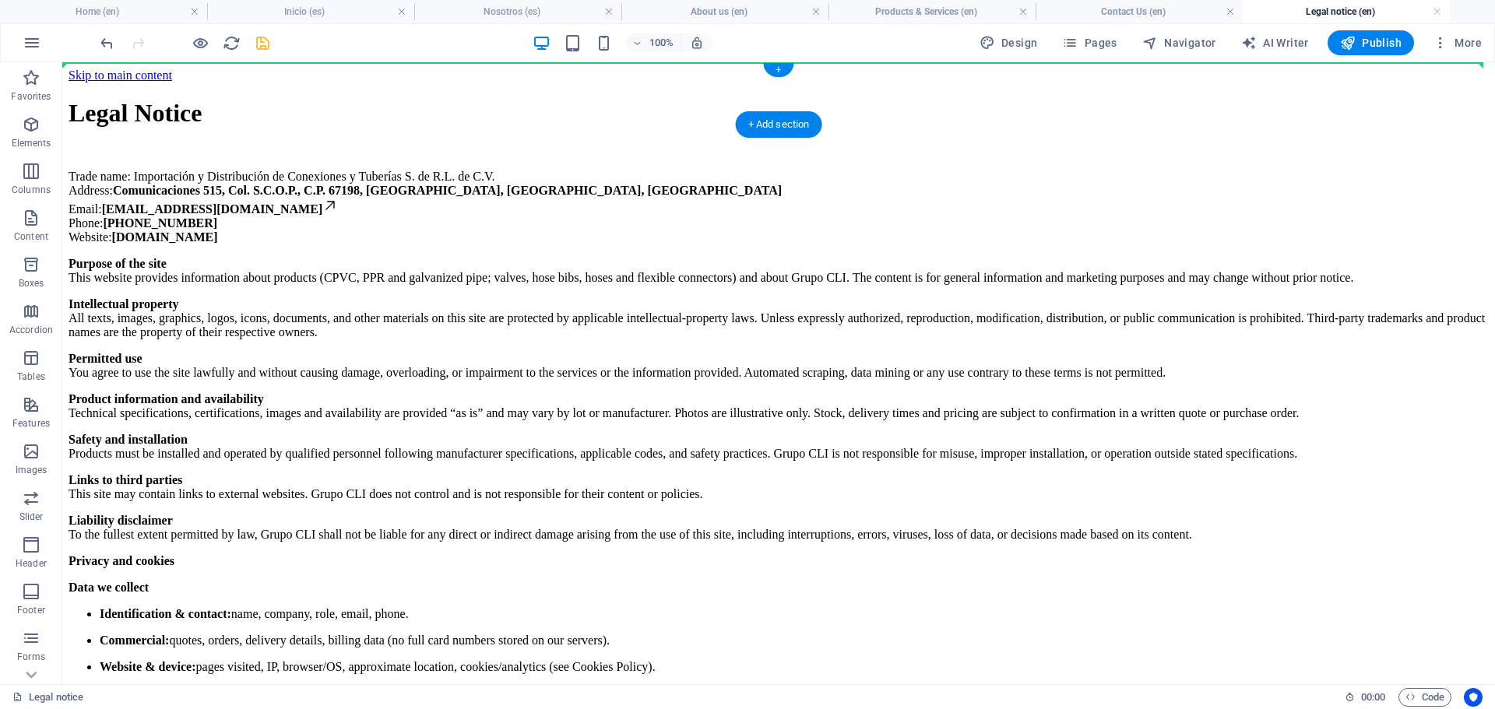
drag, startPoint x: 479, startPoint y: 521, endPoint x: 440, endPoint y: 68, distance: 454.7
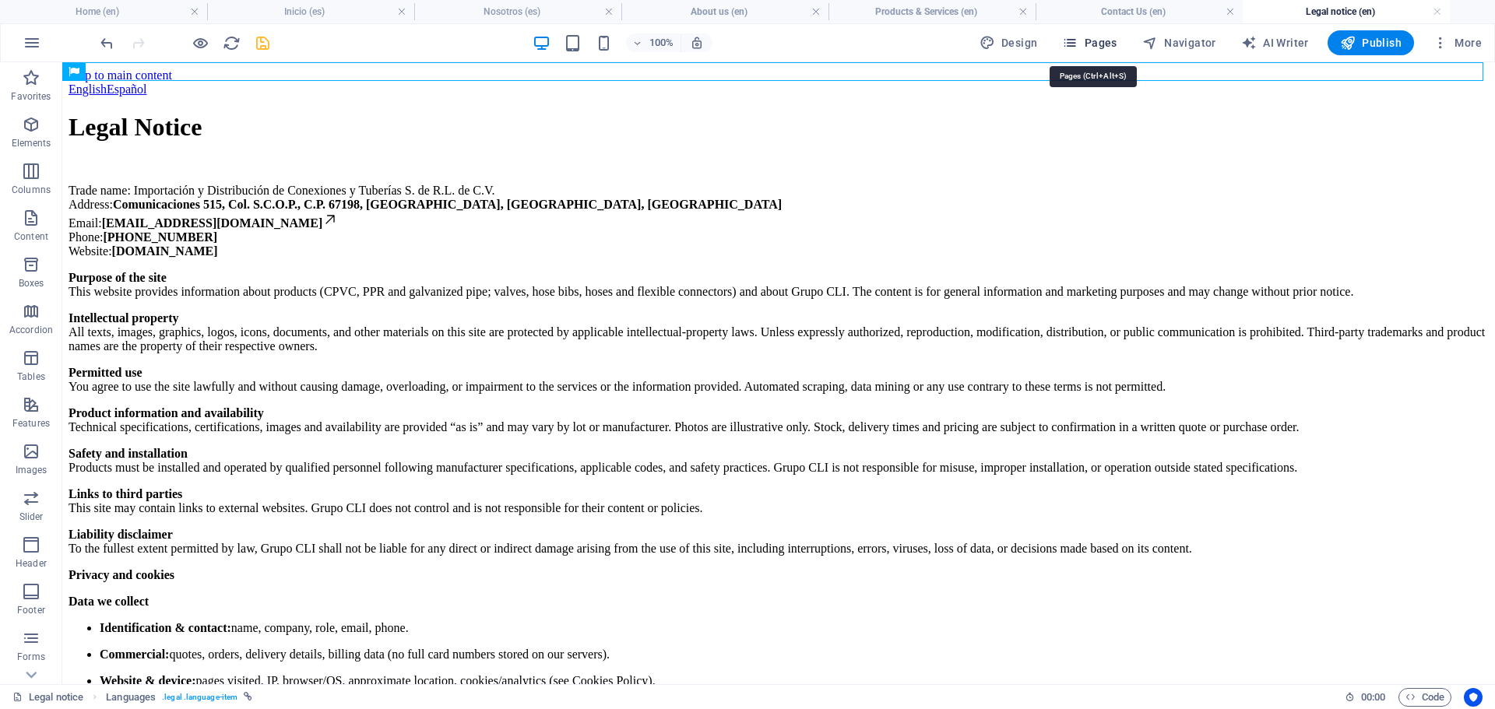
click at [1105, 47] on span "Pages" at bounding box center [1089, 43] width 54 height 16
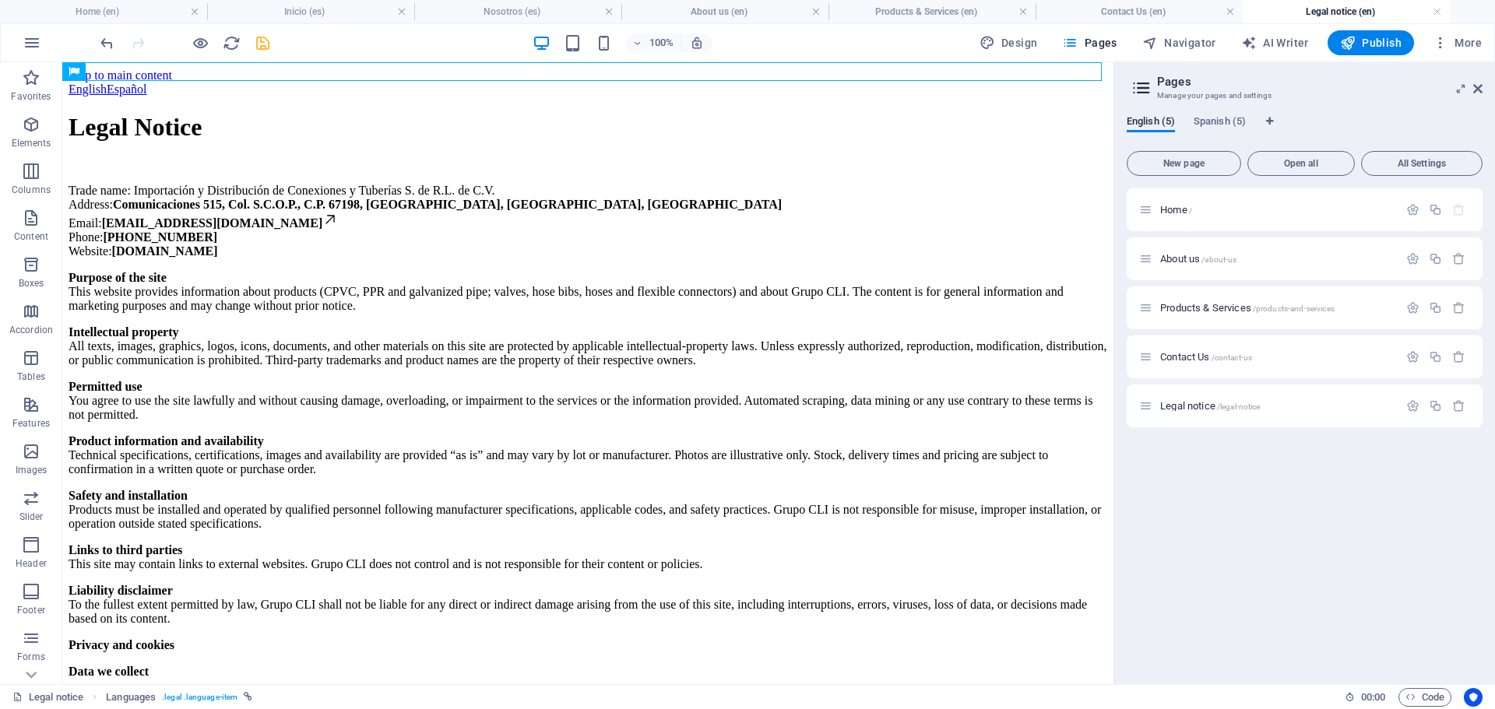
click at [1232, 110] on div "English (5) Spanish (5) New page Open all All Settings Home / About us /about-u…" at bounding box center [1304, 393] width 381 height 581
click at [1232, 119] on span "Spanish (5)" at bounding box center [1219, 123] width 52 height 22
click at [1233, 305] on span "Productos & Servicios /productos-y-servicios" at bounding box center [1250, 308] width 180 height 12
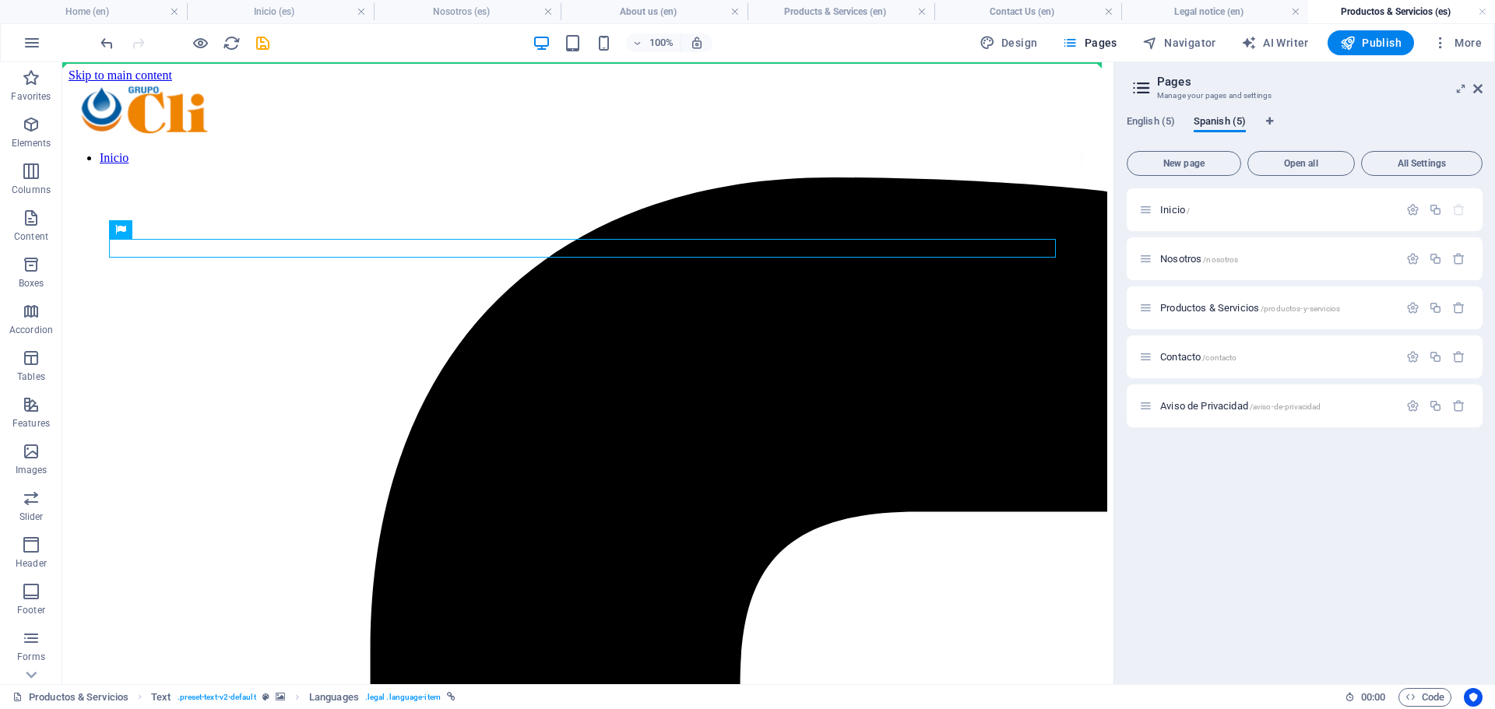
drag, startPoint x: 314, startPoint y: 248, endPoint x: 201, endPoint y: 124, distance: 167.5
click at [121, 60] on div "100% Design Pages Navigator AI Writer Publish More" at bounding box center [747, 42] width 1493 height 37
drag, startPoint x: 241, startPoint y: 247, endPoint x: 157, endPoint y: 64, distance: 201.0
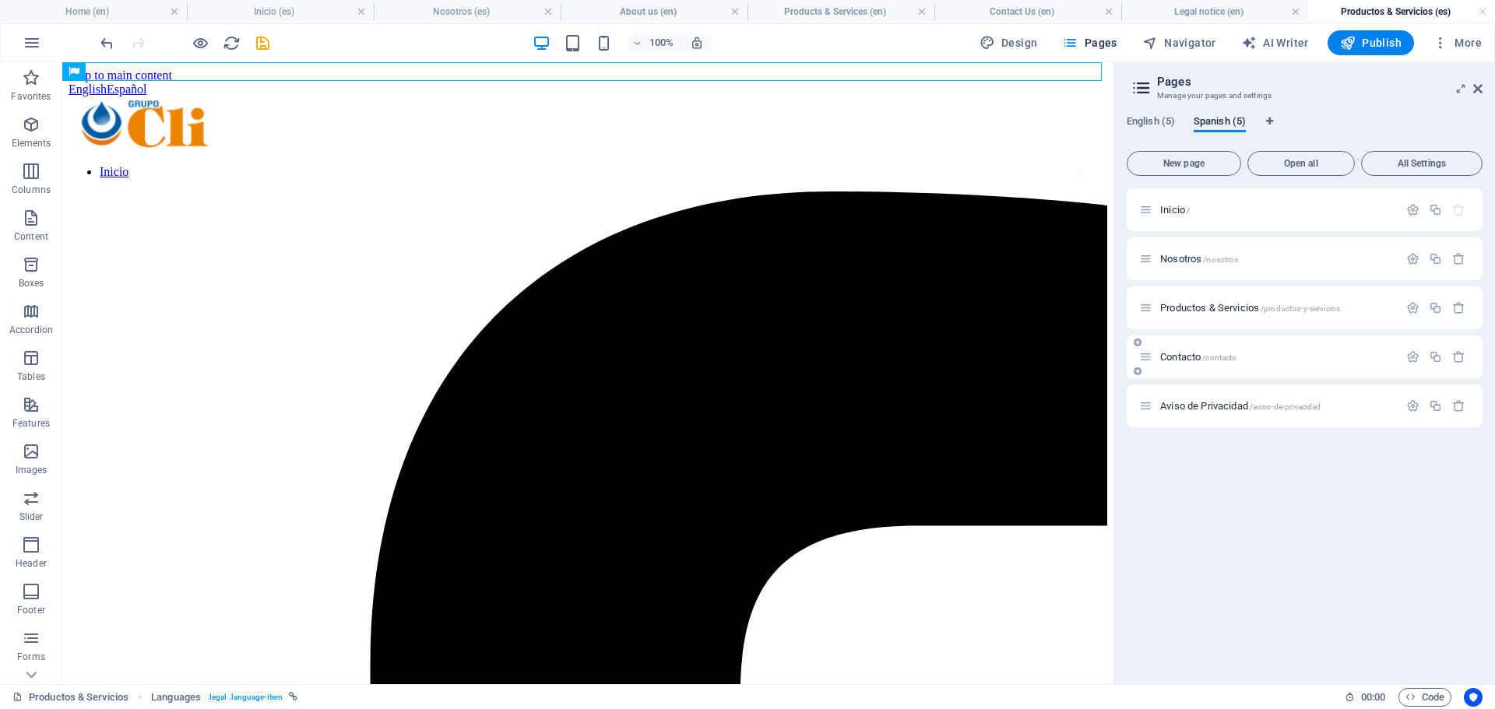
click at [1186, 356] on span "Contacto /contacto" at bounding box center [1198, 357] width 76 height 12
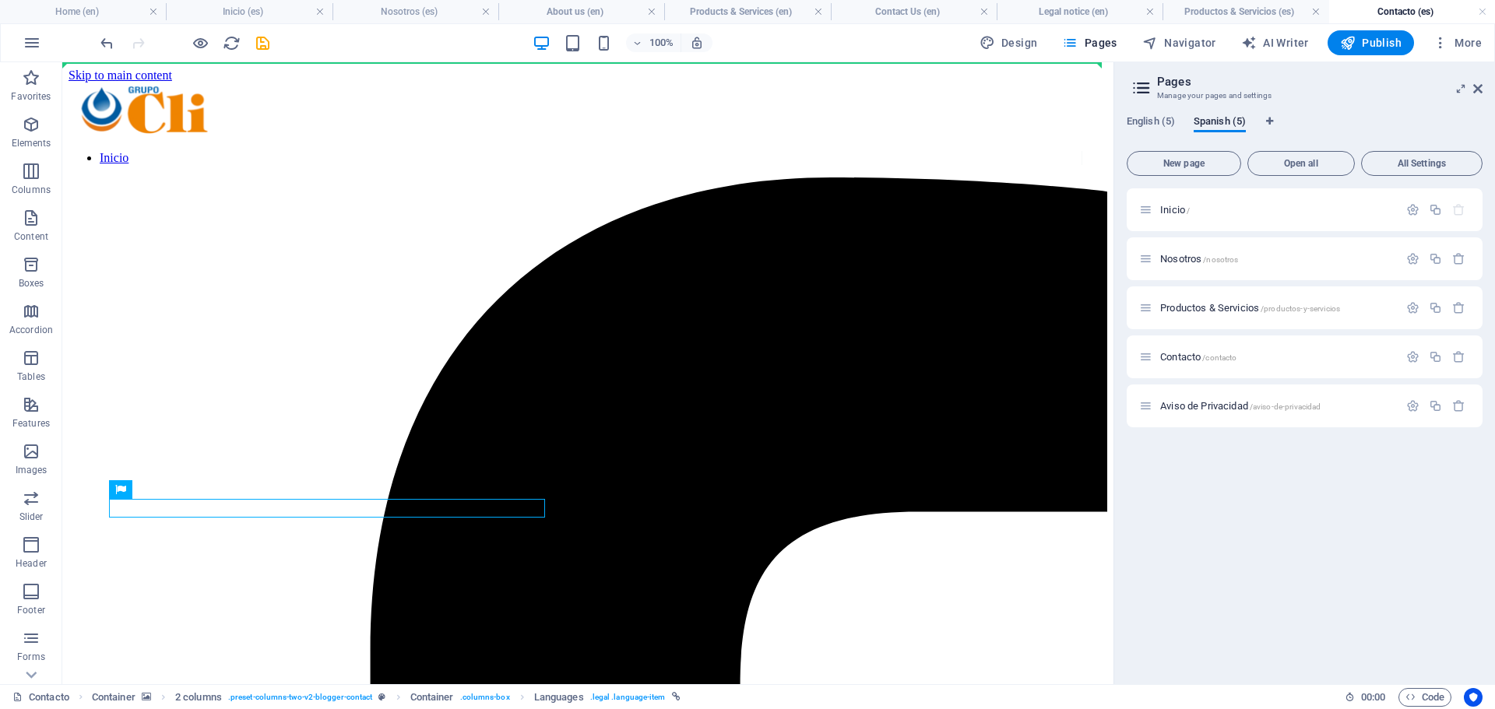
drag, startPoint x: 227, startPoint y: 511, endPoint x: 219, endPoint y: 72, distance: 438.3
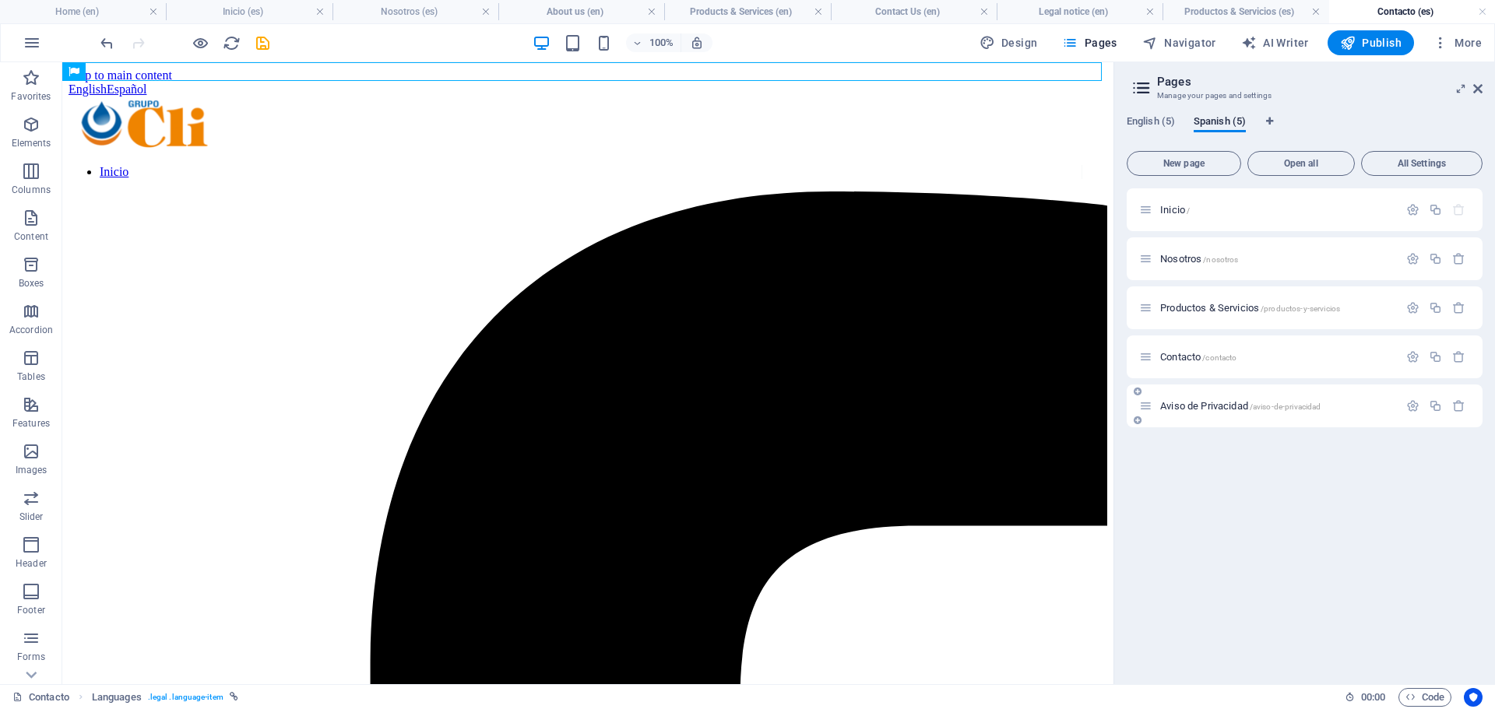
click at [1208, 406] on span "Aviso de Privacidad /aviso-de-privacidad" at bounding box center [1240, 406] width 160 height 12
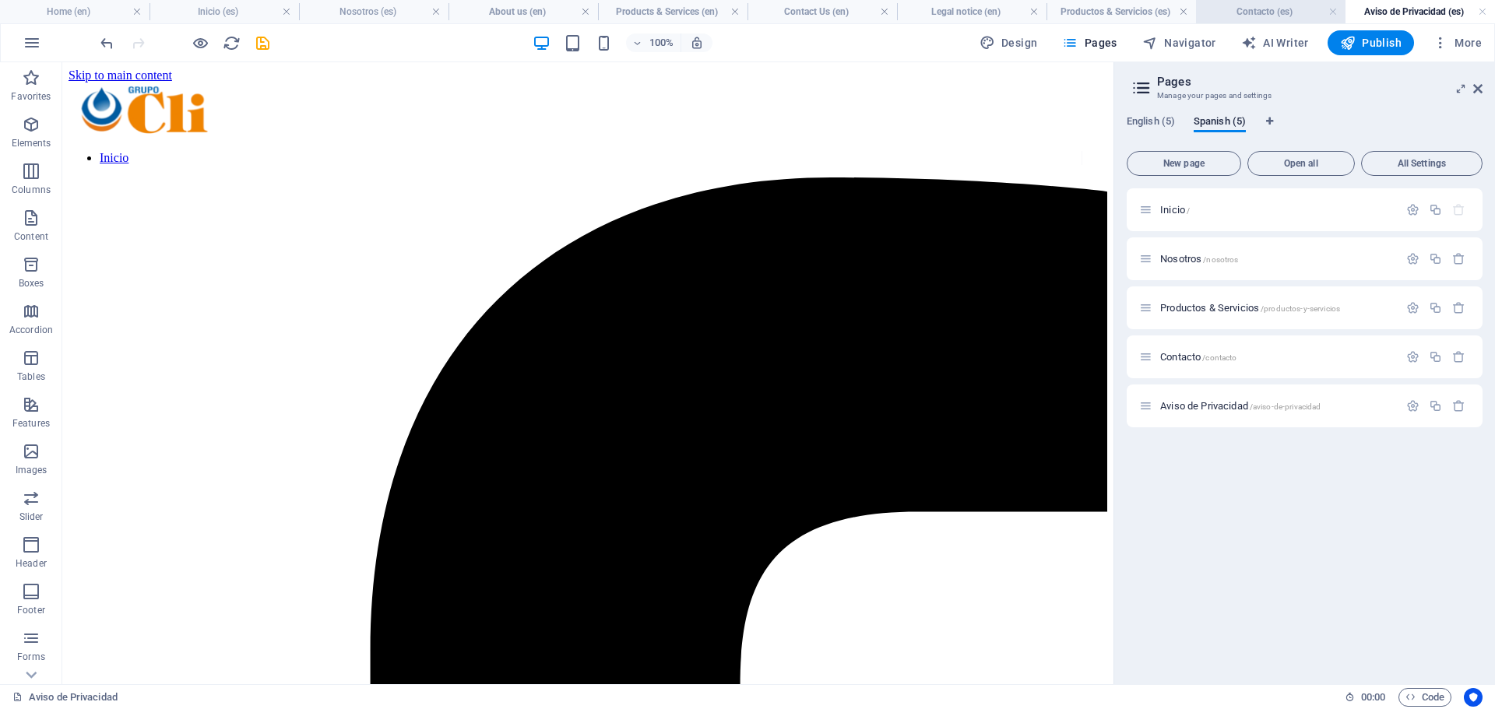
click at [1243, 6] on h4 "Contacto (es)" at bounding box center [1270, 11] width 149 height 17
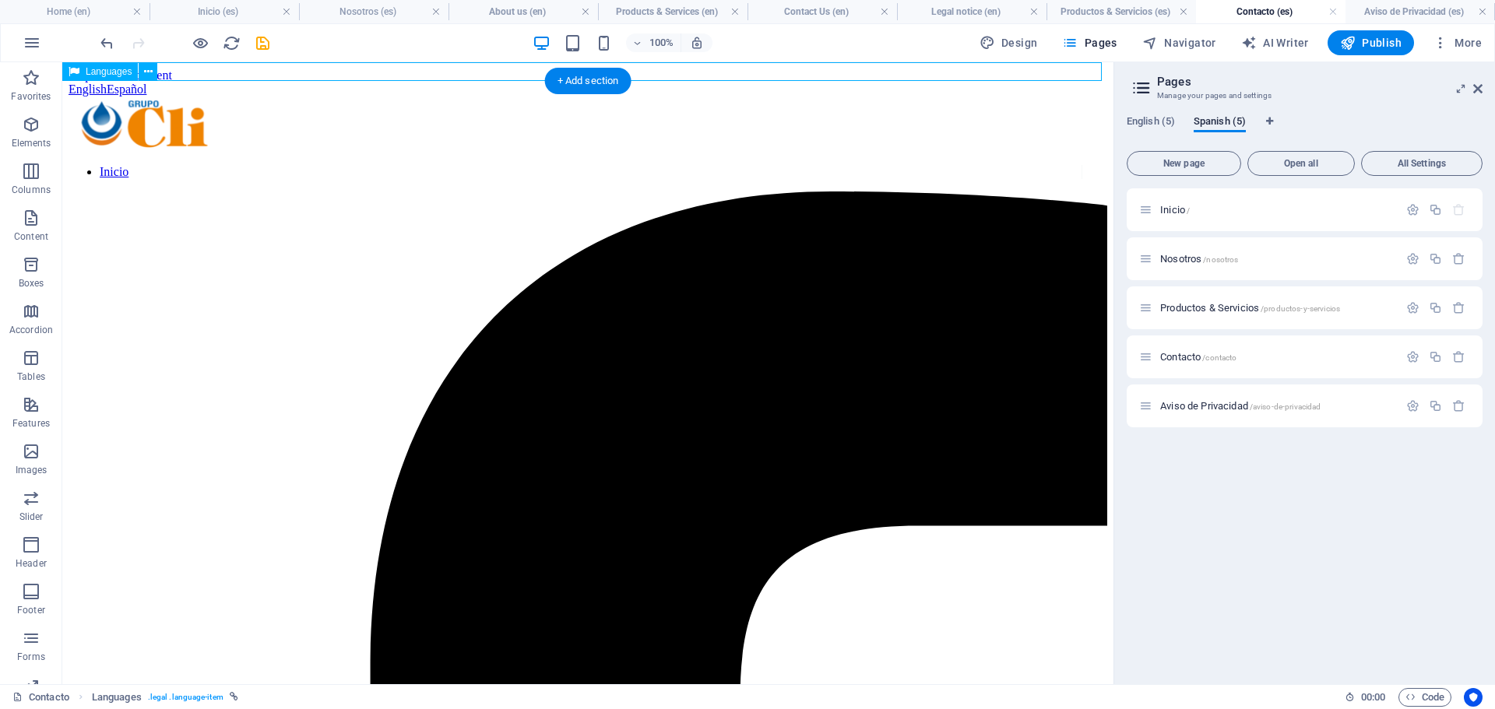
click at [364, 83] on div "English Español" at bounding box center [588, 90] width 1038 height 14
click at [1400, 15] on h4 "Aviso de Privacidad (es)" at bounding box center [1419, 11] width 149 height 17
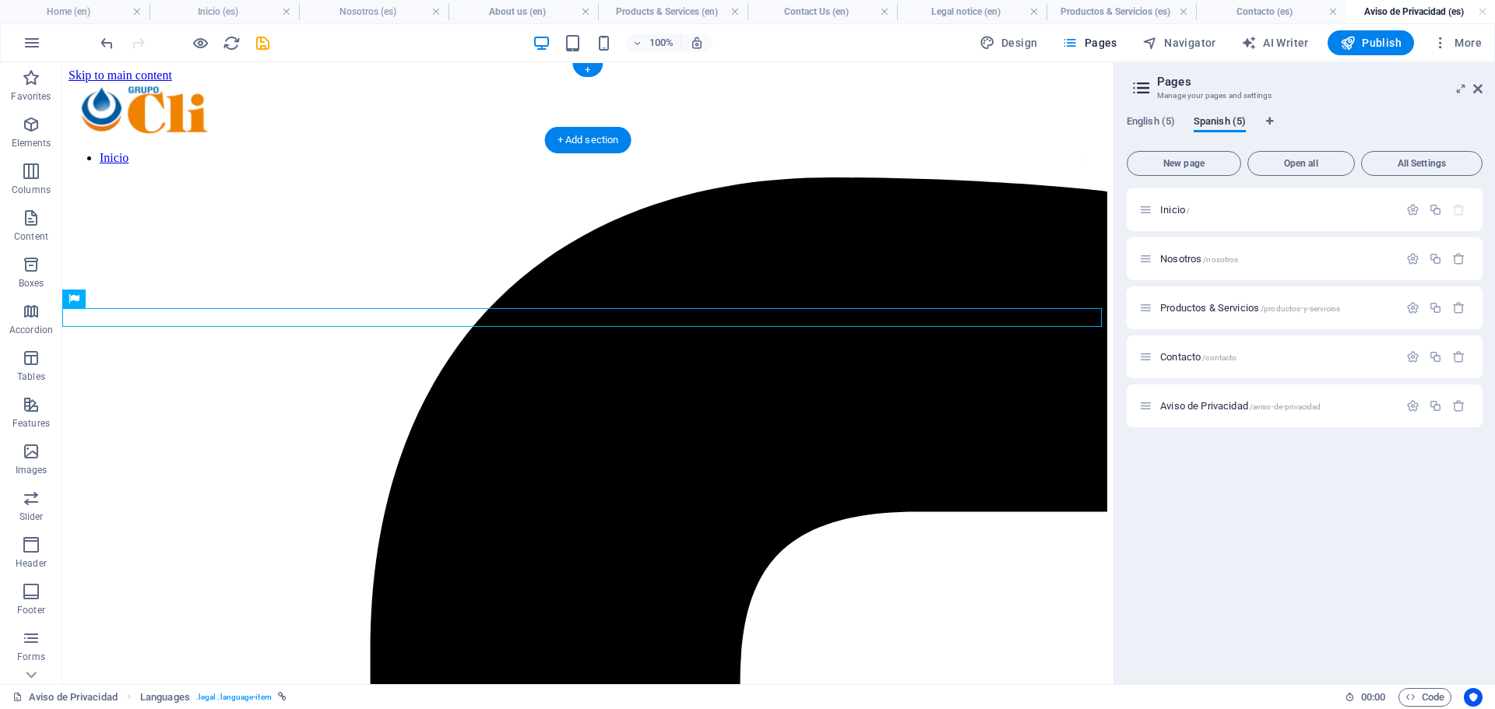
drag, startPoint x: 328, startPoint y: 319, endPoint x: 285, endPoint y: 72, distance: 251.3
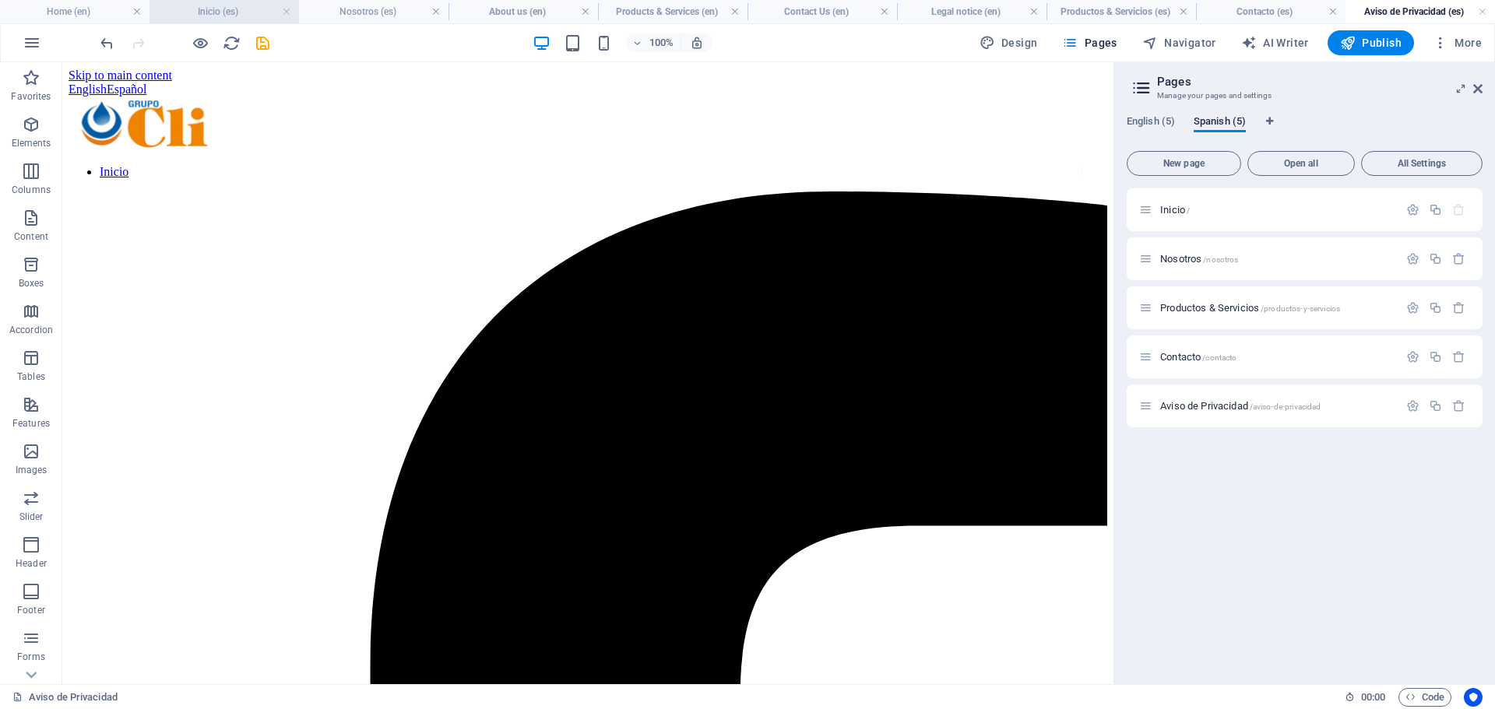
click at [198, 12] on h4 "Inicio (es)" at bounding box center [223, 11] width 149 height 17
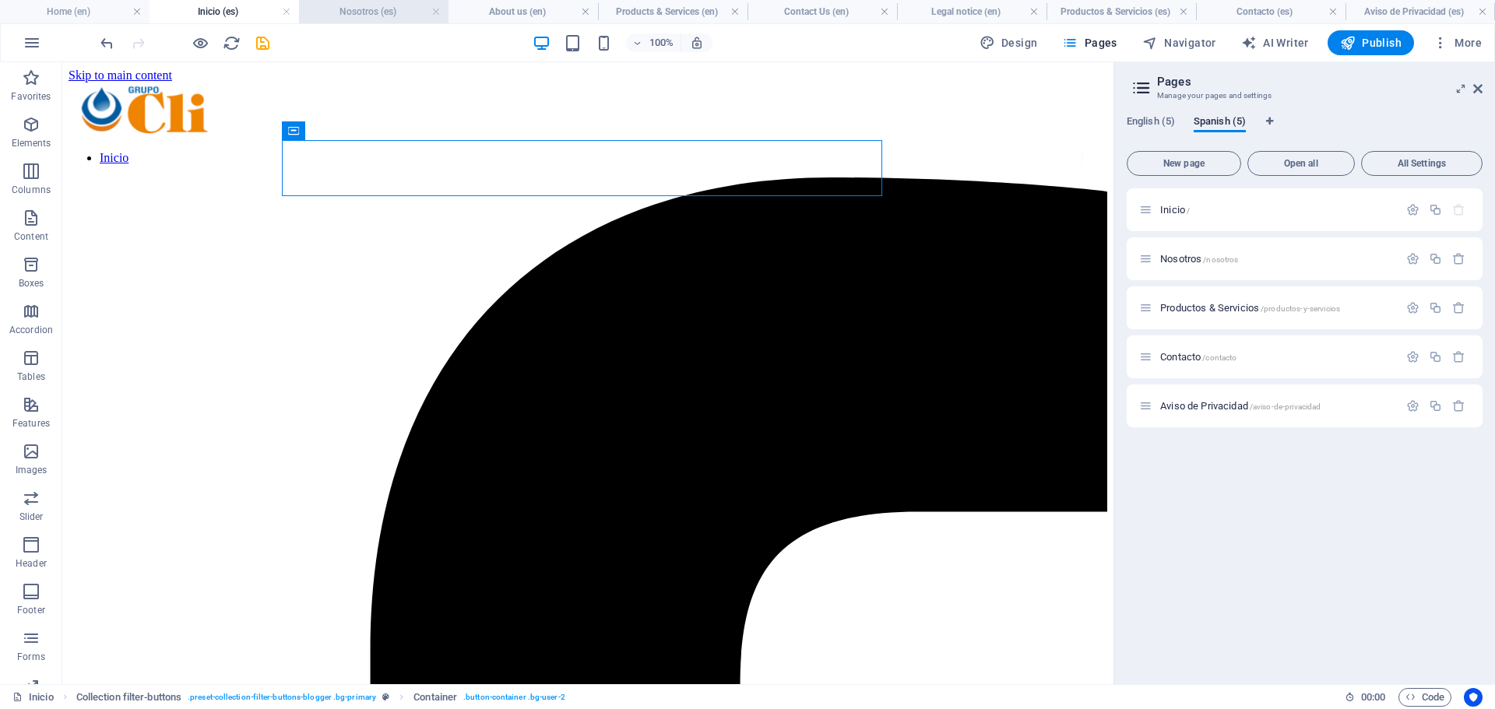
click at [373, 8] on h4 "Nosotros (es)" at bounding box center [373, 11] width 149 height 17
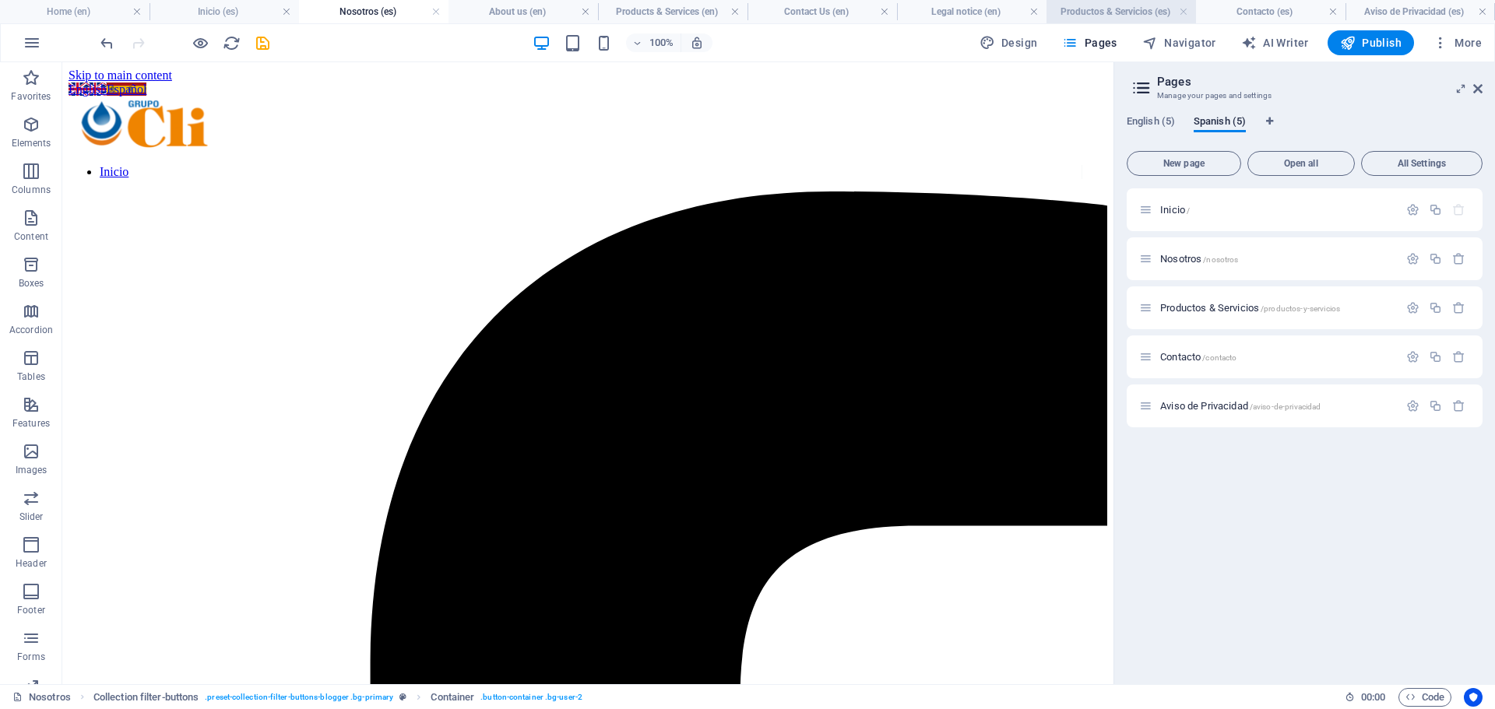
click at [1089, 16] on h4 "Productos & Servicios (es)" at bounding box center [1120, 11] width 149 height 17
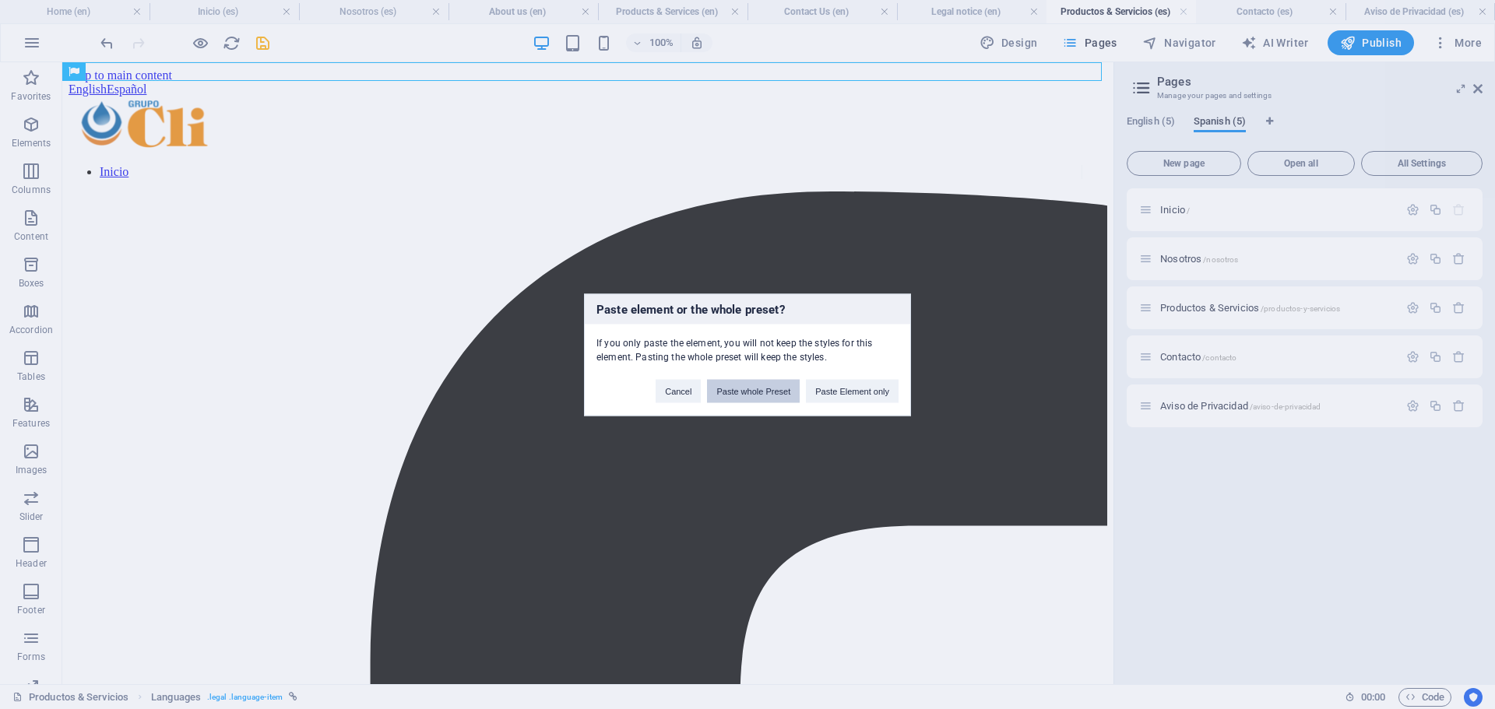
click at [744, 390] on button "Paste whole Preset" at bounding box center [753, 390] width 93 height 23
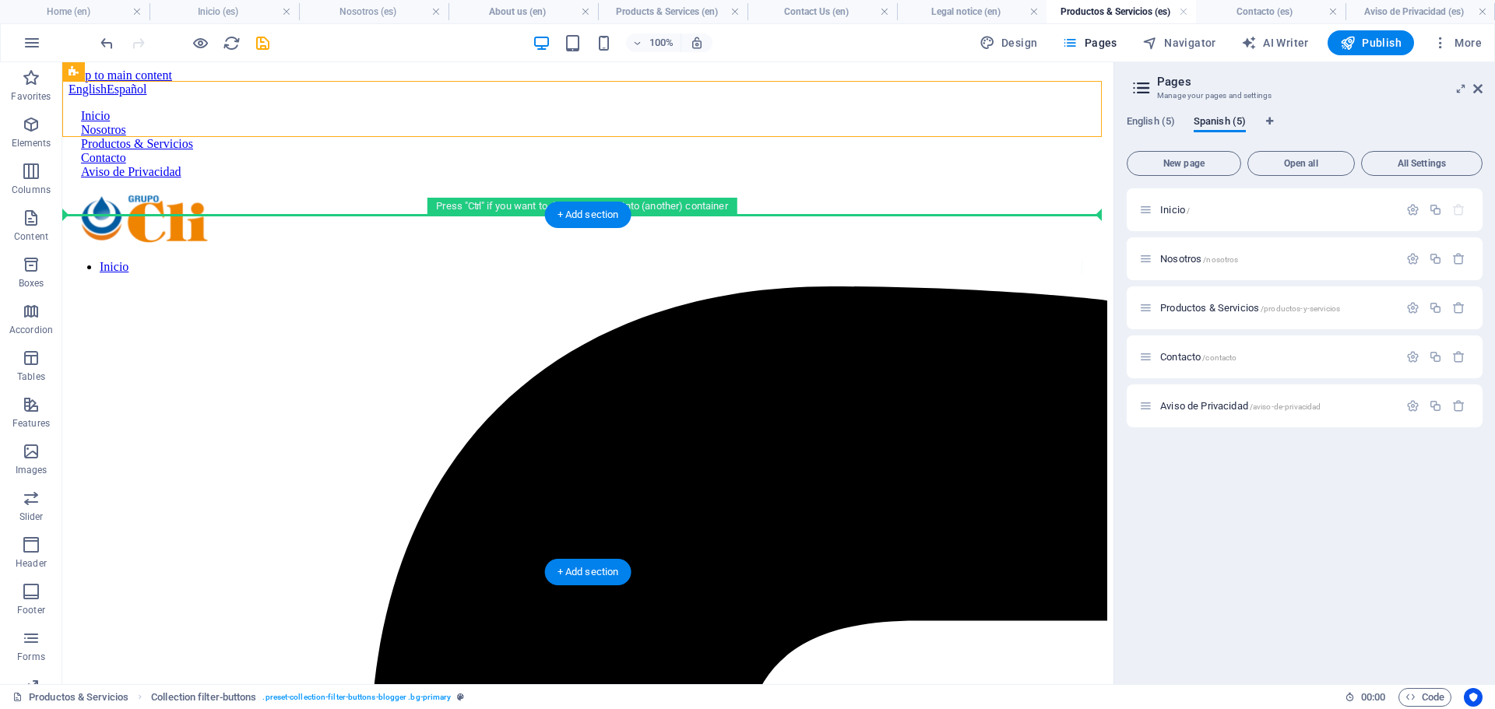
drag, startPoint x: 262, startPoint y: 98, endPoint x: 246, endPoint y: 219, distance: 121.7
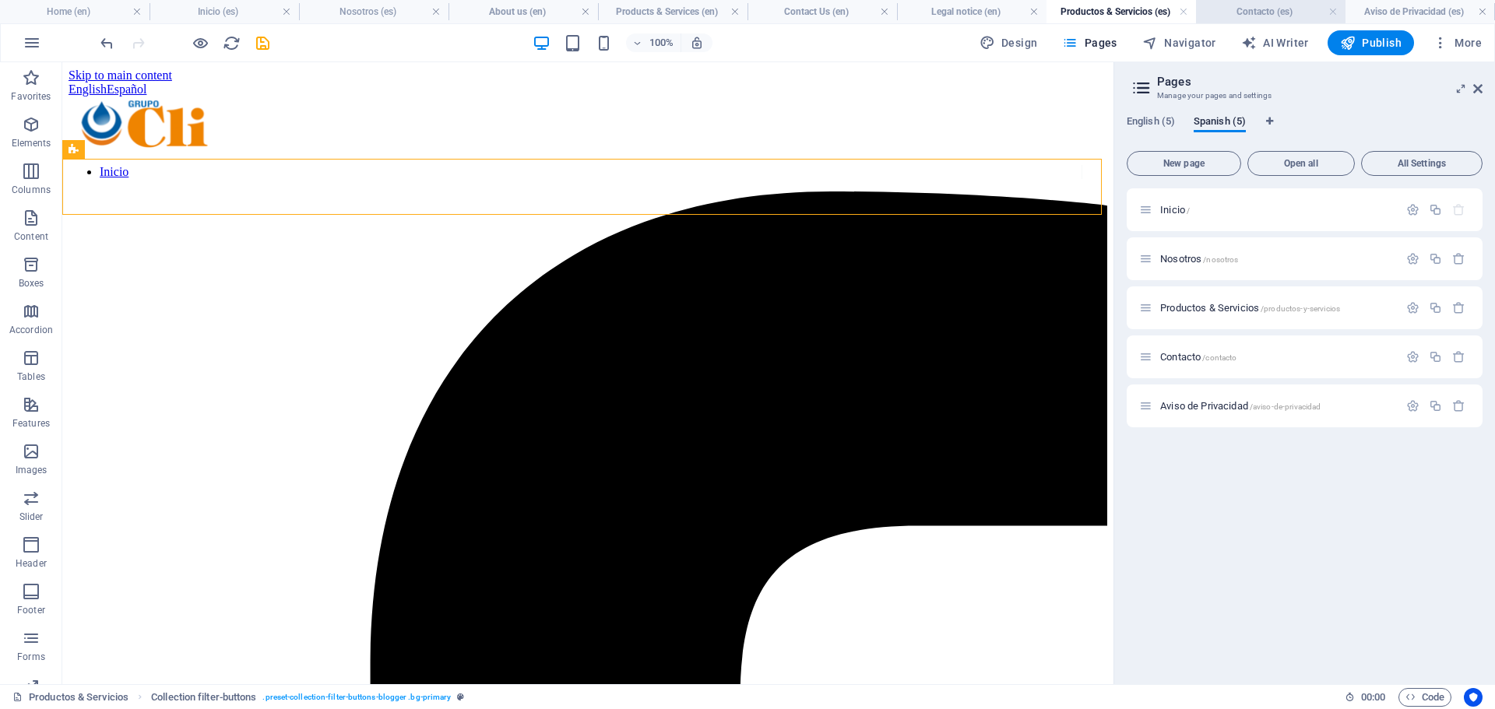
click at [1242, 5] on h4 "Contacto (es)" at bounding box center [1270, 11] width 149 height 17
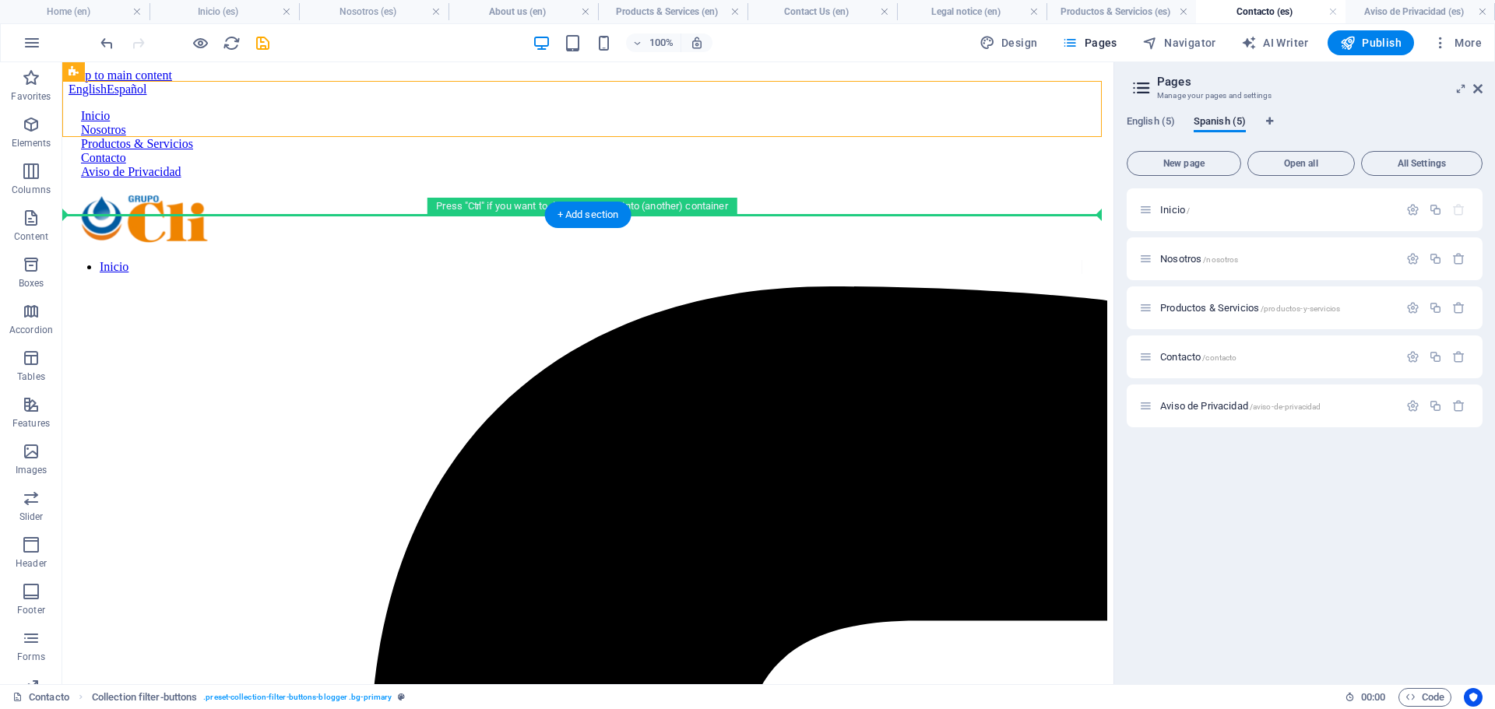
drag, startPoint x: 236, startPoint y: 114, endPoint x: 223, endPoint y: 223, distance: 109.7
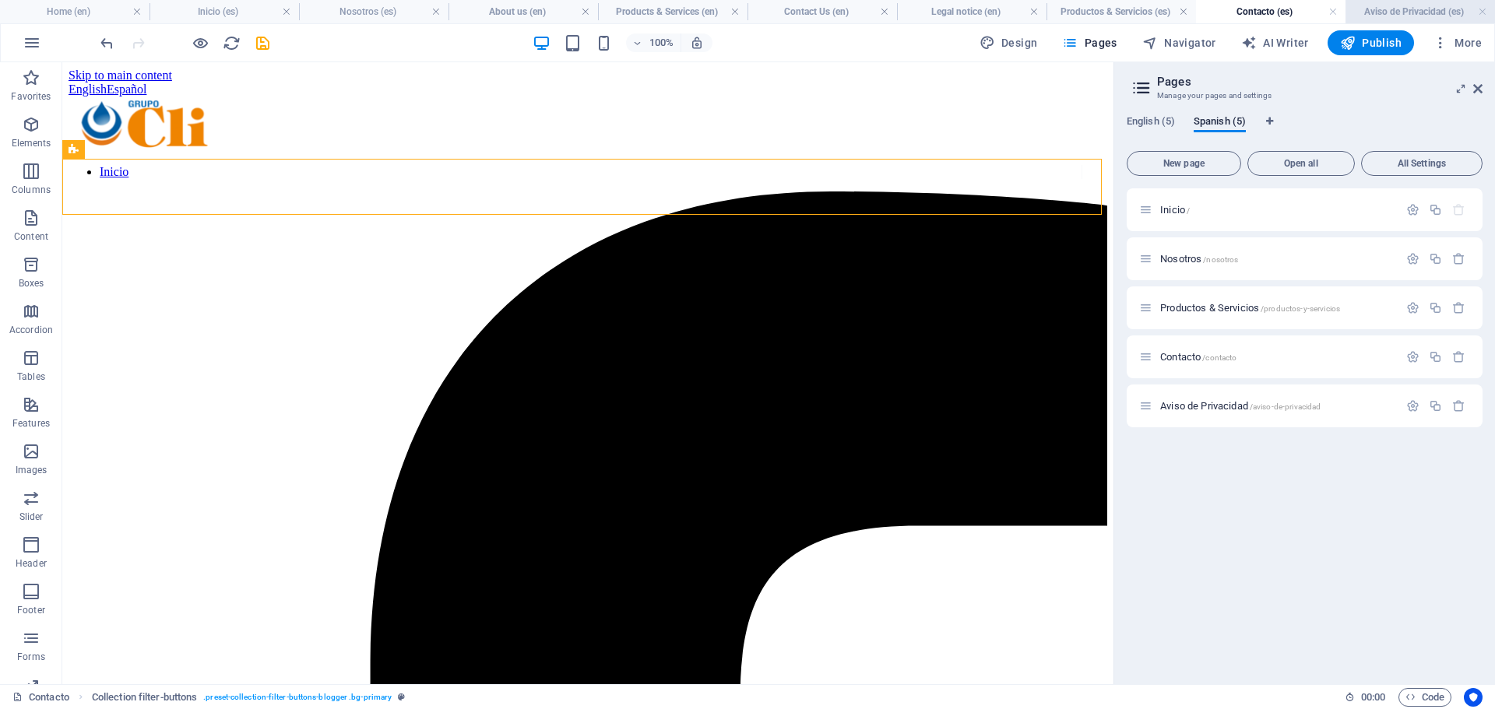
click at [1376, 11] on h4 "Aviso de Privacidad (es)" at bounding box center [1419, 11] width 149 height 17
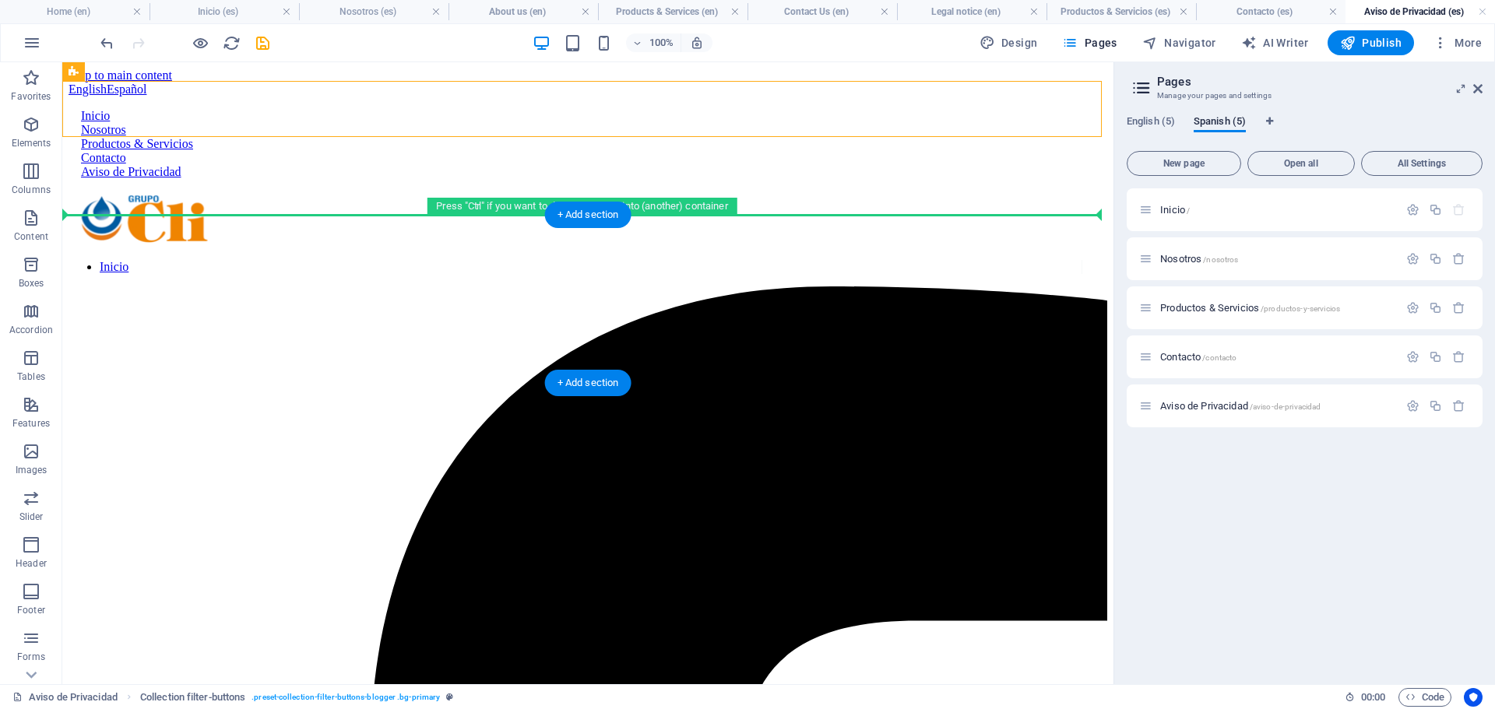
drag, startPoint x: 220, startPoint y: 117, endPoint x: 218, endPoint y: 234, distance: 116.8
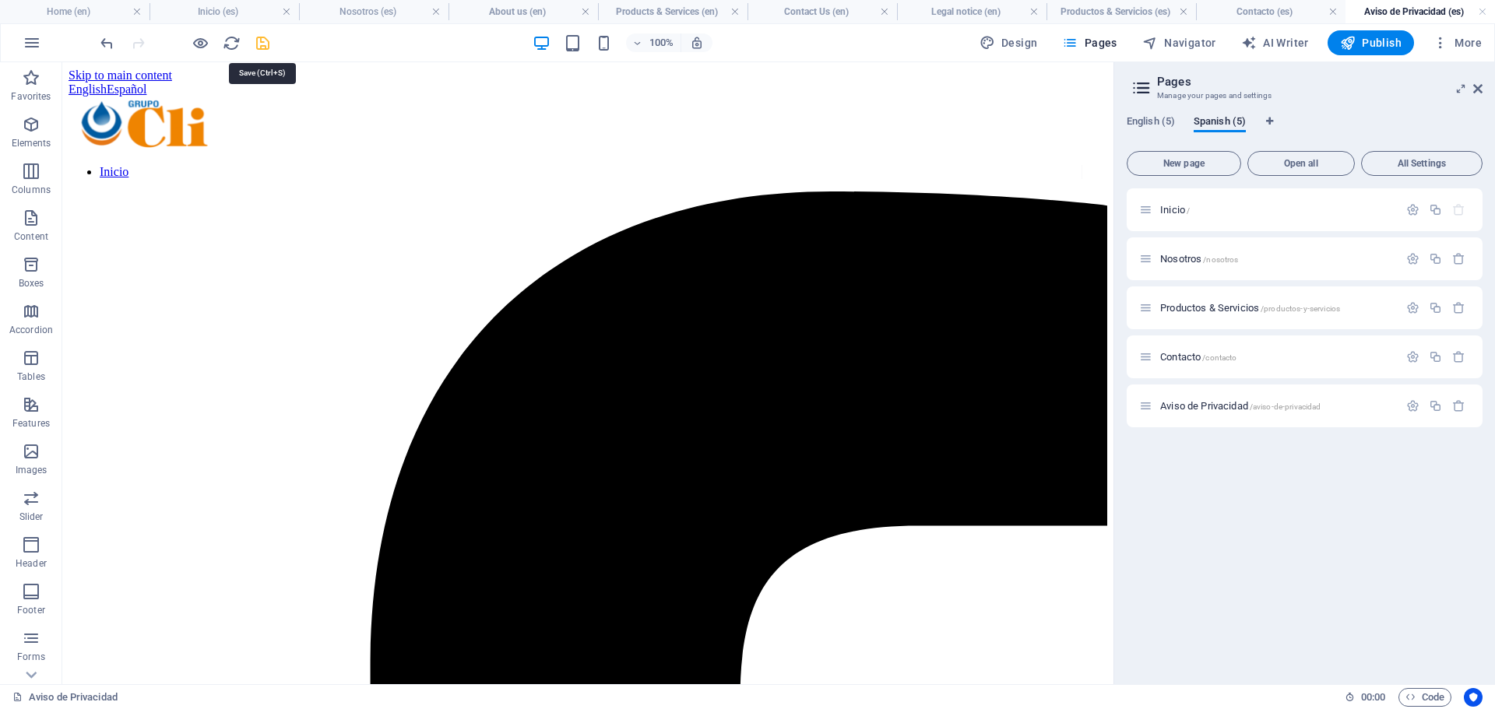
click at [269, 42] on icon "save" at bounding box center [263, 43] width 18 height 18
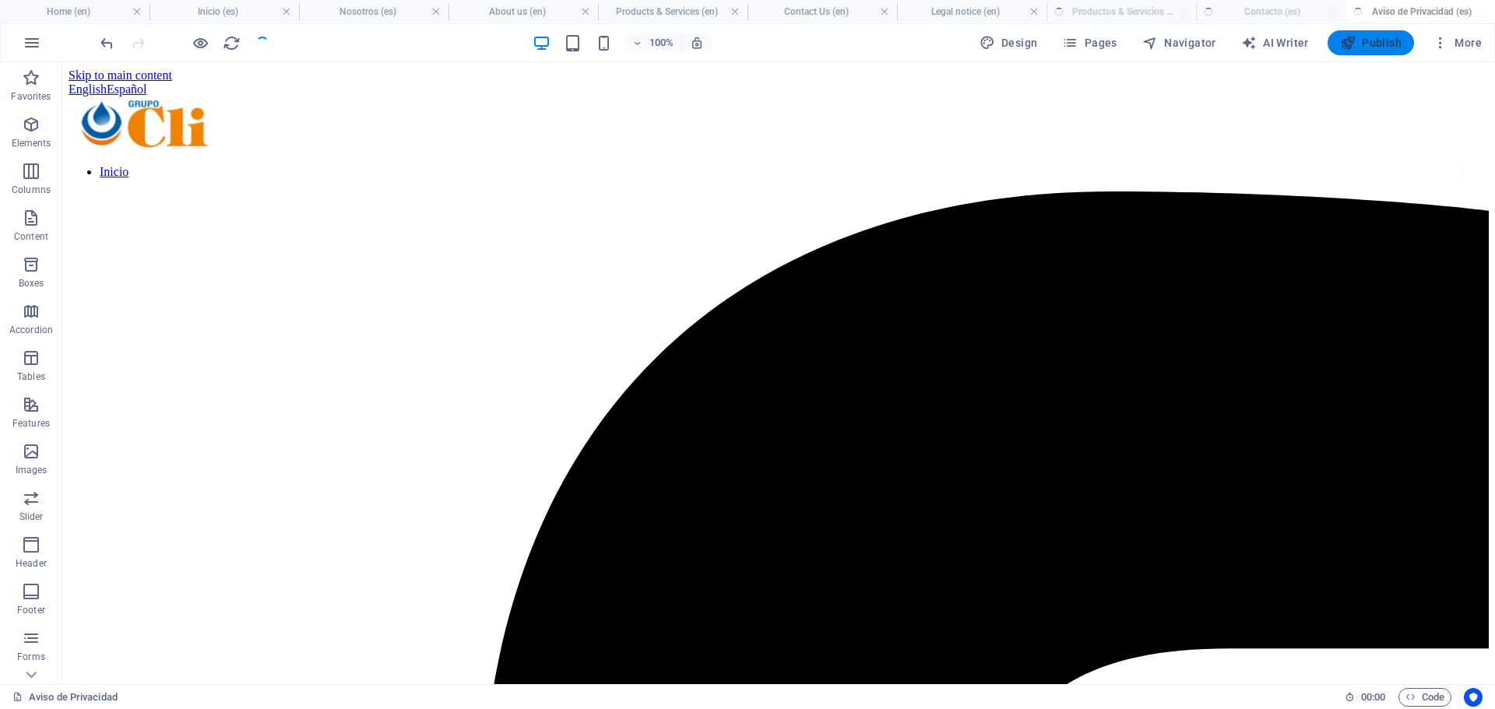
click at [1353, 42] on icon "button" at bounding box center [1348, 43] width 16 height 16
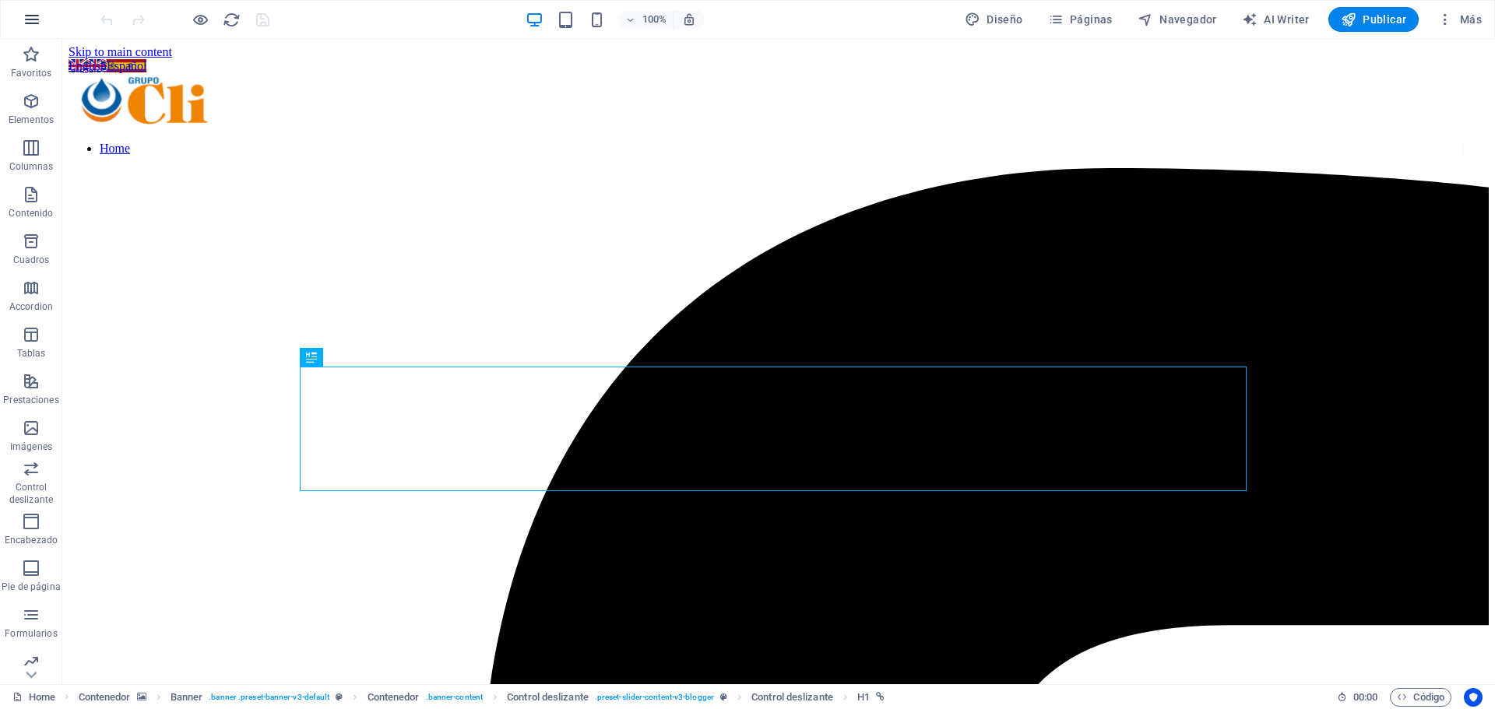
click at [34, 14] on icon "button" at bounding box center [32, 19] width 19 height 19
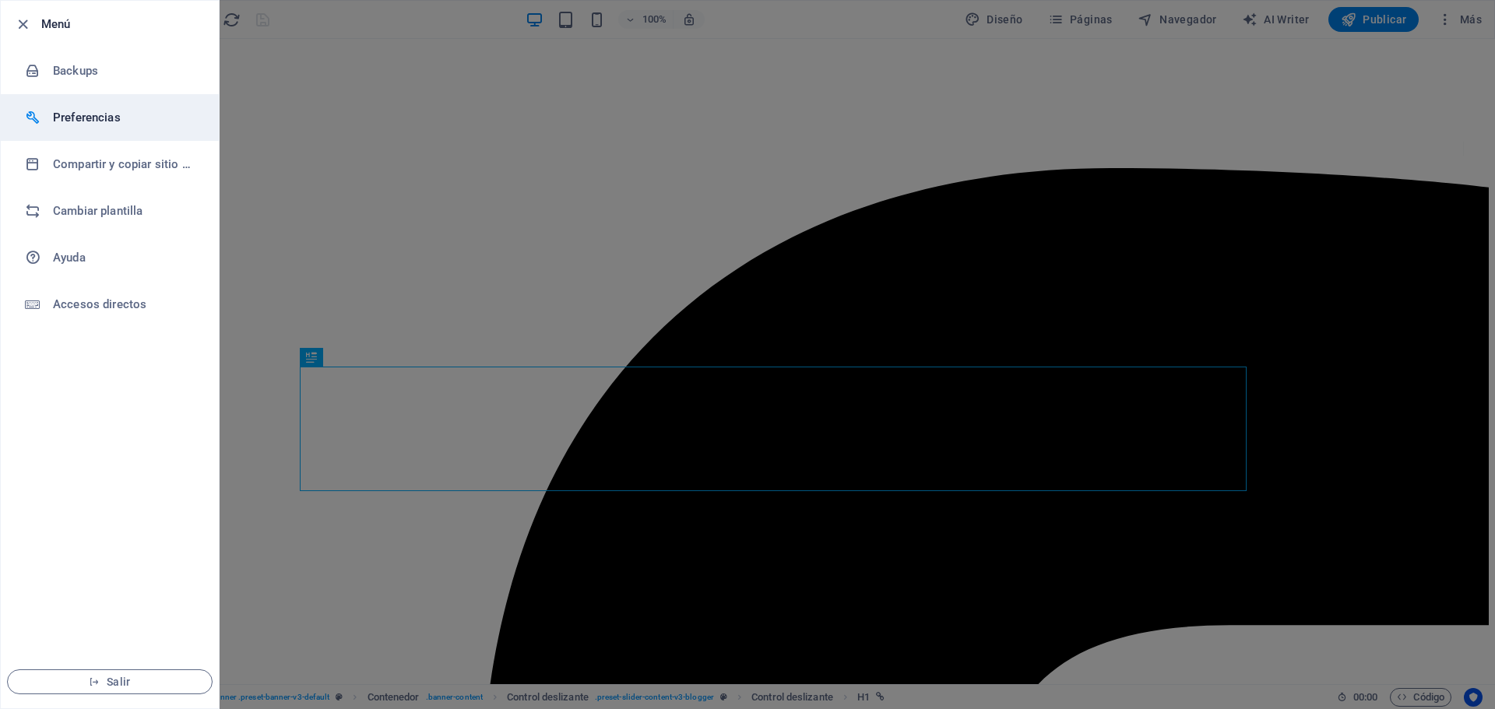
click at [83, 114] on h6 "Preferencias" at bounding box center [125, 117] width 144 height 19
select select "es"
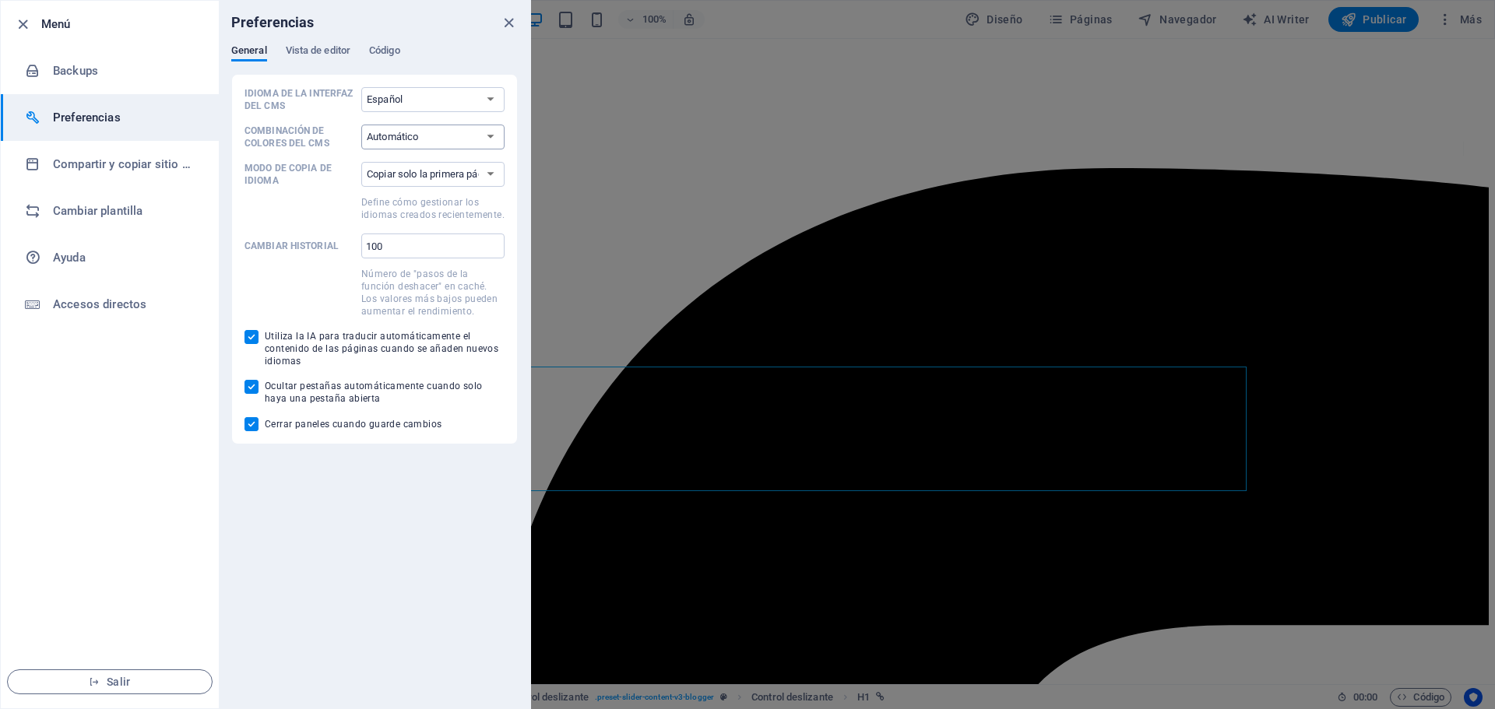
click at [420, 140] on select "Automático Oscuro Claro" at bounding box center [432, 137] width 143 height 25
click at [412, 177] on select "Copiar solo la primera página Copiar todas las páginas" at bounding box center [432, 174] width 143 height 25
select select "all"
click at [361, 162] on select "Copiar solo la primera página Copiar todas las páginas" at bounding box center [432, 174] width 143 height 25
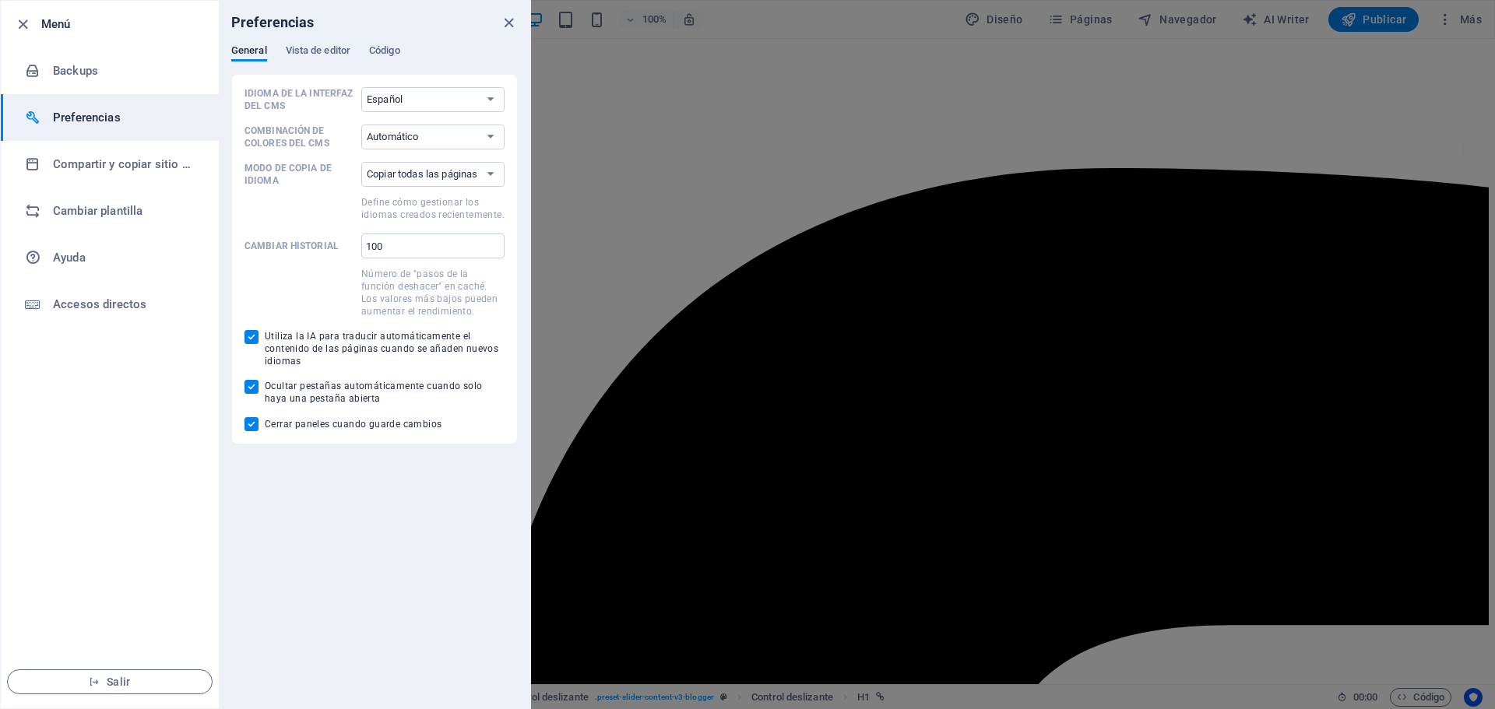
click at [311, 199] on span at bounding box center [299, 207] width 111 height 28
click at [361, 187] on select "Copiar solo la primera página Copiar todas las páginas" at bounding box center [432, 174] width 143 height 25
click at [301, 46] on span "Vista de editor" at bounding box center [318, 52] width 65 height 22
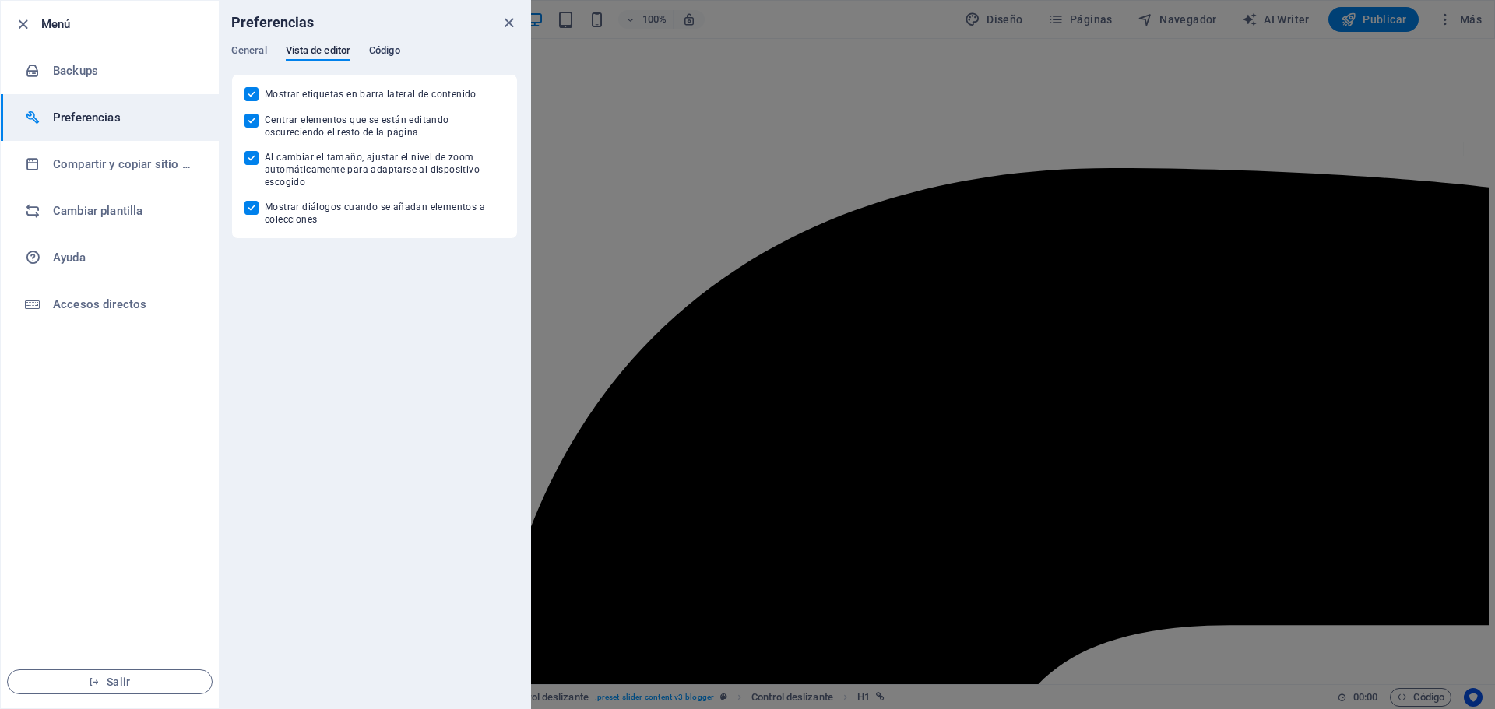
click at [389, 47] on span "Código" at bounding box center [384, 52] width 31 height 22
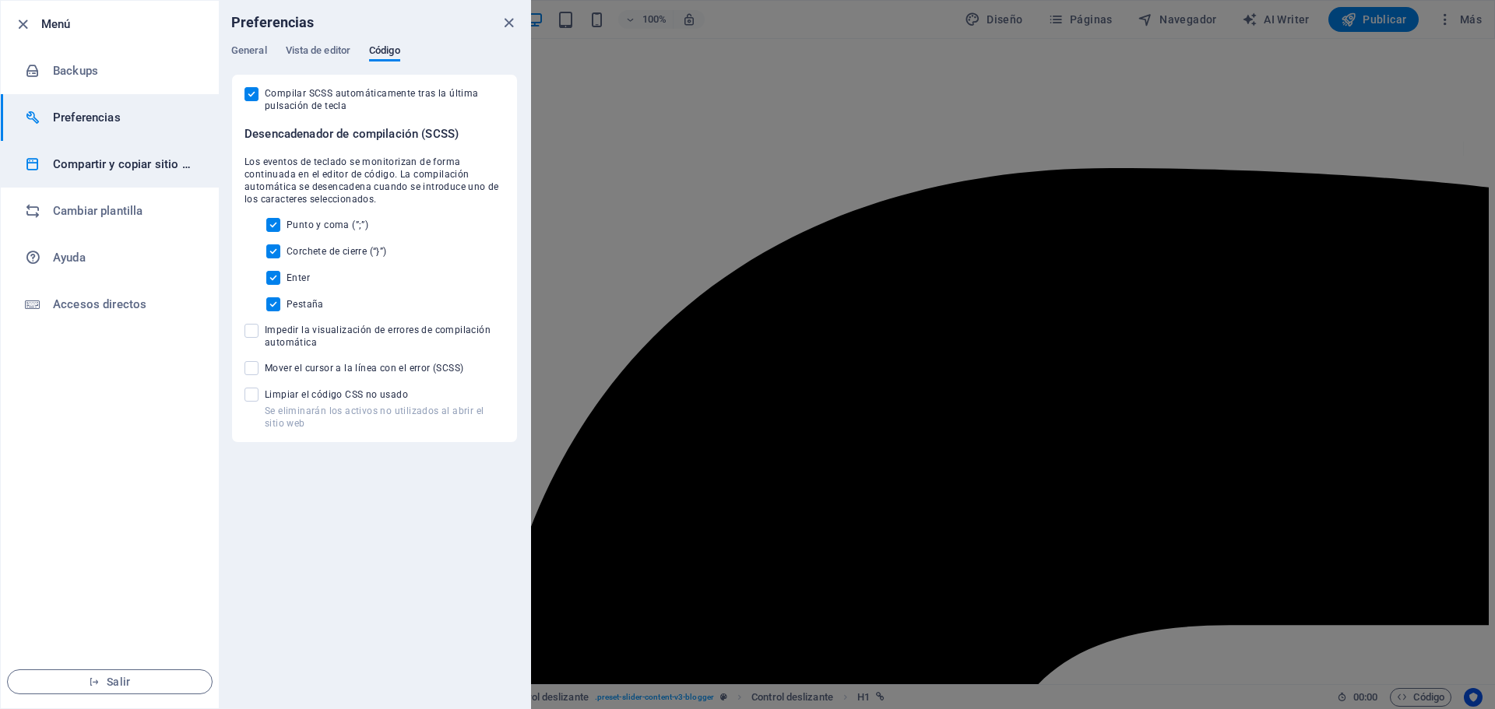
click at [163, 167] on h6 "Compartir y copiar sitio web" at bounding box center [125, 164] width 144 height 19
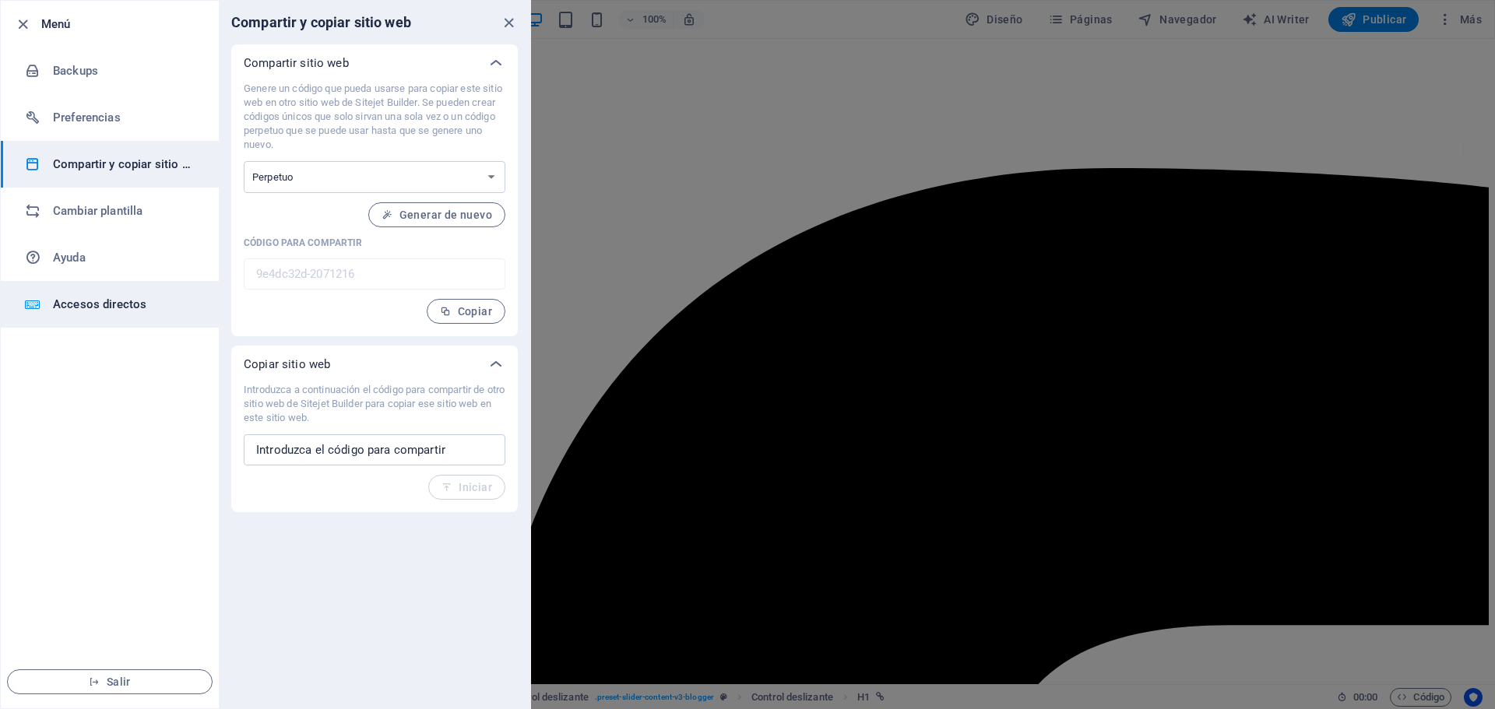
click at [142, 298] on h6 "Accesos directos" at bounding box center [125, 304] width 144 height 19
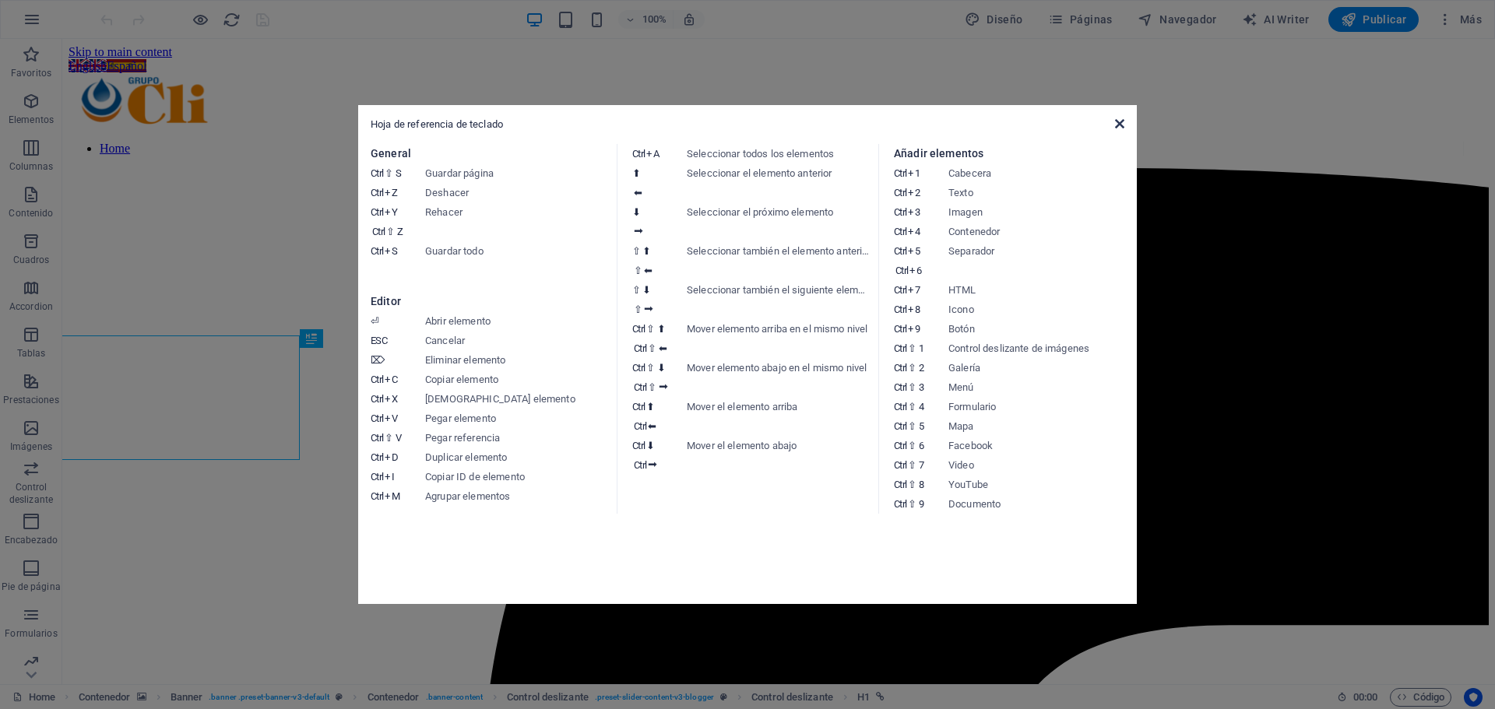
click at [1120, 123] on icon at bounding box center [1119, 124] width 9 height 12
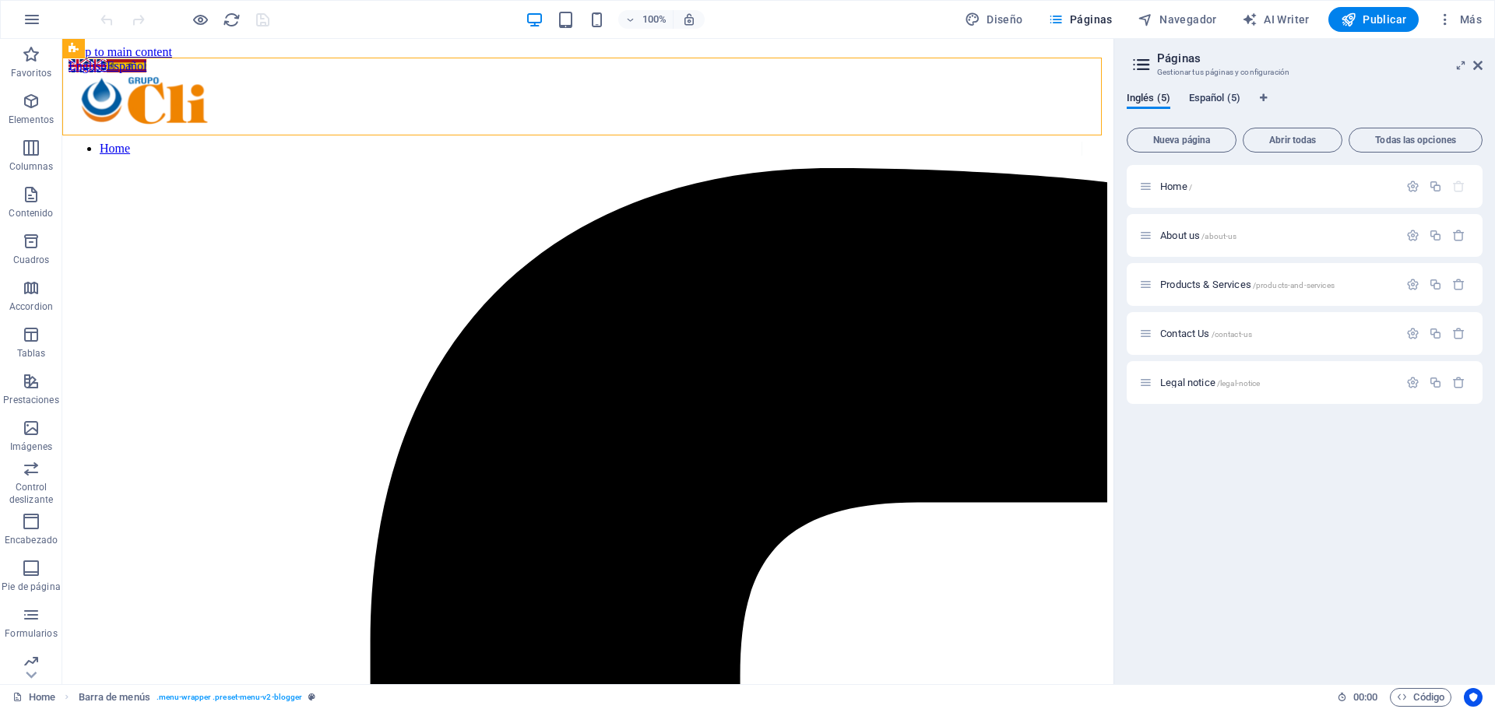
click at [1210, 96] on span "Español (5)" at bounding box center [1214, 100] width 51 height 22
click at [1211, 192] on div "Inicio /" at bounding box center [1268, 186] width 259 height 18
click at [1187, 236] on span "Nosotros /nosotros" at bounding box center [1199, 236] width 78 height 12
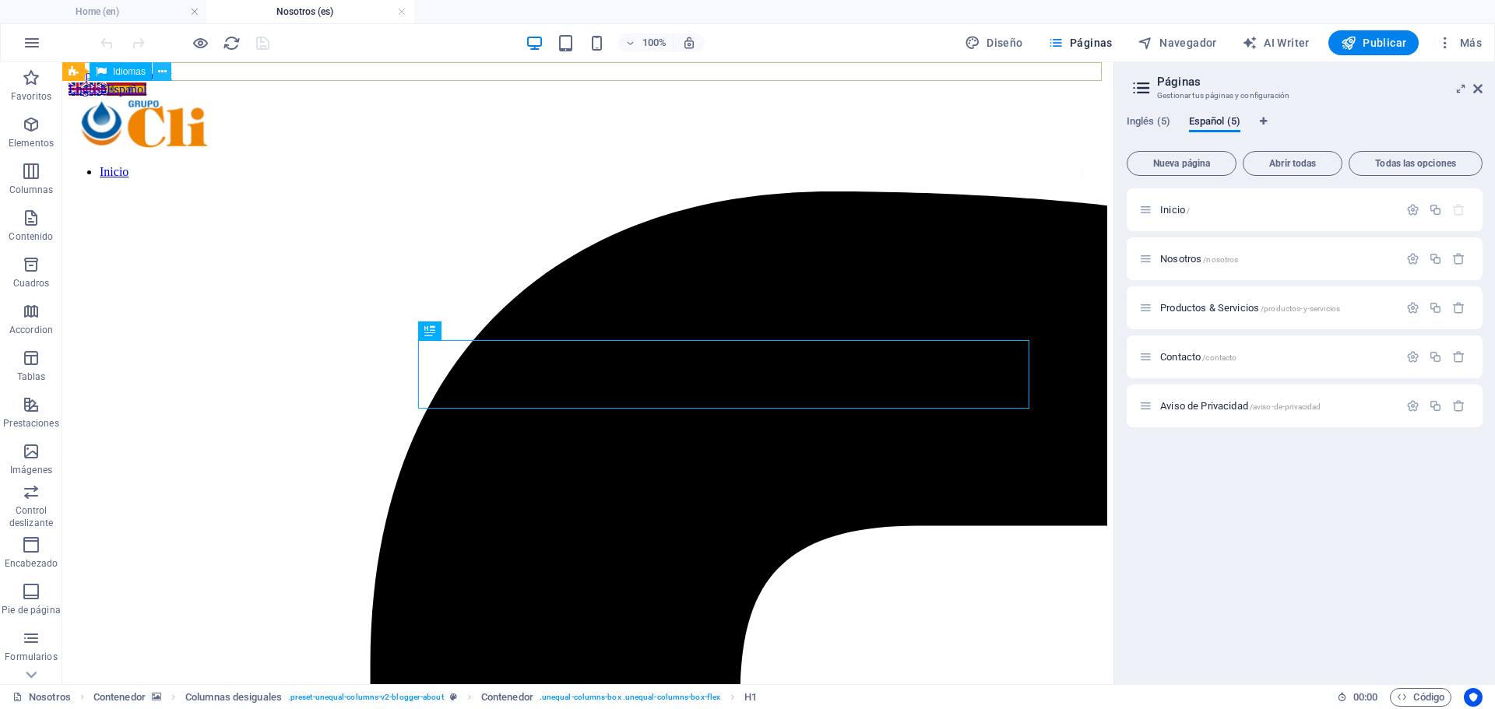
click at [160, 71] on icon at bounding box center [162, 72] width 9 height 16
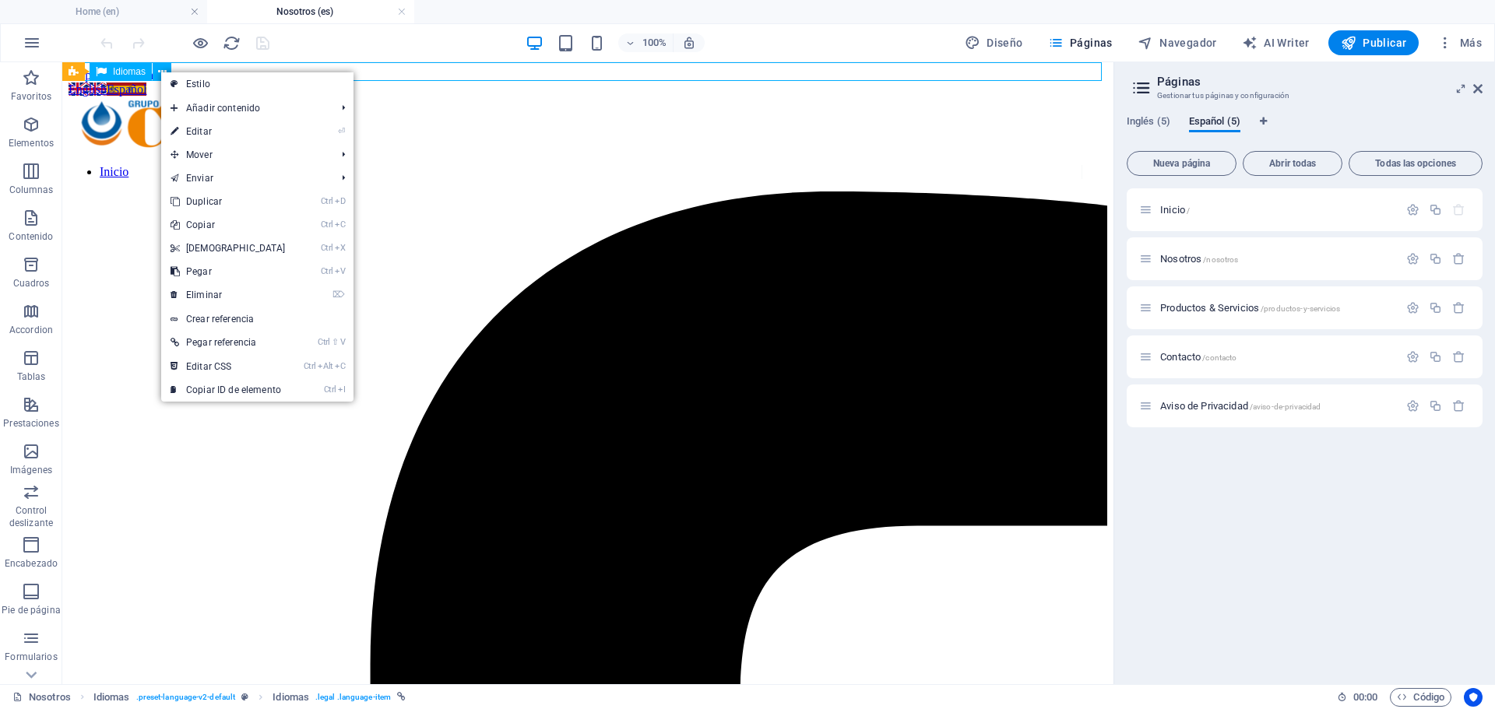
click at [134, 65] on div "Idiomas" at bounding box center [121, 71] width 62 height 19
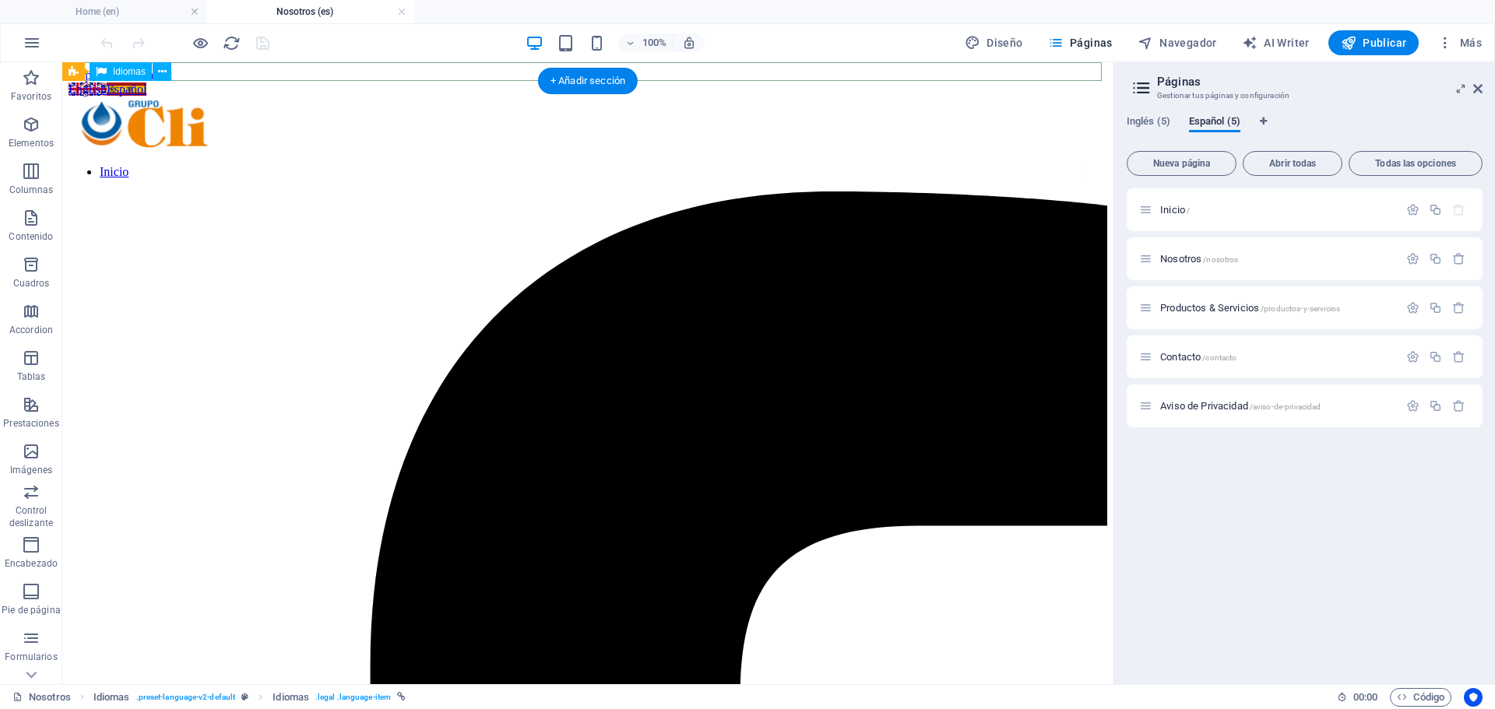
click at [206, 83] on div "English Español" at bounding box center [588, 90] width 1038 height 14
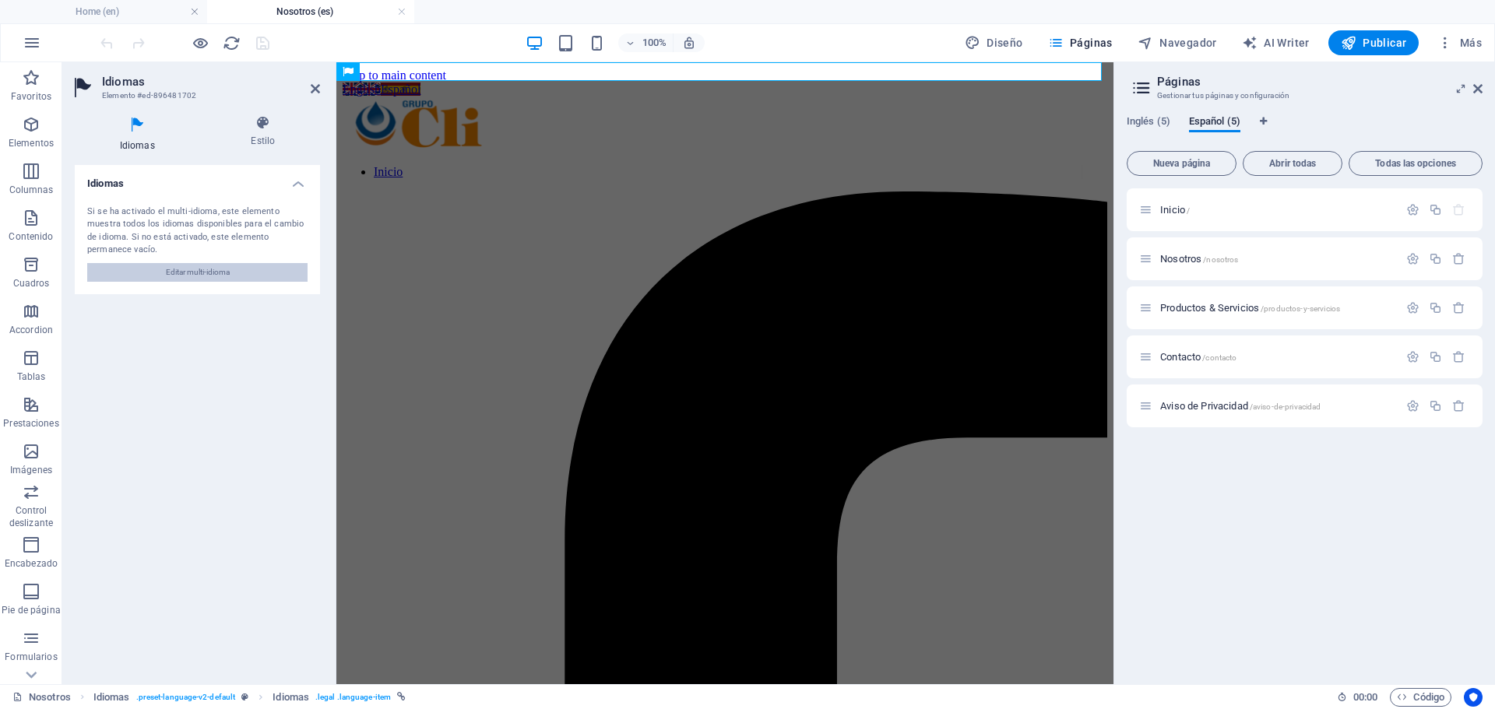
click at [212, 263] on span "Editar multi-idioma" at bounding box center [198, 272] width 64 height 19
select select "73"
select select "44"
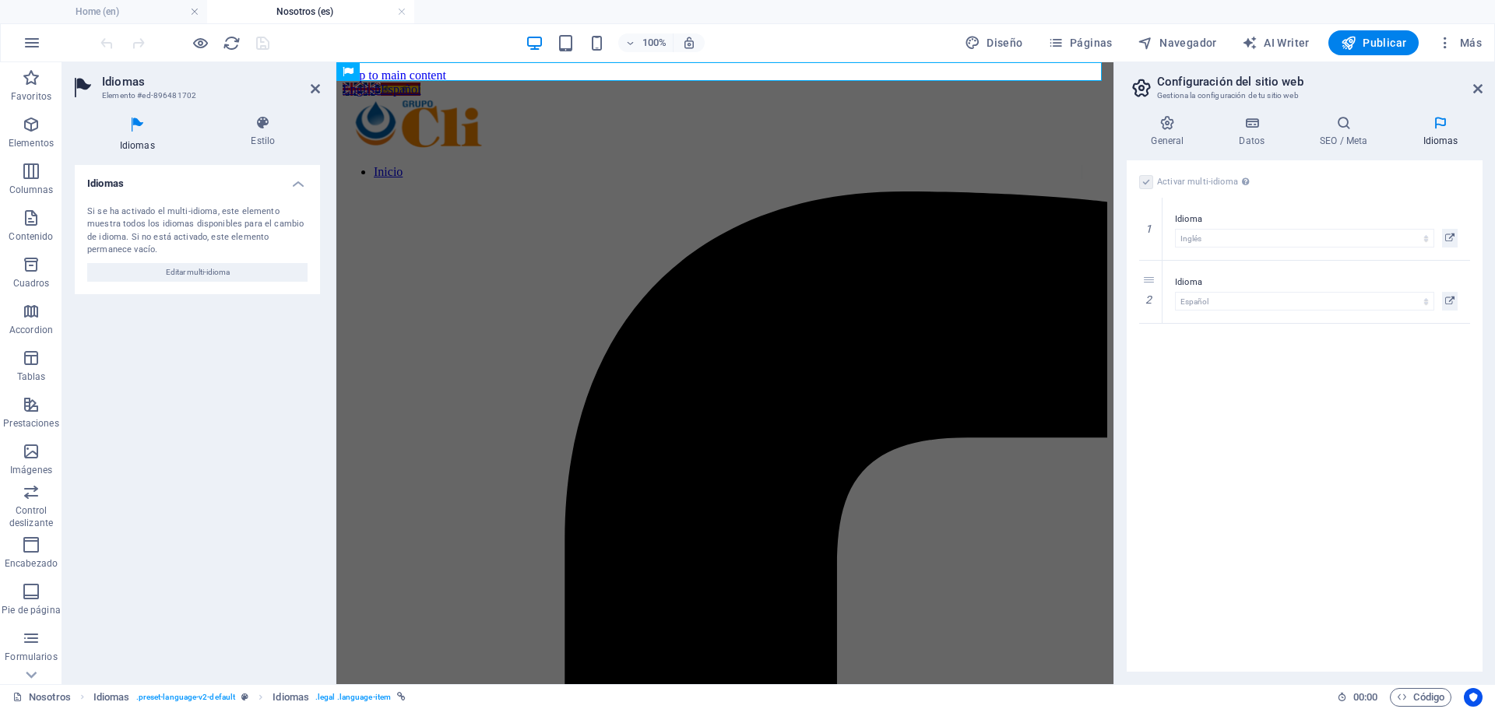
click at [1252, 346] on div "Activar multi-idioma Para desactivar la opción multi-idioma, elimine todos los …" at bounding box center [1304, 415] width 356 height 511
click at [1174, 15] on ul "Home (en) Nosotros (es)" at bounding box center [747, 11] width 1495 height 23
click at [1093, 38] on span "Páginas" at bounding box center [1080, 43] width 65 height 16
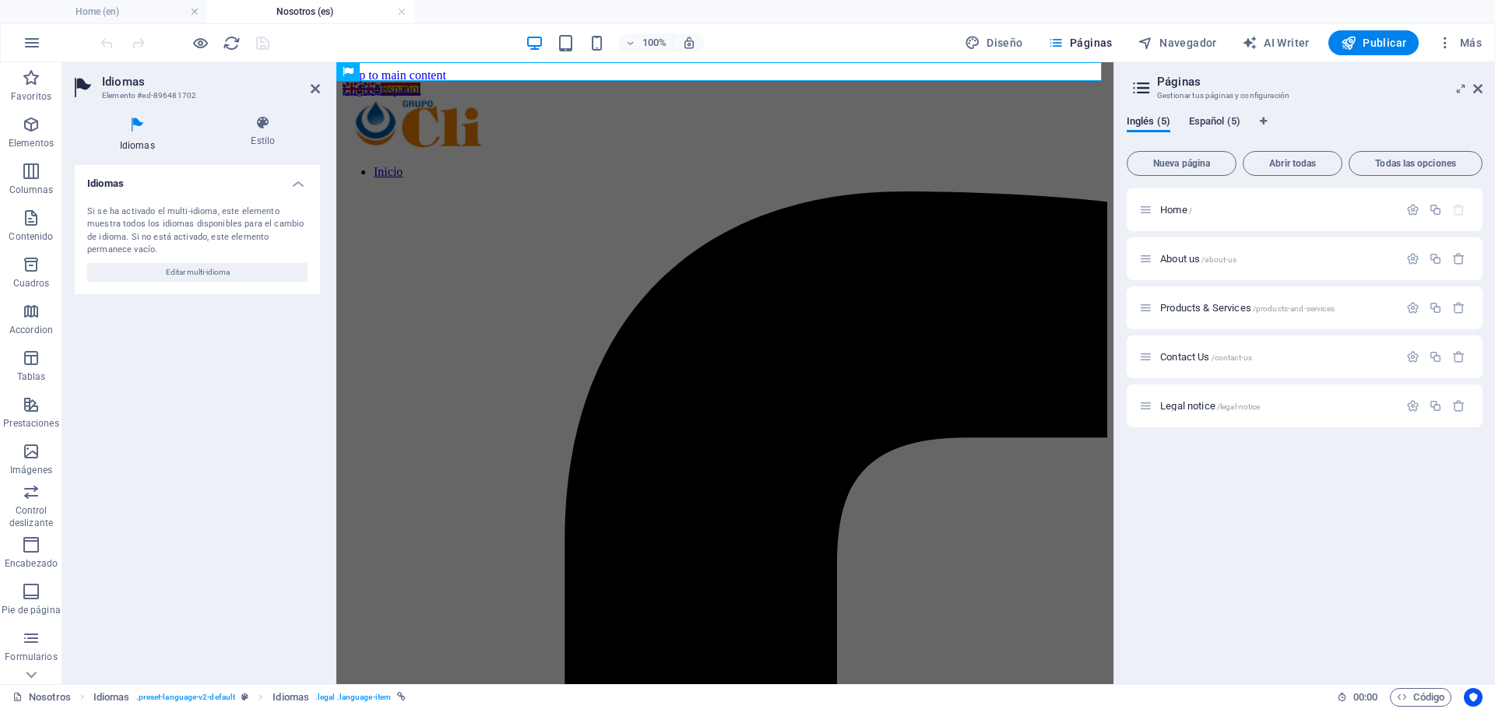
click at [1197, 115] on span "Español (5)" at bounding box center [1214, 123] width 51 height 22
click at [1157, 128] on span "Inglés (5)" at bounding box center [1148, 123] width 44 height 22
click at [1206, 131] on button "Español (5)" at bounding box center [1214, 123] width 51 height 17
click at [266, 121] on icon at bounding box center [263, 123] width 114 height 16
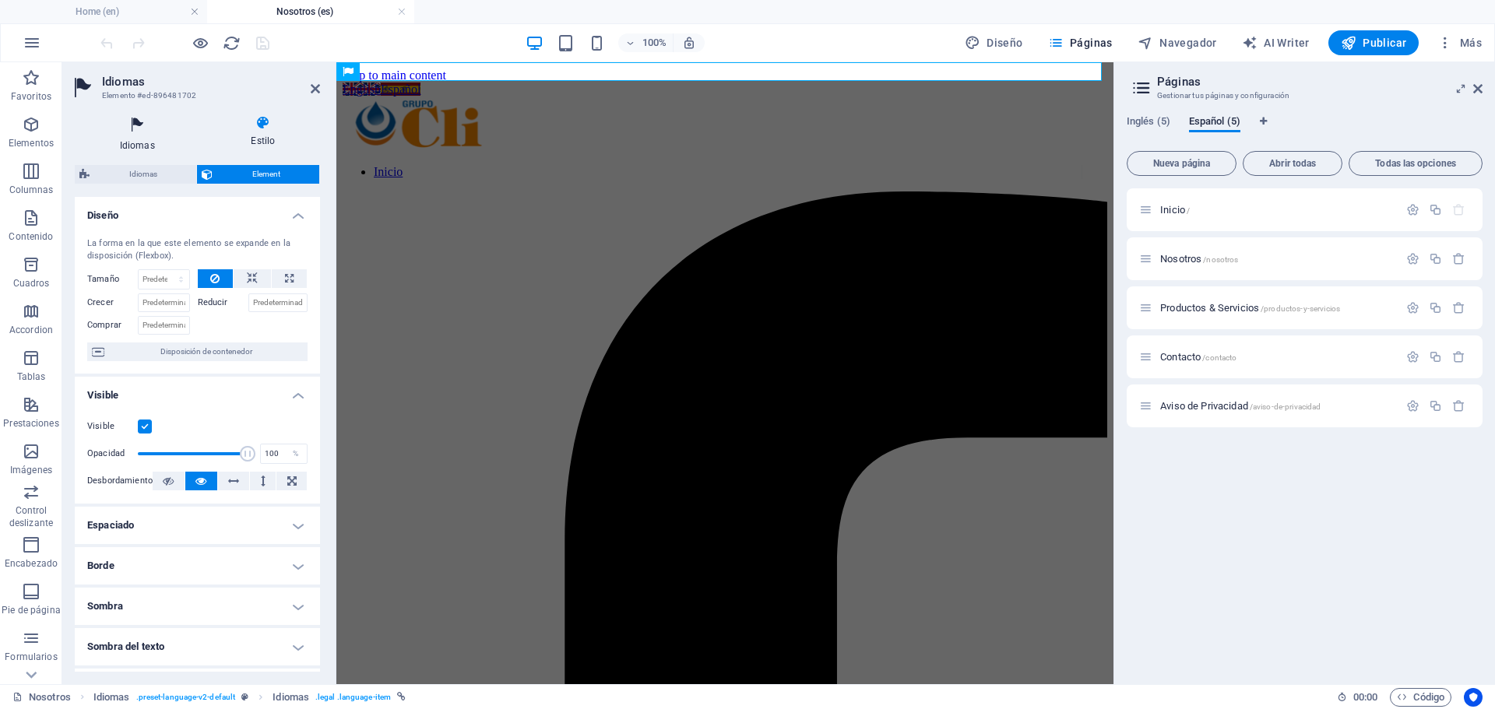
click at [134, 140] on h4 "Idiomas" at bounding box center [141, 133] width 132 height 37
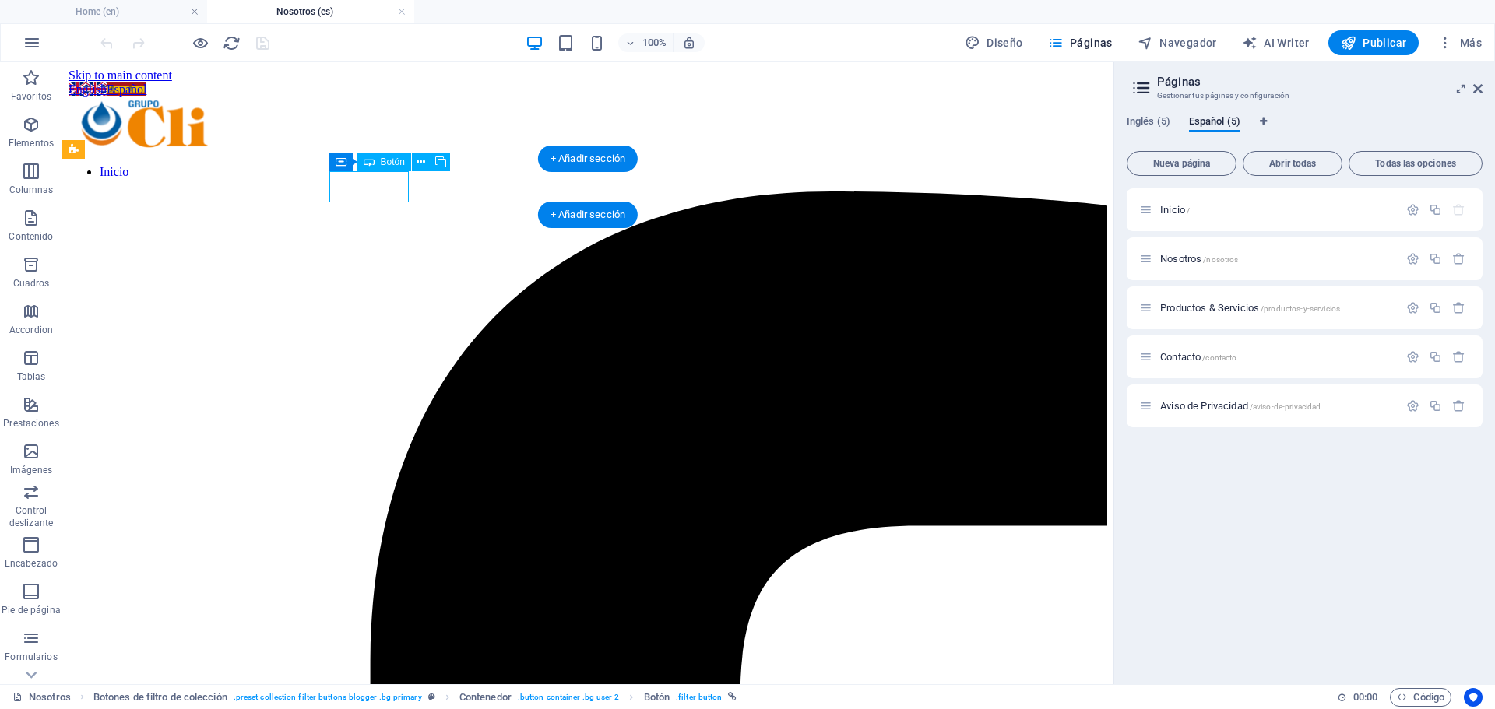
select select "6"
select select
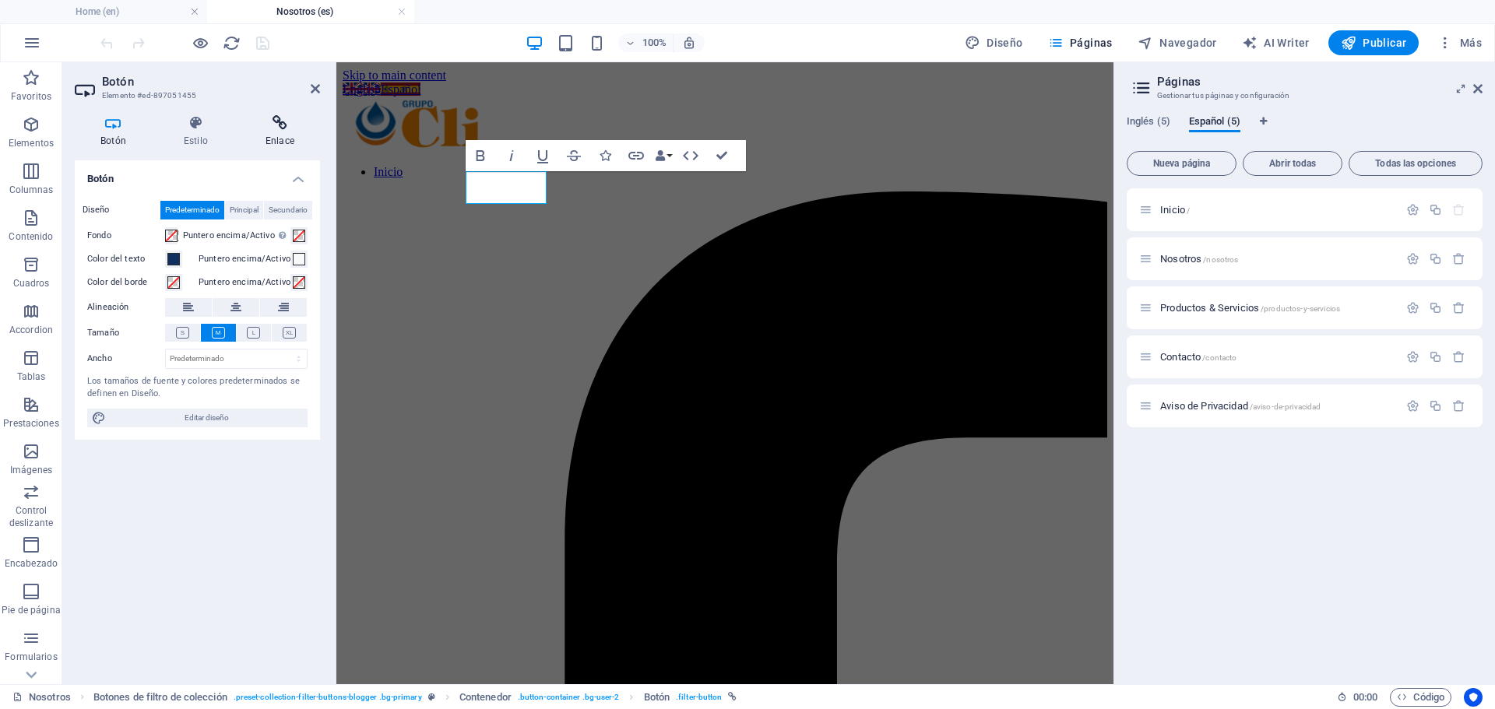
click at [284, 121] on icon at bounding box center [280, 123] width 80 height 16
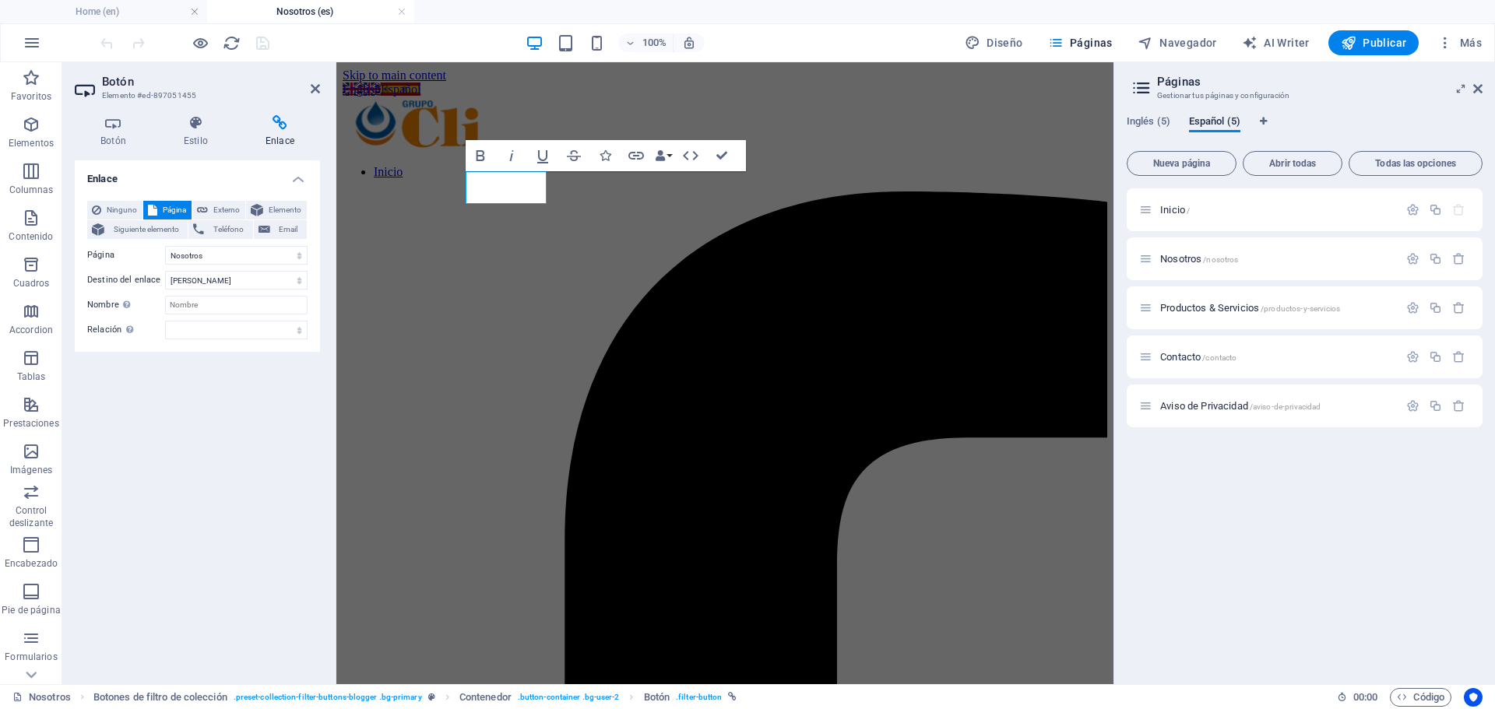
click at [298, 557] on div "Enlace Ninguno Página Externo Elemento Siguiente elemento Teléfono Email Página…" at bounding box center [197, 415] width 245 height 511
click at [111, 136] on h4 "Botón" at bounding box center [116, 131] width 83 height 33
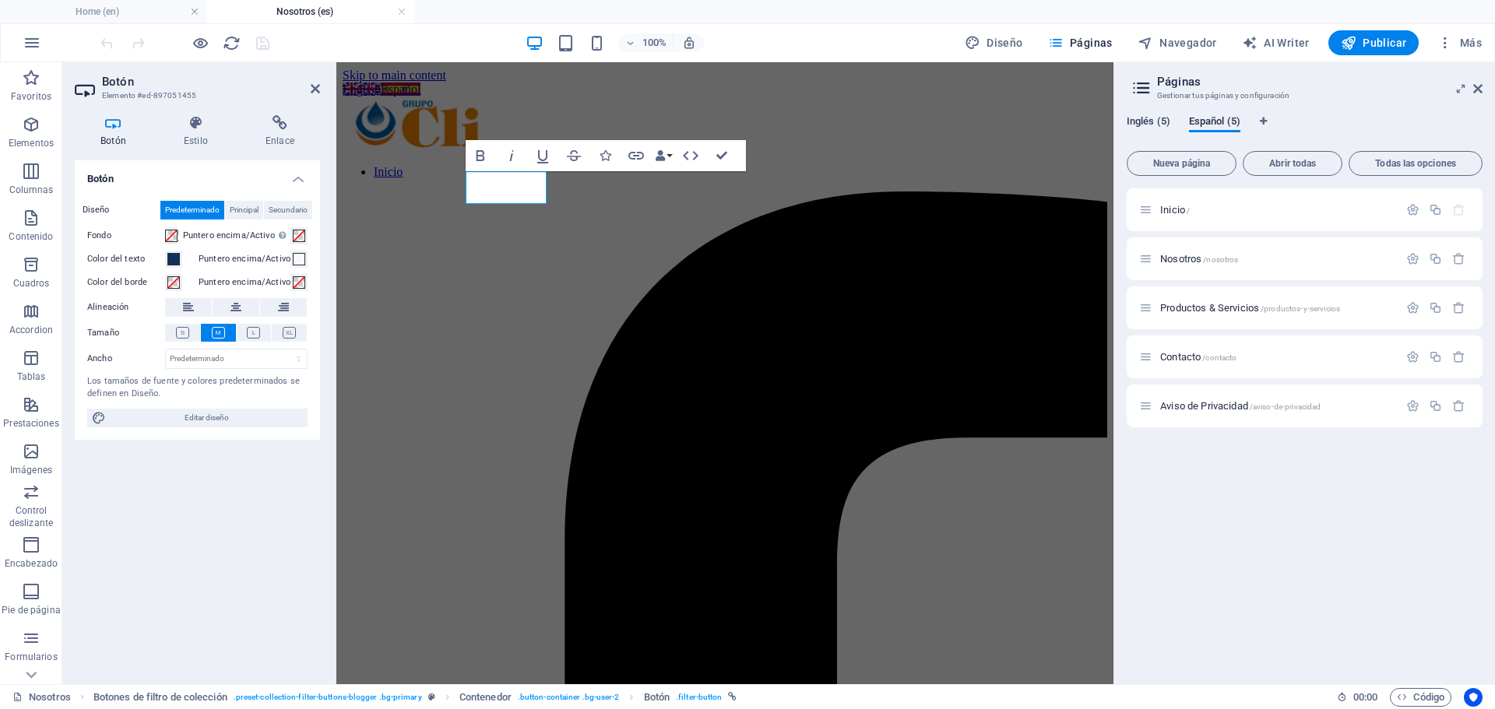
click at [1160, 123] on span "Inglés (5)" at bounding box center [1148, 123] width 44 height 22
click at [1398, 166] on span "Todas las opciones" at bounding box center [1415, 163] width 120 height 9
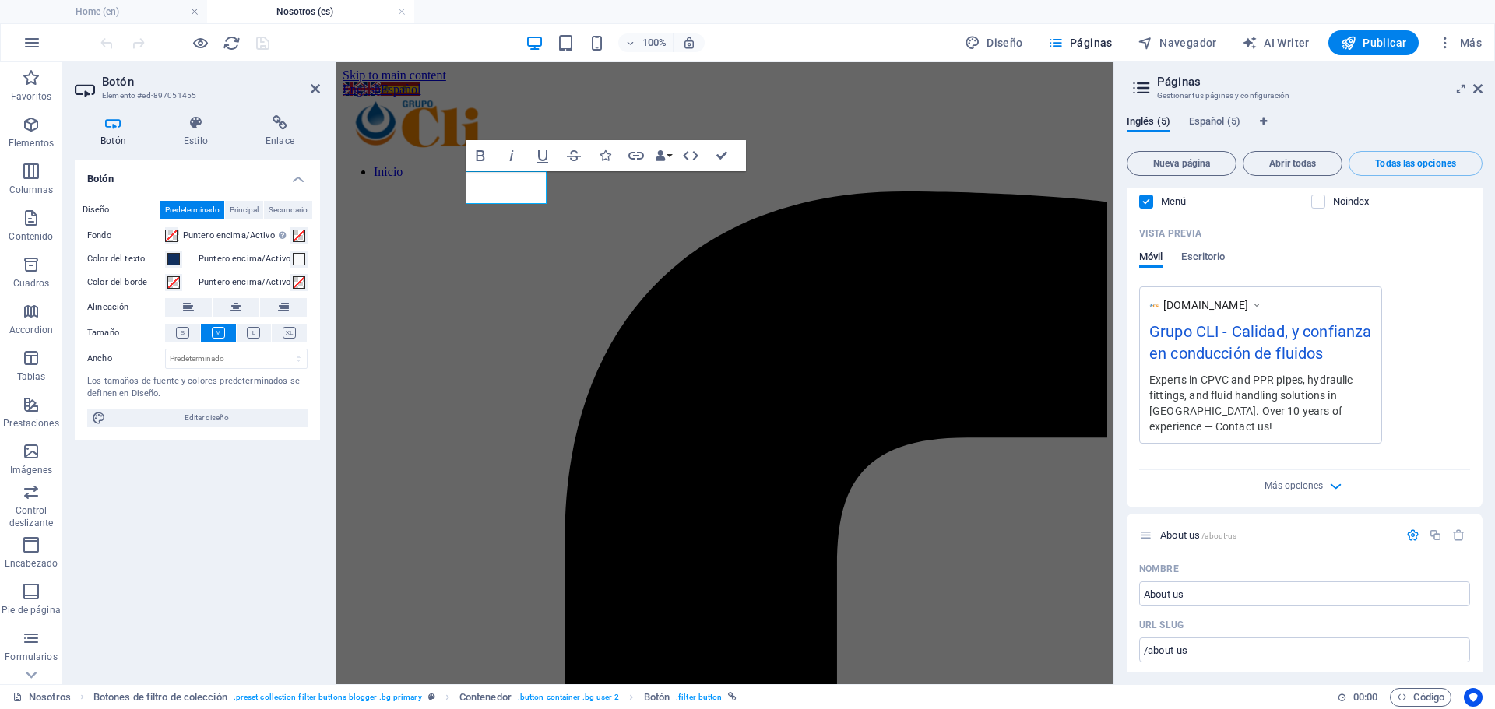
scroll to position [467, 0]
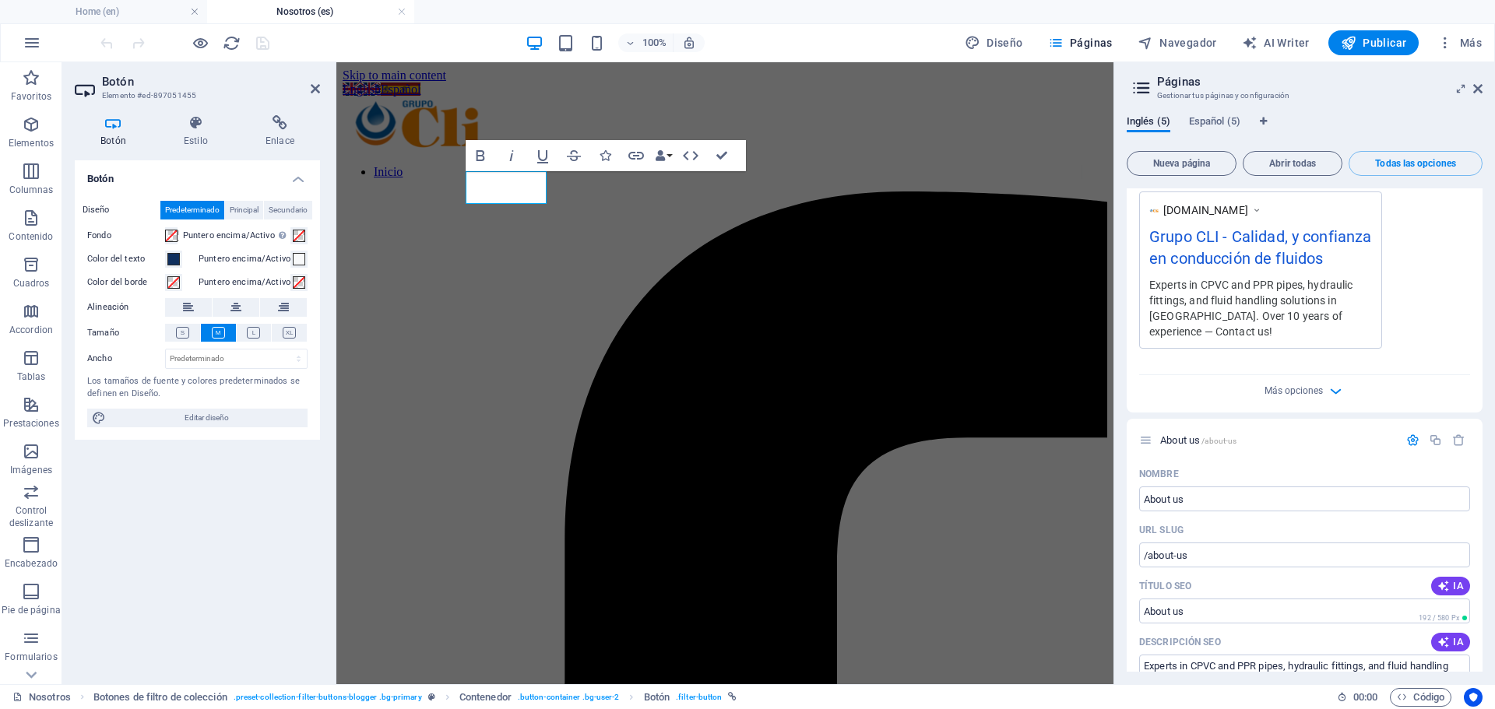
click at [1286, 398] on div "Más opciones" at bounding box center [1304, 387] width 331 height 25
click at [1286, 389] on span "Más opciones" at bounding box center [1293, 390] width 58 height 11
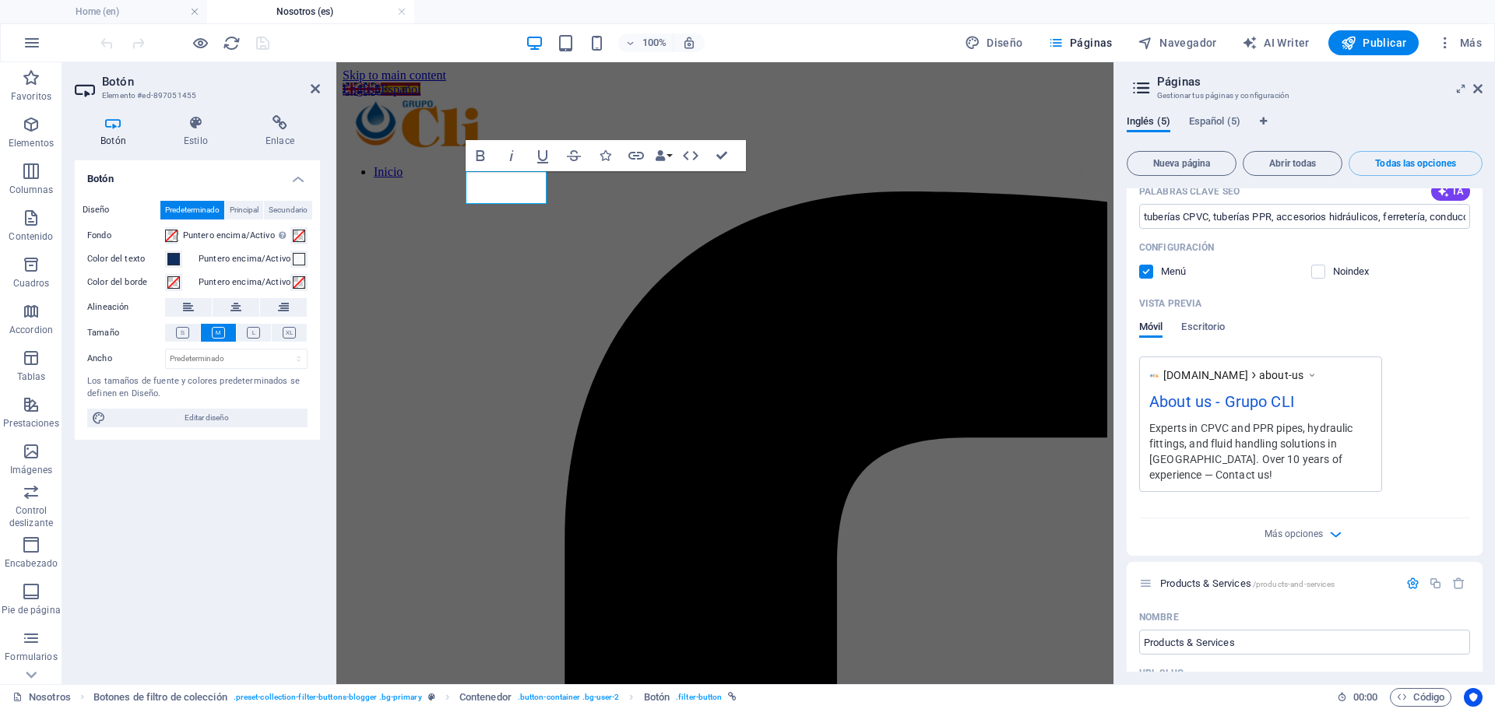
scroll to position [1635, 0]
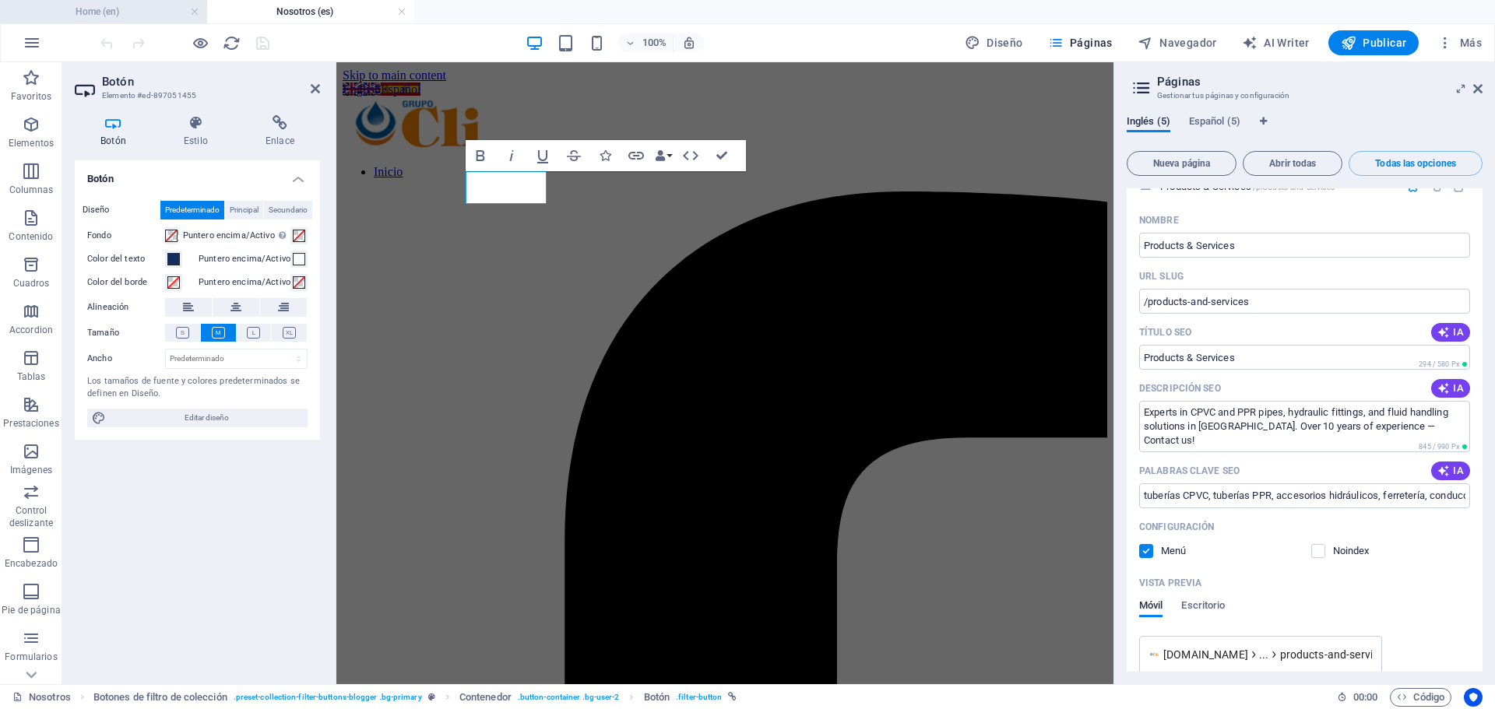
click at [137, 20] on li "Home (en)" at bounding box center [103, 11] width 207 height 23
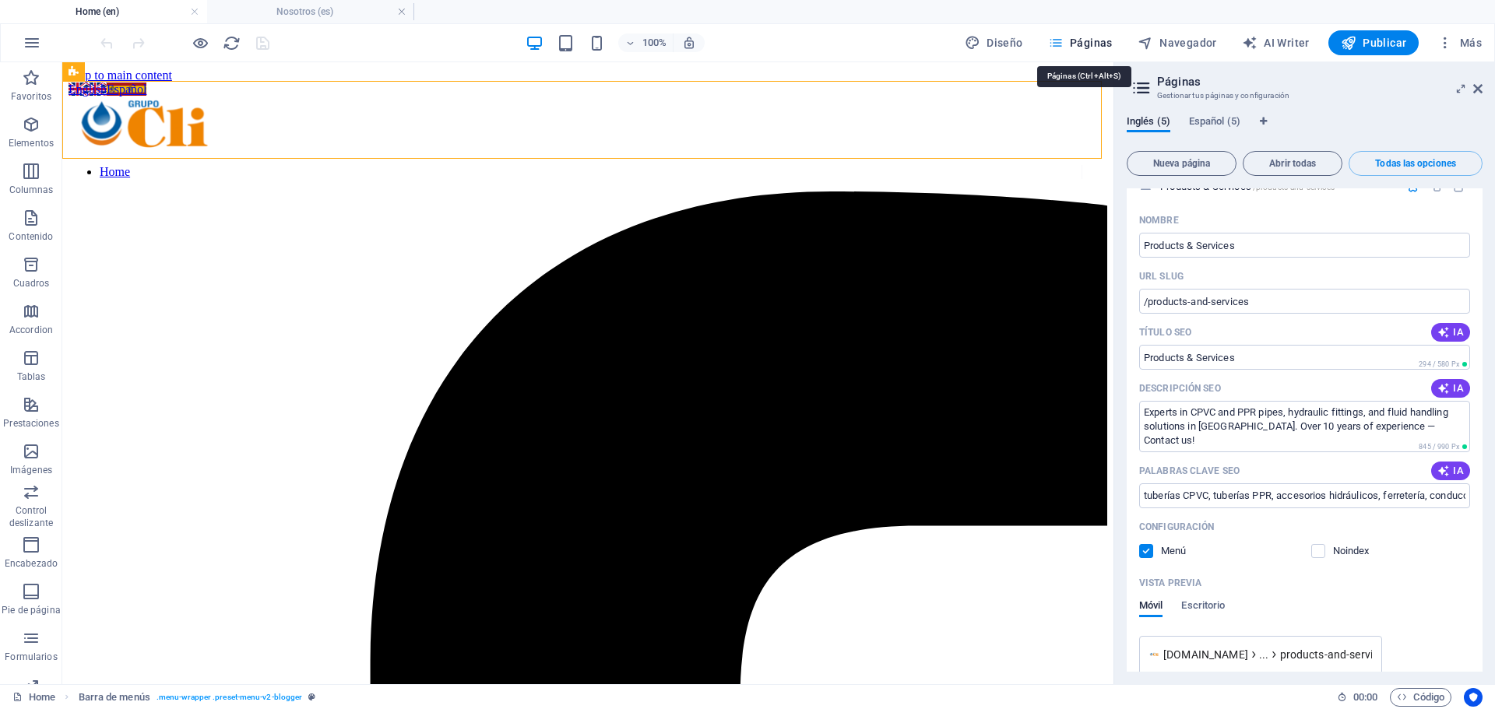
click at [1101, 44] on span "Páginas" at bounding box center [1080, 43] width 65 height 16
click at [1401, 164] on span "Todas las opciones" at bounding box center [1415, 163] width 120 height 9
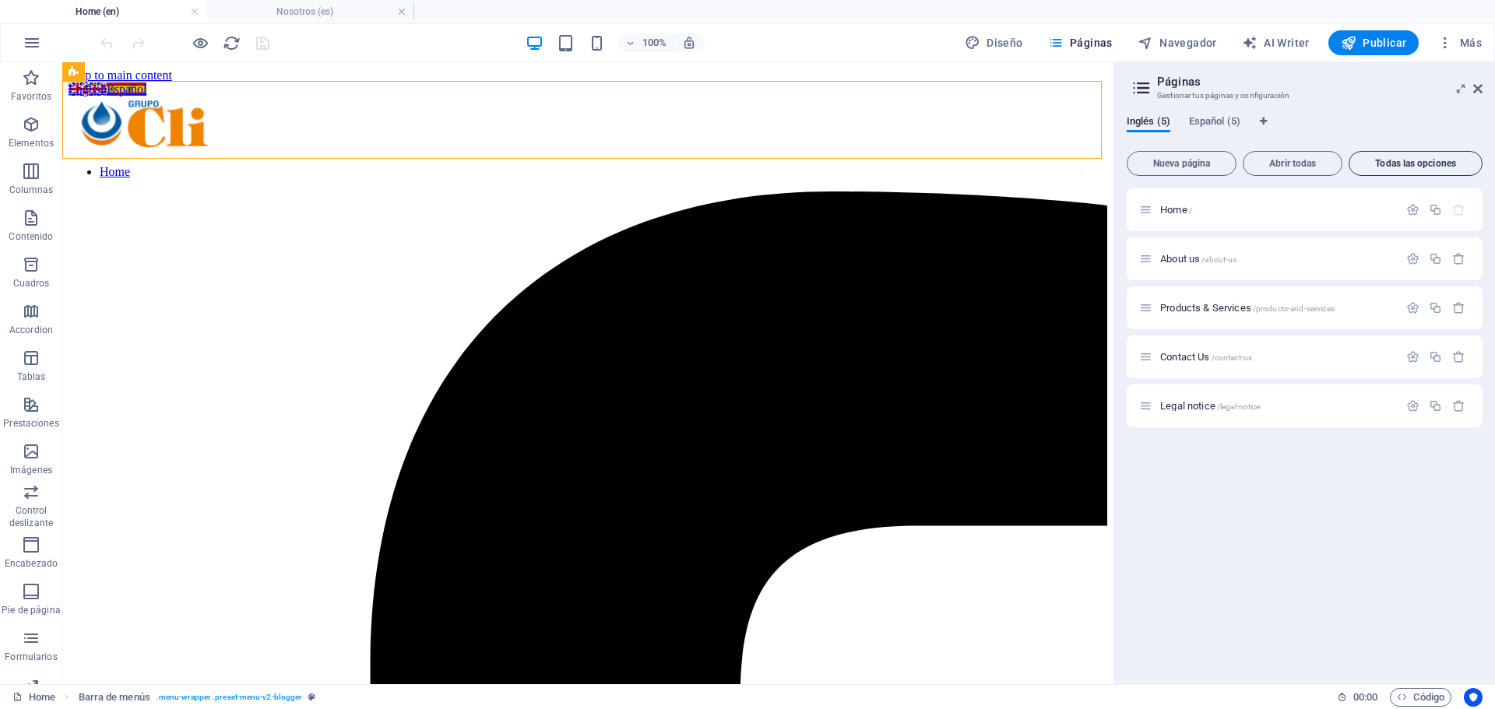
scroll to position [0, 0]
click at [1409, 701] on span "Código" at bounding box center [1419, 697] width 47 height 19
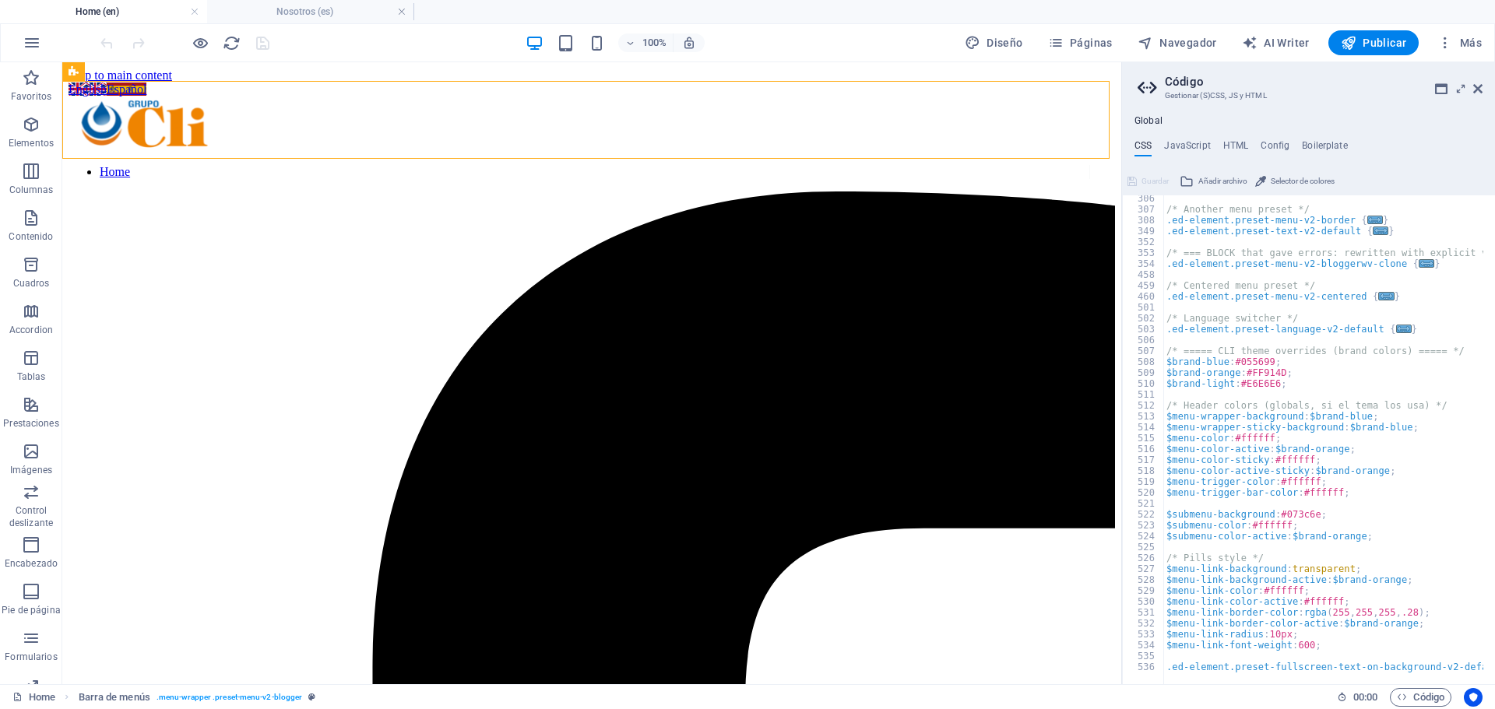
scroll to position [983, 0]
click at [1415, 539] on div "/* Another menu preset */ .ed-element.preset-menu-v2-border { ... } .ed-element…" at bounding box center [1475, 442] width 625 height 499
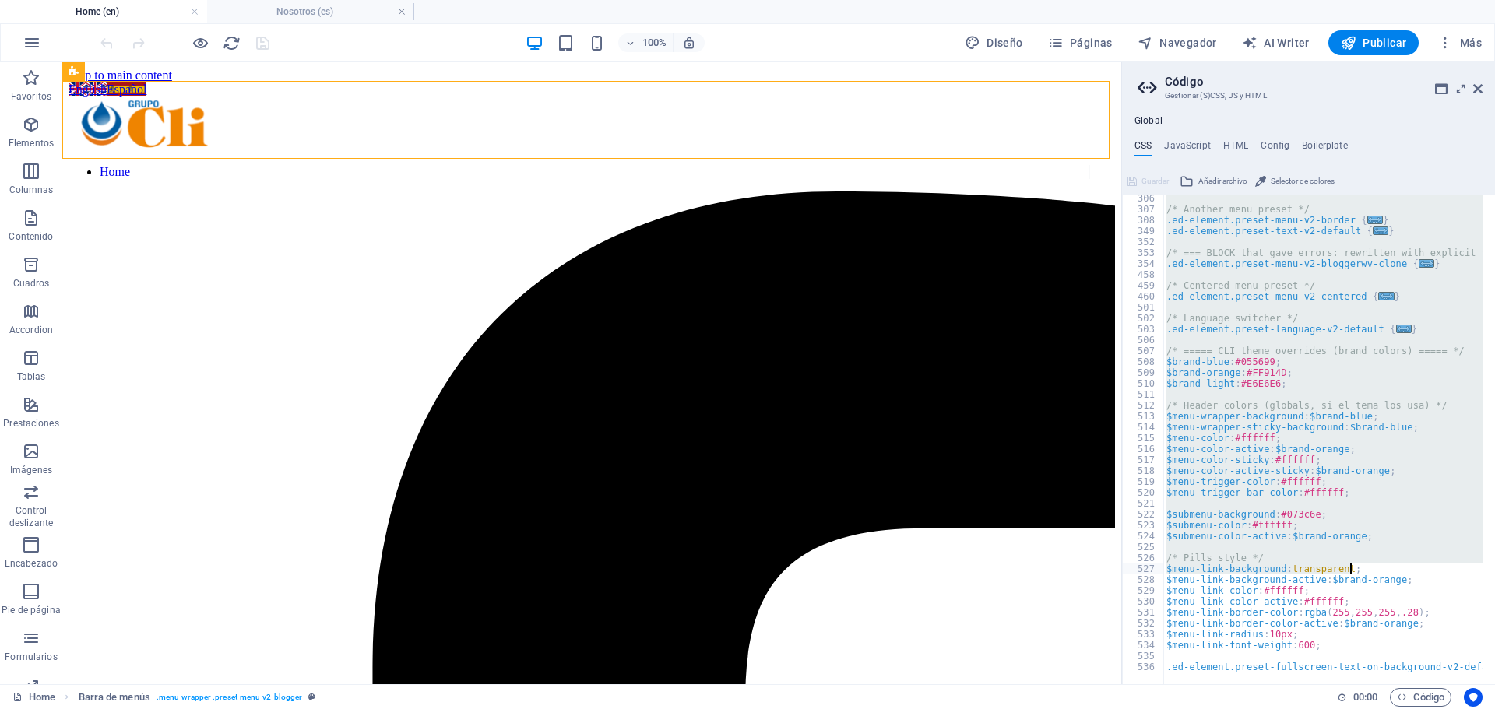
scroll to position [0, 30]
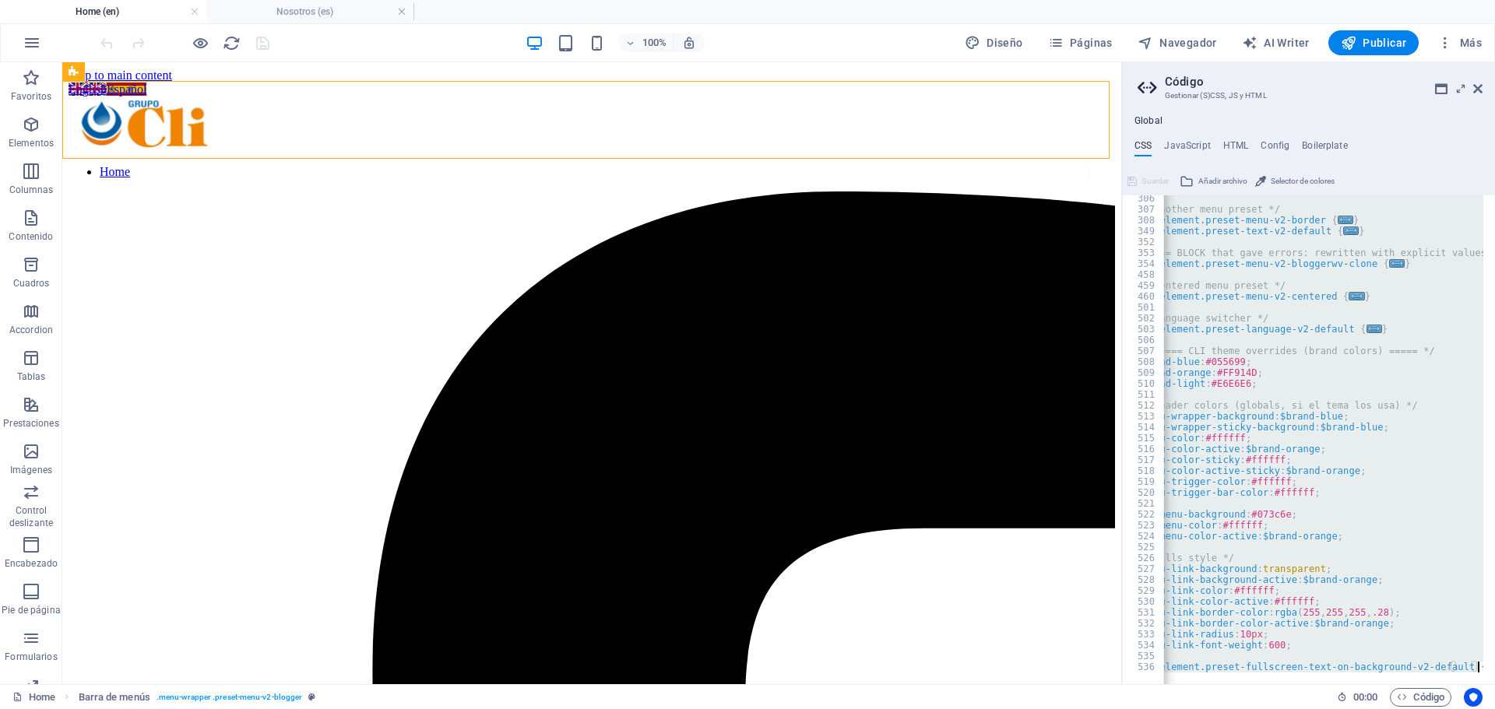
drag, startPoint x: 1161, startPoint y: 201, endPoint x: 1494, endPoint y: 746, distance: 638.3
click at [1494, 708] on html "[DOMAIN_NAME] Home (en) Nosotros (es) Favoritos Elementos Columnas Contenido Cu…" at bounding box center [747, 354] width 1495 height 709
click at [1411, 510] on div "/* Another menu preset */ .ed-element.preset-menu-v2-border { ... } .ed-element…" at bounding box center [1323, 439] width 320 height 489
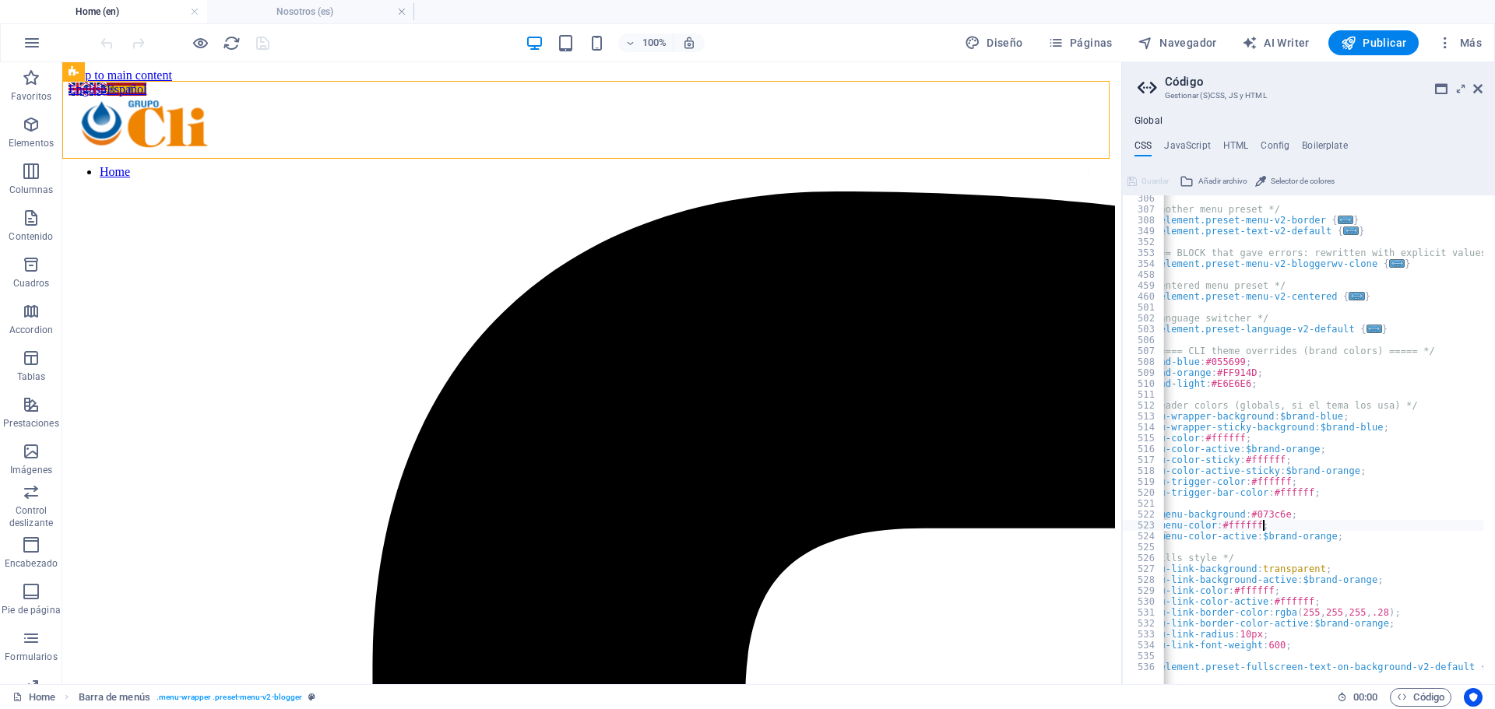
type textarea "$submenu-color-active: $brand-orange;"
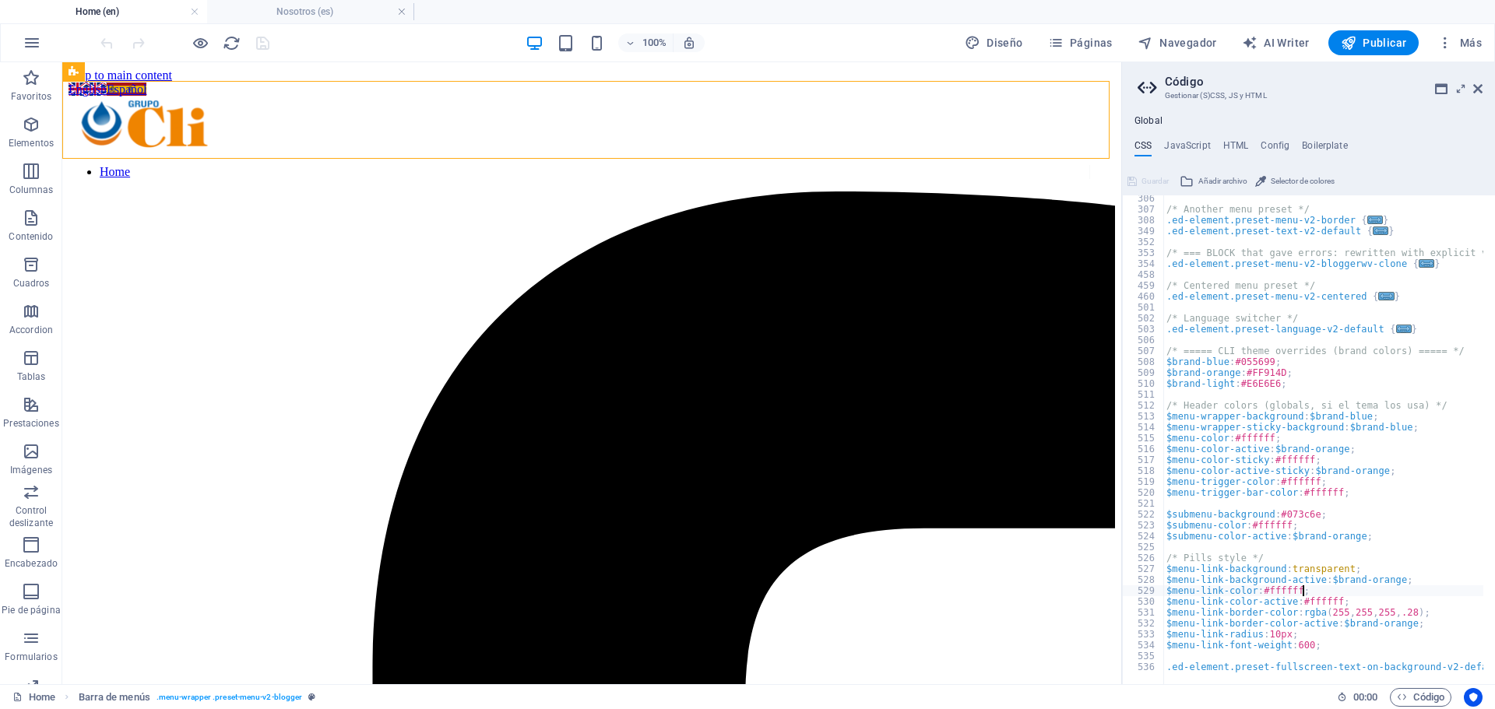
type textarea "$menu-link-font-weight: 600;"
type textarea "}"
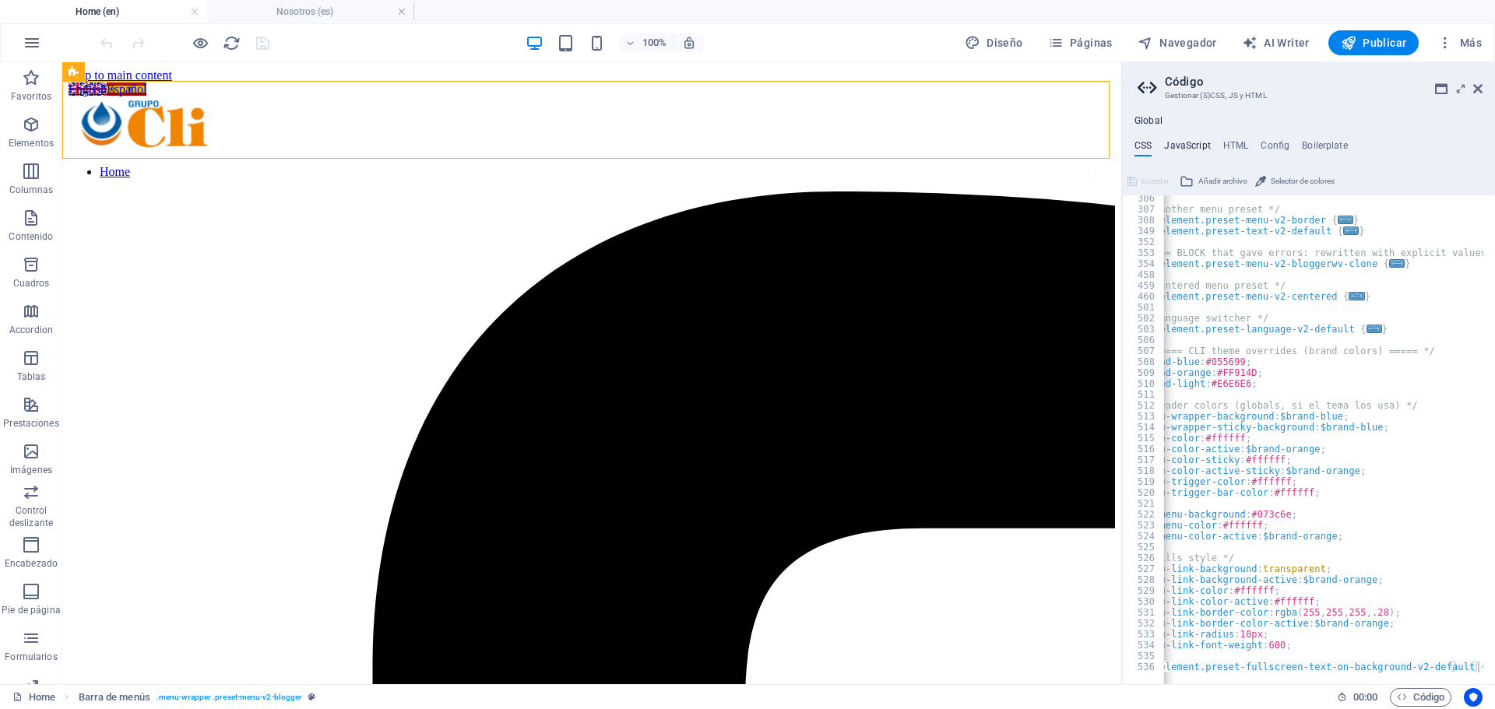
click at [1181, 146] on h4 "JavaScript" at bounding box center [1187, 148] width 46 height 17
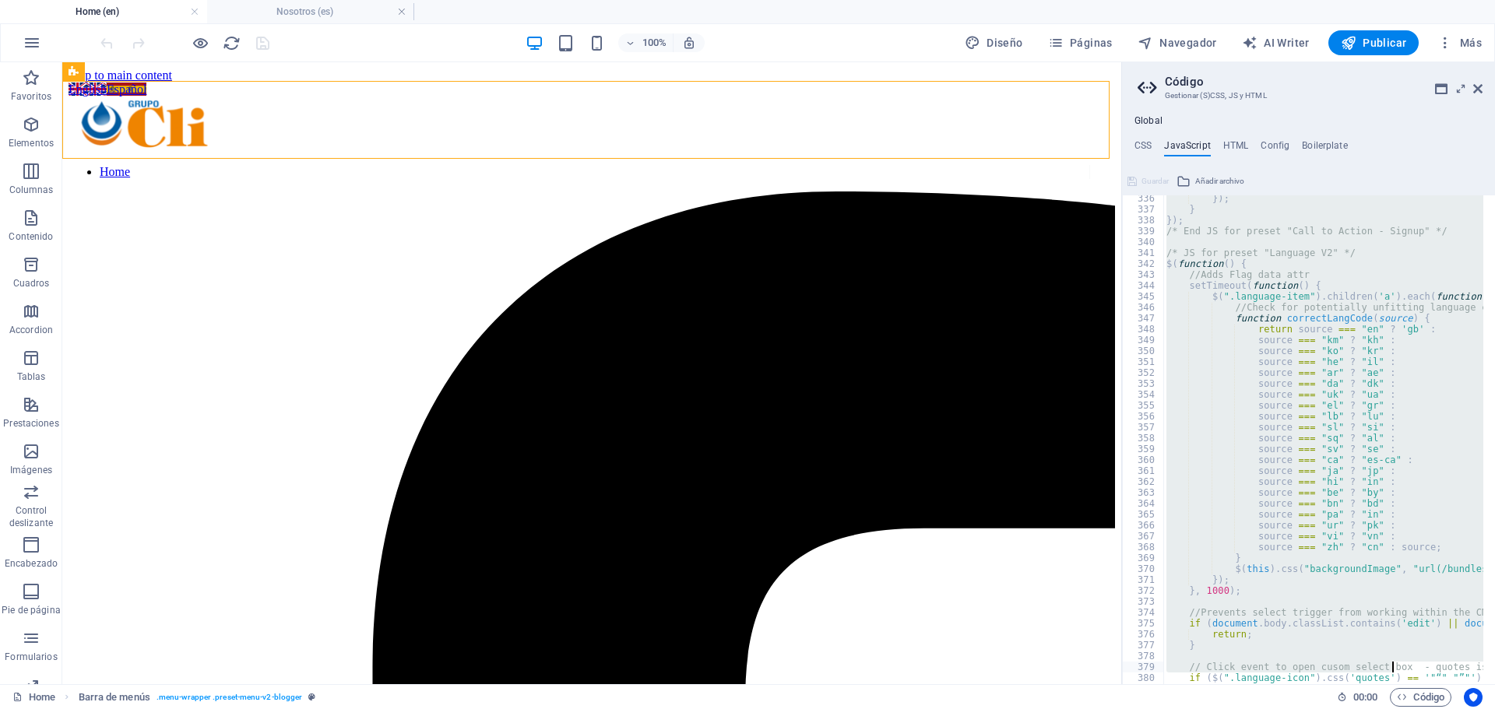
scroll to position [3860, 0]
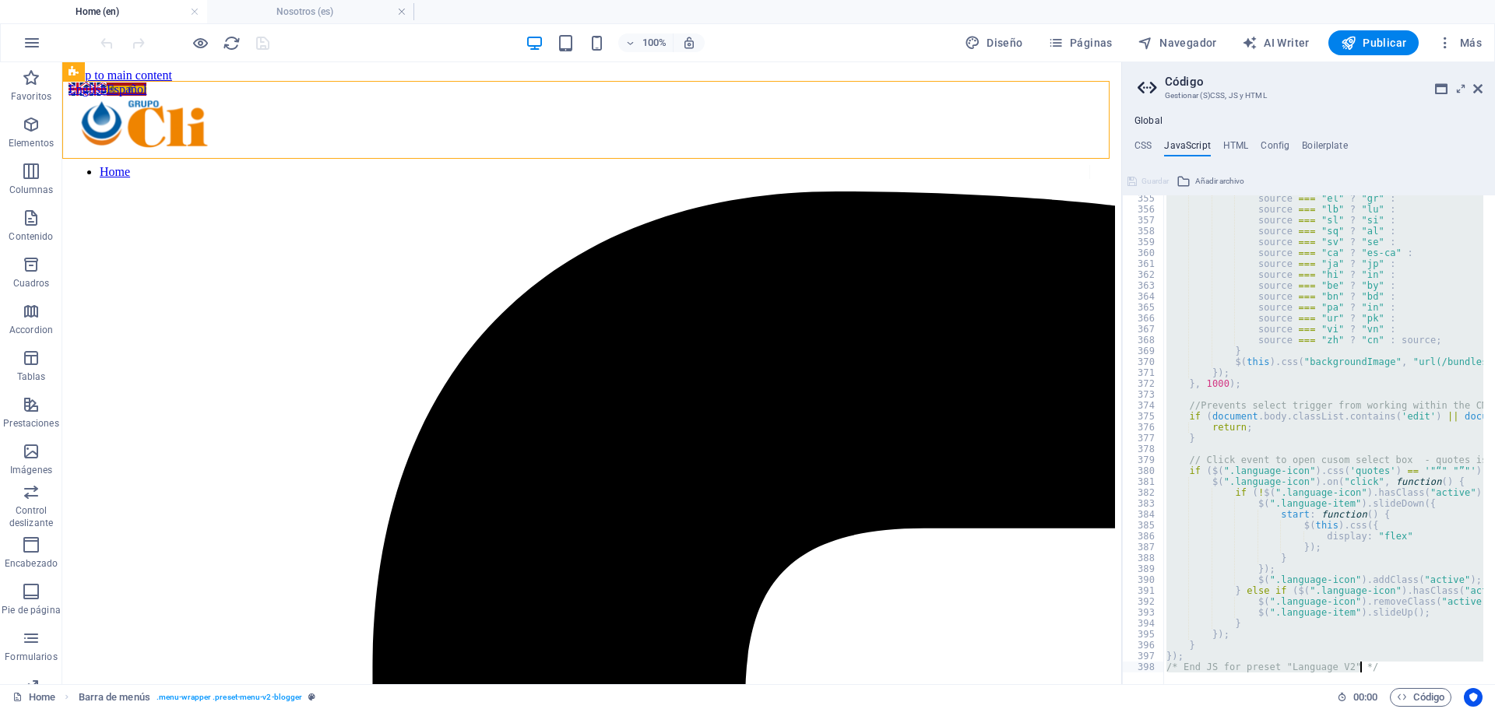
drag, startPoint x: 1162, startPoint y: 200, endPoint x: 1393, endPoint y: 707, distance: 557.0
click at [1393, 684] on div "Home (en) Nosotros (es) Favoritos Elementos Columnas Contenido Cuadros Accordio…" at bounding box center [747, 373] width 1495 height 622
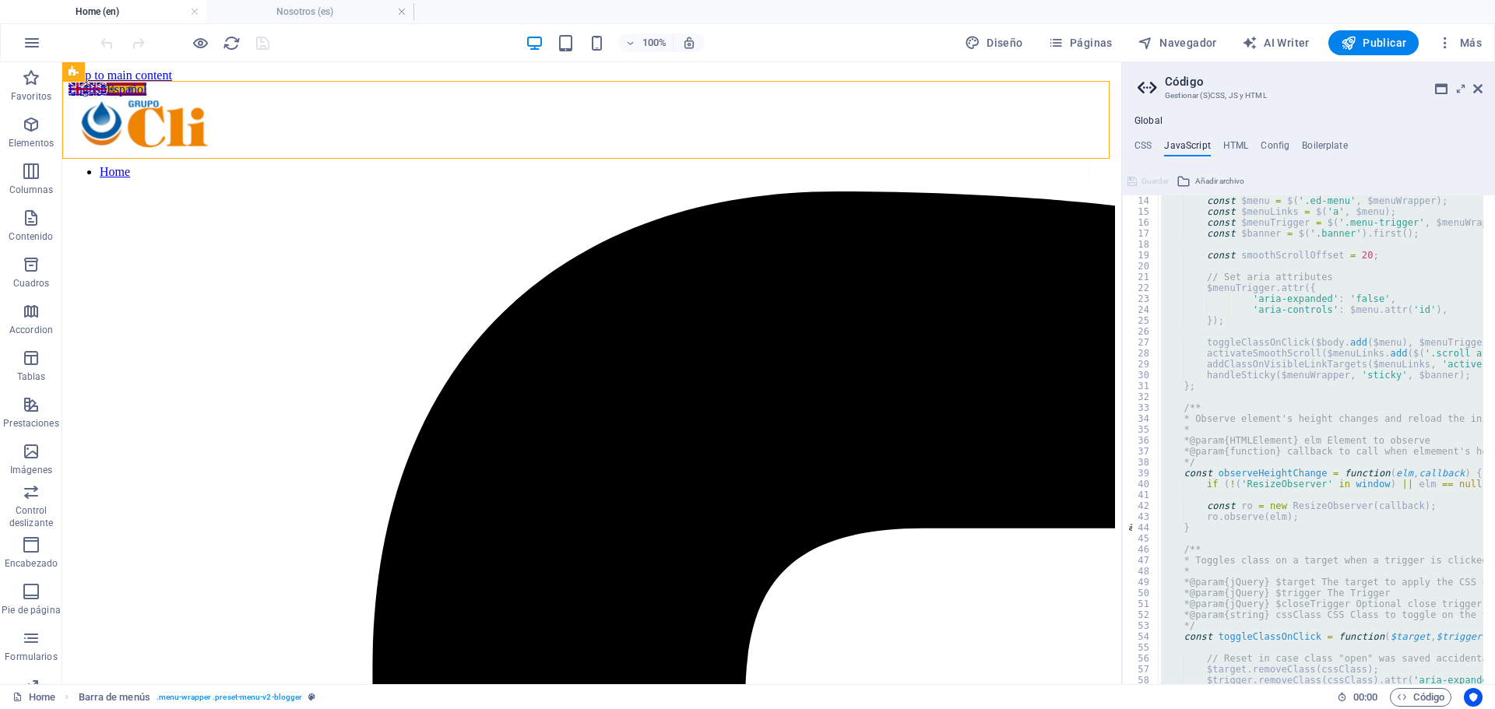
scroll to position [0, 0]
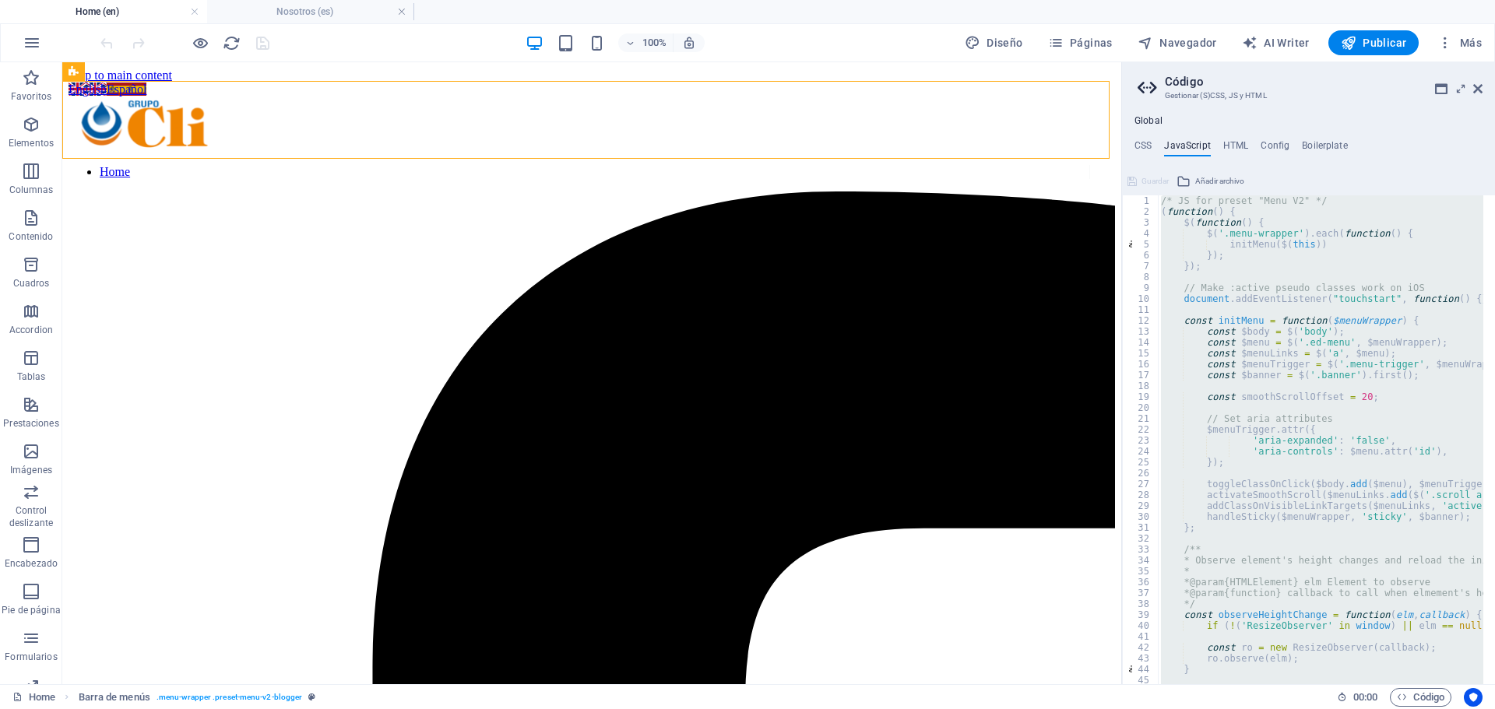
click at [1158, 200] on div "1 2 3 4 5 6 7 8 9 10 11 12 13 14 15 16 17 18 19 20 21 22 23 24 25 26 27 28 29 3…" at bounding box center [1140, 439] width 37 height 489
click at [1165, 200] on div "/* JS for preset "Menu V2" */ ( function ( ) { $ ( function ( ) { $ ( '.menu-wr…" at bounding box center [1320, 439] width 325 height 489
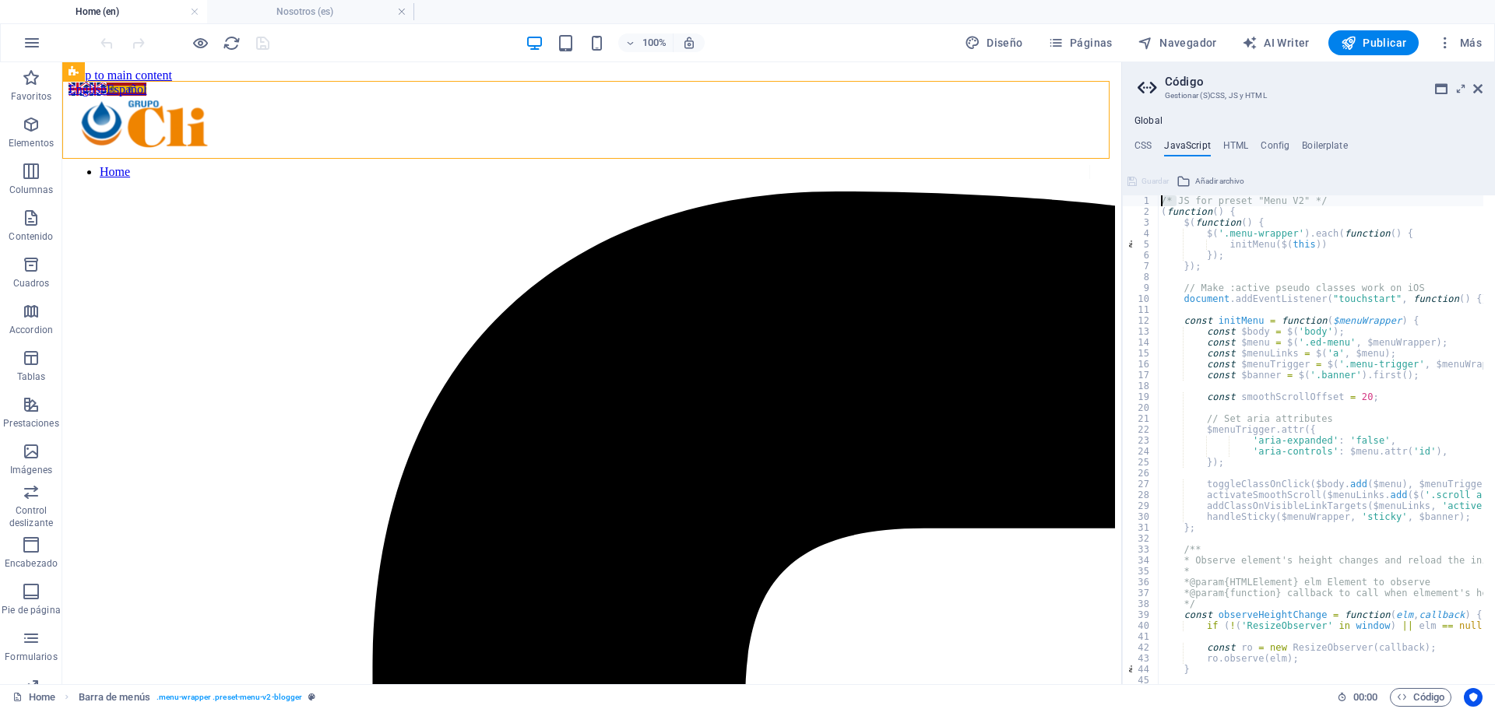
click at [1163, 201] on div "/* JS for preset "Menu V2" */ ( function ( ) { $ ( function ( ) { $ ( '.menu-wr…" at bounding box center [1320, 439] width 325 height 489
click at [1130, 200] on div "1" at bounding box center [1140, 200] width 37 height 11
type textarea "}); /* End JS for preset "Language V2" */"
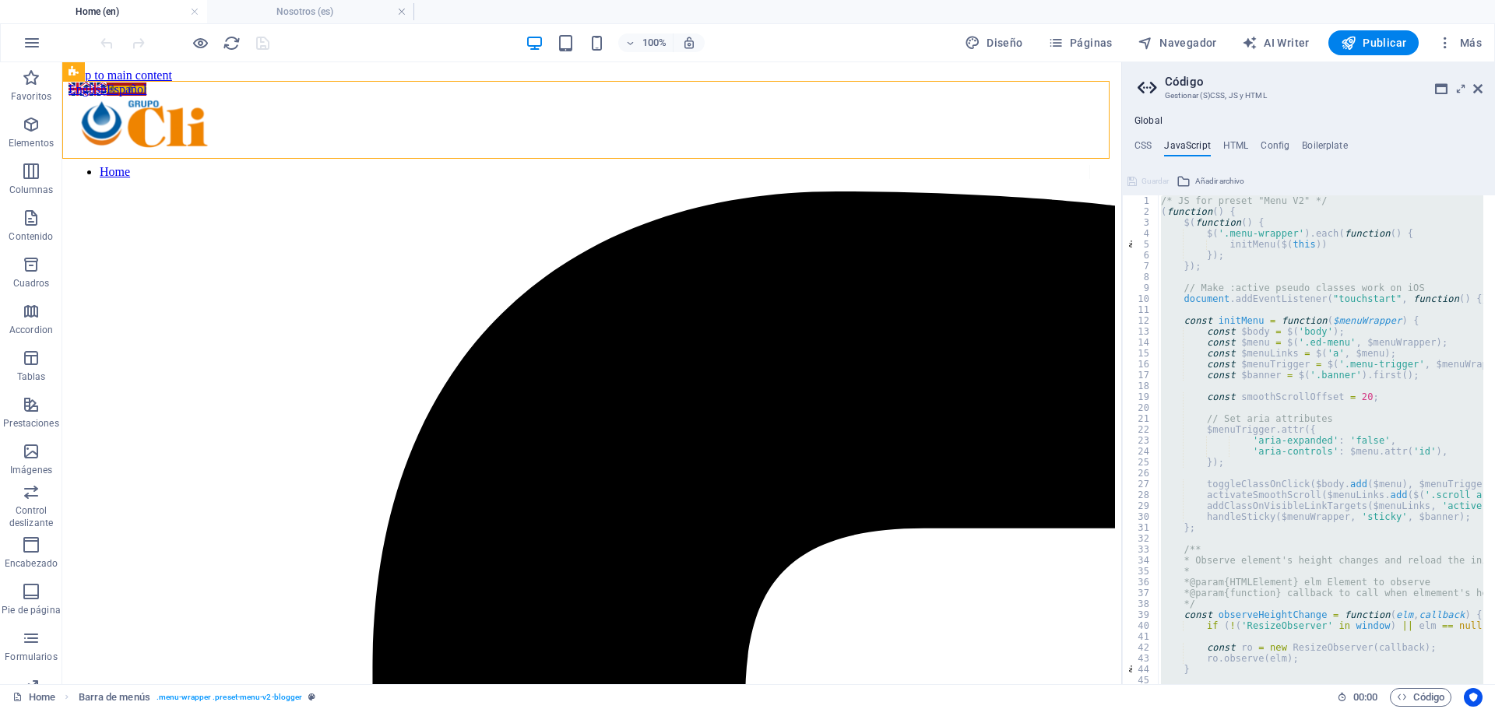
click at [1130, 200] on div "1" at bounding box center [1140, 200] width 37 height 11
click at [873, 165] on nav "Home" at bounding box center [579, 172] width 1021 height 14
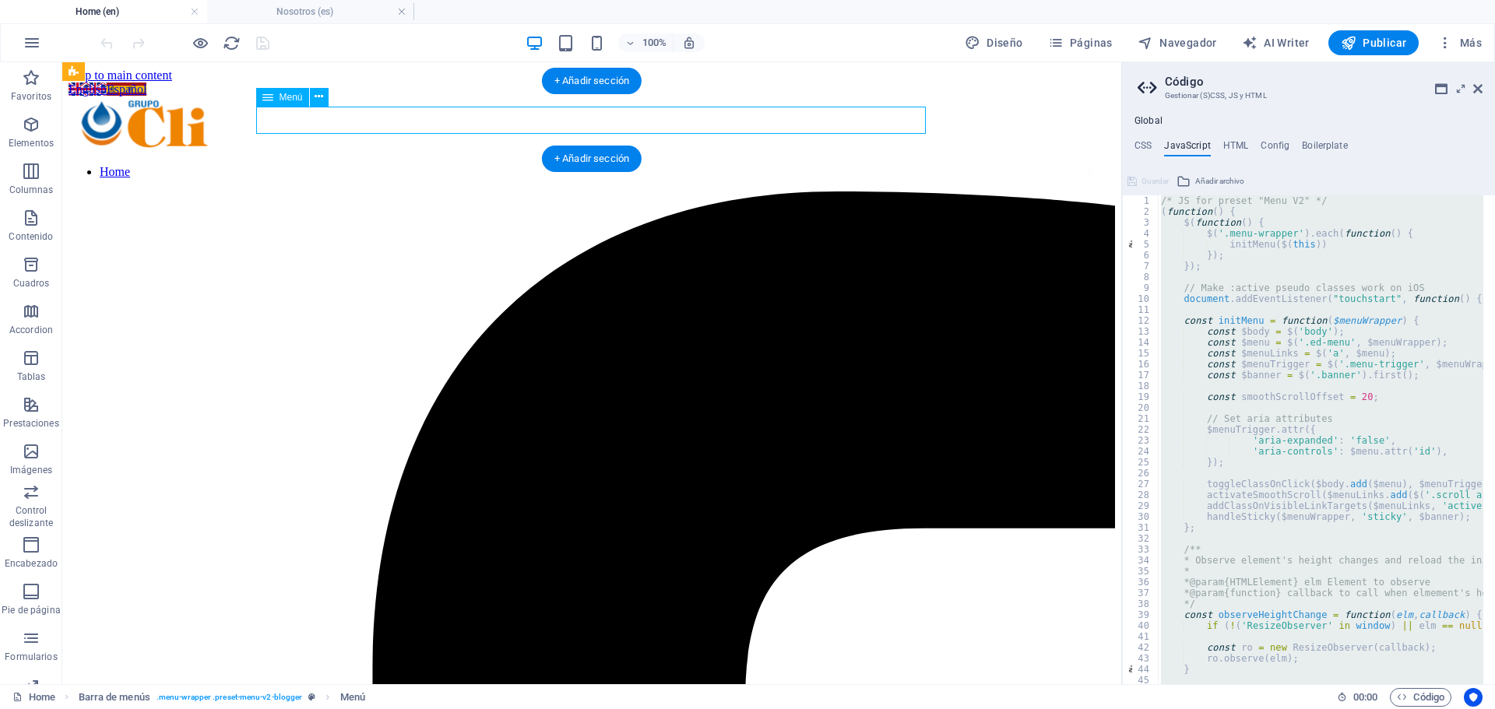
click at [880, 165] on nav "Home" at bounding box center [579, 172] width 1021 height 14
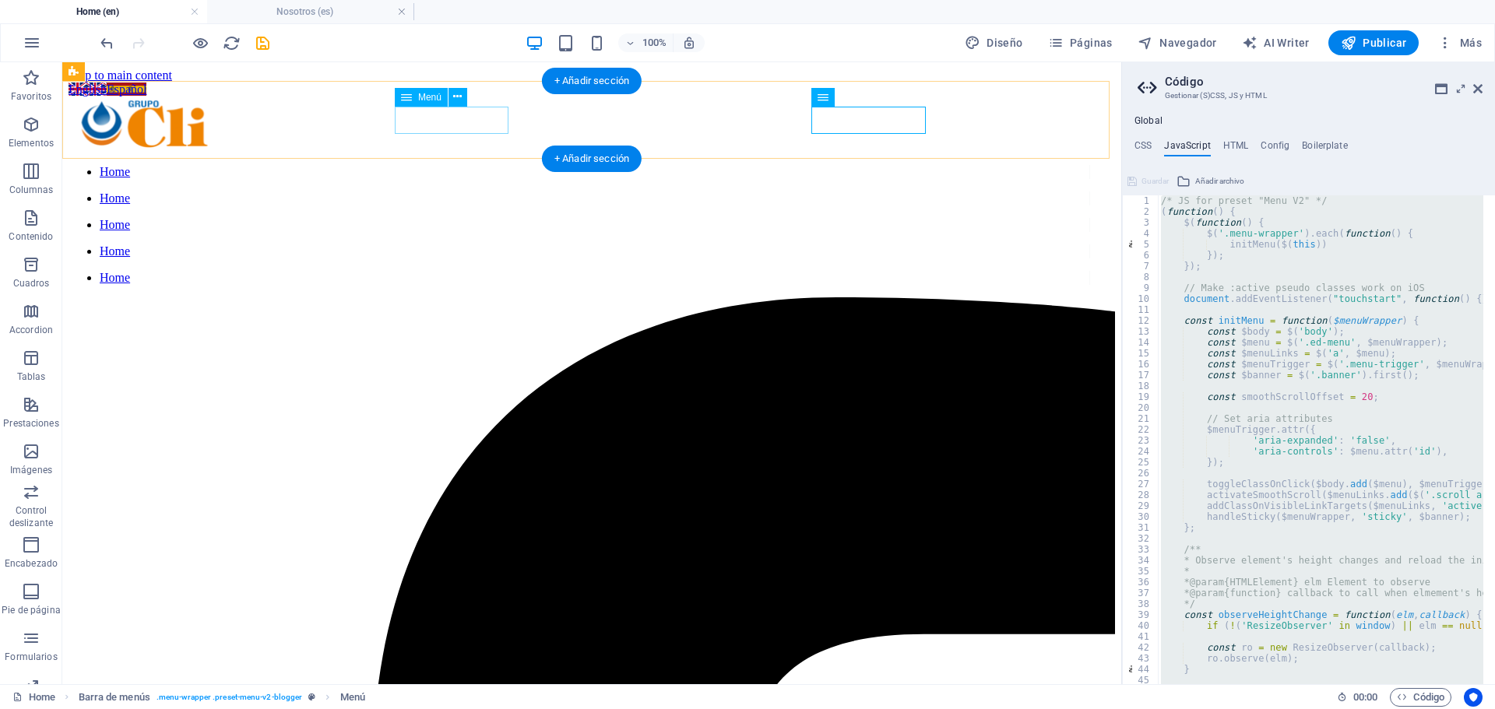
click at [429, 191] on nav "Home" at bounding box center [579, 198] width 1021 height 14
select select
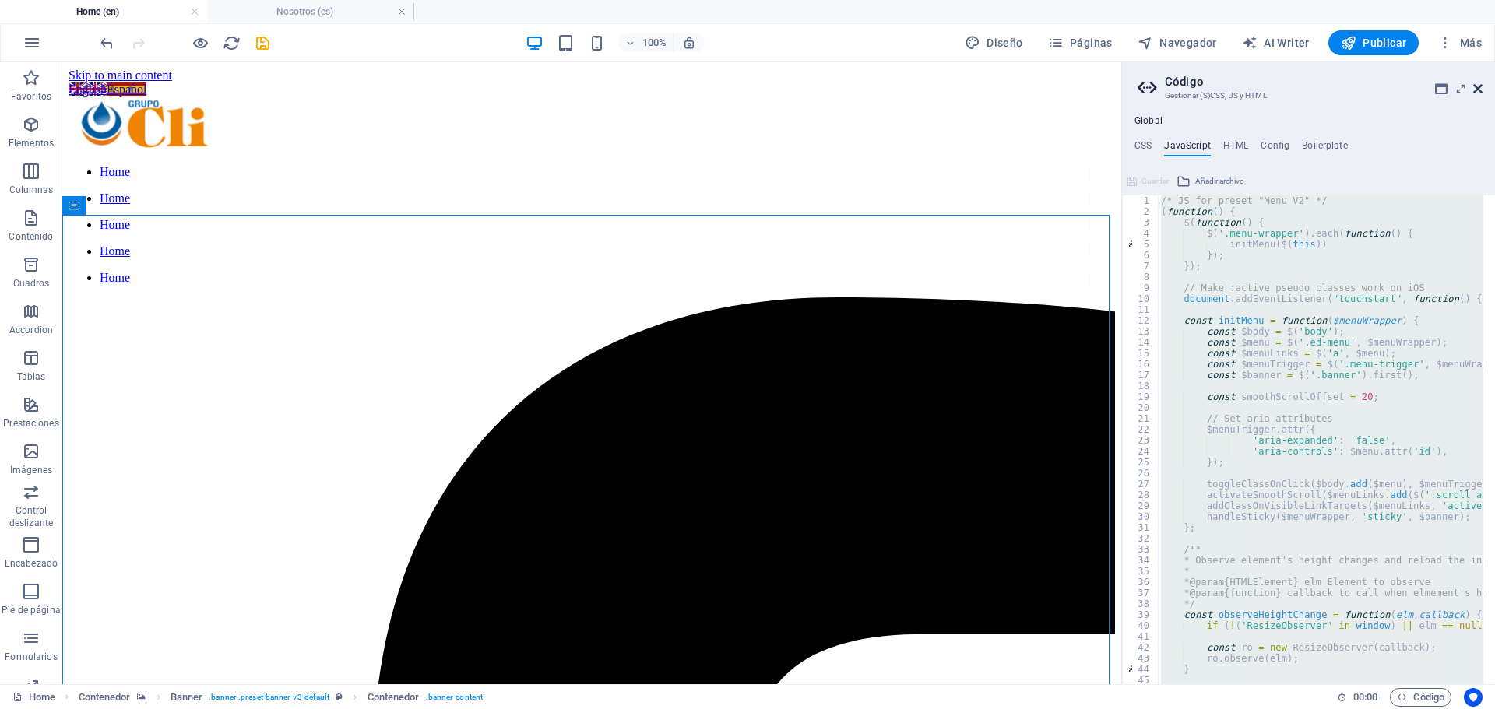
click at [1476, 89] on icon at bounding box center [1477, 89] width 9 height 12
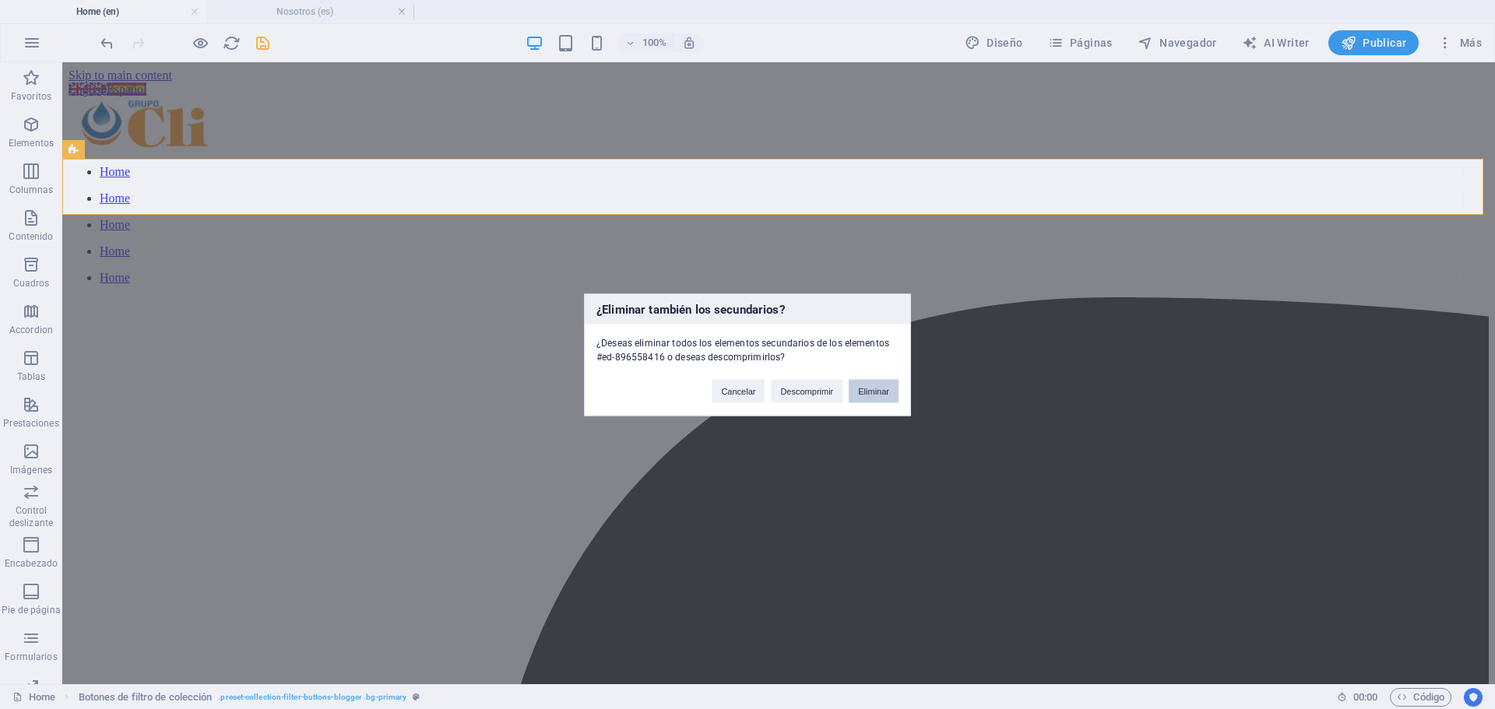
click at [870, 394] on button "Eliminar" at bounding box center [873, 390] width 50 height 23
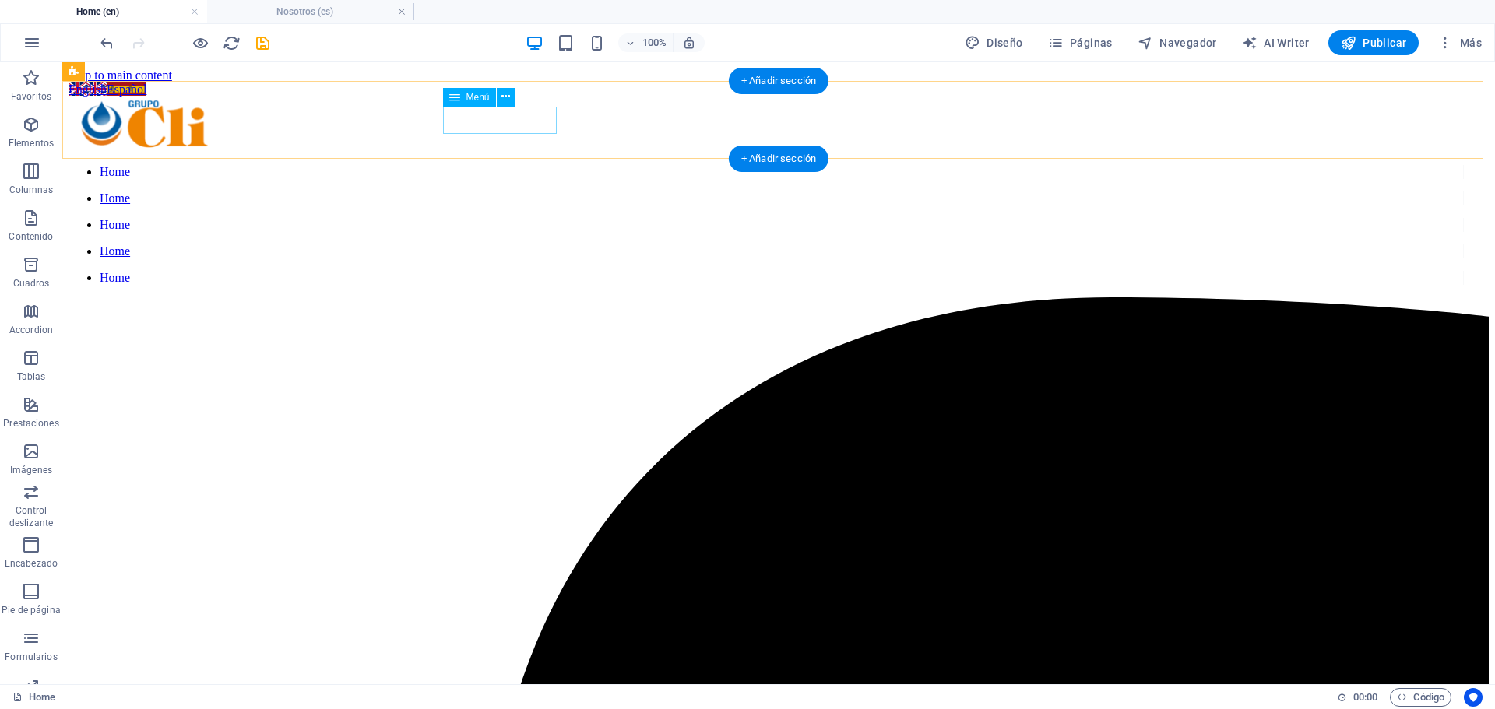
click at [523, 165] on nav "Home" at bounding box center [766, 172] width 1395 height 14
click at [671, 191] on nav "Home" at bounding box center [766, 198] width 1395 height 14
select select
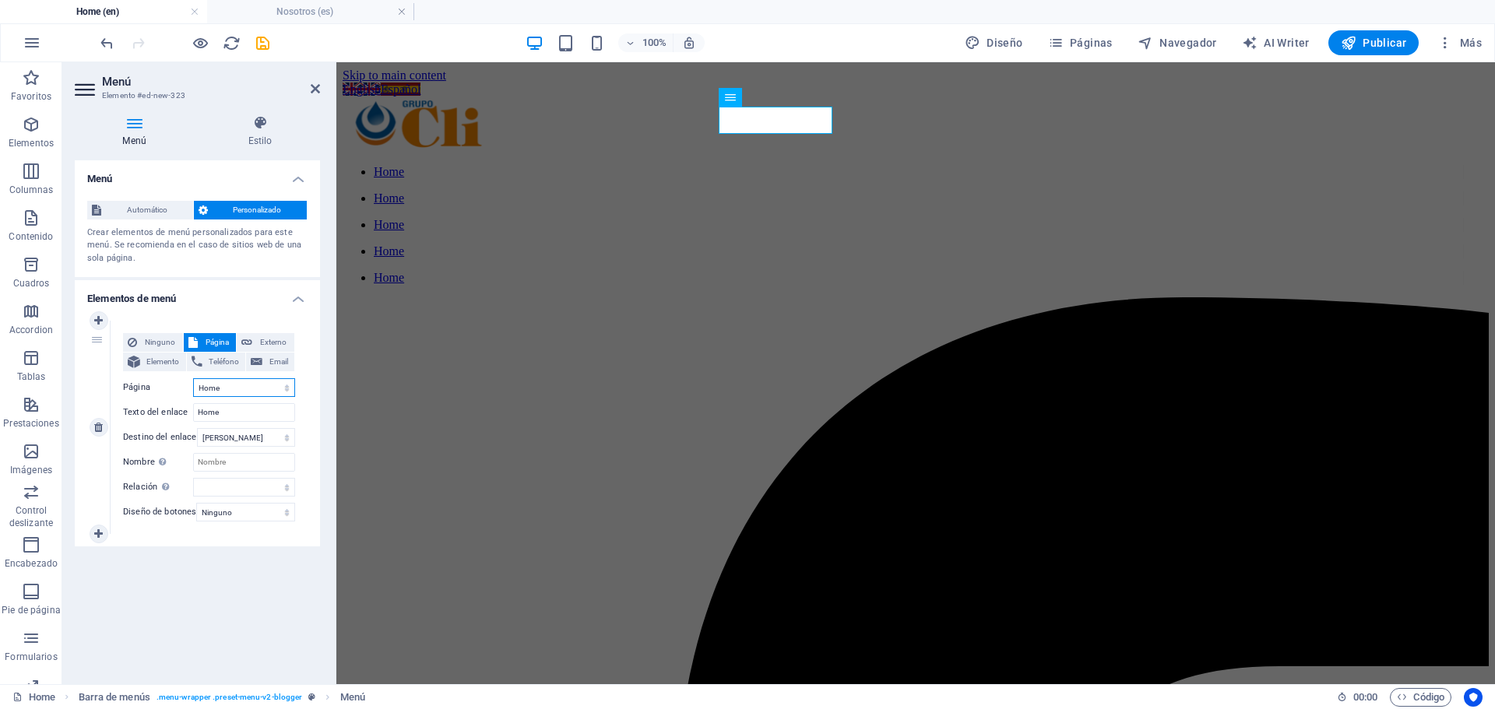
click at [255, 388] on select "Home About us Products &amp; Services Contact Us Legal notice Inicio Nosotros P…" at bounding box center [244, 387] width 102 height 19
select select "1"
click at [193, 378] on select "Home About us Products &amp; Services Contact Us Legal notice Inicio Nosotros P…" at bounding box center [244, 387] width 102 height 19
type input "About us"
select select
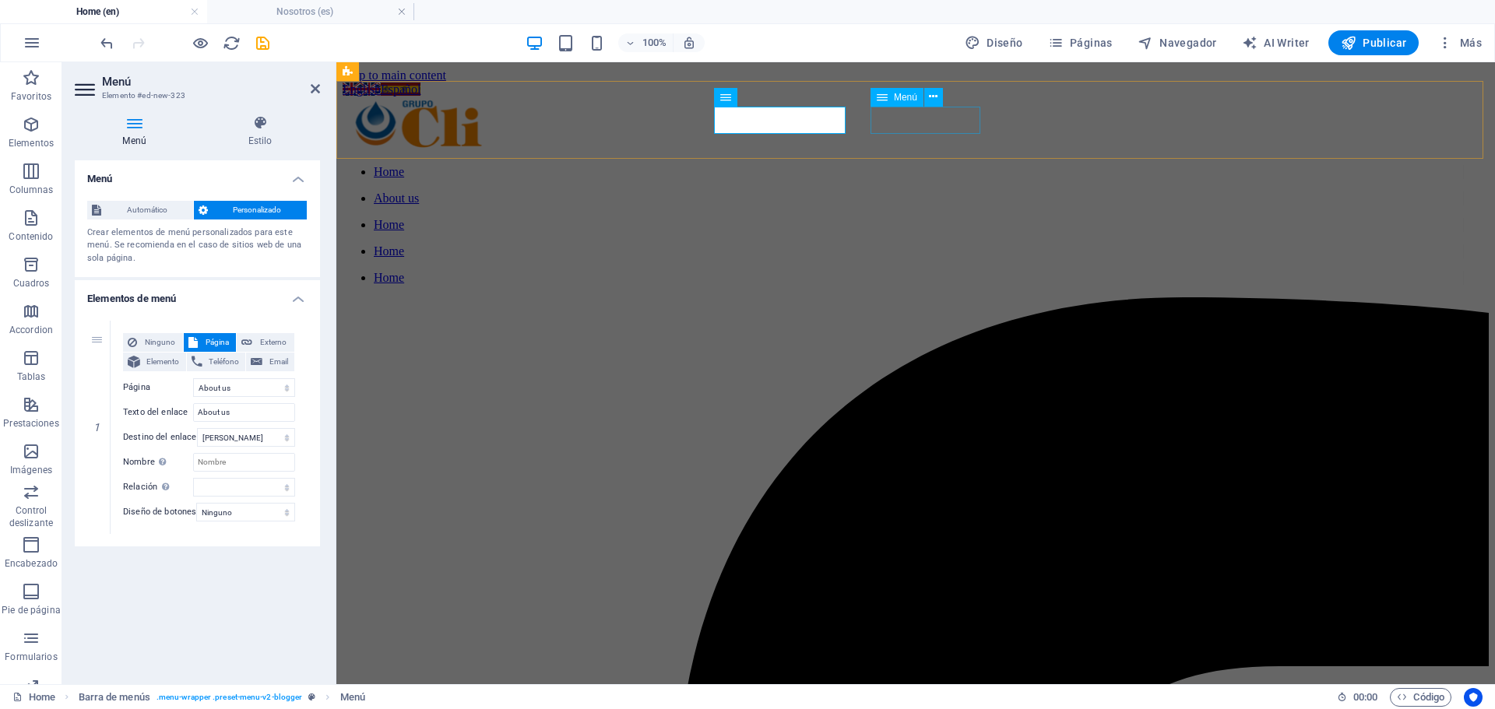
click at [947, 218] on nav "Home" at bounding box center [903, 225] width 1121 height 14
select select
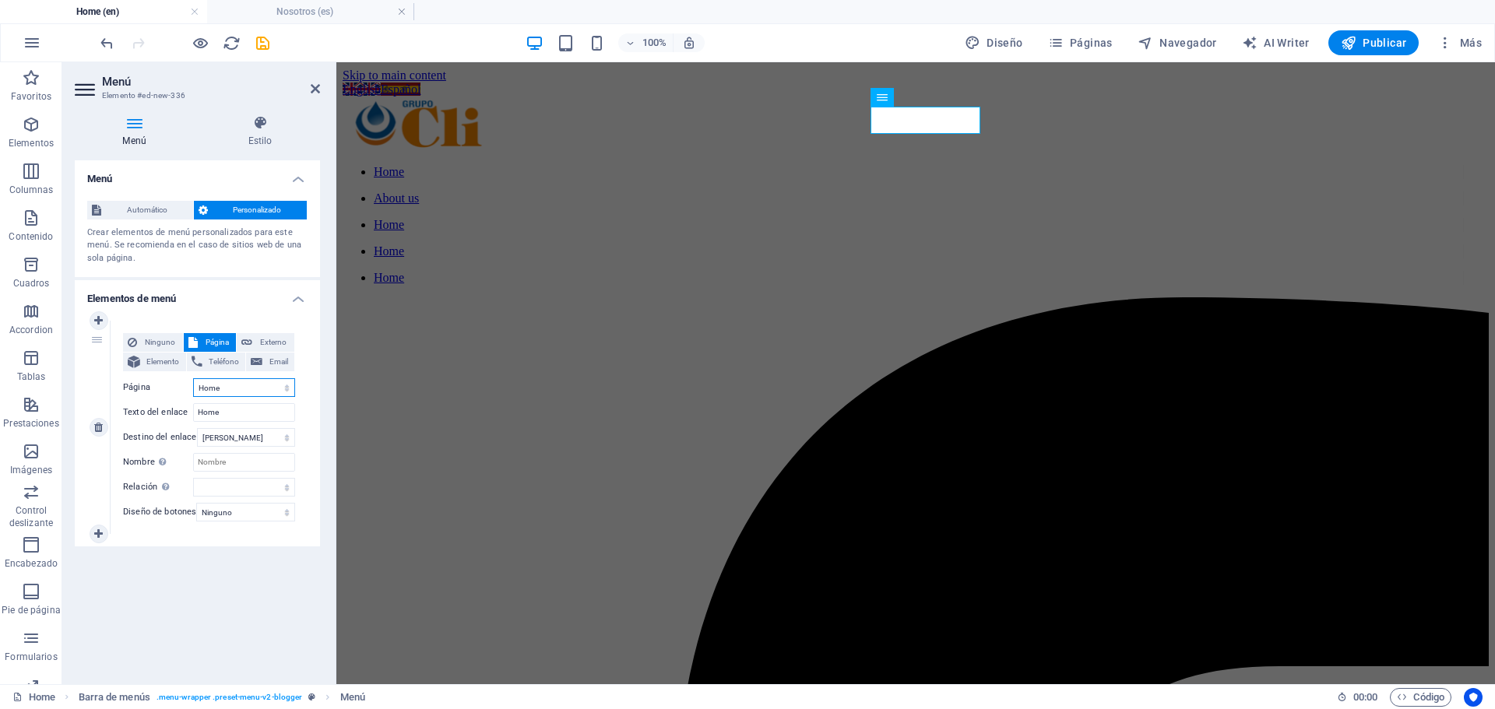
click at [264, 388] on select "Home About us Products &amp; Services Contact Us Legal notice Inicio Nosotros P…" at bounding box center [244, 387] width 102 height 19
select select "2"
click at [193, 378] on select "Home About us Products &amp; Services Contact Us Legal notice Inicio Nosotros P…" at bounding box center [244, 387] width 102 height 19
type input "Products & Services"
select select
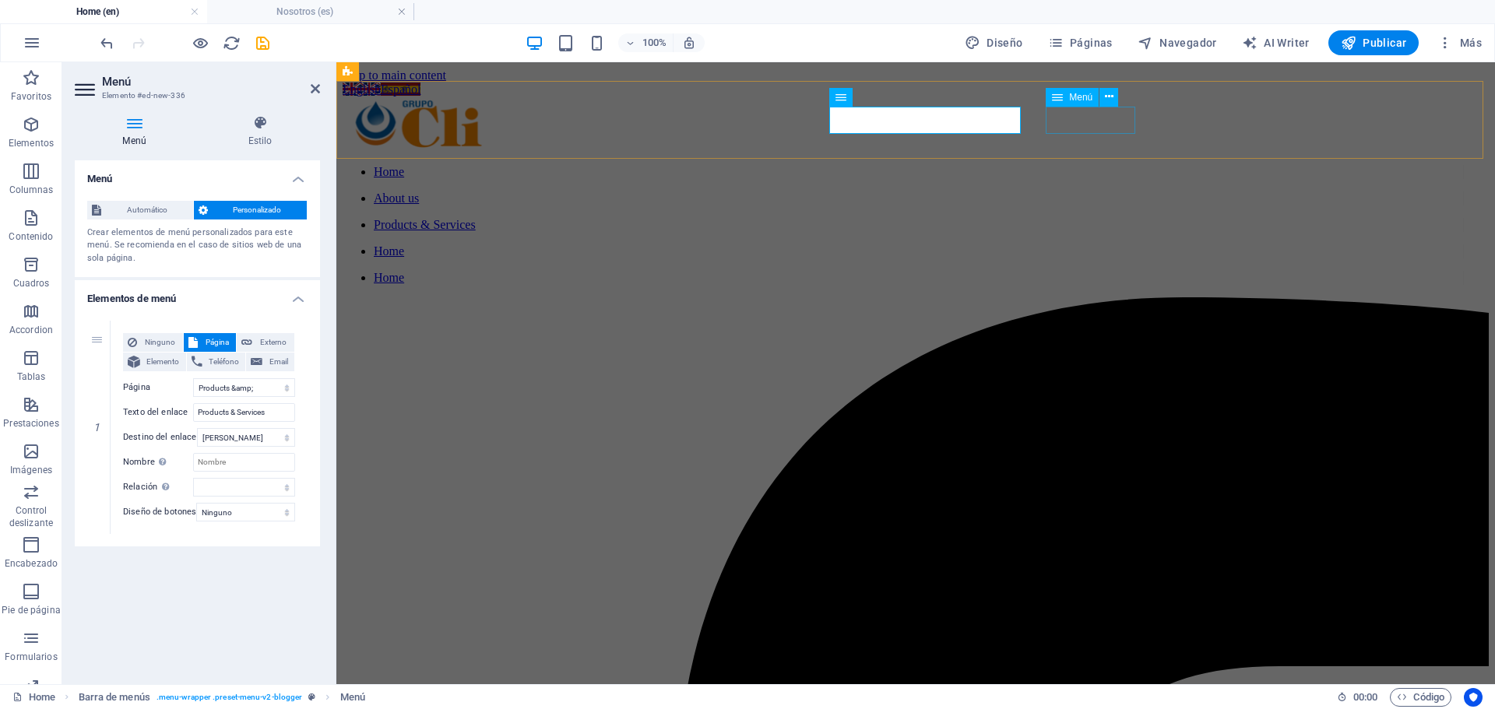
click at [1066, 244] on nav "Home" at bounding box center [903, 251] width 1121 height 14
select select
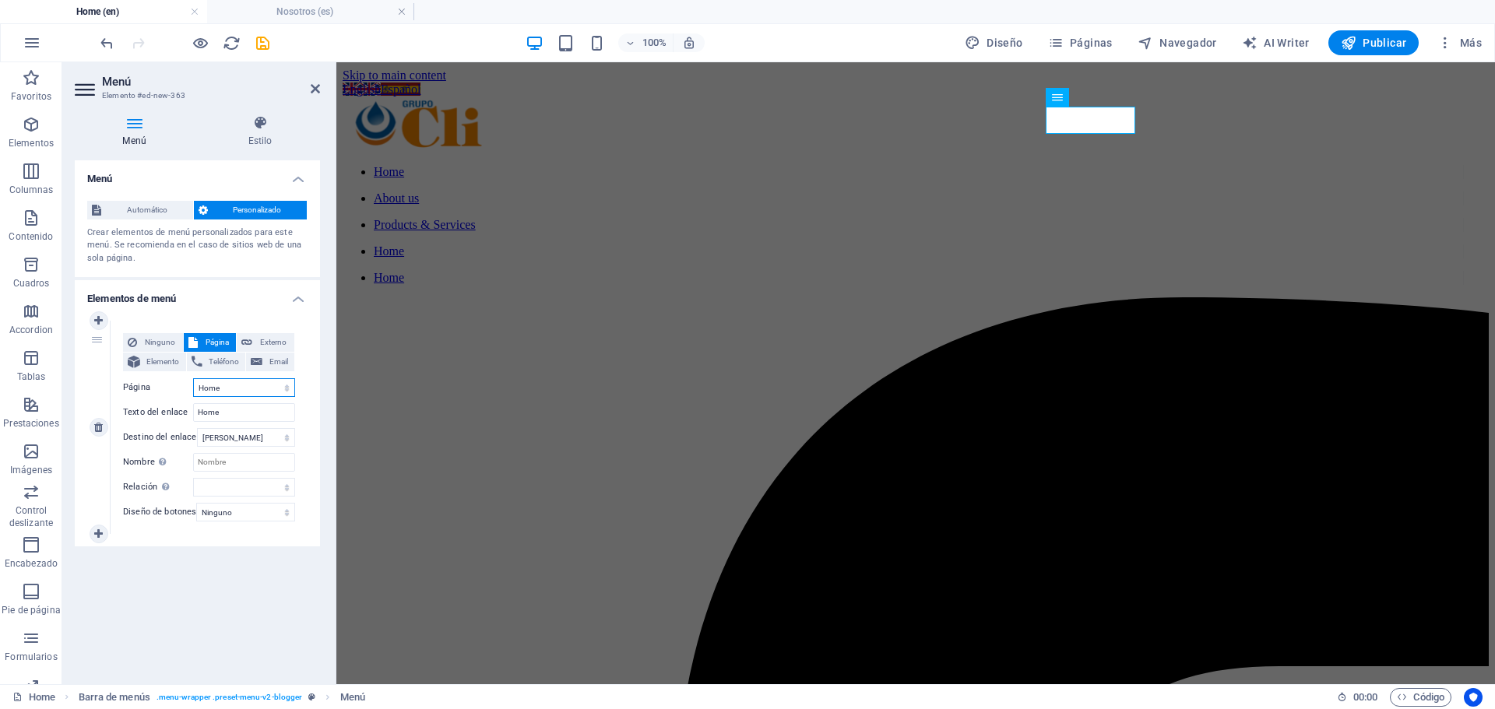
click at [240, 393] on select "Home About us Products &amp; Services Contact Us Legal notice Inicio Nosotros P…" at bounding box center [244, 387] width 102 height 19
select select "3"
click at [193, 378] on select "Home About us Products &amp; Services Contact Us Legal notice Inicio Nosotros P…" at bounding box center [244, 387] width 102 height 19
type input "Contact Us"
select select
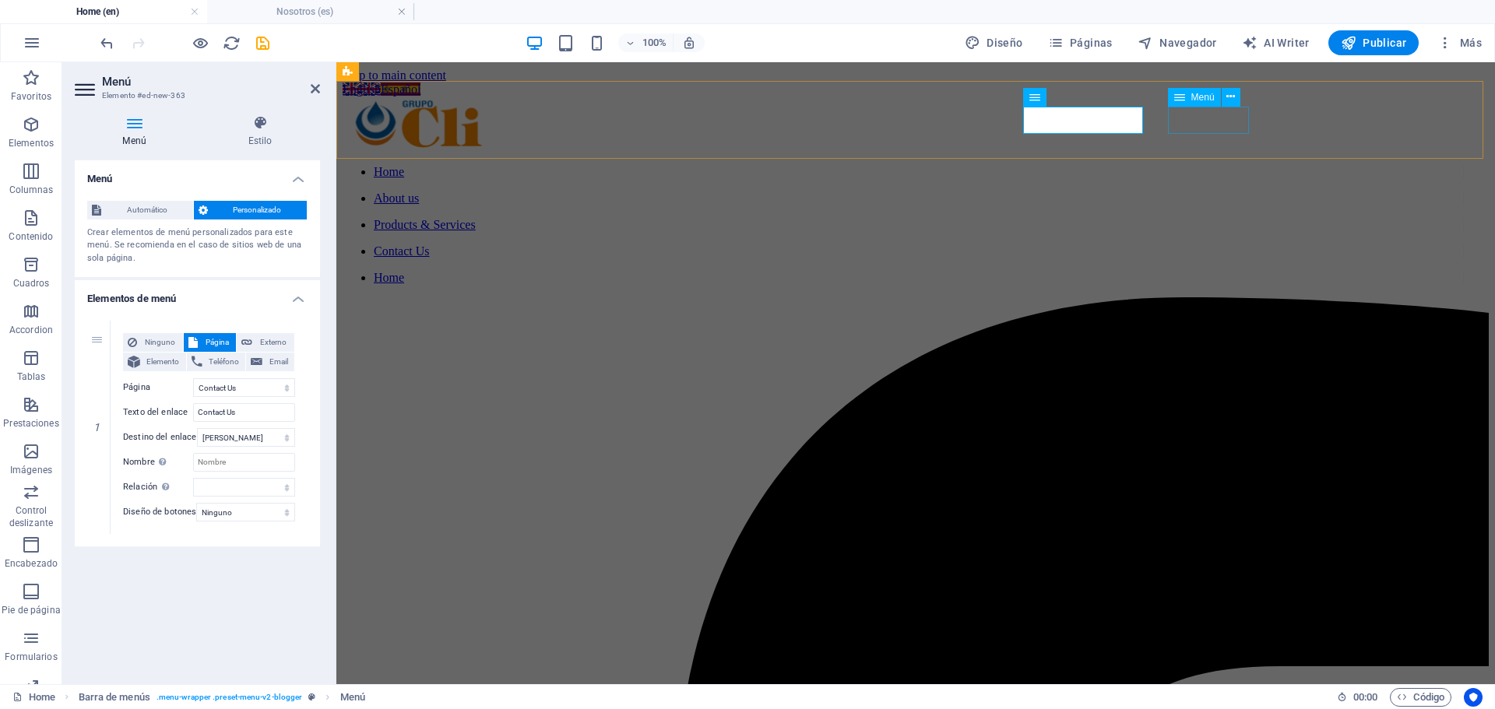
click at [1202, 271] on nav "Home" at bounding box center [903, 278] width 1121 height 14
select select
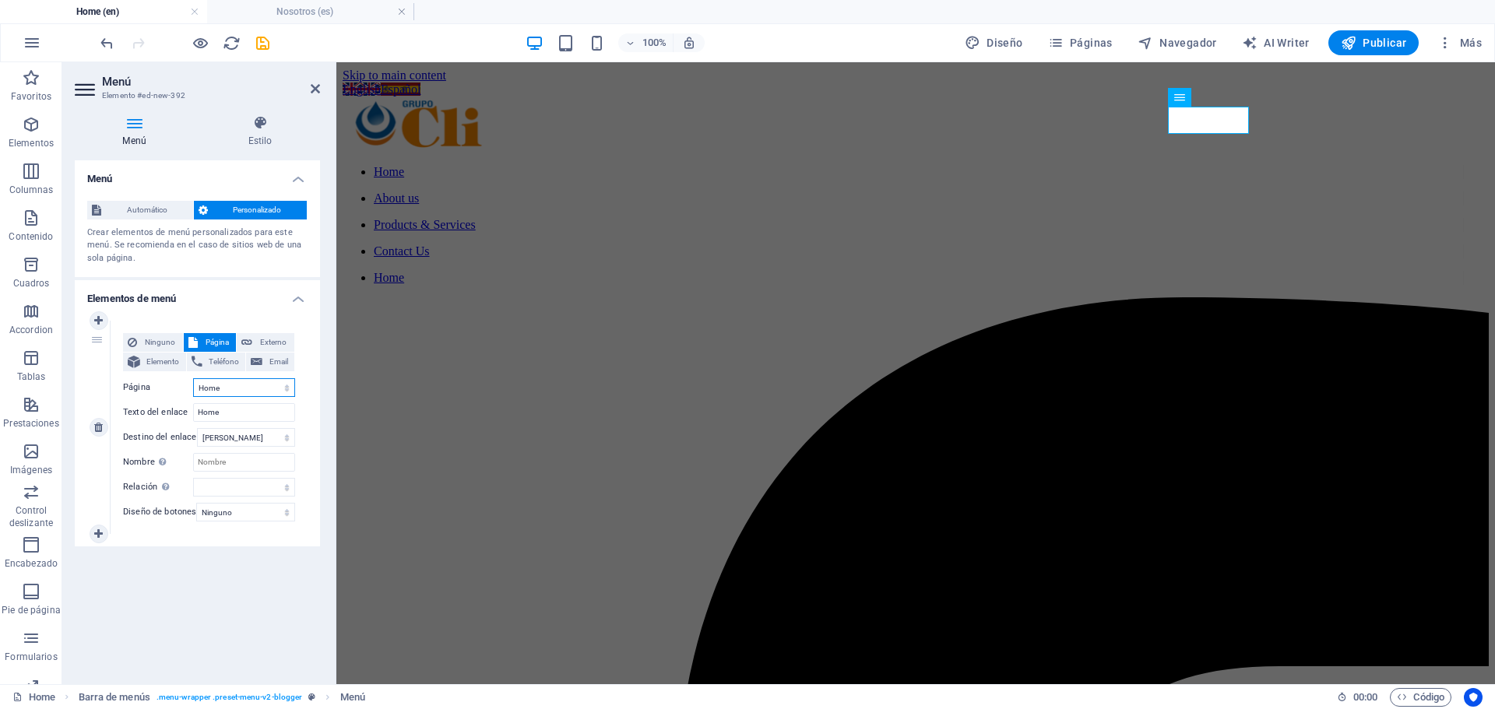
click at [239, 387] on select "Home About us Products &amp; Services Contact Us Legal notice Inicio Nosotros P…" at bounding box center [244, 387] width 102 height 19
select select "4"
click at [193, 378] on select "Home About us Products &amp; Services Contact Us Legal notice Inicio Nosotros P…" at bounding box center [244, 387] width 102 height 19
type input "Legal notice"
select select
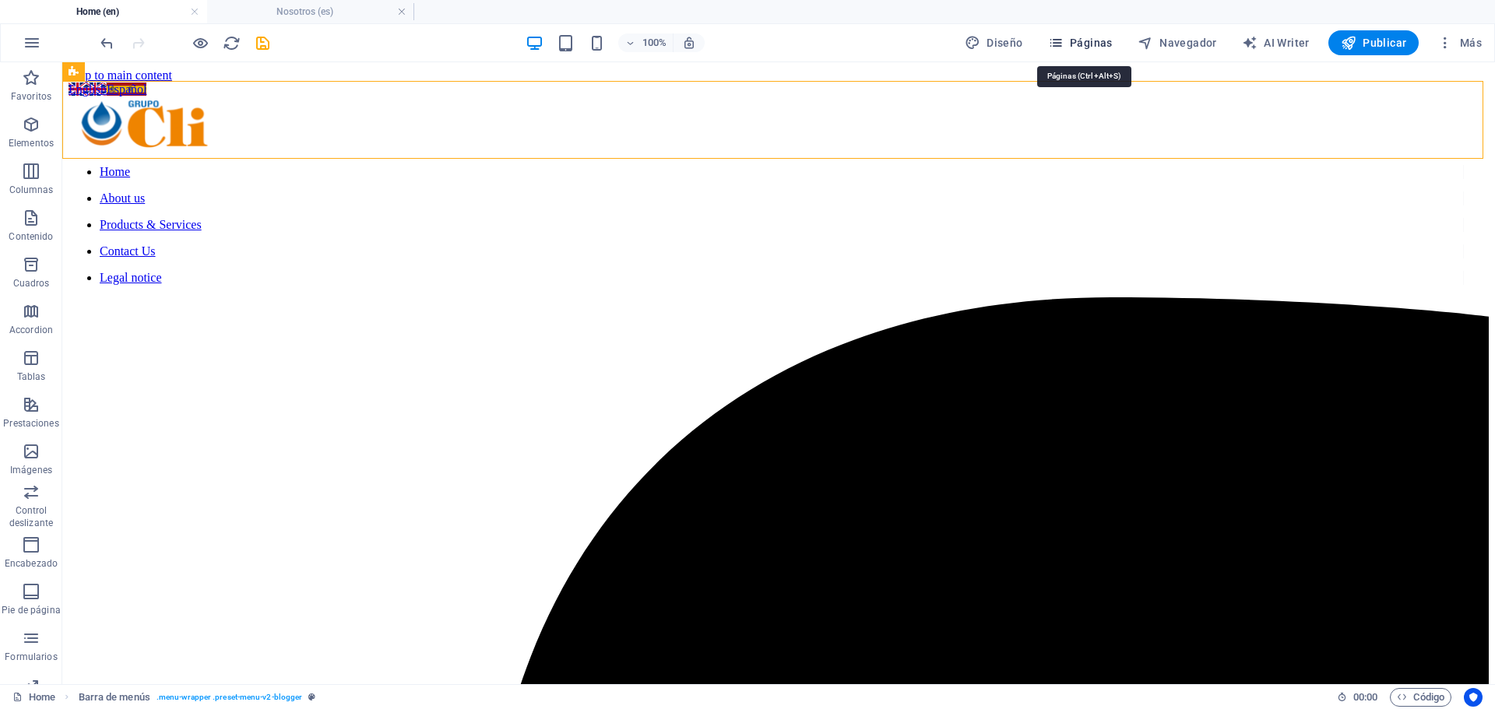
click at [1101, 38] on span "Páginas" at bounding box center [1080, 43] width 65 height 16
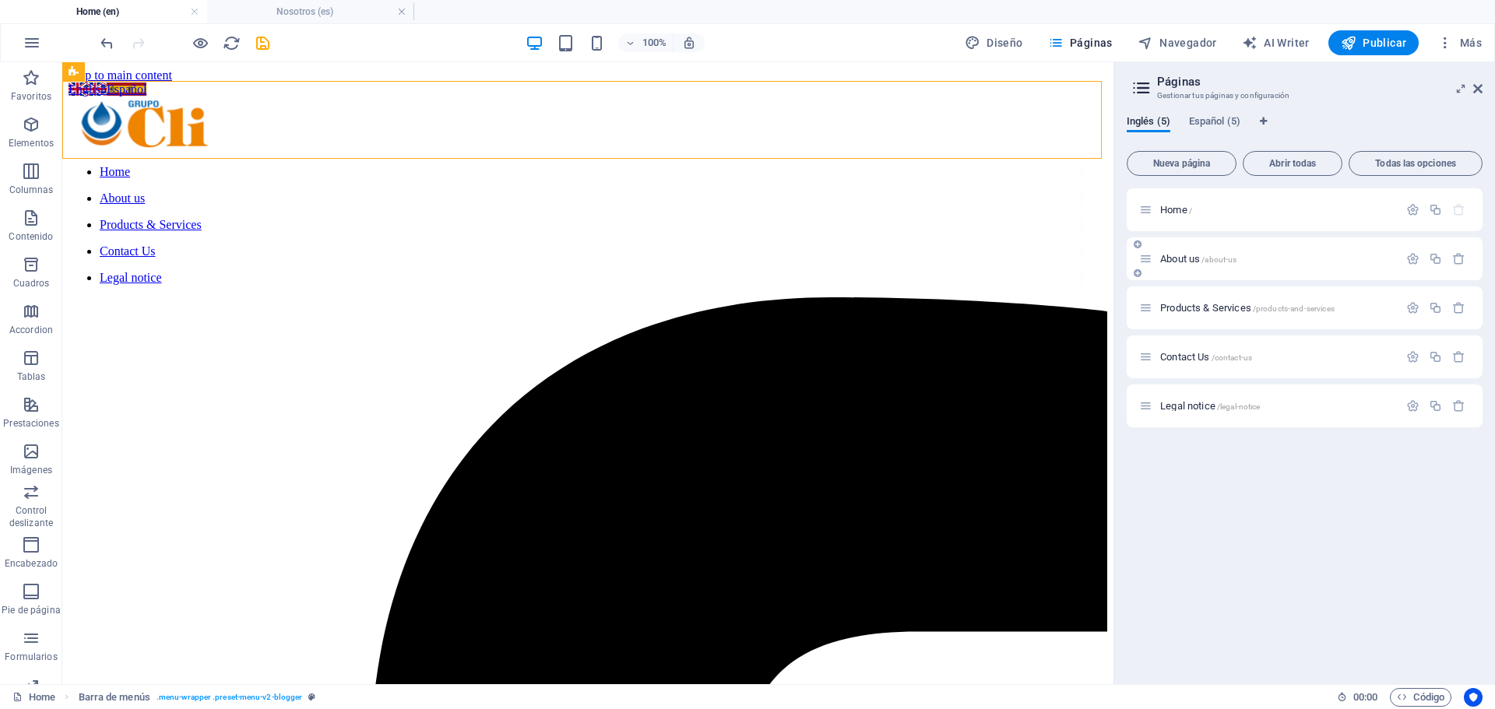
click at [1207, 259] on span "/about-us" at bounding box center [1218, 259] width 35 height 9
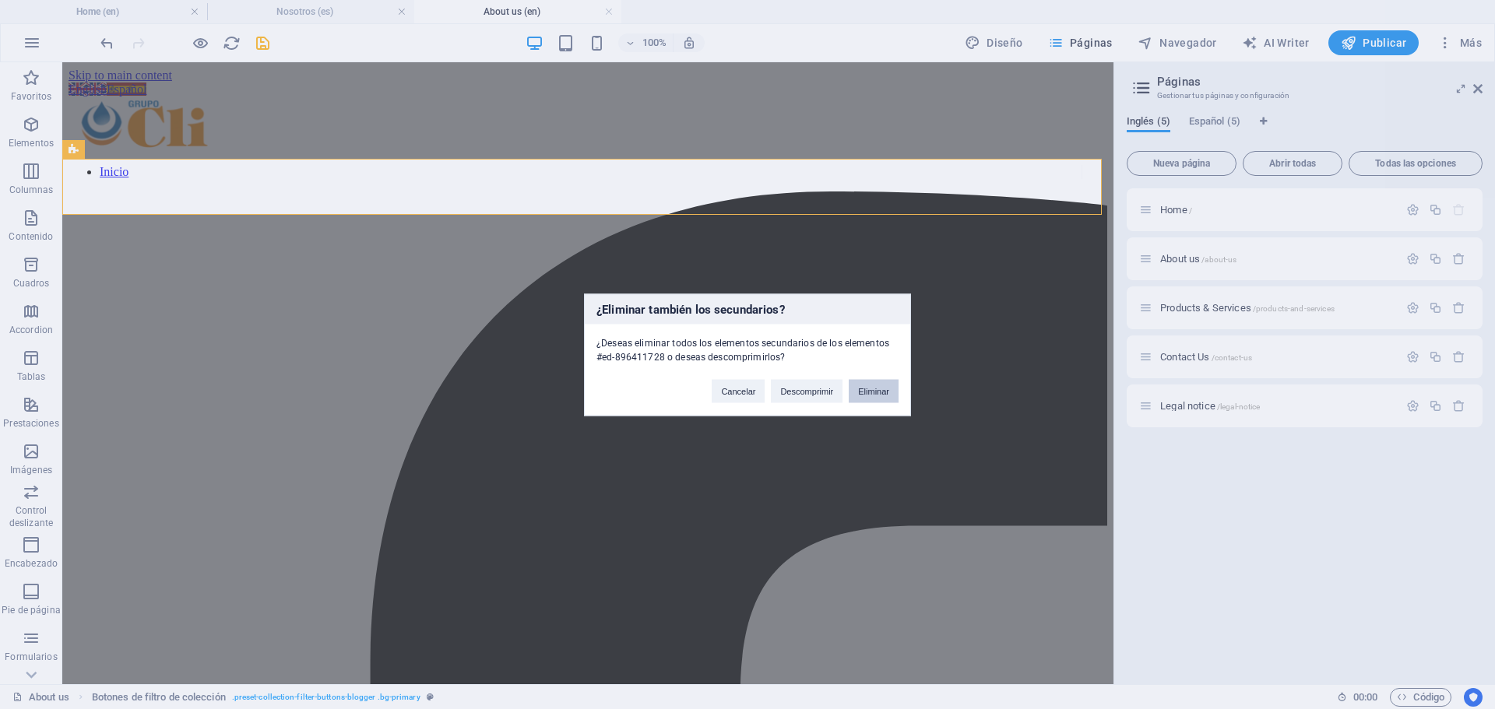
click at [881, 395] on button "Eliminar" at bounding box center [873, 390] width 50 height 23
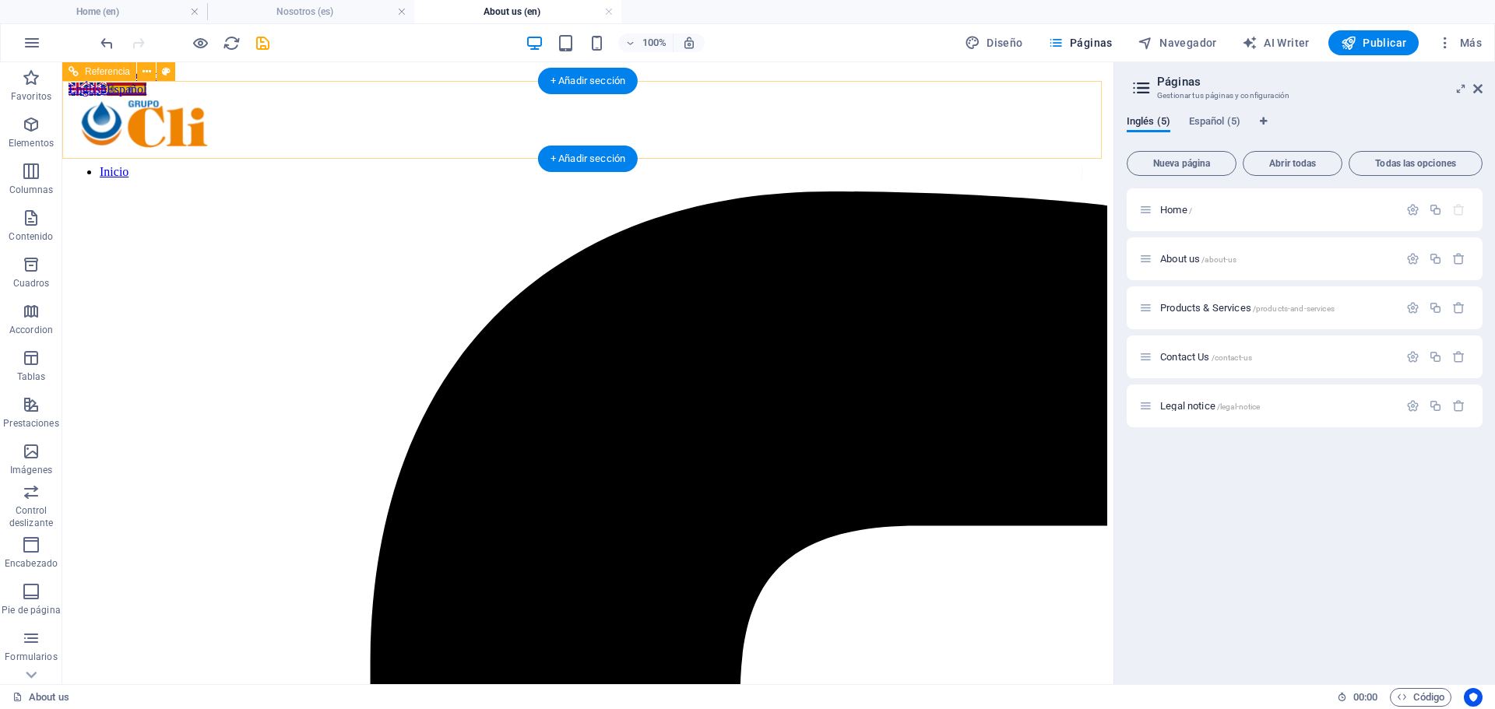
click at [456, 165] on nav "Inicio" at bounding box center [575, 172] width 1013 height 14
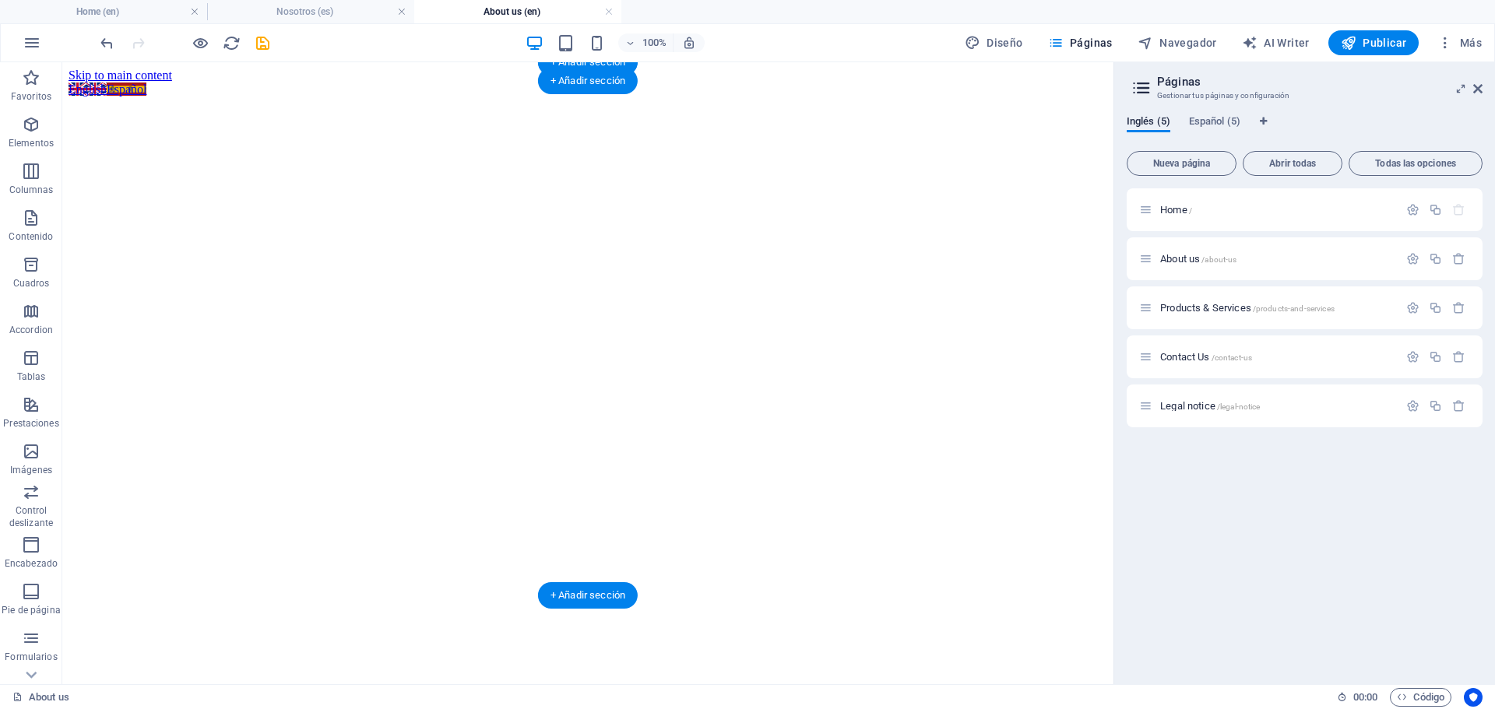
scroll to position [984, 0]
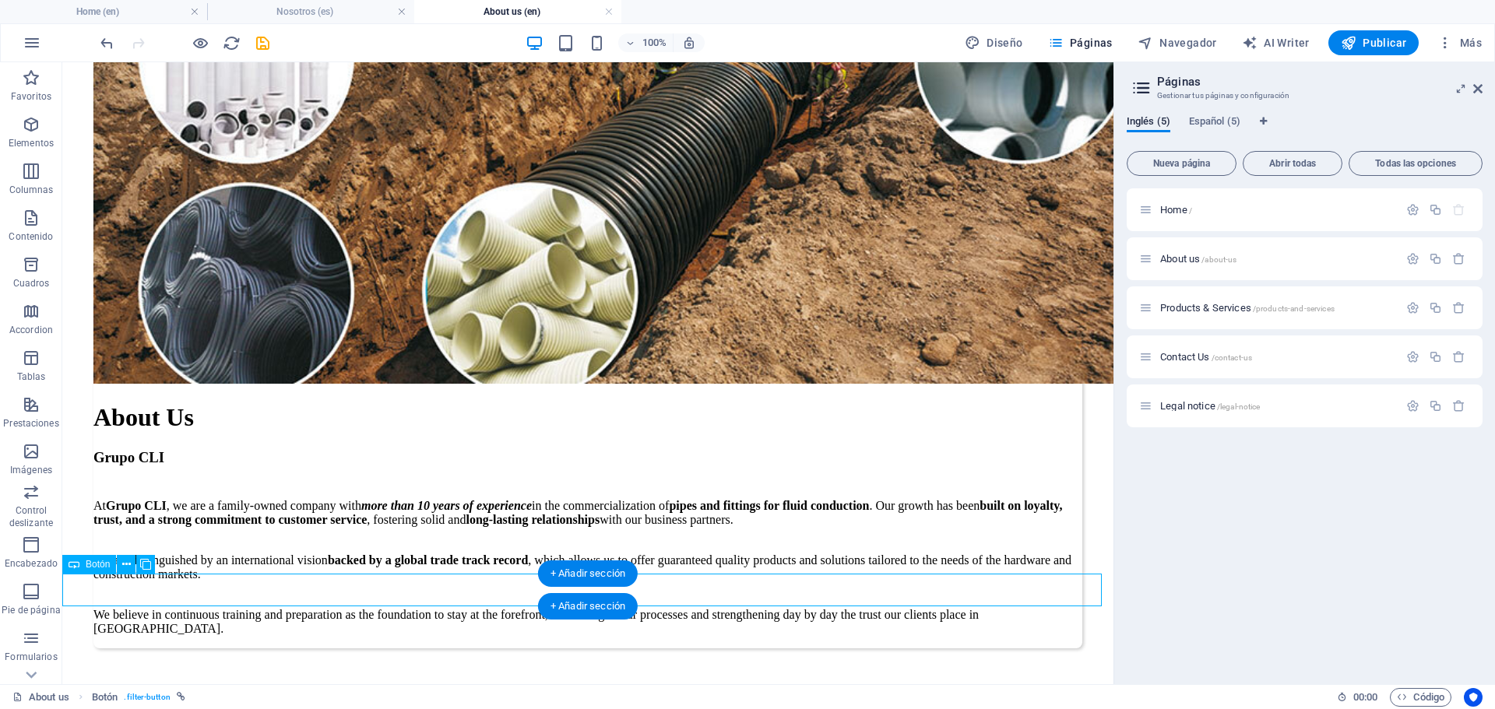
scroll to position [951, 0]
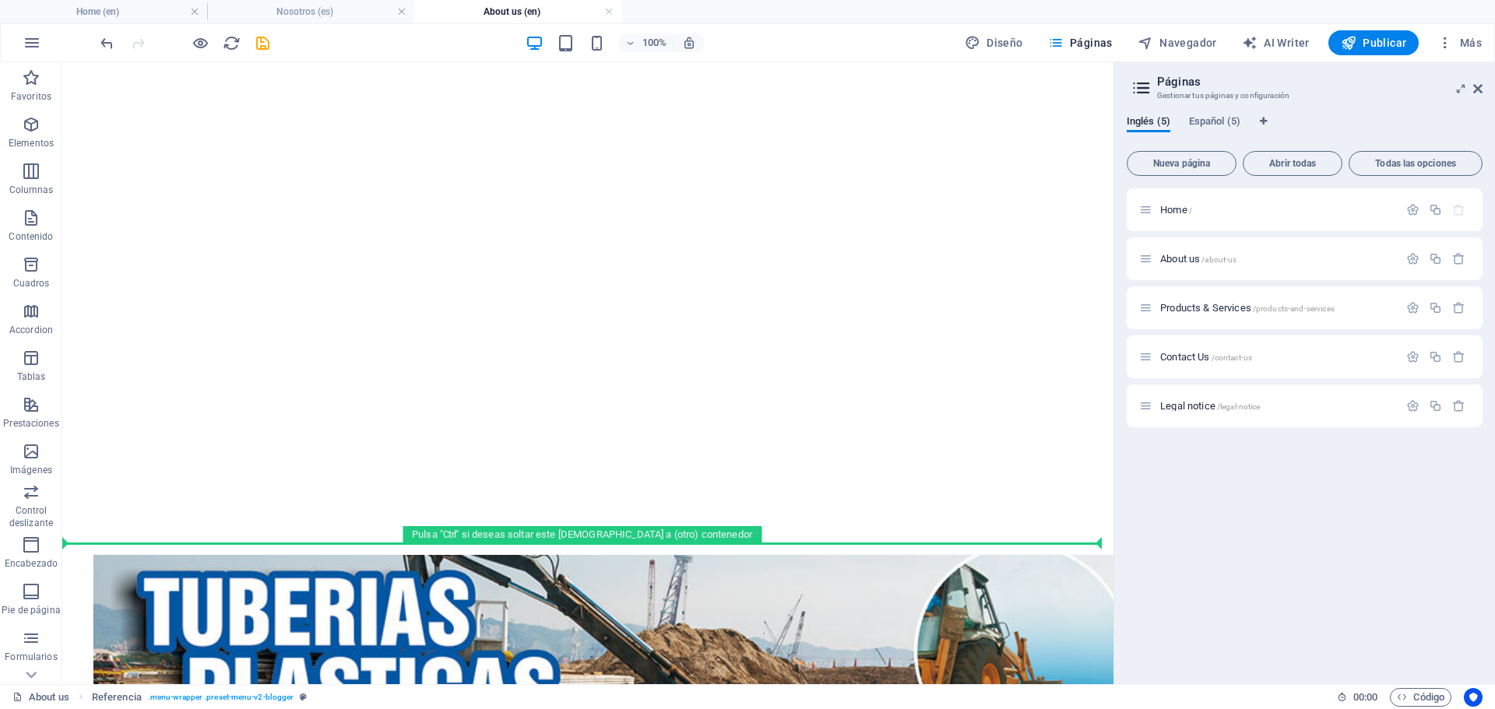
scroll to position [0, 0]
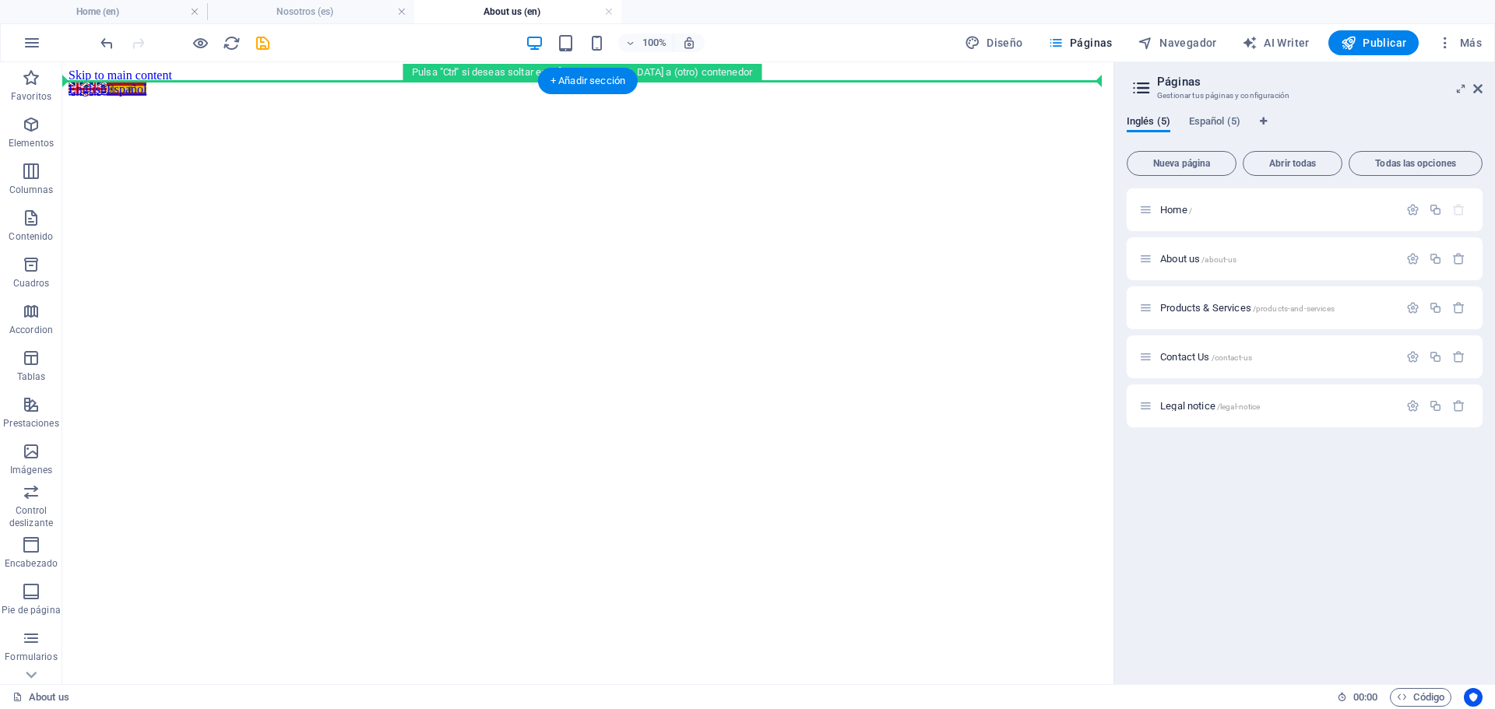
drag, startPoint x: 86, startPoint y: 638, endPoint x: 97, endPoint y: 79, distance: 559.0
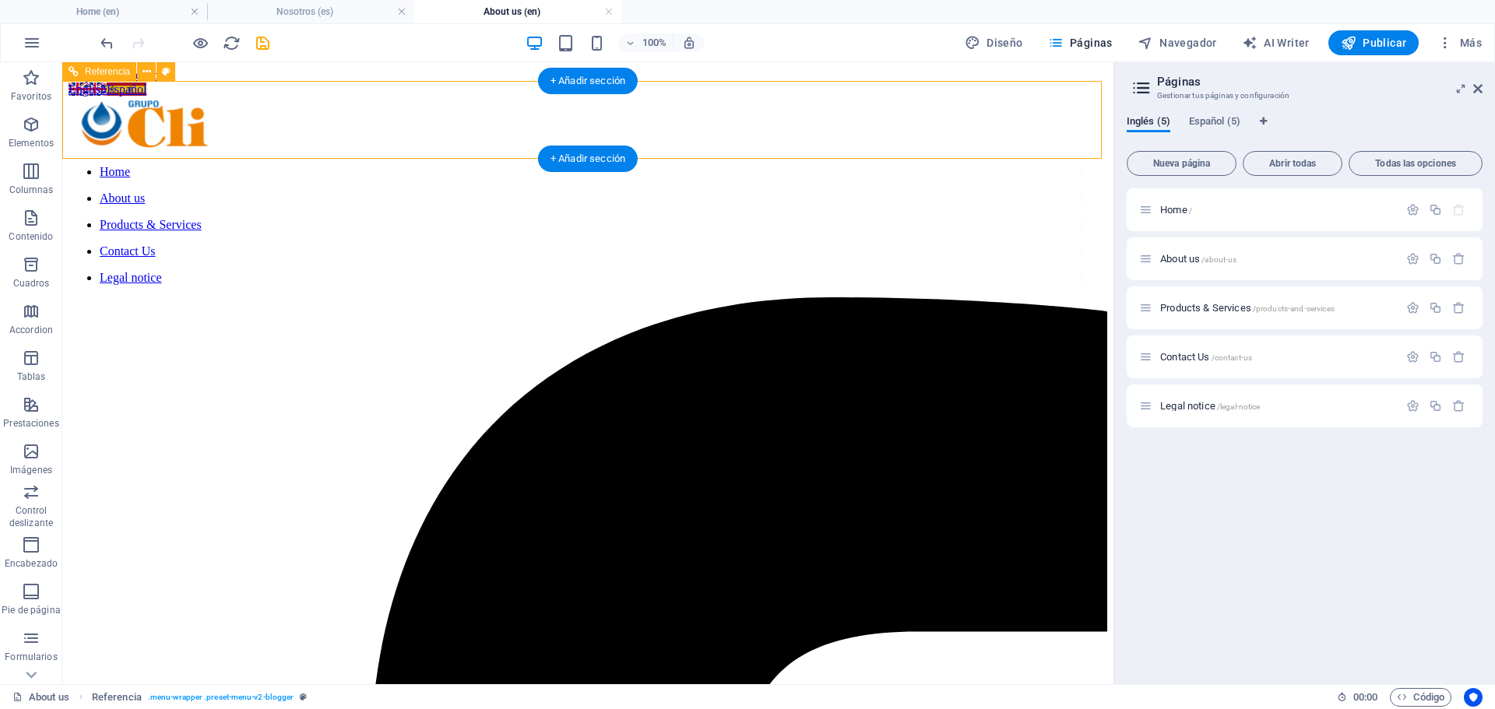
click at [1217, 314] on div "Products & Services /products-and-services" at bounding box center [1268, 308] width 259 height 18
click at [1228, 310] on span "Products & Services /products-and-services" at bounding box center [1247, 308] width 174 height 12
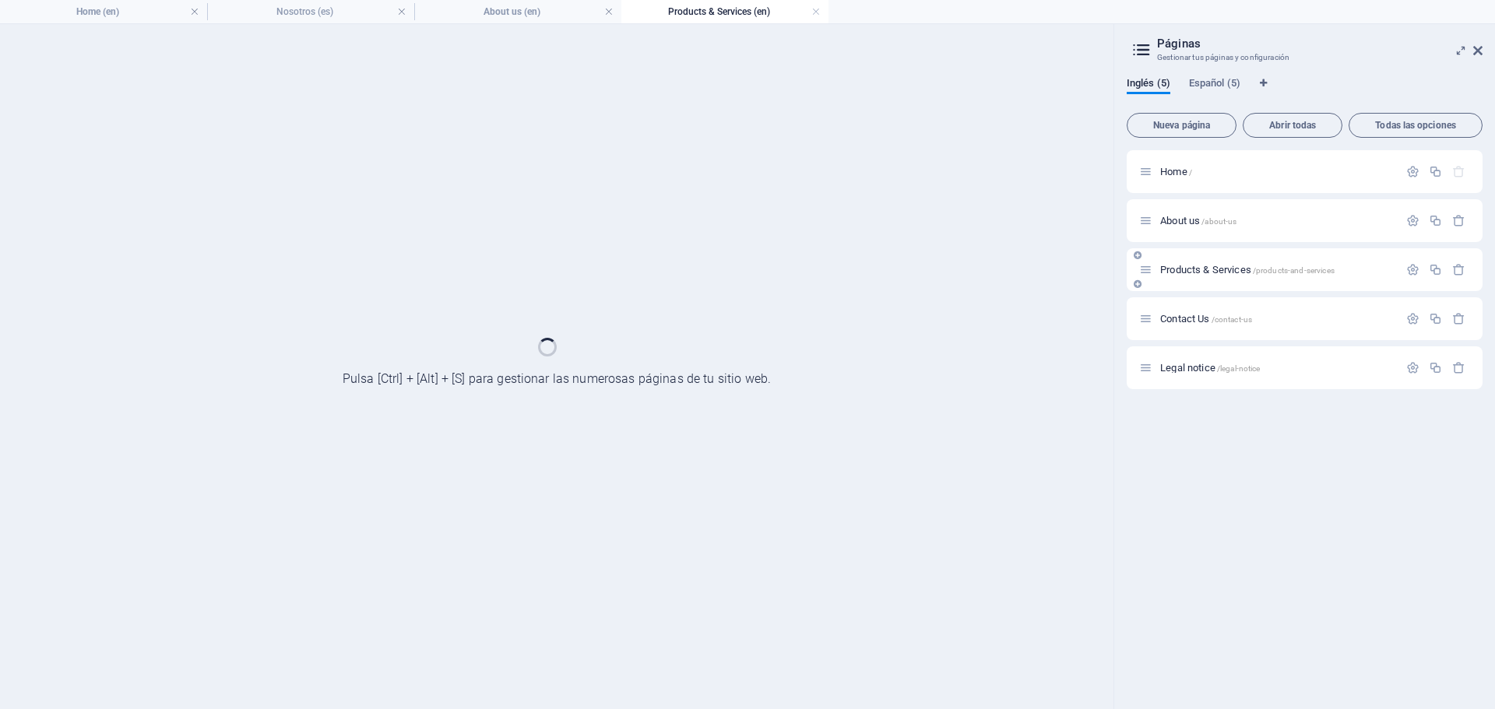
click at [1228, 310] on div "Contact Us /contact-us" at bounding box center [1268, 319] width 259 height 18
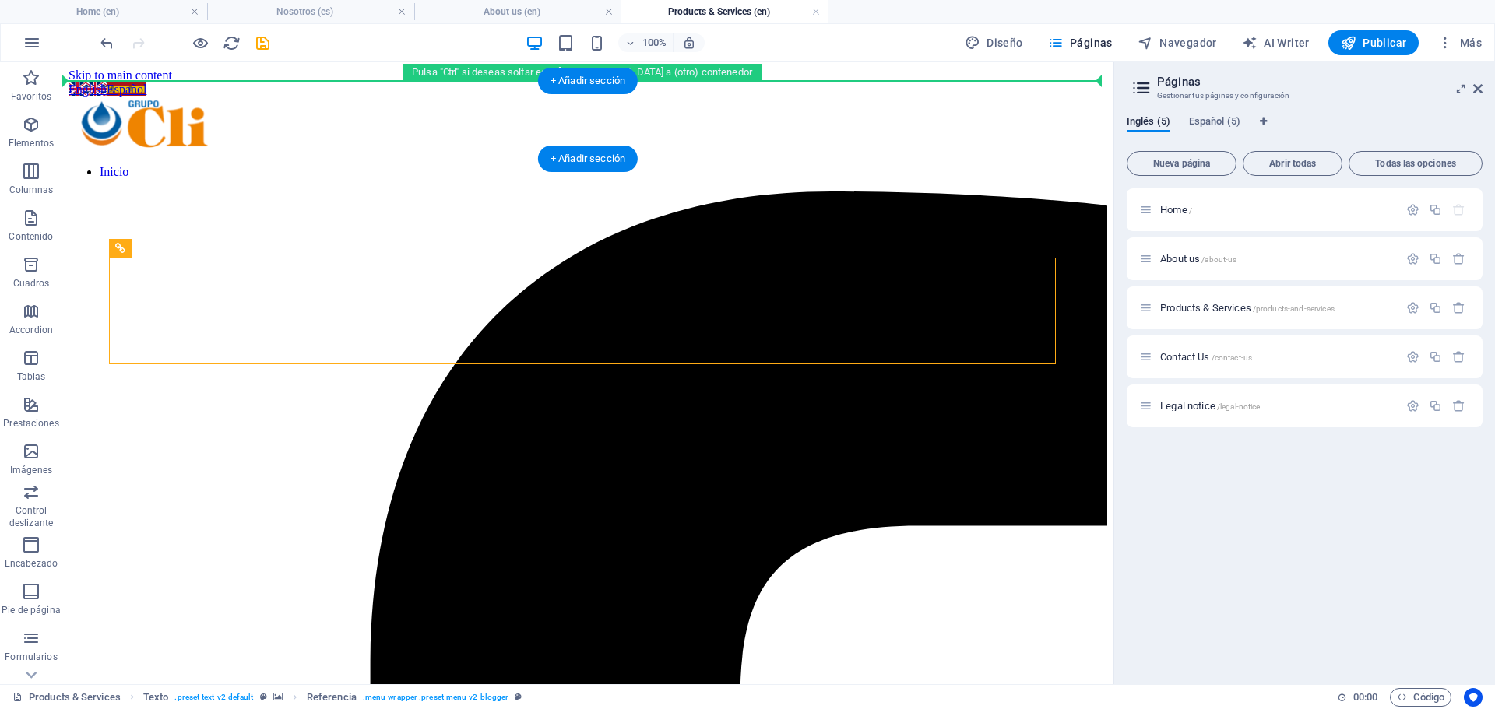
drag, startPoint x: 310, startPoint y: 339, endPoint x: 182, endPoint y: 106, distance: 265.5
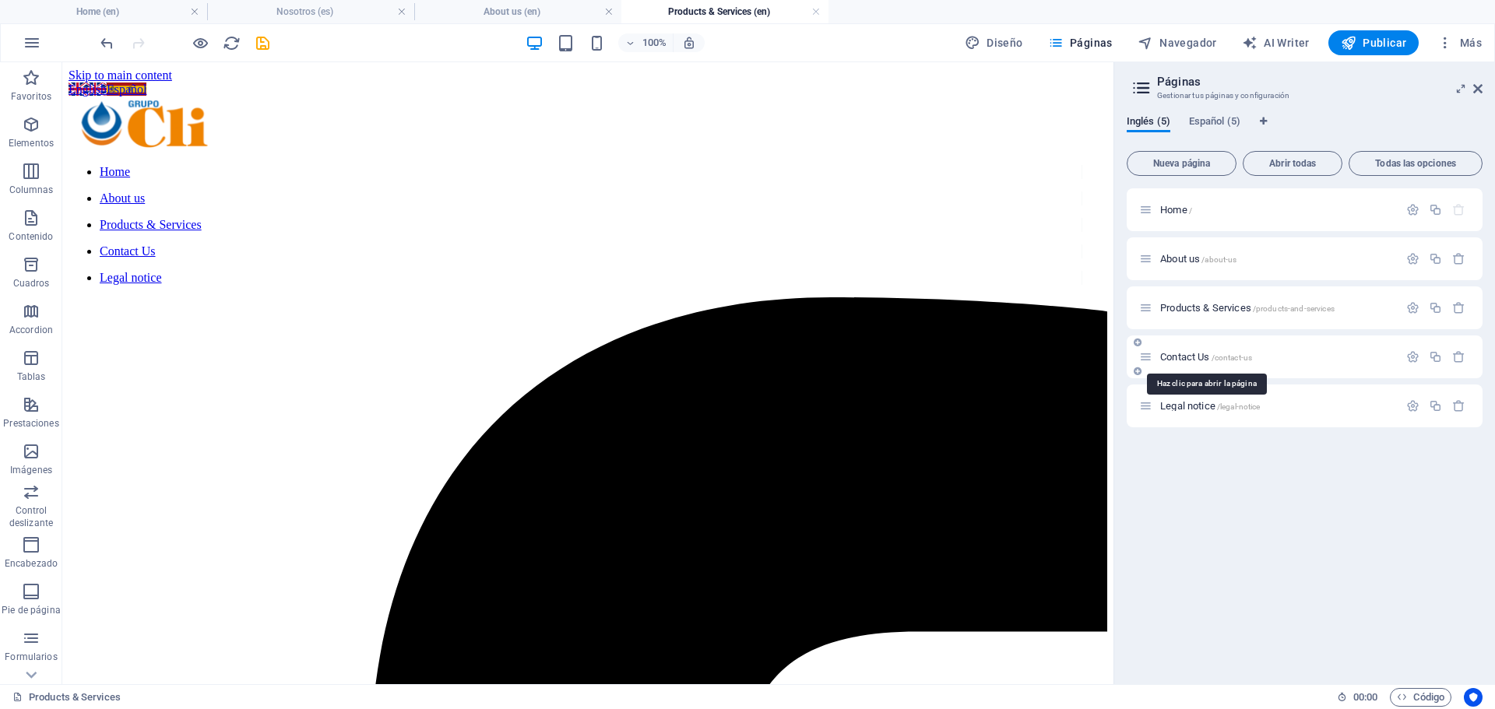
click at [1232, 359] on span "/contact-us" at bounding box center [1231, 357] width 41 height 9
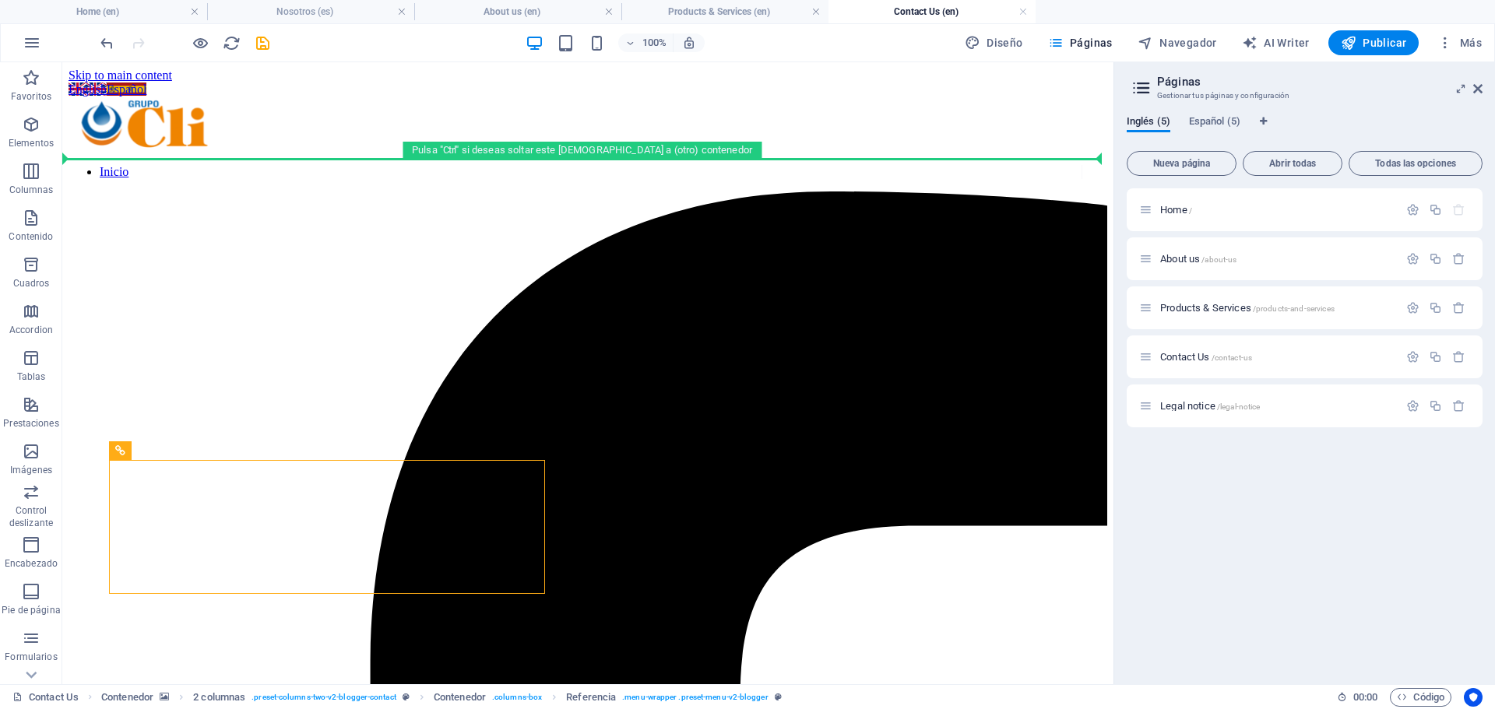
drag, startPoint x: 140, startPoint y: 564, endPoint x: 210, endPoint y: 153, distance: 416.9
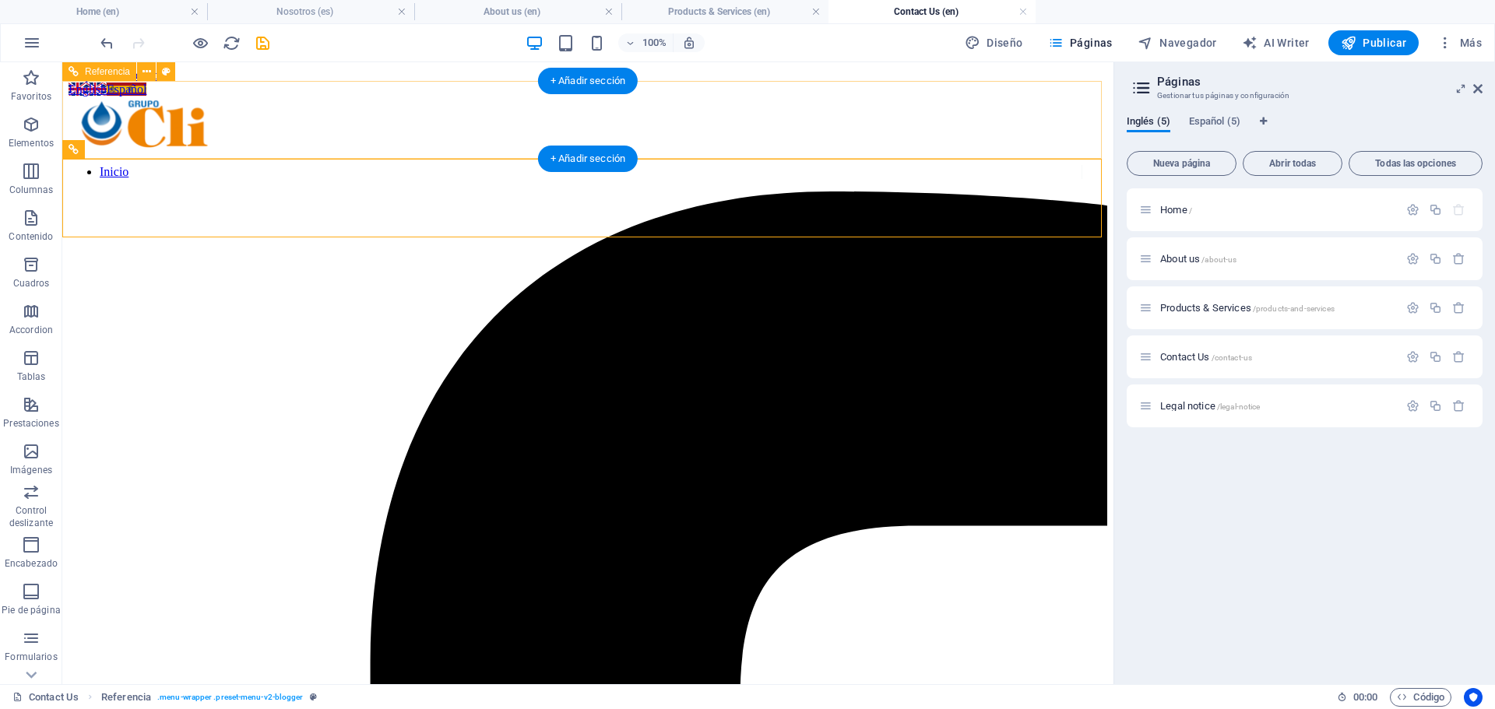
click at [317, 165] on nav "Inicio" at bounding box center [575, 172] width 1013 height 14
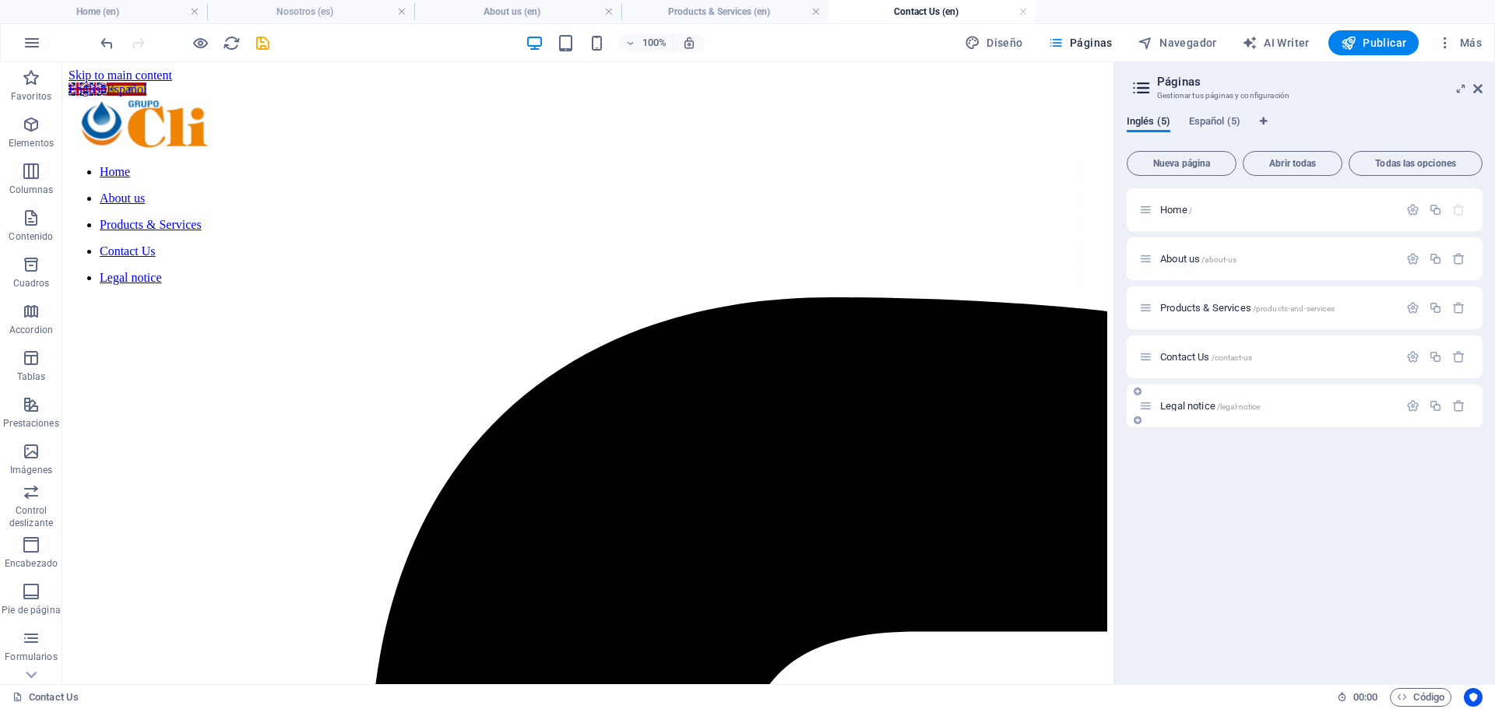
click at [1203, 408] on span "Legal notice /legal-notice" at bounding box center [1210, 406] width 100 height 12
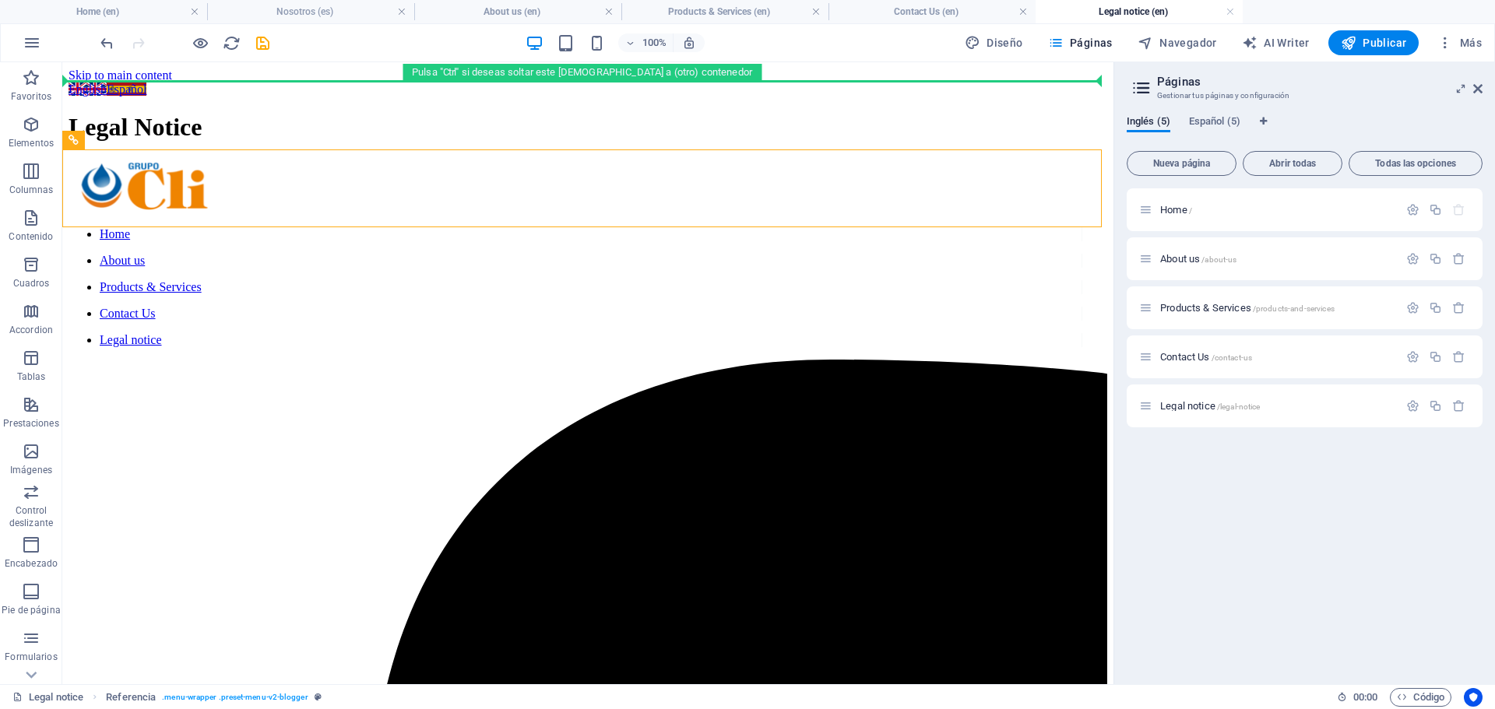
drag, startPoint x: 87, startPoint y: 206, endPoint x: 76, endPoint y: 95, distance: 111.2
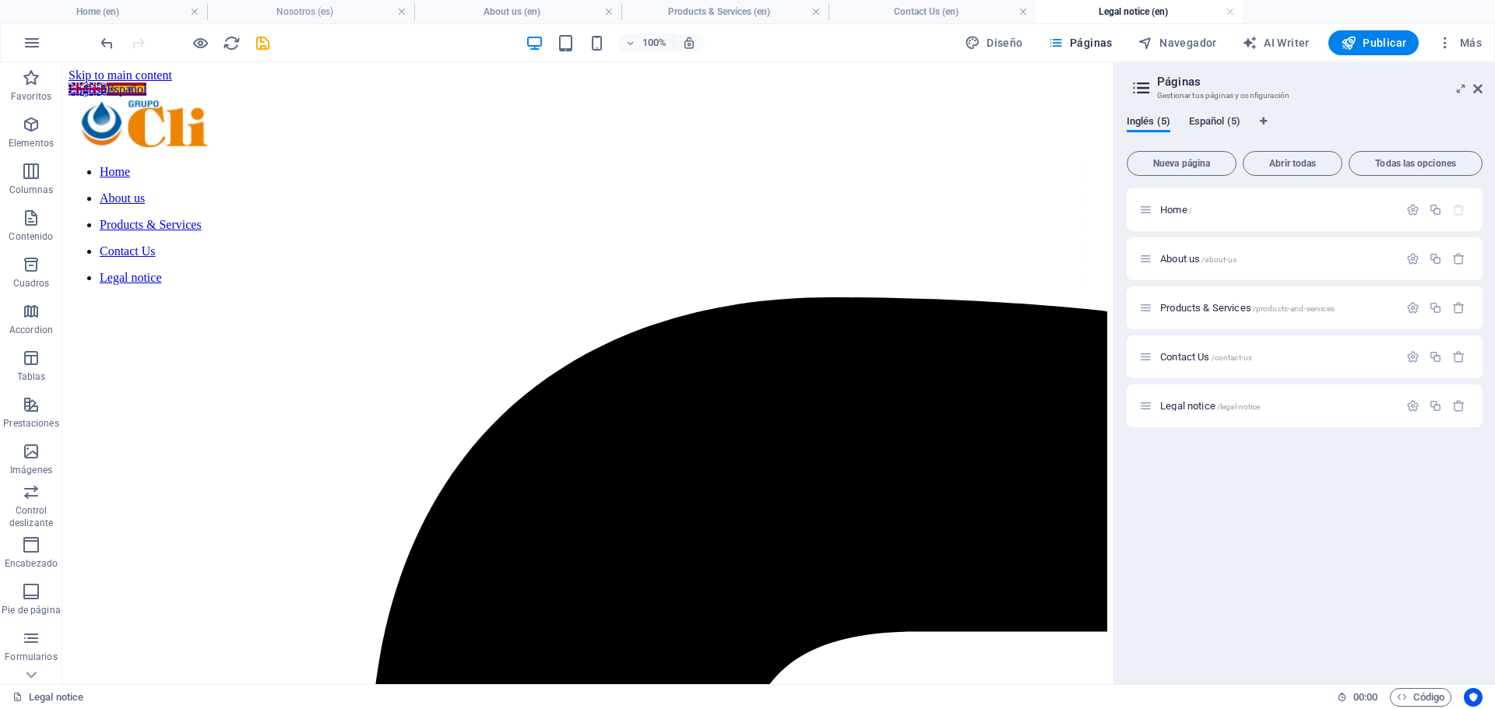
click at [1212, 124] on span "Español (5)" at bounding box center [1214, 123] width 51 height 22
click at [1210, 128] on span "Español (5)" at bounding box center [1214, 123] width 51 height 22
click at [1199, 210] on p "Inicio /" at bounding box center [1277, 210] width 234 height 10
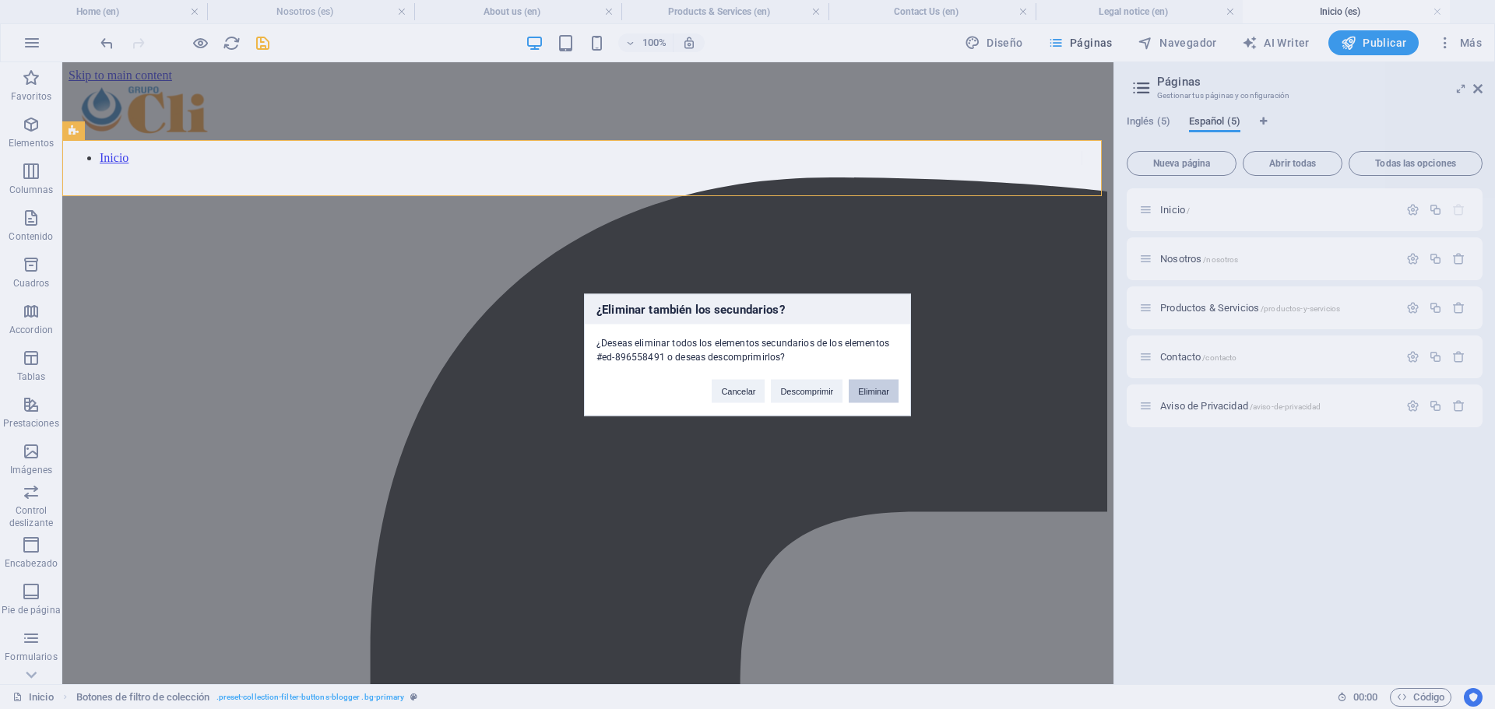
click at [868, 383] on button "Eliminar" at bounding box center [873, 390] width 50 height 23
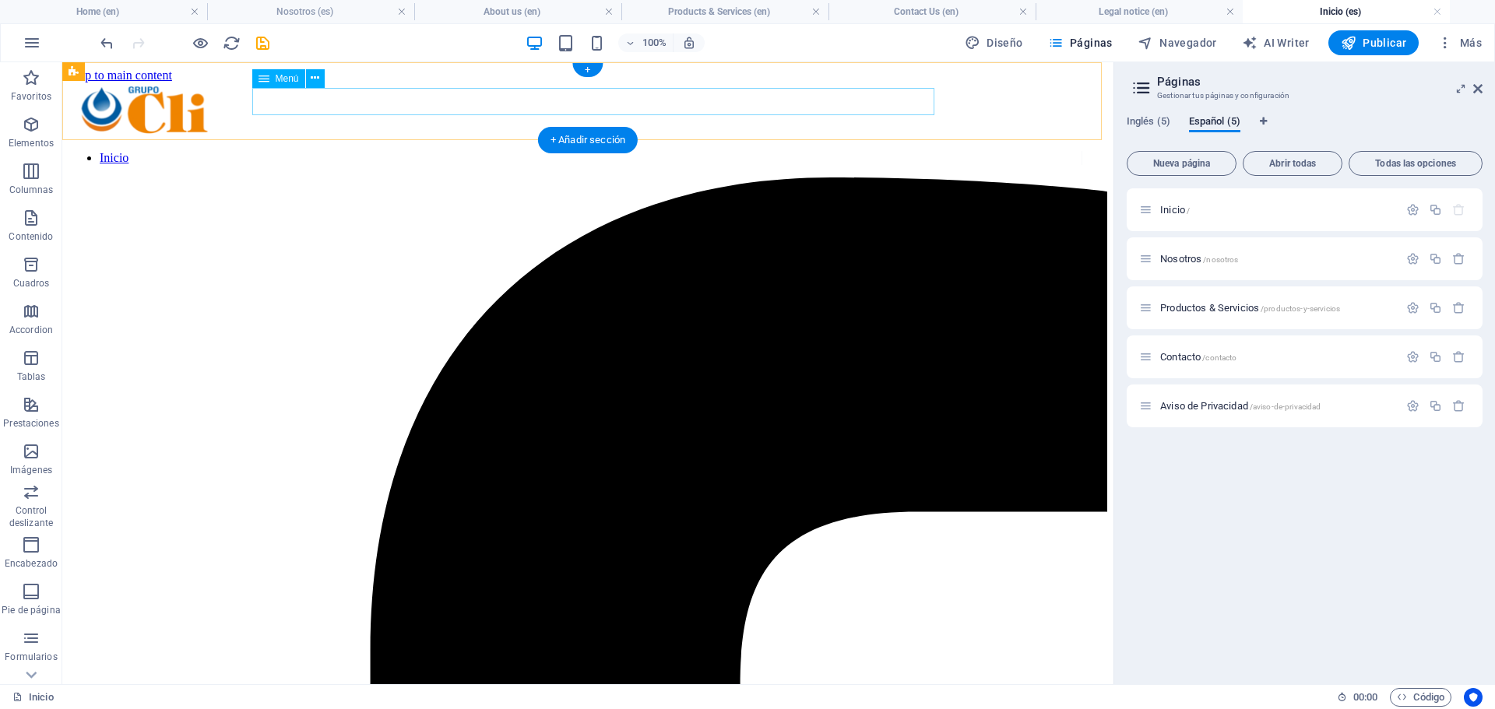
click at [889, 151] on nav "Inicio" at bounding box center [575, 158] width 1013 height 14
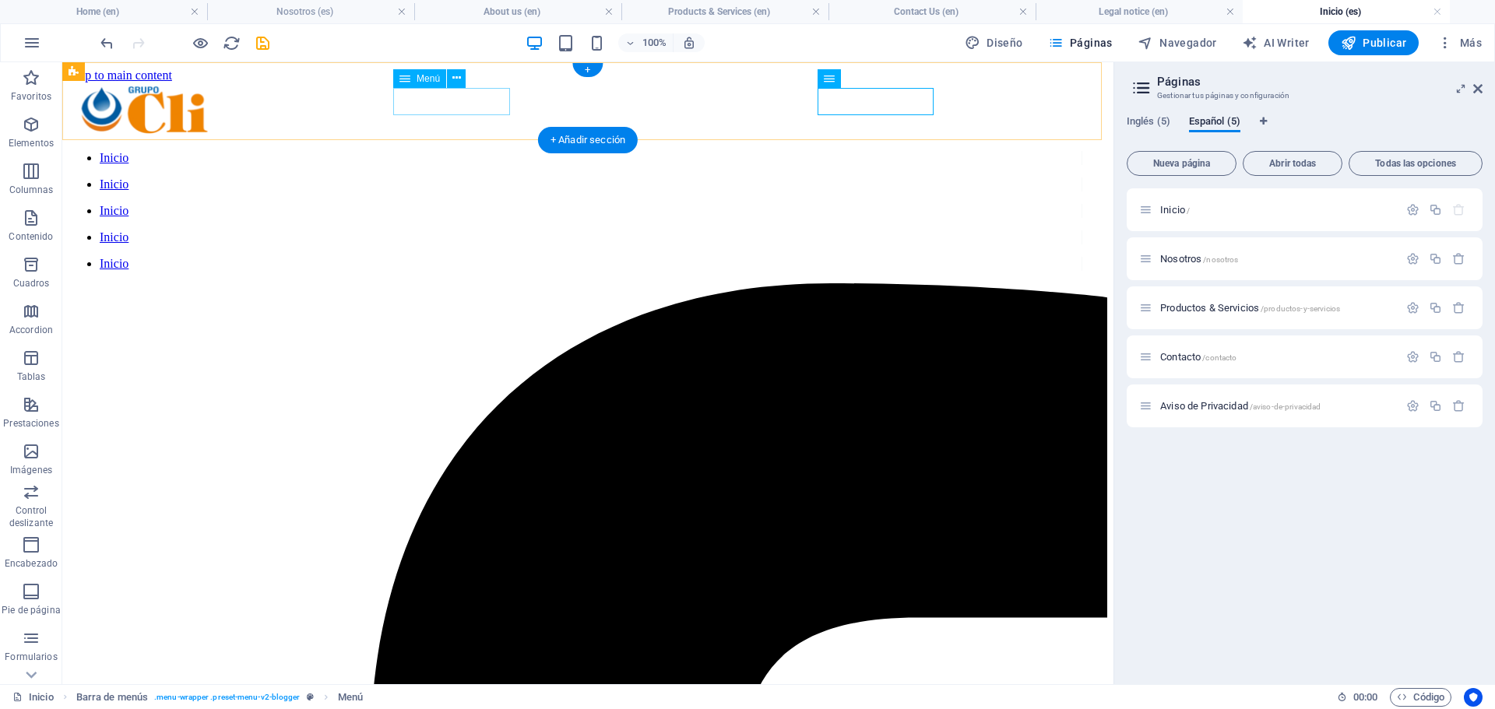
click at [417, 177] on nav "Inicio" at bounding box center [575, 184] width 1013 height 14
select select "5"
select select
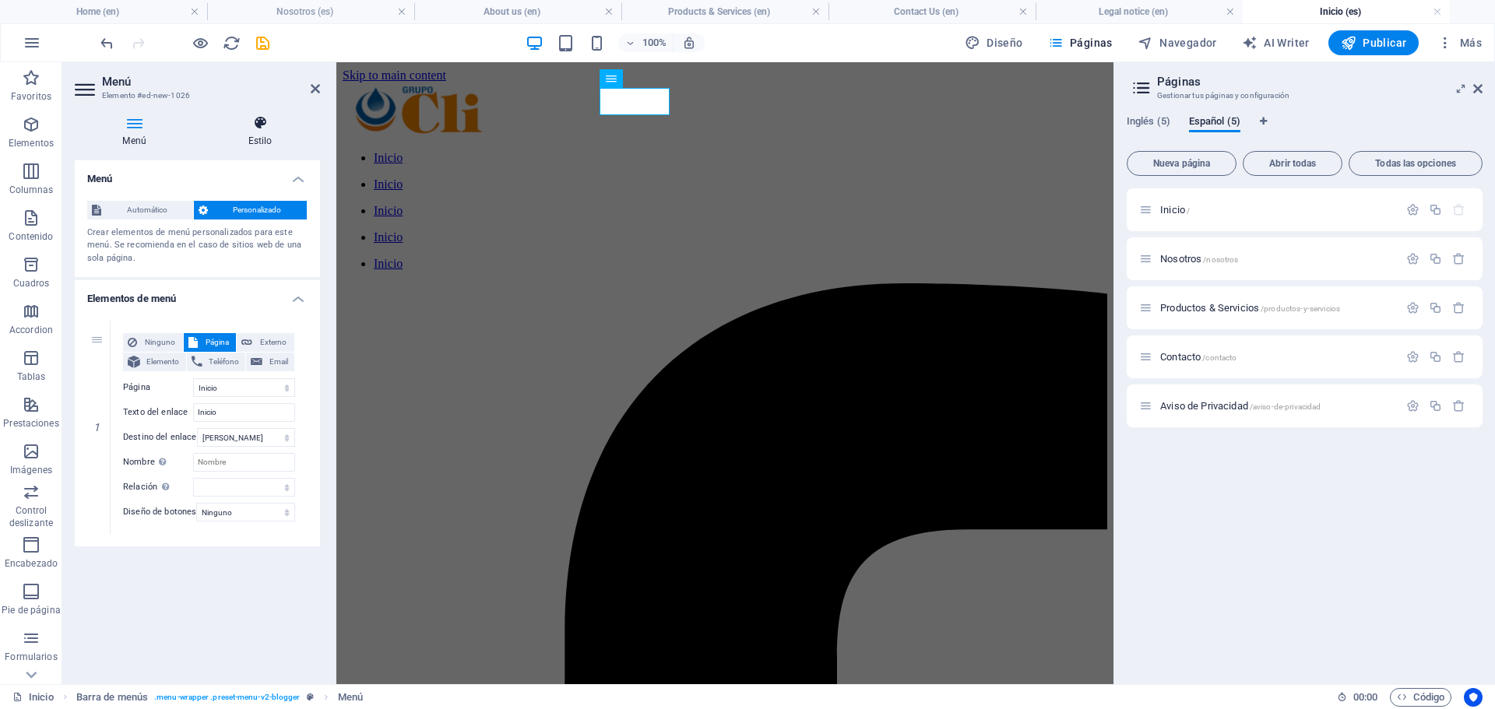
click at [237, 139] on h4 "Estilo" at bounding box center [260, 131] width 120 height 33
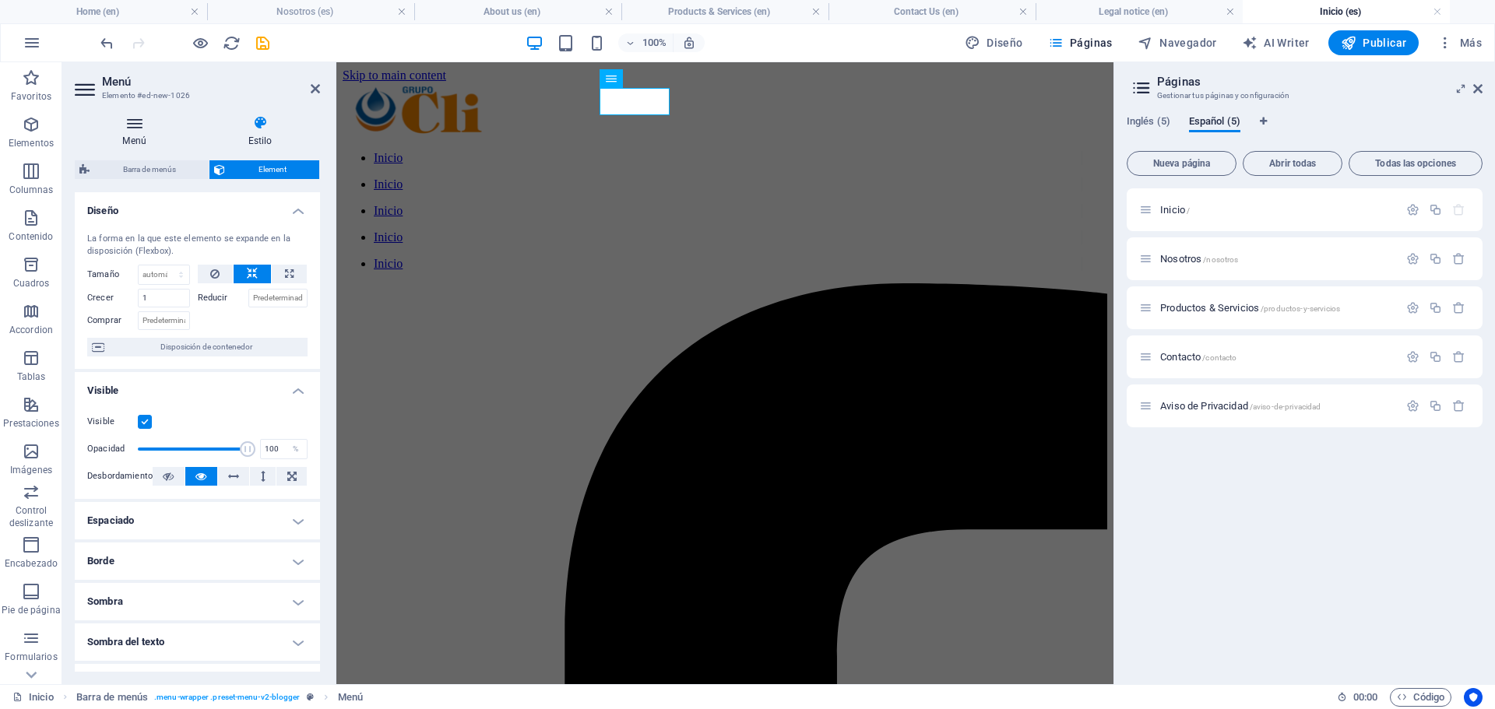
click at [132, 127] on icon at bounding box center [134, 123] width 119 height 16
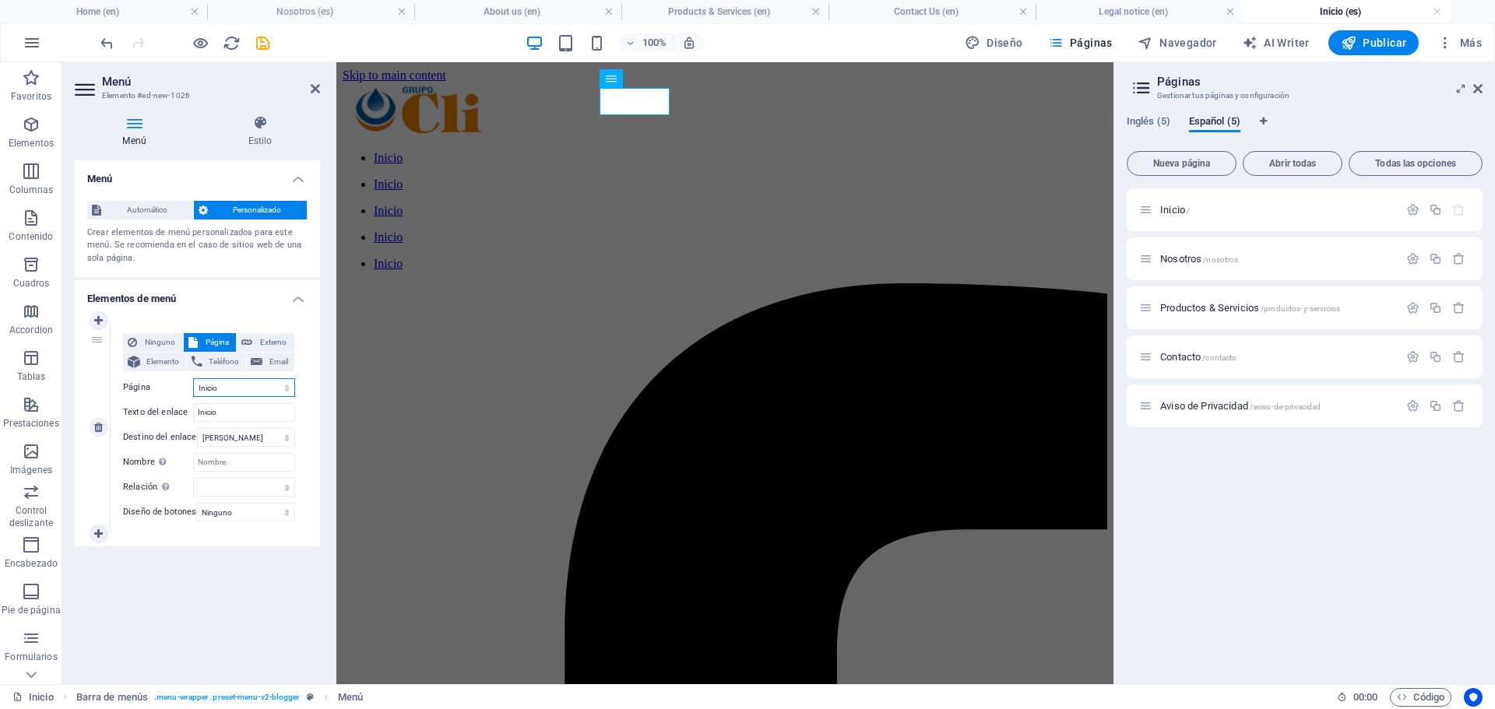
click at [255, 389] on select "Home About us Products &amp; Services Contact Us Legal notice Inicio Nosotros P…" at bounding box center [244, 387] width 102 height 19
select select "6"
click at [193, 378] on select "Home About us Products &amp; Services Contact Us Legal notice Inicio Nosotros P…" at bounding box center [244, 387] width 102 height 19
type input "Nosotros"
select select
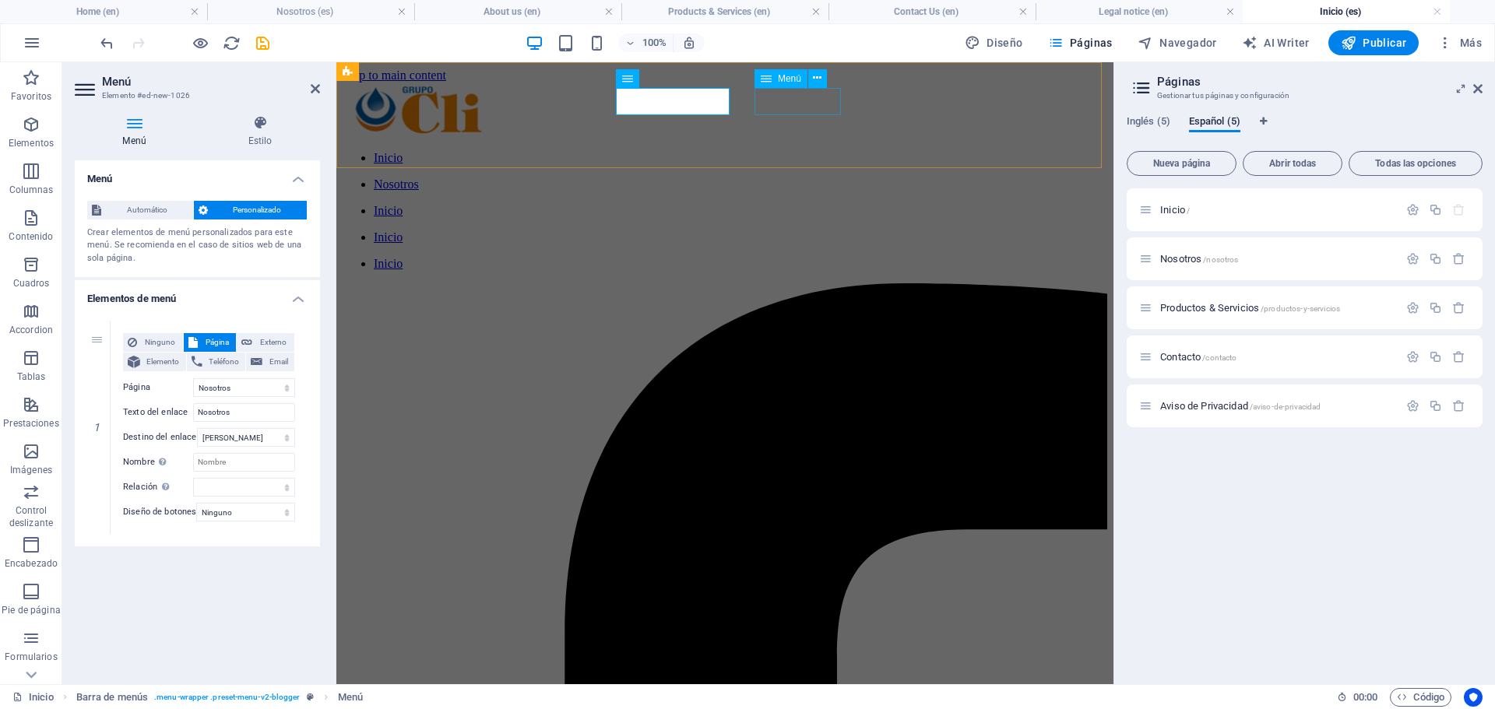
click at [796, 204] on nav "Inicio" at bounding box center [712, 211] width 739 height 14
select select "5"
select select
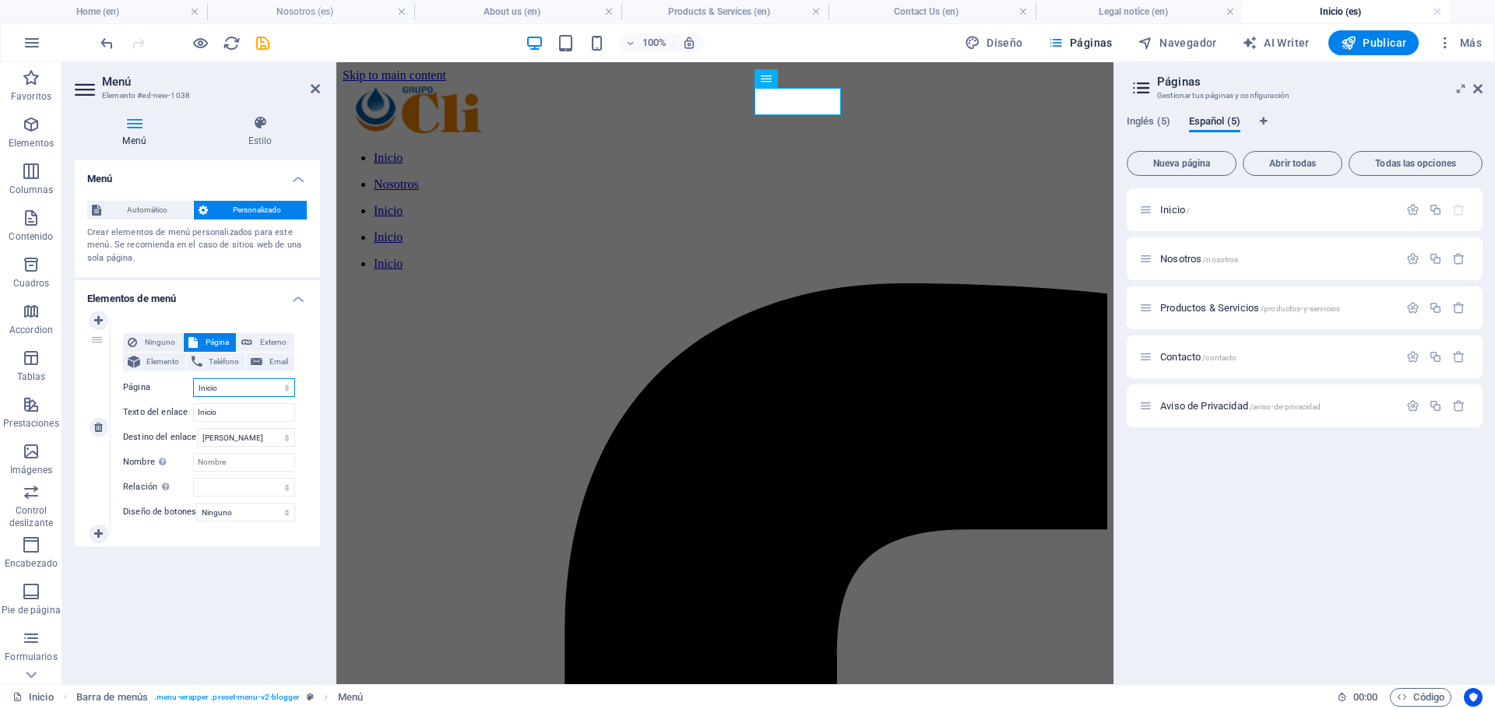
click at [251, 396] on select "Home About us Products &amp; Services Contact Us Legal notice Inicio Nosotros P…" at bounding box center [244, 387] width 102 height 19
select select "7"
click at [193, 378] on select "Home About us Products &amp; Services Contact Us Legal notice Inicio Nosotros P…" at bounding box center [244, 387] width 102 height 19
type input "Productos & Servicios"
select select
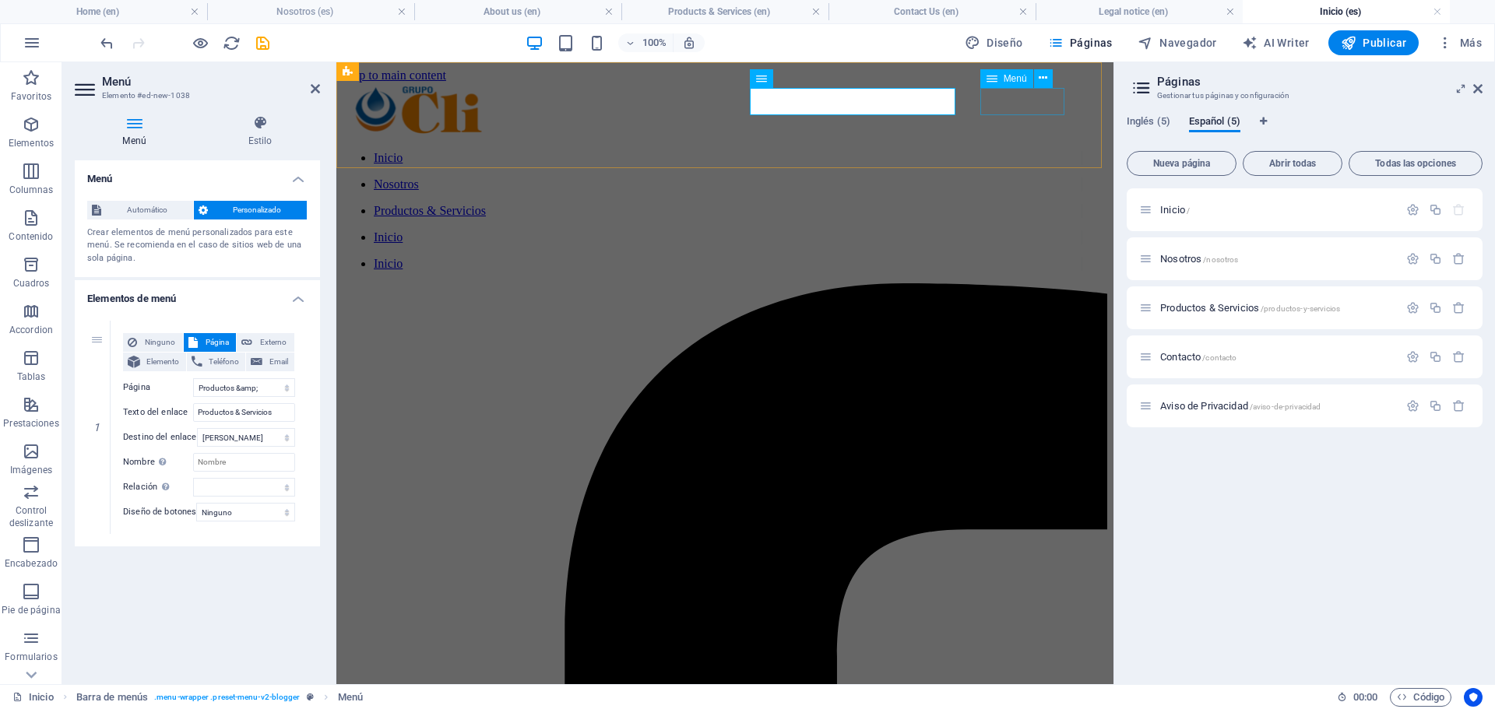
click at [1018, 230] on nav "Inicio" at bounding box center [712, 237] width 739 height 14
select select "5"
select select
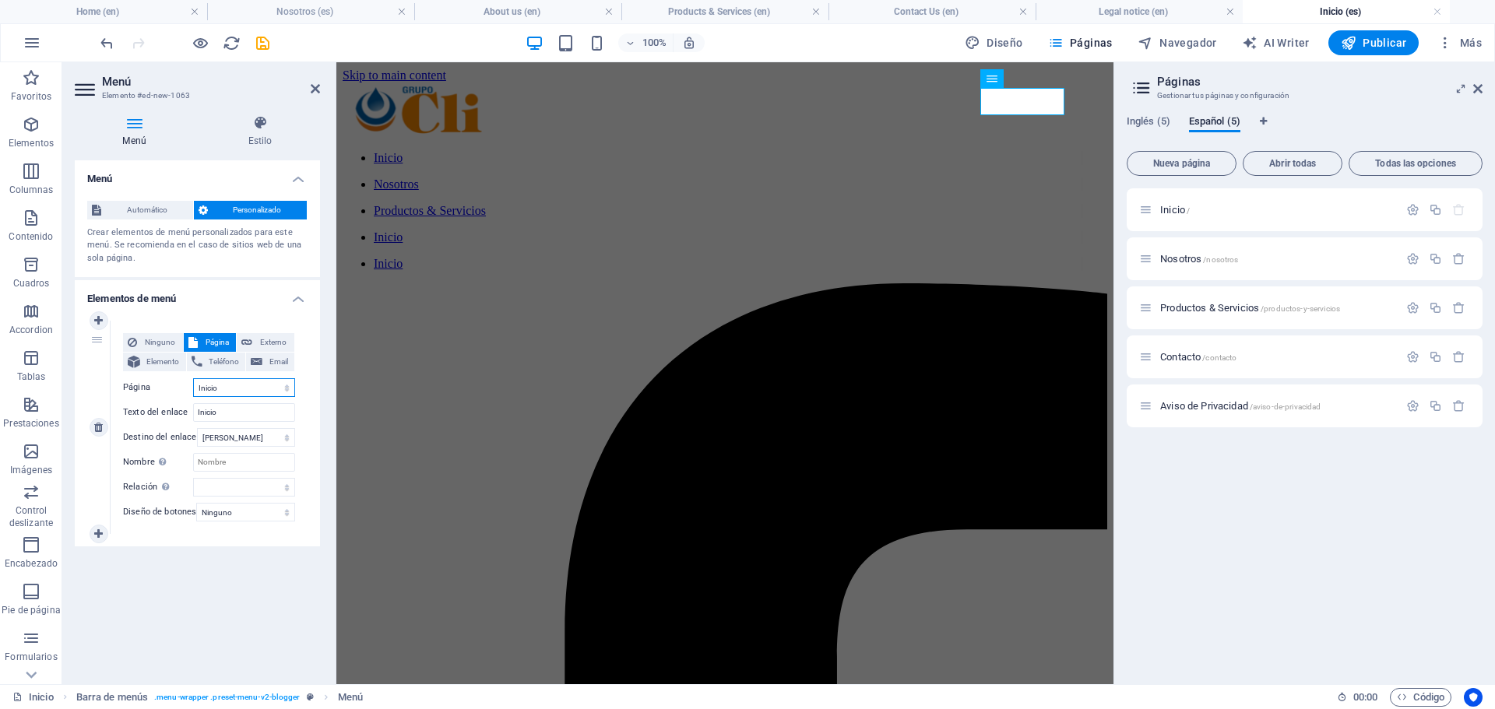
click at [245, 387] on select "Home About us Products &amp; Services Contact Us Legal notice Inicio Nosotros P…" at bounding box center [244, 387] width 102 height 19
select select "8"
click at [193, 378] on select "Home About us Products &amp; Services Contact Us Legal notice Inicio Nosotros P…" at bounding box center [244, 387] width 102 height 19
type input "Contacto"
select select
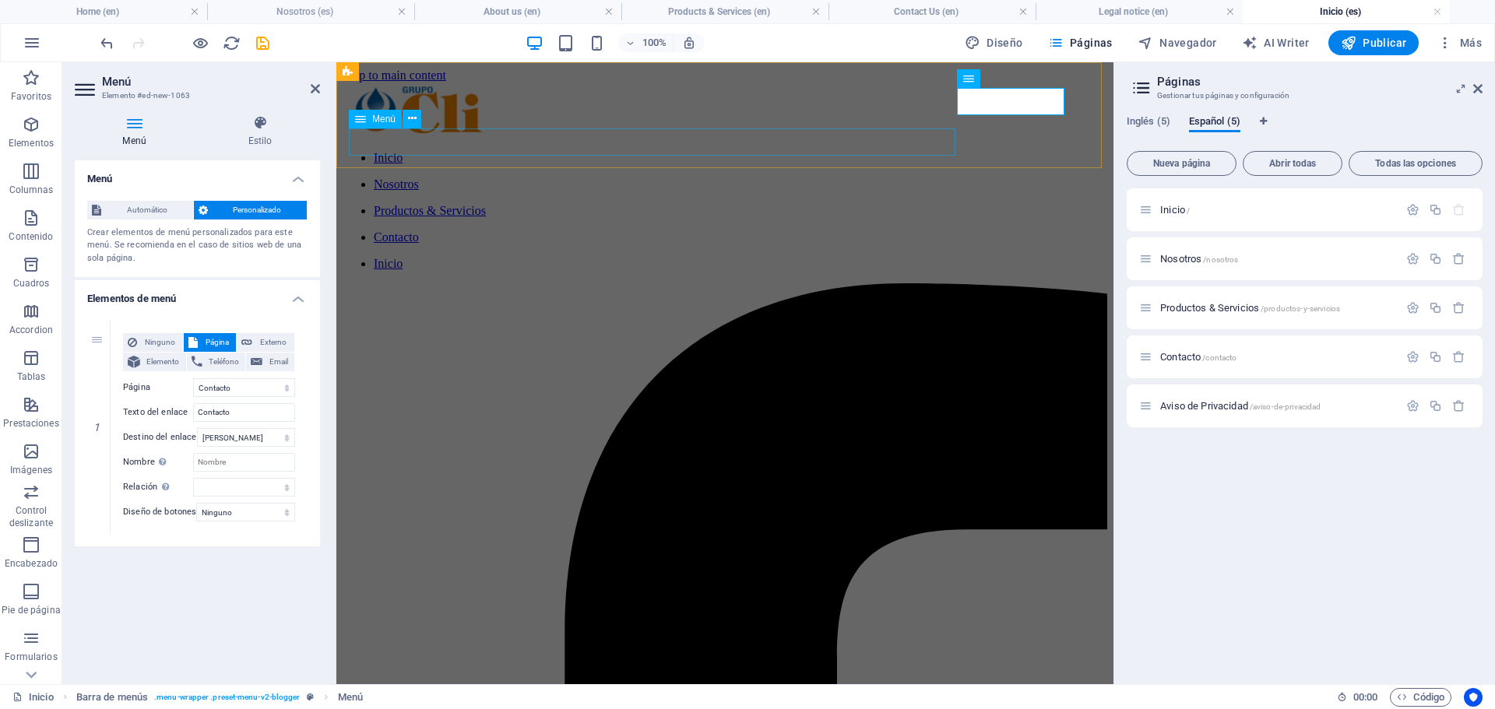
click at [916, 257] on nav "Inicio" at bounding box center [712, 264] width 739 height 14
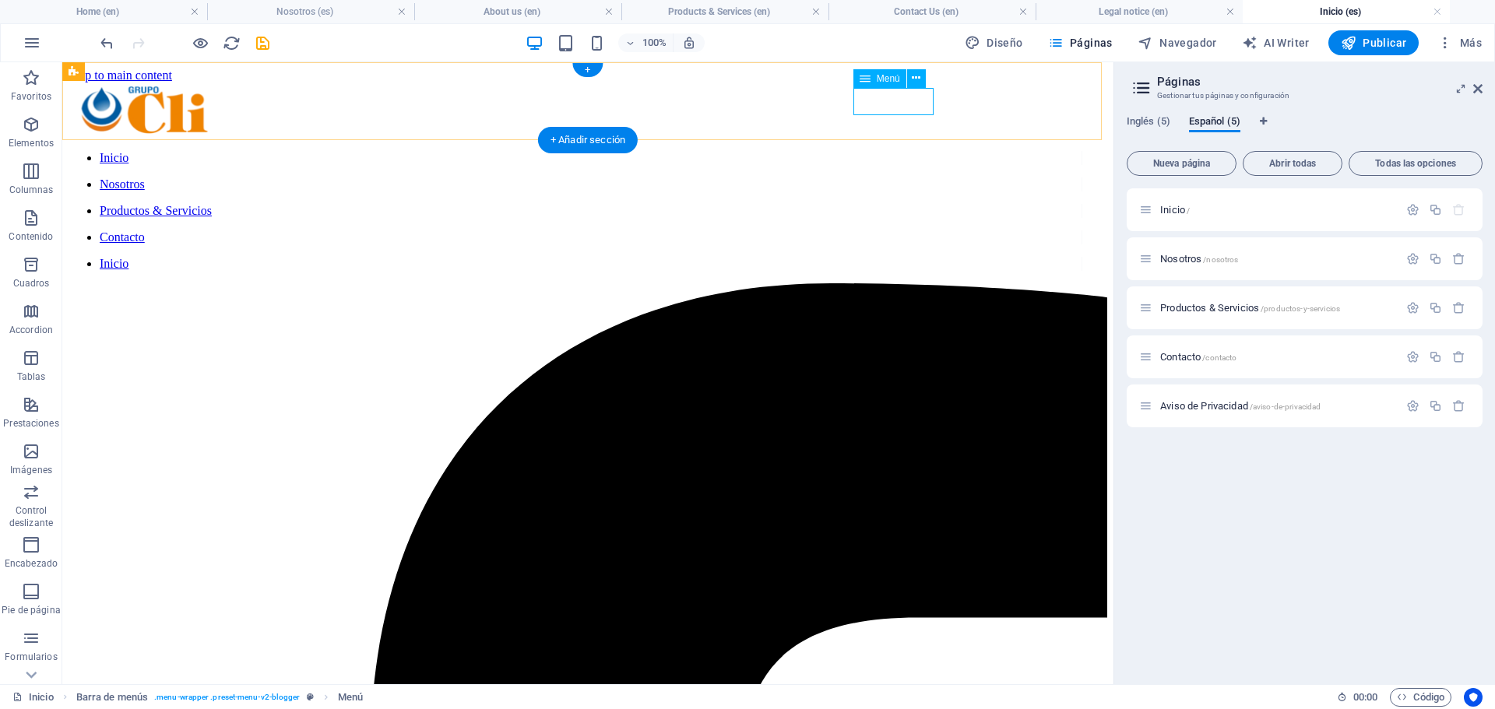
click at [883, 257] on nav "Inicio" at bounding box center [575, 264] width 1013 height 14
select select "5"
select select
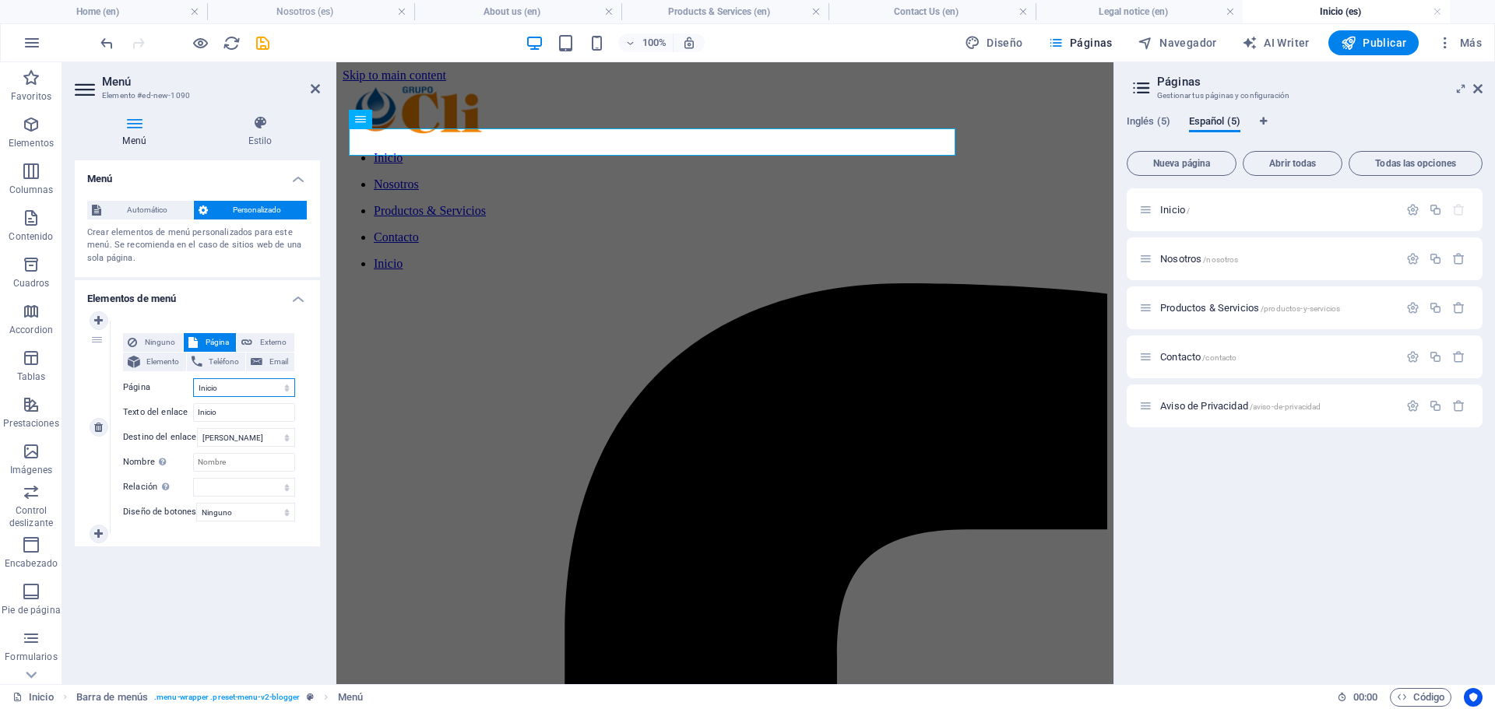
click at [253, 390] on select "Home About us Products &amp; Services Contact Us Legal notice Inicio Nosotros P…" at bounding box center [244, 387] width 102 height 19
select select "9"
click at [193, 378] on select "Home About us Products &amp; Services Contact Us Legal notice Inicio Nosotros P…" at bounding box center [244, 387] width 102 height 19
type input "Aviso de Privacidad"
select select
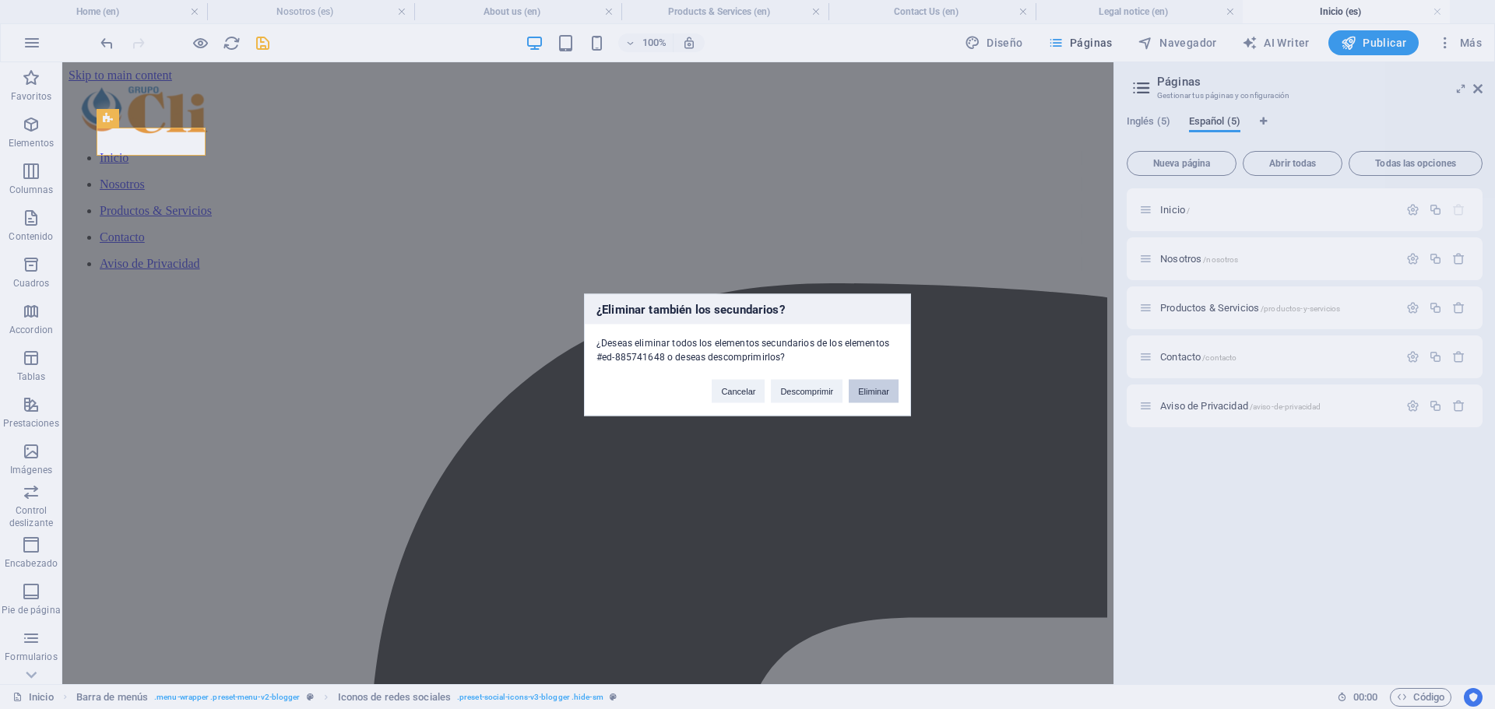
click at [886, 393] on button "Eliminar" at bounding box center [873, 390] width 50 height 23
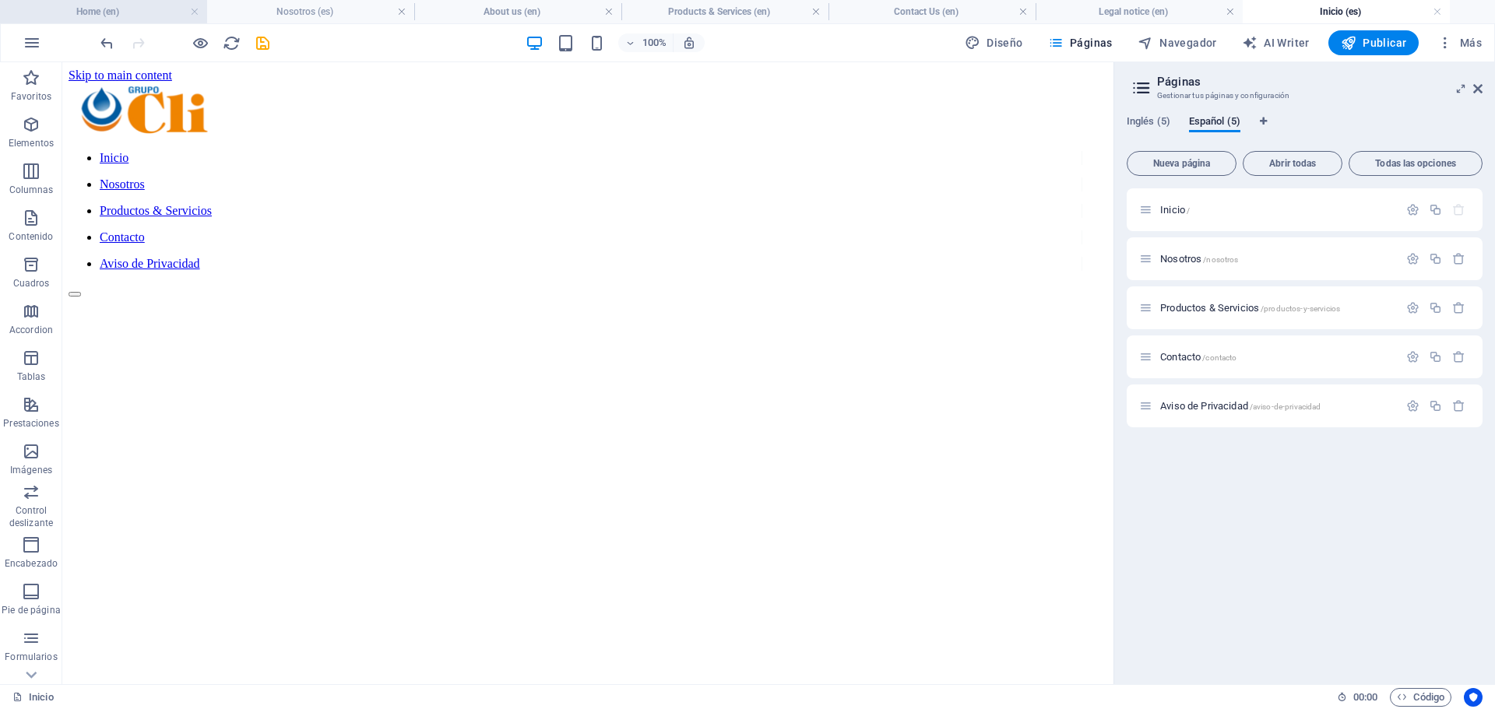
click at [98, 12] on h4 "Home (en)" at bounding box center [103, 11] width 207 height 17
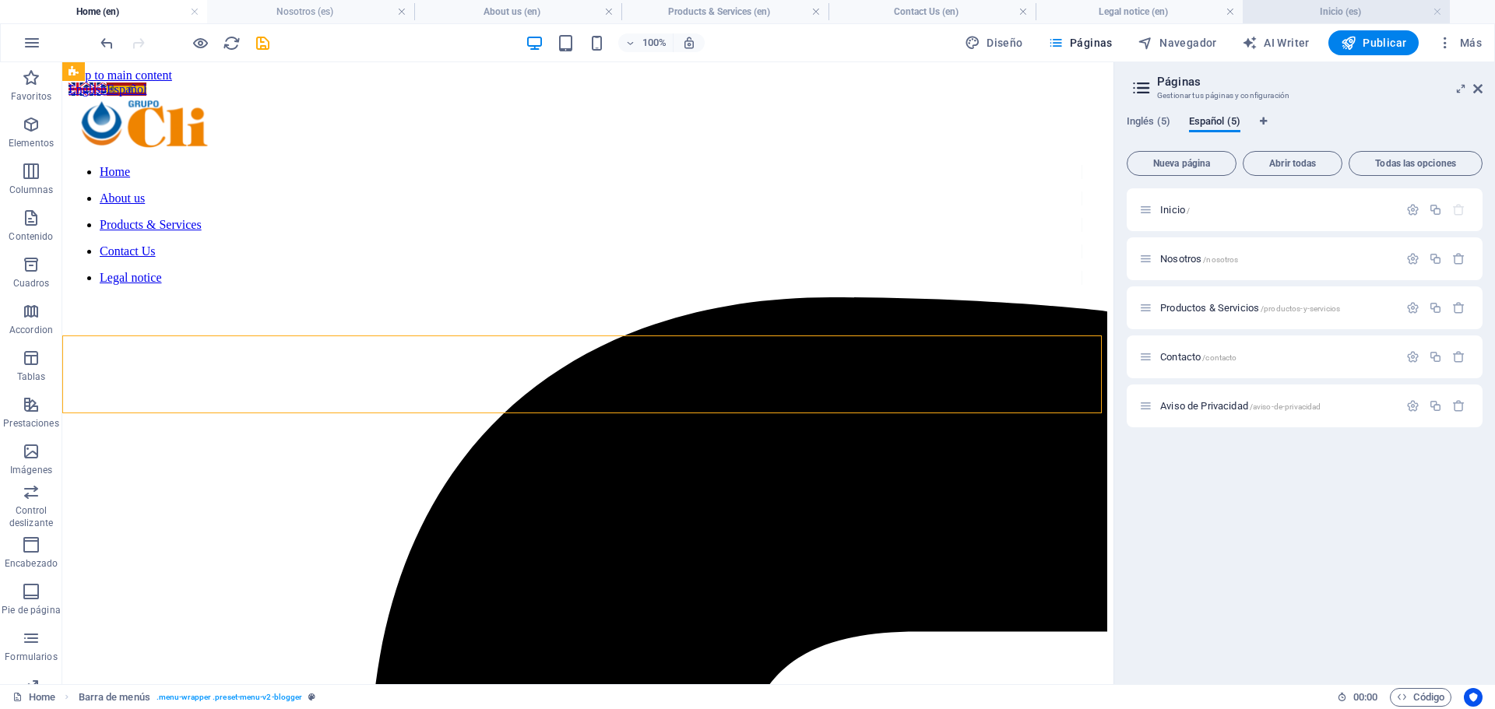
click at [1289, 9] on h4 "Inicio (es)" at bounding box center [1345, 11] width 207 height 17
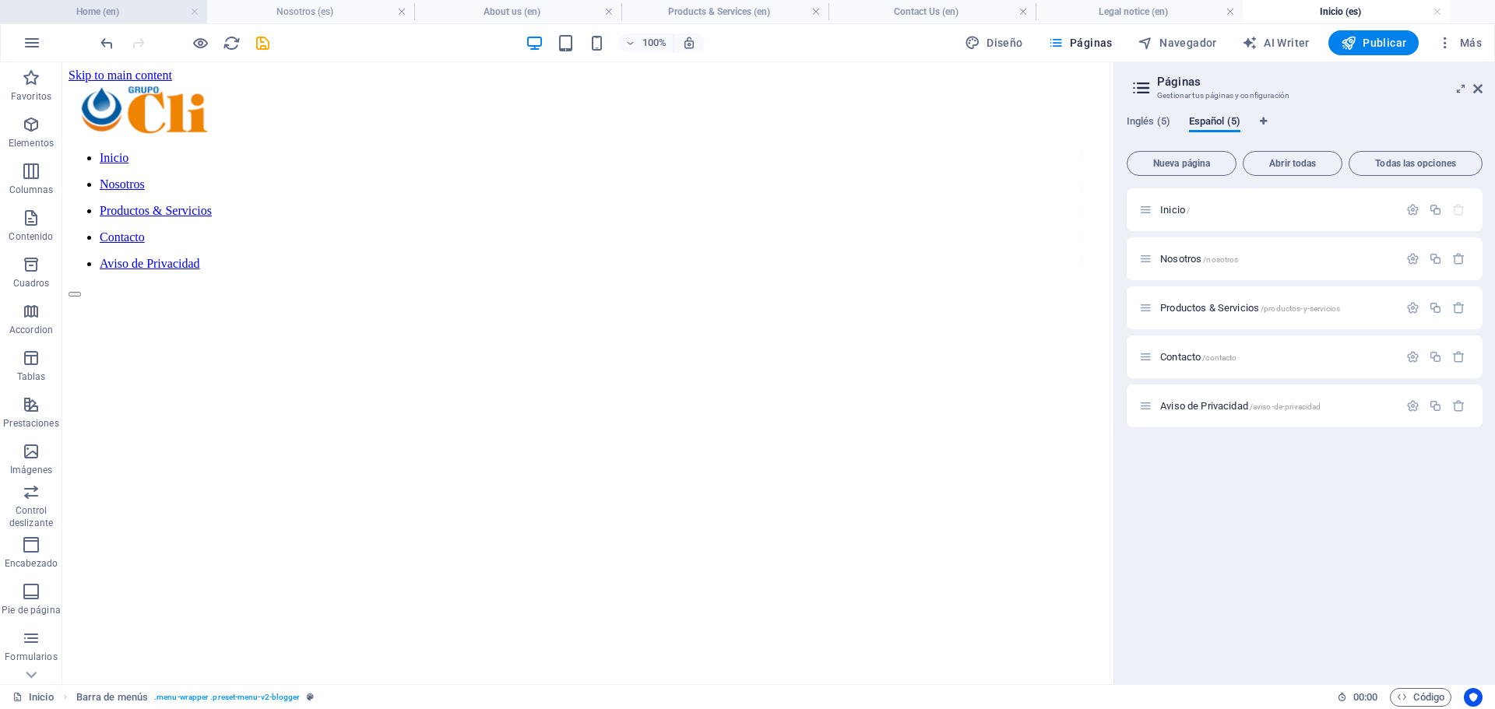
click at [140, 13] on h4 "Home (en)" at bounding box center [103, 11] width 207 height 17
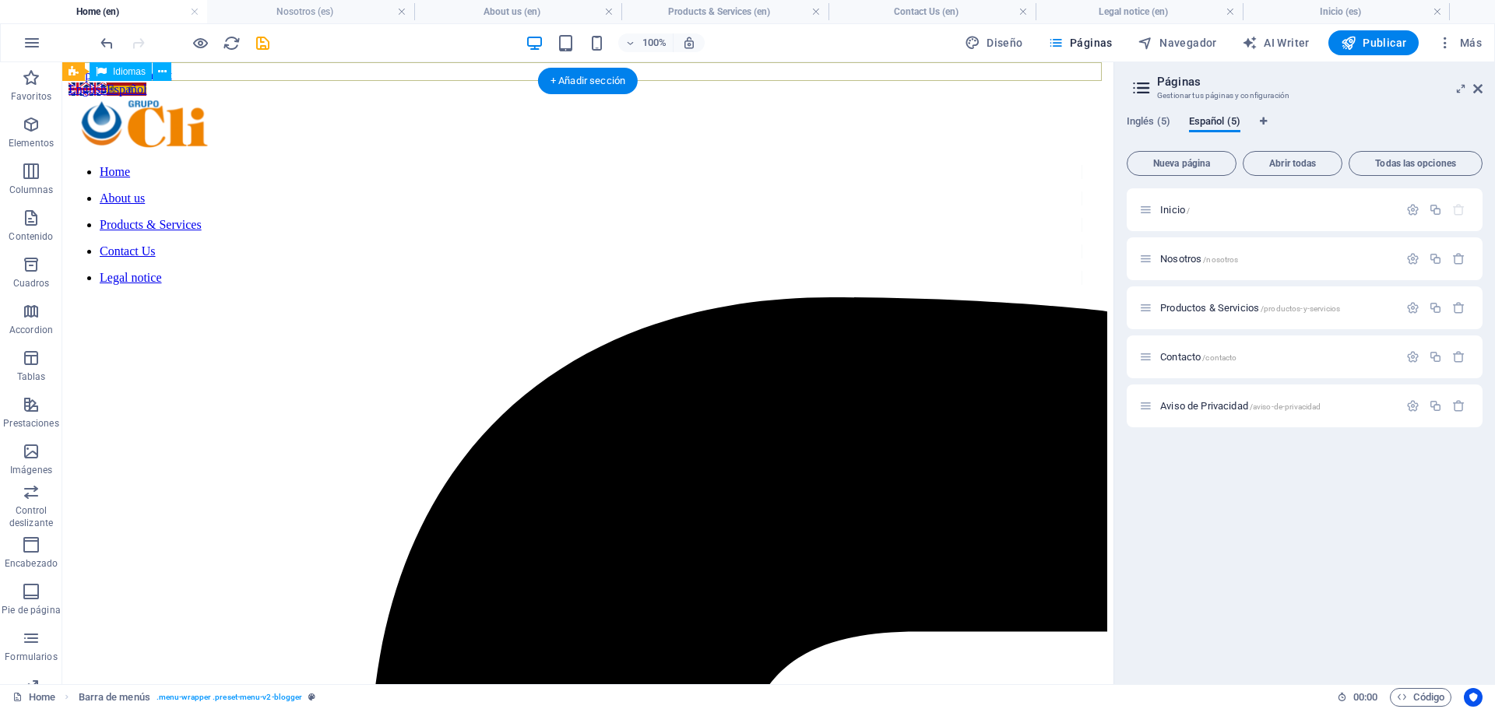
click at [229, 83] on div "English Español" at bounding box center [588, 90] width 1038 height 14
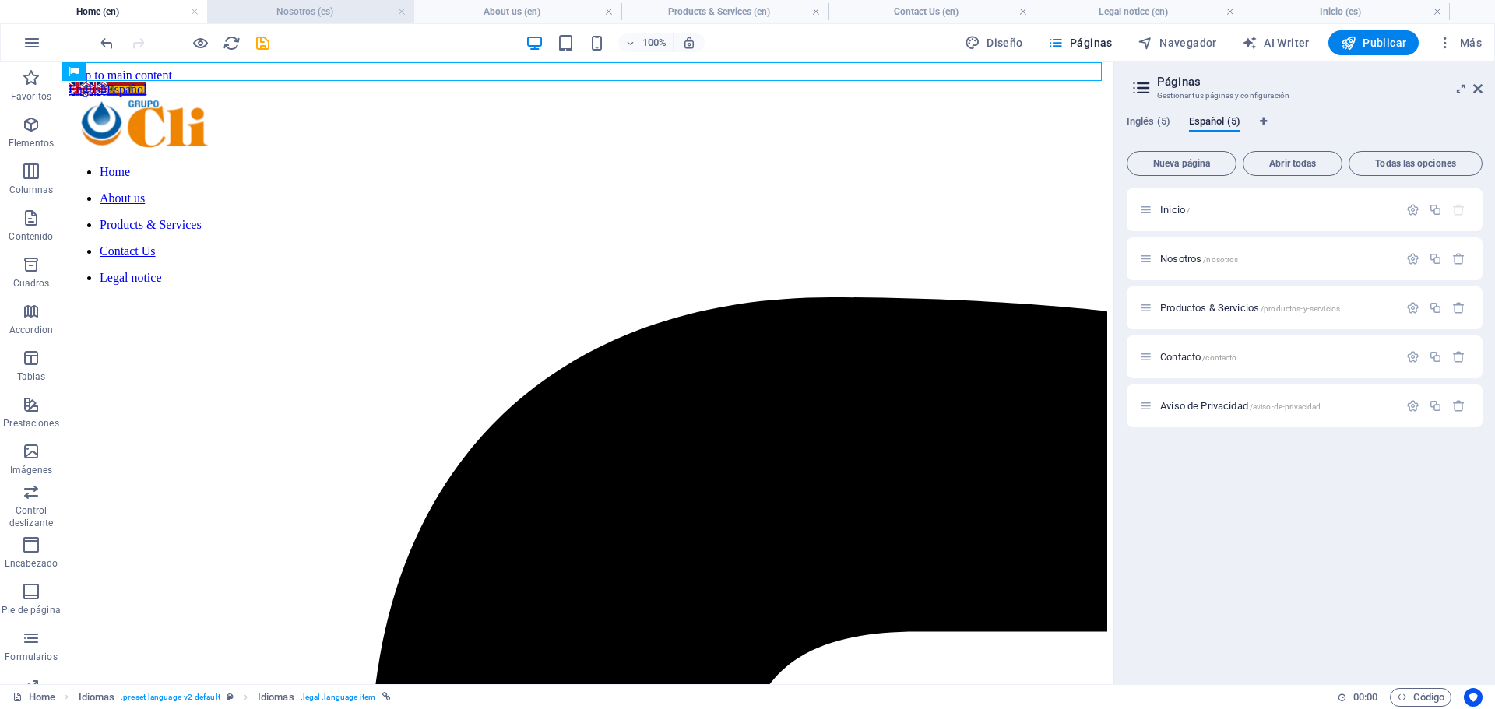
click at [297, 11] on h4 "Nosotros (es)" at bounding box center [310, 11] width 207 height 17
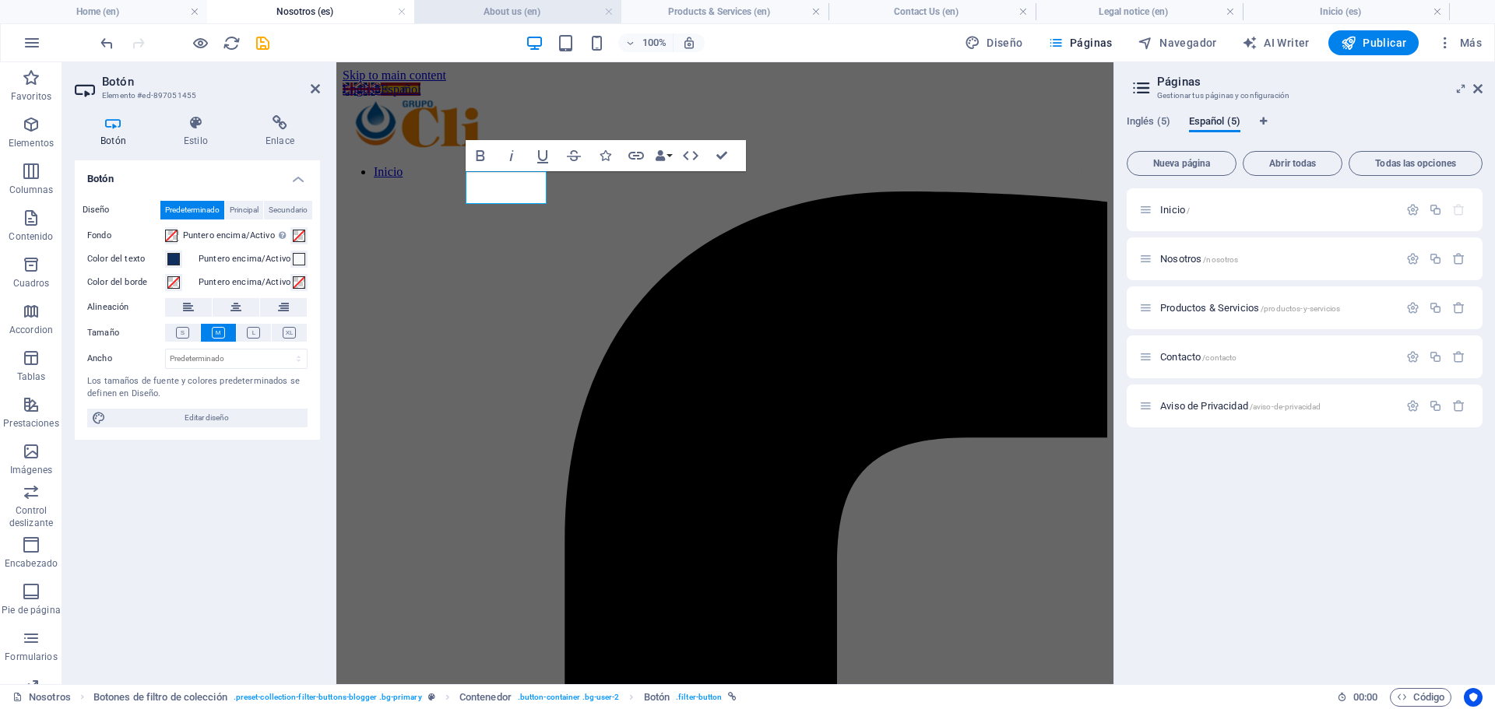
click at [509, 7] on h4 "About us (en)" at bounding box center [517, 11] width 207 height 17
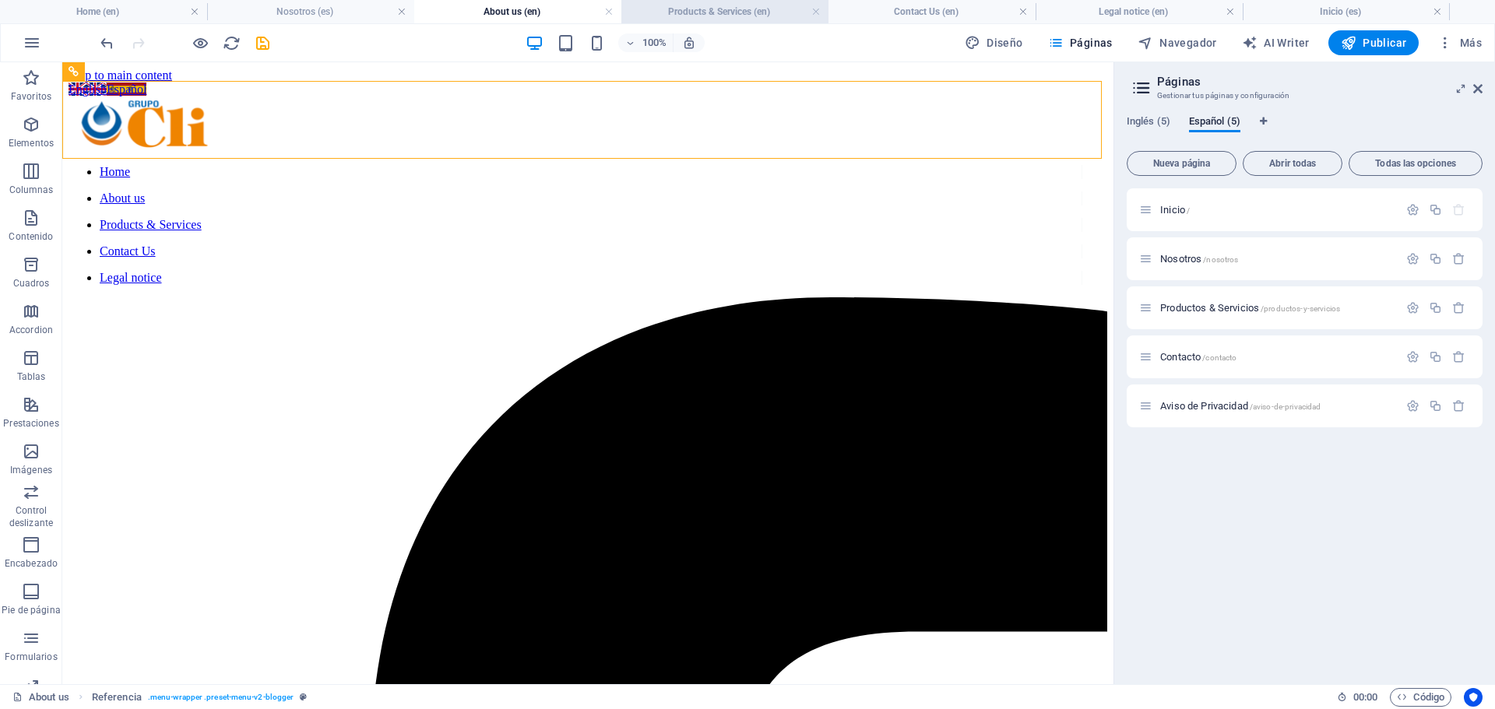
click at [689, 9] on h4 "Products & Services (en)" at bounding box center [724, 11] width 207 height 17
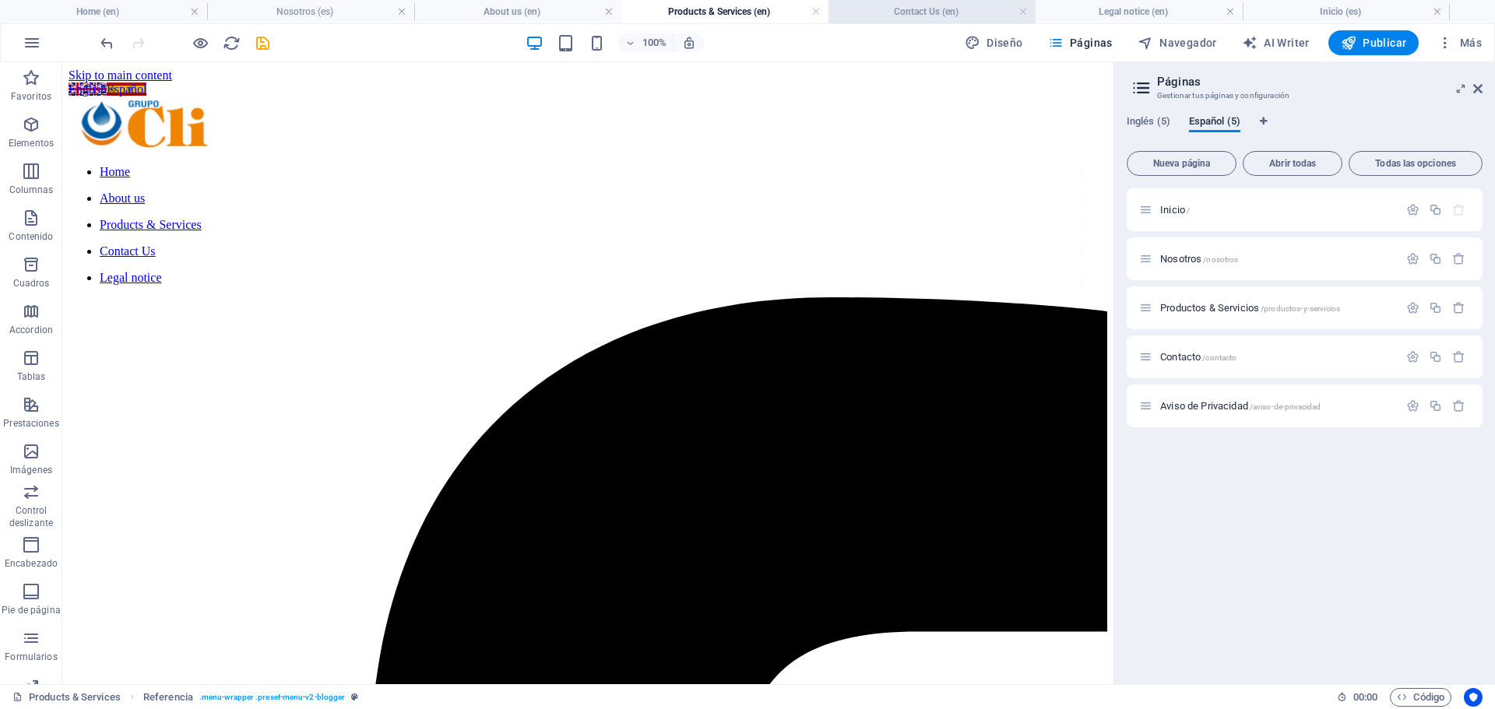
click at [883, 11] on h4 "Contact Us (en)" at bounding box center [931, 11] width 207 height 17
click at [1066, 4] on h4 "Legal notice (en)" at bounding box center [1138, 11] width 207 height 17
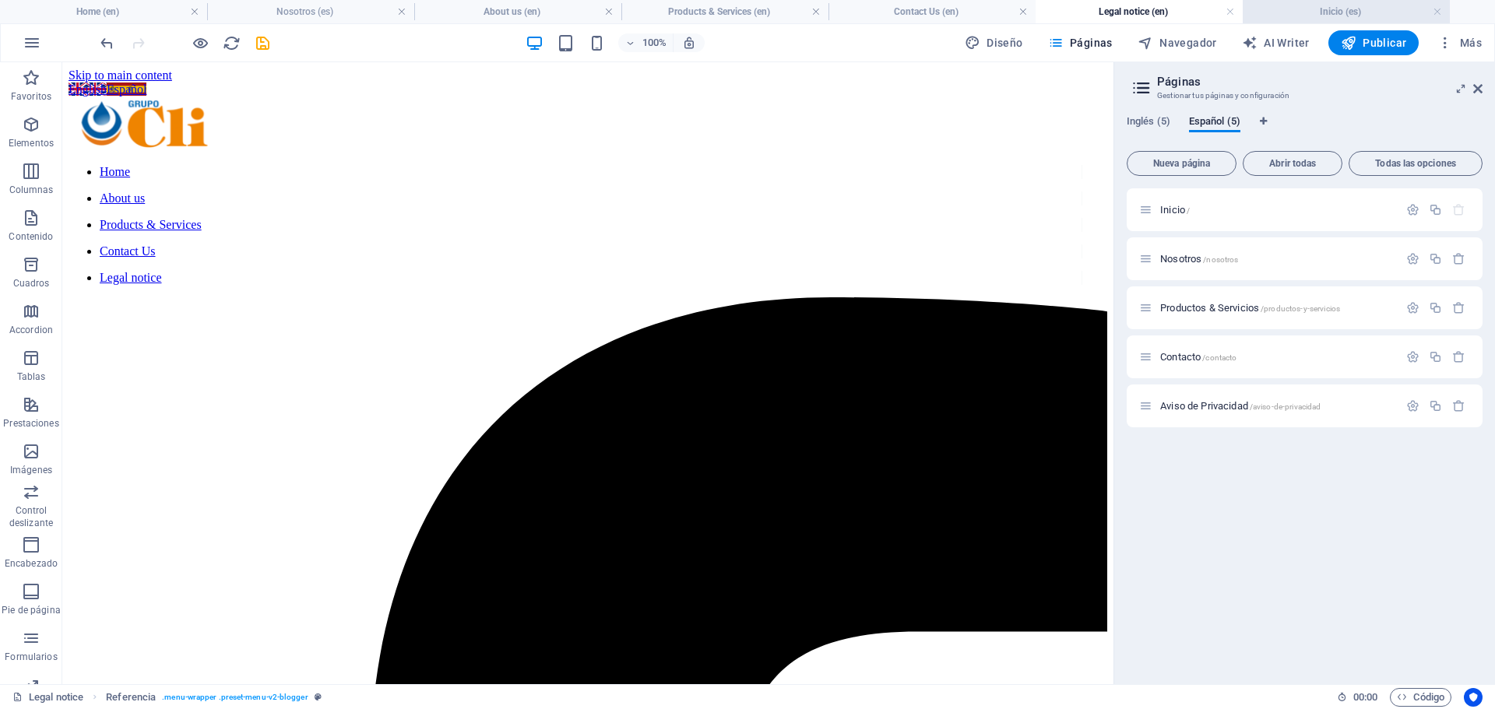
click at [1287, 7] on h4 "Inicio (es)" at bounding box center [1345, 11] width 207 height 17
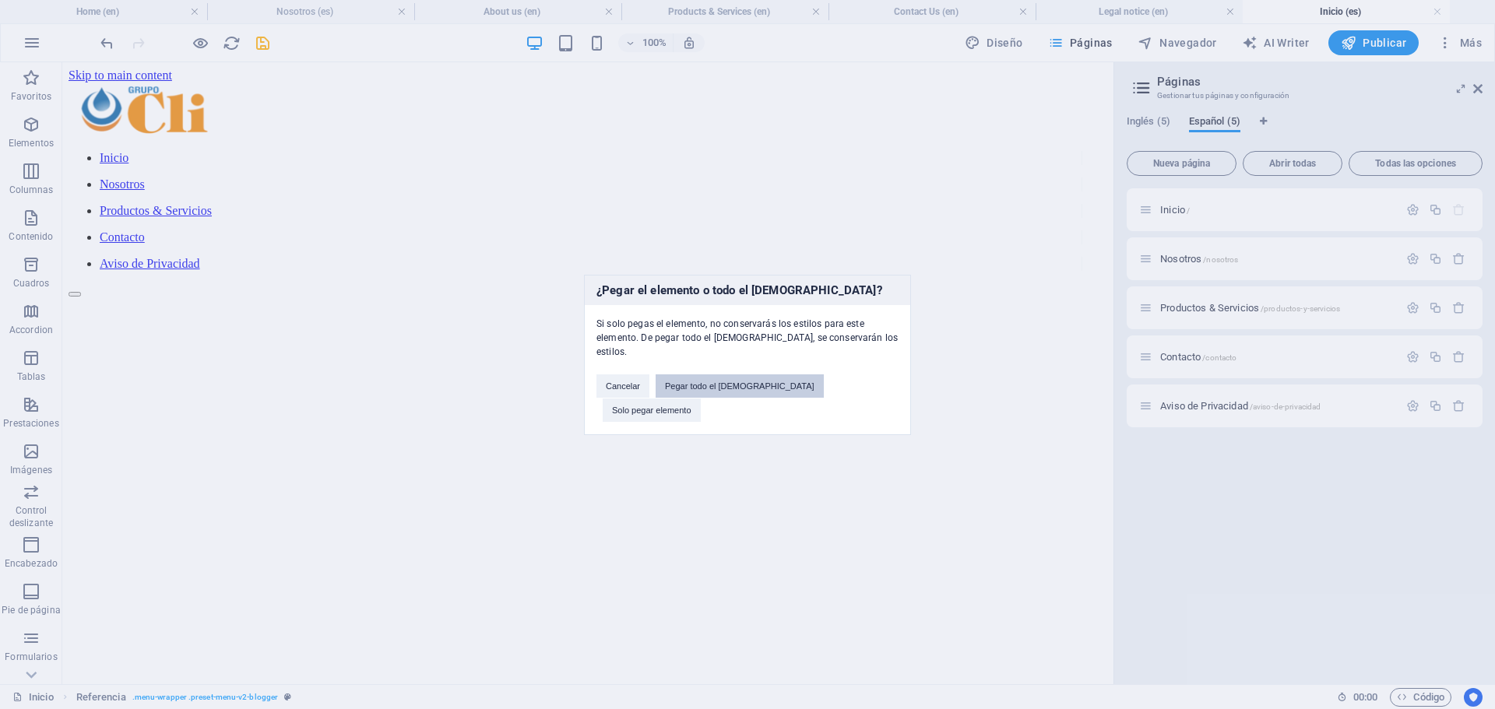
click at [737, 394] on button "Pegar todo el [DEMOGRAPHIC_DATA]" at bounding box center [739, 385] width 168 height 23
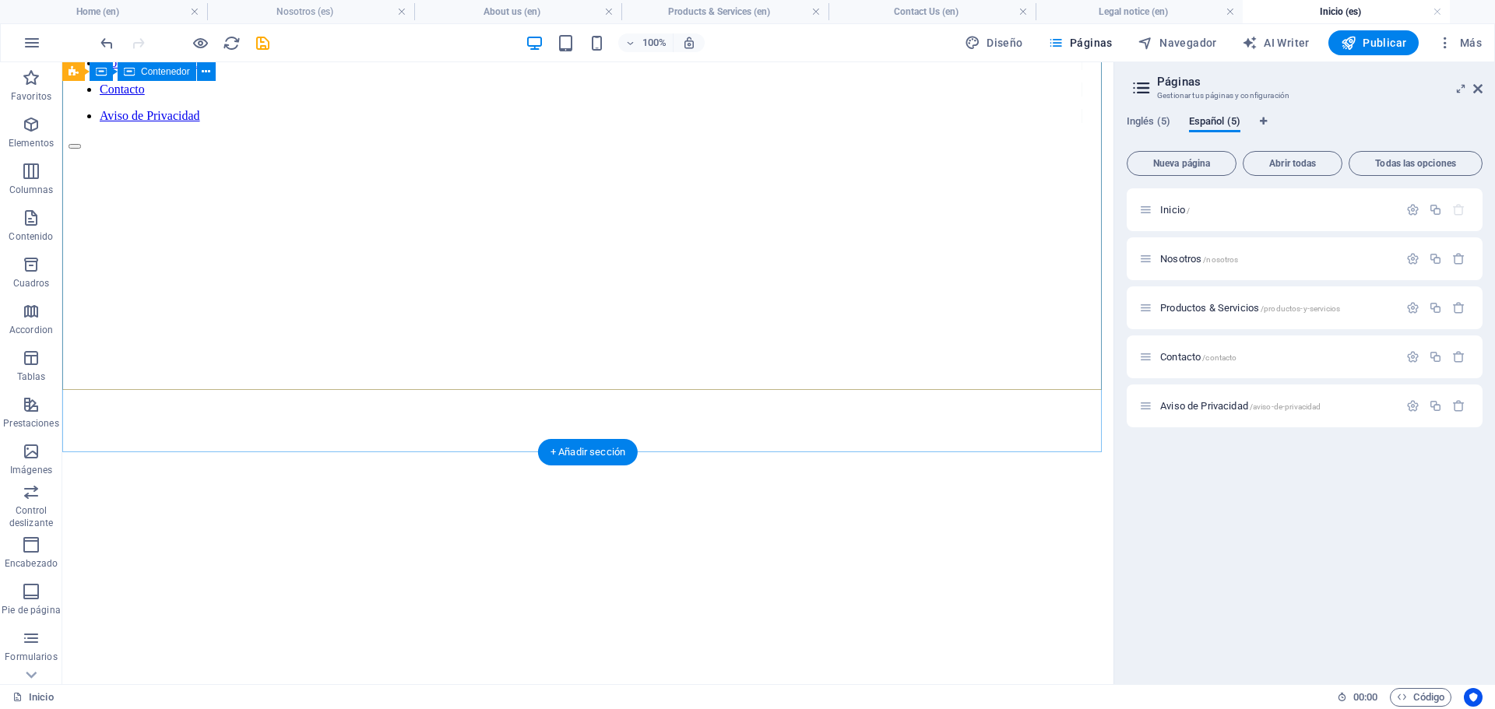
scroll to position [389, 0]
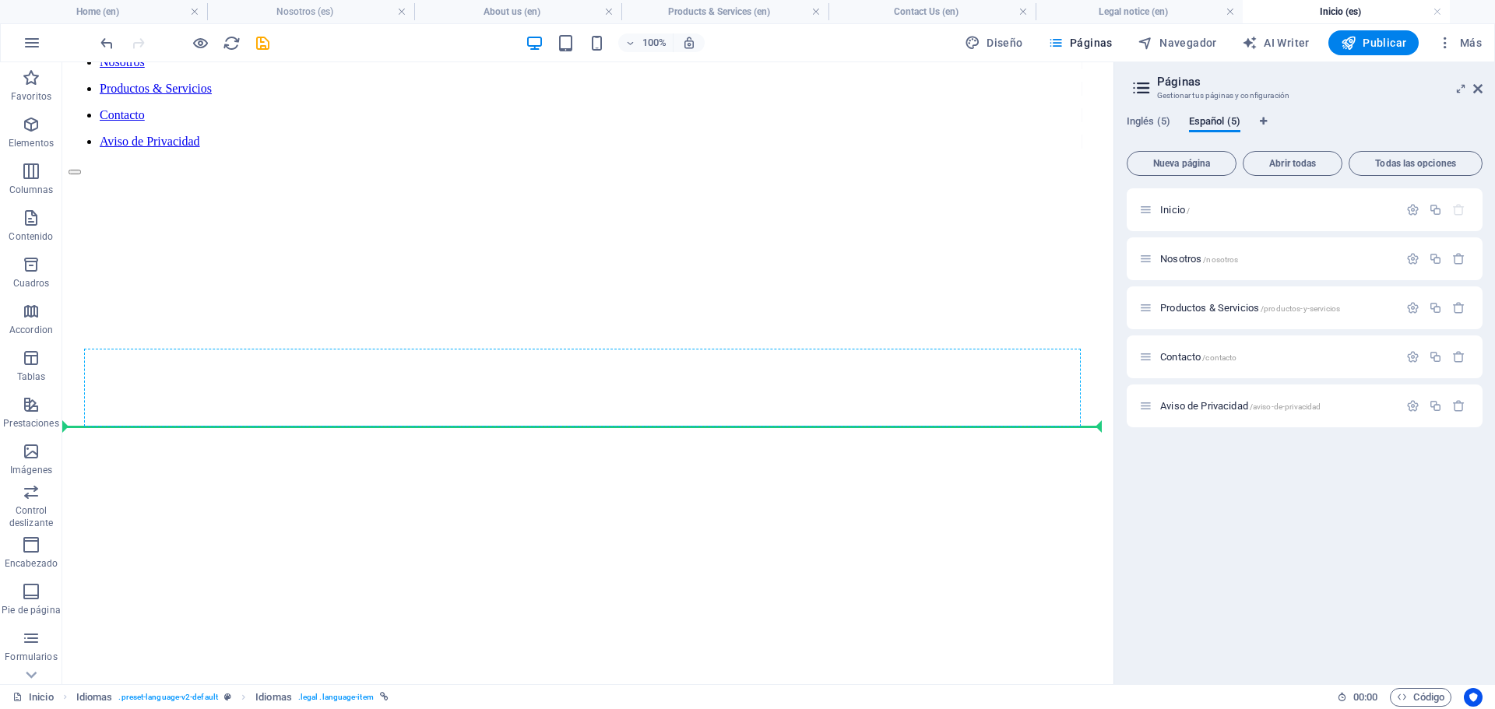
scroll to position [0, 0]
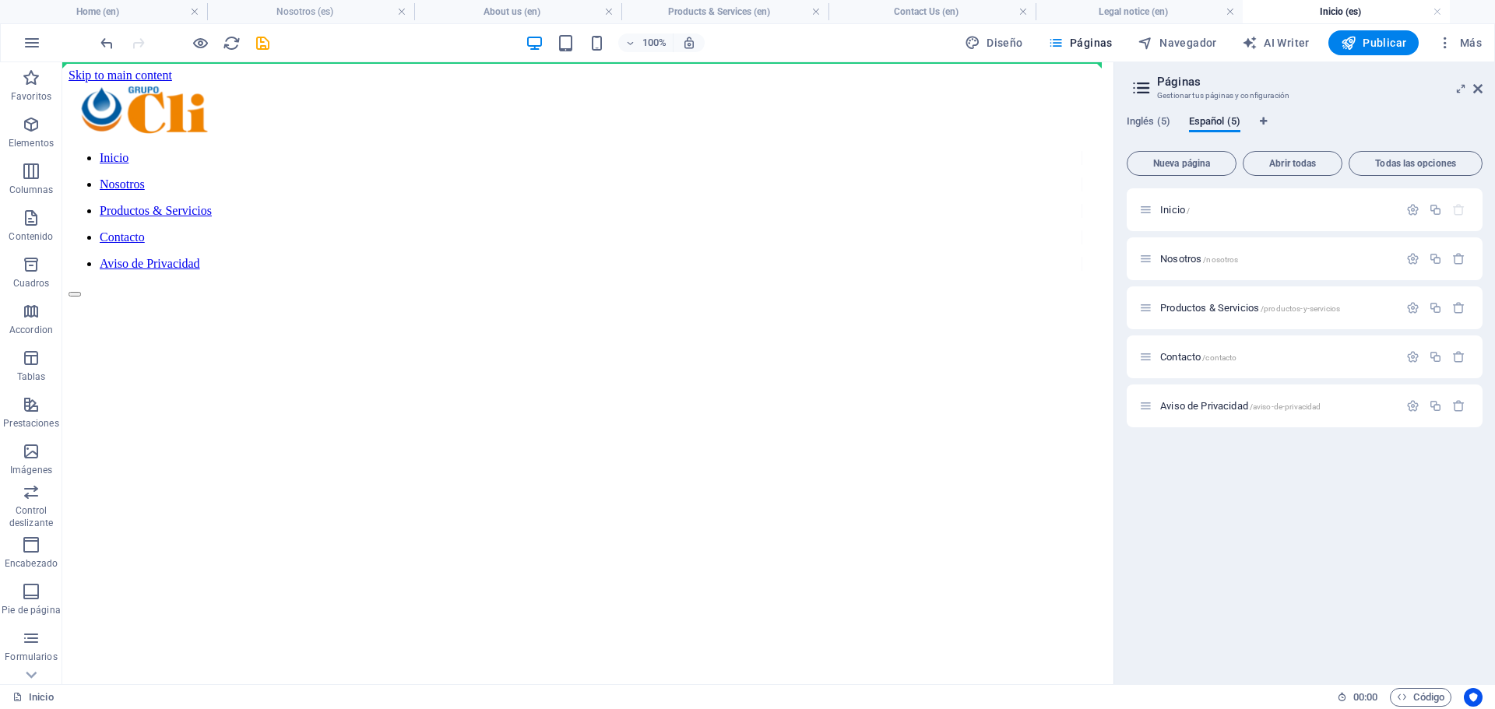
drag, startPoint x: 246, startPoint y: 675, endPoint x: 255, endPoint y: 67, distance: 608.0
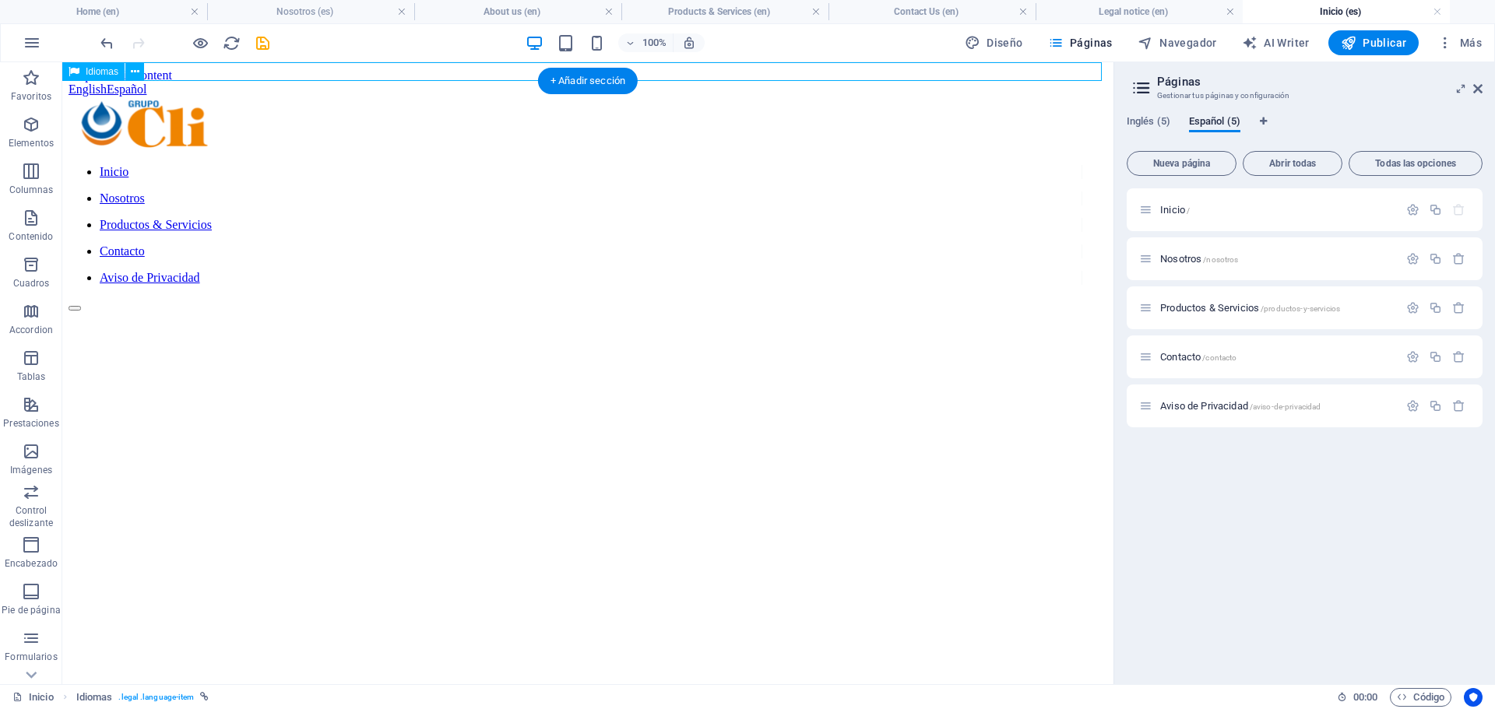
click at [258, 83] on div "English Español" at bounding box center [588, 90] width 1038 height 14
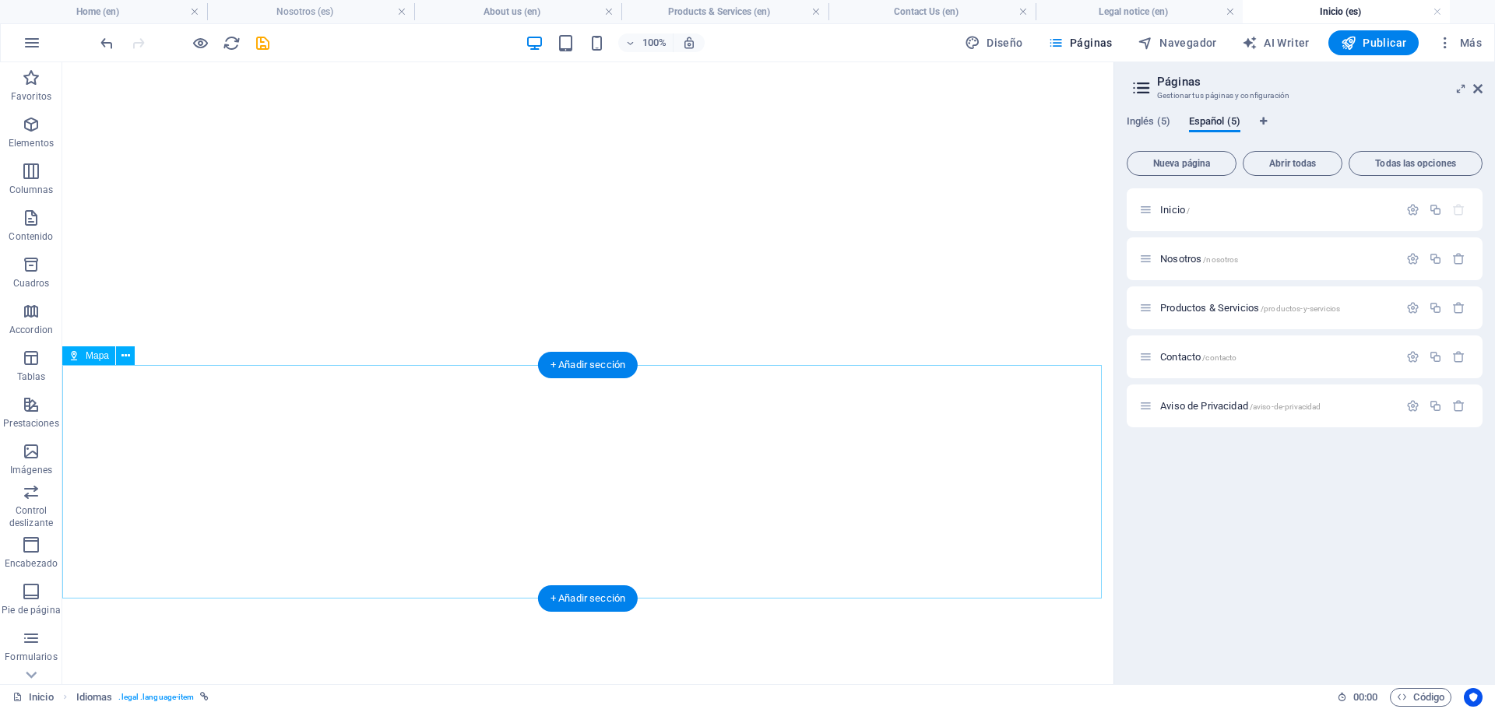
scroll to position [680, 0]
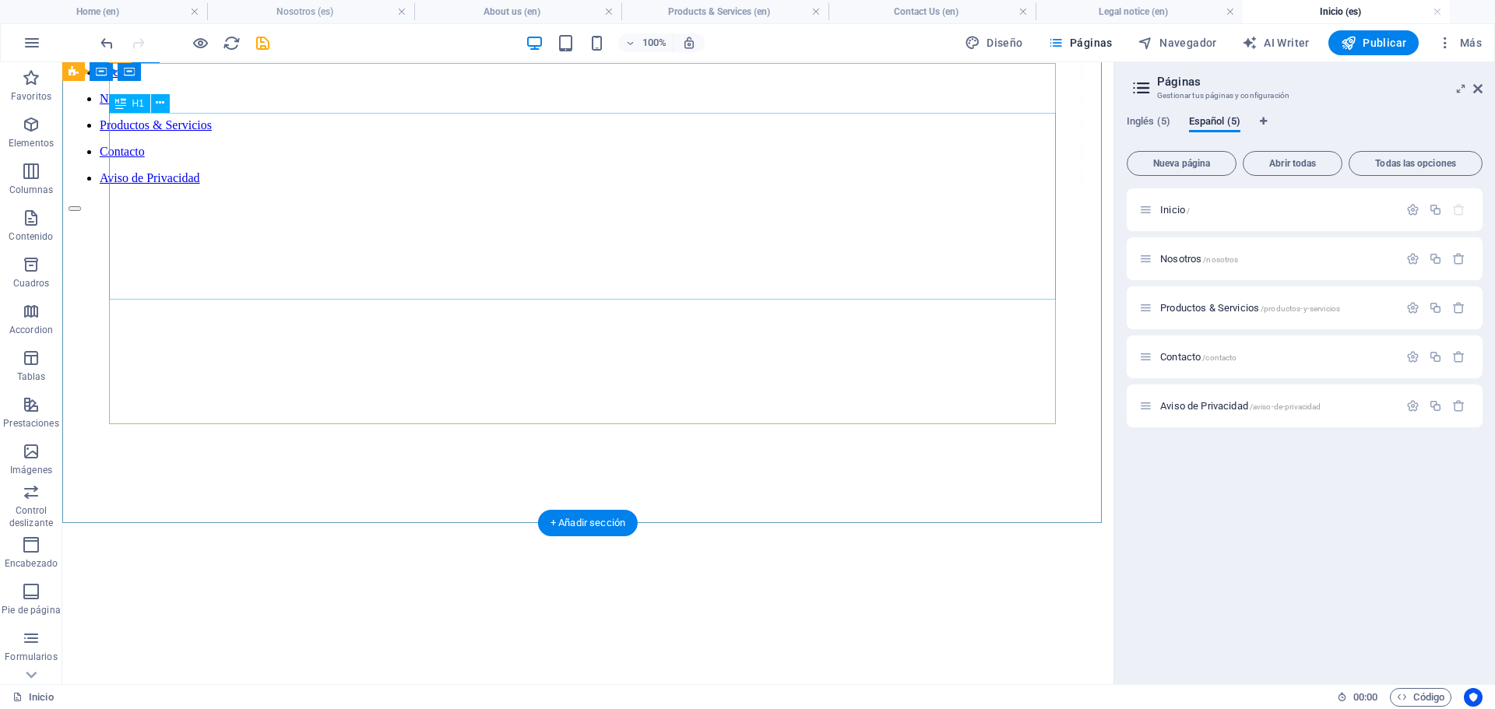
scroll to position [0, 0]
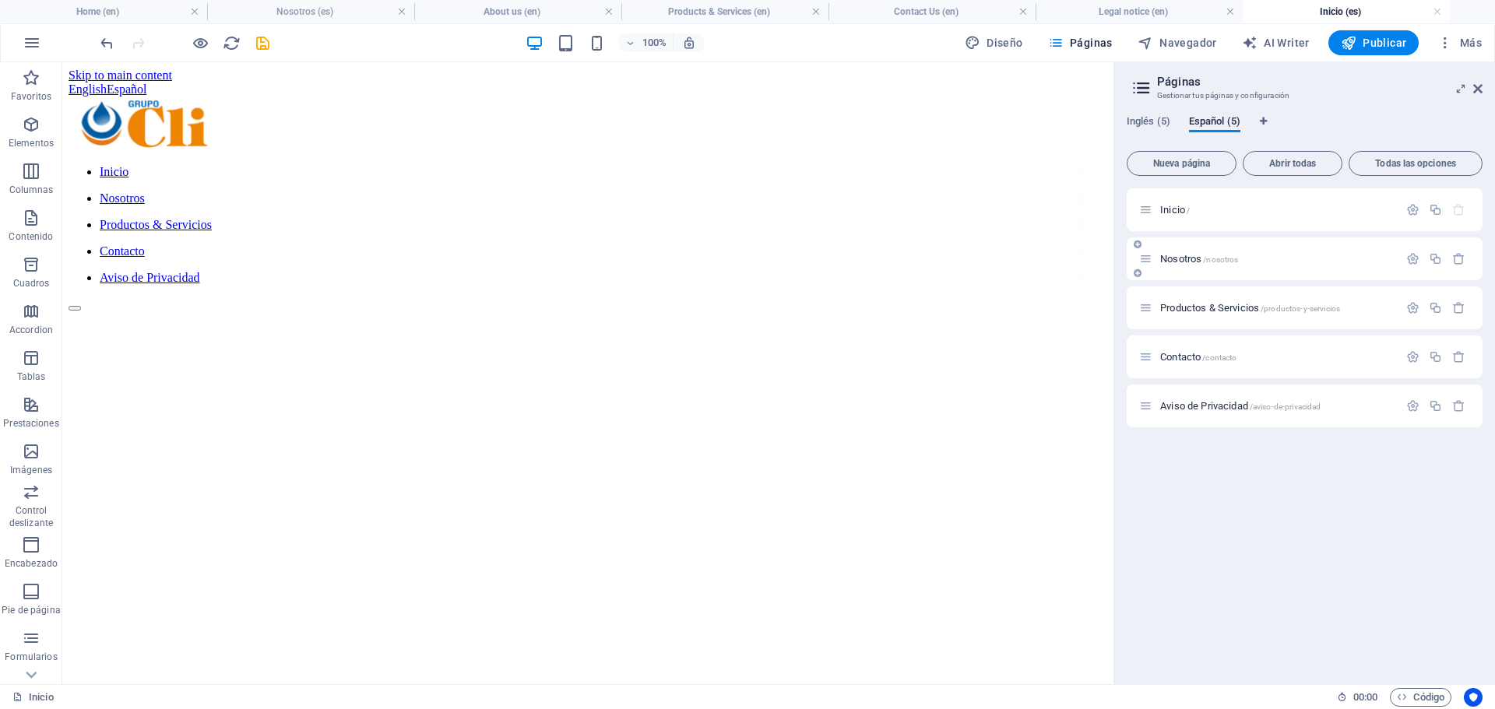
click at [1201, 262] on span "Nosotros /nosotros" at bounding box center [1199, 259] width 78 height 12
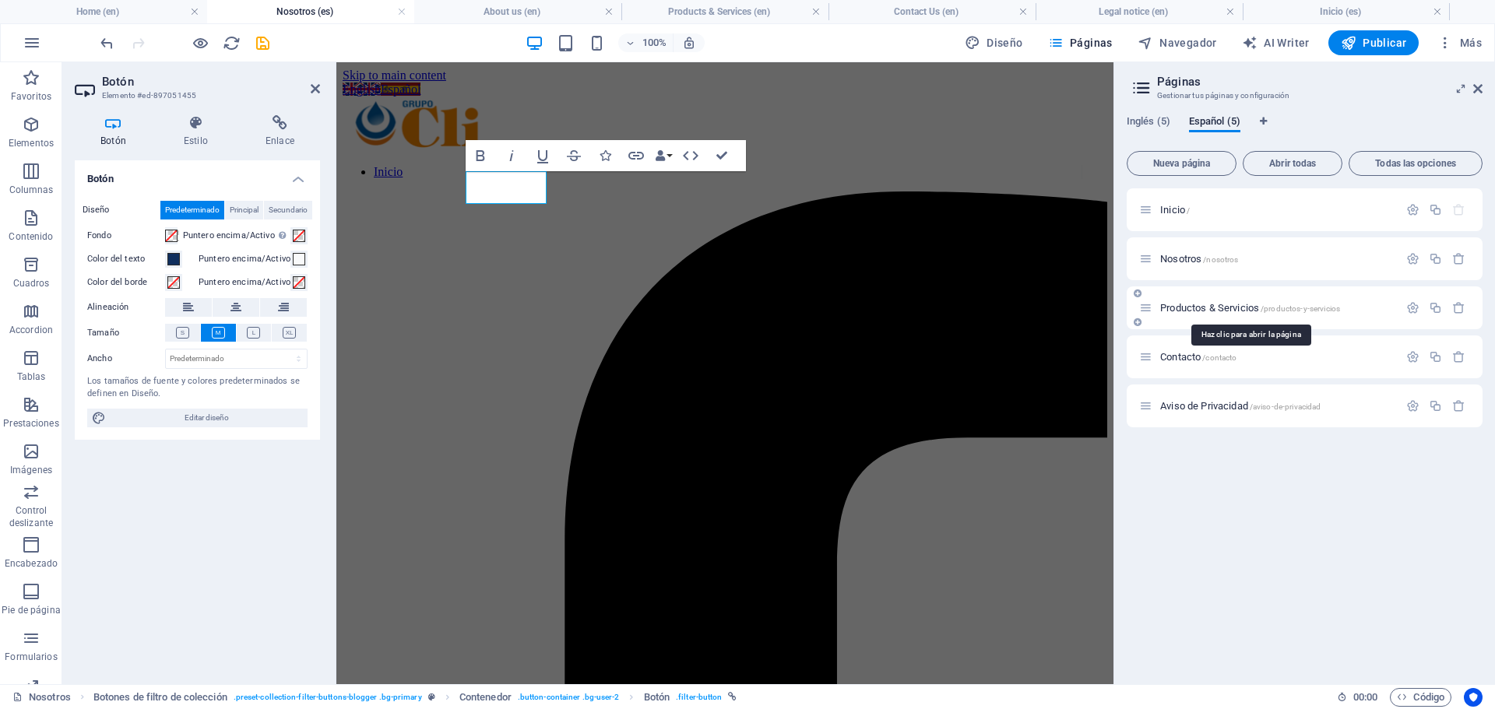
click at [1189, 304] on span "Productos & Servicios /productos-y-servicios" at bounding box center [1250, 308] width 180 height 12
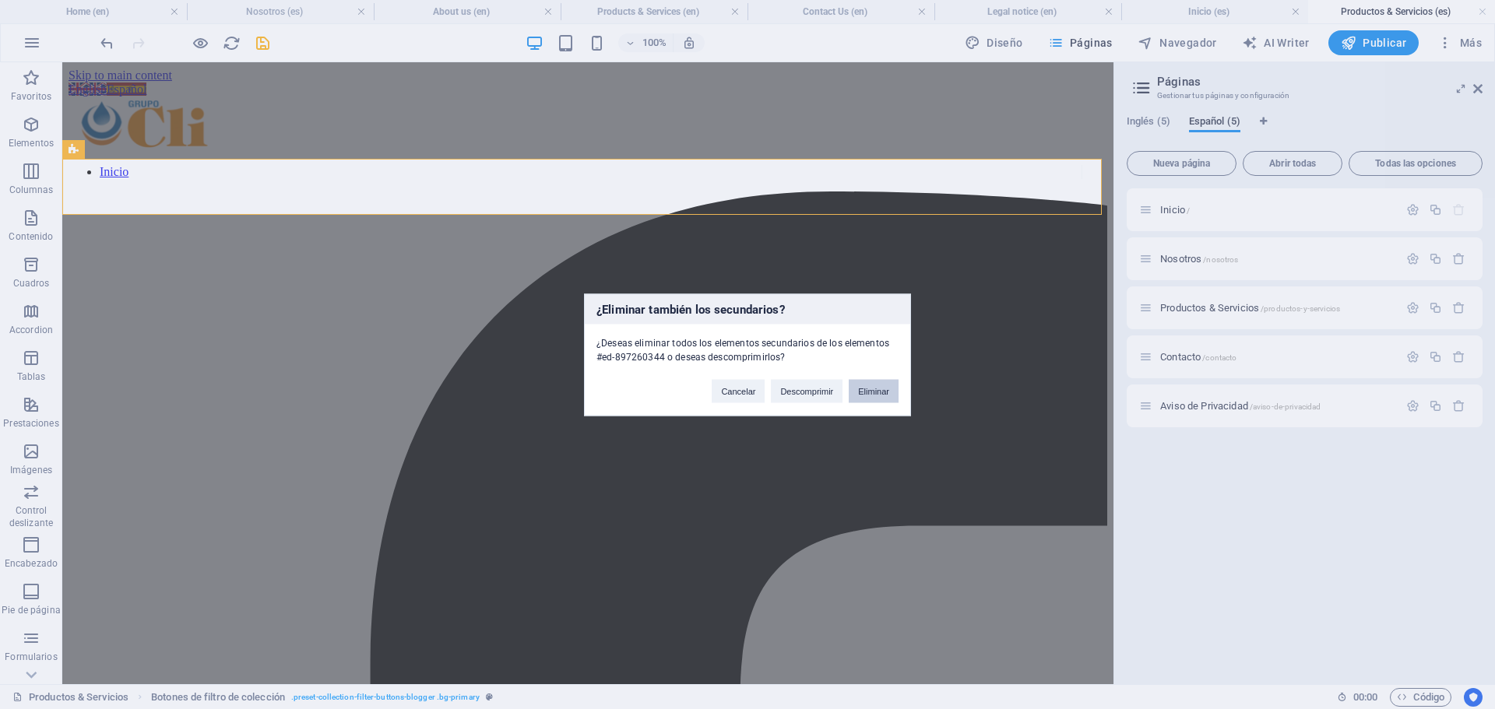
click at [864, 389] on button "Eliminar" at bounding box center [873, 390] width 50 height 23
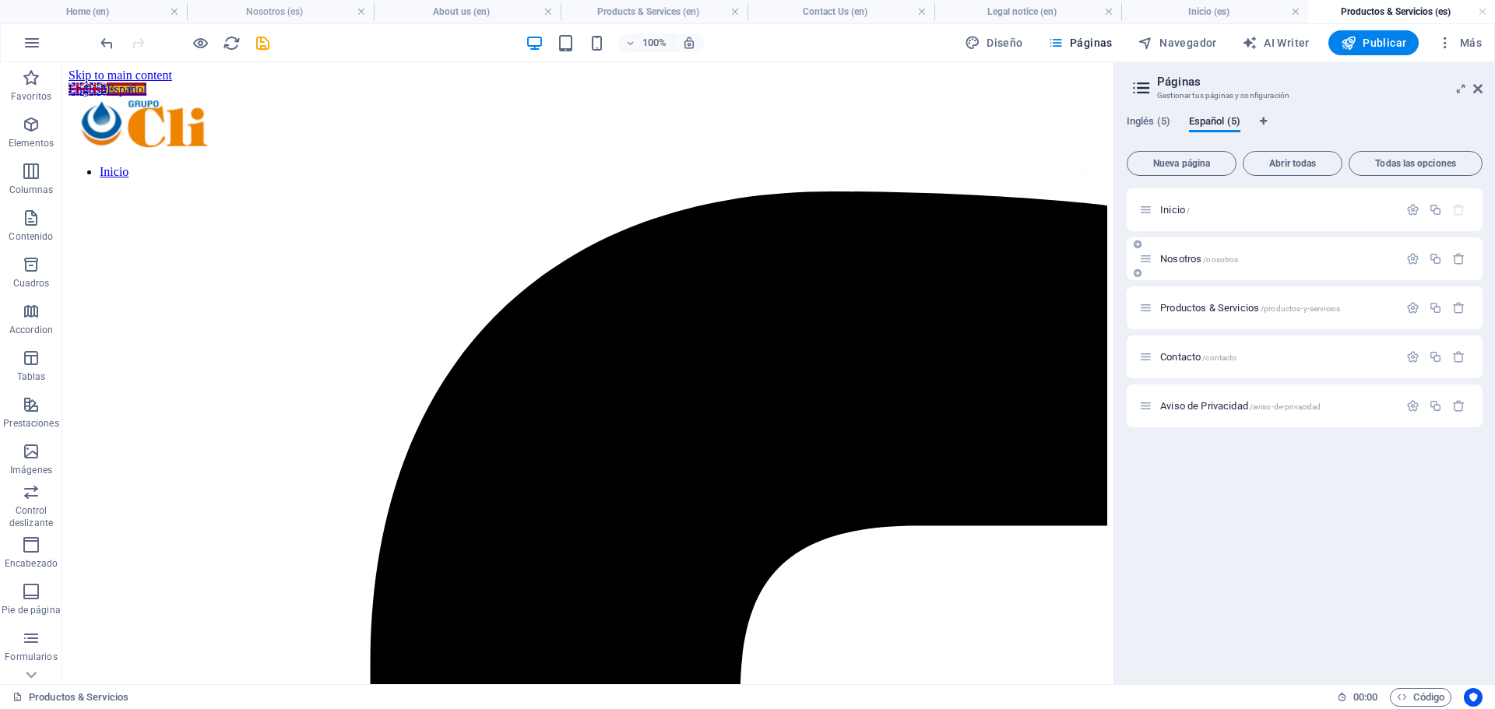
click at [1233, 262] on span "/nosotros" at bounding box center [1220, 259] width 35 height 9
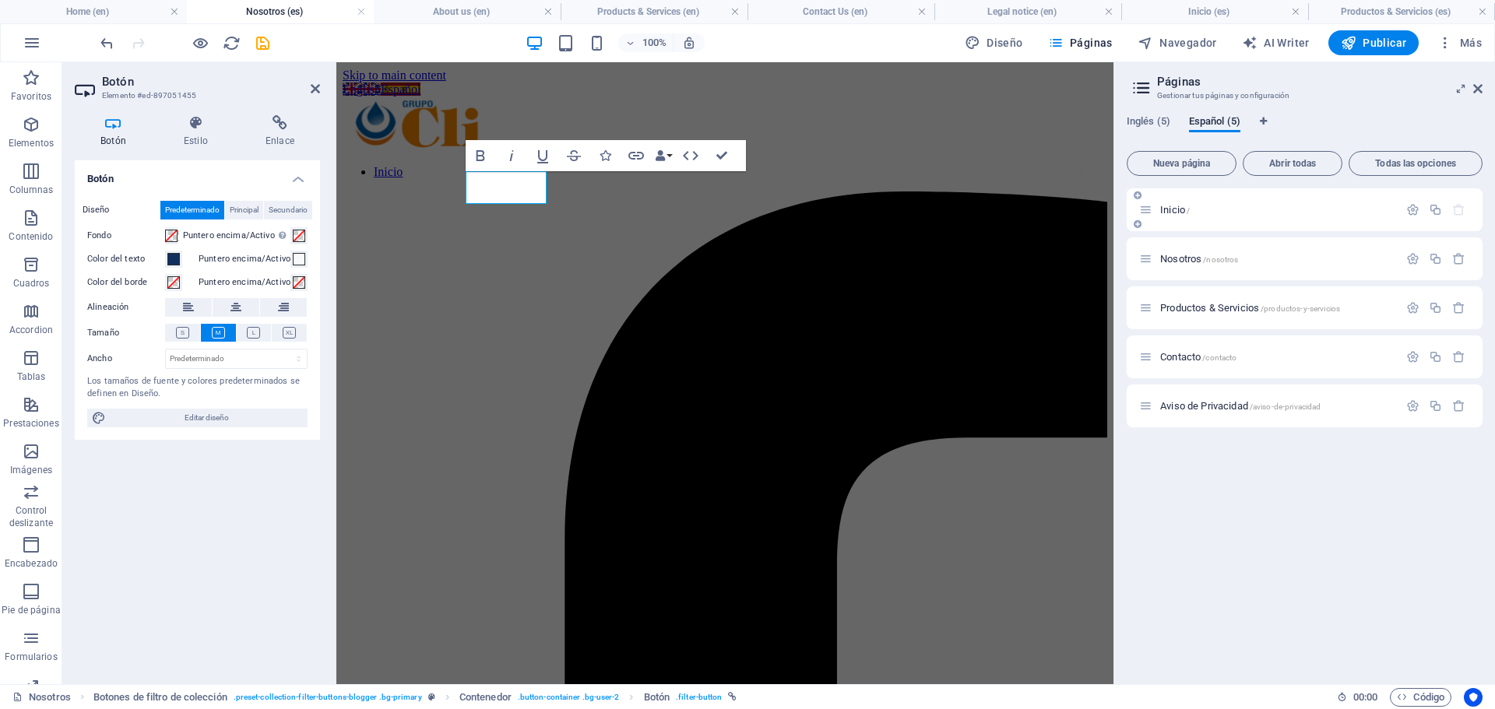
click at [1198, 213] on p "Inicio /" at bounding box center [1277, 210] width 234 height 10
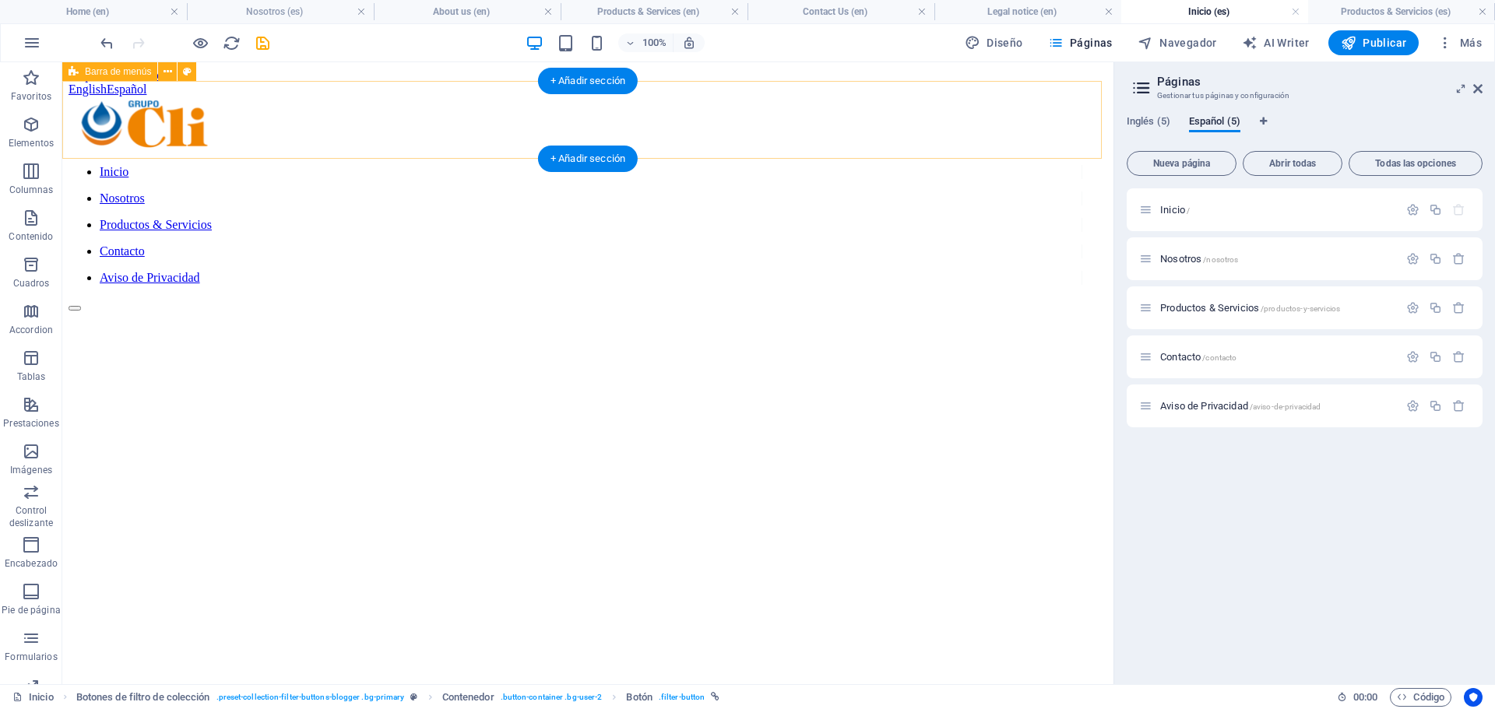
click at [343, 97] on div "Inicio Nosotros Productos & Servicios Contacto Aviso de Privacidad" at bounding box center [588, 204] width 1038 height 215
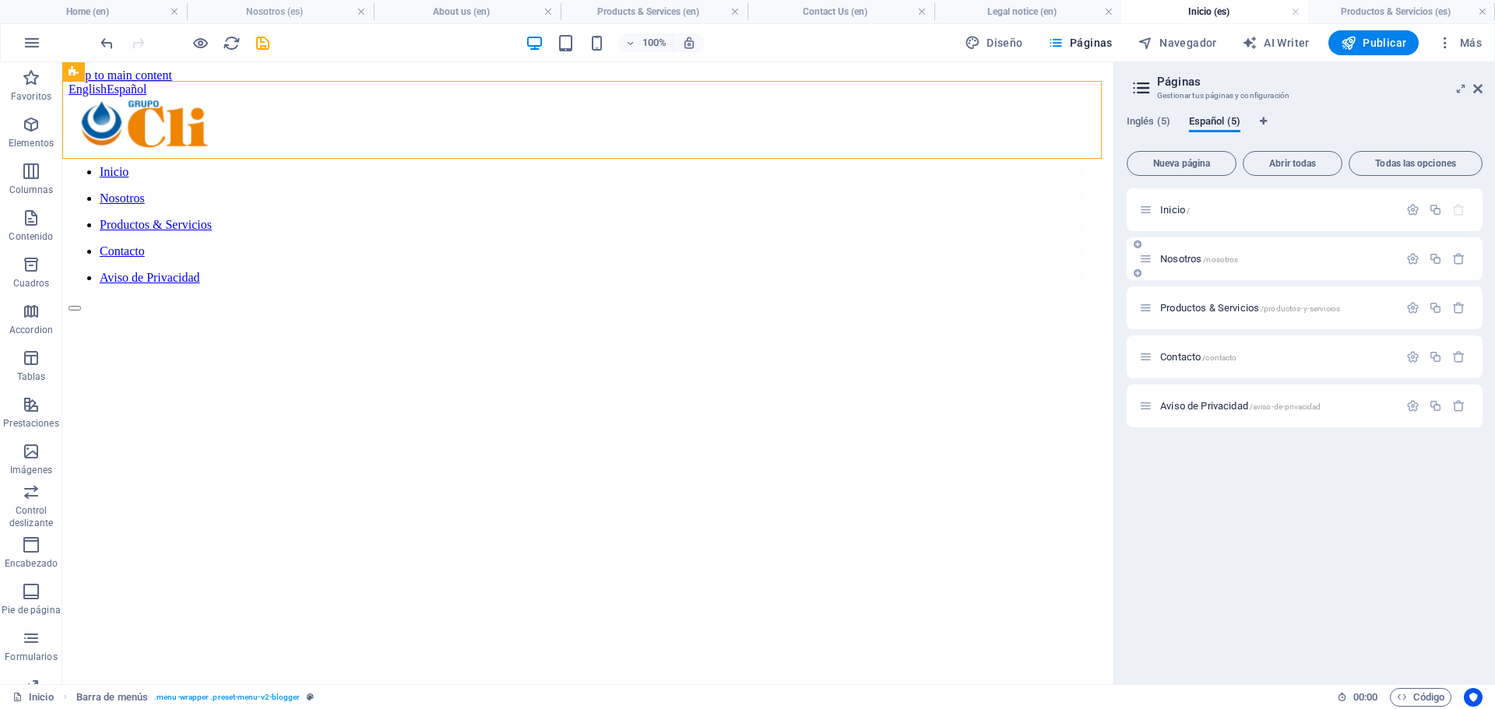
click at [1207, 255] on span "/nosotros" at bounding box center [1220, 259] width 35 height 9
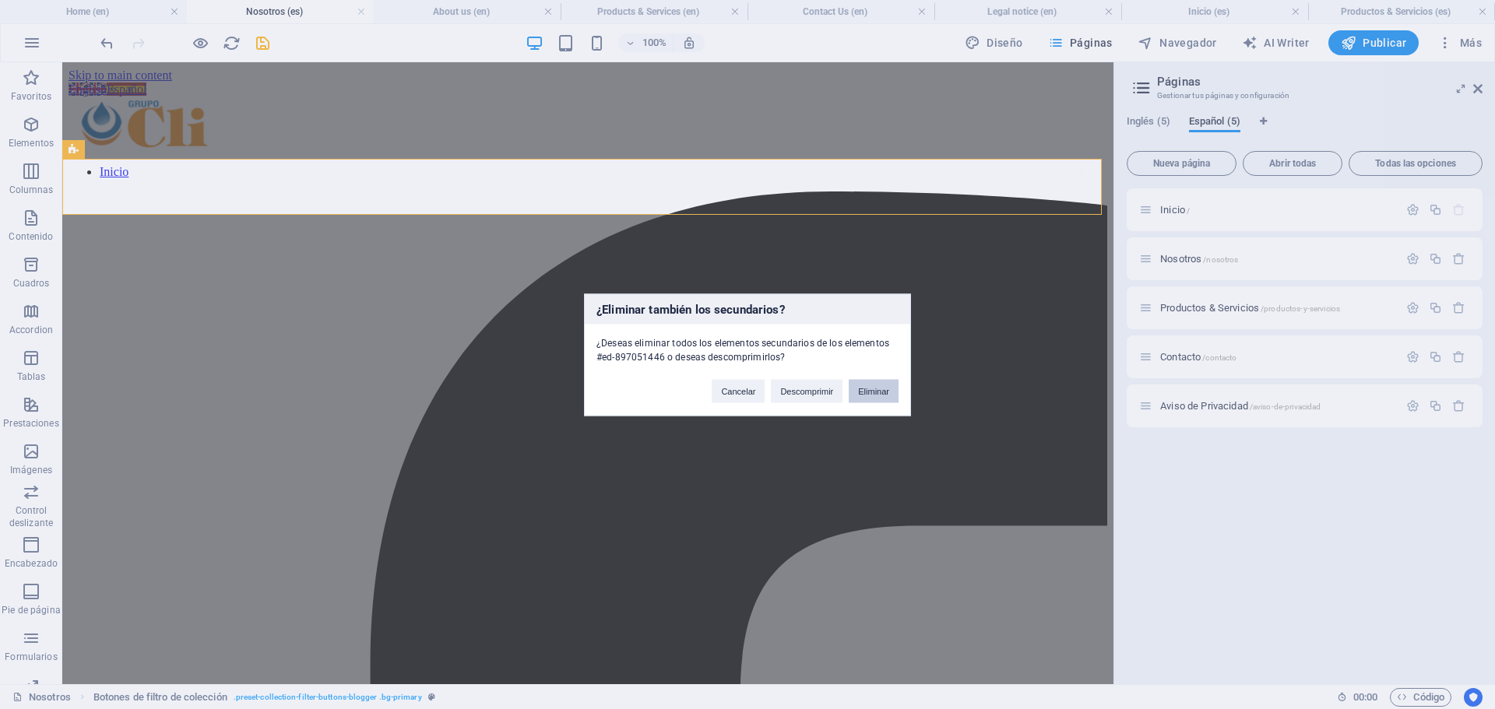
click at [883, 394] on button "Eliminar" at bounding box center [873, 390] width 50 height 23
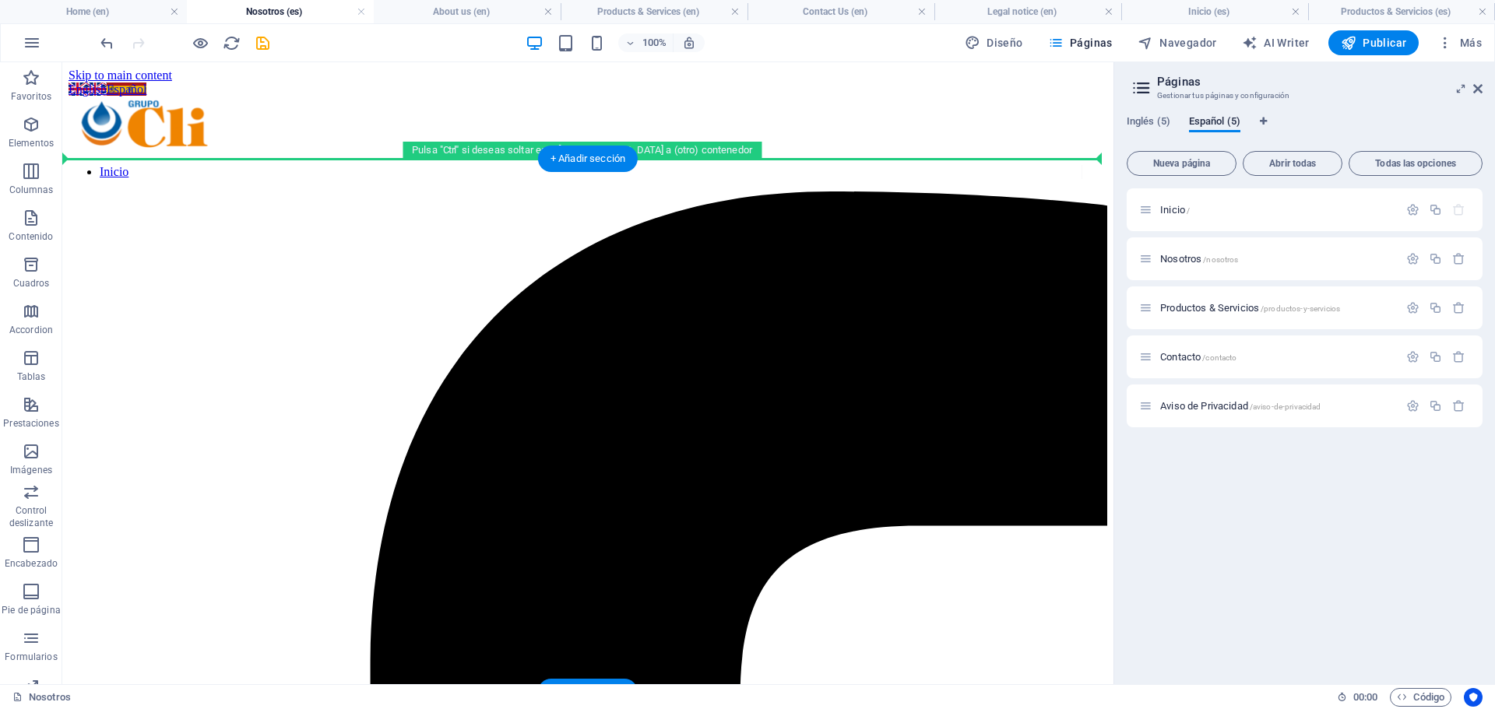
drag, startPoint x: 334, startPoint y: 631, endPoint x: 345, endPoint y: 172, distance: 458.6
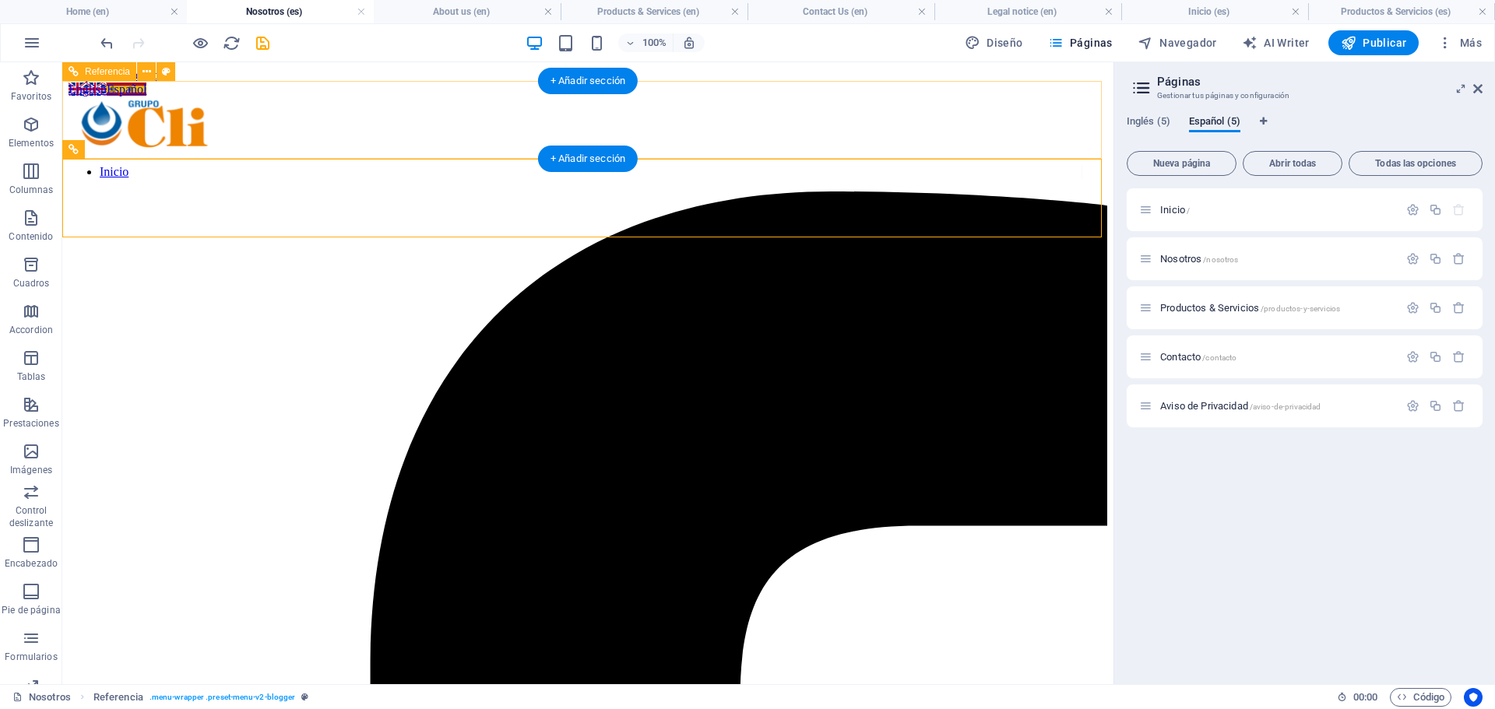
click at [343, 165] on nav "Inicio" at bounding box center [575, 172] width 1013 height 14
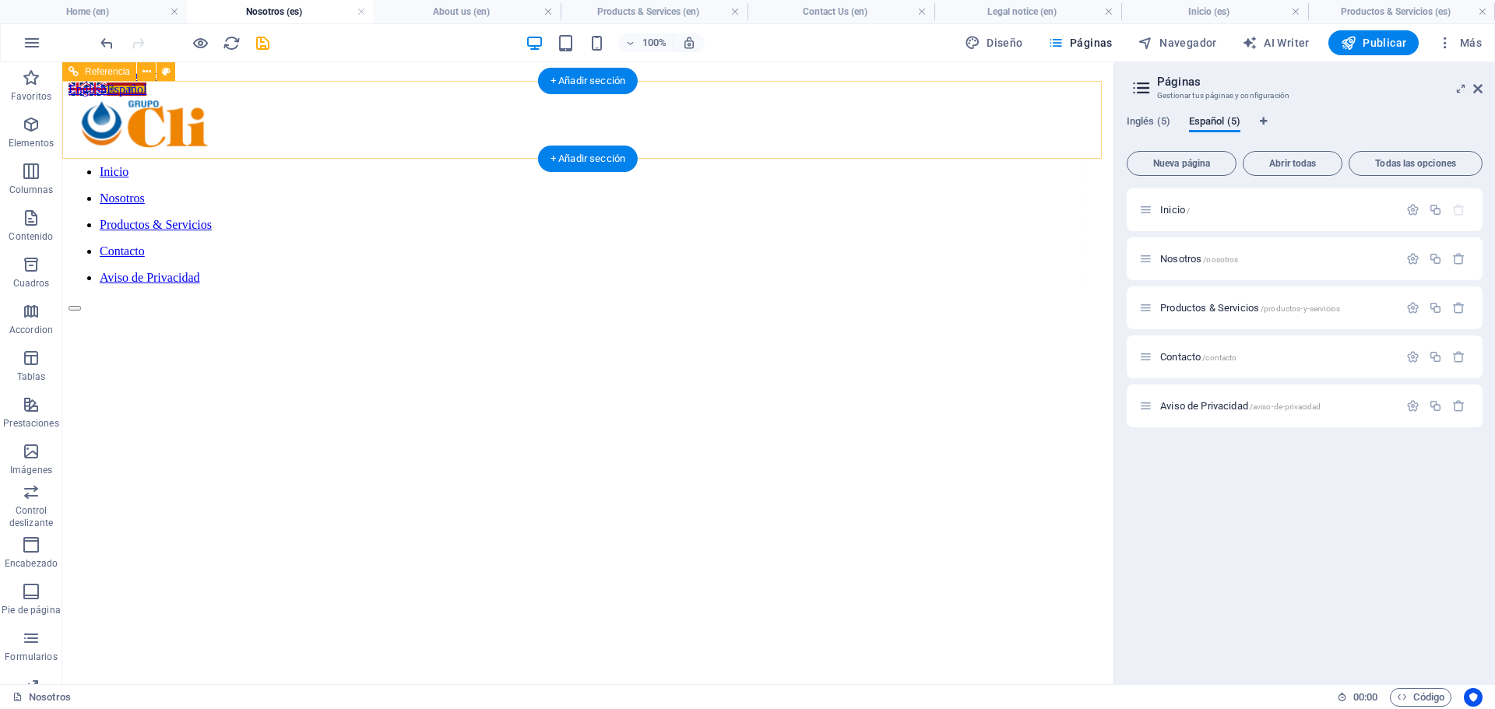
click at [75, 128] on div "Inicio Nosotros Productos & Servicios Contacto Aviso de Privacidad" at bounding box center [588, 204] width 1038 height 215
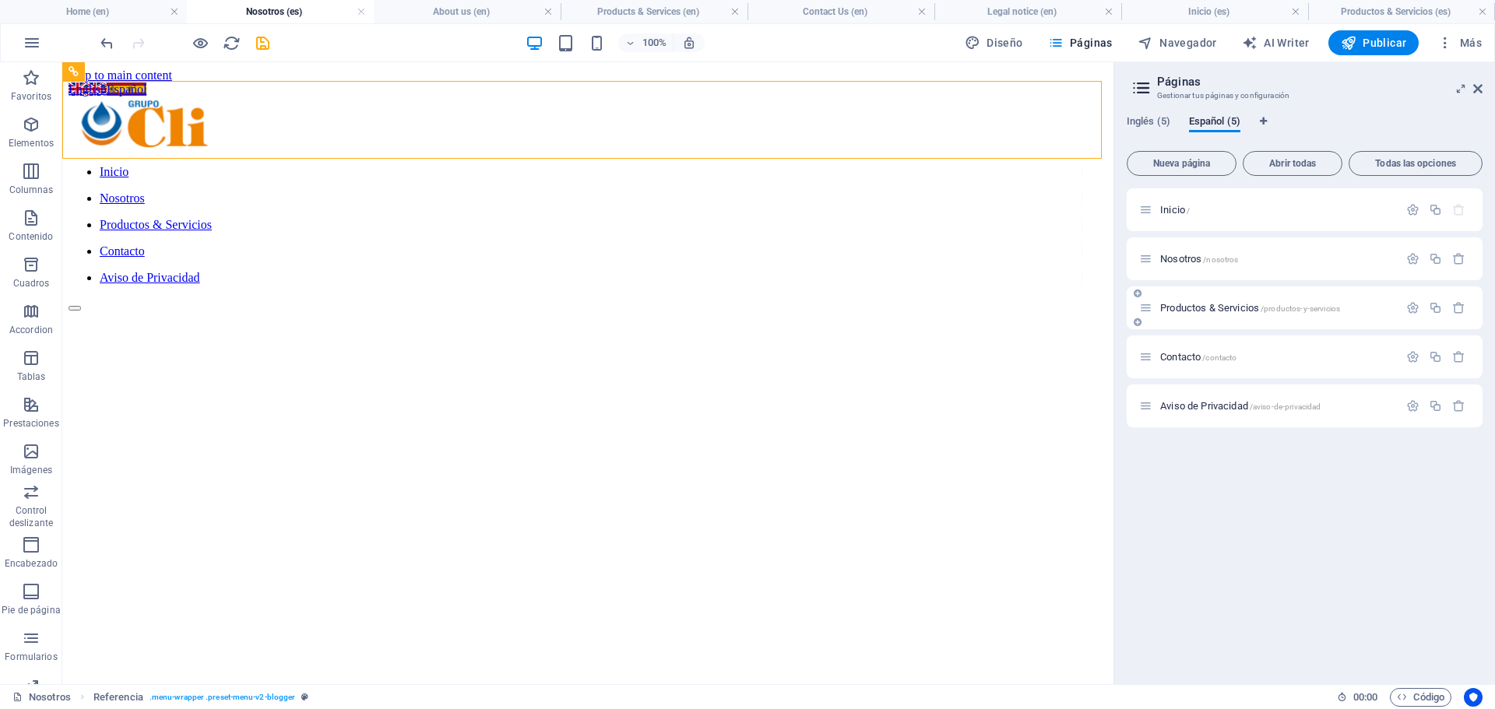
click at [1171, 307] on span "Productos & Servicios /productos-y-servicios" at bounding box center [1250, 308] width 180 height 12
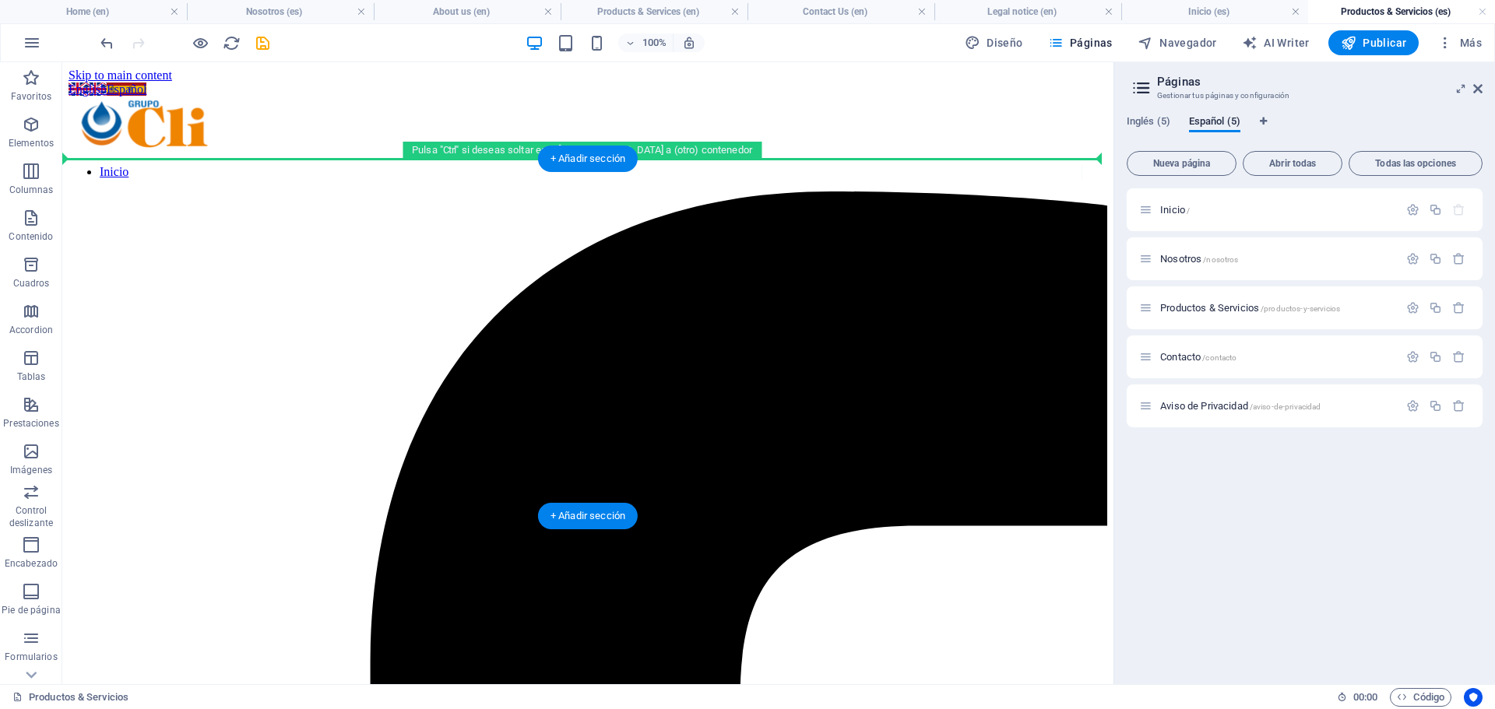
drag, startPoint x: 234, startPoint y: 652, endPoint x: 316, endPoint y: 167, distance: 491.8
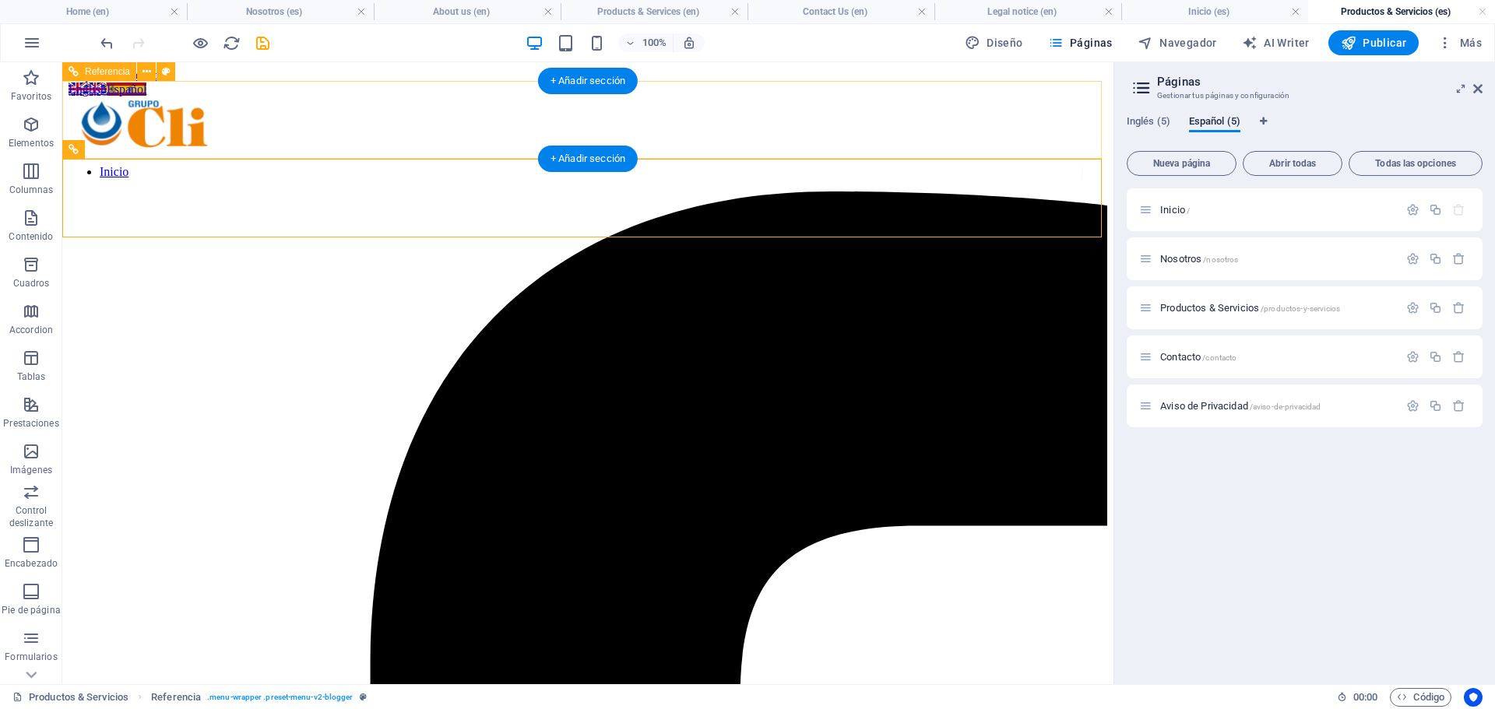
click at [349, 165] on nav "Inicio" at bounding box center [575, 172] width 1013 height 14
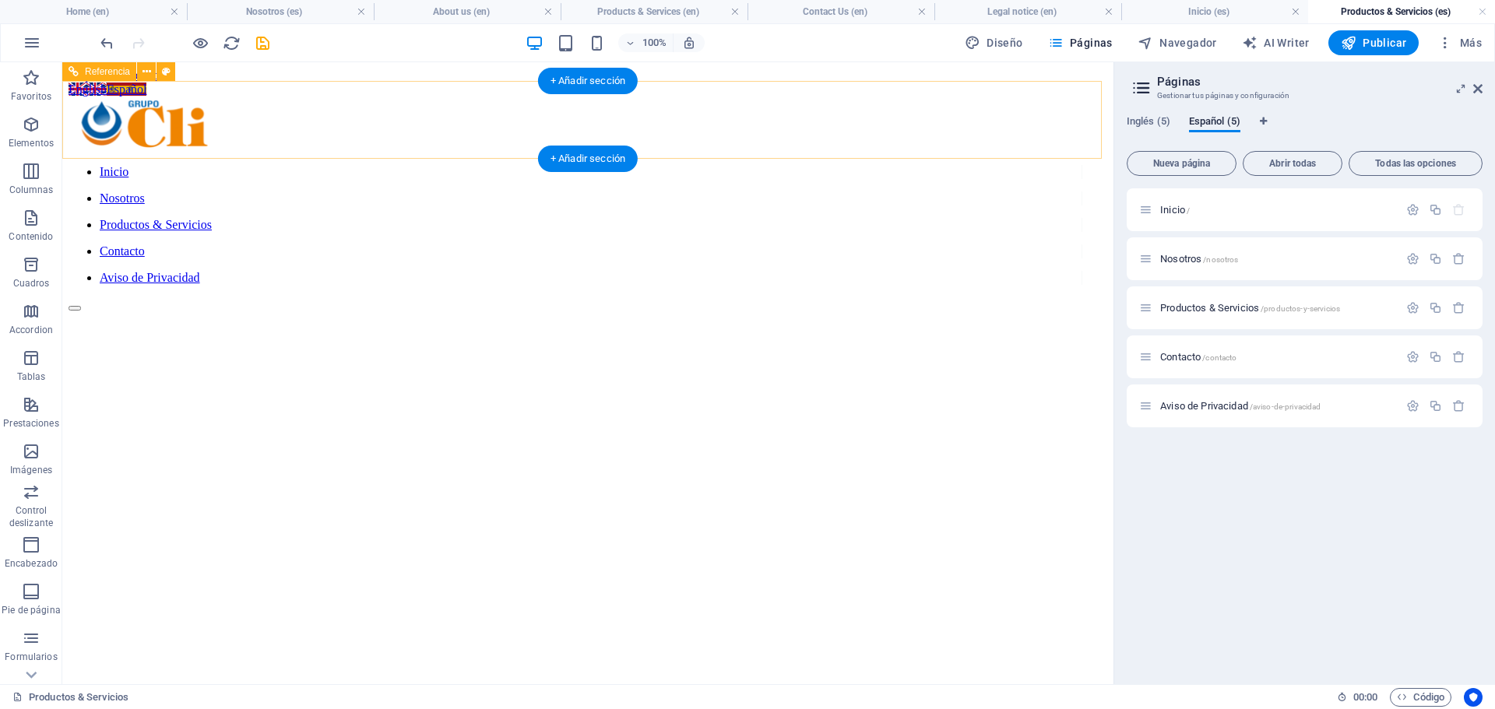
click at [441, 100] on div "Inicio Nosotros Productos & Servicios Contacto Aviso de Privacidad" at bounding box center [588, 204] width 1038 height 215
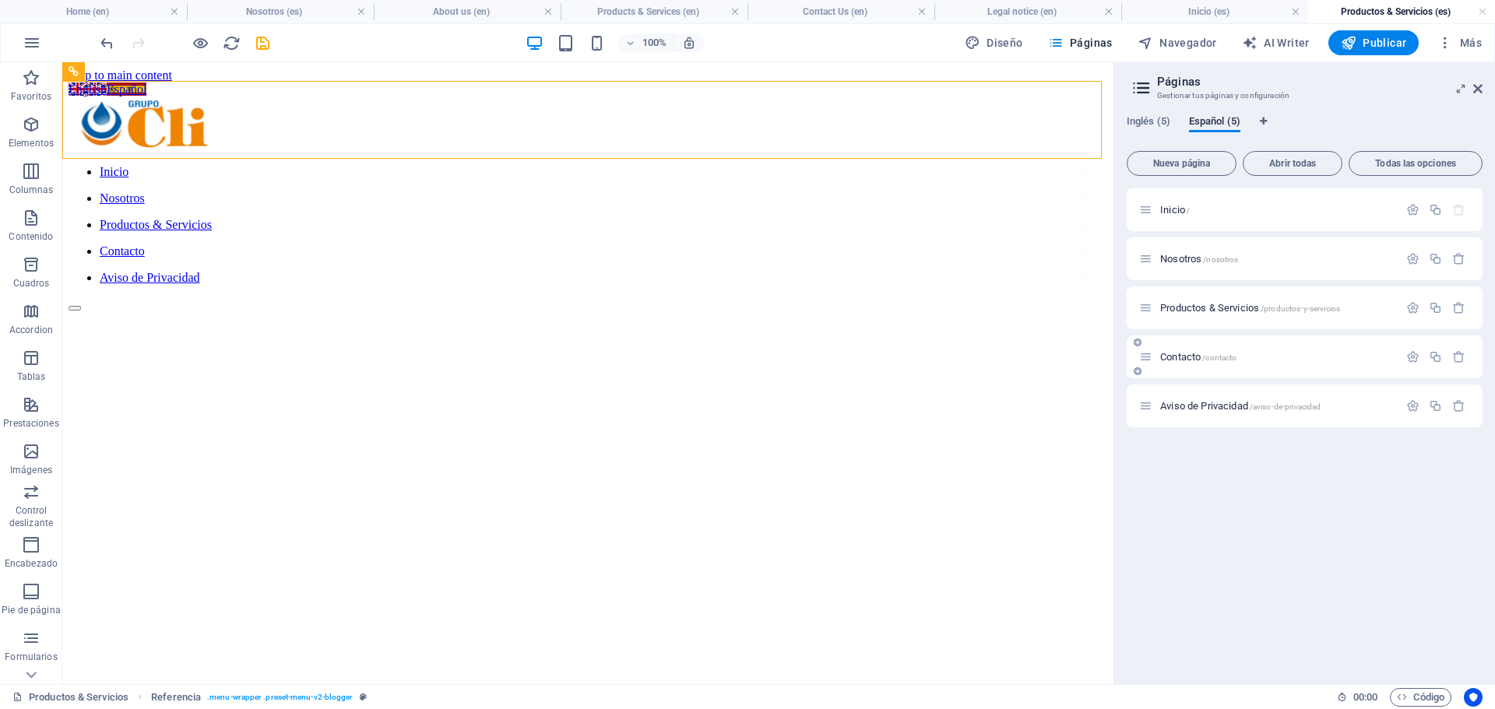
click at [1203, 362] on div "Contacto /contacto" at bounding box center [1268, 357] width 259 height 18
click at [1199, 357] on span "Contacto /contacto" at bounding box center [1198, 357] width 76 height 12
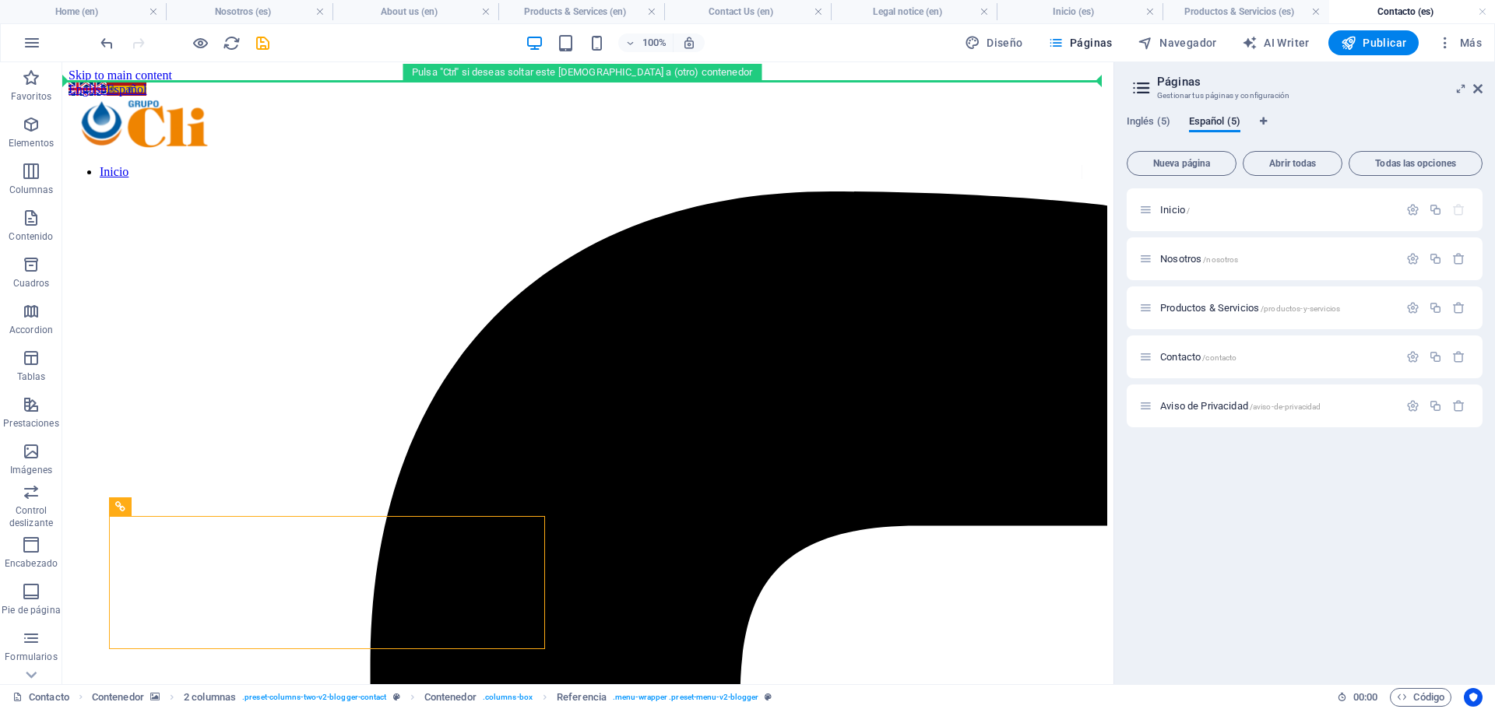
drag, startPoint x: 177, startPoint y: 622, endPoint x: 178, endPoint y: 87, distance: 534.8
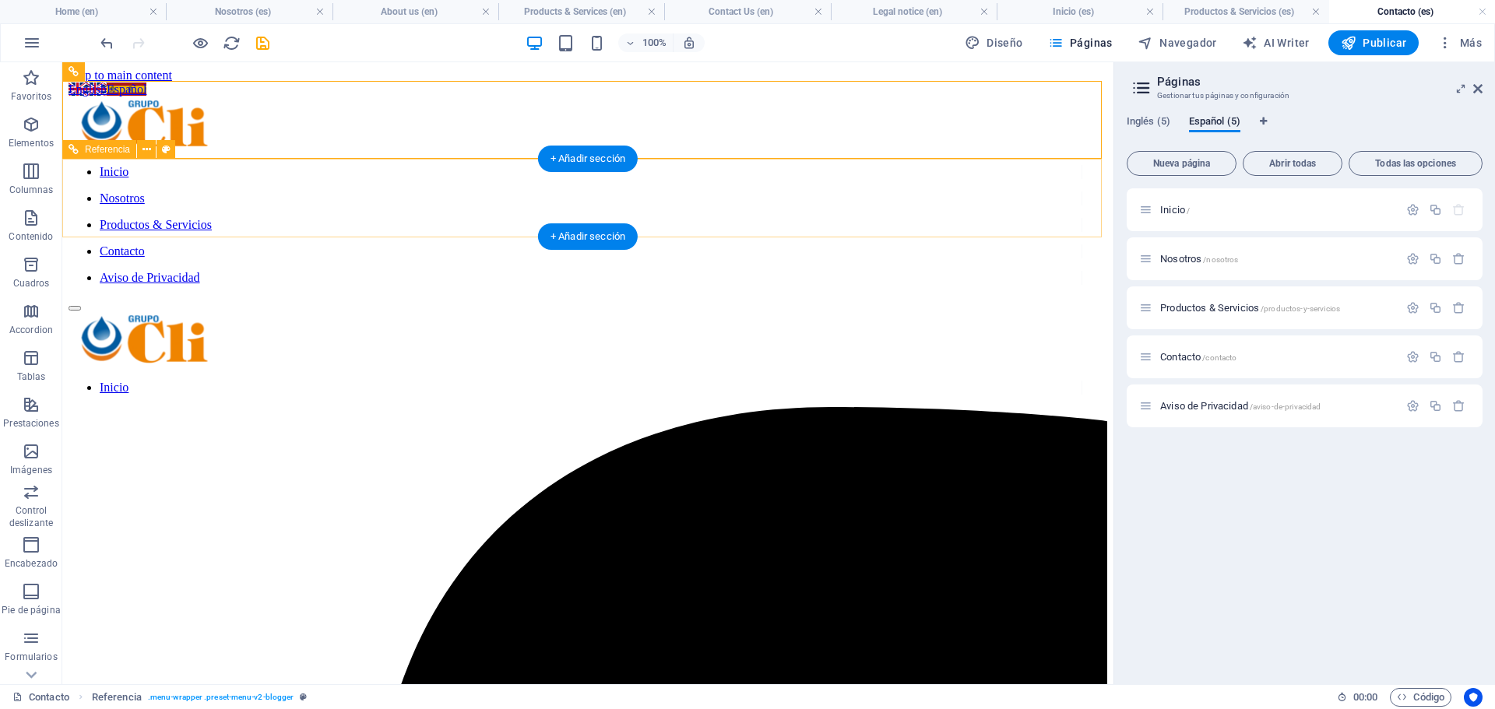
click at [289, 381] on nav "Inicio" at bounding box center [575, 388] width 1013 height 14
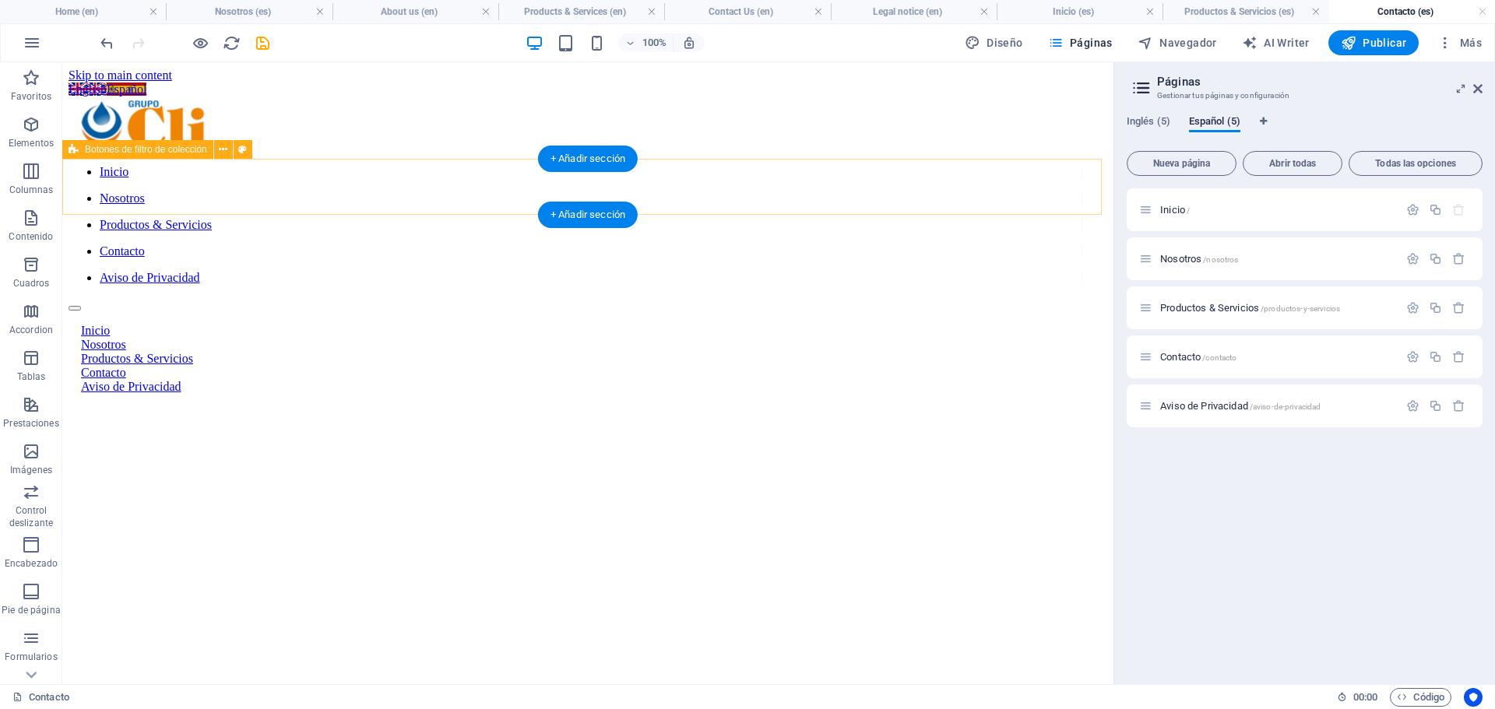
click at [225, 311] on div "Inicio Nosotros Productos & Servicios Contacto Aviso de Privacidad" at bounding box center [588, 358] width 1038 height 95
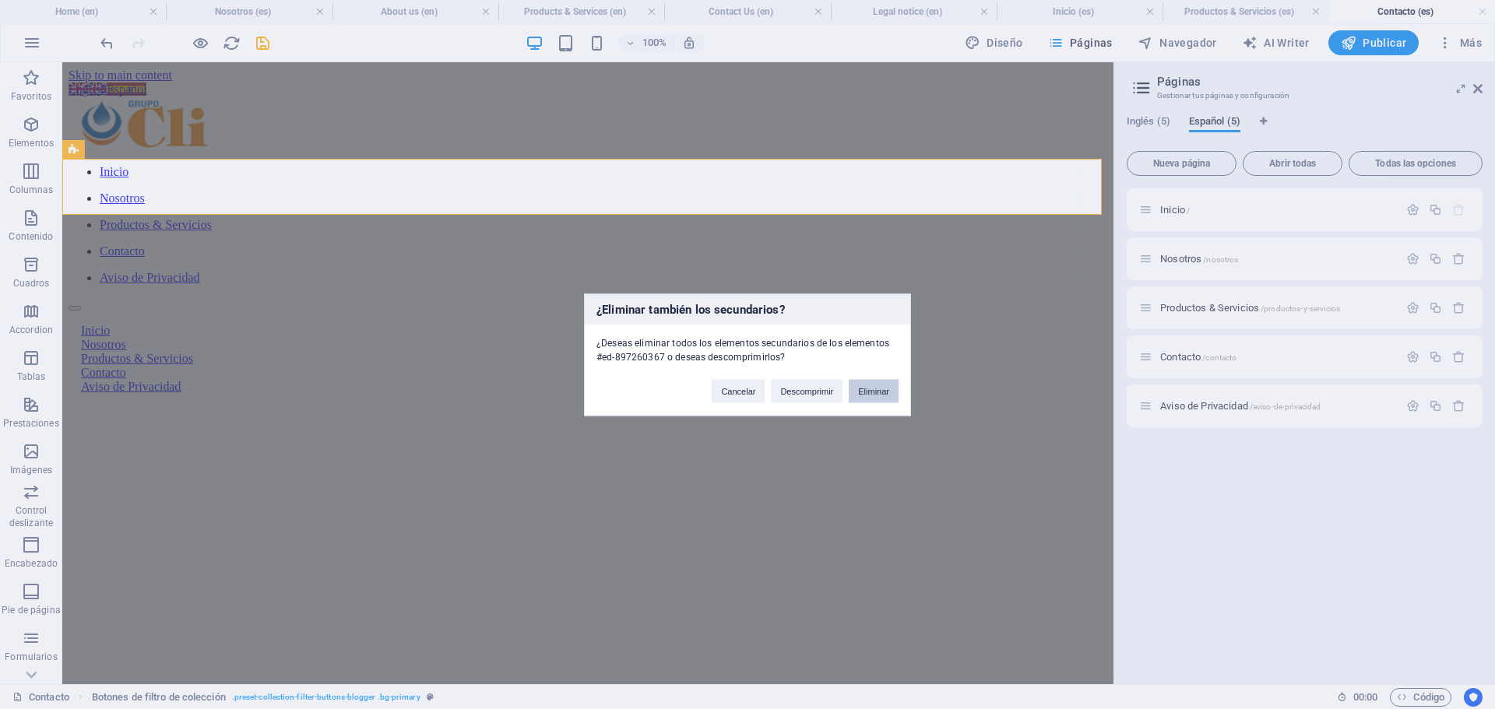
click at [876, 392] on button "Eliminar" at bounding box center [873, 390] width 50 height 23
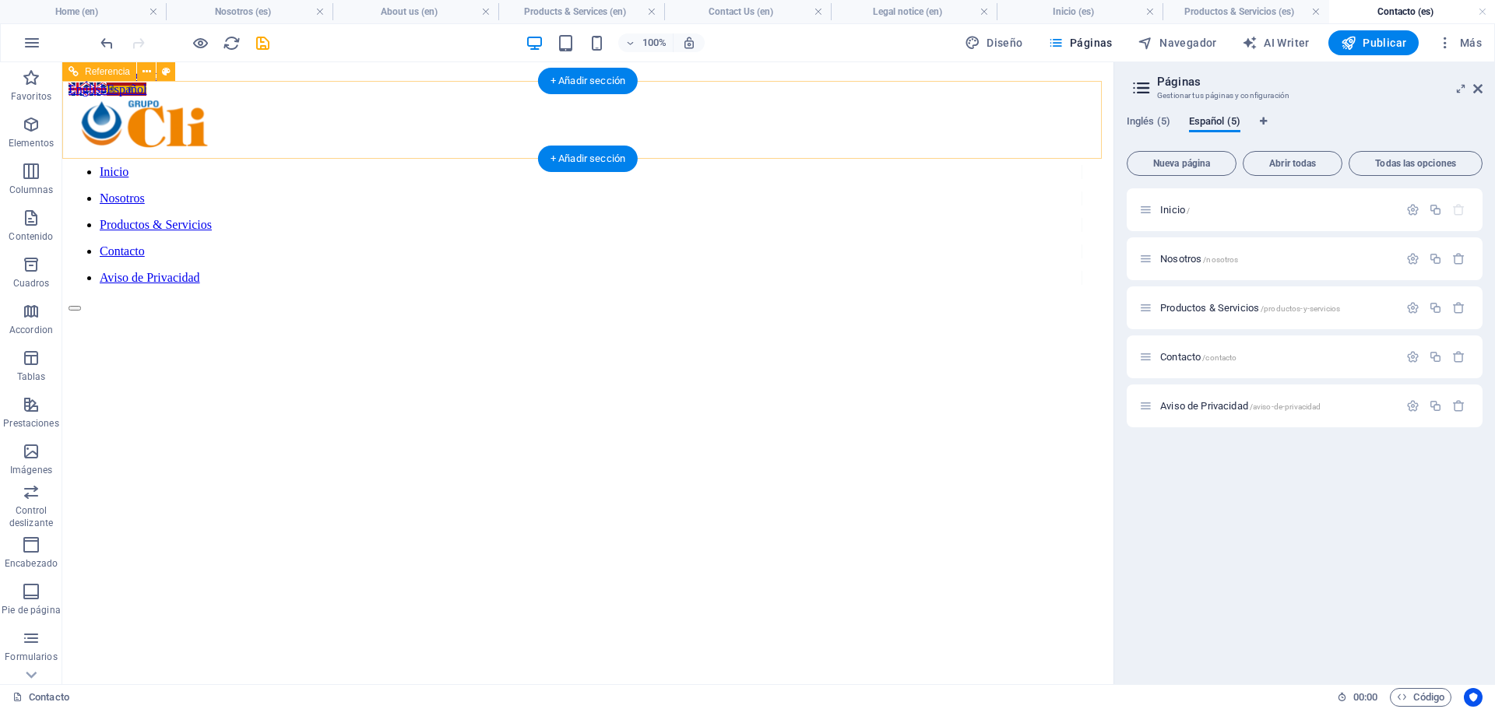
click at [70, 124] on div "Inicio Nosotros Productos & Servicios Contacto Aviso de Privacidad" at bounding box center [588, 204] width 1038 height 215
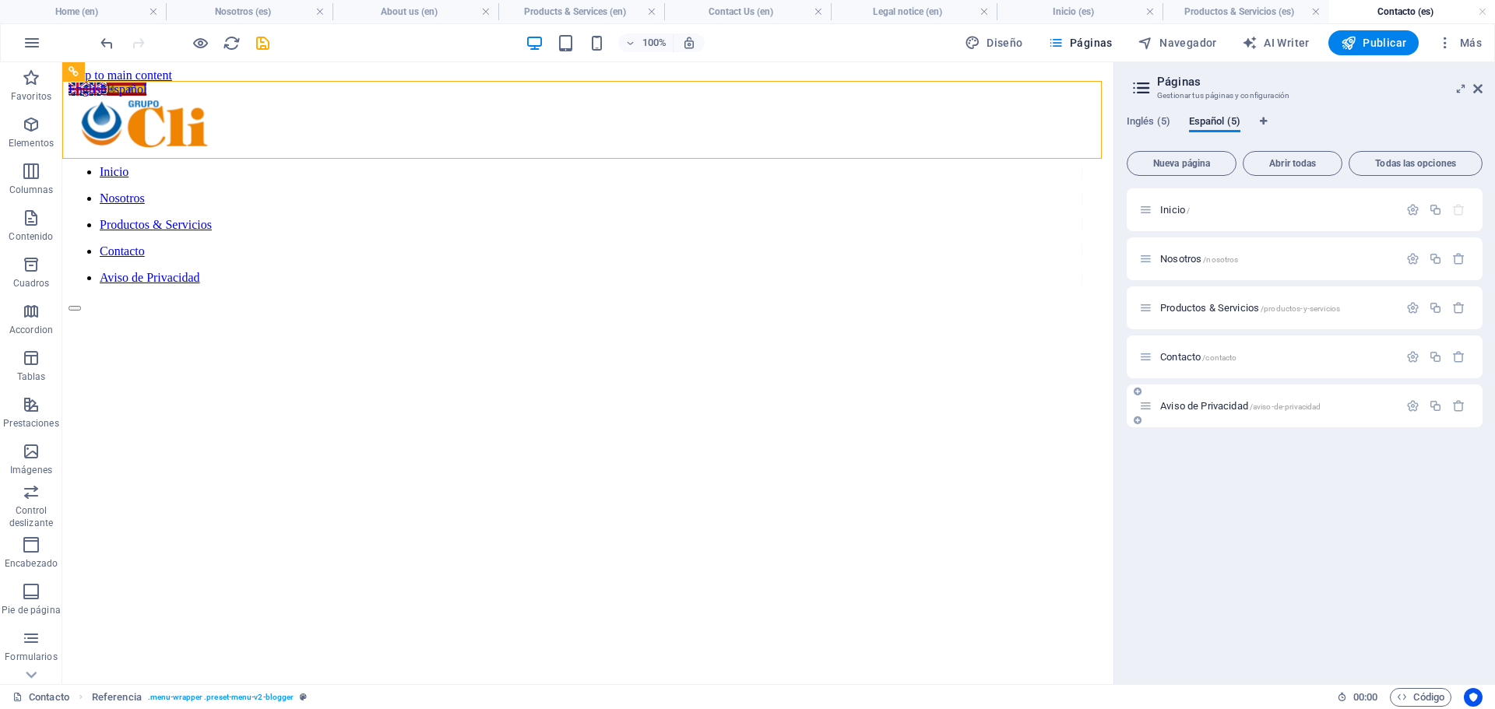
click at [1211, 401] on span "Aviso de Privacidad /aviso-de-privacidad" at bounding box center [1240, 406] width 160 height 12
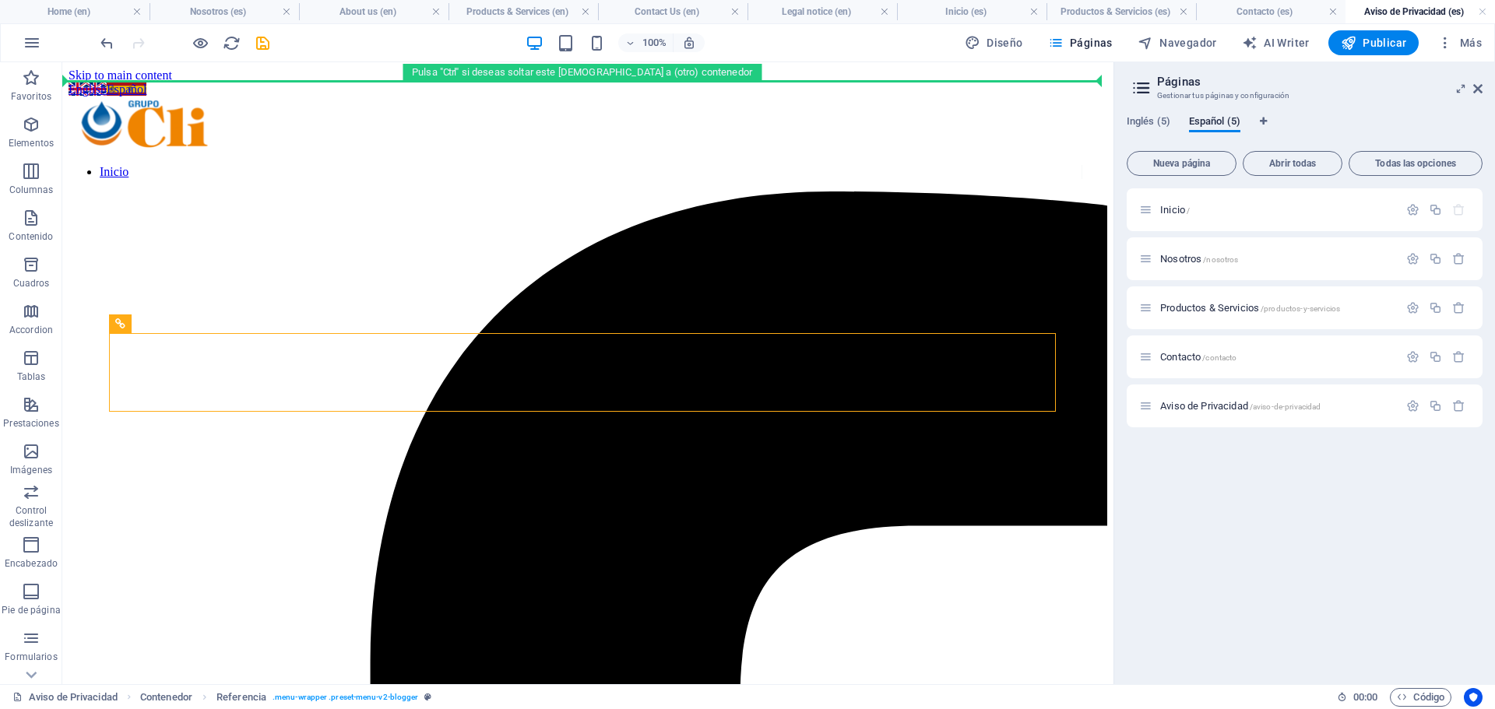
drag, startPoint x: 154, startPoint y: 376, endPoint x: 125, endPoint y: 94, distance: 283.3
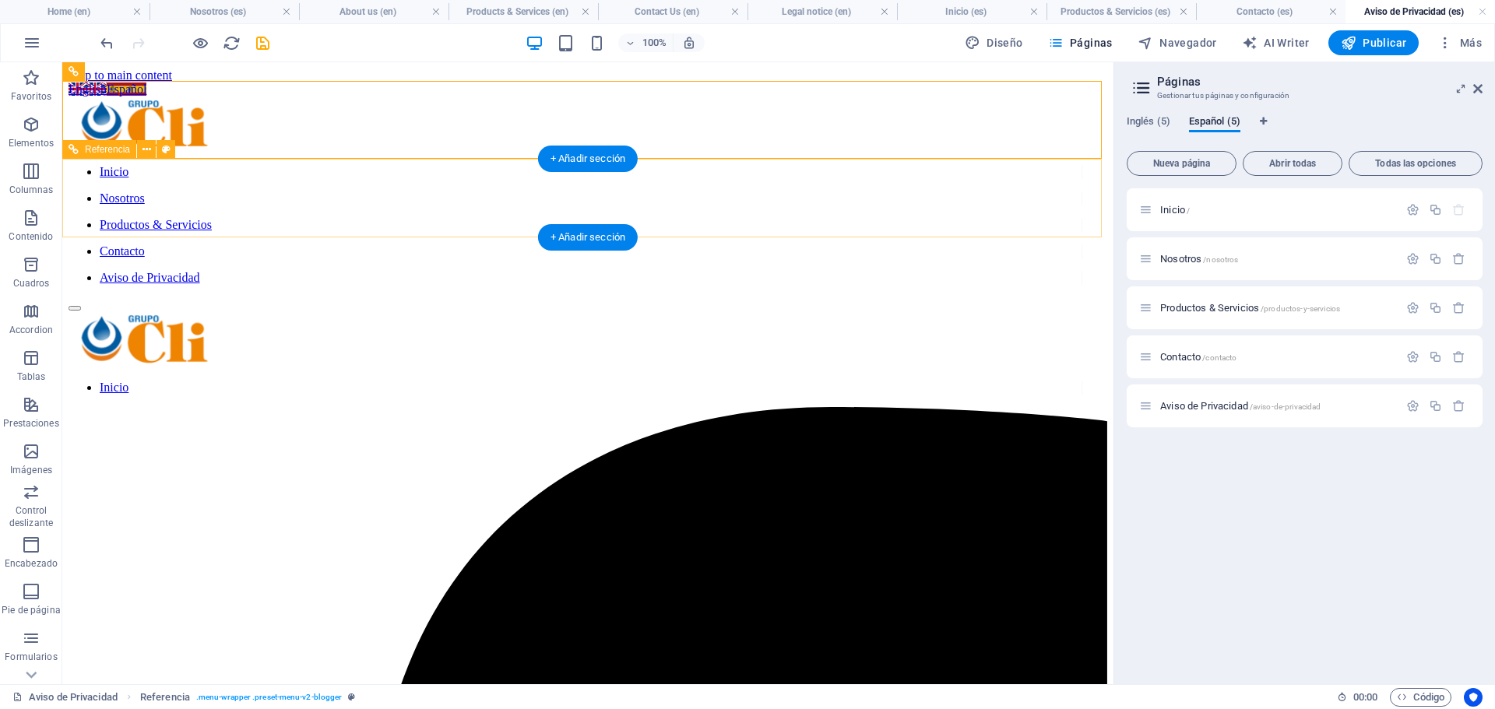
click at [316, 381] on nav "Inicio" at bounding box center [575, 388] width 1013 height 14
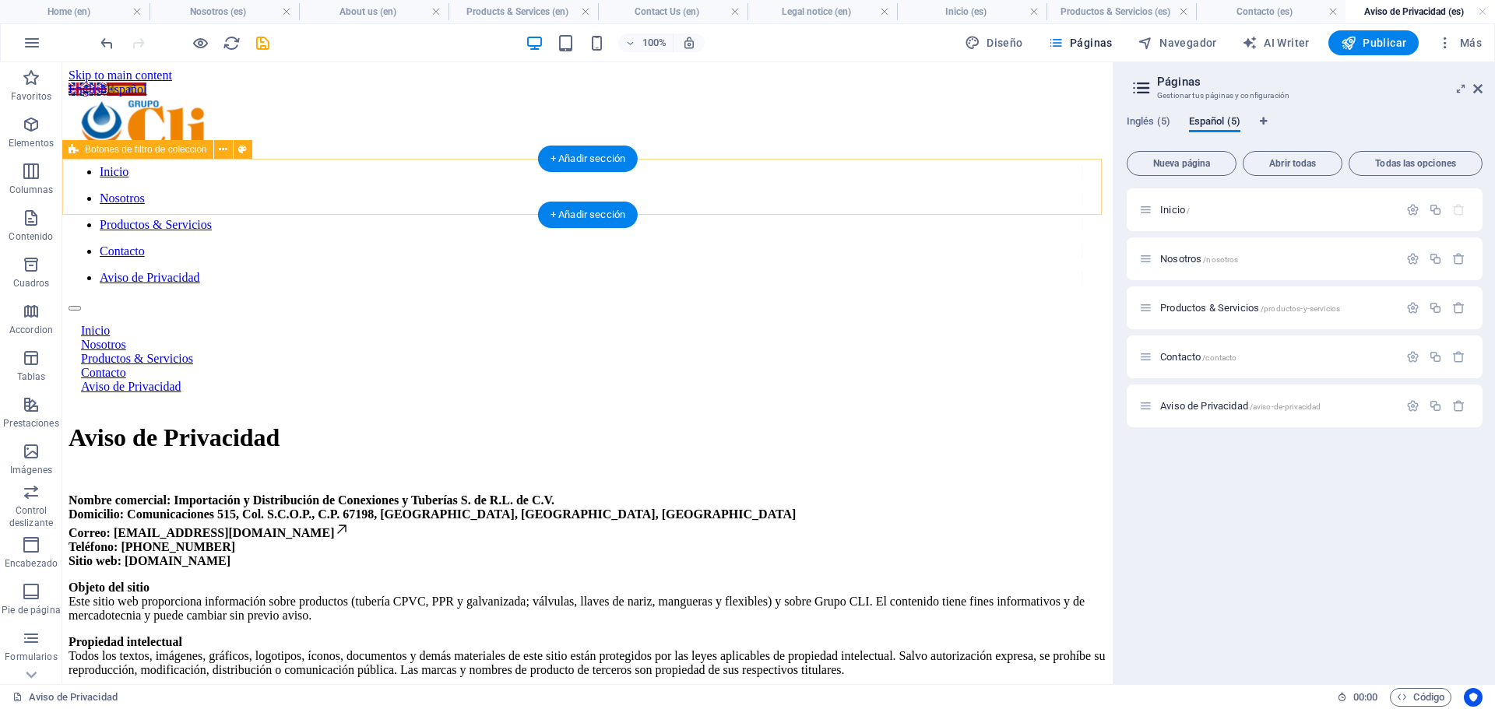
click at [220, 311] on div "Inicio Nosotros Productos & Servicios Contacto Aviso de Privacidad" at bounding box center [588, 358] width 1038 height 95
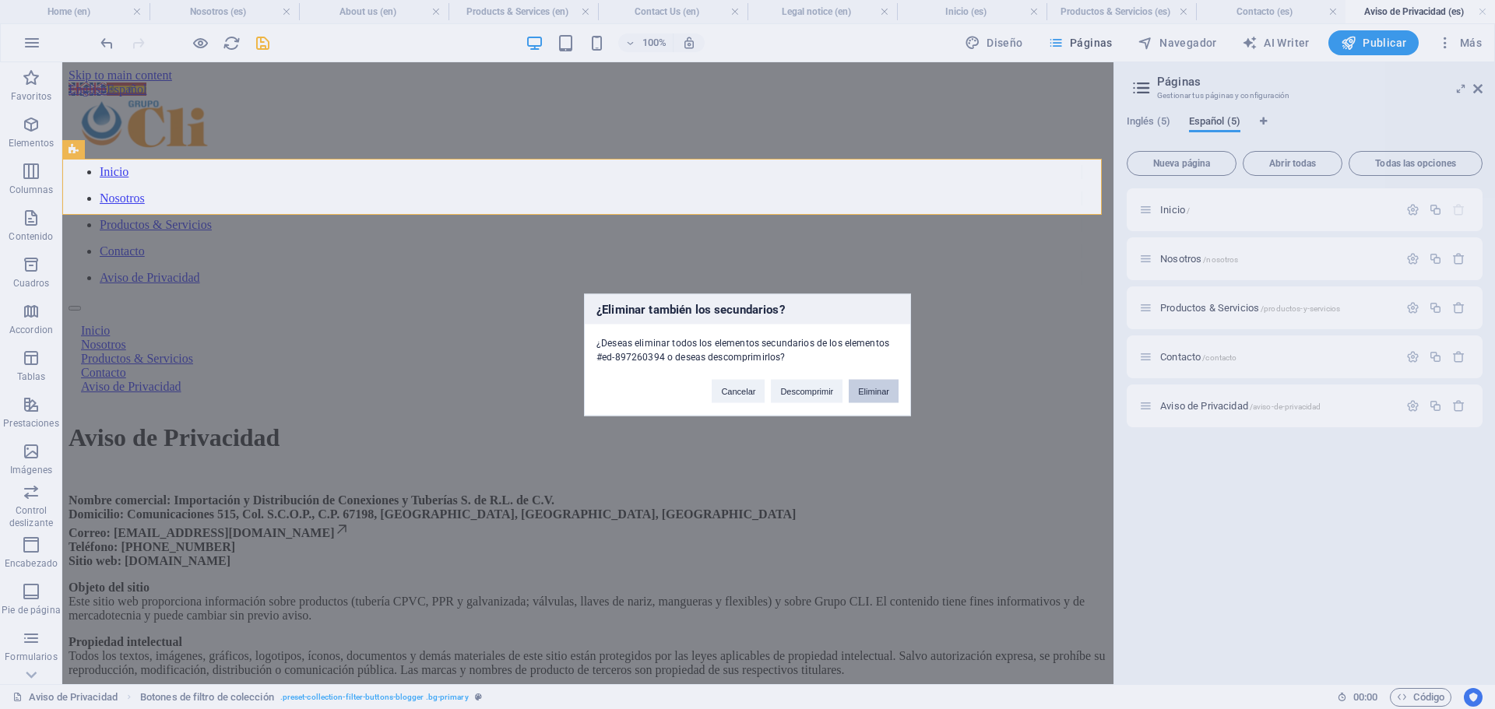
click at [869, 392] on button "Eliminar" at bounding box center [873, 390] width 50 height 23
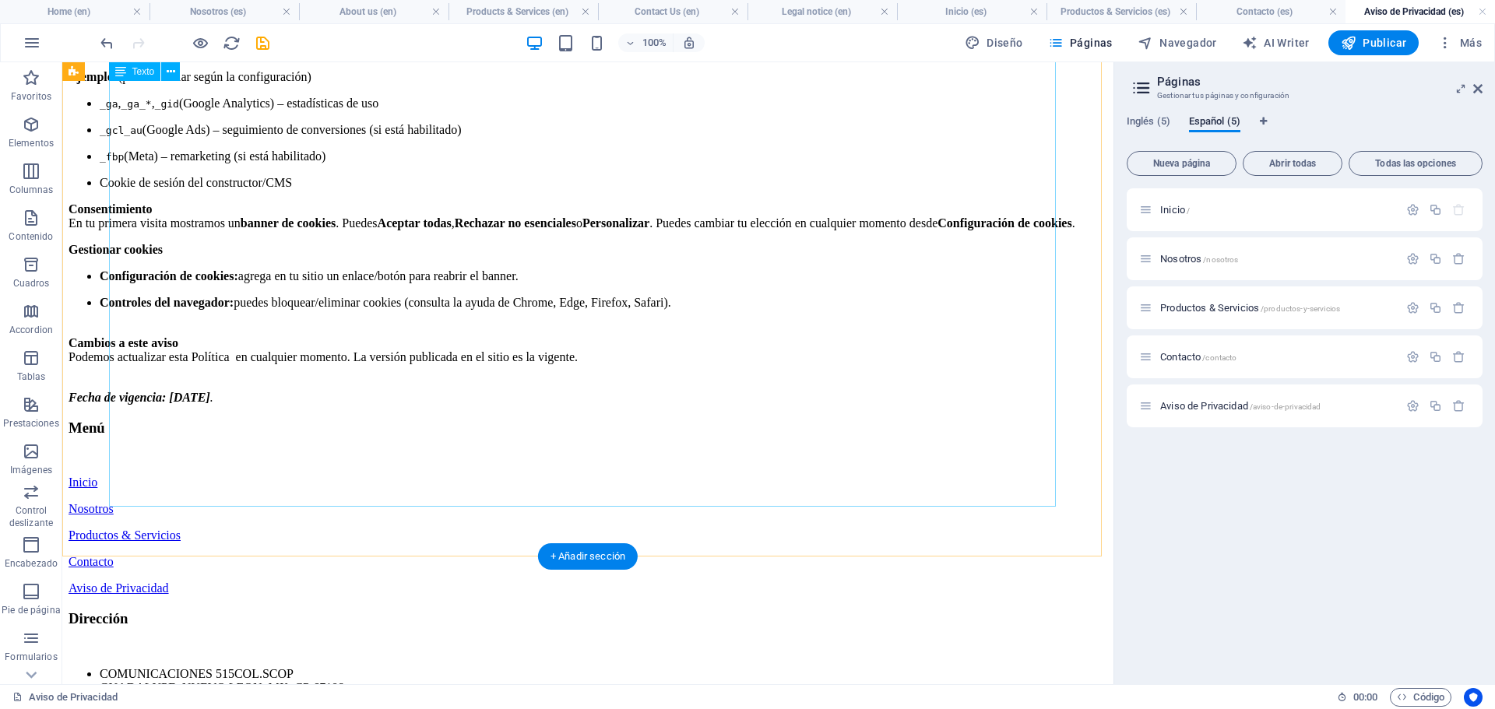
scroll to position [2240, 0]
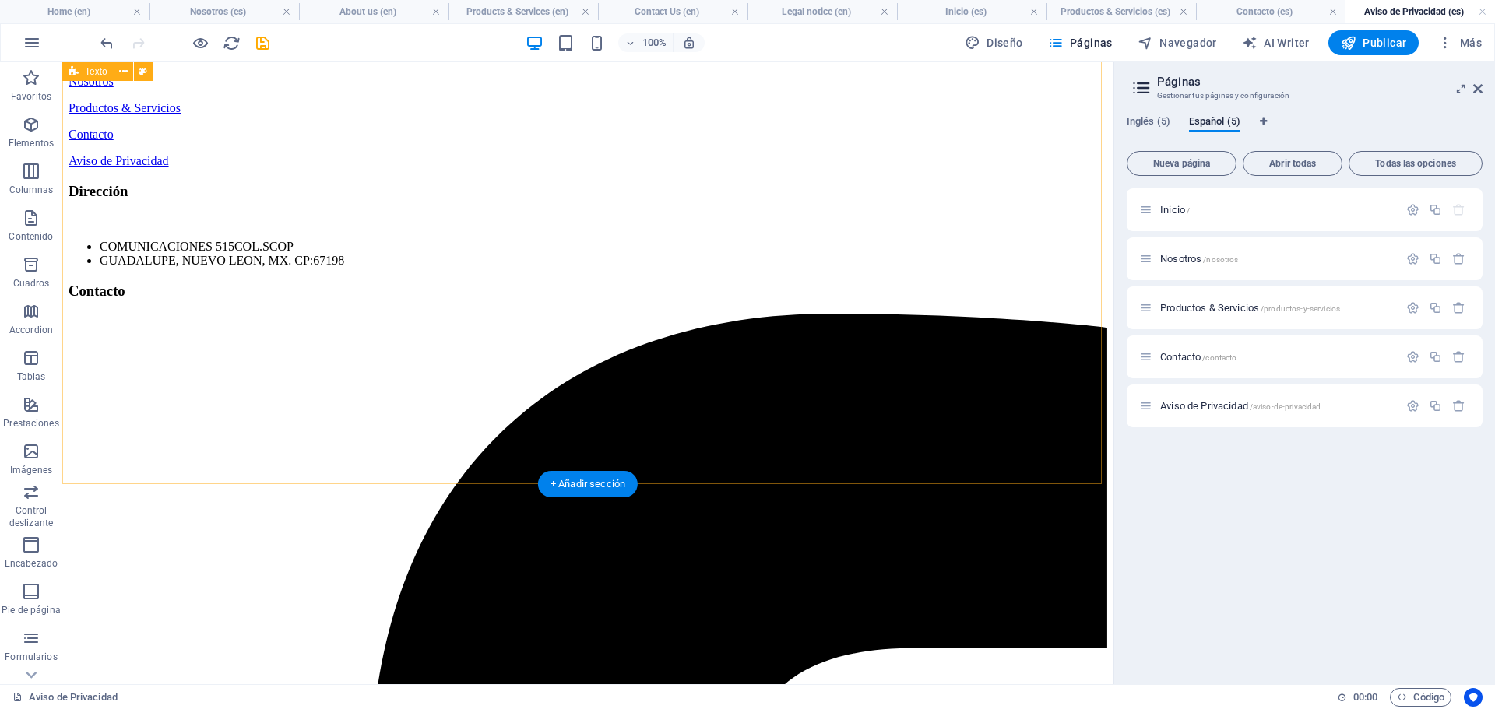
scroll to position [2222, 0]
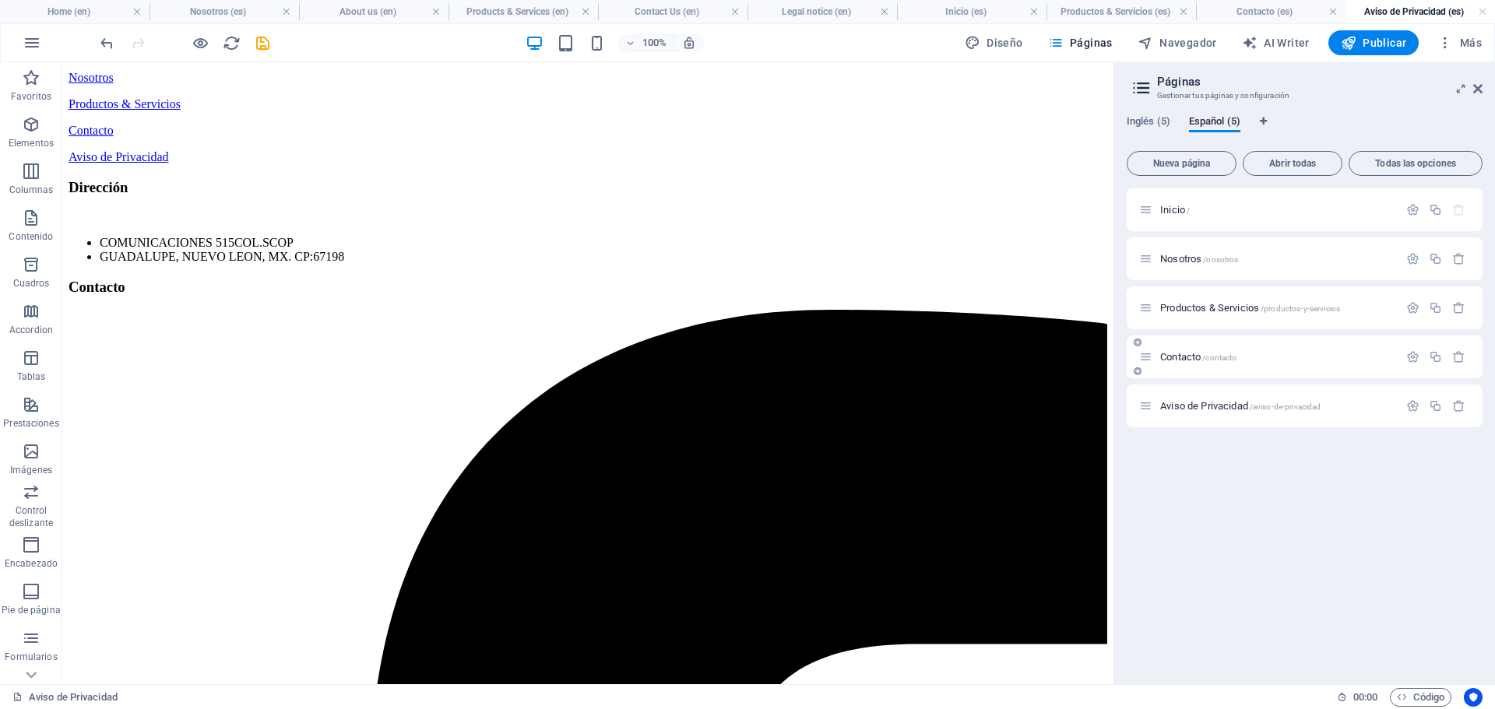
click at [1189, 361] on span "Contacto /contacto" at bounding box center [1198, 357] width 76 height 12
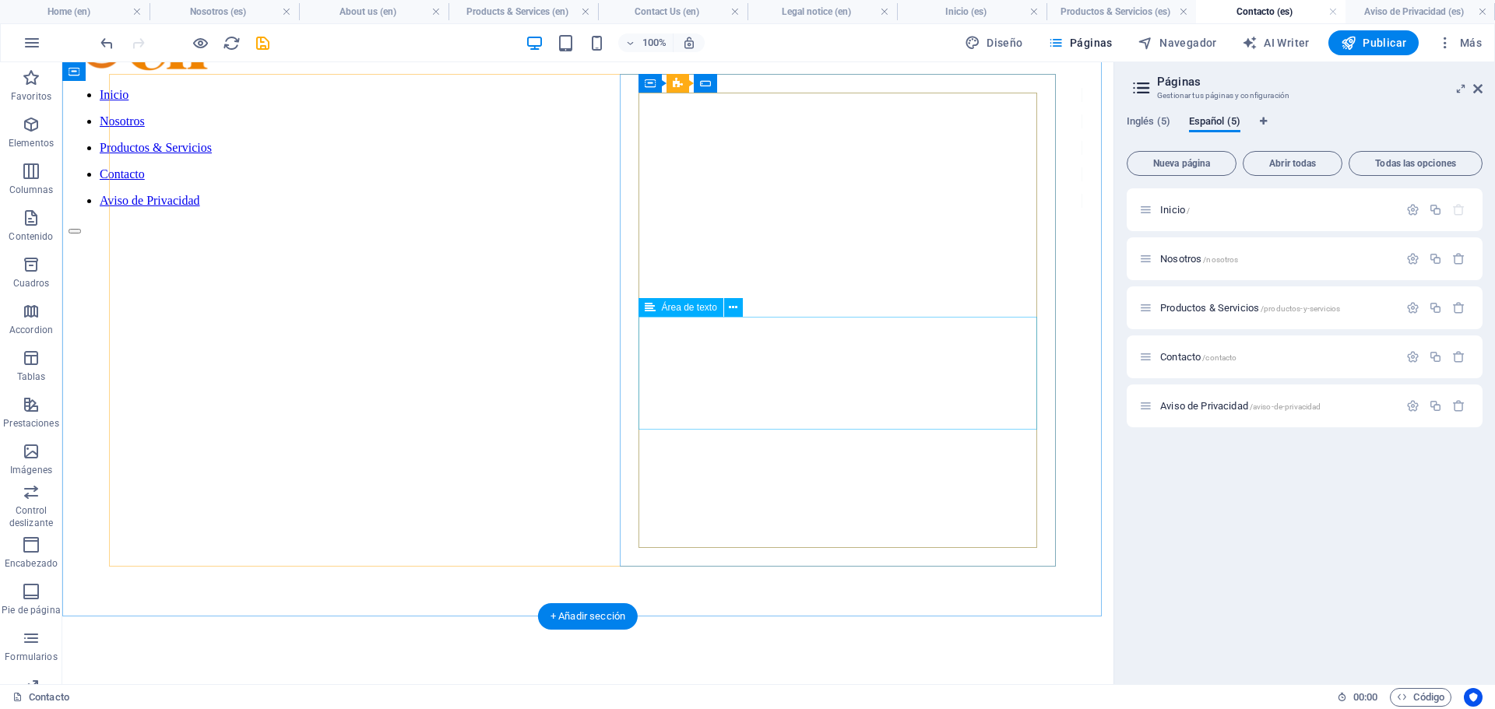
scroll to position [0, 0]
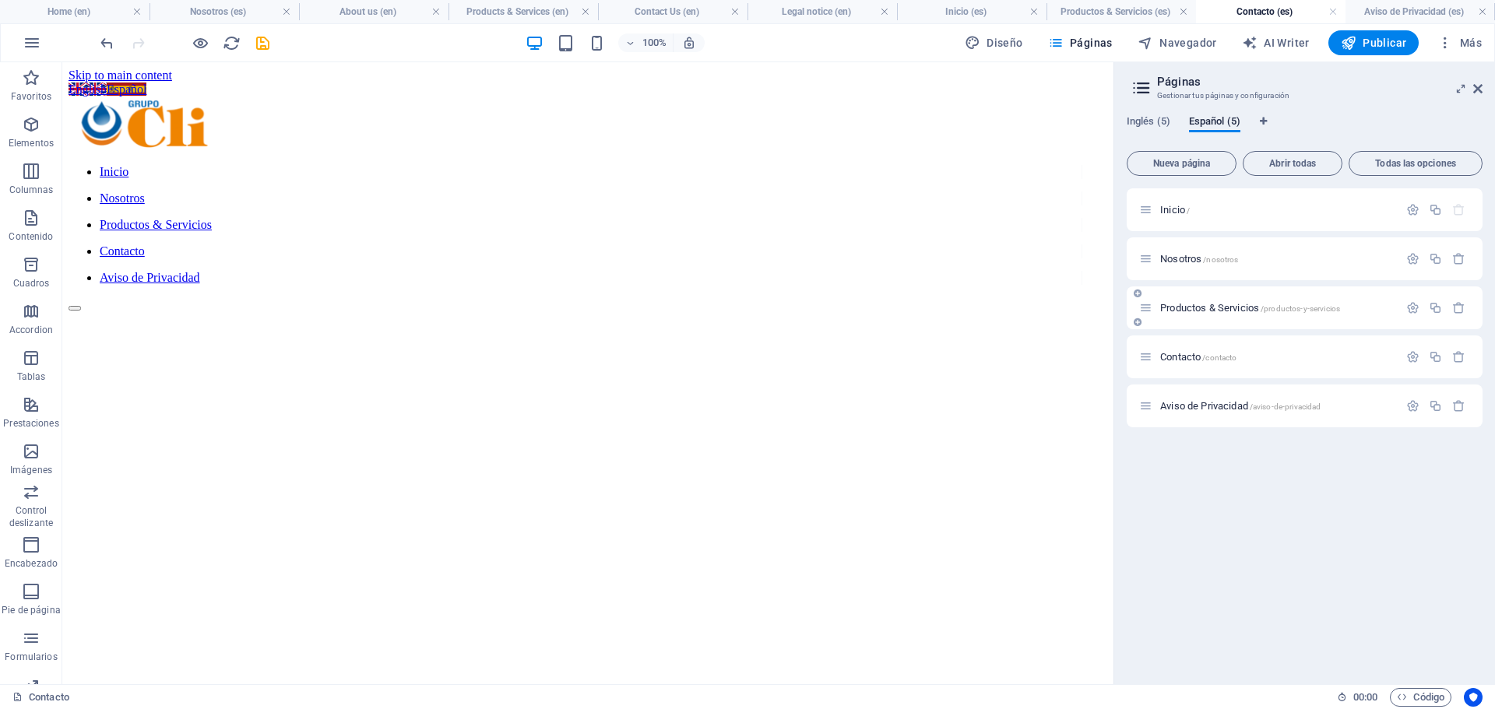
click at [1220, 313] on div "Productos & Servicios /productos-y-servicios" at bounding box center [1268, 308] width 259 height 18
click at [1203, 307] on span "Productos & Servicios /productos-y-servicios" at bounding box center [1250, 308] width 180 height 12
click at [1195, 262] on span "Nosotros /nosotros" at bounding box center [1199, 259] width 78 height 12
click at [265, 45] on icon "save" at bounding box center [263, 43] width 18 height 18
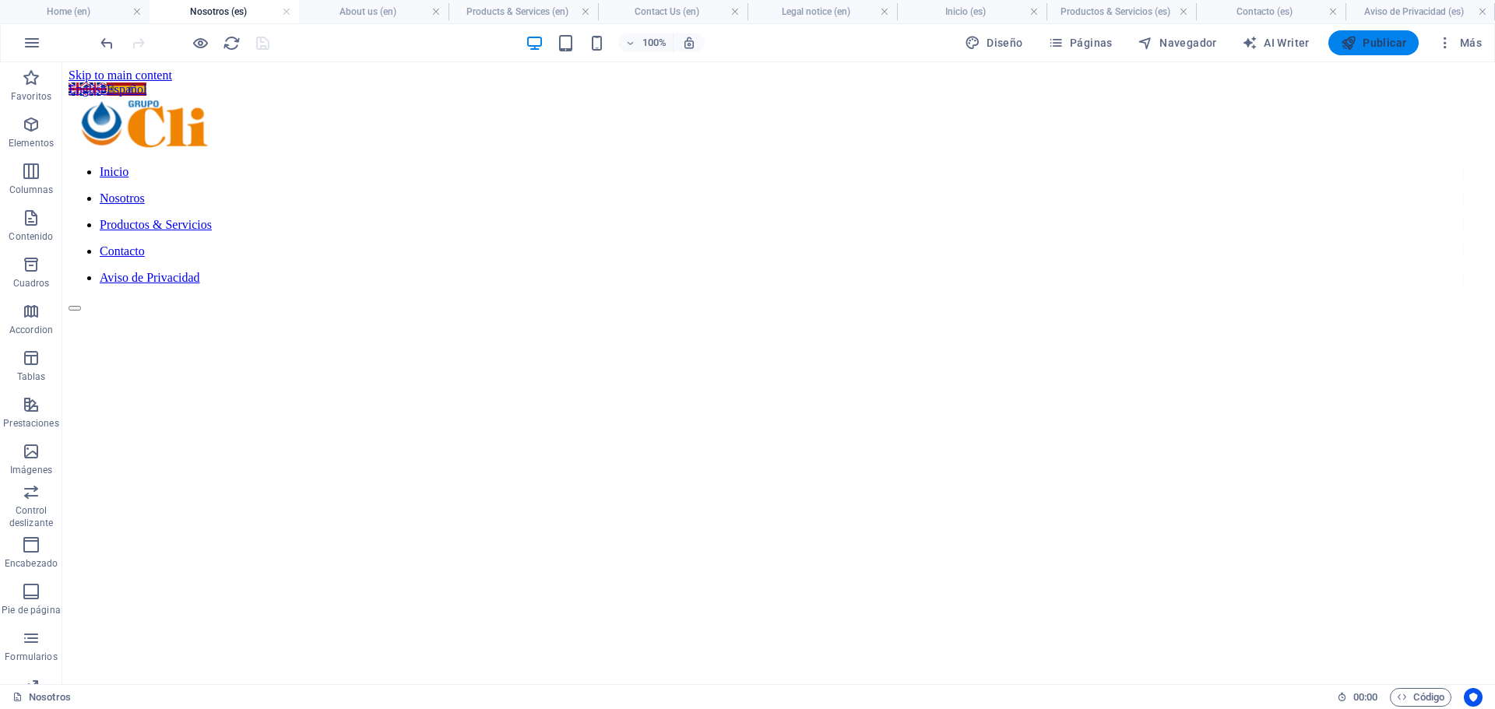
click at [1366, 41] on span "Publicar" at bounding box center [1373, 43] width 66 height 16
